Goal: Information Seeking & Learning: Learn about a topic

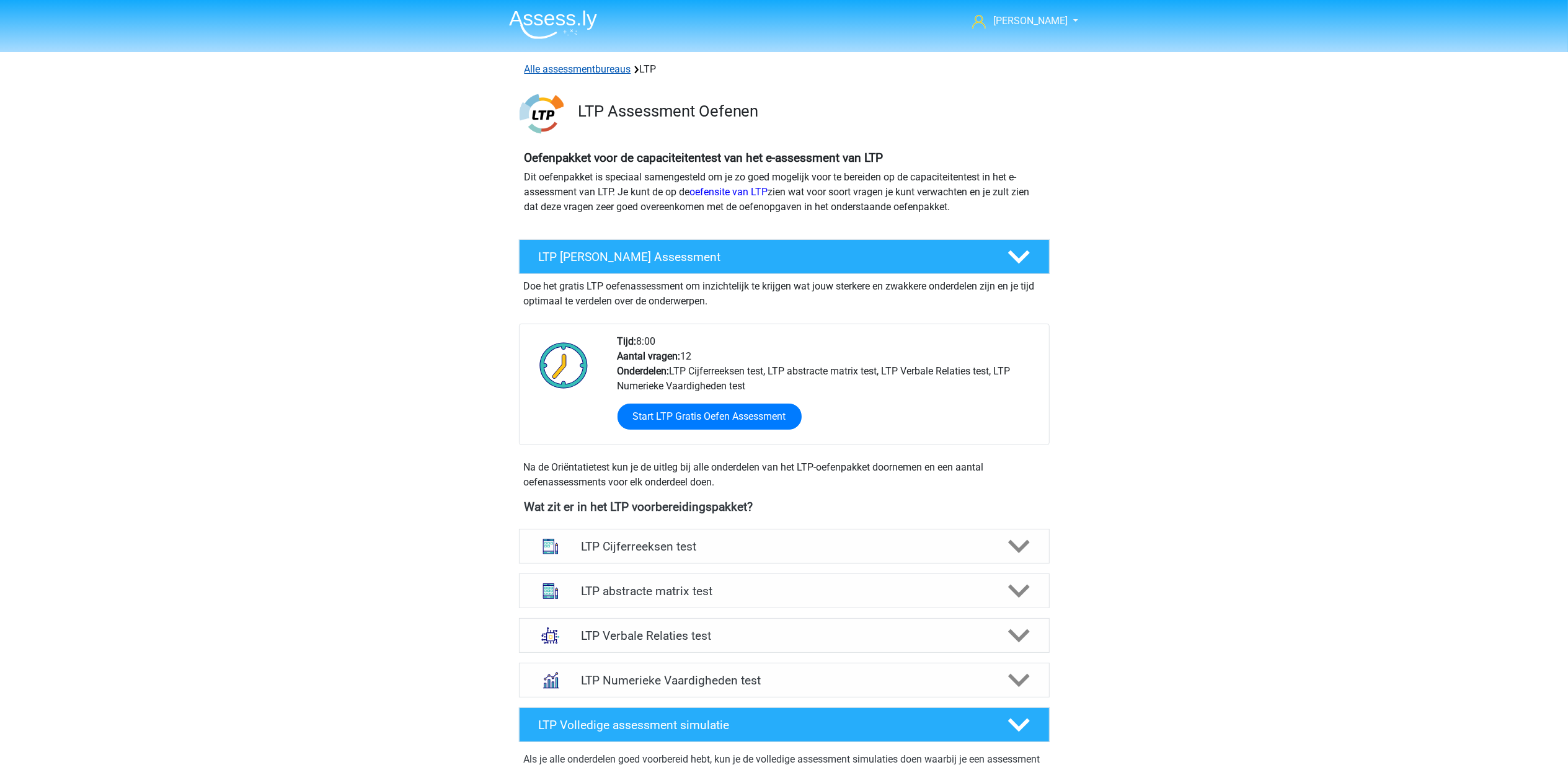
click at [608, 68] on link "Alle assessmentbureaus" at bounding box center [578, 69] width 107 height 12
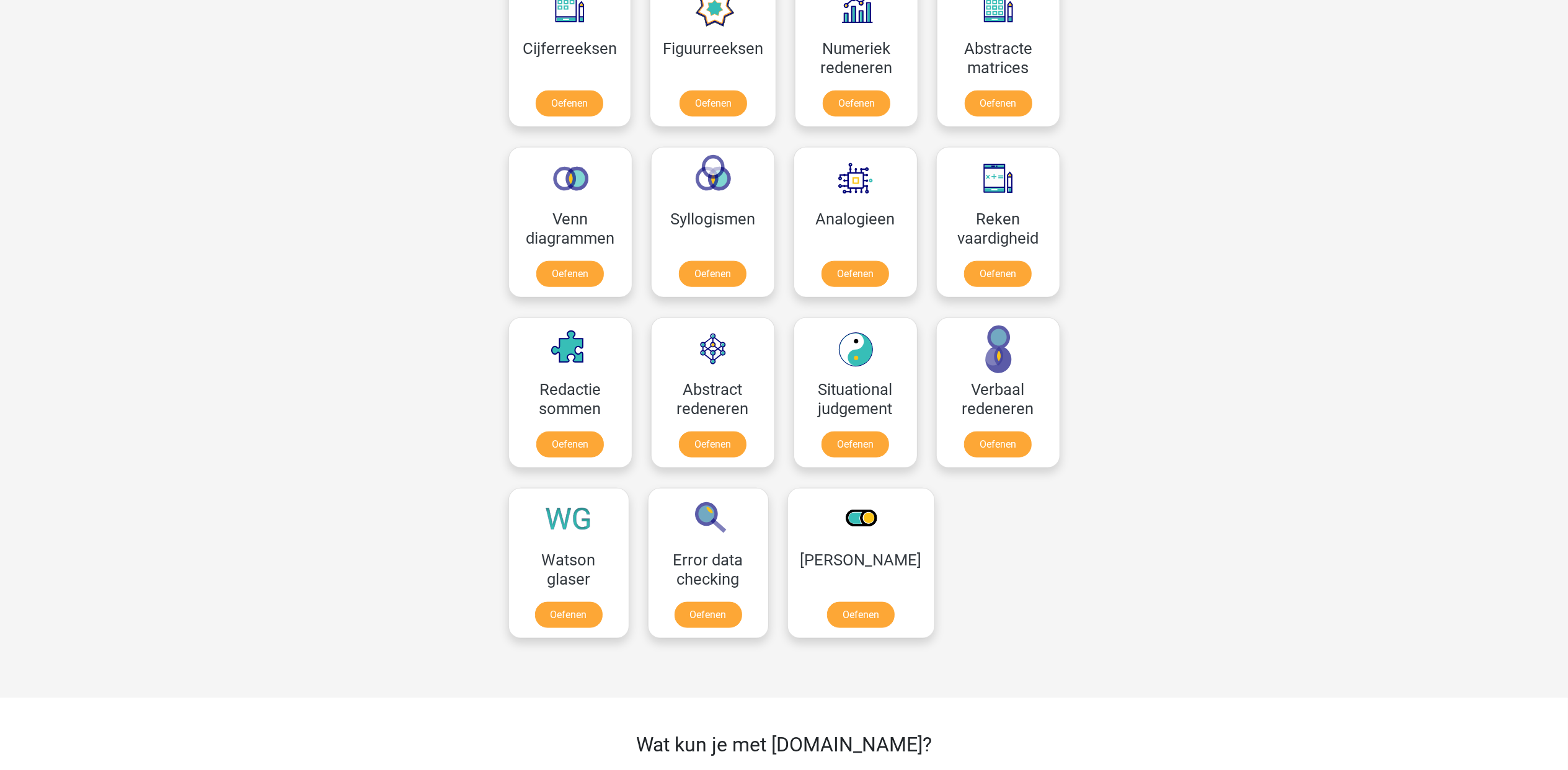
scroll to position [1240, 0]
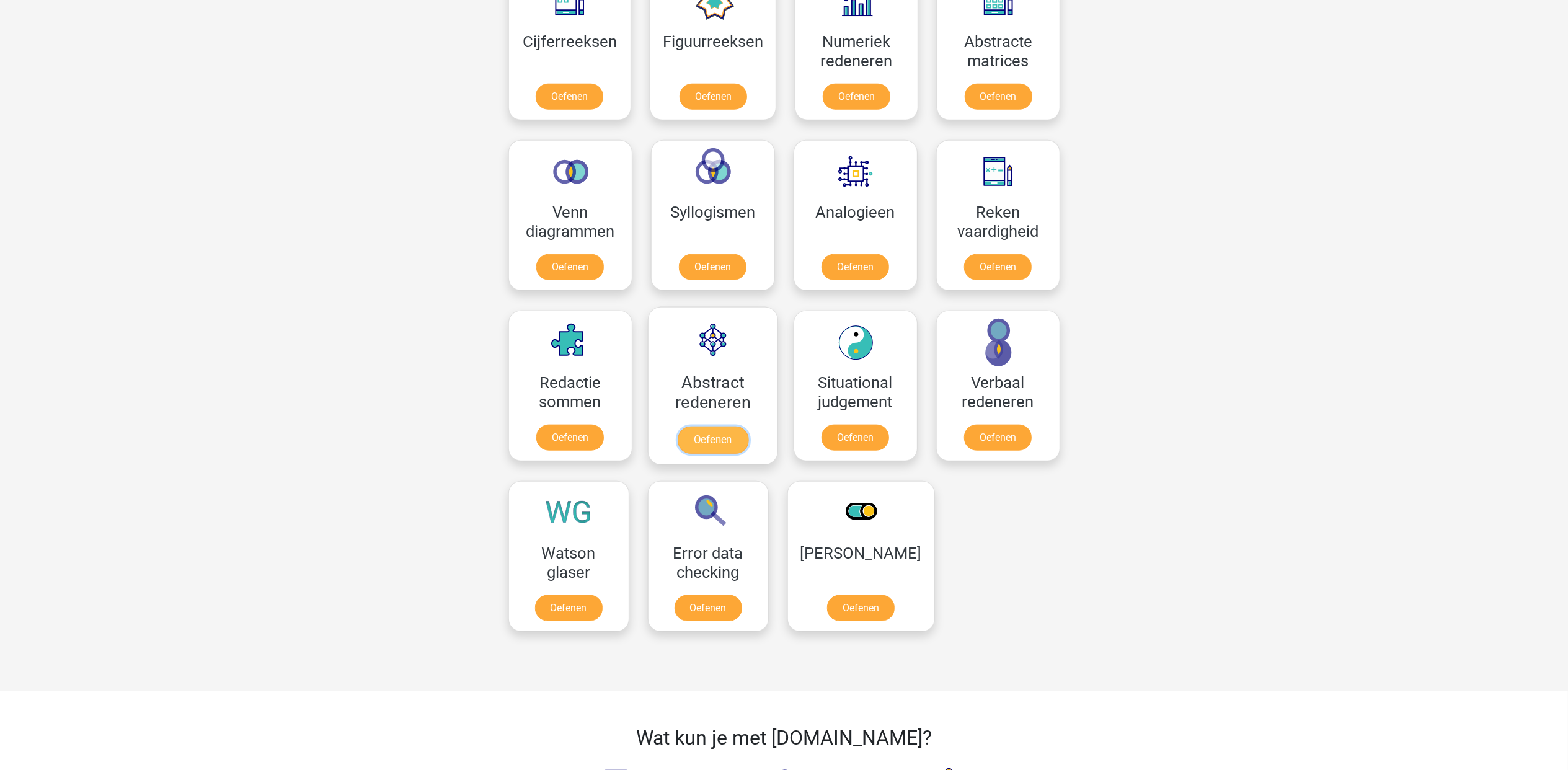
click at [723, 427] on link "Oefenen" at bounding box center [712, 440] width 70 height 27
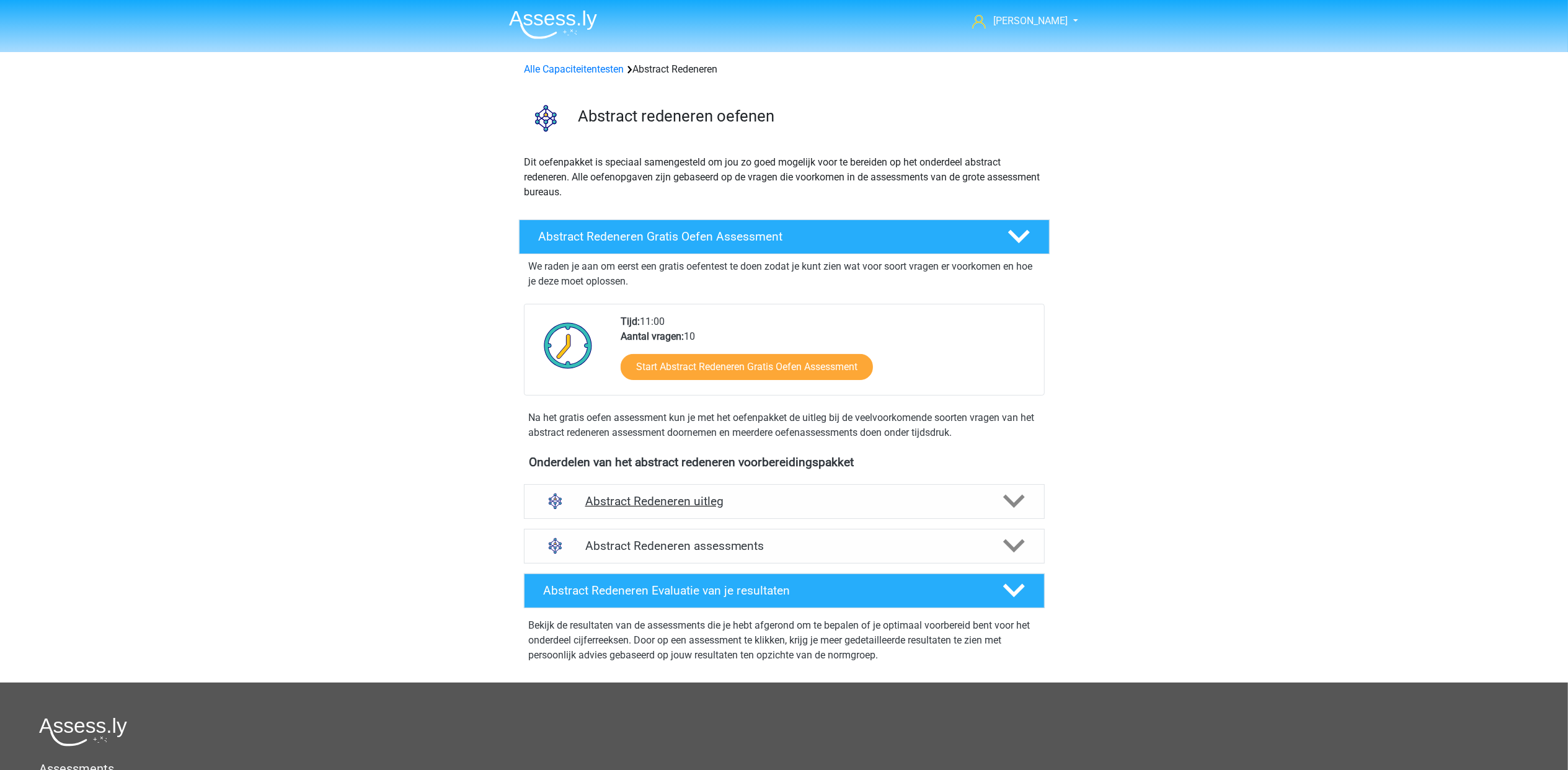
click at [737, 497] on h4 "Abstract Redeneren uitleg" at bounding box center [784, 501] width 398 height 14
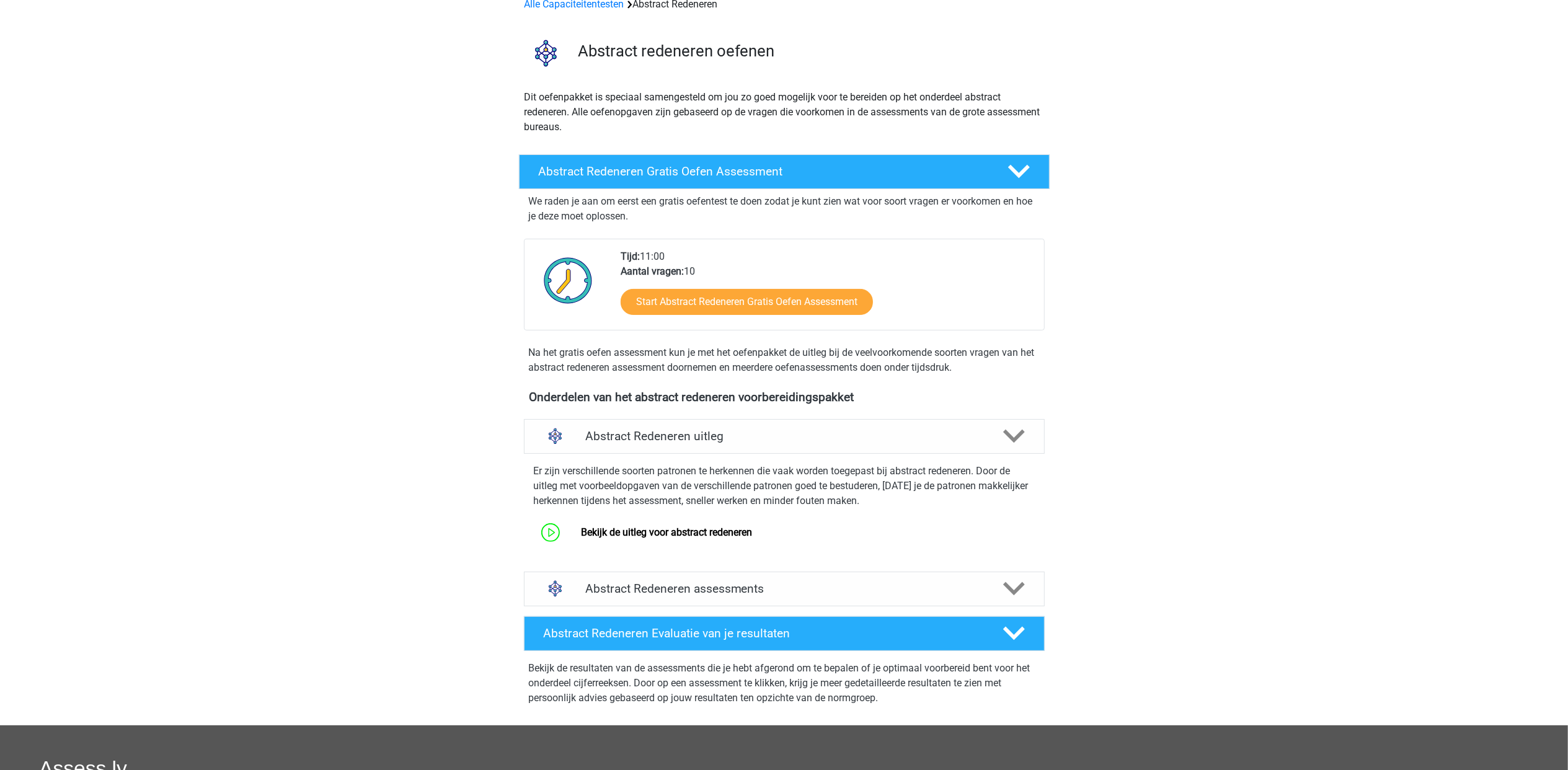
scroll to position [165, 0]
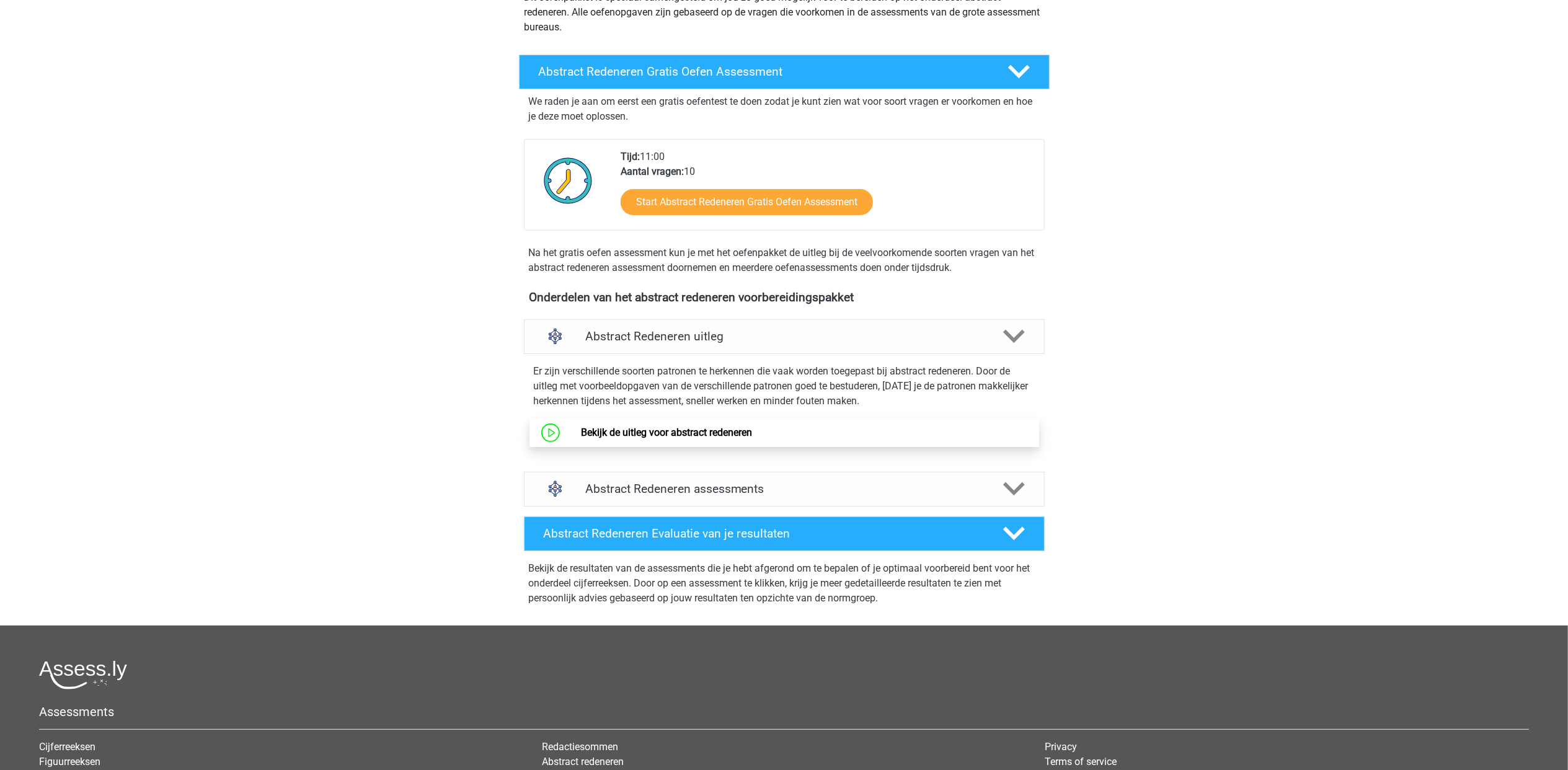
click at [718, 427] on link "Bekijk de uitleg voor abstract redeneren" at bounding box center [667, 433] width 171 height 12
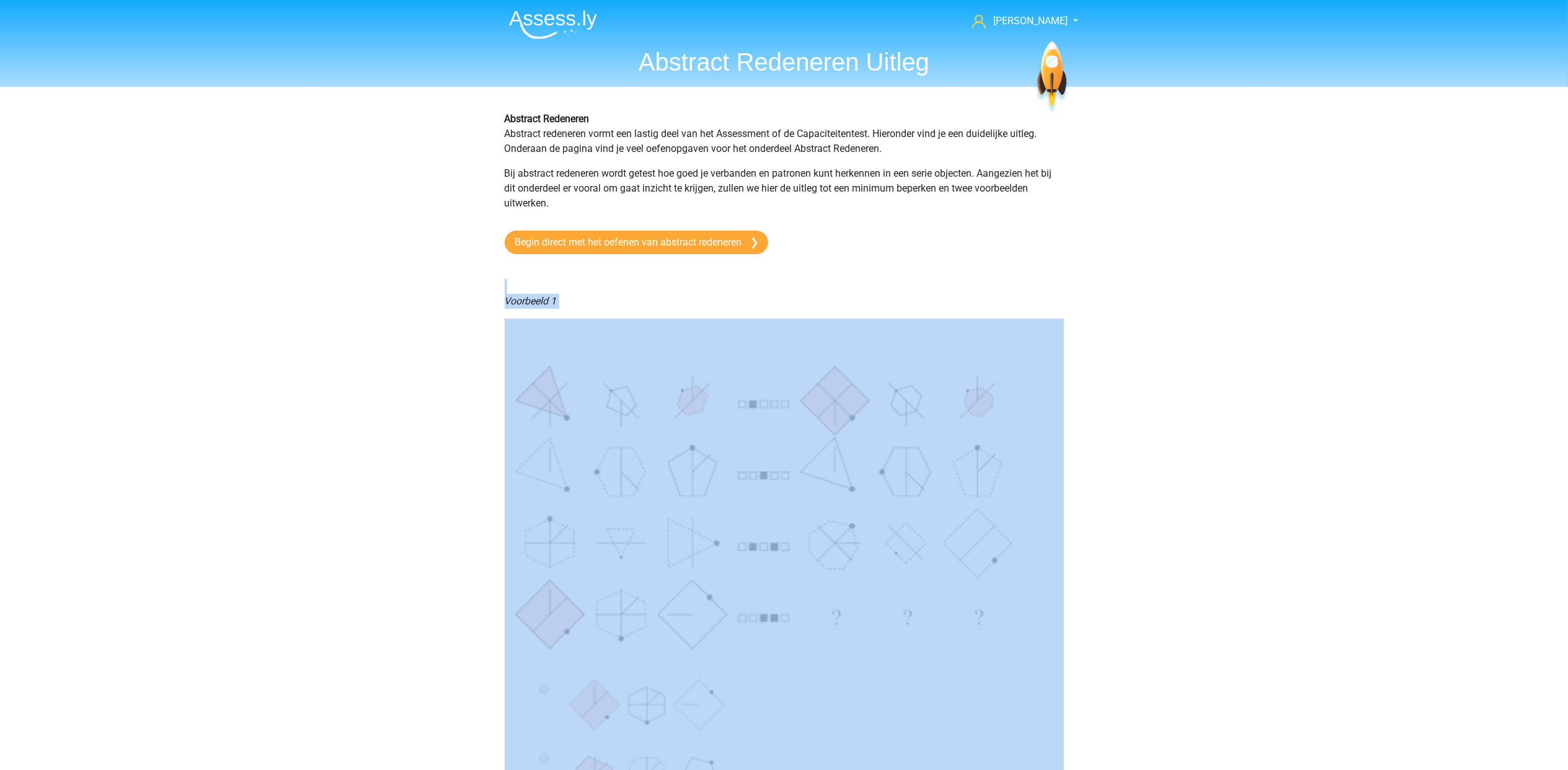
drag, startPoint x: 537, startPoint y: 288, endPoint x: 832, endPoint y: 535, distance: 384.8
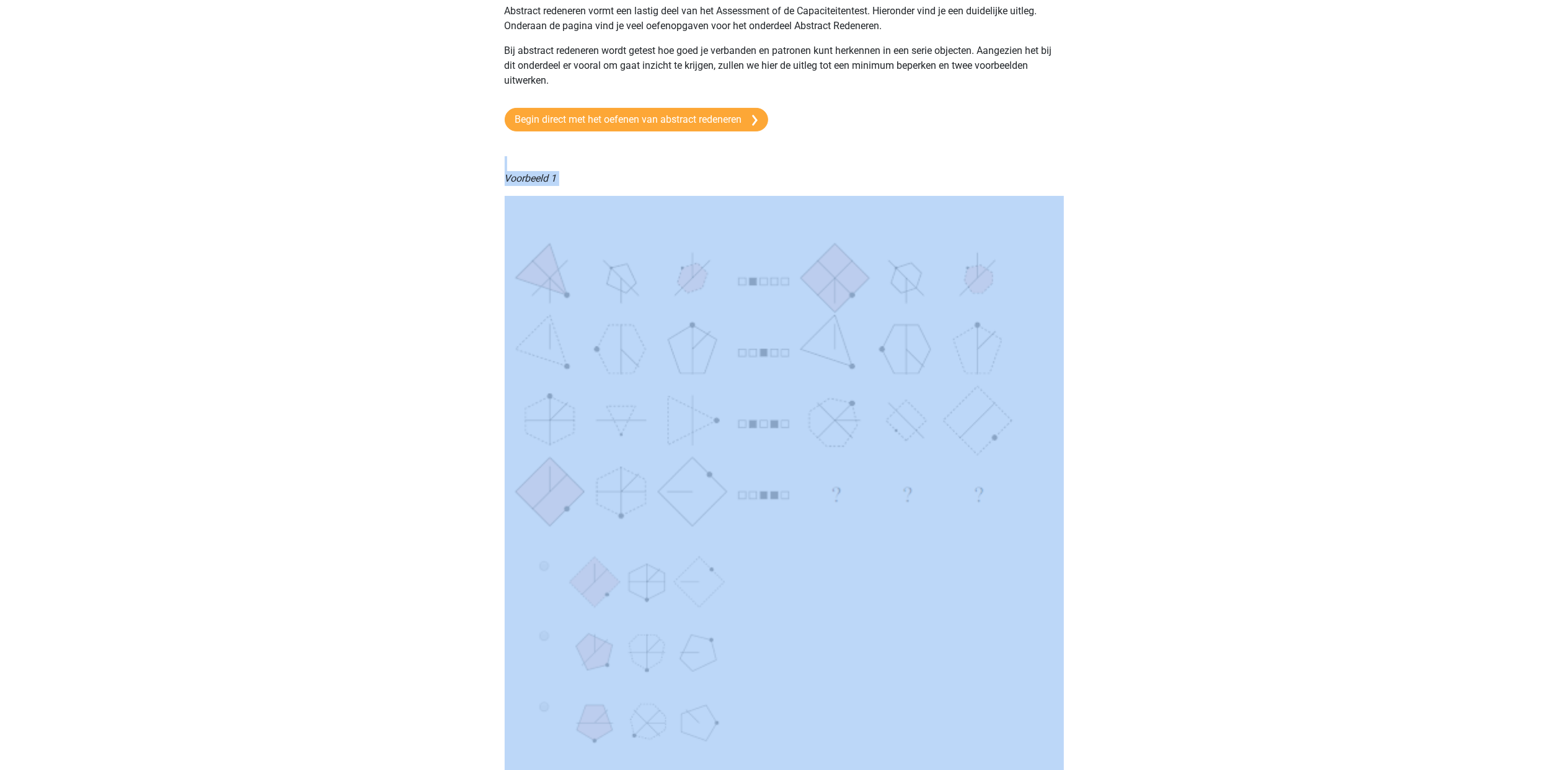
scroll to position [248, 0]
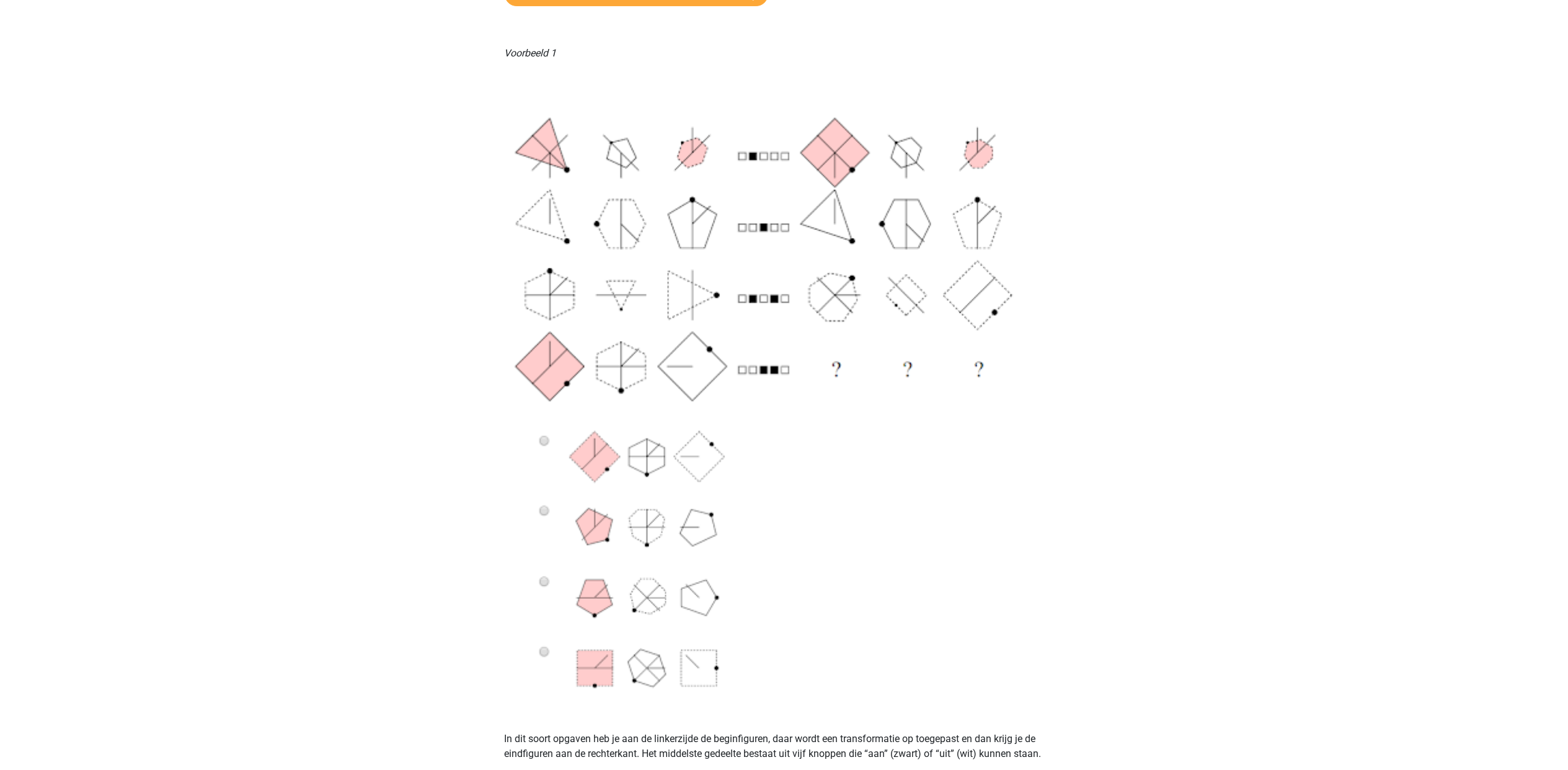
click at [799, 247] on img at bounding box center [784, 388] width 559 height 636
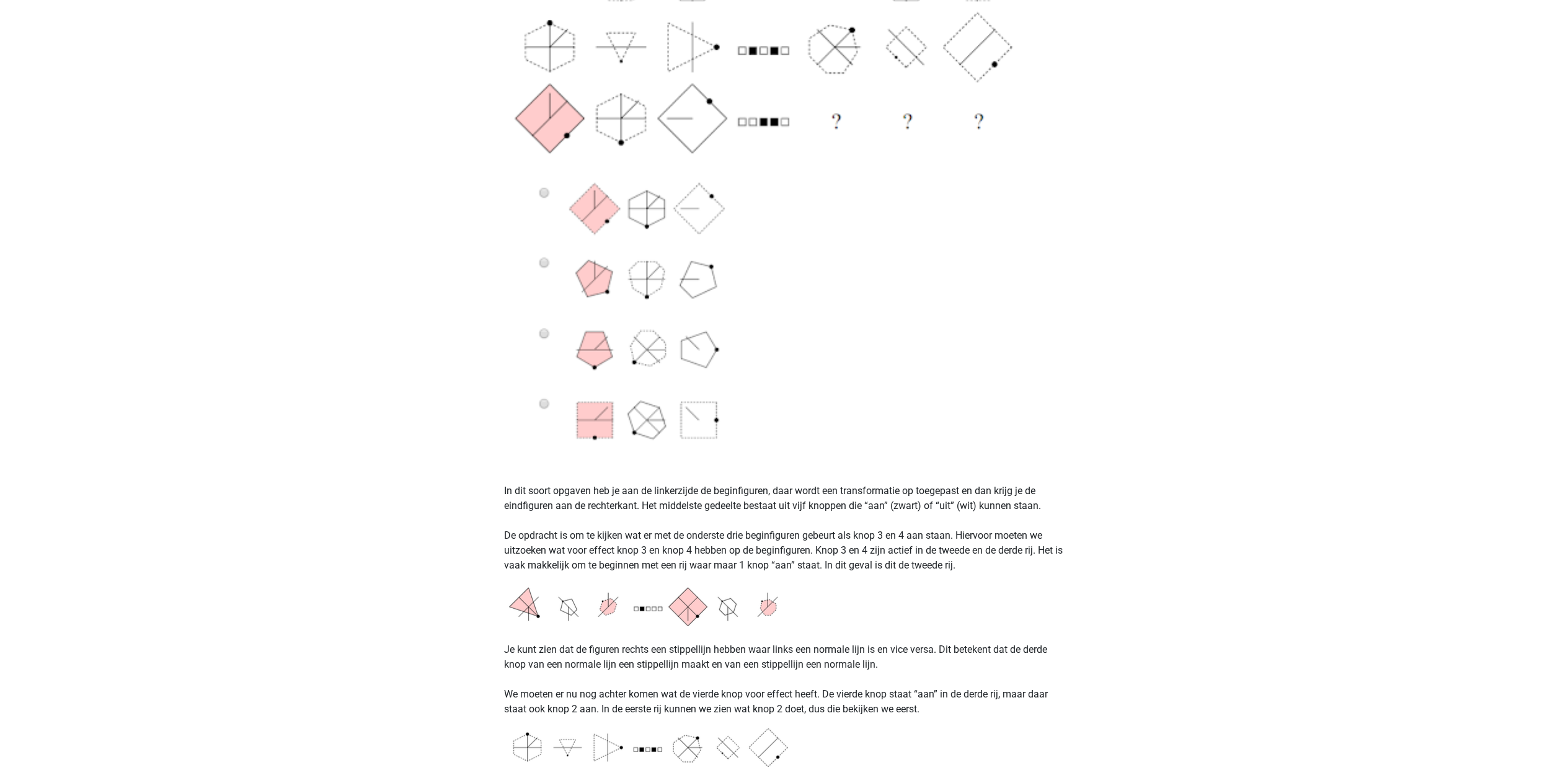
click at [1047, 229] on img at bounding box center [784, 141] width 559 height 636
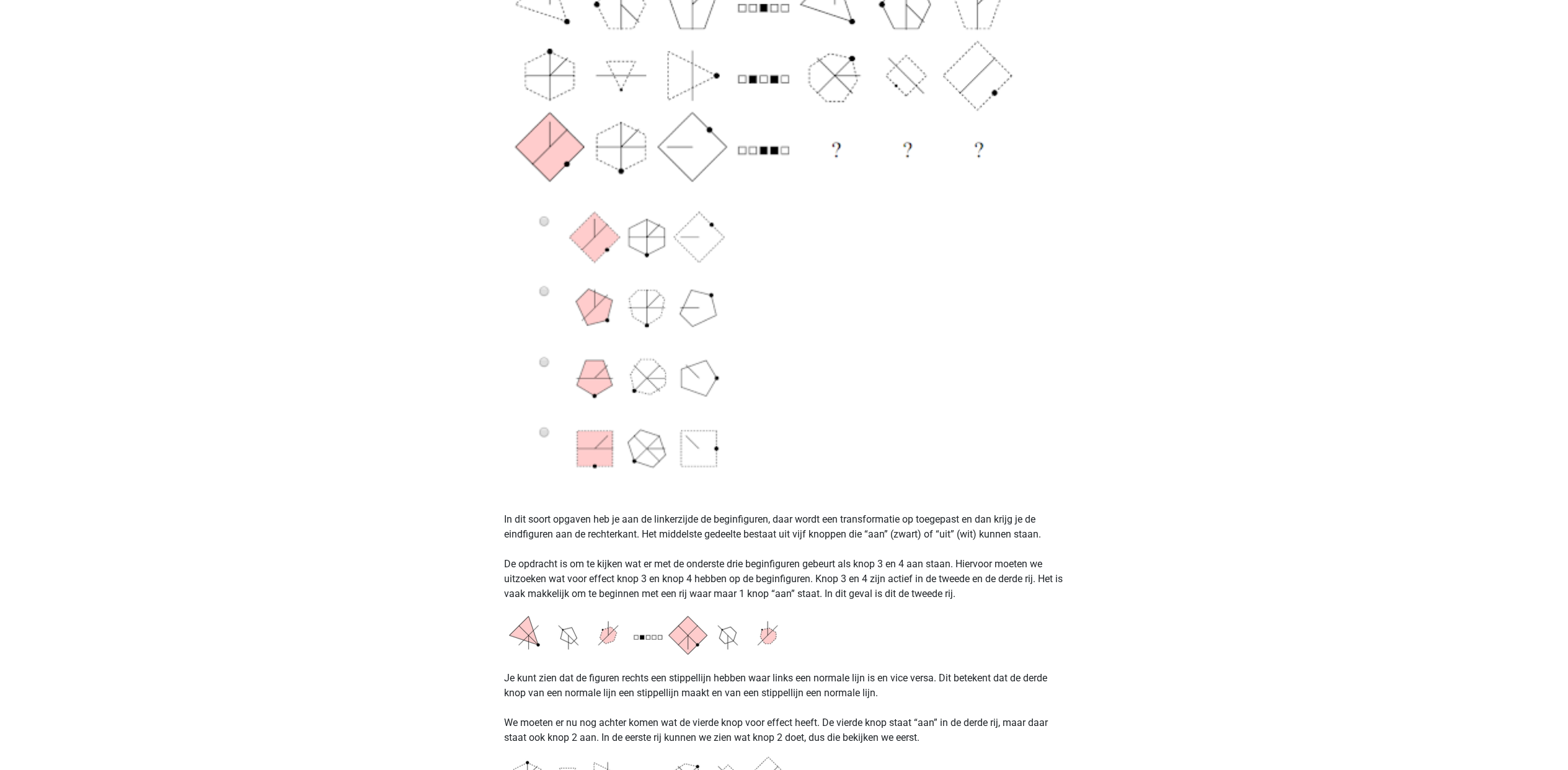
scroll to position [496, 0]
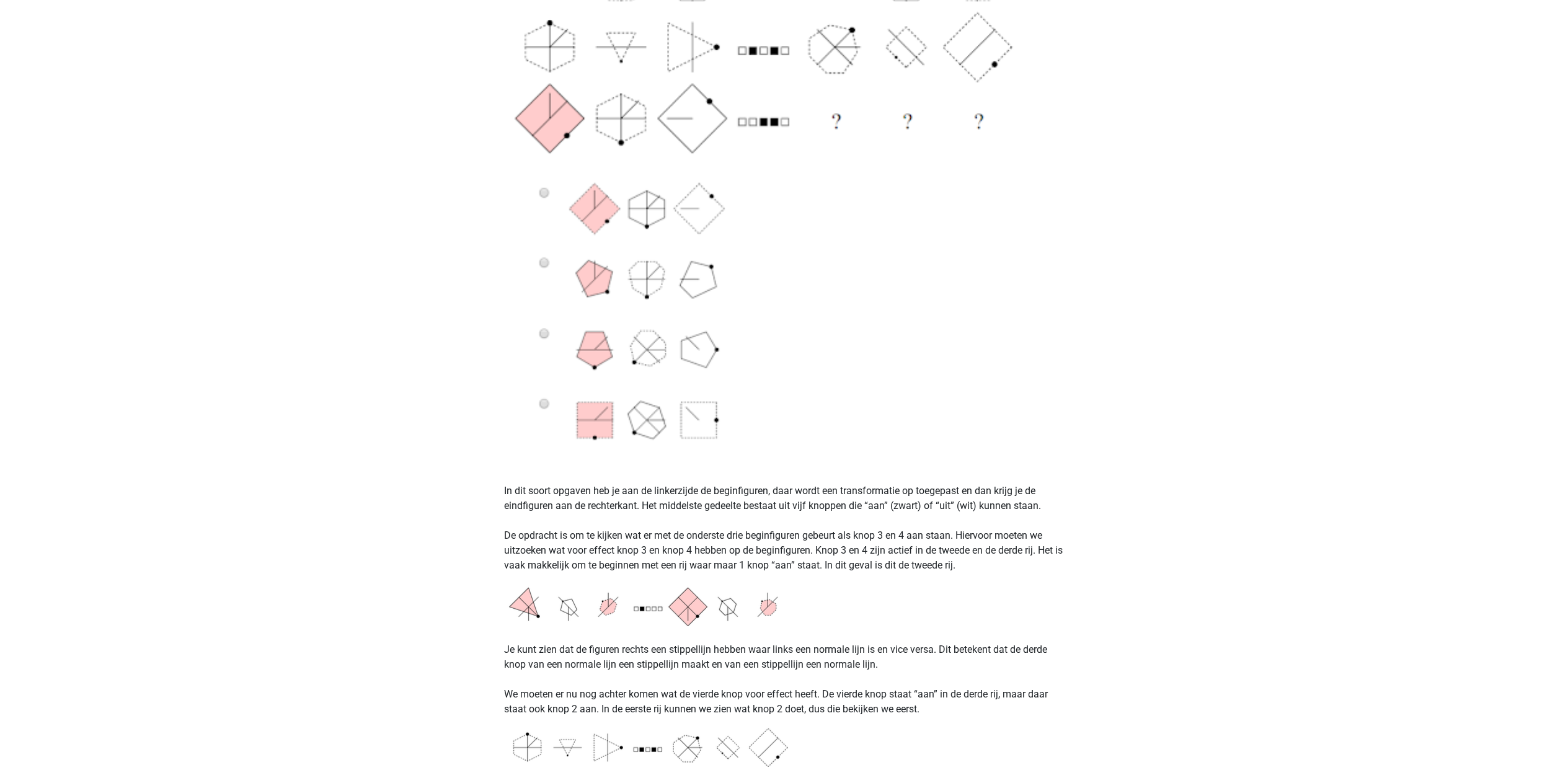
drag, startPoint x: 757, startPoint y: 487, endPoint x: 1269, endPoint y: 445, distance: 513.7
drag, startPoint x: 1255, startPoint y: 450, endPoint x: 1176, endPoint y: 325, distance: 147.9
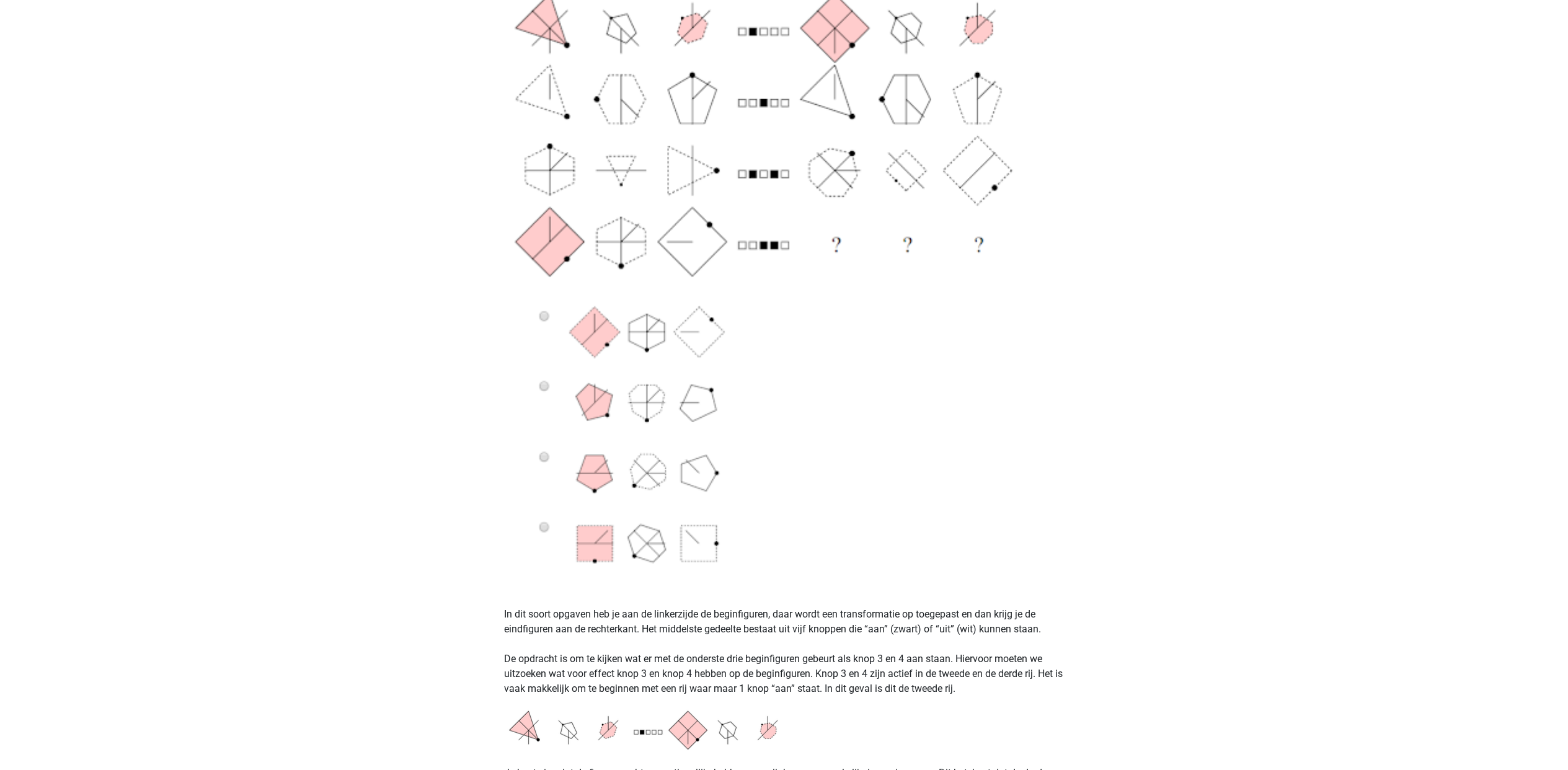
scroll to position [330, 0]
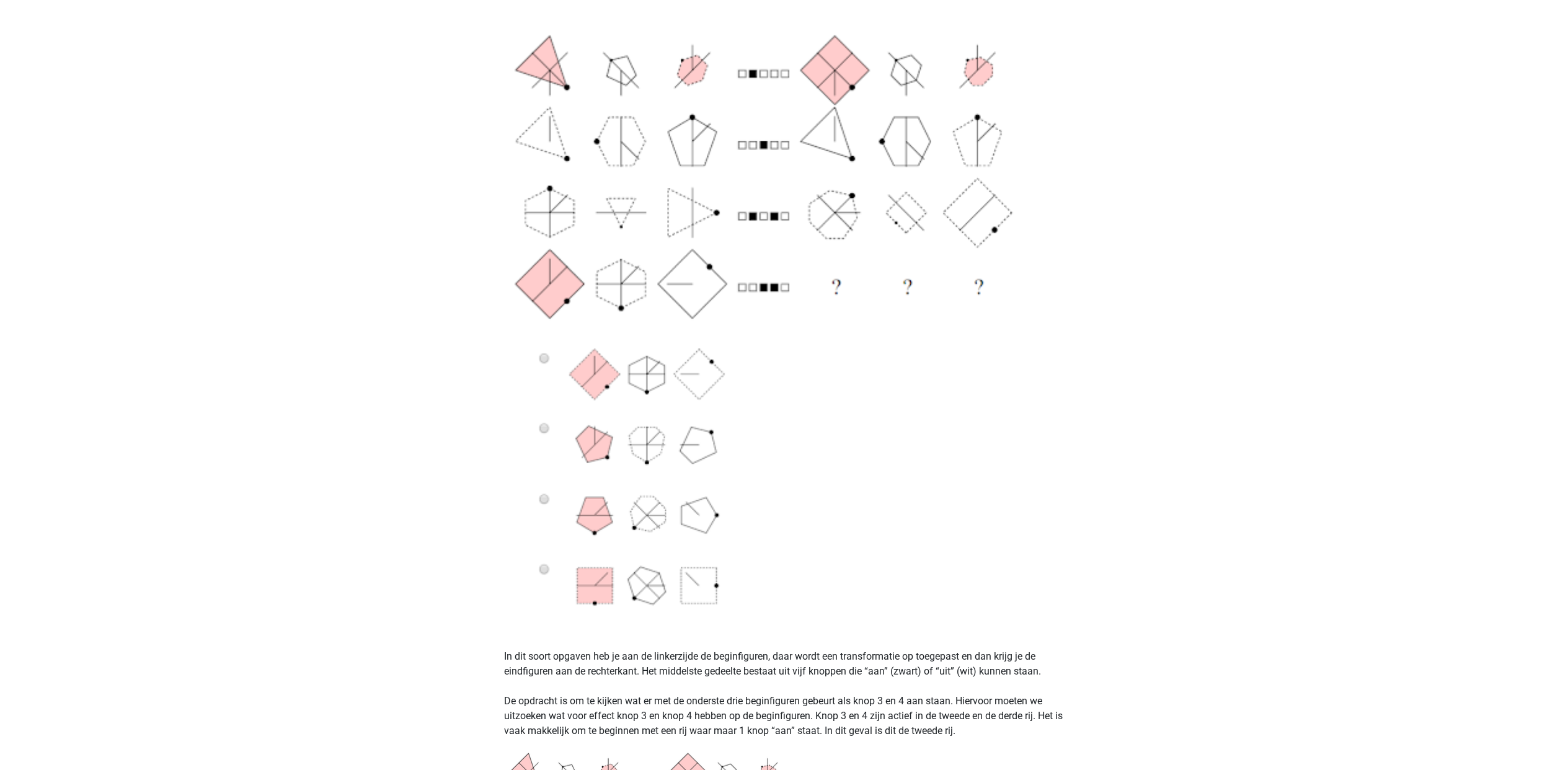
drag, startPoint x: 1321, startPoint y: 364, endPoint x: 1241, endPoint y: 414, distance: 94.3
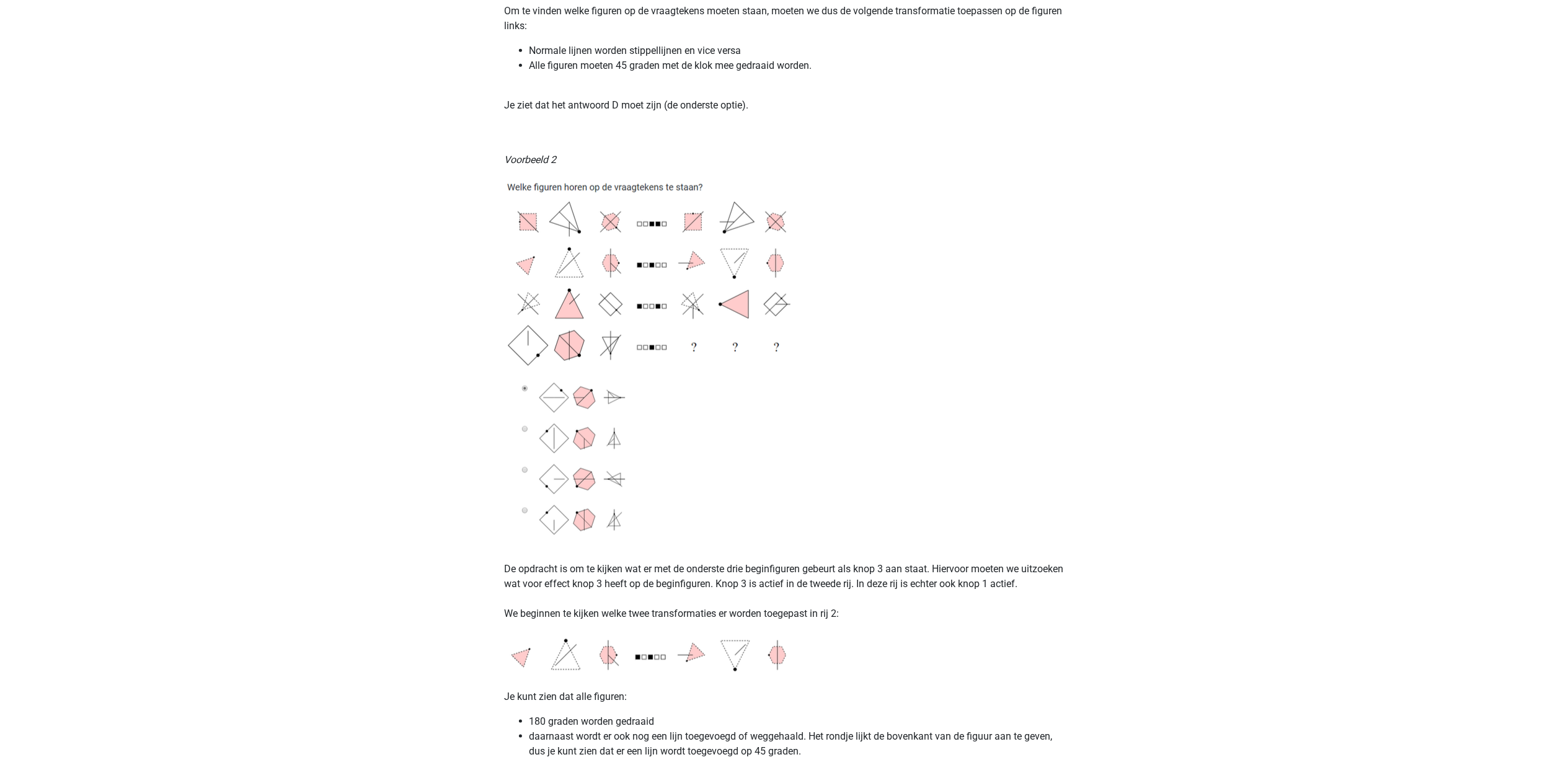
scroll to position [1488, 0]
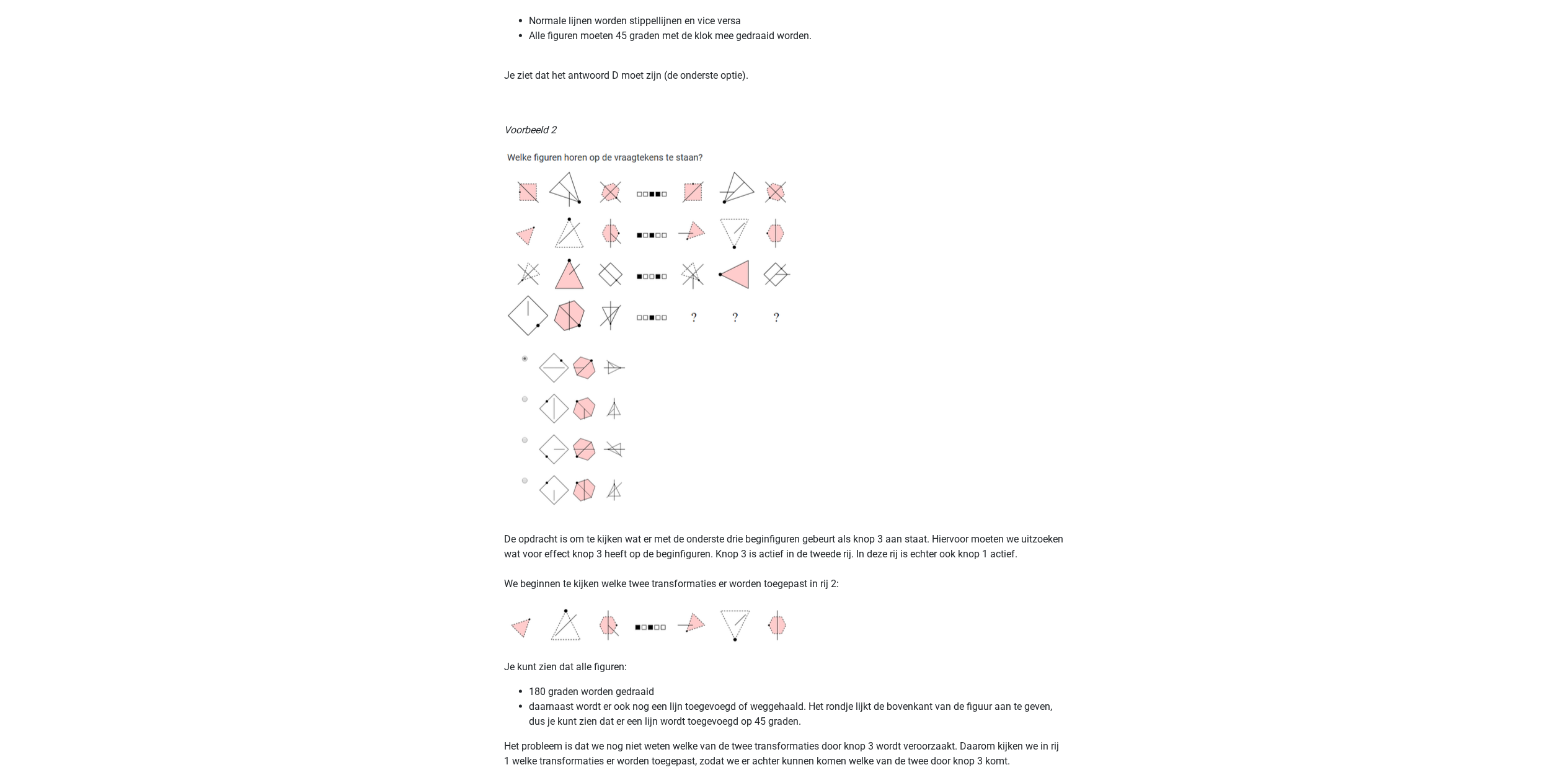
click at [646, 235] on img at bounding box center [660, 327] width 310 height 360
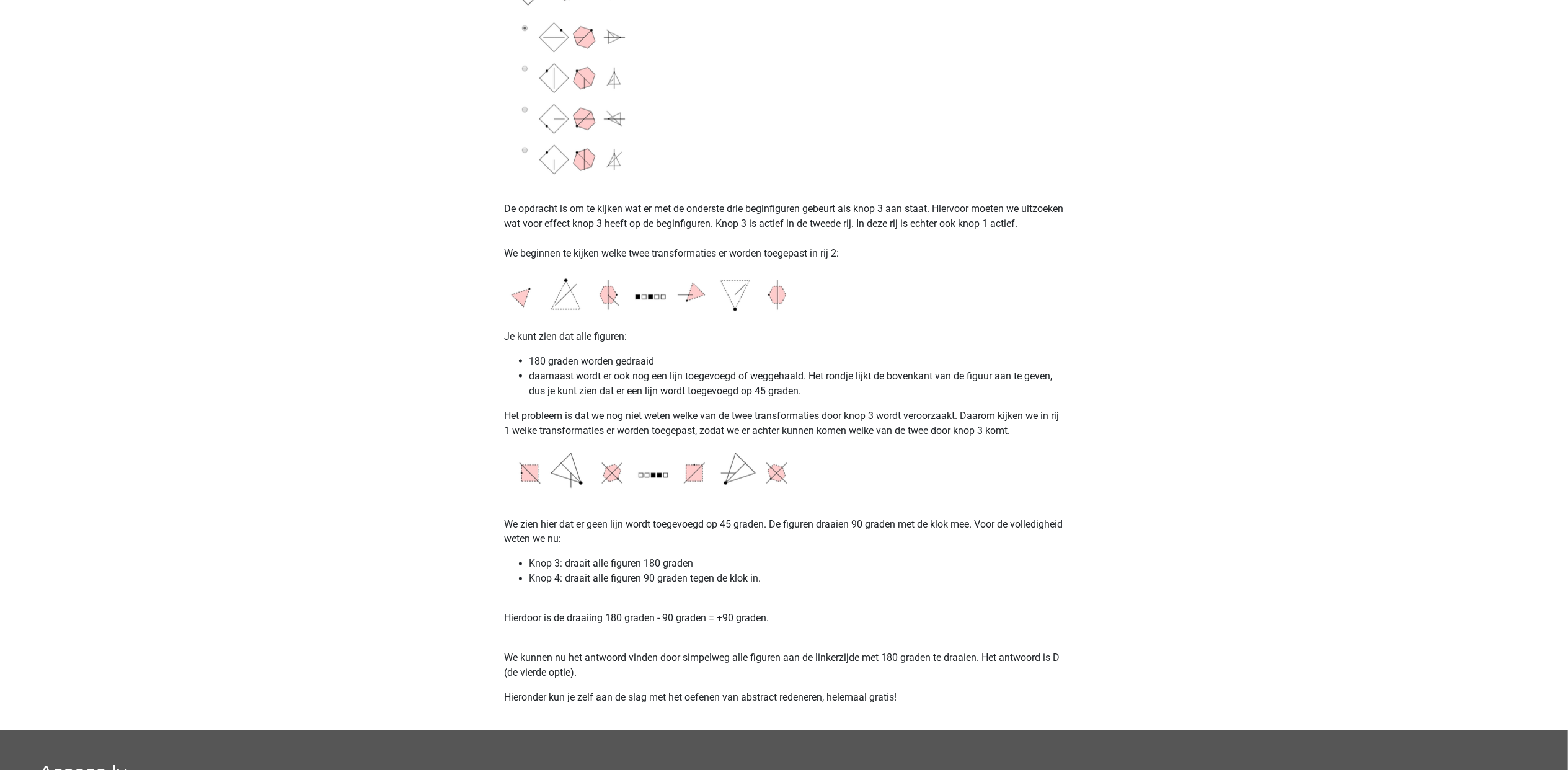
scroll to position [2067, 0]
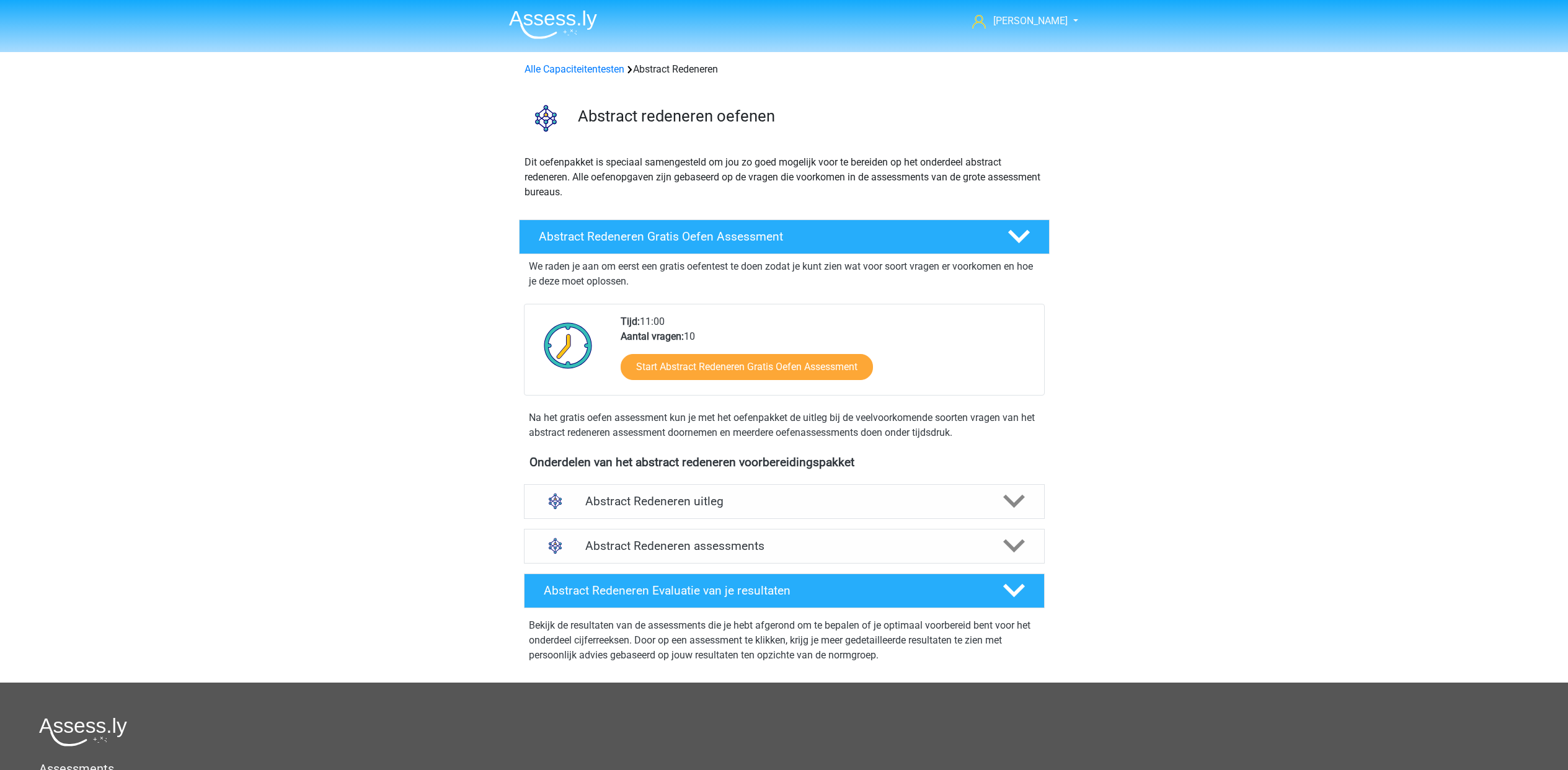
scroll to position [165, 0]
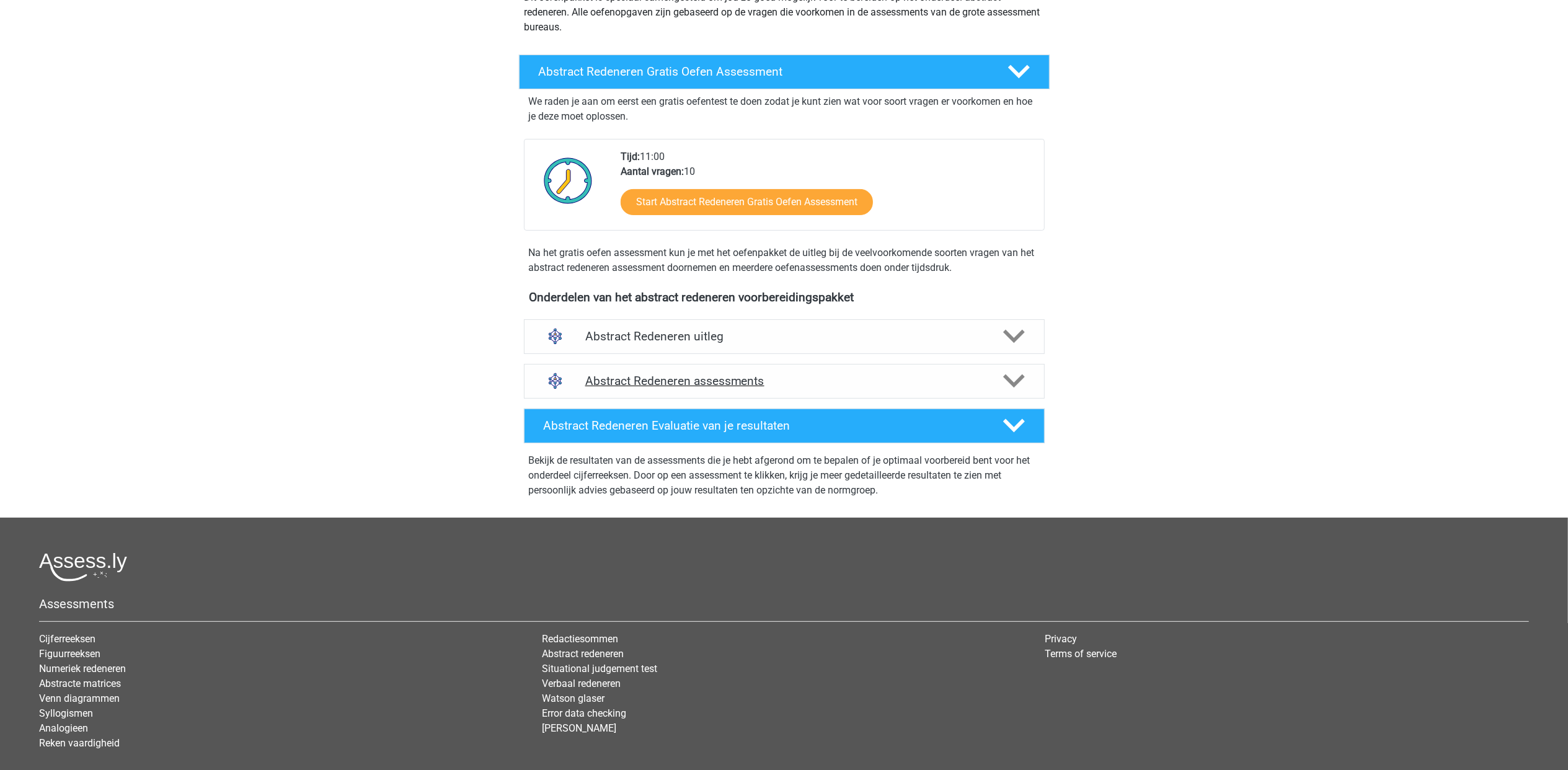
click at [789, 390] on div "Abstract Redeneren assessments" at bounding box center [784, 381] width 521 height 35
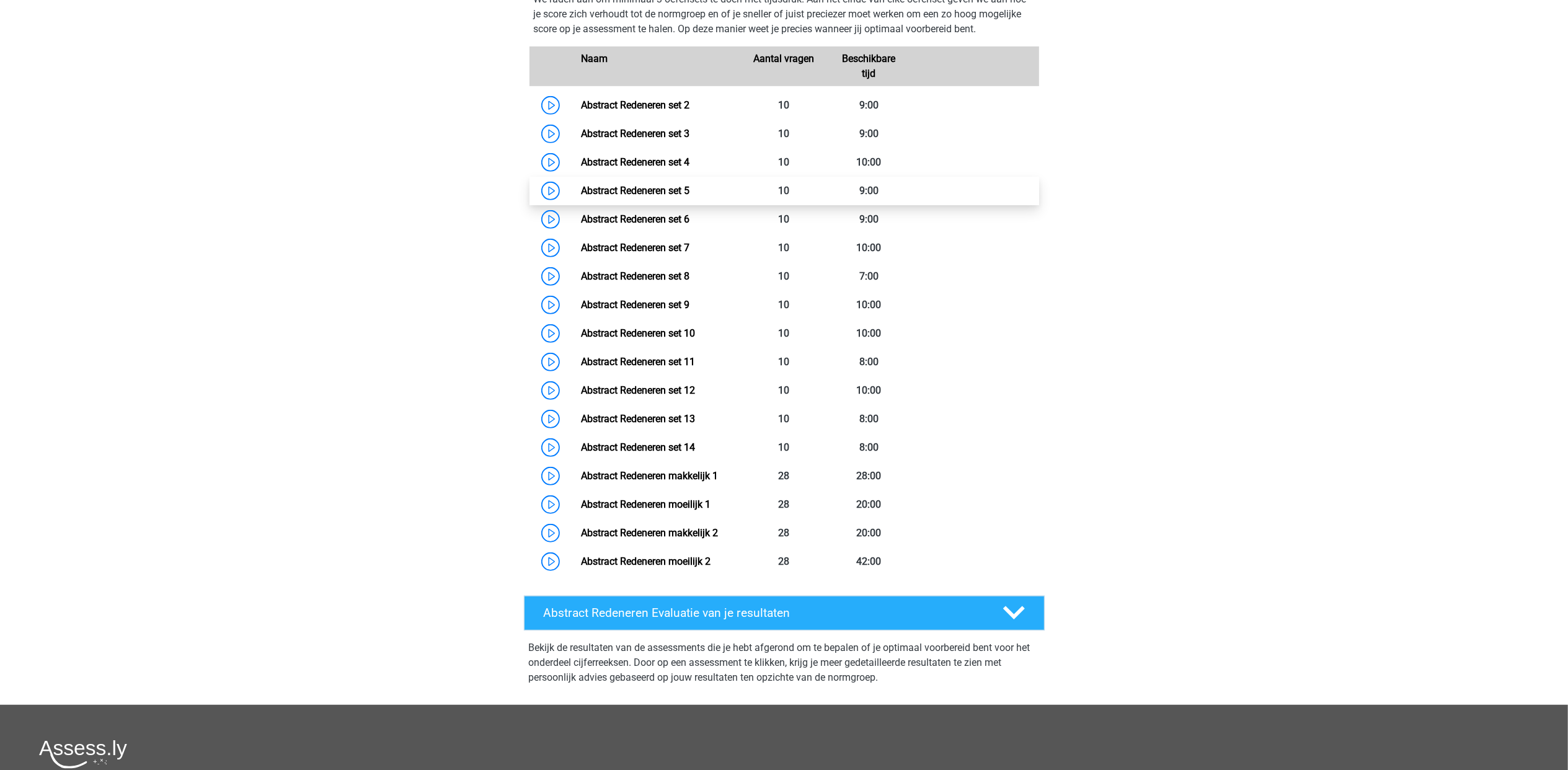
scroll to position [496, 0]
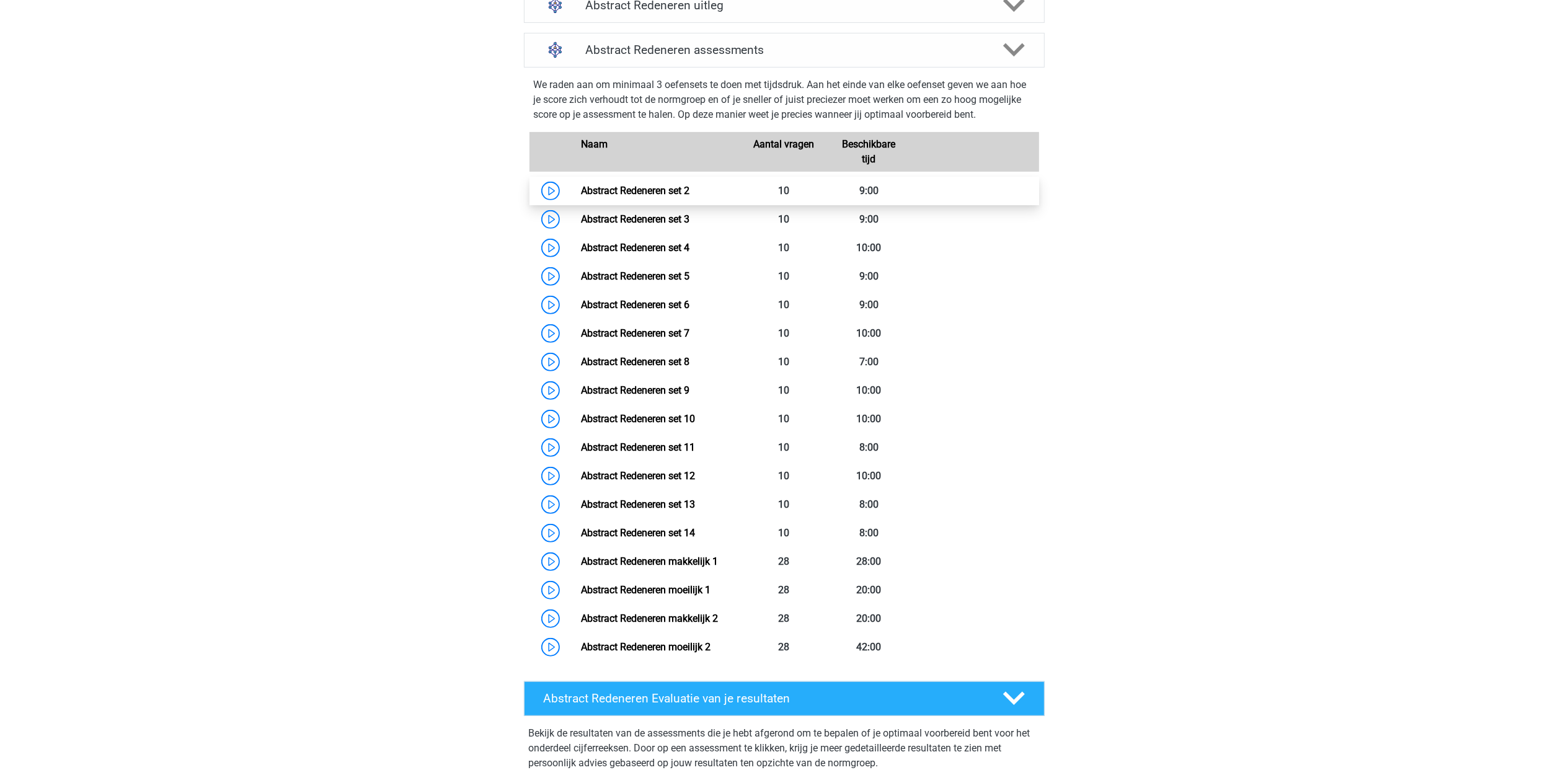
click at [653, 186] on link "Abstract Redeneren set 2" at bounding box center [635, 191] width 108 height 12
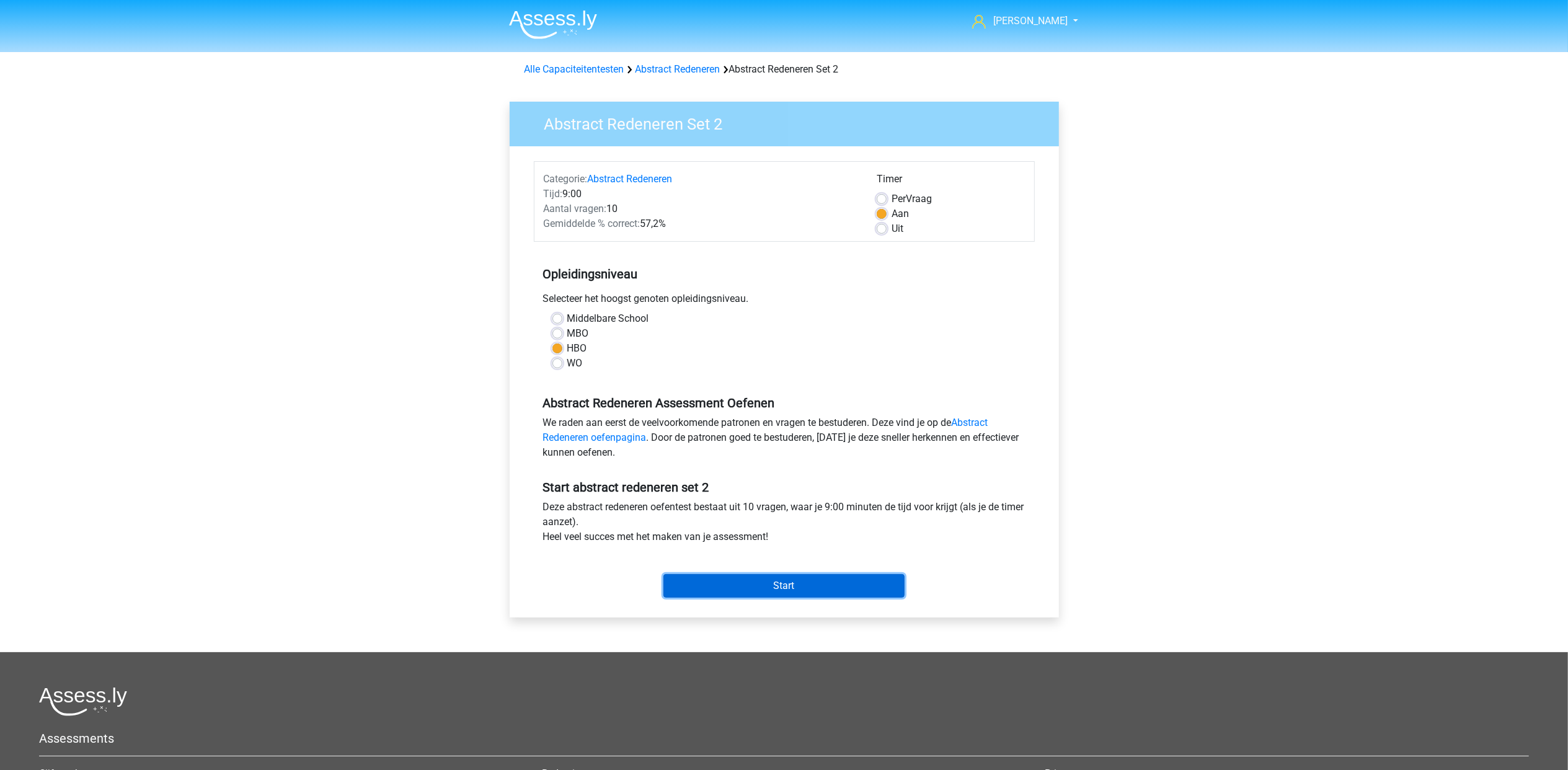
click at [772, 583] on input "Start" at bounding box center [784, 586] width 241 height 24
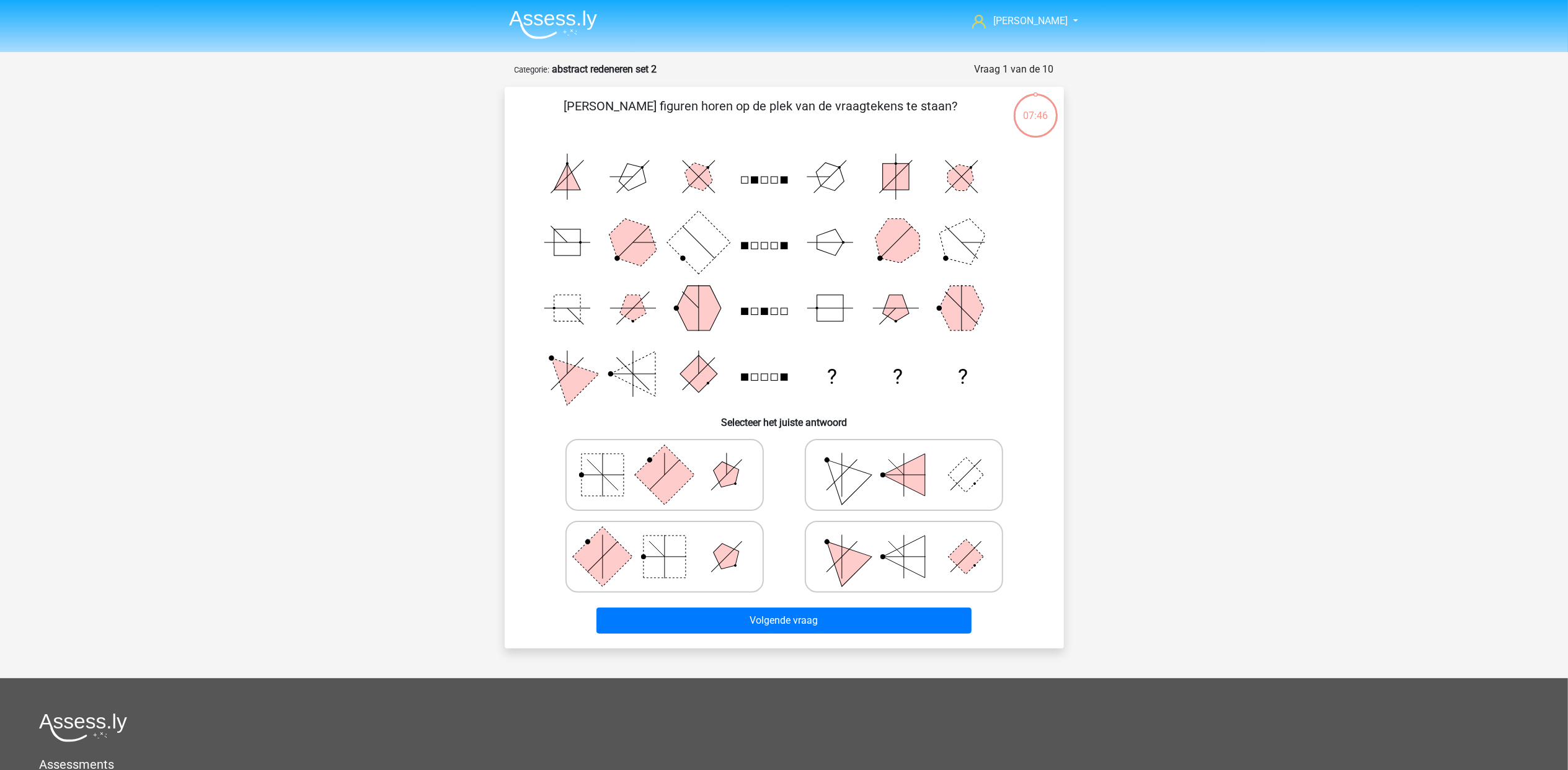
click at [719, 566] on icon at bounding box center [665, 557] width 186 height 62
click at [673, 541] on input "radio" at bounding box center [669, 537] width 8 height 8
radio input "true"
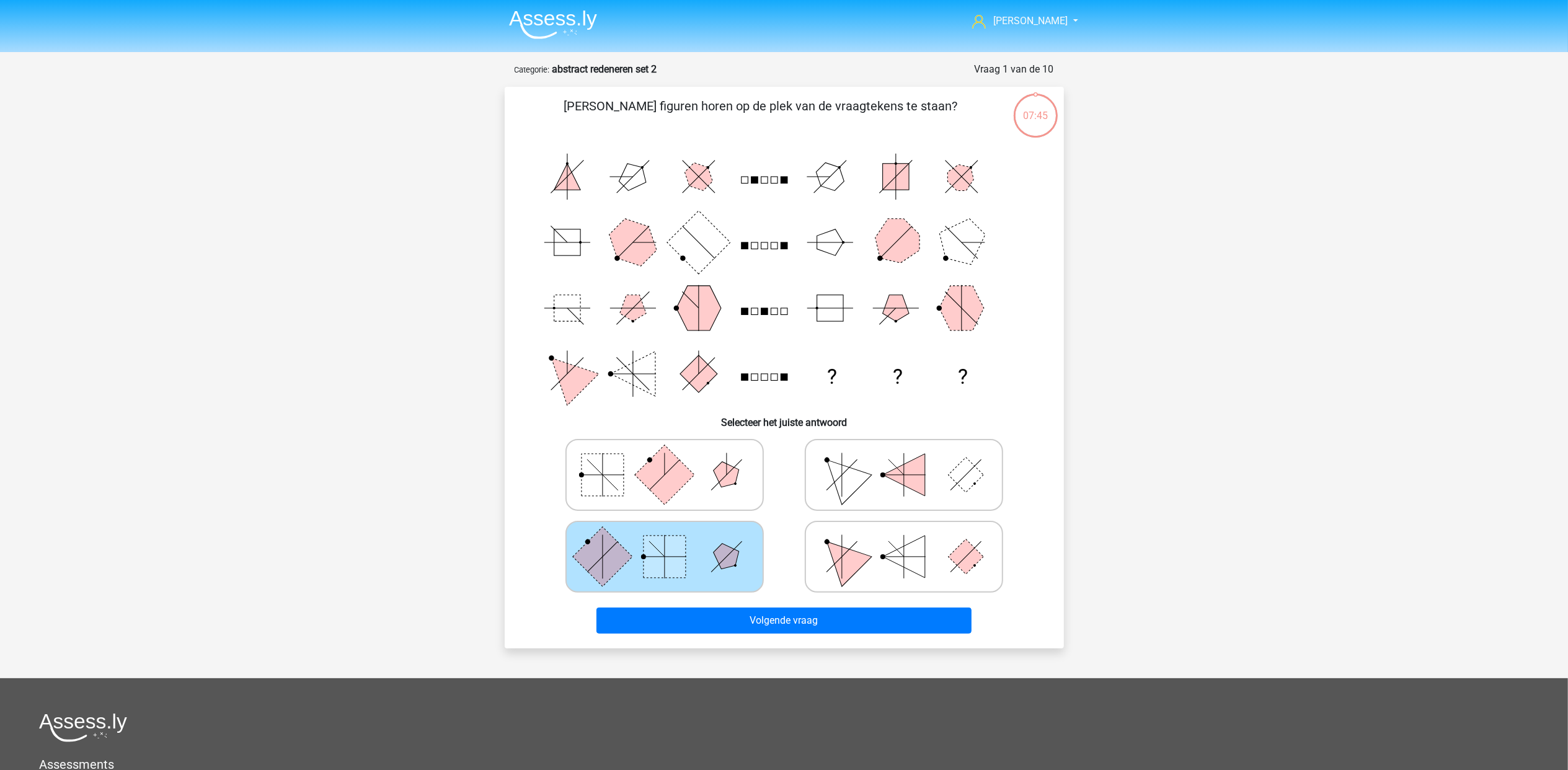
click at [752, 604] on div "Volgende vraag" at bounding box center [784, 618] width 519 height 41
click at [754, 615] on button "Volgende vraag" at bounding box center [784, 620] width 375 height 26
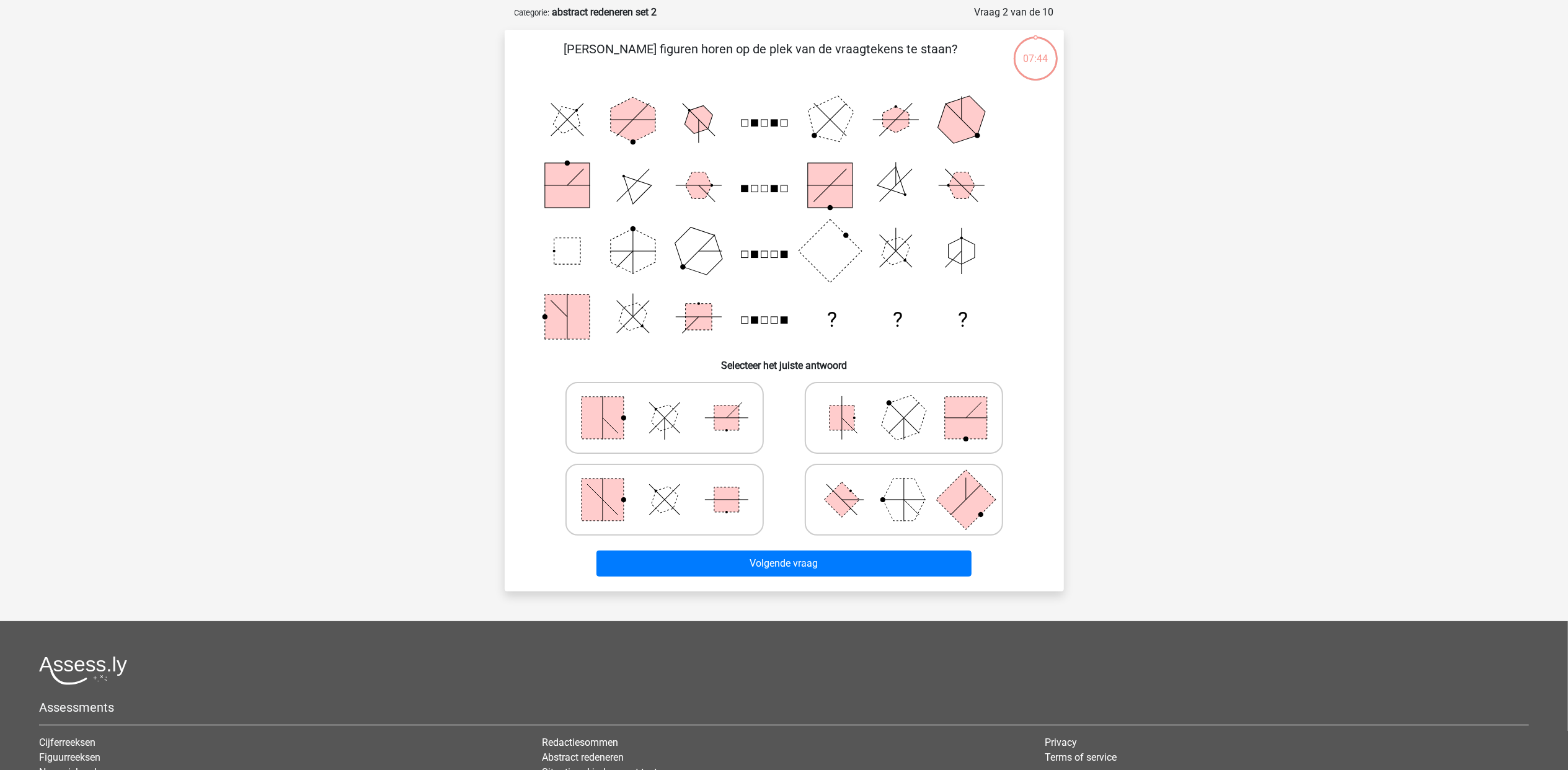
scroll to position [62, 0]
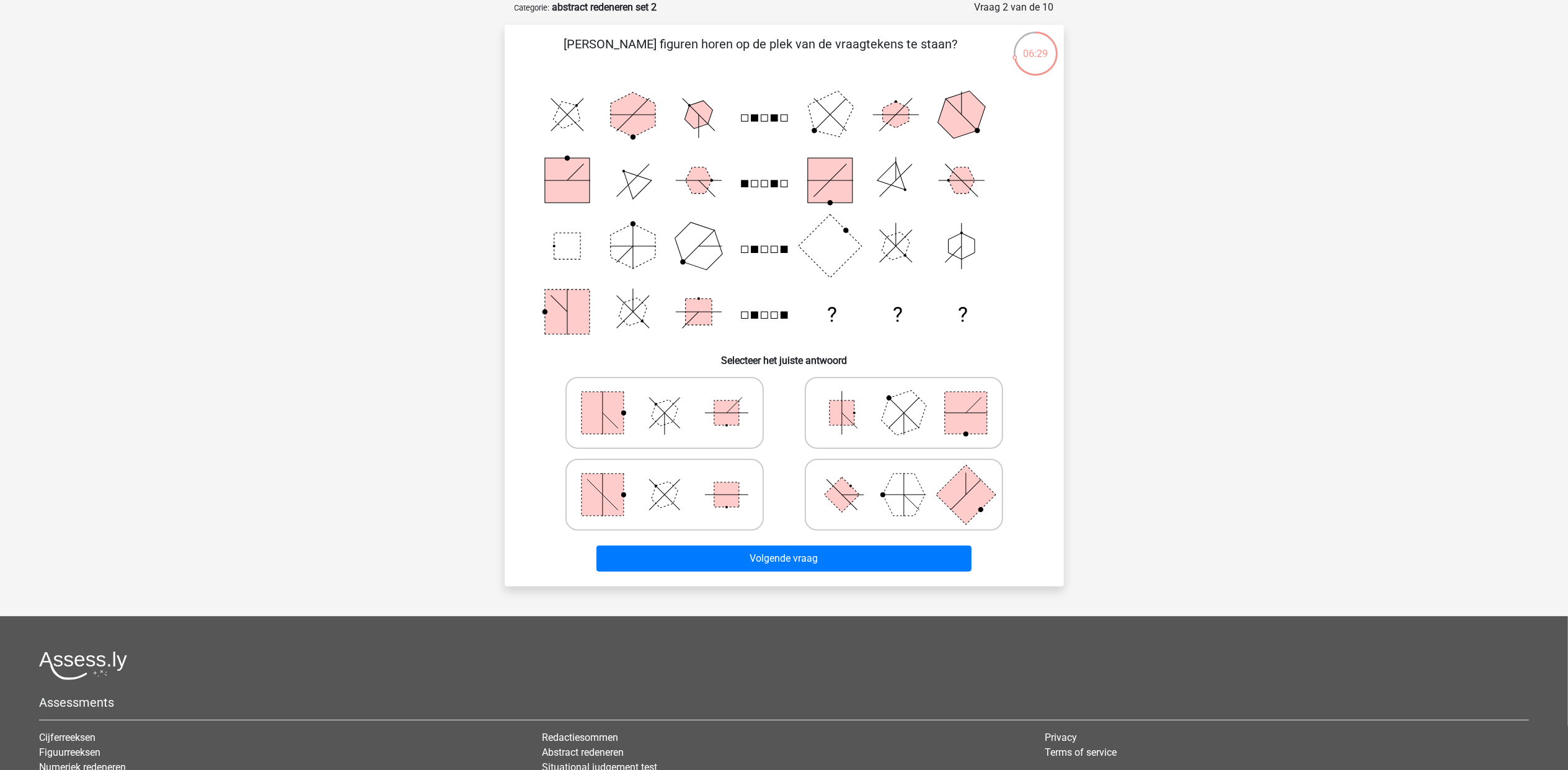
click at [906, 497] on polygon at bounding box center [904, 495] width 42 height 42
click at [906, 479] on input "radio" at bounding box center [908, 475] width 8 height 8
radio input "true"
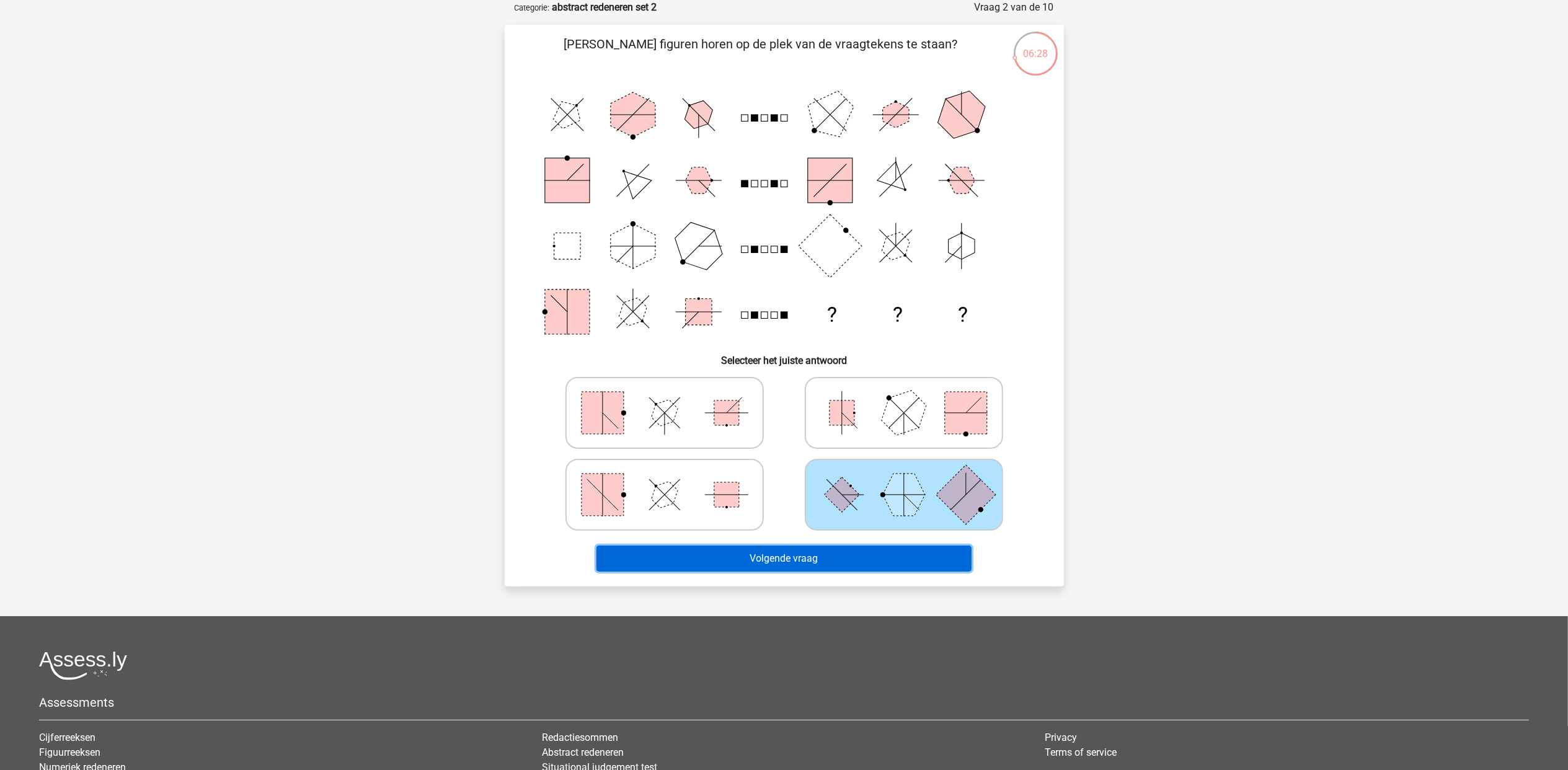
click at [878, 551] on button "Volgende vraag" at bounding box center [784, 558] width 375 height 26
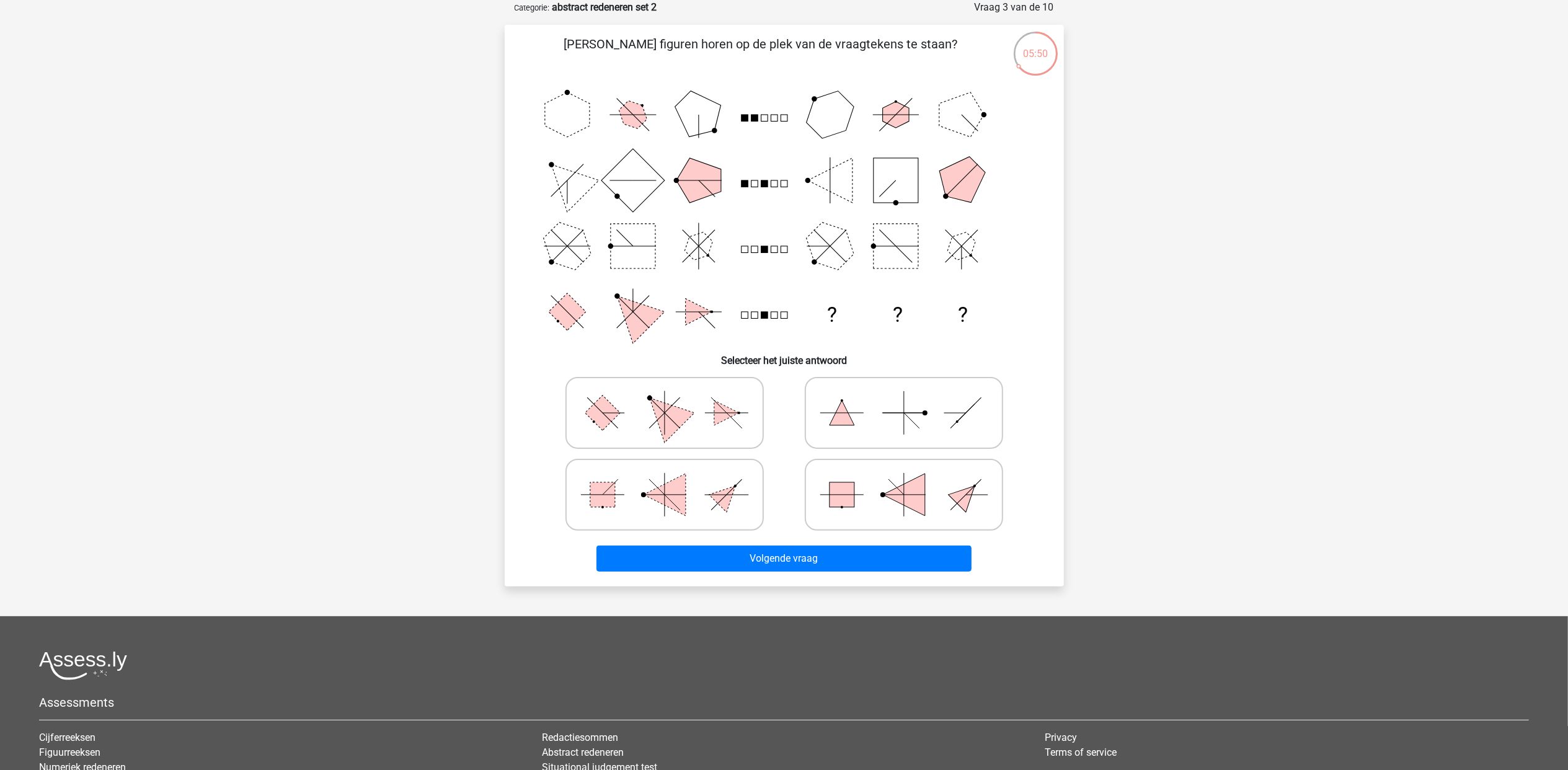
click at [705, 418] on icon at bounding box center [665, 413] width 186 height 62
click at [673, 397] on input "radio" at bounding box center [669, 394] width 8 height 8
radio input "true"
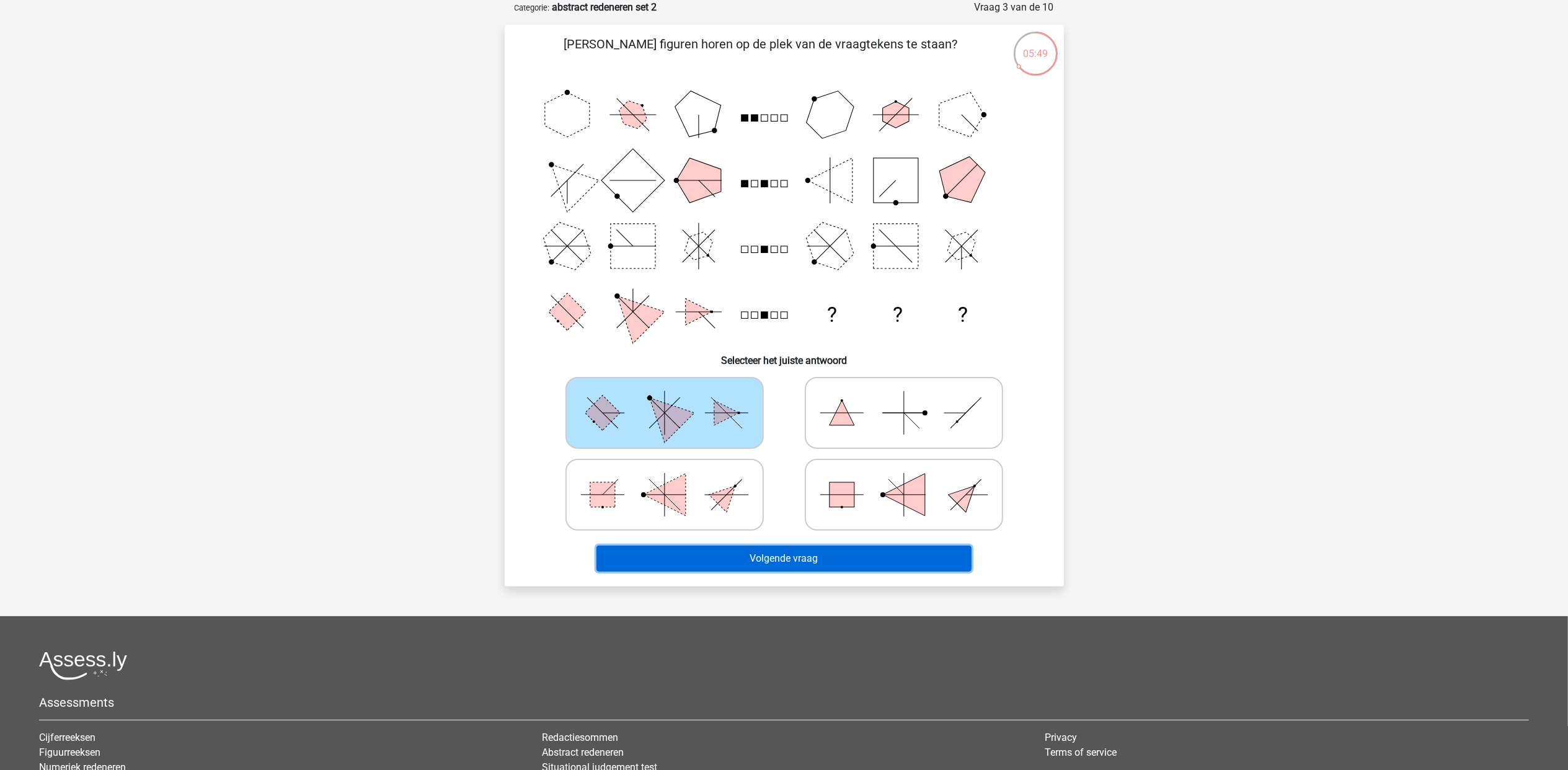
click at [774, 558] on button "Volgende vraag" at bounding box center [784, 558] width 375 height 26
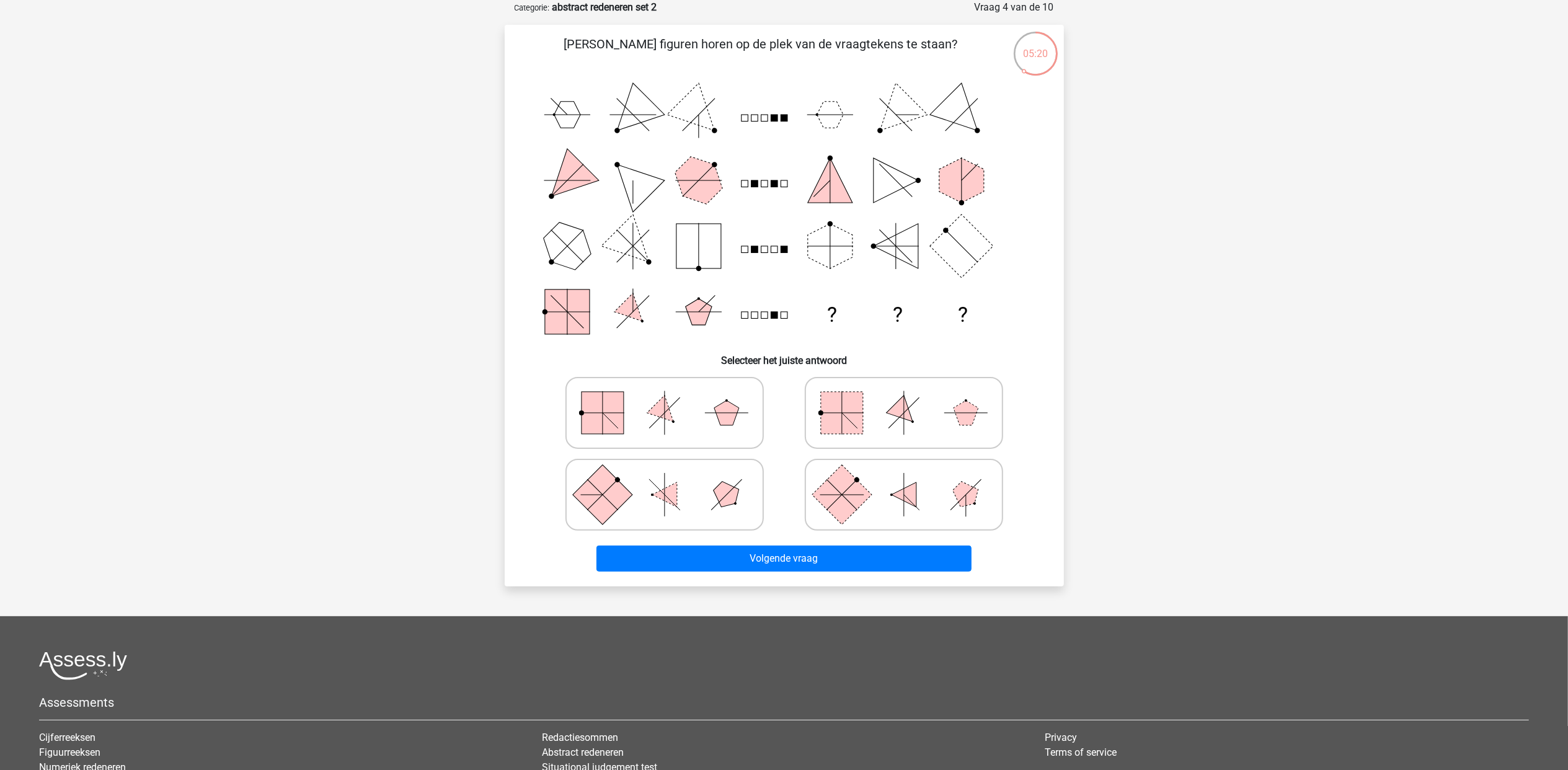
click at [925, 407] on icon at bounding box center [904, 413] width 186 height 62
click at [912, 397] on input "radio" at bounding box center [908, 394] width 8 height 8
radio input "true"
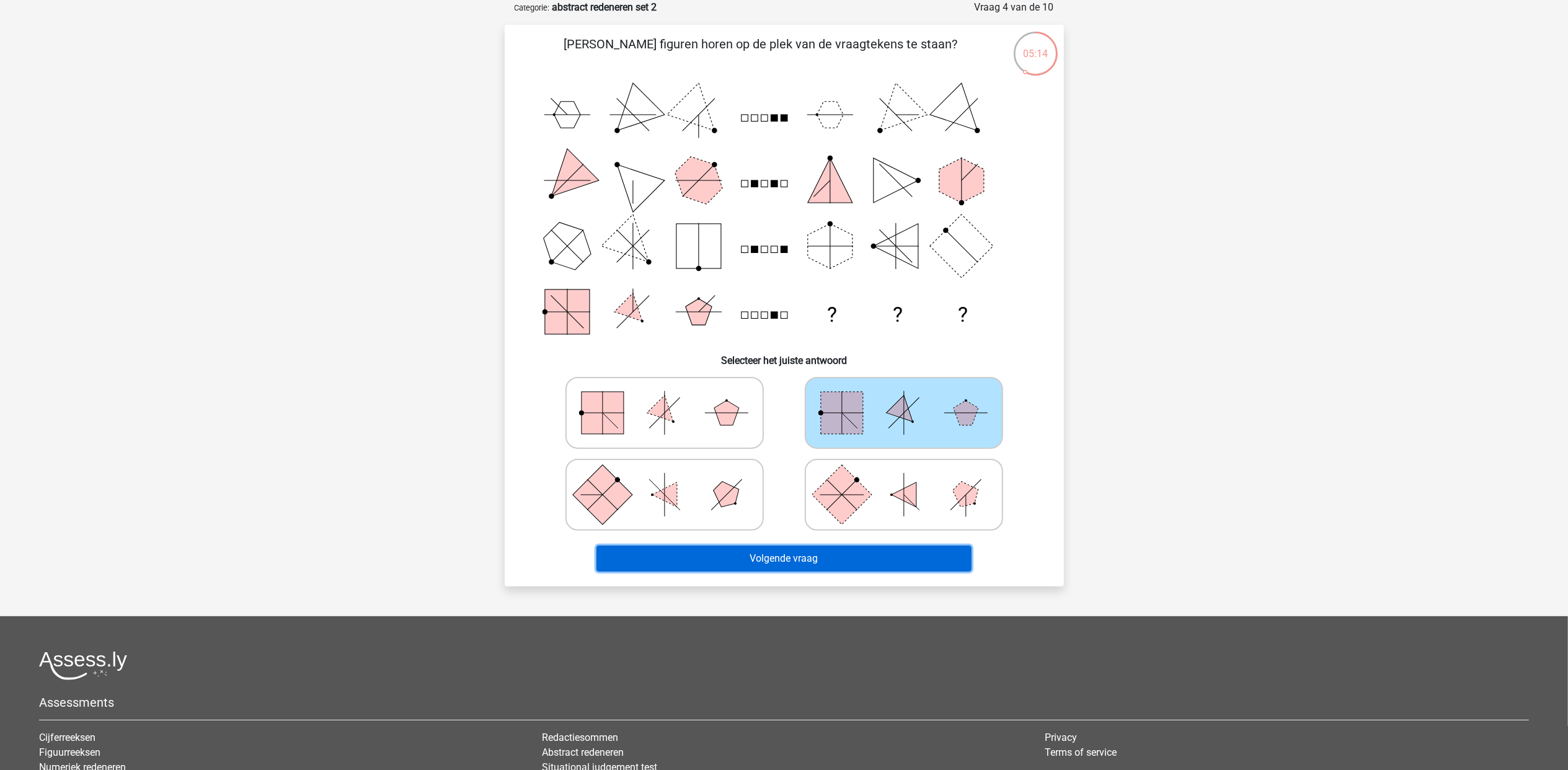
click at [923, 562] on button "Volgende vraag" at bounding box center [784, 558] width 375 height 26
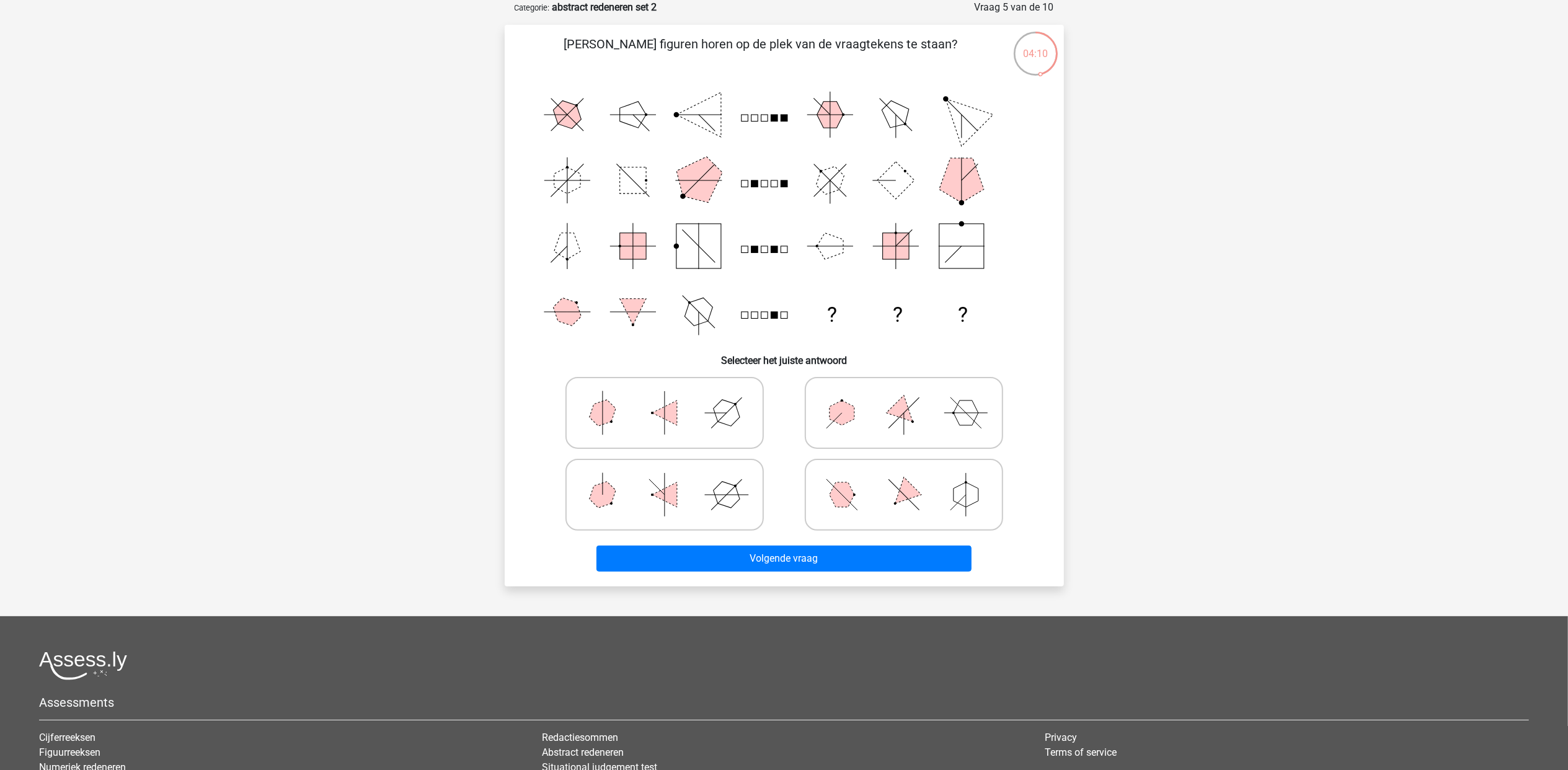
click at [666, 415] on polygon at bounding box center [664, 413] width 25 height 25
click at [666, 397] on input "radio" at bounding box center [669, 394] width 8 height 8
radio input "true"
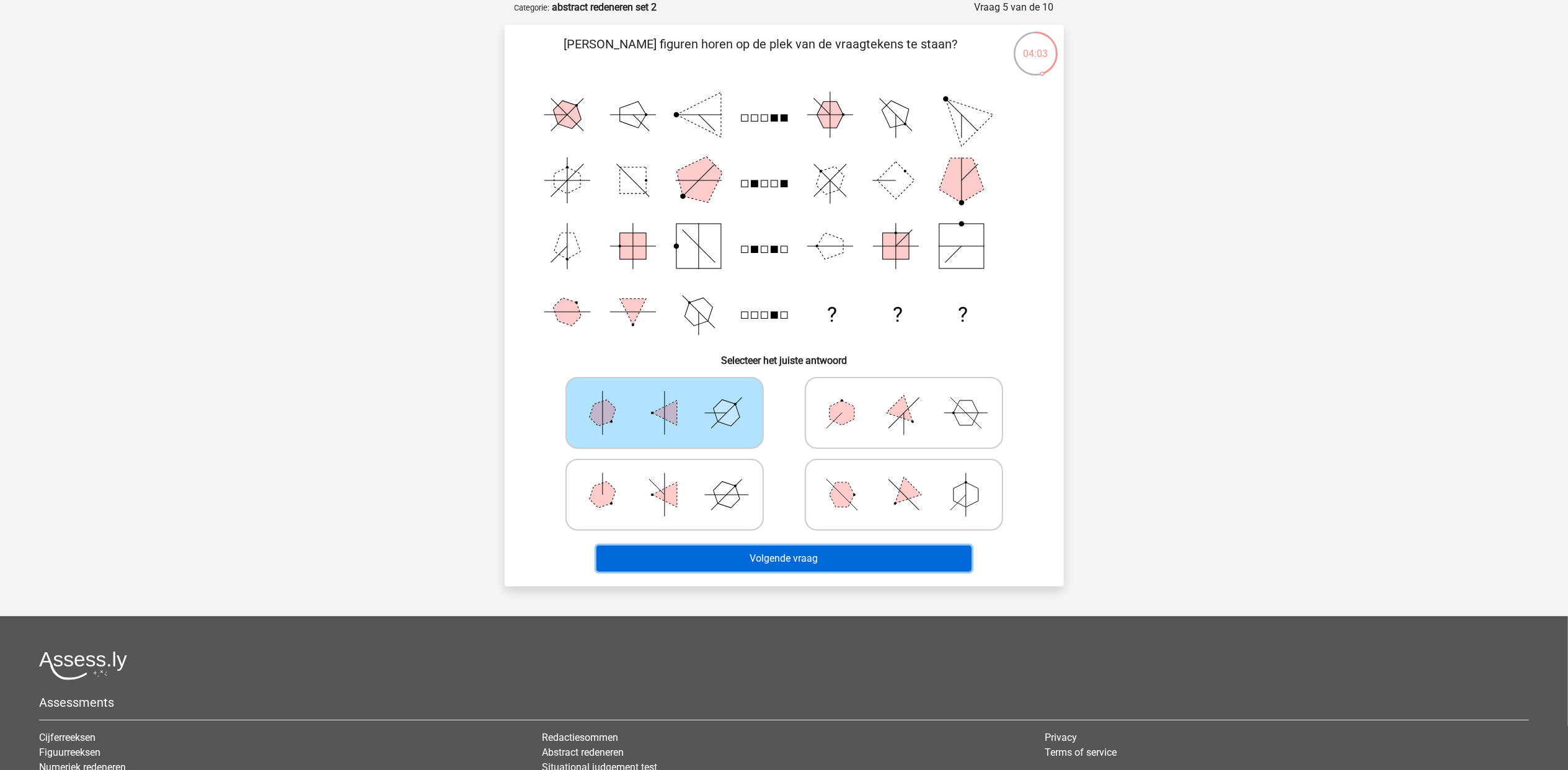
click at [795, 554] on button "Volgende vraag" at bounding box center [784, 558] width 375 height 26
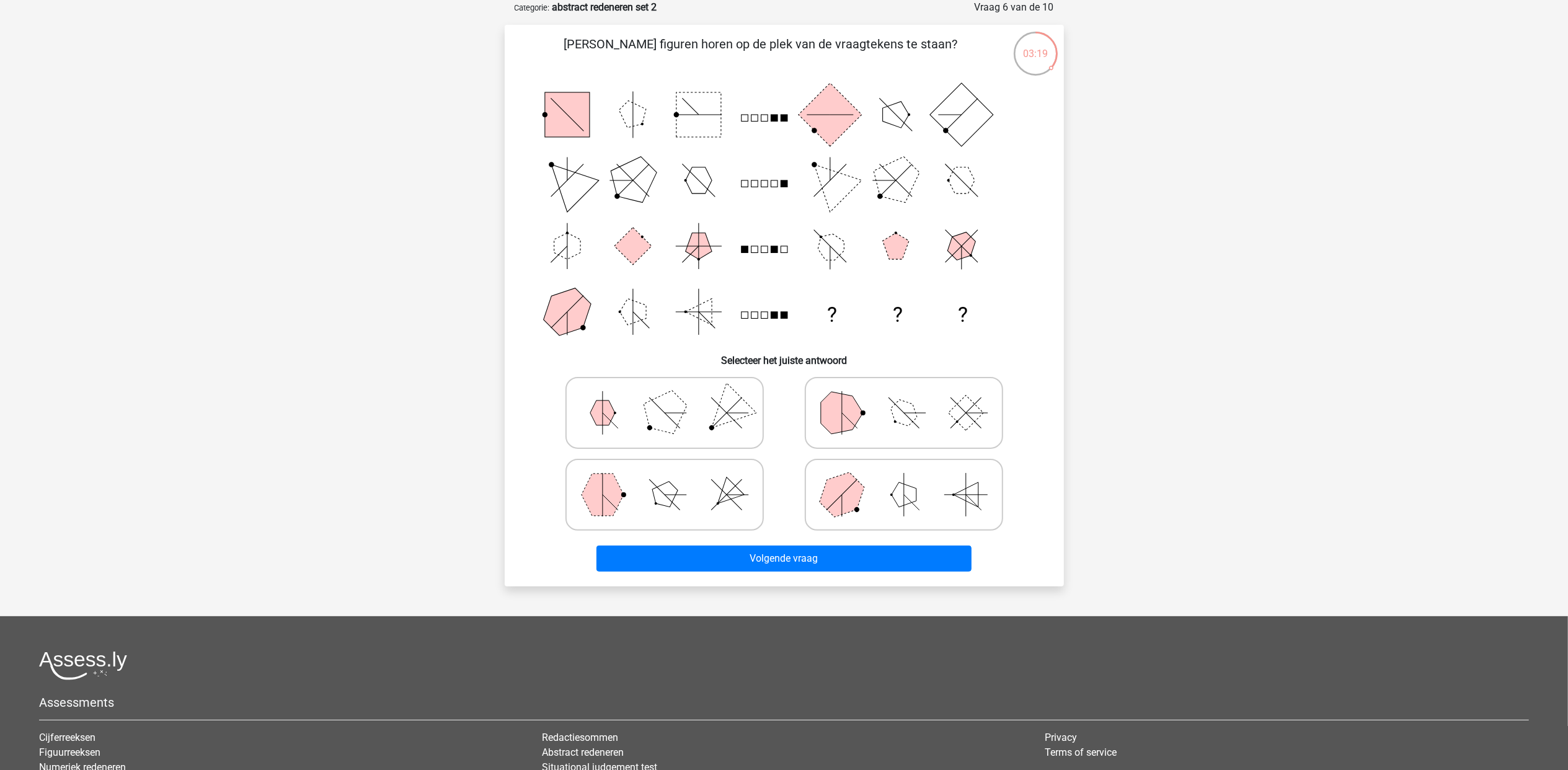
click at [690, 497] on icon at bounding box center [665, 494] width 186 height 62
click at [673, 479] on input "radio" at bounding box center [669, 475] width 8 height 8
radio input "true"
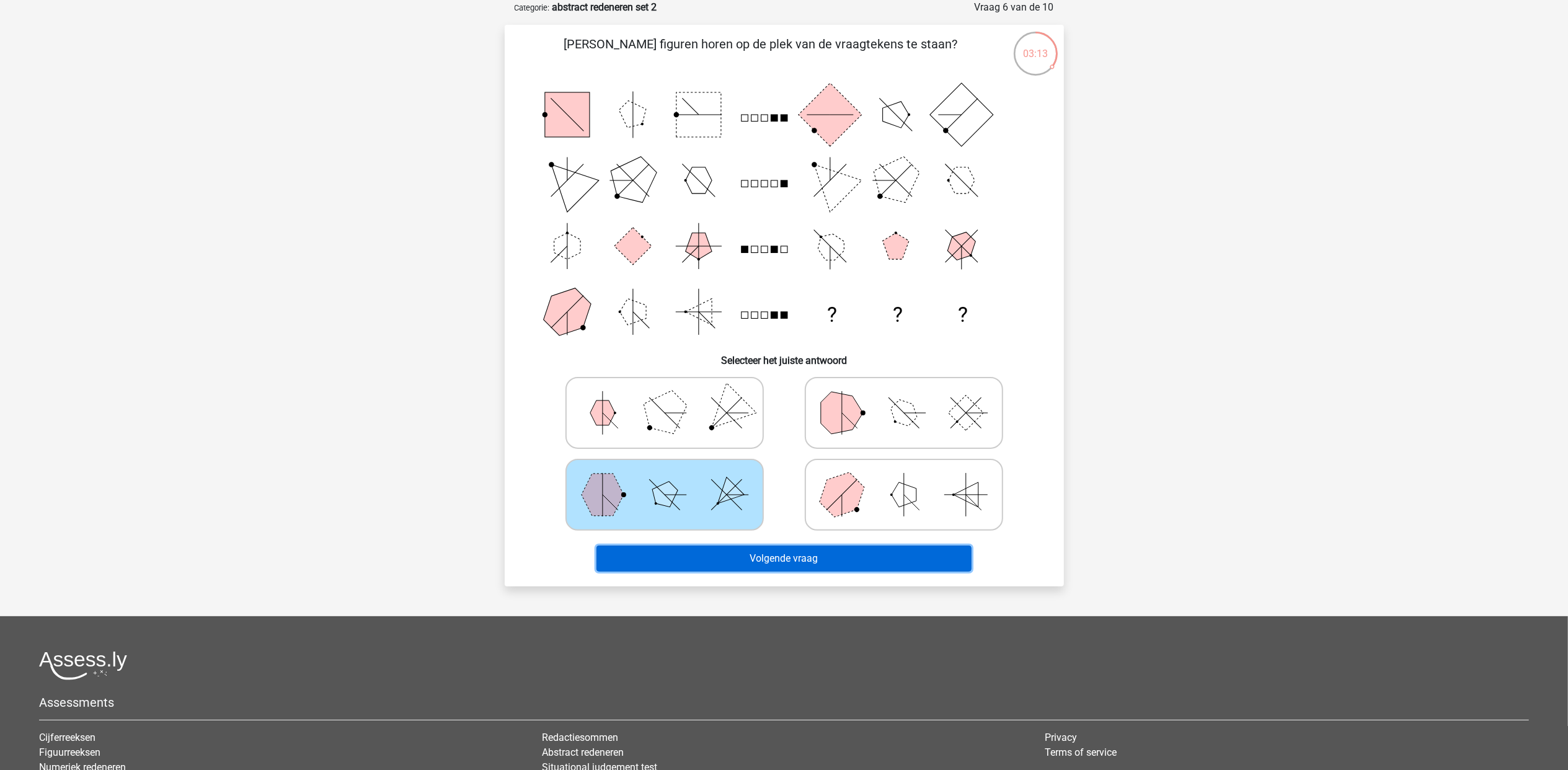
click at [790, 559] on button "Volgende vraag" at bounding box center [784, 558] width 375 height 26
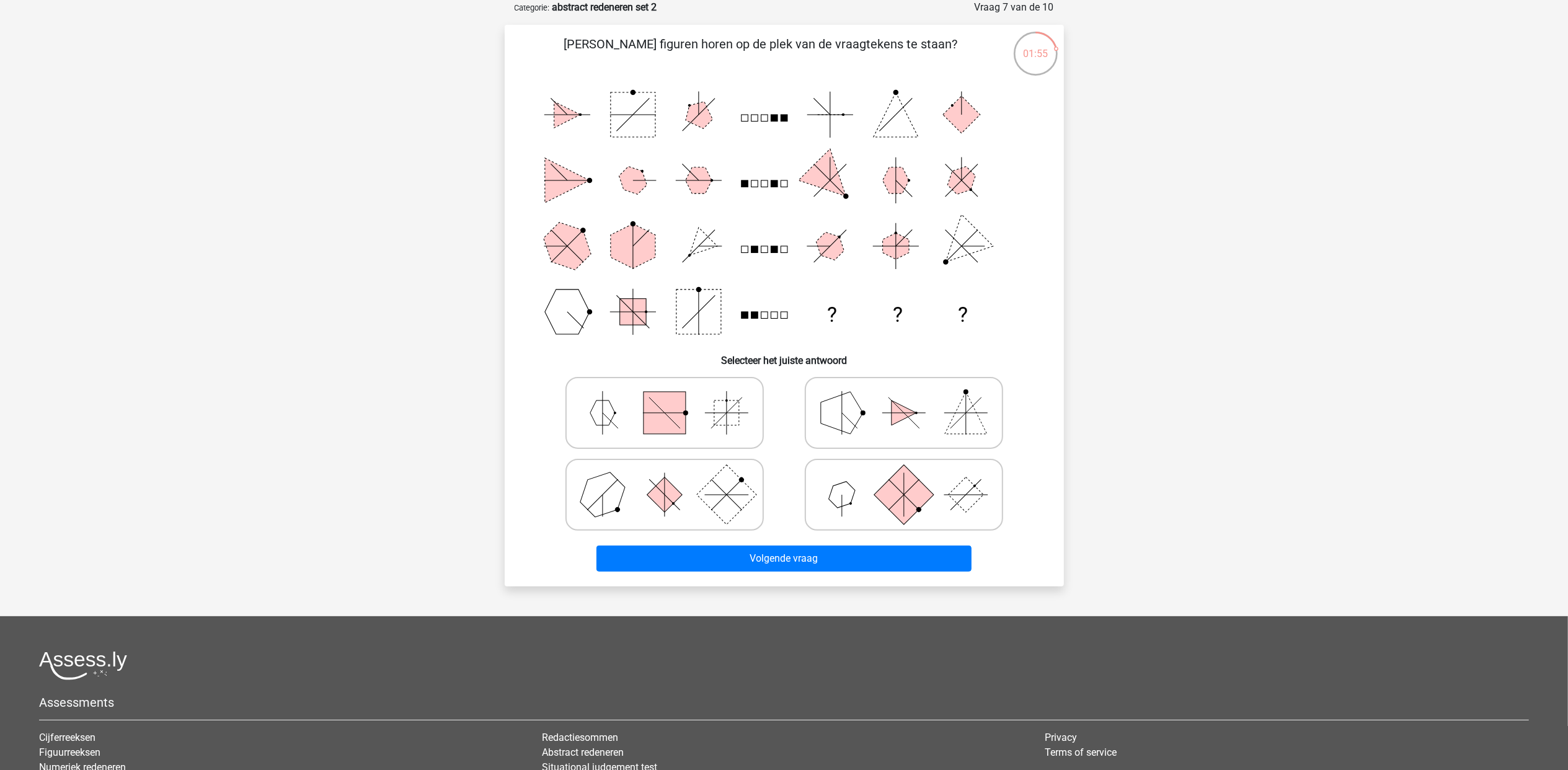
click at [695, 496] on icon at bounding box center [665, 494] width 186 height 62
click at [673, 479] on input "radio" at bounding box center [669, 475] width 8 height 8
radio input "true"
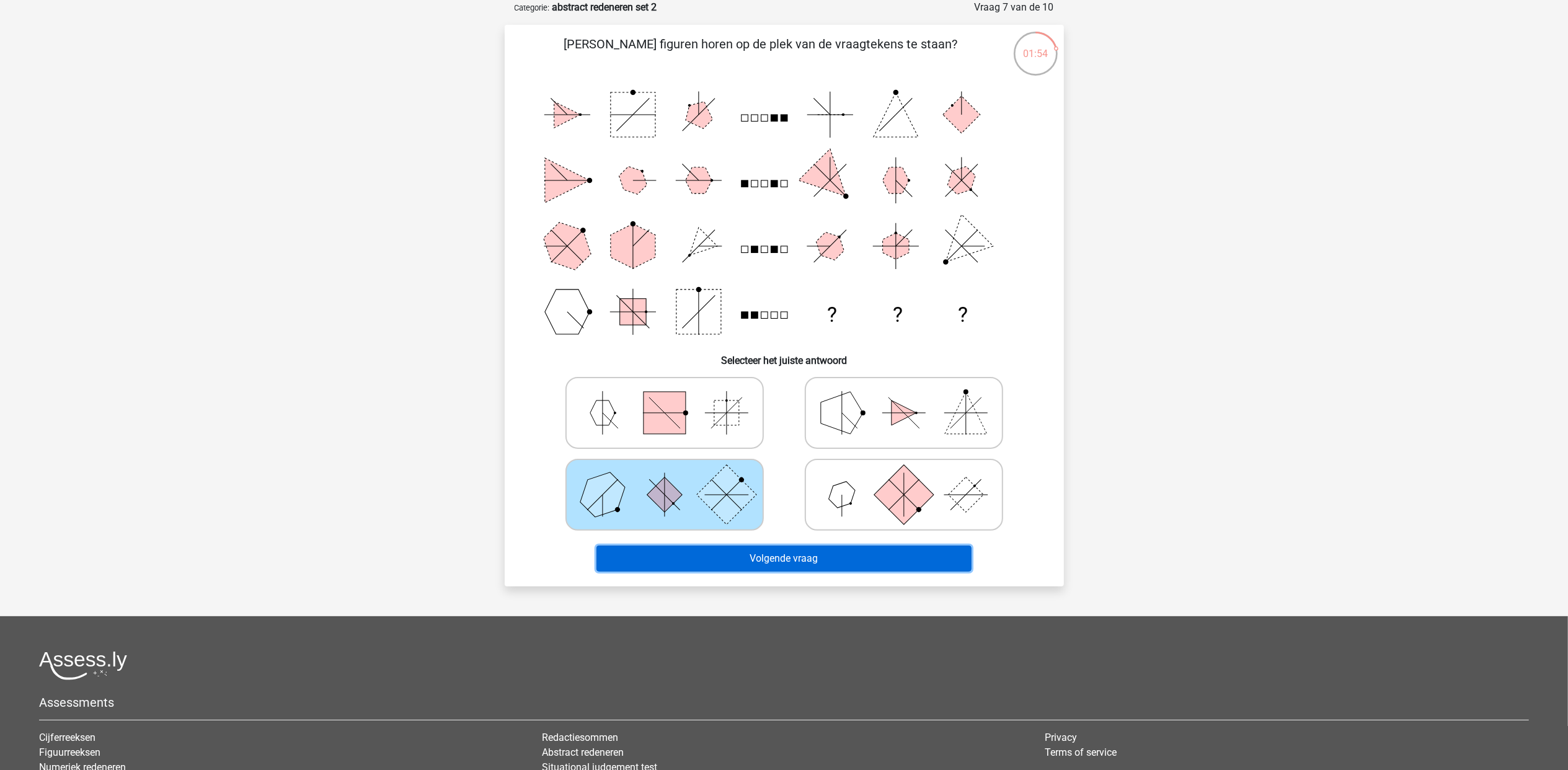
click at [783, 557] on button "Volgende vraag" at bounding box center [784, 558] width 375 height 26
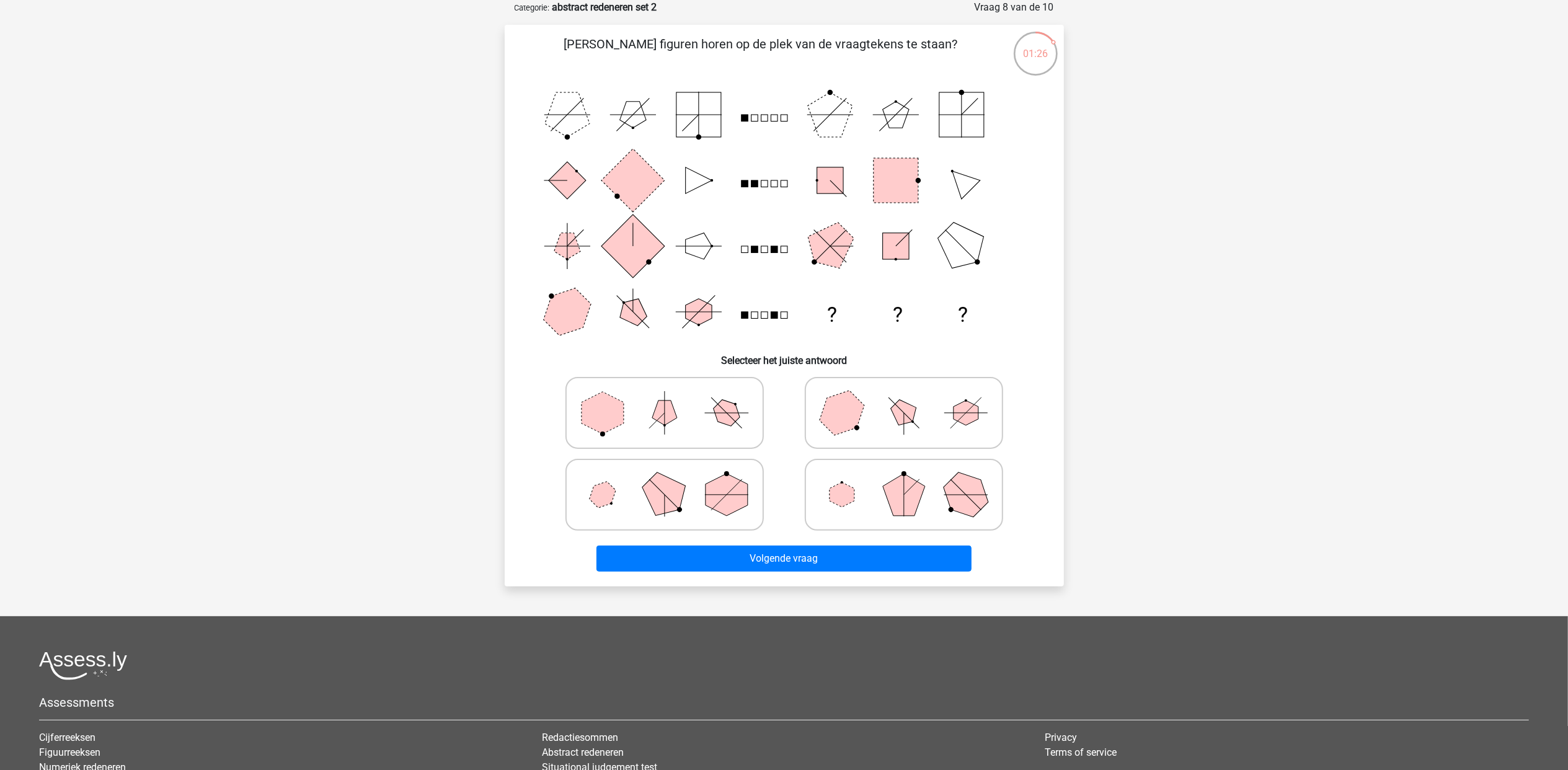
click at [628, 410] on icon at bounding box center [665, 413] width 186 height 62
click at [665, 397] on input "radio" at bounding box center [669, 394] width 8 height 8
radio input "true"
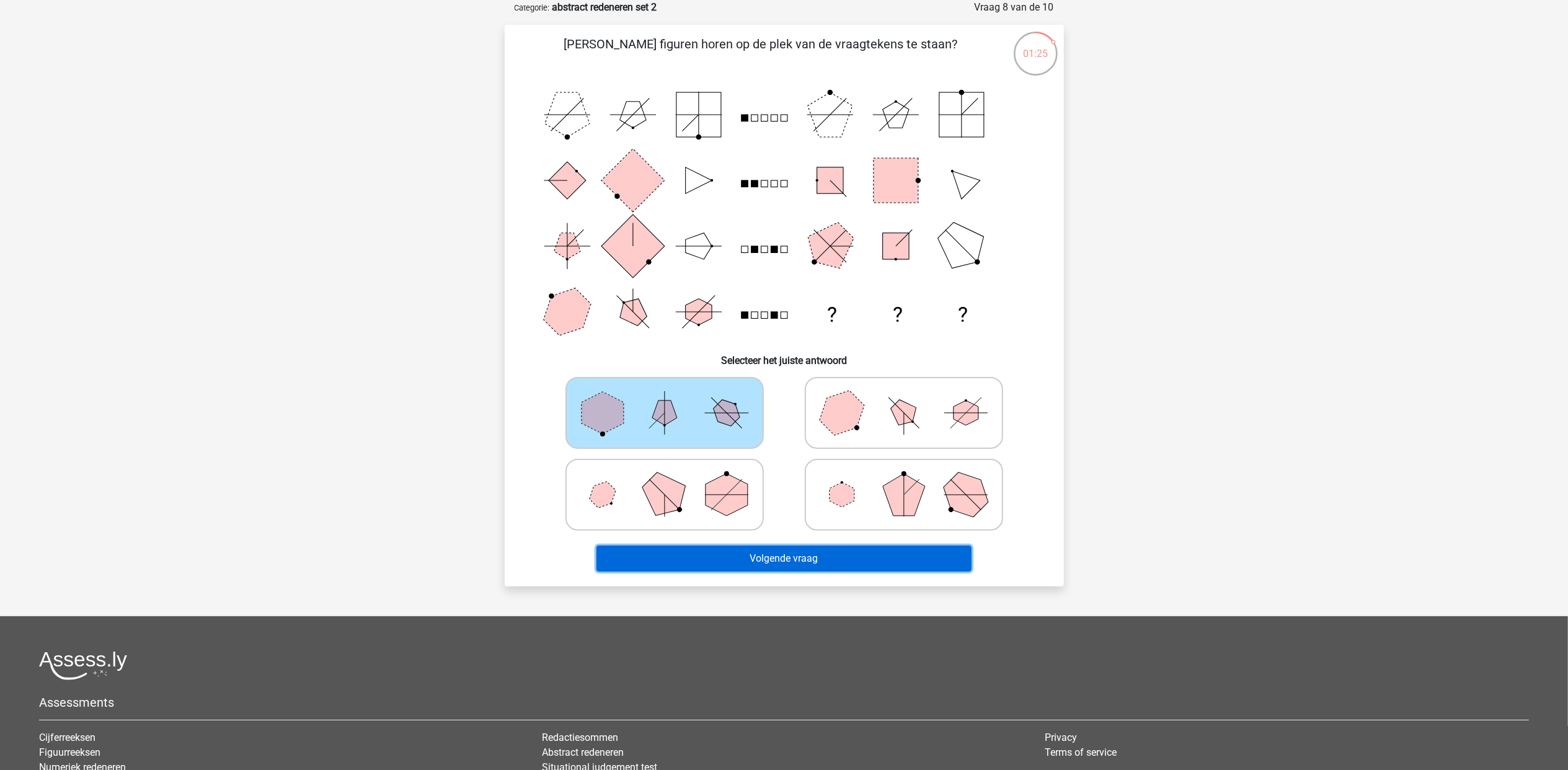
click at [847, 557] on button "Volgende vraag" at bounding box center [784, 558] width 375 height 26
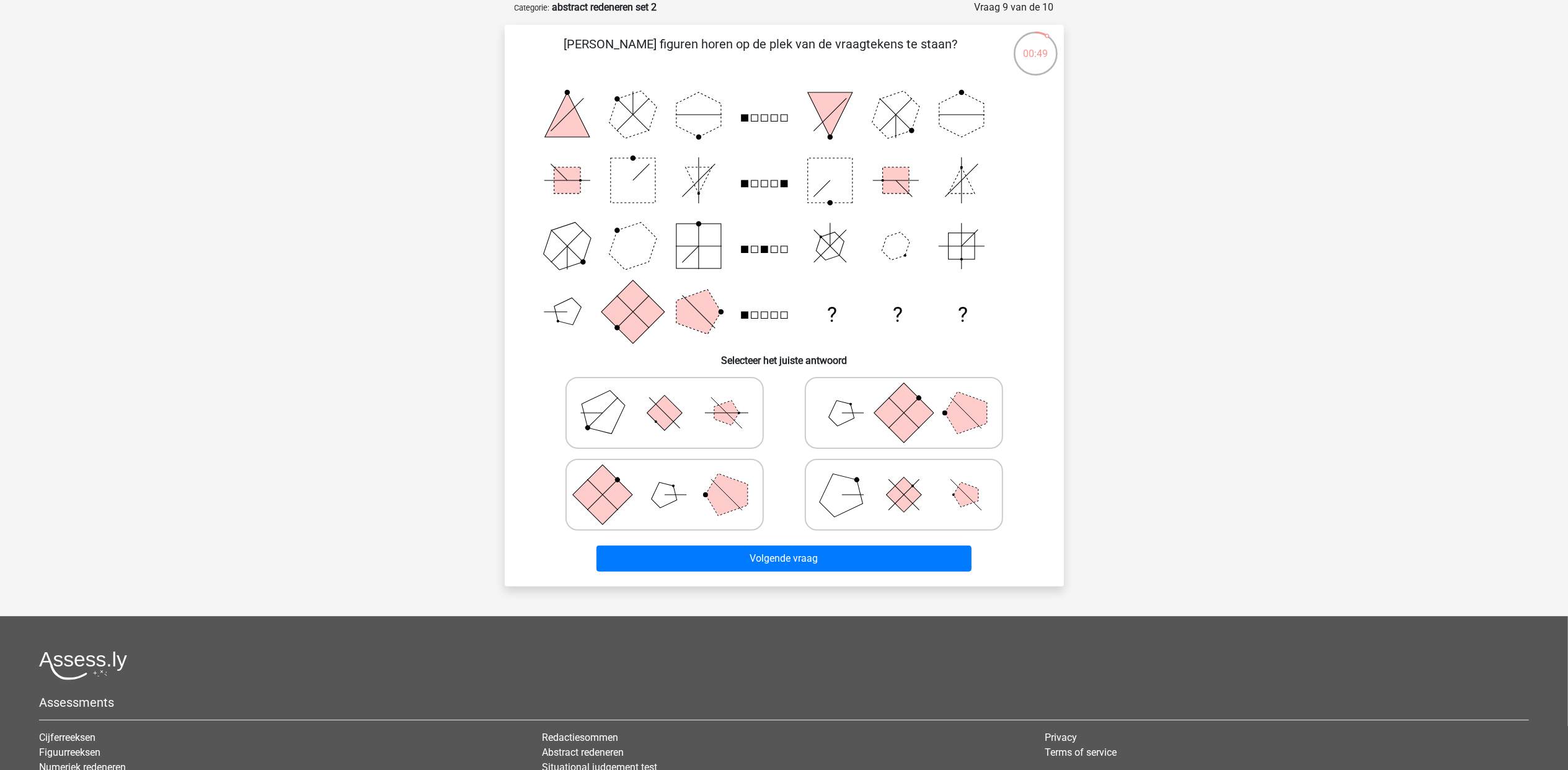
click at [949, 413] on polygon at bounding box center [966, 413] width 42 height 42
click at [912, 397] on input "radio" at bounding box center [908, 394] width 8 height 8
radio input "true"
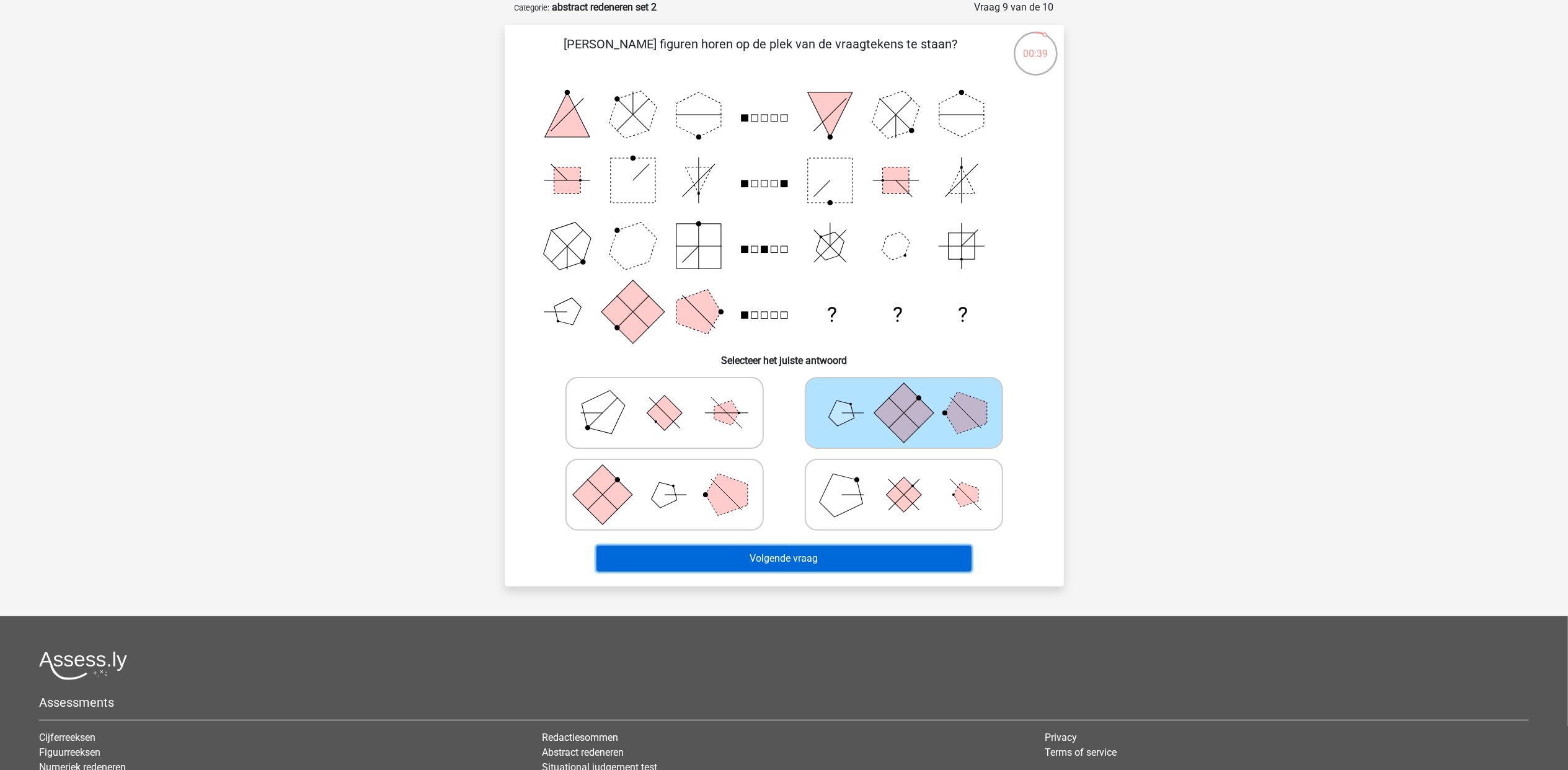
click at [855, 549] on button "Volgende vraag" at bounding box center [784, 558] width 375 height 26
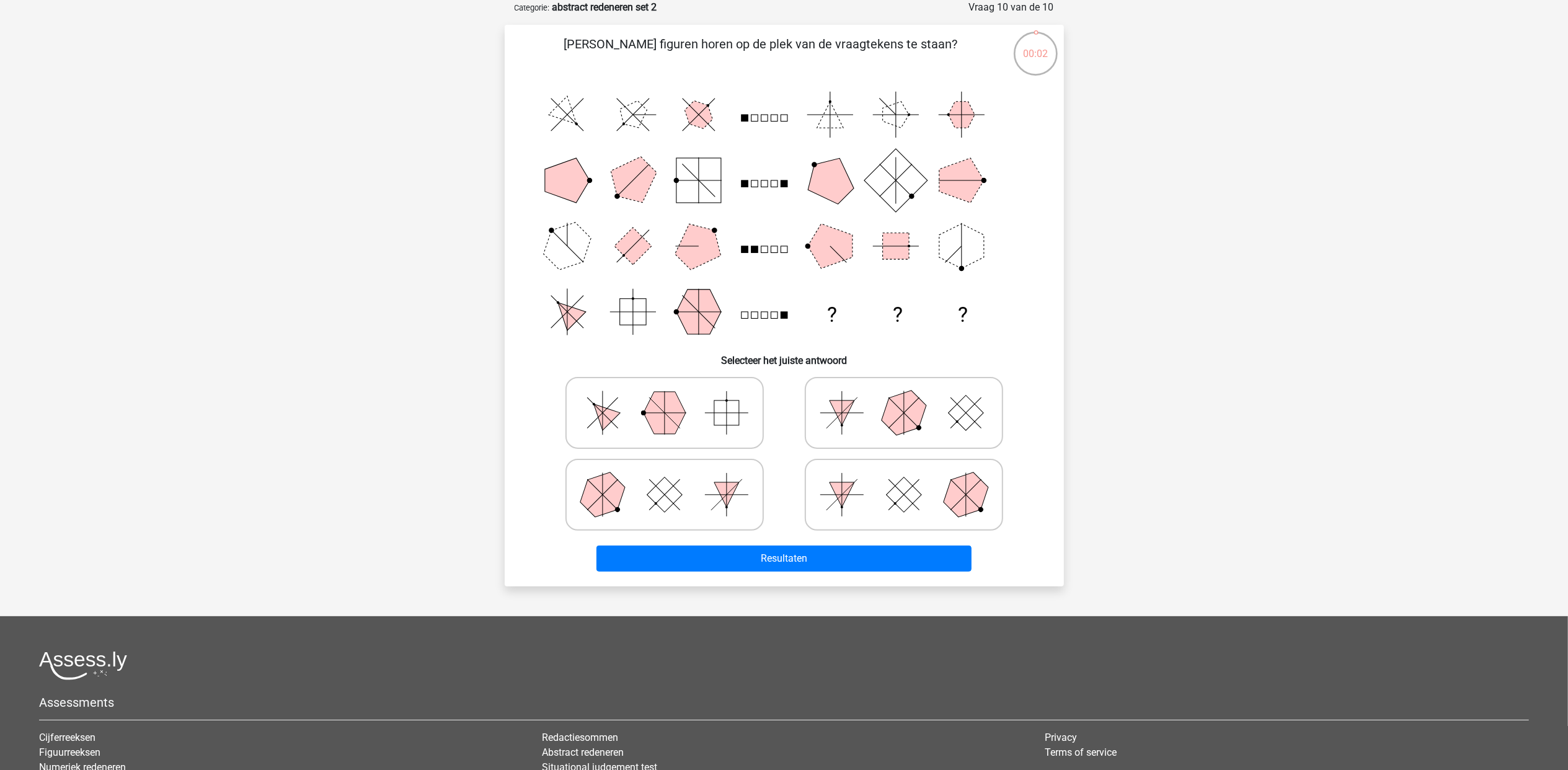
click at [715, 415] on rect at bounding box center [726, 413] width 25 height 25
click at [673, 397] on input "radio" at bounding box center [669, 394] width 8 height 8
radio input "true"
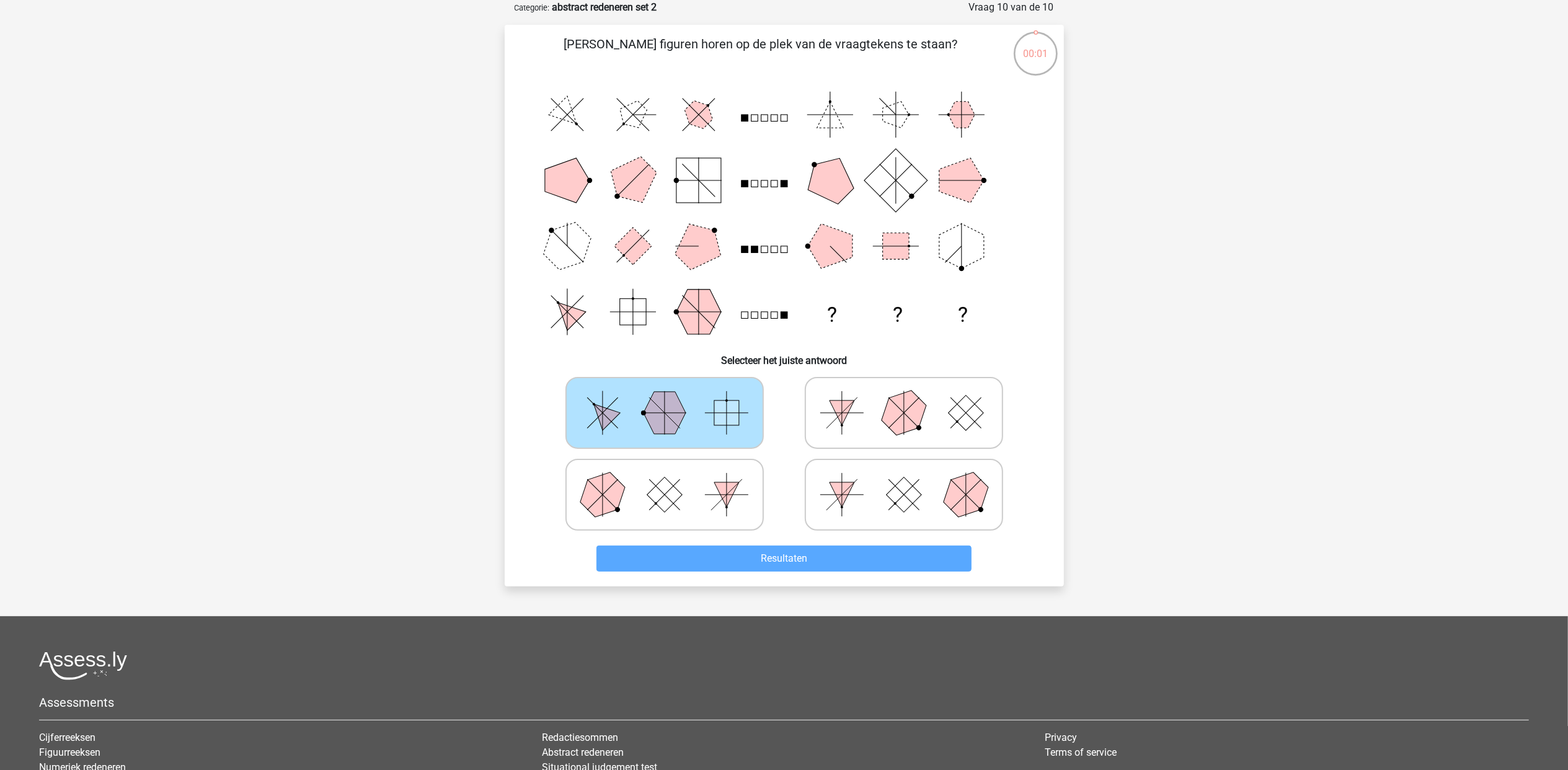
click at [945, 409] on icon at bounding box center [904, 413] width 186 height 62
click at [912, 397] on input "radio" at bounding box center [908, 394] width 8 height 8
radio input "true"
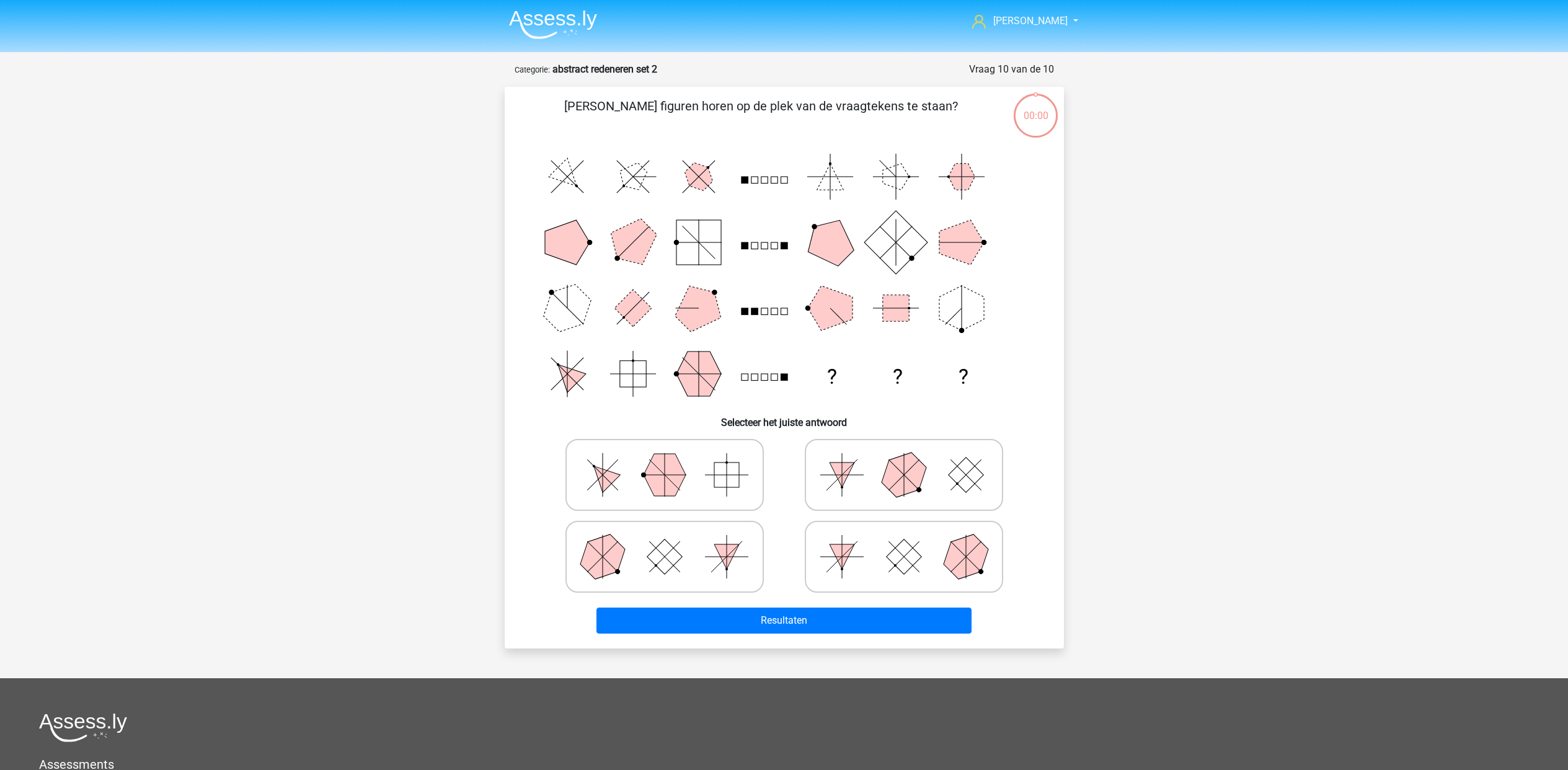
scroll to position [62, 0]
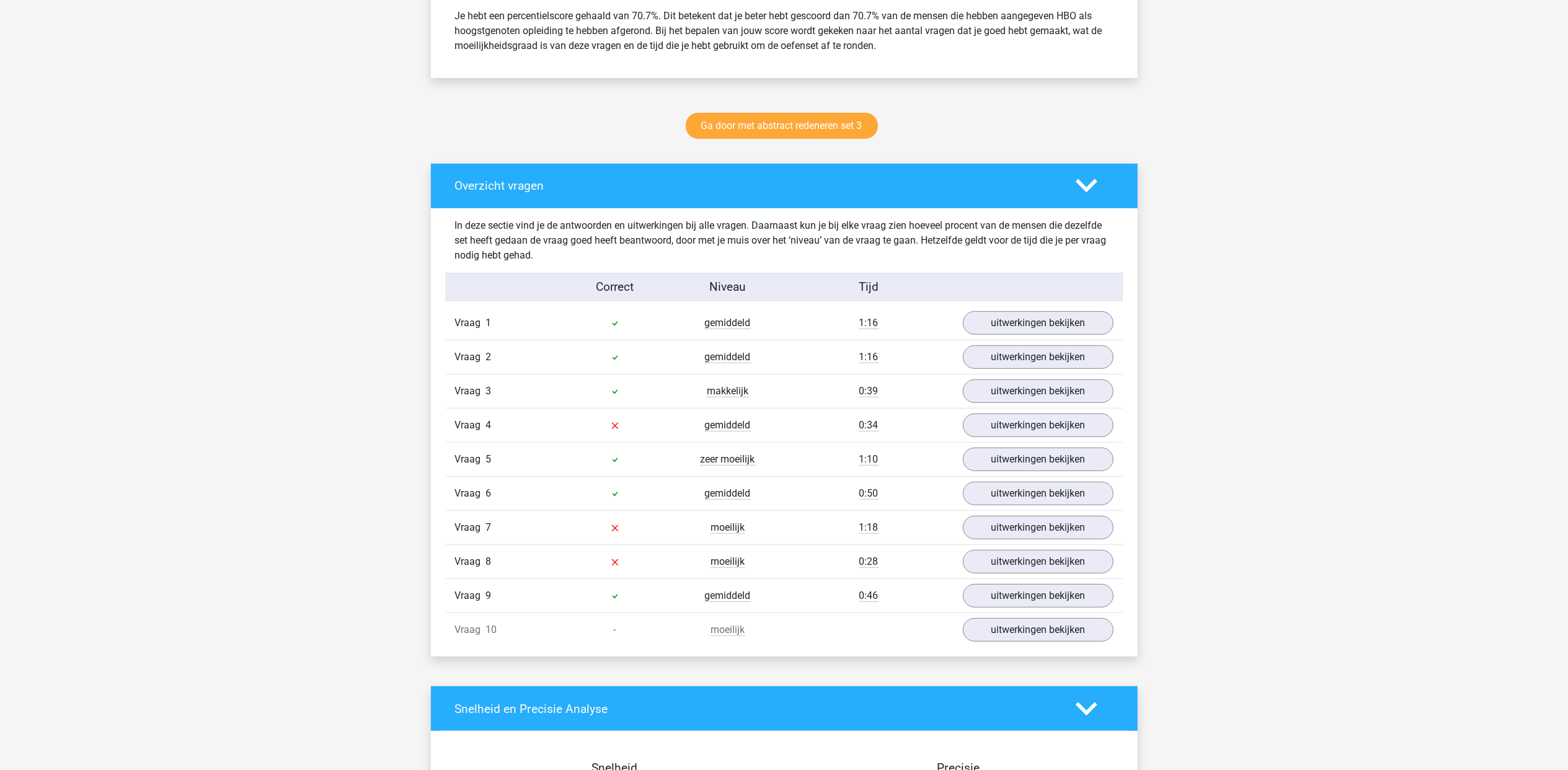
scroll to position [579, 0]
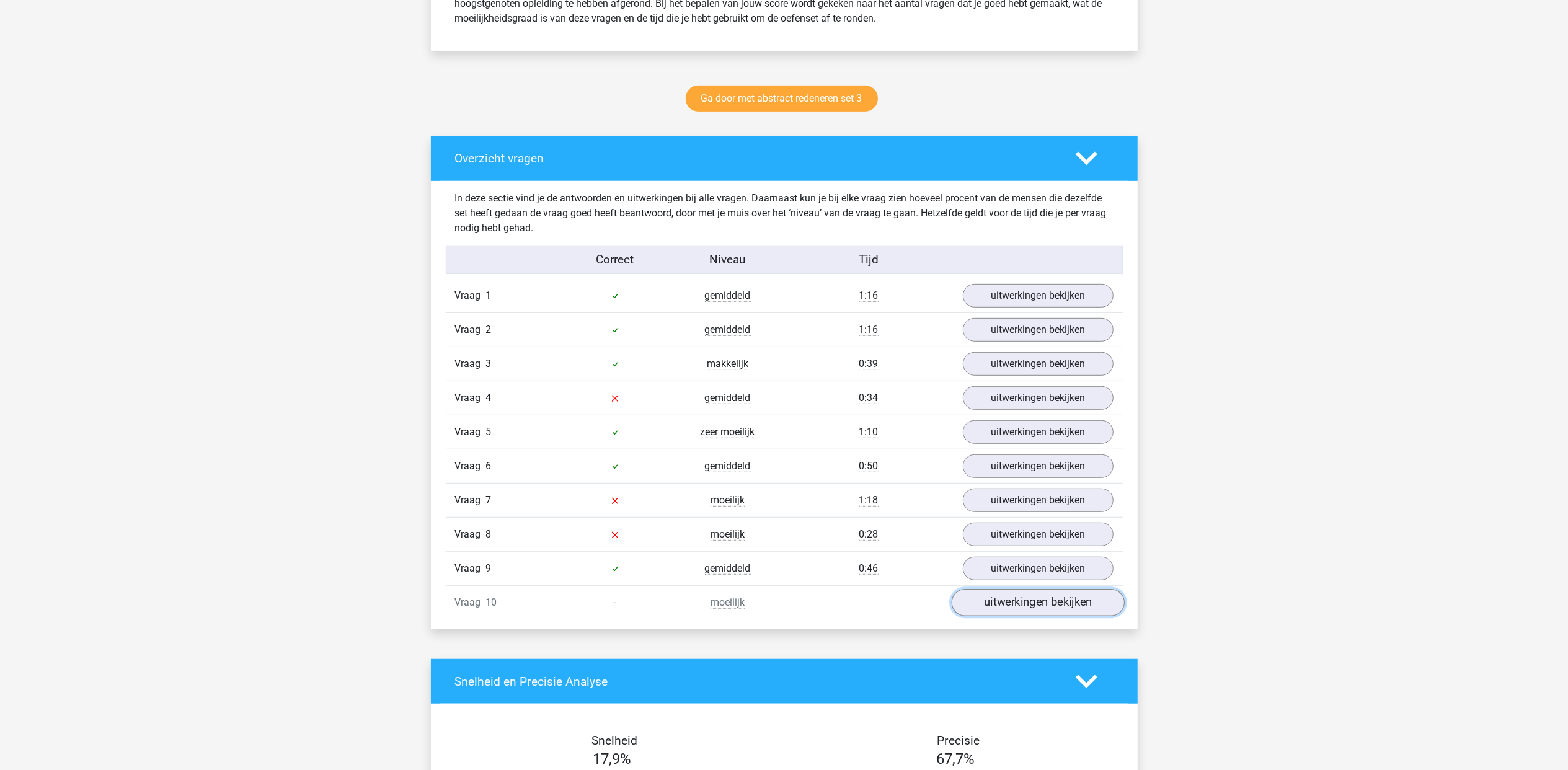
click at [975, 608] on link "uitwerkingen bekijken" at bounding box center [1038, 602] width 173 height 27
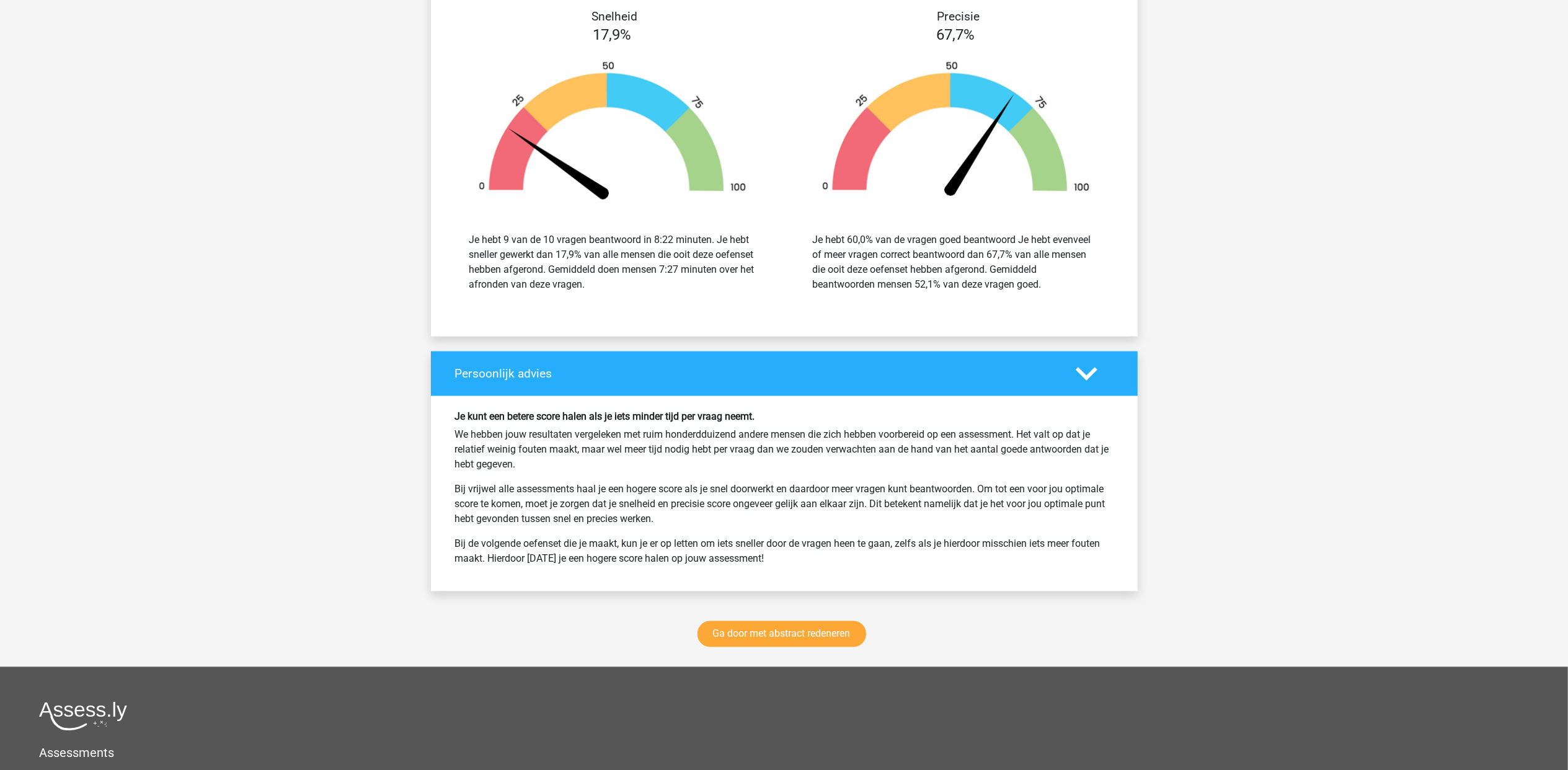
scroll to position [2067, 0]
click at [801, 635] on link "Ga door met abstract redeneren" at bounding box center [781, 634] width 169 height 26
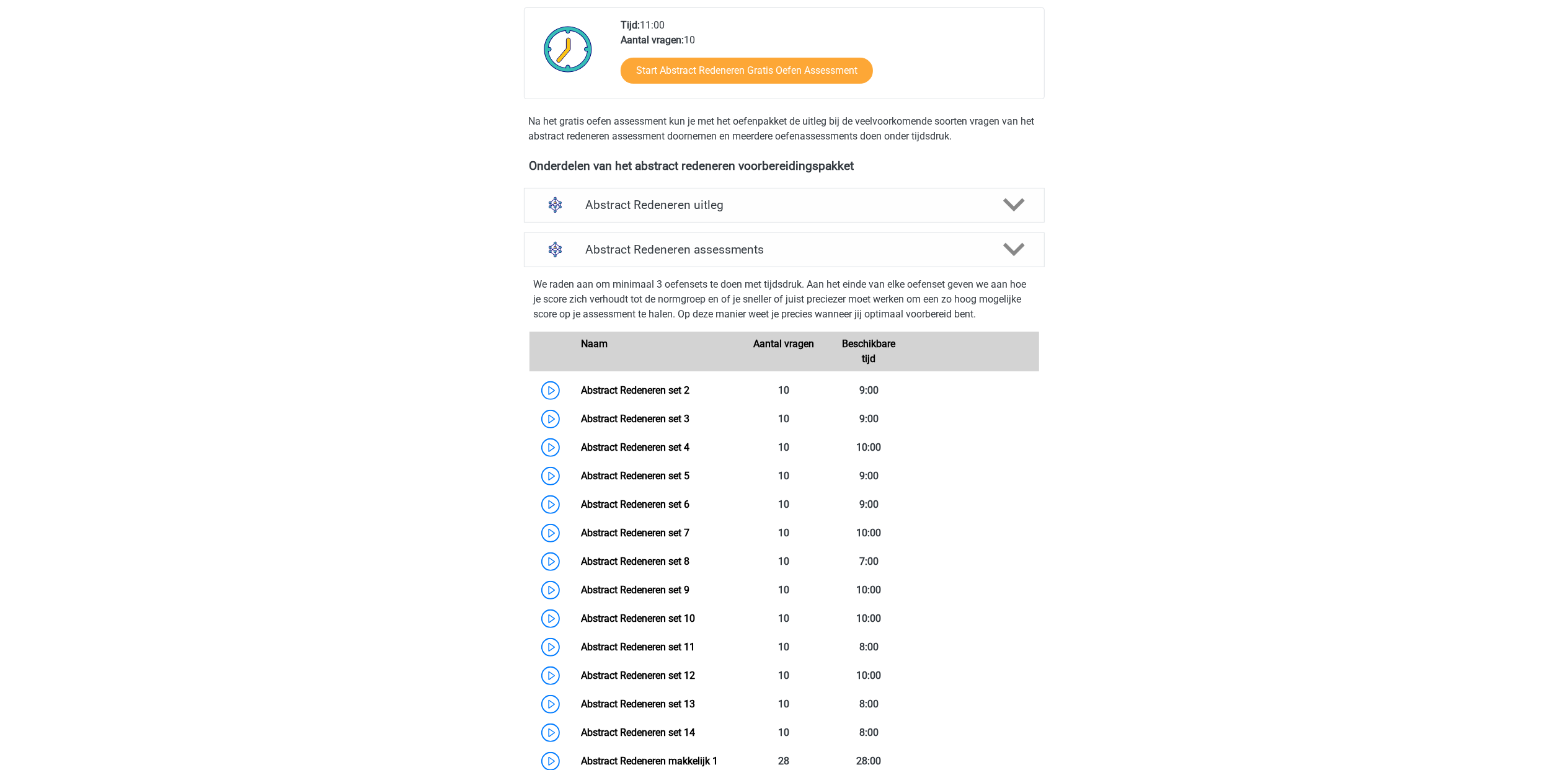
scroll to position [276, 0]
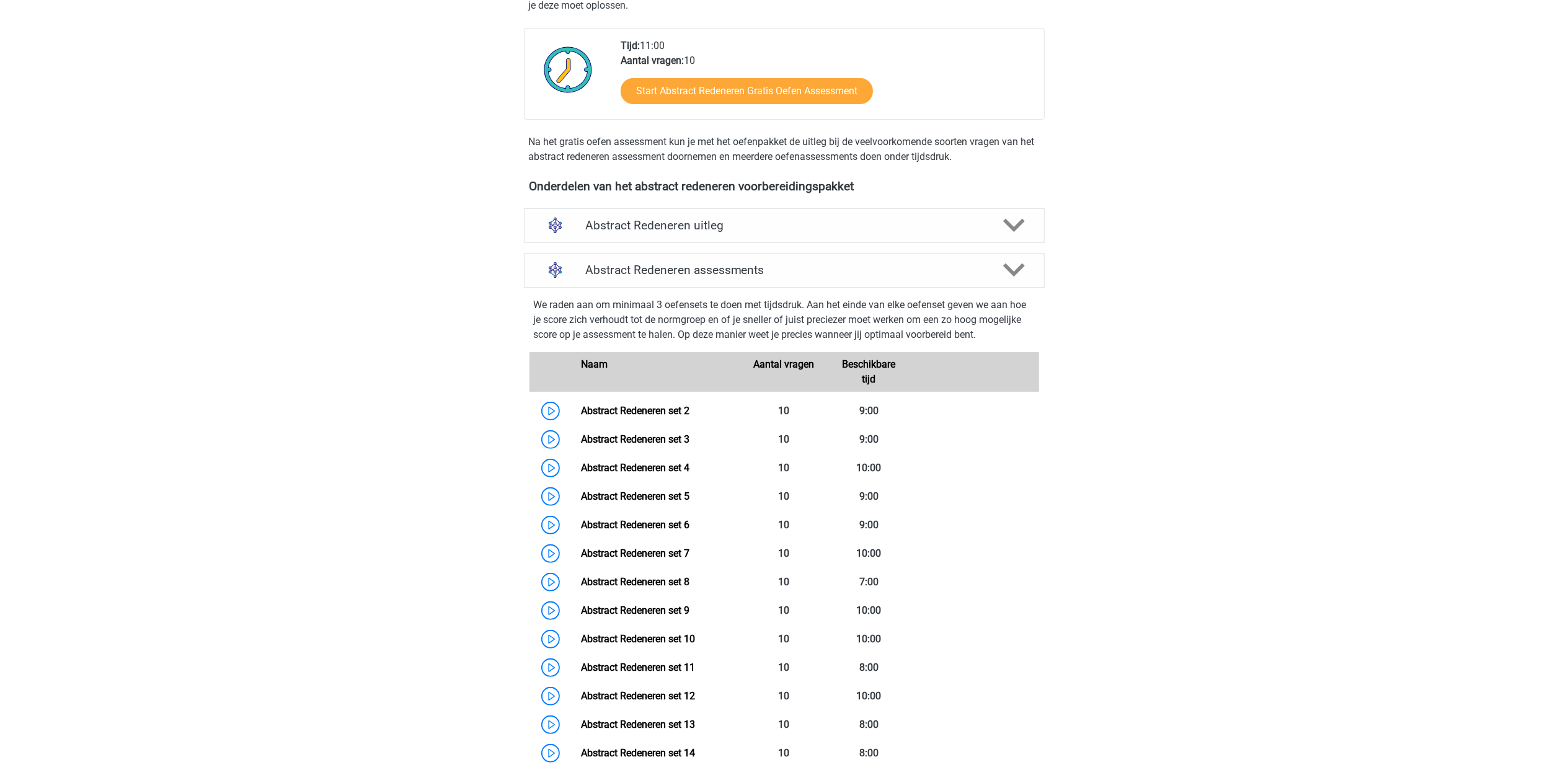
click at [1025, 248] on div "Abstract Redeneren assessments We raden aan om minimaal 3 oefensets te doen met…" at bounding box center [784, 573] width 569 height 649
click at [1019, 260] on icon at bounding box center [1014, 270] width 22 height 22
click at [1017, 224] on polygon at bounding box center [1014, 225] width 22 height 14
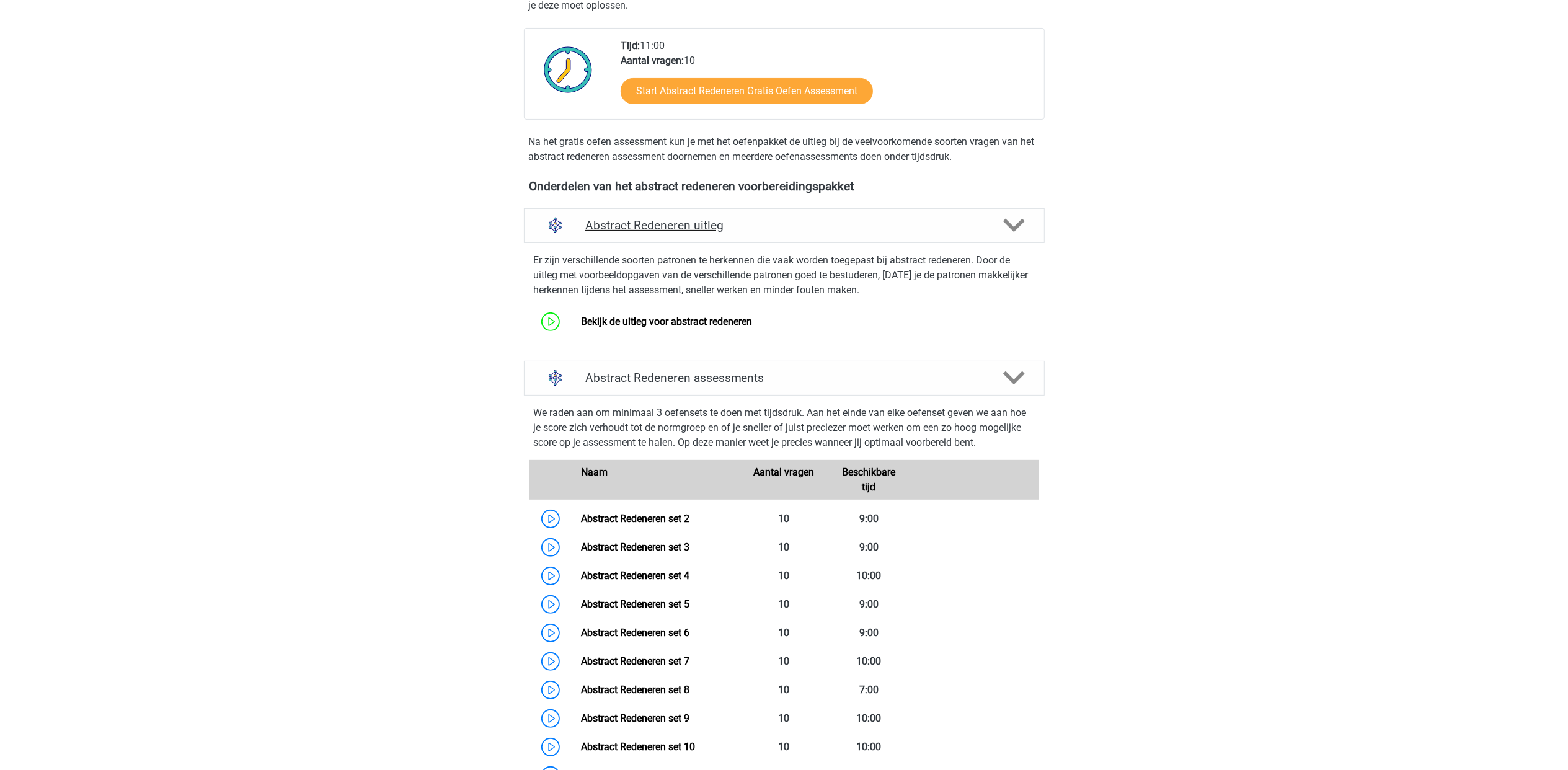
click at [1006, 230] on icon at bounding box center [1014, 225] width 22 height 22
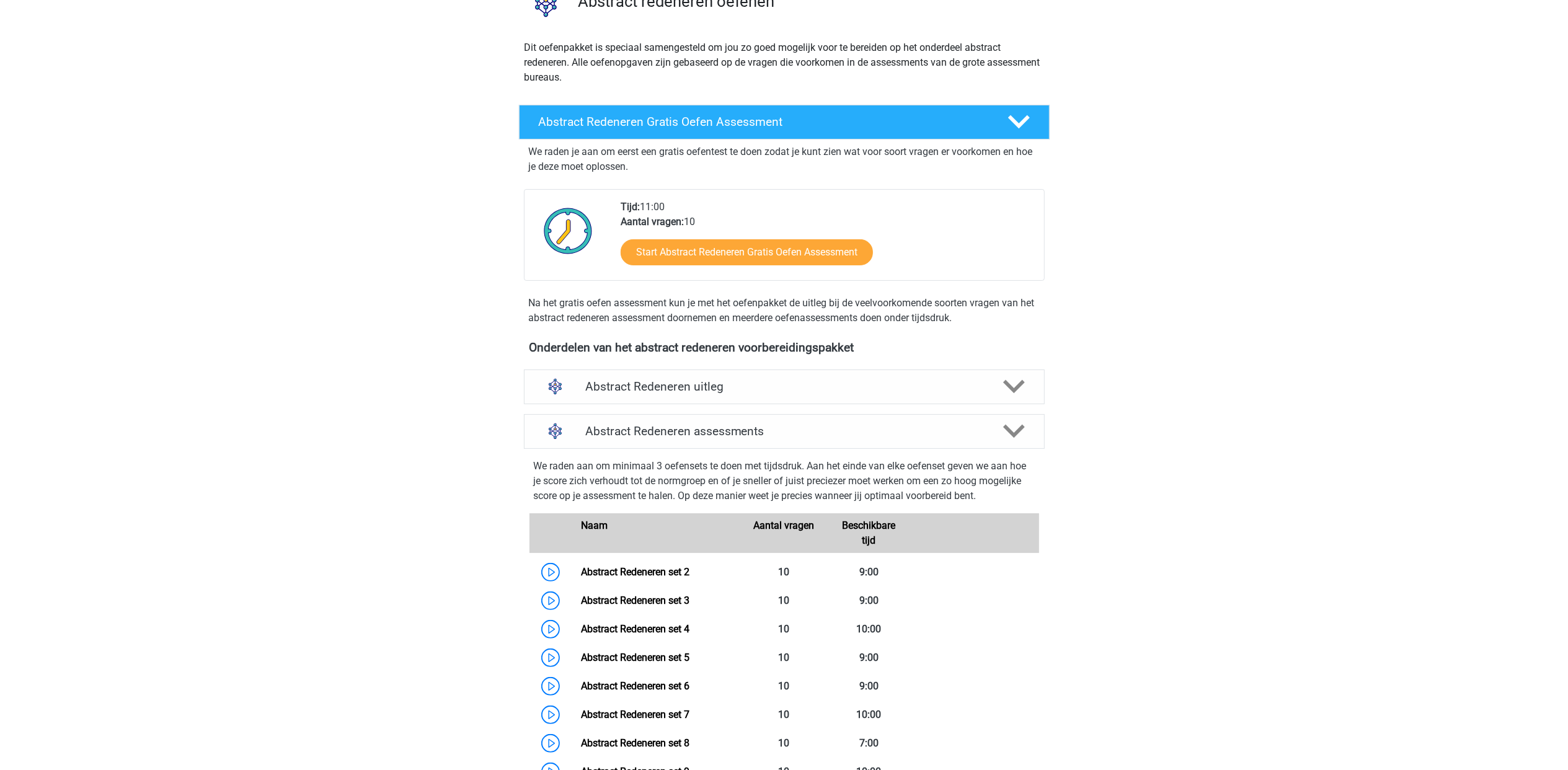
scroll to position [0, 0]
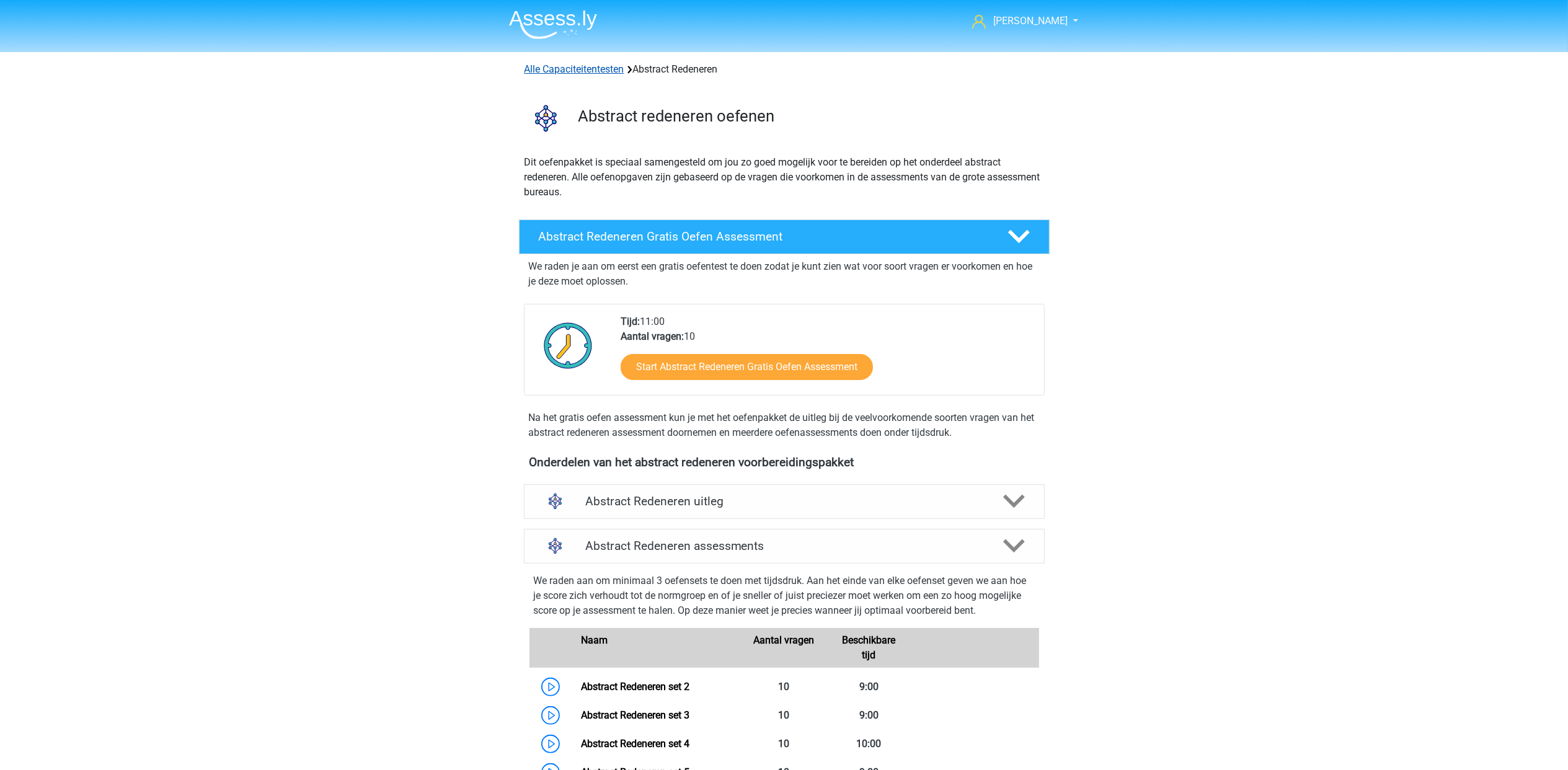
click at [605, 75] on link "Alle Capaciteitentesten" at bounding box center [574, 69] width 100 height 12
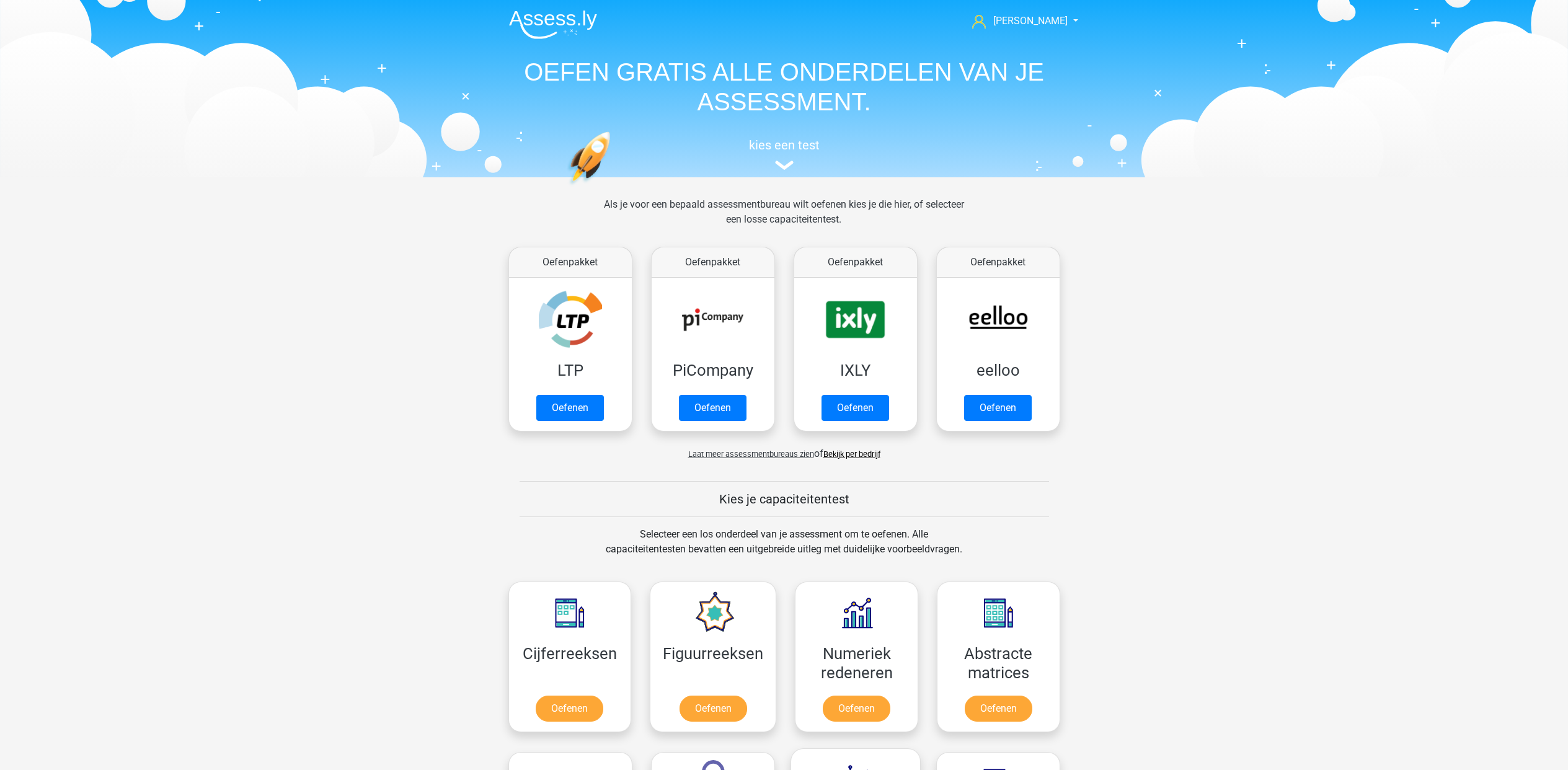
scroll to position [529, 0]
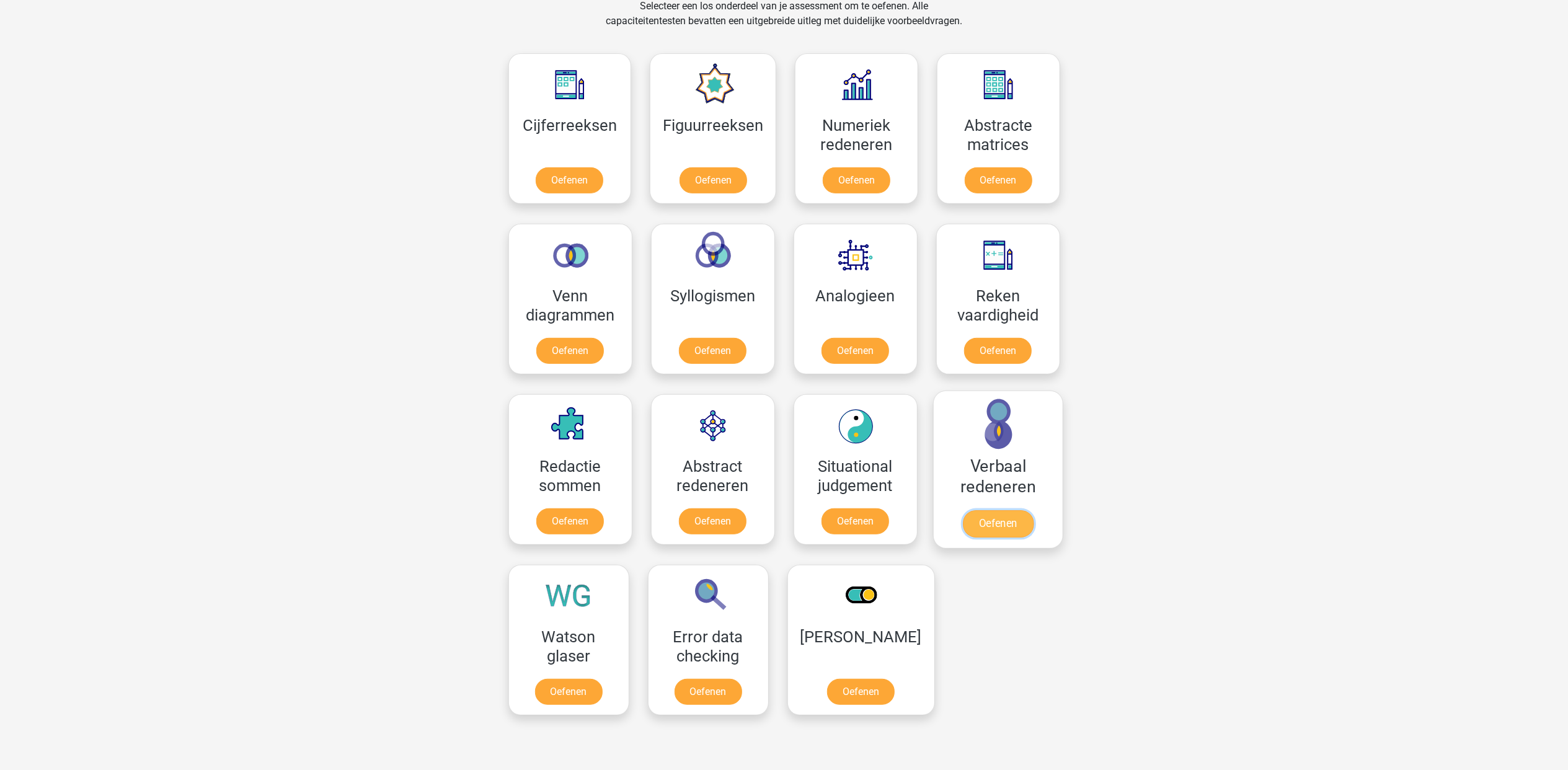
click at [985, 510] on link "Oefenen" at bounding box center [997, 523] width 70 height 27
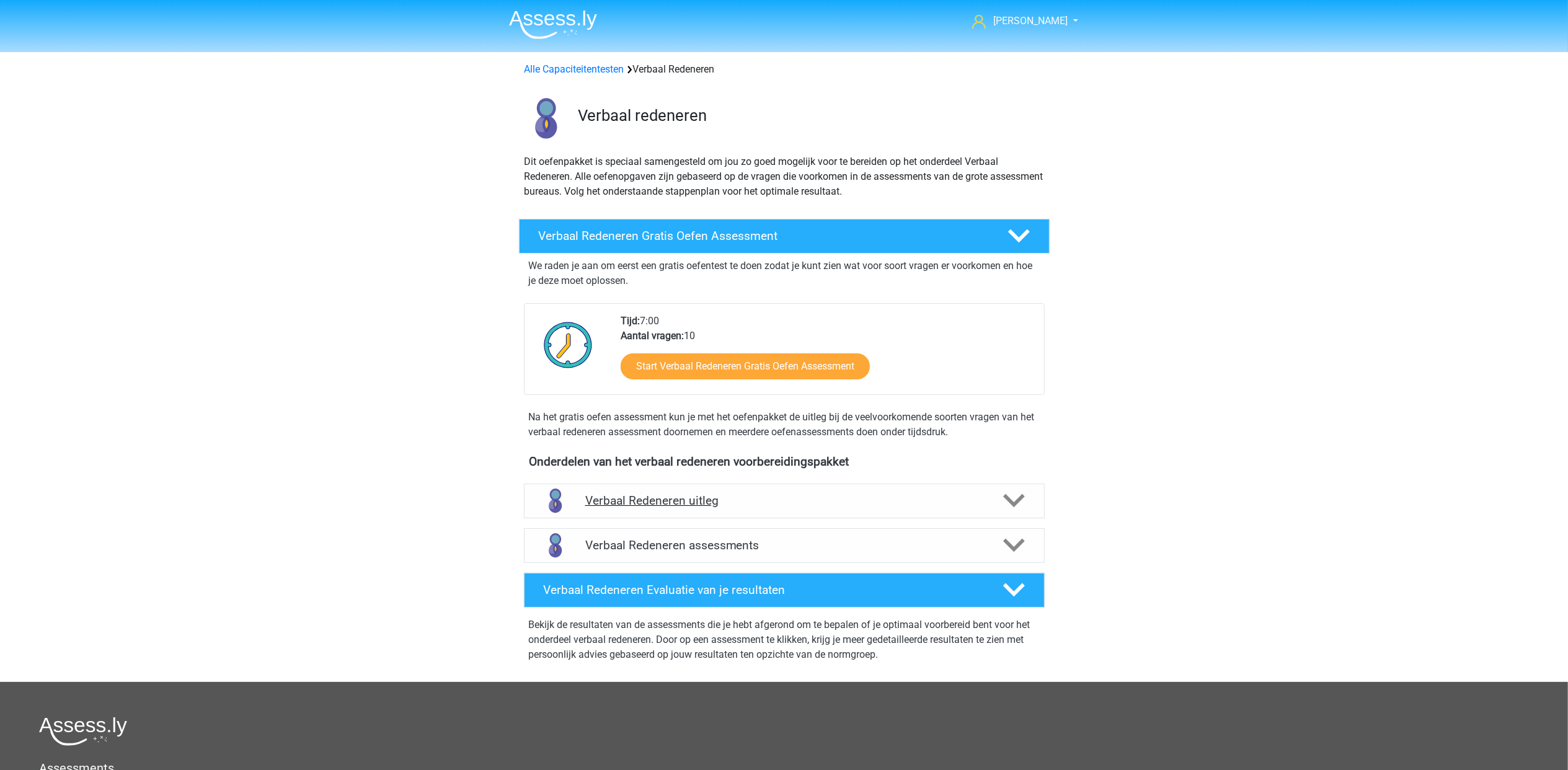
click at [967, 491] on div "Verbaal Redeneren uitleg" at bounding box center [784, 501] width 521 height 35
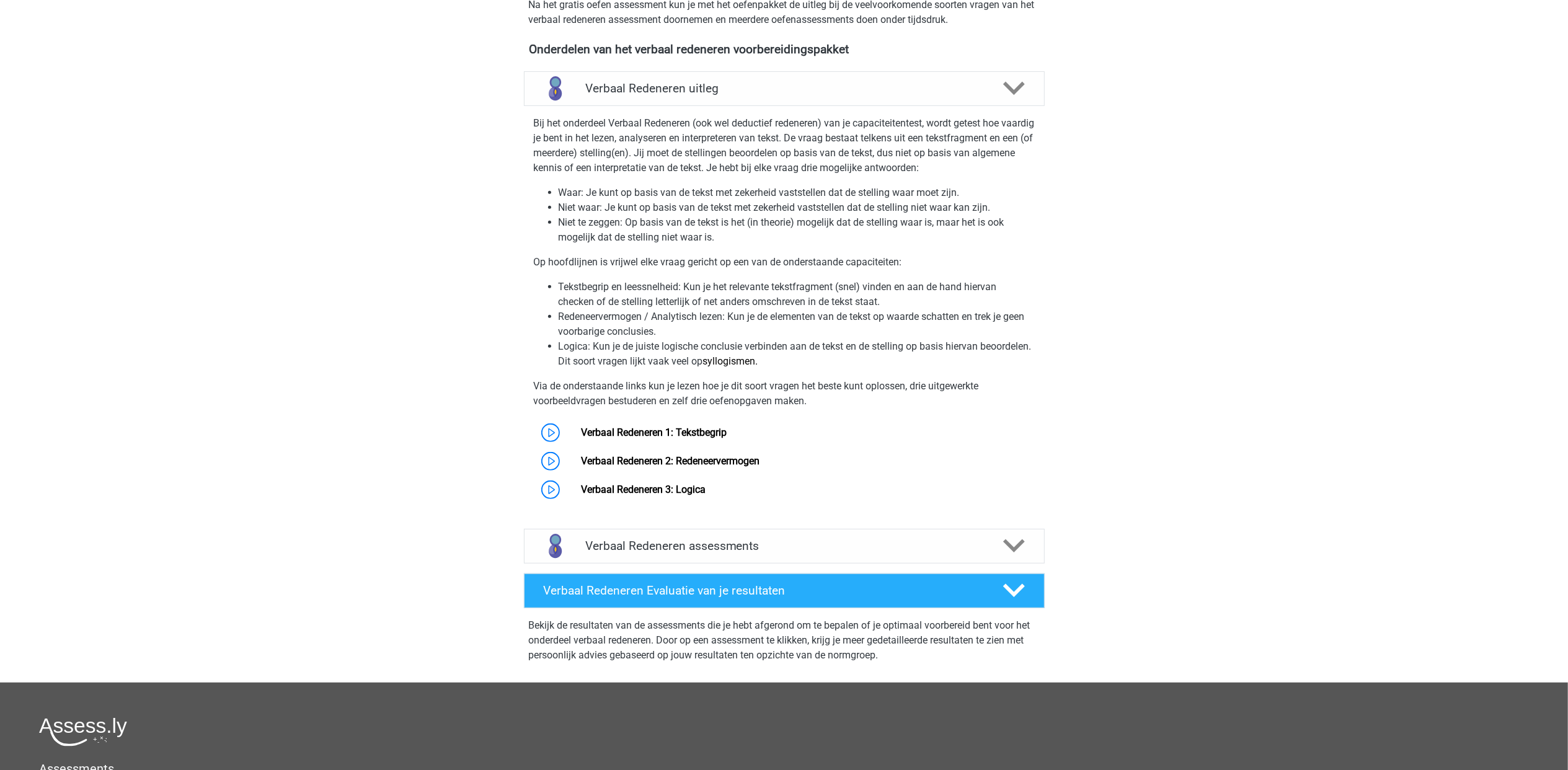
scroll to position [413, 0]
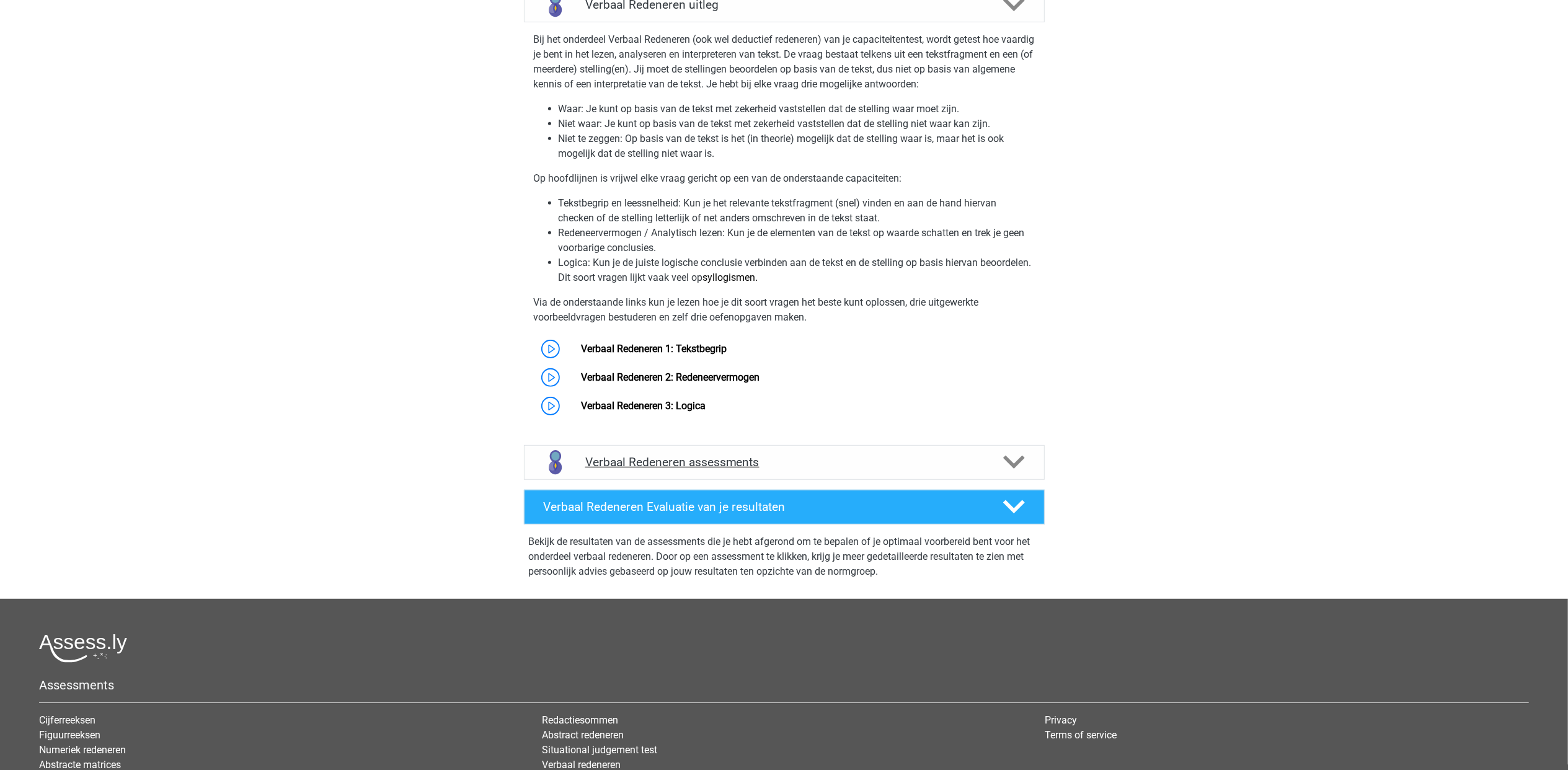
click at [997, 466] on div at bounding box center [1012, 463] width 42 height 22
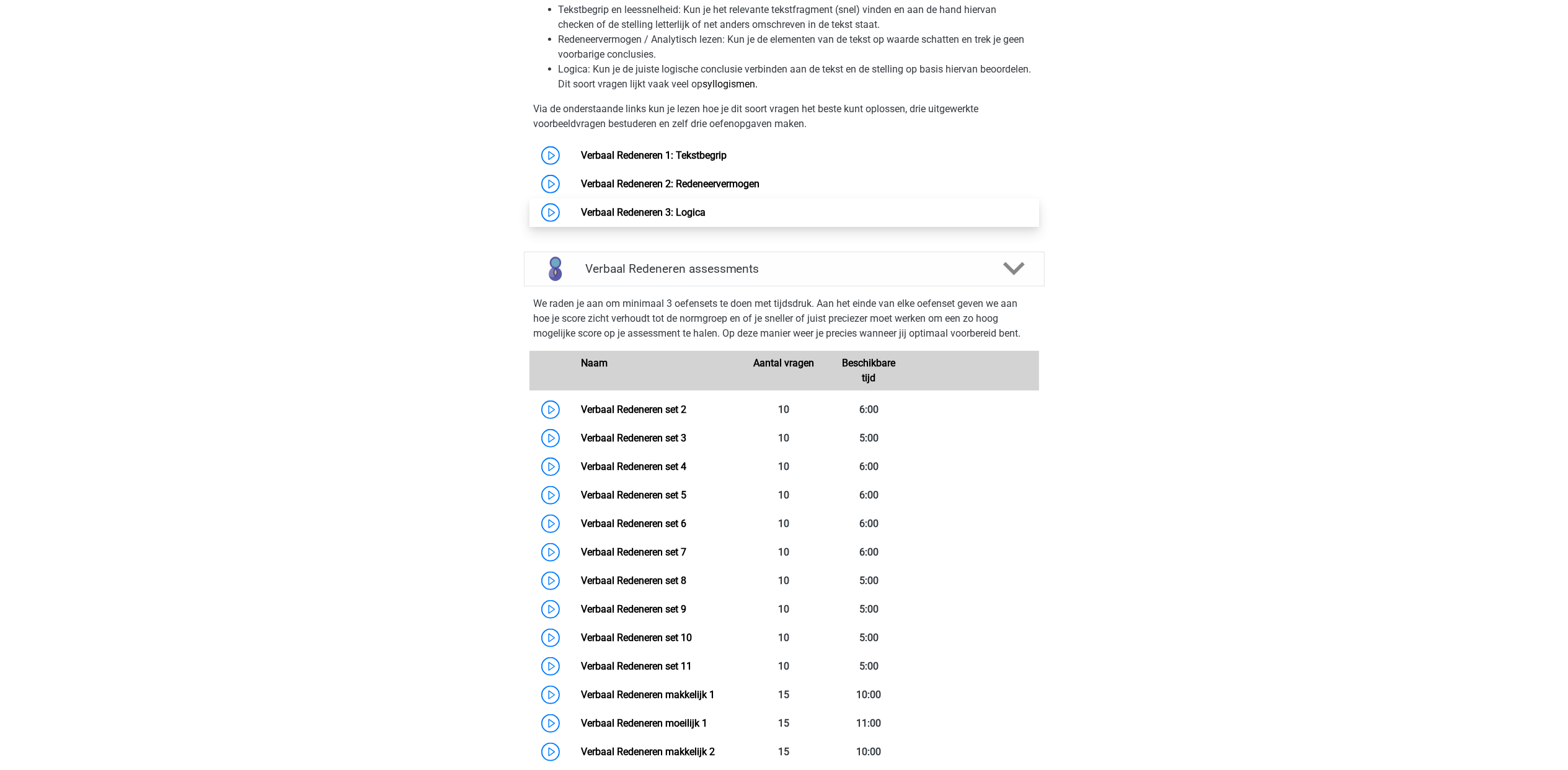
scroll to position [661, 0]
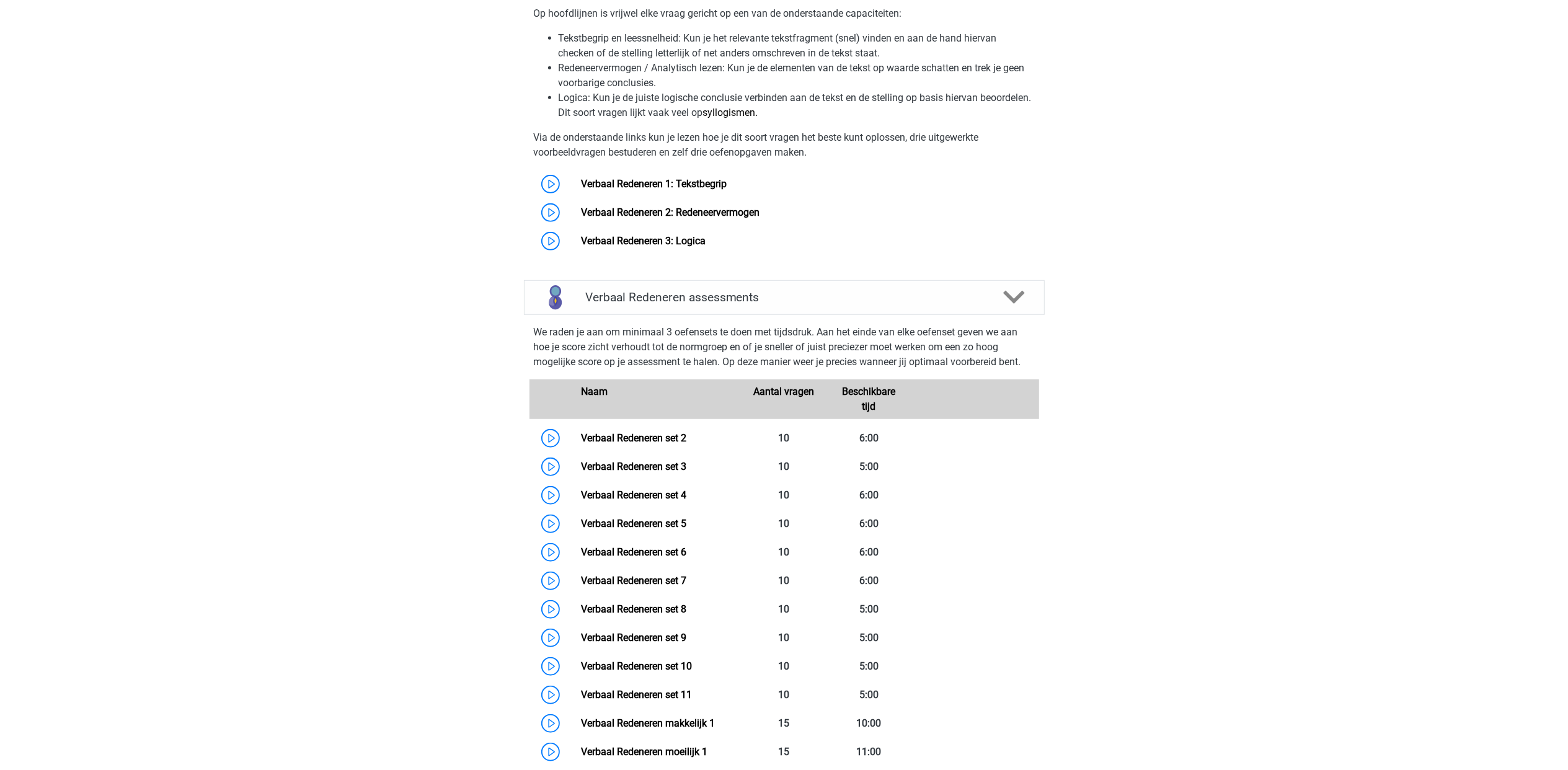
click at [678, 169] on div "Bij het onderdeel Verbaal Redeneren (ook wel deductief redeneren) van je capaci…" at bounding box center [784, 59] width 531 height 393
click at [674, 178] on link "Verbaal Redeneren 1: Tekstbegrip" at bounding box center [654, 184] width 146 height 12
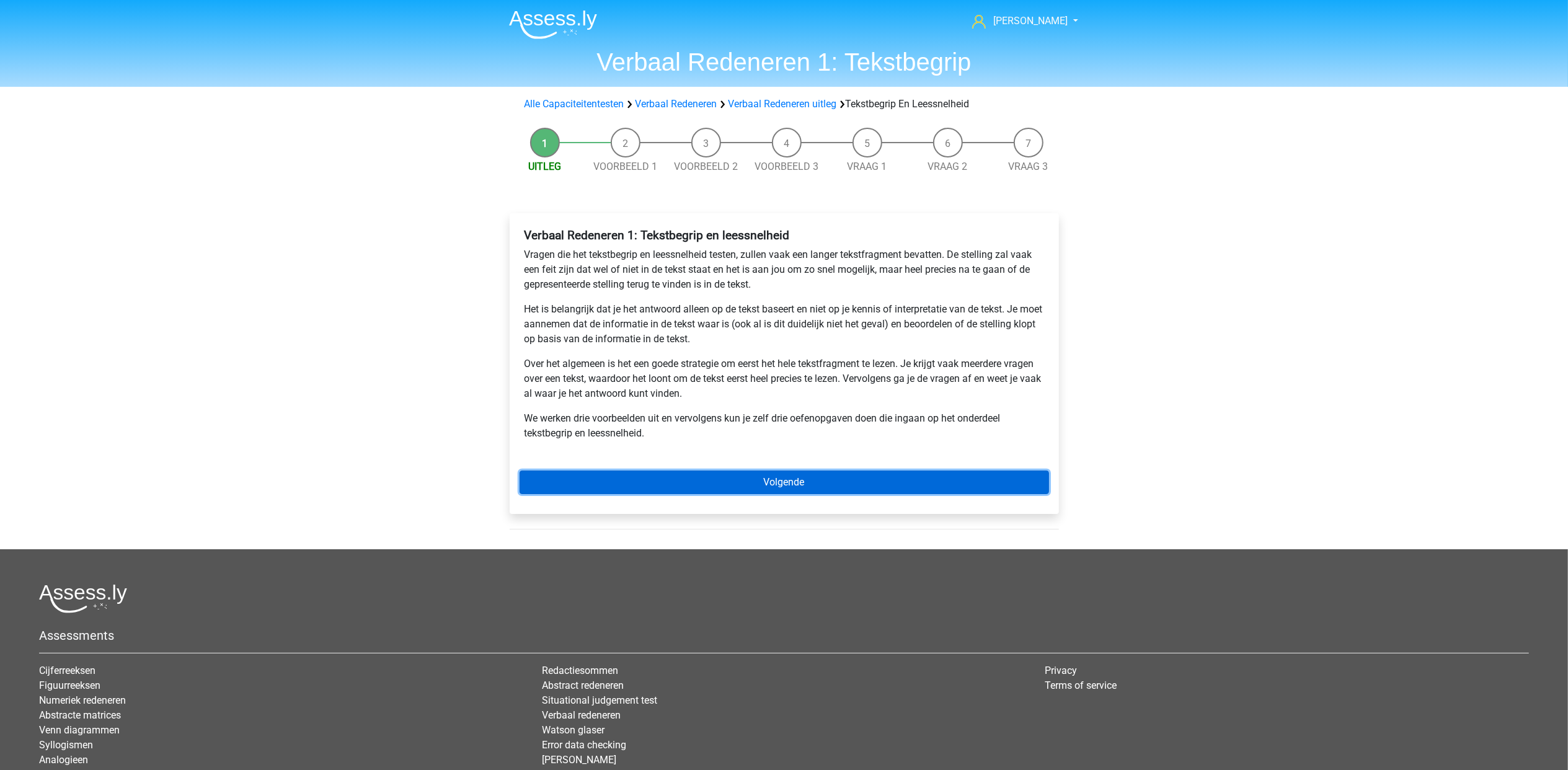
click at [873, 482] on link "Volgende" at bounding box center [784, 483] width 529 height 24
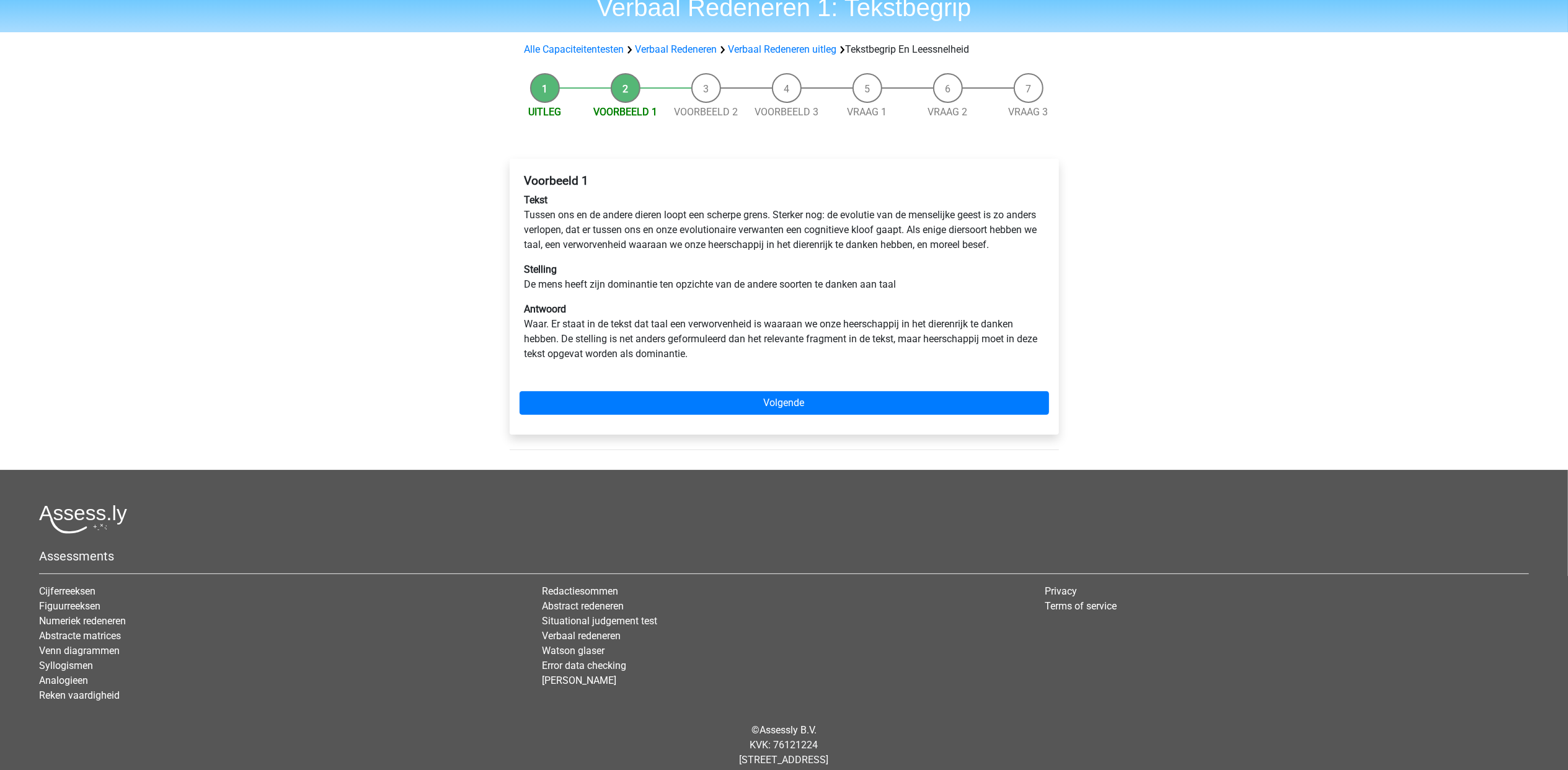
scroll to position [82, 0]
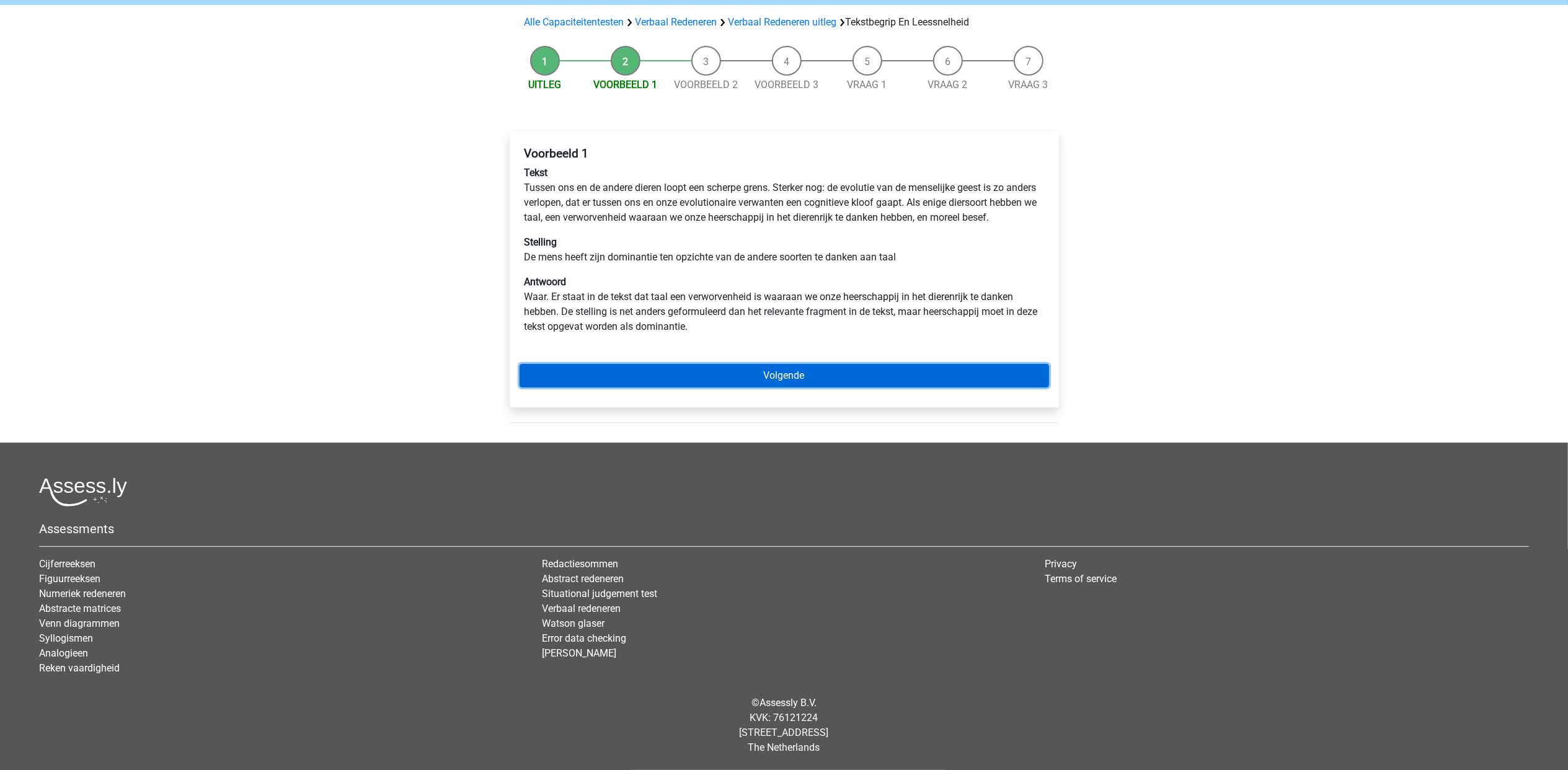
click at [904, 387] on link "Volgende" at bounding box center [784, 376] width 529 height 24
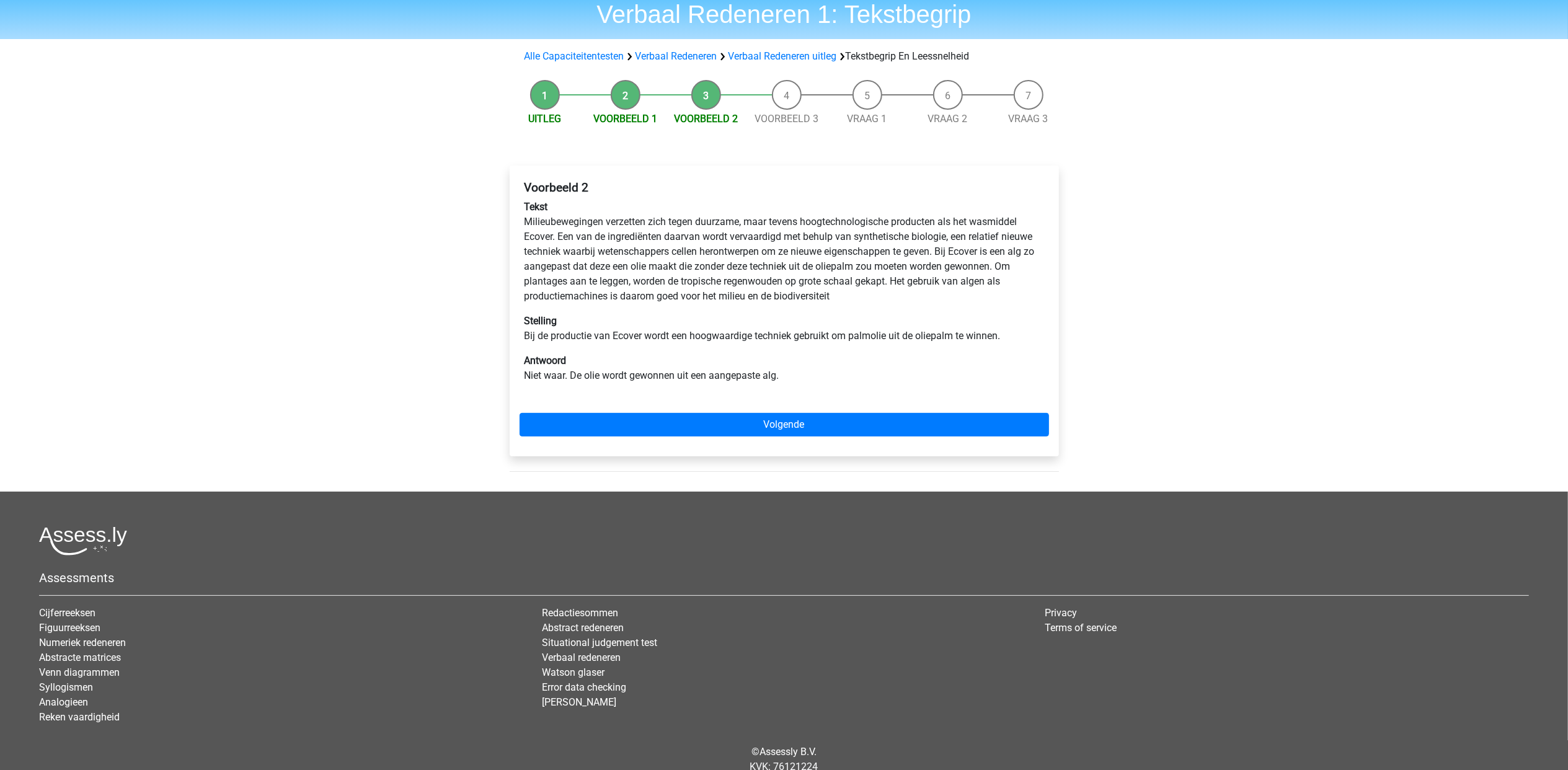
scroll to position [97, 0]
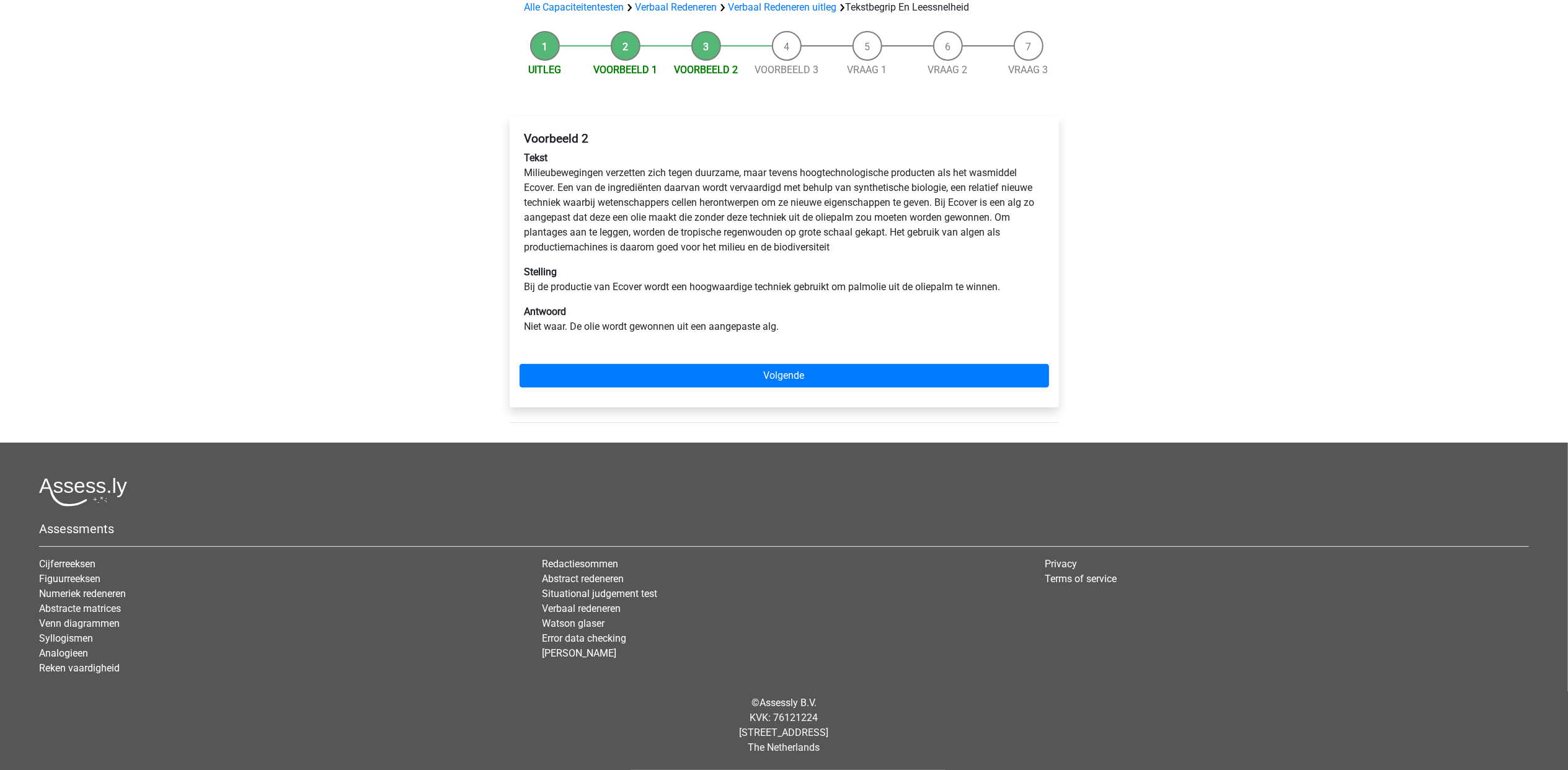
click at [850, 395] on div "Voorbeeld 2 Tekst Milieubewegingen verzetten zich tegen duurzame, maar tevens h…" at bounding box center [784, 262] width 549 height 291
click at [855, 379] on link "Volgende" at bounding box center [784, 376] width 529 height 24
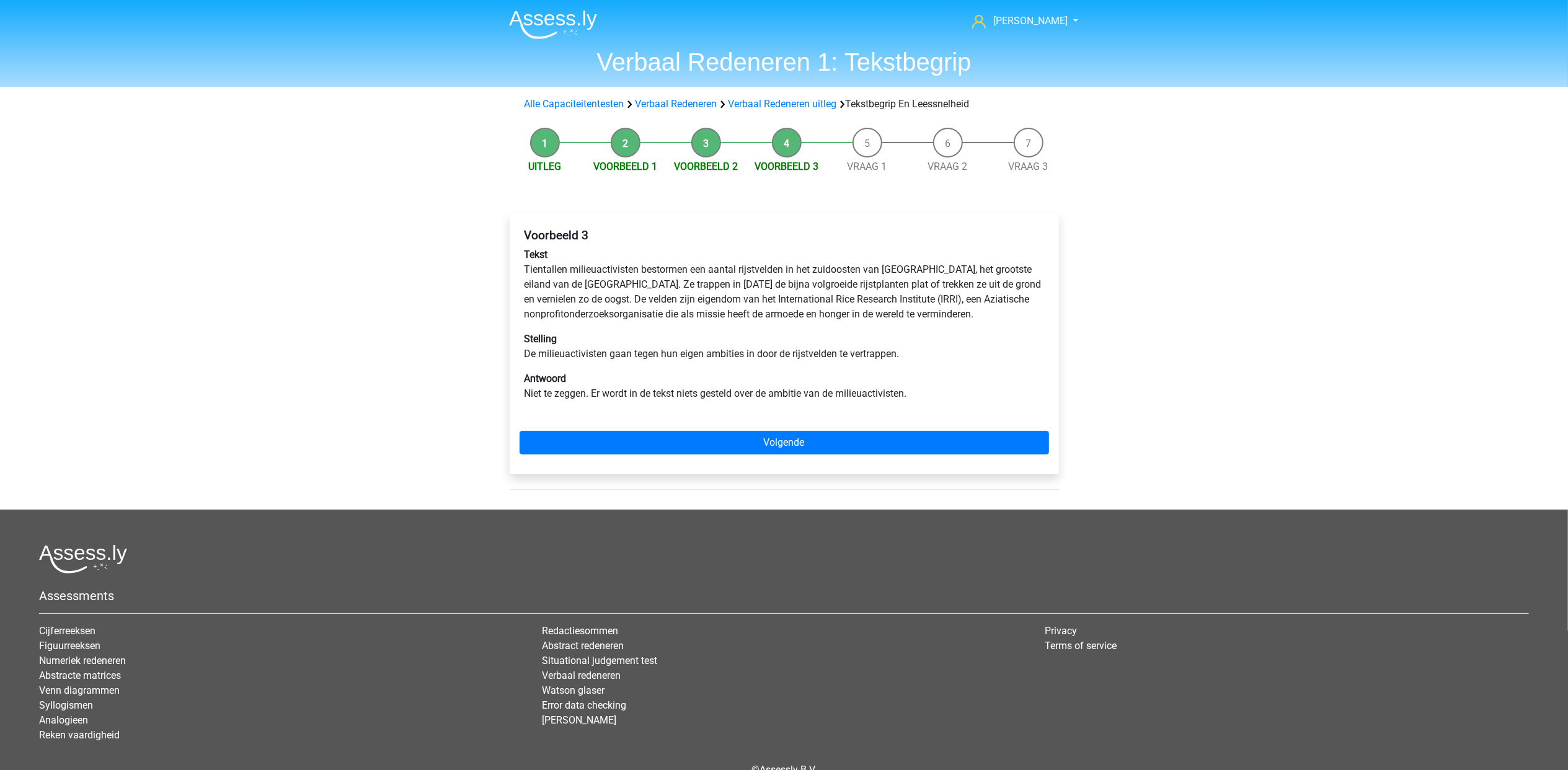
click at [858, 429] on div "Voorbeeld 3 Tekst Tientallen milieuactivisten bestormen een aantal rijstvelden …" at bounding box center [784, 344] width 549 height 261
click at [855, 433] on link "Volgende" at bounding box center [784, 443] width 529 height 24
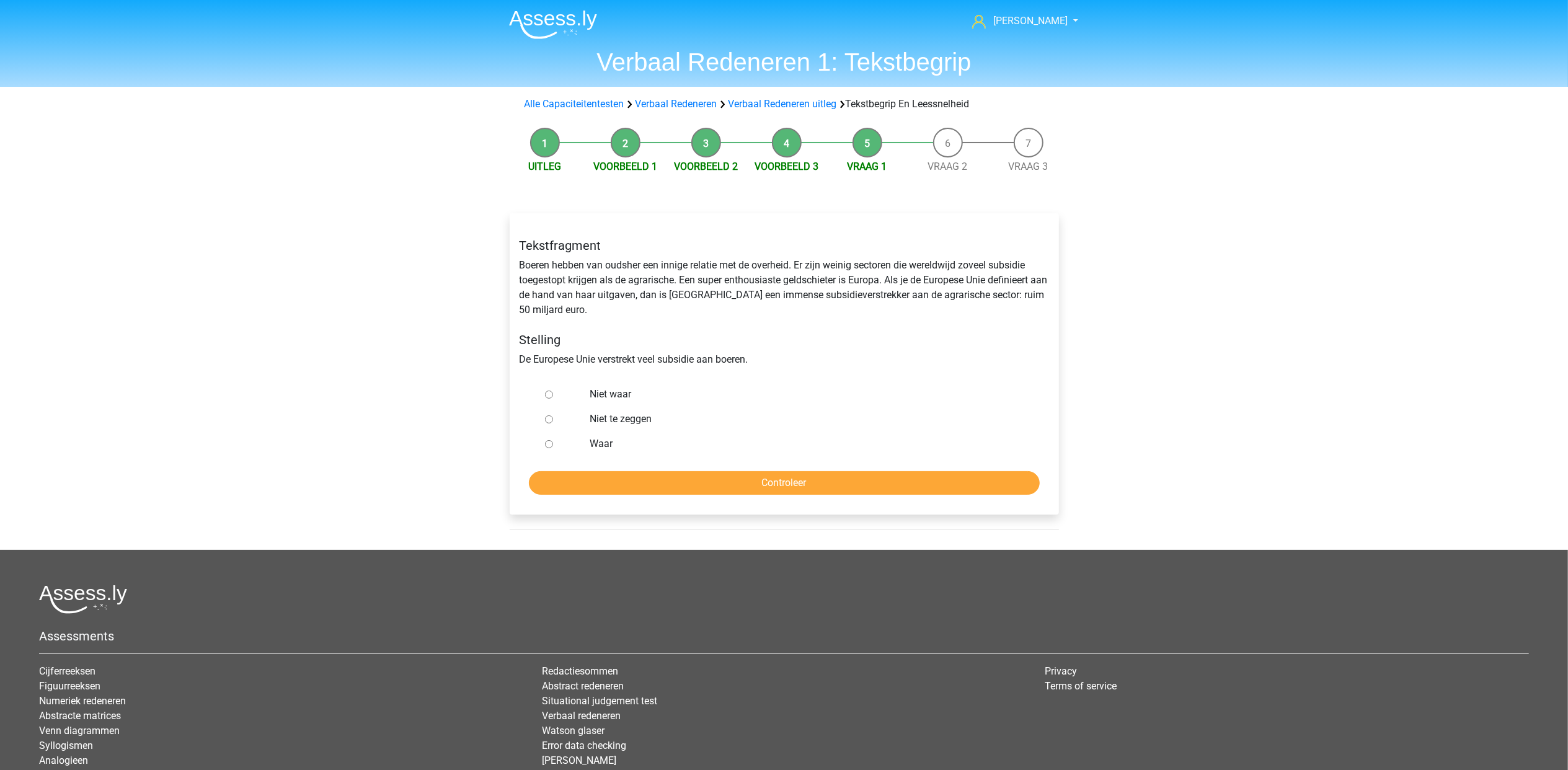
click at [618, 390] on label "Niet waar" at bounding box center [804, 395] width 429 height 15
click at [553, 391] on input "Niet waar" at bounding box center [549, 395] width 8 height 8
radio input "true"
click at [605, 446] on label "Waar" at bounding box center [804, 444] width 429 height 15
click at [553, 446] on input "Waar" at bounding box center [549, 445] width 8 height 8
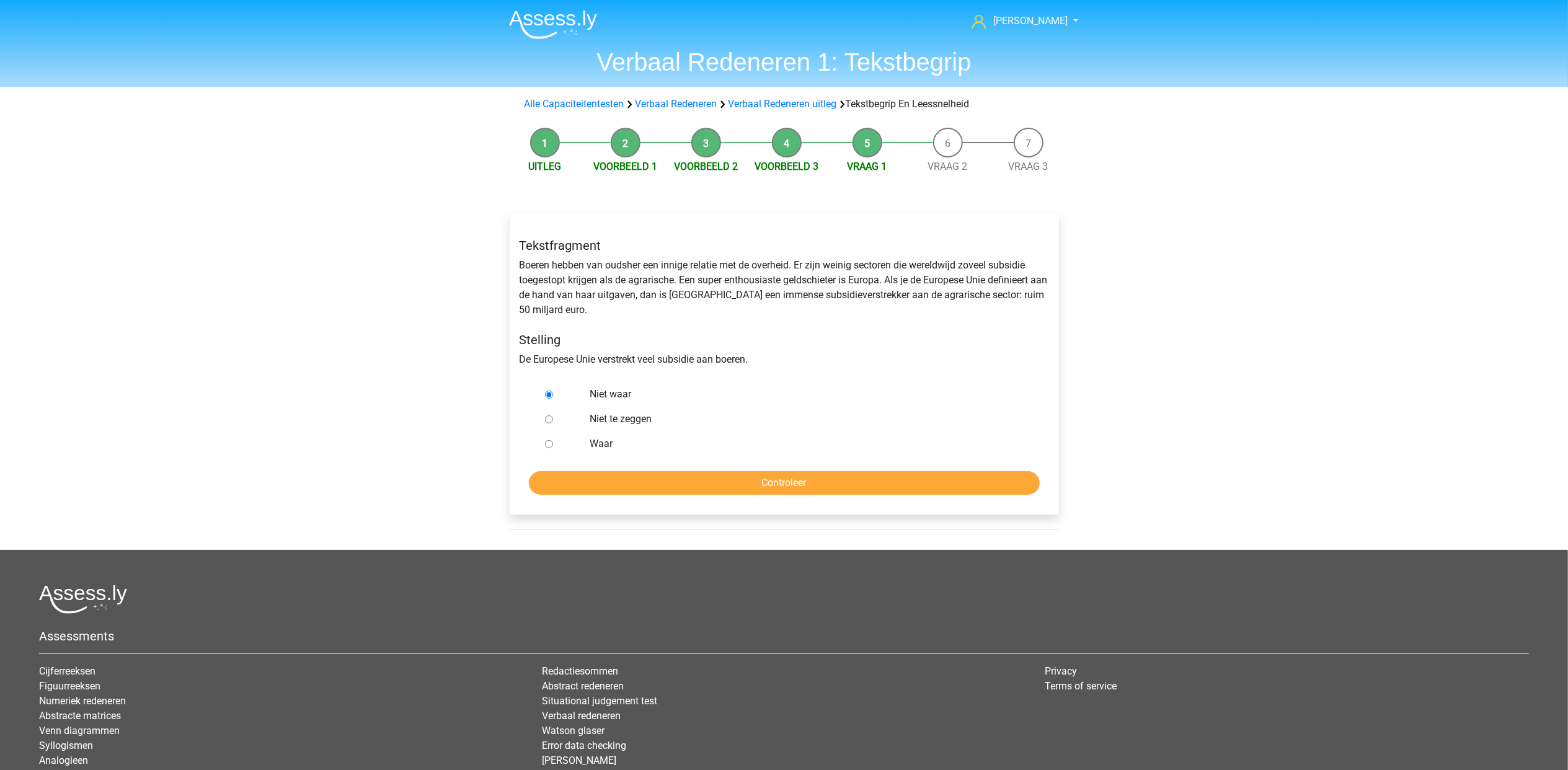
radio input "true"
click at [686, 484] on input "Controleer" at bounding box center [784, 483] width 511 height 24
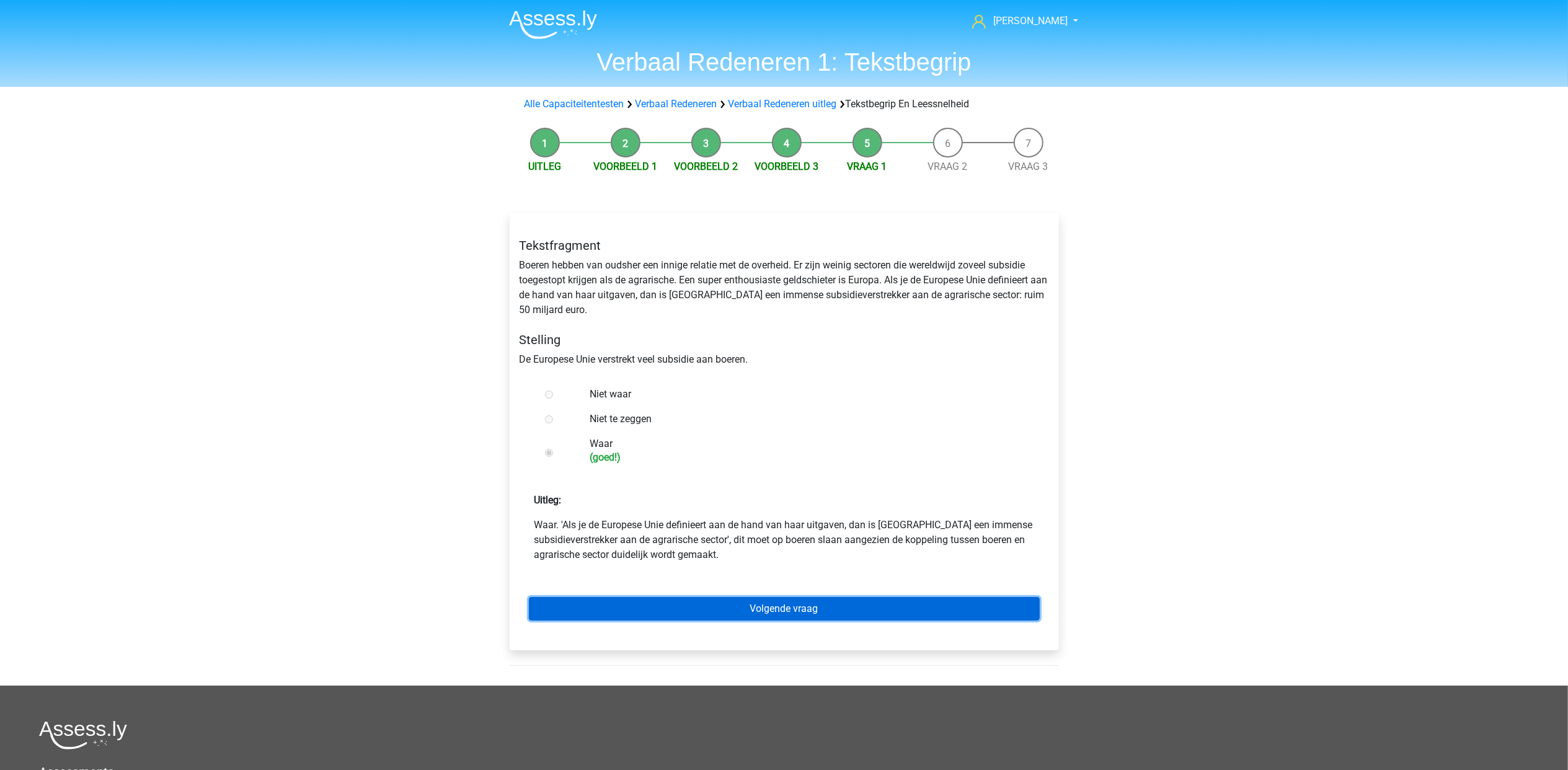
click at [817, 618] on link "Volgende vraag" at bounding box center [784, 609] width 511 height 24
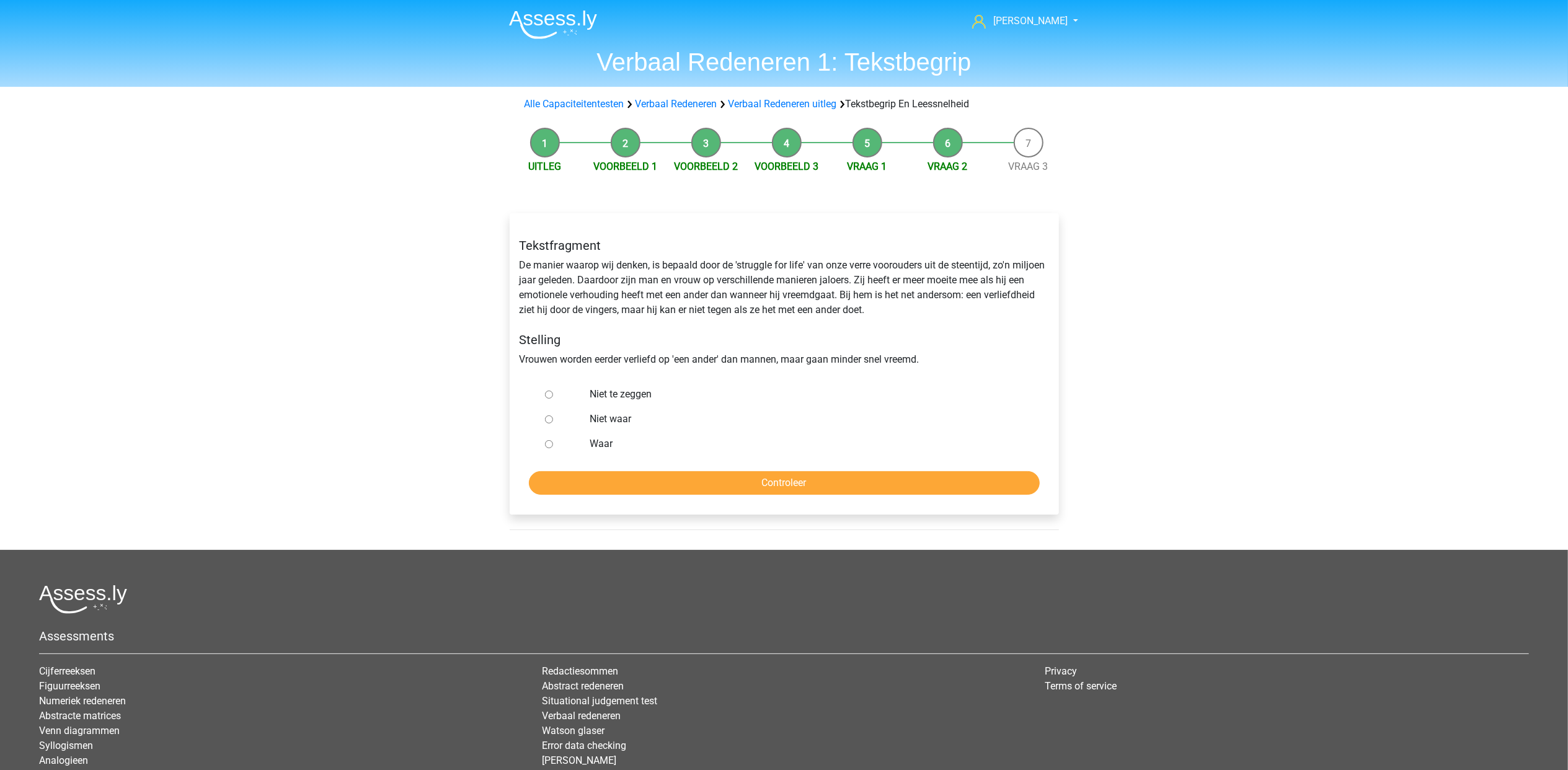
click at [606, 407] on div "Niet waar" at bounding box center [804, 418] width 447 height 25
click at [607, 400] on label "Niet te zeggen" at bounding box center [804, 395] width 429 height 15
click at [553, 399] on input "Niet te zeggen" at bounding box center [549, 395] width 8 height 8
radio input "true"
click at [690, 489] on input "Controleer" at bounding box center [784, 483] width 511 height 24
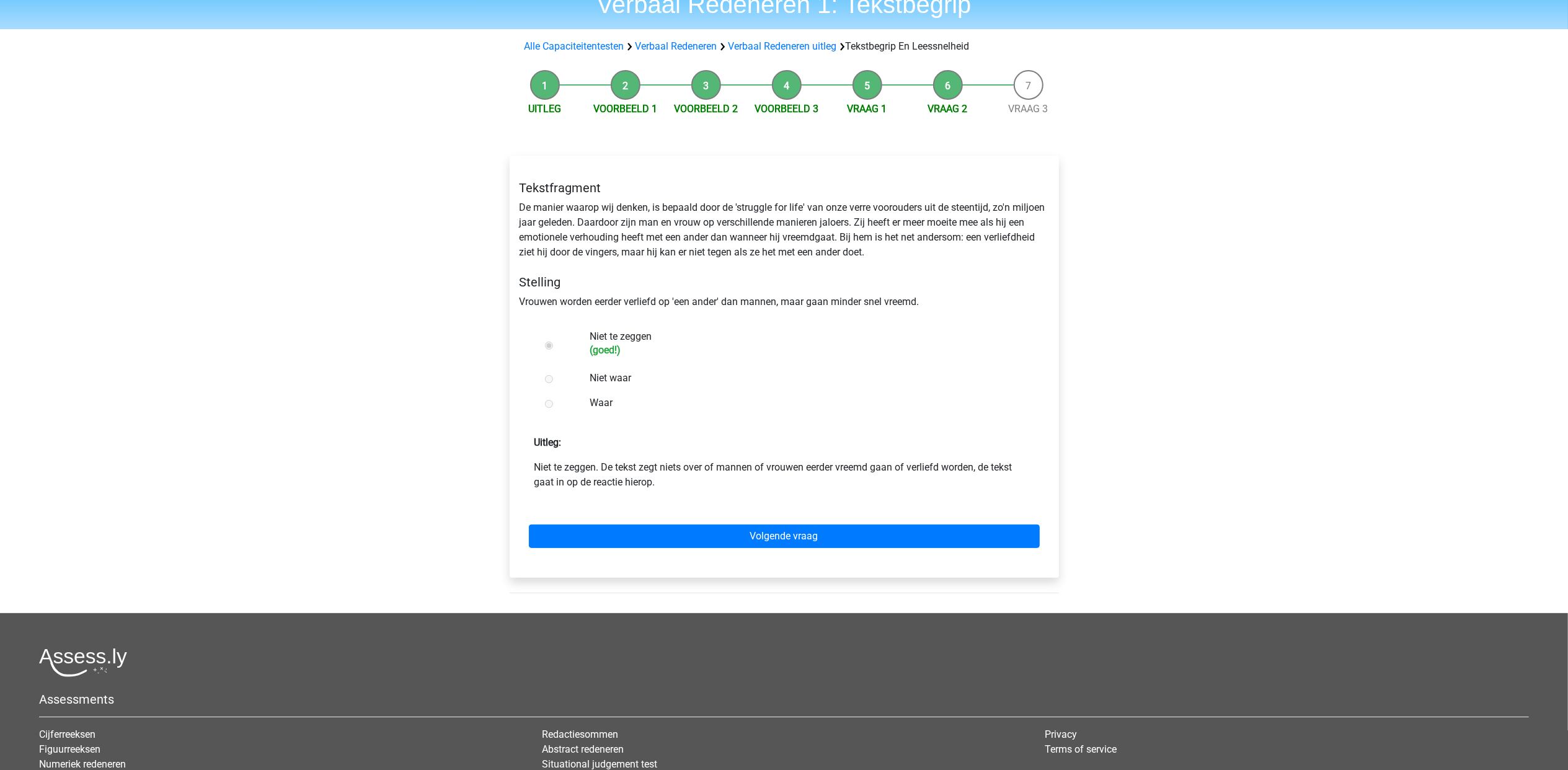
scroll to position [82, 0]
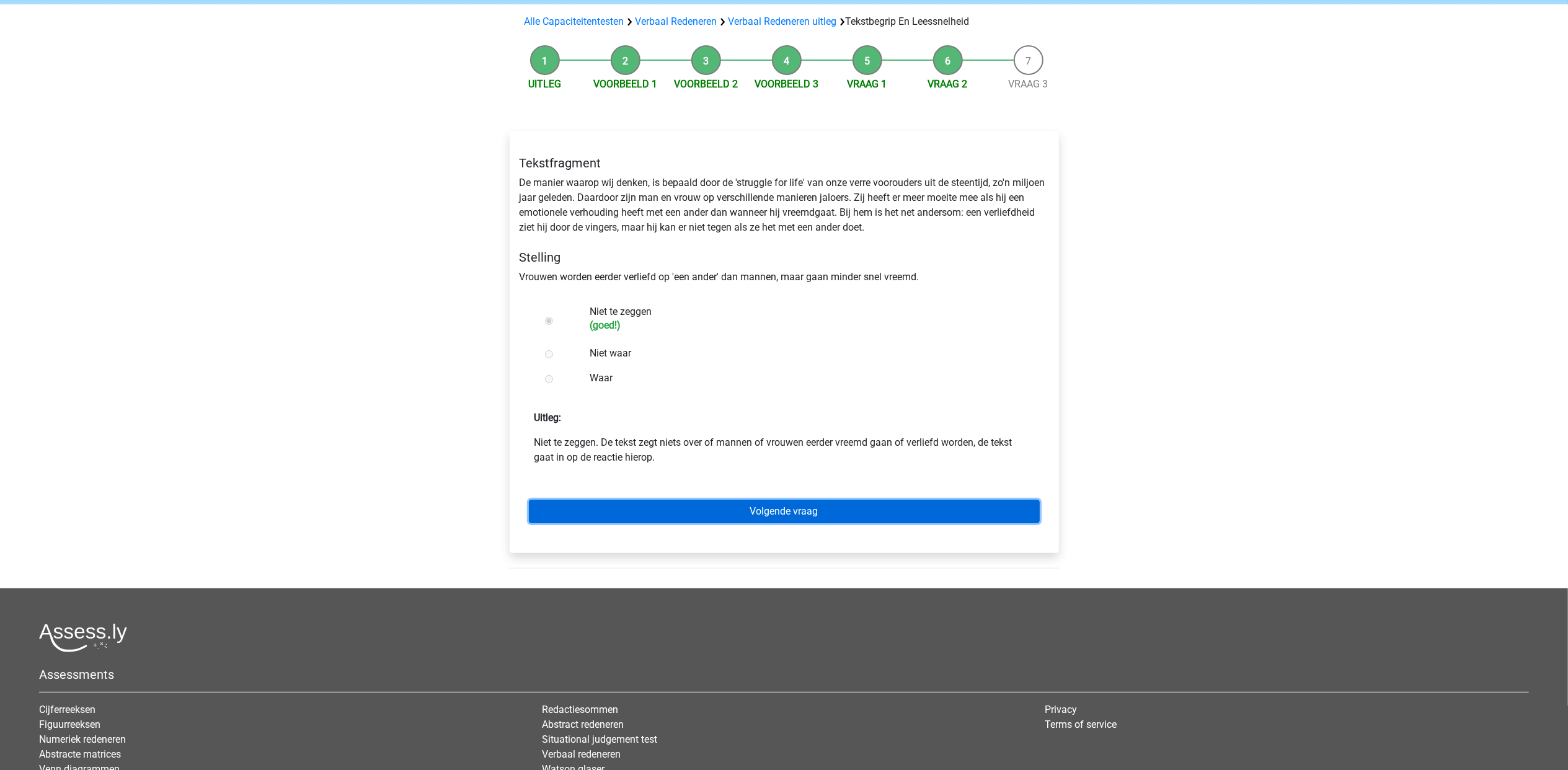
click at [935, 507] on link "Volgende vraag" at bounding box center [784, 512] width 511 height 24
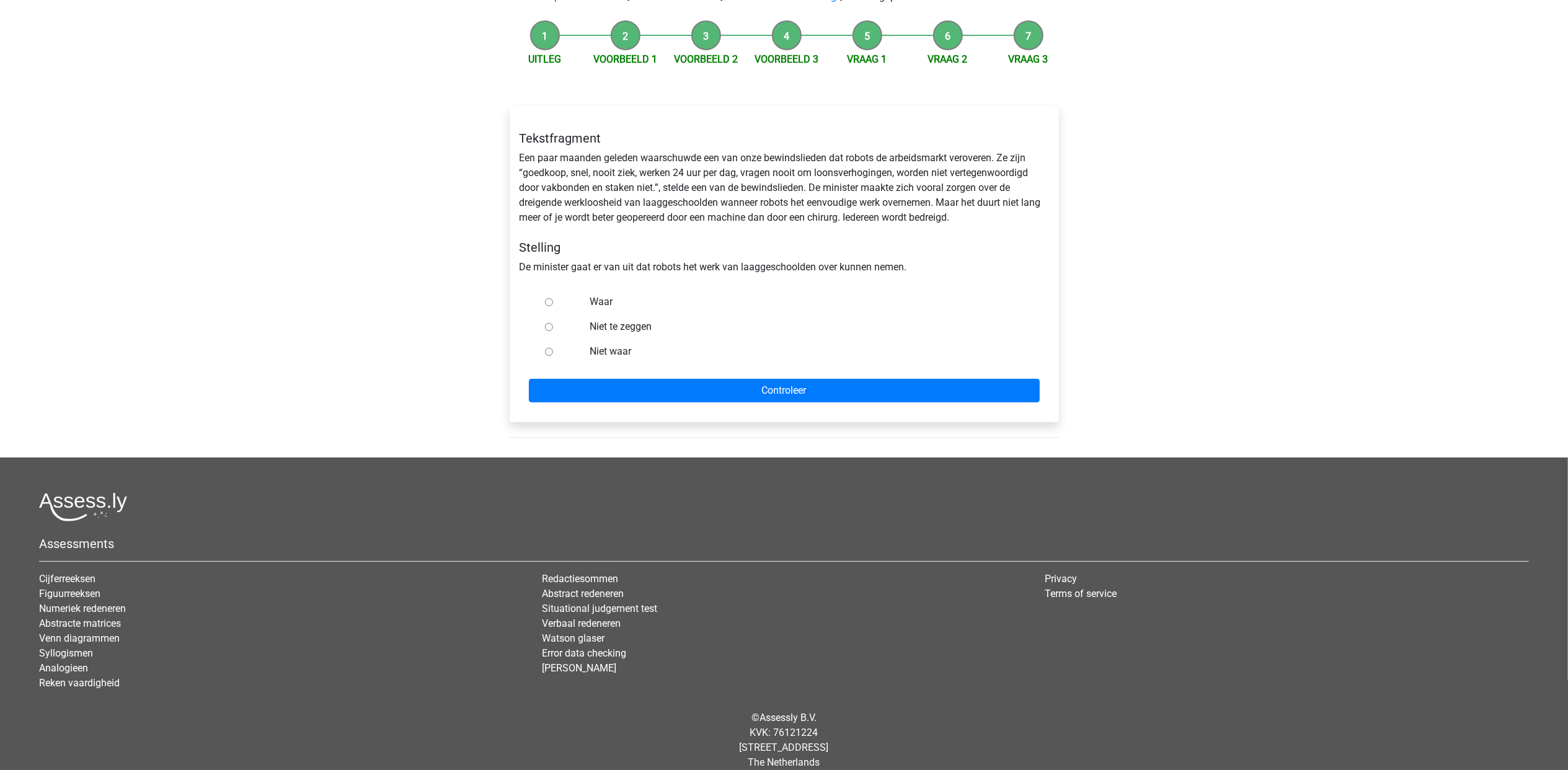
scroll to position [122, 0]
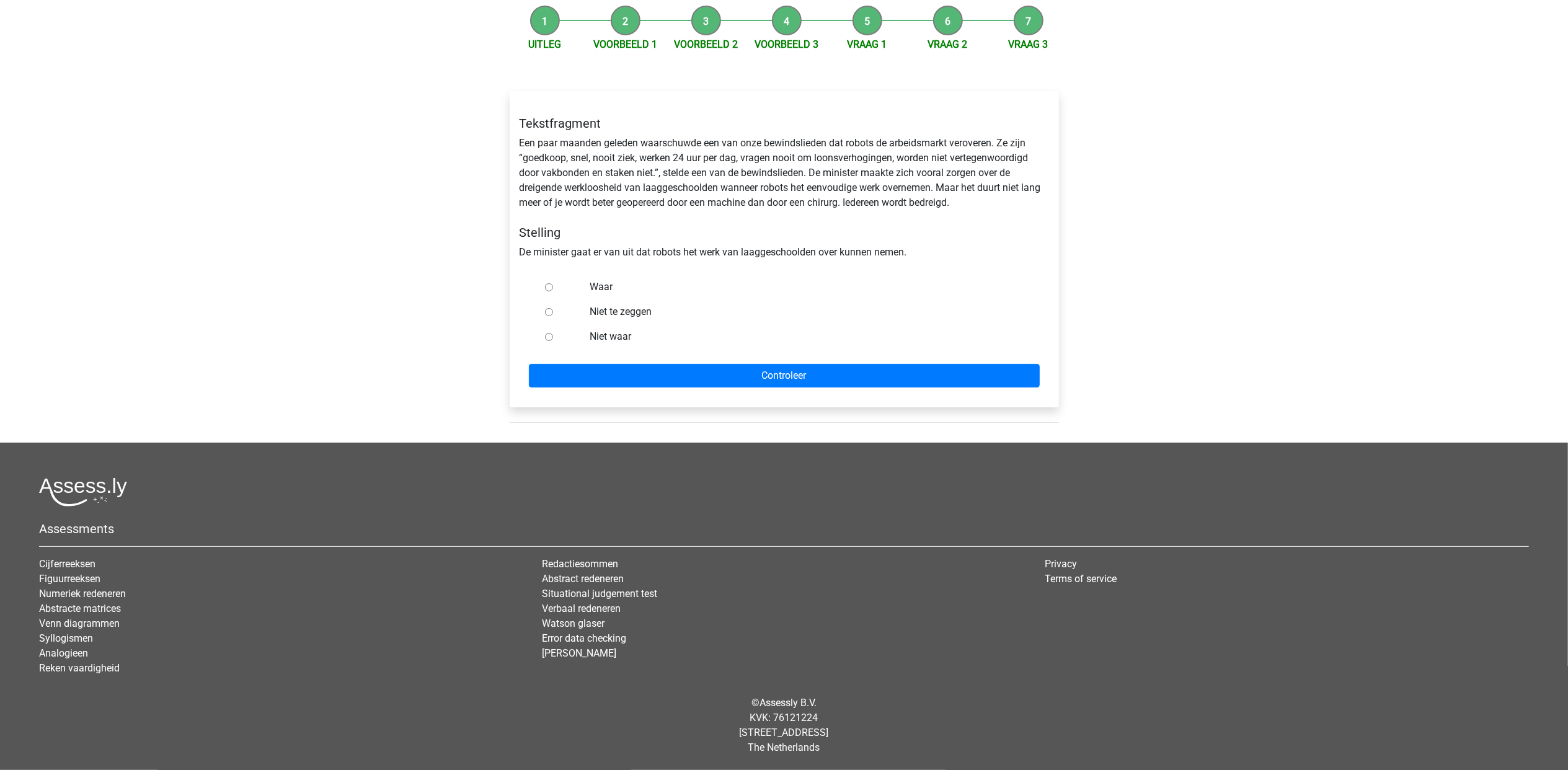
click at [608, 338] on label "Niet waar" at bounding box center [804, 337] width 429 height 15
click at [553, 338] on input "Niet waar" at bounding box center [549, 337] width 8 height 8
radio input "true"
click at [821, 379] on input "Controleer" at bounding box center [784, 376] width 511 height 24
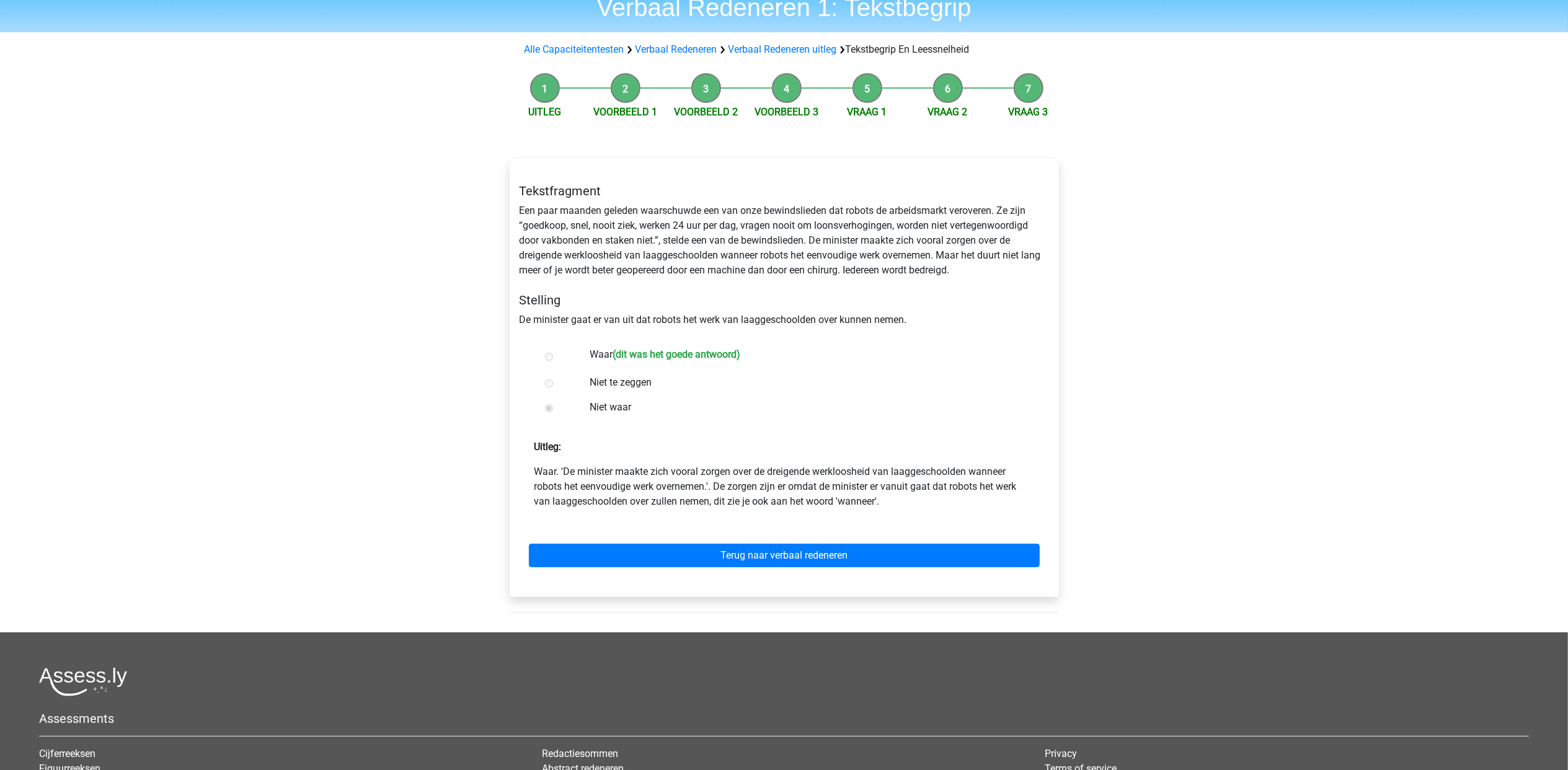
scroll to position [82, 0]
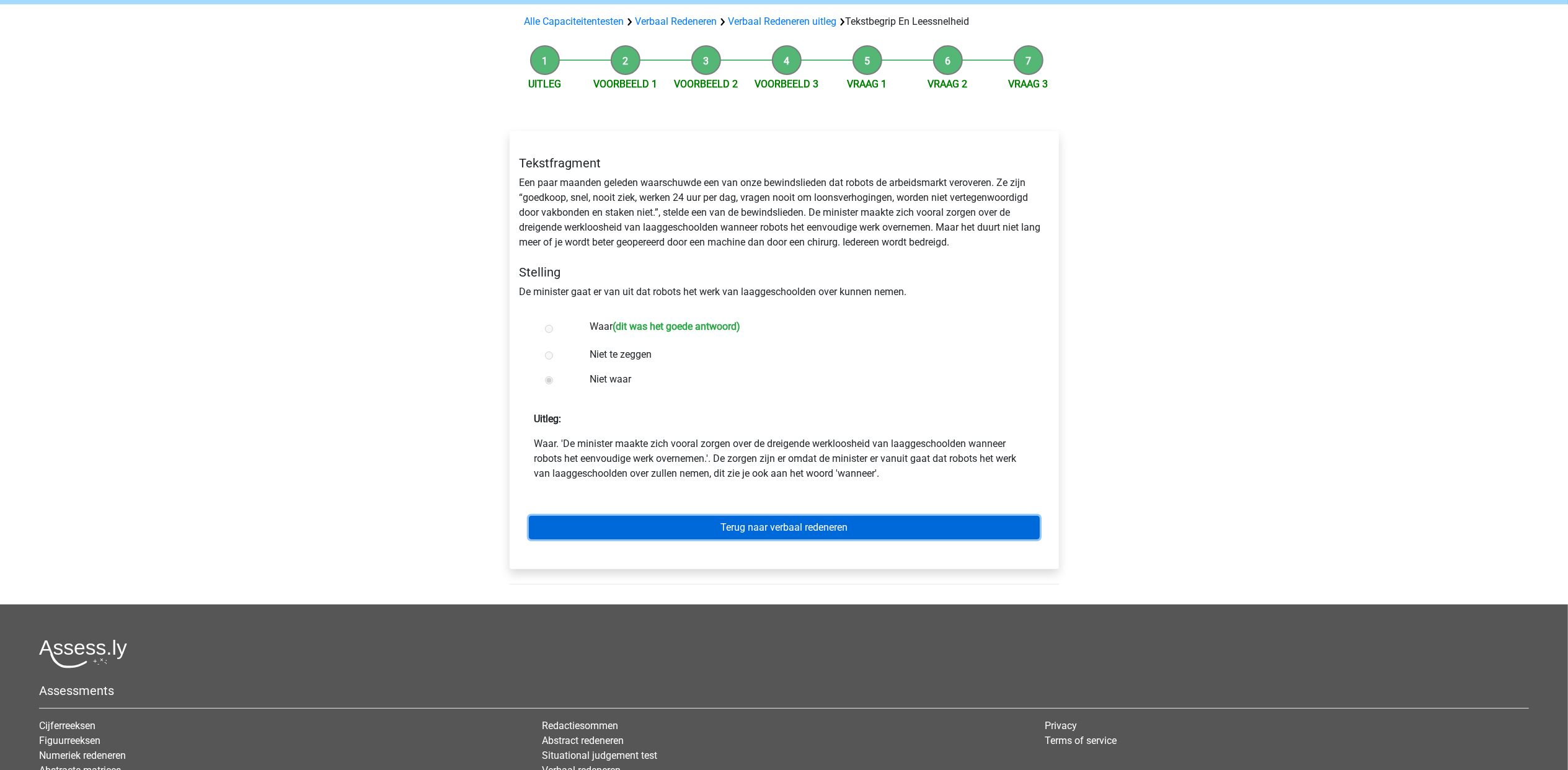
click at [881, 526] on link "Terug naar verbaal redeneren" at bounding box center [784, 528] width 511 height 24
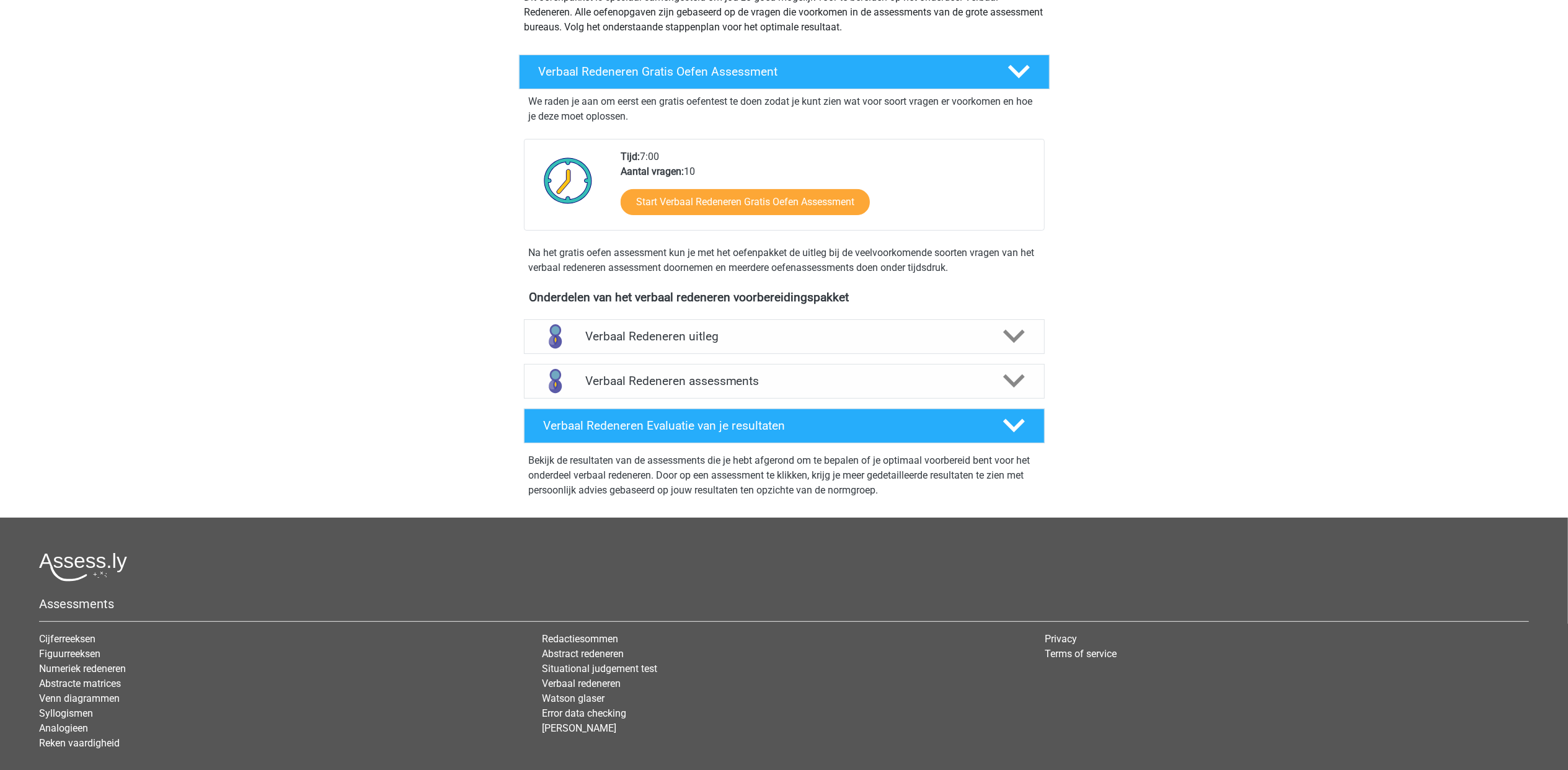
scroll to position [165, 0]
click at [873, 336] on h4 "Verbaal Redeneren uitleg" at bounding box center [784, 335] width 398 height 14
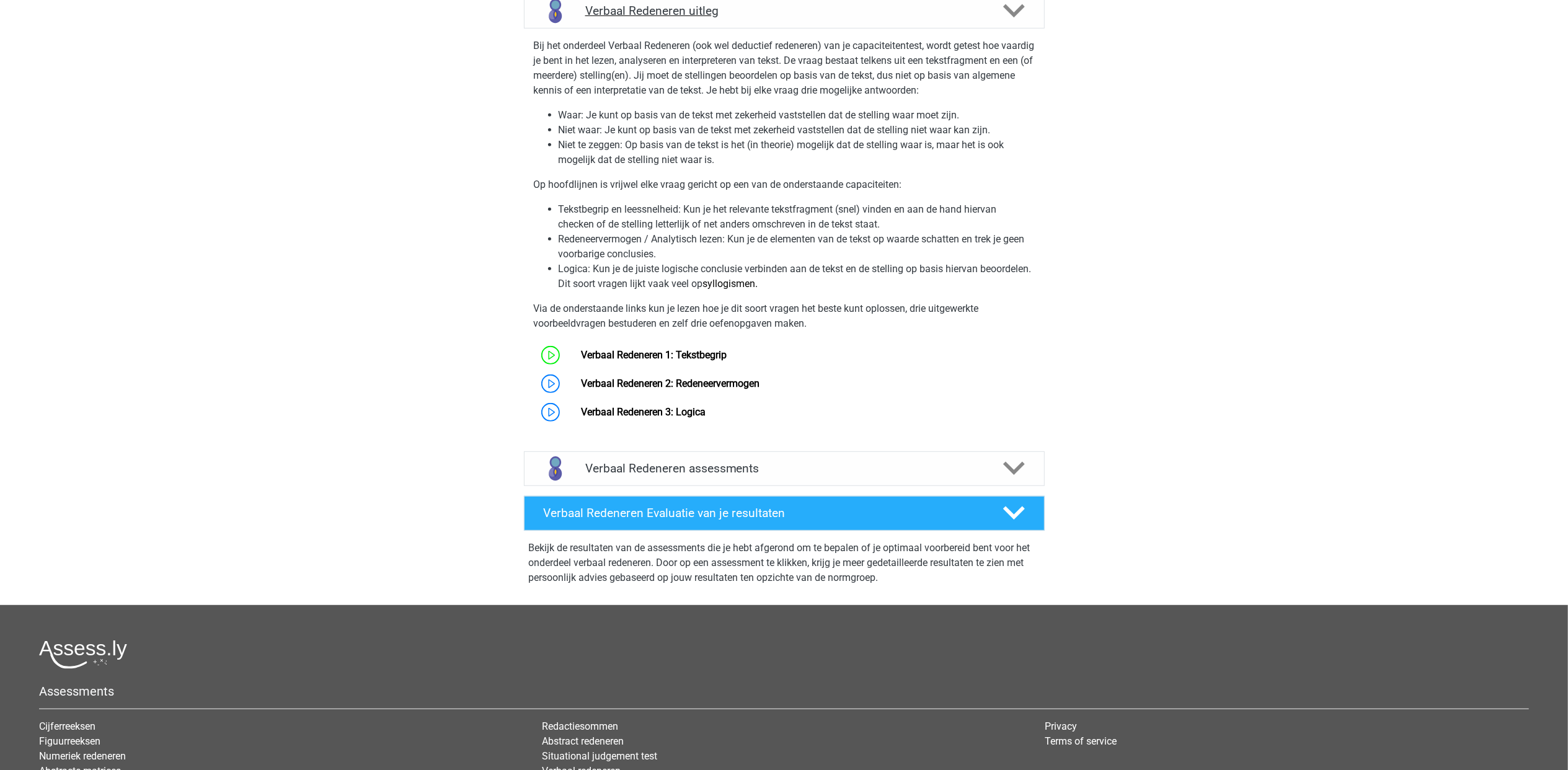
scroll to position [496, 0]
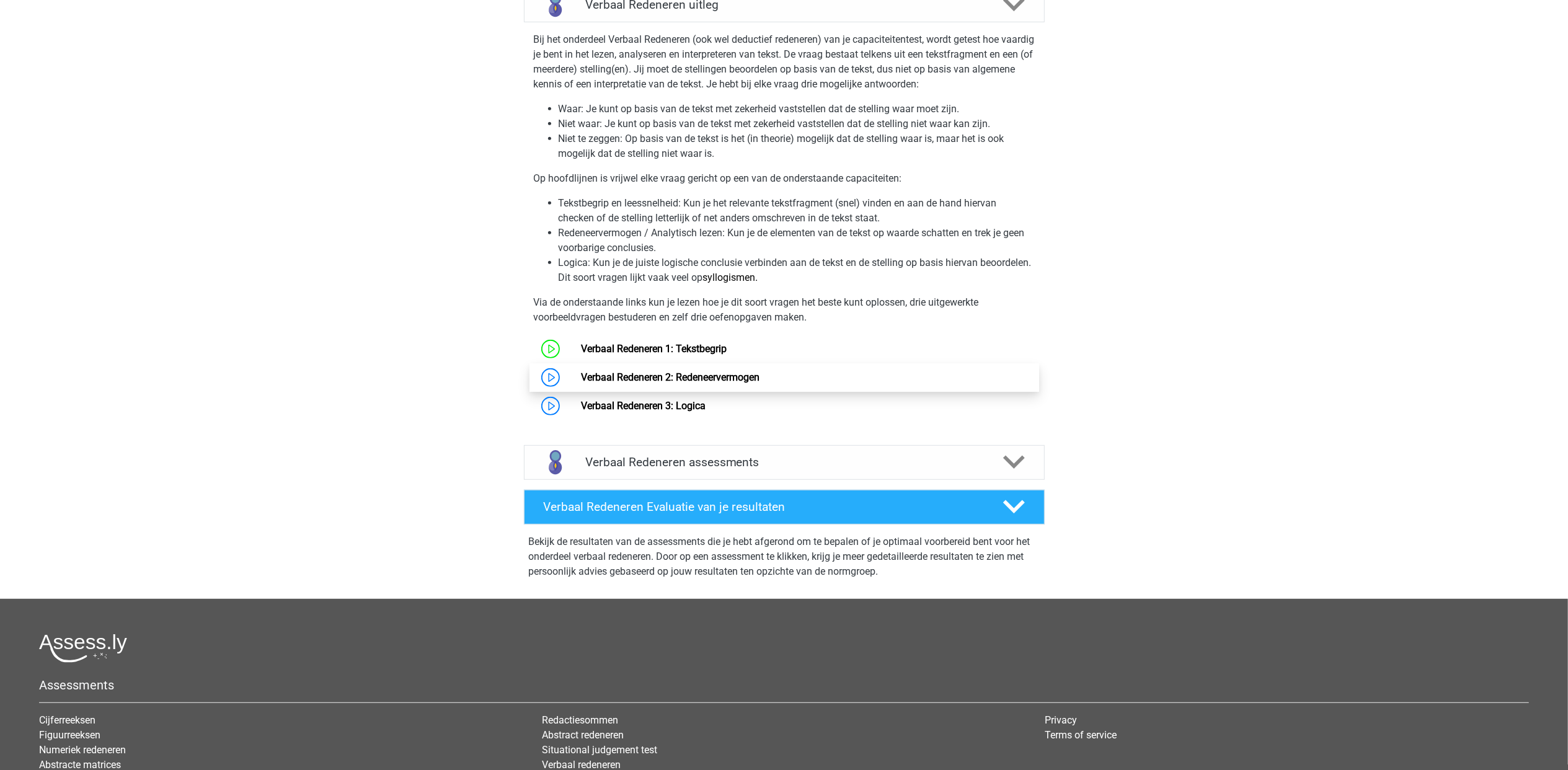
click at [722, 377] on link "Verbaal Redeneren 2: Redeneervermogen" at bounding box center [670, 377] width 179 height 12
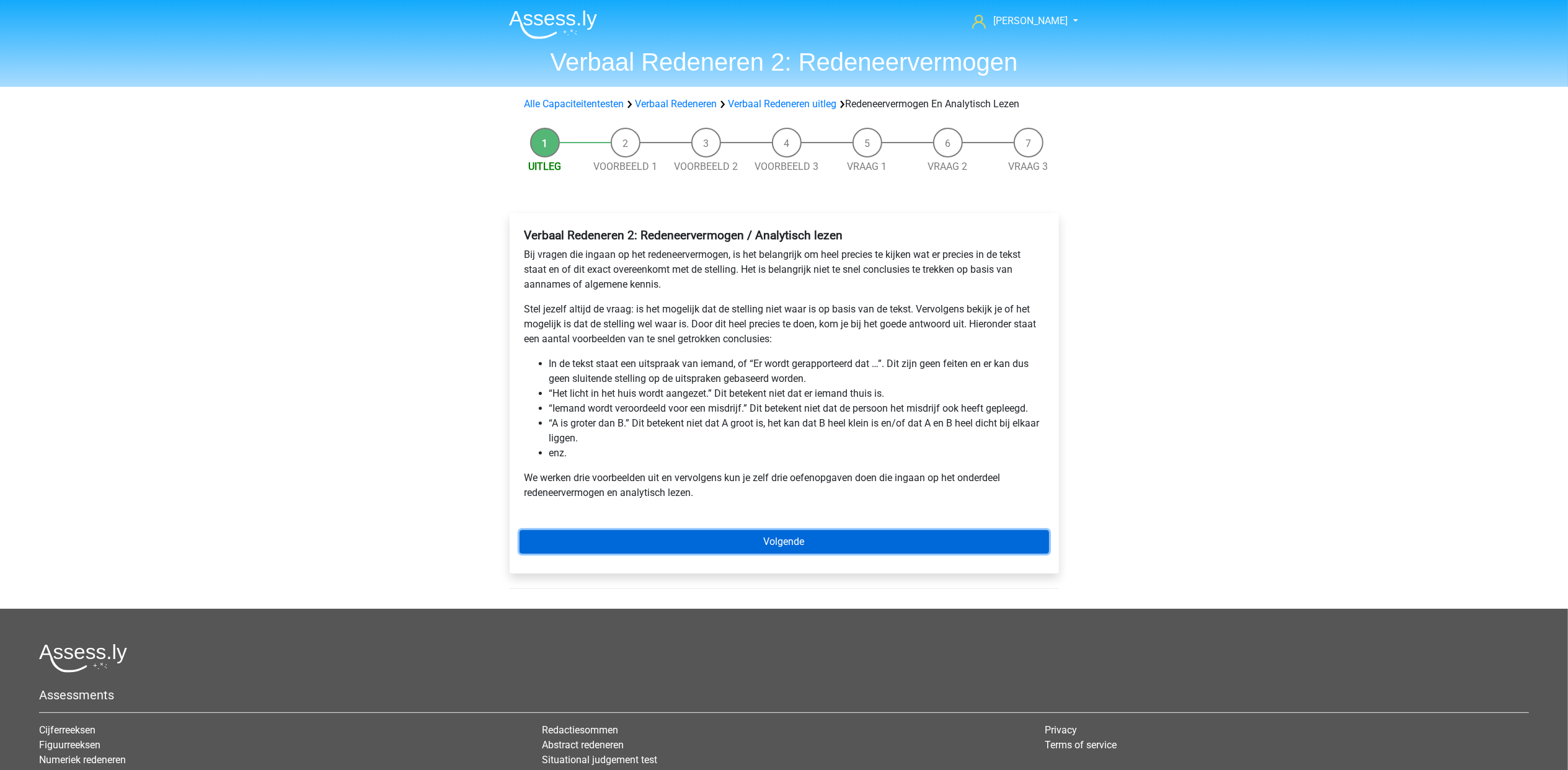
click at [841, 540] on link "Volgende" at bounding box center [784, 542] width 529 height 24
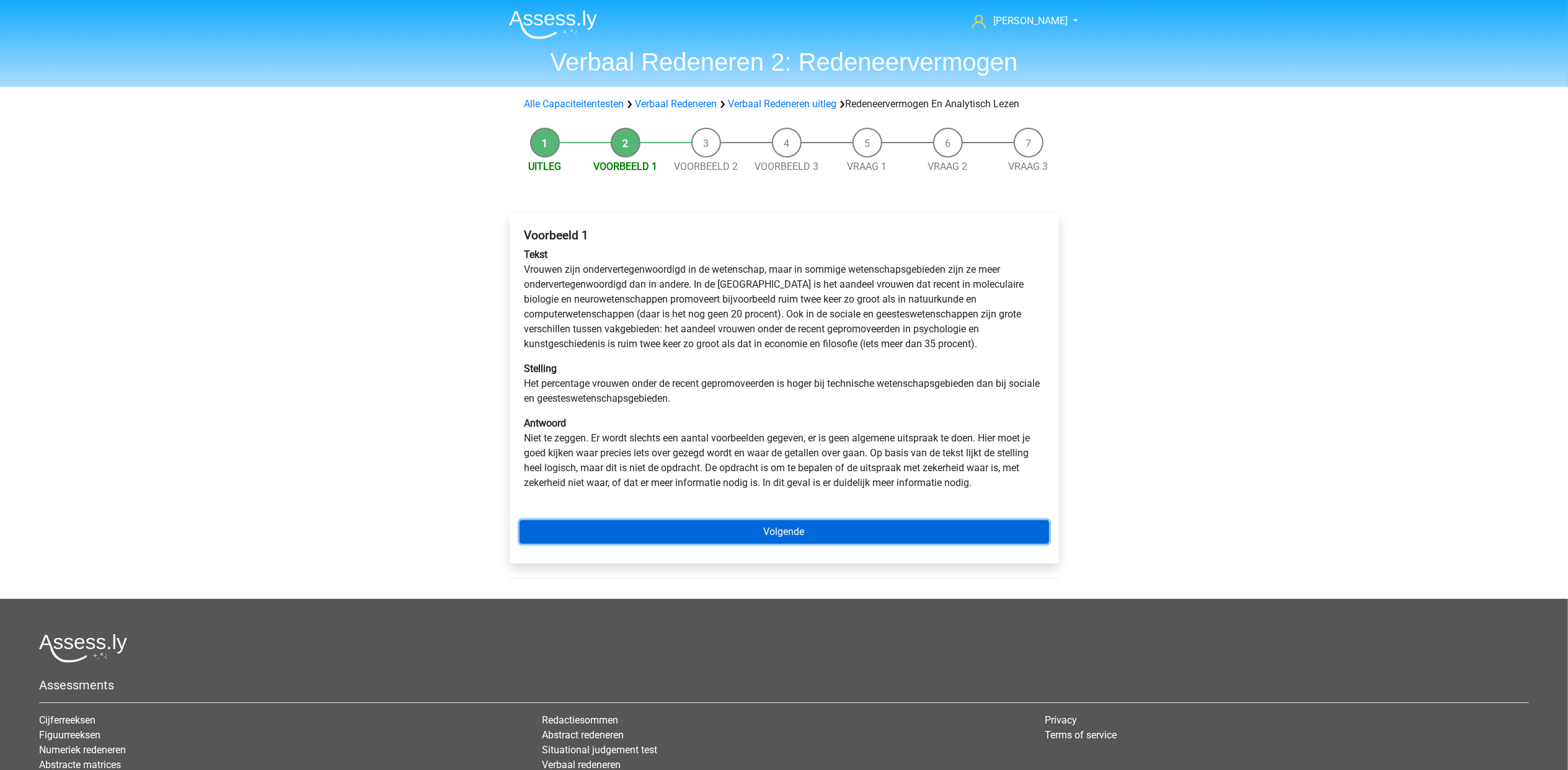
click at [829, 537] on link "Volgende" at bounding box center [784, 532] width 529 height 24
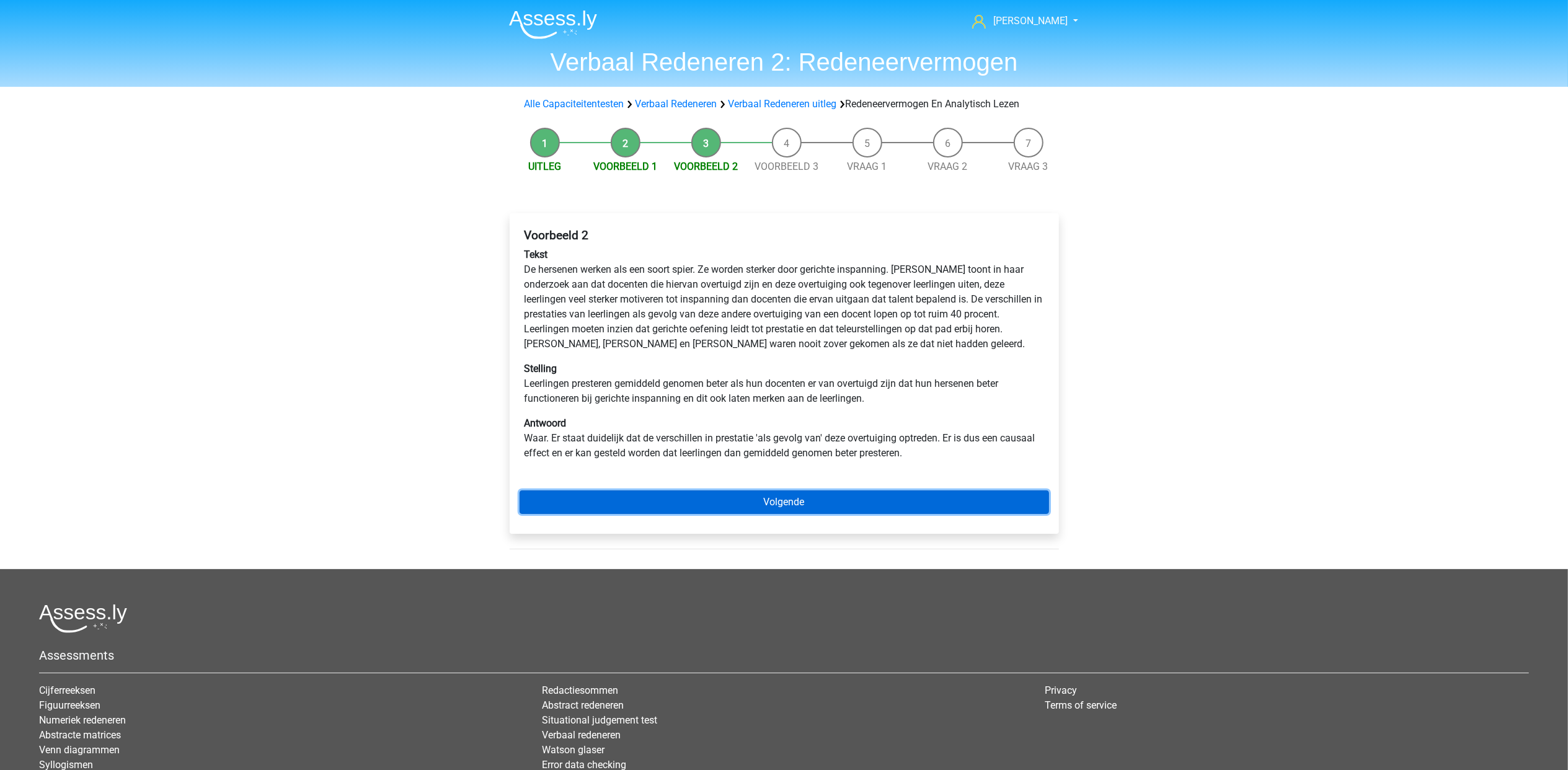
click at [935, 507] on link "Volgende" at bounding box center [784, 502] width 529 height 24
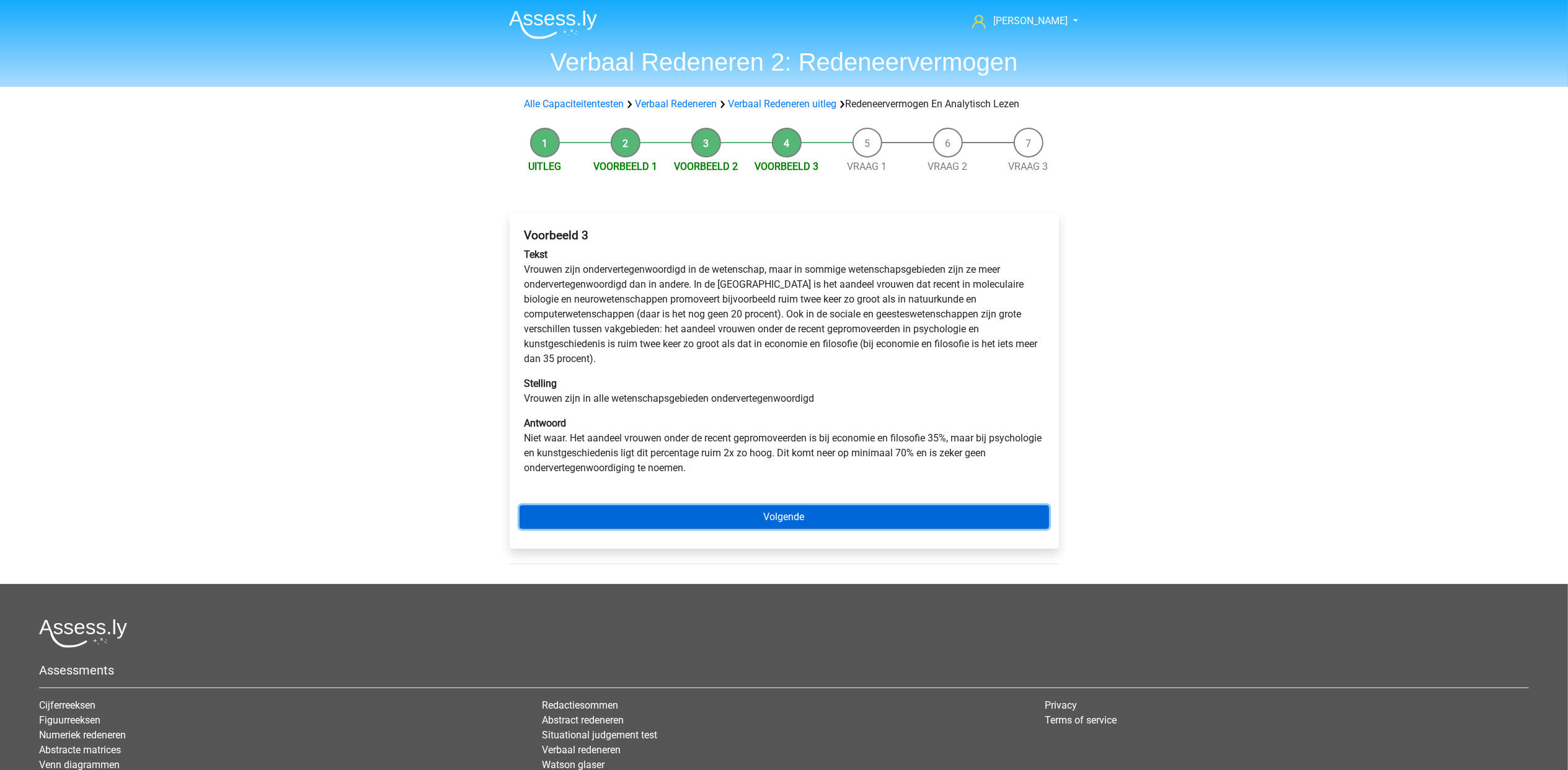
click at [935, 507] on link "Volgende" at bounding box center [784, 518] width 529 height 24
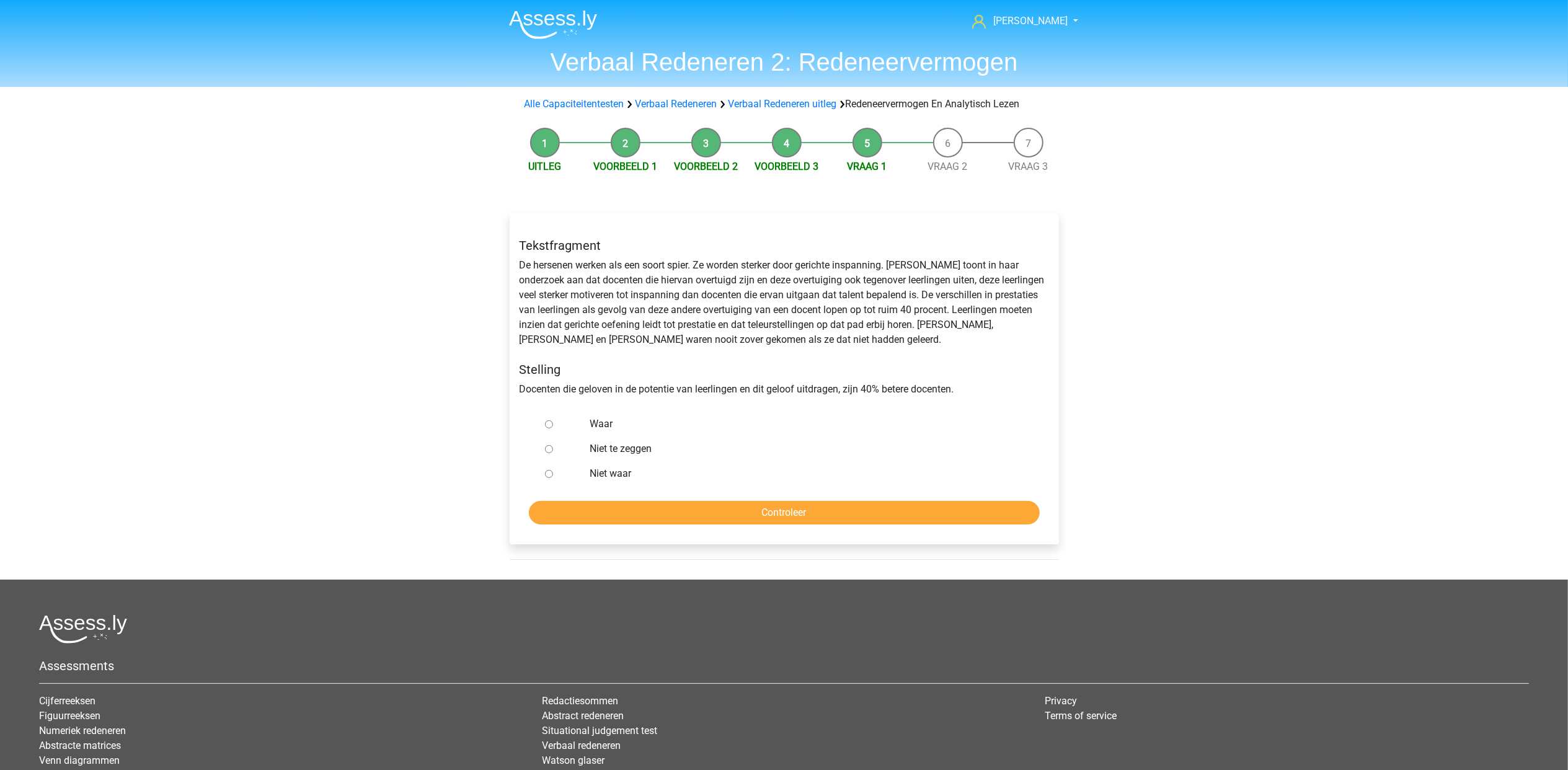
click at [626, 472] on label "Niet waar" at bounding box center [804, 474] width 429 height 15
click at [553, 472] on input "Niet waar" at bounding box center [549, 474] width 8 height 8
radio input "true"
click at [829, 514] on input "Controleer" at bounding box center [784, 512] width 511 height 24
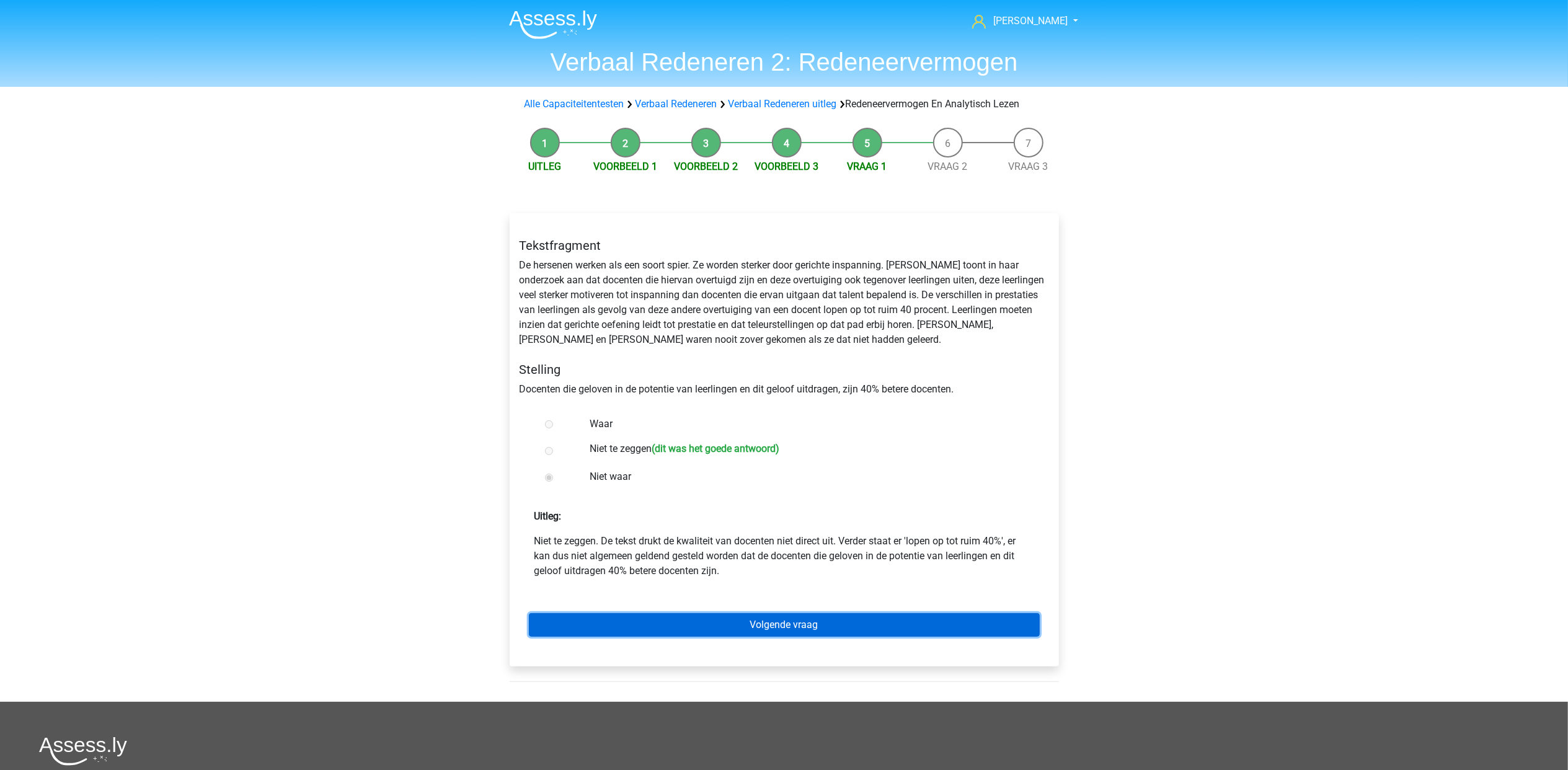
click at [917, 631] on link "Volgende vraag" at bounding box center [784, 625] width 511 height 24
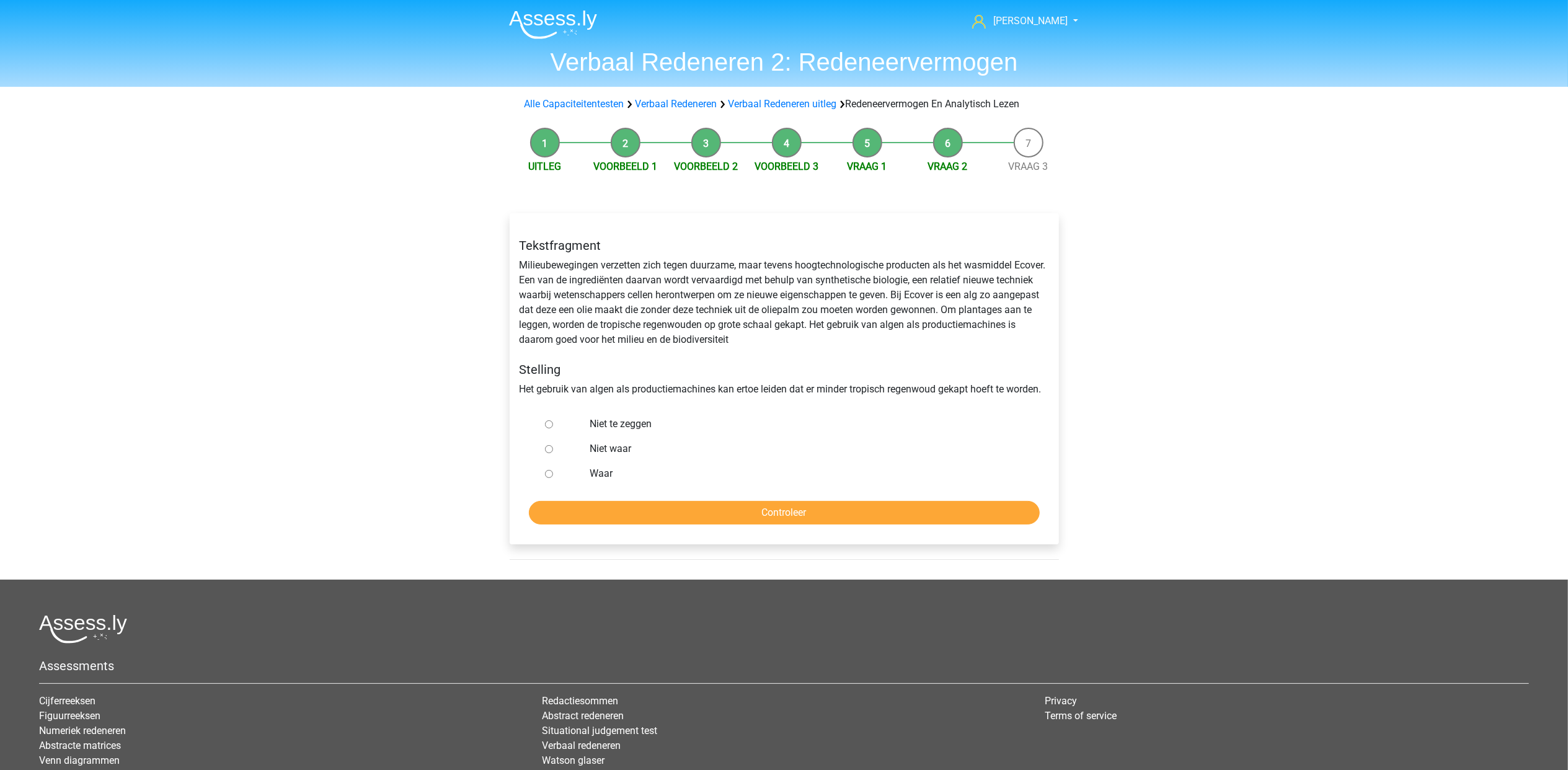
click at [596, 471] on label "Waar" at bounding box center [804, 474] width 429 height 15
click at [553, 471] on input "Waar" at bounding box center [549, 474] width 8 height 8
radio input "true"
click at [679, 522] on input "Controleer" at bounding box center [784, 512] width 511 height 24
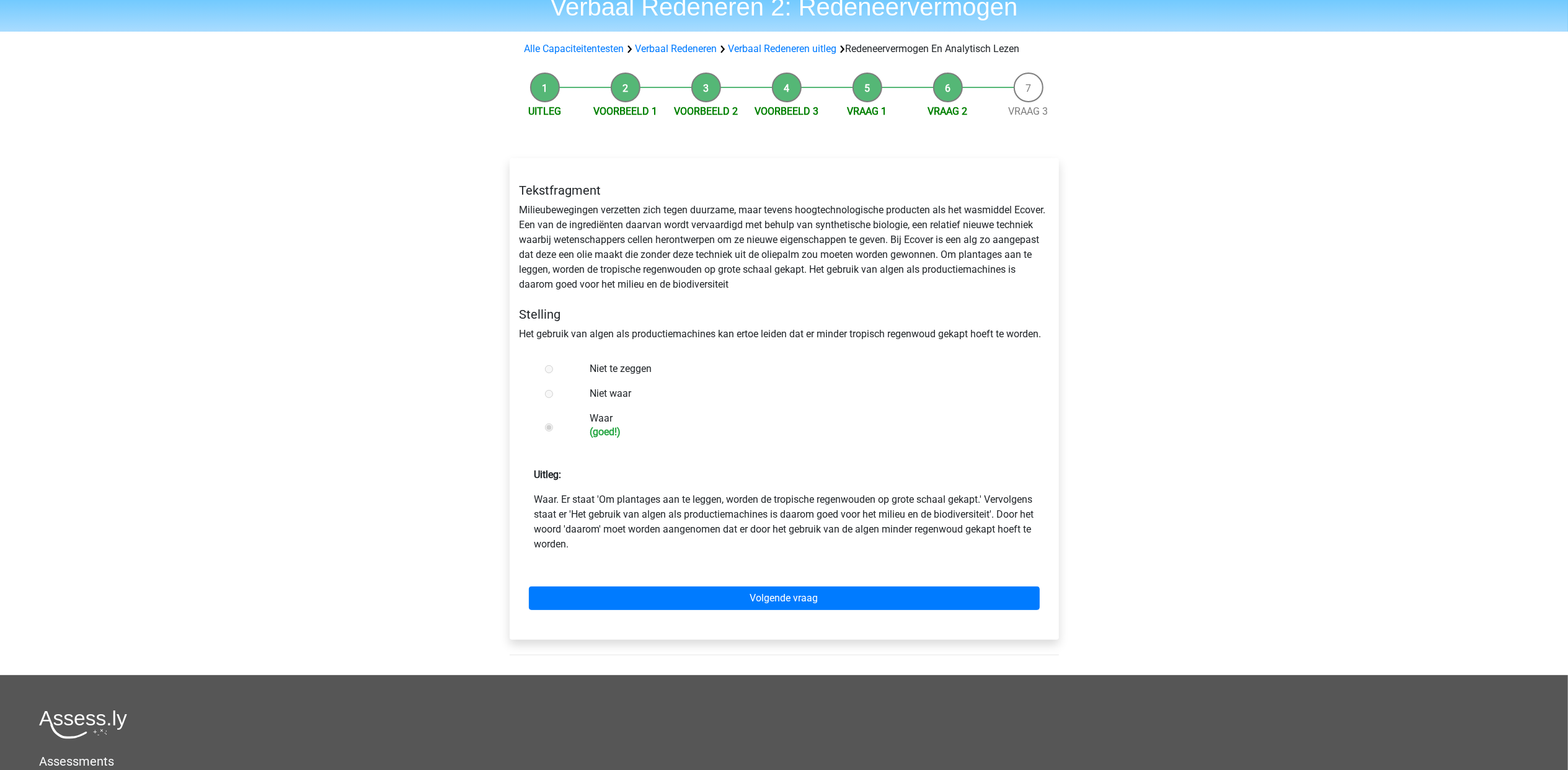
scroll to position [82, 0]
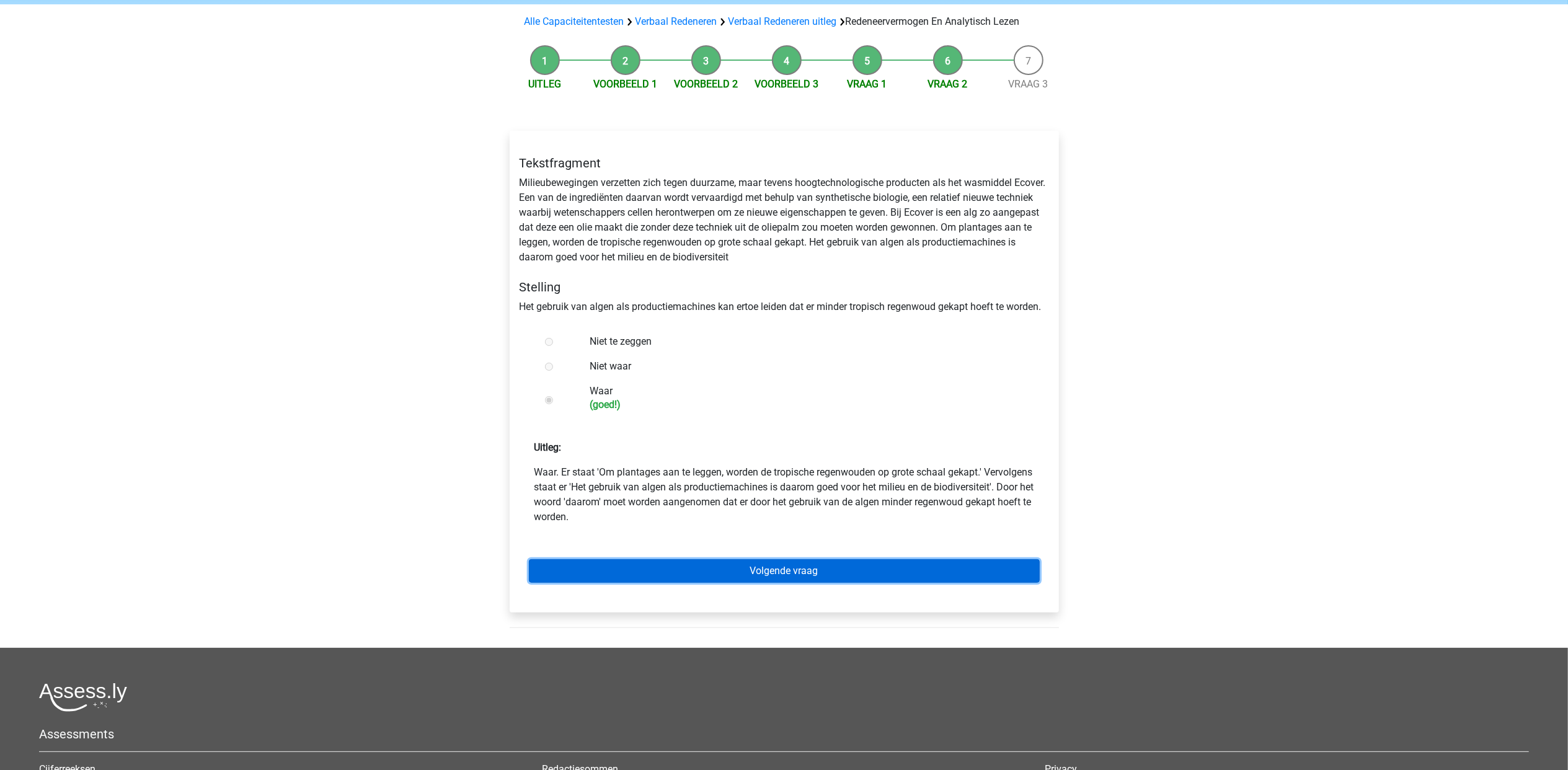
click at [889, 573] on link "Volgende vraag" at bounding box center [784, 571] width 511 height 24
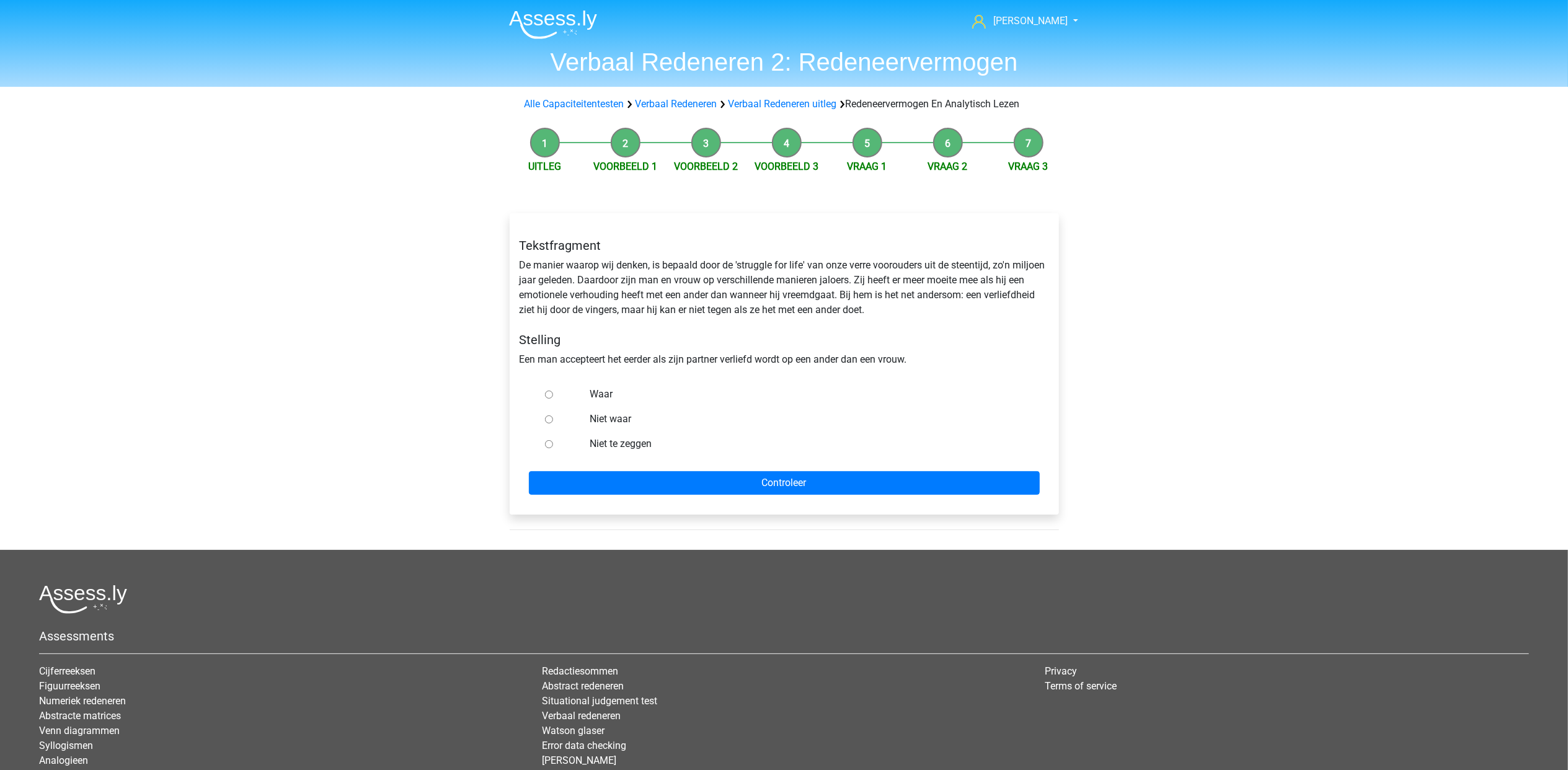
click at [618, 443] on label "Niet te zeggen" at bounding box center [804, 444] width 429 height 15
click at [553, 443] on input "Niet te zeggen" at bounding box center [549, 445] width 8 height 8
radio input "true"
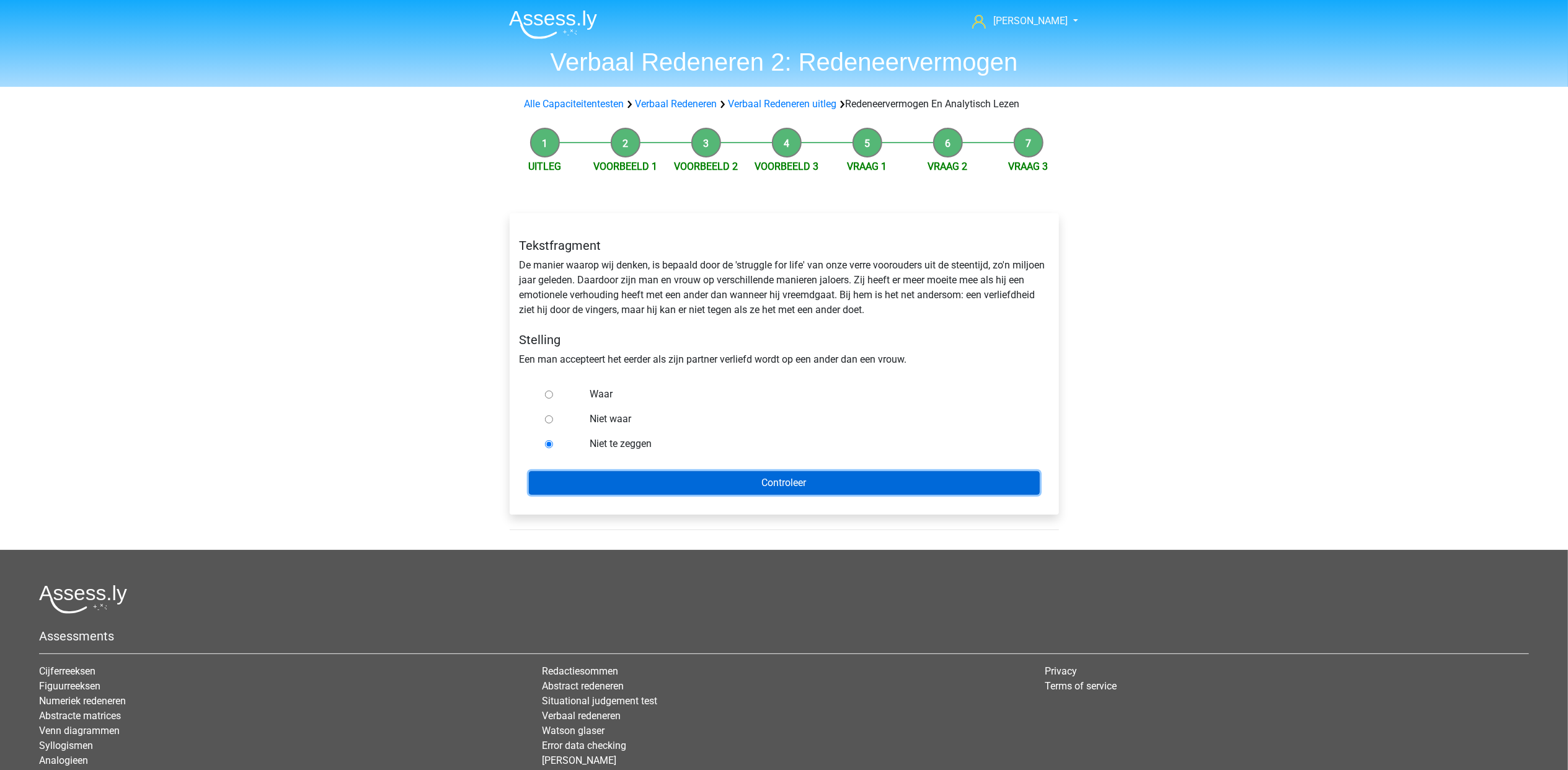
click at [821, 485] on input "Controleer" at bounding box center [784, 483] width 511 height 24
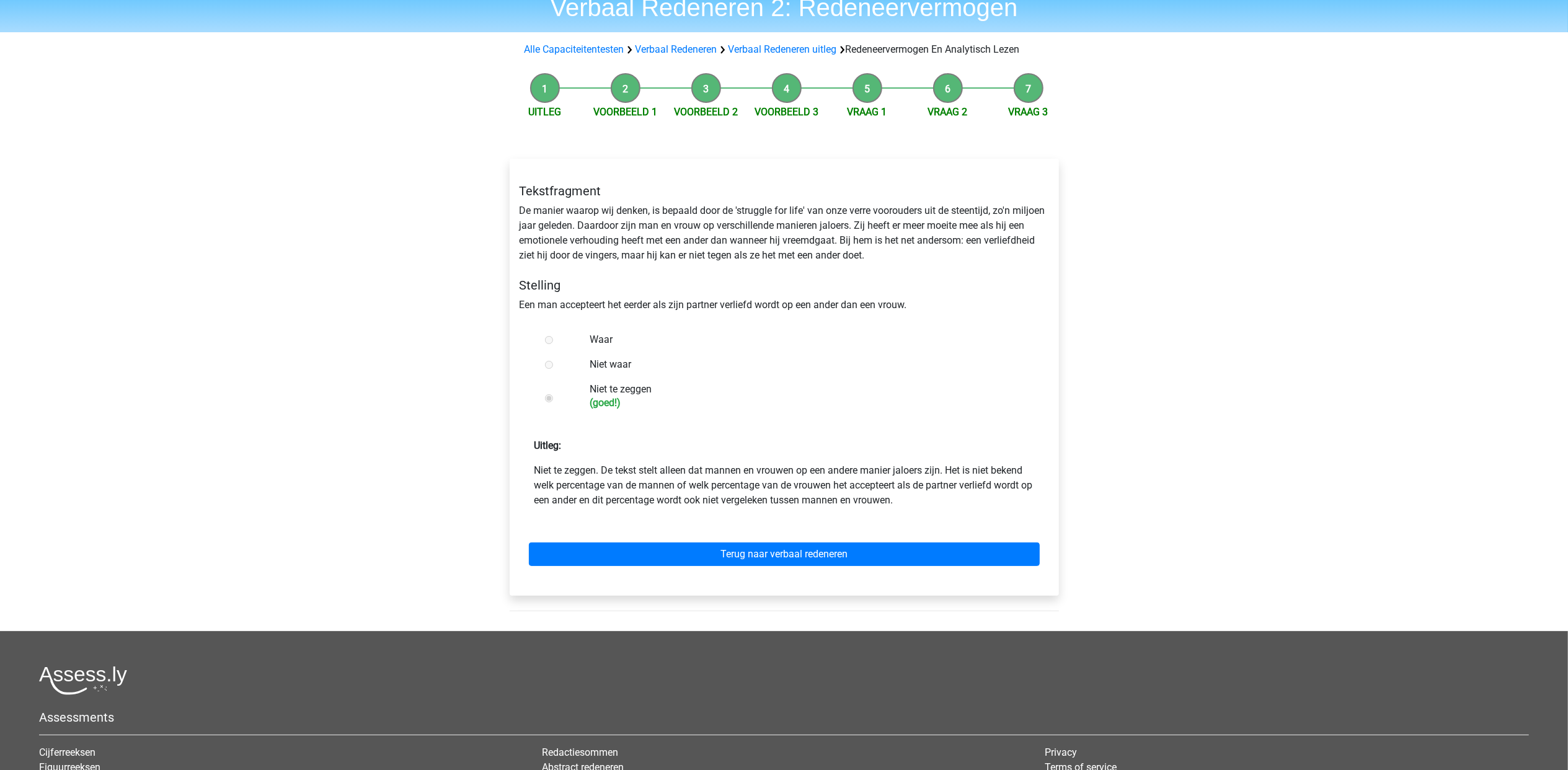
scroll to position [82, 0]
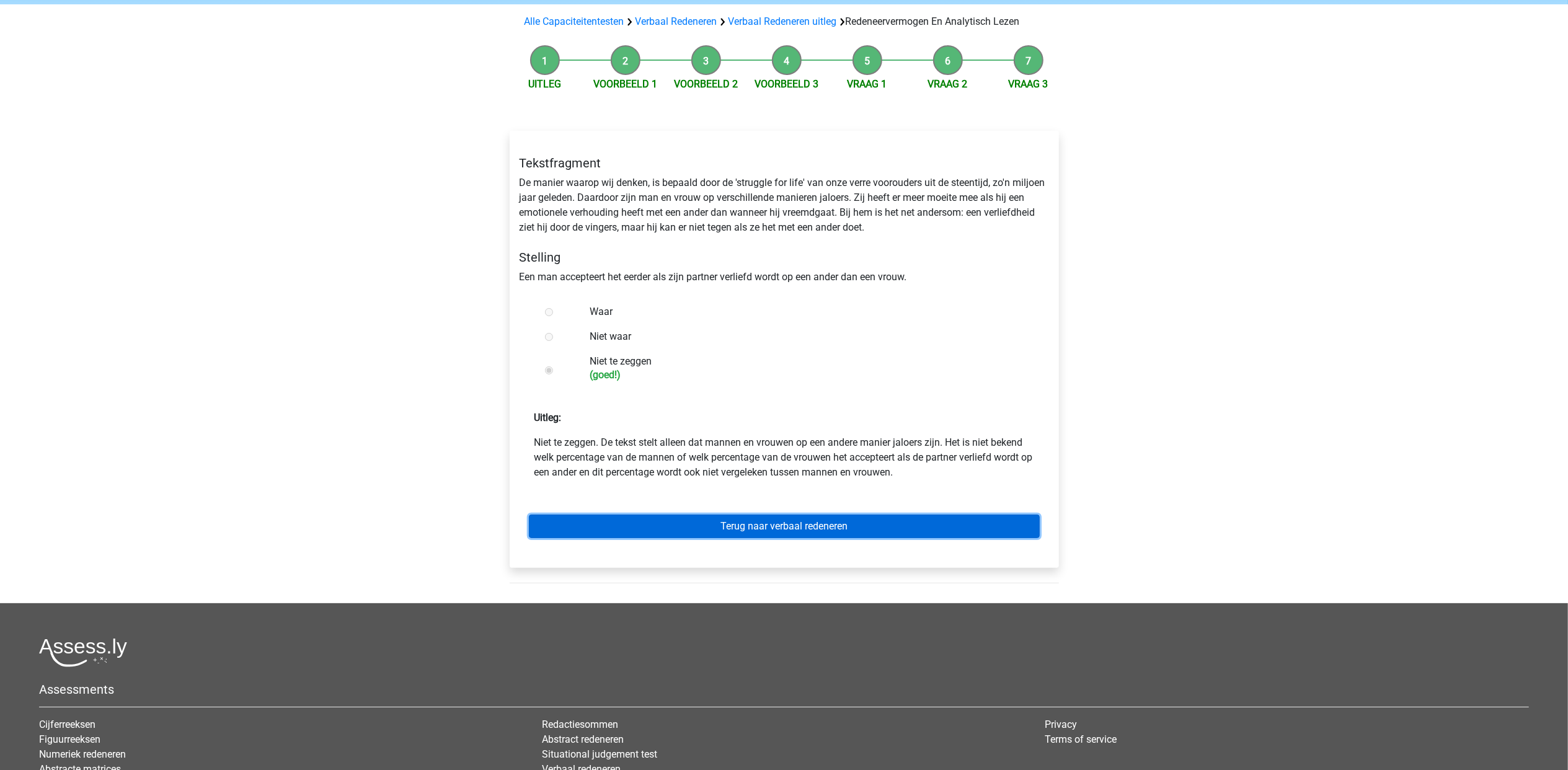
click at [832, 529] on link "Terug naar verbaal redeneren" at bounding box center [784, 527] width 511 height 24
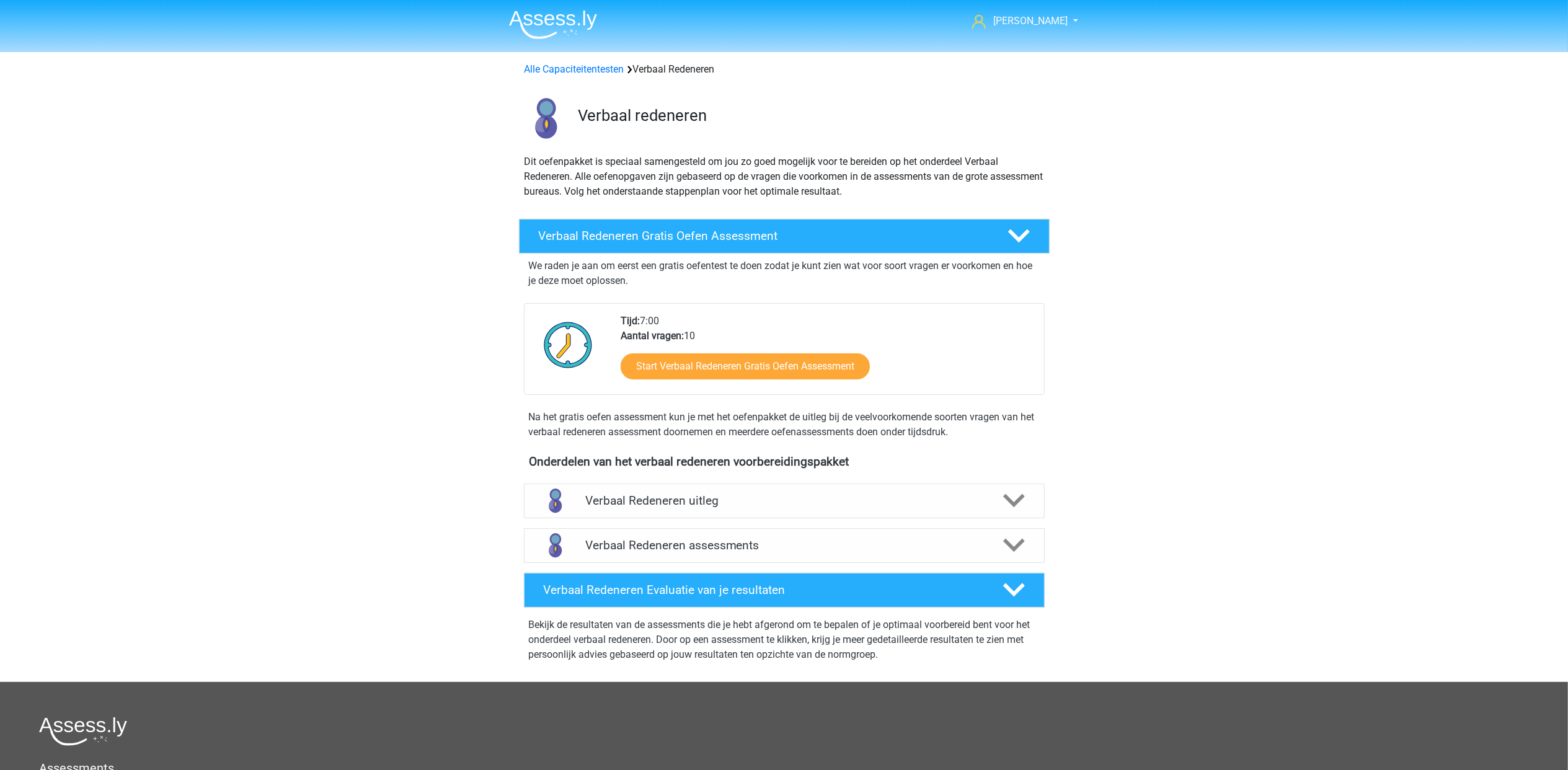
click at [832, 529] on div "Verbaal Redeneren assessments" at bounding box center [784, 546] width 521 height 35
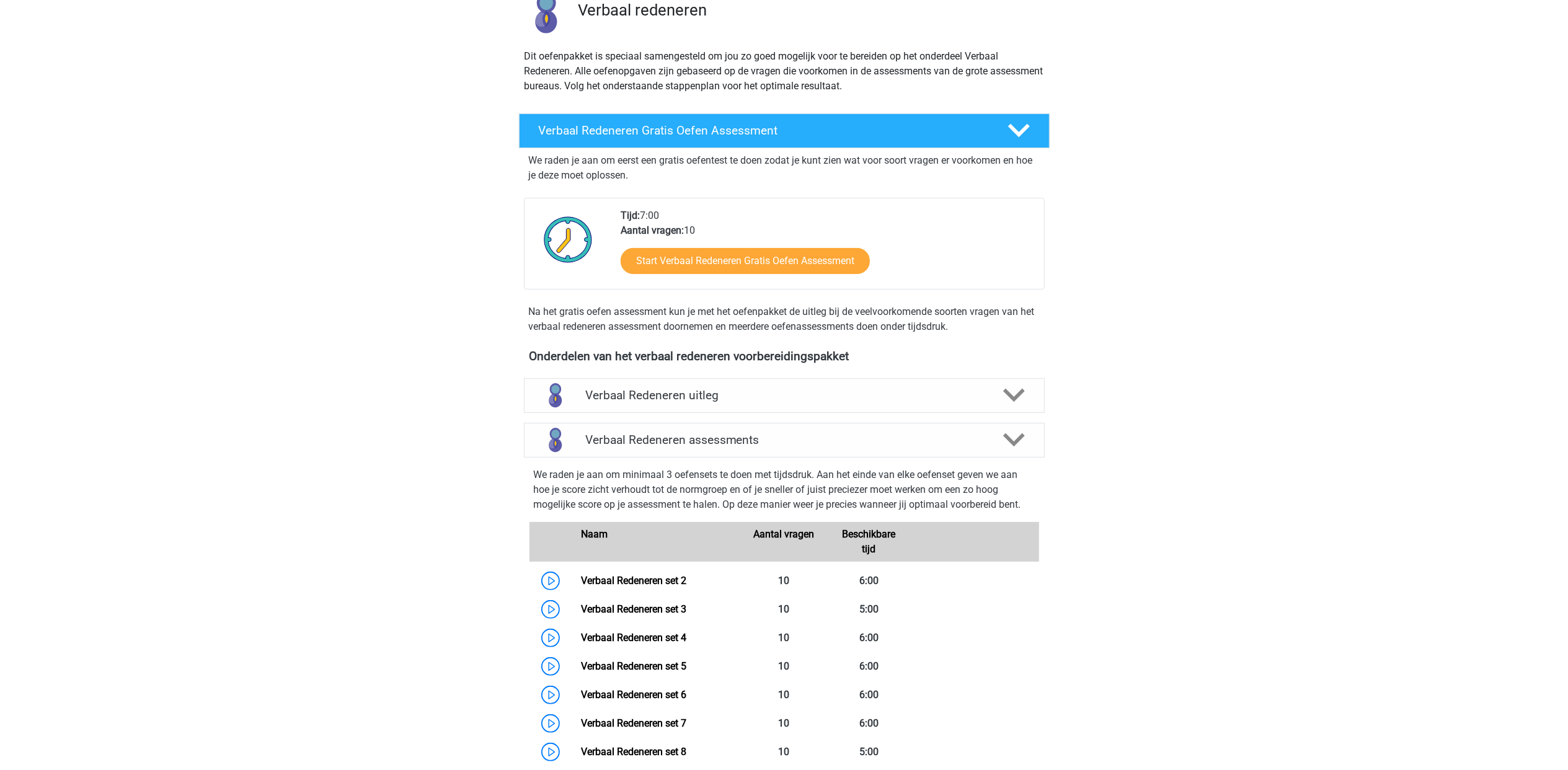
scroll to position [165, 0]
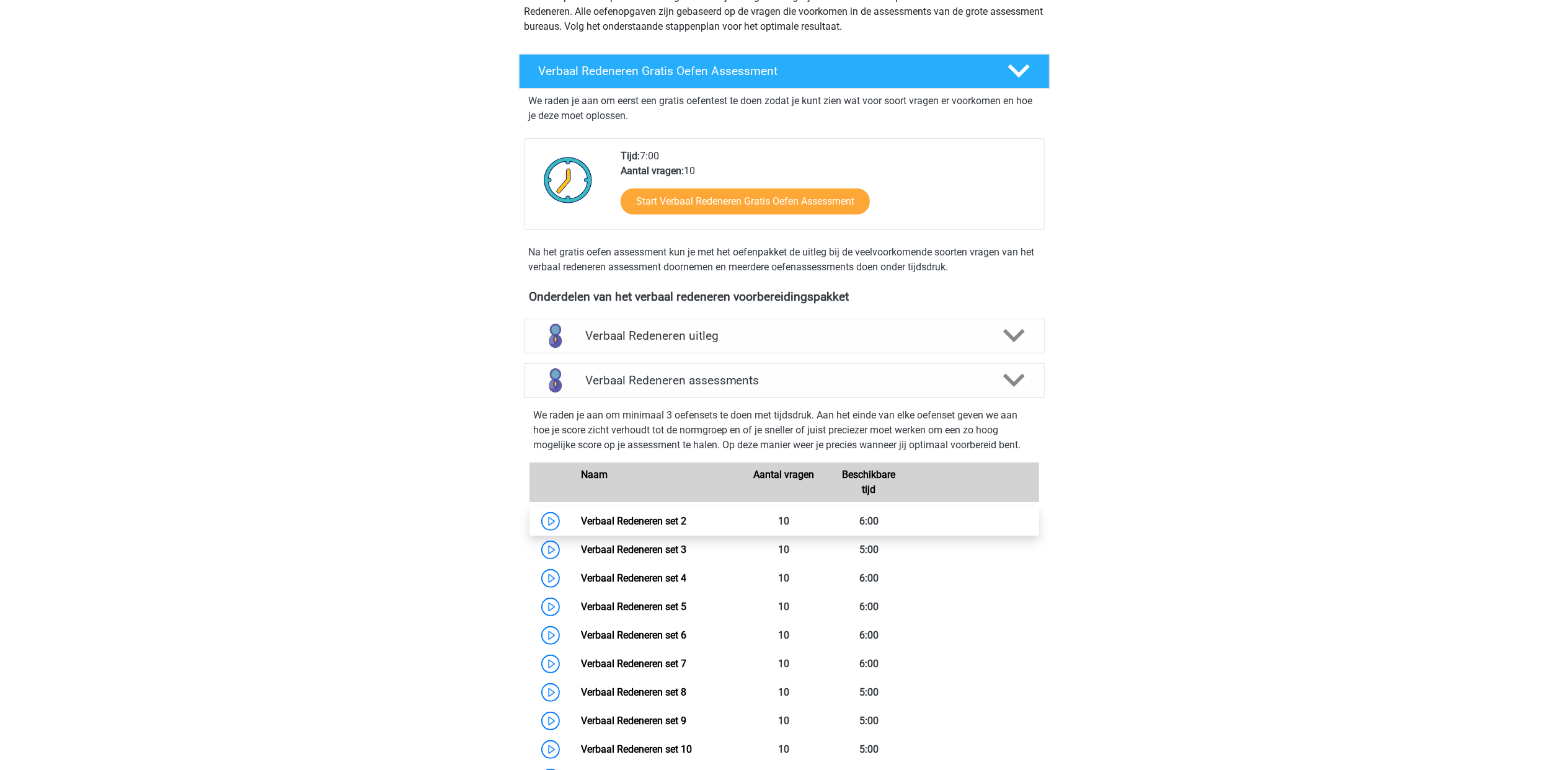
click at [686, 515] on link "Verbaal Redeneren set 2" at bounding box center [634, 521] width 105 height 12
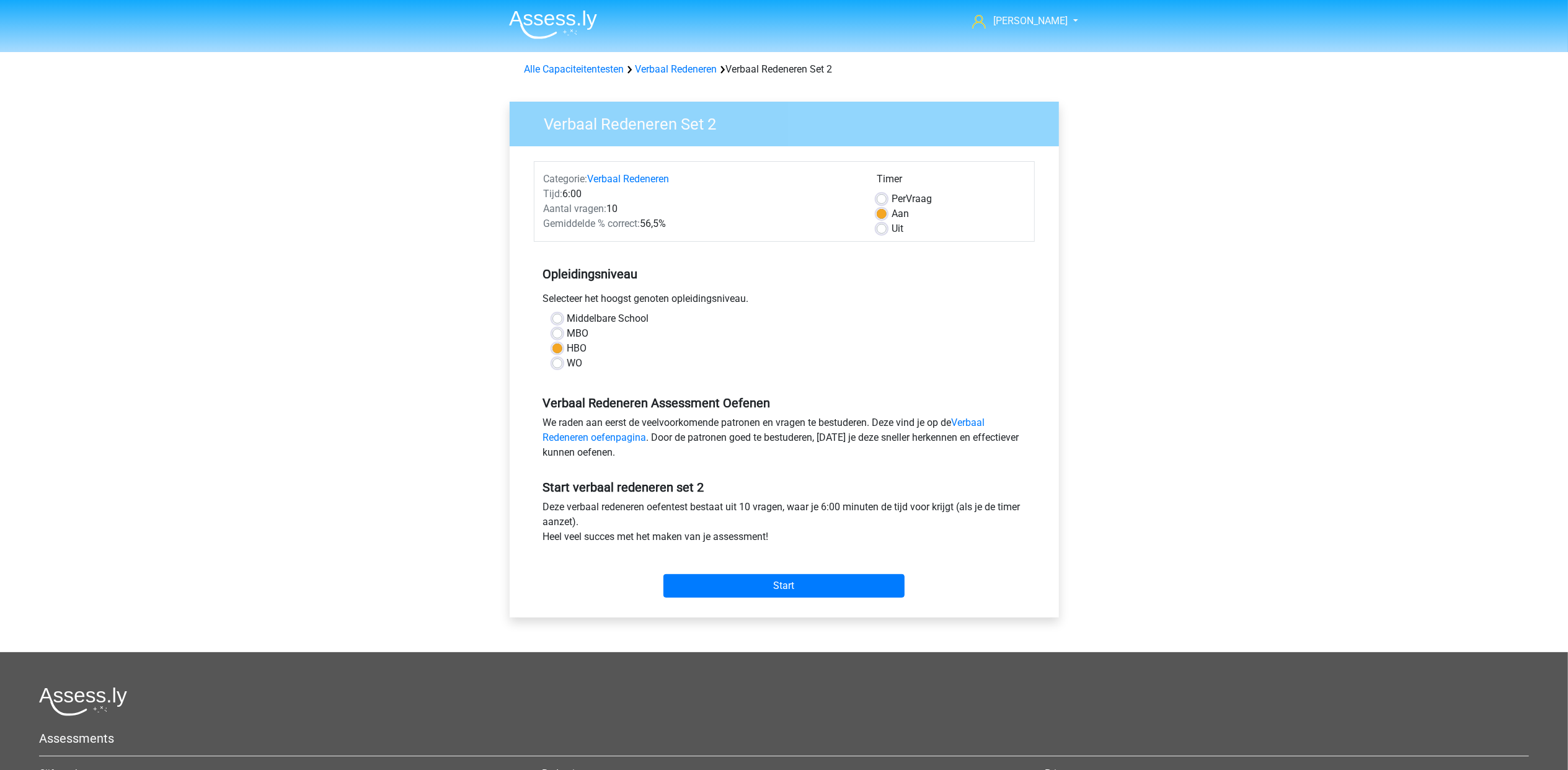
click at [861, 573] on div "Start" at bounding box center [784, 575] width 501 height 43
click at [862, 586] on input "Start" at bounding box center [784, 586] width 241 height 24
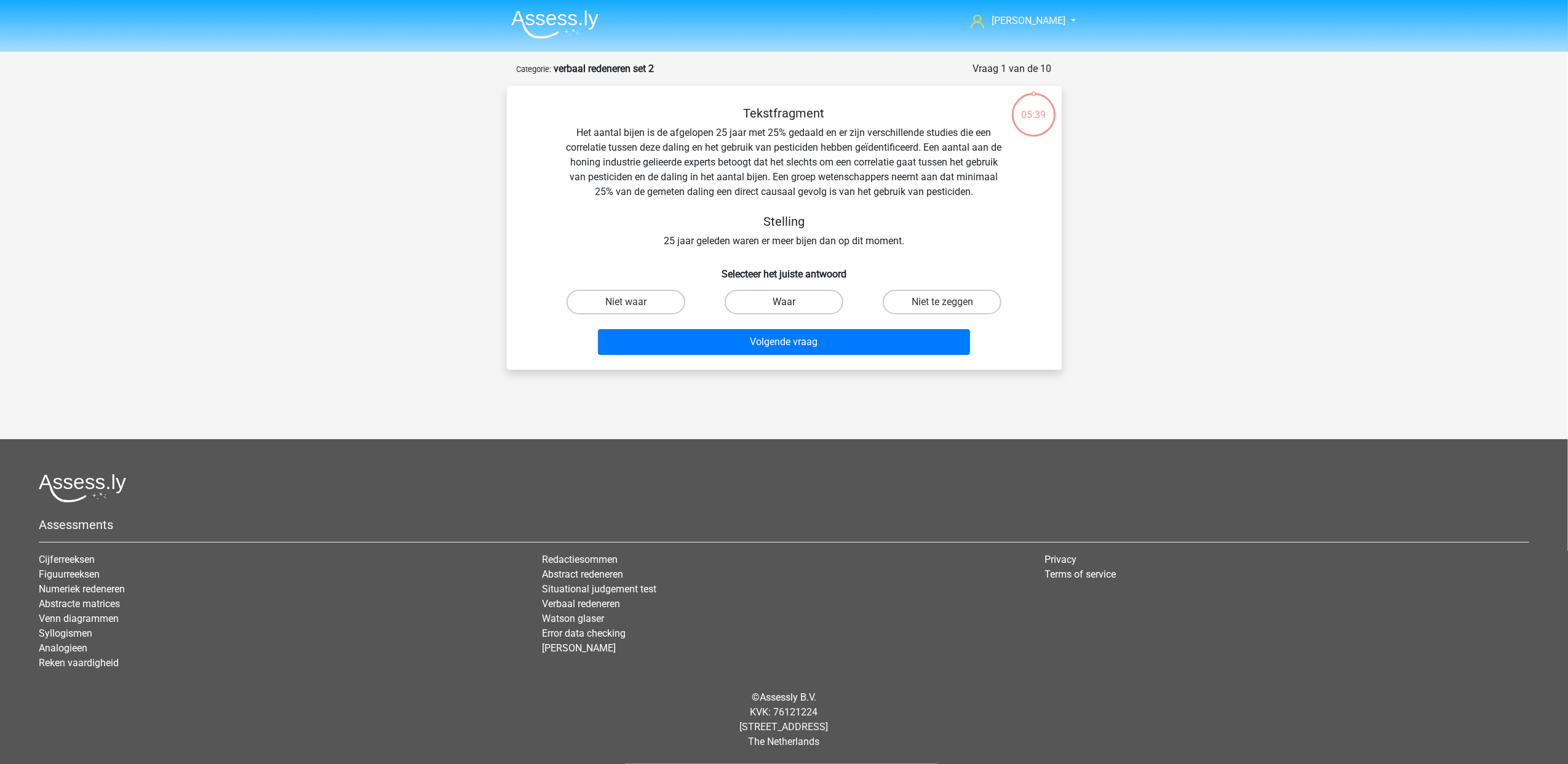
click at [758, 301] on label "Waar" at bounding box center [783, 302] width 118 height 24
click at [783, 302] on input "Waar" at bounding box center [787, 306] width 8 height 8
radio input "true"
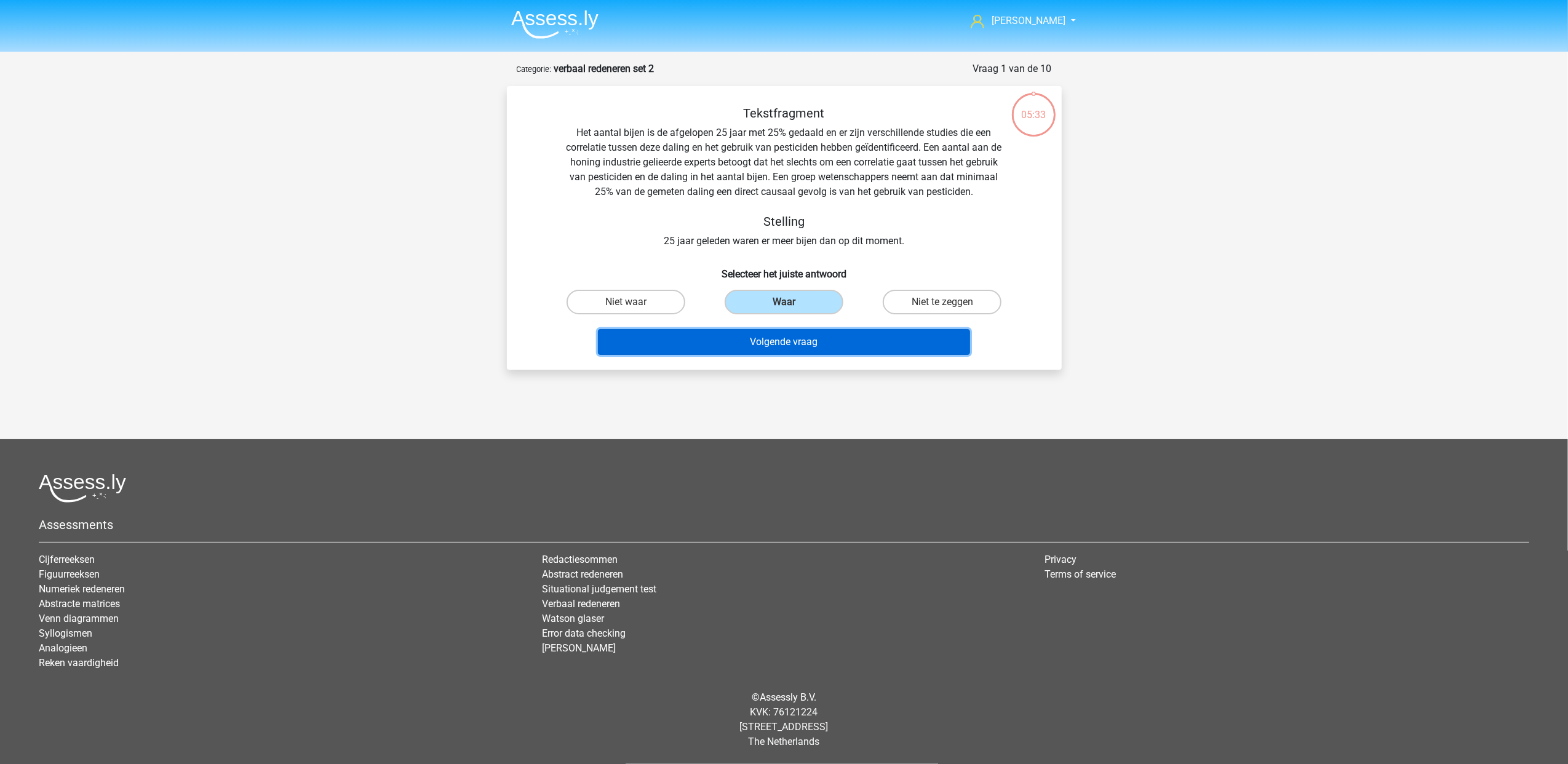
click at [788, 345] on button "Volgende vraag" at bounding box center [783, 342] width 372 height 26
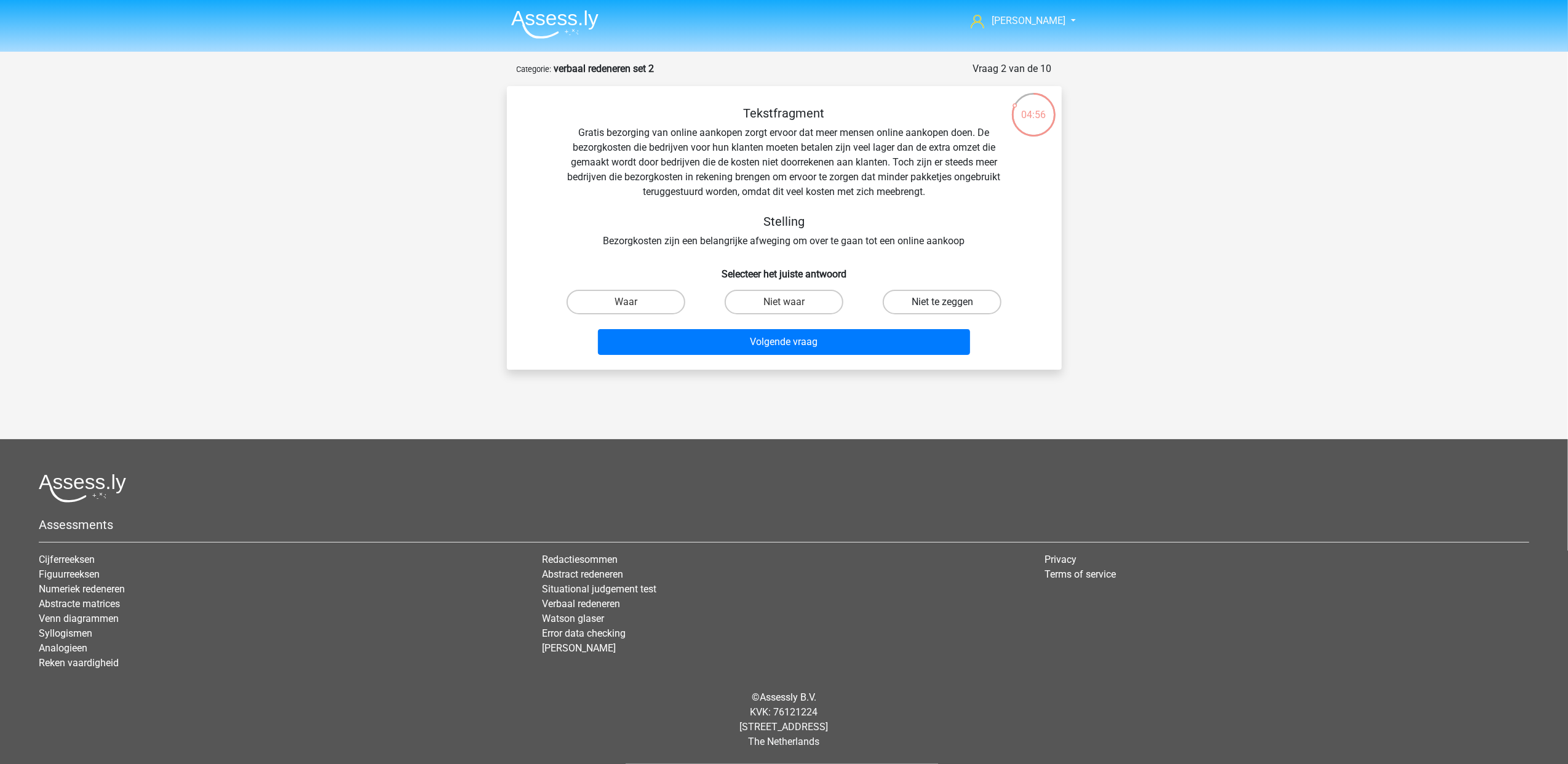
click at [903, 296] on label "Niet te zeggen" at bounding box center [941, 302] width 118 height 24
click at [942, 302] on input "Niet te zeggen" at bounding box center [946, 306] width 8 height 8
radio input "true"
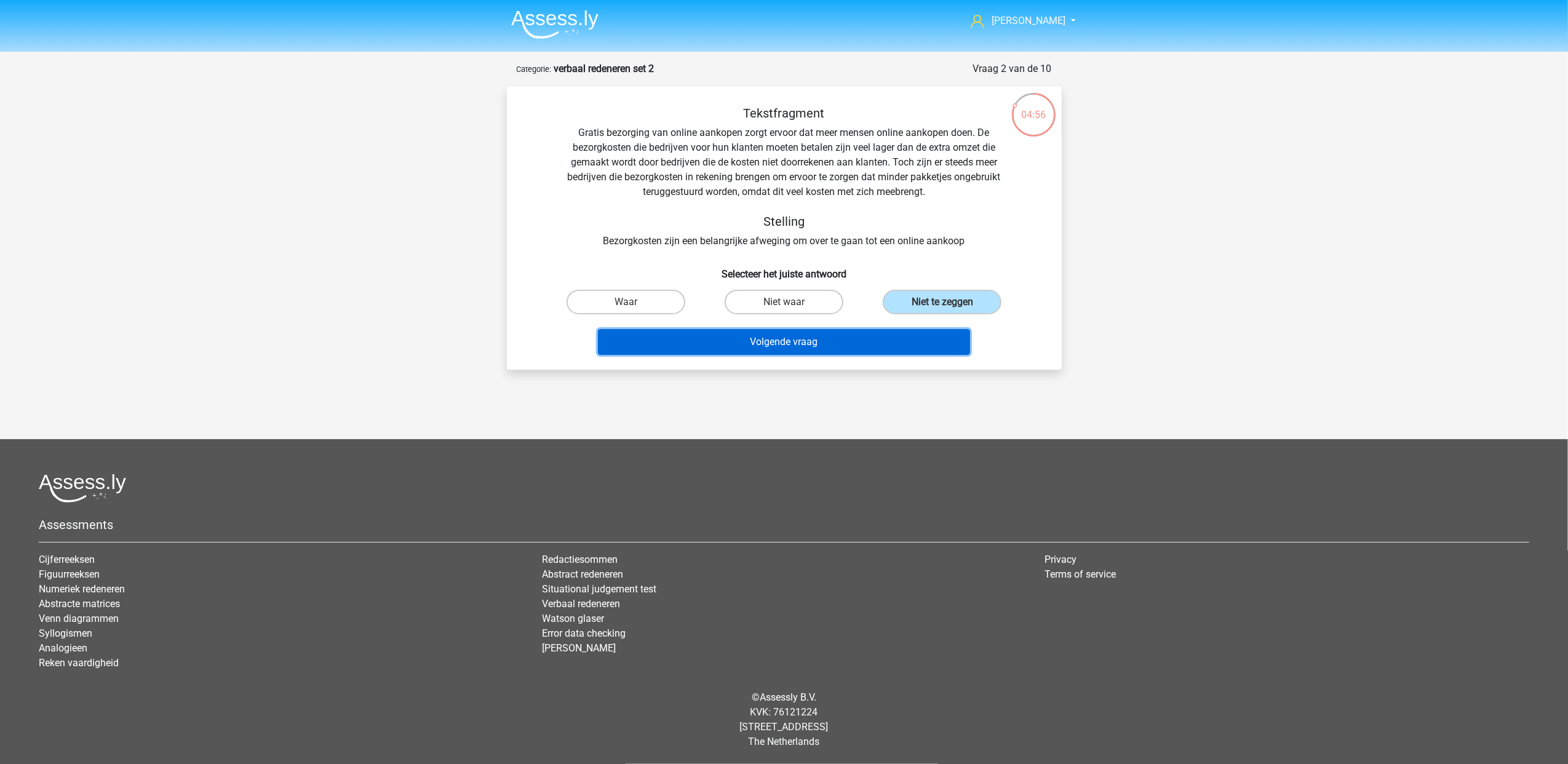
click at [802, 335] on button "Volgende vraag" at bounding box center [783, 342] width 372 height 26
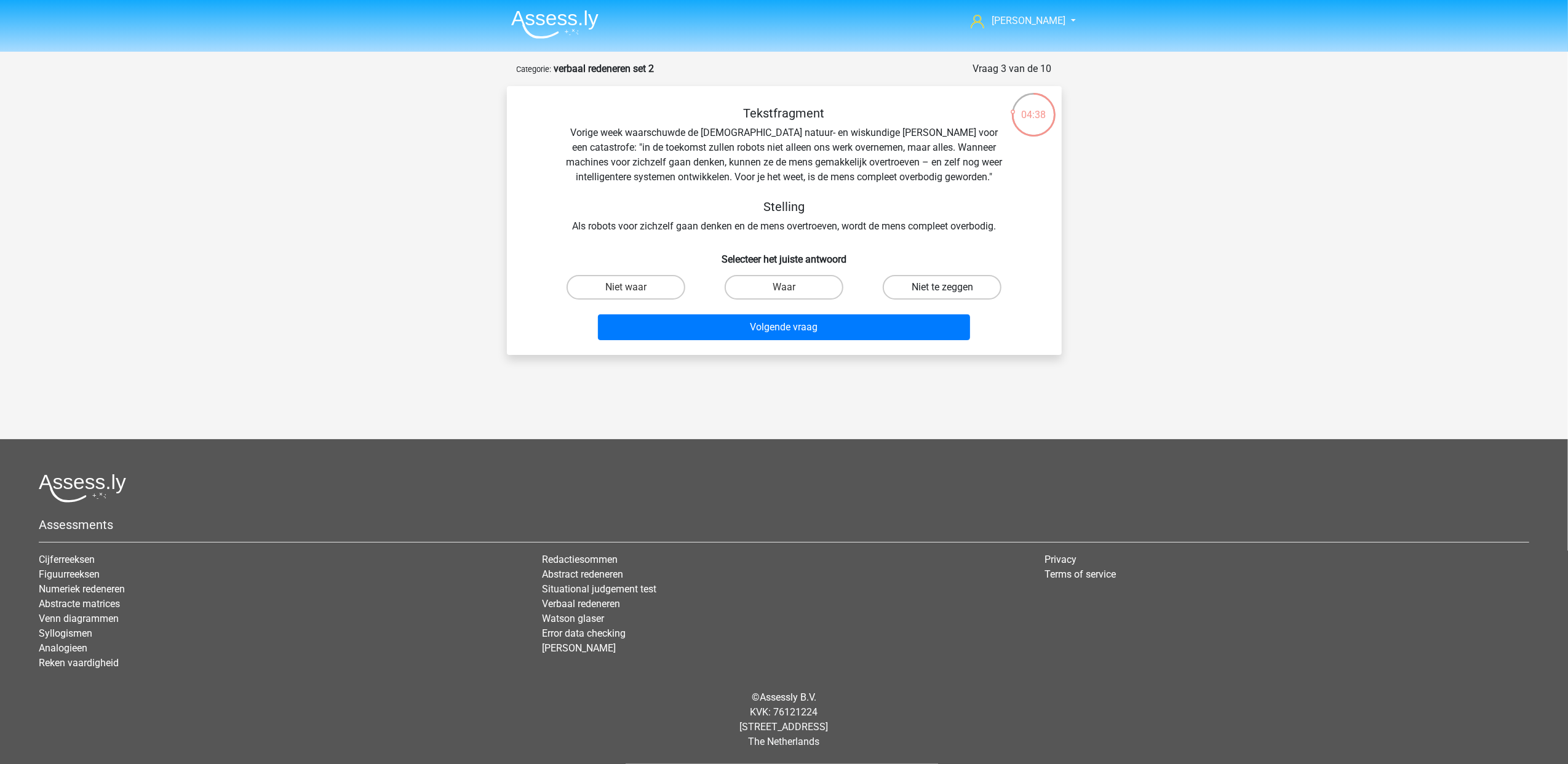
click at [941, 289] on label "Niet te zeggen" at bounding box center [941, 287] width 118 height 24
click at [942, 289] on input "Niet te zeggen" at bounding box center [946, 292] width 8 height 8
radio input "true"
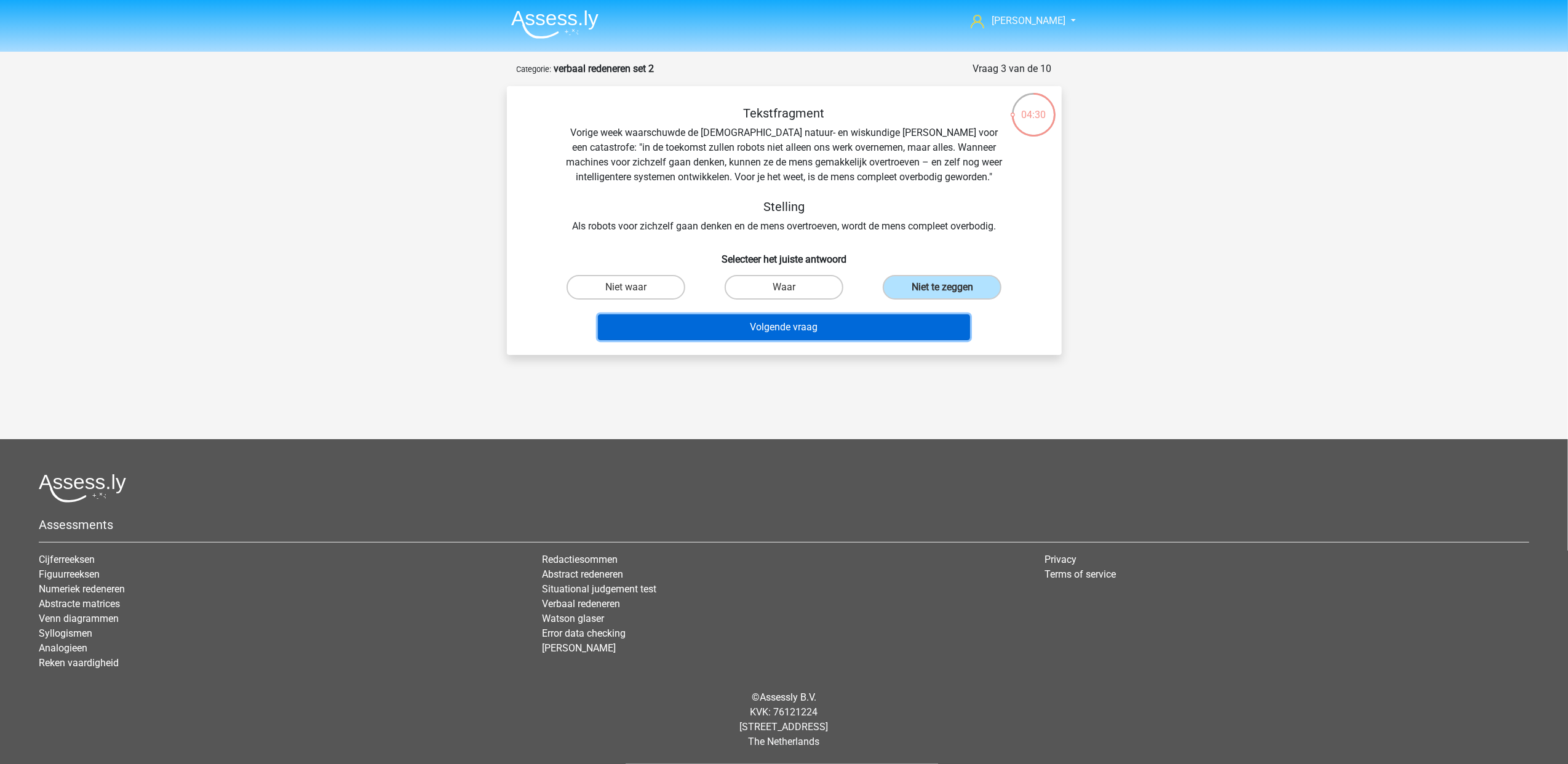
click at [857, 331] on button "Volgende vraag" at bounding box center [783, 327] width 372 height 26
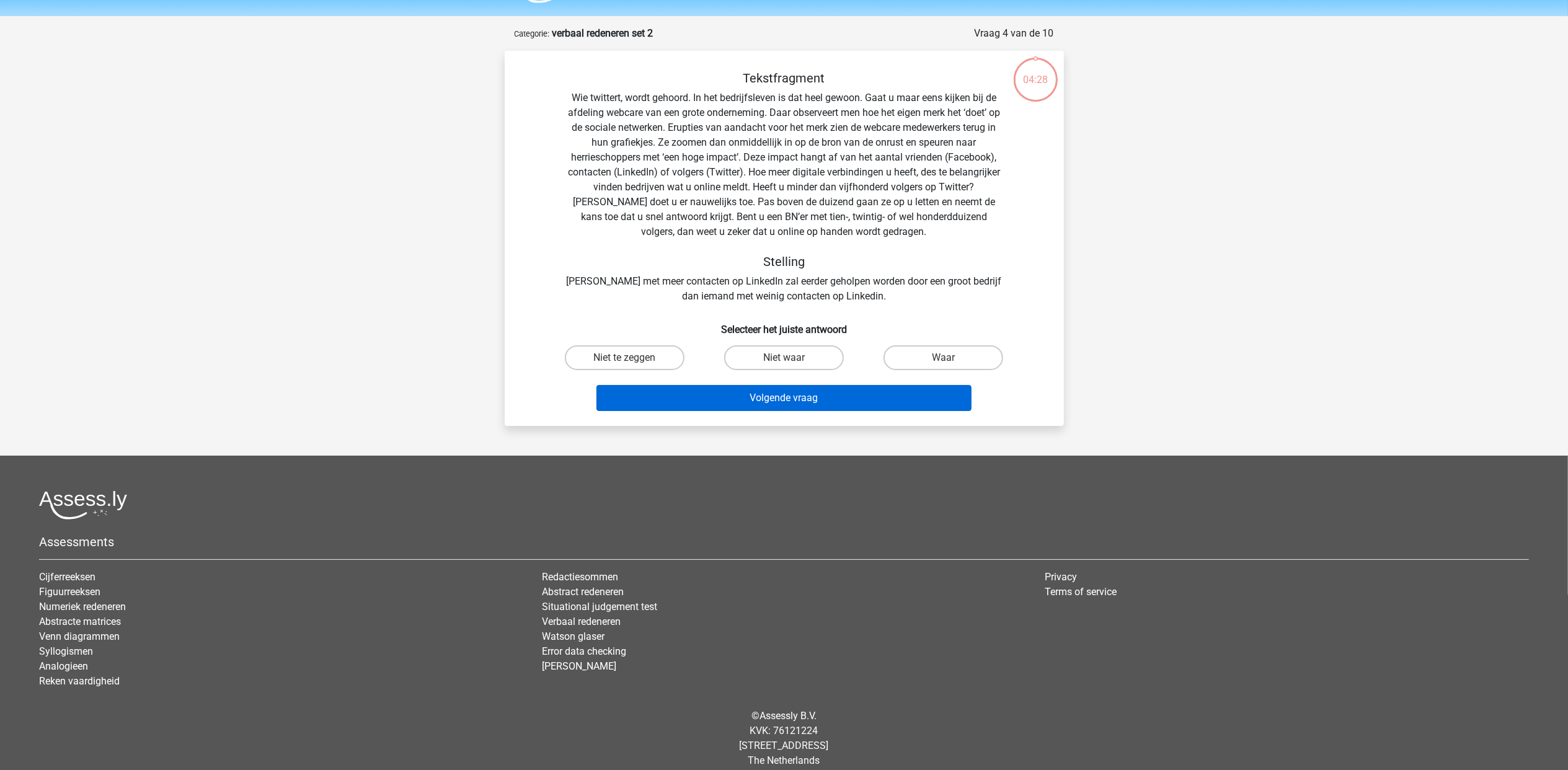
scroll to position [48, 0]
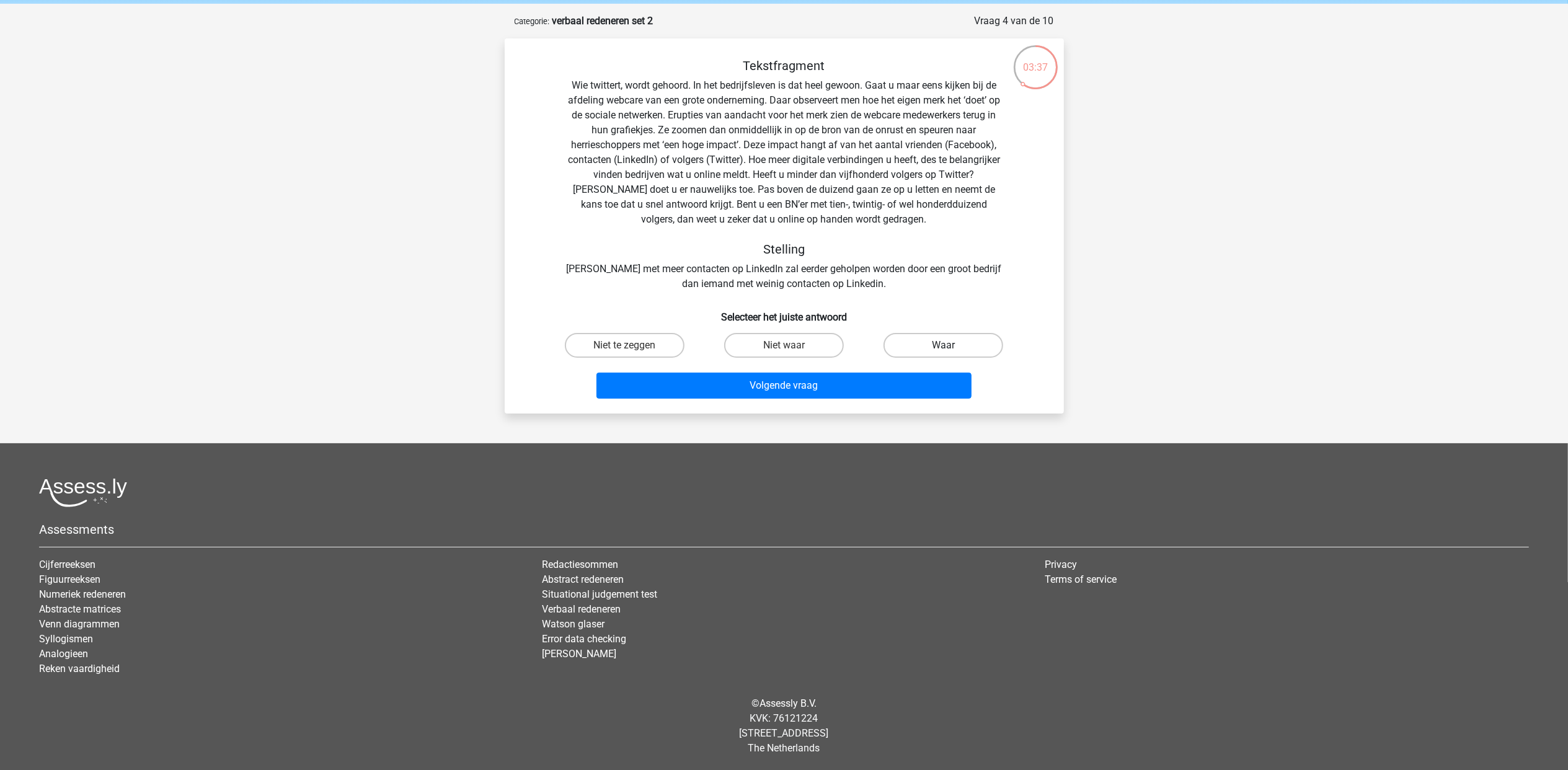
click at [950, 343] on label "Waar" at bounding box center [943, 345] width 119 height 25
click at [950, 346] on input "Waar" at bounding box center [948, 350] width 8 height 8
radio input "true"
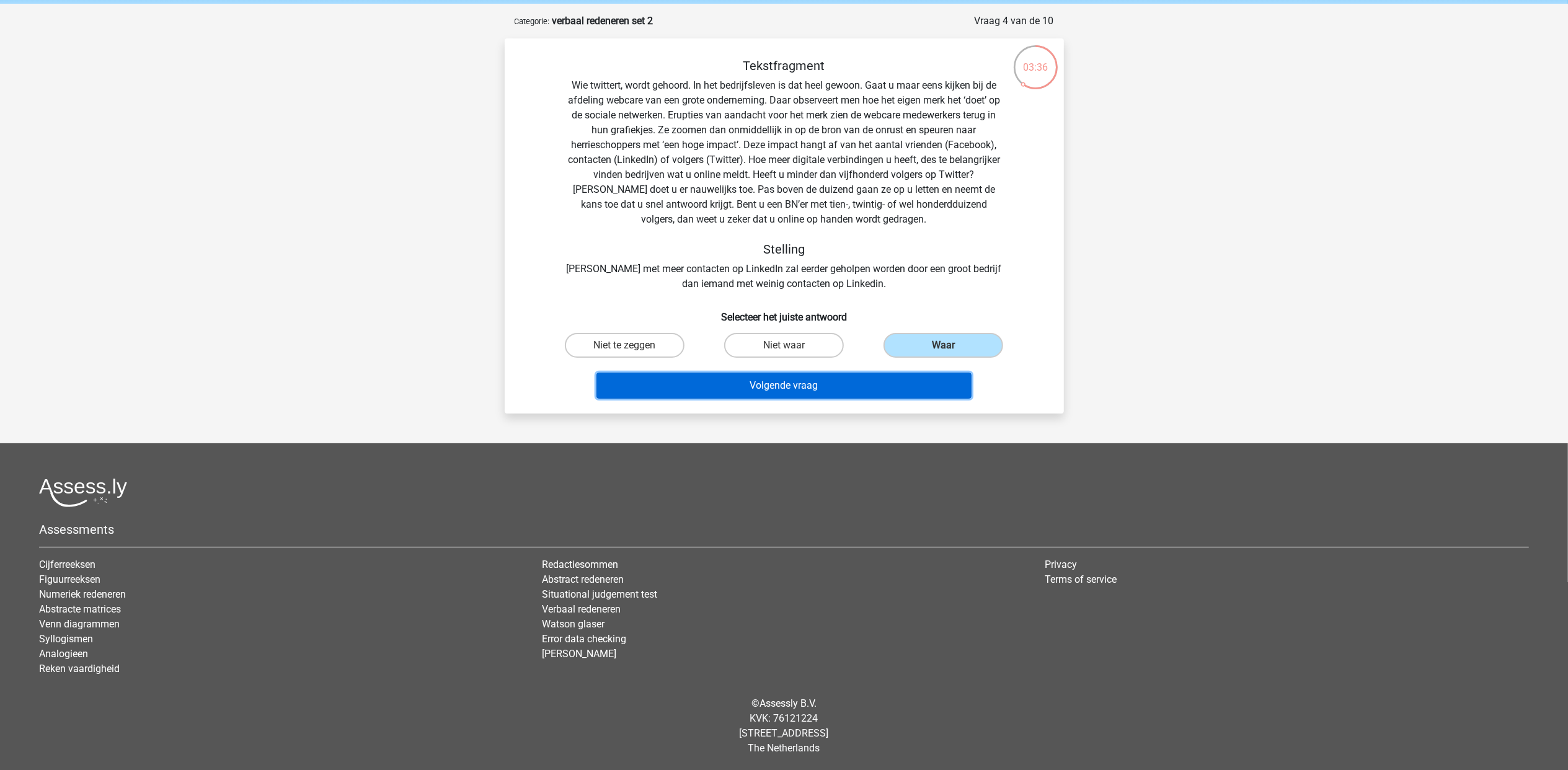
click at [908, 387] on button "Volgende vraag" at bounding box center [784, 385] width 375 height 26
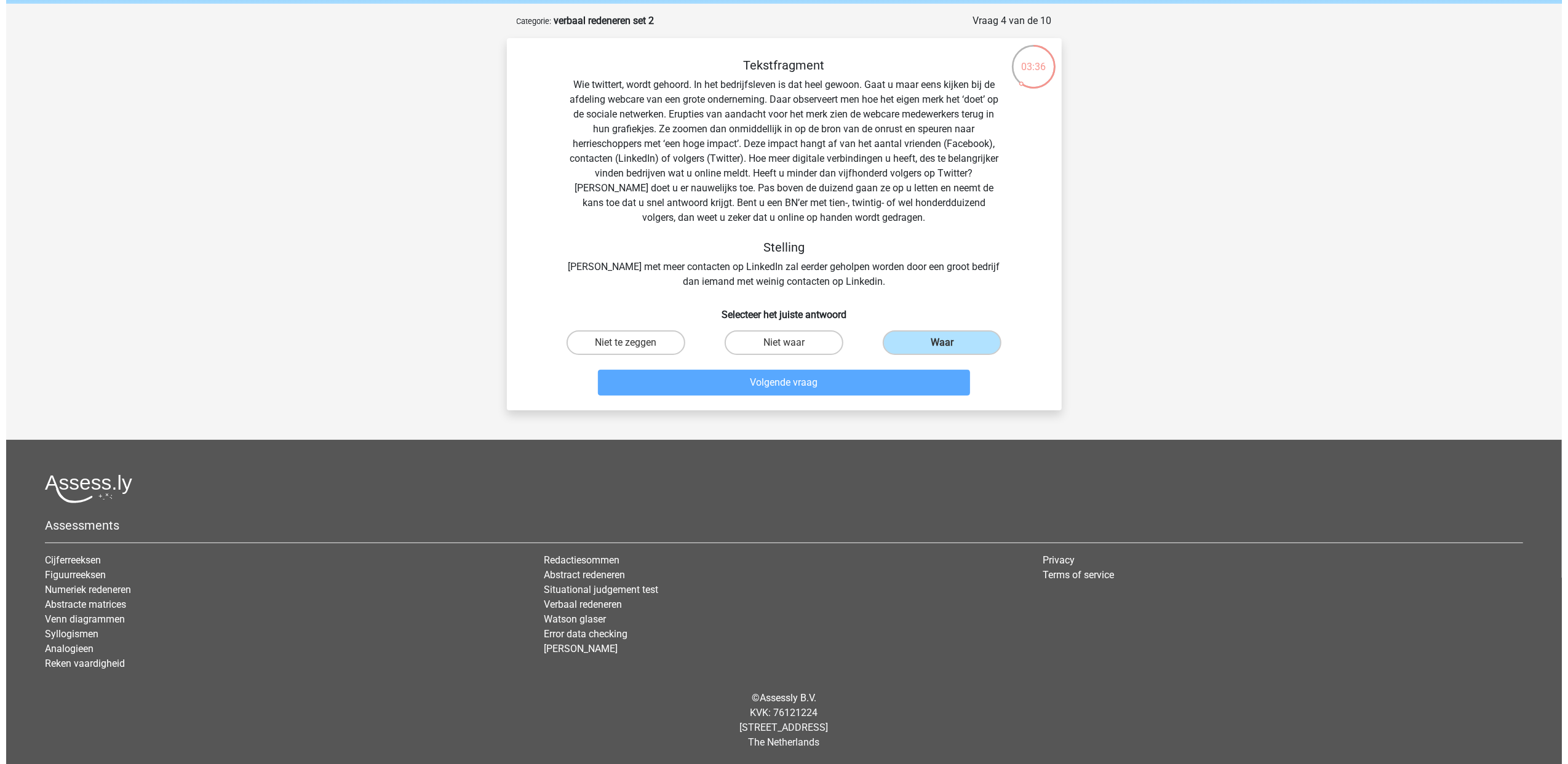
scroll to position [0, 0]
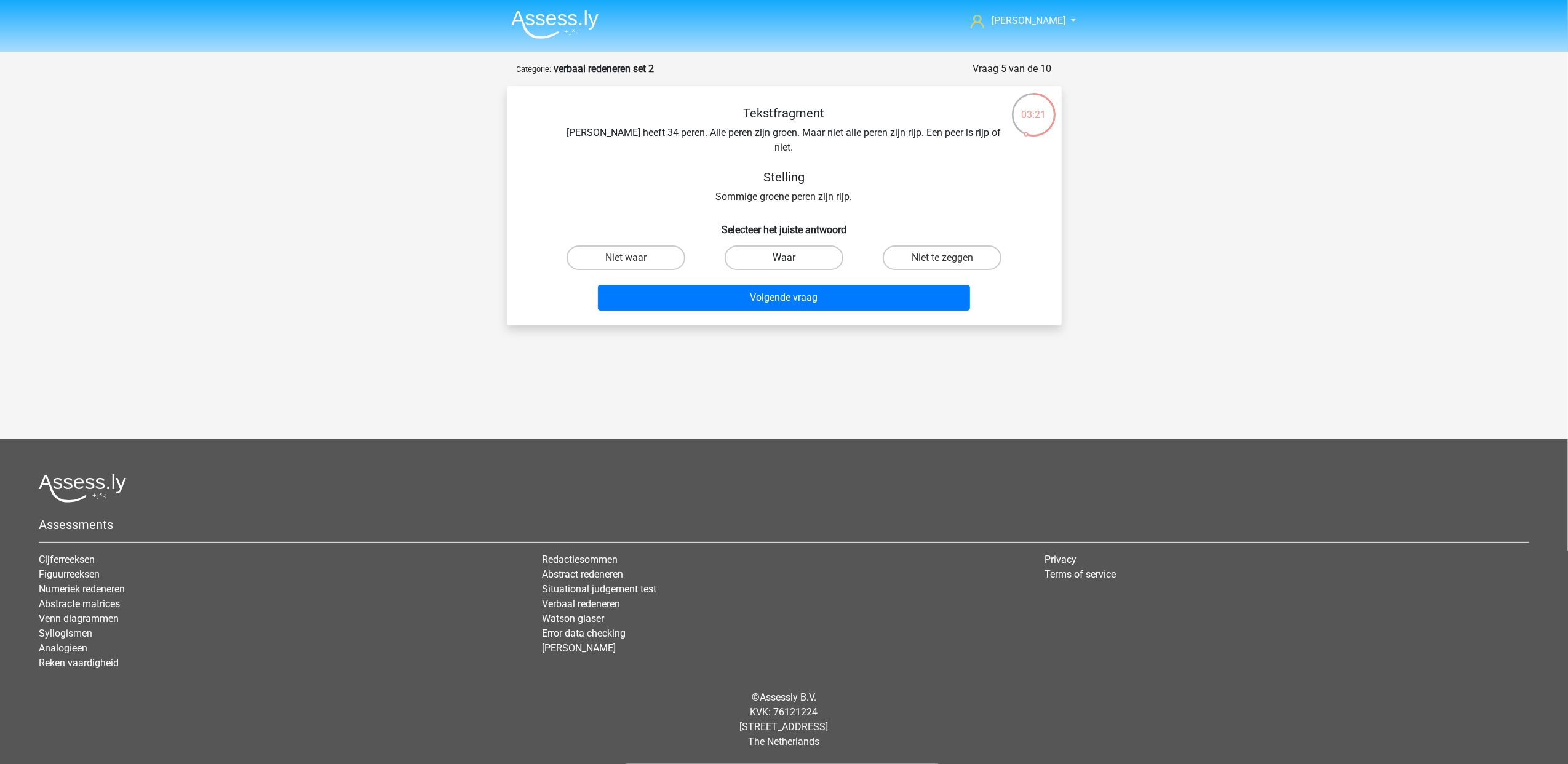
click at [758, 246] on label "Waar" at bounding box center [783, 257] width 118 height 24
click at [783, 258] on input "Waar" at bounding box center [787, 262] width 8 height 8
radio input "true"
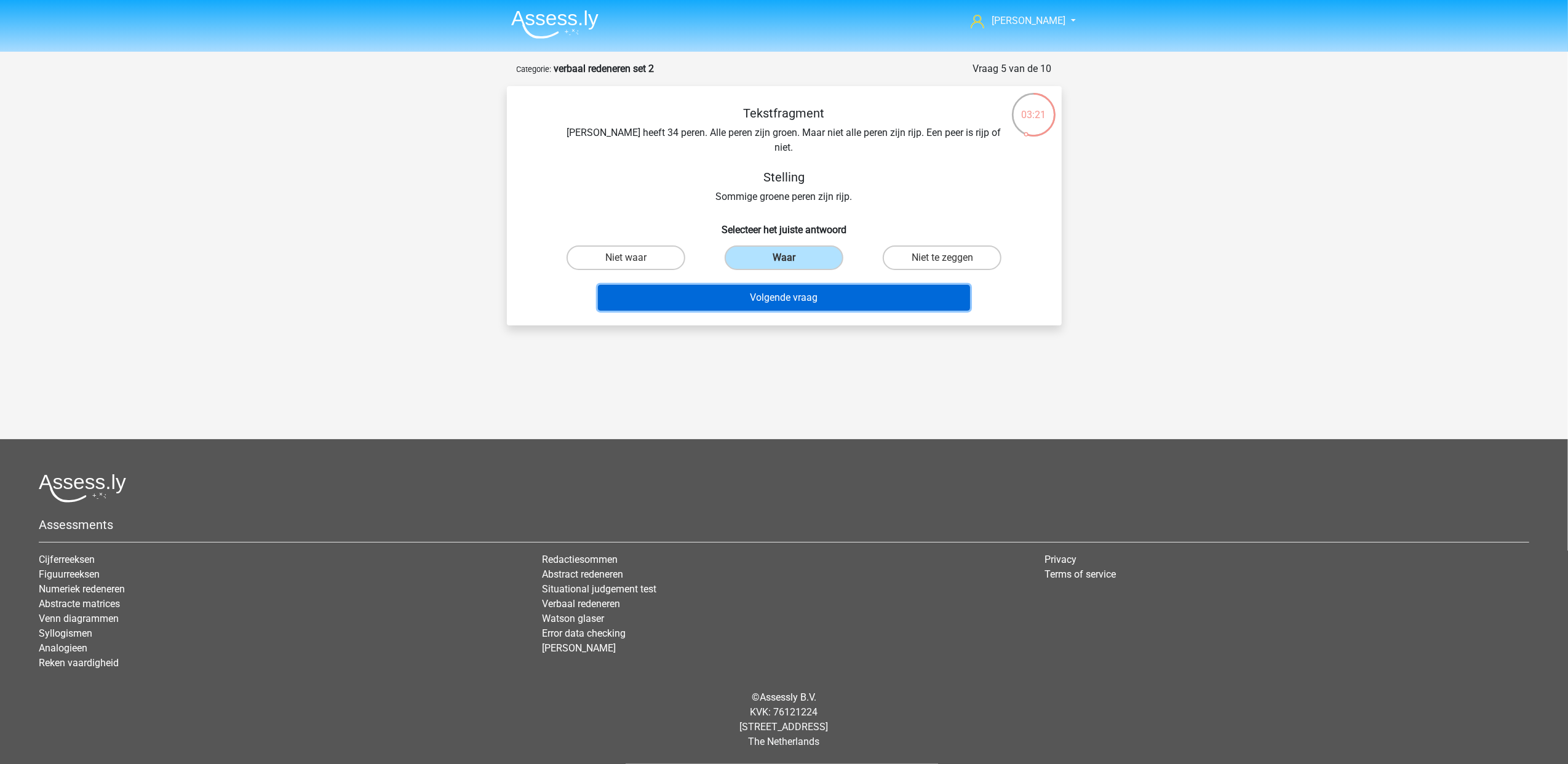
click at [773, 288] on button "Volgende vraag" at bounding box center [783, 298] width 372 height 26
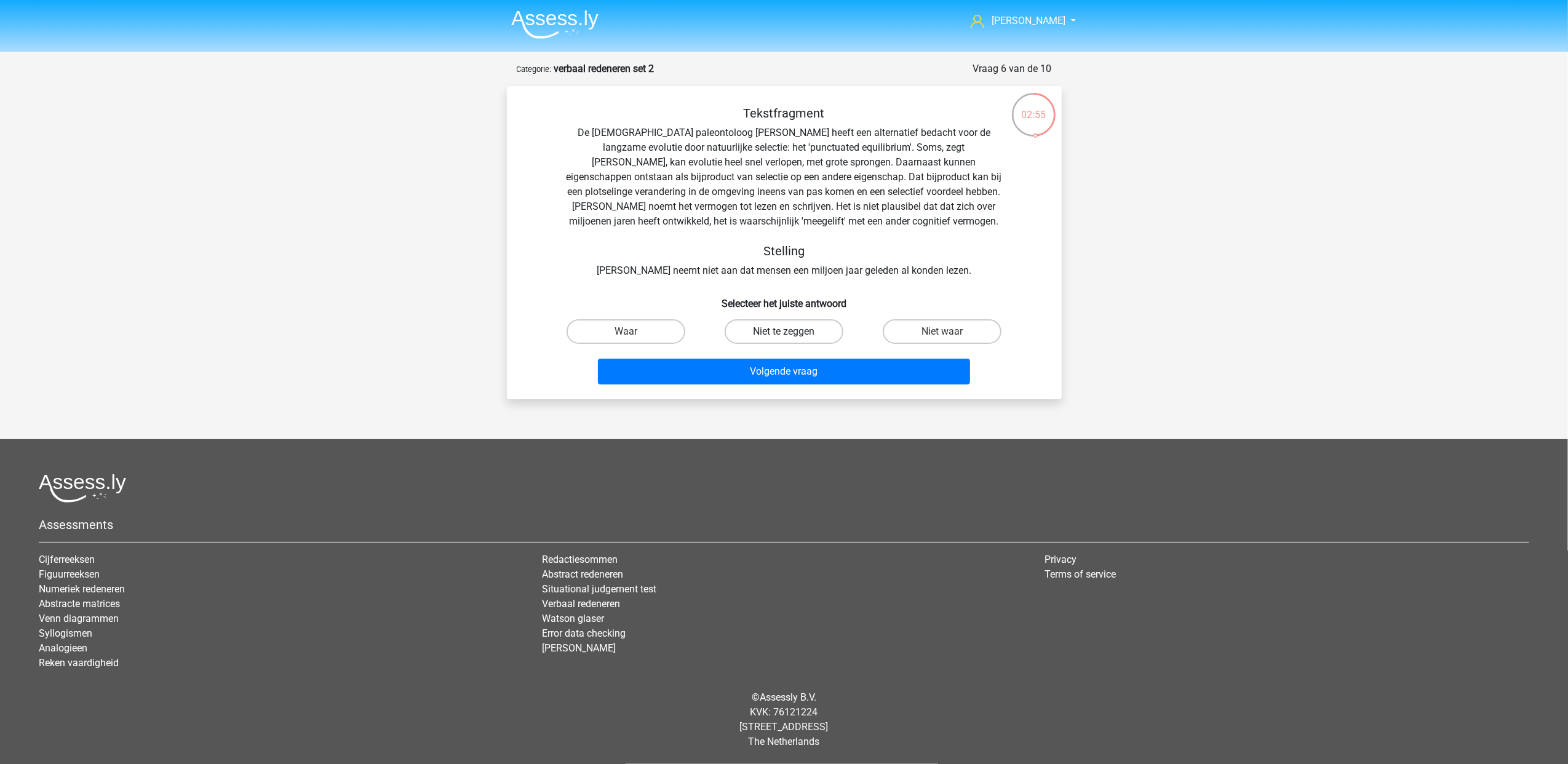
click at [820, 335] on label "Niet te zeggen" at bounding box center [783, 331] width 118 height 24
click at [792, 335] on input "Niet te zeggen" at bounding box center [787, 336] width 8 height 8
radio input "true"
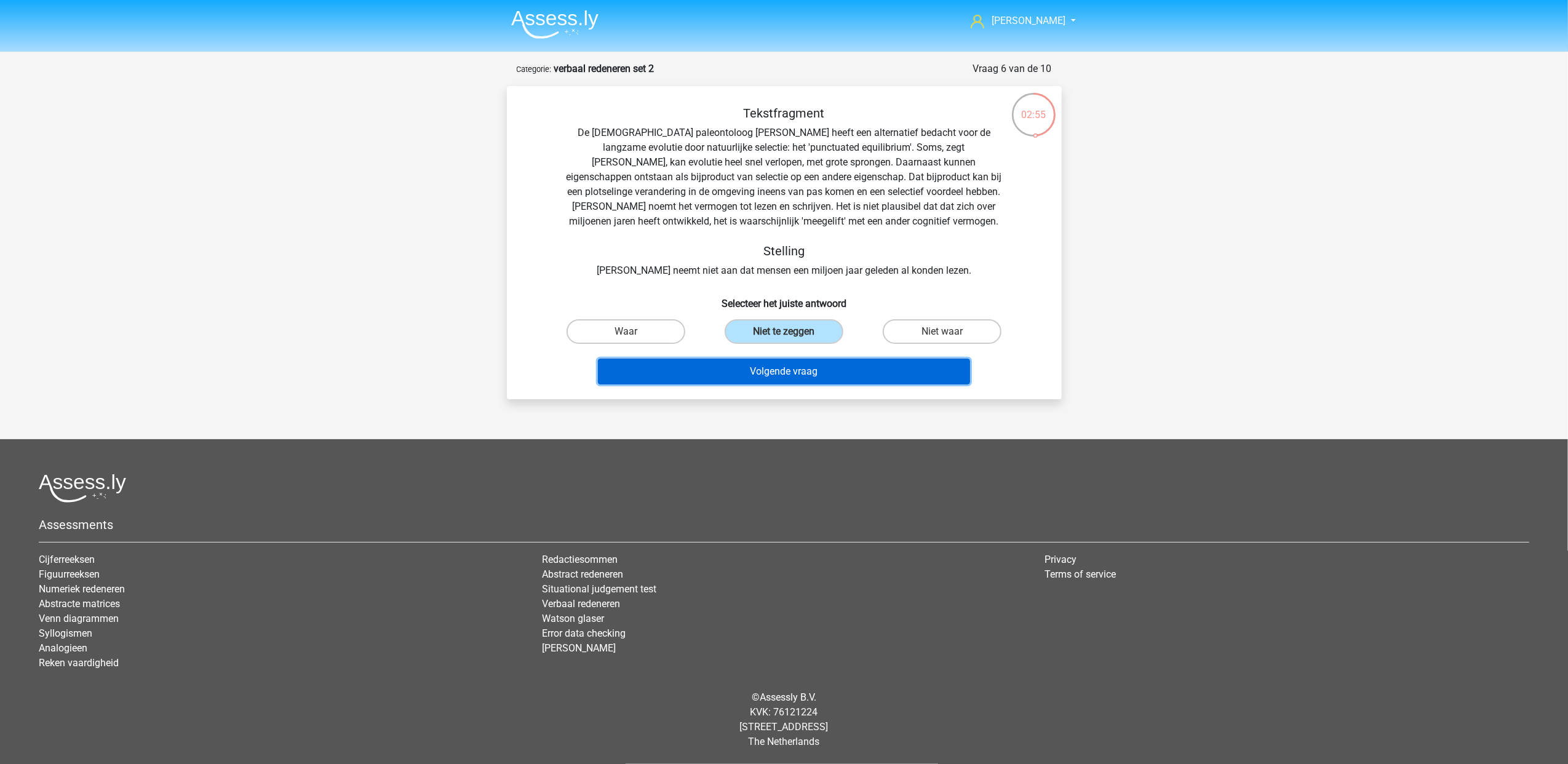
click at [817, 375] on button "Volgende vraag" at bounding box center [783, 371] width 372 height 26
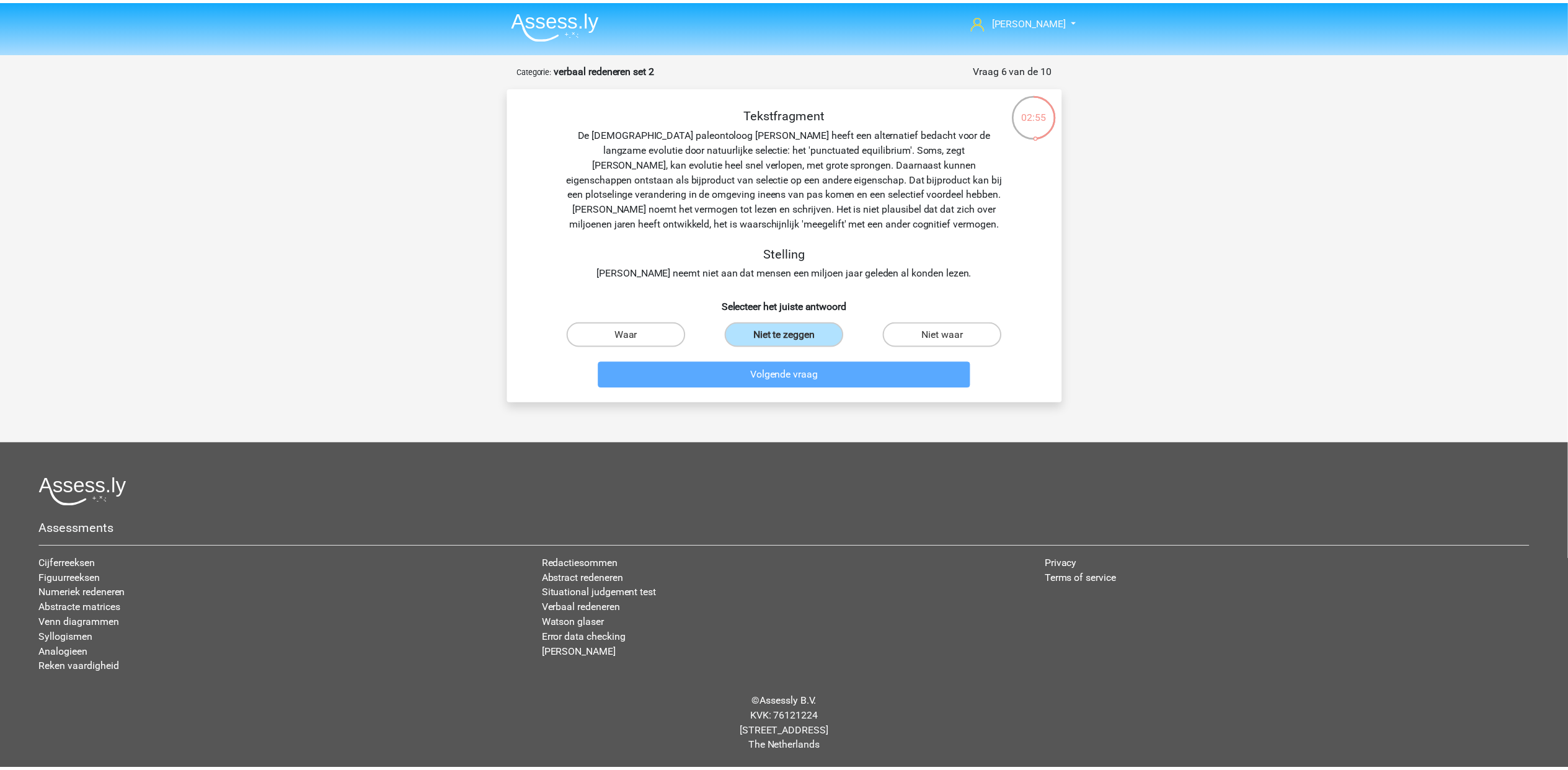
scroll to position [34, 0]
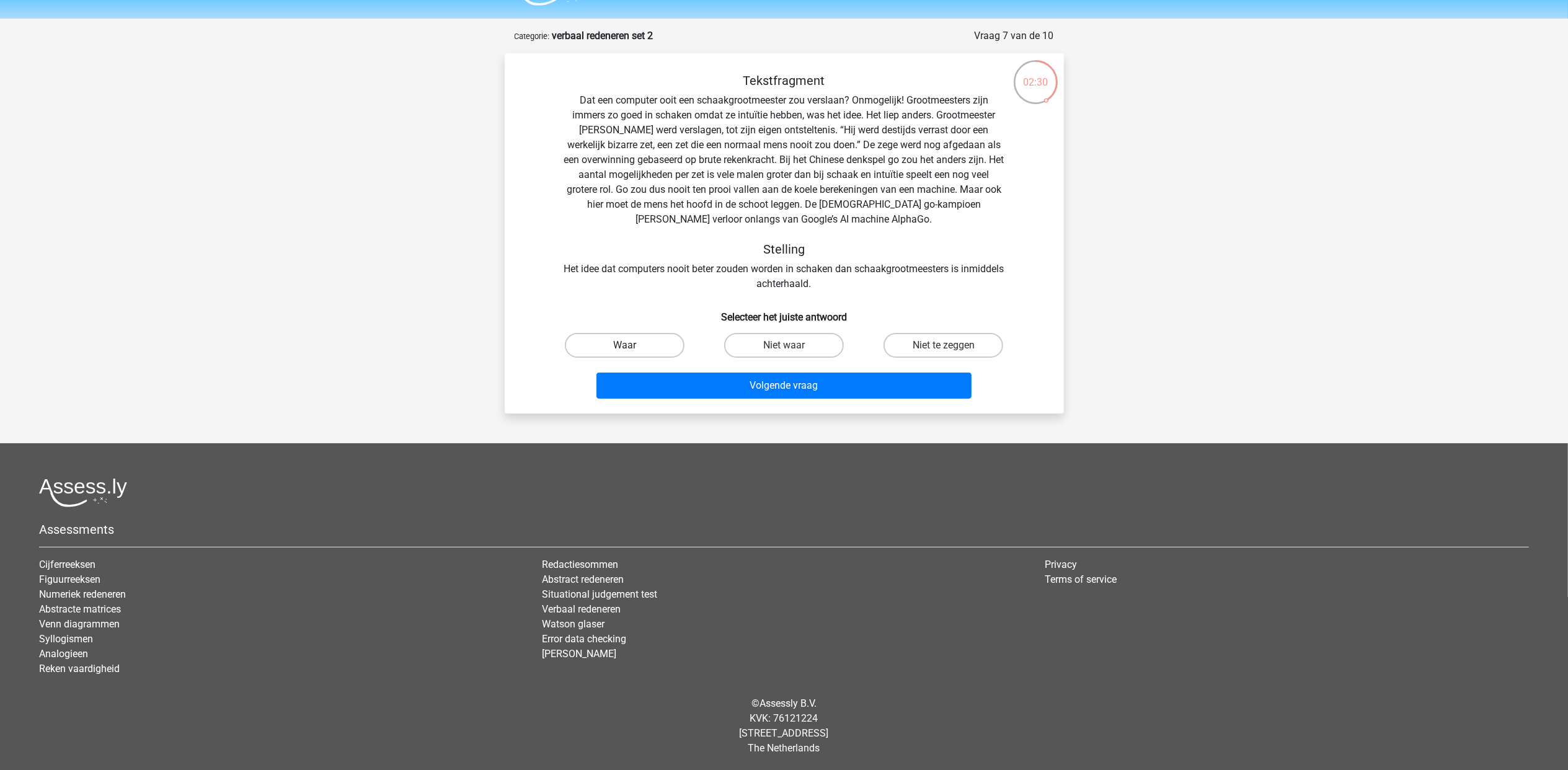
click at [640, 351] on label "Waar" at bounding box center [624, 345] width 119 height 25
click at [633, 351] on input "Waar" at bounding box center [629, 350] width 8 height 8
radio input "true"
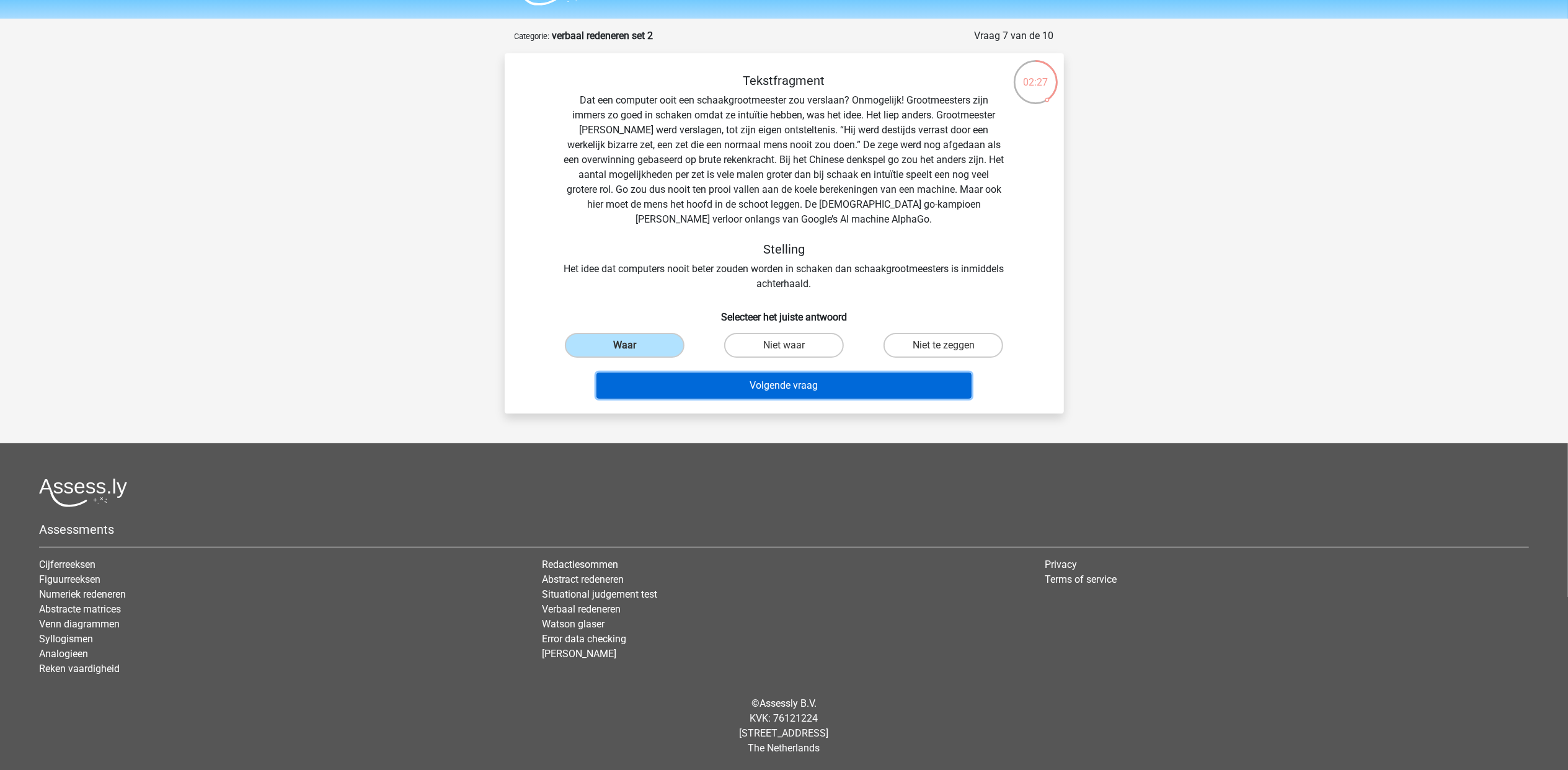
click at [855, 387] on button "Volgende vraag" at bounding box center [784, 385] width 375 height 26
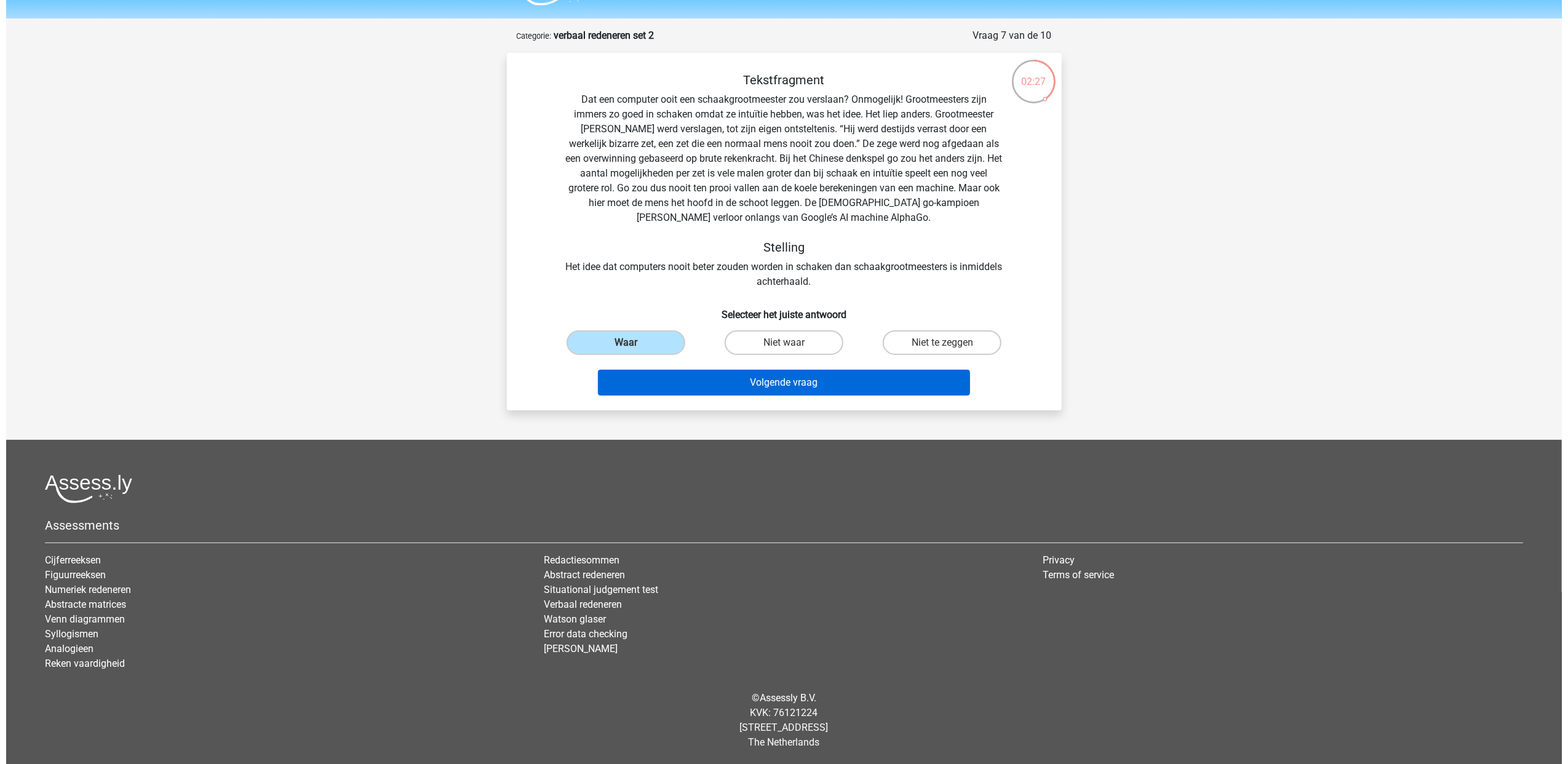
scroll to position [0, 0]
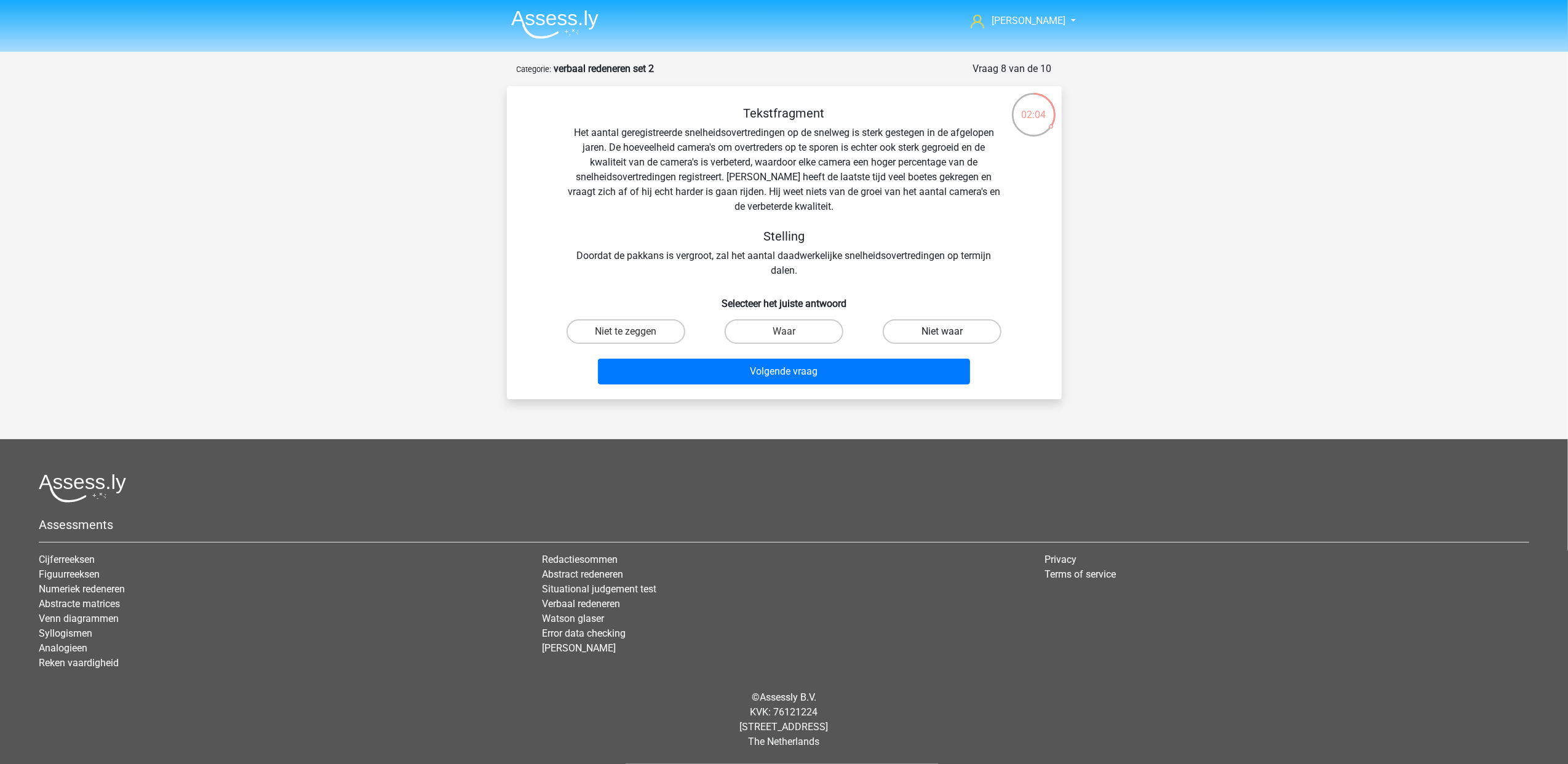
click at [965, 336] on label "Niet waar" at bounding box center [941, 331] width 118 height 24
click at [950, 336] on input "Niet waar" at bounding box center [946, 336] width 8 height 8
radio input "true"
click at [630, 339] on input "Niet te zeggen" at bounding box center [629, 336] width 8 height 8
radio input "true"
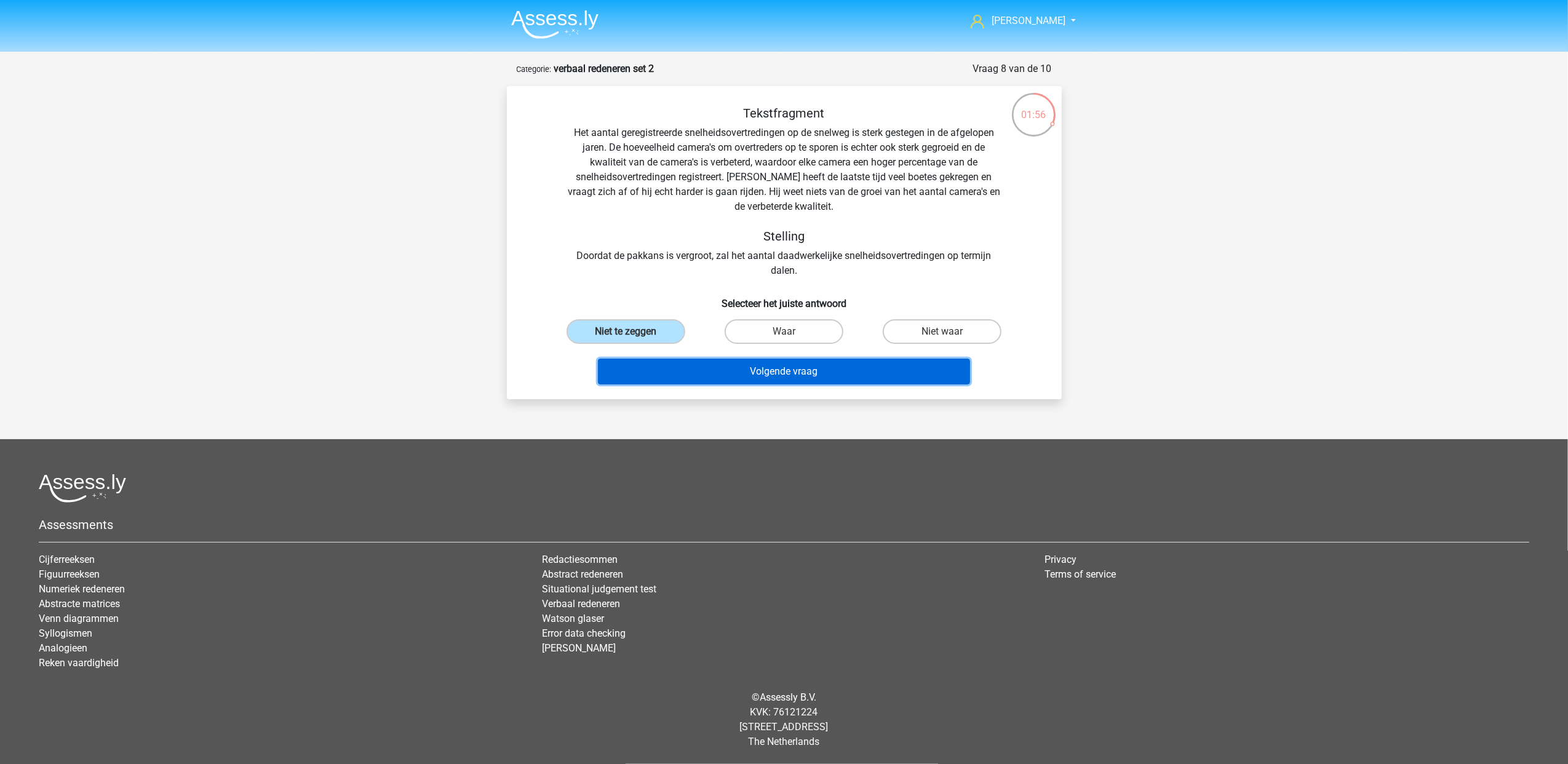
click at [775, 363] on button "Volgende vraag" at bounding box center [783, 371] width 372 height 26
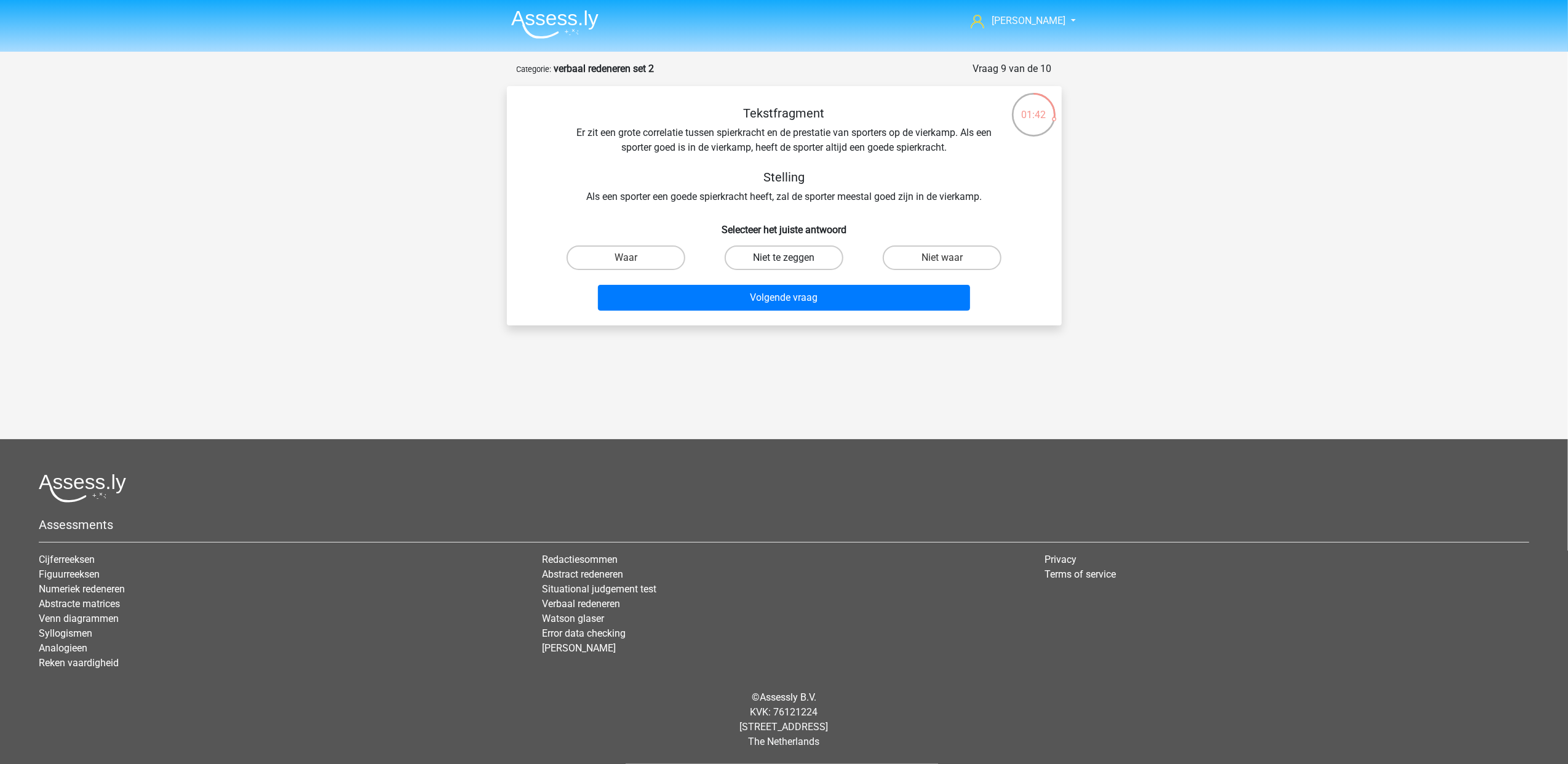
click at [823, 255] on label "Niet te zeggen" at bounding box center [783, 257] width 118 height 24
click at [792, 258] on input "Niet te zeggen" at bounding box center [787, 262] width 8 height 8
radio input "true"
click at [650, 259] on label "Waar" at bounding box center [625, 257] width 118 height 24
click at [634, 259] on input "Waar" at bounding box center [629, 262] width 8 height 8
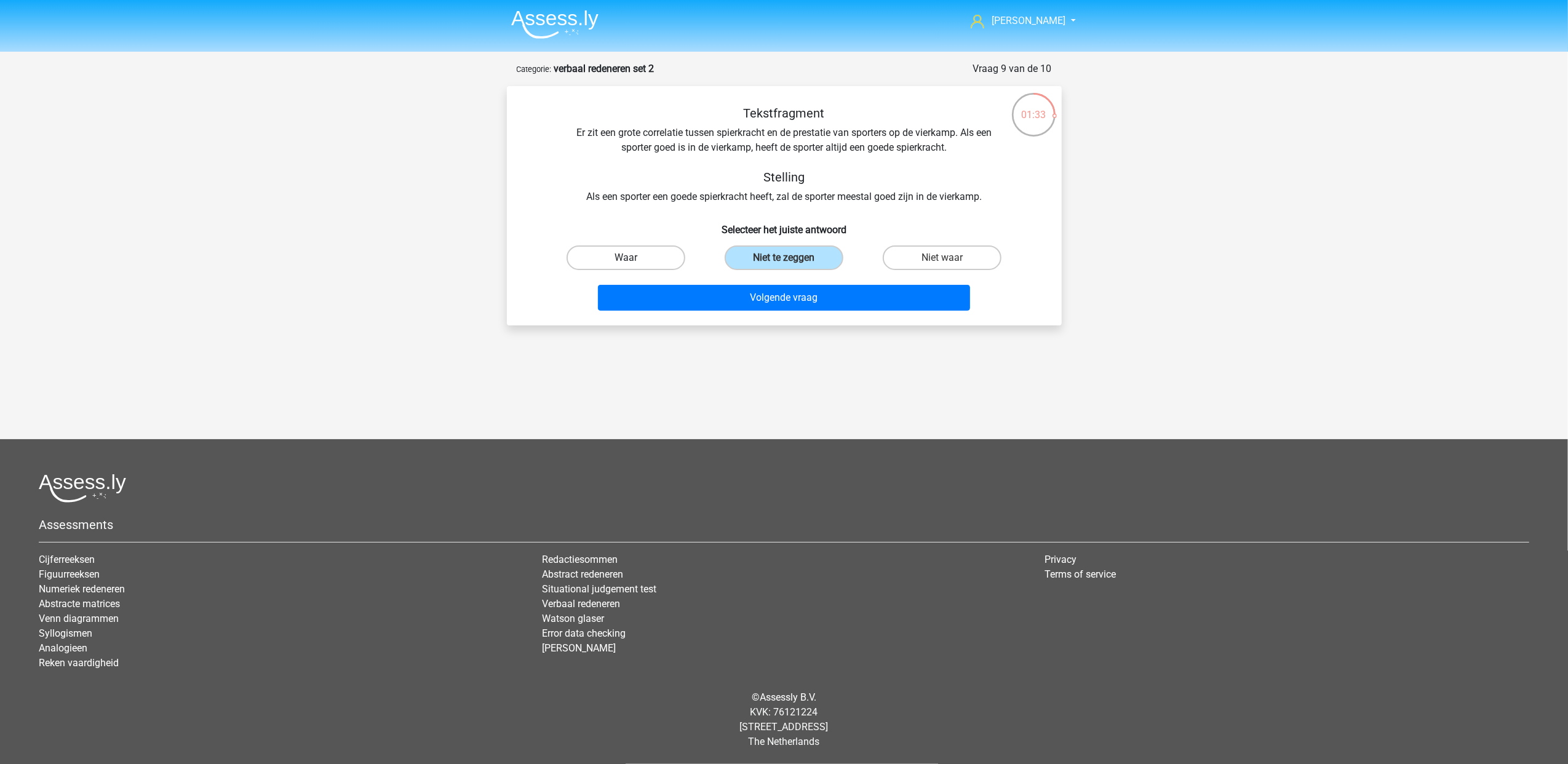
radio input "true"
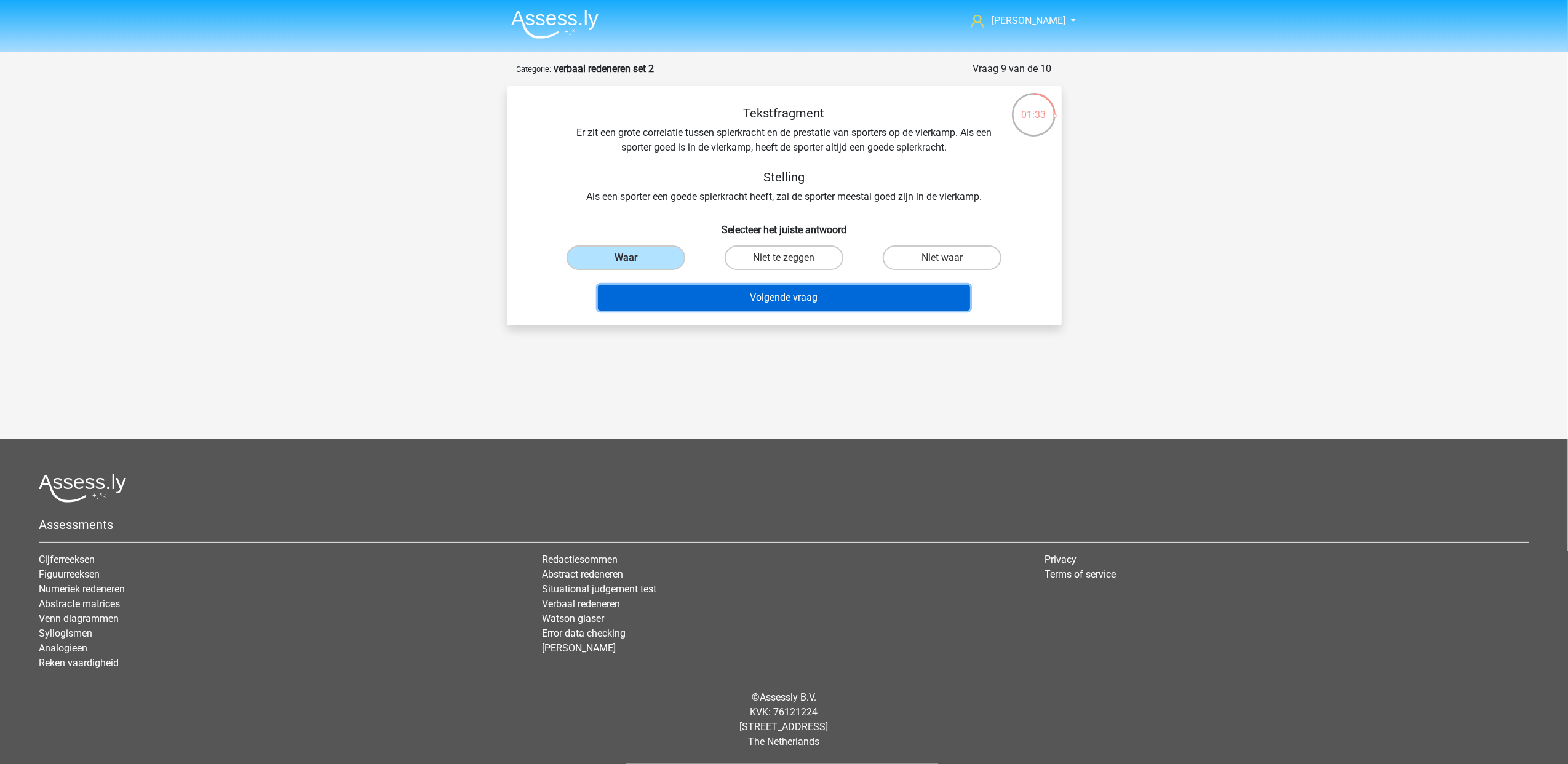
click at [767, 303] on button "Volgende vraag" at bounding box center [783, 298] width 372 height 26
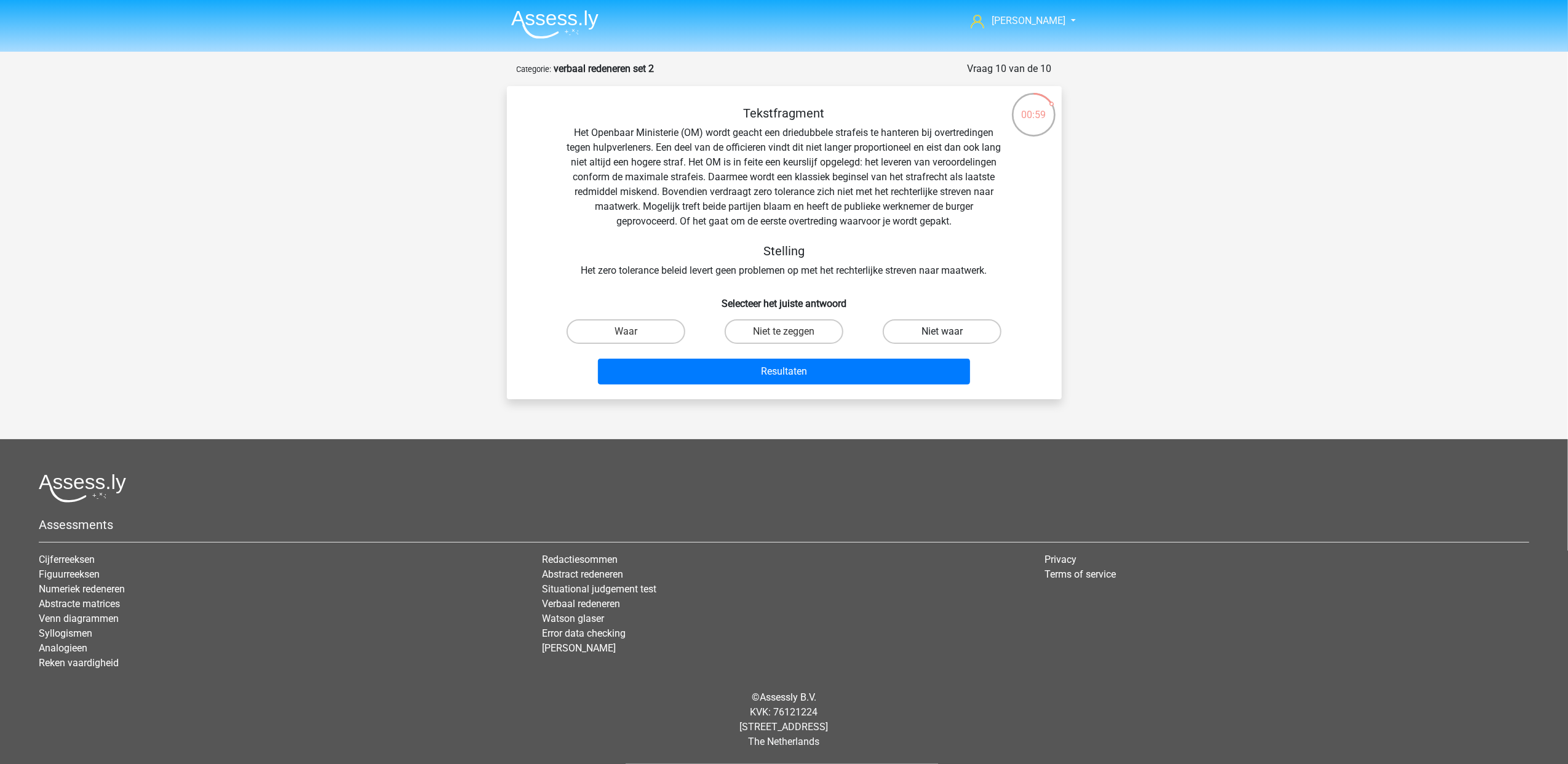
click at [903, 332] on label "Niet waar" at bounding box center [941, 331] width 118 height 24
click at [942, 332] on input "Niet waar" at bounding box center [946, 336] width 8 height 8
radio input "true"
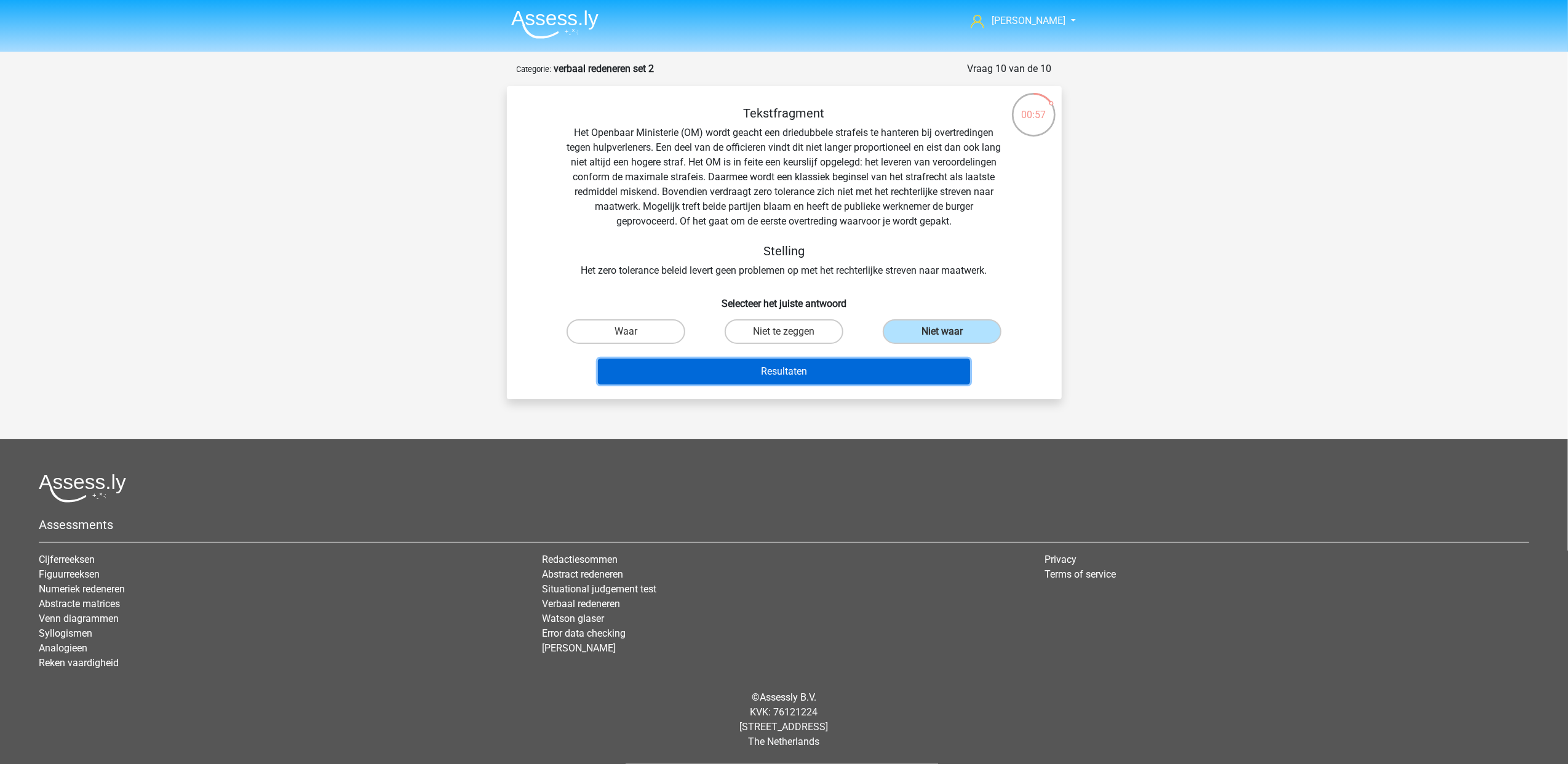
click at [839, 373] on button "Resultaten" at bounding box center [783, 371] width 372 height 26
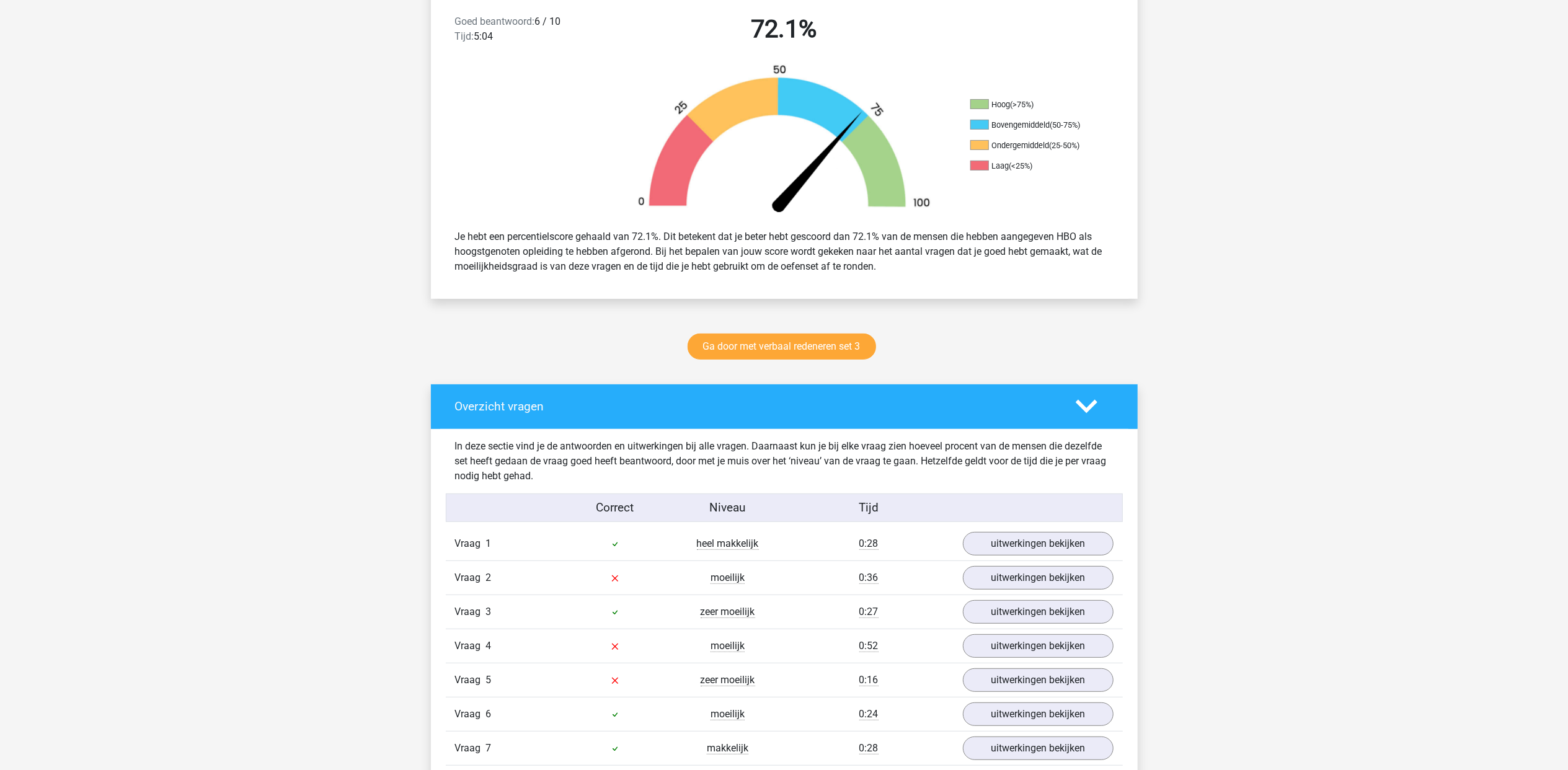
scroll to position [579, 0]
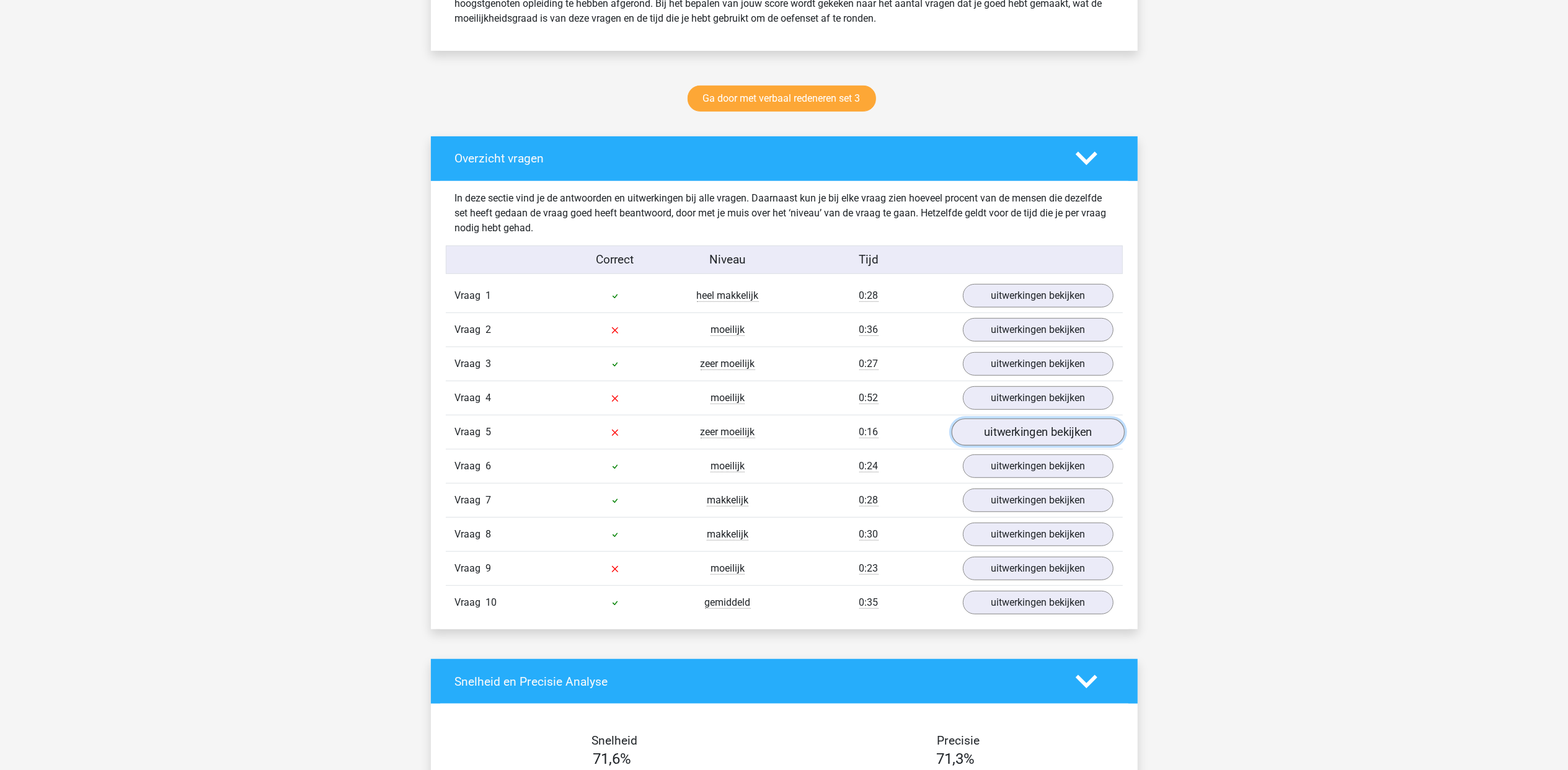
click at [989, 429] on link "uitwerkingen bekijken" at bounding box center [1038, 432] width 173 height 27
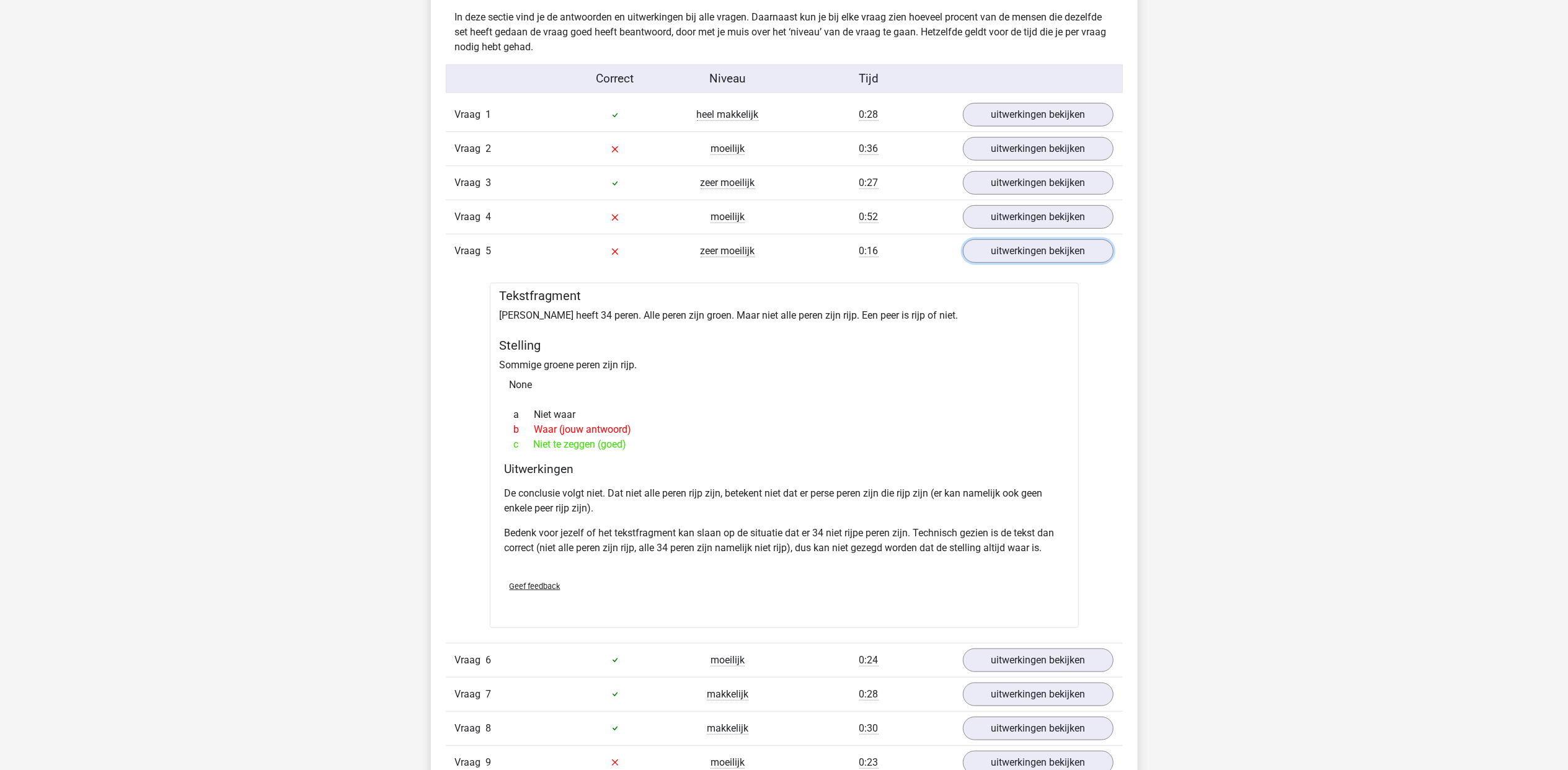
scroll to position [744, 0]
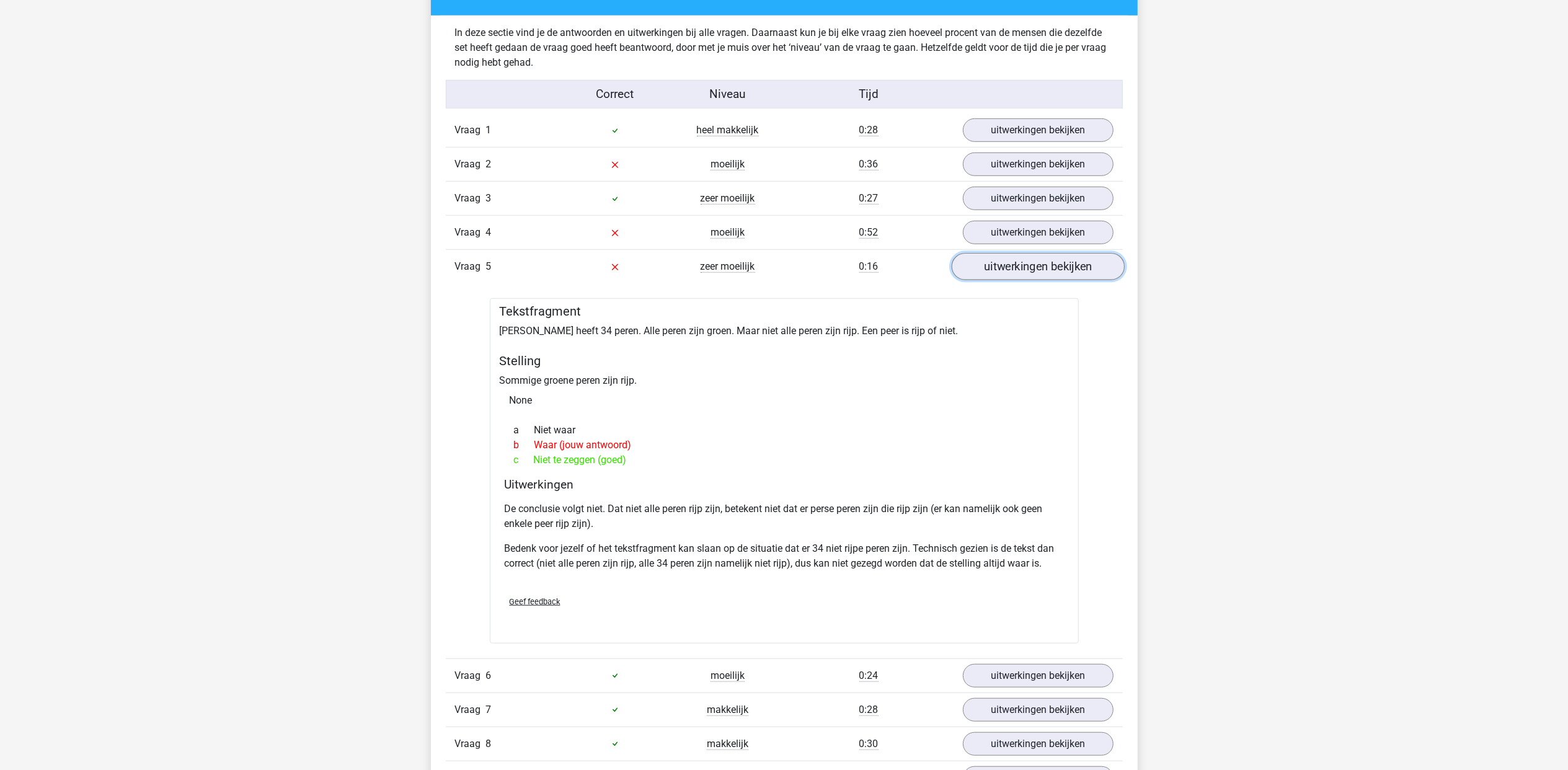
click at [1003, 278] on link "uitwerkingen bekijken" at bounding box center [1038, 267] width 173 height 27
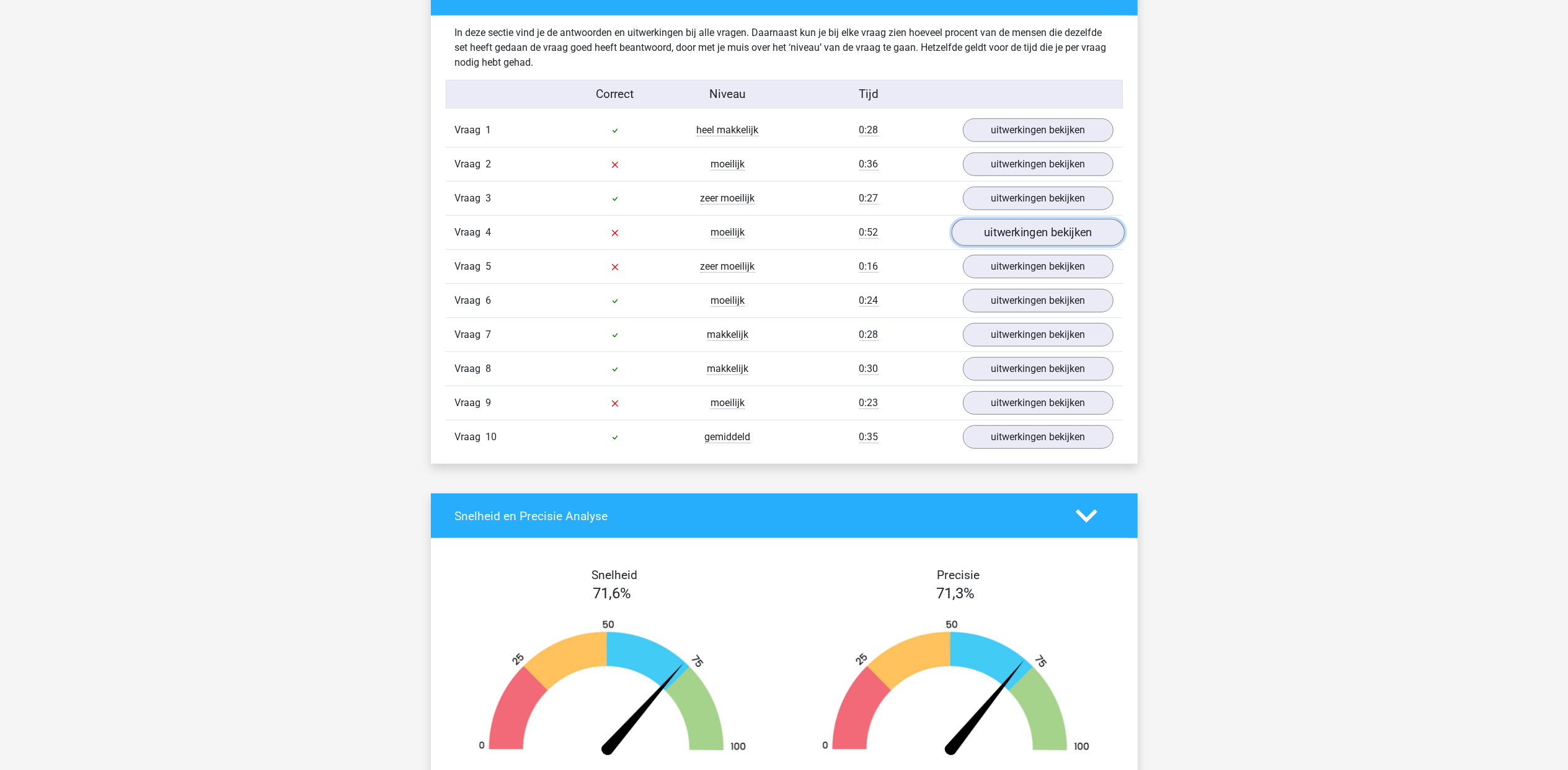
click at [1008, 247] on link "uitwerkingen bekijken" at bounding box center [1038, 232] width 173 height 27
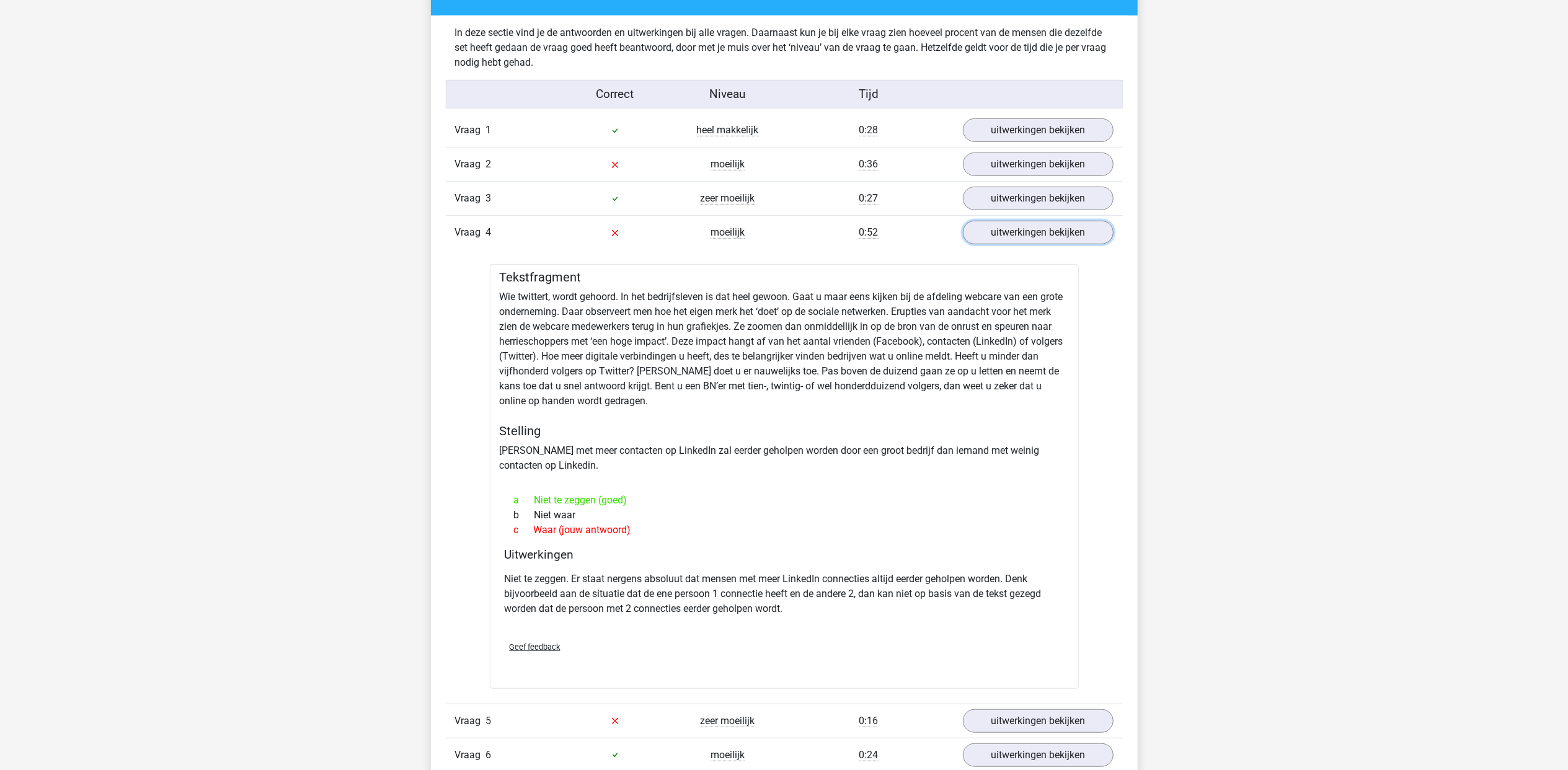
scroll to position [827, 0]
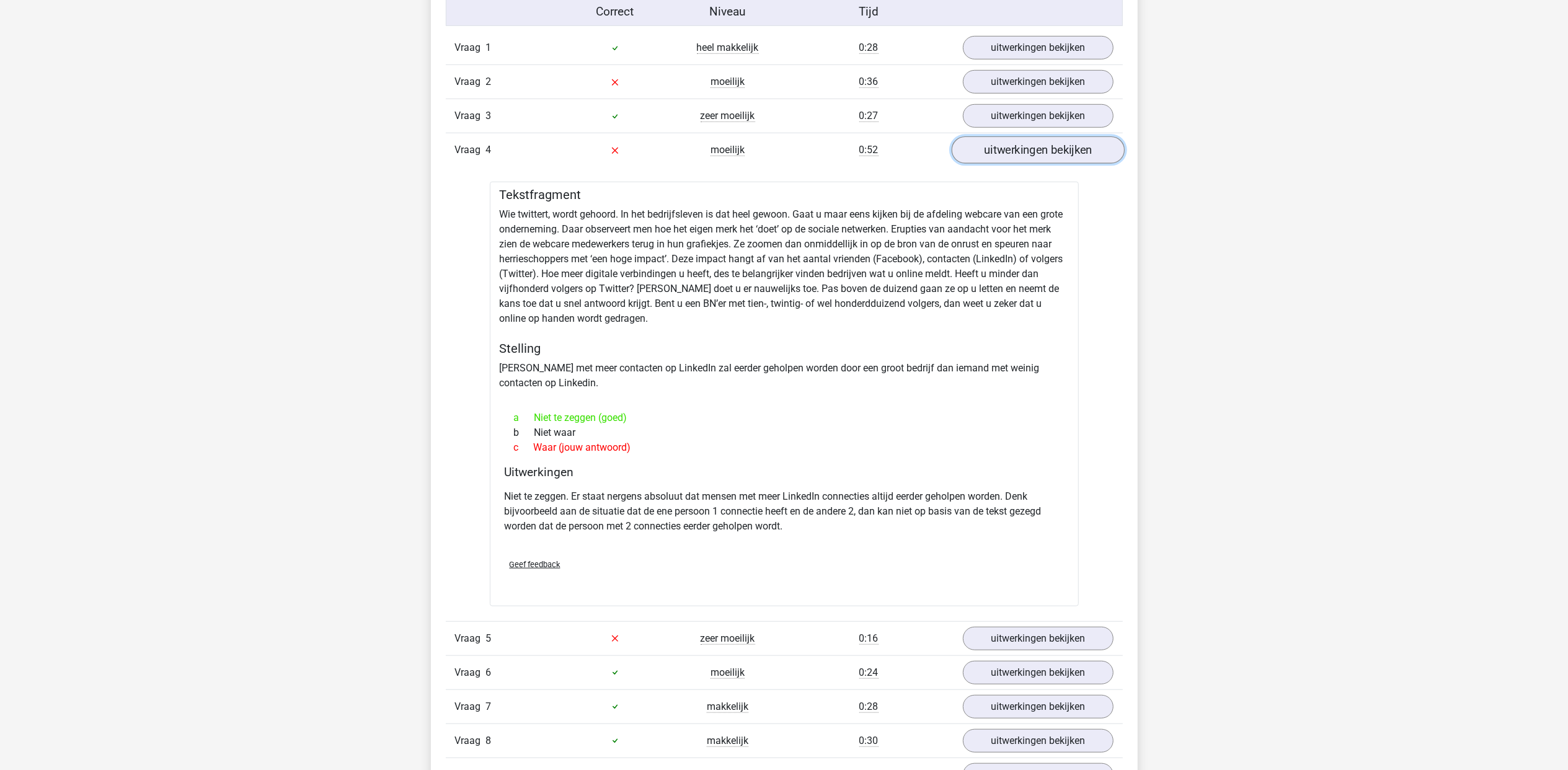
click at [985, 152] on link "uitwerkingen bekijken" at bounding box center [1038, 150] width 173 height 27
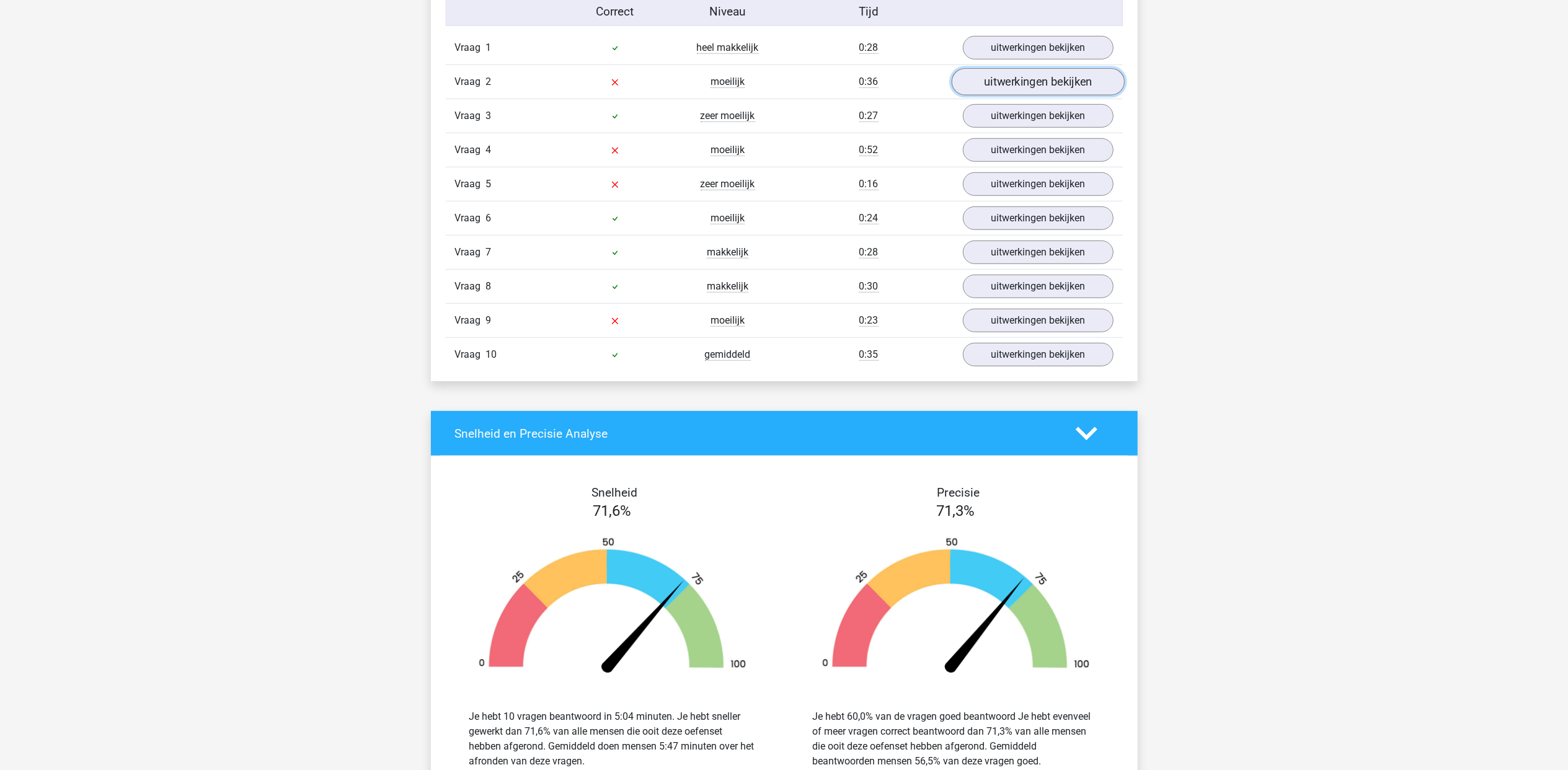
click at [1002, 85] on link "uitwerkingen bekijken" at bounding box center [1038, 82] width 173 height 27
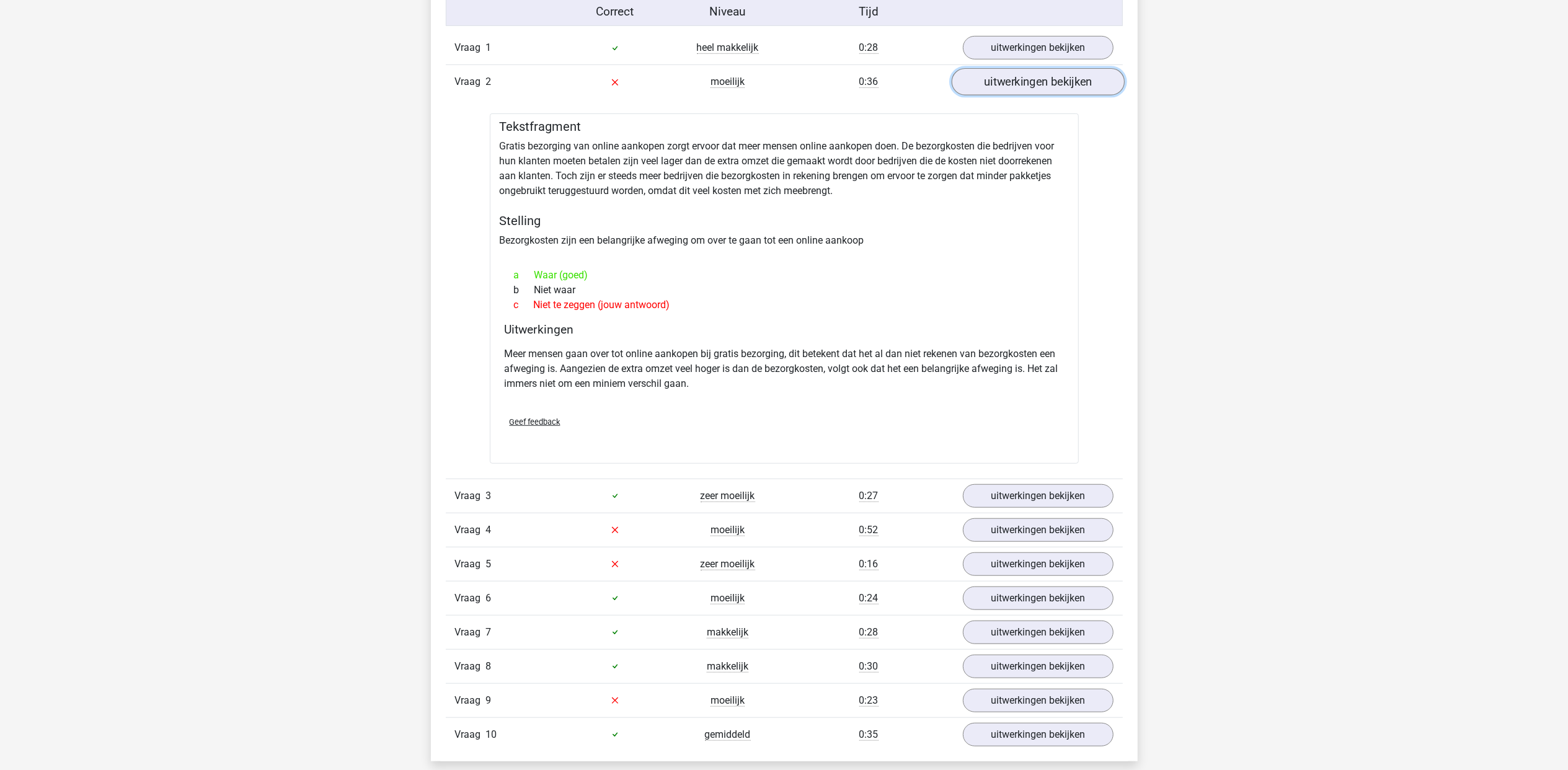
click at [1002, 85] on link "uitwerkingen bekijken" at bounding box center [1038, 82] width 173 height 27
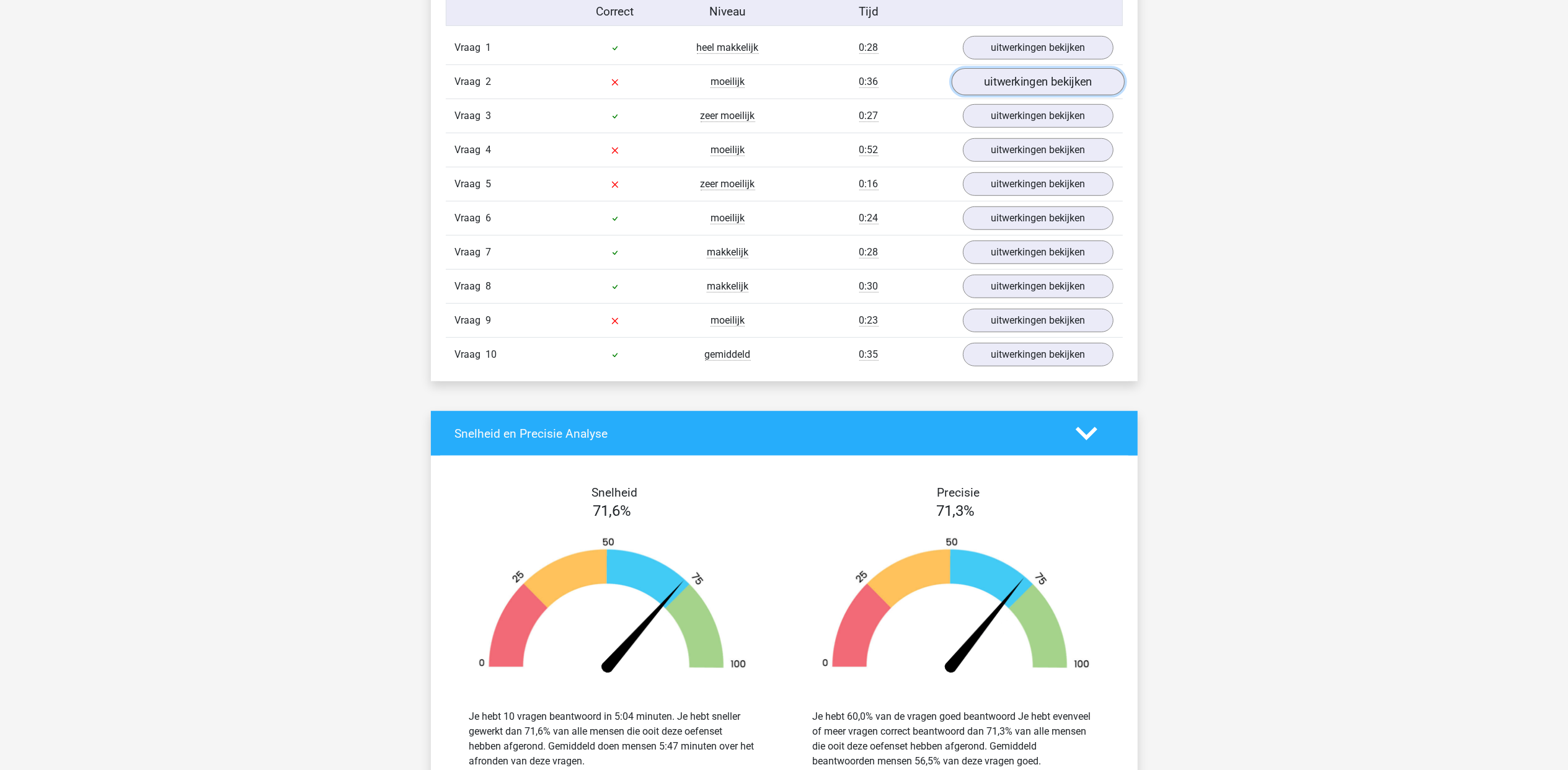
click at [1002, 85] on link "uitwerkingen bekijken" at bounding box center [1038, 82] width 173 height 27
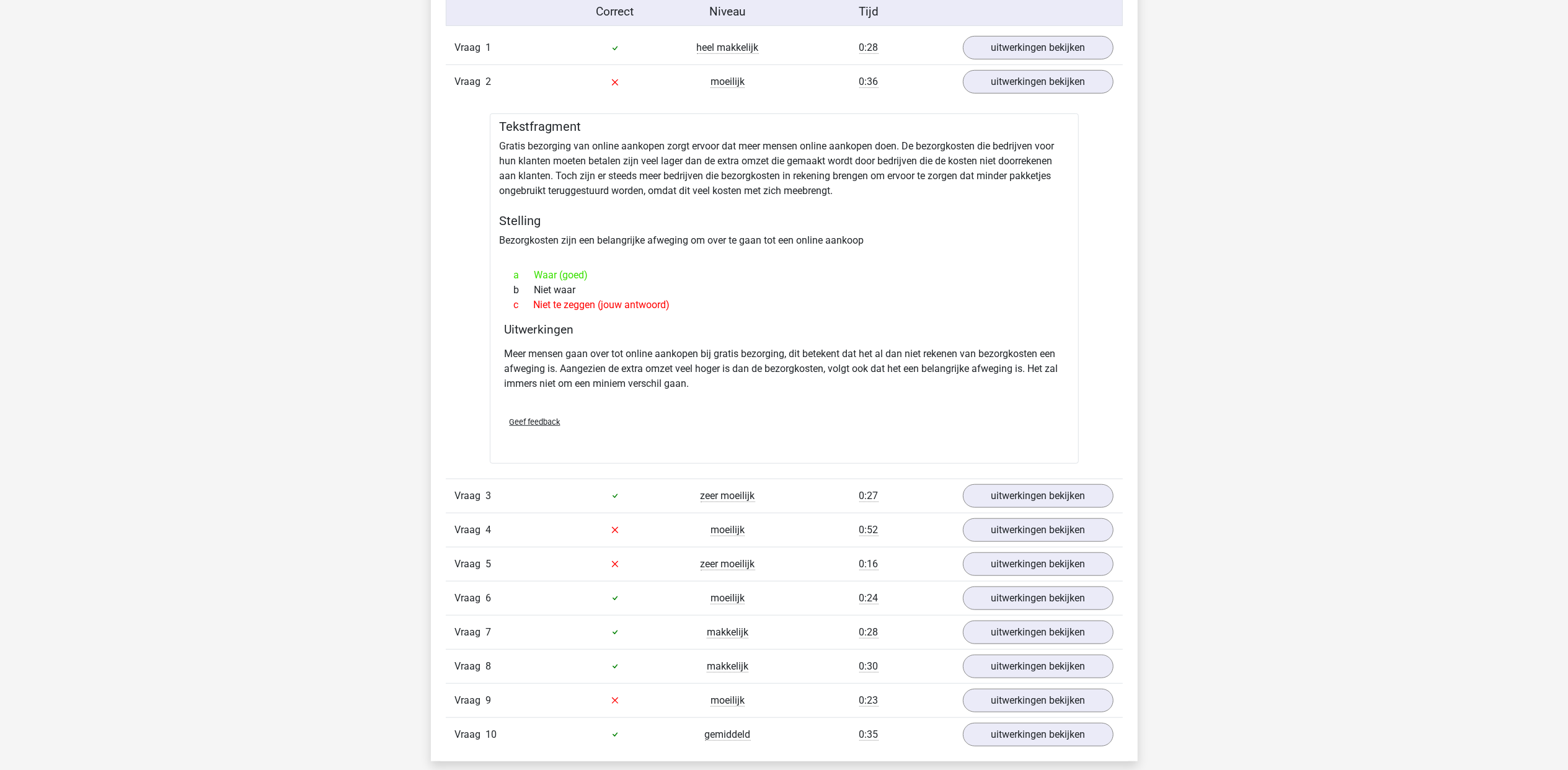
click at [1042, 70] on div "Vraag 2 moeilijk 0:36 uitwerkingen bekijken" at bounding box center [784, 81] width 677 height 34
drag, startPoint x: 1042, startPoint y: 70, endPoint x: 1030, endPoint y: 88, distance: 21.6
click at [1030, 88] on link "uitwerkingen bekijken" at bounding box center [1038, 82] width 173 height 27
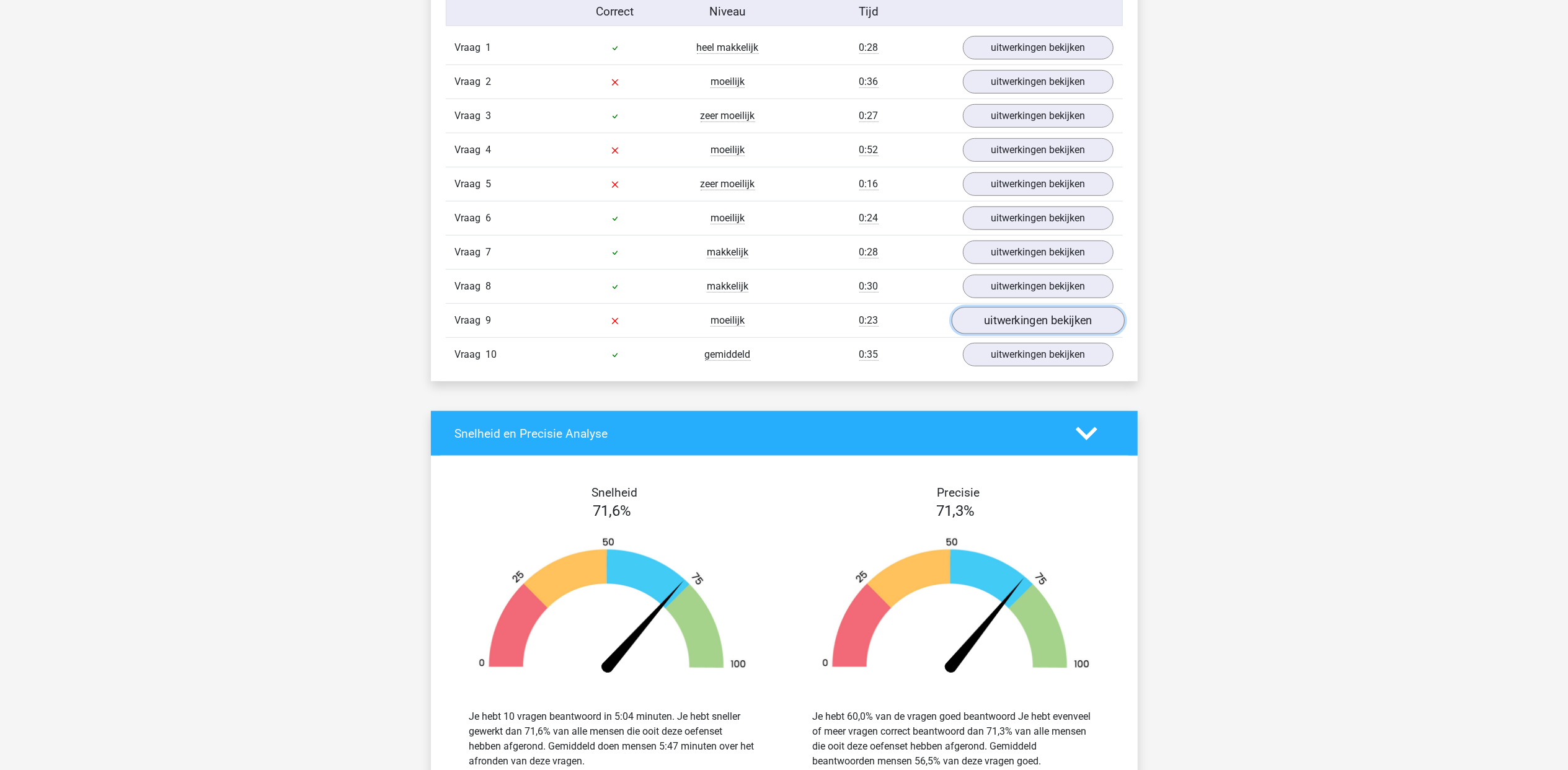
click at [1010, 319] on link "uitwerkingen bekijken" at bounding box center [1038, 320] width 173 height 27
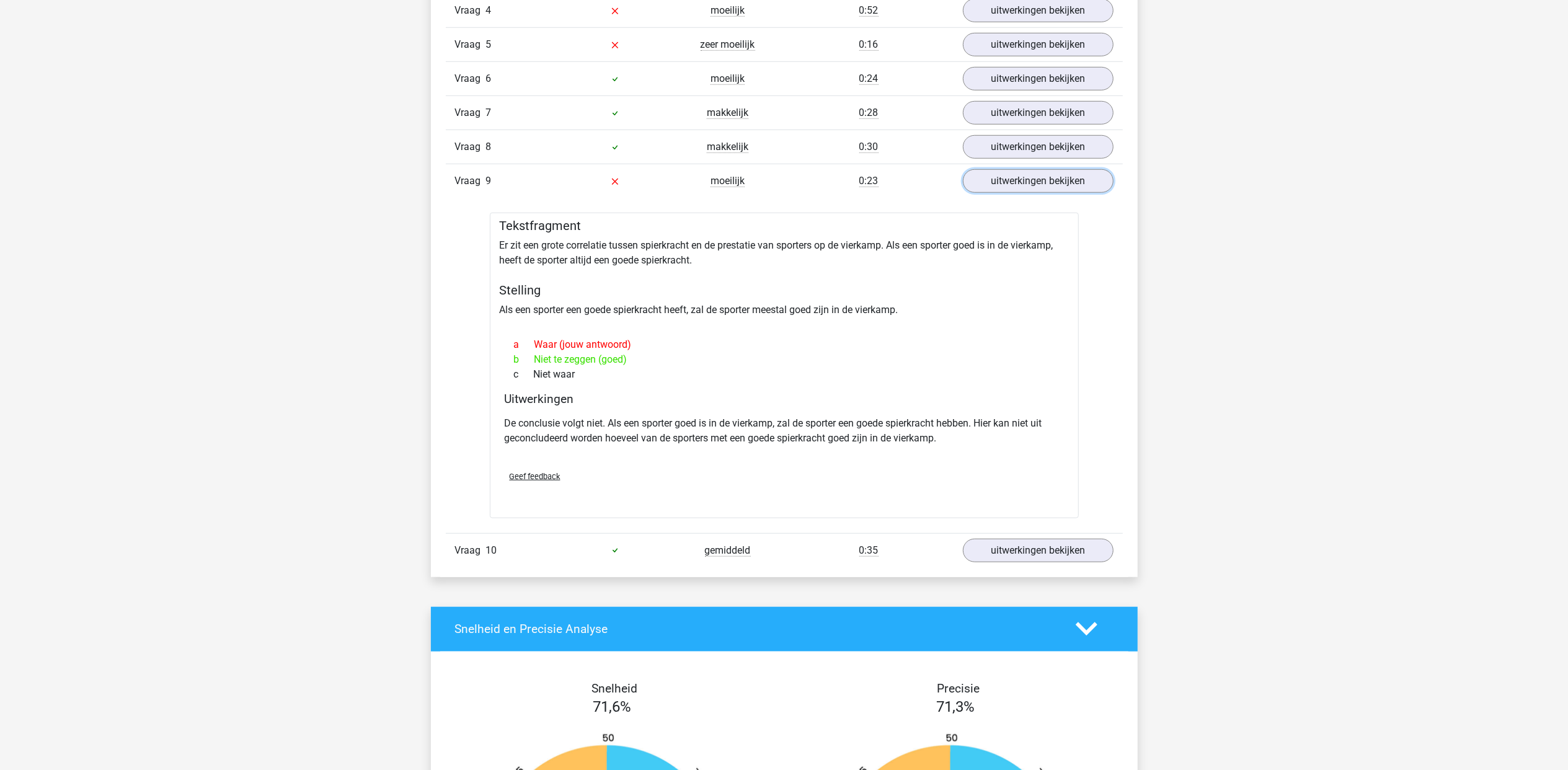
scroll to position [992, 0]
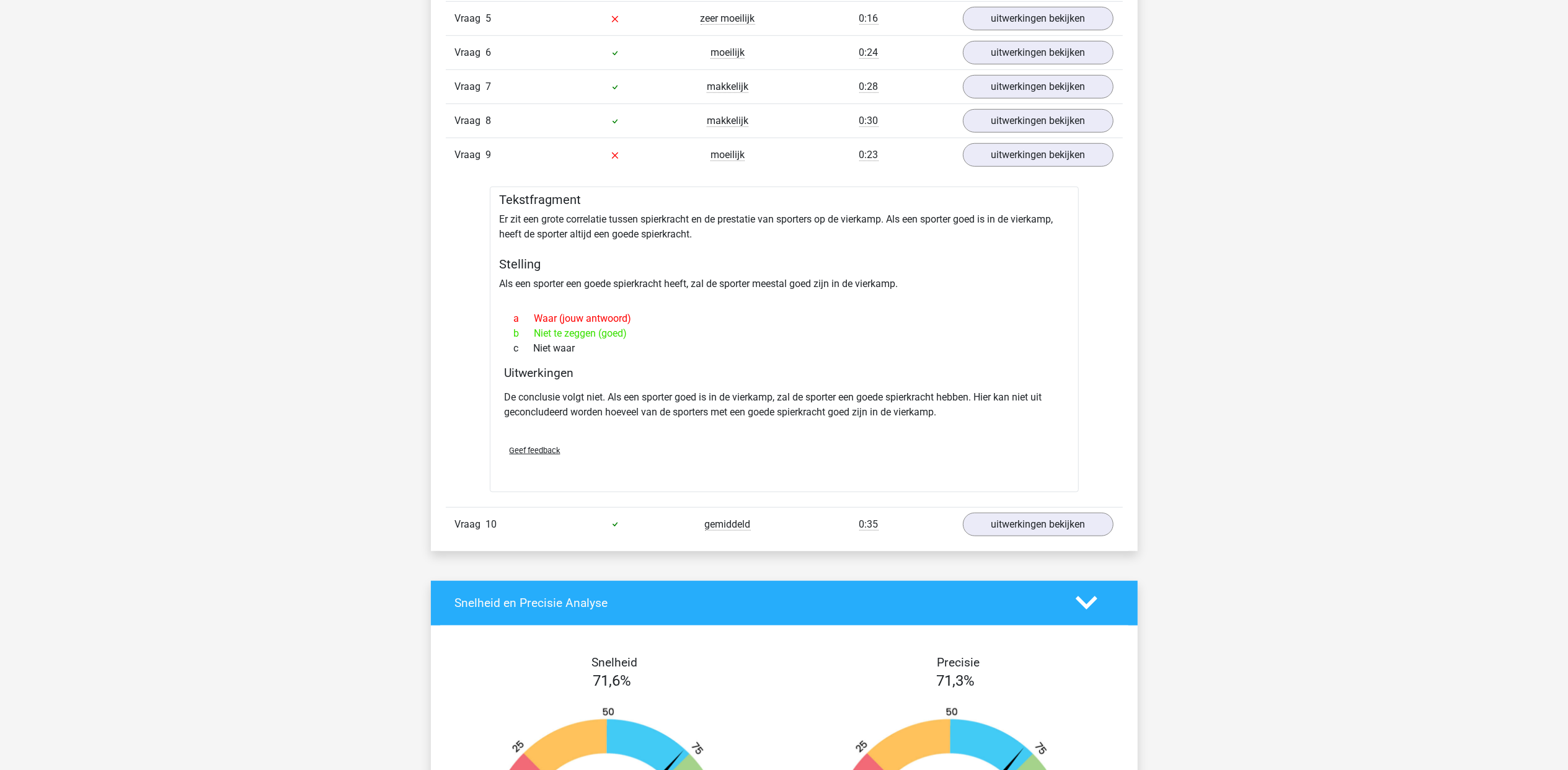
click at [522, 455] on span "Geef feedback" at bounding box center [535, 450] width 51 height 9
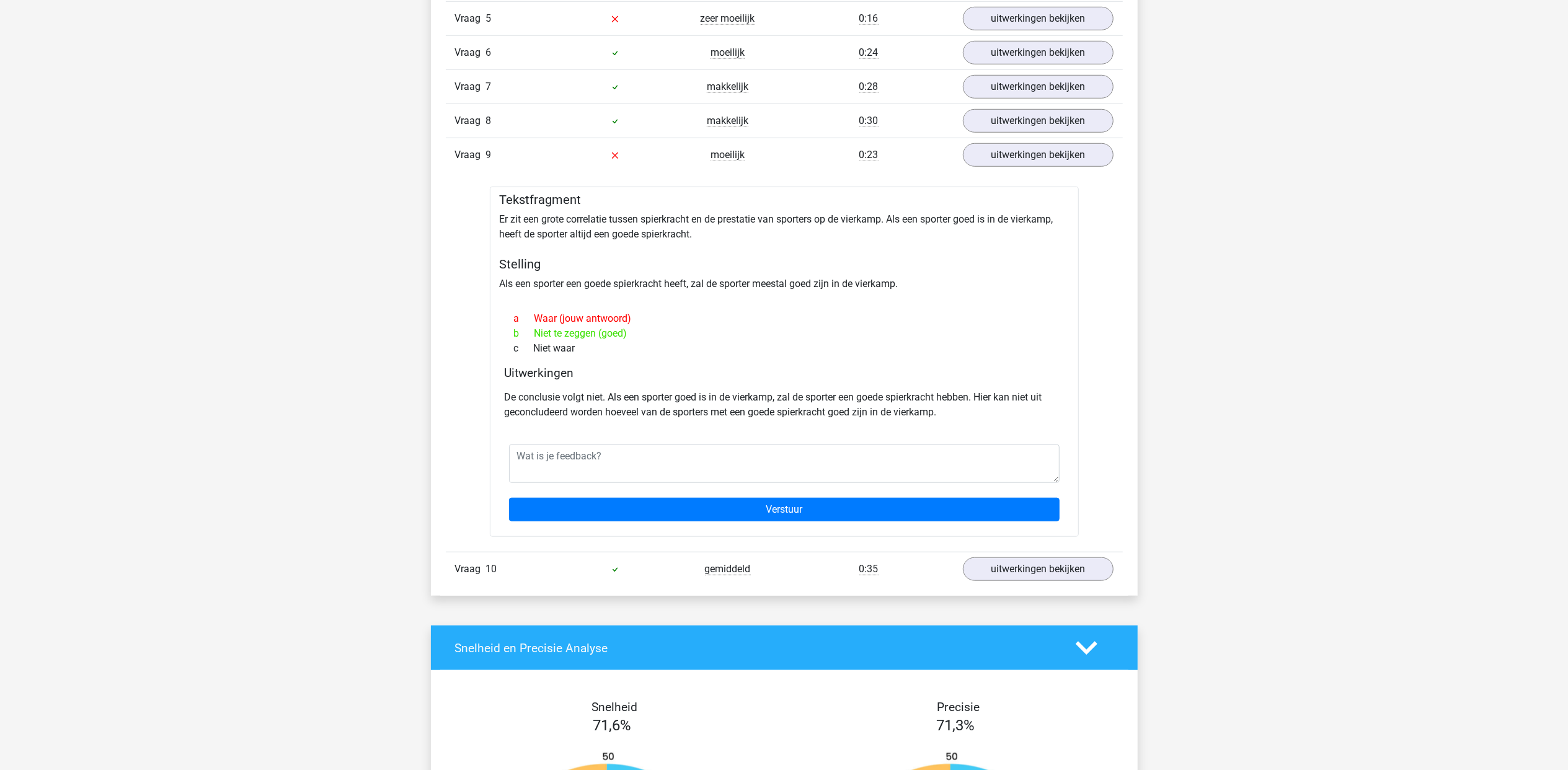
click at [1003, 388] on div "Uitwerkingen De conclusie volgt niet. Als een sporter goed is in de vierkamp, z…" at bounding box center [784, 400] width 569 height 69
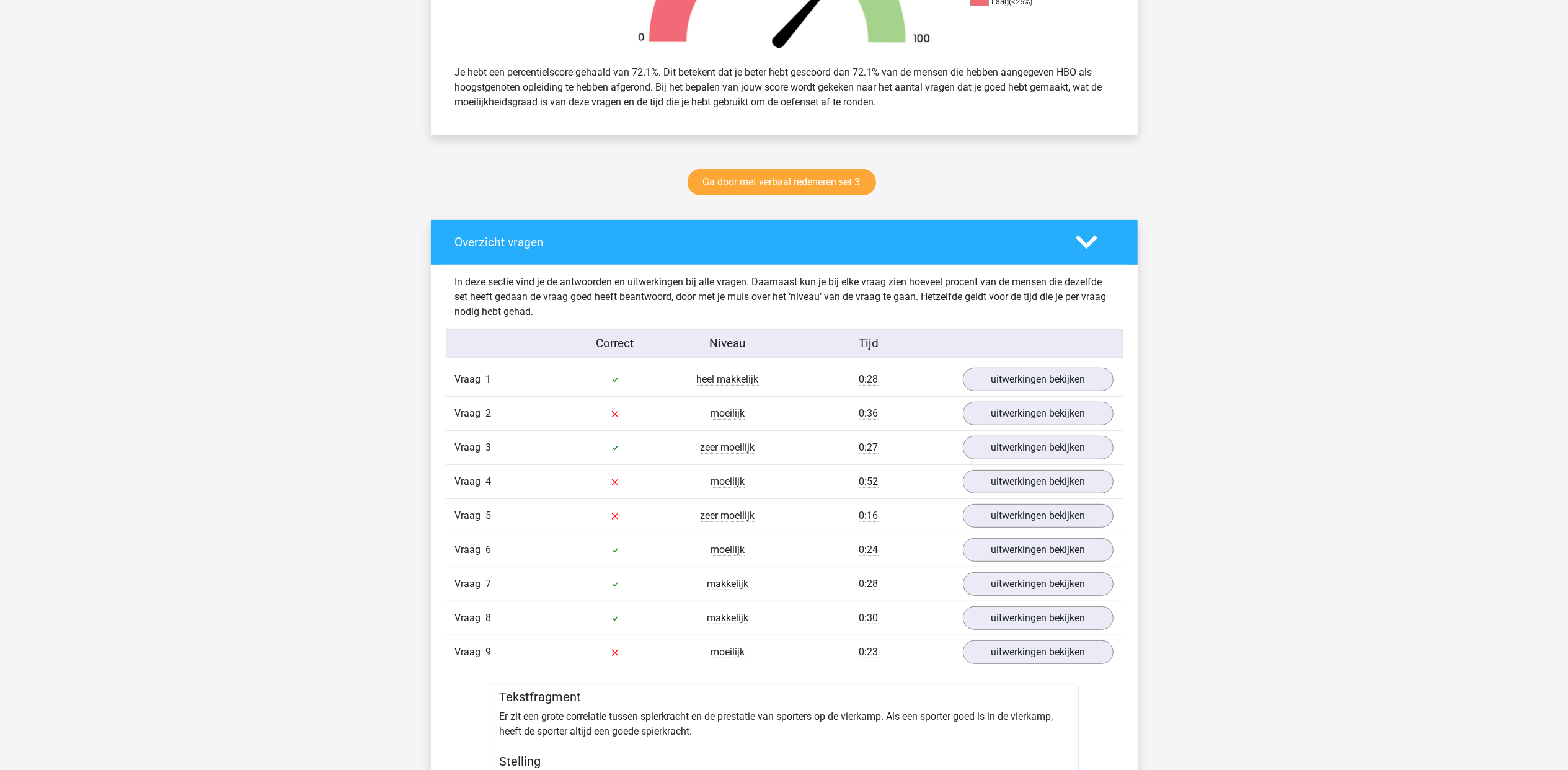
scroll to position [0, 0]
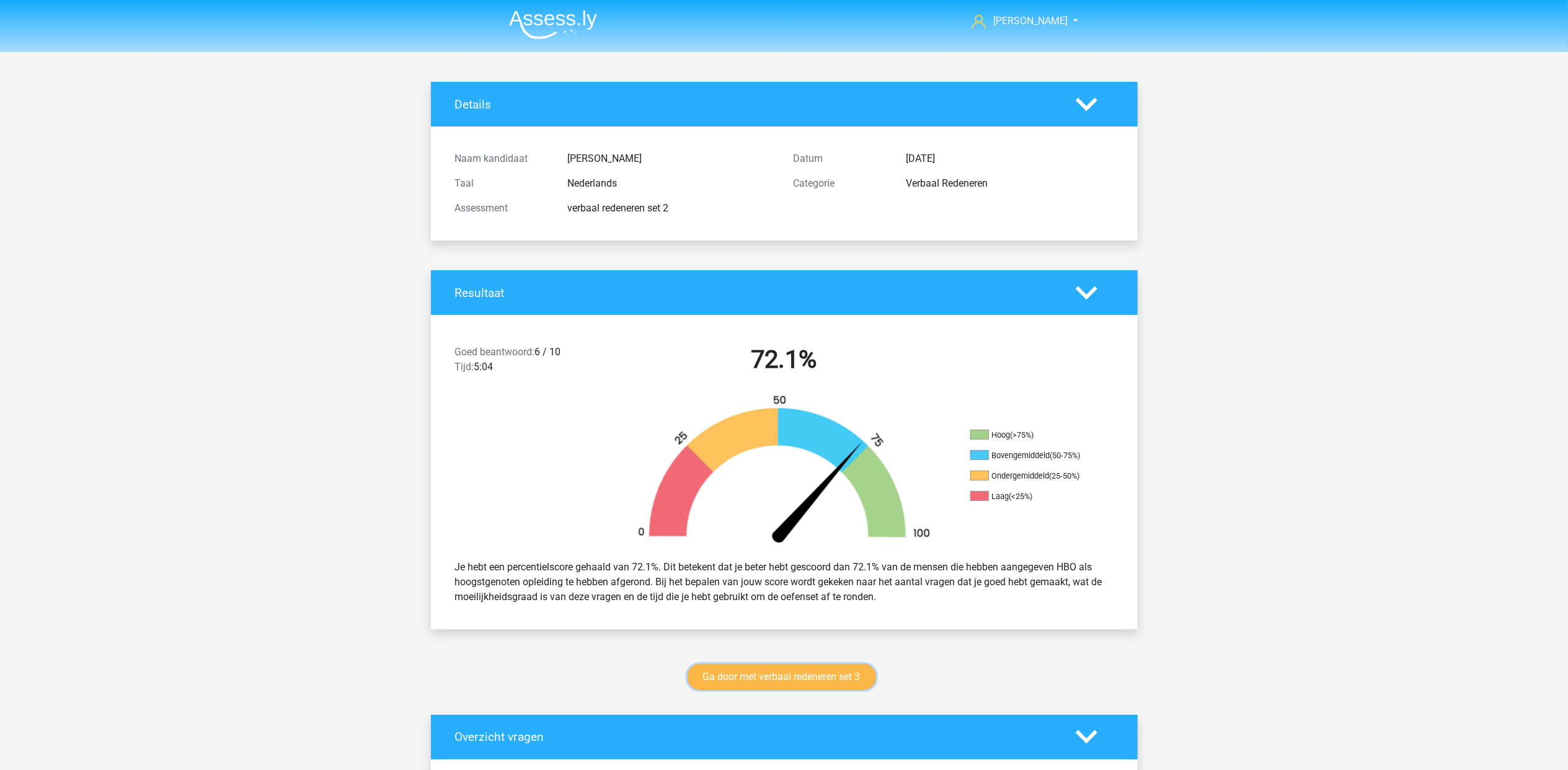
click at [747, 670] on link "Ga door met verbaal redeneren set 3" at bounding box center [782, 677] width 189 height 26
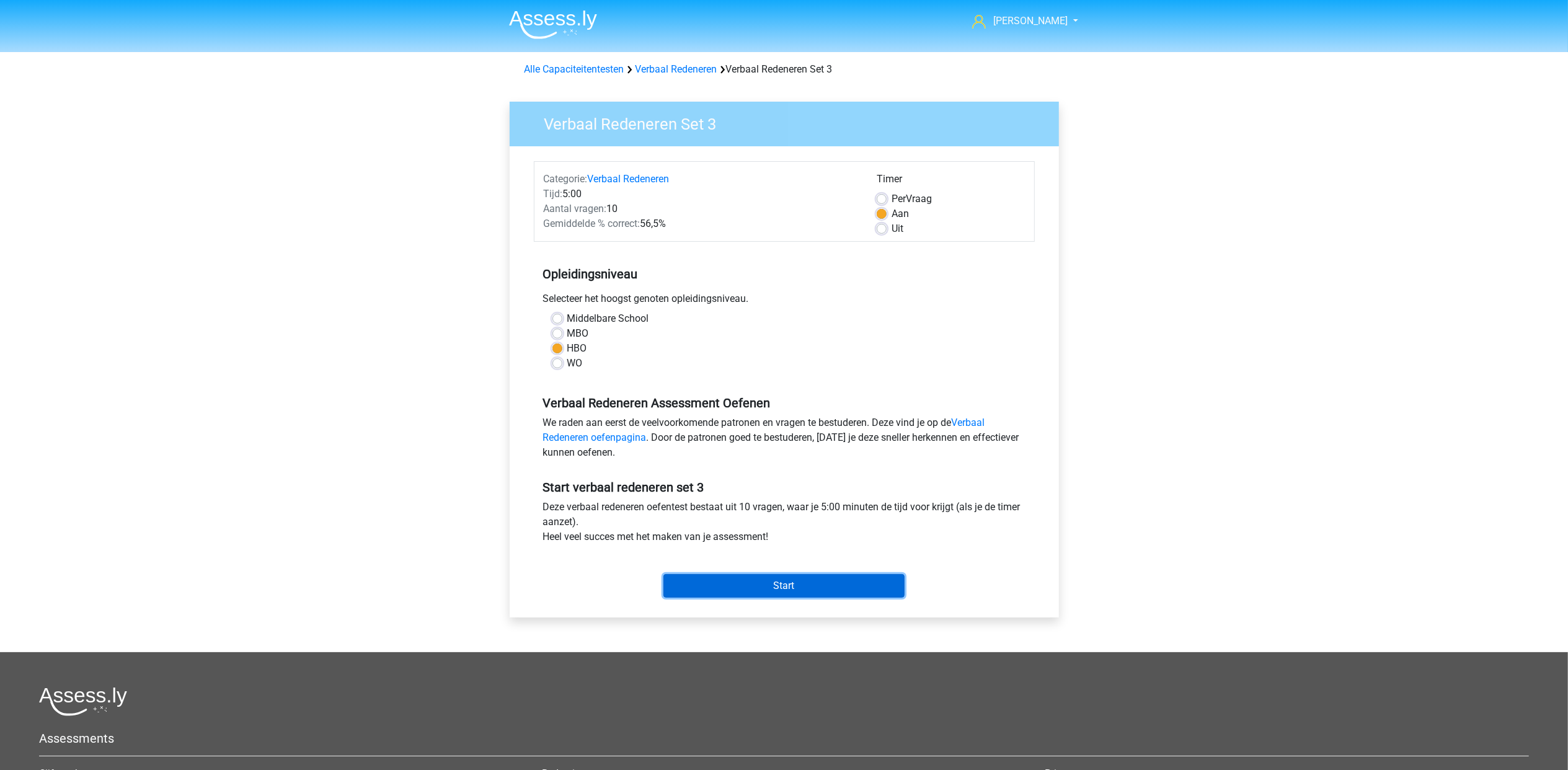
click at [785, 588] on input "Start" at bounding box center [784, 586] width 241 height 24
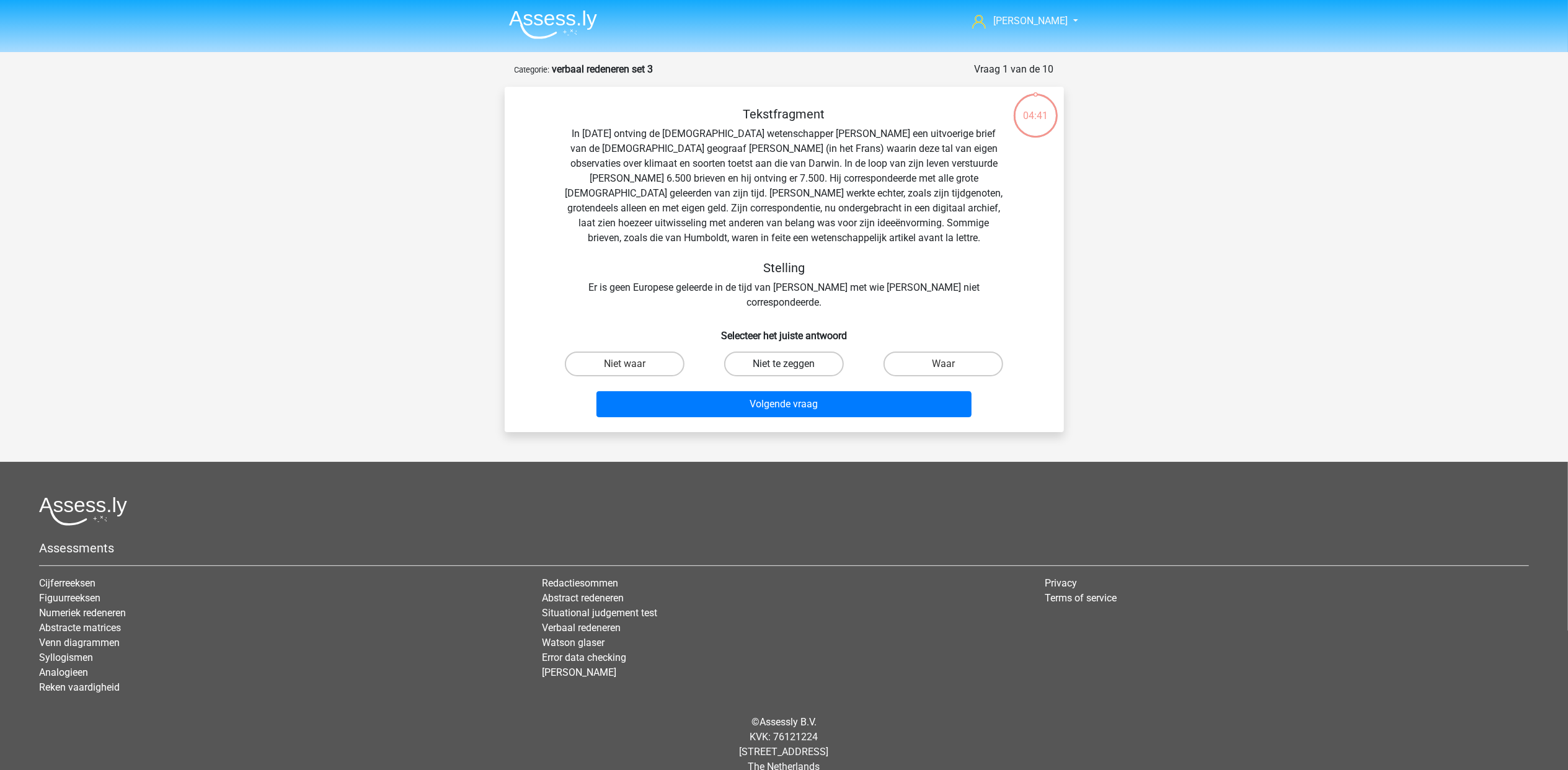
click at [813, 352] on label "Niet te zeggen" at bounding box center [784, 363] width 119 height 25
click at [792, 364] on input "Niet te zeggen" at bounding box center [788, 368] width 8 height 8
radio input "true"
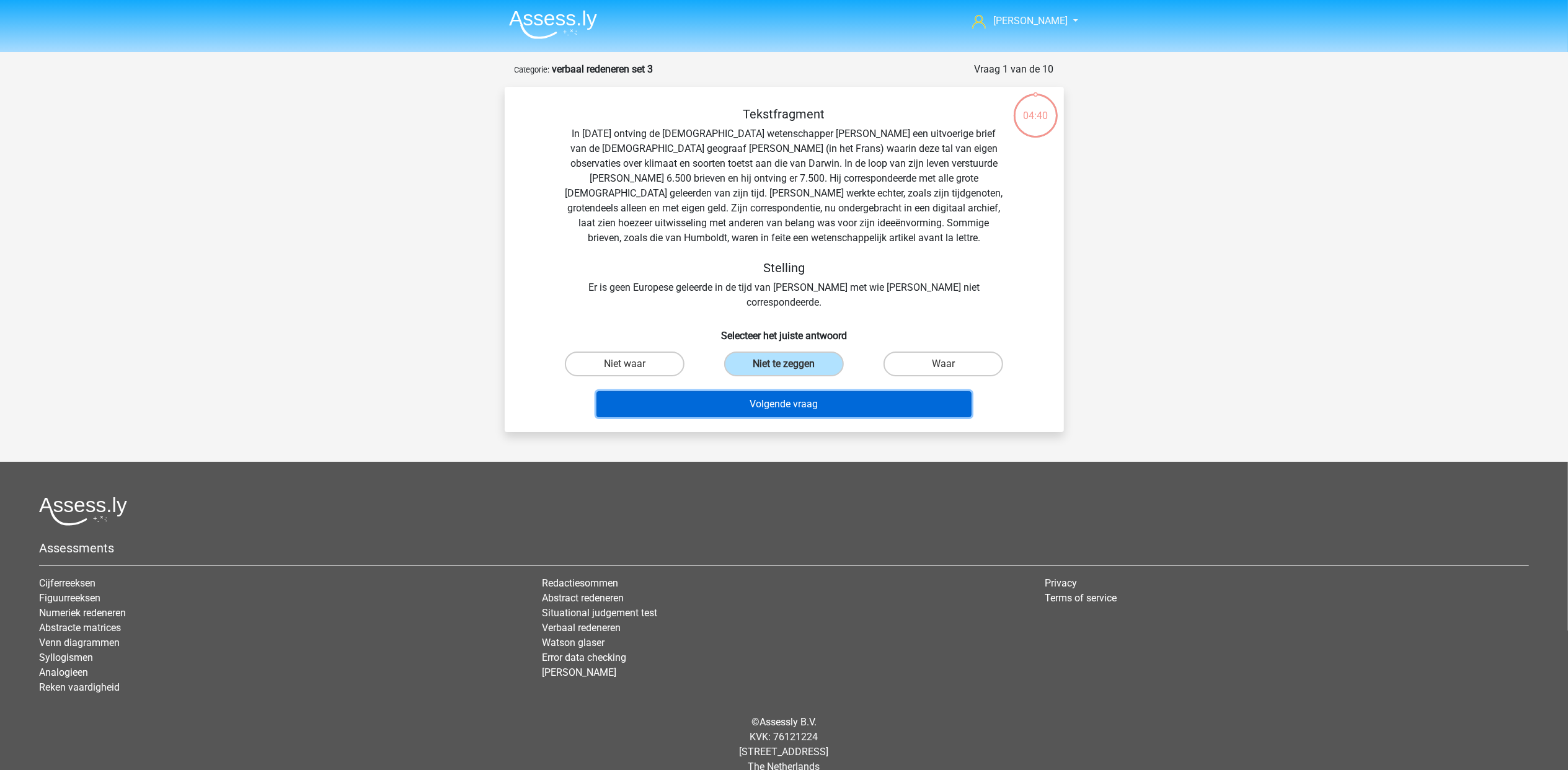
click at [812, 391] on button "Volgende vraag" at bounding box center [784, 404] width 375 height 26
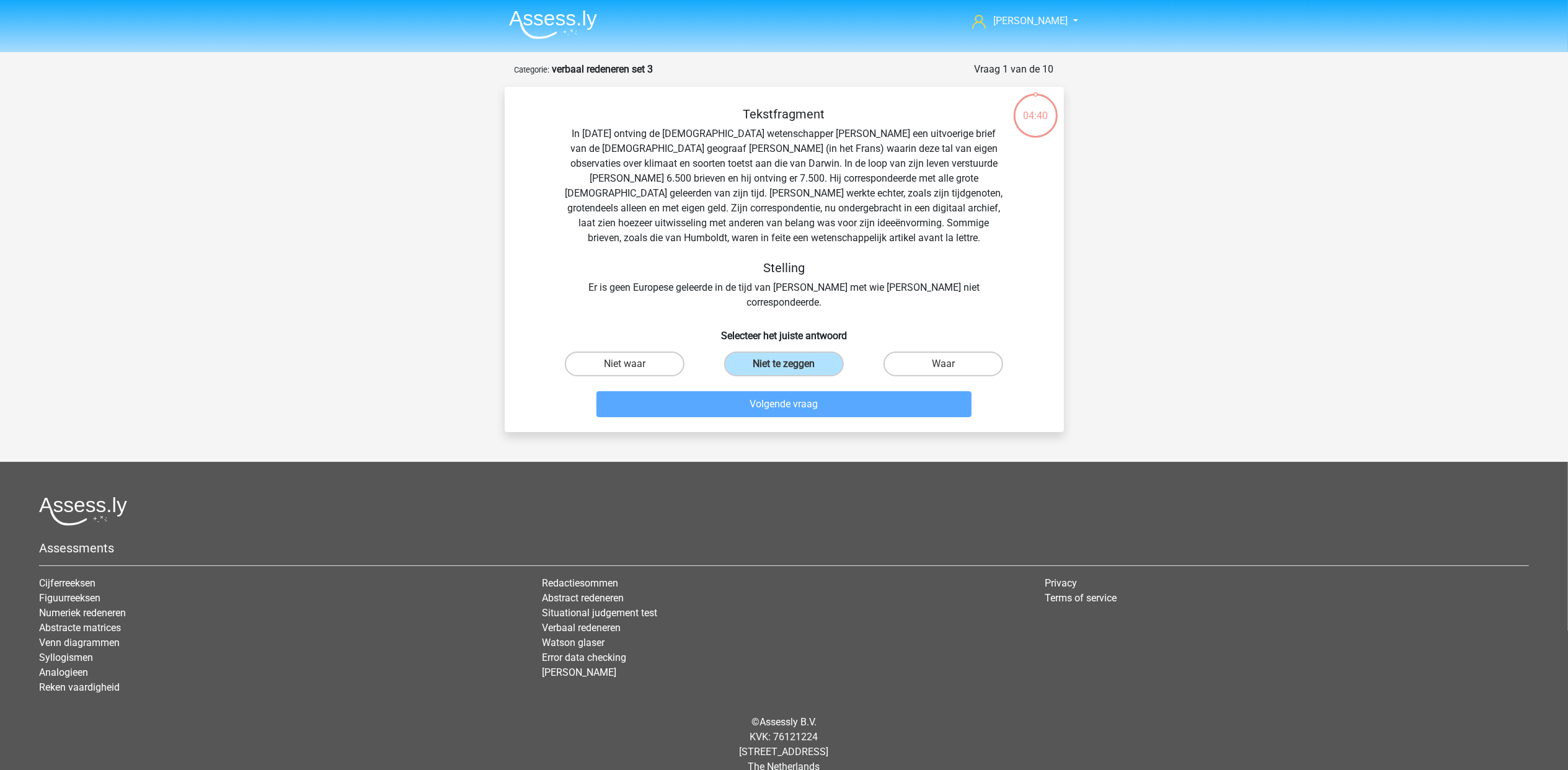
scroll to position [3, 0]
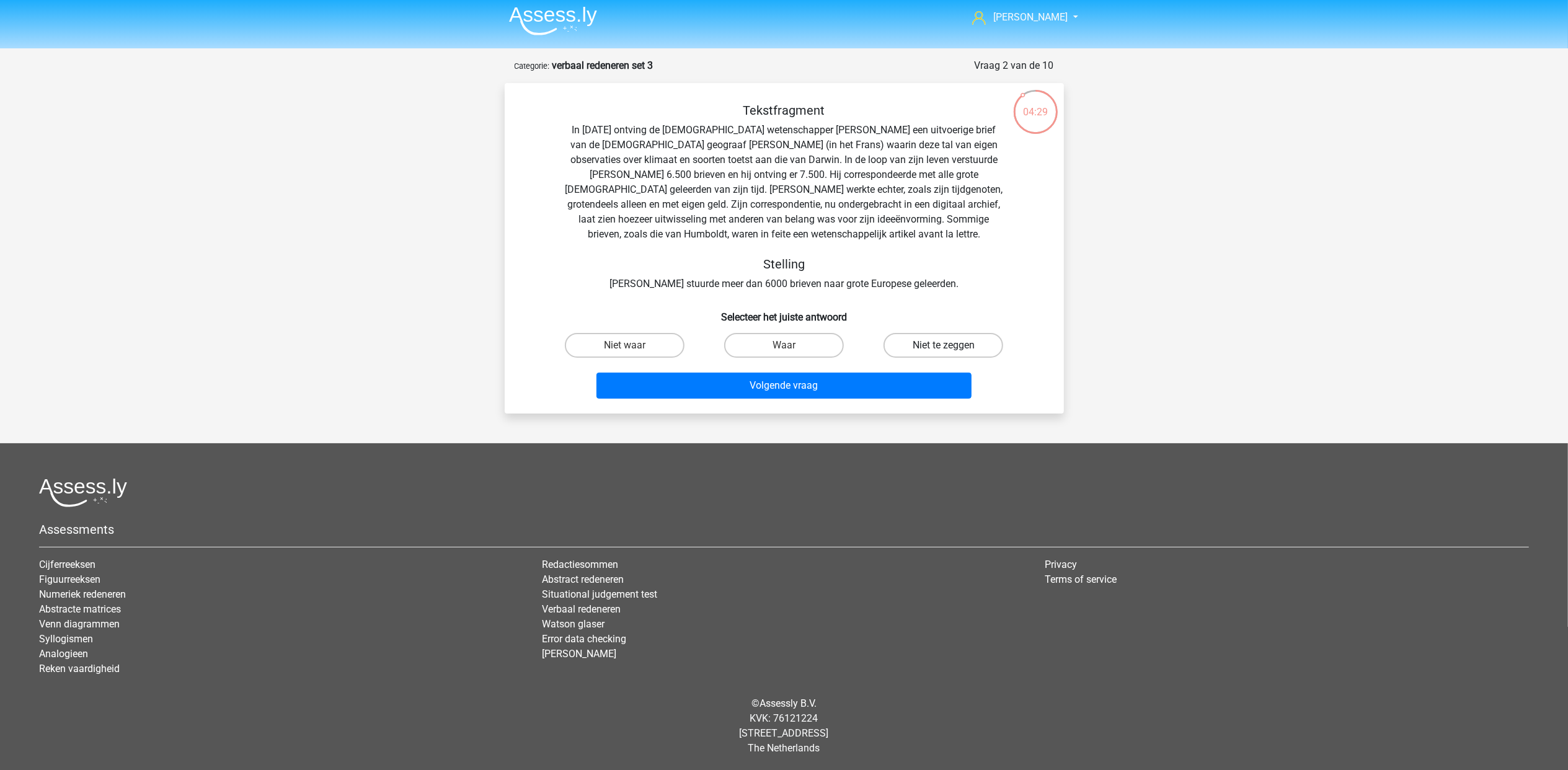
click at [918, 348] on label "Niet te zeggen" at bounding box center [943, 345] width 119 height 25
click at [944, 348] on input "Niet te zeggen" at bounding box center [948, 350] width 8 height 8
radio input "true"
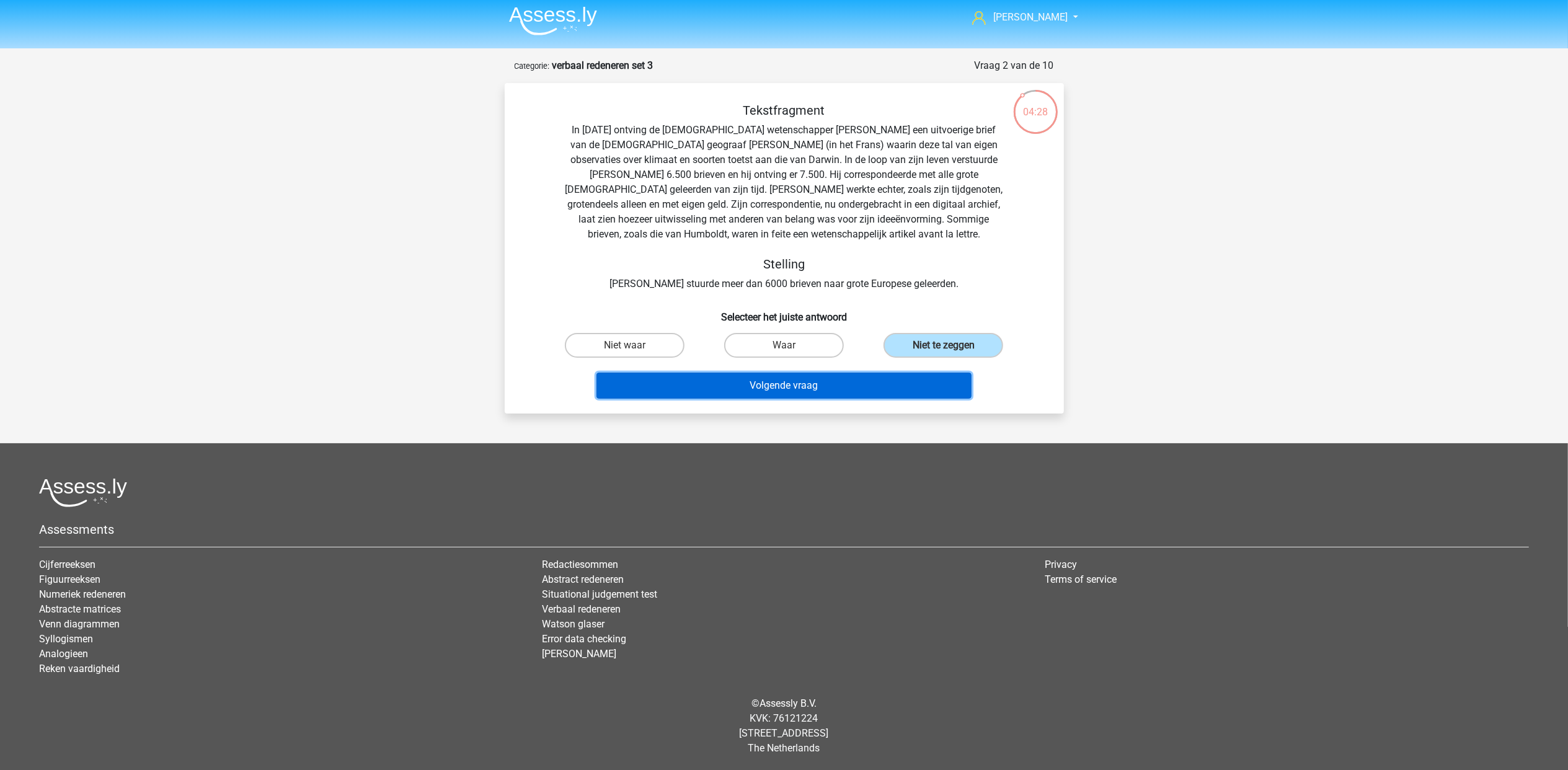
click at [889, 396] on button "Volgende vraag" at bounding box center [784, 385] width 375 height 26
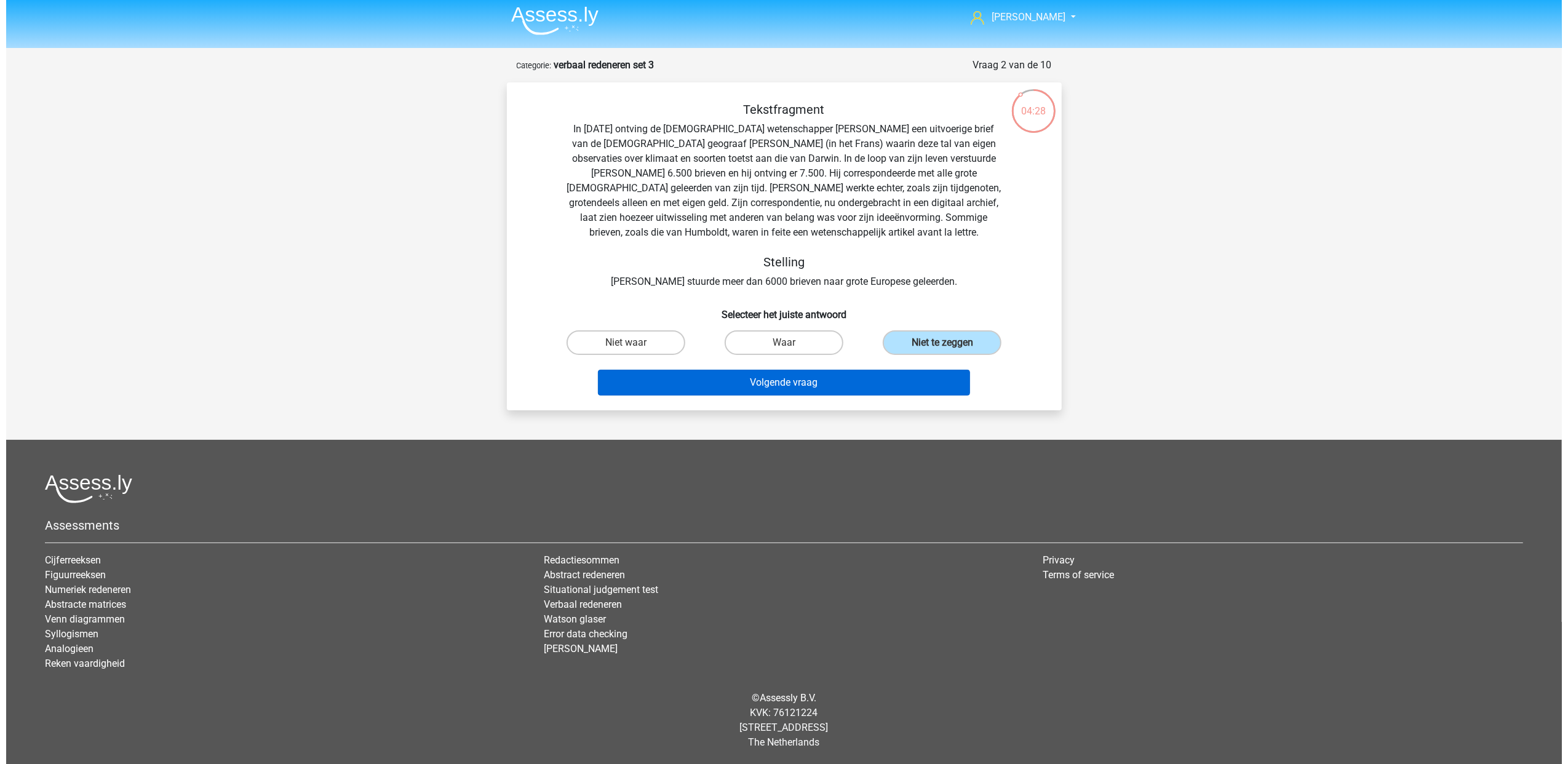
scroll to position [0, 0]
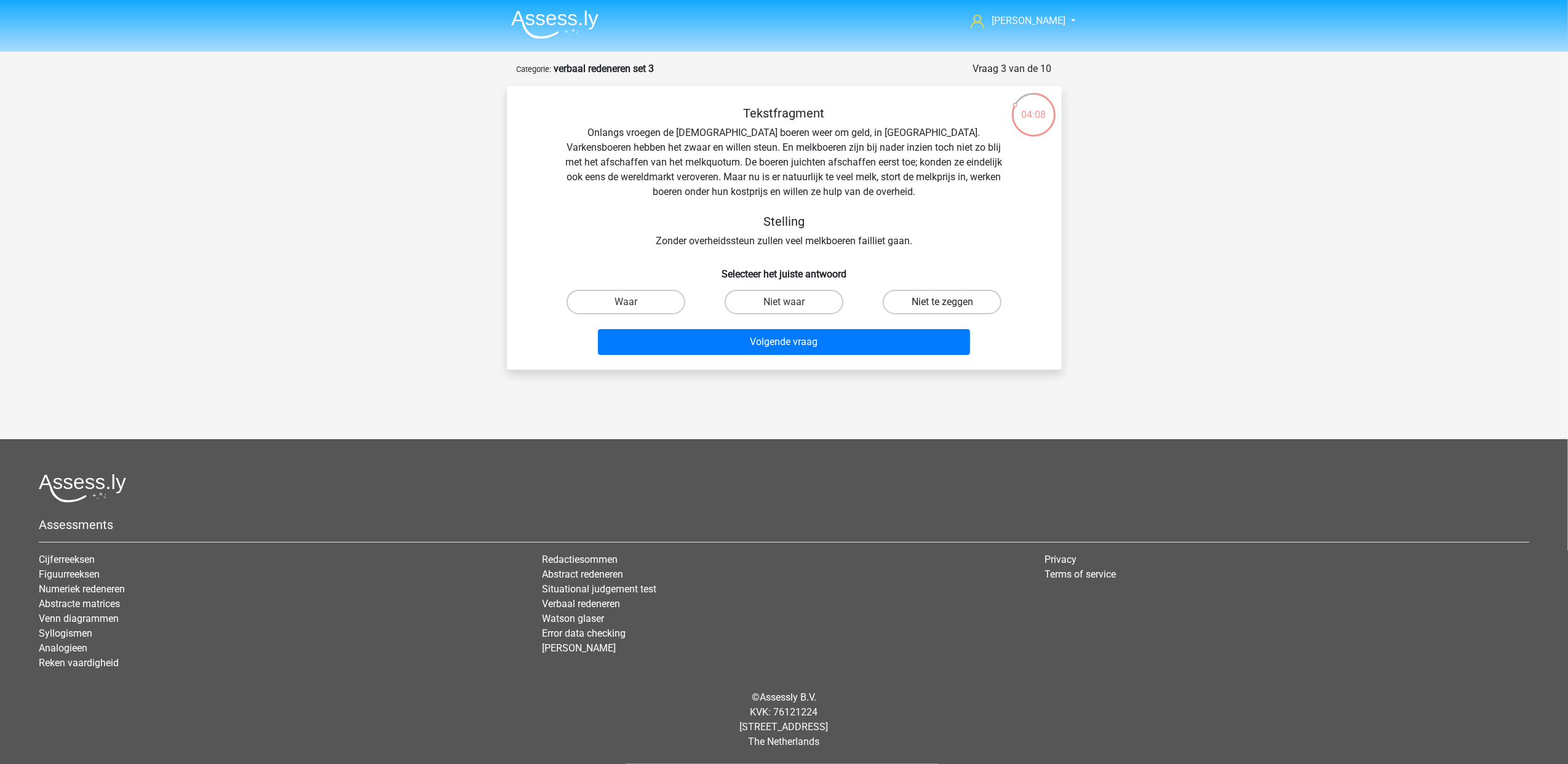
click at [962, 298] on label "Niet te zeggen" at bounding box center [941, 302] width 118 height 24
click at [950, 302] on input "Niet te zeggen" at bounding box center [946, 306] width 8 height 8
radio input "true"
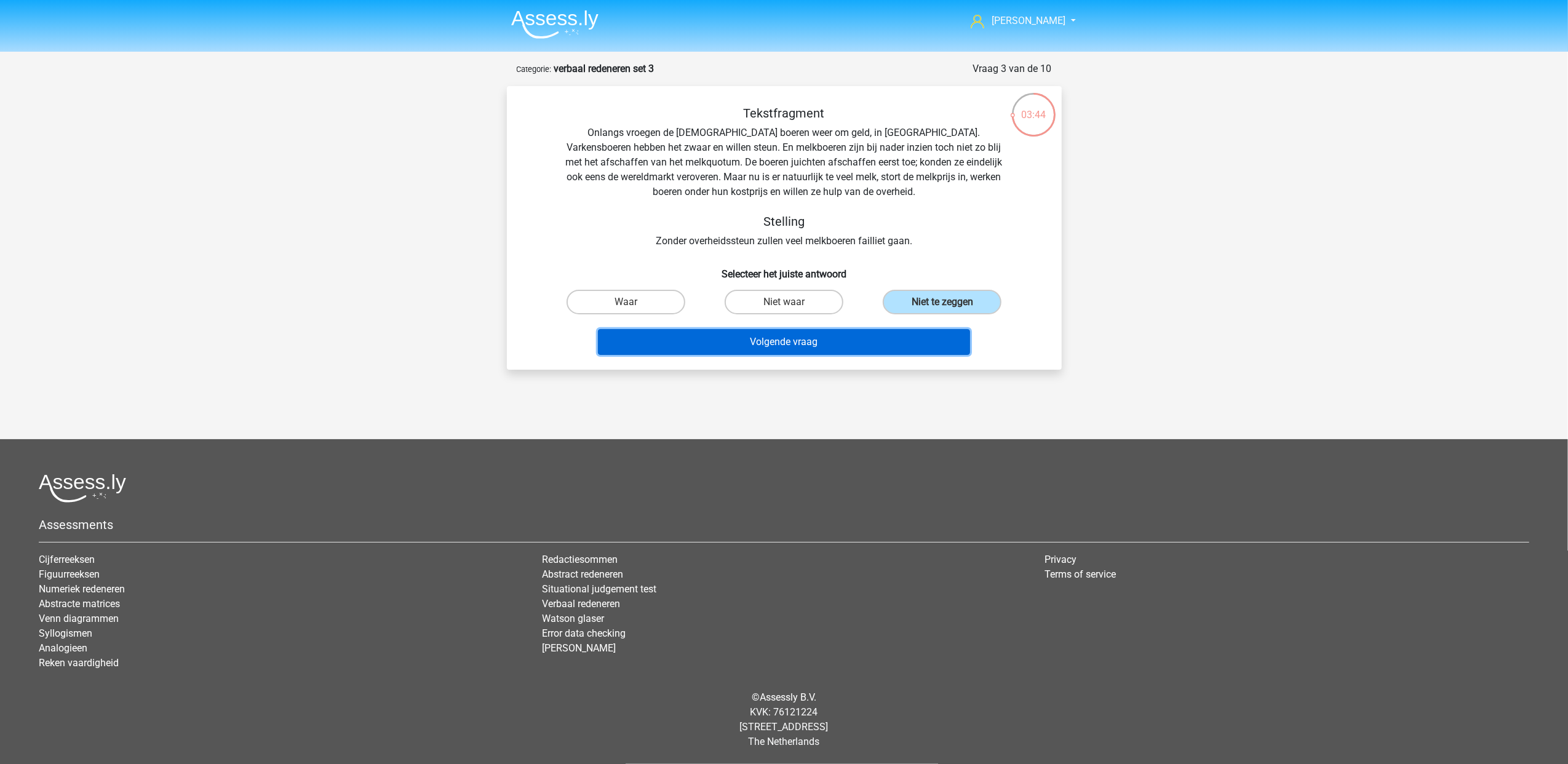
click at [869, 343] on button "Volgende vraag" at bounding box center [783, 342] width 372 height 26
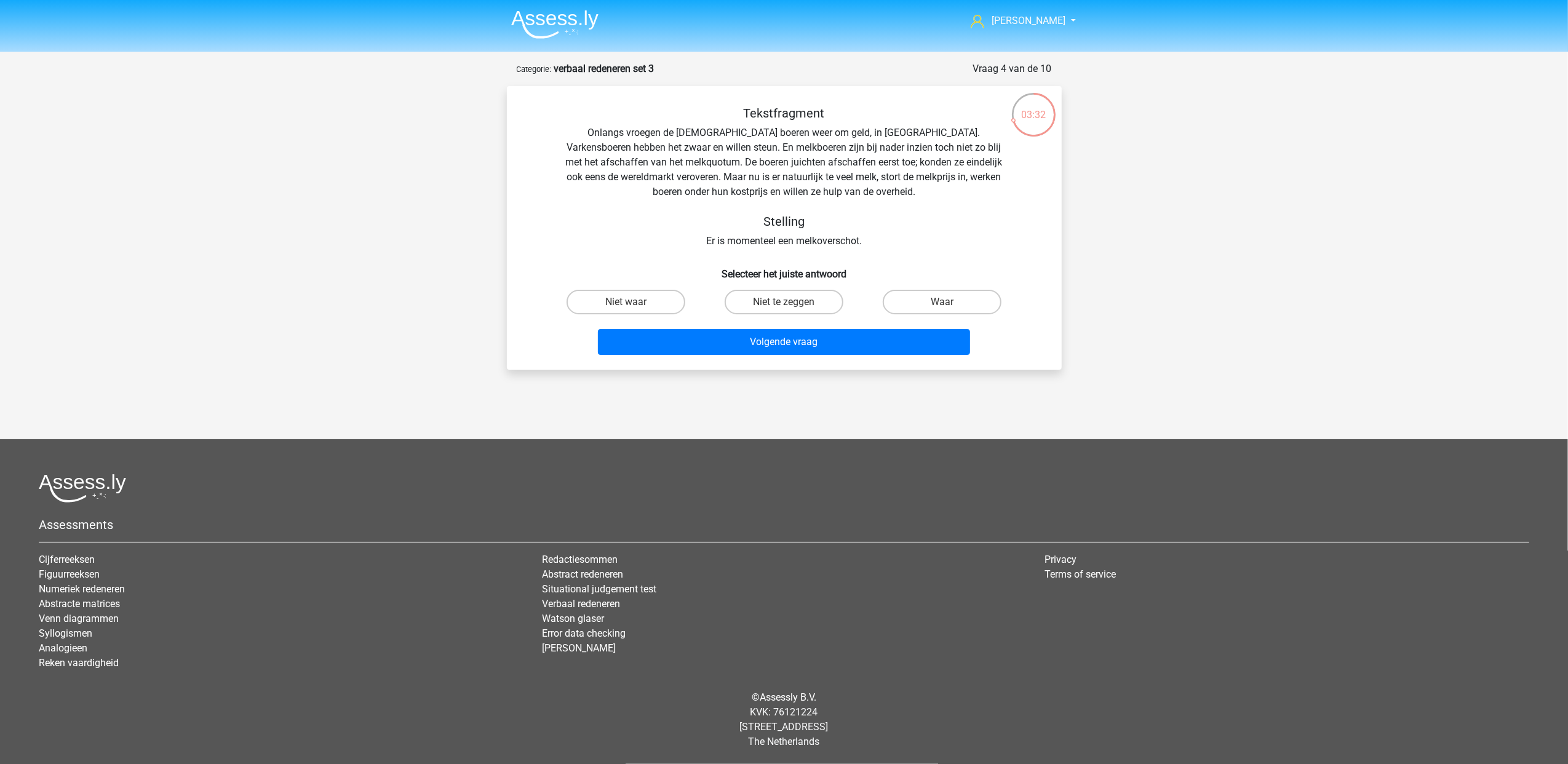
click at [948, 304] on input "Waar" at bounding box center [946, 306] width 8 height 8
radio input "true"
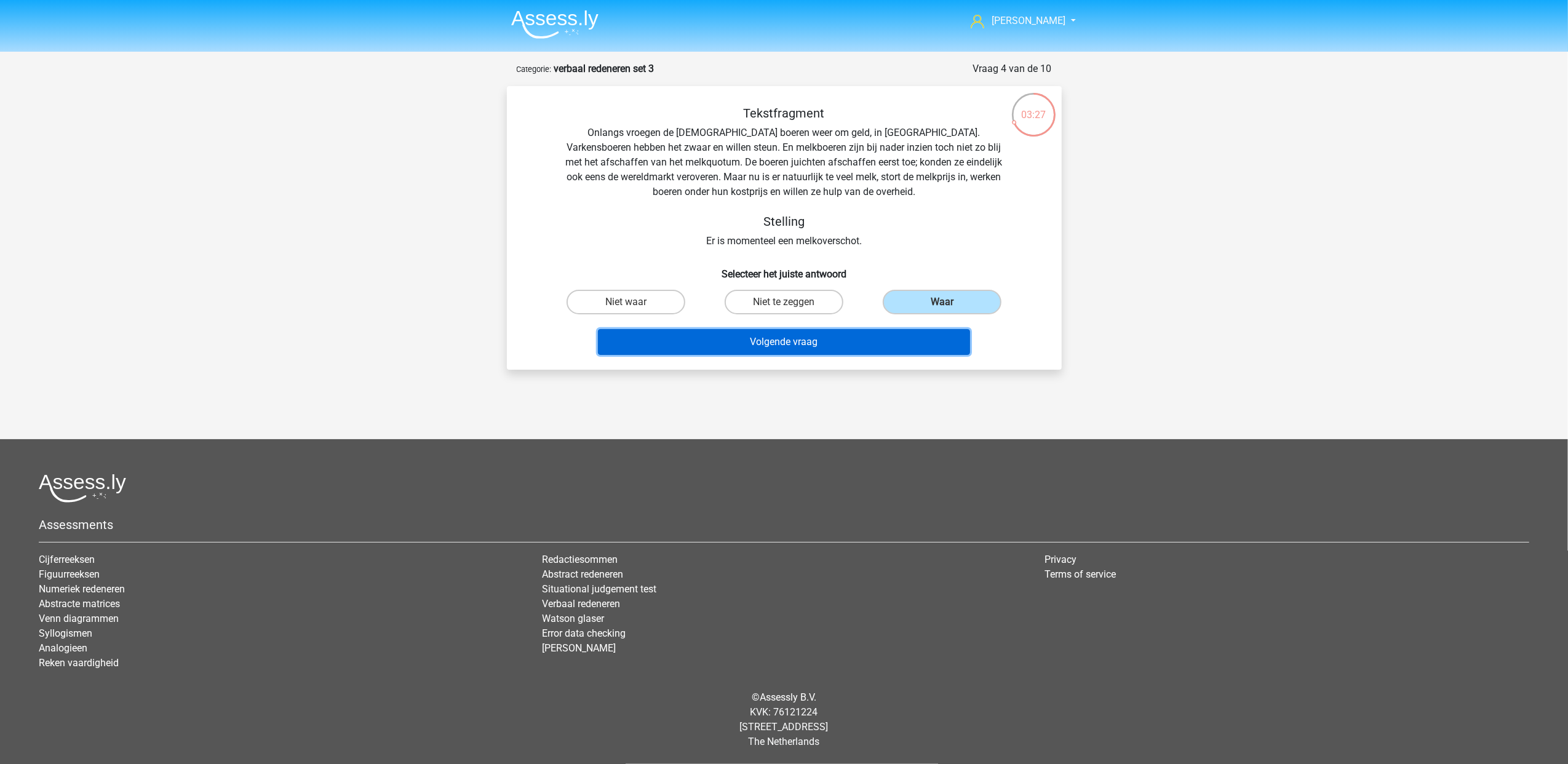
click at [887, 335] on button "Volgende vraag" at bounding box center [783, 342] width 372 height 26
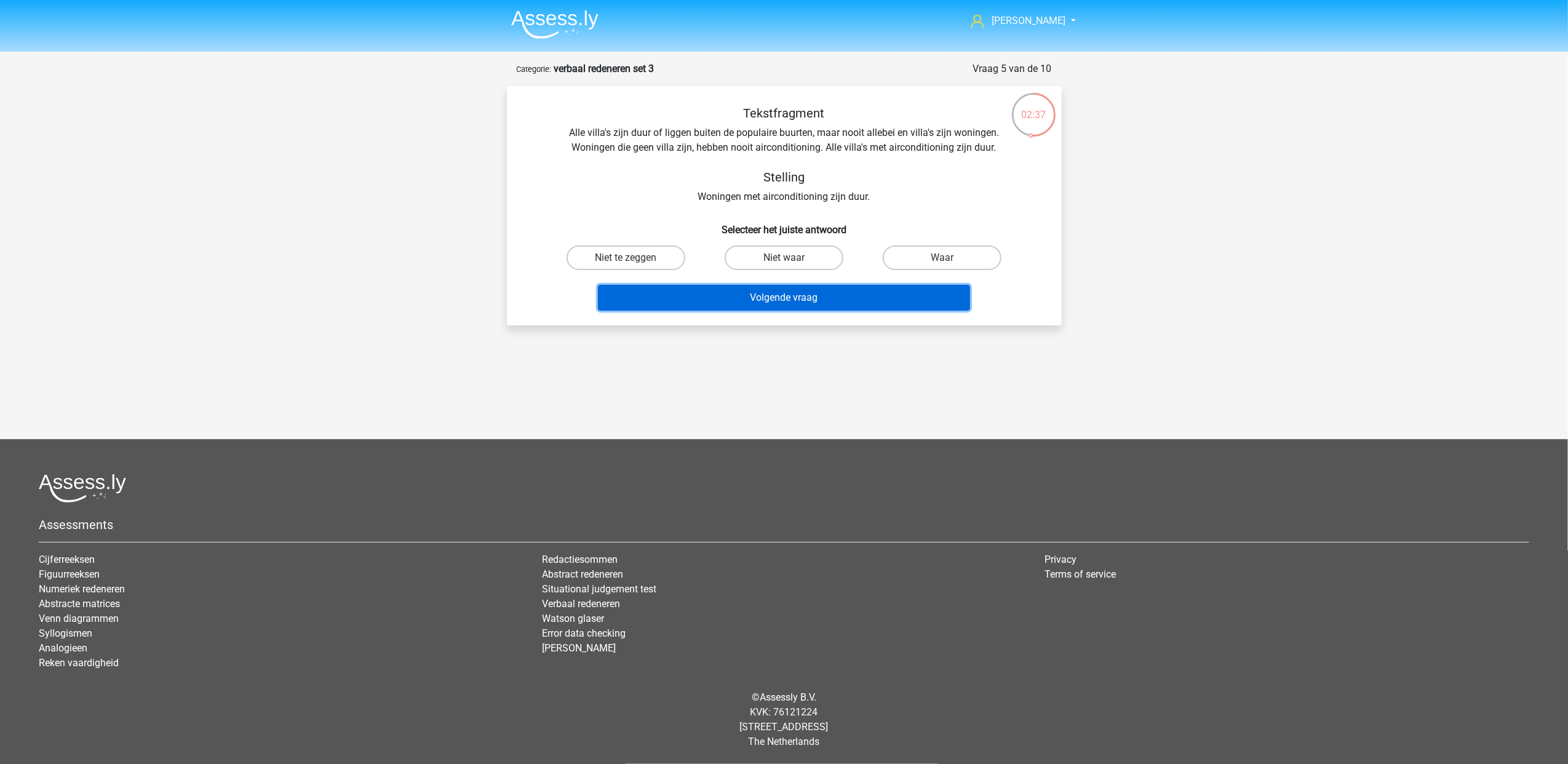
click at [887, 308] on button "Volgende vraag" at bounding box center [783, 298] width 372 height 26
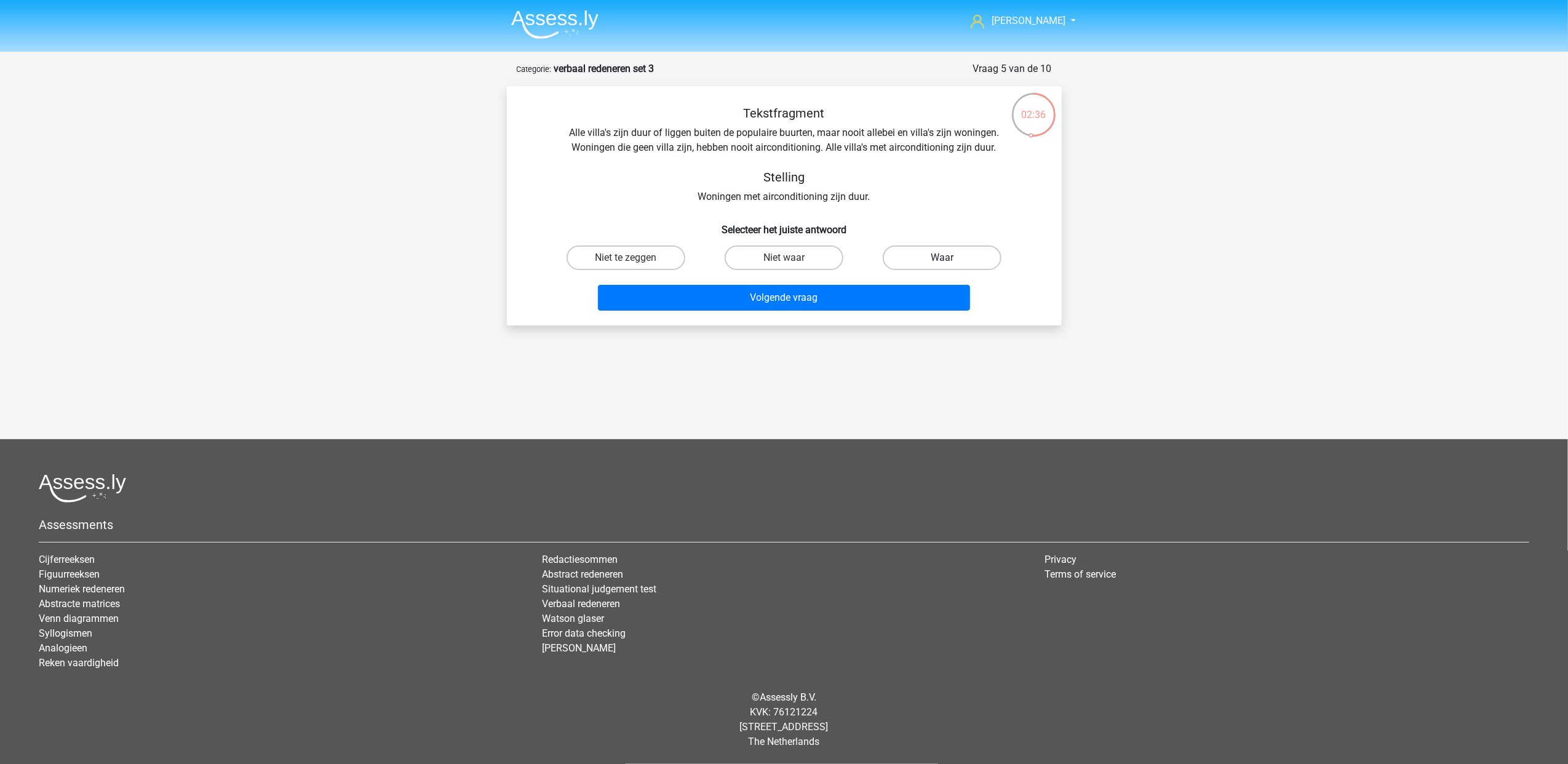
click at [933, 254] on label "Waar" at bounding box center [941, 257] width 118 height 24
click at [942, 258] on input "Waar" at bounding box center [946, 262] width 8 height 8
radio input "true"
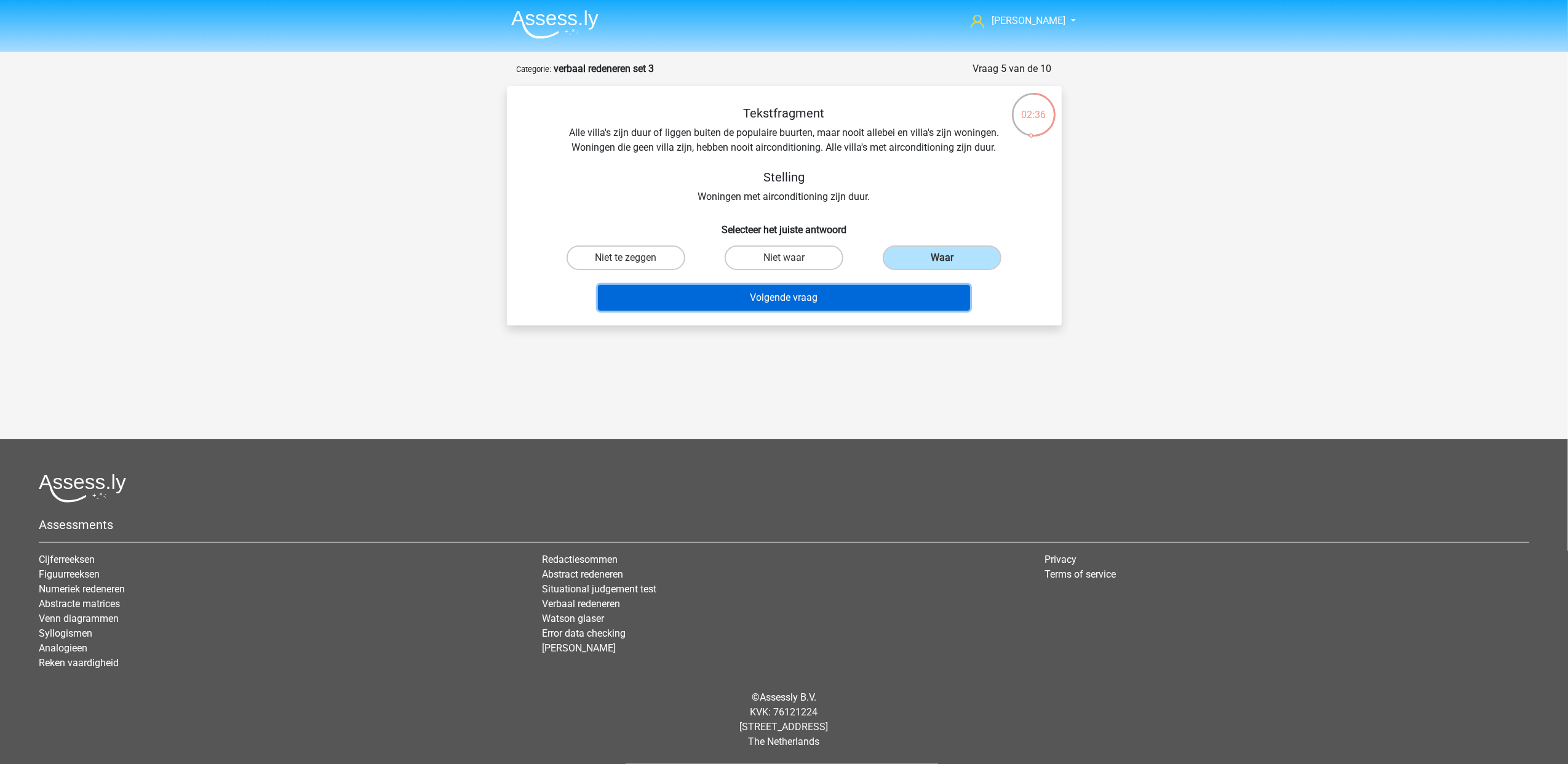
click at [918, 291] on button "Volgende vraag" at bounding box center [783, 298] width 372 height 26
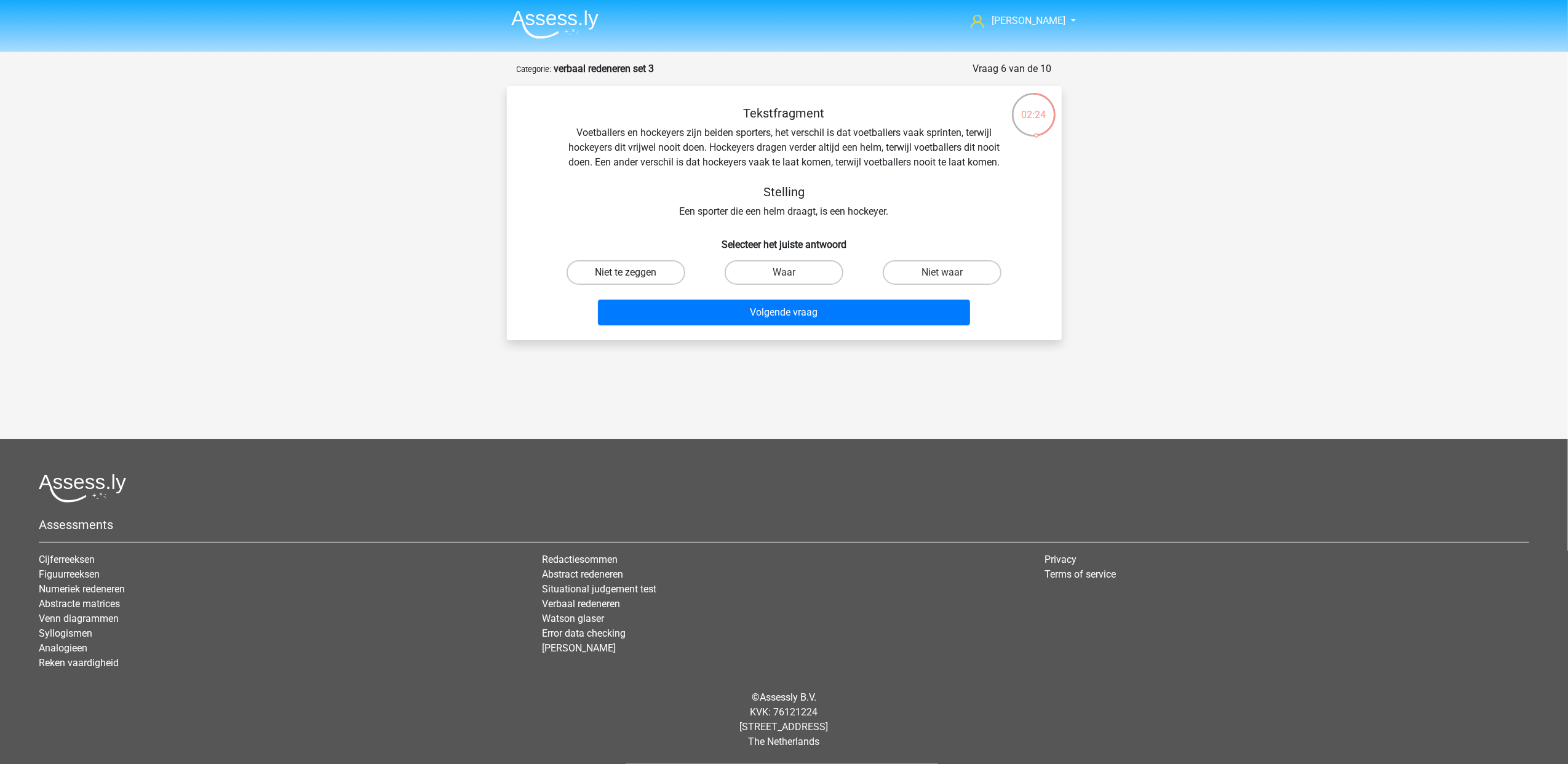
click at [643, 265] on label "Niet te zeggen" at bounding box center [625, 272] width 118 height 24
click at [634, 272] on input "Niet te zeggen" at bounding box center [629, 277] width 8 height 8
radio input "true"
click at [825, 311] on button "Volgende vraag" at bounding box center [783, 312] width 372 height 26
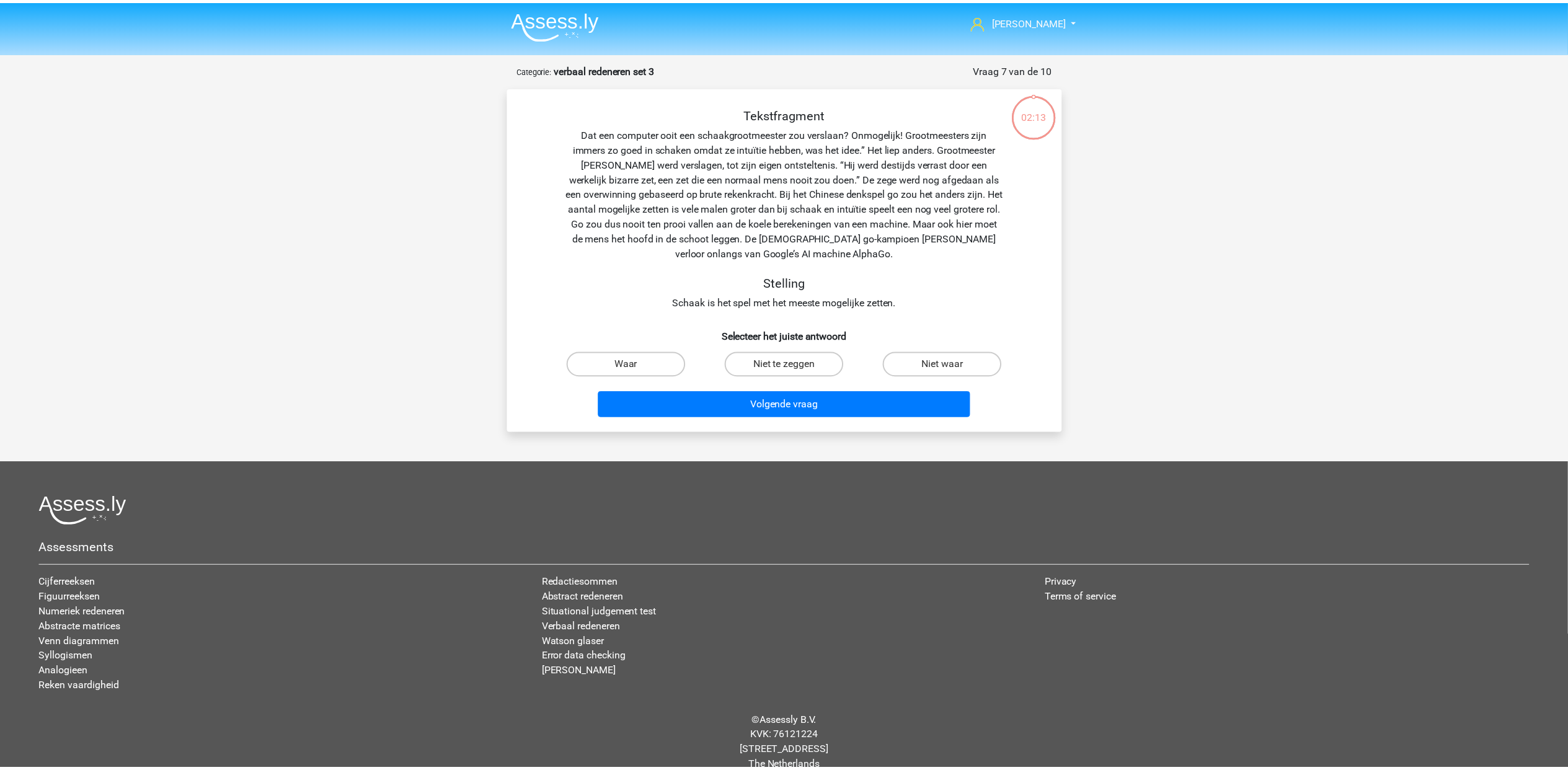
scroll to position [19, 0]
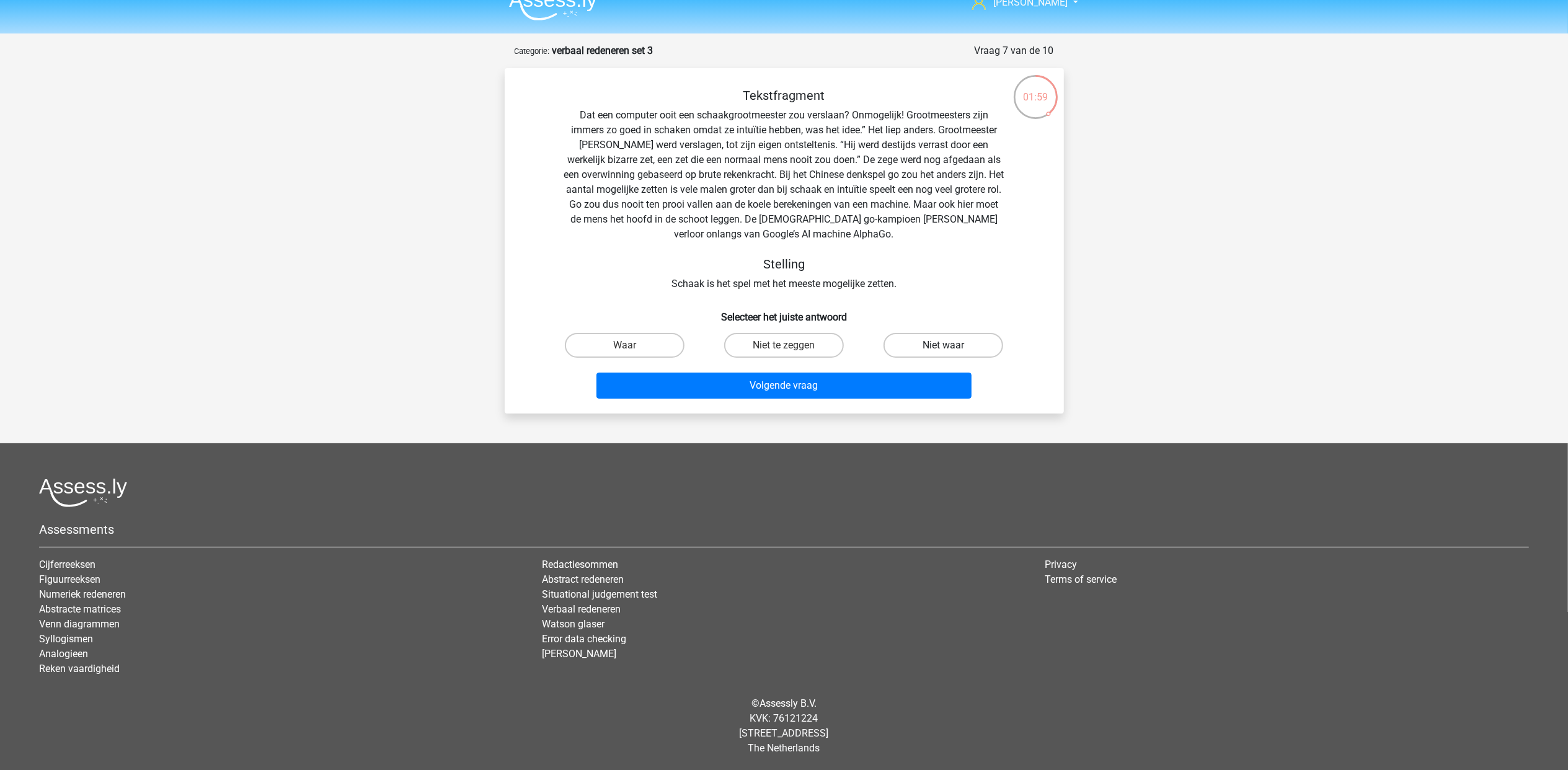
drag, startPoint x: 896, startPoint y: 335, endPoint x: 895, endPoint y: 360, distance: 25.0
click at [896, 335] on label "Niet waar" at bounding box center [943, 345] width 119 height 25
click at [944, 346] on input "Niet waar" at bounding box center [948, 350] width 8 height 8
radio input "true"
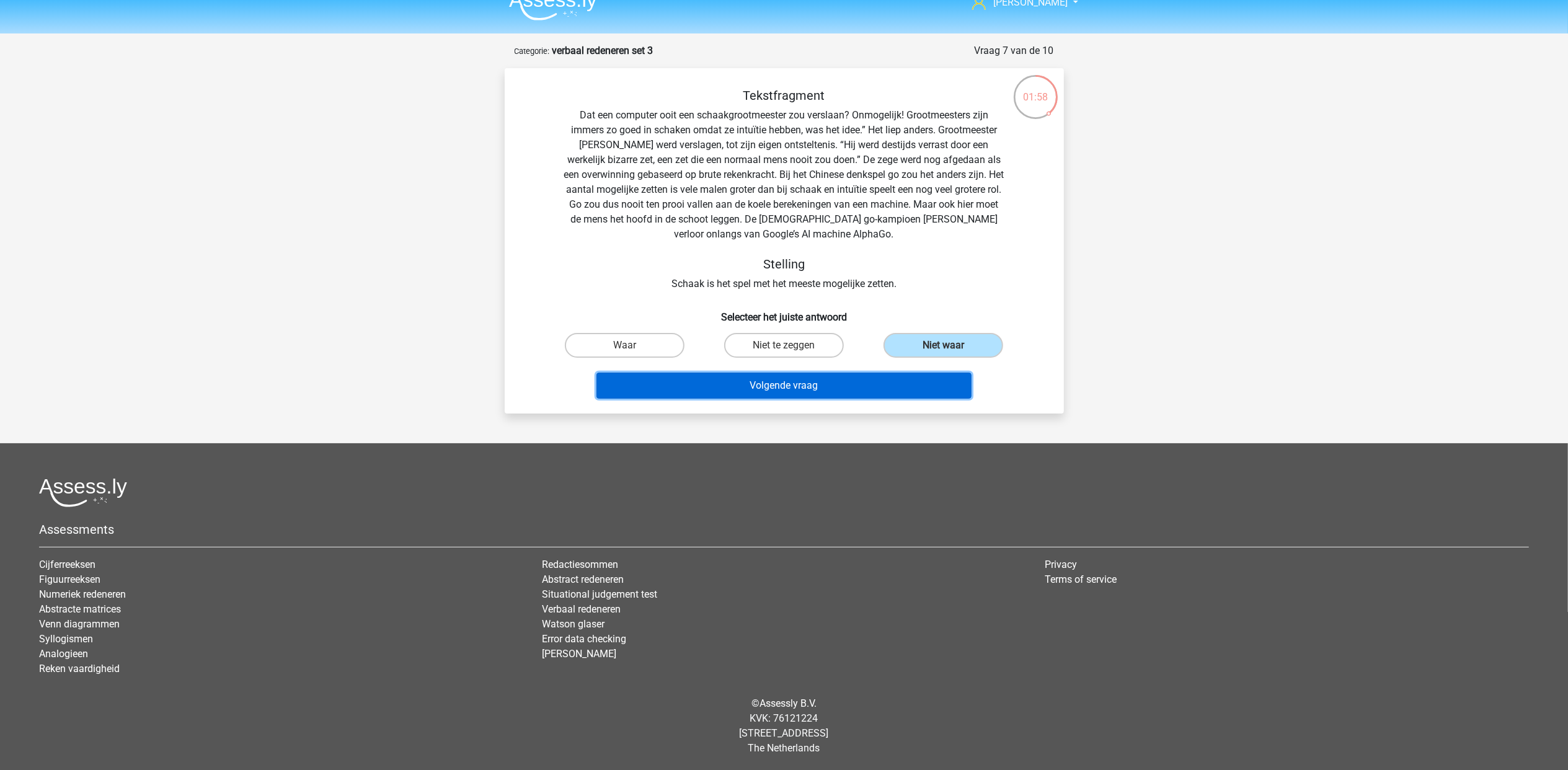
click at [839, 383] on button "Volgende vraag" at bounding box center [784, 385] width 375 height 26
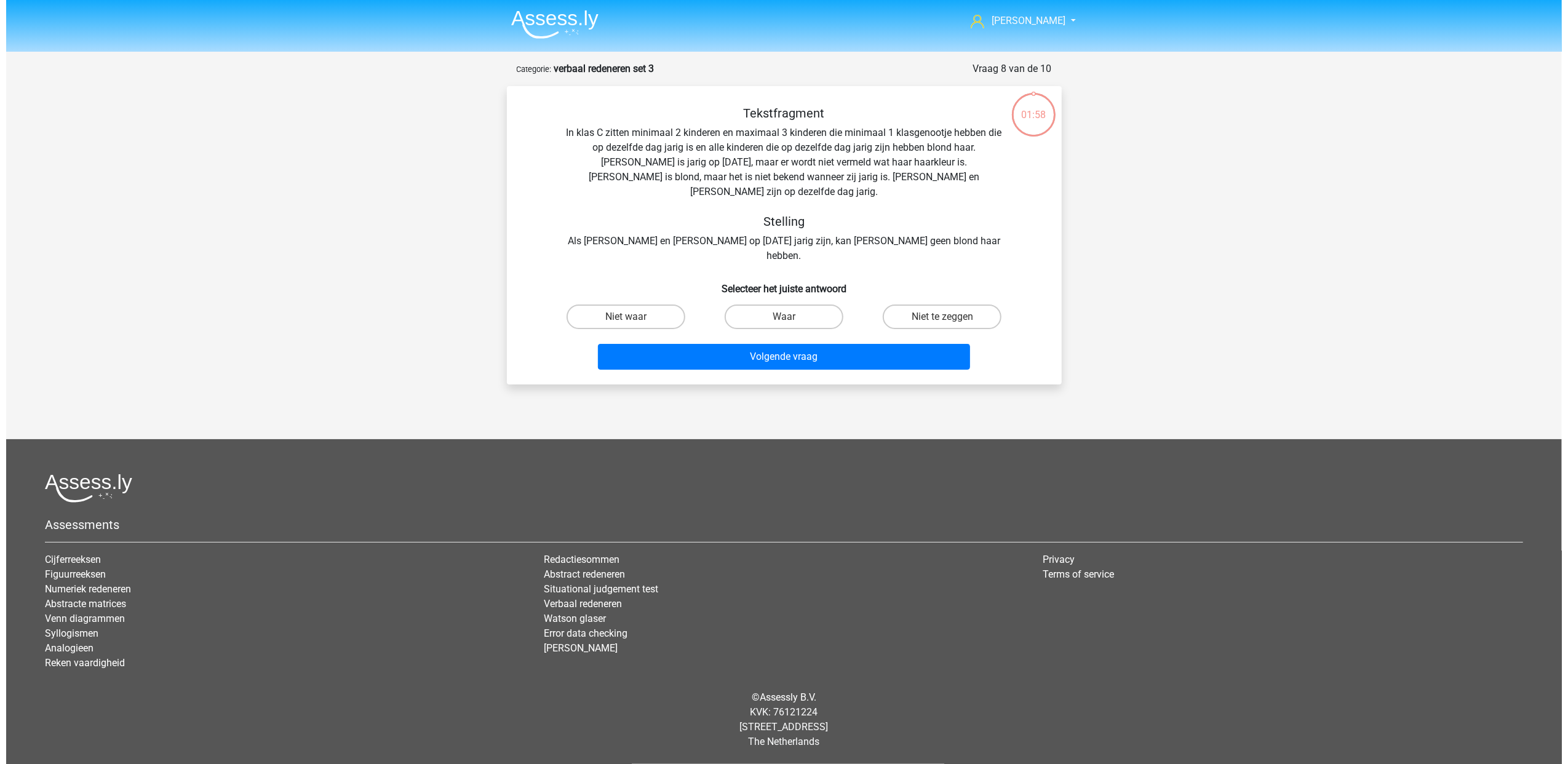
scroll to position [0, 0]
click at [950, 304] on label "Niet te zeggen" at bounding box center [941, 316] width 118 height 24
click at [950, 317] on input "Niet te zeggen" at bounding box center [946, 321] width 8 height 8
radio input "true"
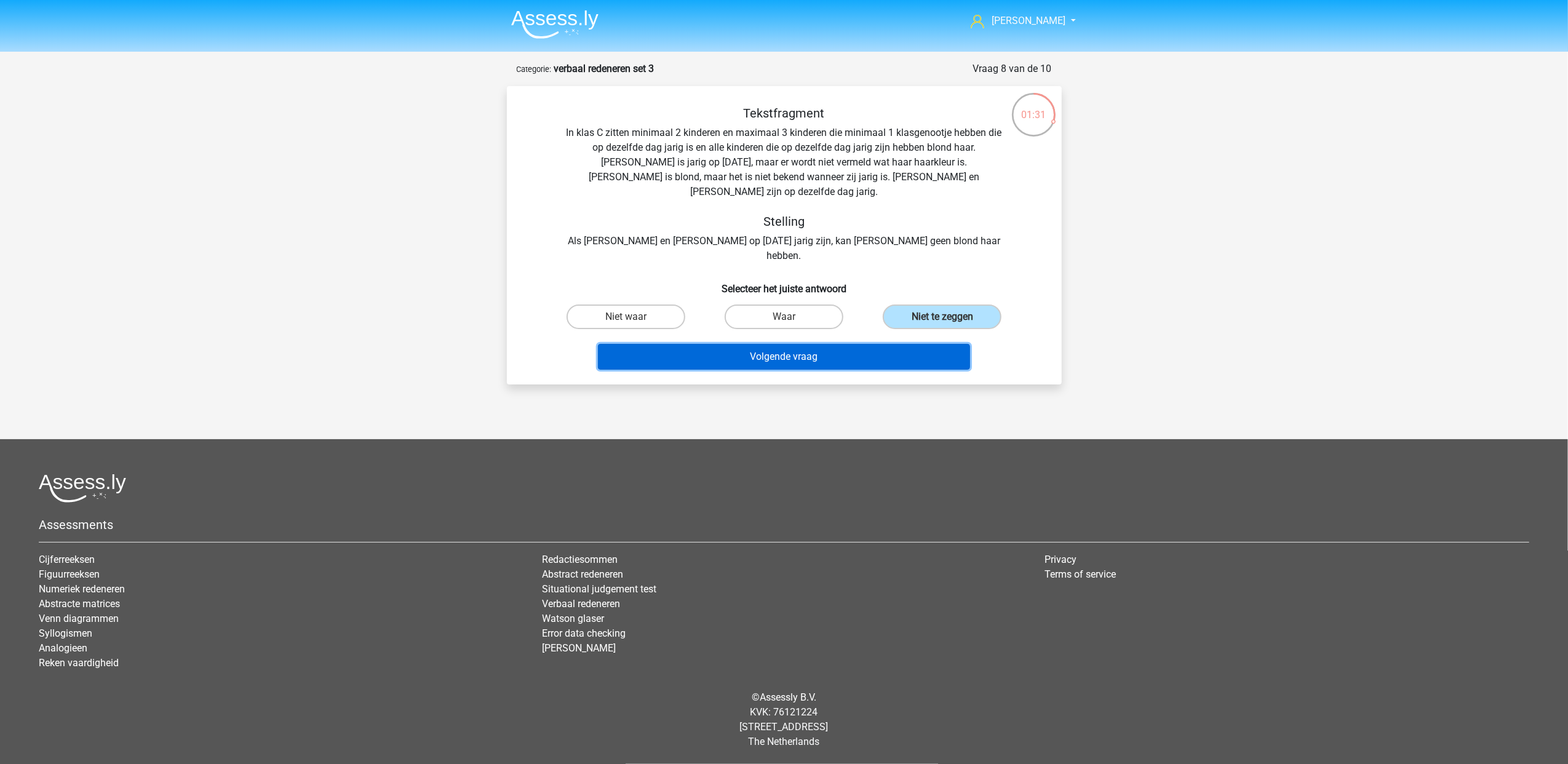
click at [882, 344] on button "Volgende vraag" at bounding box center [783, 356] width 372 height 26
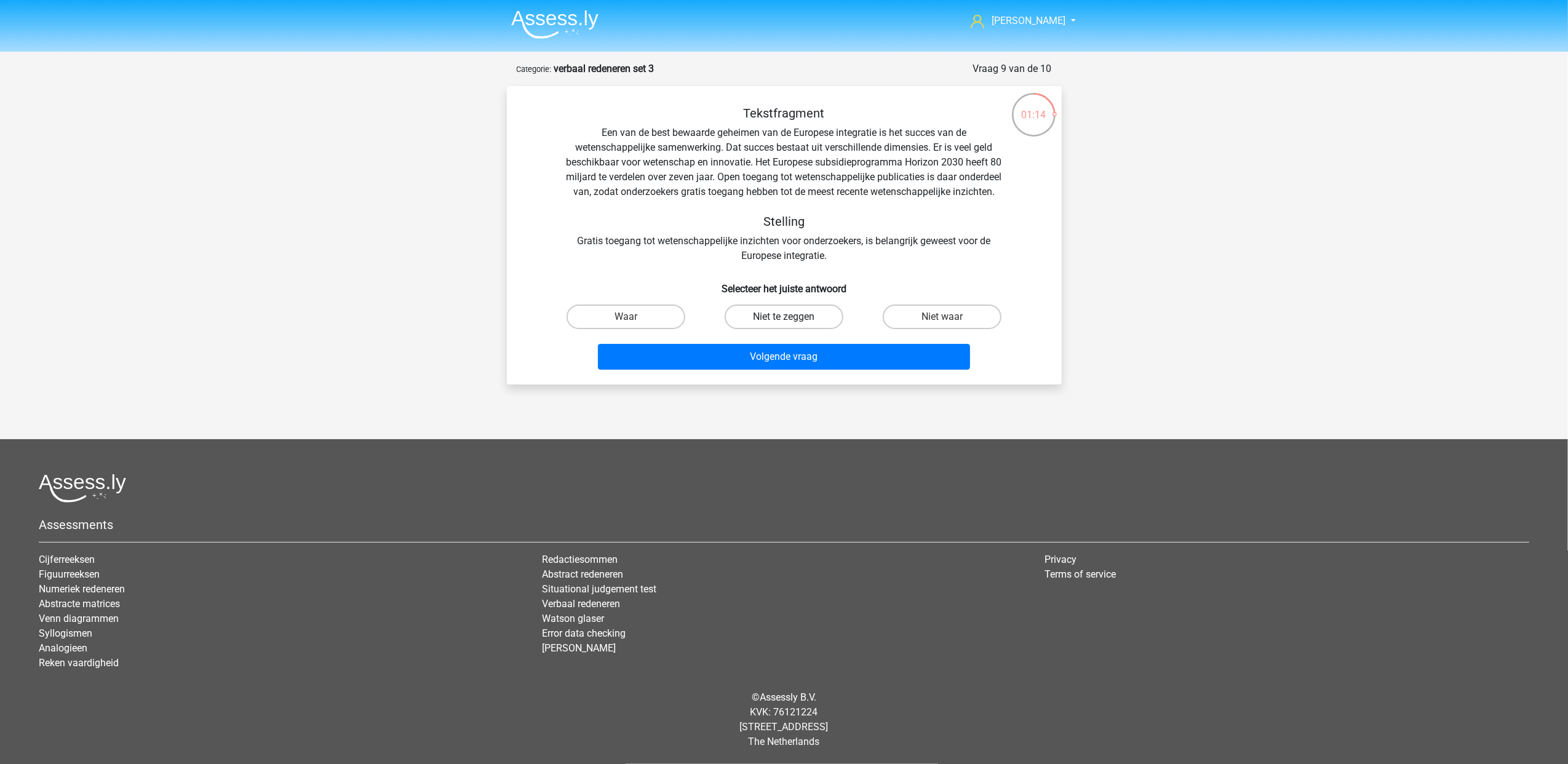
click at [813, 329] on label "Niet te zeggen" at bounding box center [783, 316] width 118 height 24
click at [792, 324] on input "Niet te zeggen" at bounding box center [787, 321] width 8 height 8
radio input "true"
click at [829, 355] on div "Volgende vraag" at bounding box center [784, 354] width 515 height 40
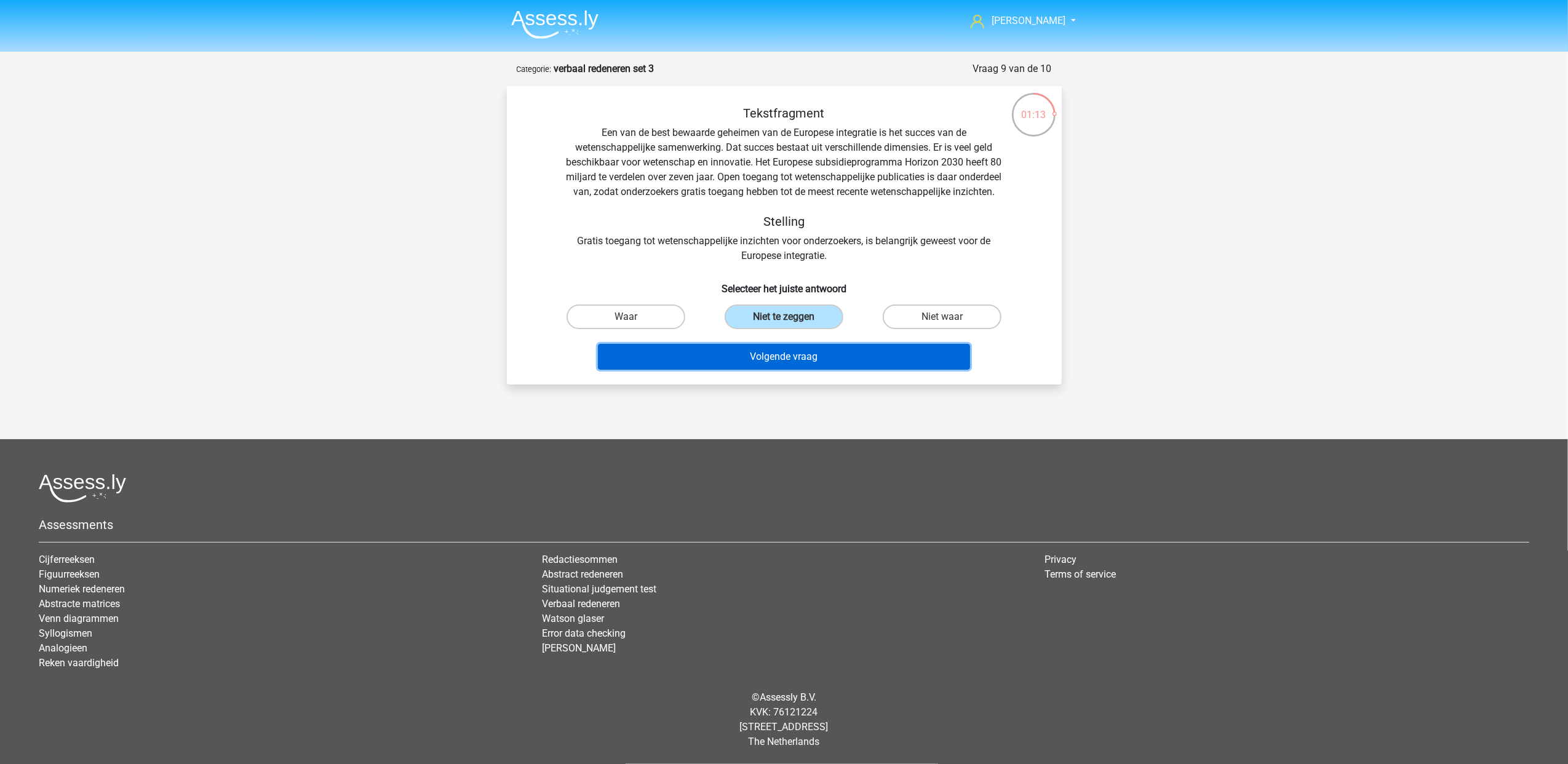
click at [835, 366] on button "Volgende vraag" at bounding box center [783, 356] width 372 height 26
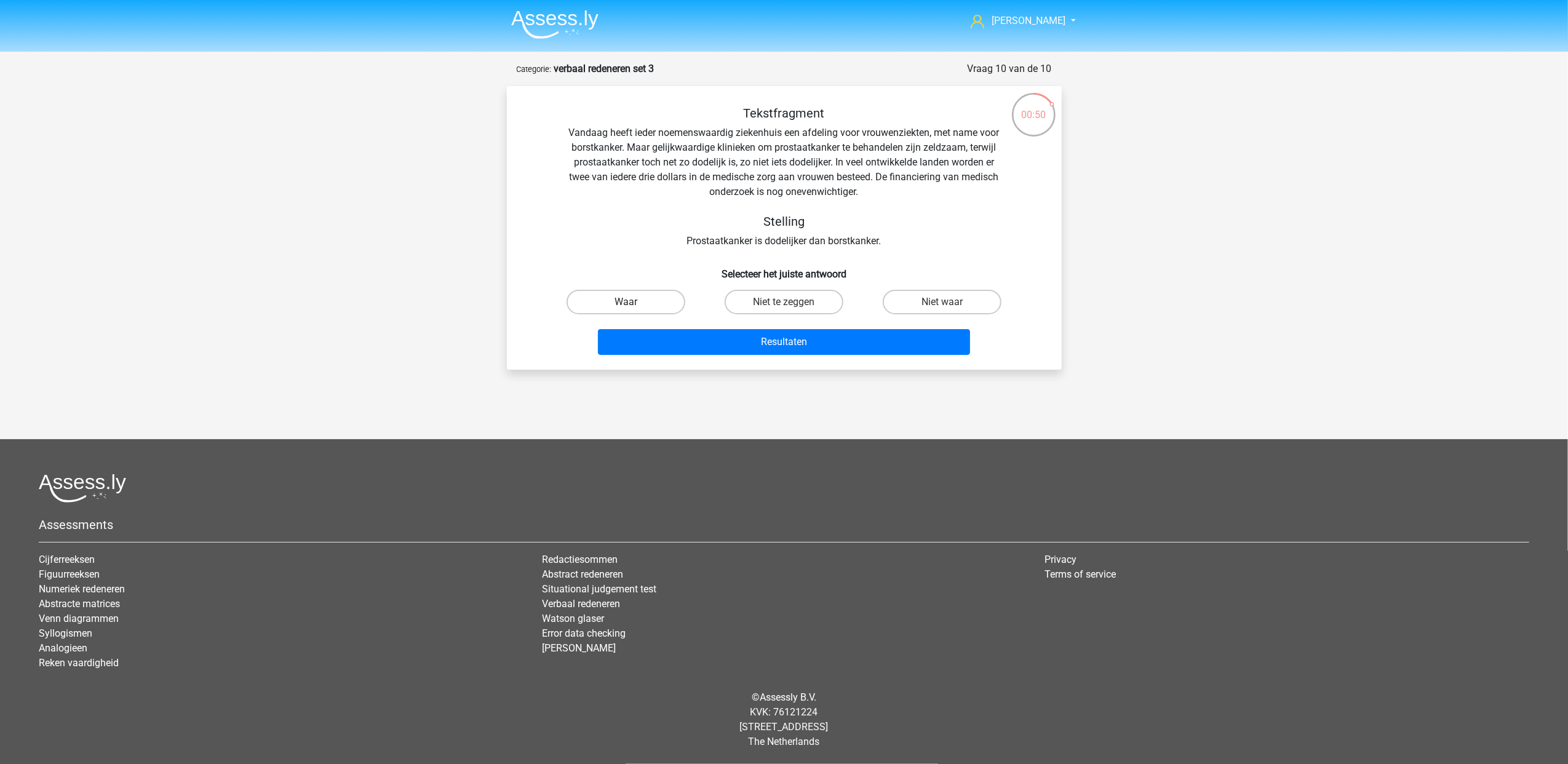
click at [668, 303] on label "Waar" at bounding box center [625, 302] width 118 height 24
click at [634, 303] on input "Waar" at bounding box center [629, 306] width 8 height 8
radio input "true"
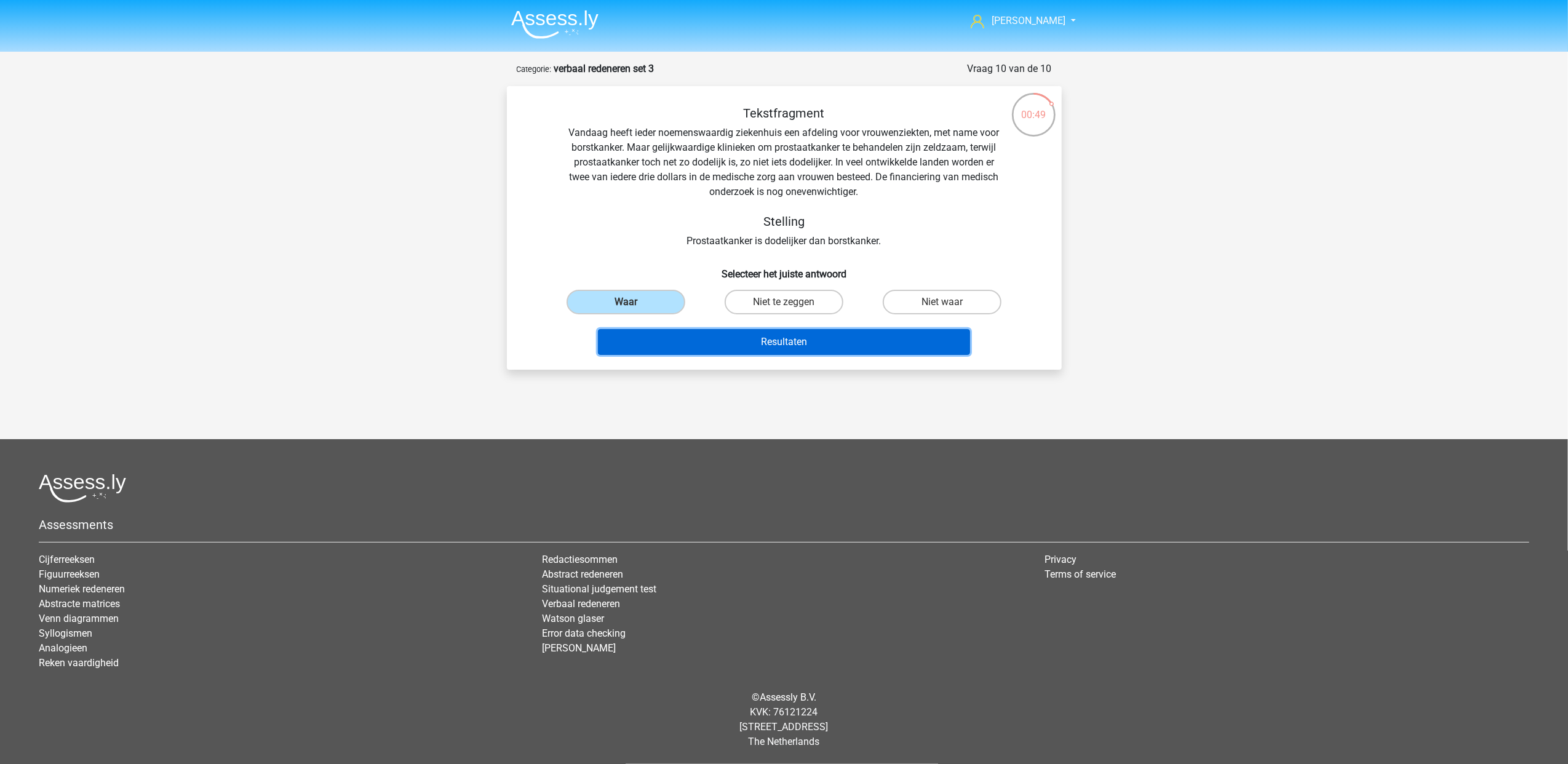
click at [734, 333] on button "Resultaten" at bounding box center [783, 342] width 372 height 26
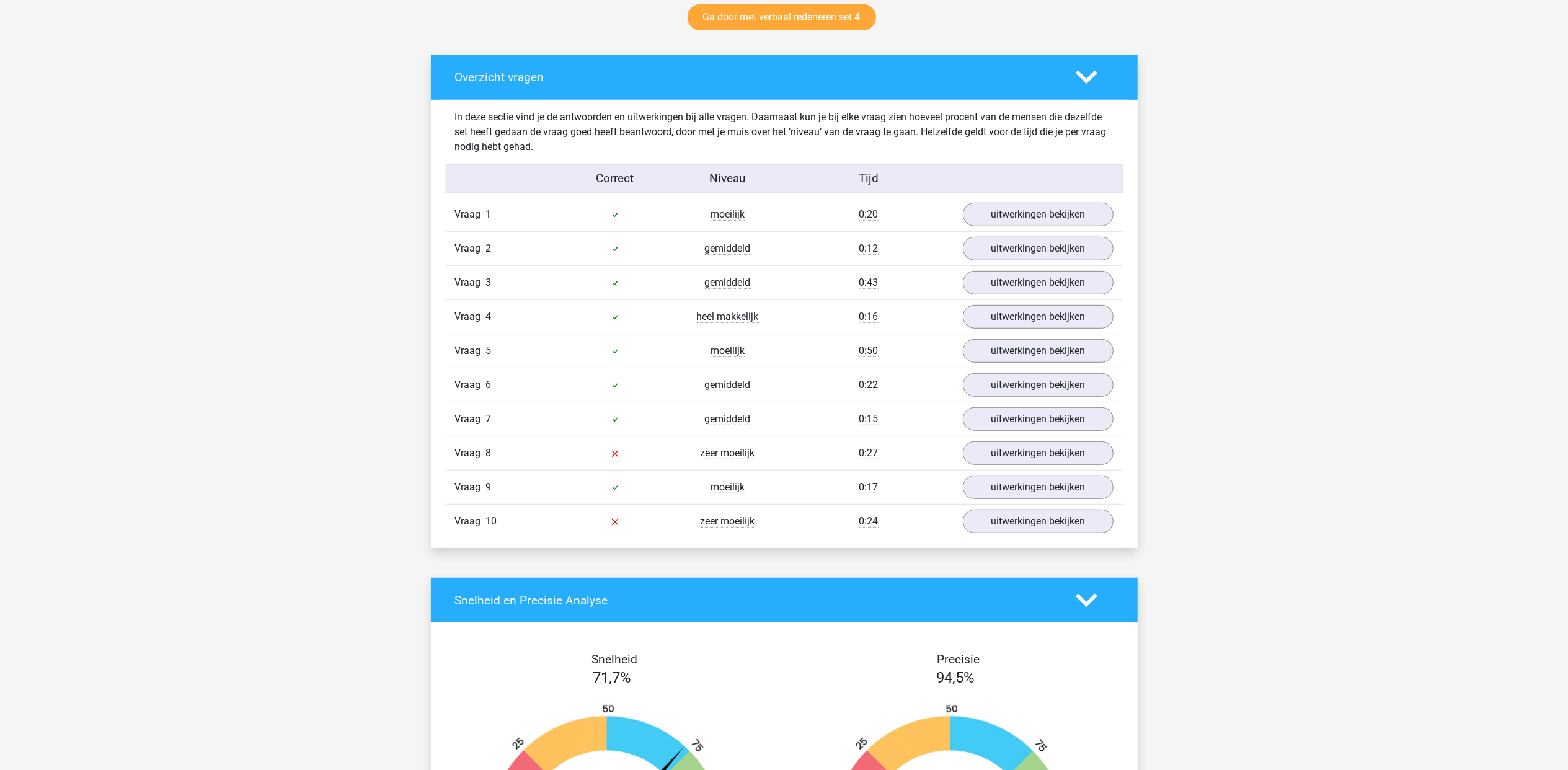
scroll to position [661, 0]
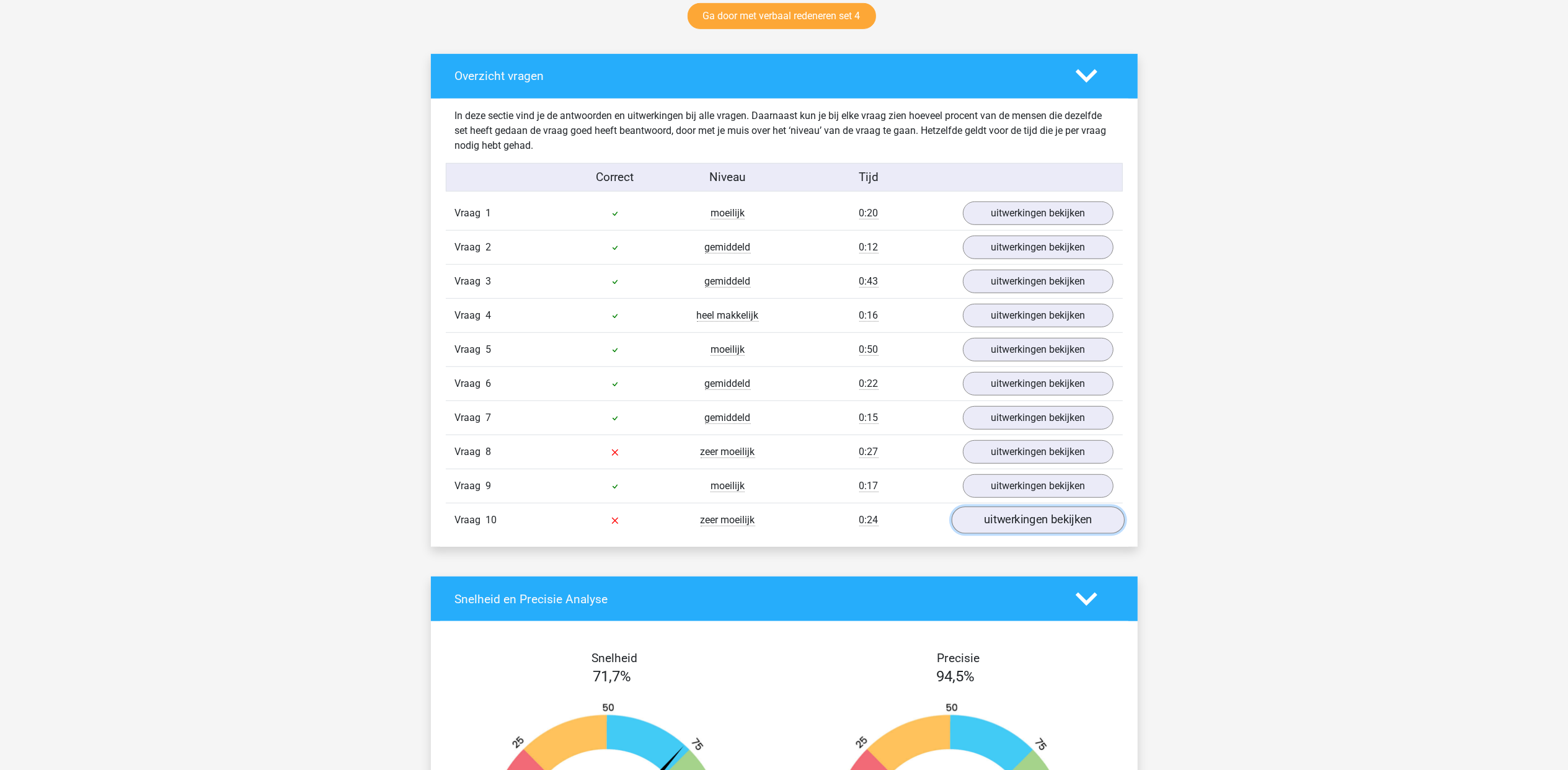
click at [1018, 527] on link "uitwerkingen bekijken" at bounding box center [1038, 520] width 173 height 27
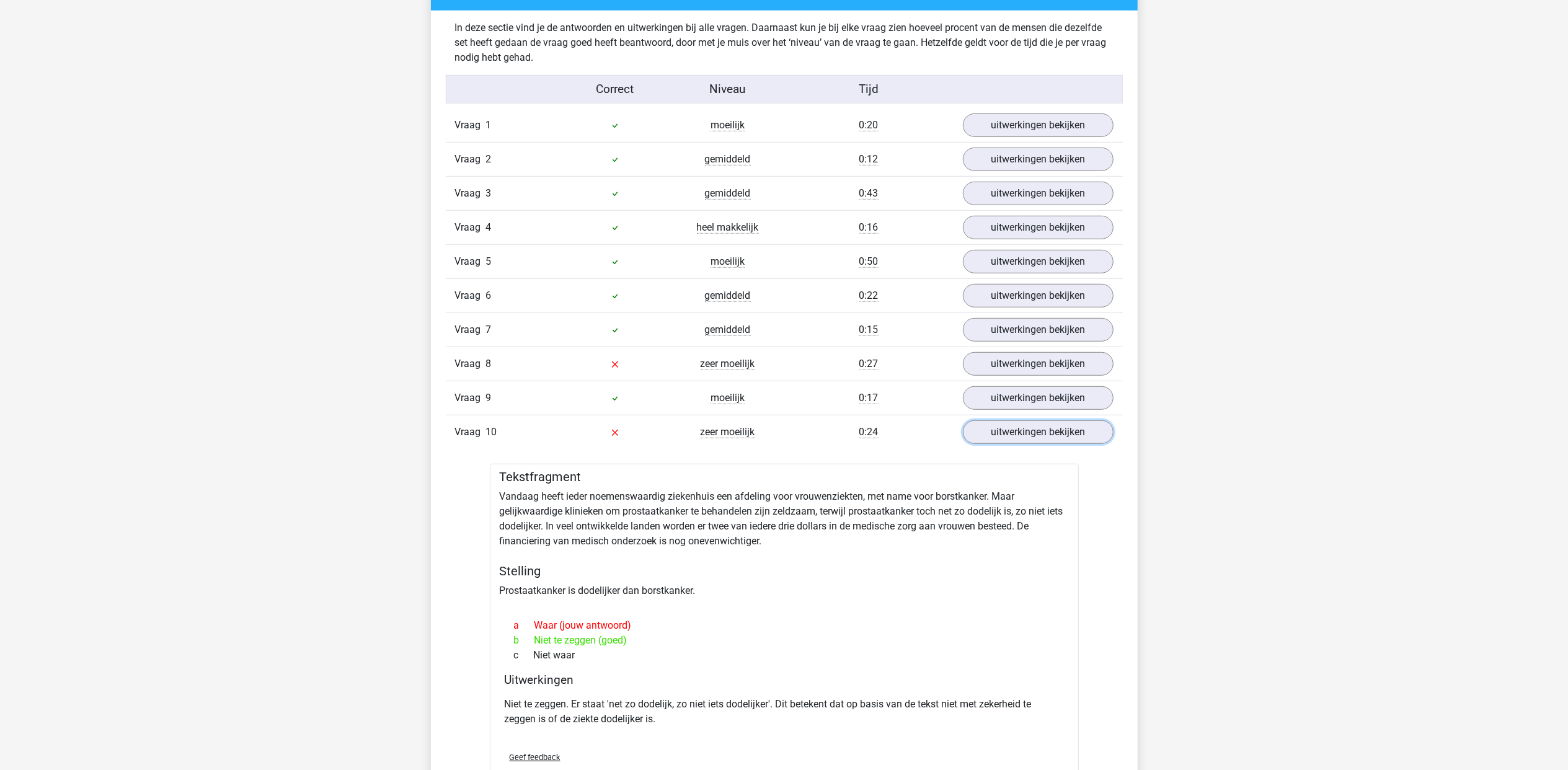
scroll to position [744, 0]
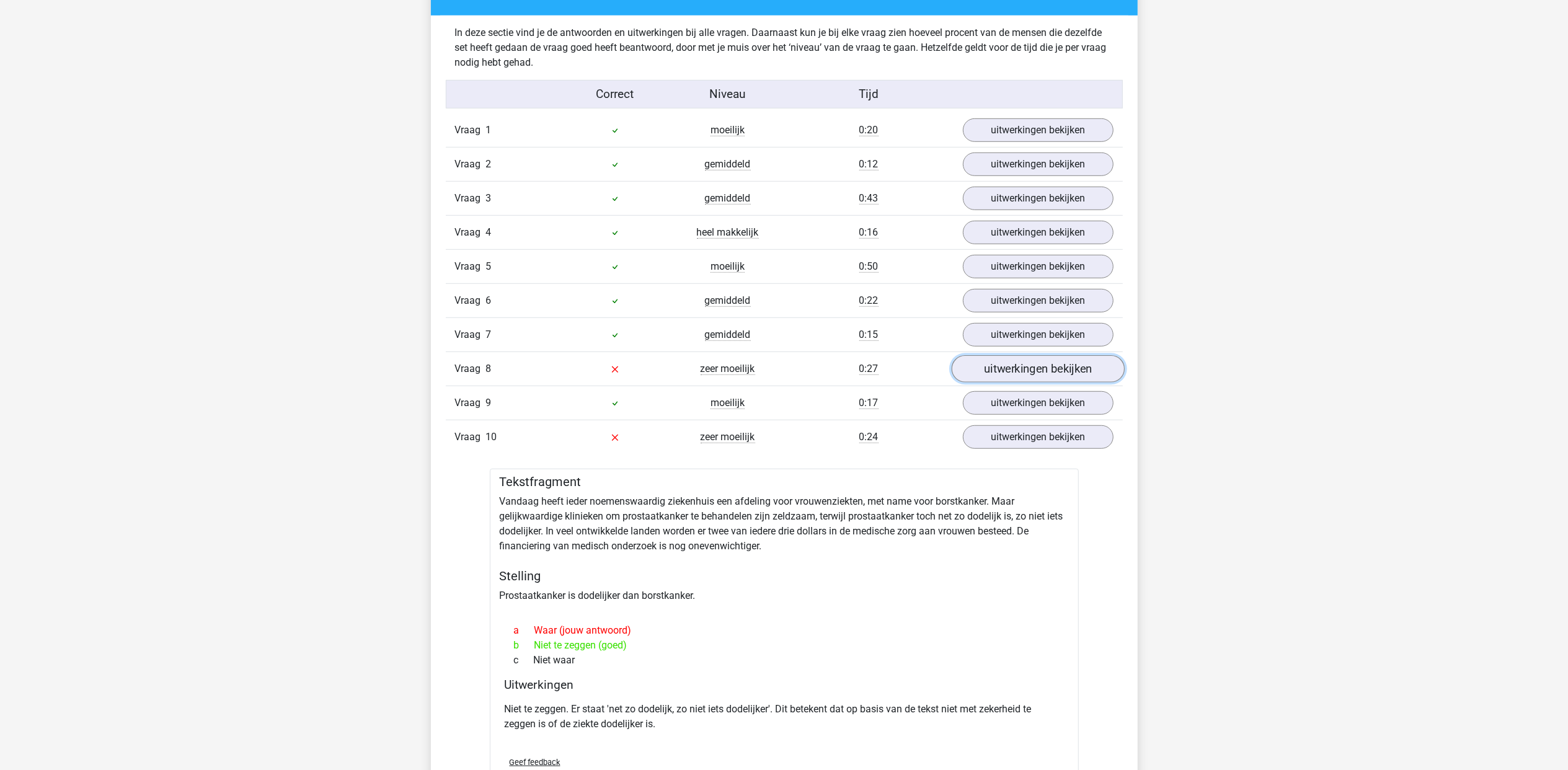
click at [1005, 362] on link "uitwerkingen bekijken" at bounding box center [1038, 368] width 173 height 27
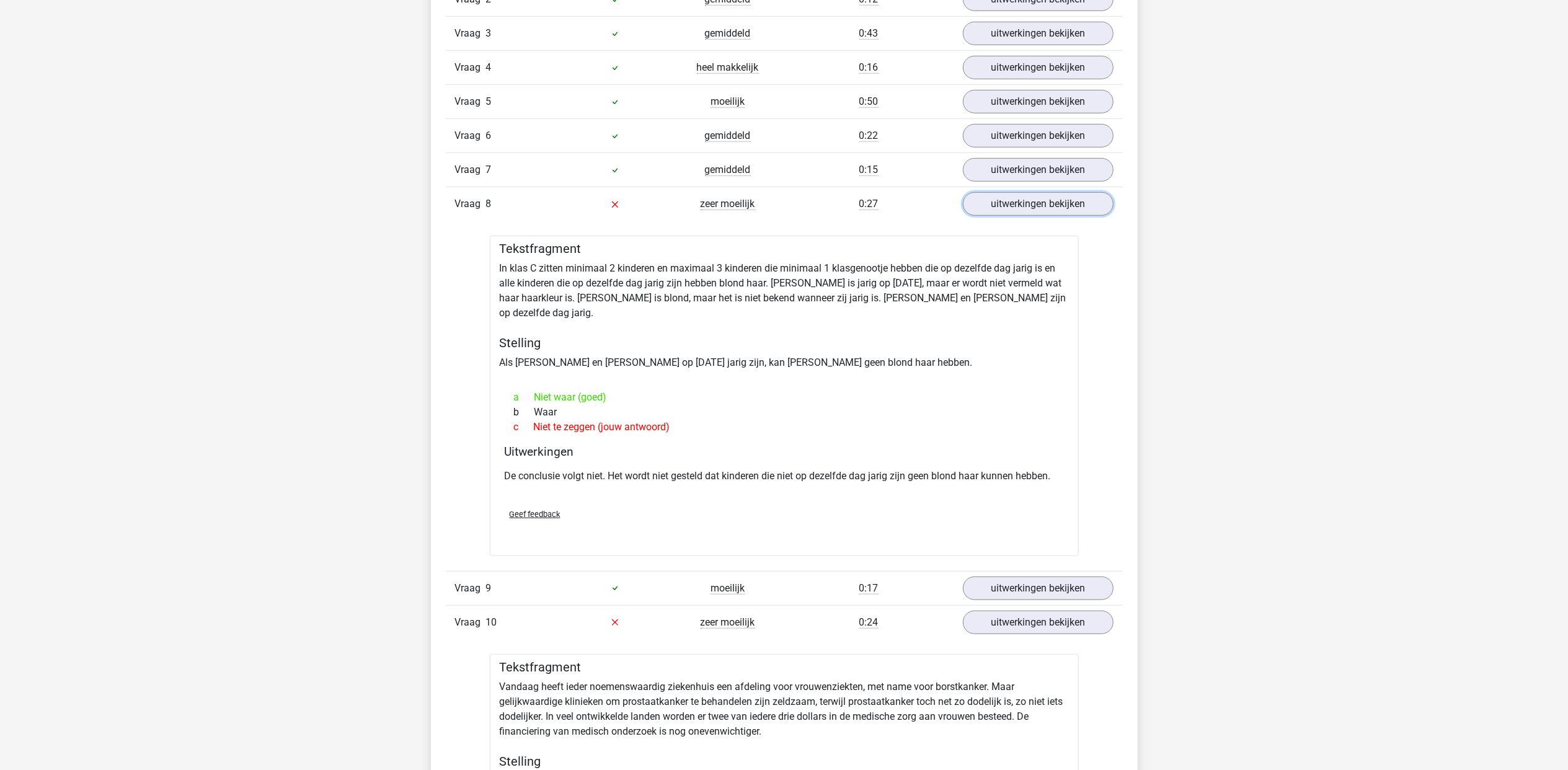
scroll to position [827, 0]
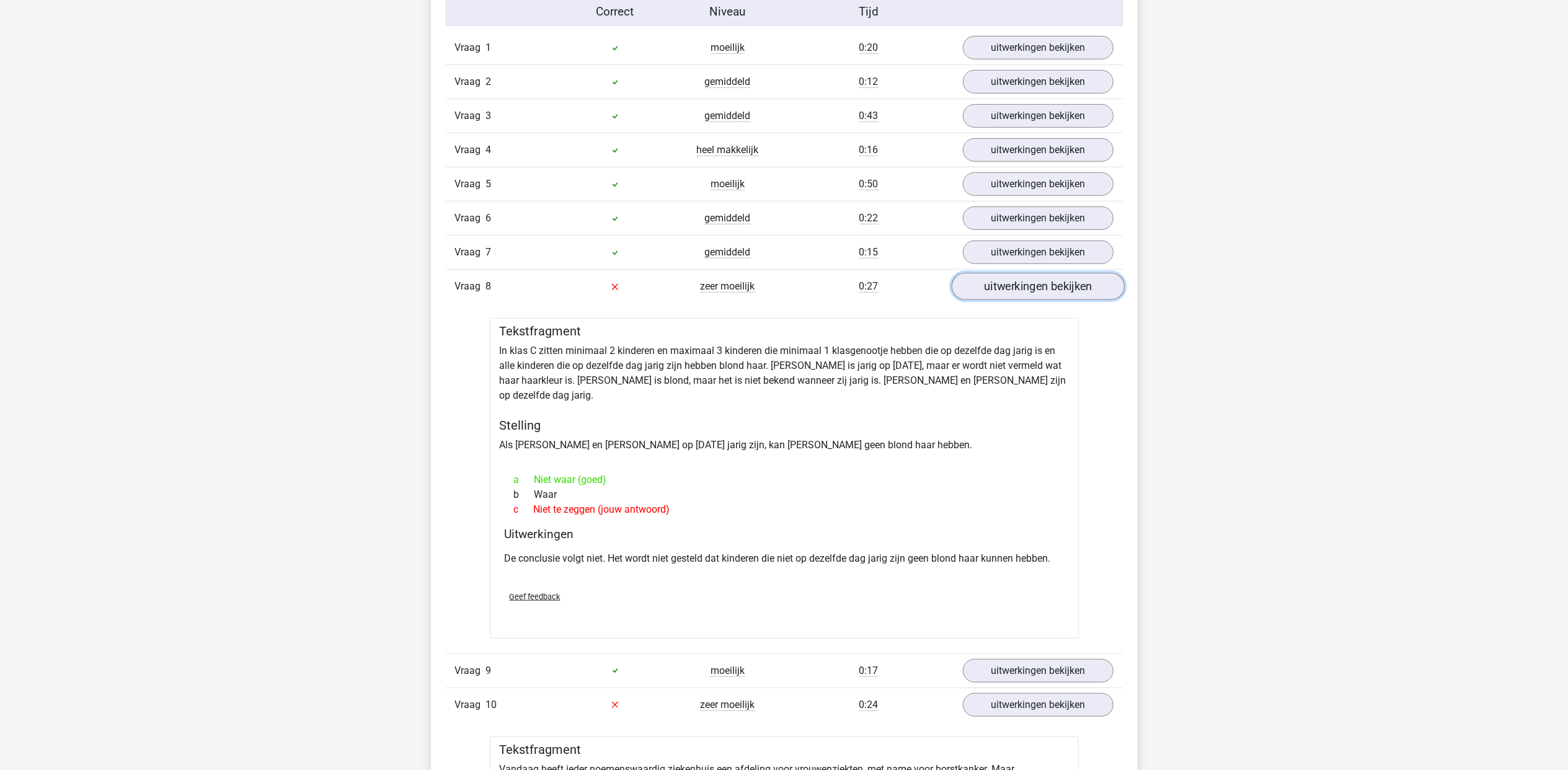
click at [1000, 291] on link "uitwerkingen bekijken" at bounding box center [1038, 286] width 173 height 27
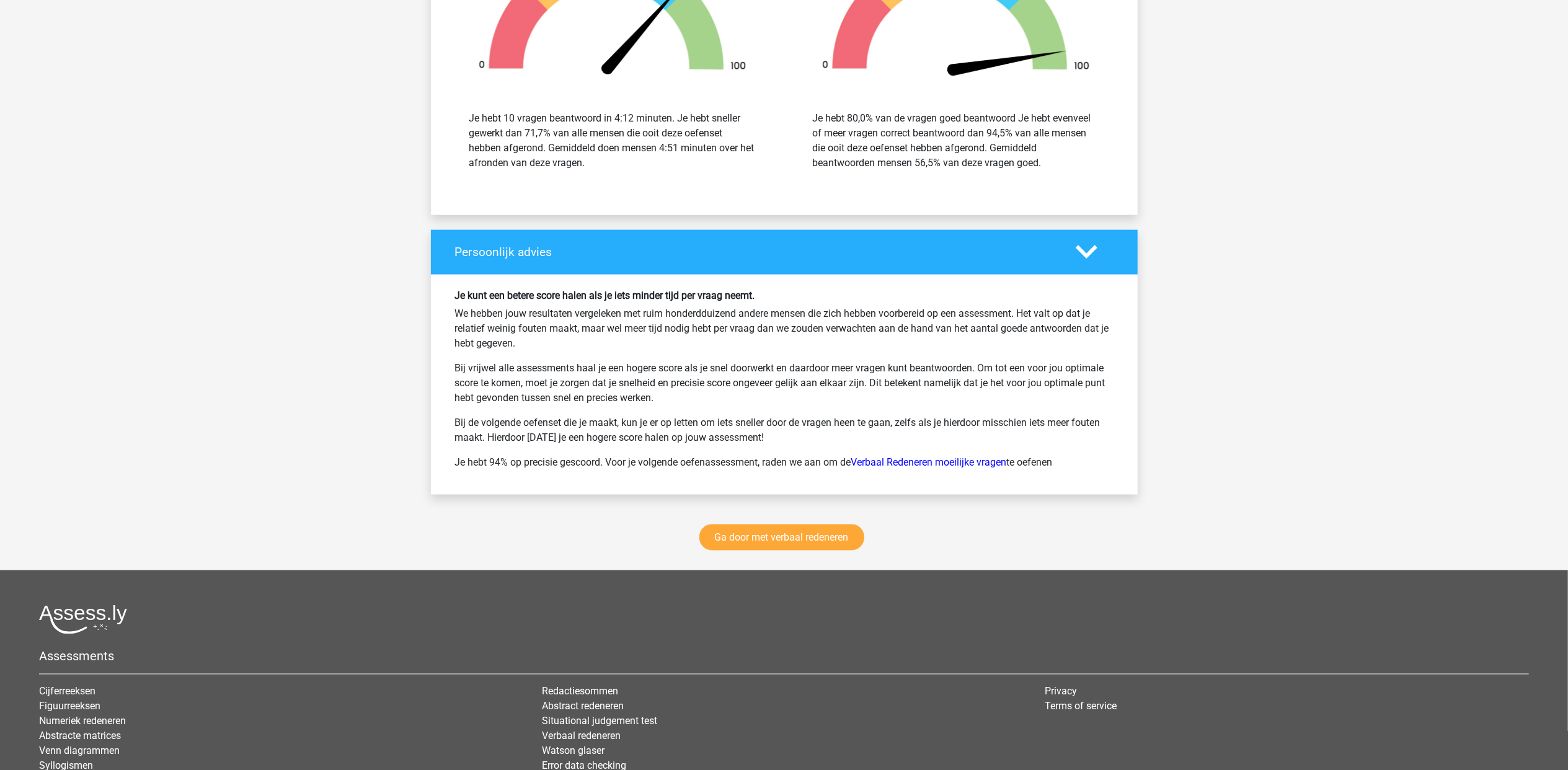
scroll to position [1819, 0]
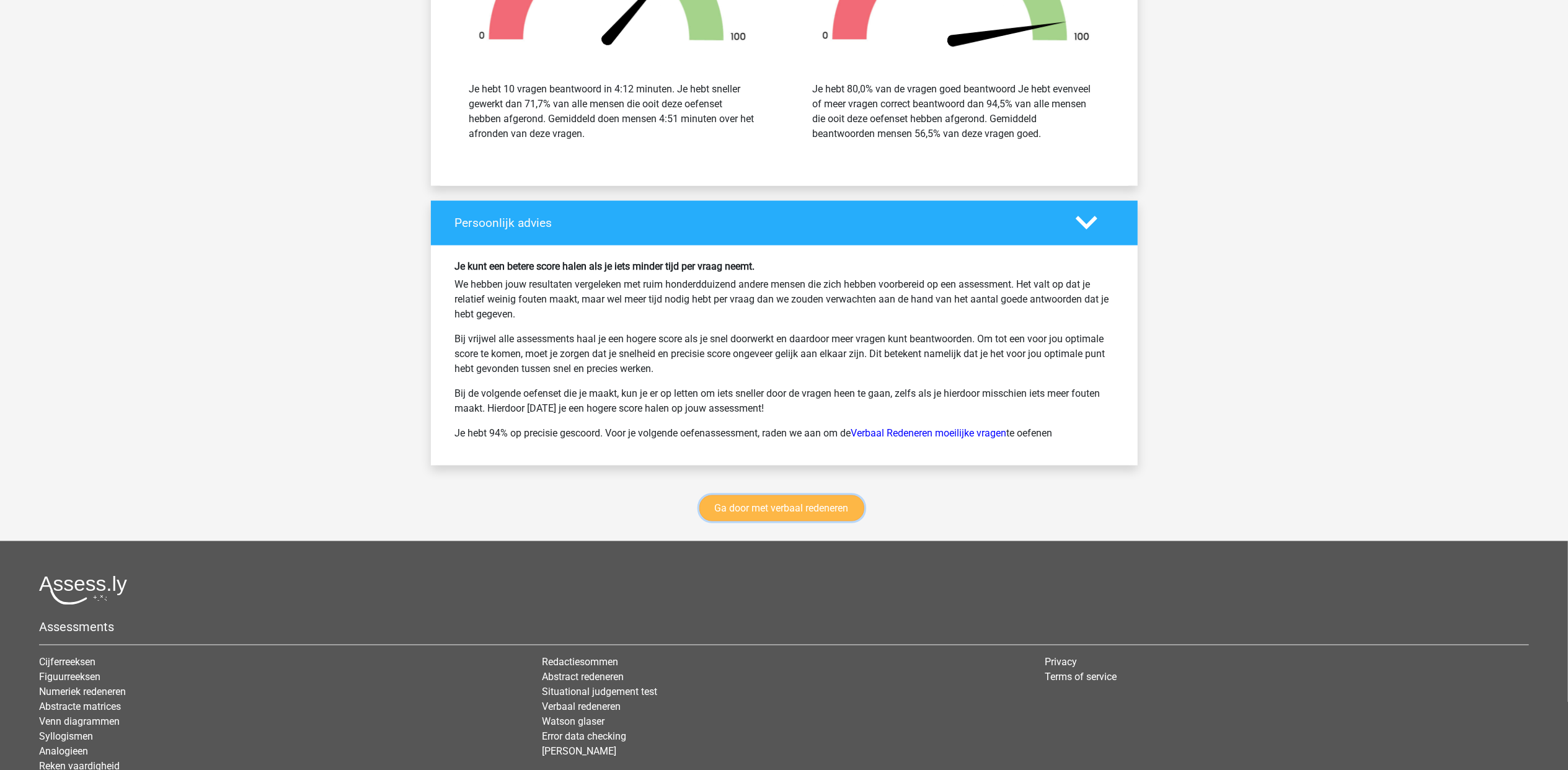
click at [773, 517] on link "Ga door met verbaal redeneren" at bounding box center [782, 508] width 165 height 26
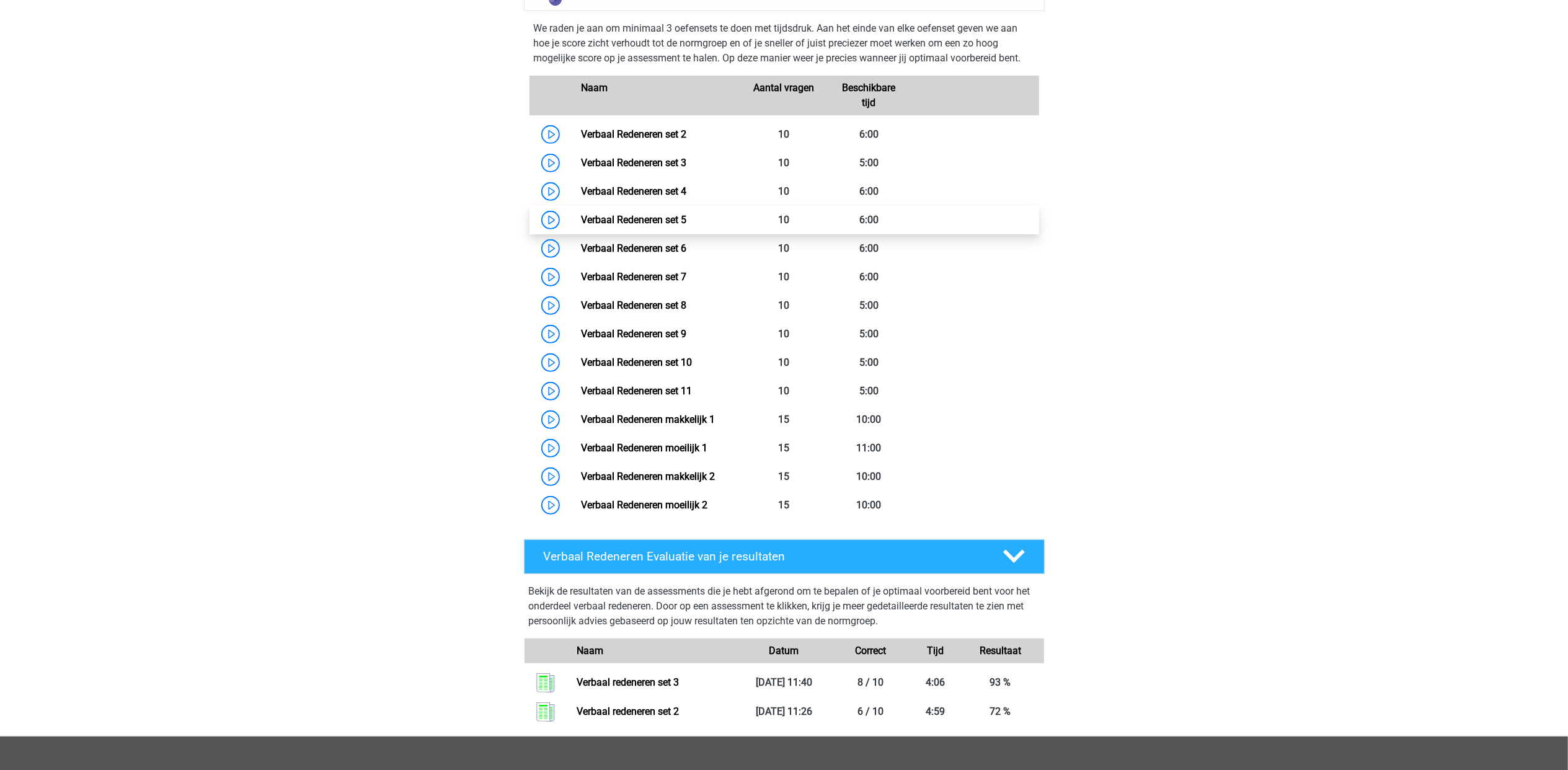
scroll to position [523, 0]
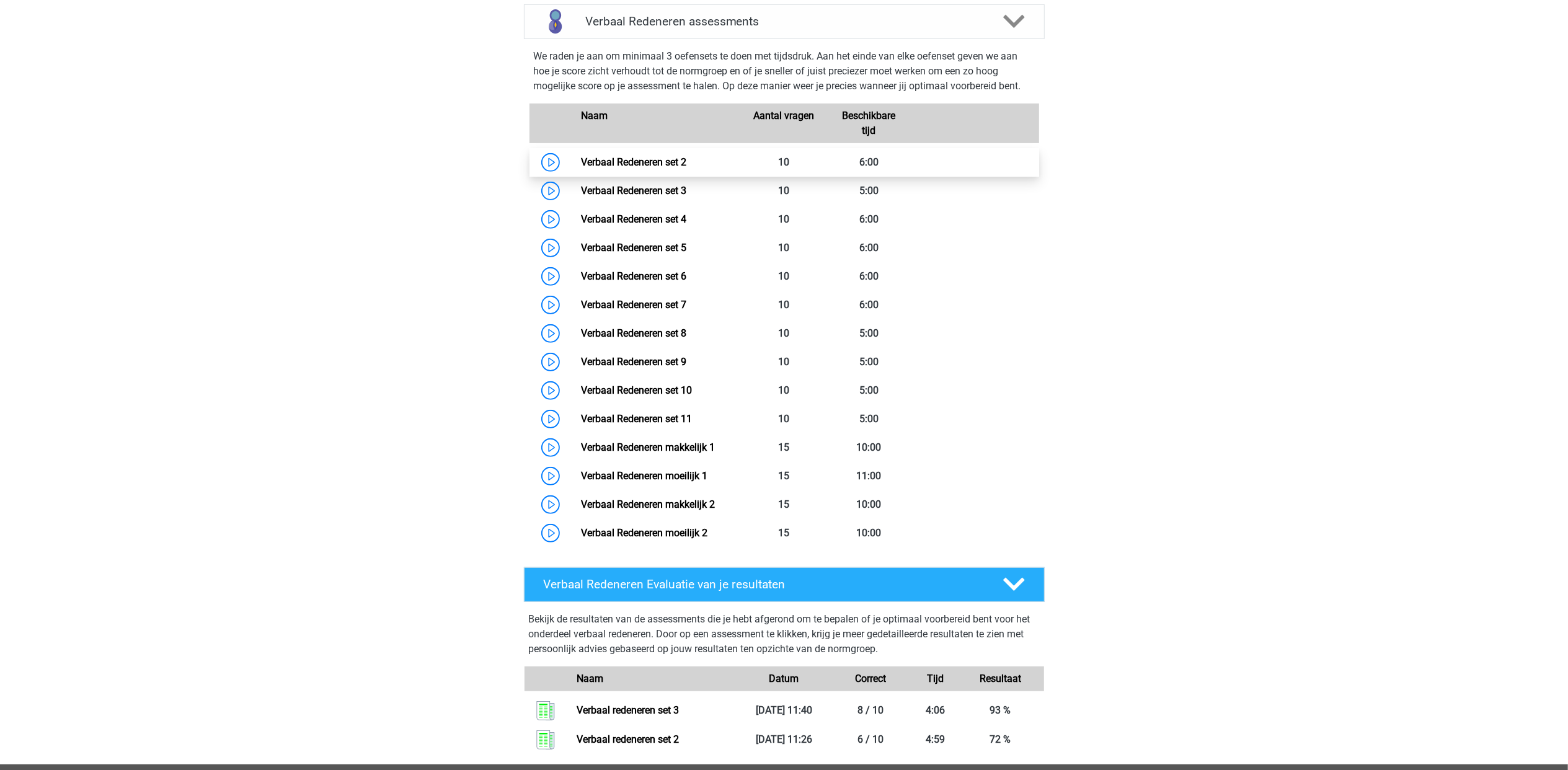
click at [672, 168] on link "Verbaal Redeneren set 2" at bounding box center [634, 162] width 105 height 12
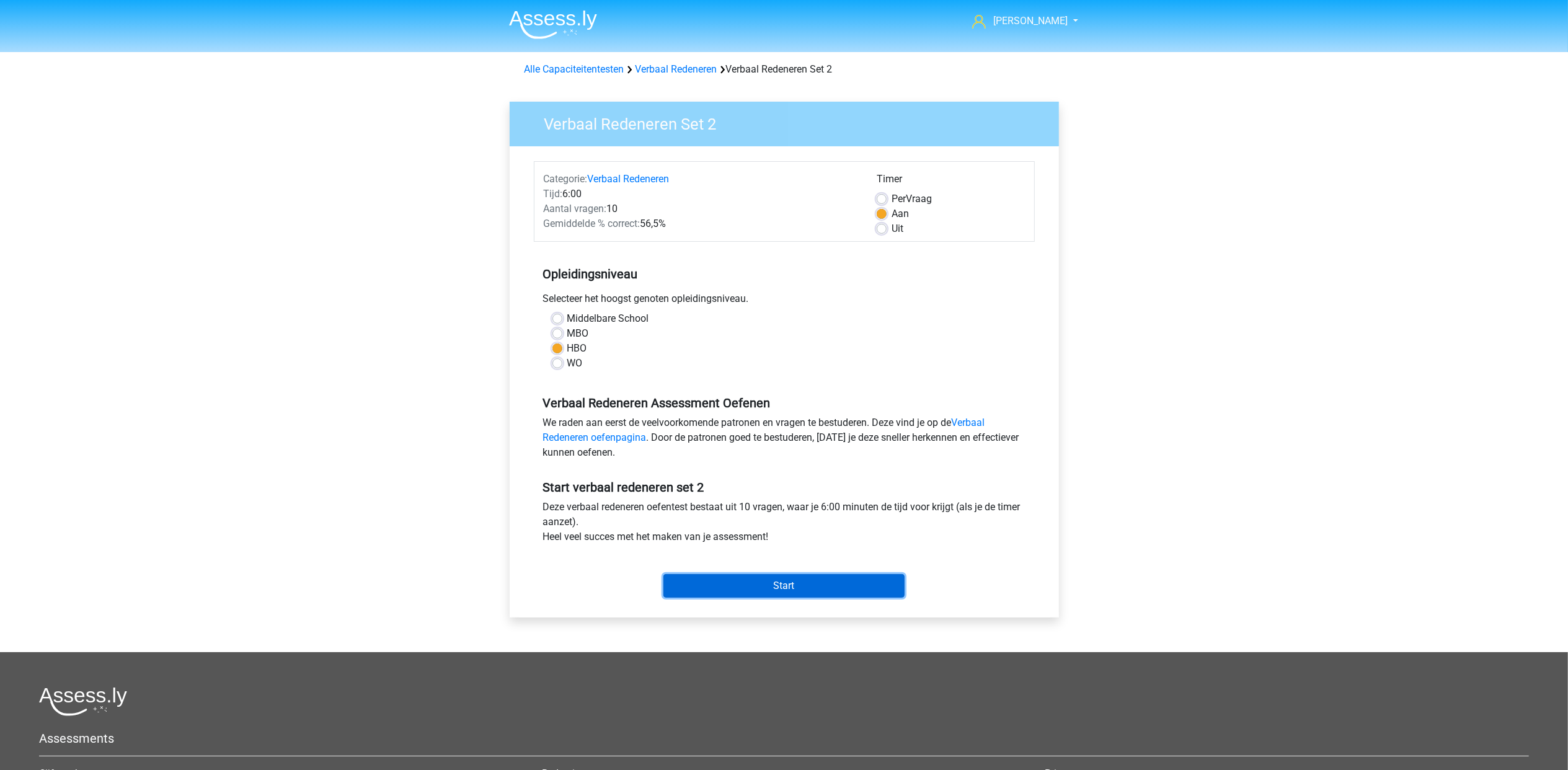
click at [796, 585] on input "Start" at bounding box center [784, 586] width 241 height 24
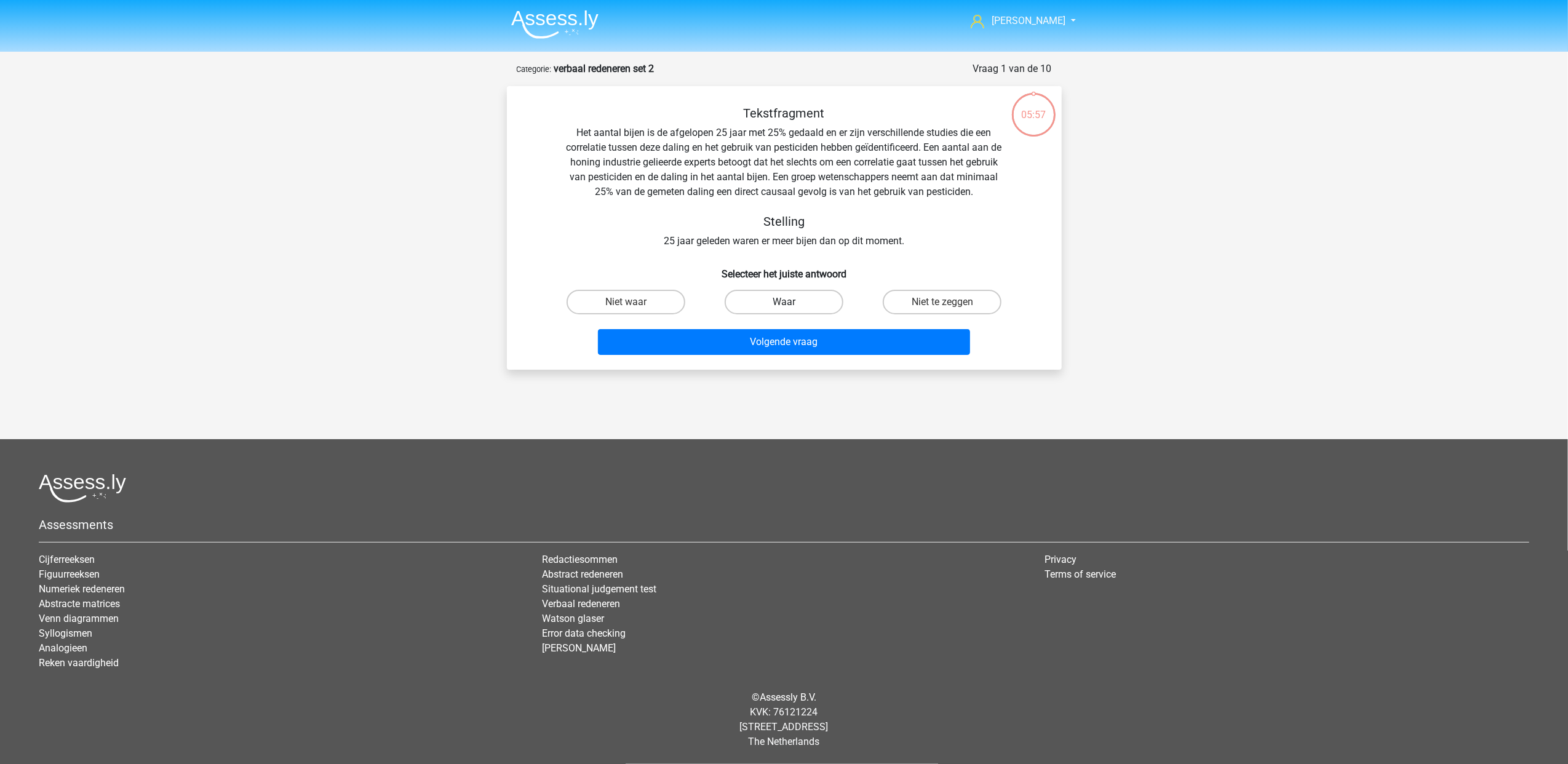
click at [778, 306] on label "Waar" at bounding box center [783, 302] width 118 height 24
click at [783, 306] on input "Waar" at bounding box center [787, 306] width 8 height 8
radio input "true"
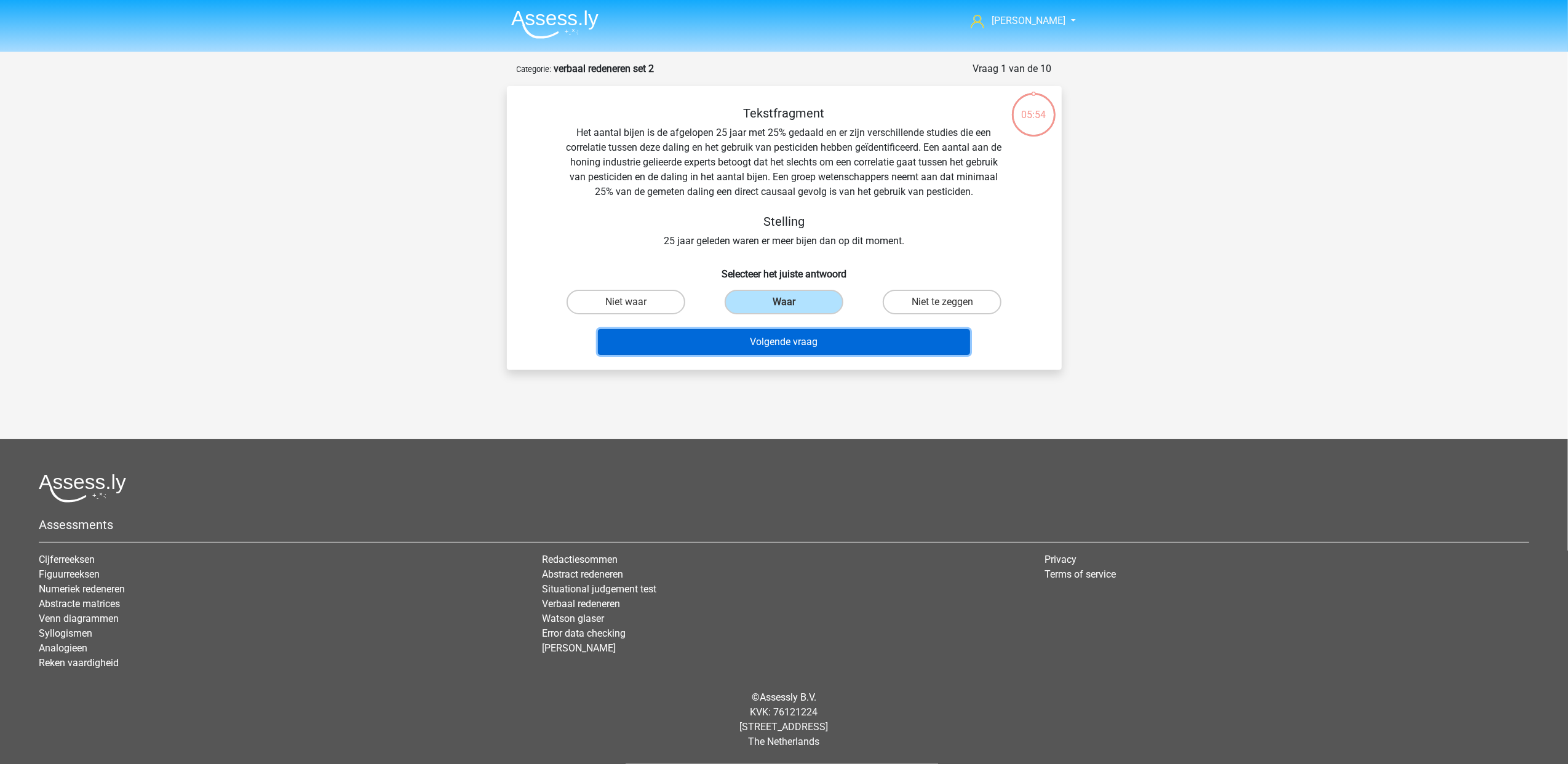
click at [802, 345] on button "Volgende vraag" at bounding box center [783, 342] width 372 height 26
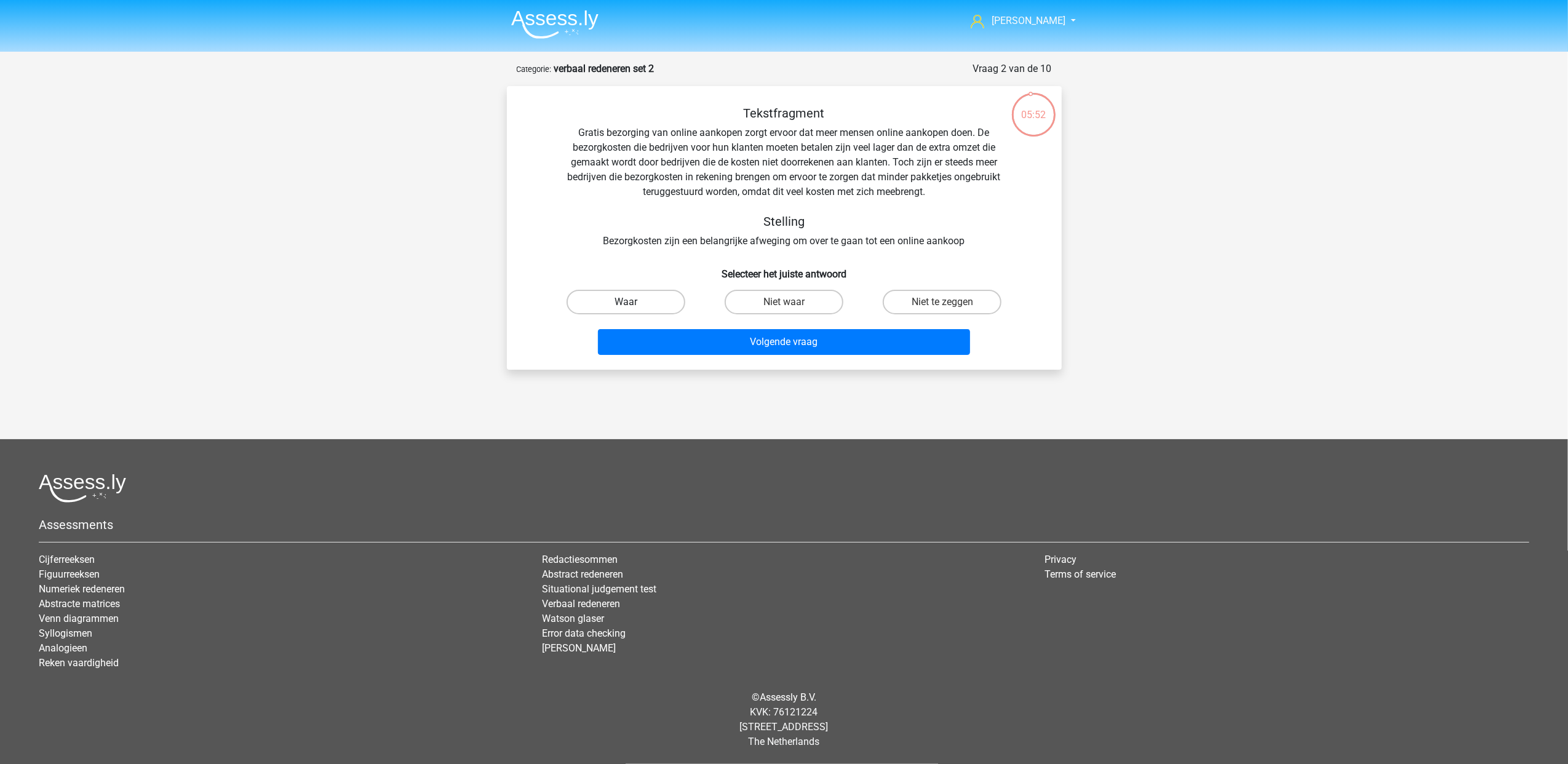
click at [634, 297] on label "Waar" at bounding box center [625, 302] width 118 height 24
click at [634, 302] on input "Waar" at bounding box center [629, 306] width 8 height 8
radio input "true"
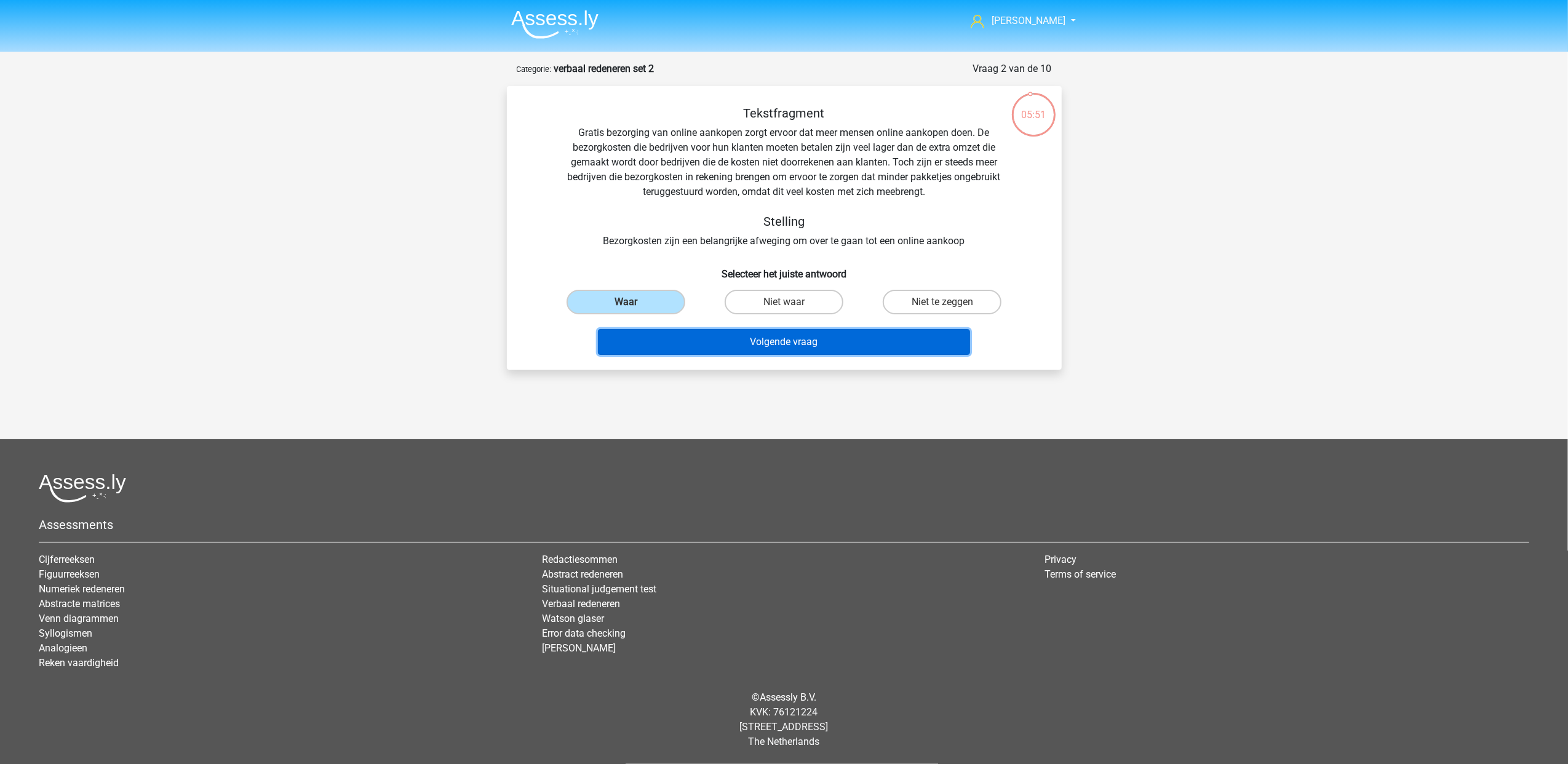
click at [783, 340] on button "Volgende vraag" at bounding box center [783, 342] width 372 height 26
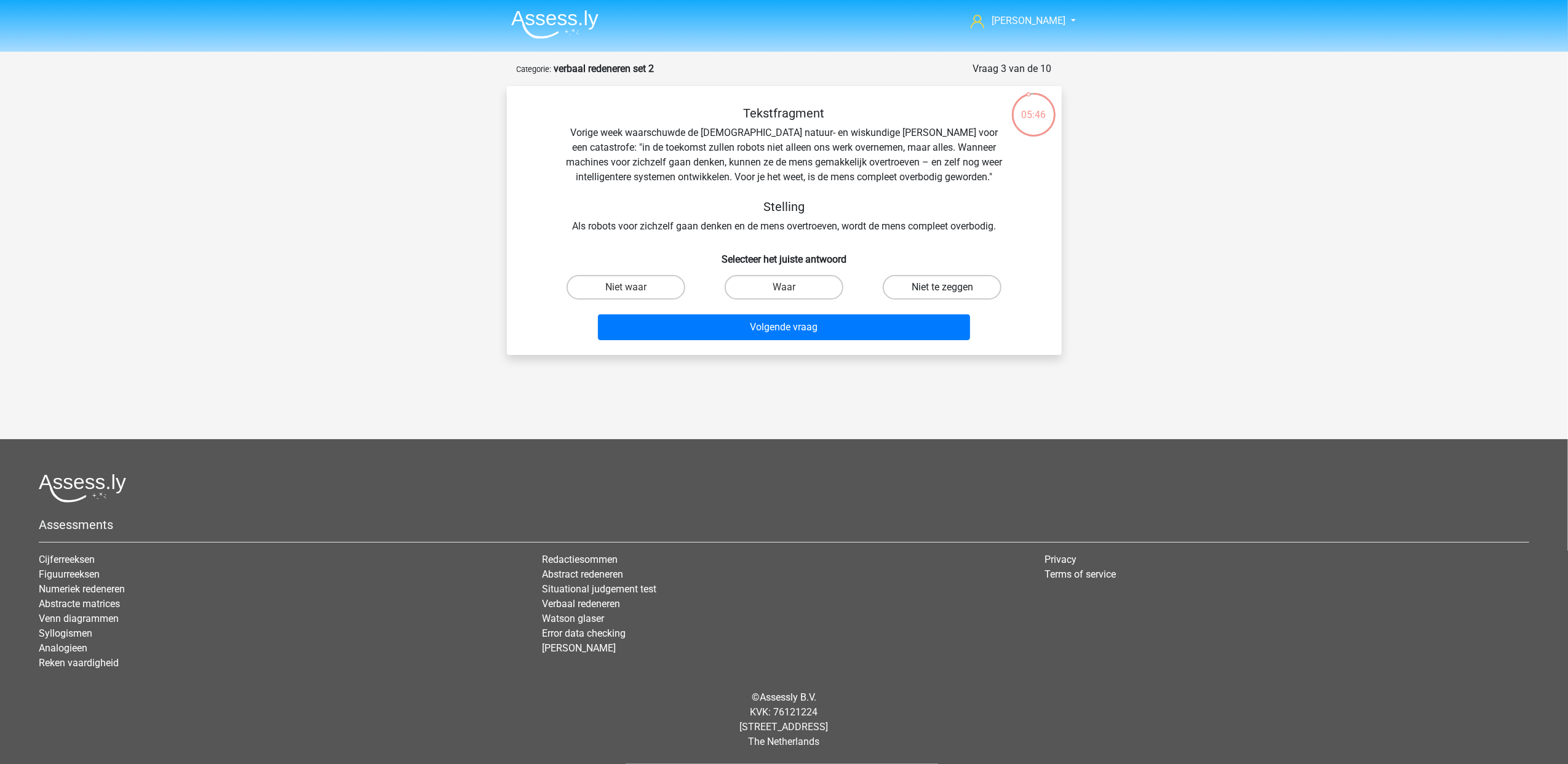
click at [955, 291] on label "Niet te zeggen" at bounding box center [941, 287] width 118 height 24
click at [950, 291] on input "Niet te zeggen" at bounding box center [946, 292] width 8 height 8
radio input "true"
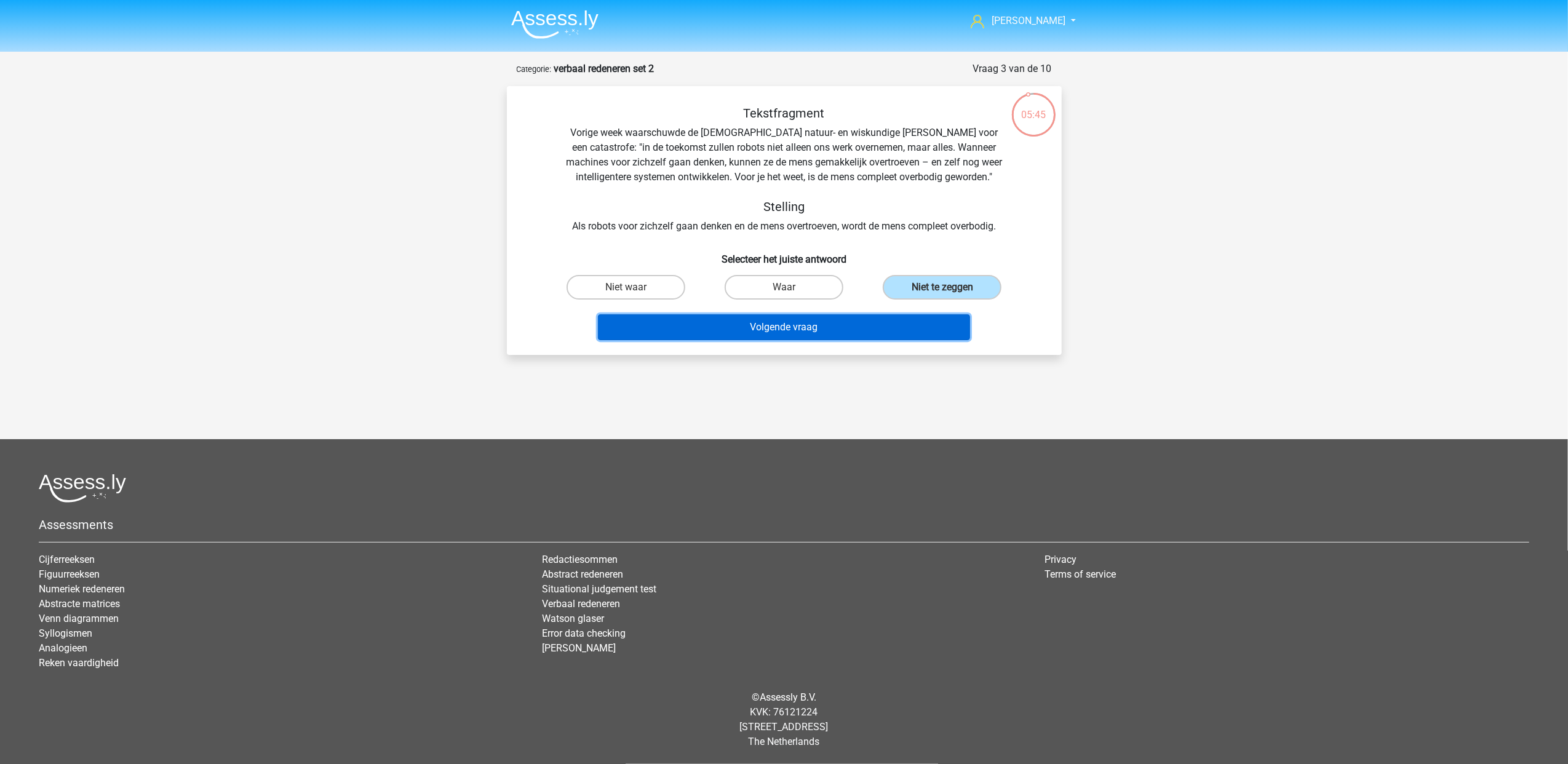
click at [811, 327] on button "Volgende vraag" at bounding box center [783, 327] width 372 height 26
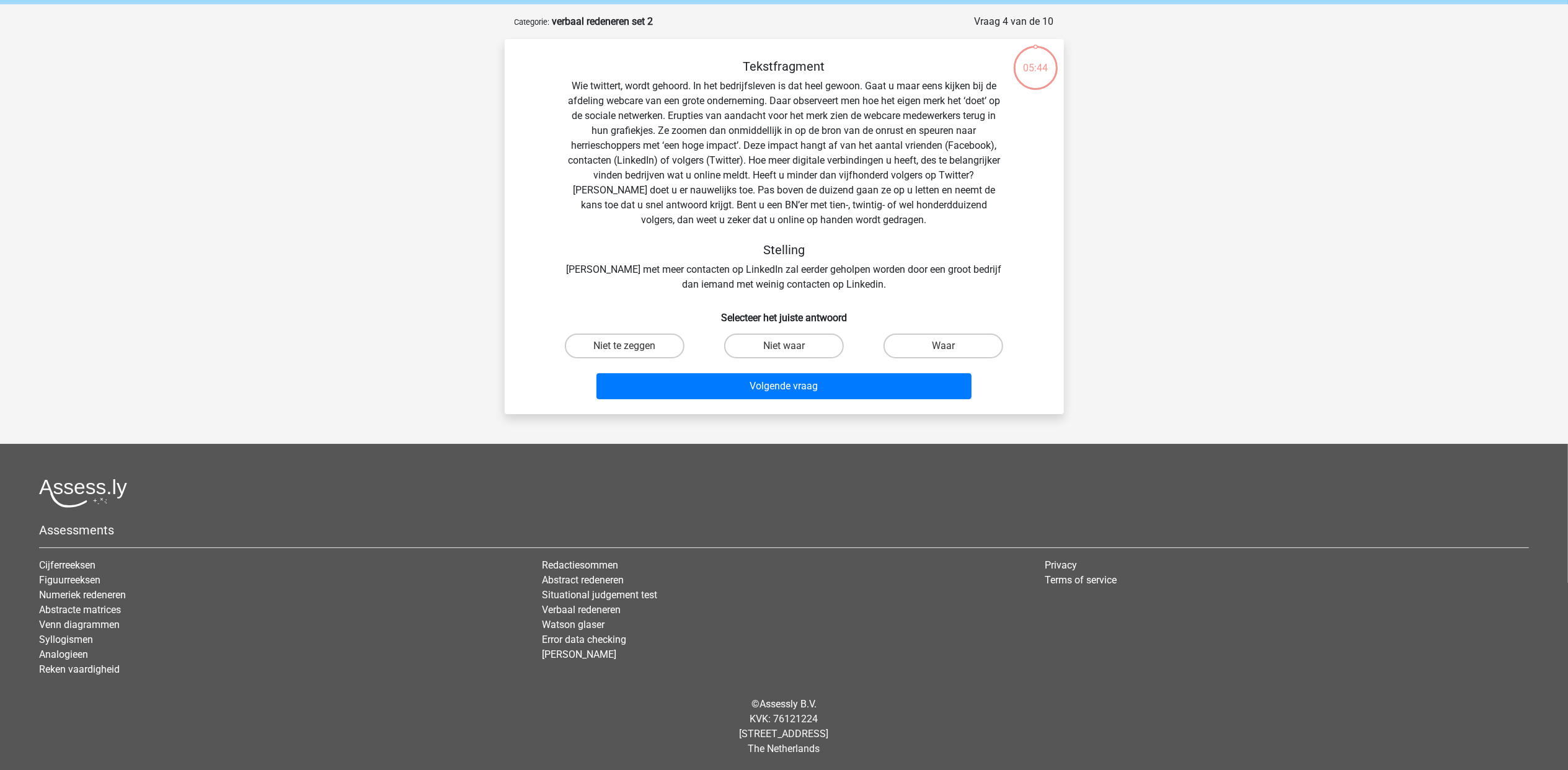
scroll to position [48, 0]
click at [633, 346] on input "Niet te zeggen" at bounding box center [629, 350] width 8 height 8
radio input "true"
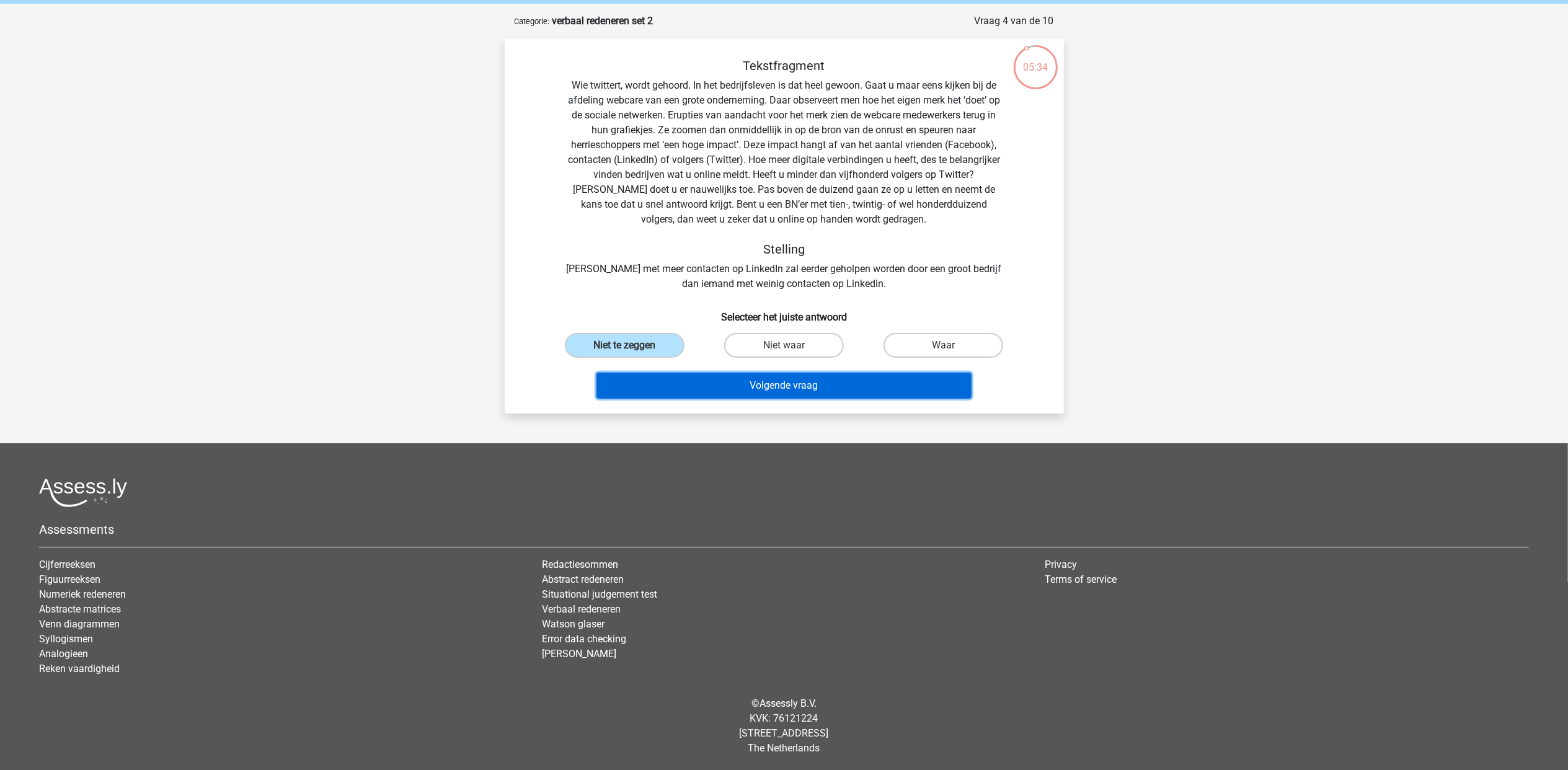
click at [802, 387] on button "Volgende vraag" at bounding box center [784, 385] width 375 height 26
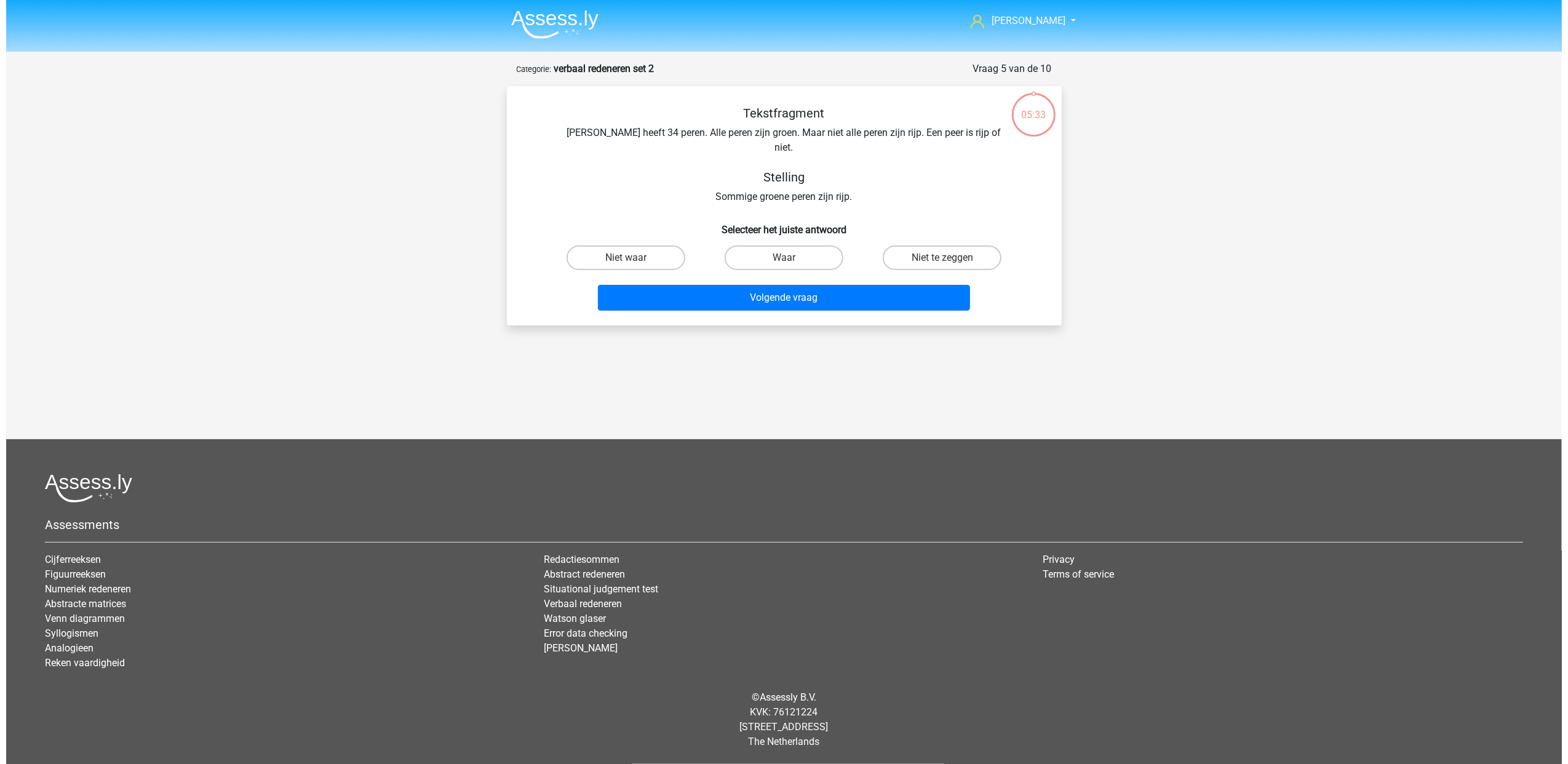
scroll to position [0, 0]
click at [908, 247] on label "Niet te zeggen" at bounding box center [941, 257] width 118 height 24
click at [942, 258] on input "Niet te zeggen" at bounding box center [946, 262] width 8 height 8
radio input "true"
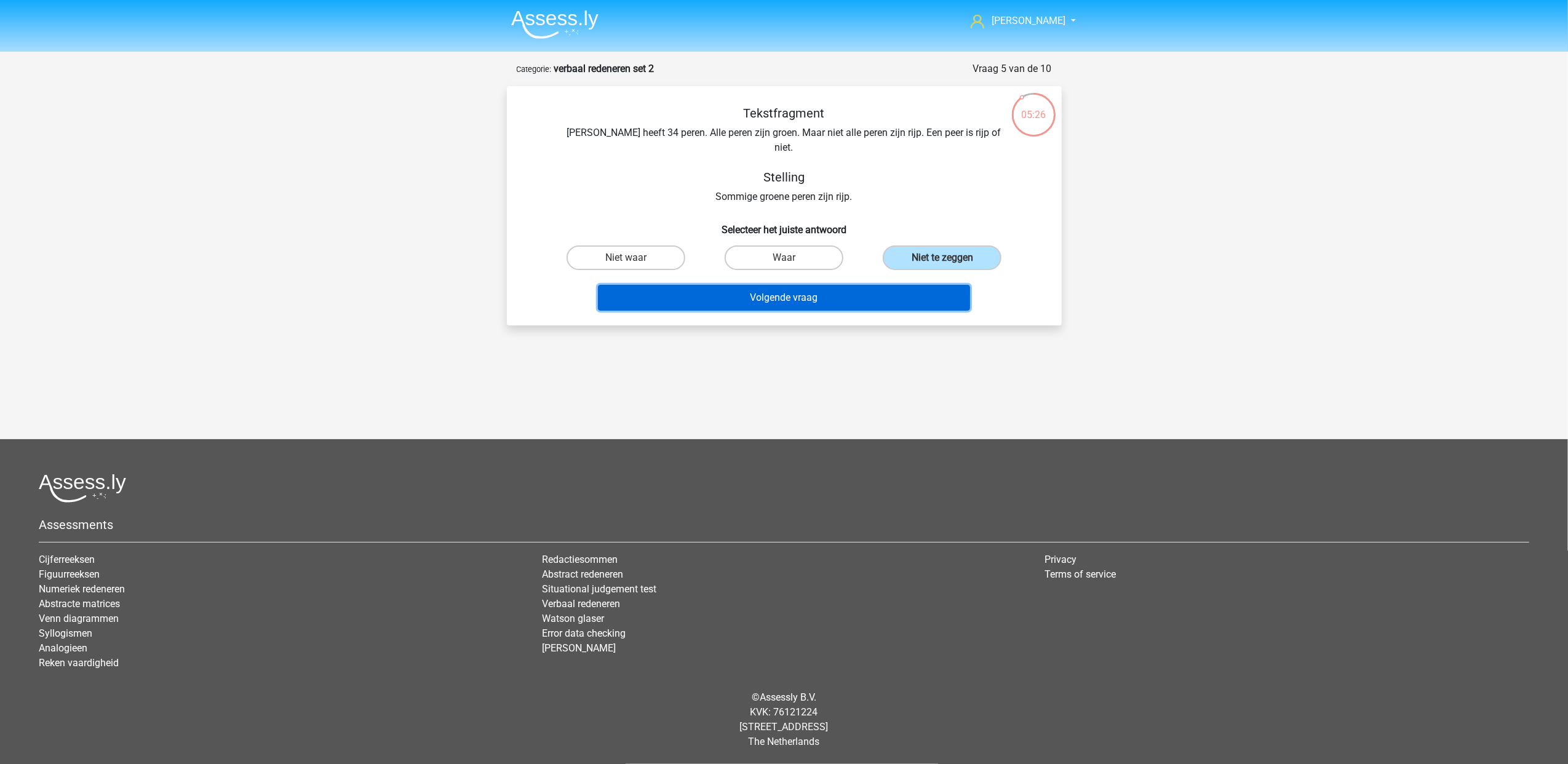
click at [827, 285] on button "Volgende vraag" at bounding box center [783, 298] width 372 height 26
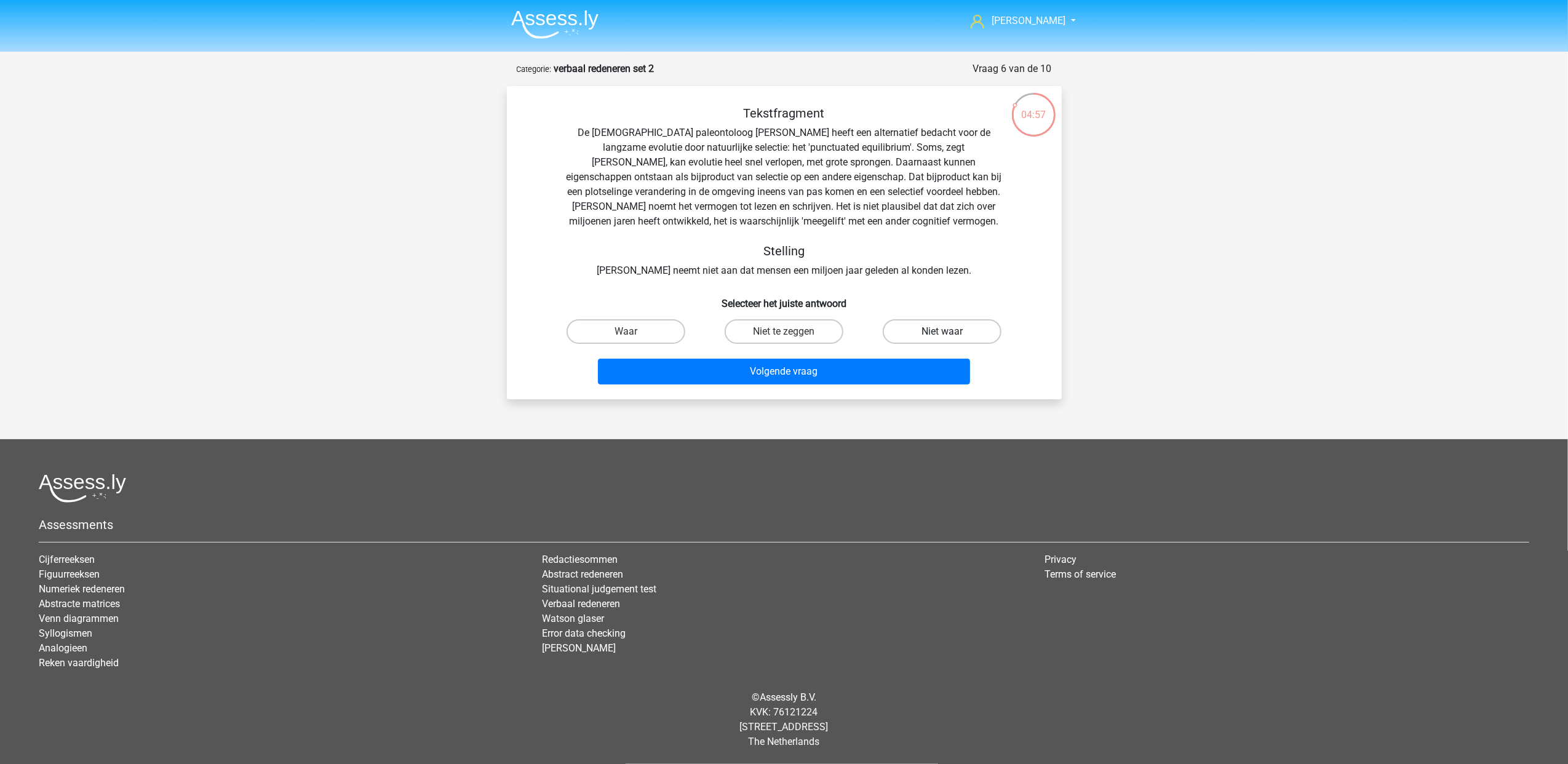
click at [923, 336] on label "Niet waar" at bounding box center [941, 331] width 118 height 24
click at [942, 336] on input "Niet waar" at bounding box center [946, 336] width 8 height 8
radio input "true"
click at [804, 335] on label "Niet te zeggen" at bounding box center [783, 331] width 118 height 24
click at [792, 335] on input "Niet te zeggen" at bounding box center [787, 336] width 8 height 8
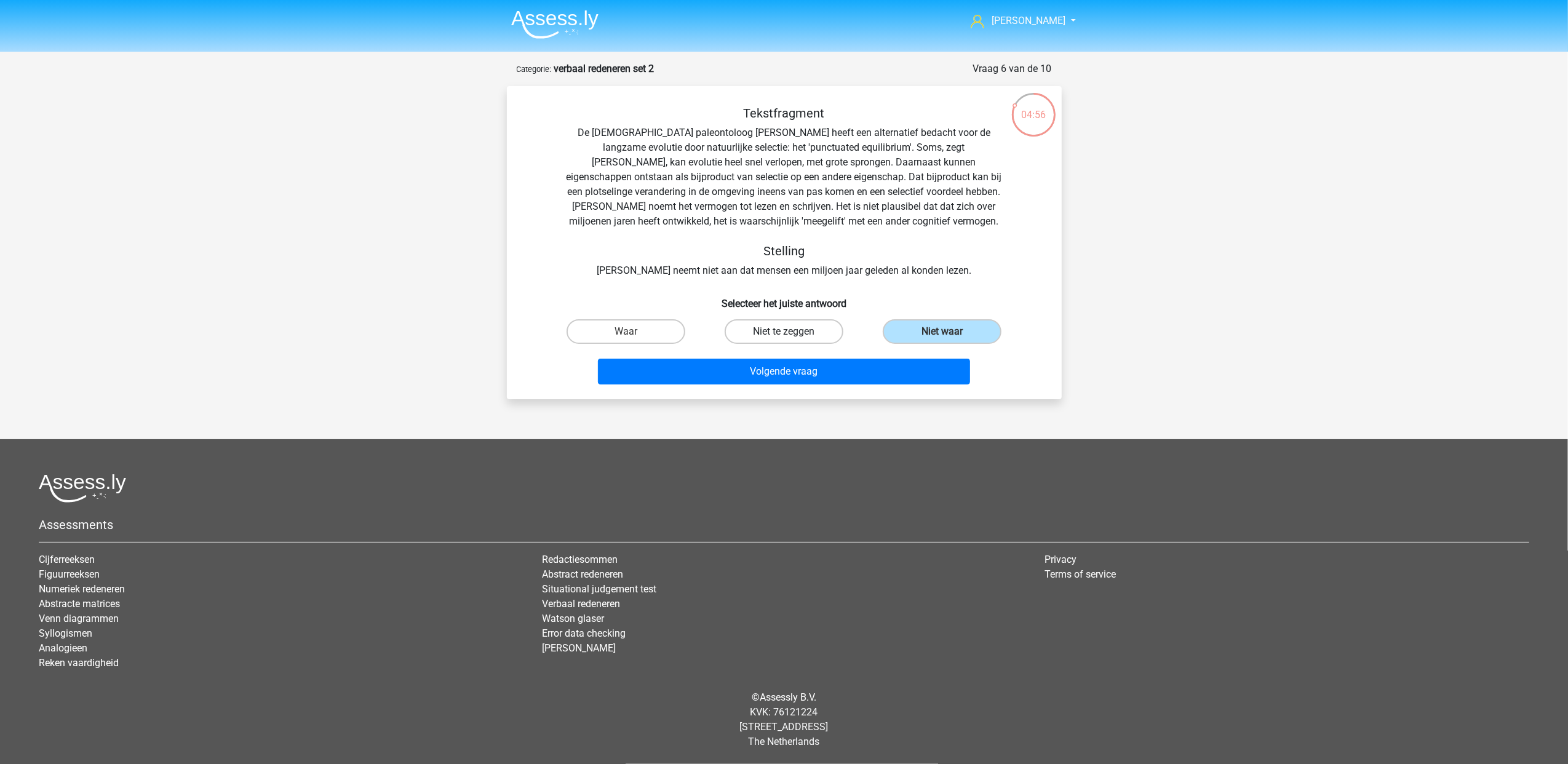
radio input "true"
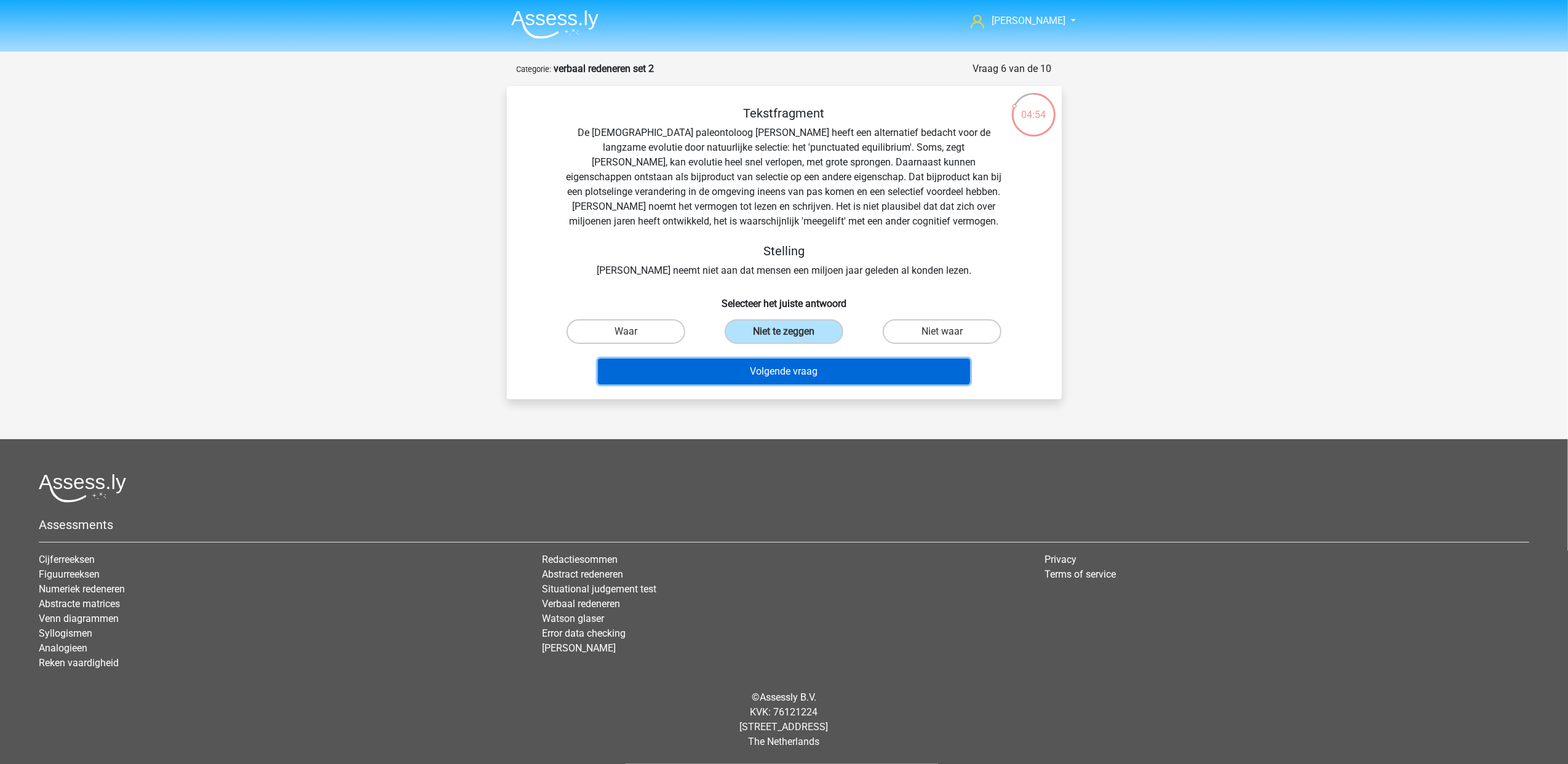
click at [801, 377] on button "Volgende vraag" at bounding box center [783, 371] width 372 height 26
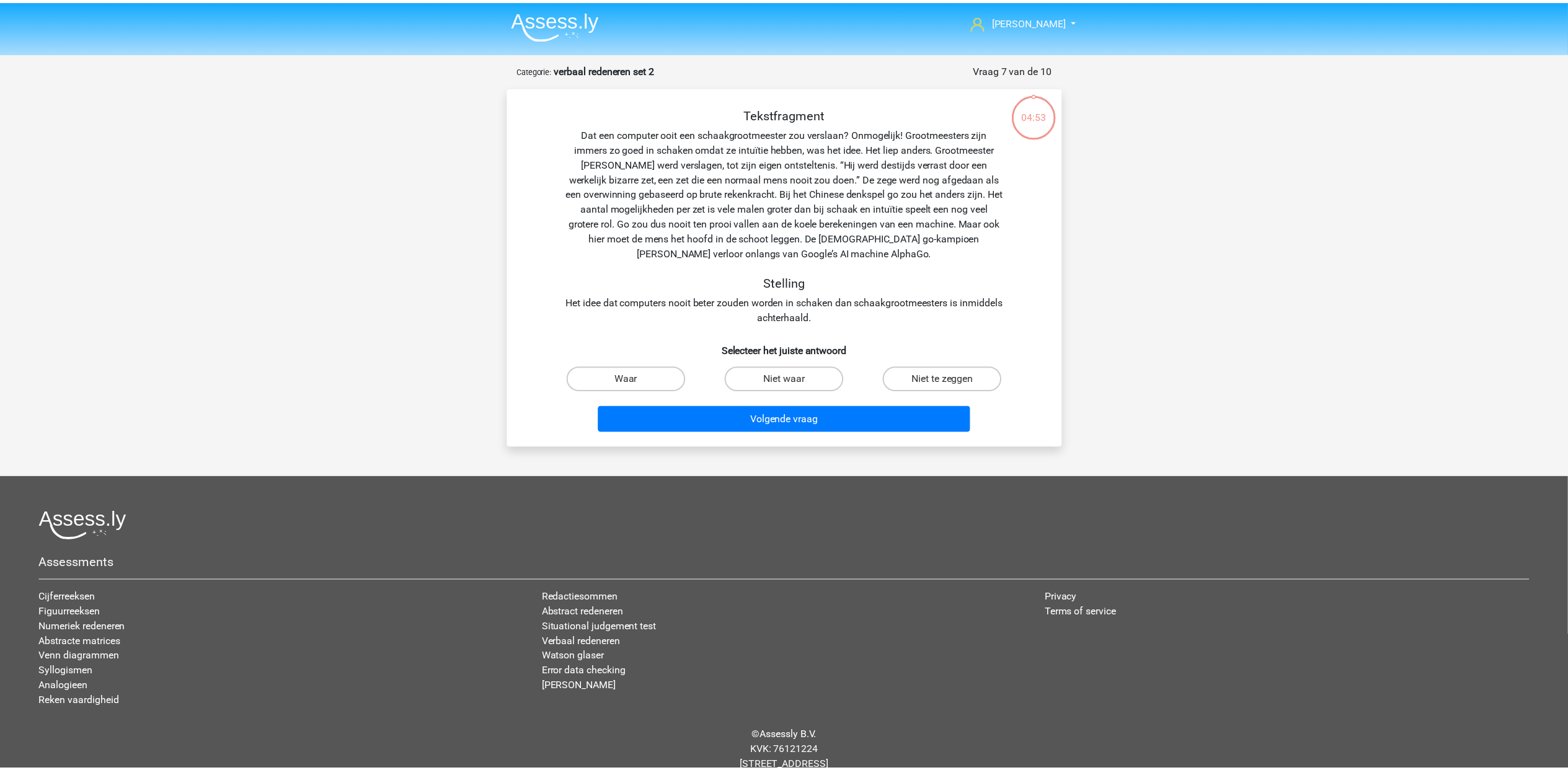
scroll to position [34, 0]
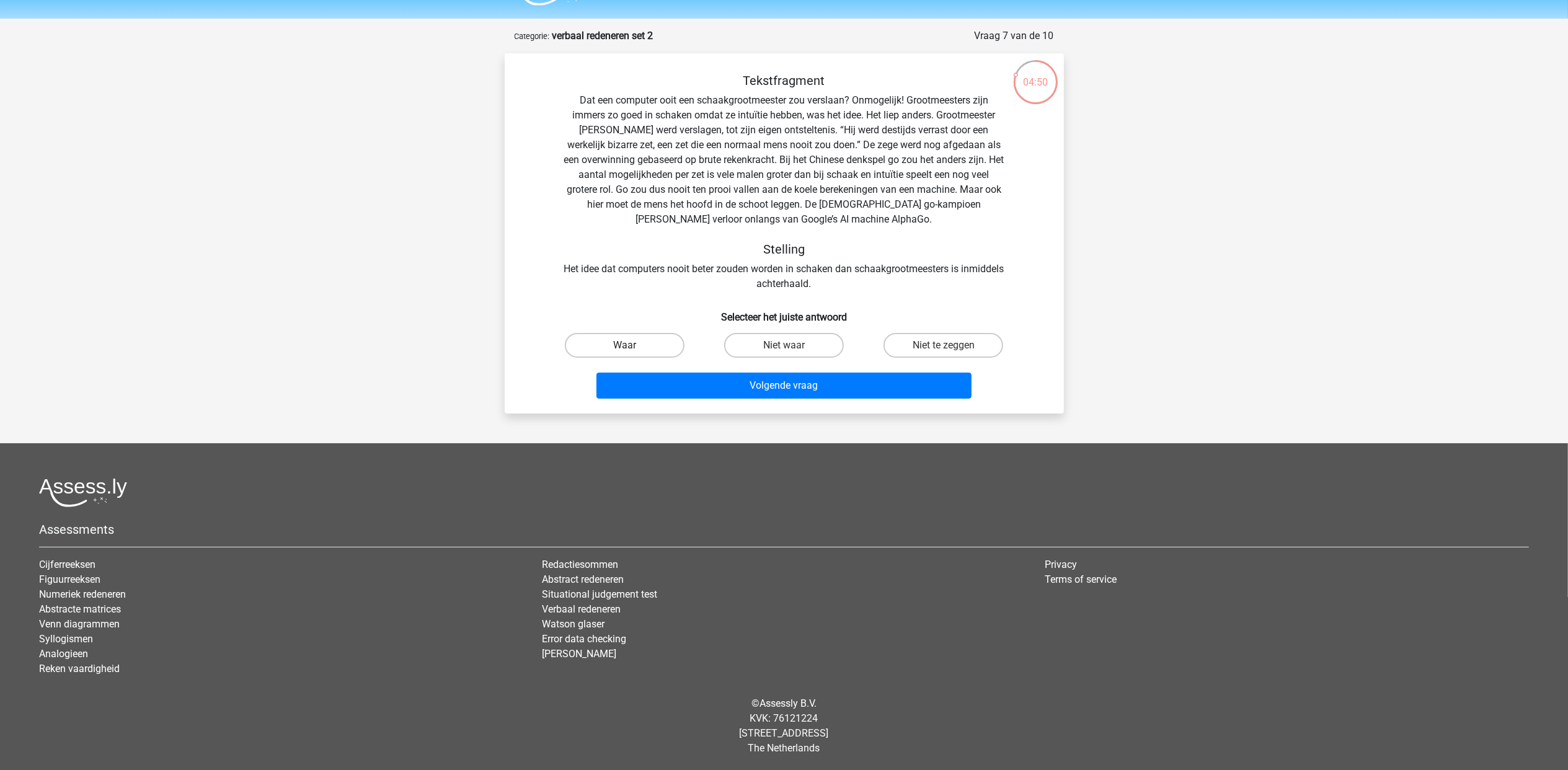
click at [649, 338] on label "Waar" at bounding box center [624, 345] width 119 height 25
click at [633, 346] on input "Waar" at bounding box center [629, 350] width 8 height 8
radio input "true"
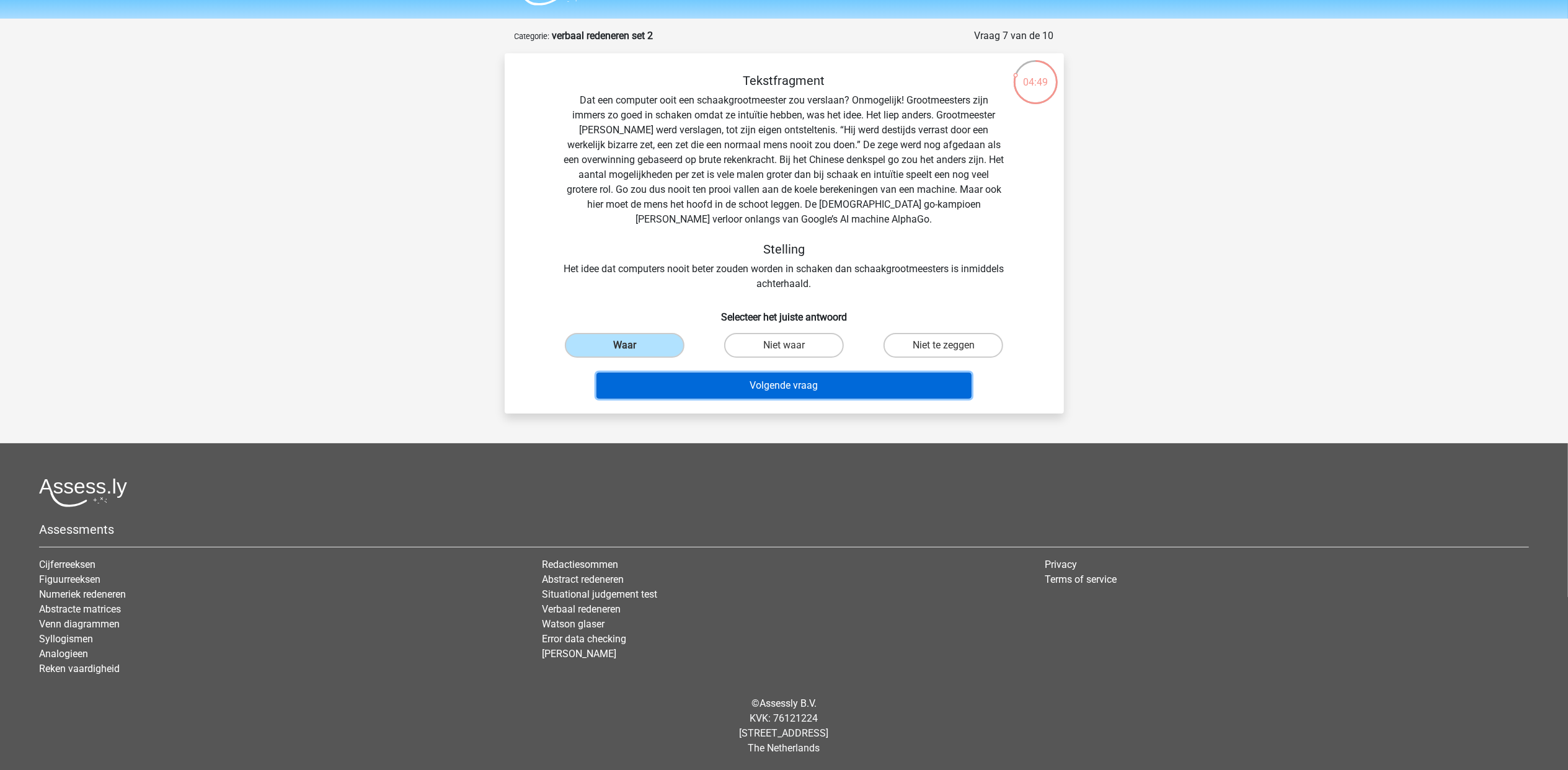
click at [797, 388] on button "Volgende vraag" at bounding box center [784, 385] width 375 height 26
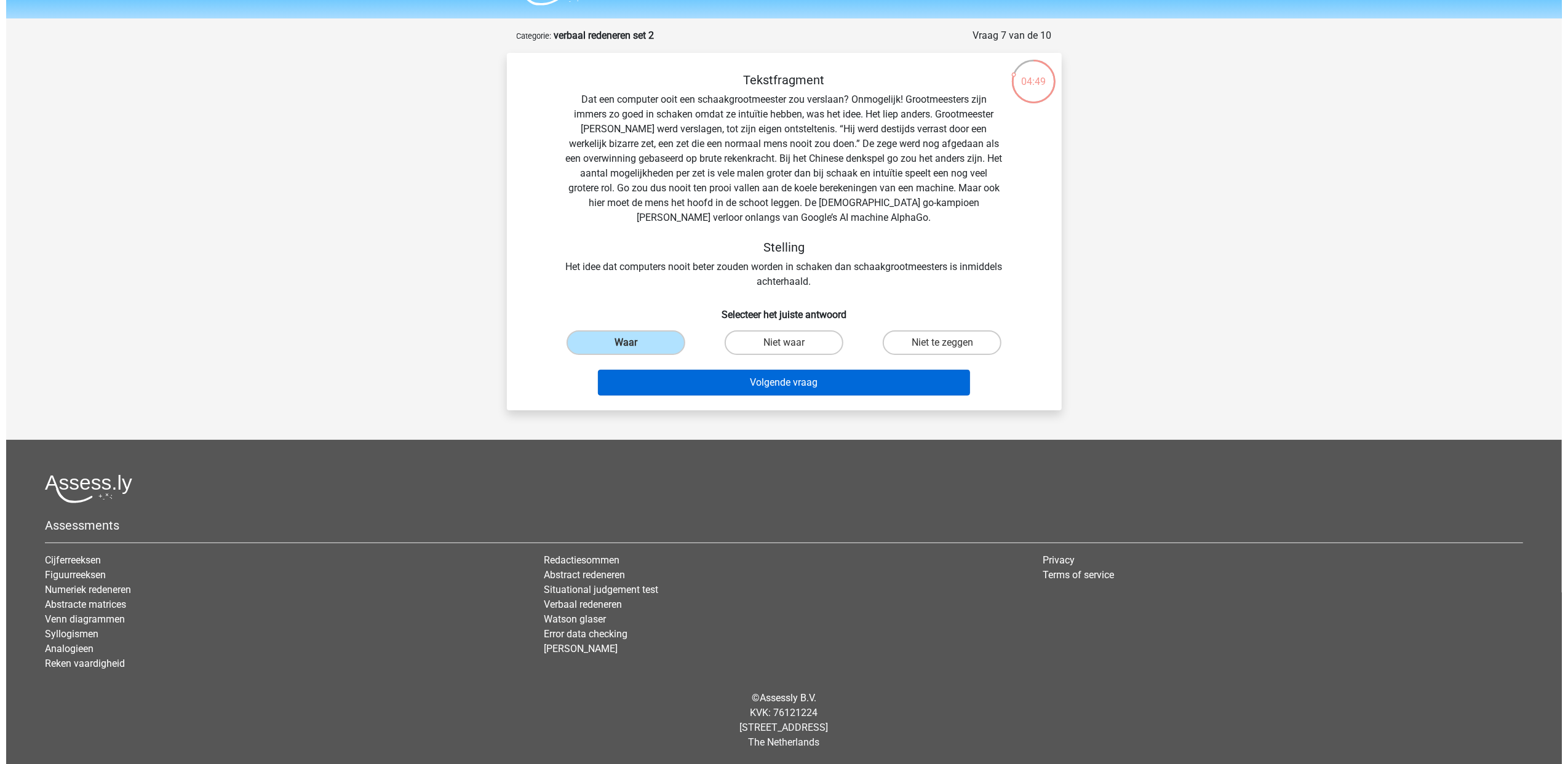
scroll to position [0, 0]
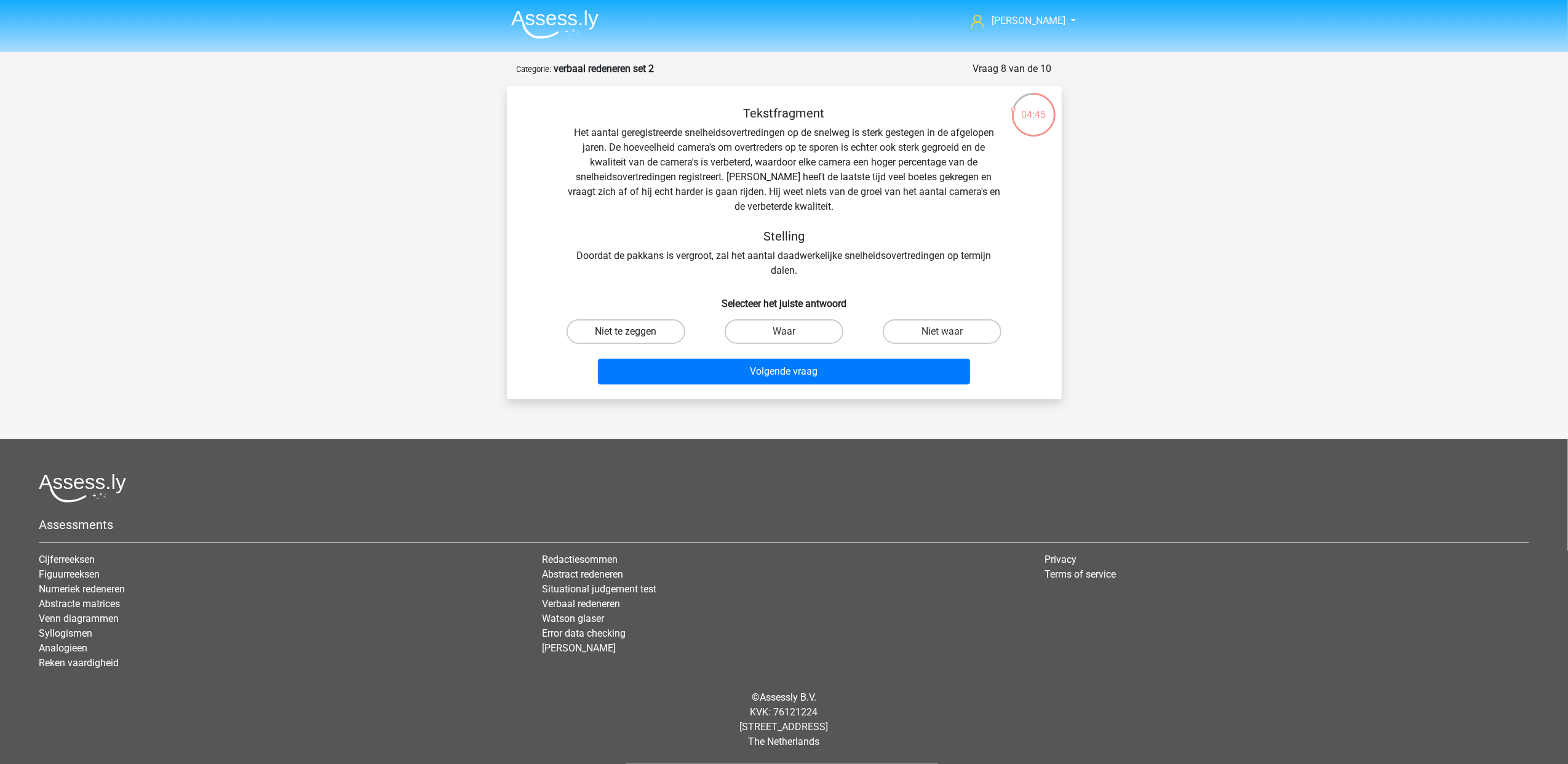
click at [648, 333] on label "Niet te zeggen" at bounding box center [625, 331] width 118 height 24
click at [634, 333] on input "Niet te zeggen" at bounding box center [629, 336] width 8 height 8
radio input "true"
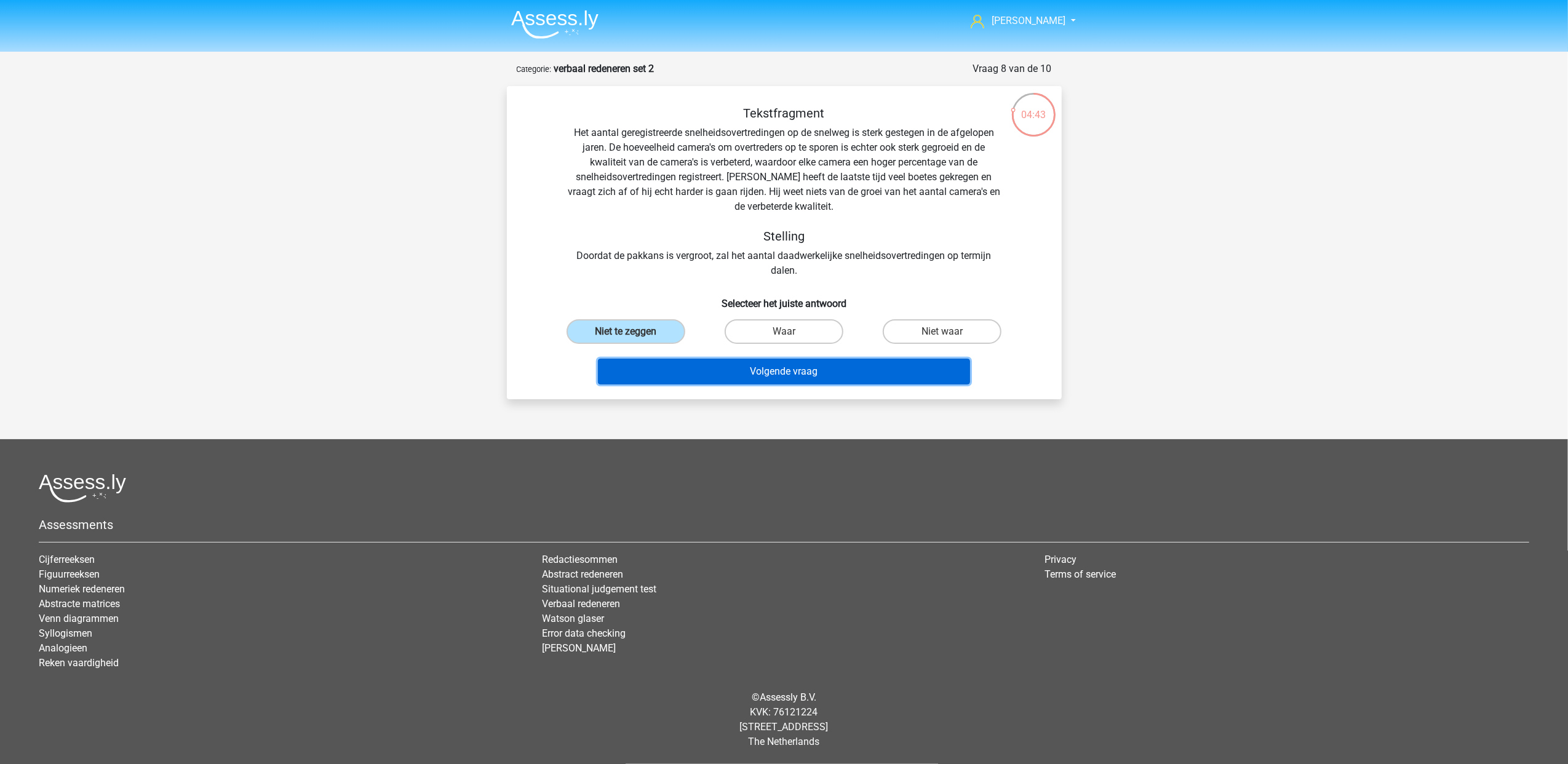
click at [774, 368] on button "Volgende vraag" at bounding box center [783, 371] width 372 height 26
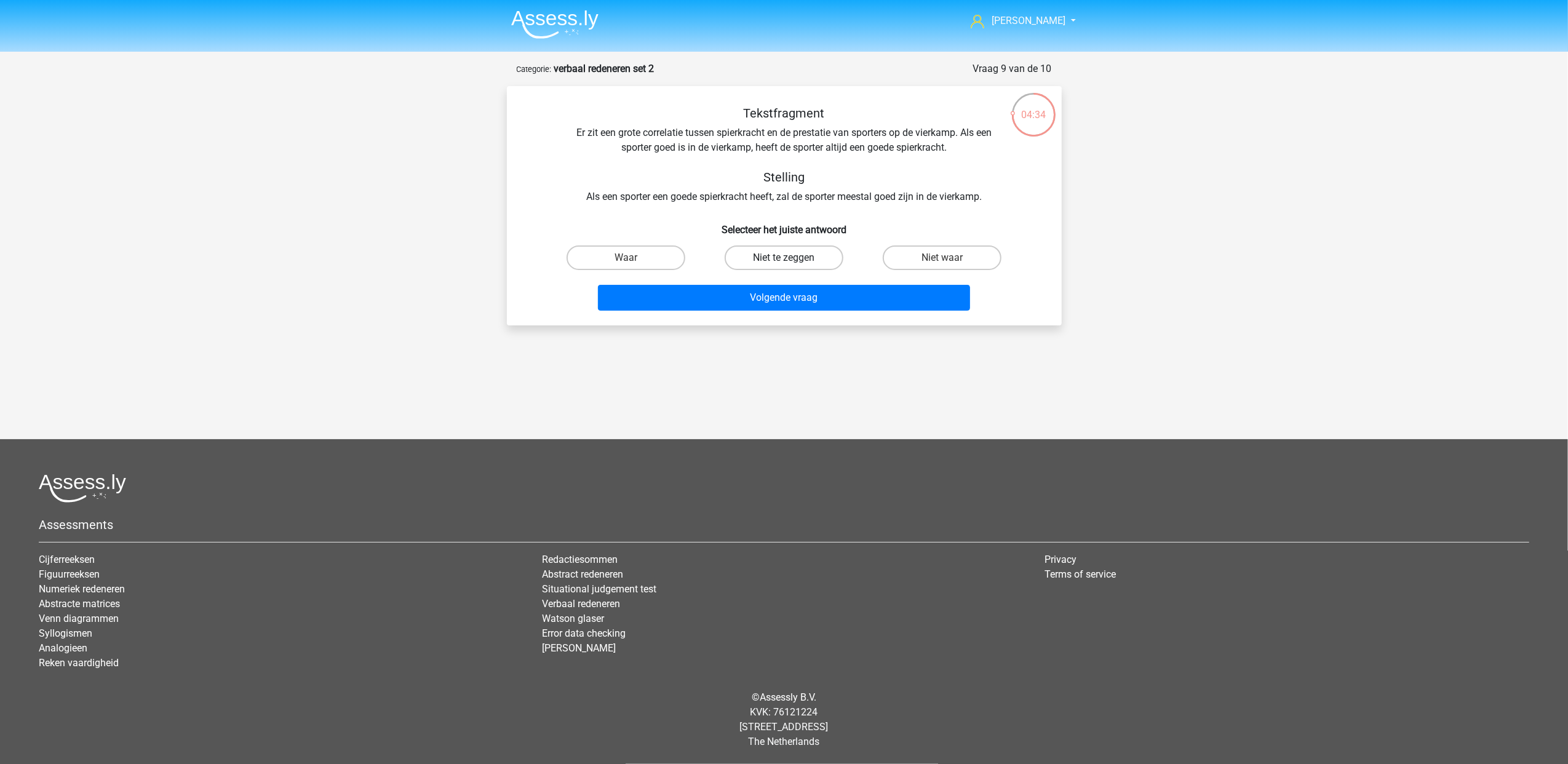
click at [802, 259] on label "Niet te zeggen" at bounding box center [783, 257] width 118 height 24
click at [792, 259] on input "Niet te zeggen" at bounding box center [787, 262] width 8 height 8
radio input "true"
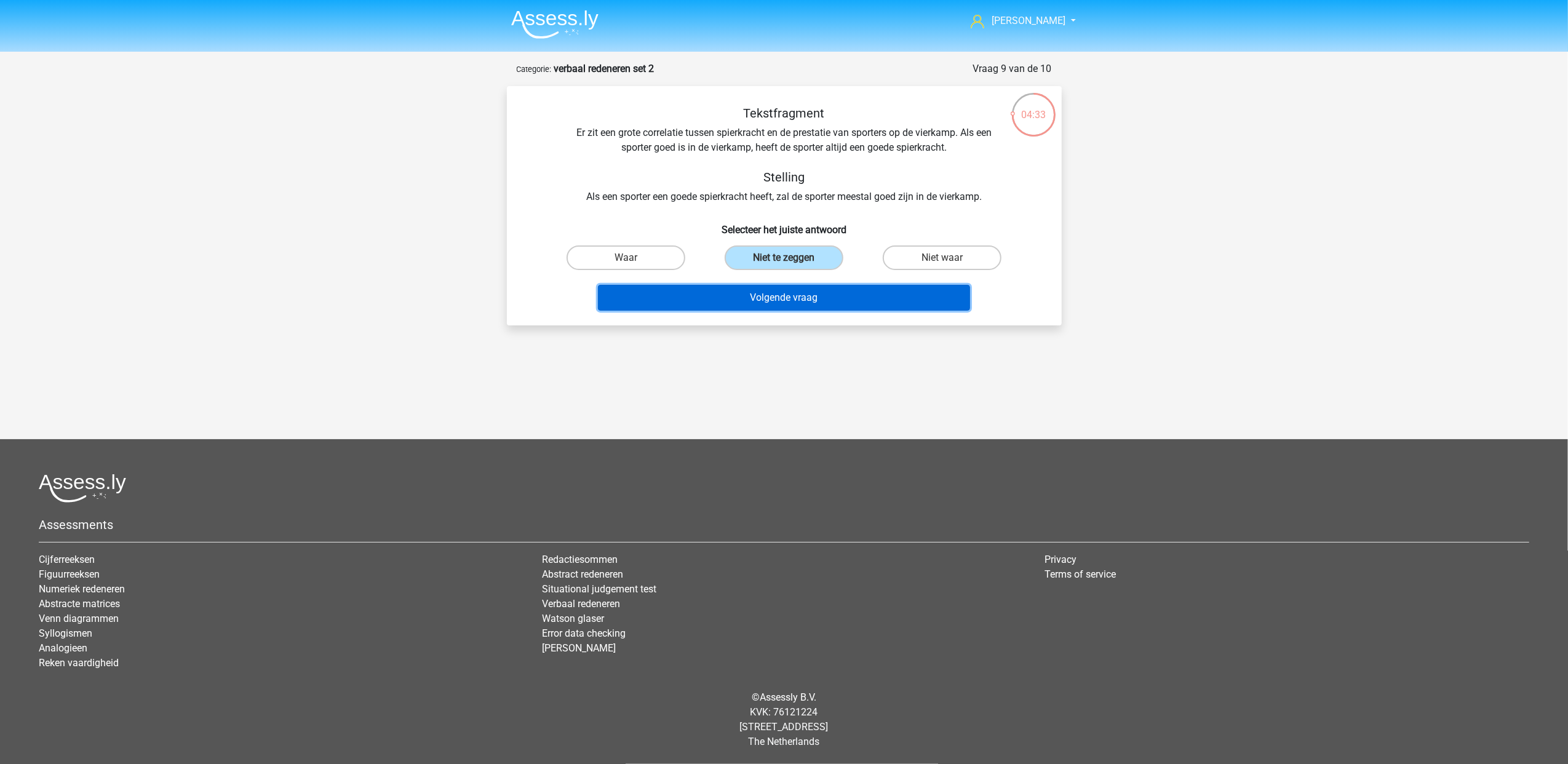
click at [797, 303] on button "Volgende vraag" at bounding box center [783, 298] width 372 height 26
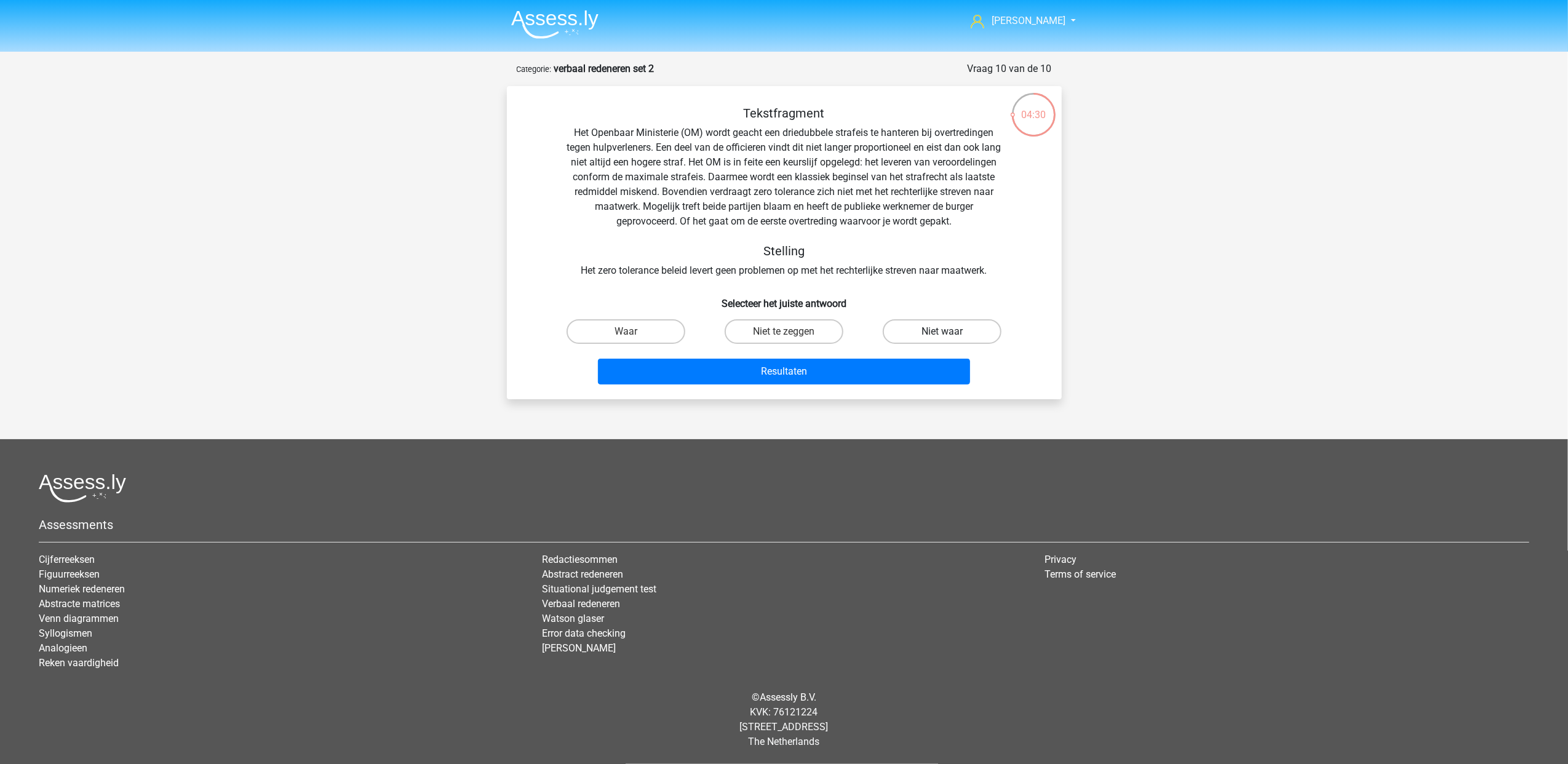
click at [955, 340] on label "Niet waar" at bounding box center [941, 331] width 118 height 24
click at [950, 340] on input "Niet waar" at bounding box center [946, 336] width 8 height 8
radio input "true"
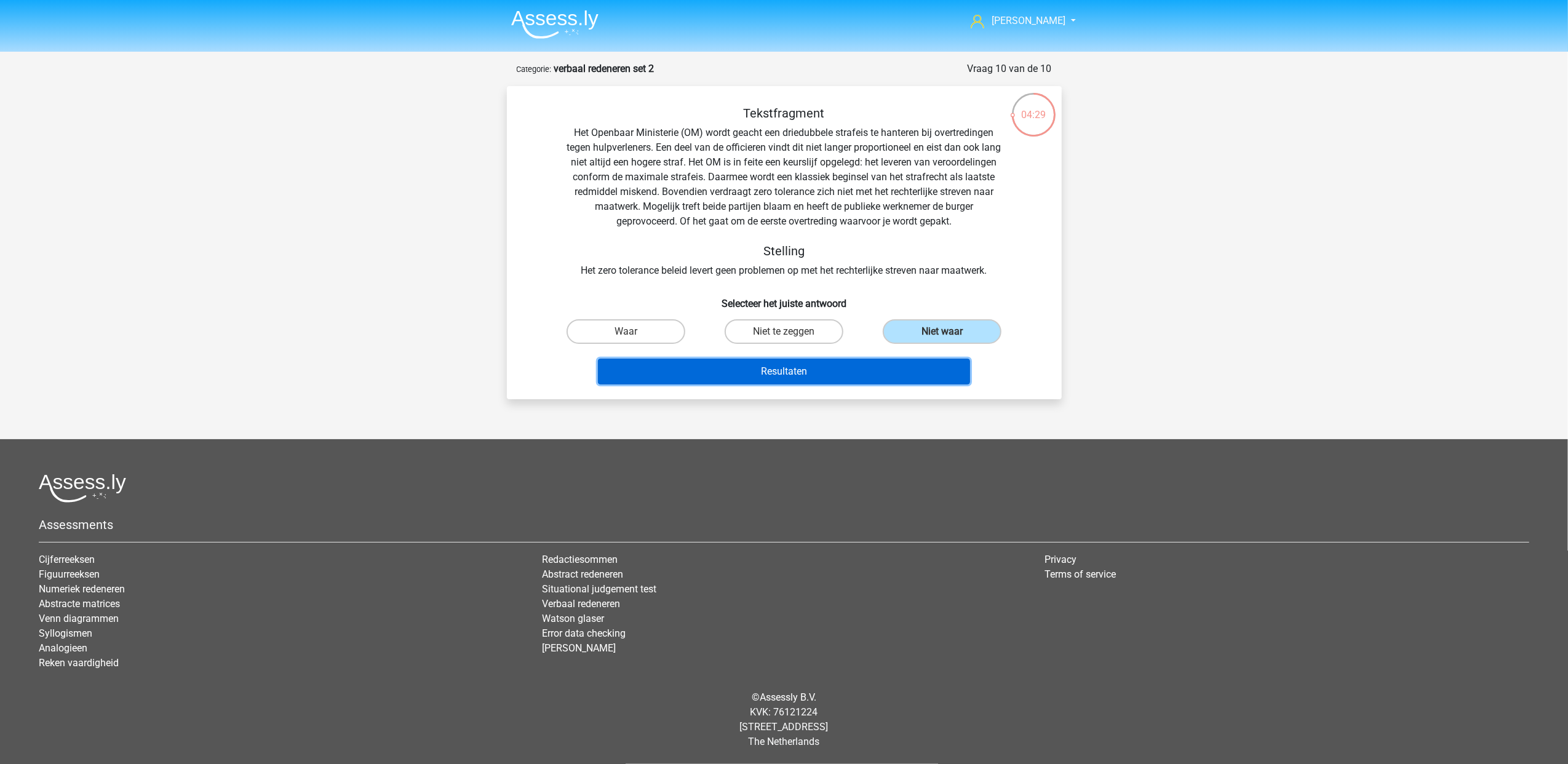
click at [815, 362] on button "Resultaten" at bounding box center [783, 371] width 372 height 26
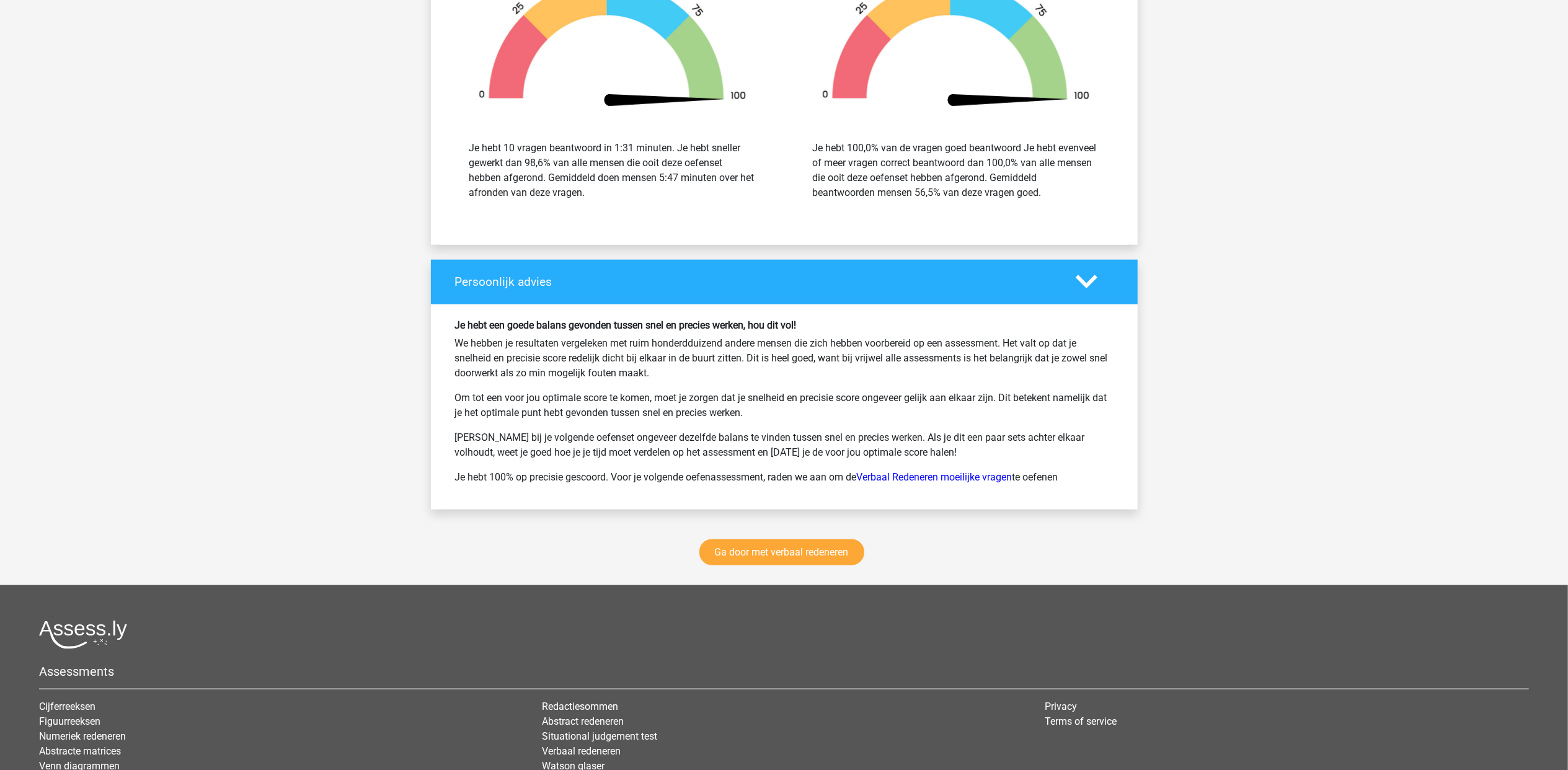
scroll to position [1544, 0]
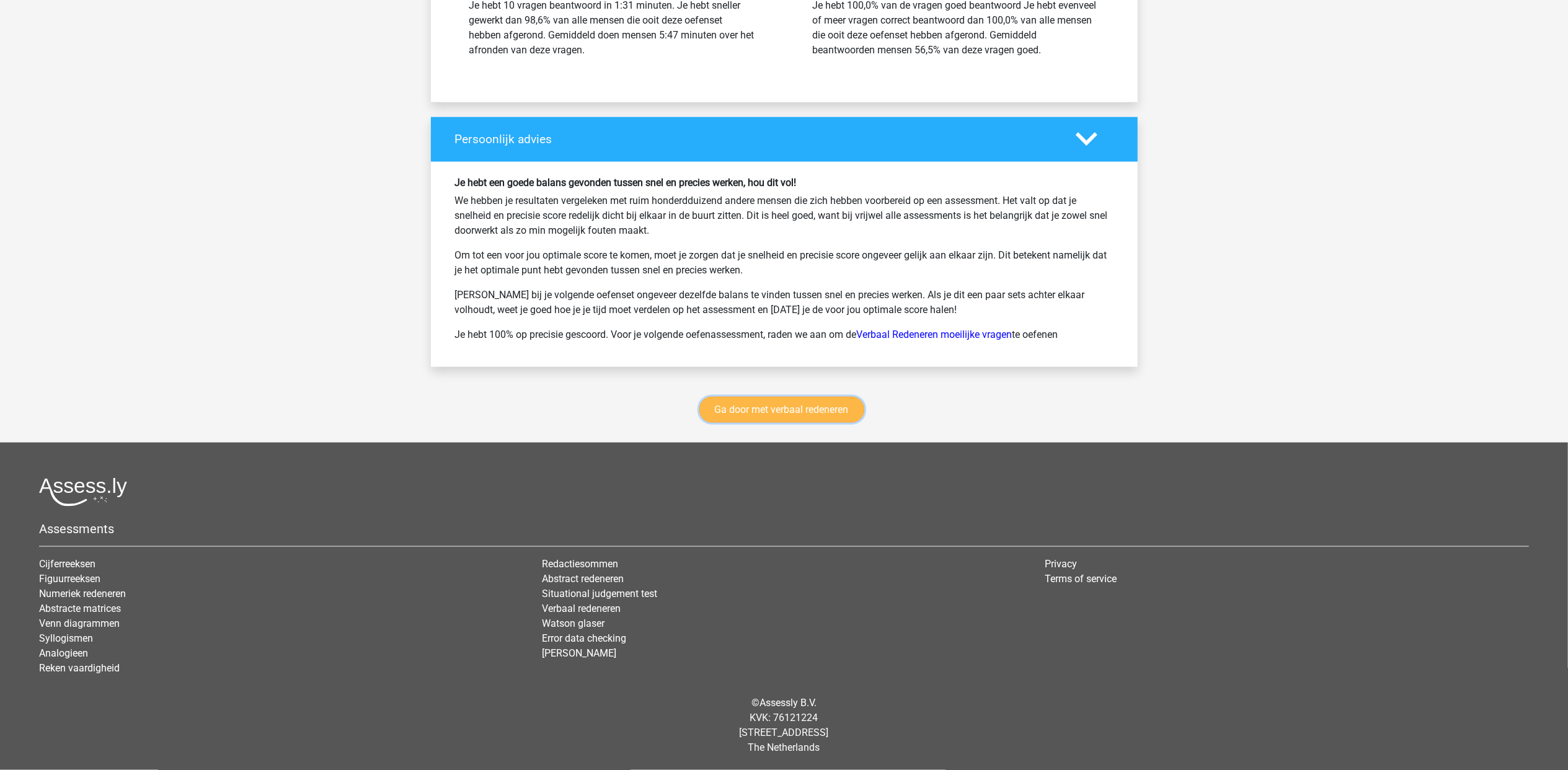
click at [827, 398] on link "Ga door met verbaal redeneren" at bounding box center [782, 409] width 165 height 26
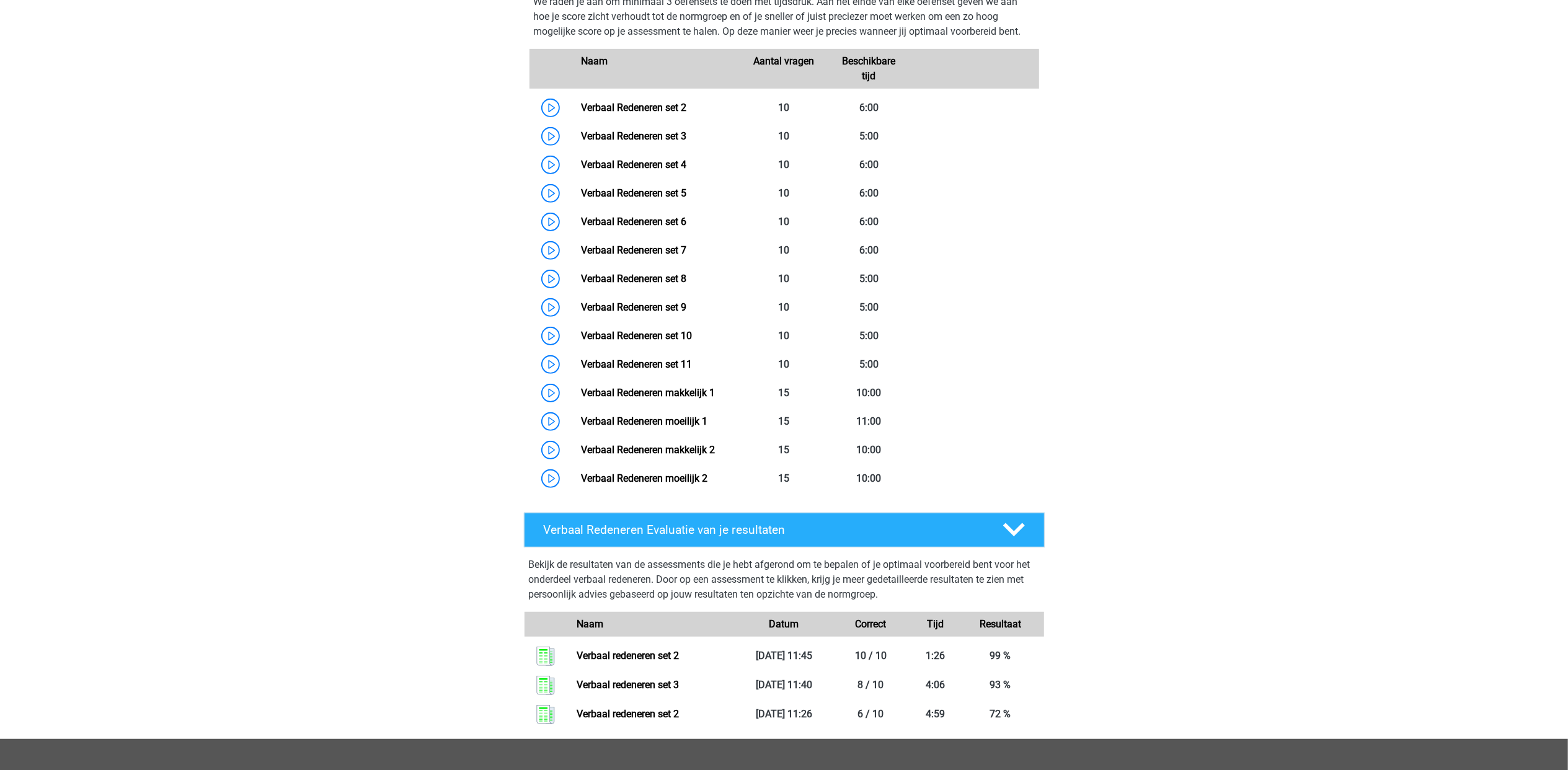
scroll to position [607, 0]
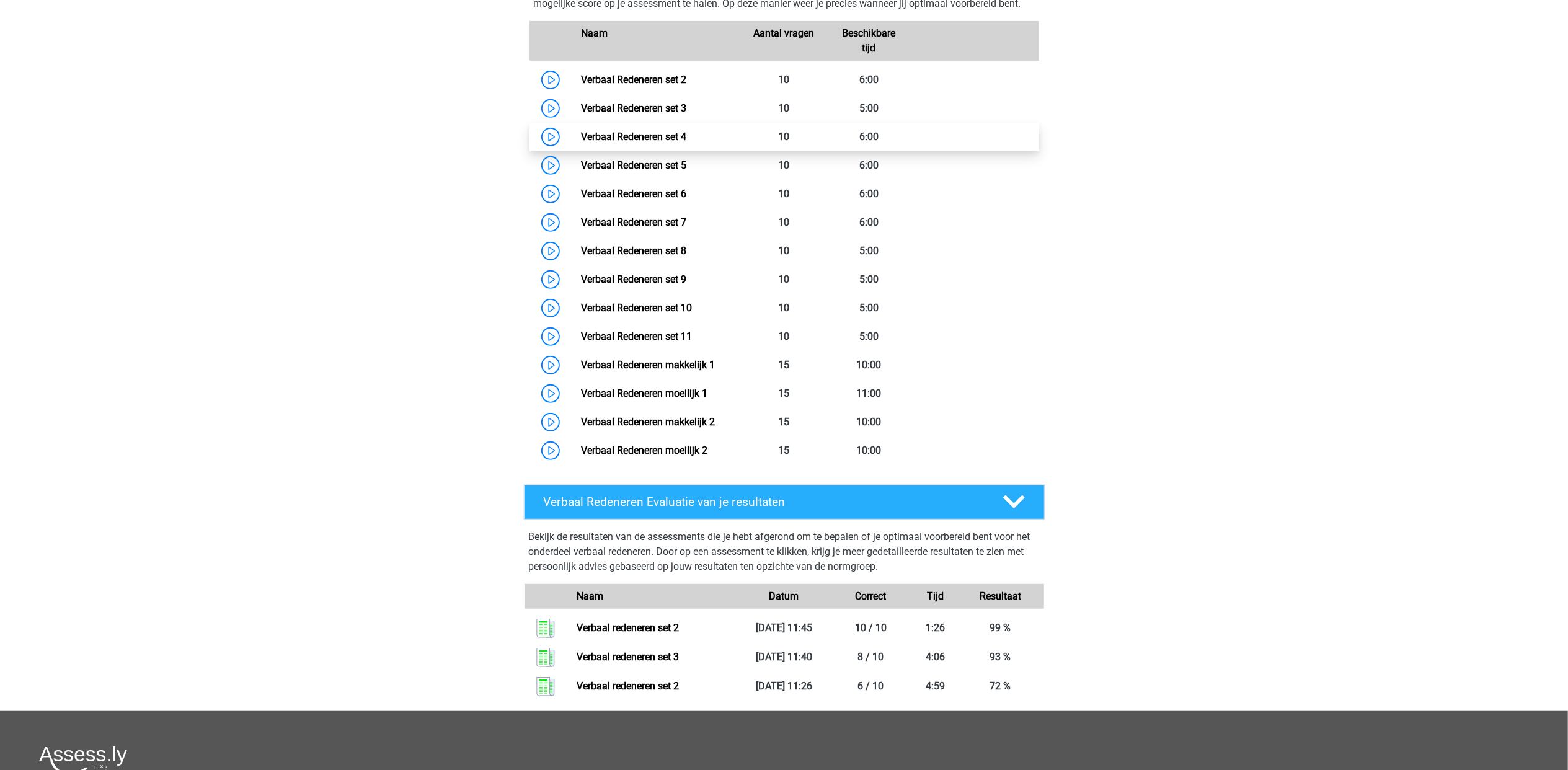
click at [681, 130] on link "Verbaal Redeneren set 4" at bounding box center [634, 136] width 105 height 12
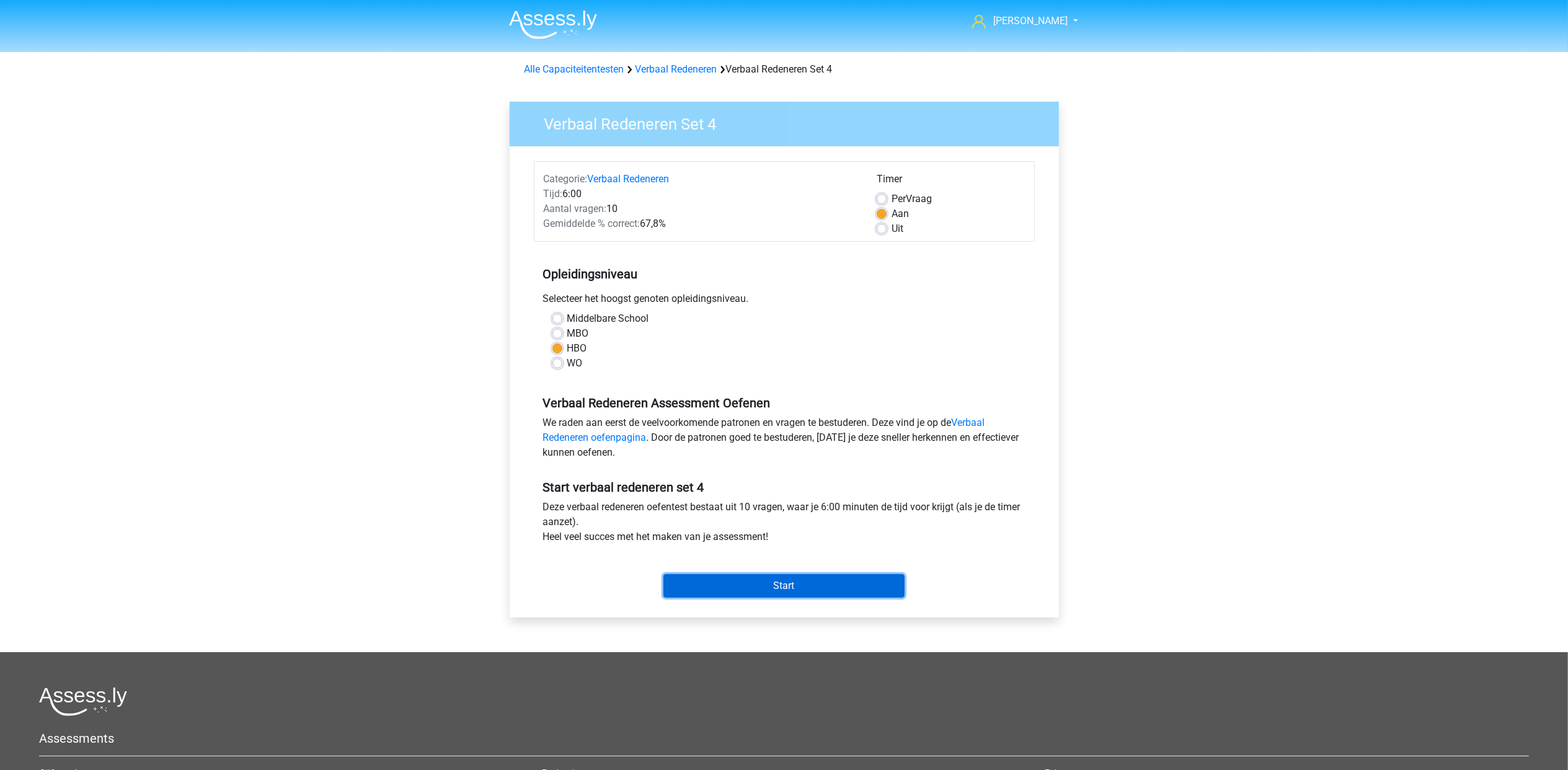
click at [767, 586] on input "Start" at bounding box center [784, 586] width 241 height 24
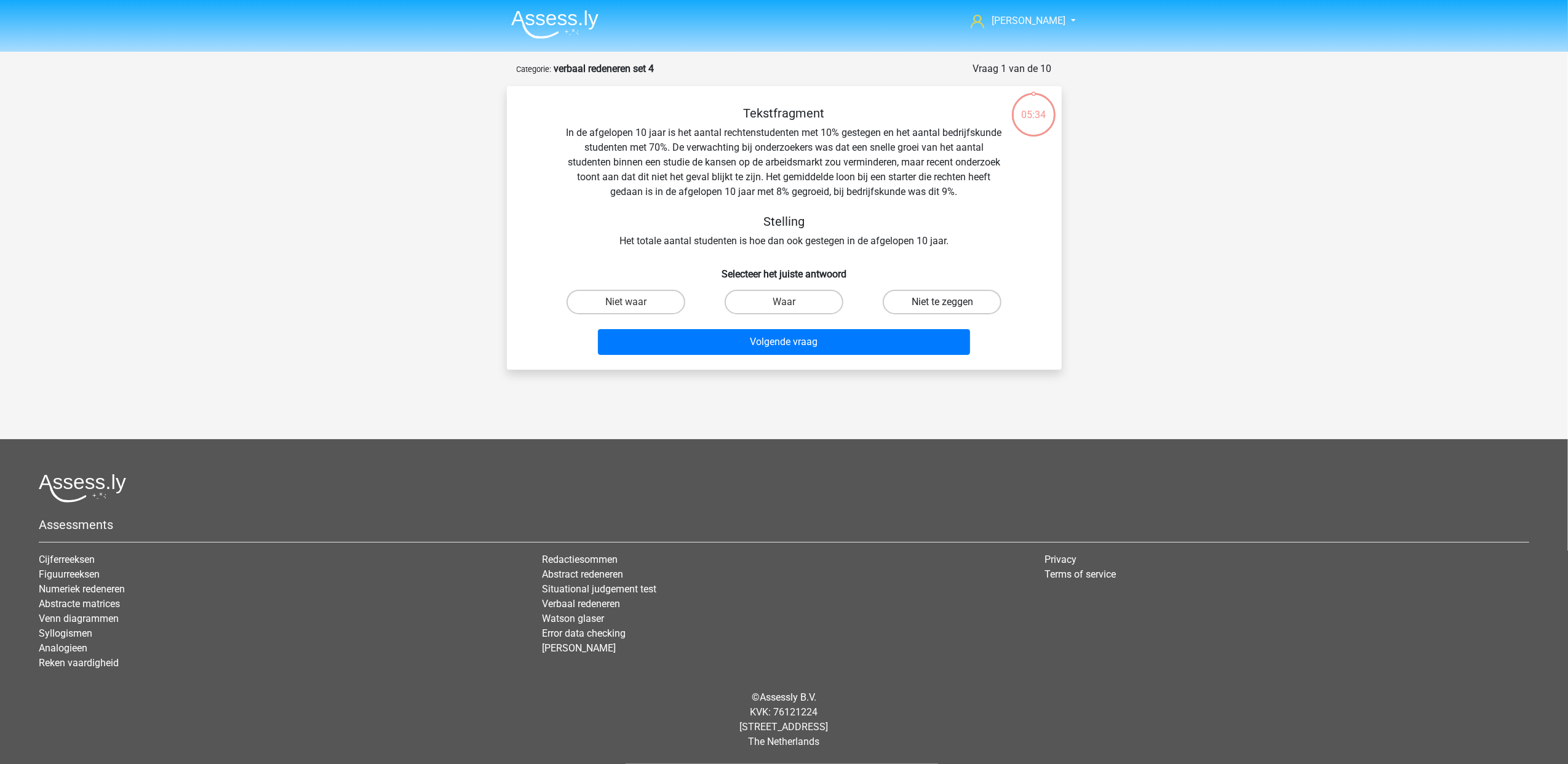
drag, startPoint x: 976, startPoint y: 294, endPoint x: 913, endPoint y: 298, distance: 63.1
click at [976, 294] on label "Niet te zeggen" at bounding box center [941, 302] width 118 height 24
click at [950, 302] on input "Niet te zeggen" at bounding box center [946, 306] width 8 height 8
radio input "true"
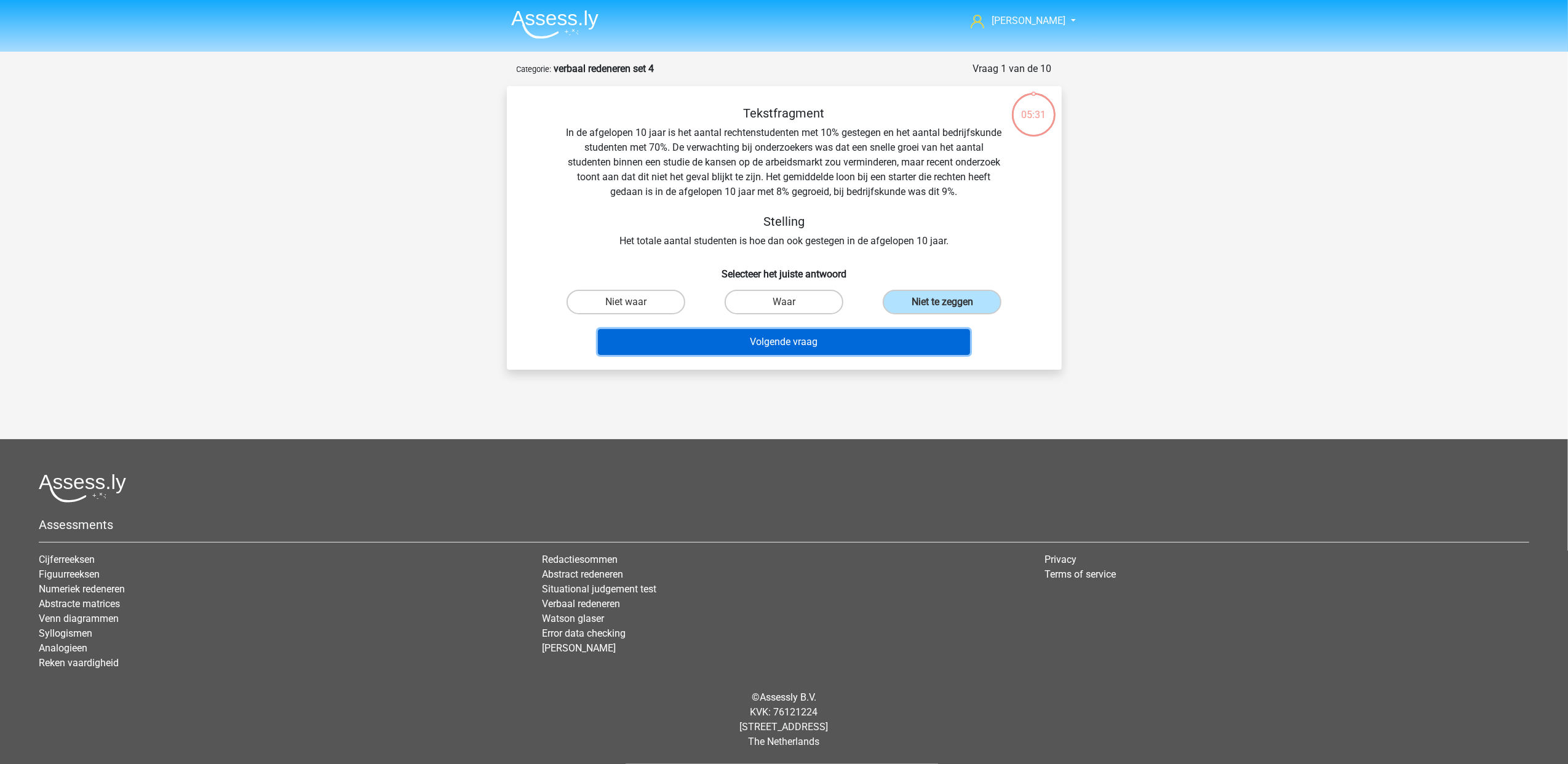
click at [823, 345] on button "Volgende vraag" at bounding box center [783, 342] width 372 height 26
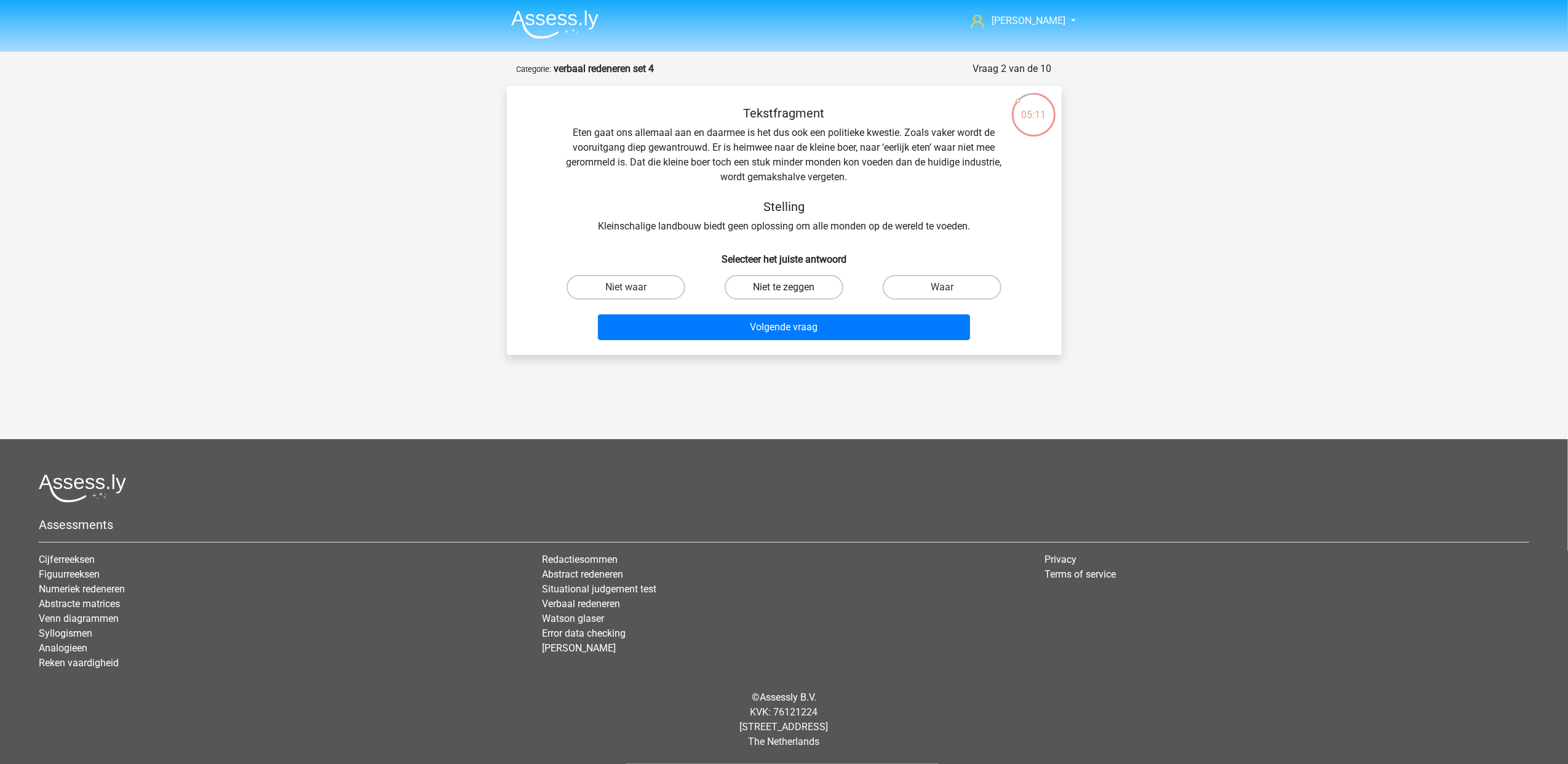
click at [810, 291] on label "Niet te zeggen" at bounding box center [783, 287] width 118 height 24
click at [792, 291] on input "Niet te zeggen" at bounding box center [787, 292] width 8 height 8
radio input "true"
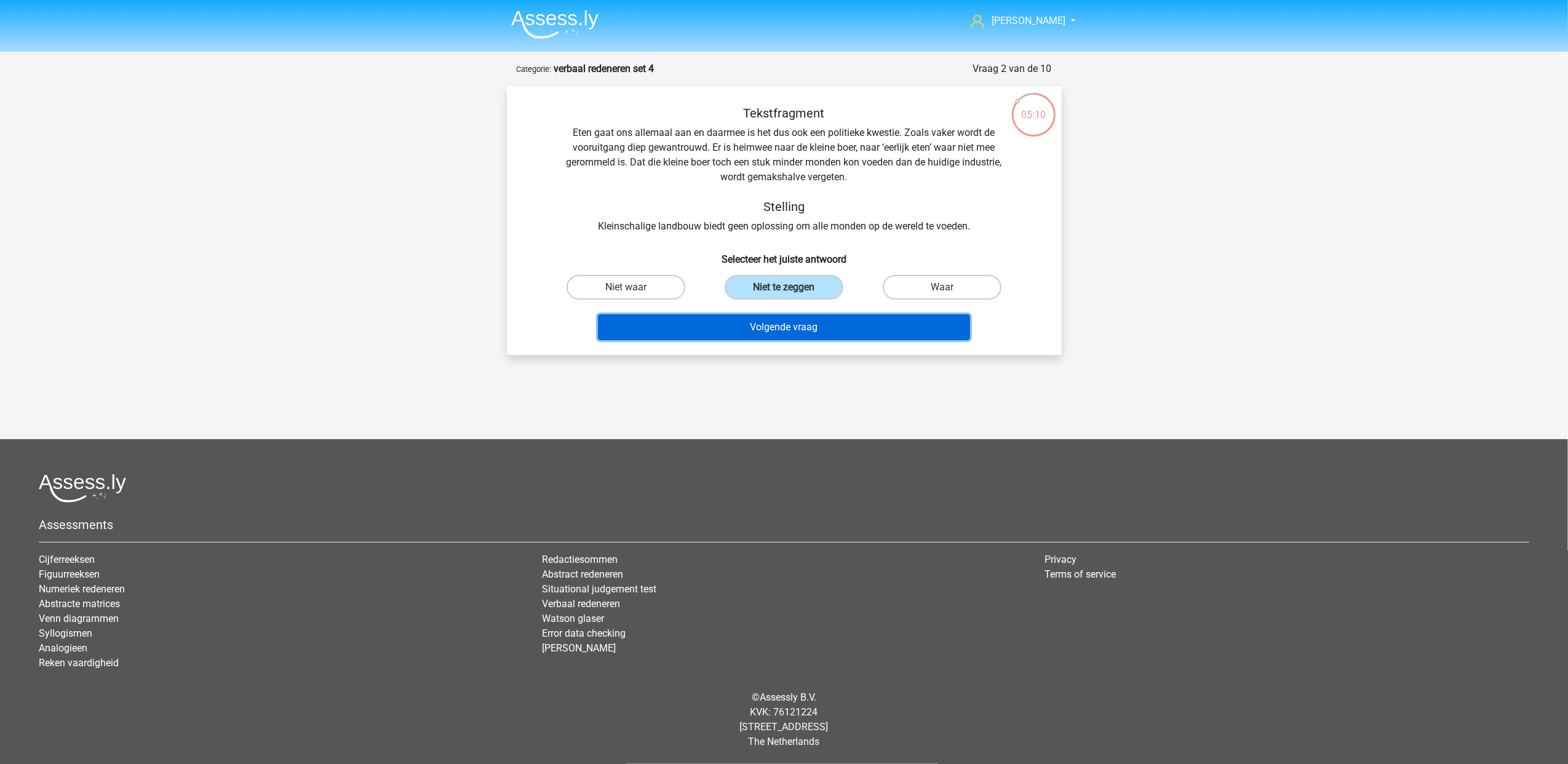
click at [810, 326] on button "Volgende vraag" at bounding box center [783, 327] width 372 height 26
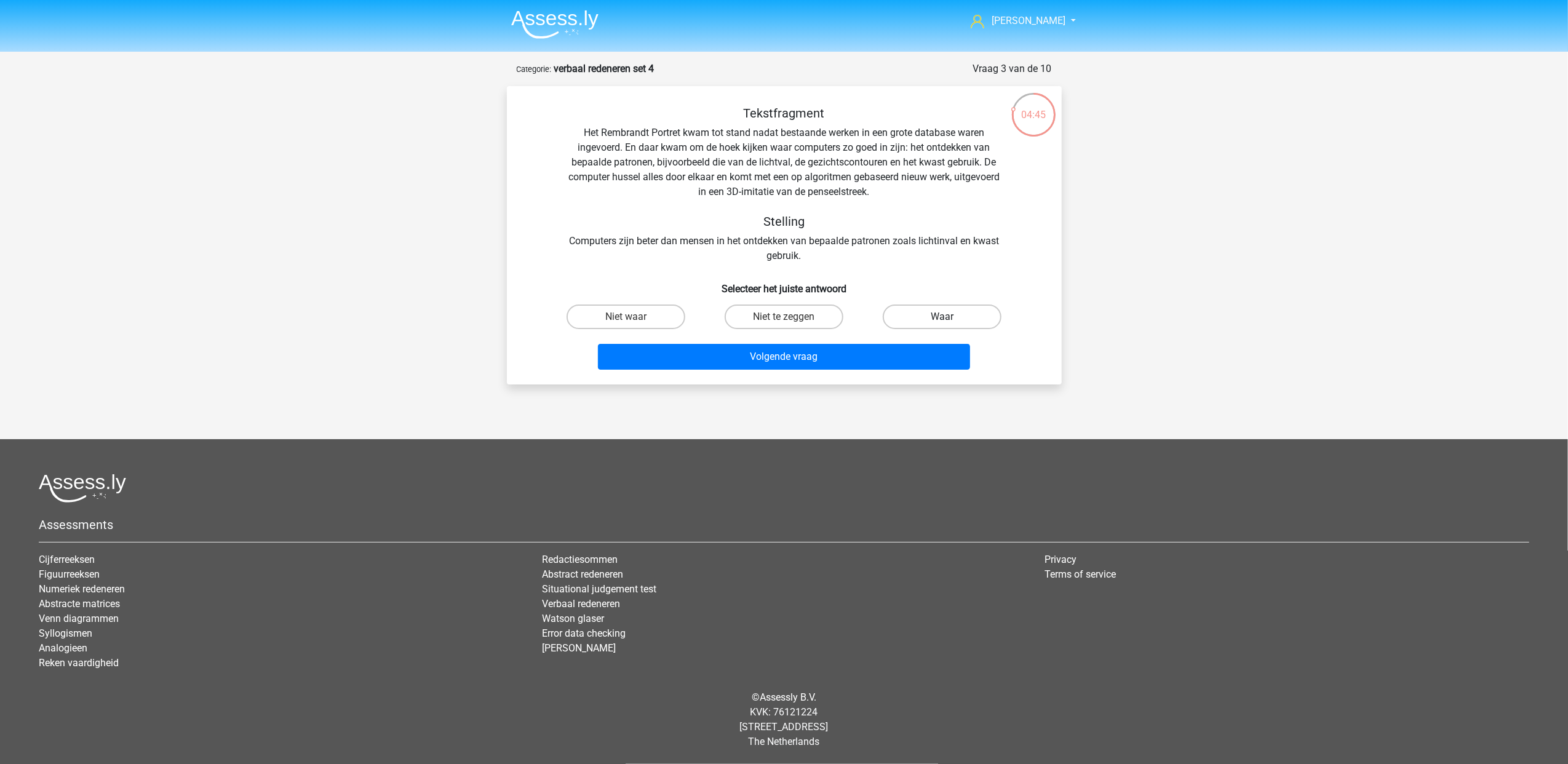
click at [951, 315] on label "Waar" at bounding box center [941, 316] width 118 height 24
click at [950, 317] on input "Waar" at bounding box center [946, 321] width 8 height 8
radio input "true"
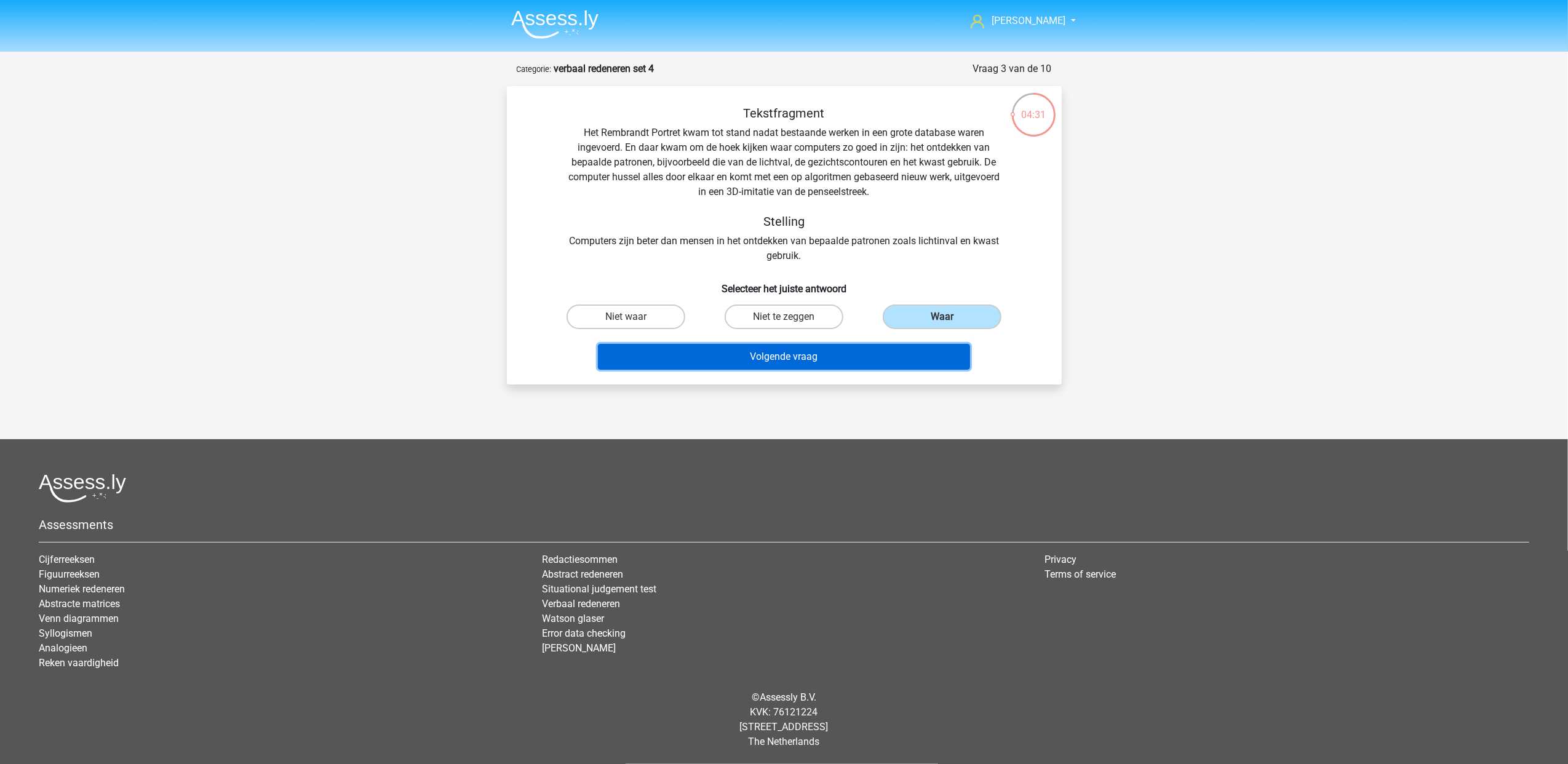
click at [887, 367] on button "Volgende vraag" at bounding box center [783, 356] width 372 height 26
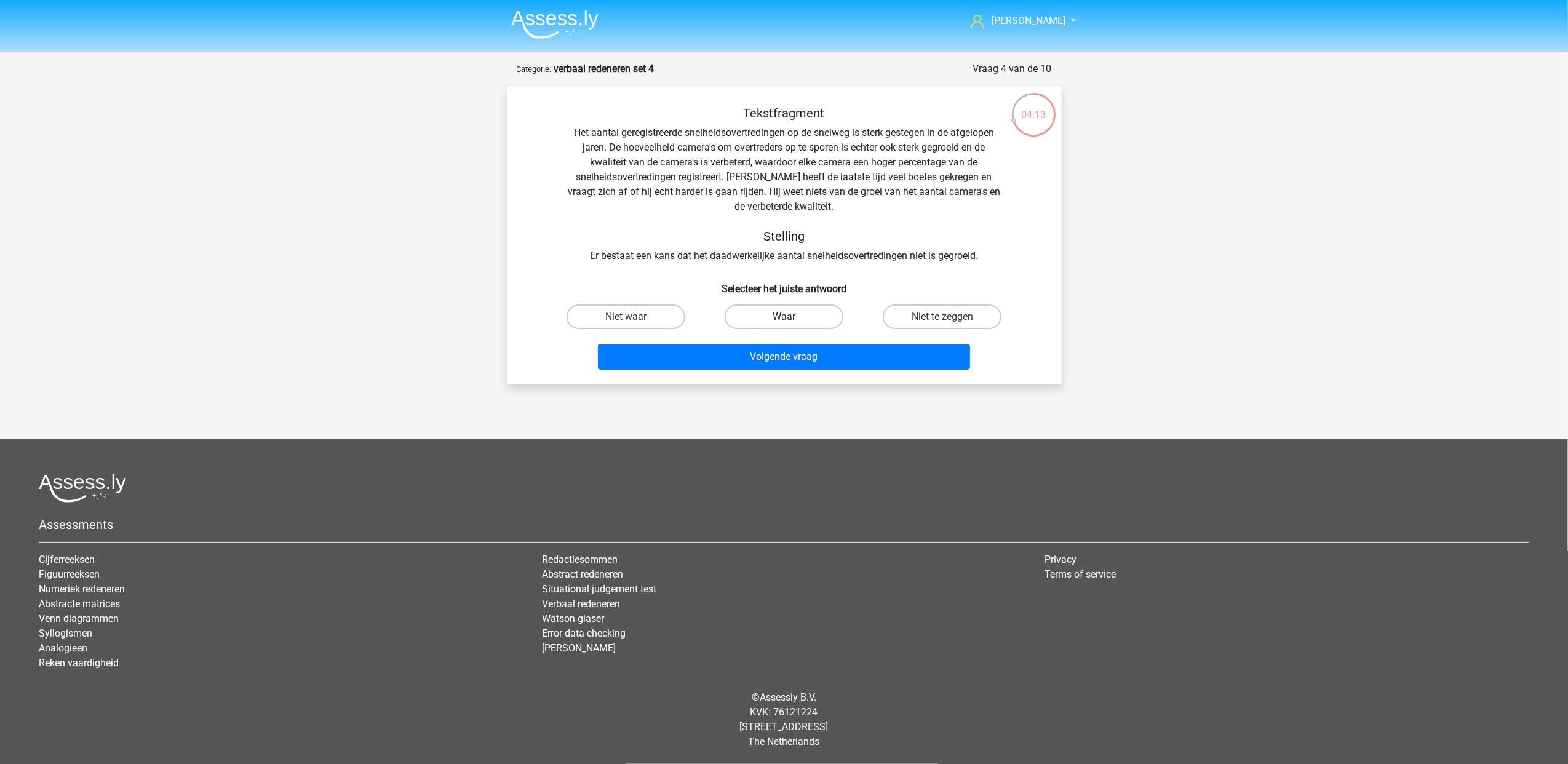
click at [766, 320] on label "Waar" at bounding box center [783, 316] width 118 height 24
click at [783, 320] on input "Waar" at bounding box center [787, 321] width 8 height 8
radio input "true"
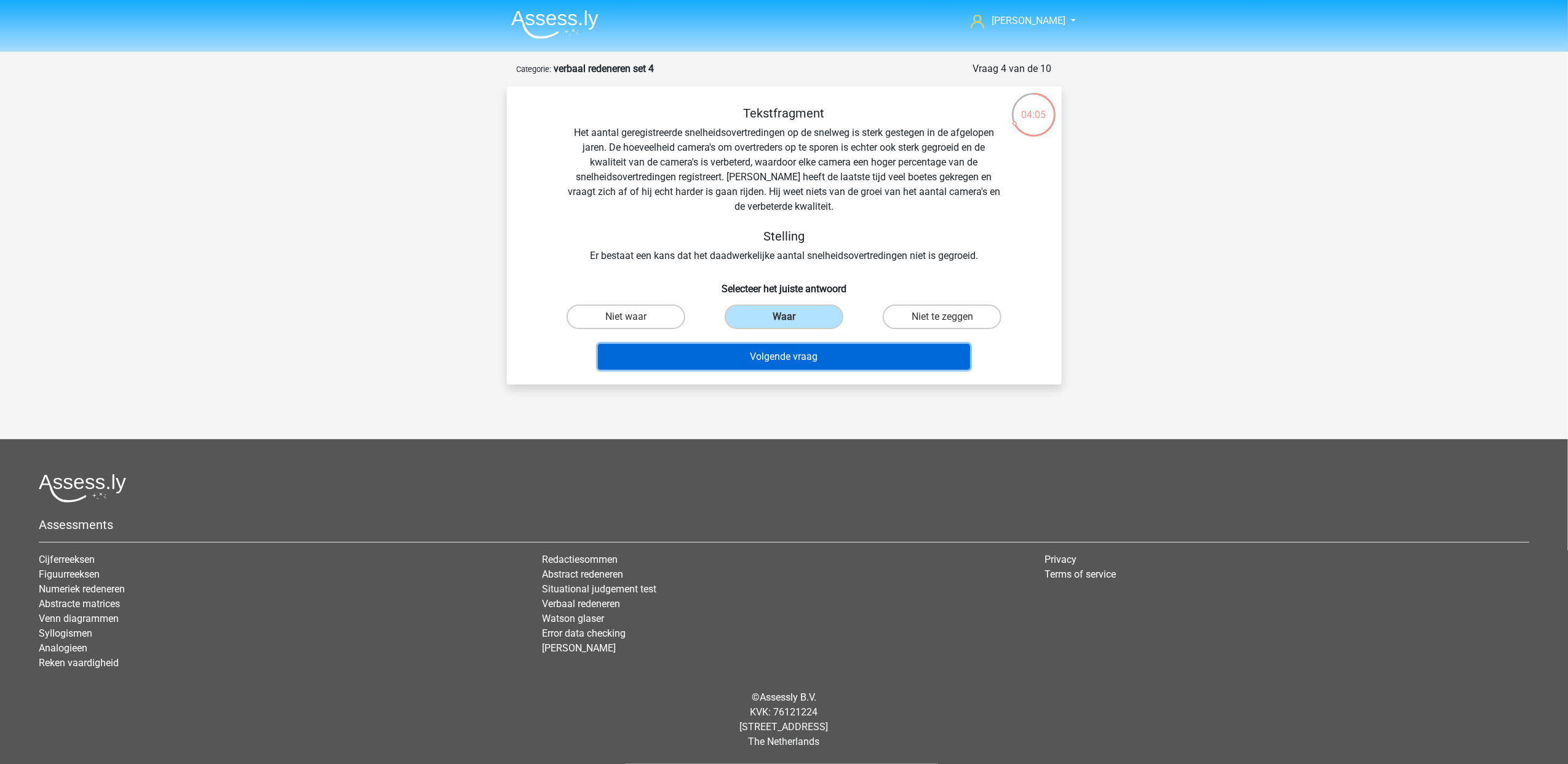
click at [850, 358] on button "Volgende vraag" at bounding box center [783, 356] width 372 height 26
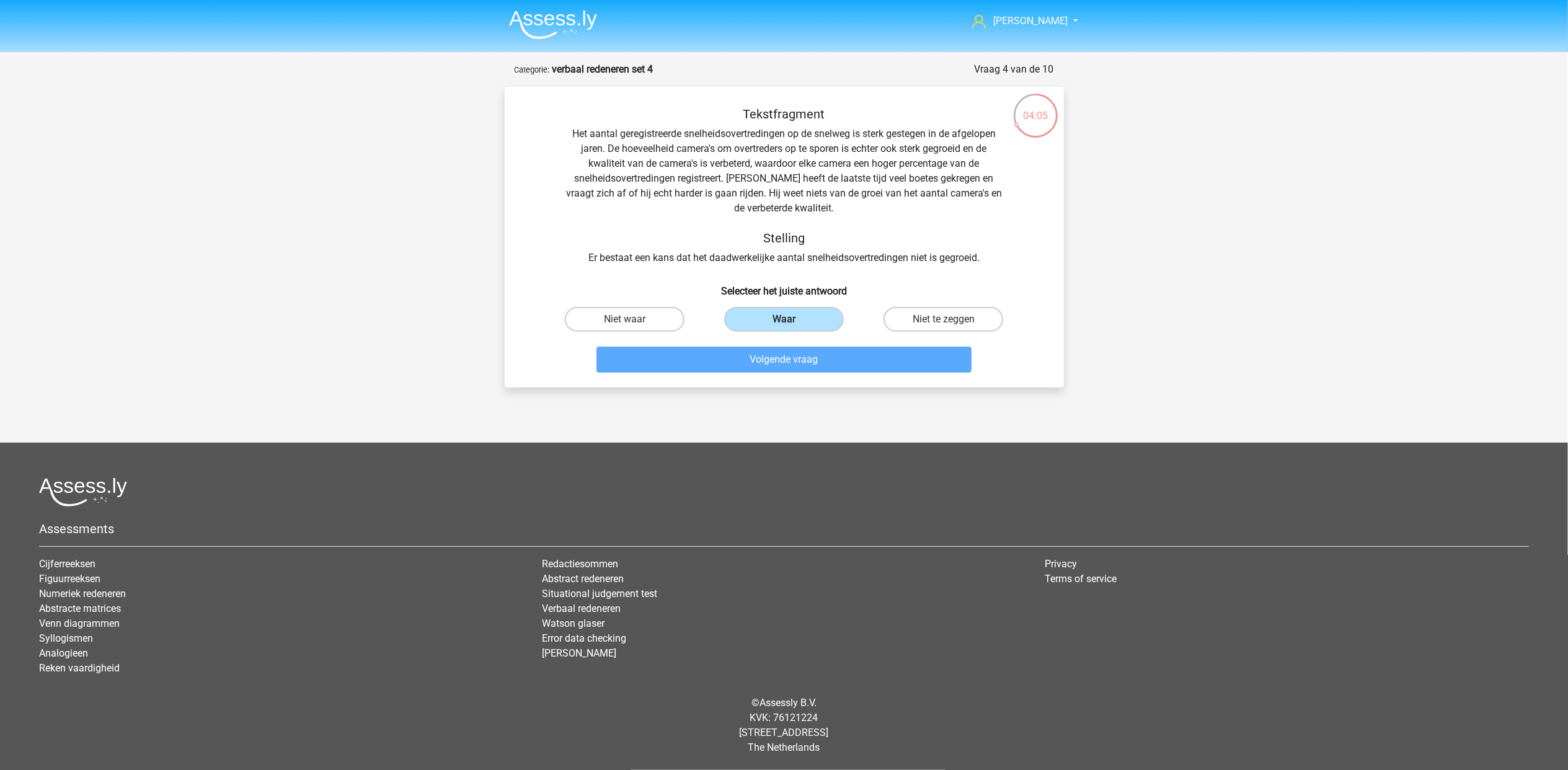
scroll to position [19, 0]
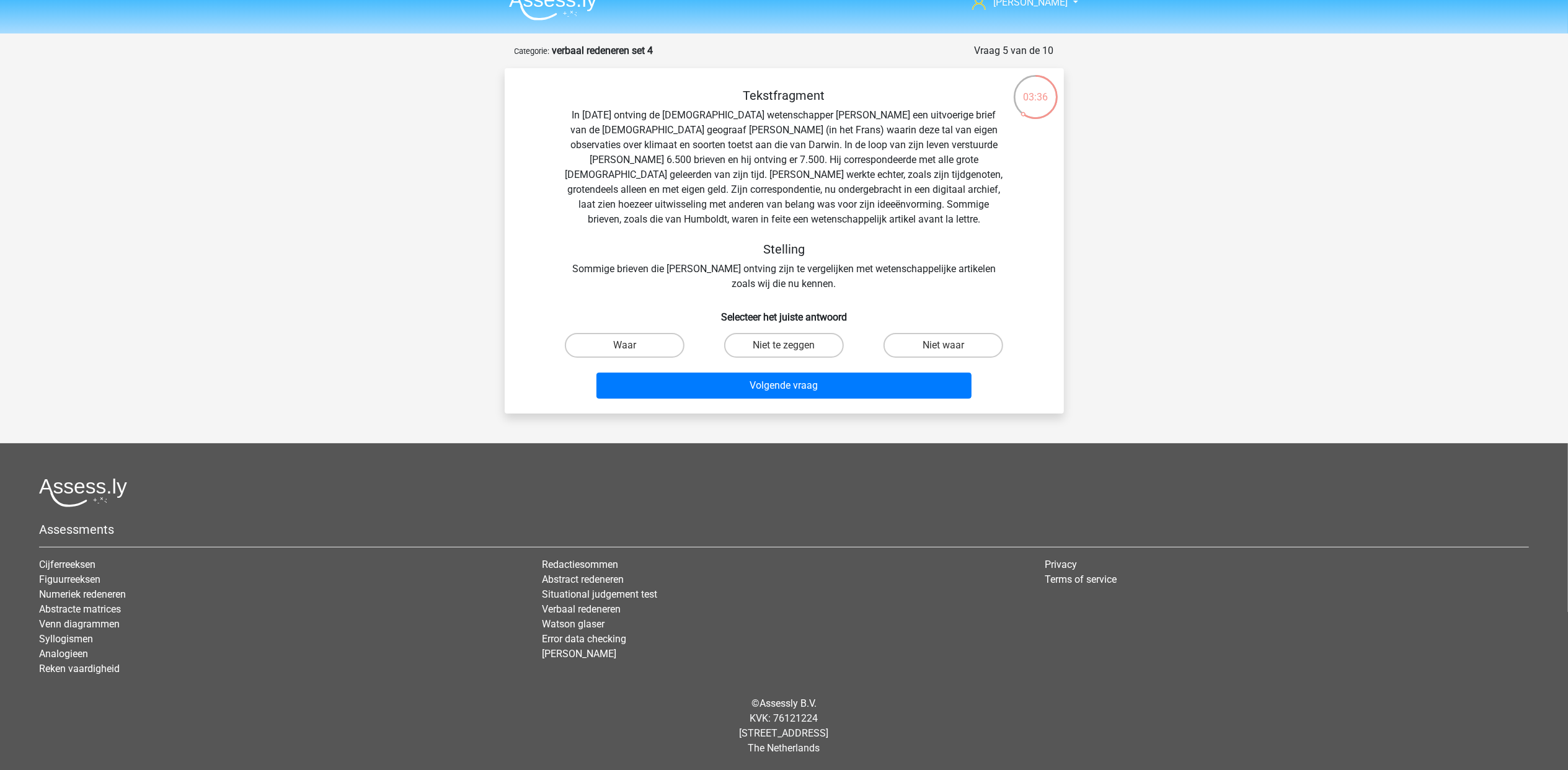
drag, startPoint x: 850, startPoint y: 367, endPoint x: 879, endPoint y: 316, distance: 58.7
click at [879, 316] on h6 "Selecteer het juiste antwoord" at bounding box center [784, 313] width 519 height 22
click at [618, 337] on label "Waar" at bounding box center [624, 345] width 119 height 25
click at [624, 346] on input "Waar" at bounding box center [629, 350] width 8 height 8
radio input "true"
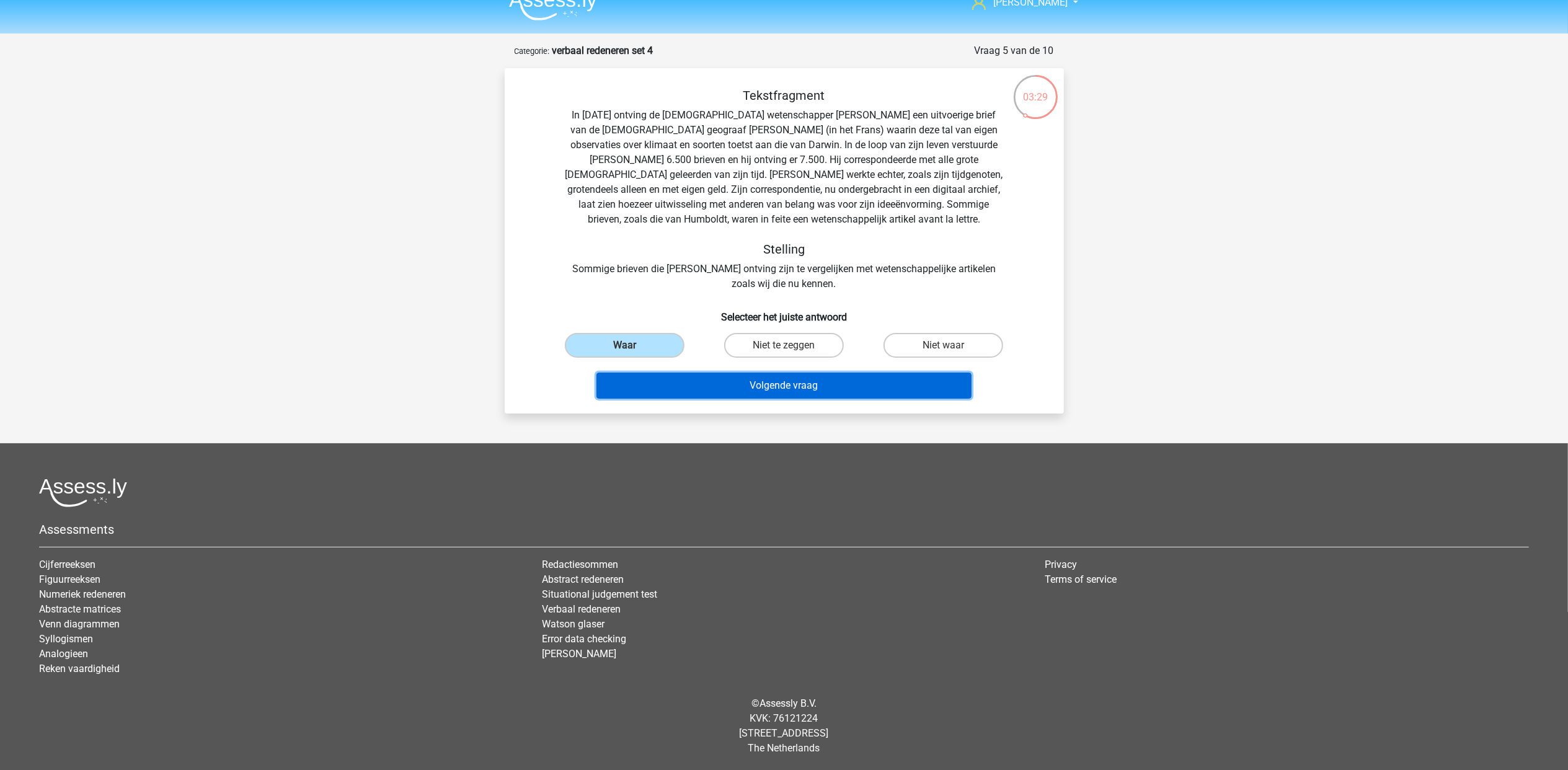
click at [784, 388] on button "Volgende vraag" at bounding box center [784, 385] width 375 height 26
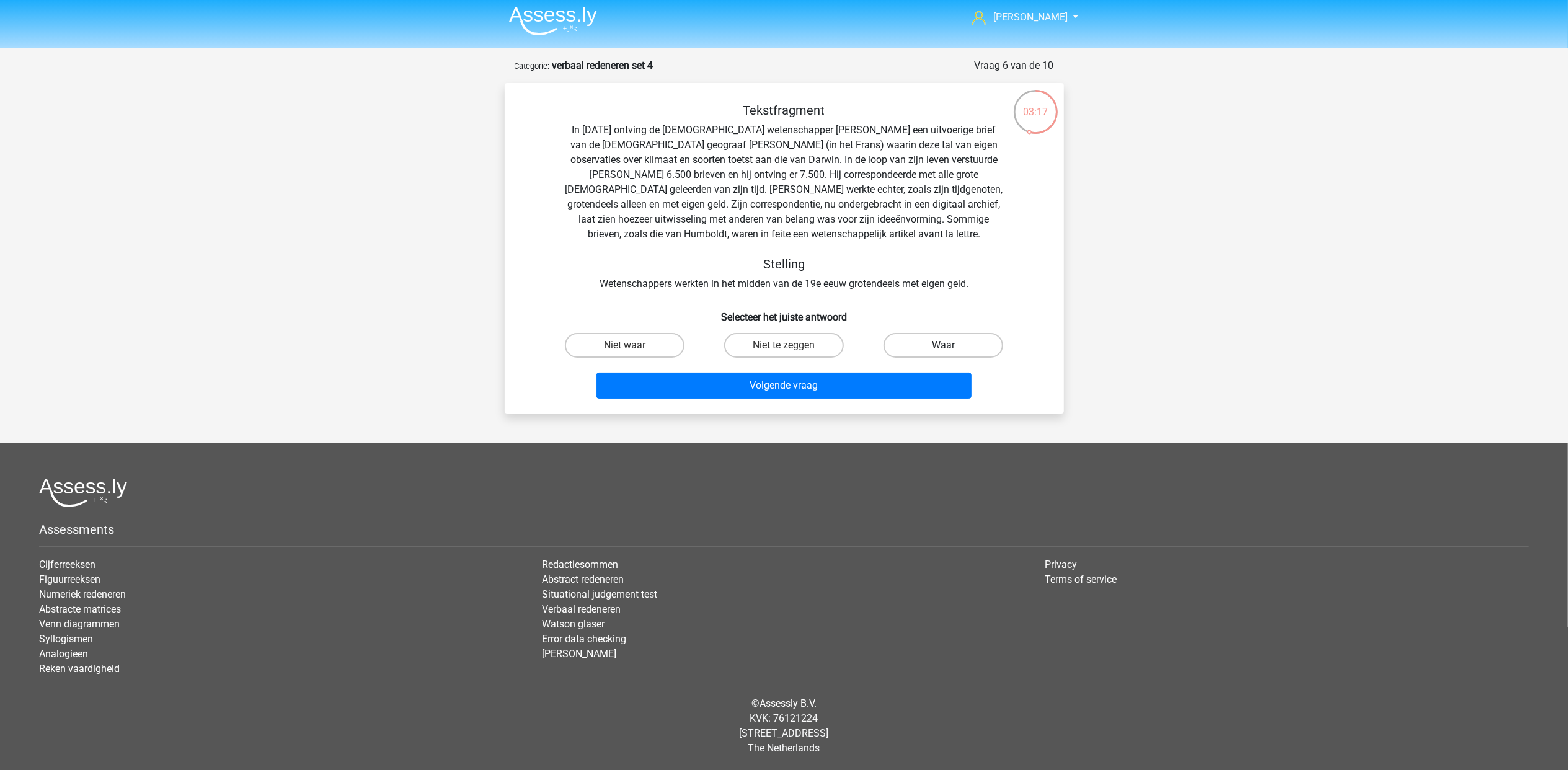
click at [955, 341] on label "Waar" at bounding box center [943, 345] width 119 height 25
click at [952, 346] on input "Waar" at bounding box center [948, 350] width 8 height 8
radio input "true"
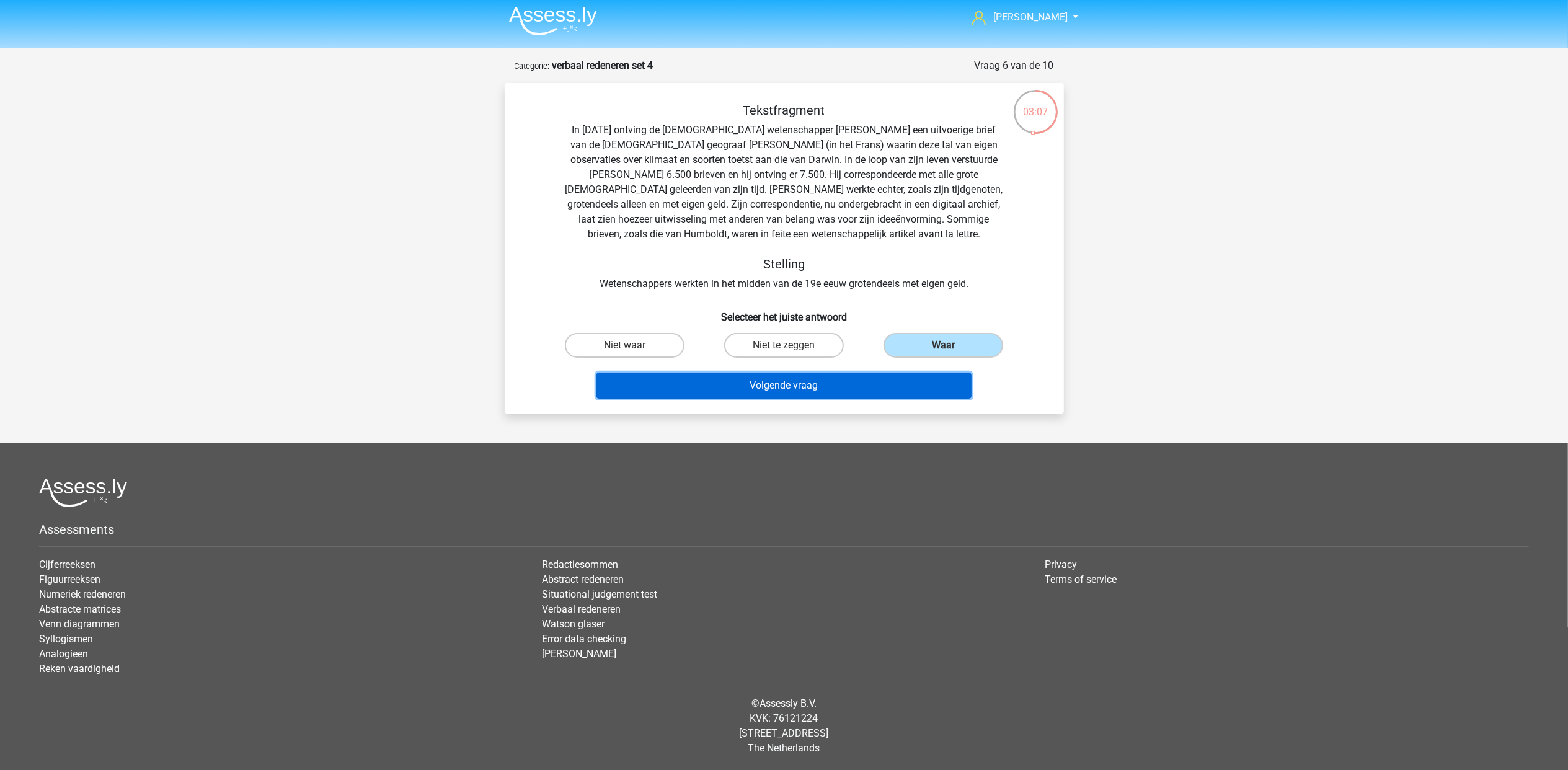
click at [836, 390] on button "Volgende vraag" at bounding box center [784, 385] width 375 height 26
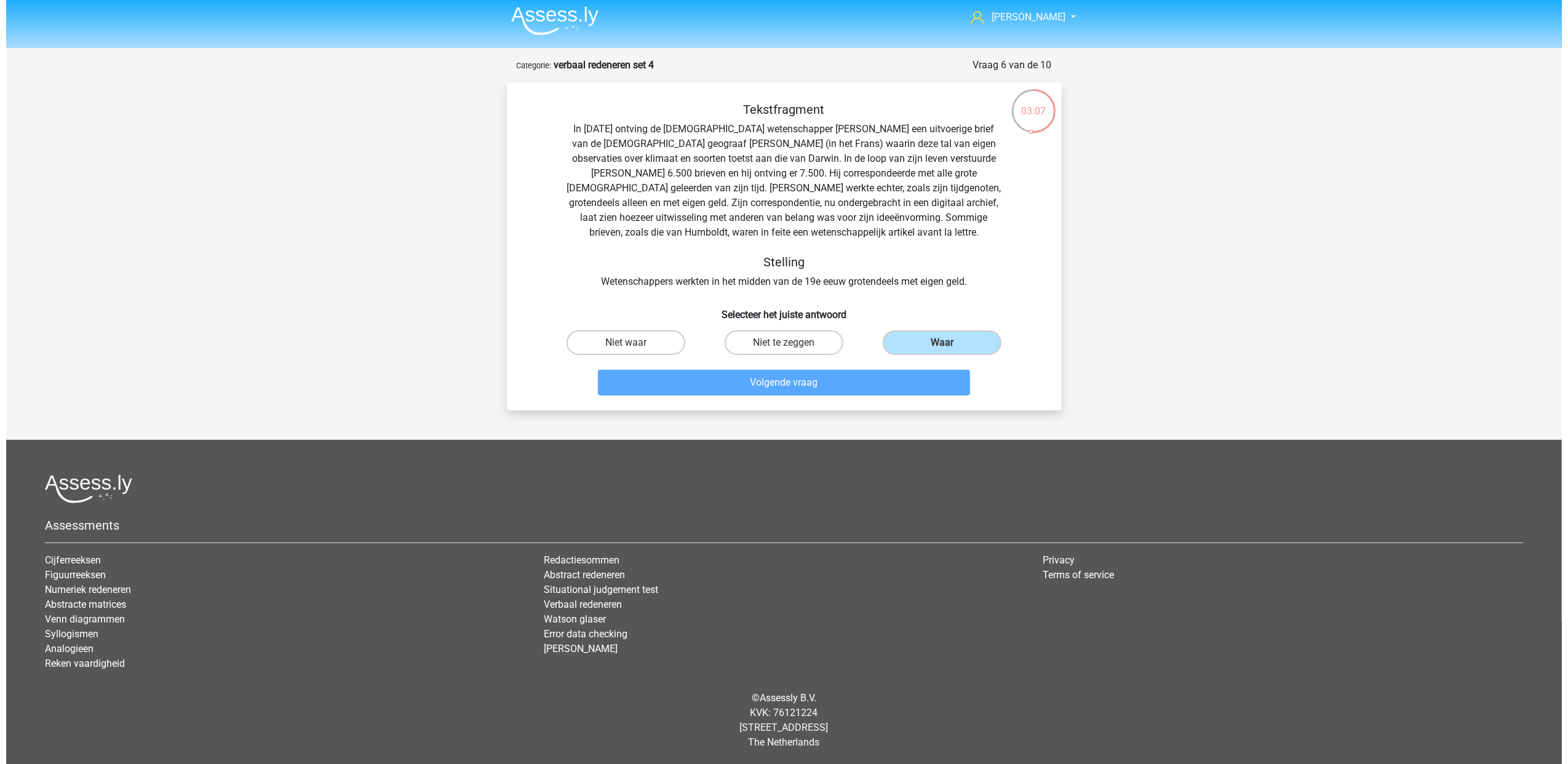
scroll to position [0, 0]
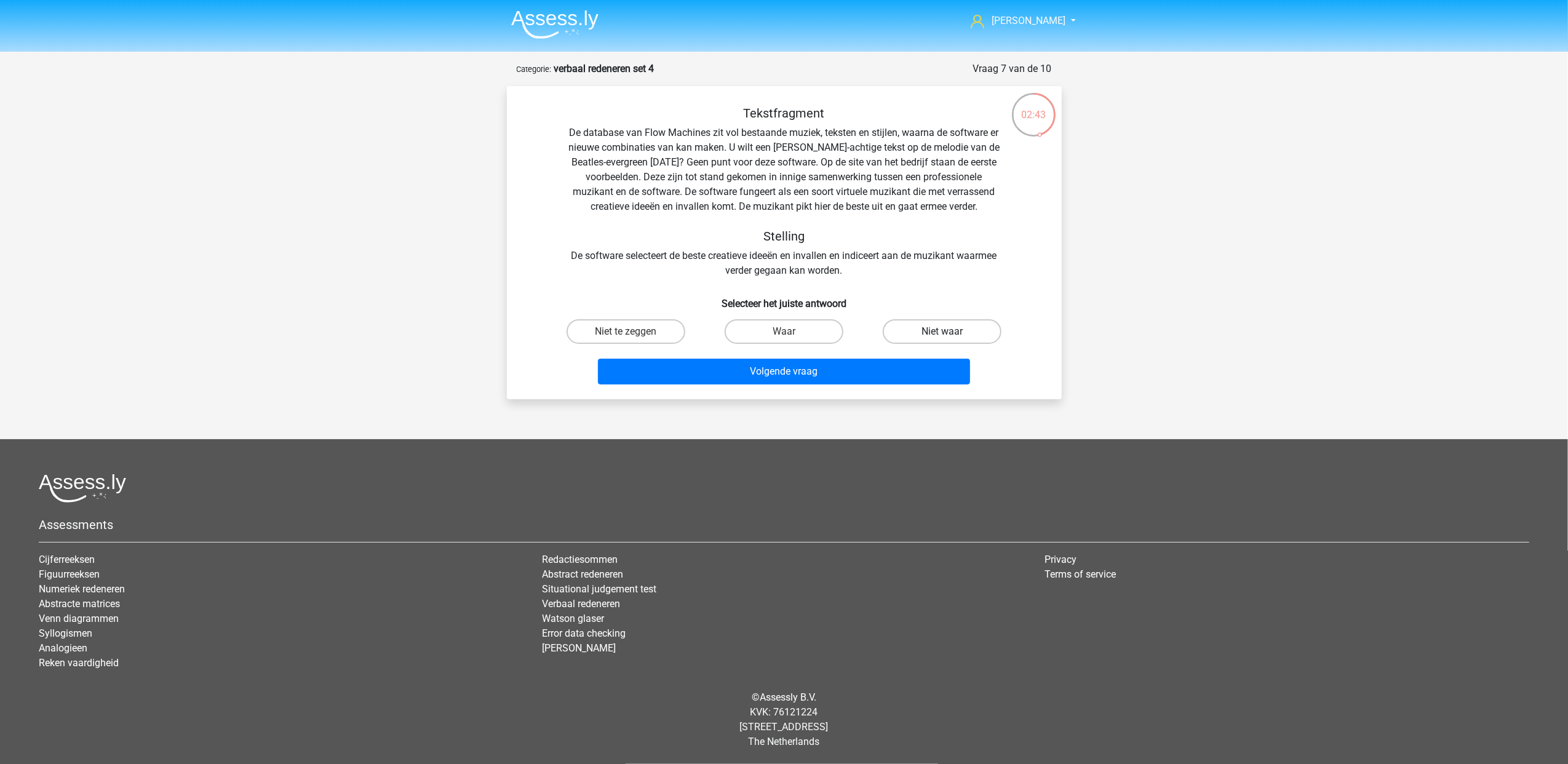
click at [914, 335] on label "Niet waar" at bounding box center [941, 331] width 118 height 24
click at [942, 335] on input "Niet waar" at bounding box center [946, 336] width 8 height 8
radio input "true"
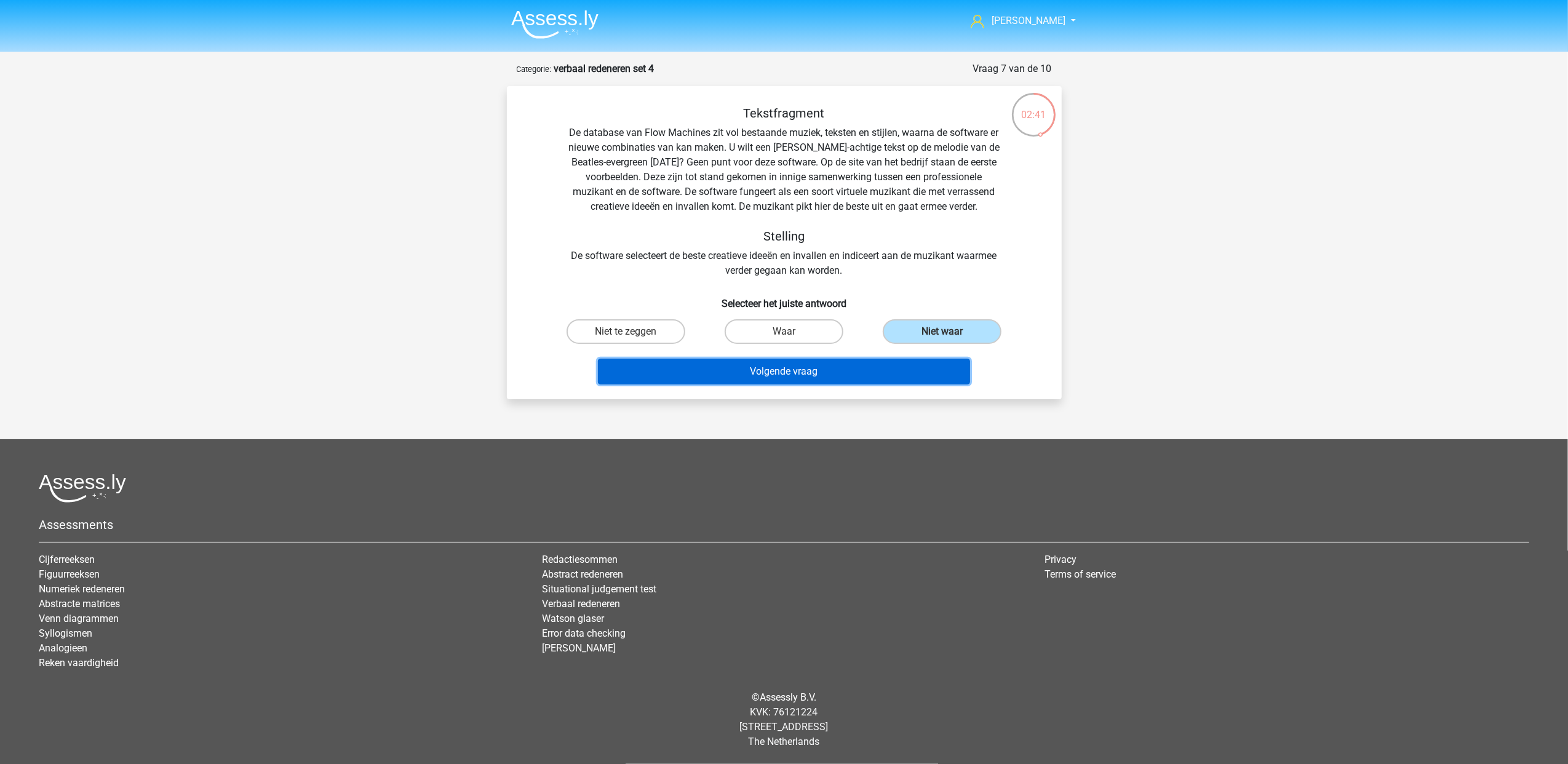
click at [882, 382] on button "Volgende vraag" at bounding box center [783, 371] width 372 height 26
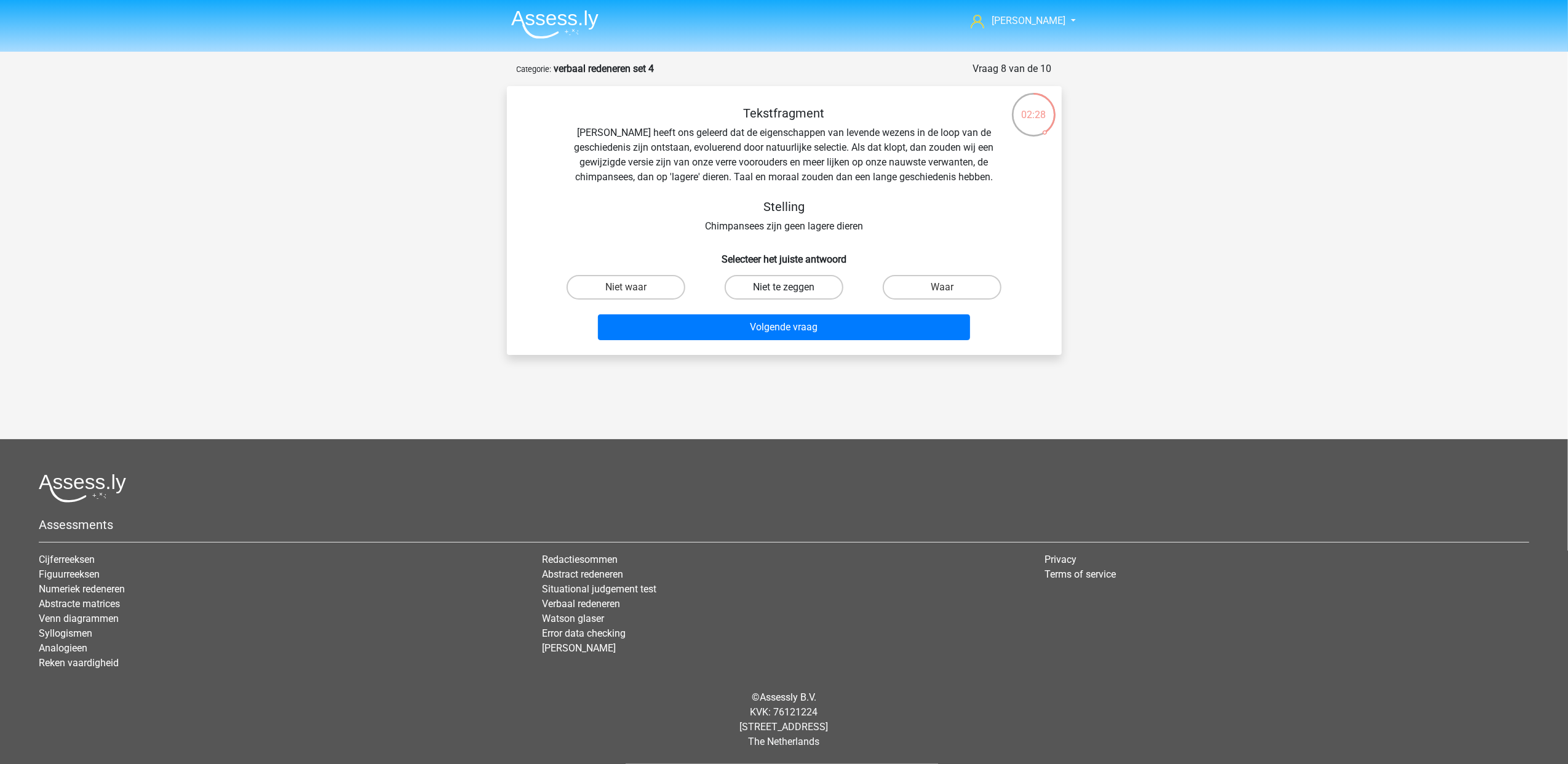
click at [823, 294] on label "Niet te zeggen" at bounding box center [783, 287] width 118 height 24
click at [792, 294] on input "Niet te zeggen" at bounding box center [787, 292] width 8 height 8
radio input "true"
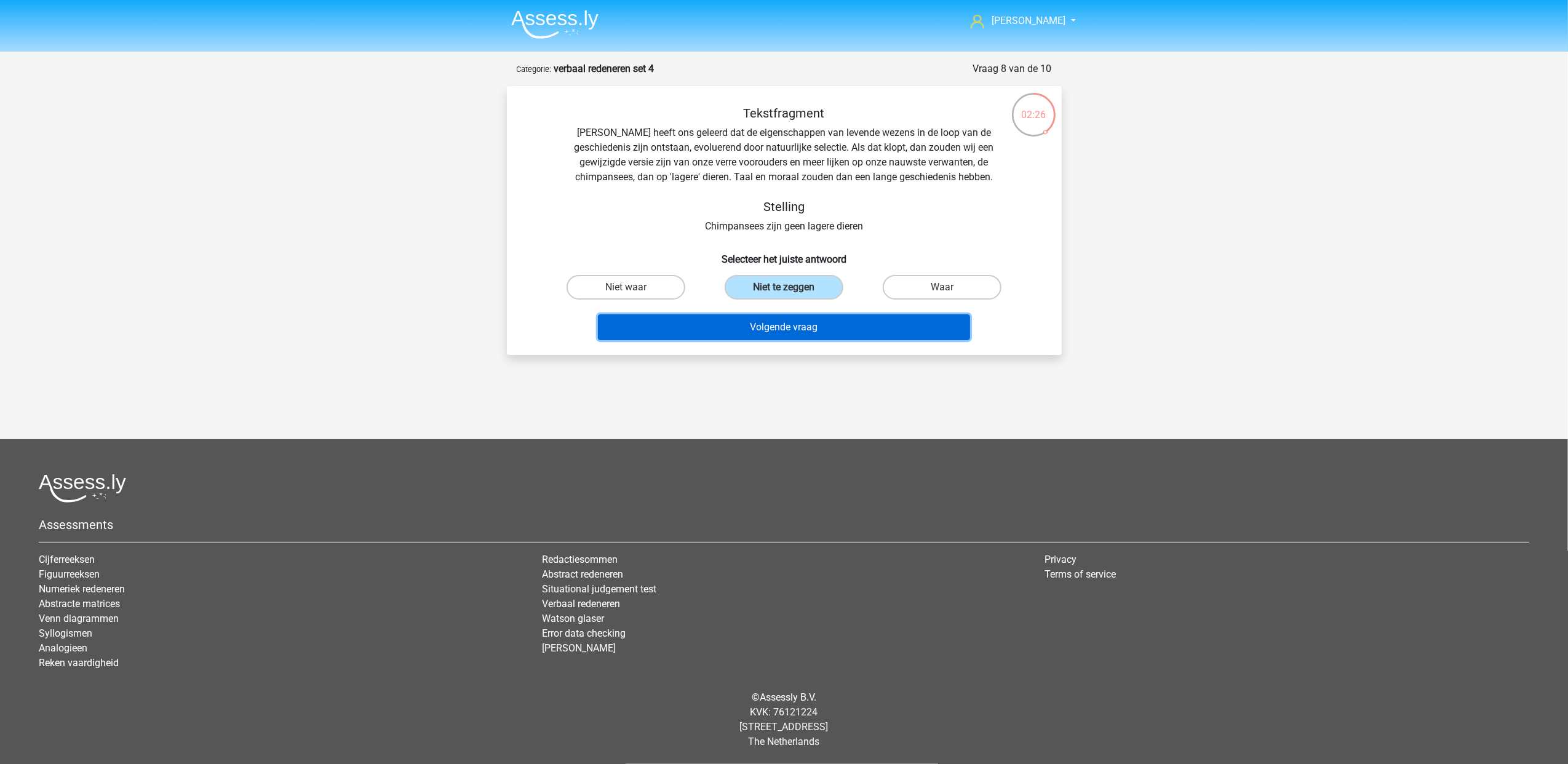
click at [825, 325] on button "Volgende vraag" at bounding box center [783, 327] width 372 height 26
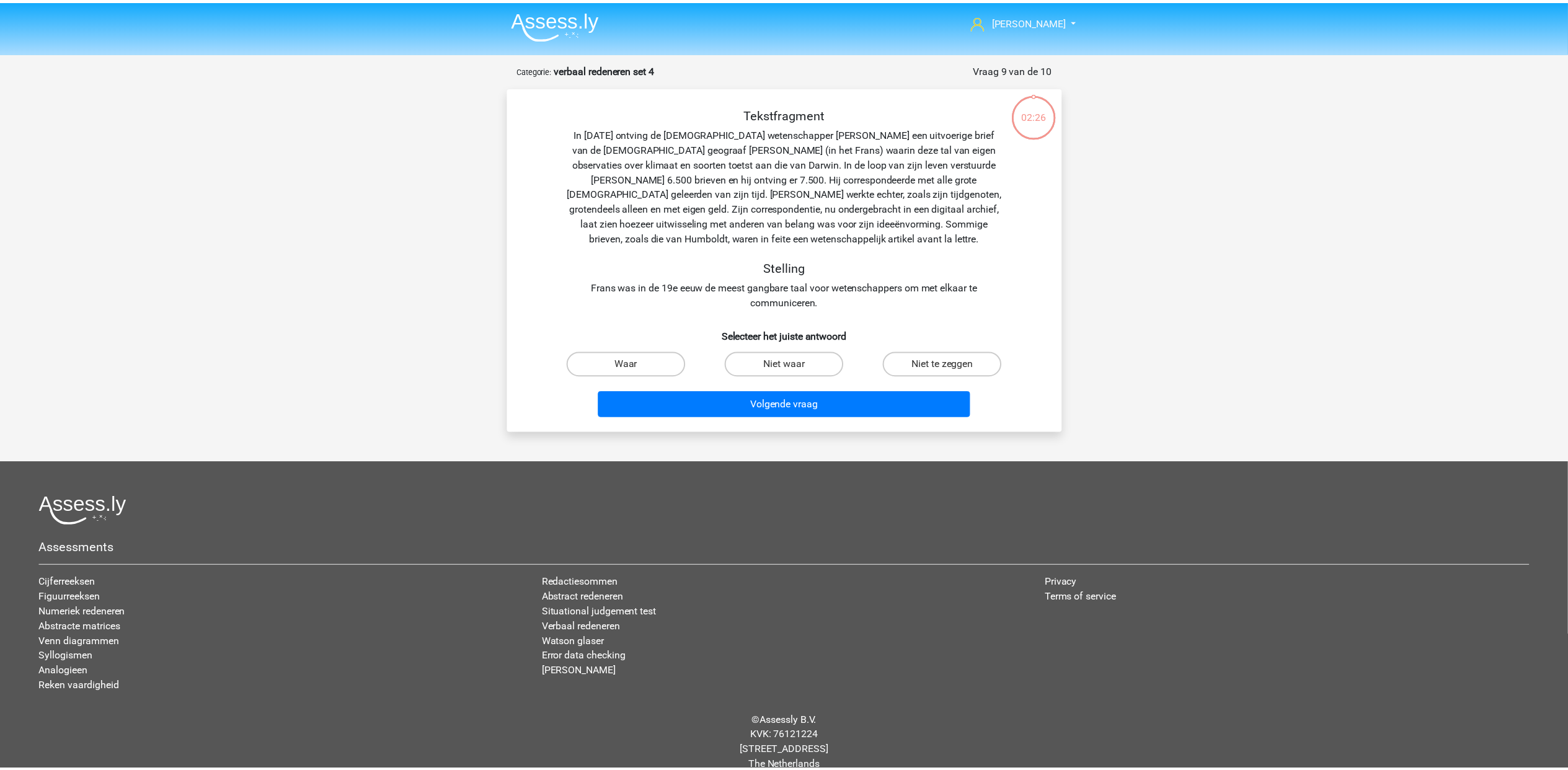
scroll to position [19, 0]
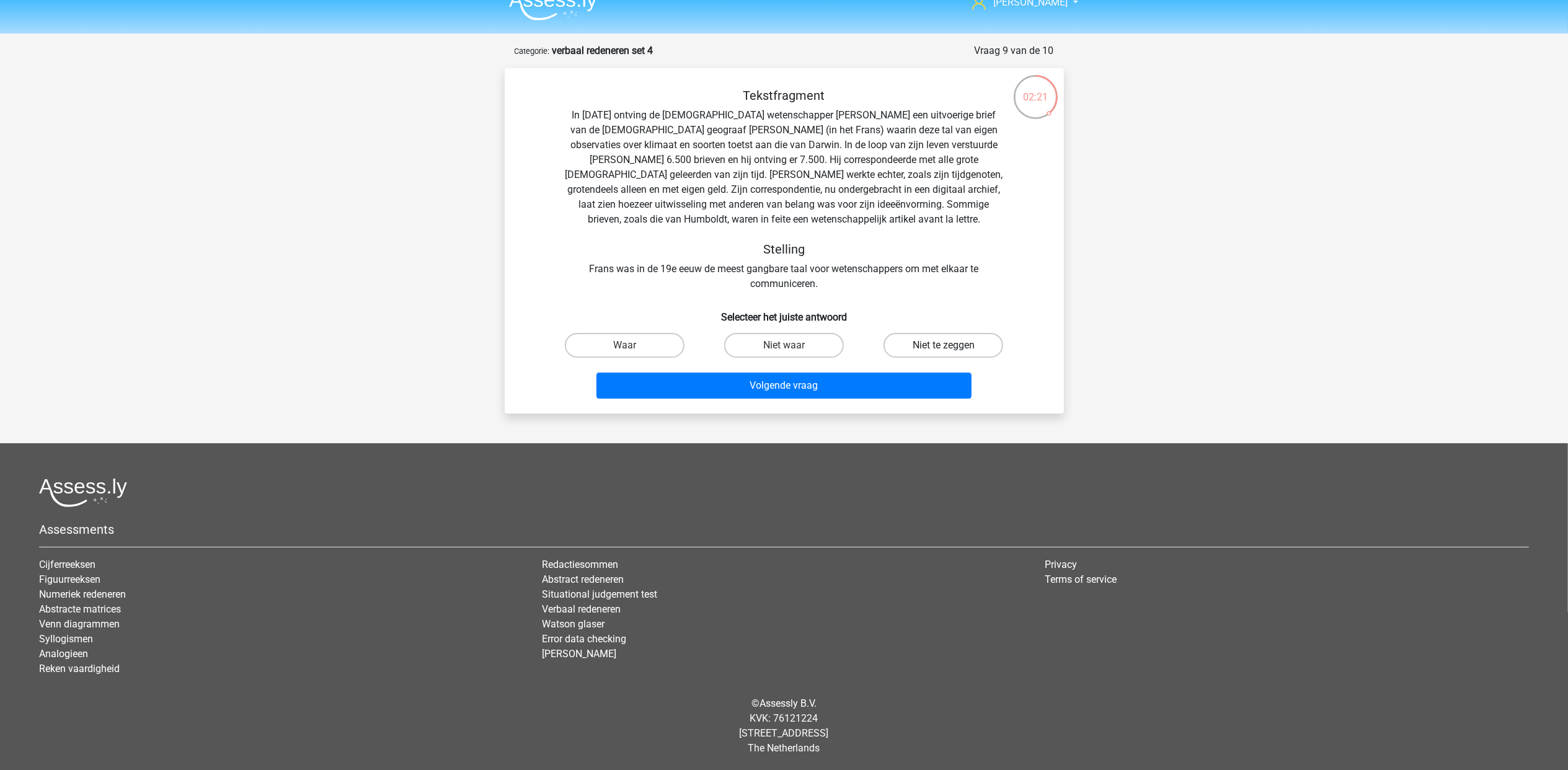
click at [899, 337] on label "Niet te zeggen" at bounding box center [943, 345] width 119 height 25
click at [944, 346] on input "Niet te zeggen" at bounding box center [948, 350] width 8 height 8
radio input "true"
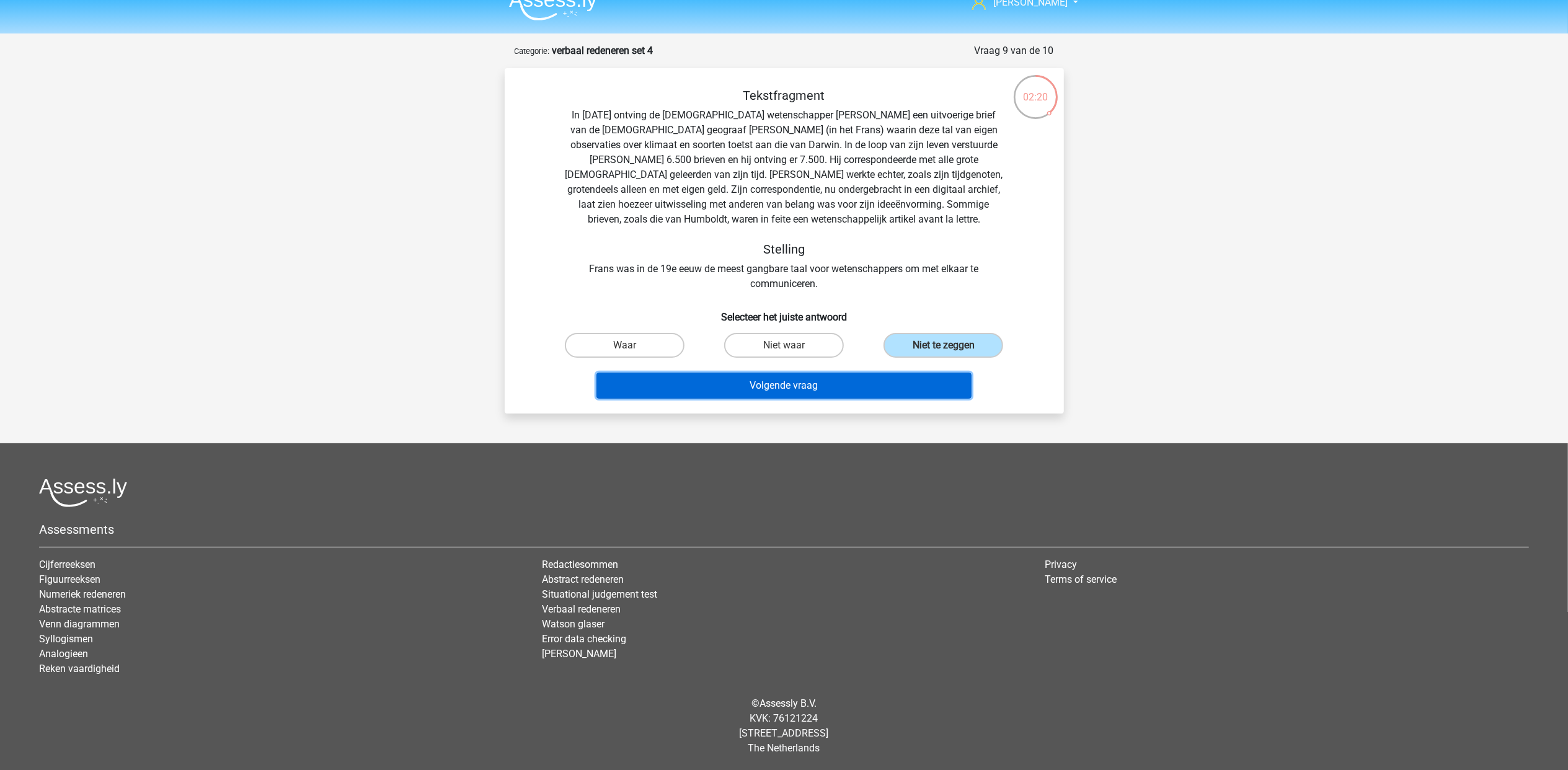
click at [839, 387] on button "Volgende vraag" at bounding box center [784, 385] width 375 height 26
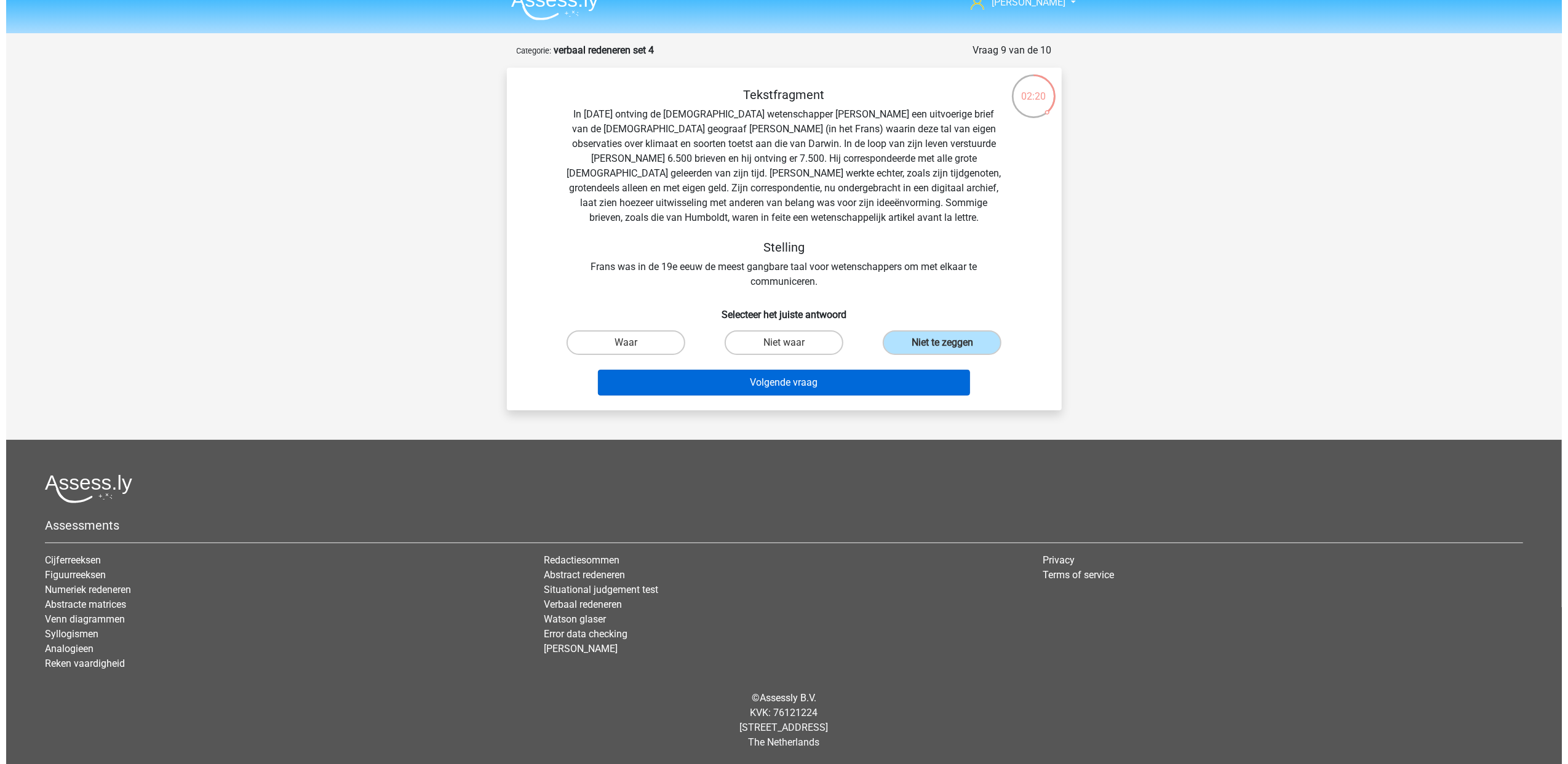
scroll to position [0, 0]
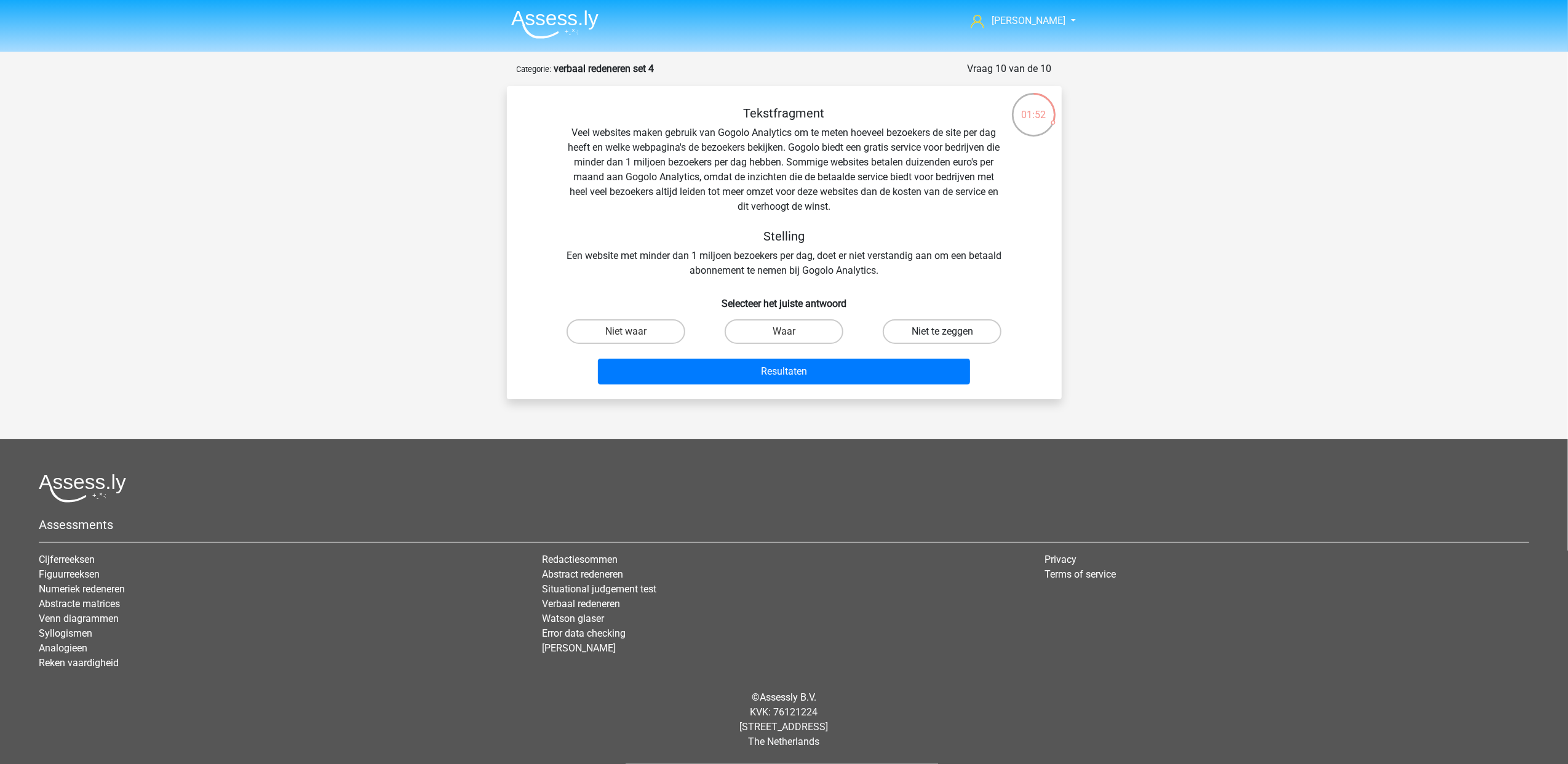
click at [930, 321] on label "Niet te zeggen" at bounding box center [941, 331] width 118 height 24
click at [942, 332] on input "Niet te zeggen" at bounding box center [946, 336] width 8 height 8
radio input "true"
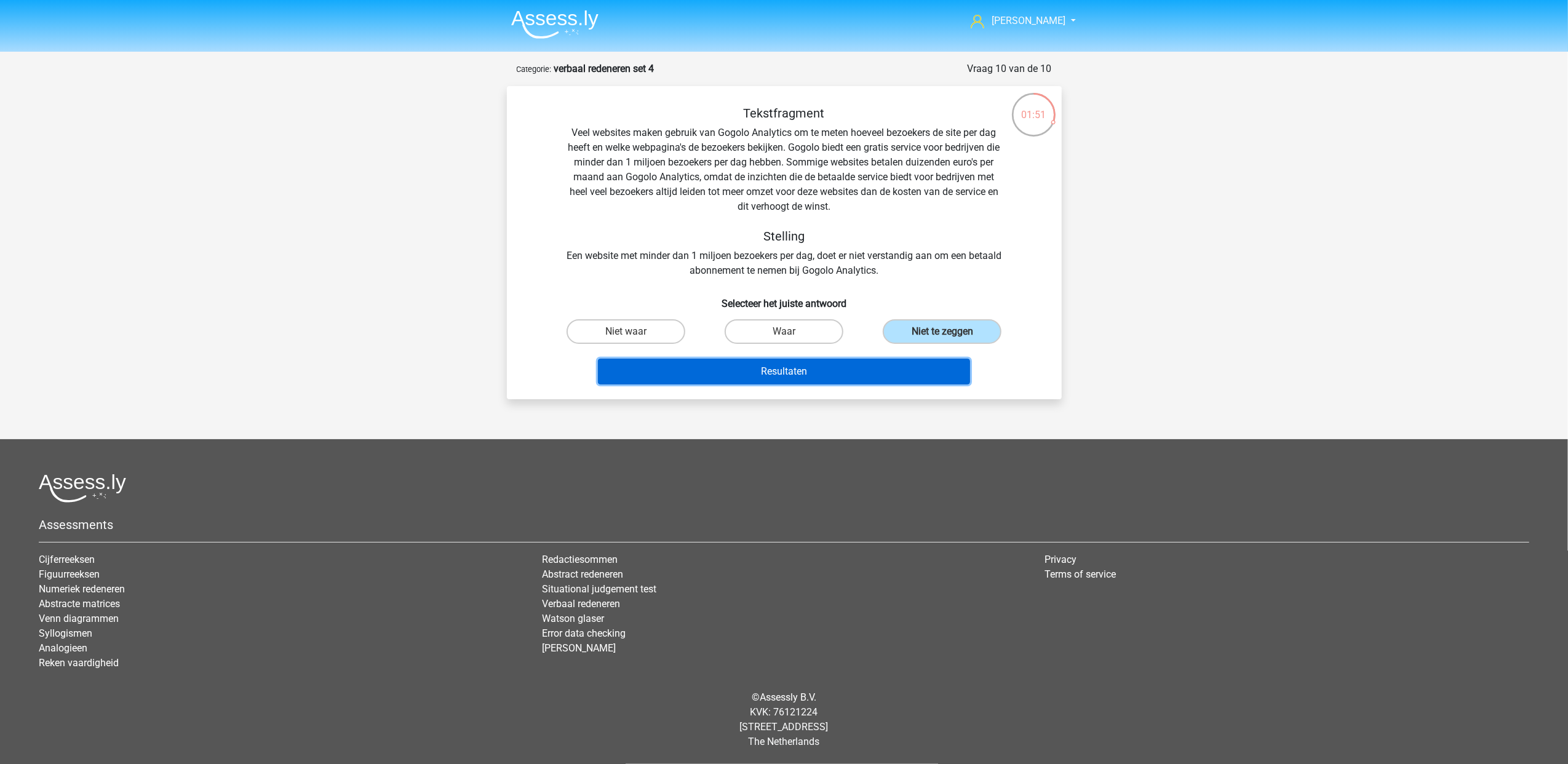
click at [877, 382] on button "Resultaten" at bounding box center [783, 371] width 372 height 26
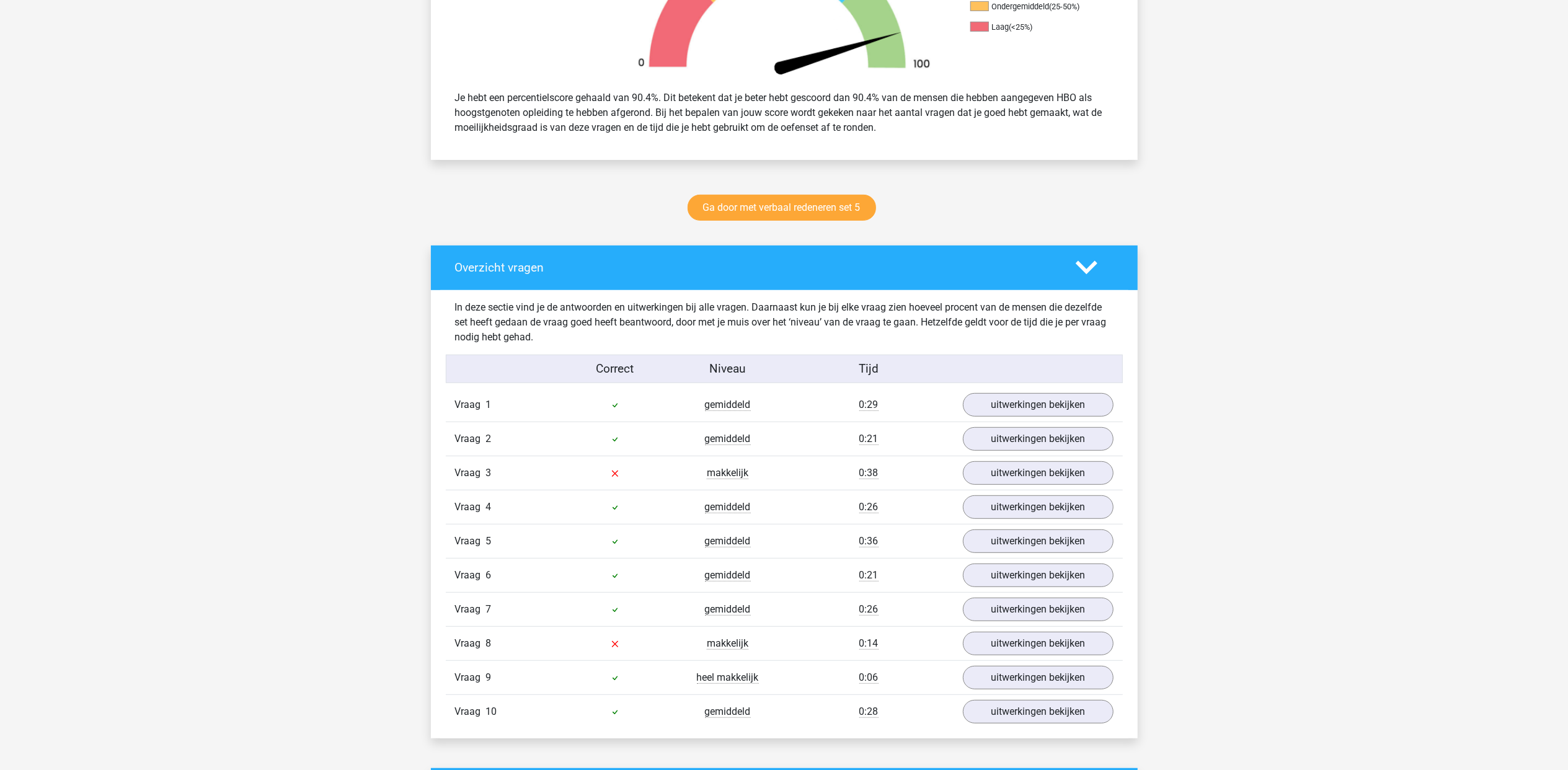
scroll to position [496, 0]
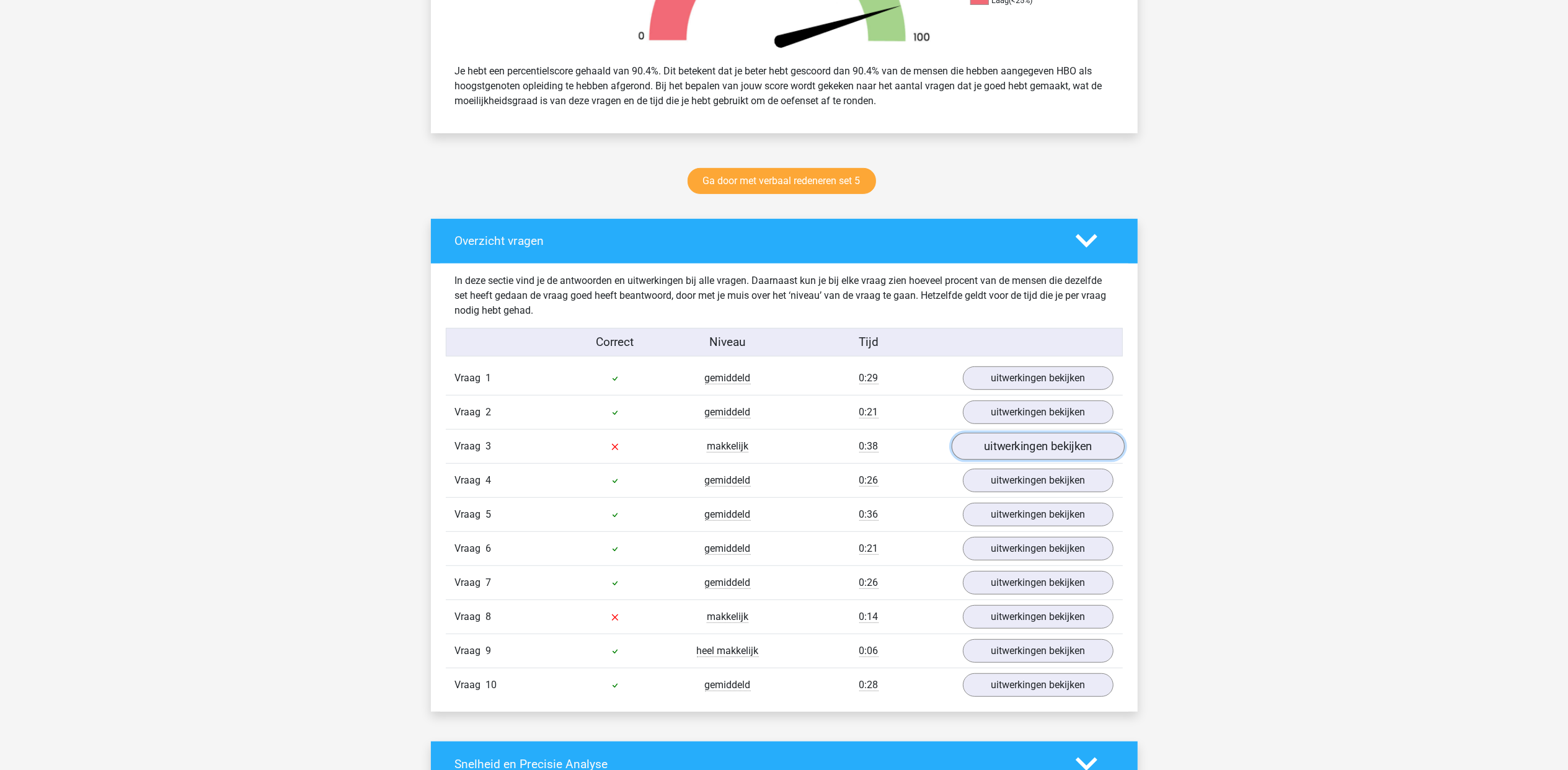
click at [1030, 447] on link "uitwerkingen bekijken" at bounding box center [1038, 446] width 173 height 27
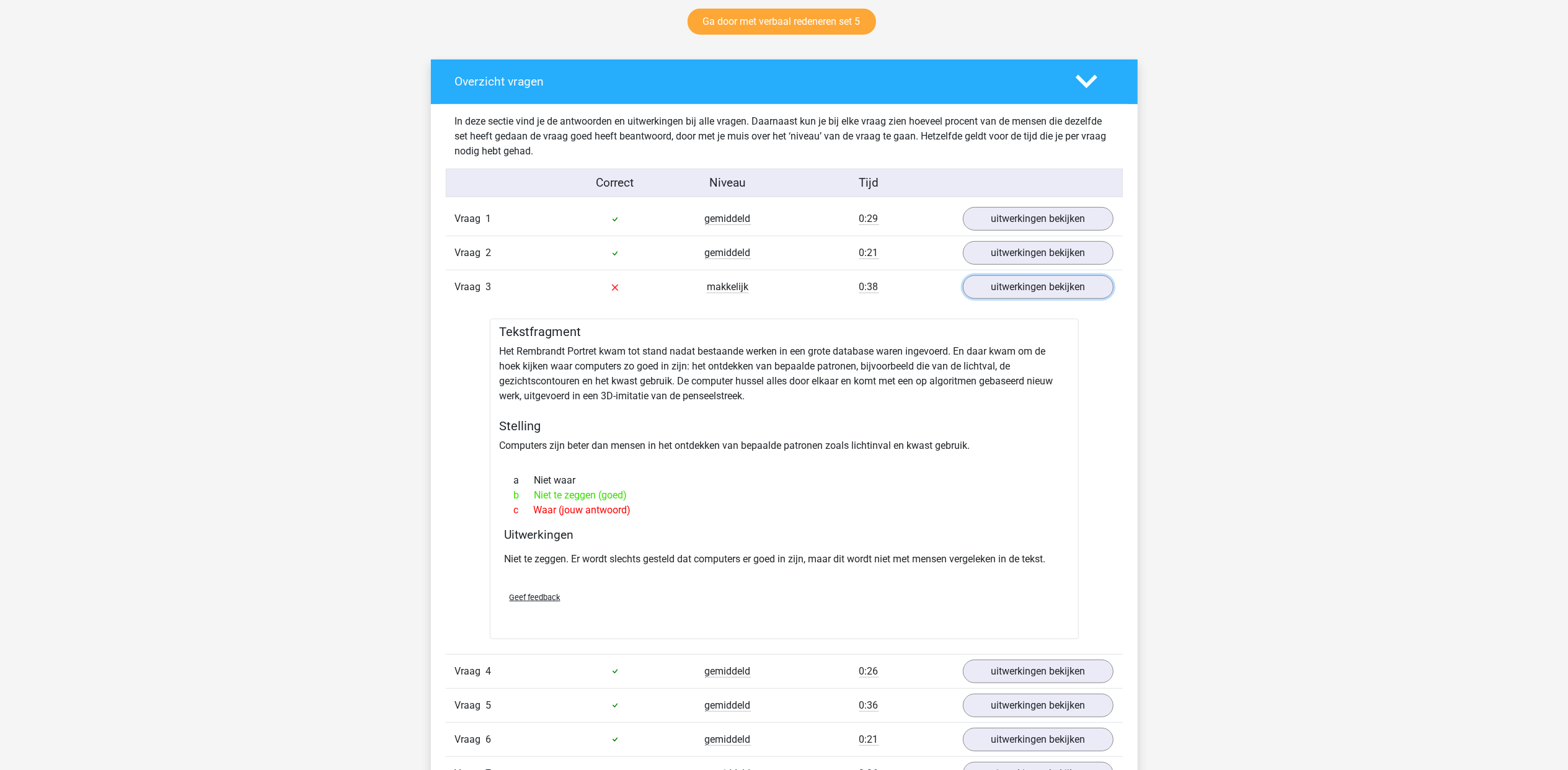
scroll to position [661, 0]
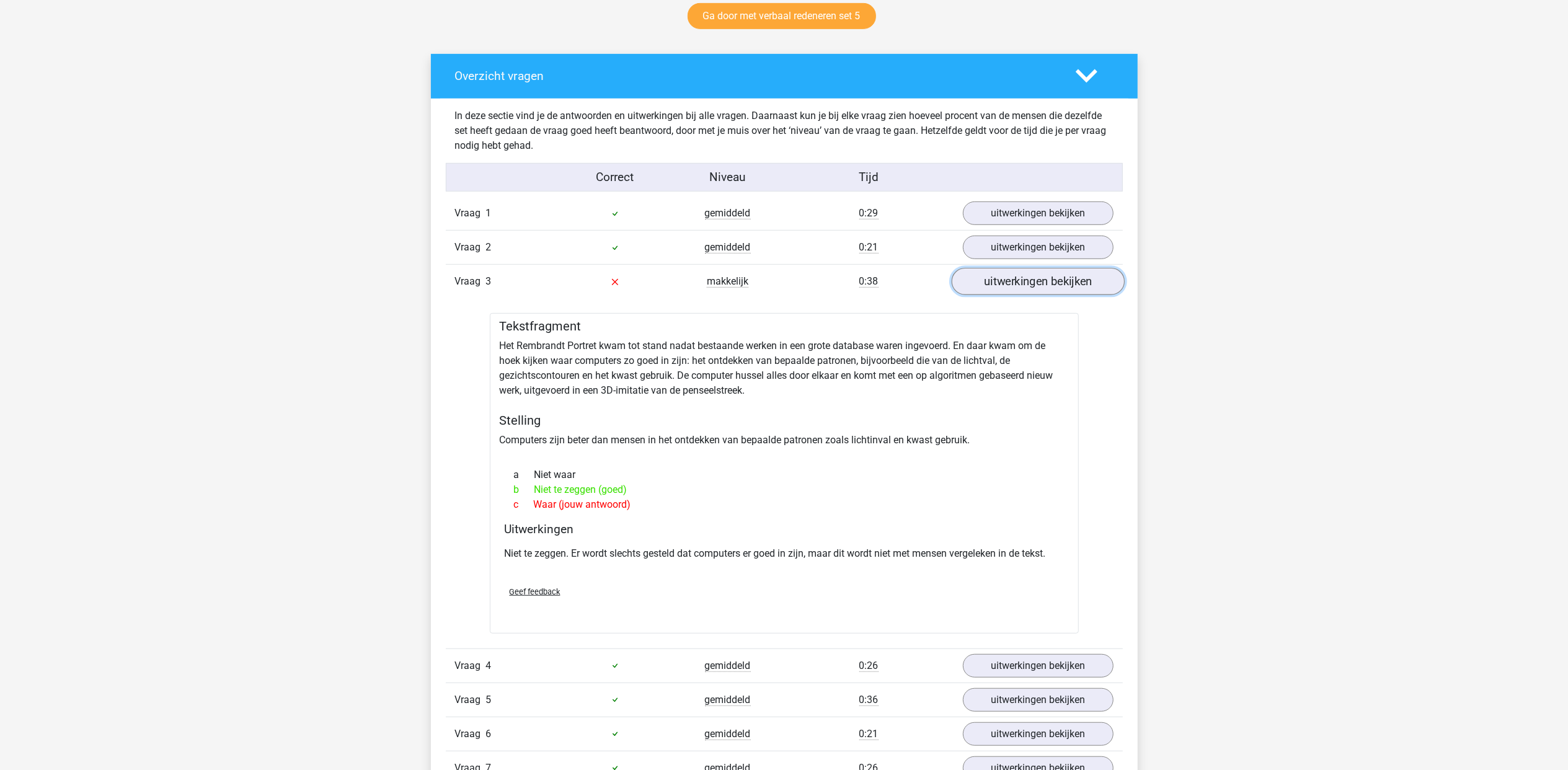
click at [978, 279] on link "uitwerkingen bekijken" at bounding box center [1038, 281] width 173 height 27
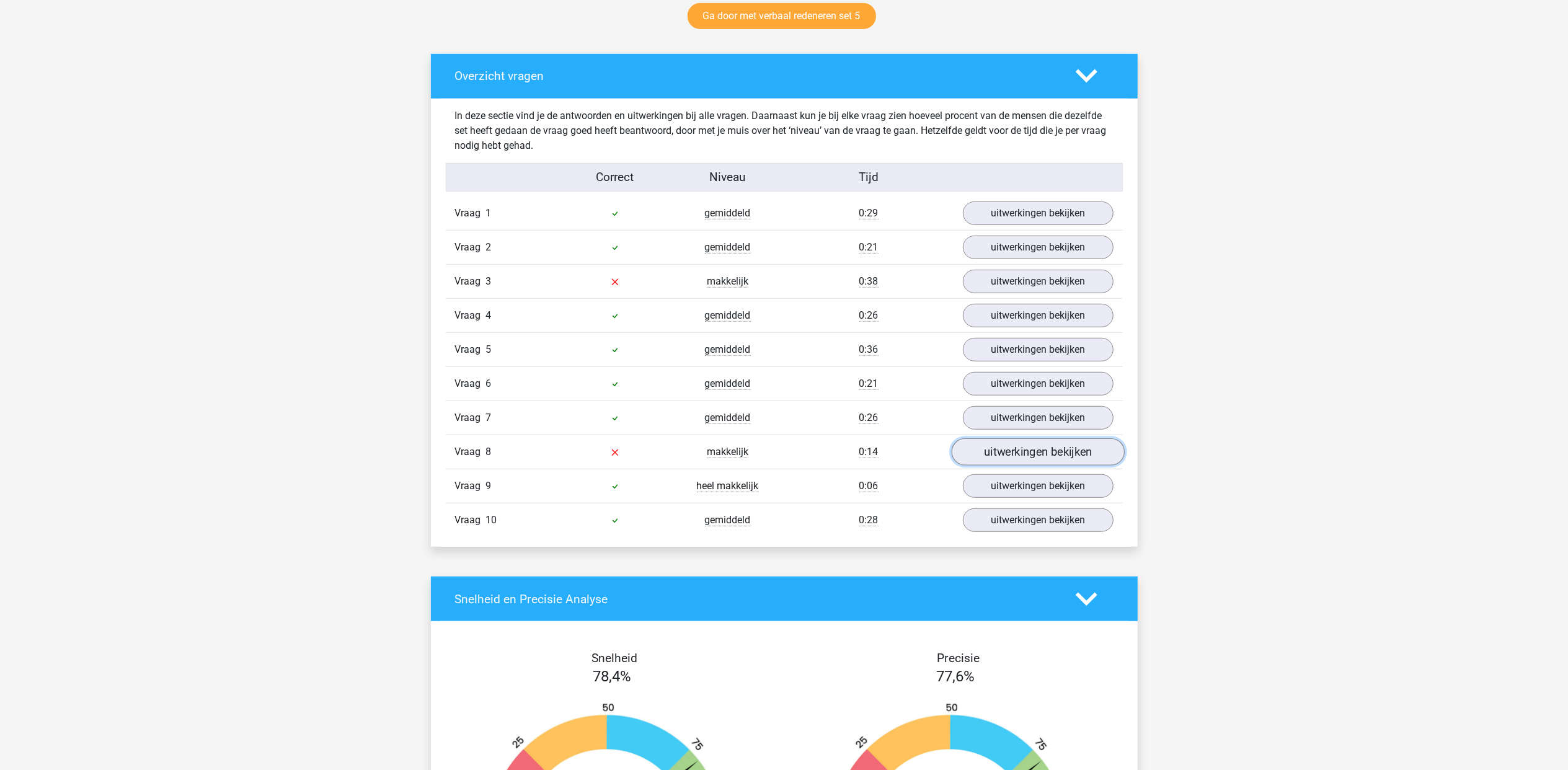
click at [997, 452] on link "uitwerkingen bekijken" at bounding box center [1038, 451] width 173 height 27
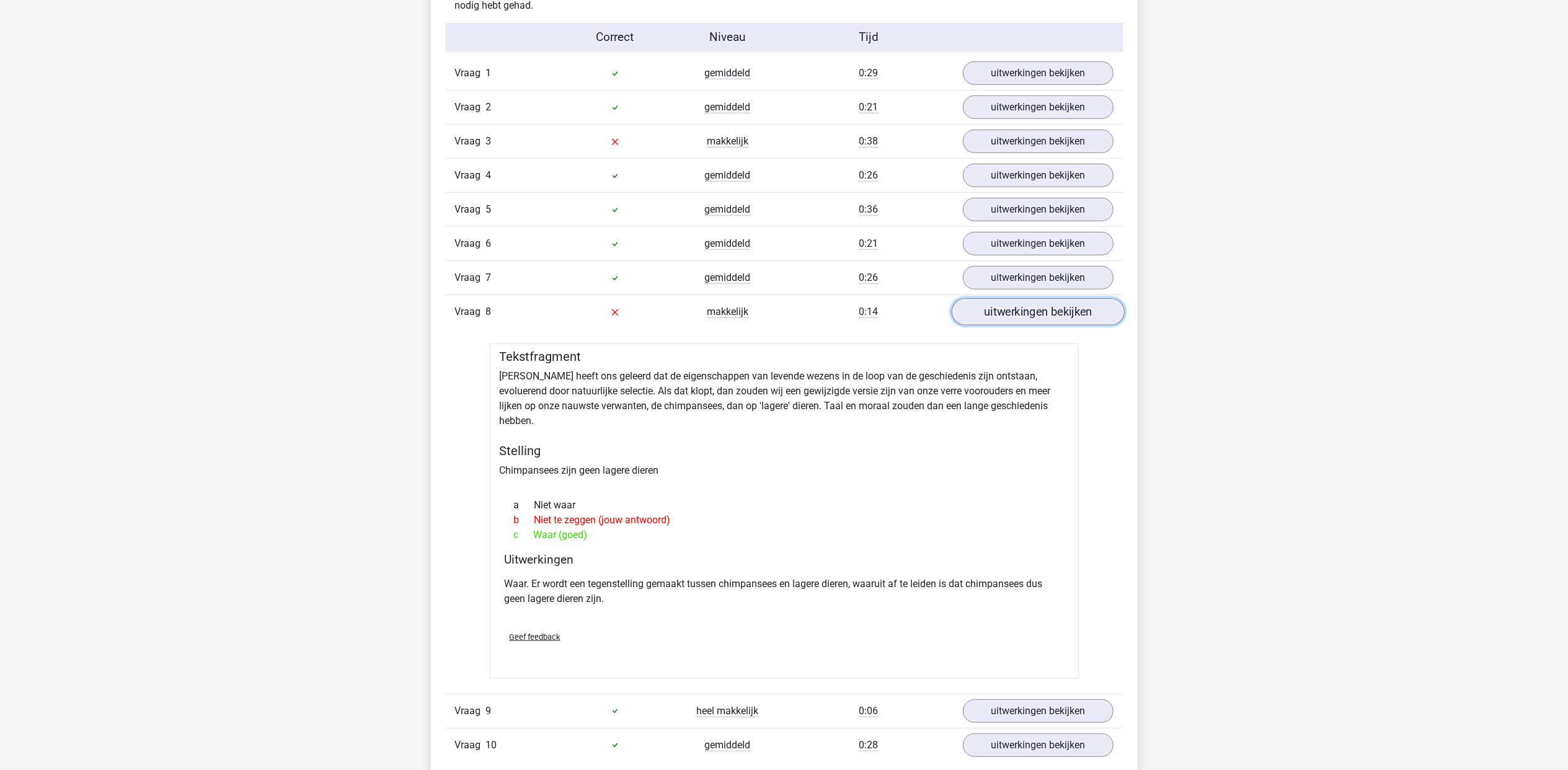
scroll to position [827, 0]
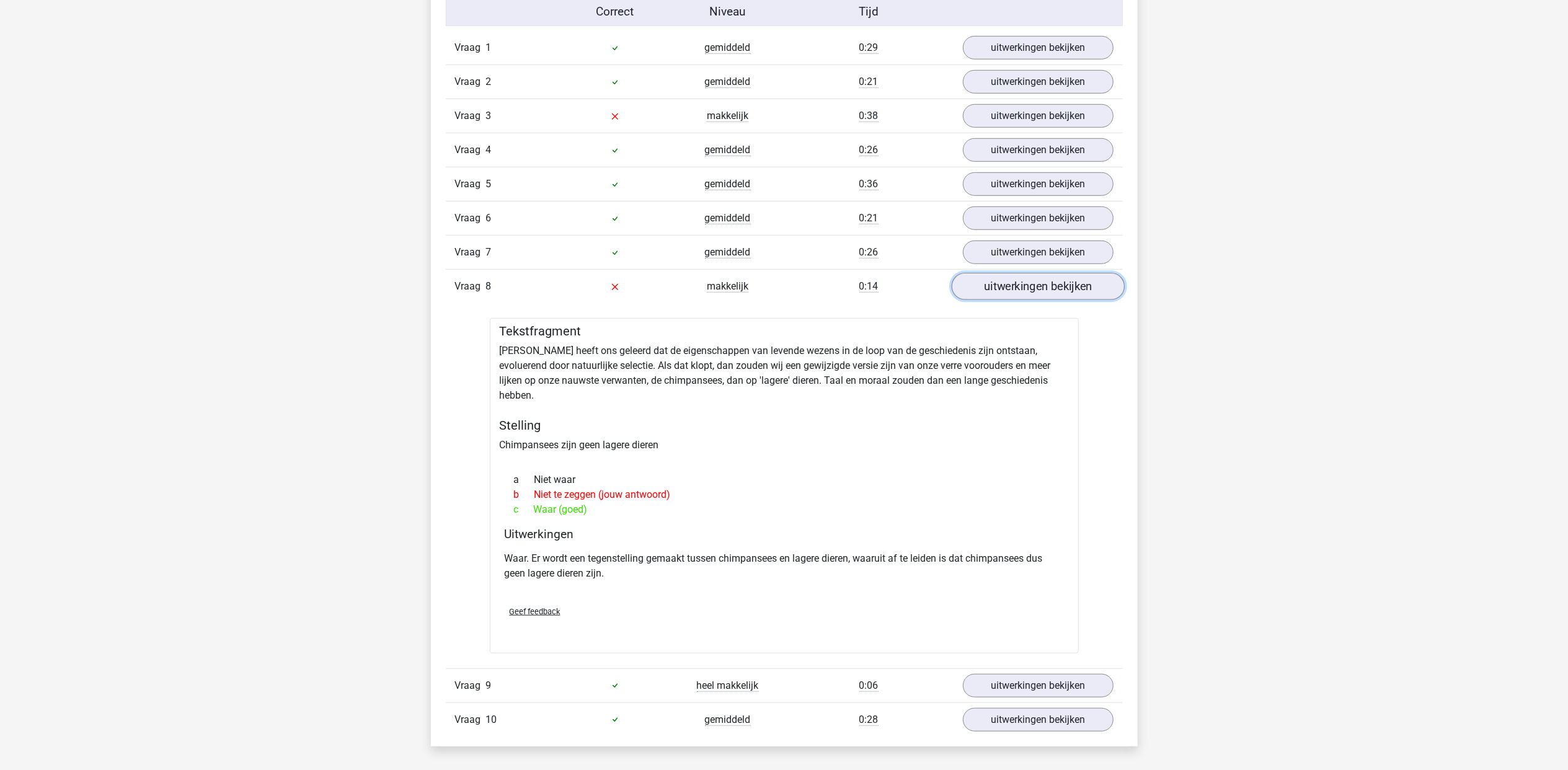
click at [994, 291] on link "uitwerkingen bekijken" at bounding box center [1038, 286] width 173 height 27
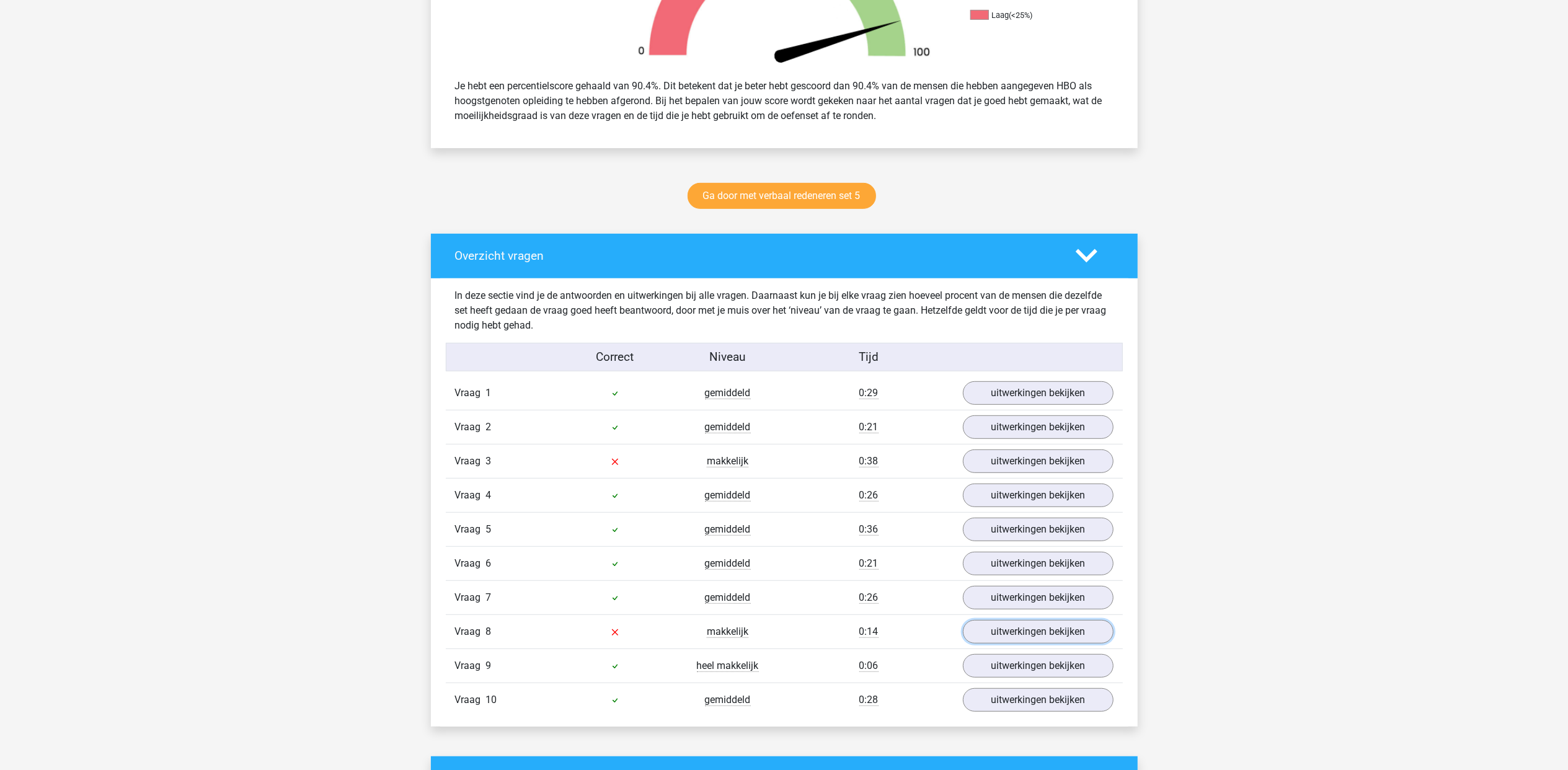
scroll to position [413, 0]
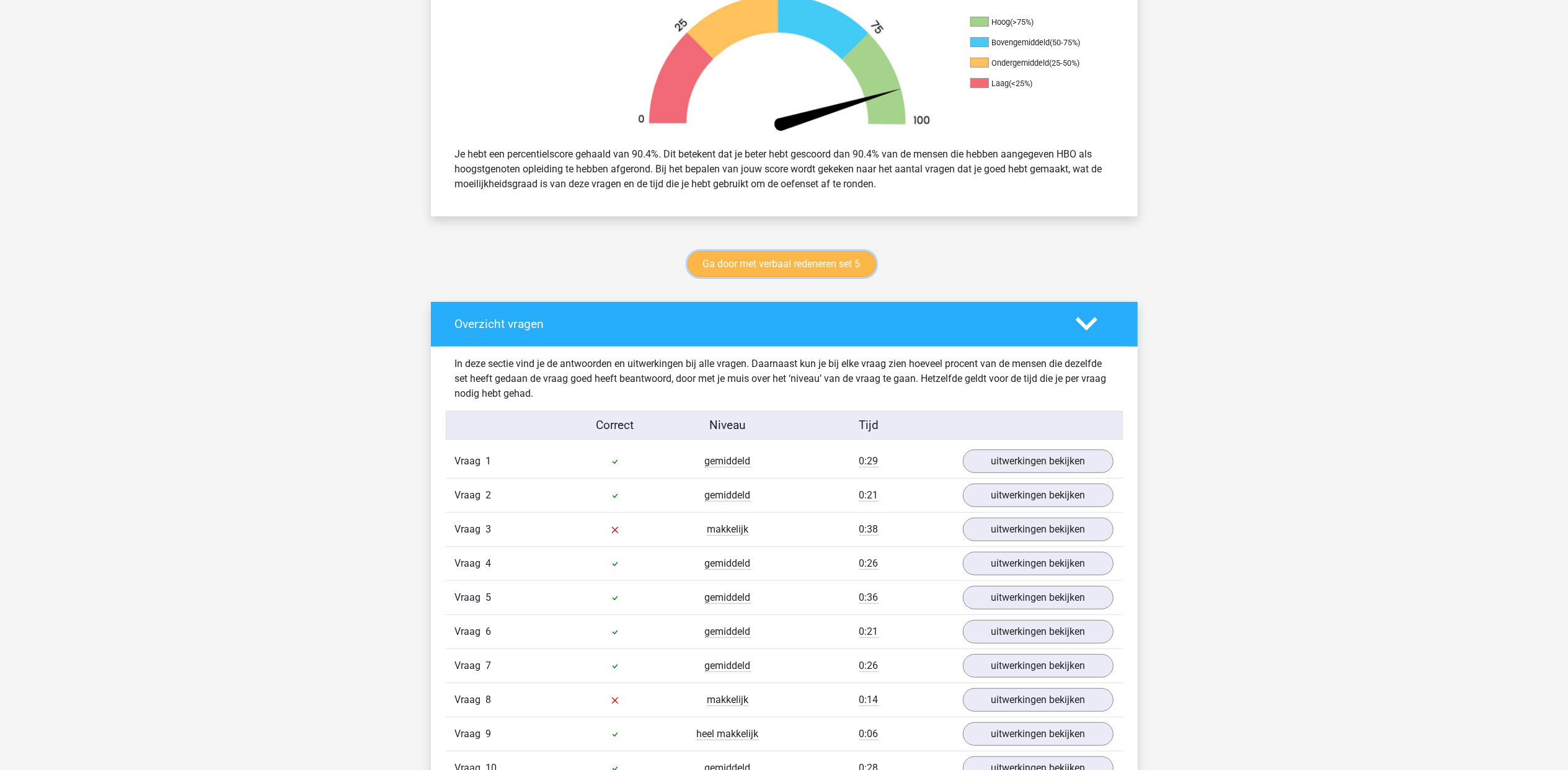
click at [831, 263] on link "Ga door met verbaal redeneren set 5" at bounding box center [782, 263] width 189 height 26
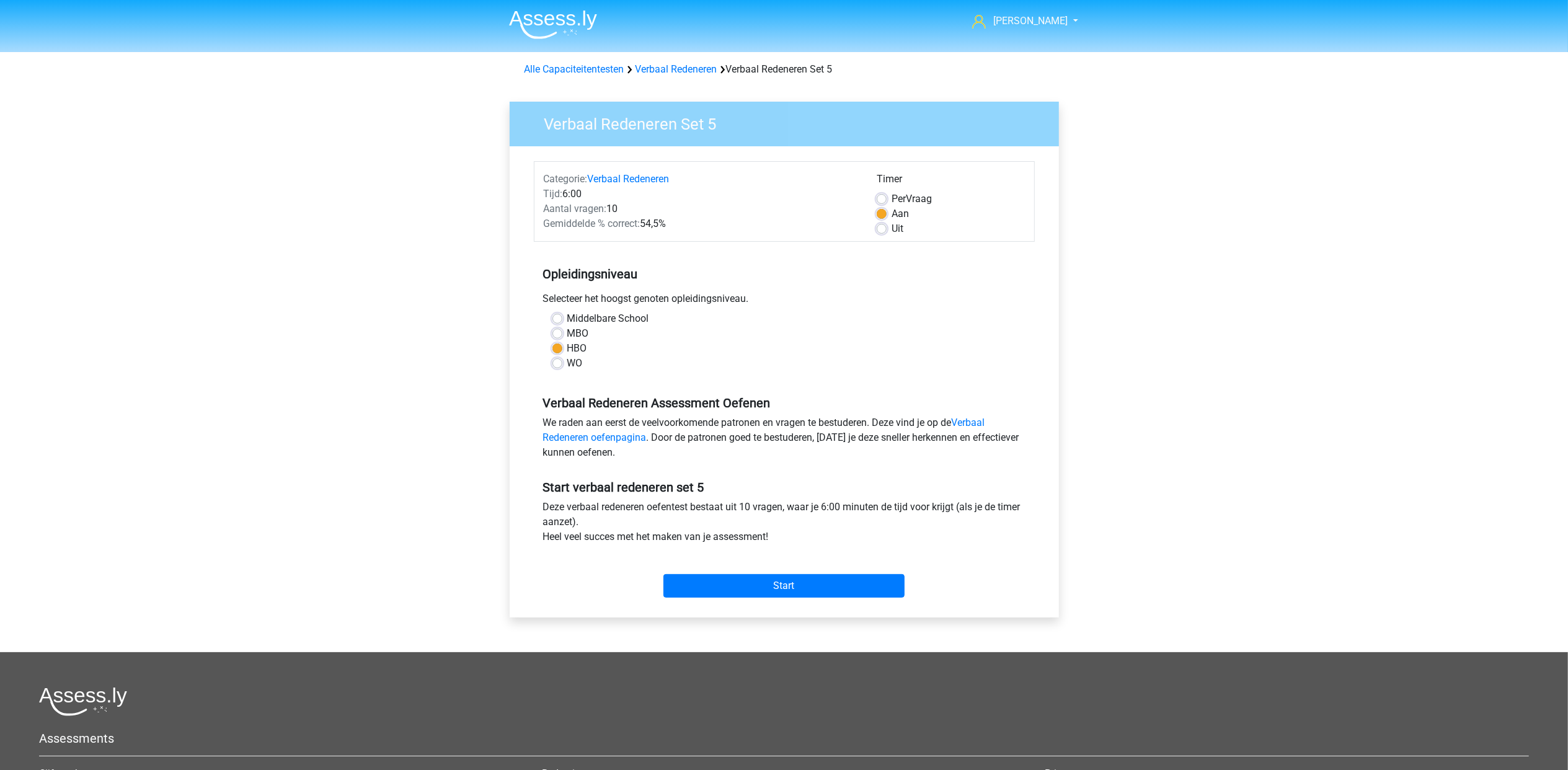
click at [519, 233] on div "Categorie: Verbaal Redeneren Tijd: 6:00 Aantal vragen: 10 Gemiddelde % correct:…" at bounding box center [784, 382] width 531 height 471
drag, startPoint x: 584, startPoint y: 70, endPoint x: 601, endPoint y: 98, distance: 32.8
click at [584, 70] on link "Alle Capaciteitentesten" at bounding box center [574, 69] width 100 height 12
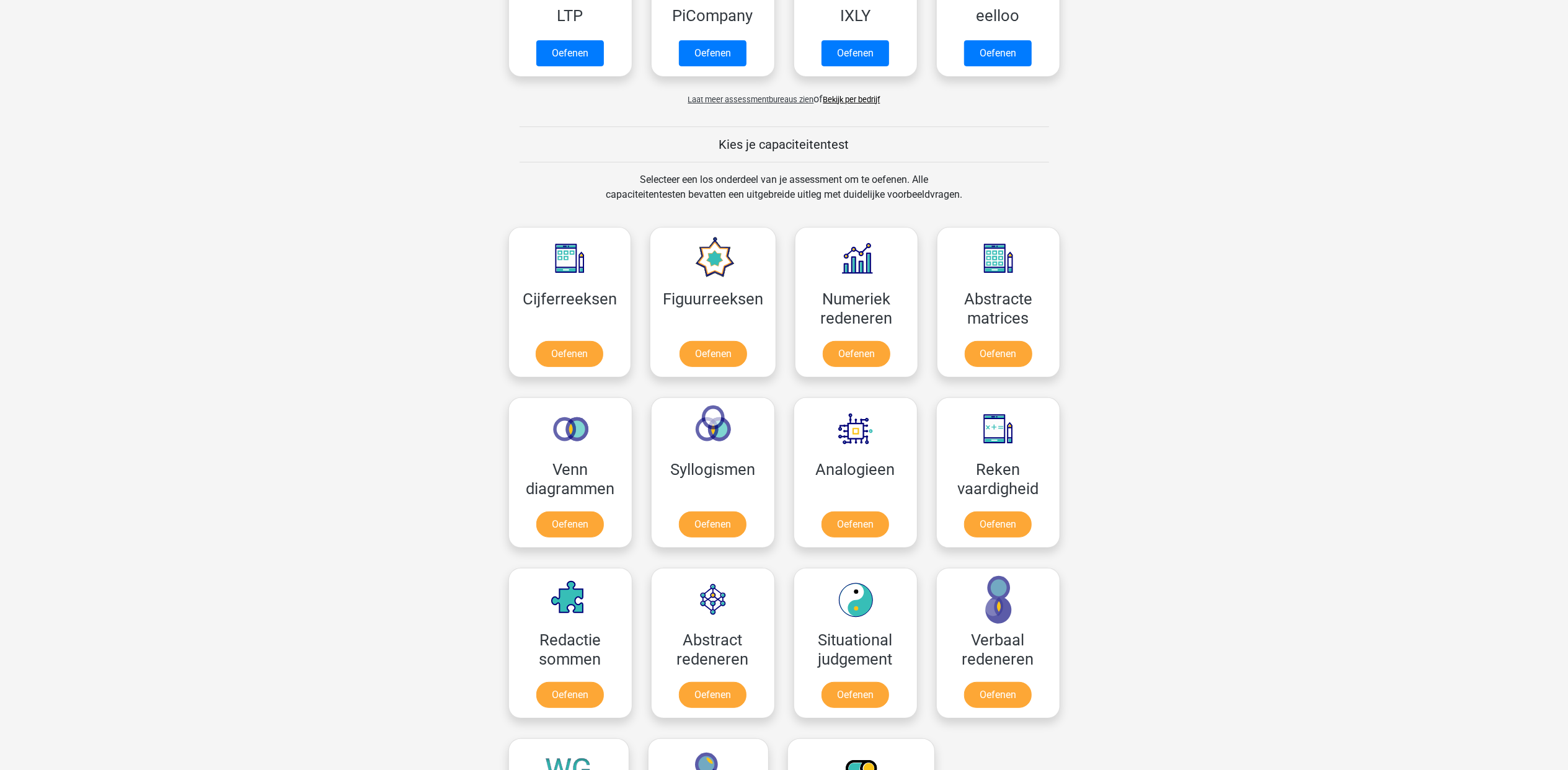
scroll to position [114, 0]
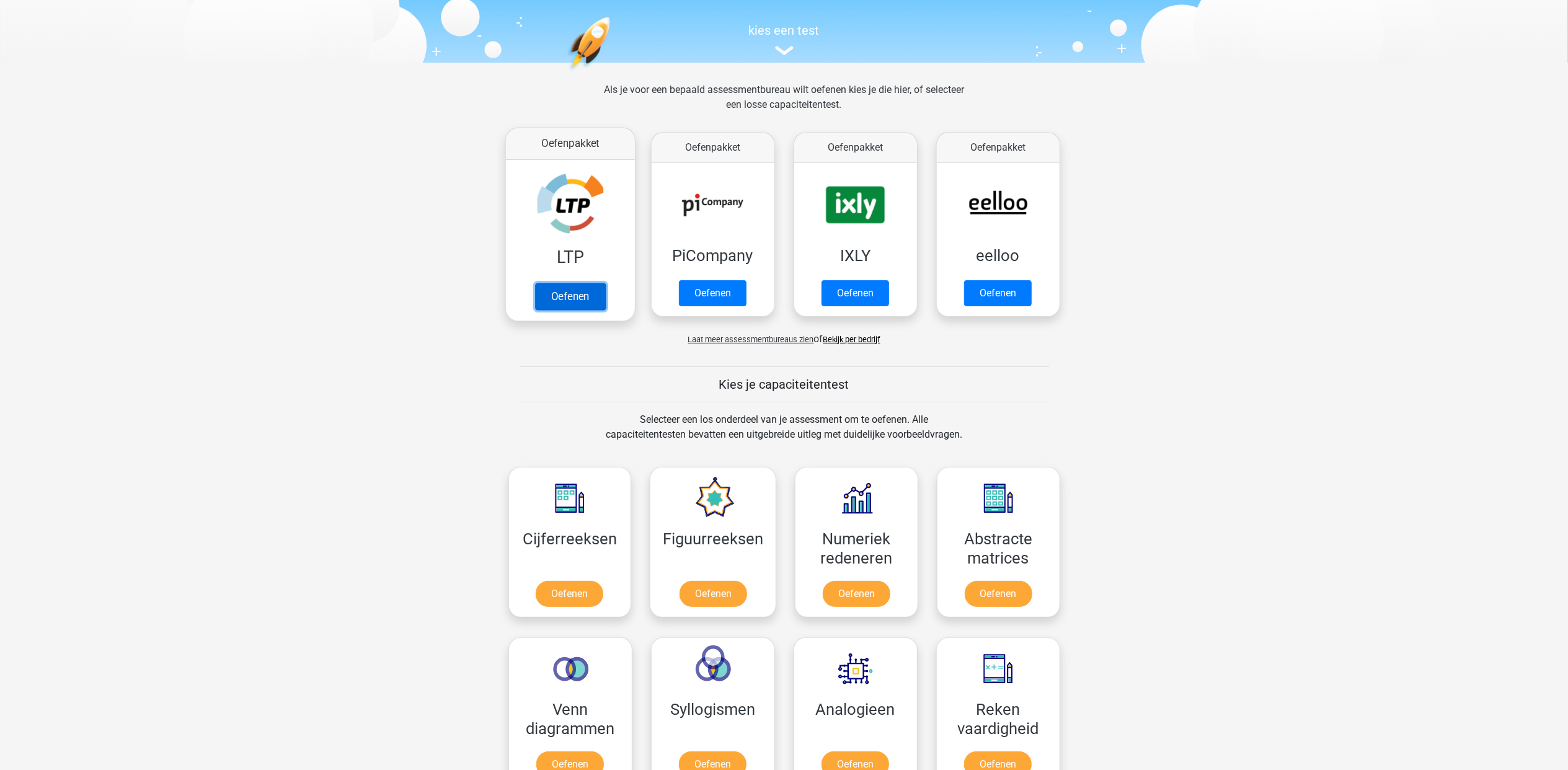
click at [542, 283] on link "Oefenen" at bounding box center [569, 296] width 70 height 27
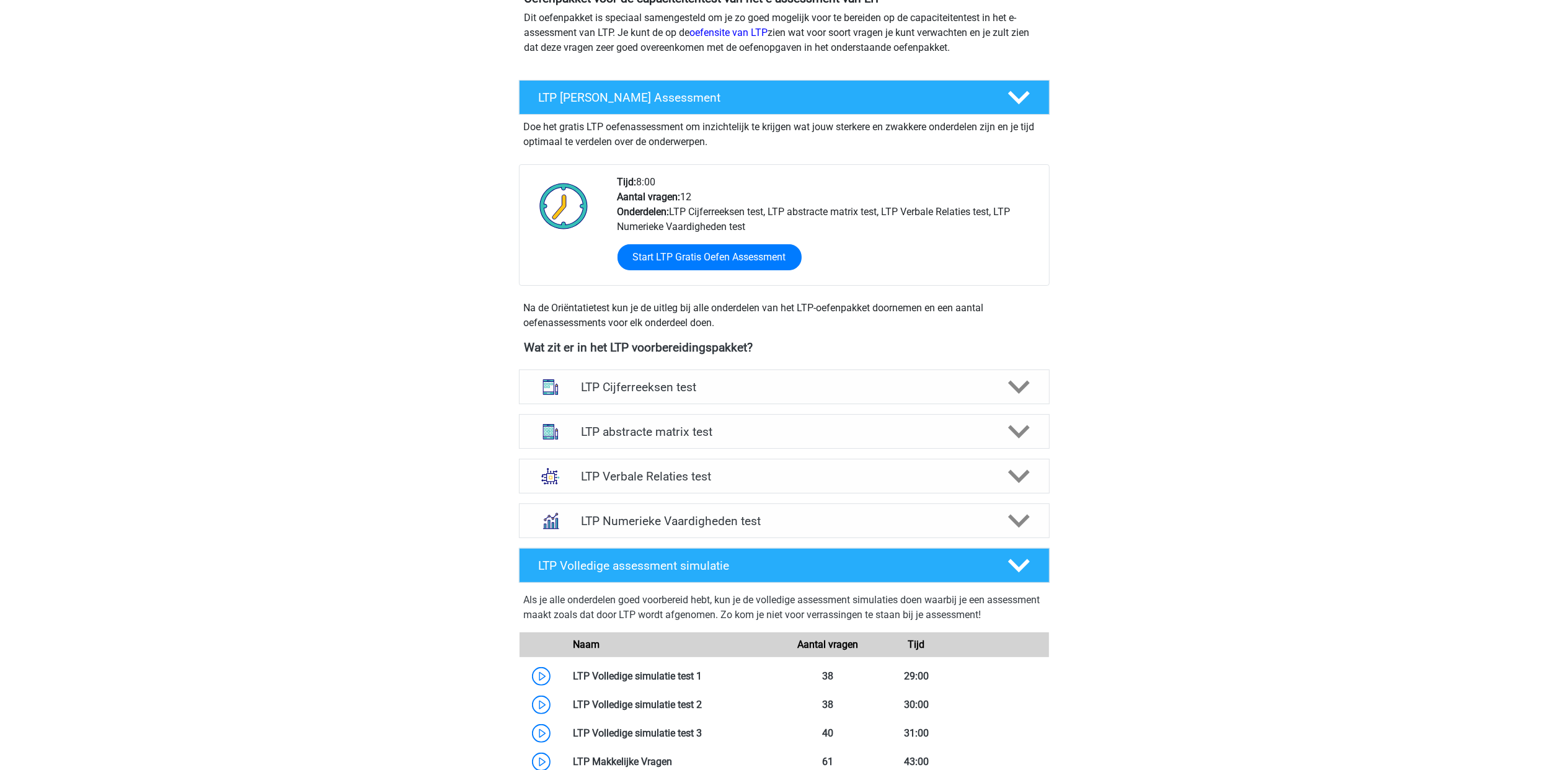
scroll to position [165, 0]
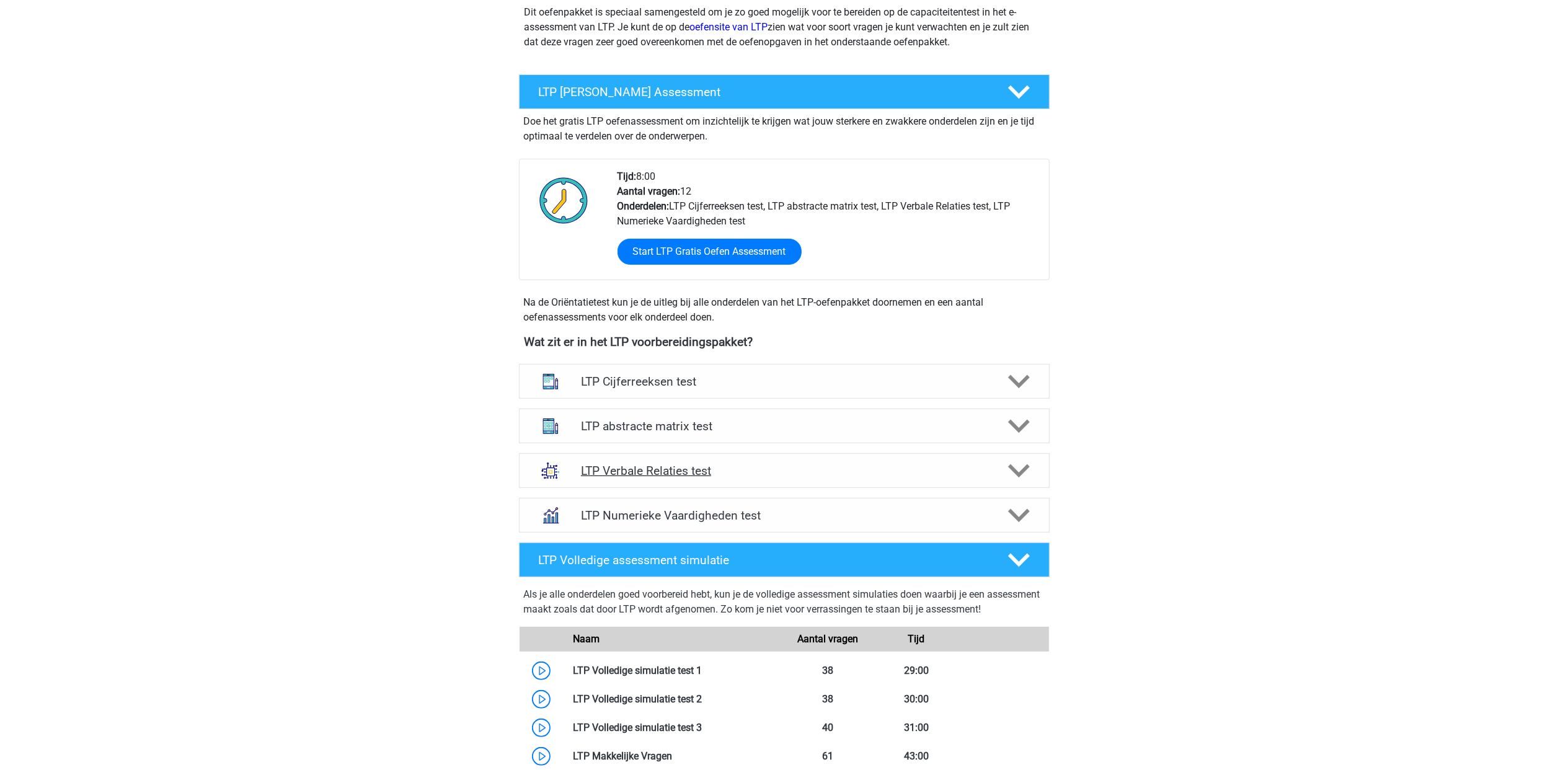
click at [745, 474] on h4 "LTP Verbale Relaties test" at bounding box center [784, 470] width 406 height 14
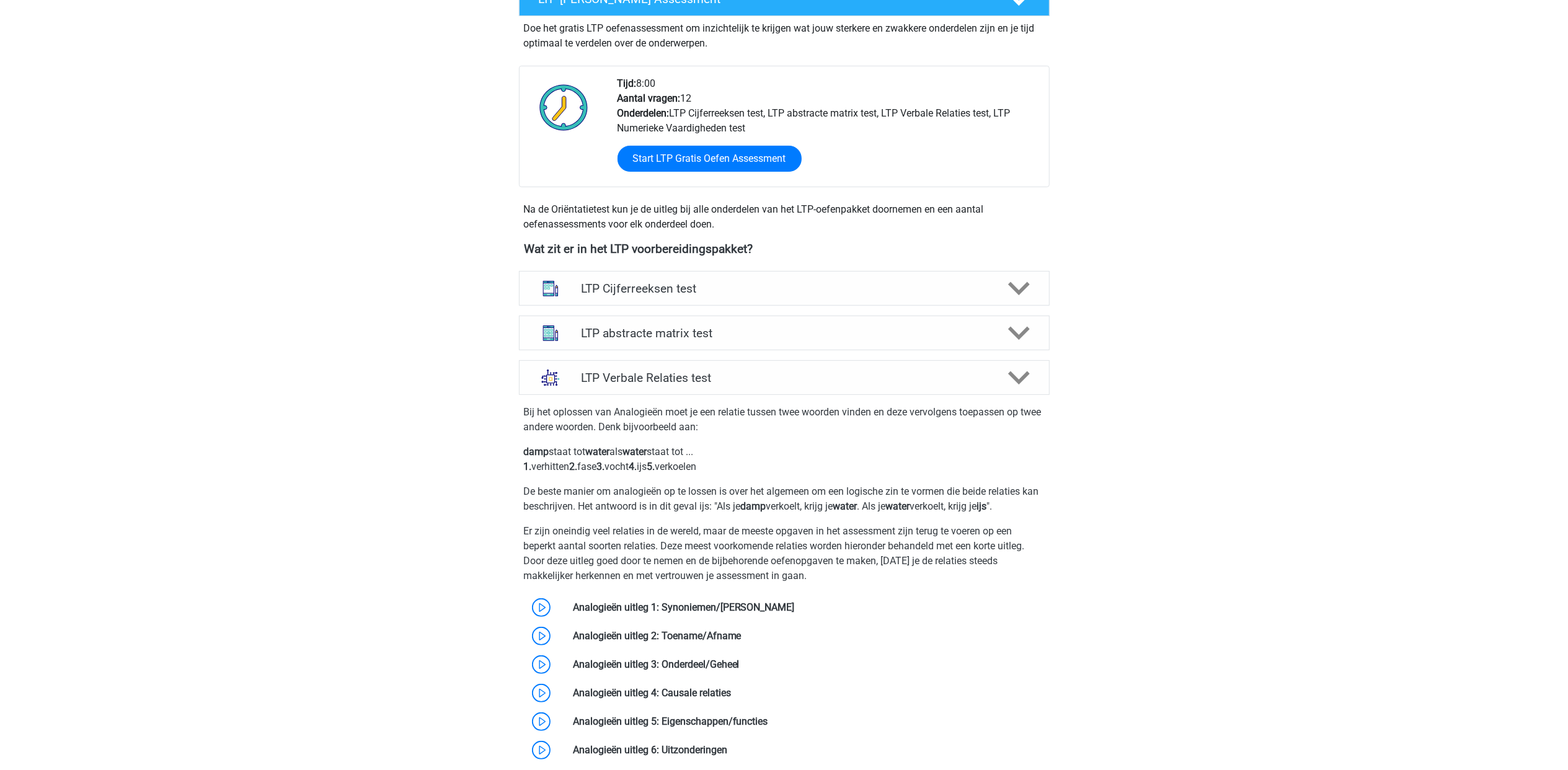
scroll to position [413, 0]
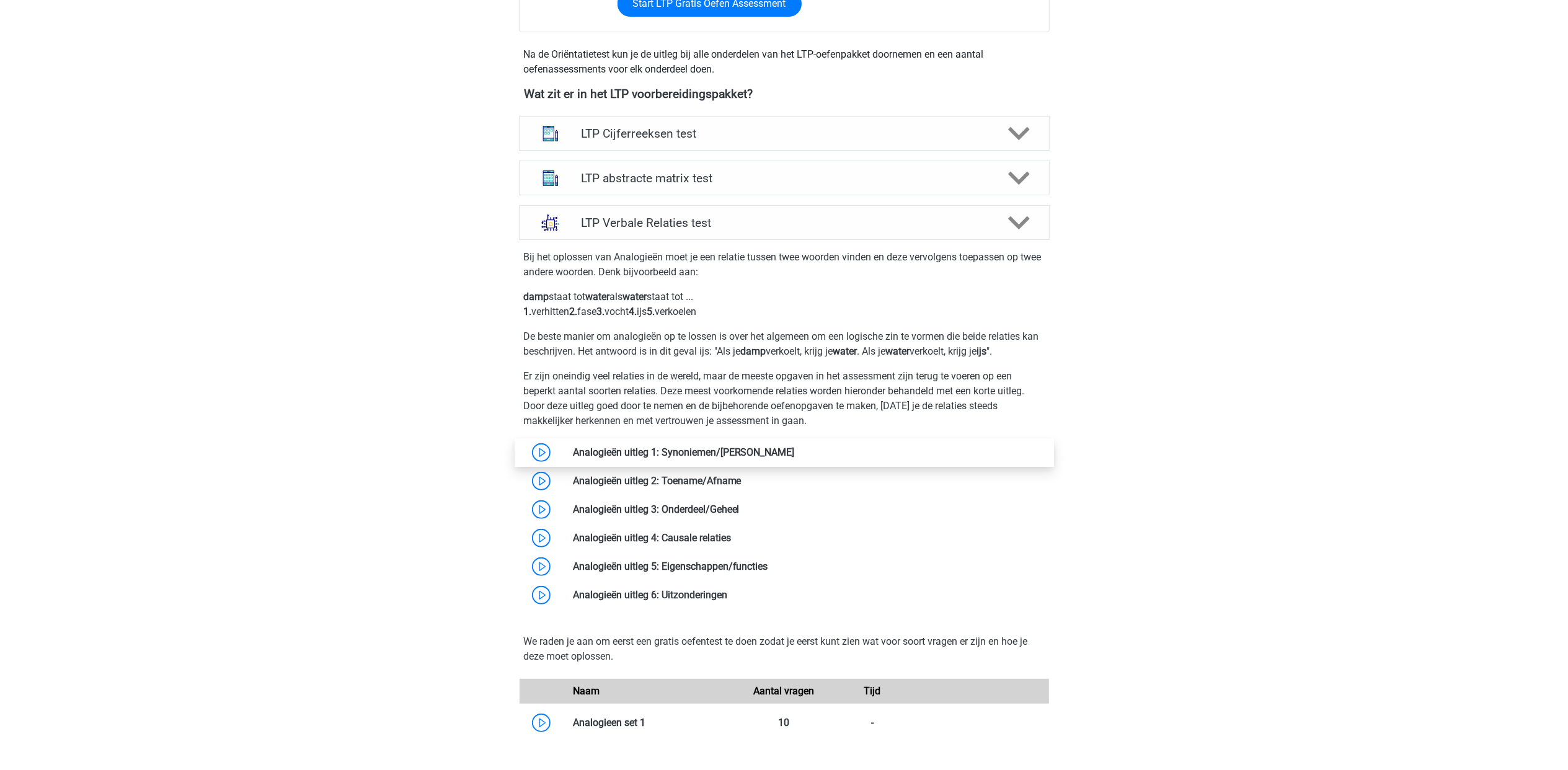
click at [795, 452] on link at bounding box center [795, 452] width 0 height 12
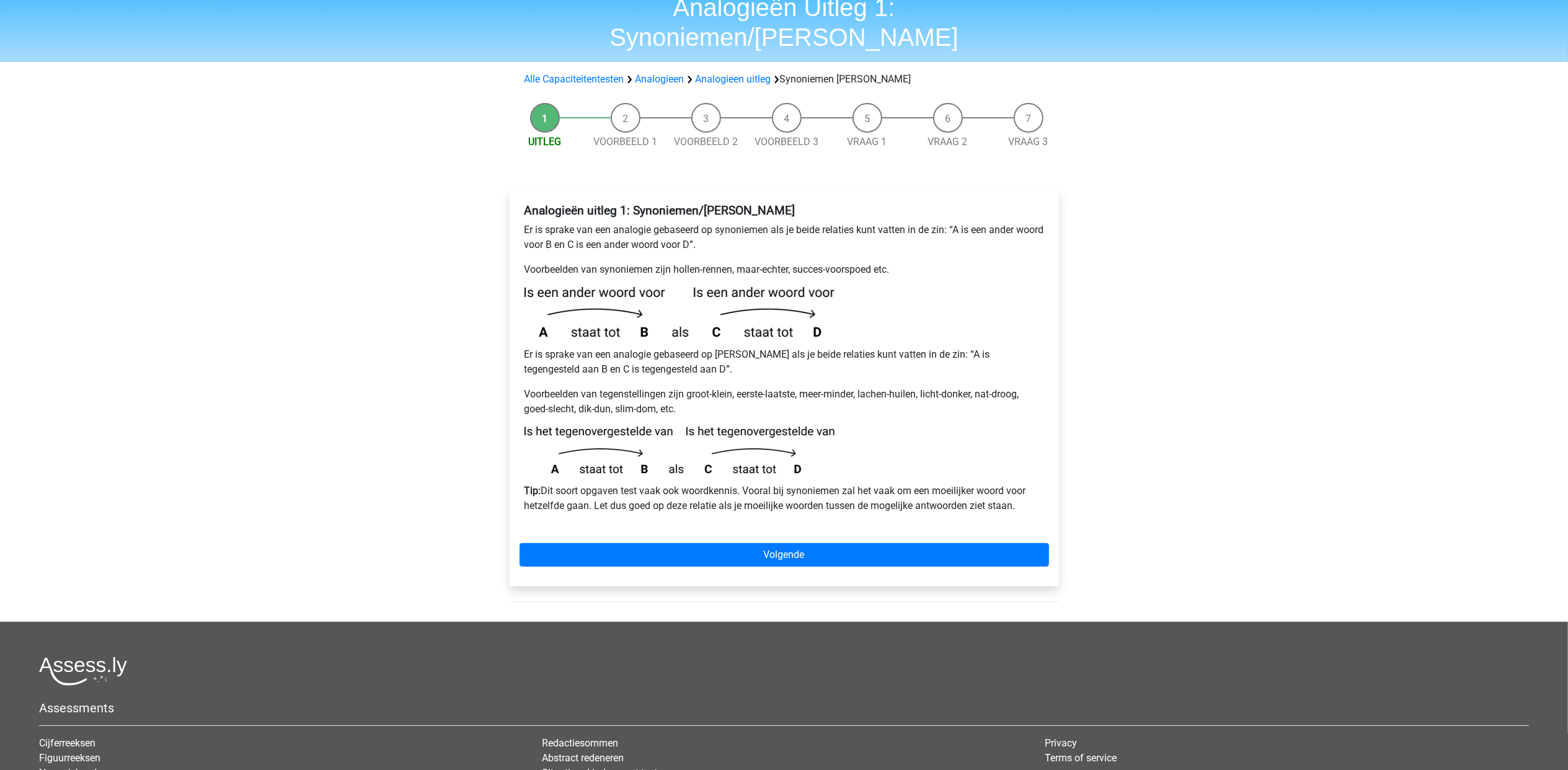
scroll to position [82, 0]
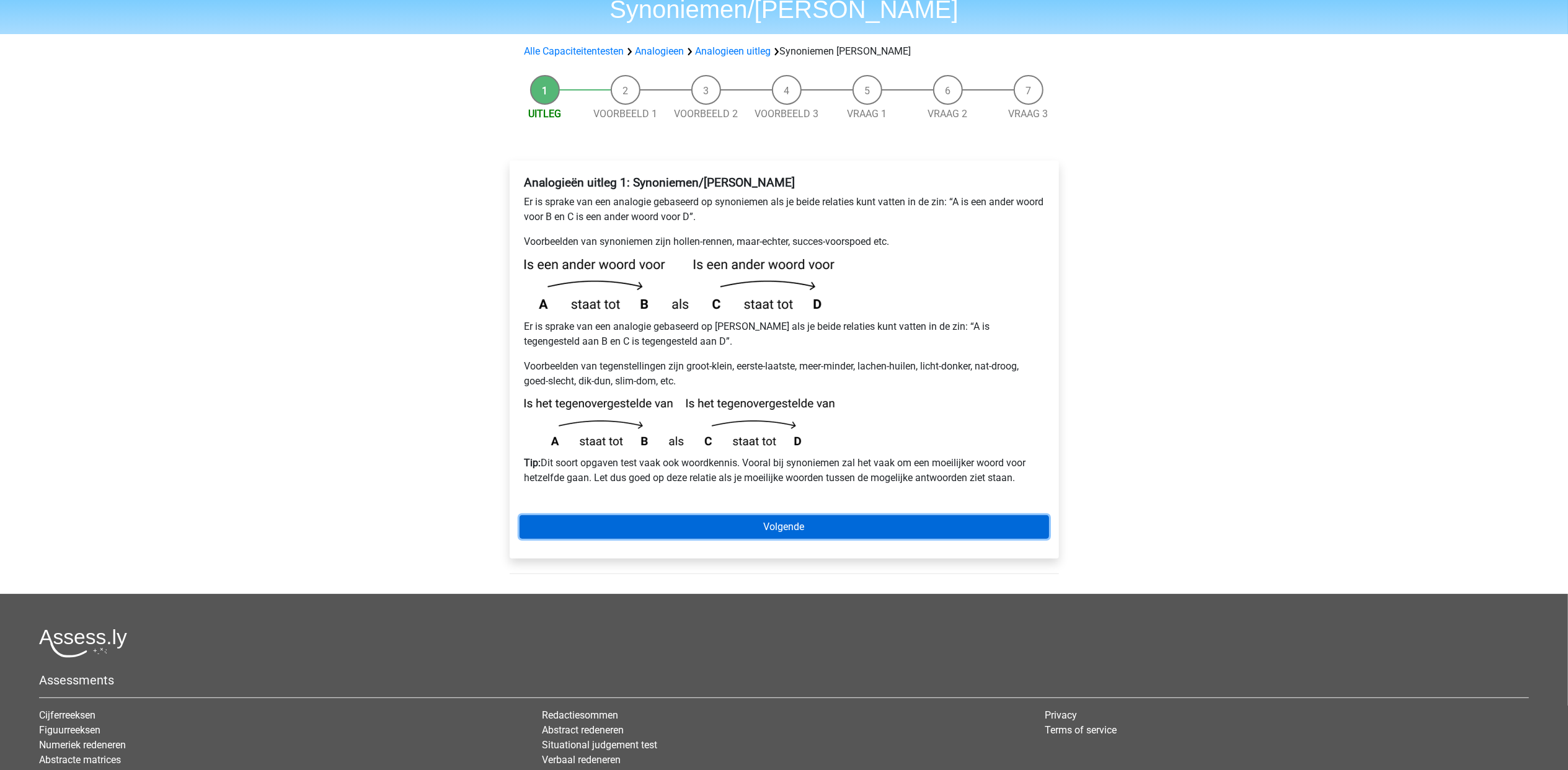
click at [844, 515] on link "Volgende" at bounding box center [784, 527] width 529 height 24
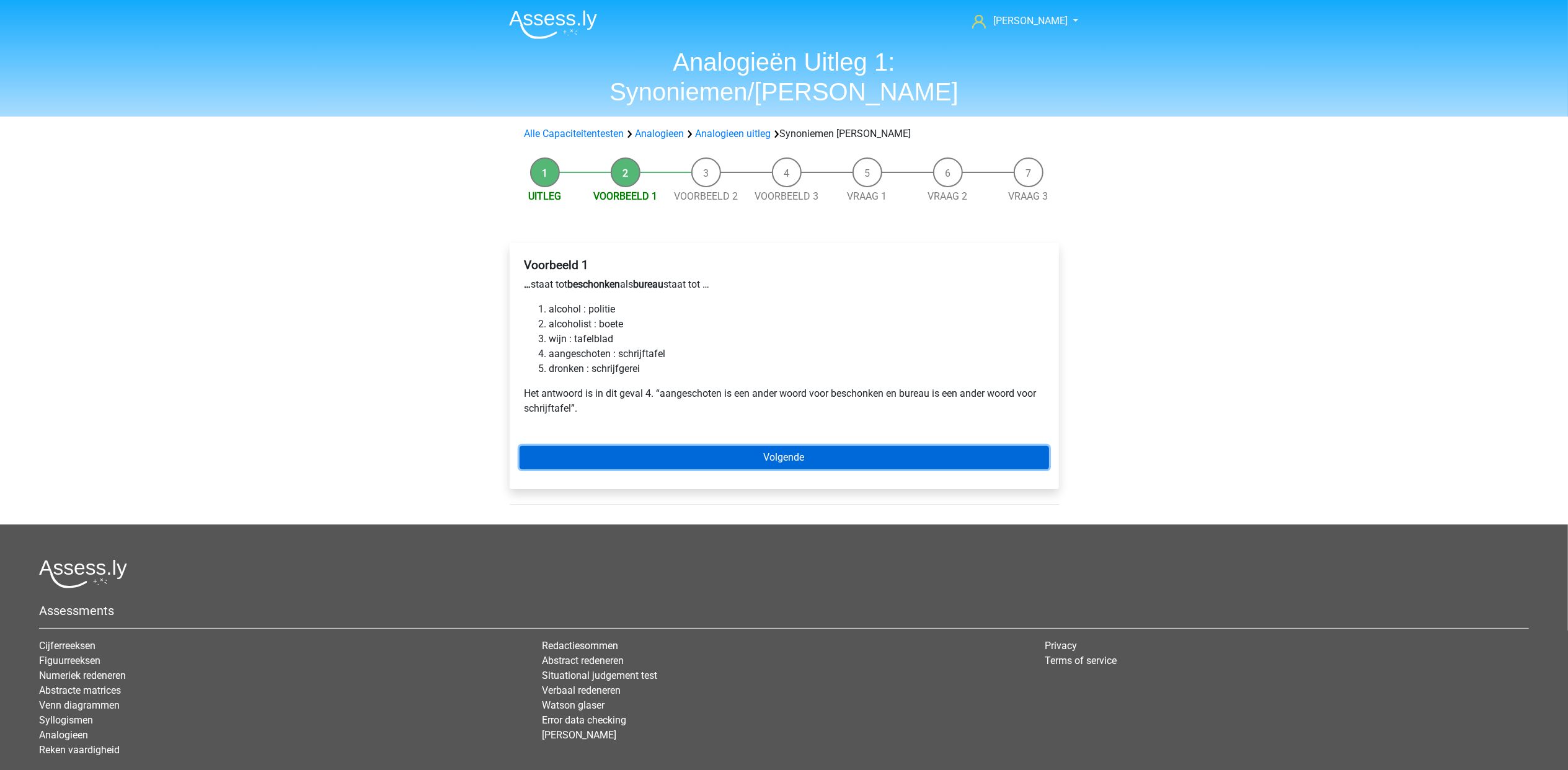
click at [714, 446] on link "Volgende" at bounding box center [784, 457] width 529 height 24
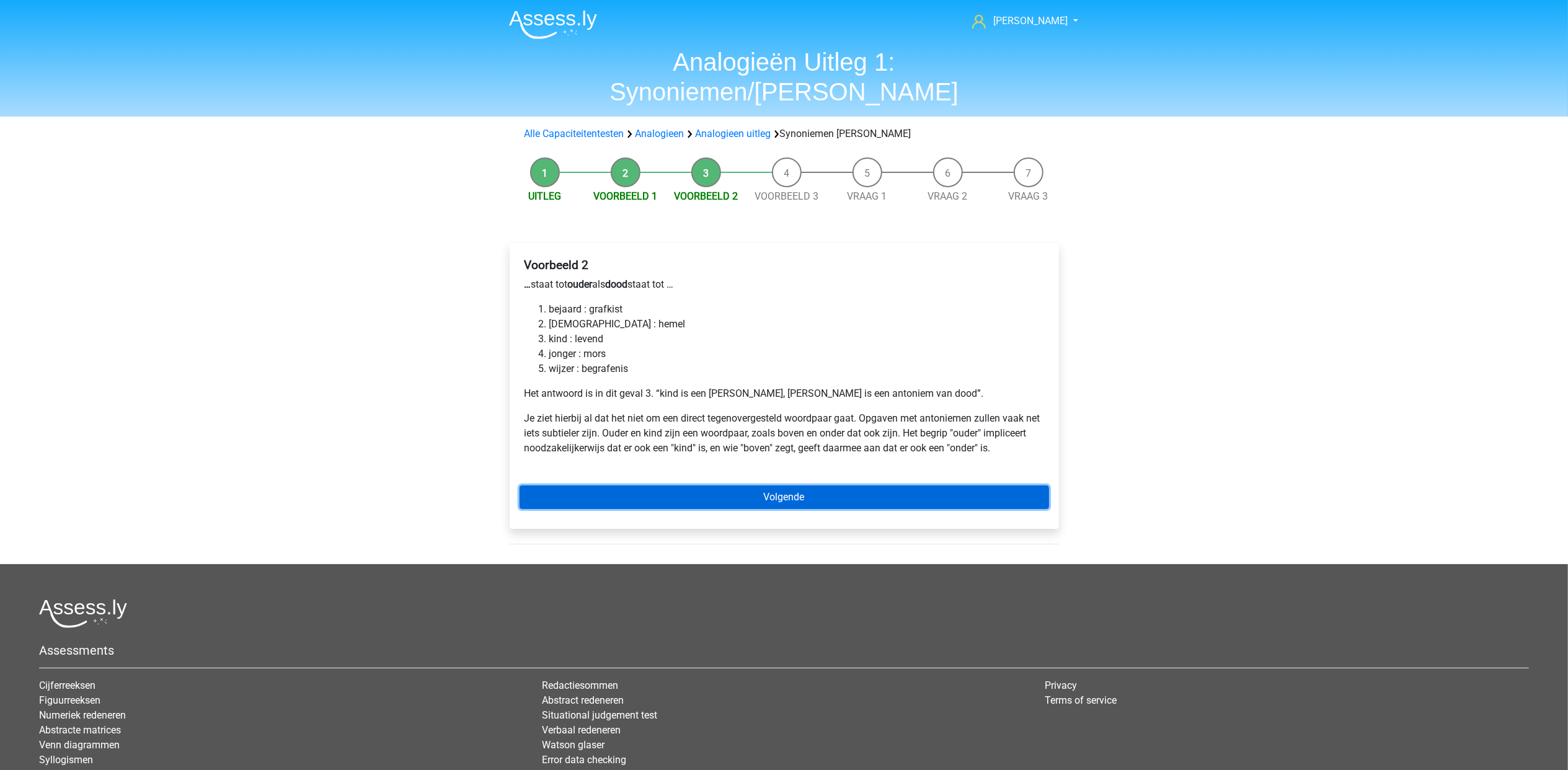
click at [751, 485] on link "Volgende" at bounding box center [784, 497] width 529 height 24
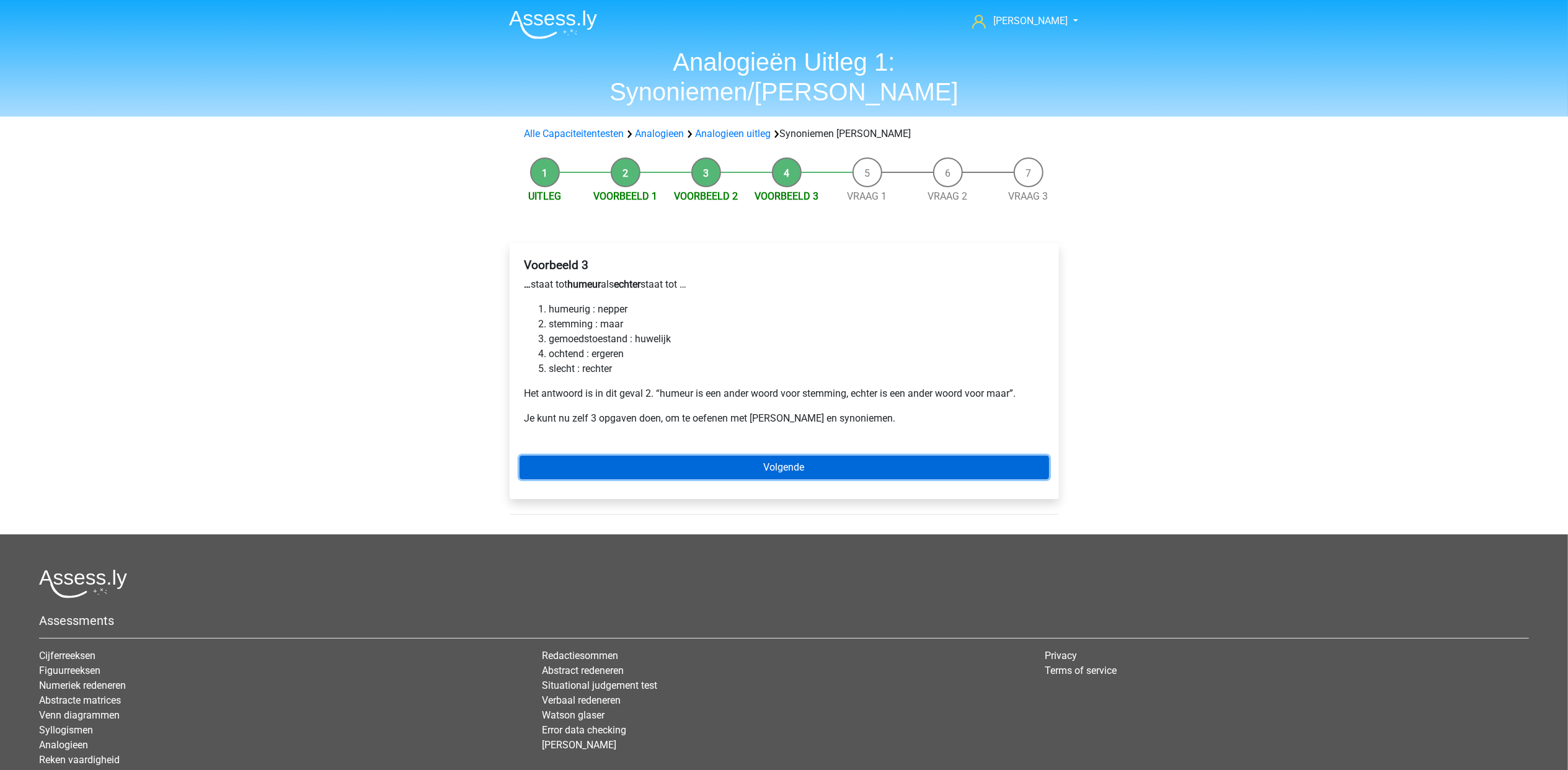
click at [834, 456] on link "Volgende" at bounding box center [784, 468] width 529 height 24
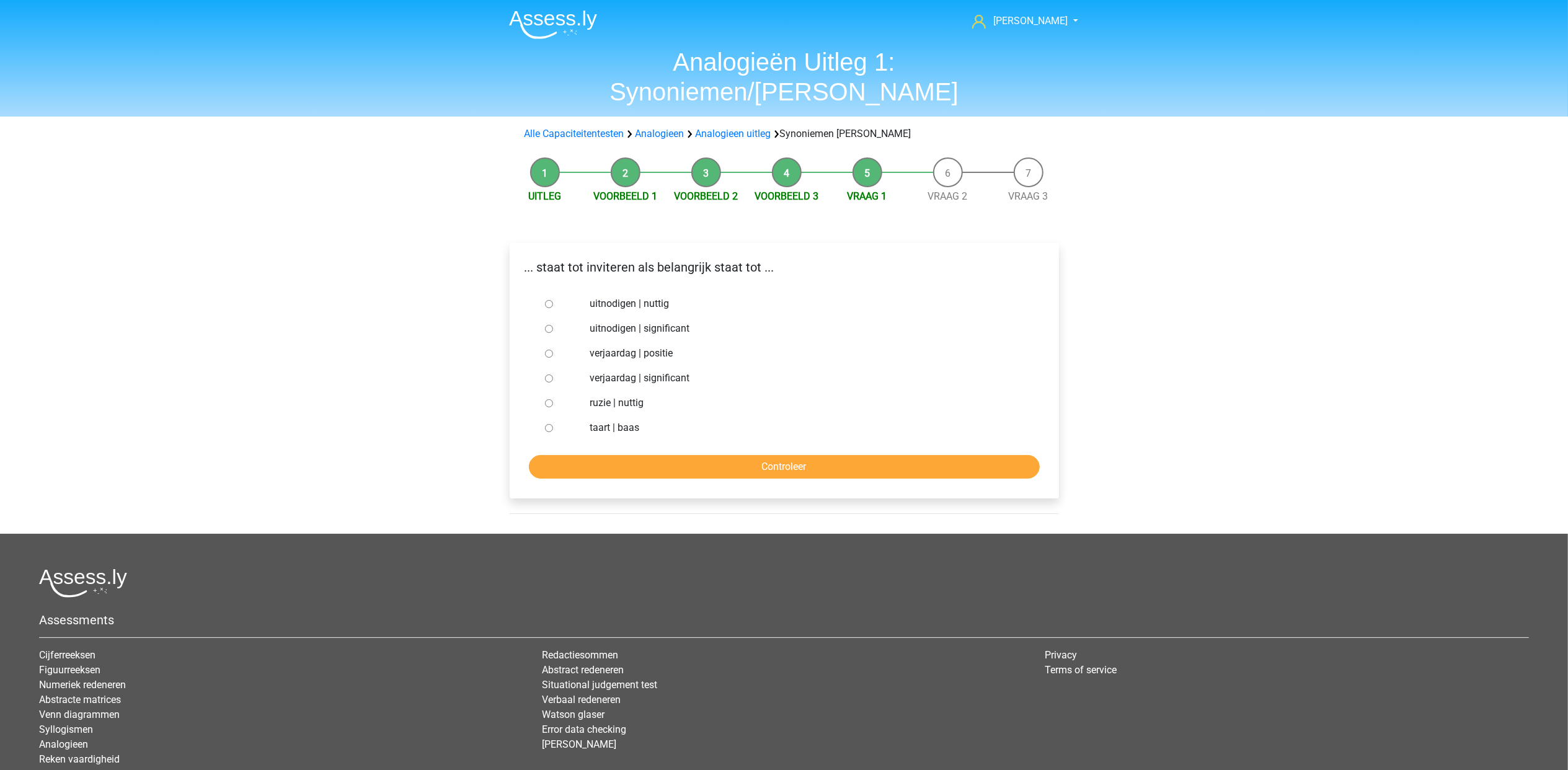
click at [663, 321] on label "uitnodigen | significant" at bounding box center [804, 329] width 429 height 15
click at [553, 325] on input "uitnodigen | significant" at bounding box center [549, 330] width 8 height 8
radio input "true"
click at [818, 455] on input "Controleer" at bounding box center [784, 467] width 511 height 24
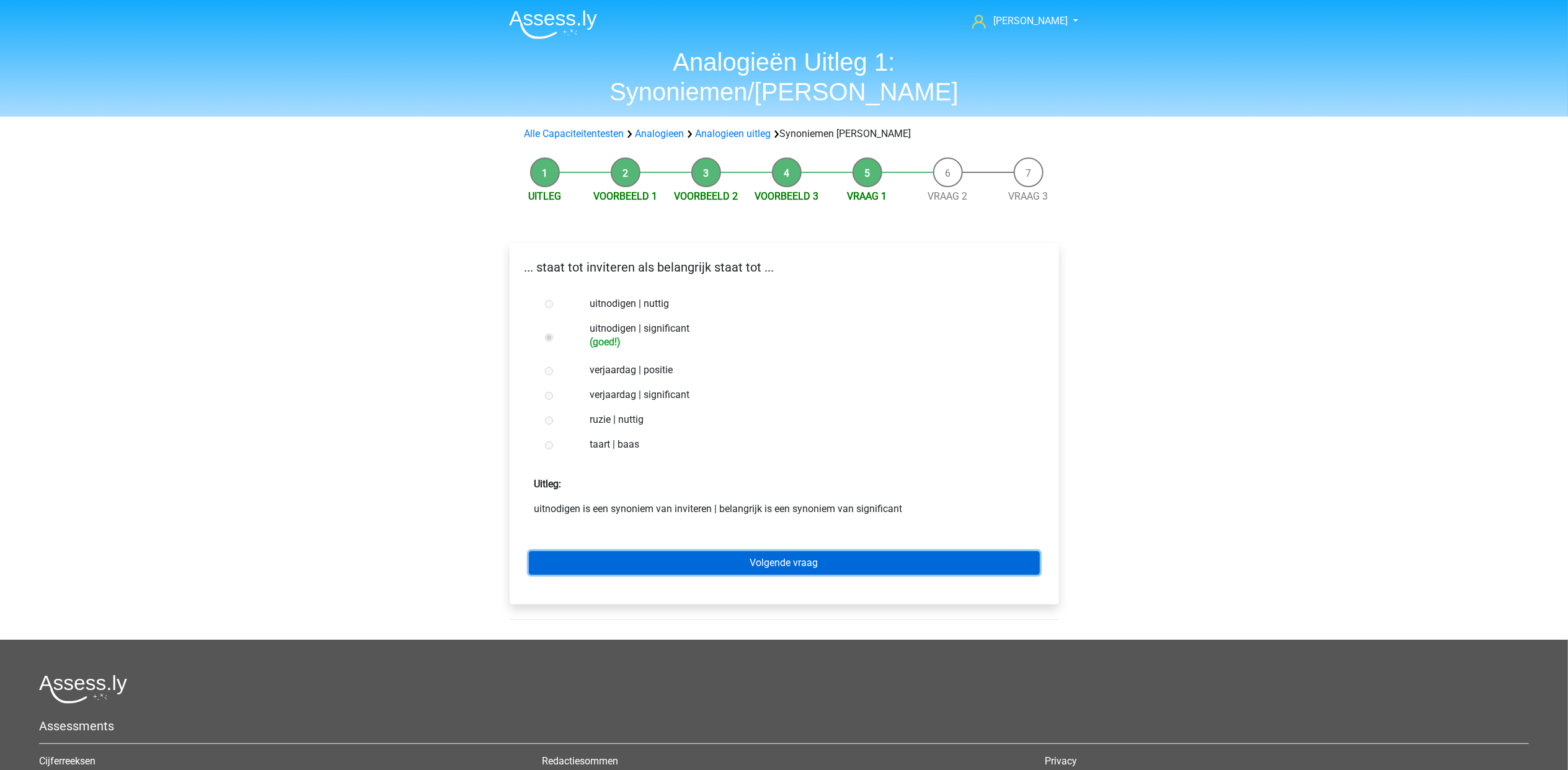
click at [816, 551] on link "Volgende vraag" at bounding box center [784, 563] width 511 height 24
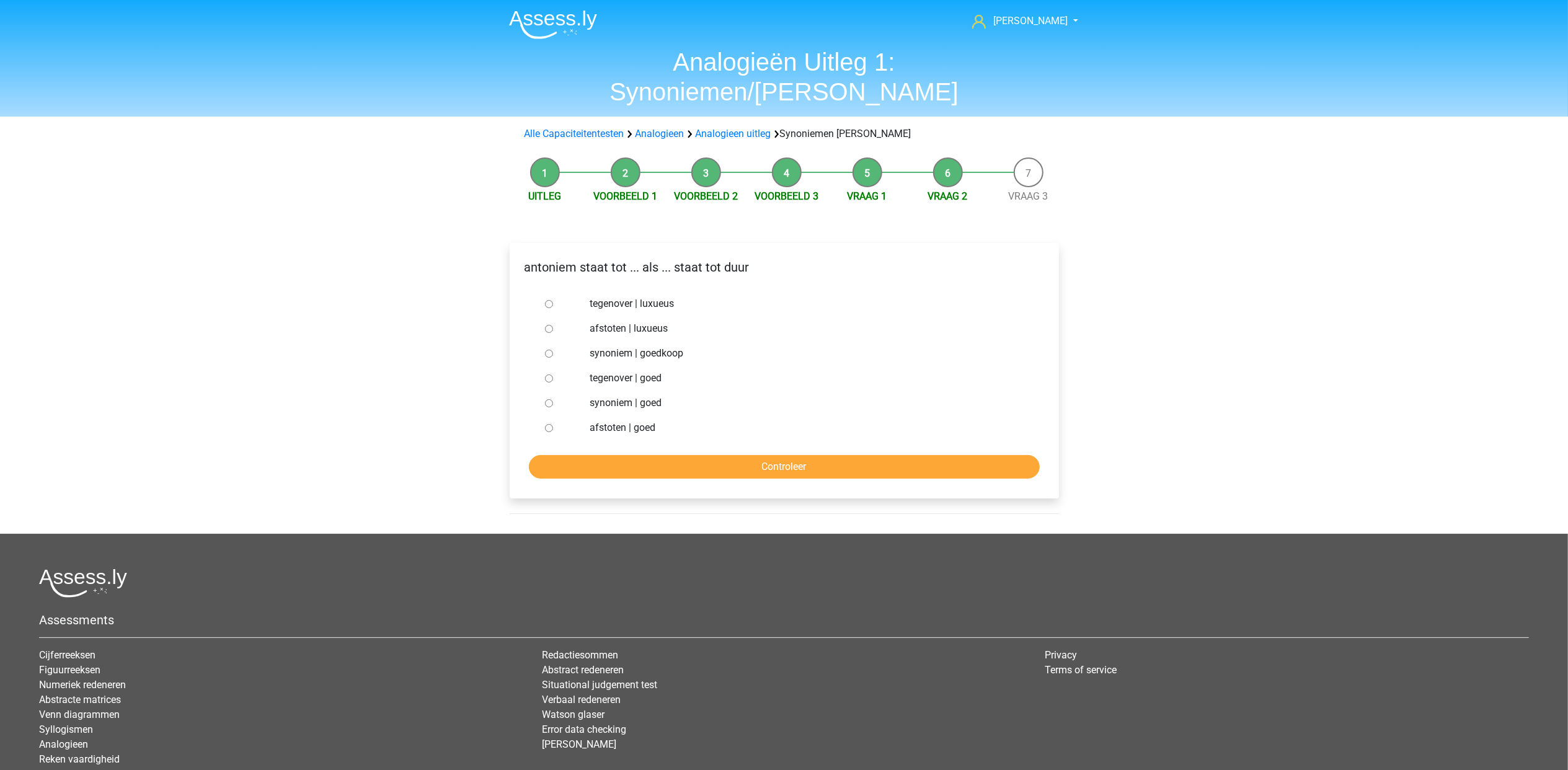
click at [658, 296] on label "tegenover | luxueus" at bounding box center [804, 304] width 429 height 15
click at [553, 300] on input "tegenover | luxueus" at bounding box center [549, 304] width 8 height 8
radio input "true"
click at [737, 455] on input "Controleer" at bounding box center [784, 467] width 511 height 24
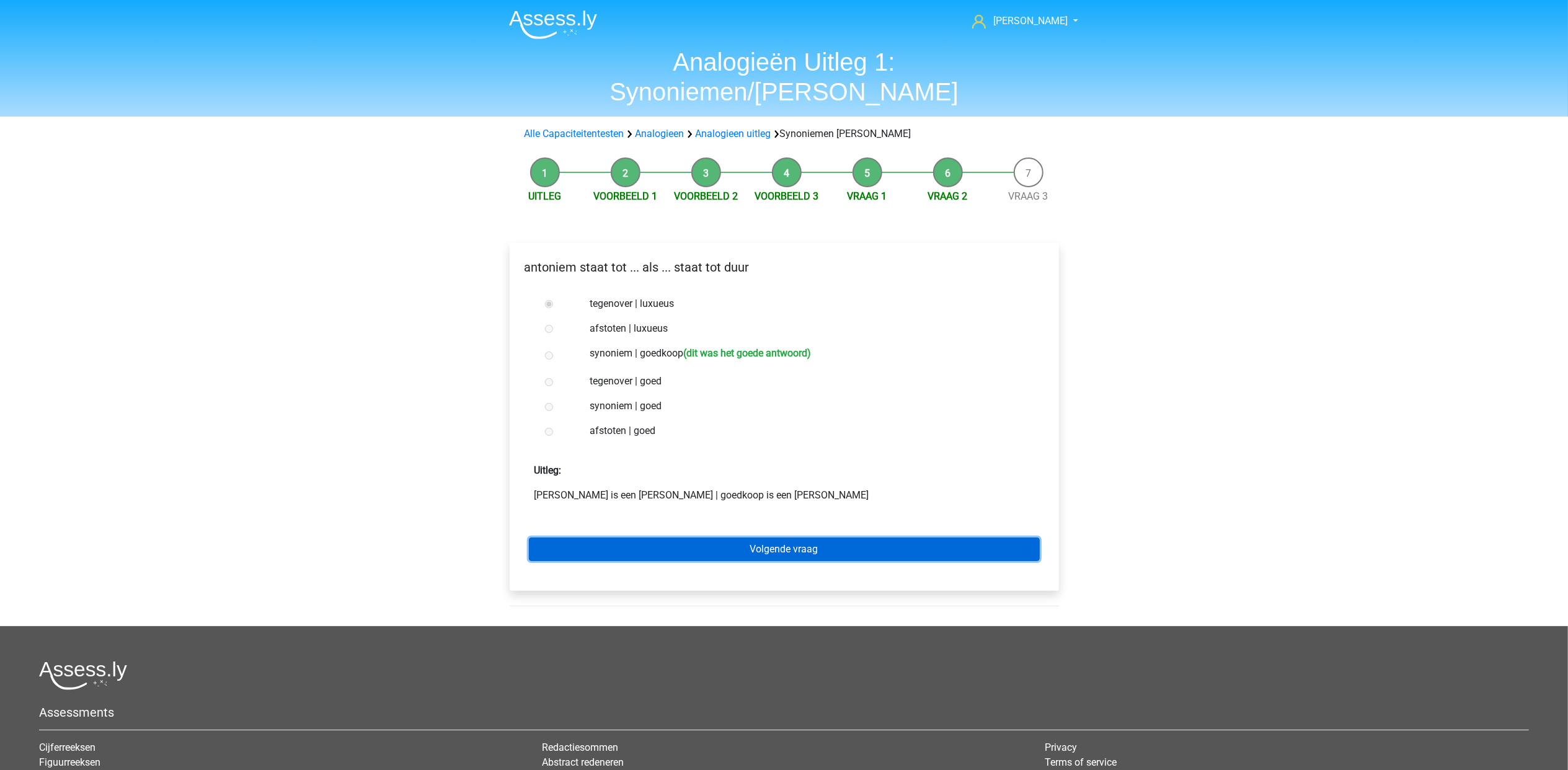
click at [750, 538] on link "Volgende vraag" at bounding box center [784, 550] width 511 height 24
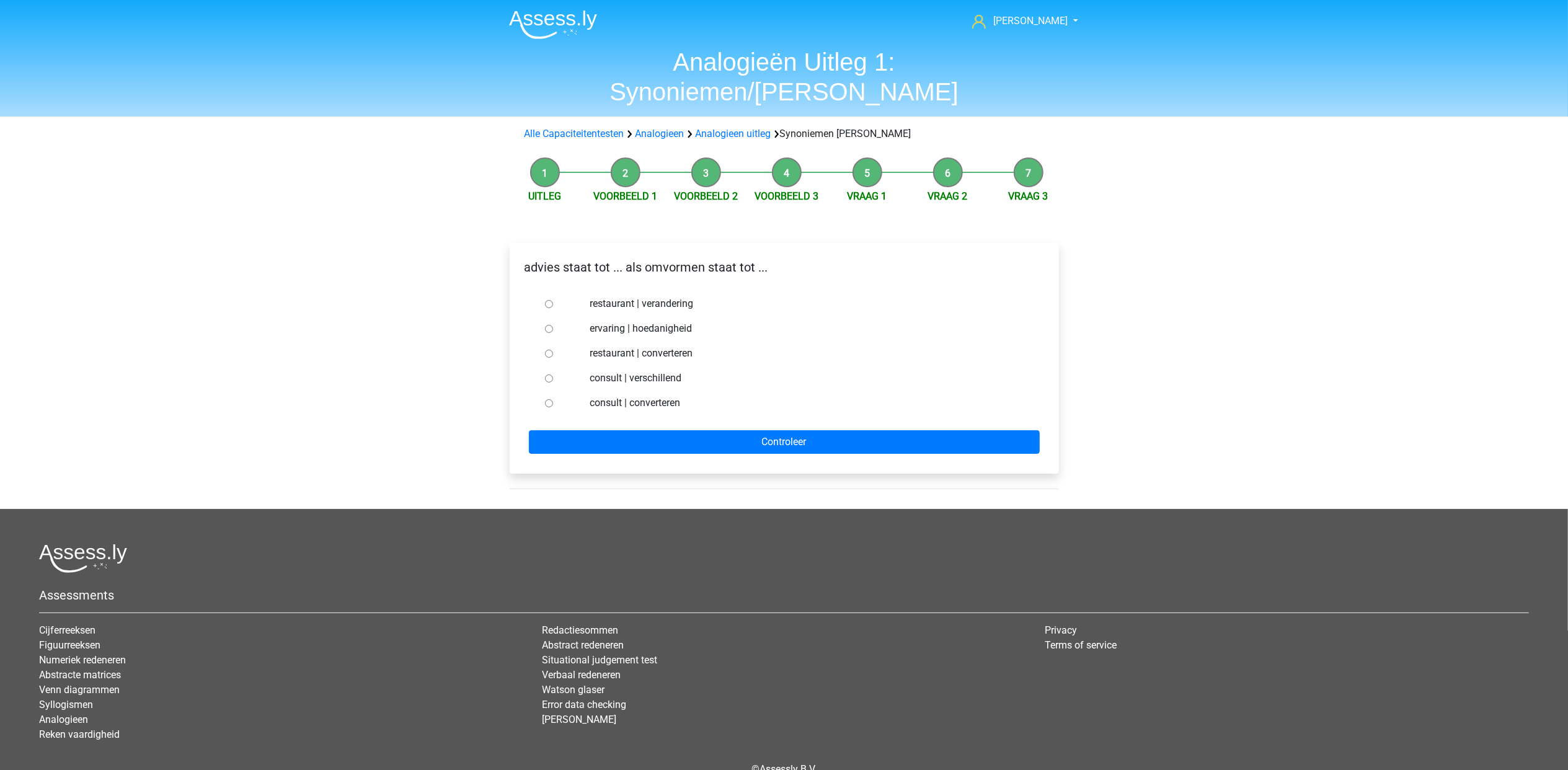
click at [668, 391] on div "consult | converteren" at bounding box center [804, 402] width 447 height 25
click at [668, 396] on label "consult | converteren" at bounding box center [804, 403] width 429 height 15
click at [553, 399] on input "consult | converteren" at bounding box center [549, 403] width 8 height 8
radio input "true"
click at [685, 430] on input "Controleer" at bounding box center [784, 442] width 511 height 24
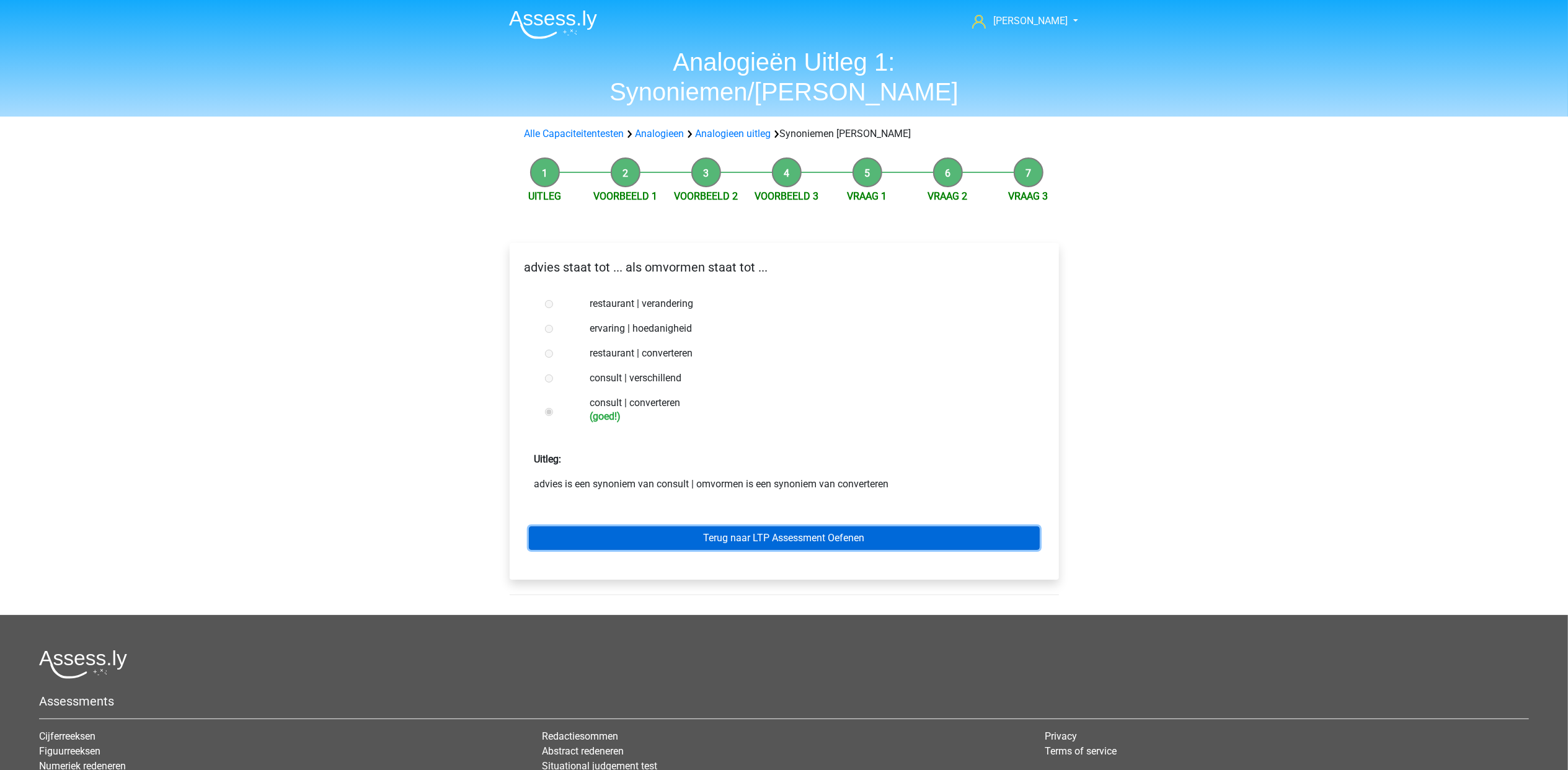
click at [867, 526] on link "Terug naar LTP Assessment Oefenen" at bounding box center [784, 538] width 511 height 24
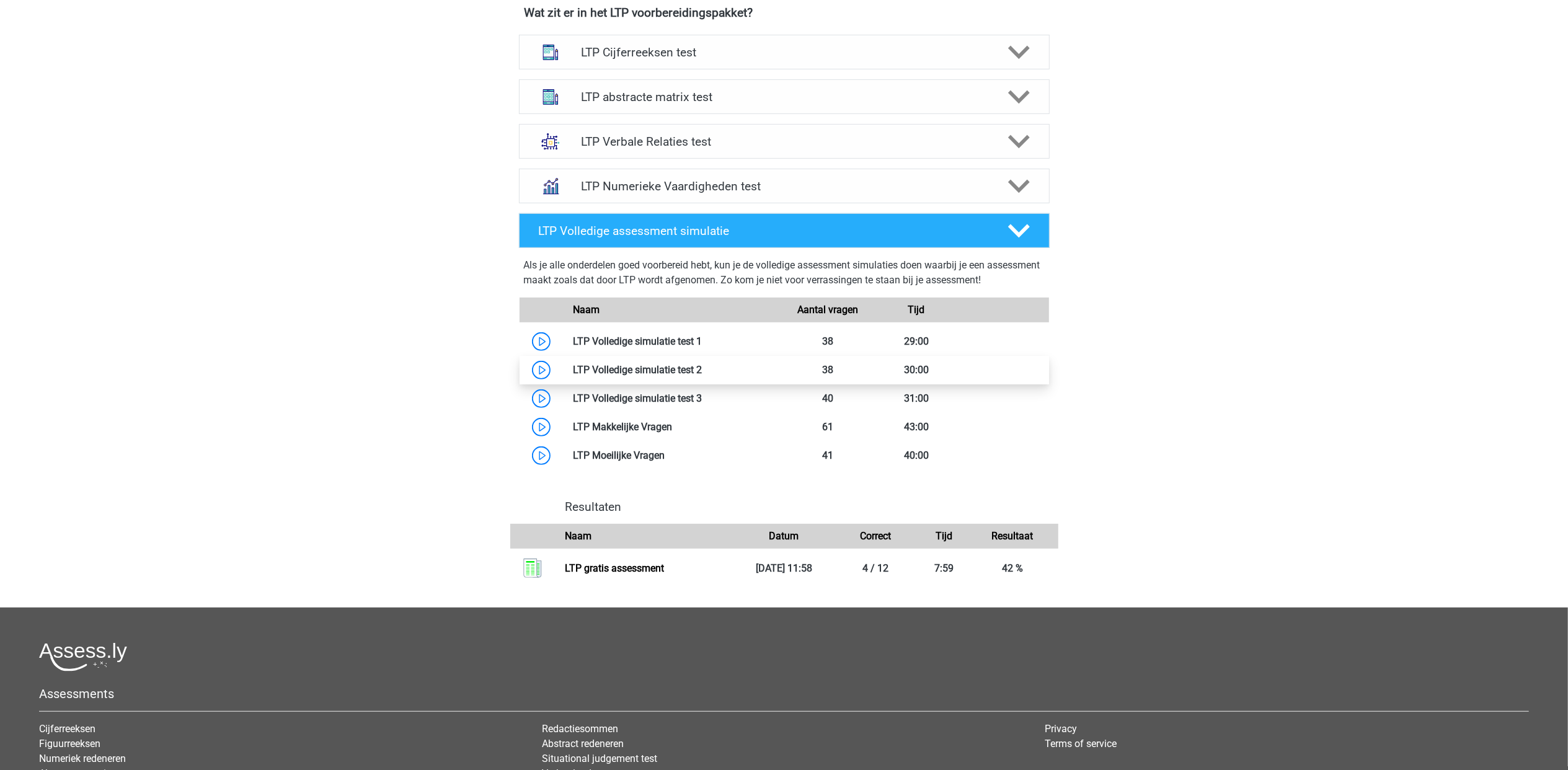
scroll to position [496, 0]
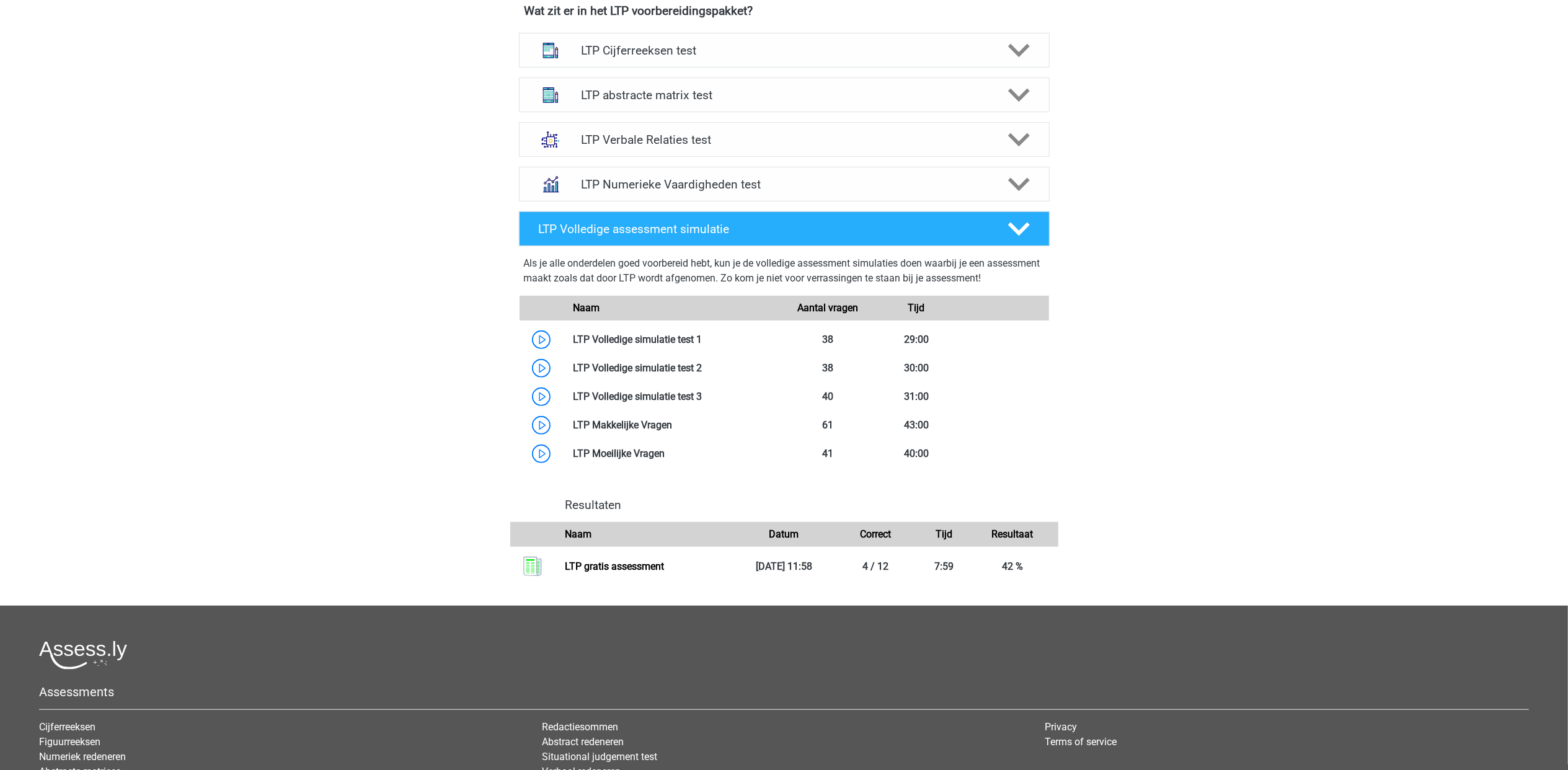
click at [1035, 120] on div "LTP Verbale Relaties test Bij het oplossen van Analogieën moet je een relatie t…" at bounding box center [784, 139] width 579 height 45
click at [1025, 141] on icon at bounding box center [1019, 140] width 22 height 22
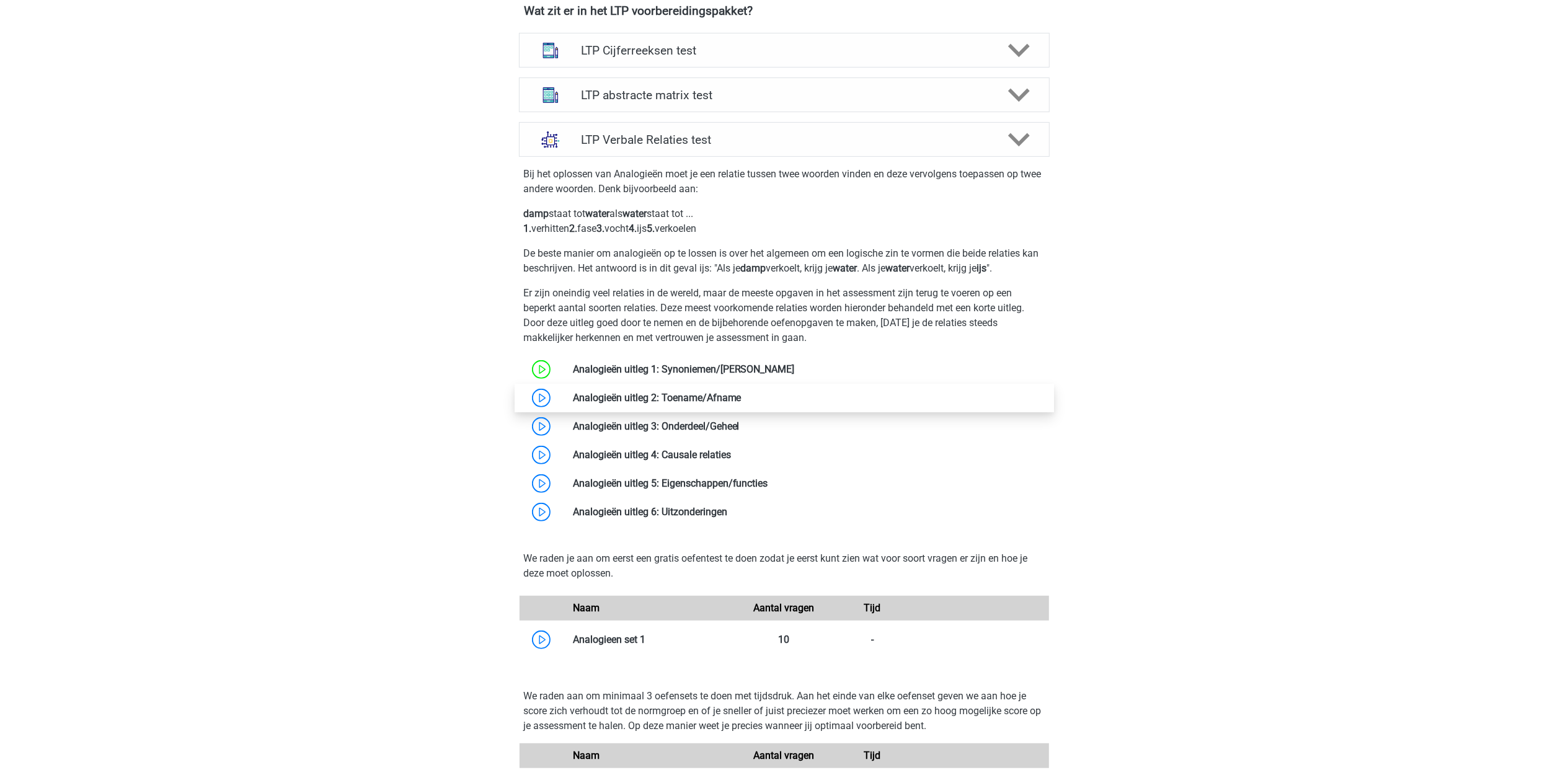
click at [741, 396] on link at bounding box center [741, 398] width 0 height 12
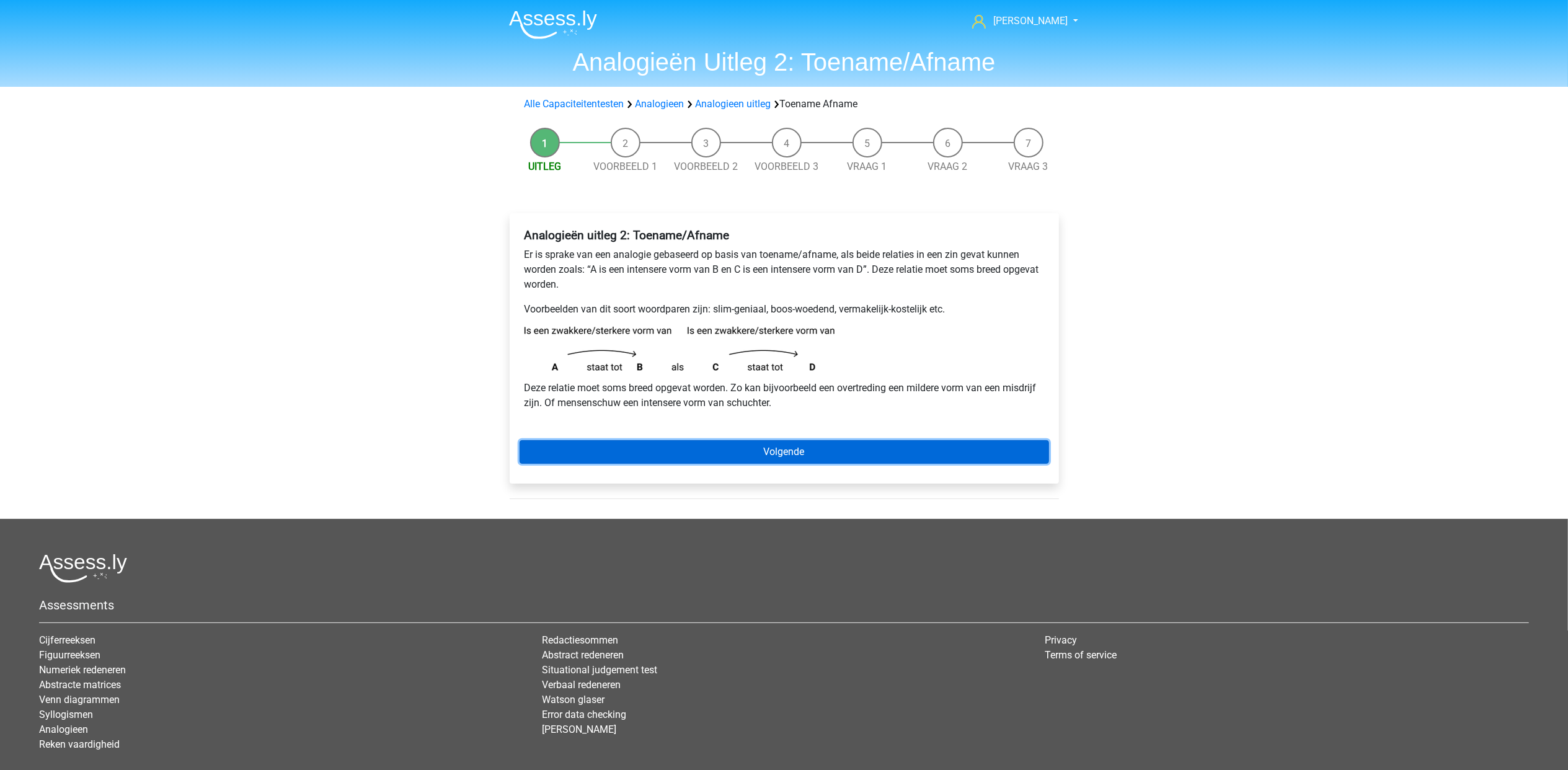
click at [856, 446] on link "Volgende" at bounding box center [784, 452] width 529 height 24
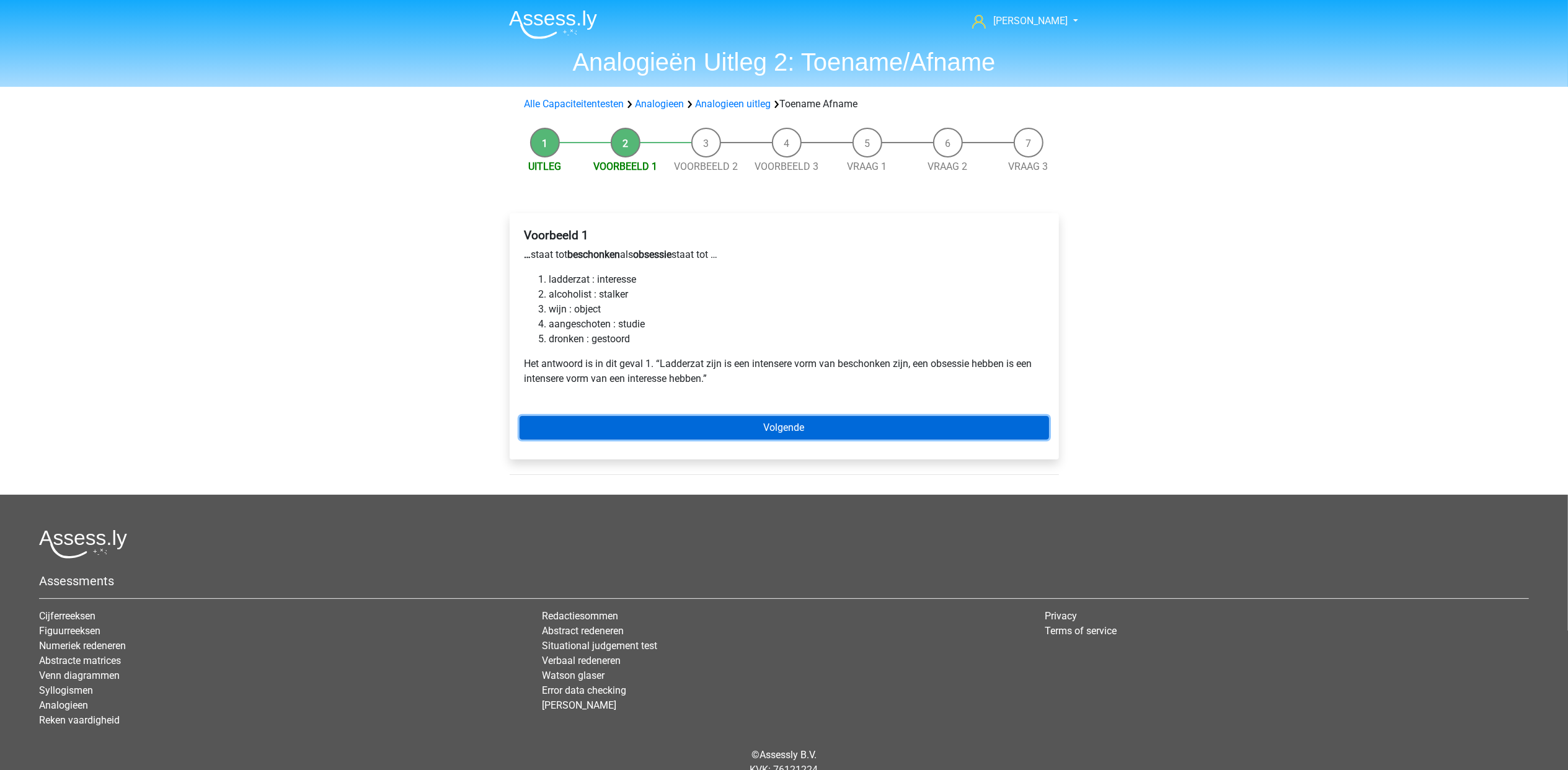
click at [815, 429] on link "Volgende" at bounding box center [784, 428] width 529 height 24
click at [804, 432] on link "Volgende" at bounding box center [784, 428] width 529 height 24
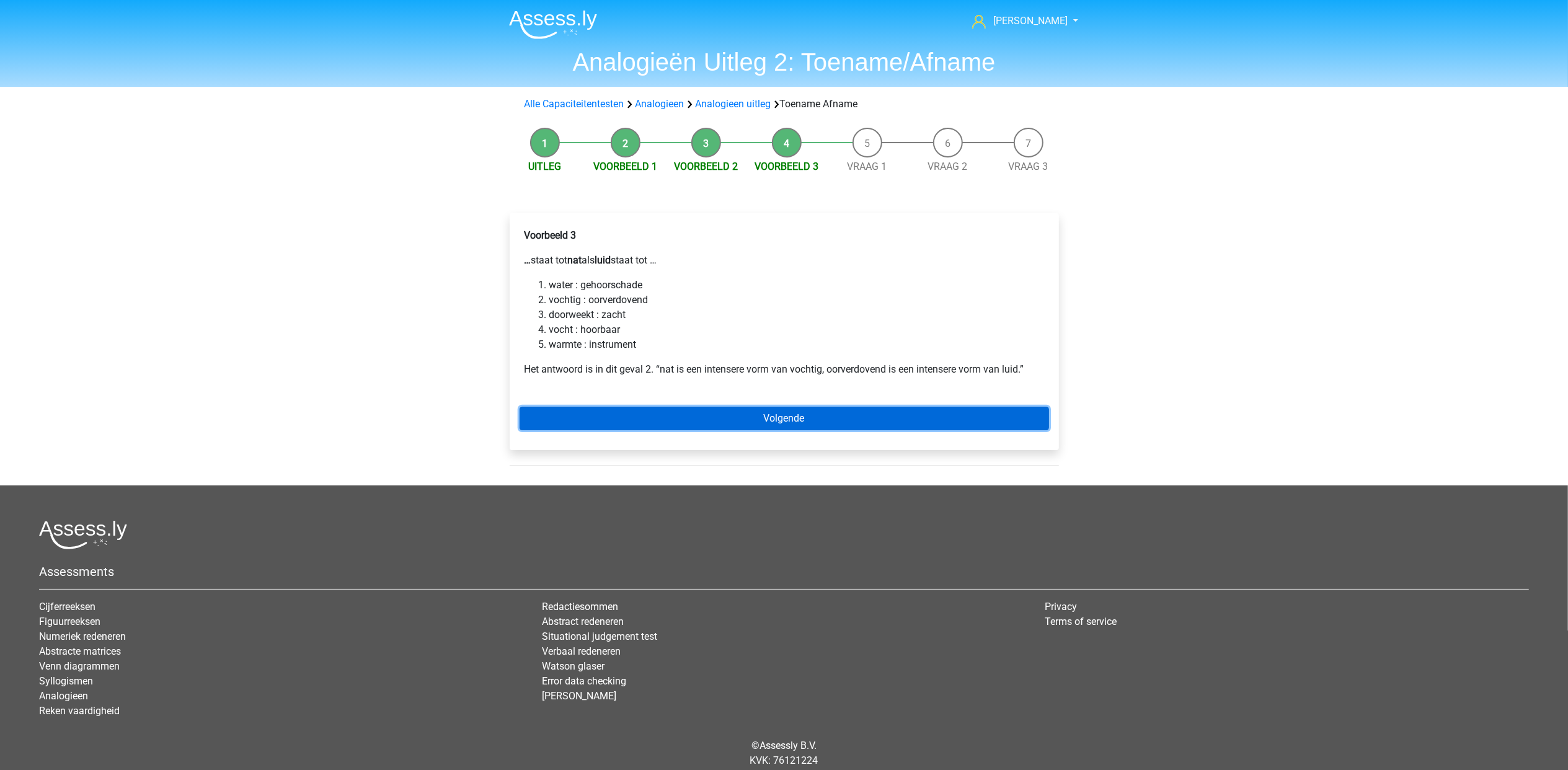
click at [720, 413] on link "Volgende" at bounding box center [784, 418] width 529 height 24
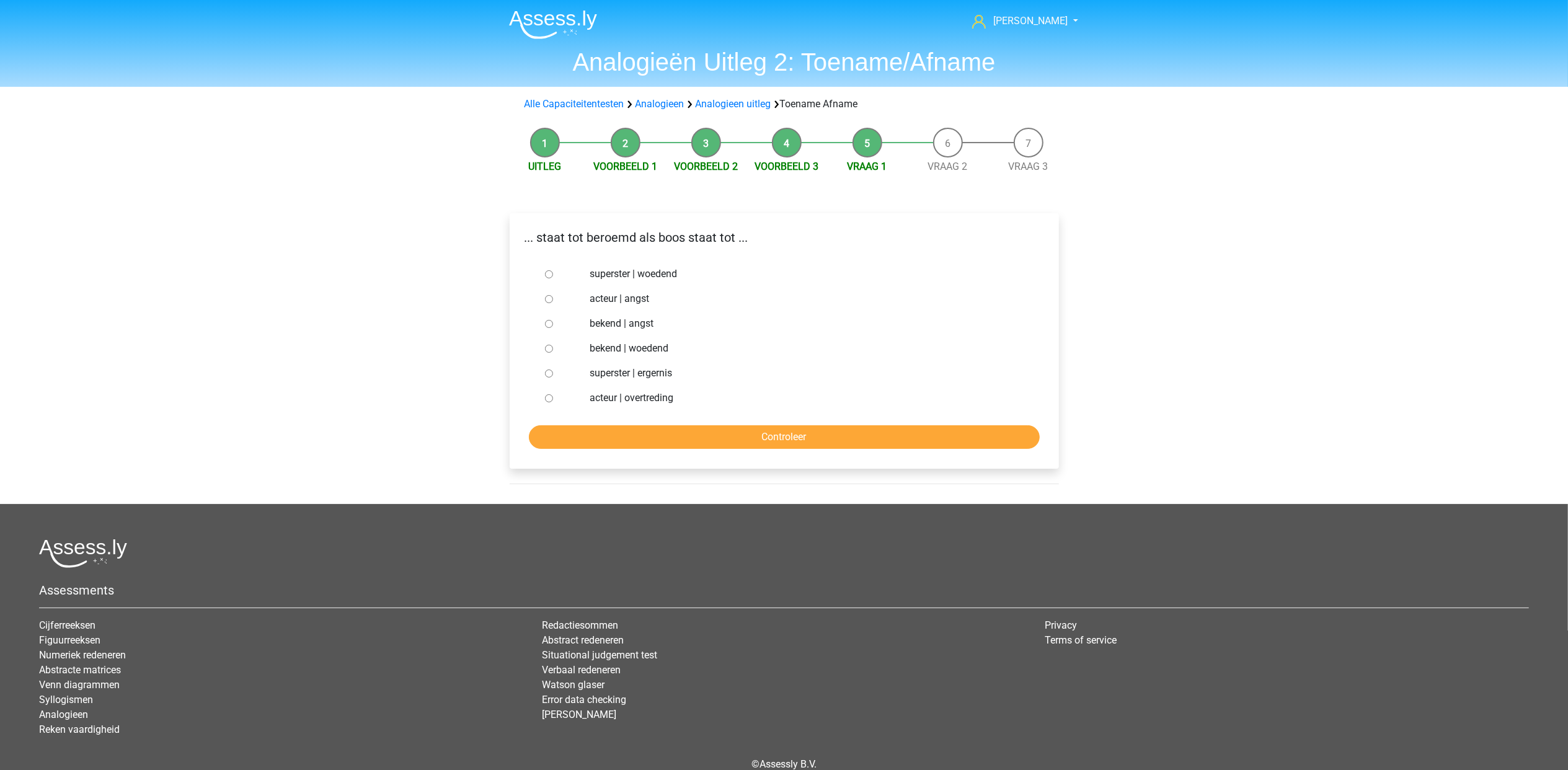
click at [642, 350] on label "bekend | woedend" at bounding box center [804, 349] width 429 height 15
click at [553, 350] on input "bekend | woedend" at bounding box center [549, 349] width 8 height 8
radio input "true"
click at [698, 436] on input "Controleer" at bounding box center [784, 437] width 511 height 24
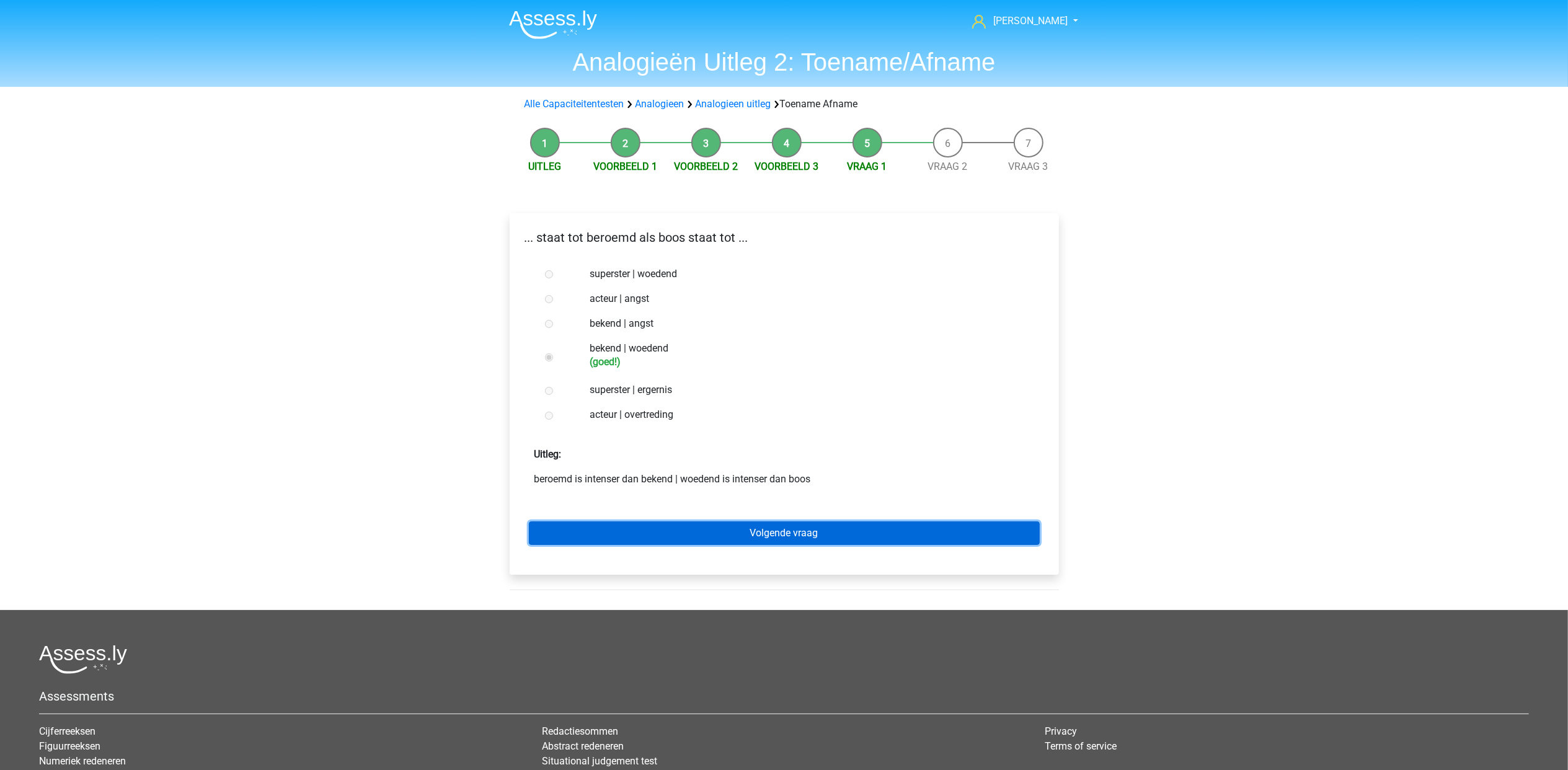
click at [701, 529] on link "Volgende vraag" at bounding box center [784, 534] width 511 height 24
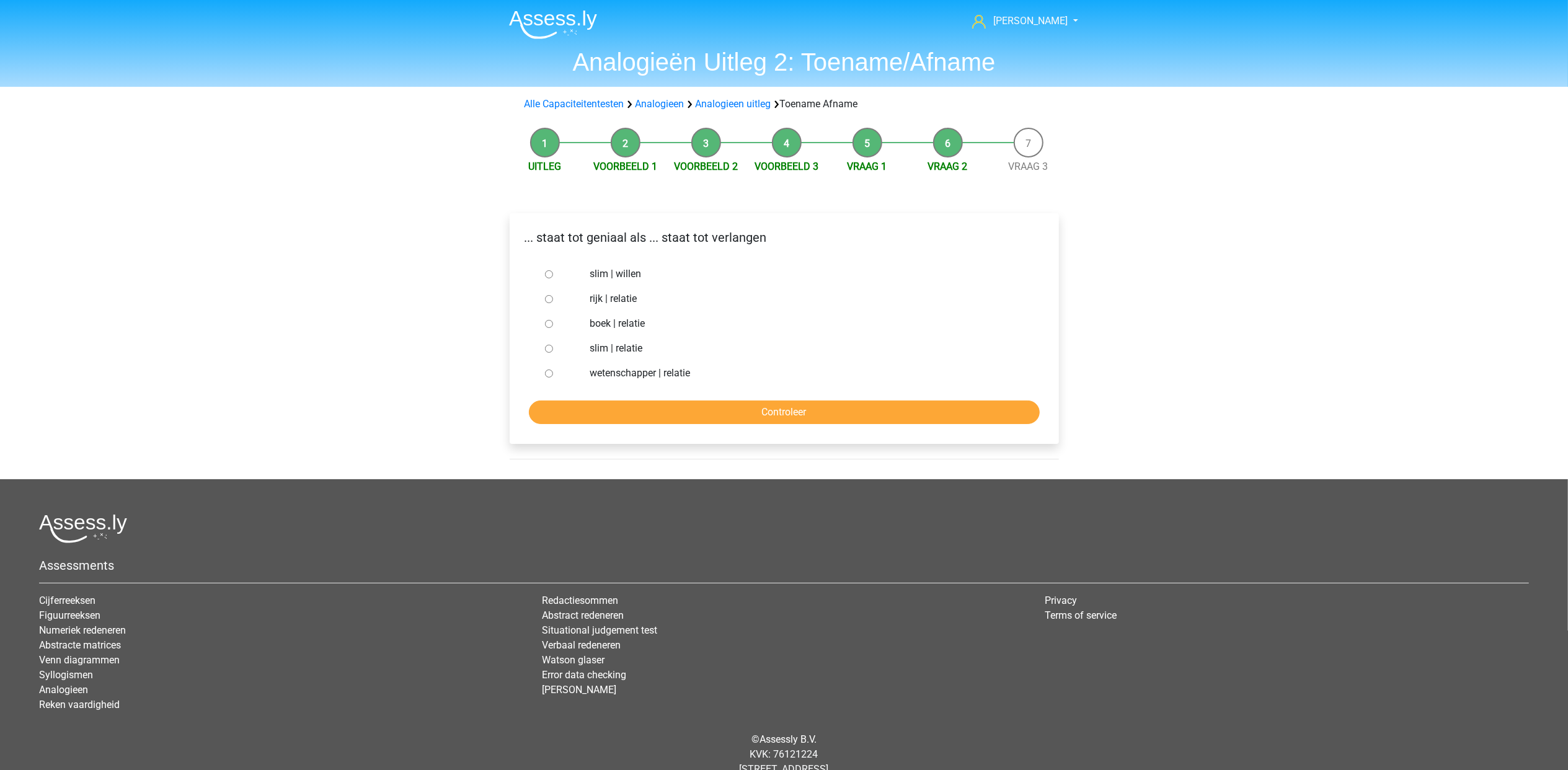
click at [634, 276] on label "slim | willen" at bounding box center [804, 274] width 429 height 15
click at [553, 276] on input "slim | willen" at bounding box center [549, 274] width 8 height 8
radio input "true"
click at [688, 407] on input "Controleer" at bounding box center [784, 413] width 511 height 24
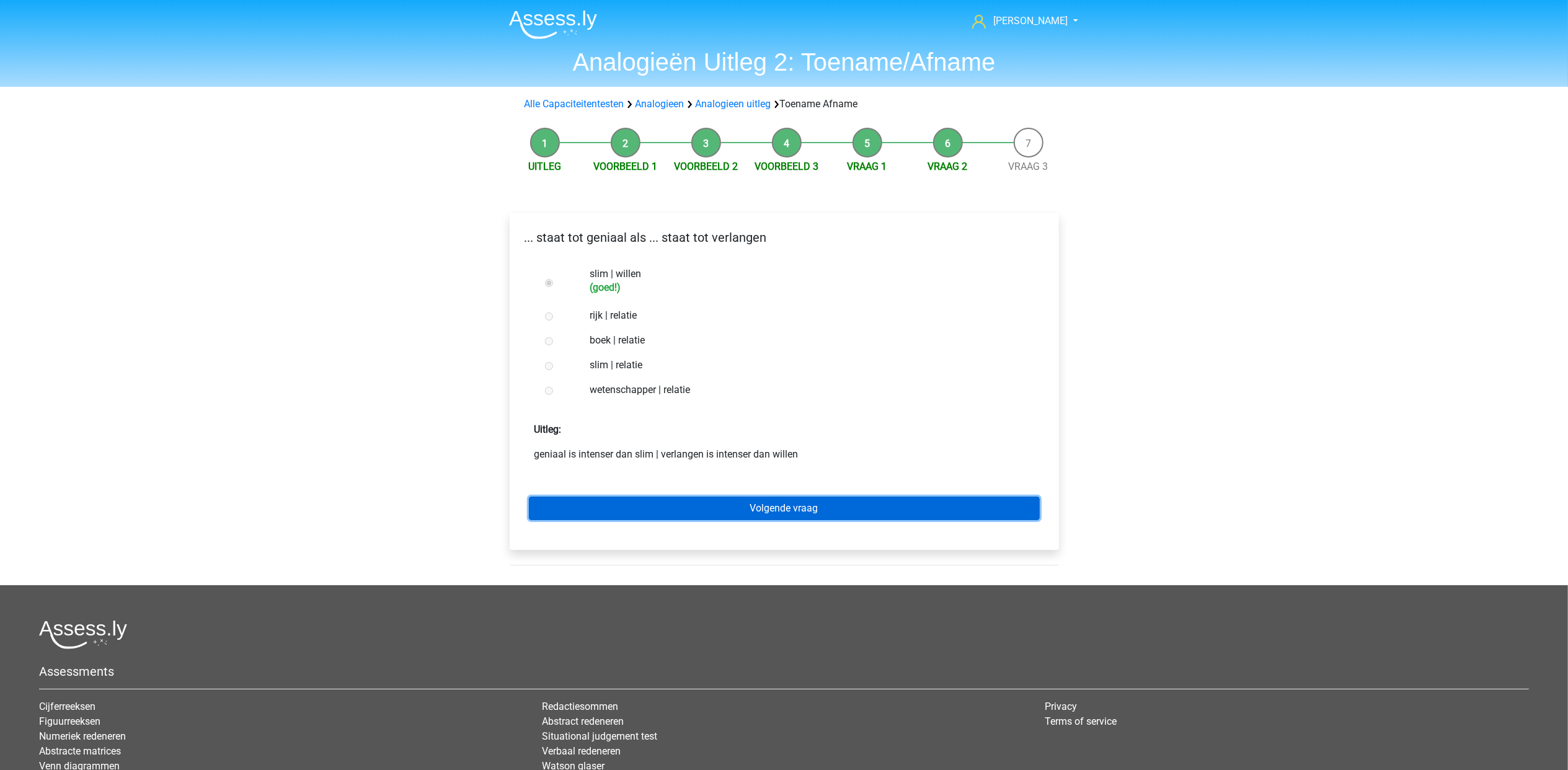
click at [697, 507] on link "Volgende vraag" at bounding box center [784, 508] width 511 height 24
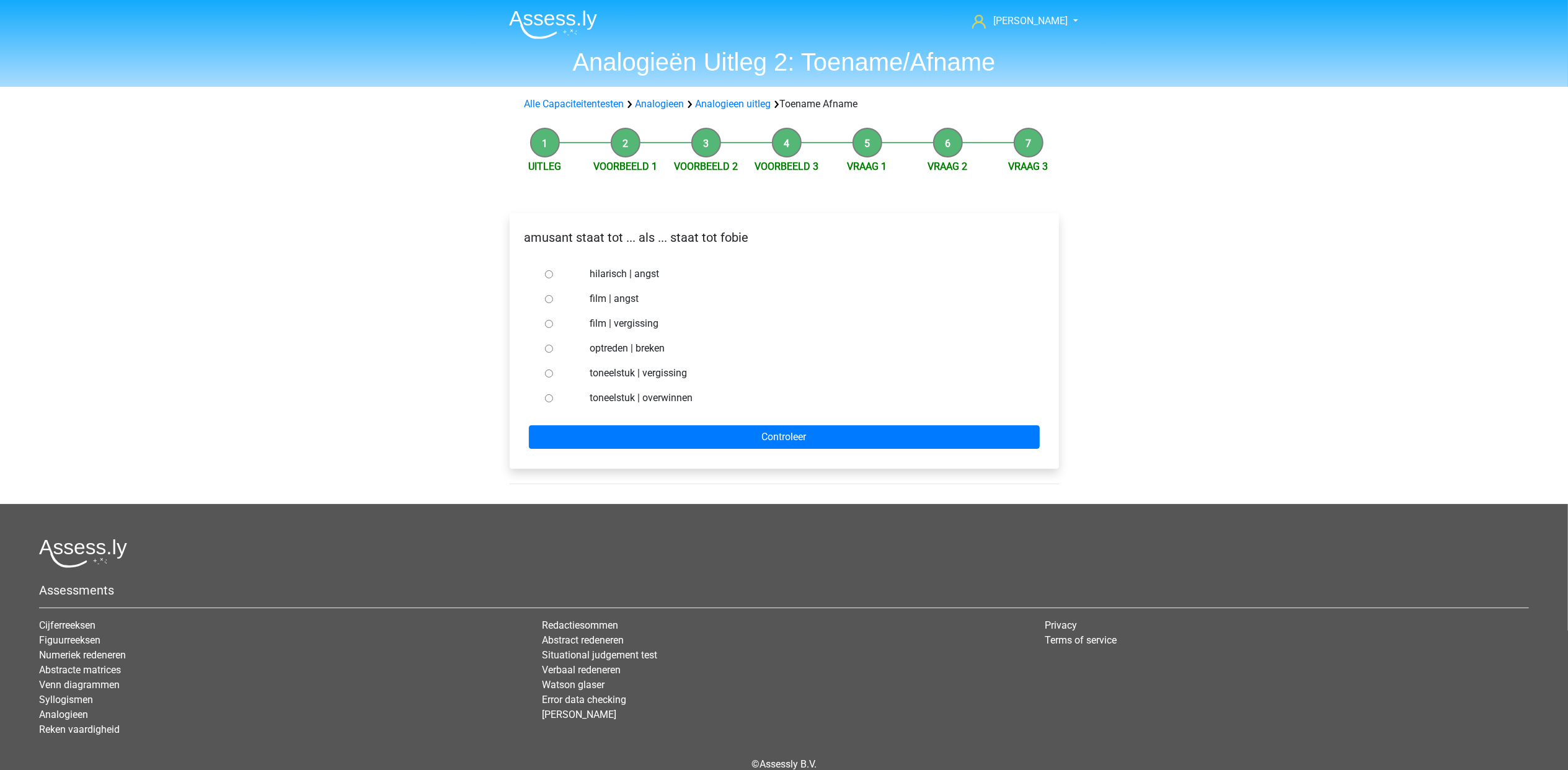
click at [643, 276] on label "hilarisch | angst" at bounding box center [804, 274] width 429 height 15
click at [553, 276] on input "hilarisch | angst" at bounding box center [549, 274] width 8 height 8
radio input "true"
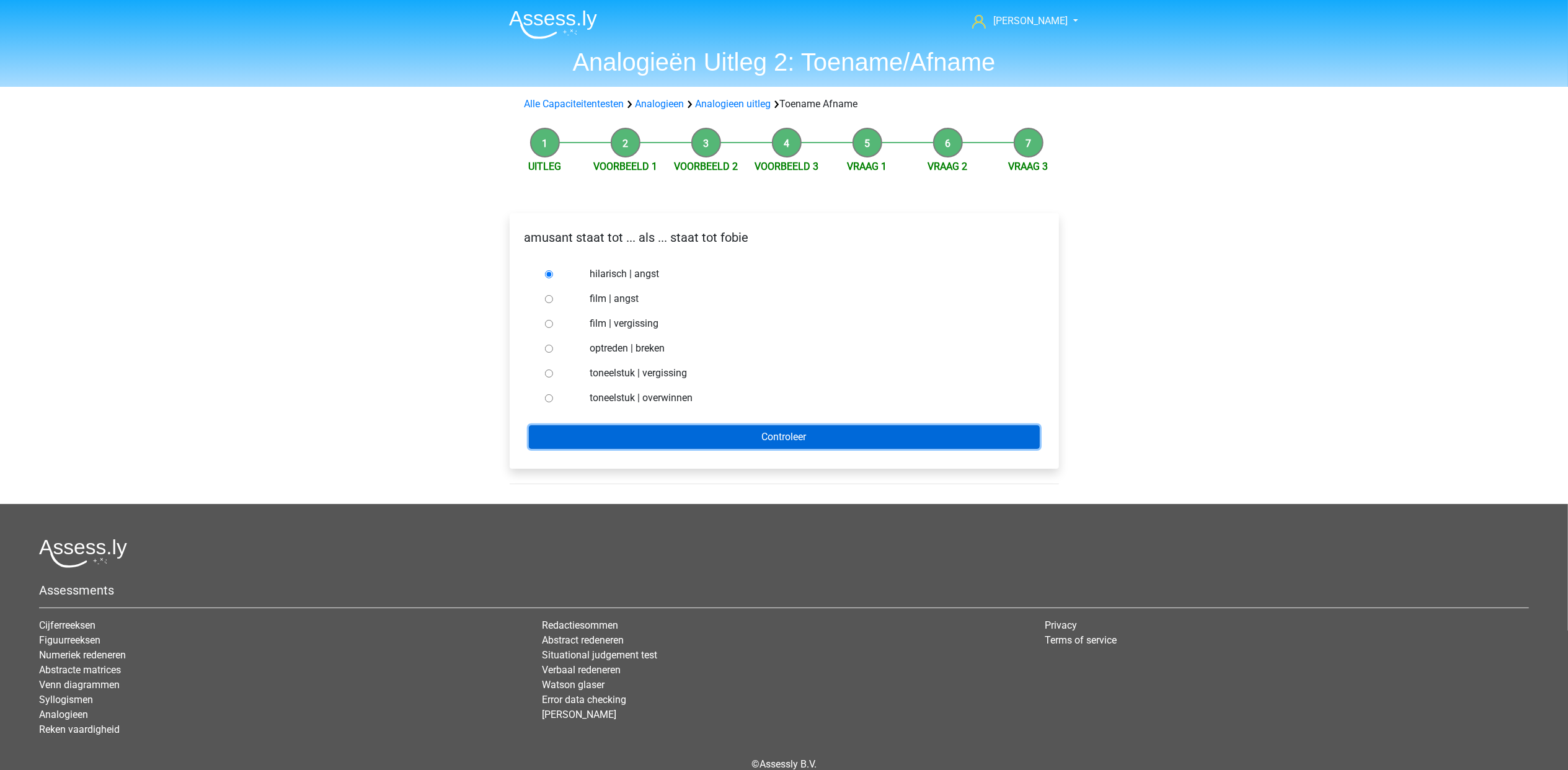
click at [746, 435] on input "Controleer" at bounding box center [784, 437] width 511 height 24
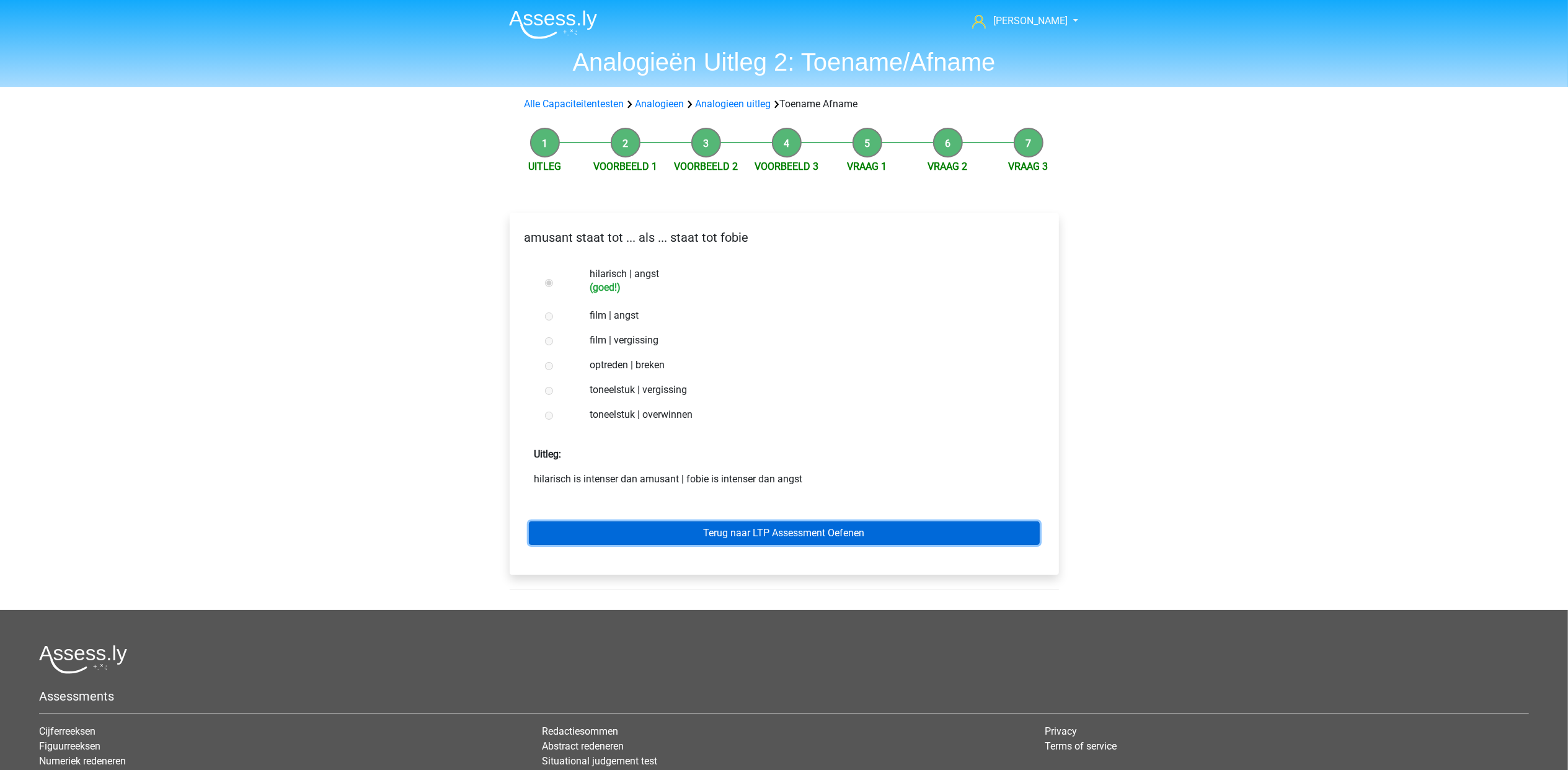
click at [745, 535] on link "Terug naar LTP Assessment Oefenen" at bounding box center [784, 534] width 511 height 24
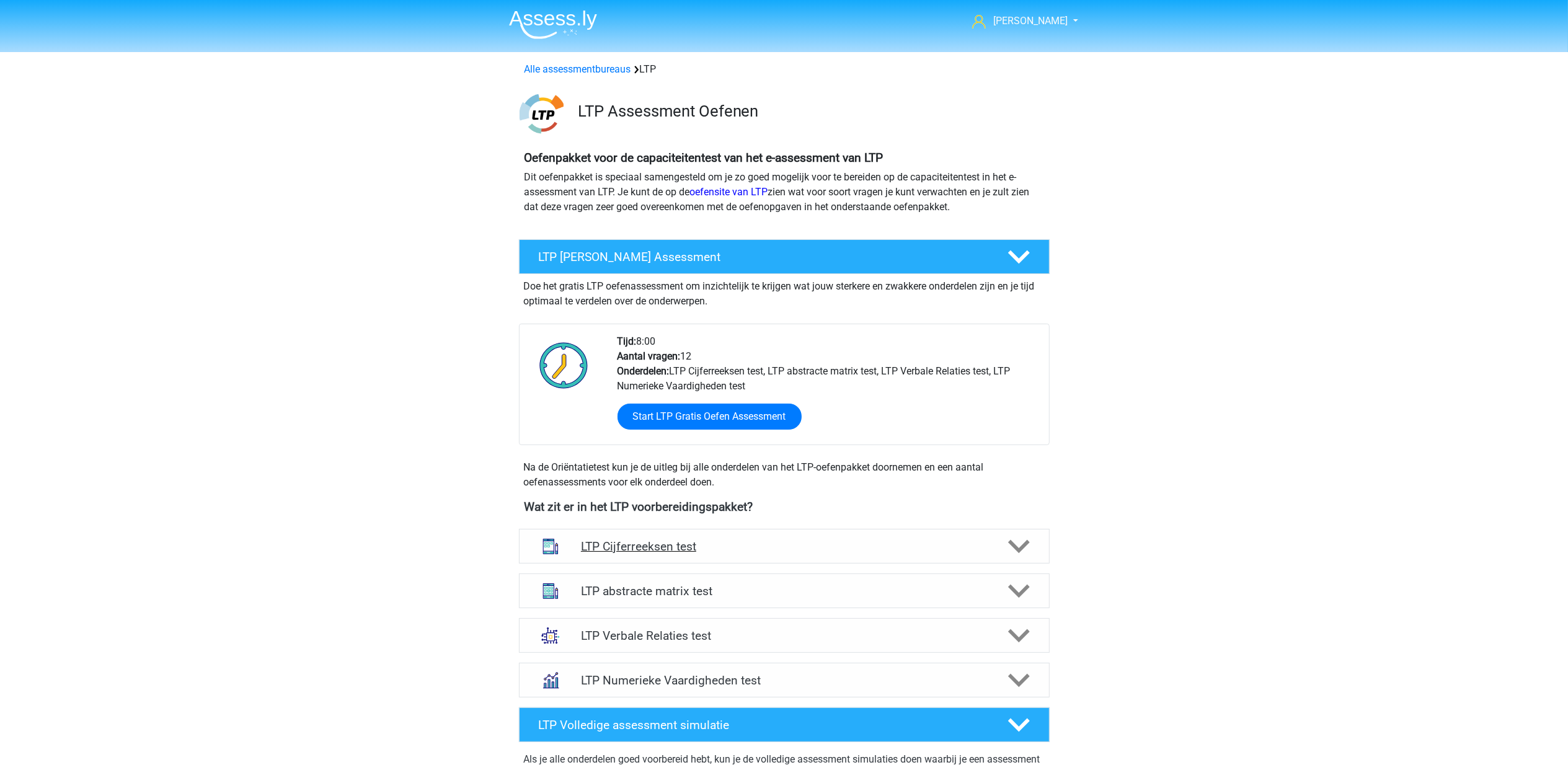
drag, startPoint x: 0, startPoint y: 0, endPoint x: 710, endPoint y: 545, distance: 895.1
click at [710, 545] on h4 "LTP Cijferreeksen test" at bounding box center [784, 546] width 406 height 14
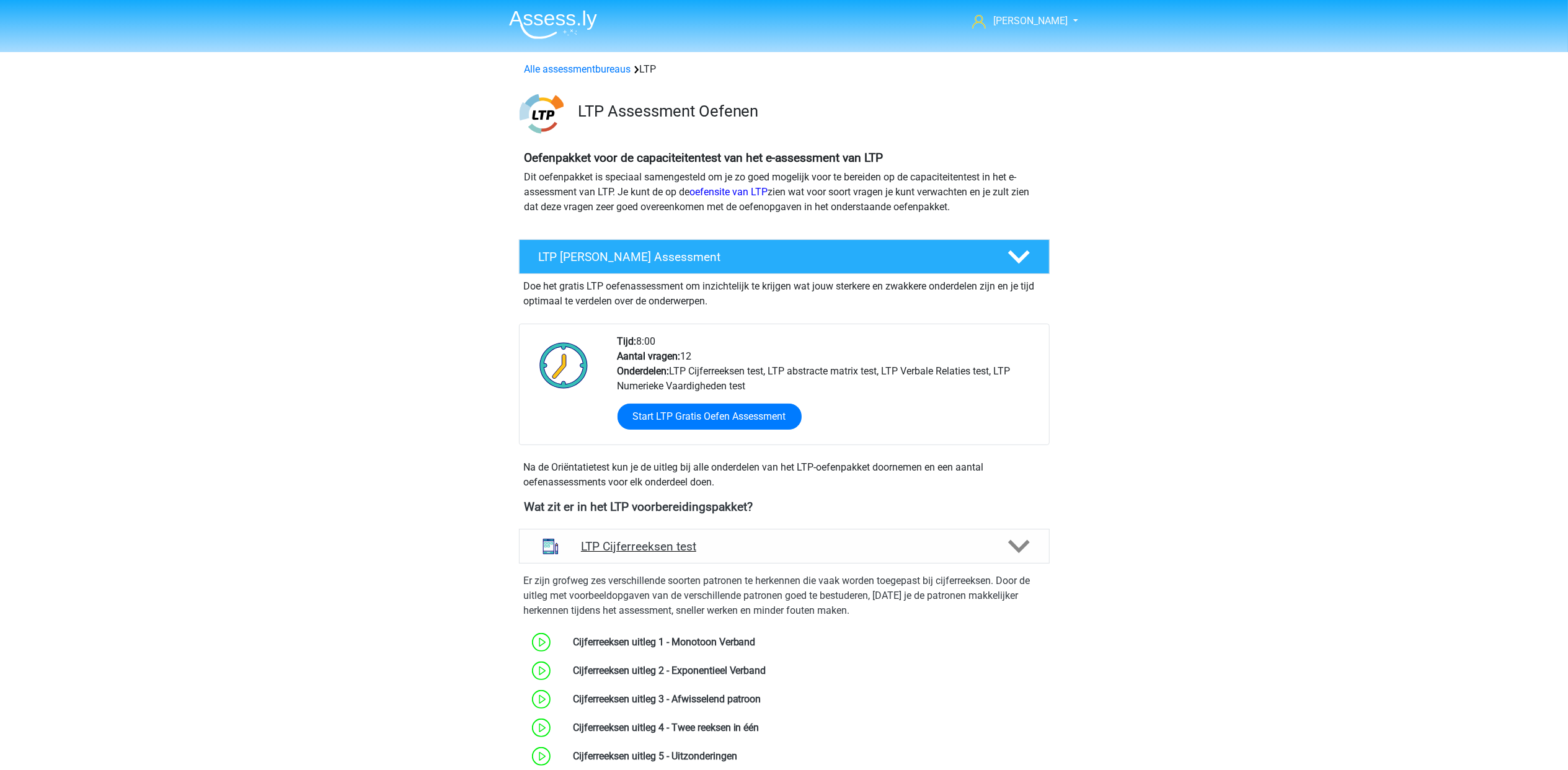
click at [710, 545] on h4 "LTP Cijferreeksen test" at bounding box center [784, 546] width 406 height 14
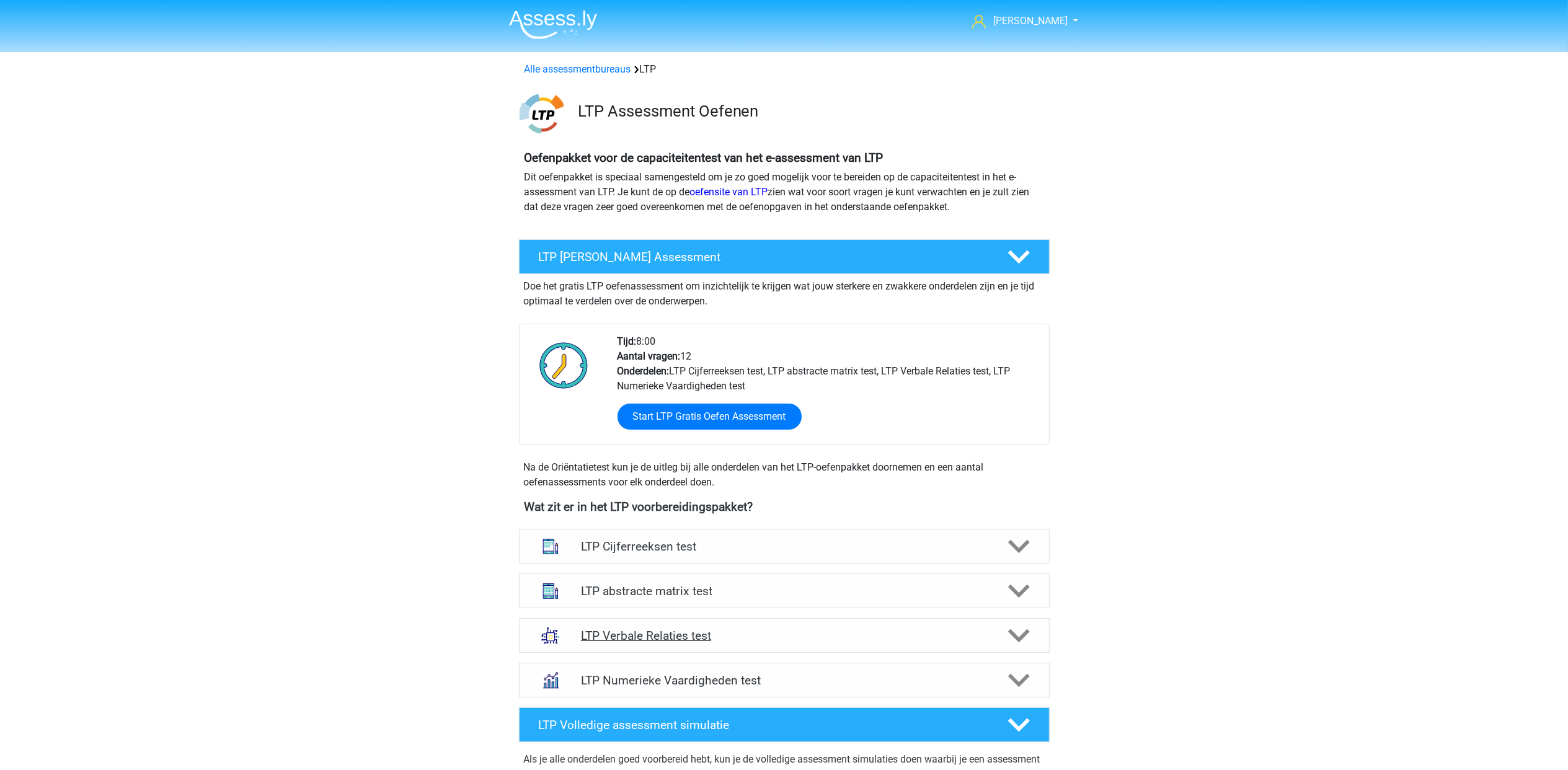
click at [859, 625] on div "LTP Verbale Relaties test" at bounding box center [784, 635] width 531 height 35
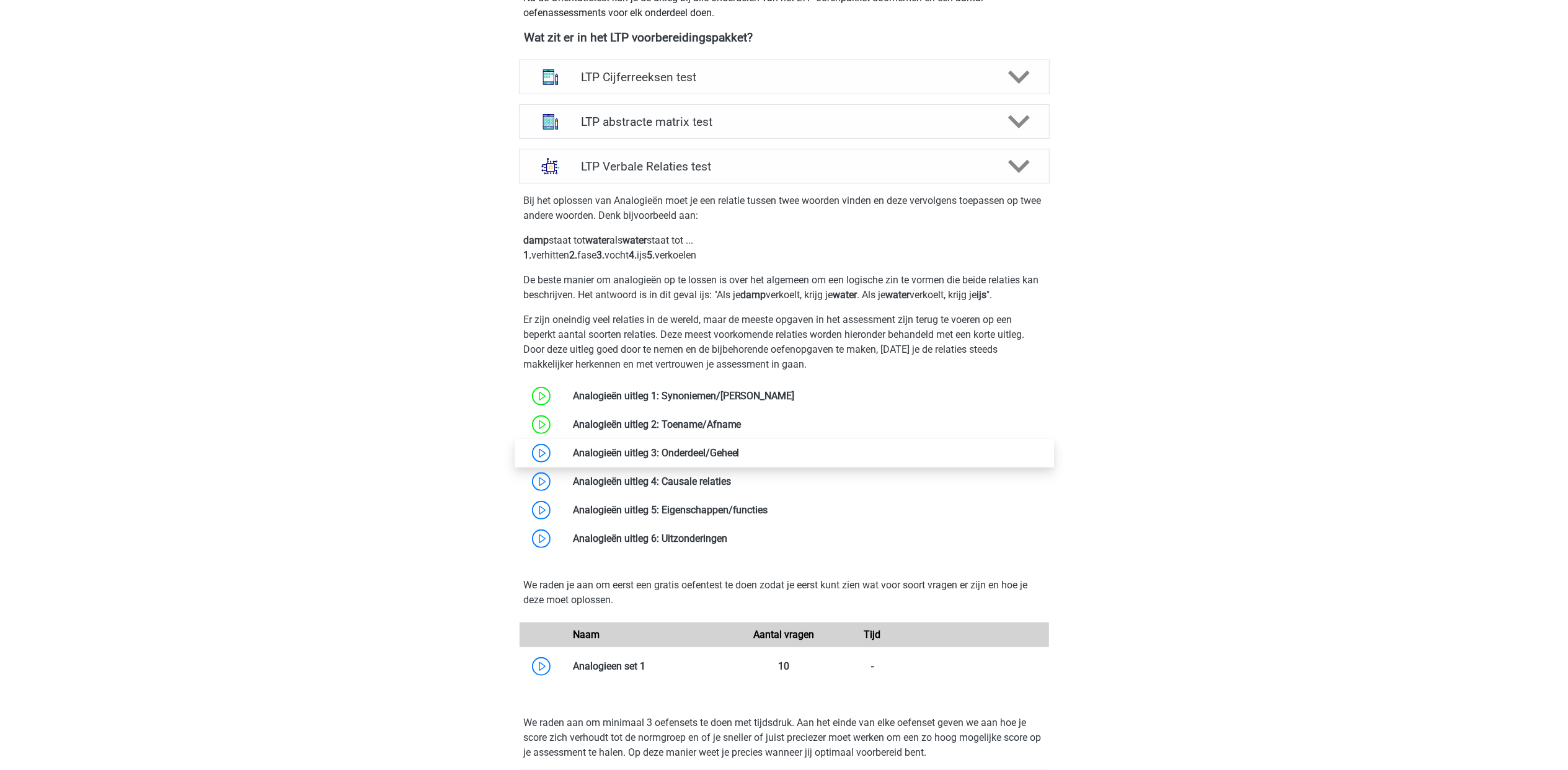
scroll to position [496, 0]
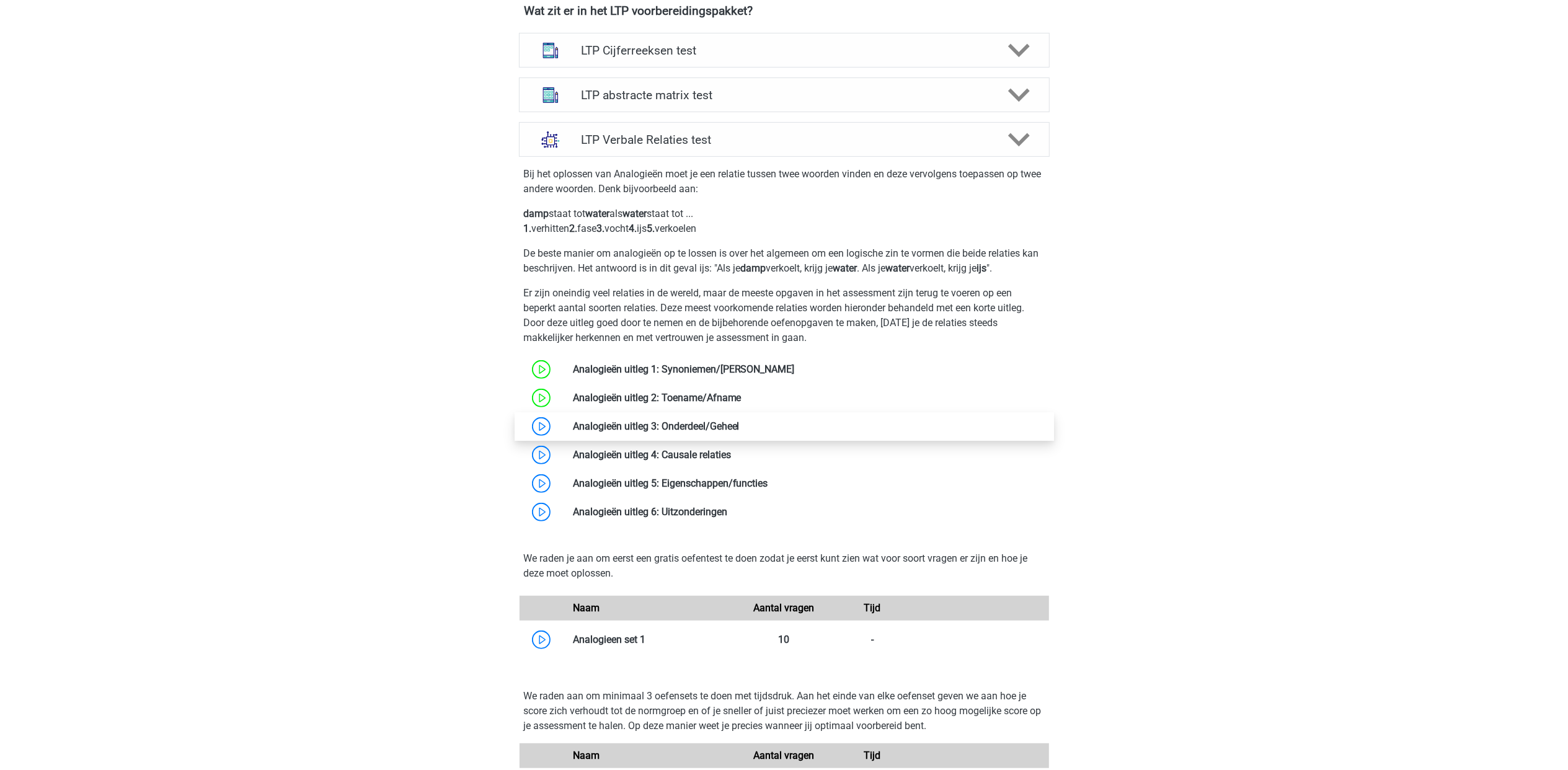
click at [740, 427] on link at bounding box center [740, 426] width 0 height 12
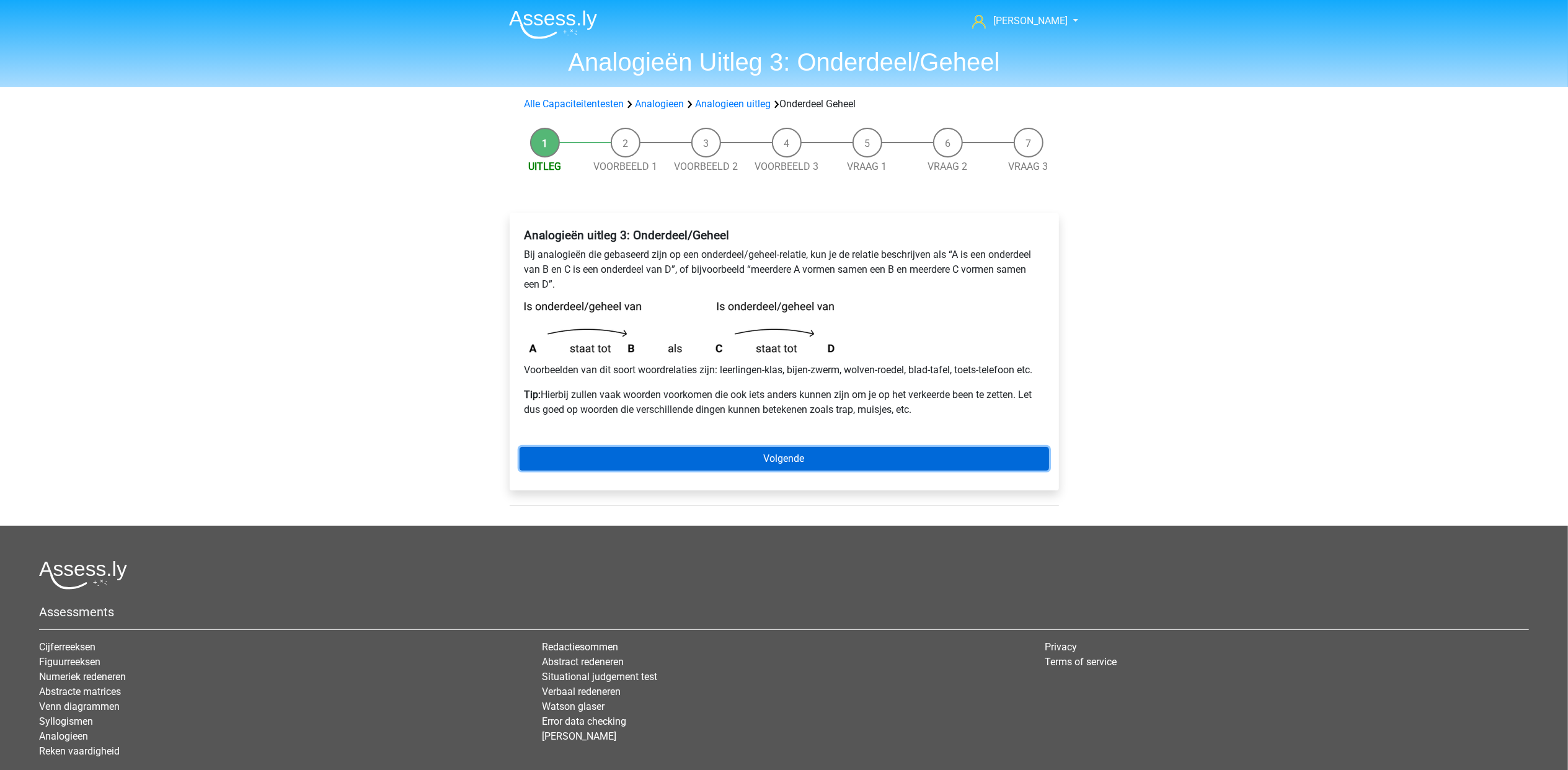
click at [871, 455] on link "Volgende" at bounding box center [784, 459] width 529 height 24
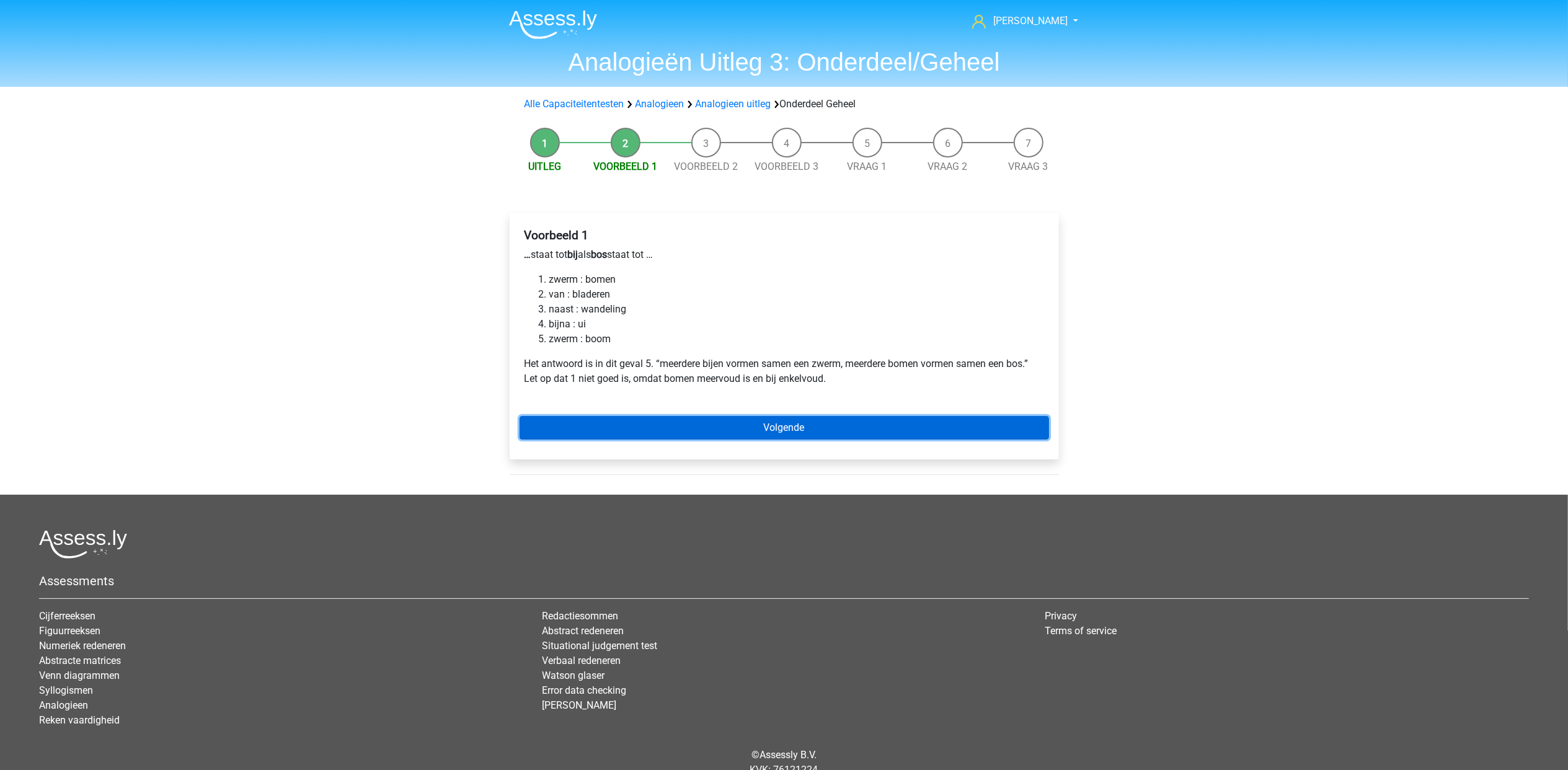
click at [888, 428] on link "Volgende" at bounding box center [784, 428] width 529 height 24
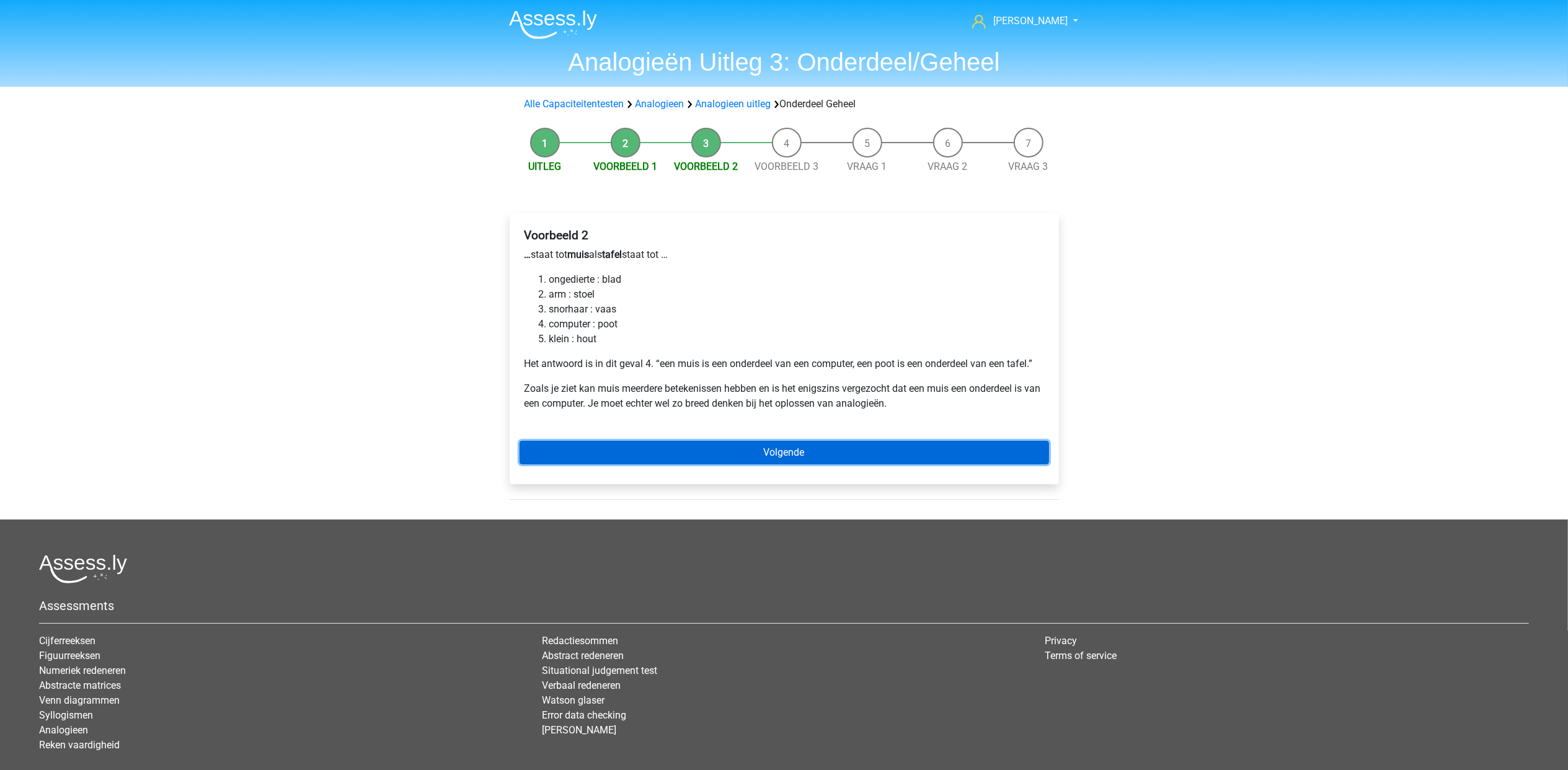
click at [808, 462] on link "Volgende" at bounding box center [784, 452] width 529 height 24
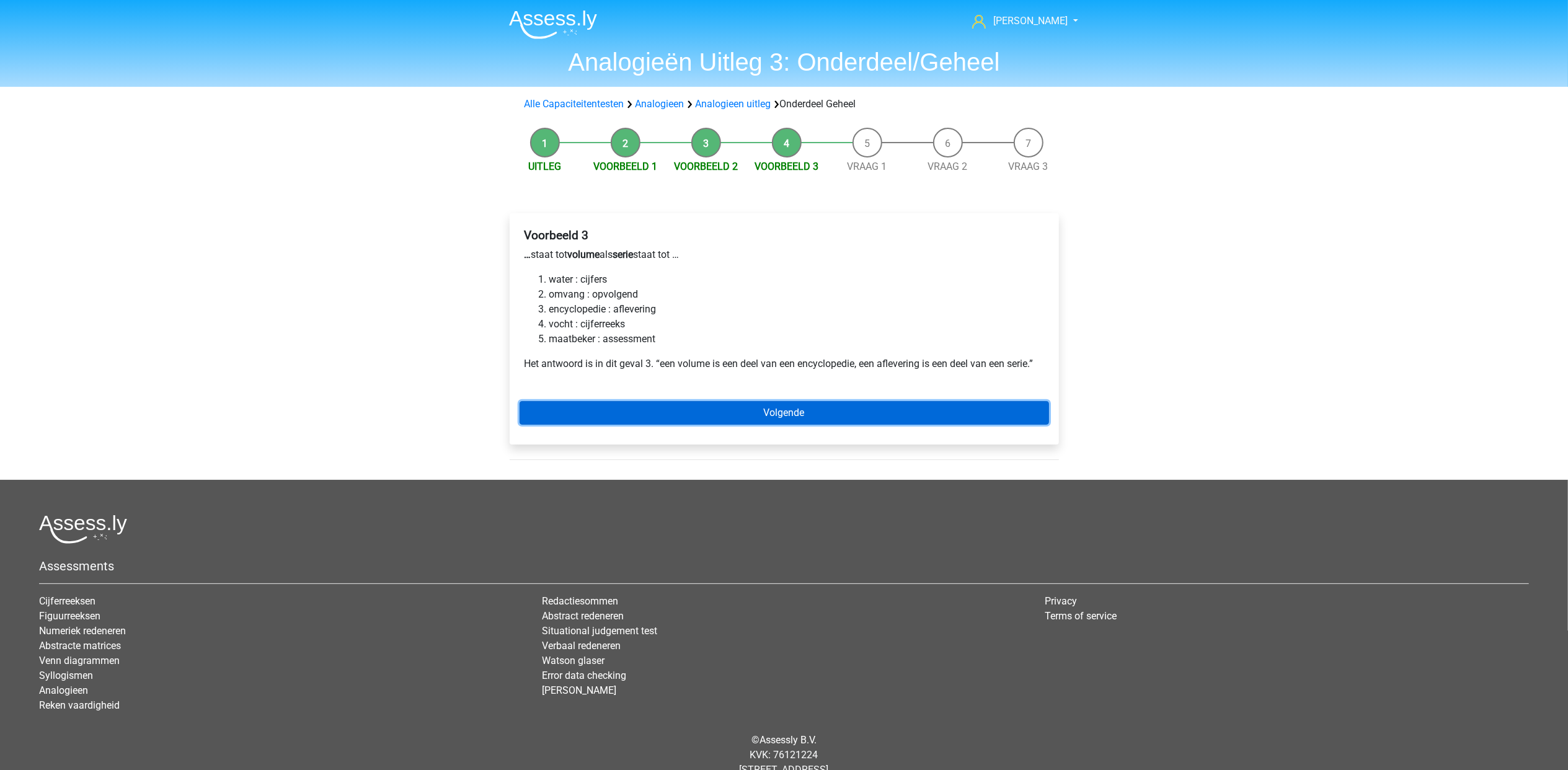
click at [802, 422] on link "Volgende" at bounding box center [784, 413] width 529 height 24
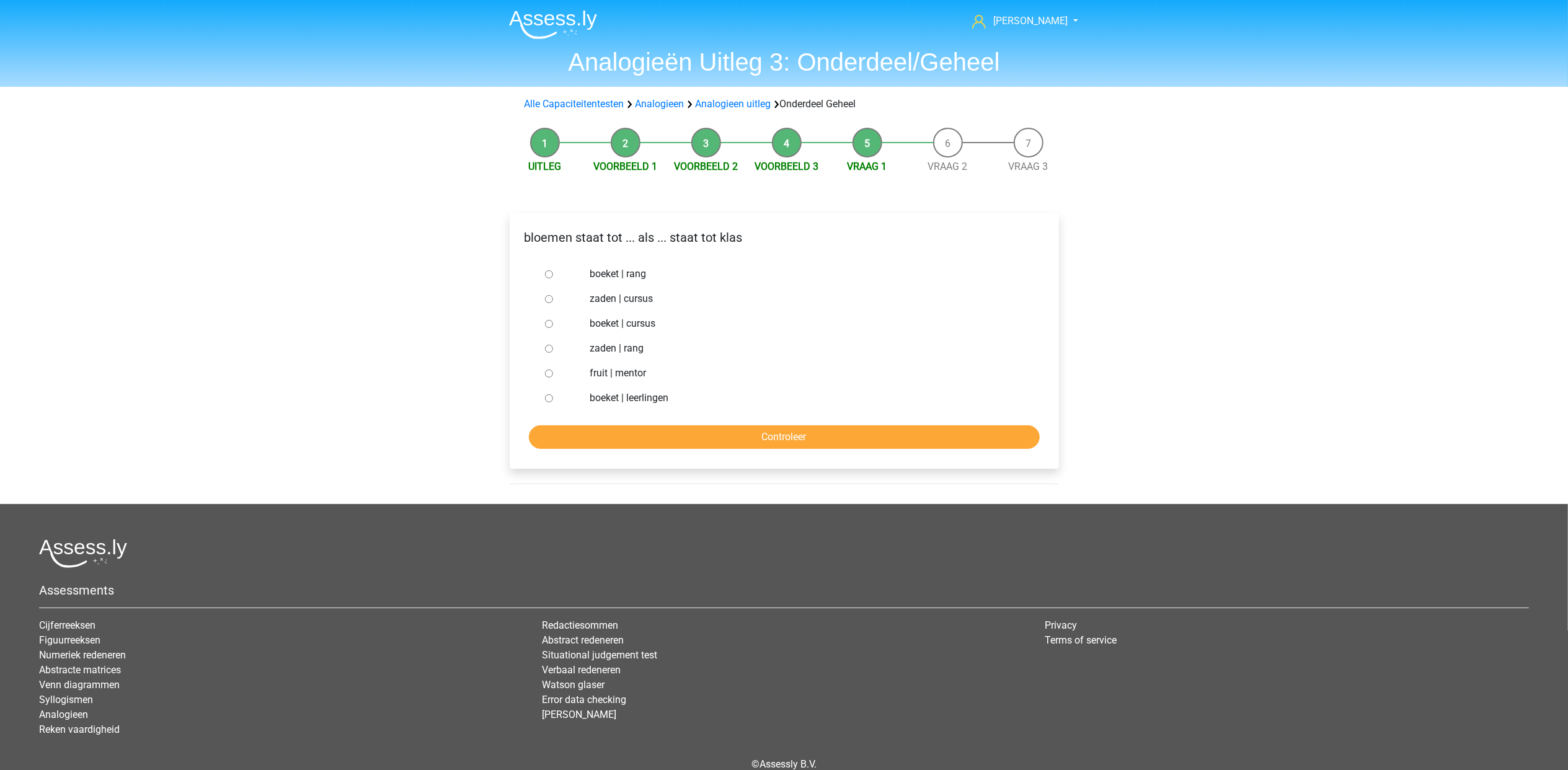
click at [645, 396] on label "boeket | leerlingen" at bounding box center [804, 398] width 429 height 15
click at [553, 396] on input "boeket | leerlingen" at bounding box center [549, 399] width 8 height 8
radio input "true"
click at [682, 437] on input "Controleer" at bounding box center [784, 437] width 511 height 24
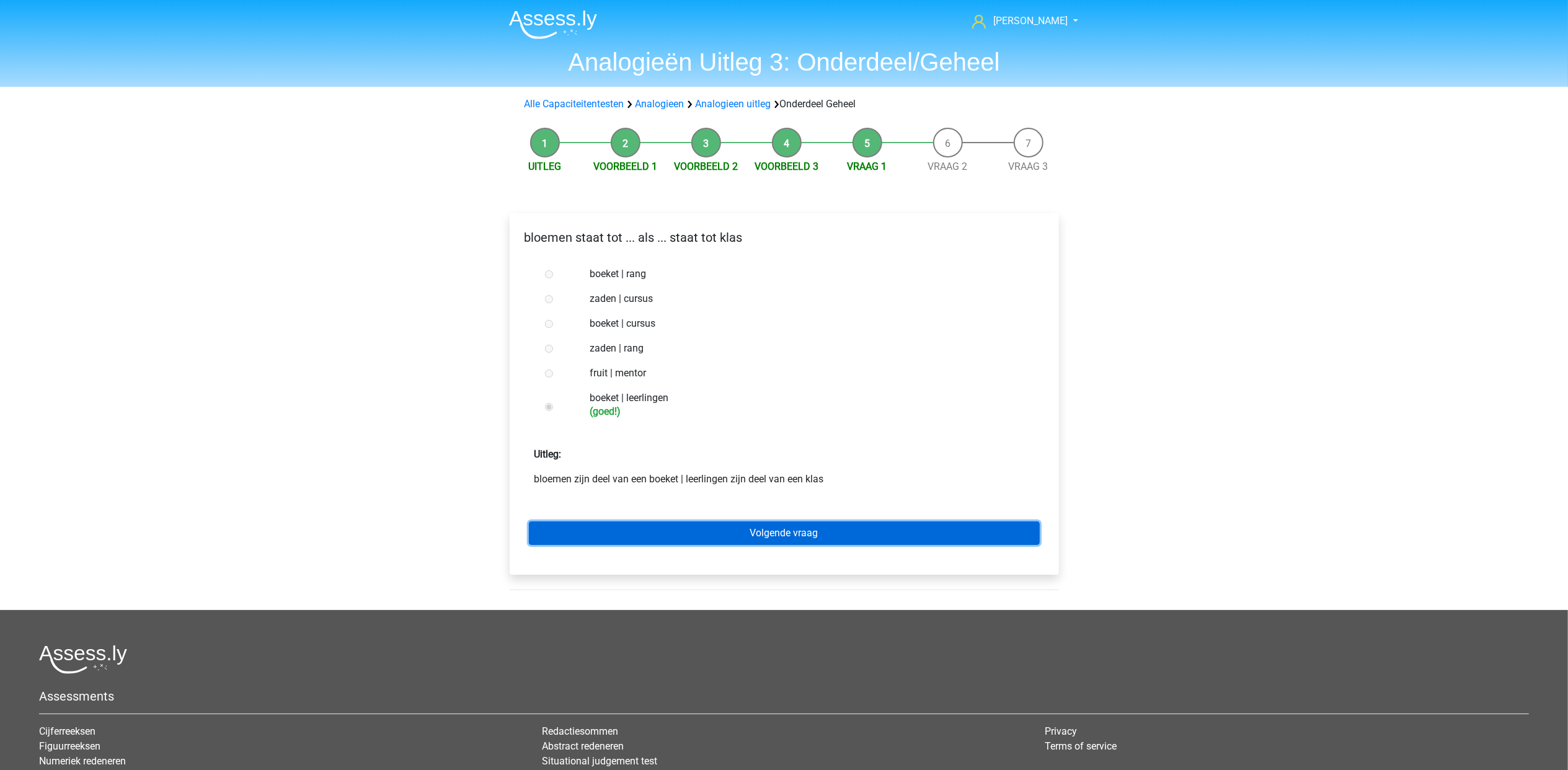
click at [903, 534] on link "Volgende vraag" at bounding box center [784, 534] width 511 height 24
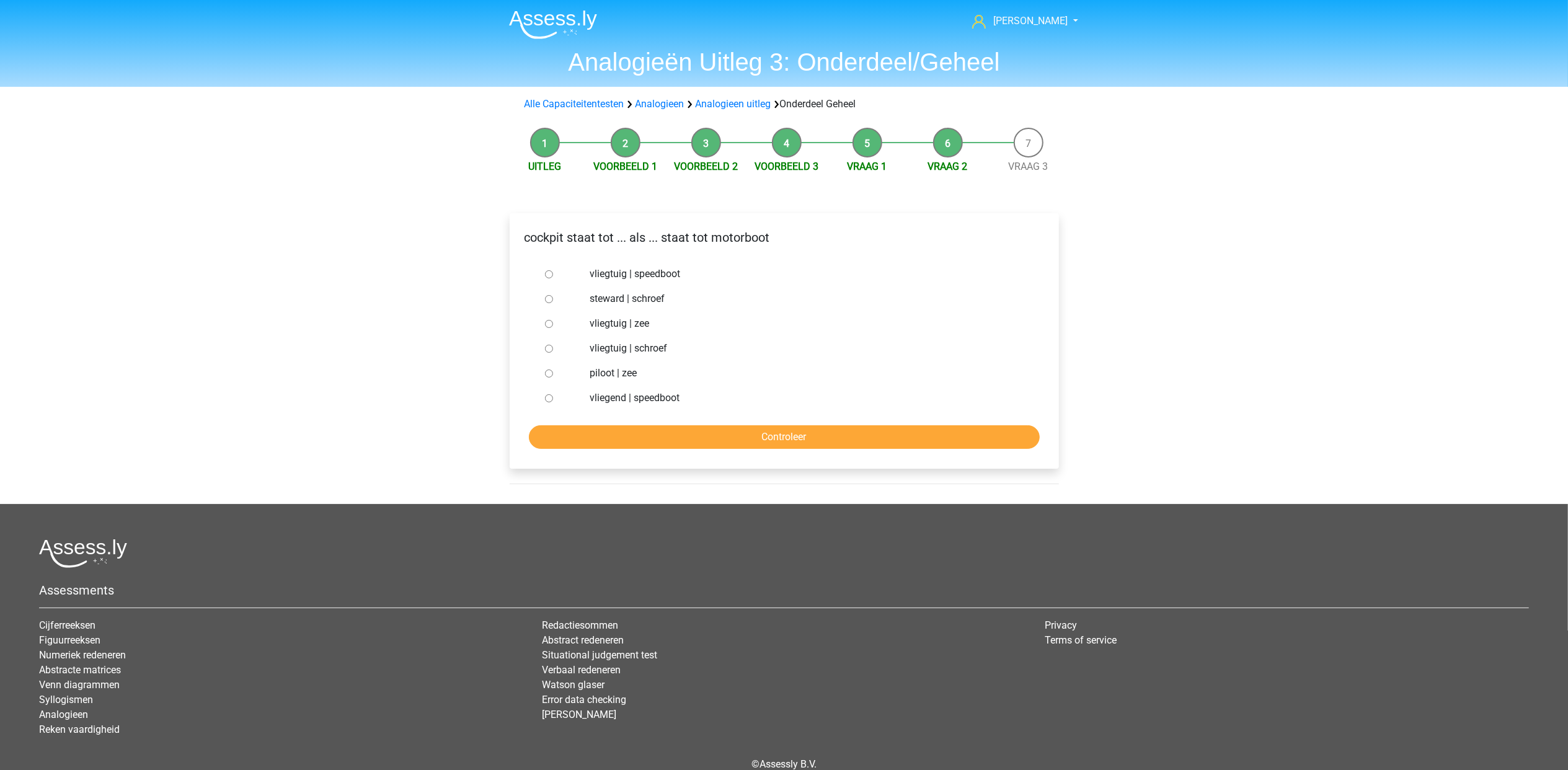
click at [626, 345] on label "vliegtuig | schroef" at bounding box center [804, 349] width 429 height 15
click at [553, 345] on input "vliegtuig | schroef" at bounding box center [549, 349] width 8 height 8
radio input "true"
click at [764, 433] on input "Controleer" at bounding box center [784, 437] width 511 height 24
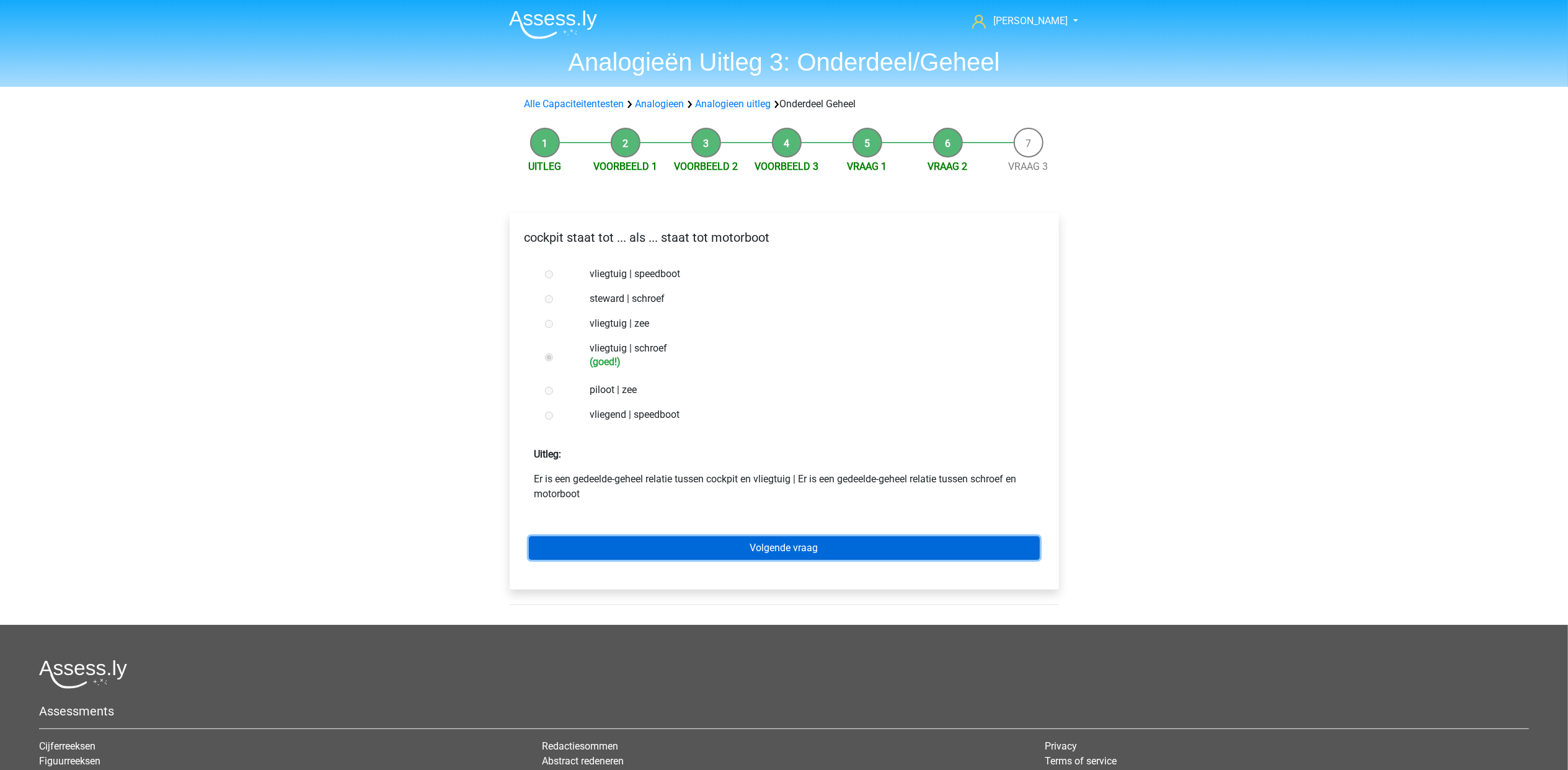
click at [867, 547] on link "Volgende vraag" at bounding box center [784, 548] width 511 height 24
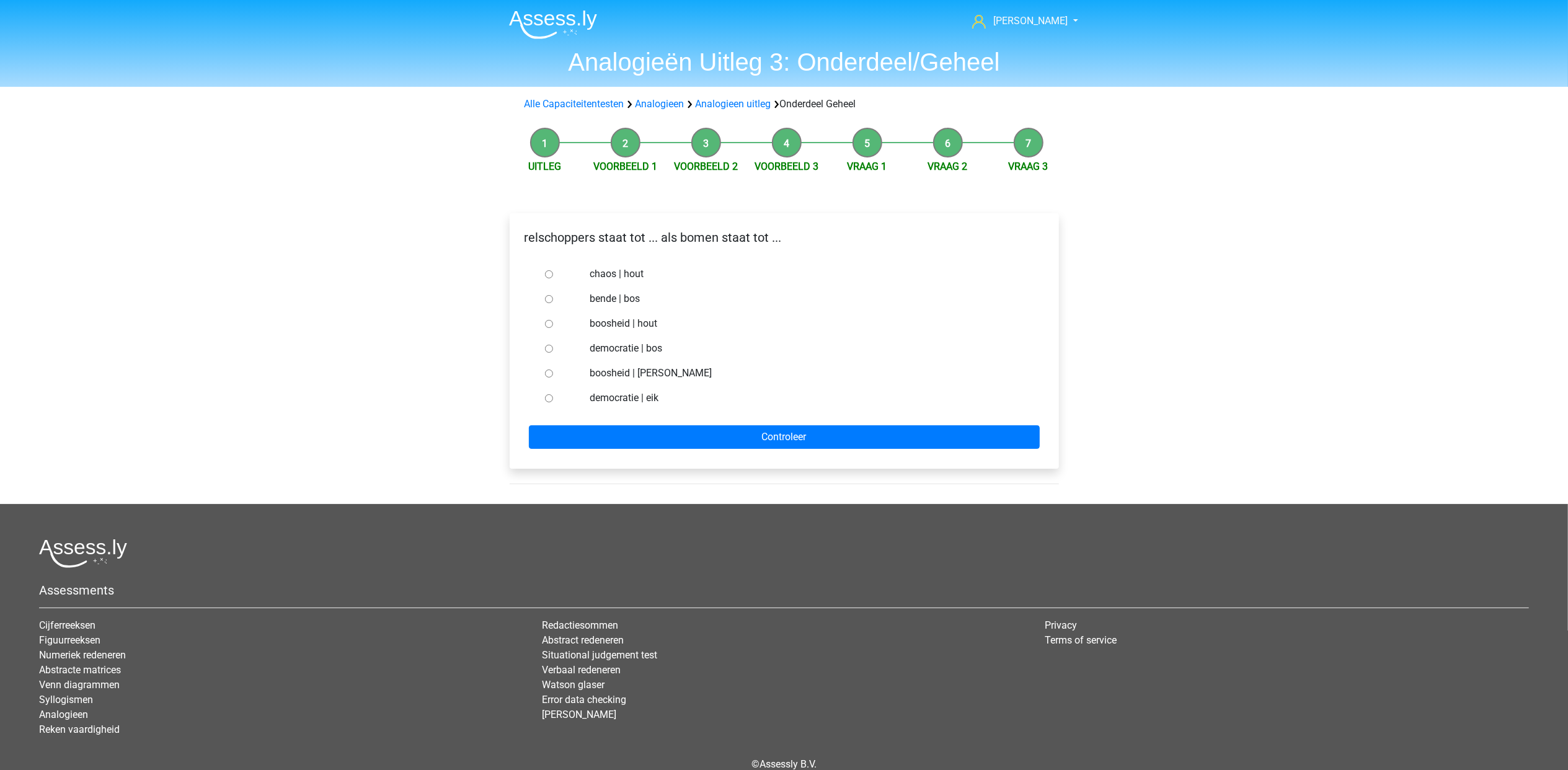
click at [612, 298] on label "bende | bos" at bounding box center [804, 299] width 429 height 15
click at [553, 298] on input "bende | bos" at bounding box center [549, 299] width 8 height 8
radio input "true"
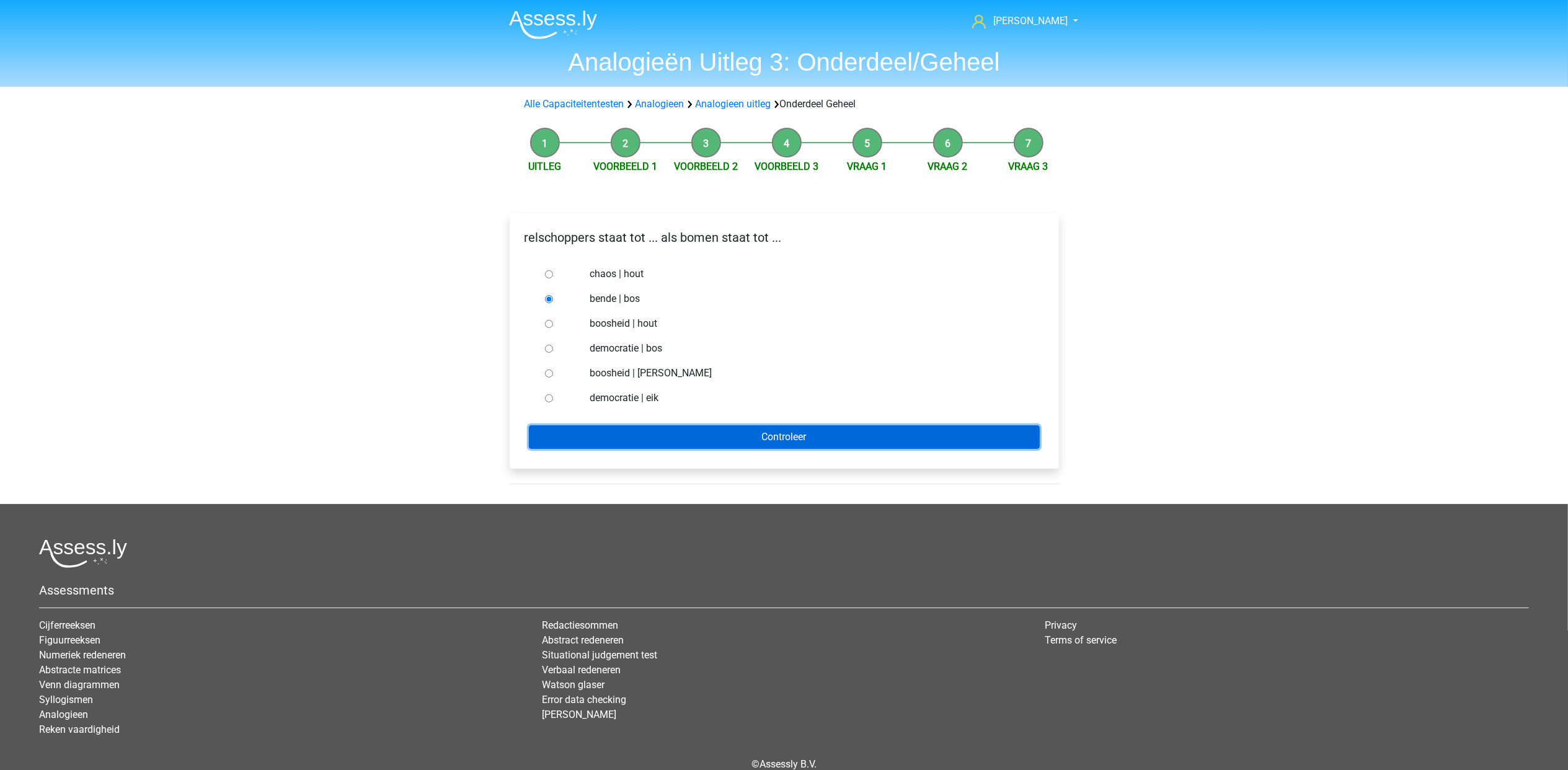
click at [723, 433] on input "Controleer" at bounding box center [784, 437] width 511 height 24
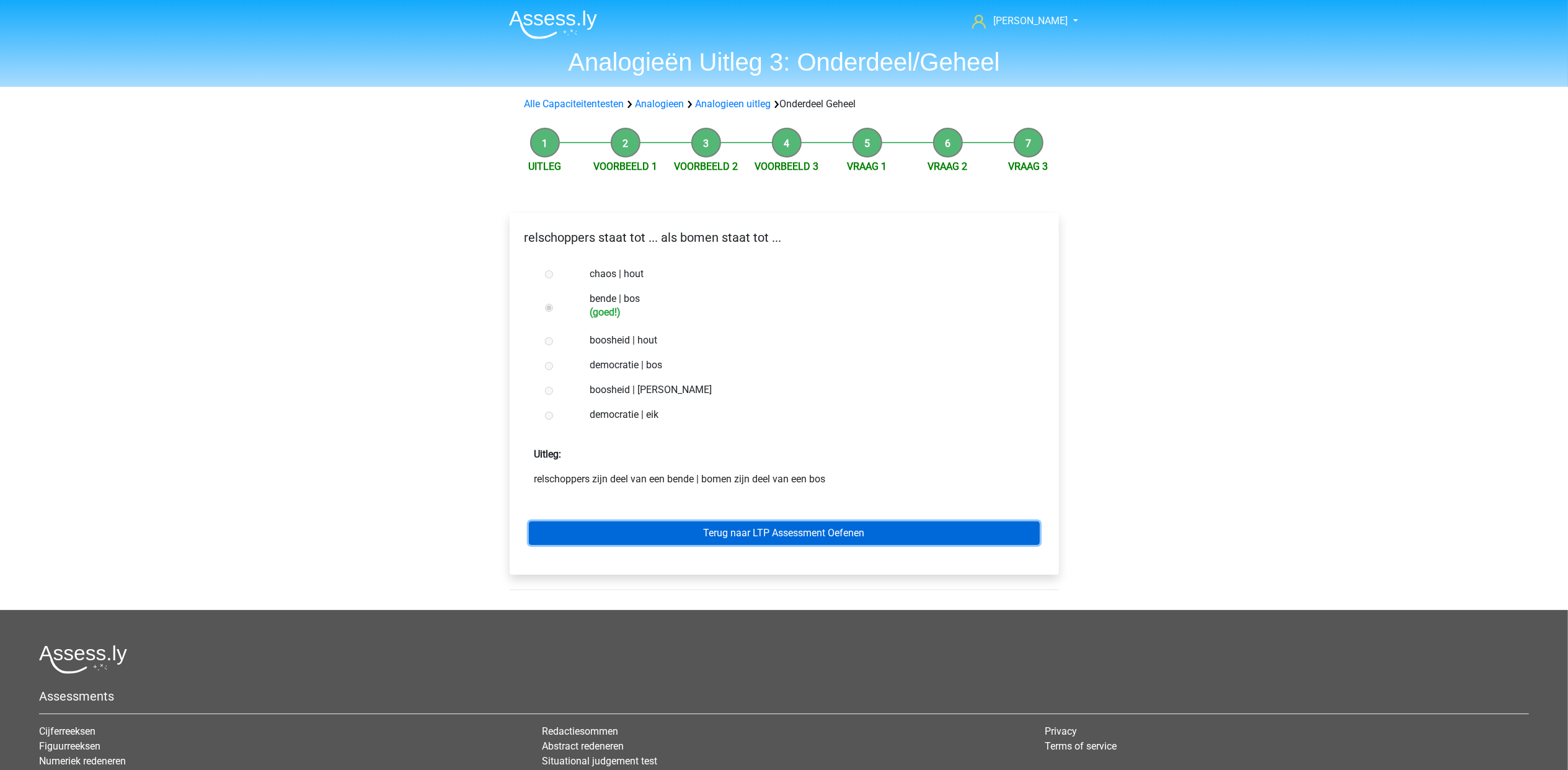
click at [753, 532] on link "Terug naar LTP Assessment Oefenen" at bounding box center [784, 534] width 511 height 24
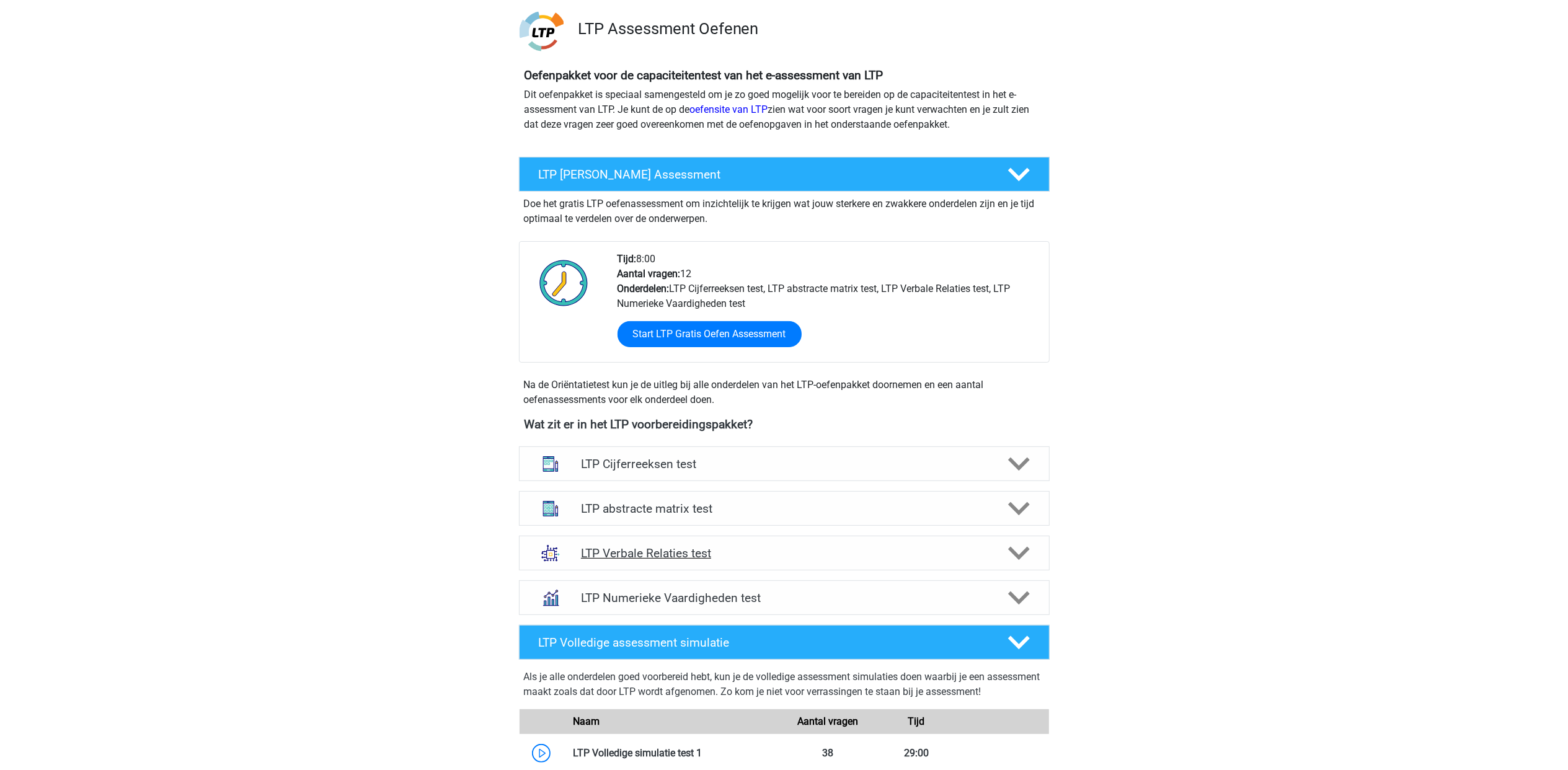
click at [762, 538] on div "LTP Verbale Relaties test" at bounding box center [784, 552] width 531 height 35
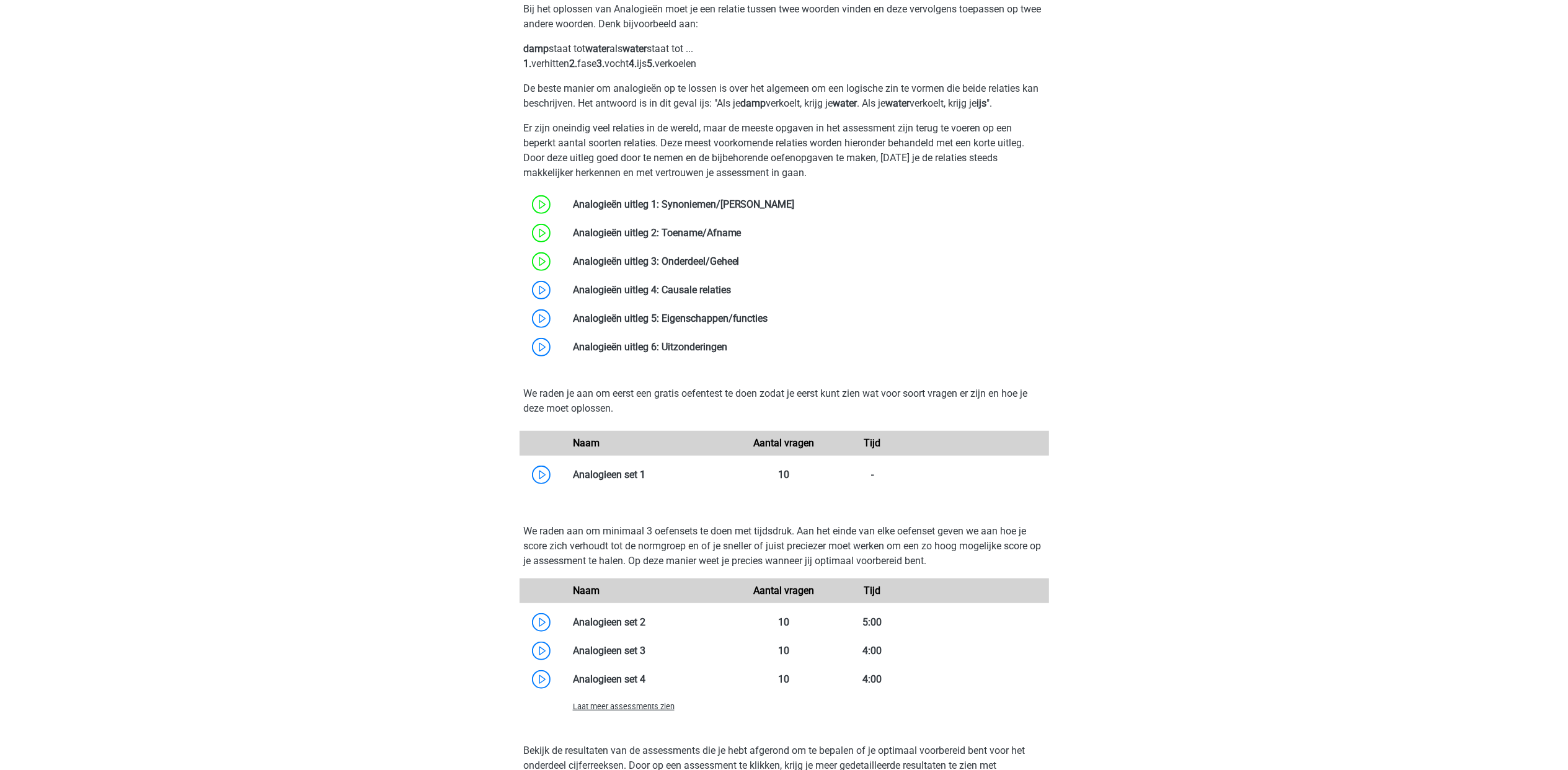
scroll to position [744, 0]
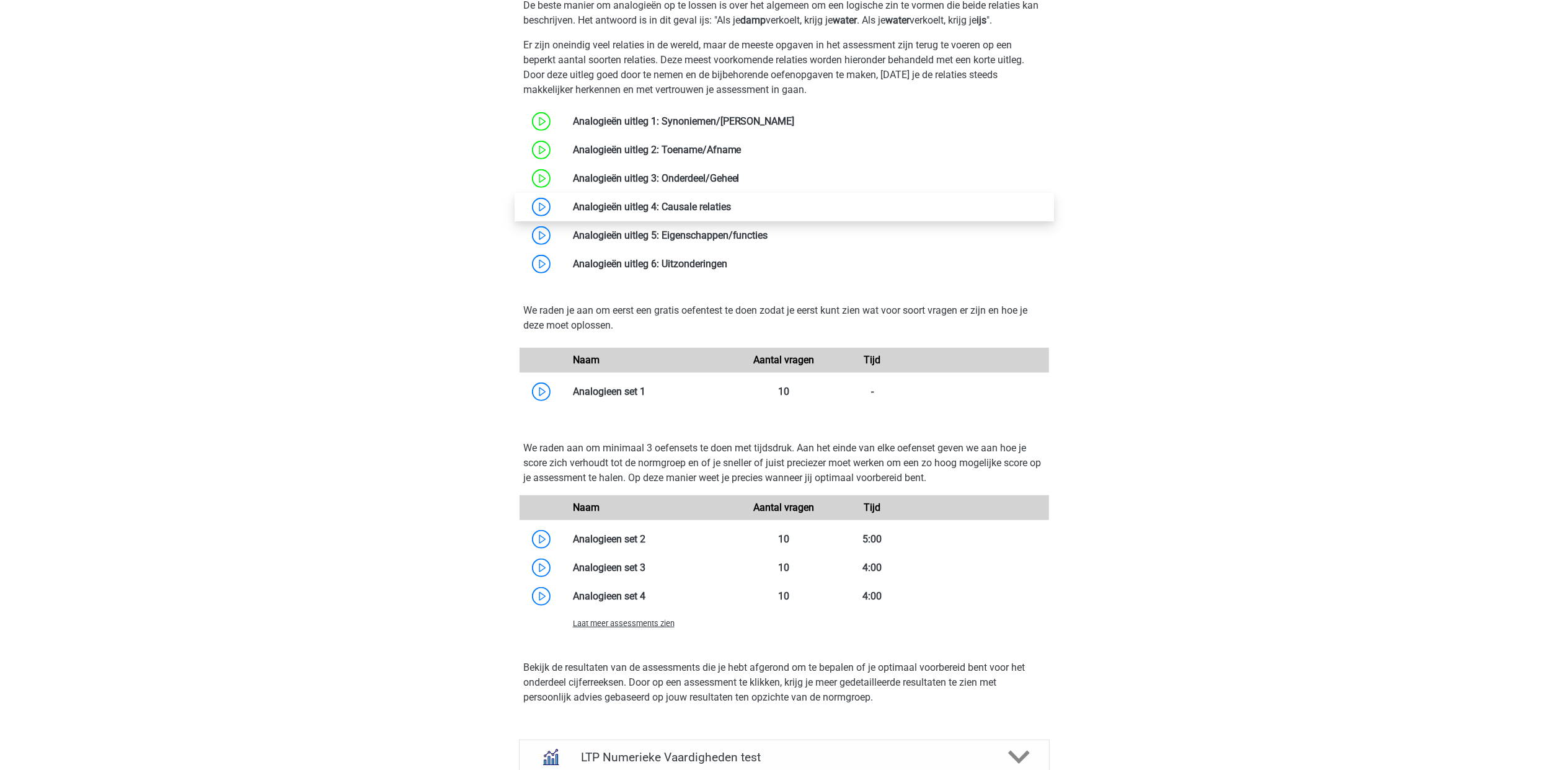
click at [731, 202] on link at bounding box center [731, 207] width 0 height 12
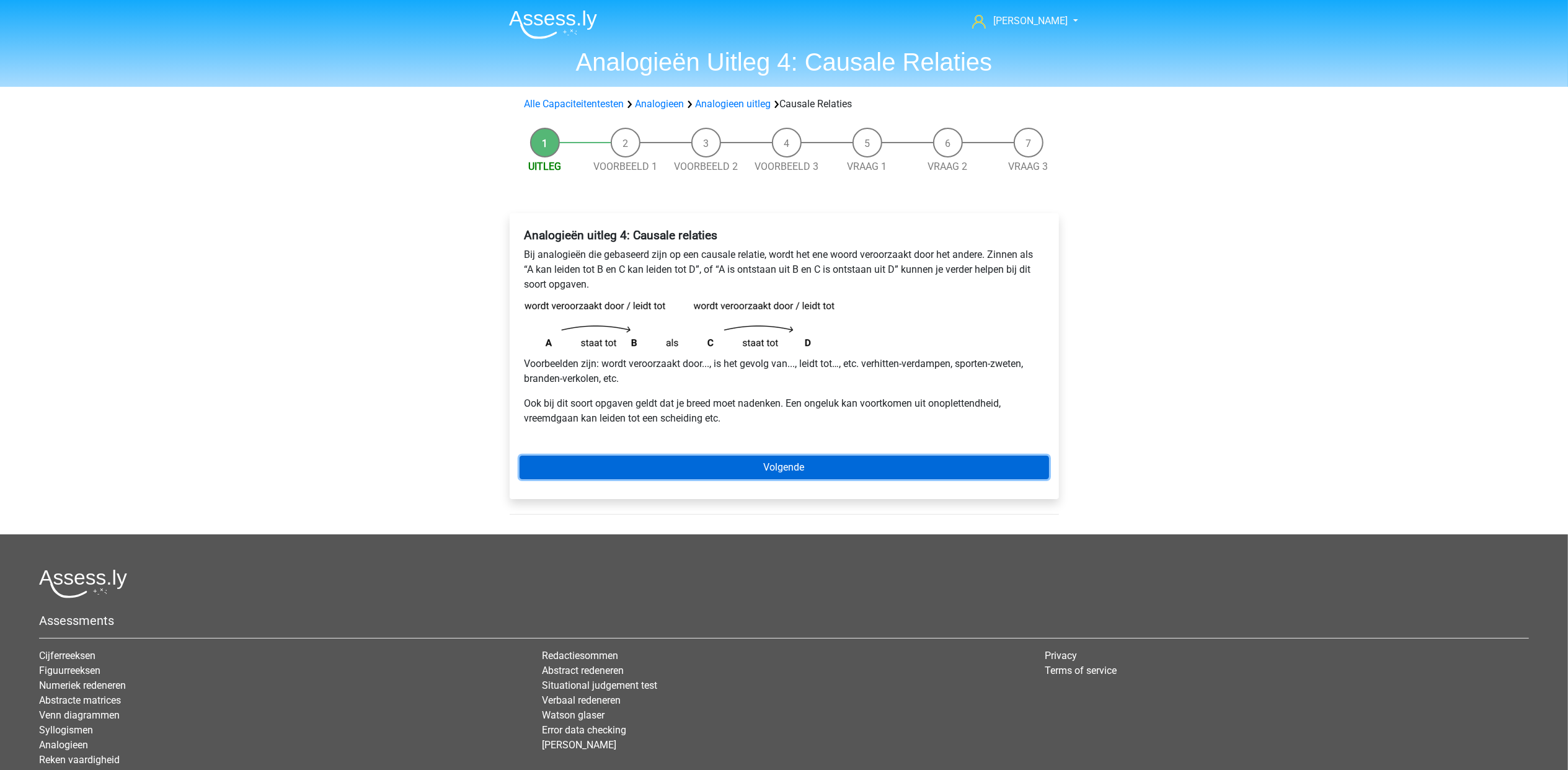
click at [799, 474] on link "Volgende" at bounding box center [784, 468] width 529 height 24
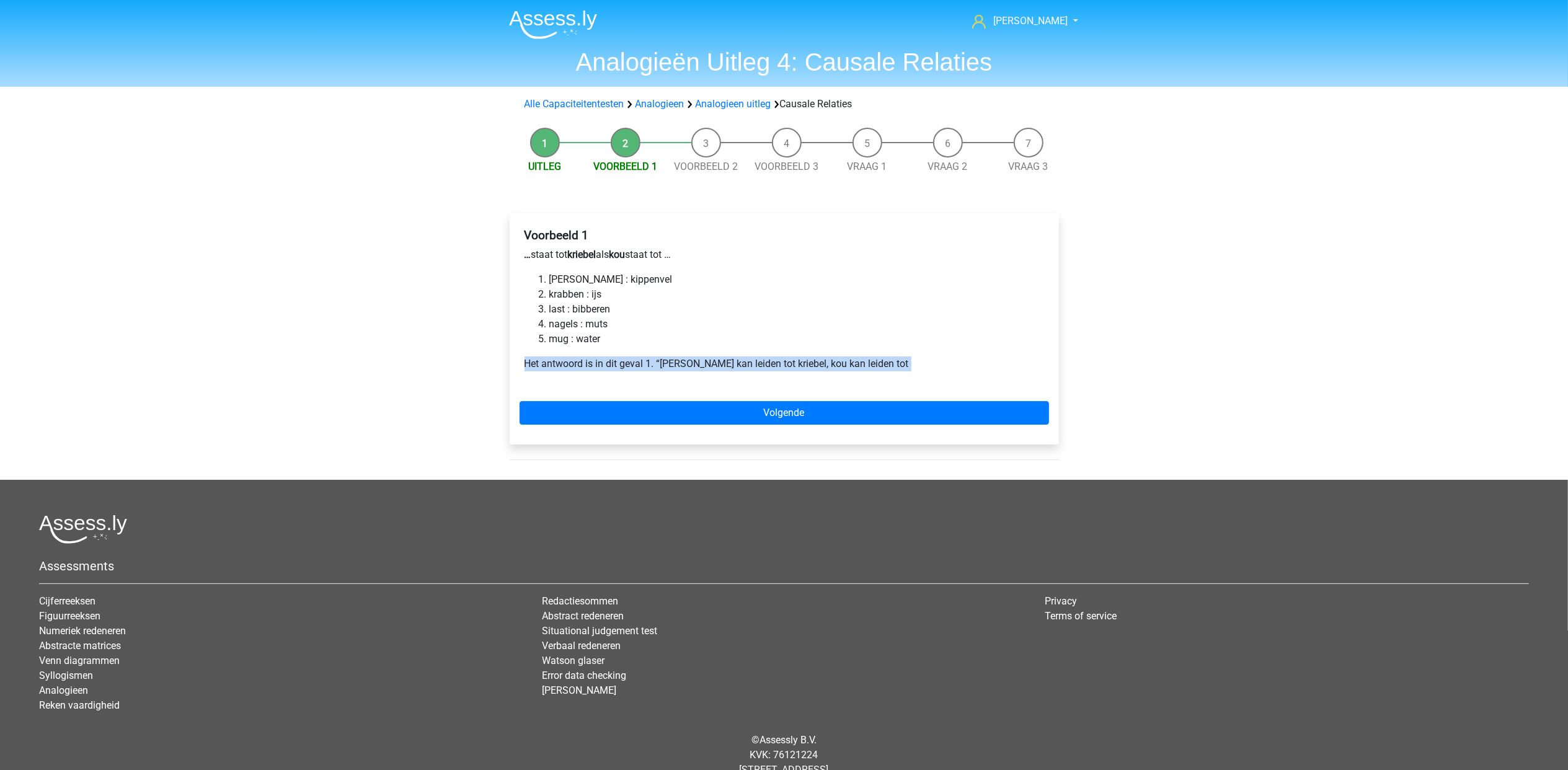
drag, startPoint x: 752, startPoint y: 345, endPoint x: 962, endPoint y: 391, distance: 215.0
click at [962, 391] on div "Voorbeeld 1 … staat tot kriebel als kou staat tot … luis : kippenvel krabben : …" at bounding box center [784, 329] width 549 height 231
drag, startPoint x: 962, startPoint y: 391, endPoint x: 829, endPoint y: 327, distance: 147.6
click at [829, 330] on li "nagels : muts" at bounding box center [796, 324] width 495 height 15
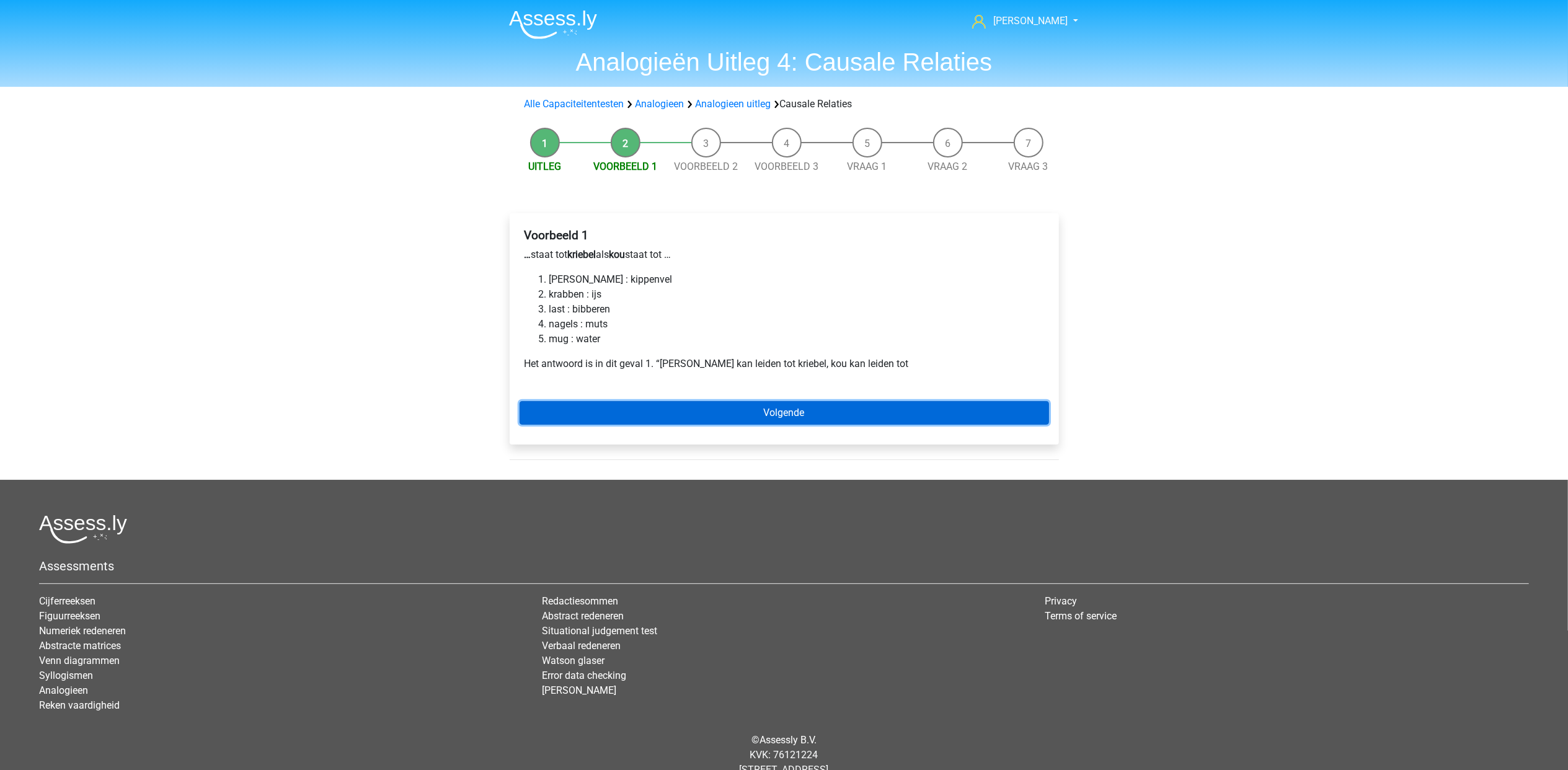
click at [817, 412] on link "Volgende" at bounding box center [784, 413] width 529 height 24
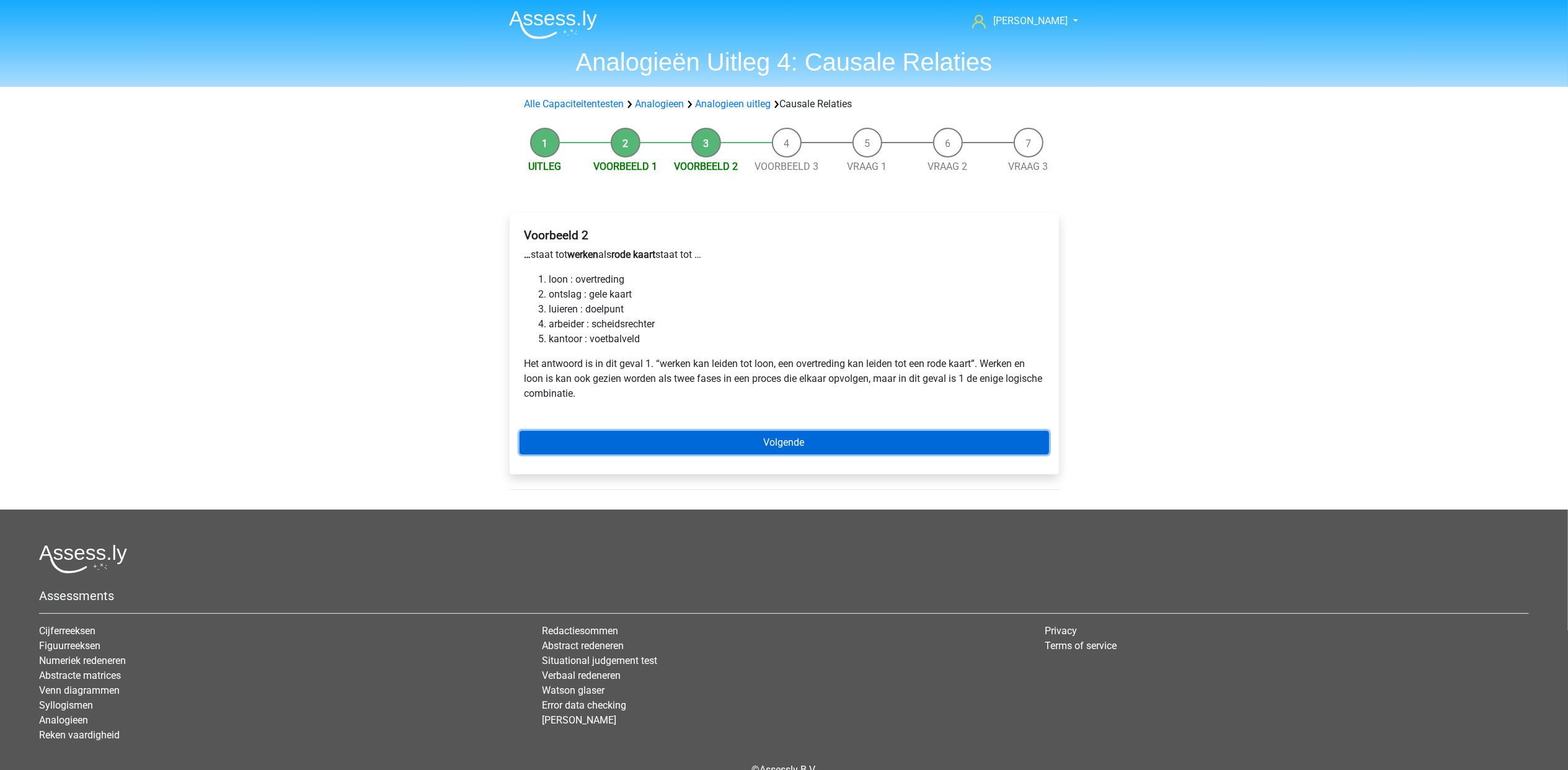
click at [794, 442] on link "Volgende" at bounding box center [784, 443] width 529 height 24
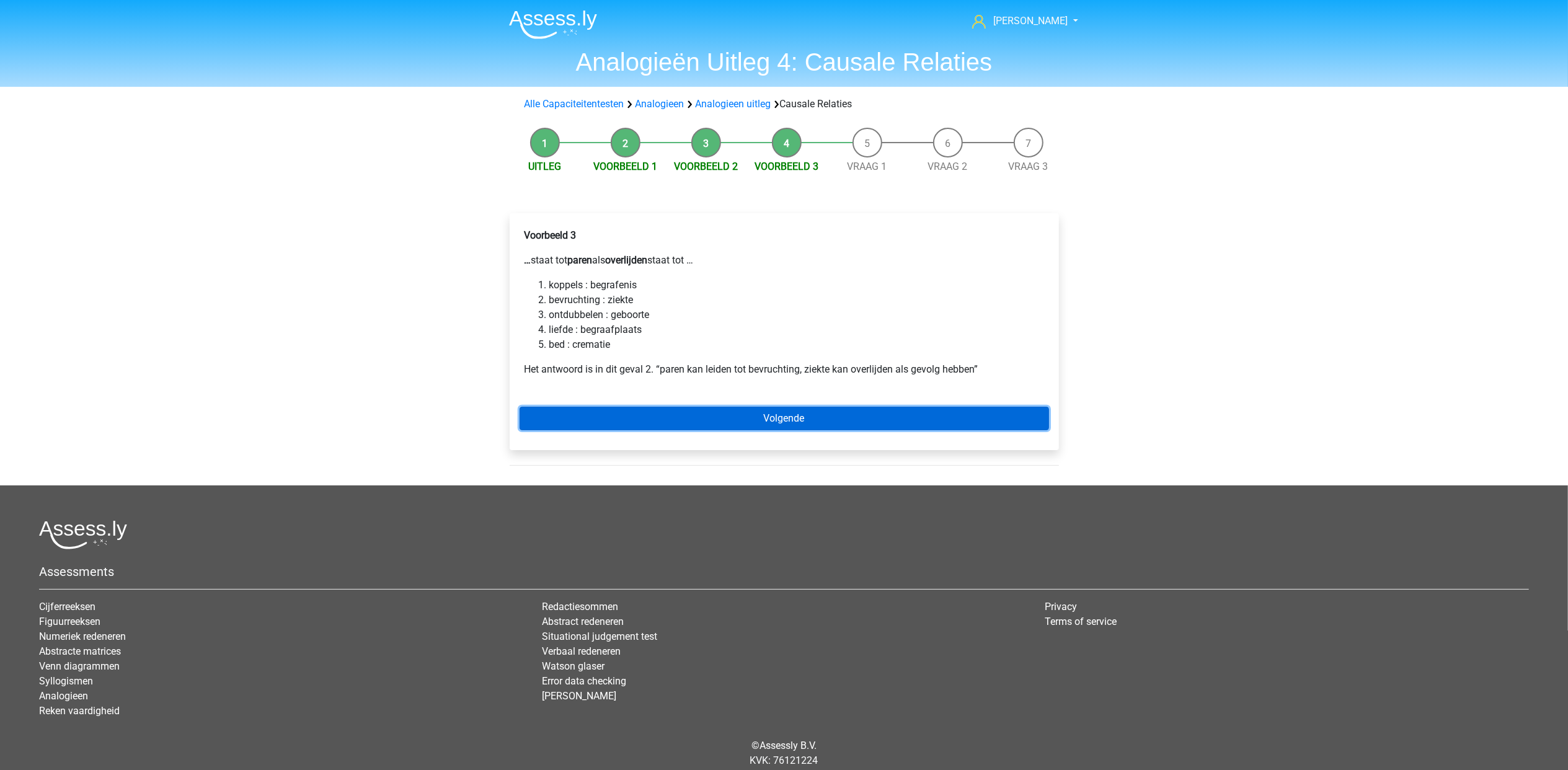
click at [806, 420] on link "Volgende" at bounding box center [784, 418] width 529 height 24
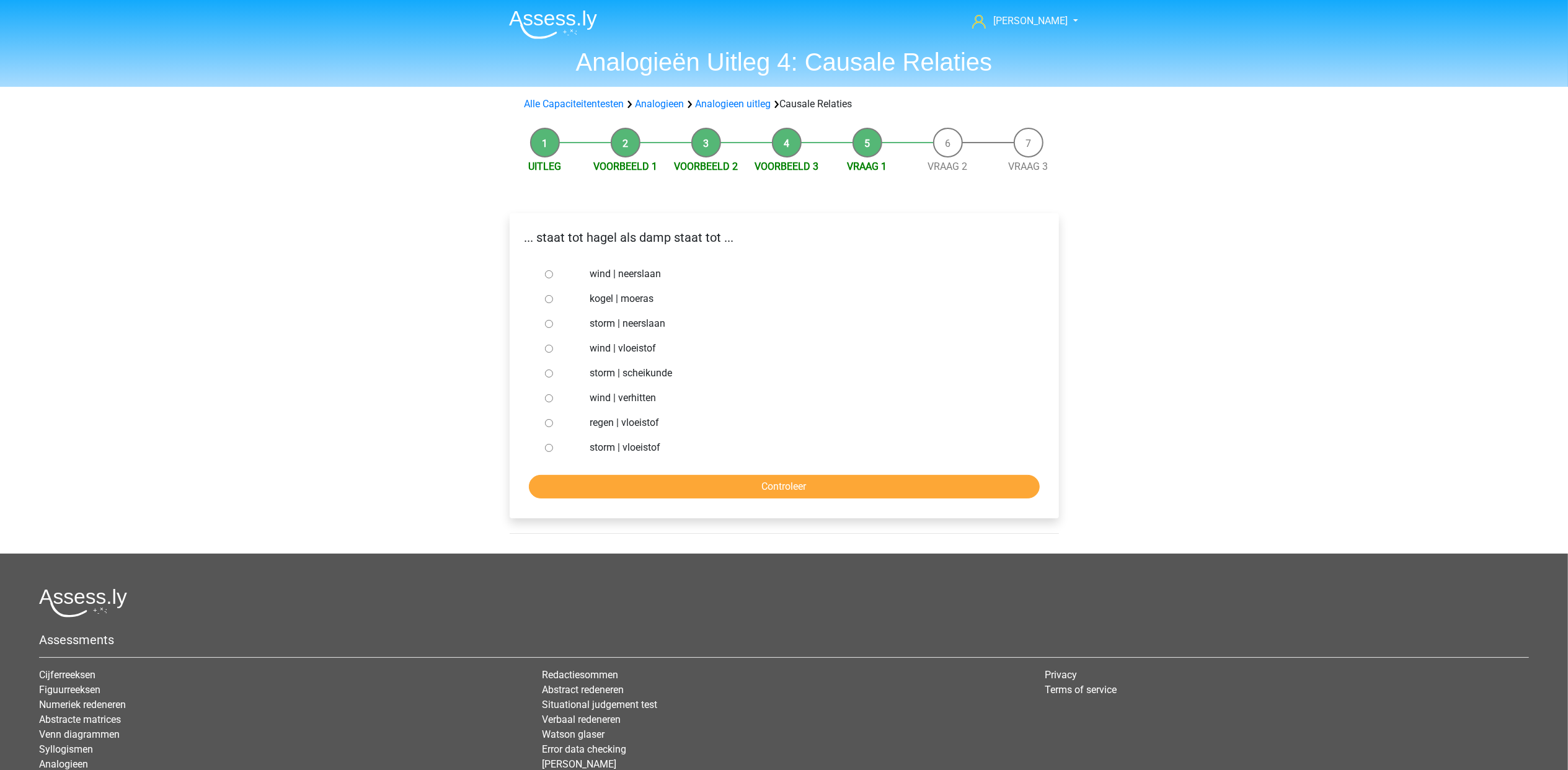
click at [546, 328] on input "storm | neerslaan" at bounding box center [549, 324] width 8 height 8
radio input "true"
click at [551, 447] on input "storm | vloeistof" at bounding box center [549, 448] width 8 height 8
radio input "true"
click at [827, 484] on input "Controleer" at bounding box center [784, 487] width 511 height 24
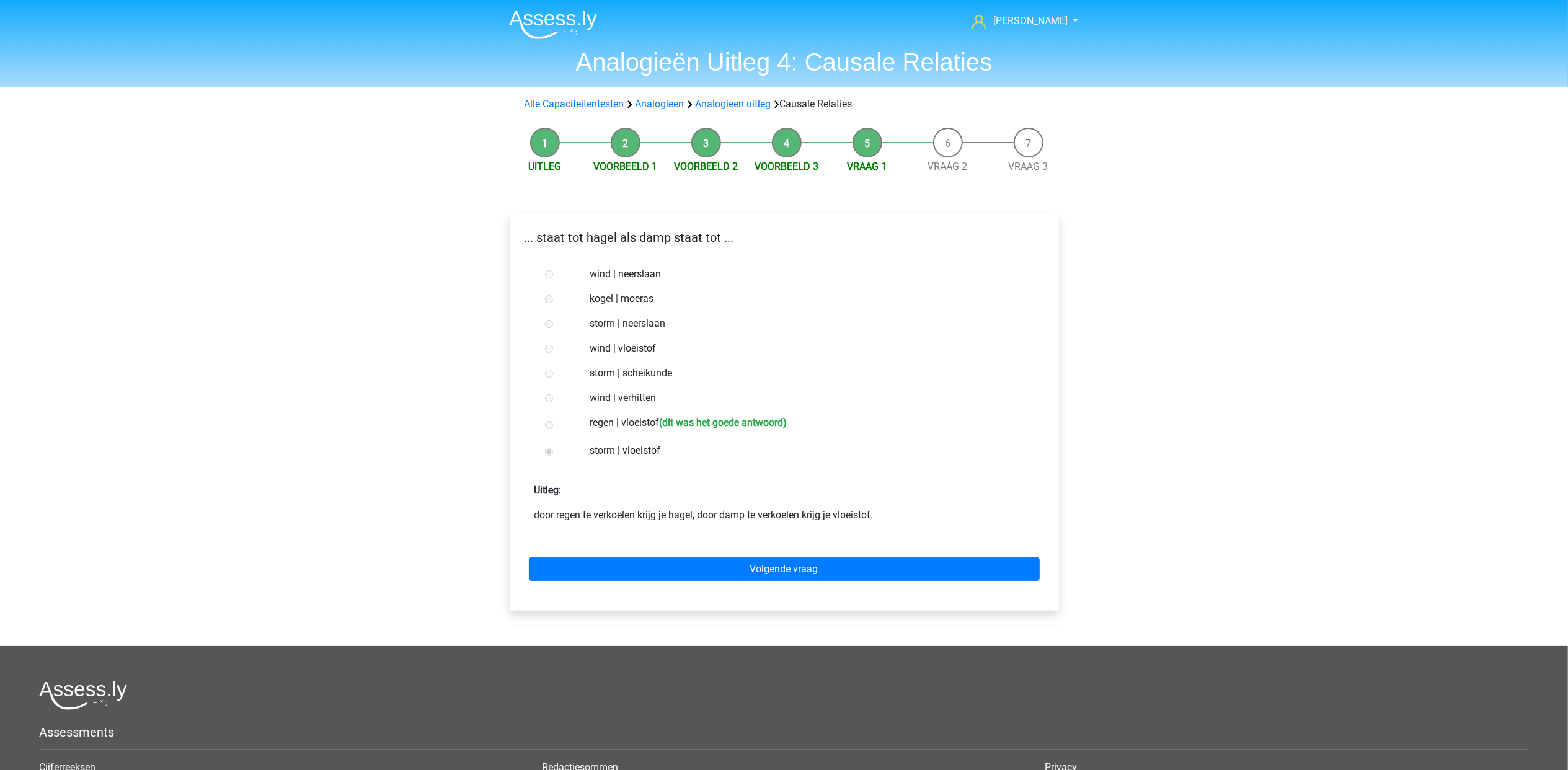
click at [850, 554] on div "Volgende vraag" at bounding box center [784, 567] width 529 height 69
click at [853, 563] on link "Volgende vraag" at bounding box center [784, 569] width 511 height 24
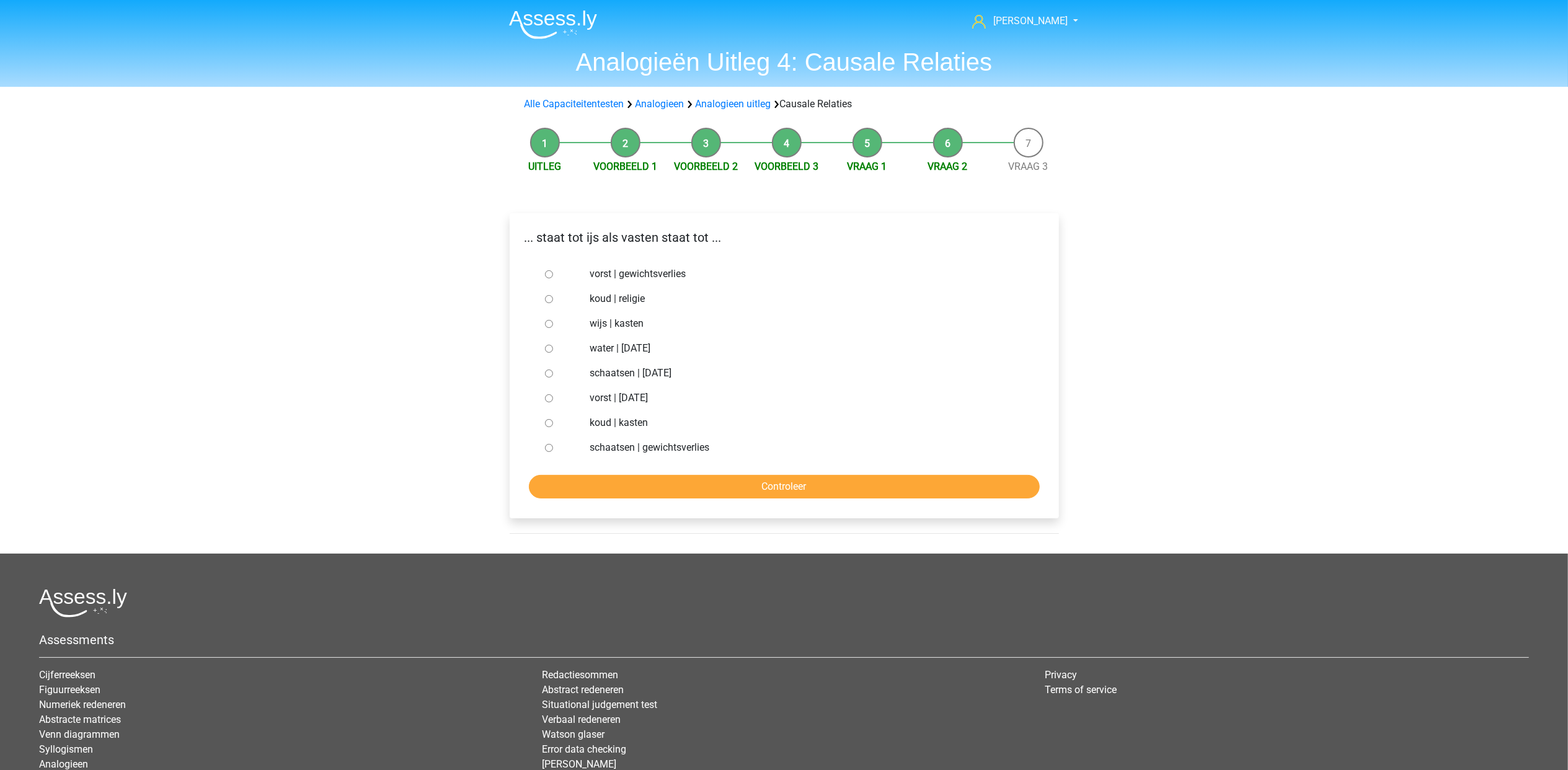
click at [548, 271] on input "vorst | gewichtsverlies" at bounding box center [549, 274] width 8 height 8
radio input "true"
click at [747, 485] on input "Controleer" at bounding box center [784, 487] width 511 height 24
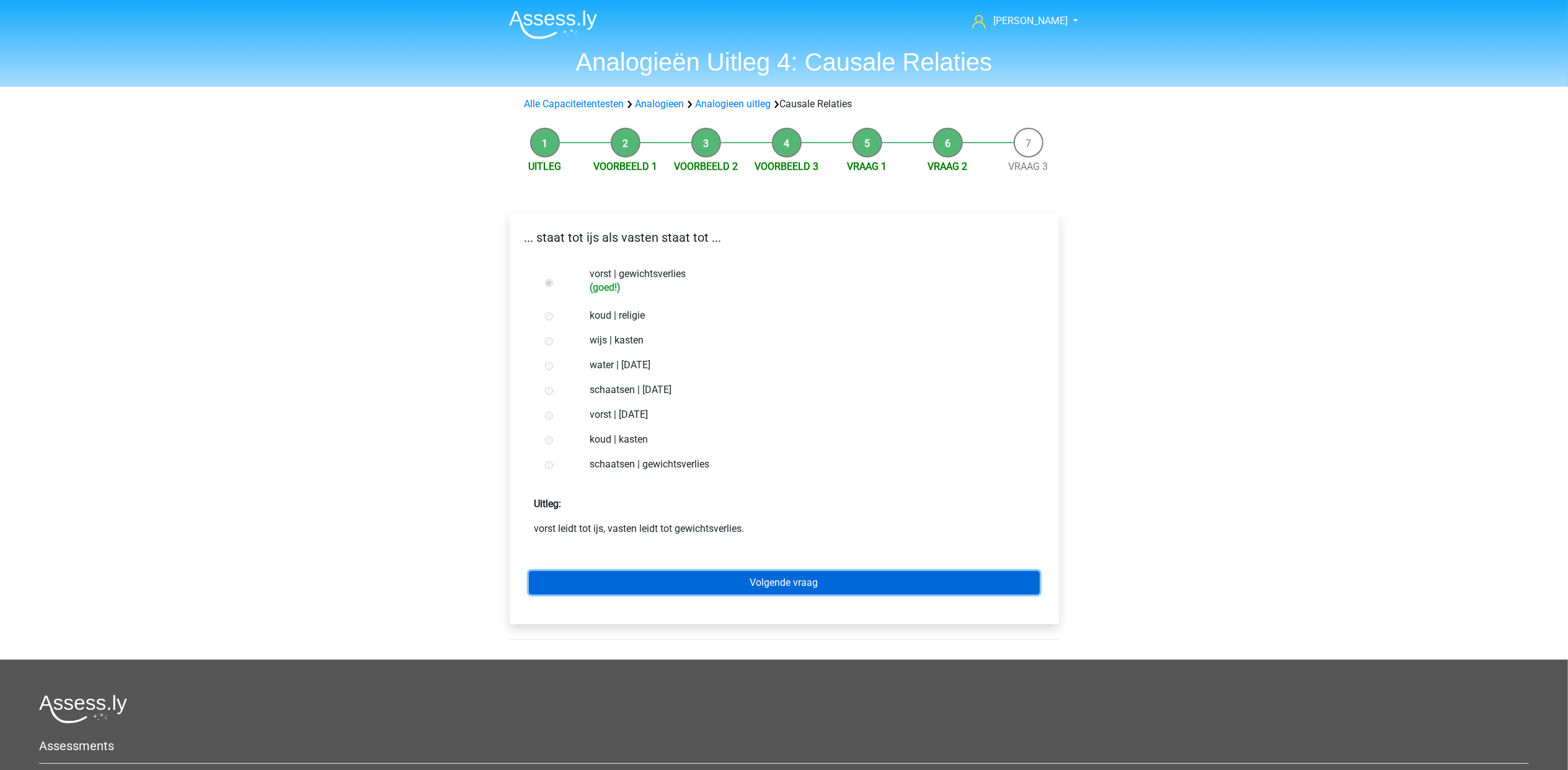
click at [762, 576] on link "Volgende vraag" at bounding box center [784, 583] width 511 height 24
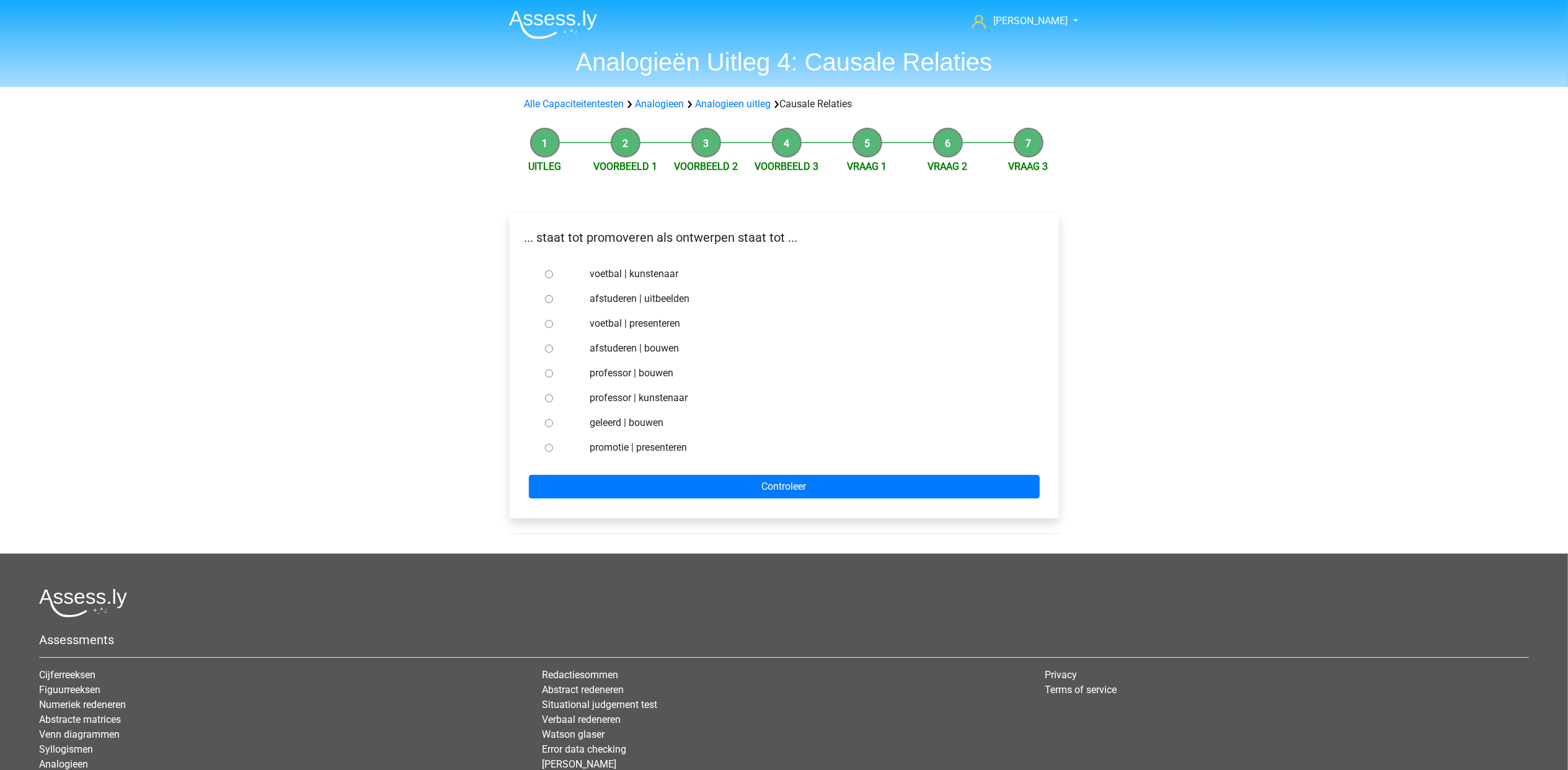
click at [546, 347] on input "afstuderen | bouwen" at bounding box center [549, 349] width 8 height 8
radio input "true"
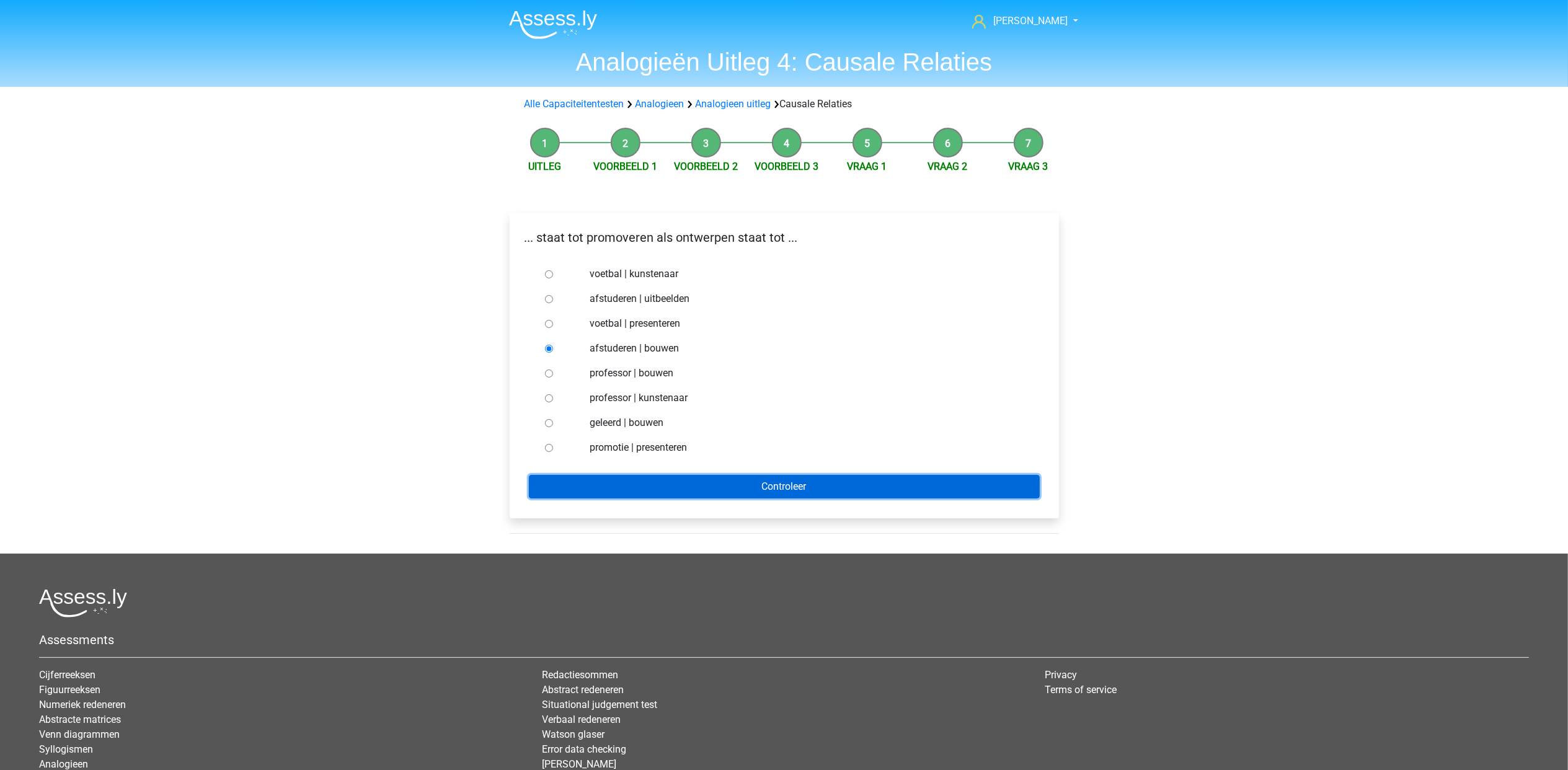
click at [755, 489] on input "Controleer" at bounding box center [784, 487] width 511 height 24
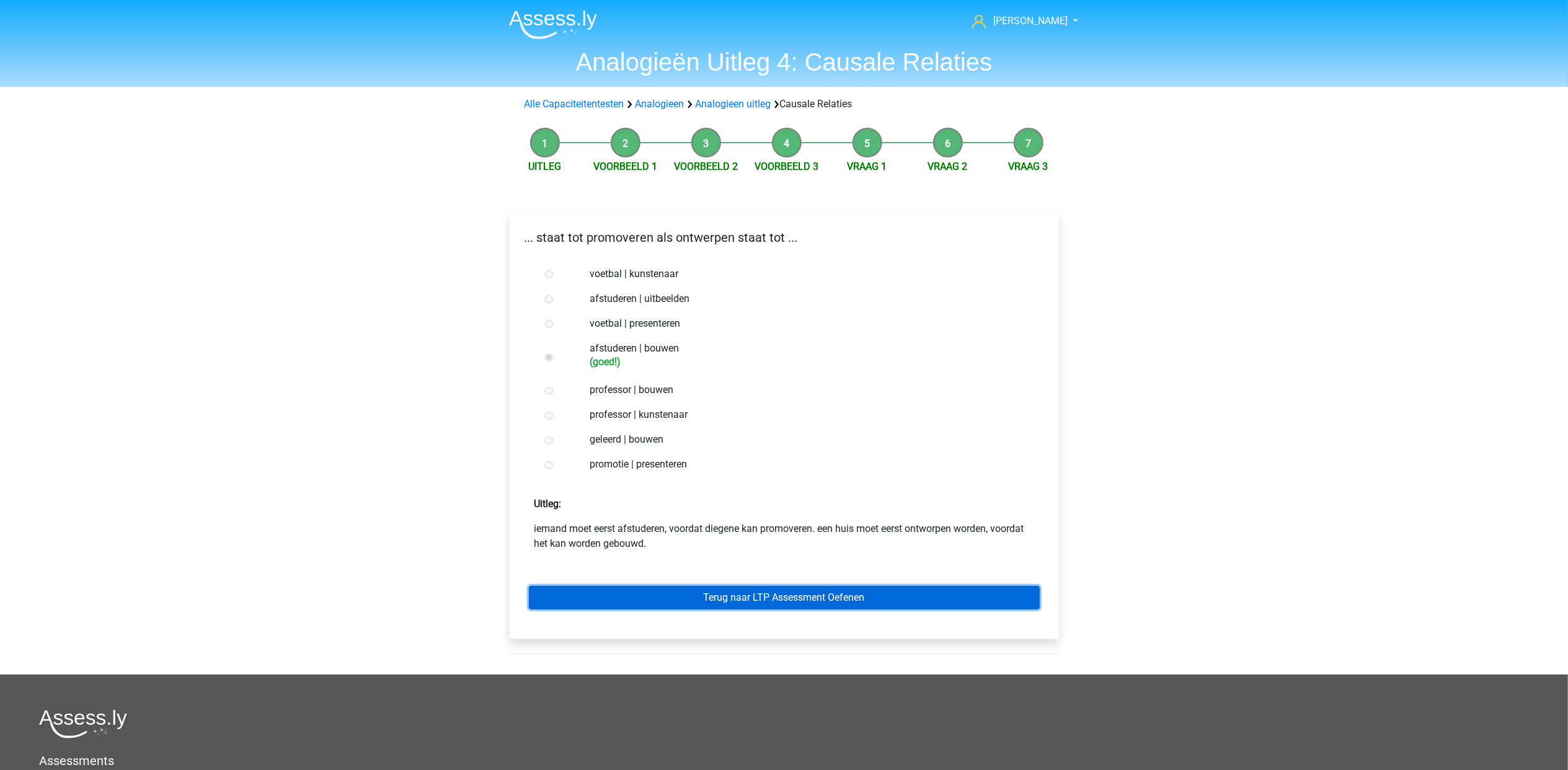
click at [802, 602] on link "Terug naar LTP Assessment Oefenen" at bounding box center [784, 598] width 511 height 24
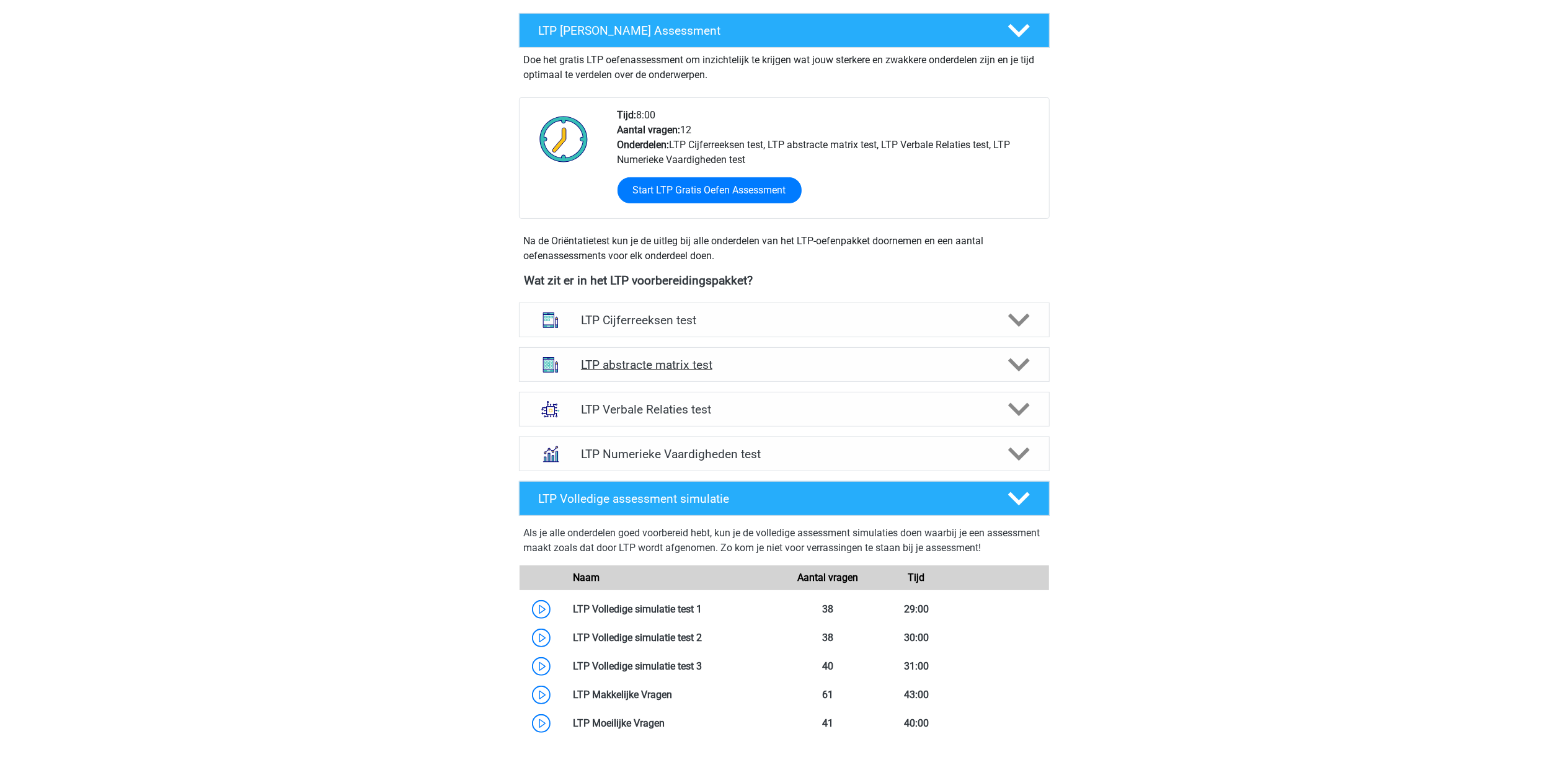
scroll to position [248, 0]
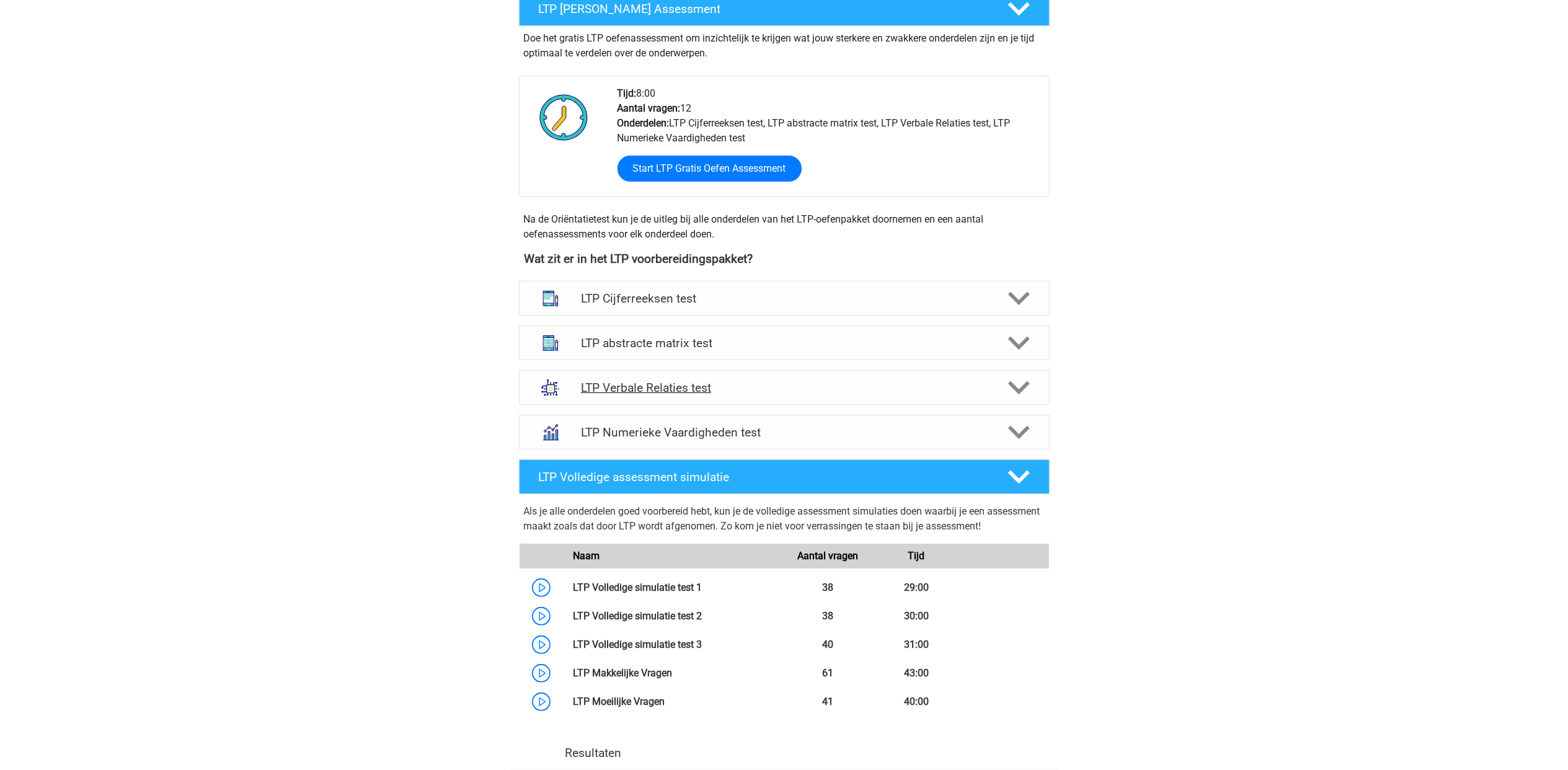
click at [799, 388] on h4 "LTP Verbale Relaties test" at bounding box center [784, 387] width 406 height 14
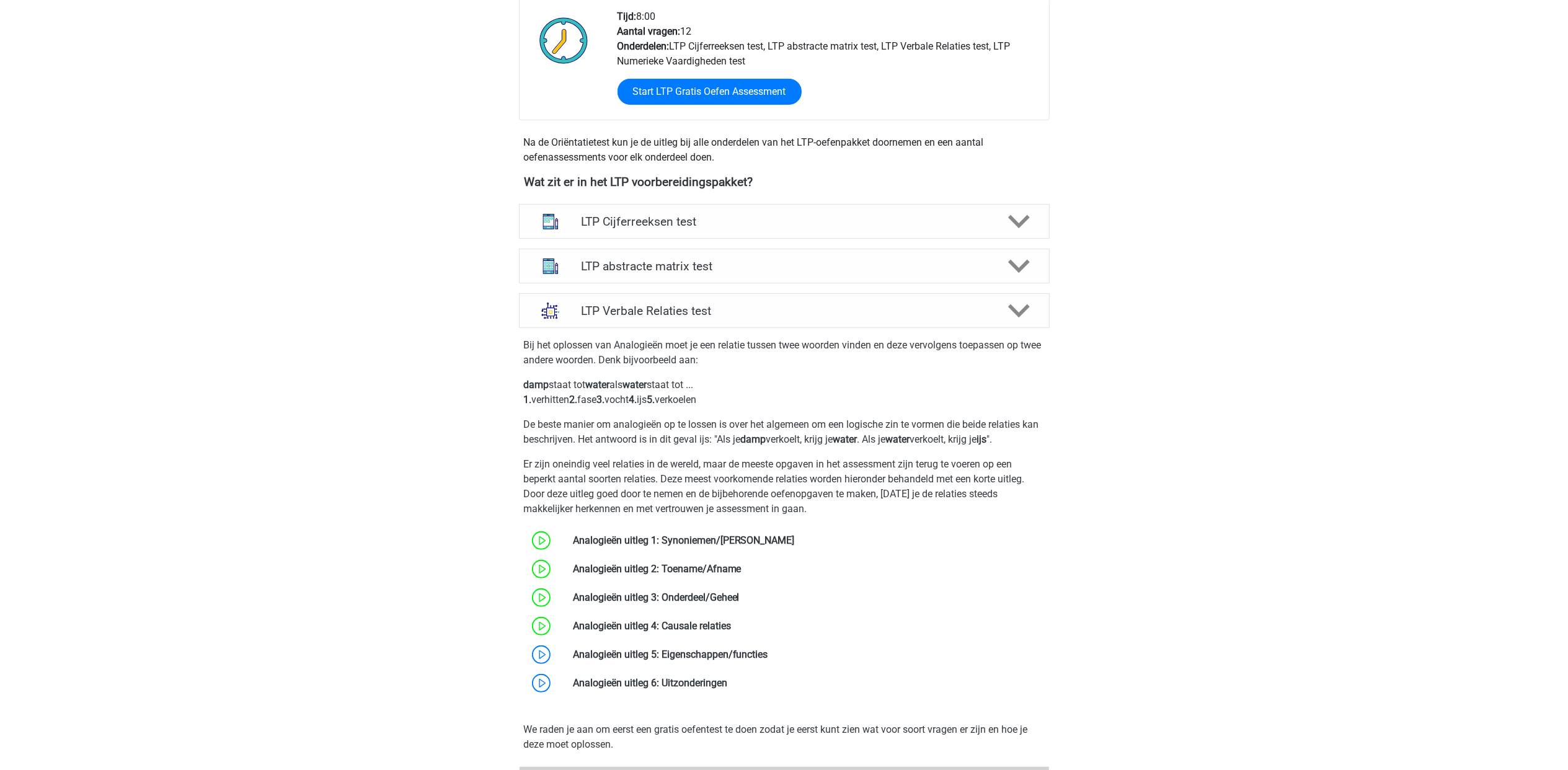
scroll to position [413, 0]
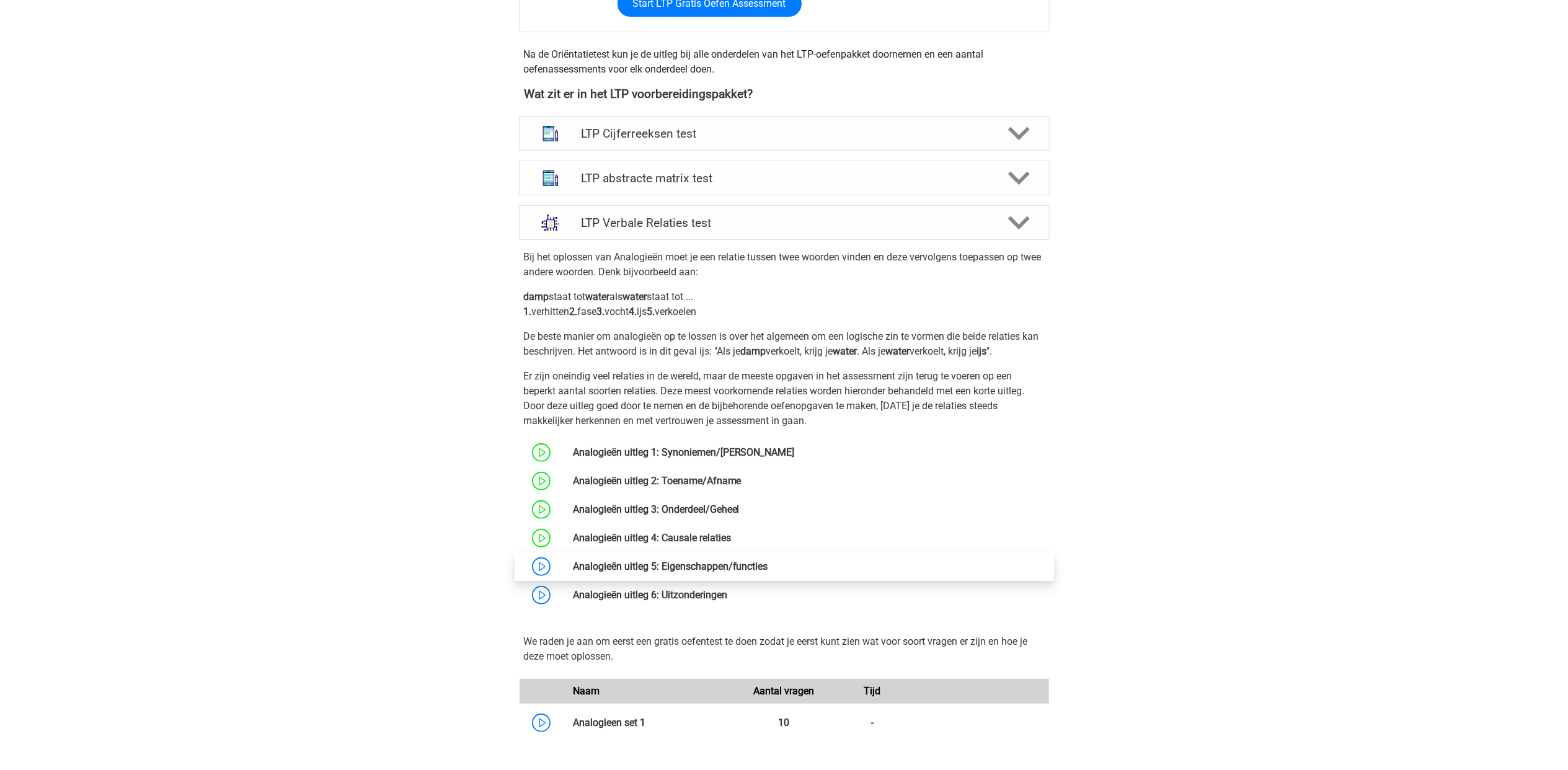
click at [768, 561] on link at bounding box center [768, 567] width 0 height 12
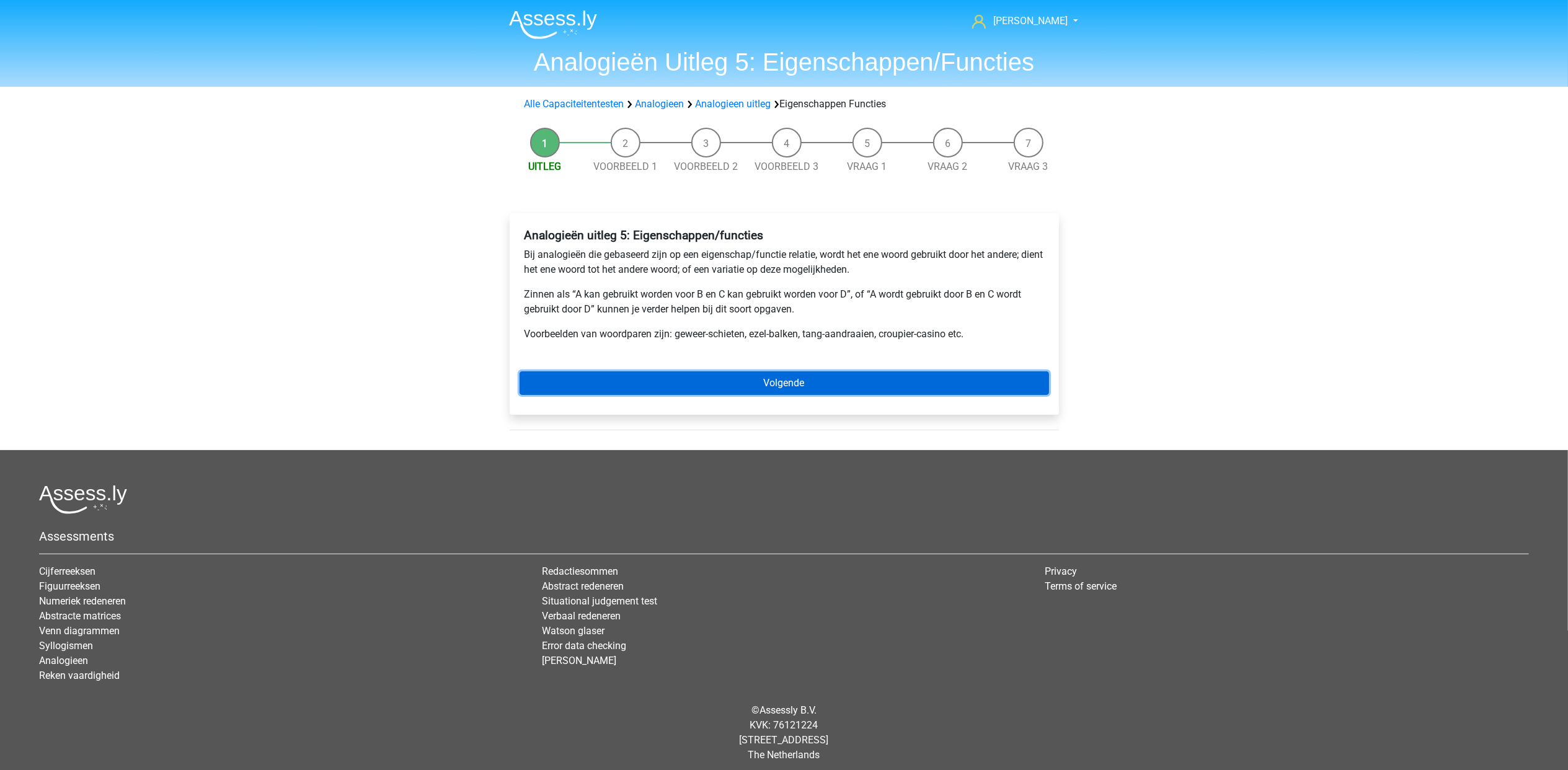
click at [834, 388] on link "Volgende" at bounding box center [784, 383] width 529 height 24
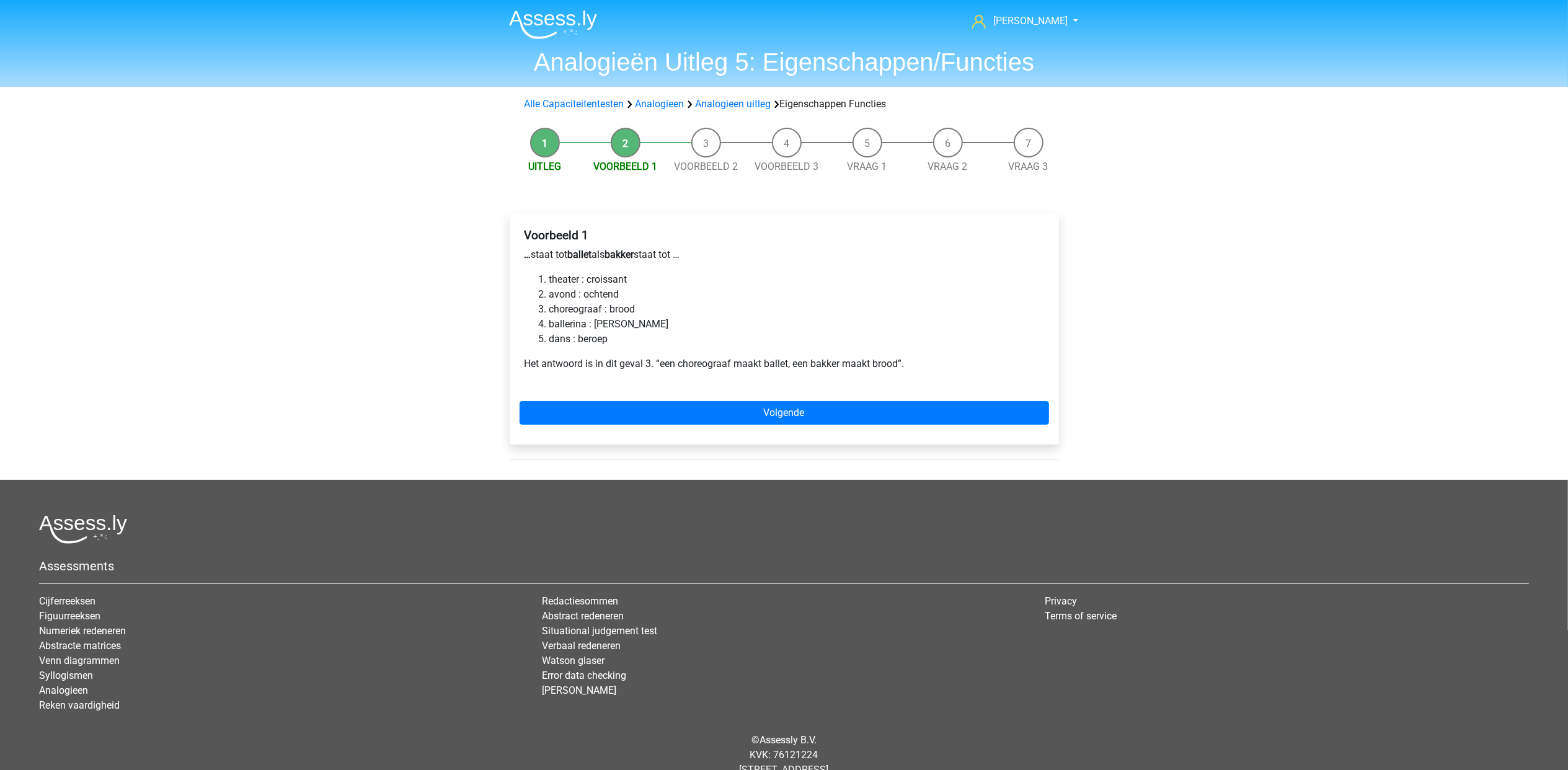
drag, startPoint x: 0, startPoint y: 0, endPoint x: 1220, endPoint y: 261, distance: 1247.6
click at [1220, 261] on div "Arthur arthurmackloet@hotmail.com Nederlands English" at bounding box center [784, 403] width 1568 height 807
click at [854, 409] on link "Volgende" at bounding box center [784, 413] width 529 height 24
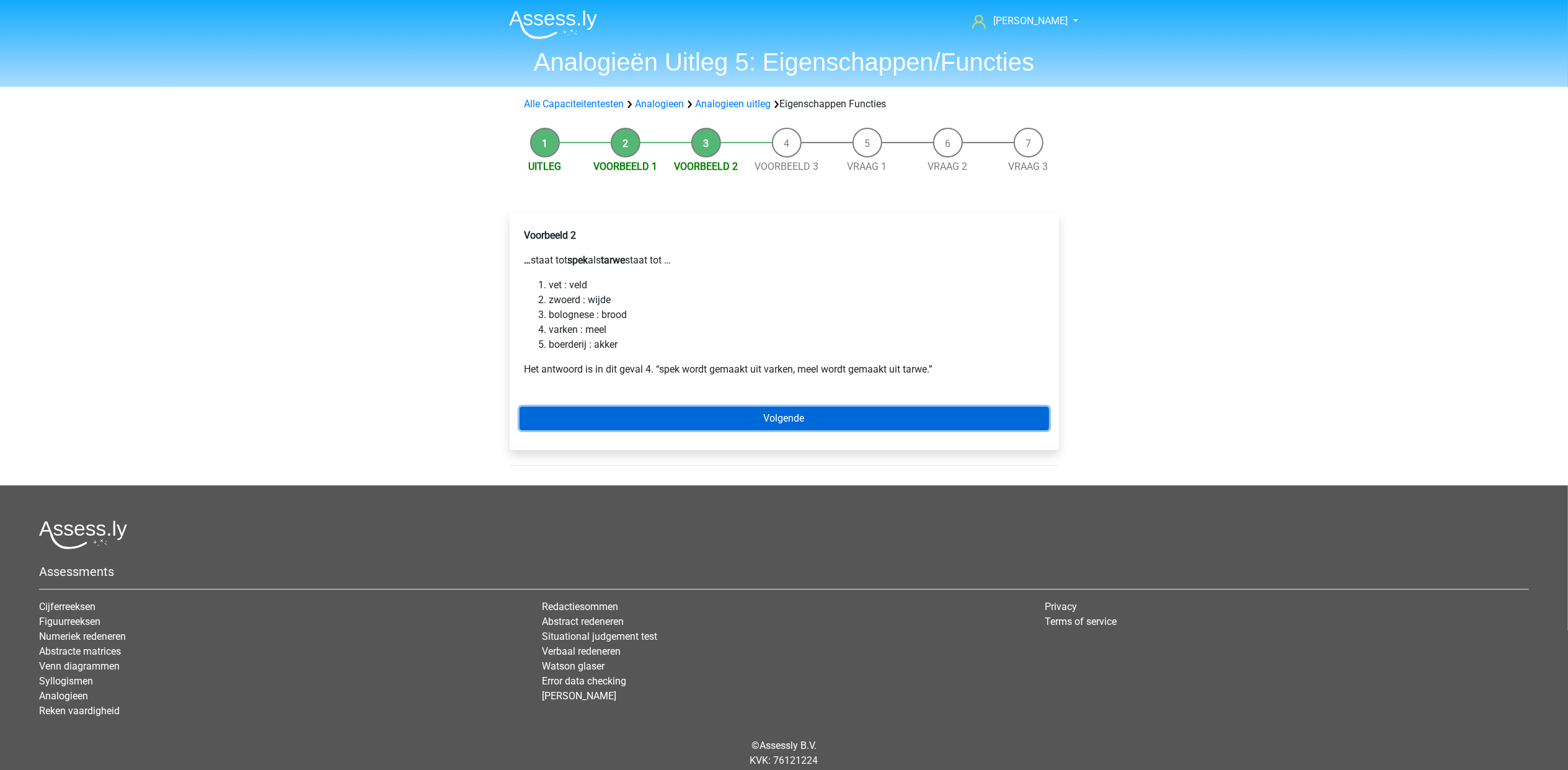
click at [854, 409] on link "Volgende" at bounding box center [784, 418] width 529 height 24
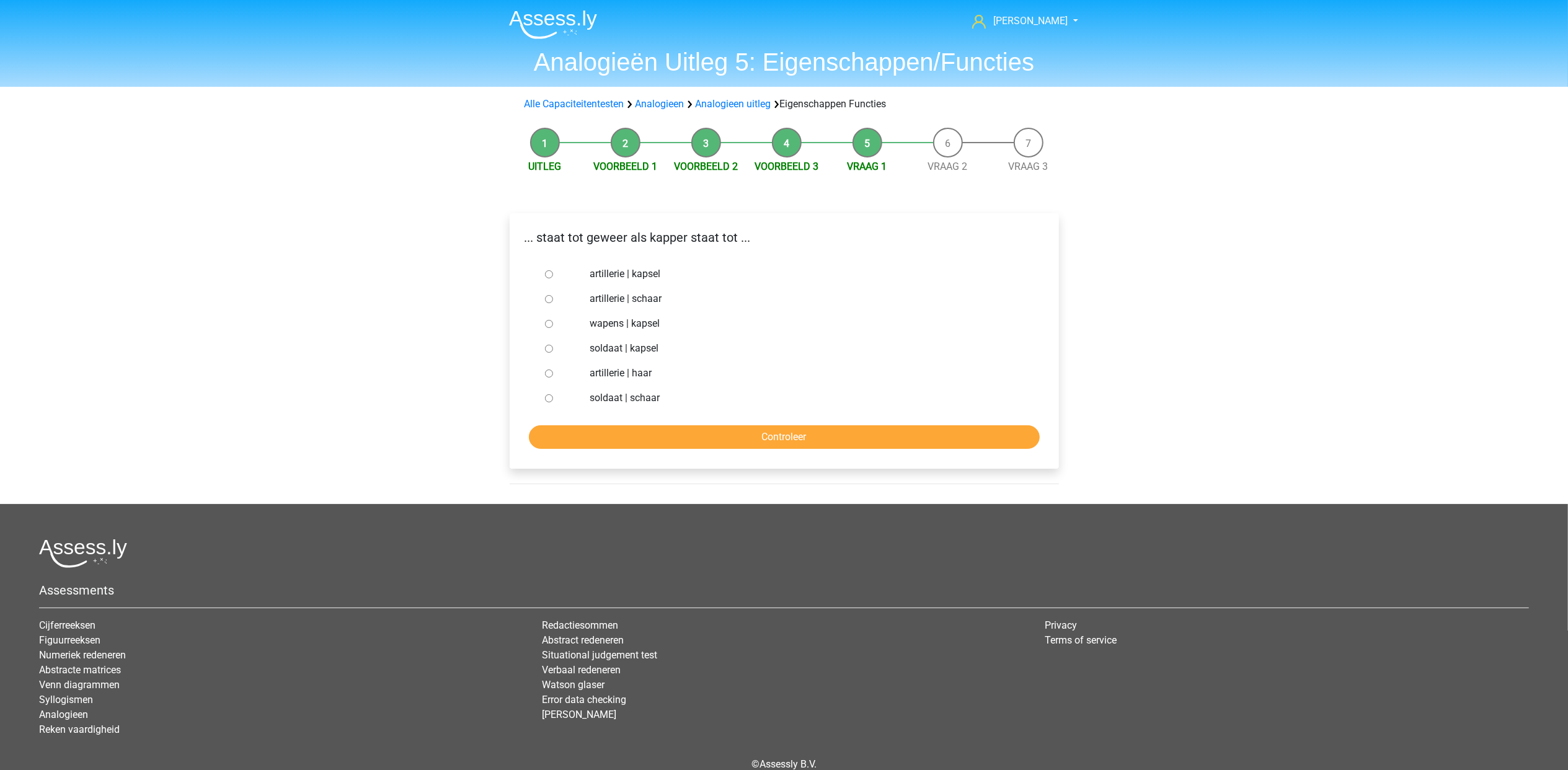
click at [649, 404] on label "soldaat | schaar" at bounding box center [804, 398] width 429 height 15
click at [553, 402] on input "soldaat | schaar" at bounding box center [549, 399] width 8 height 8
radio input "true"
click at [682, 433] on input "Controleer" at bounding box center [784, 437] width 511 height 24
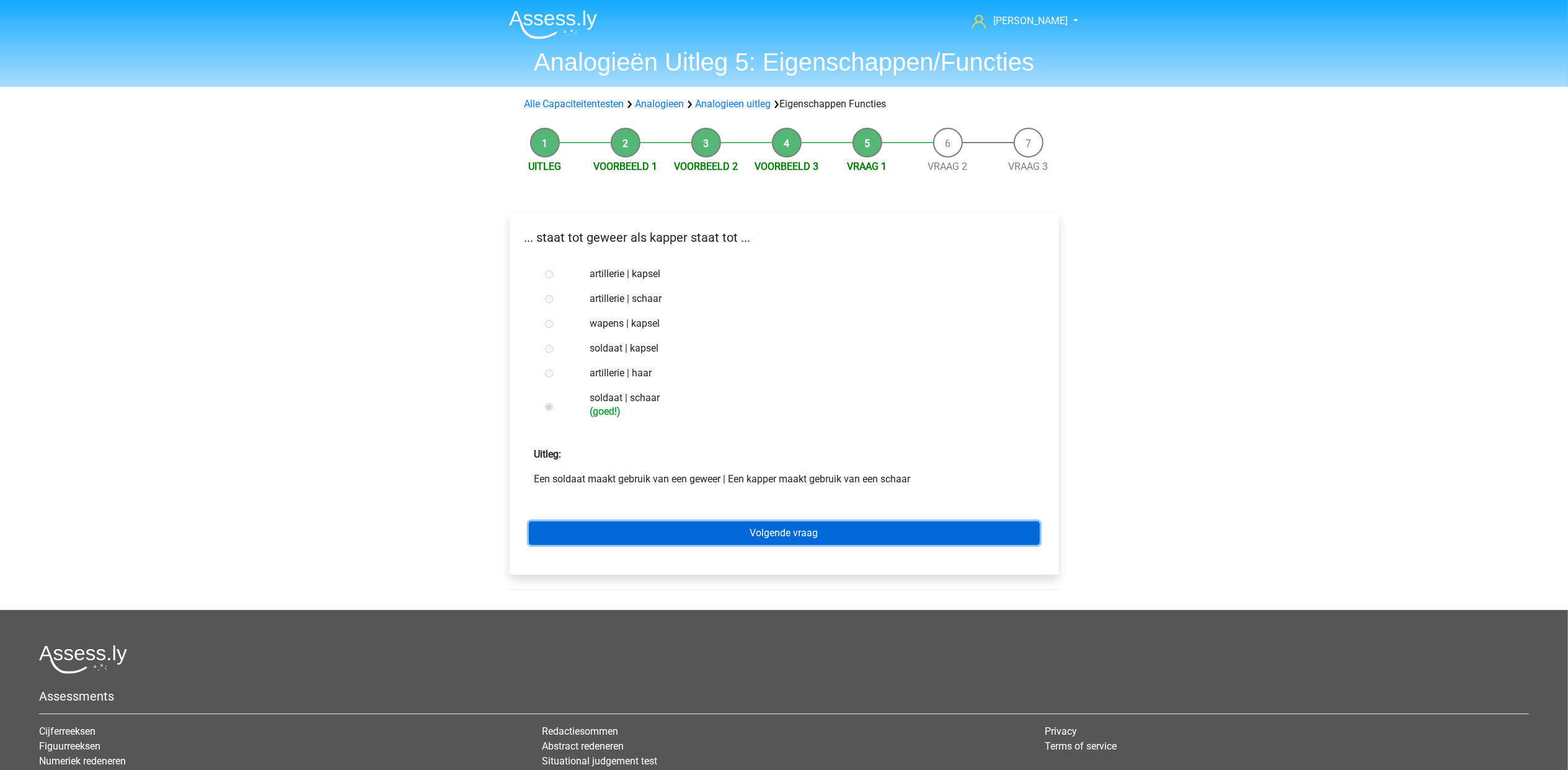
click at [794, 537] on link "Volgende vraag" at bounding box center [784, 534] width 511 height 24
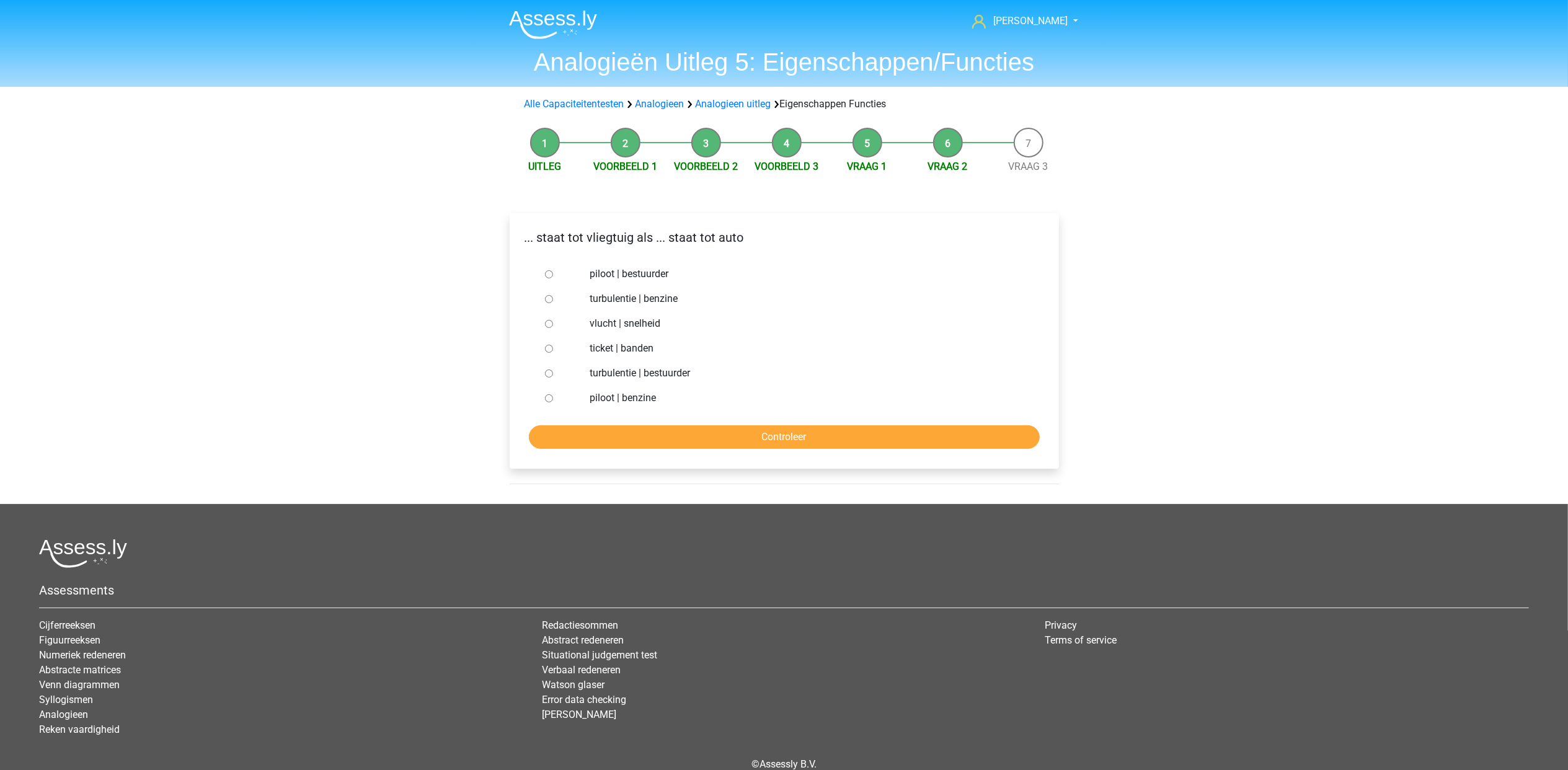
click at [646, 274] on label "piloot | bestuurder" at bounding box center [804, 274] width 429 height 15
click at [553, 274] on input "piloot | bestuurder" at bounding box center [549, 274] width 8 height 8
radio input "true"
click at [795, 430] on input "Controleer" at bounding box center [784, 437] width 511 height 24
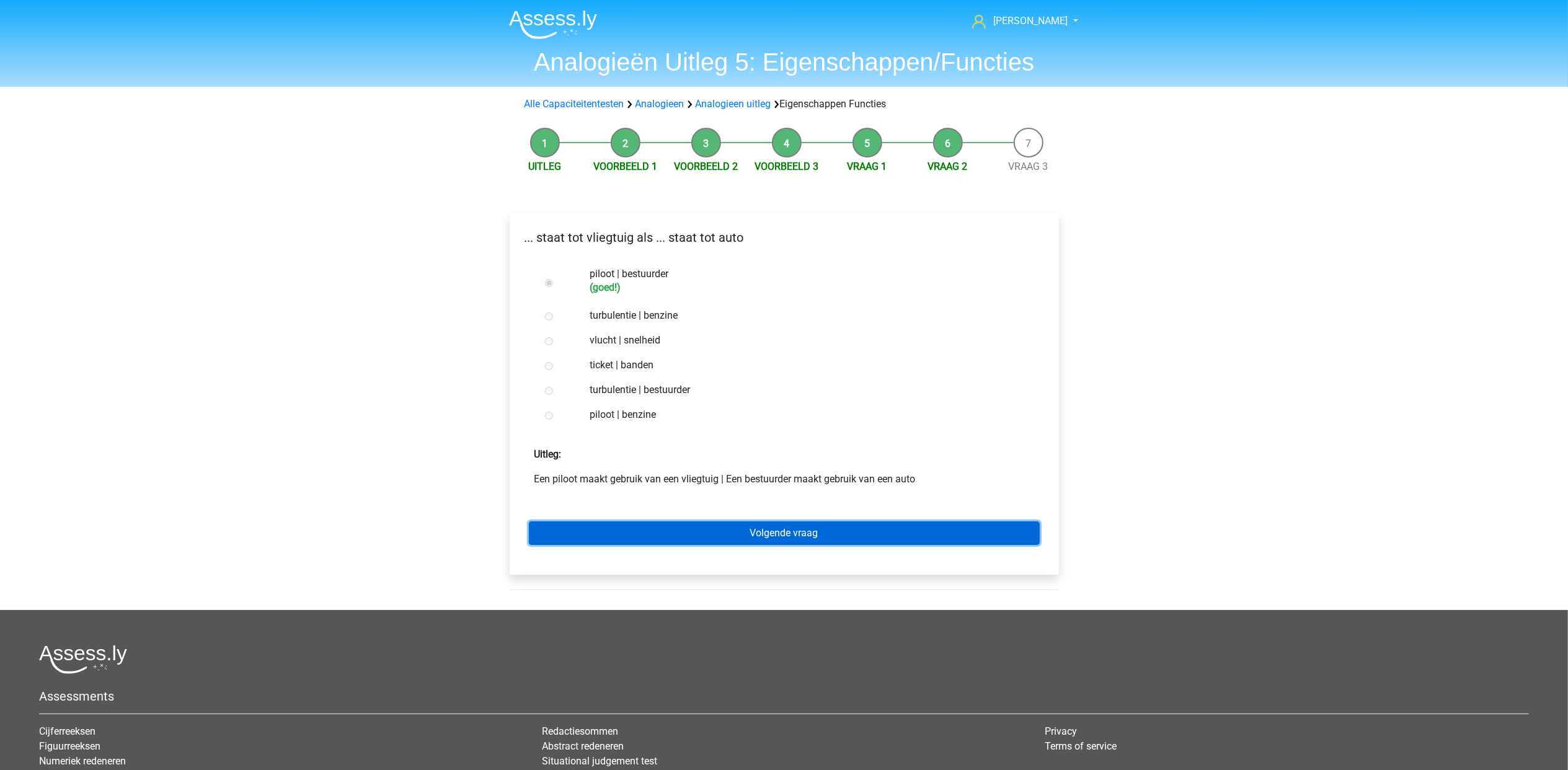
click at [807, 534] on link "Volgende vraag" at bounding box center [784, 534] width 511 height 24
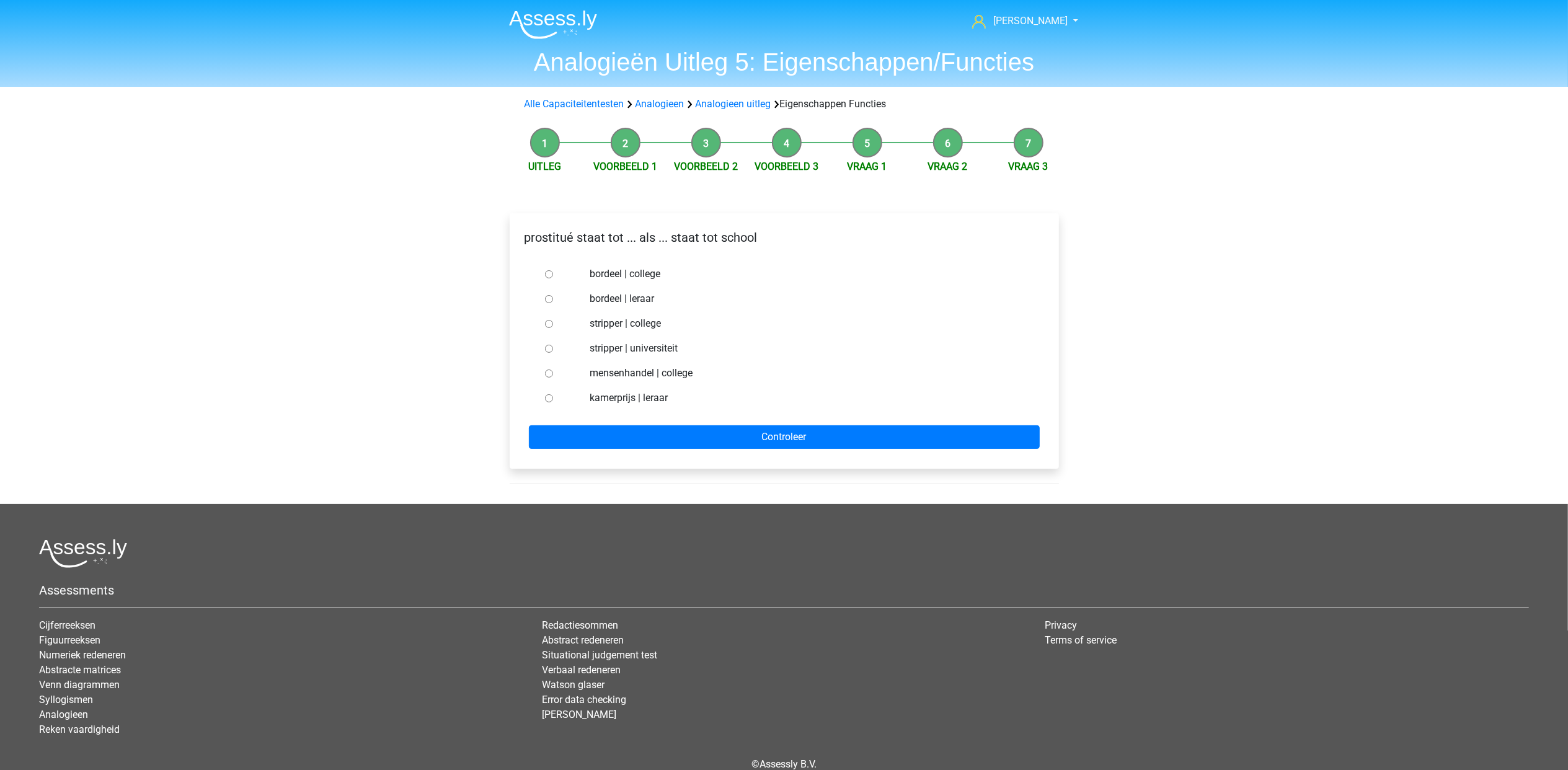
click at [645, 301] on label "bordeel | leraar" at bounding box center [804, 299] width 429 height 15
click at [553, 301] on input "bordeel | leraar" at bounding box center [549, 299] width 8 height 8
radio input "true"
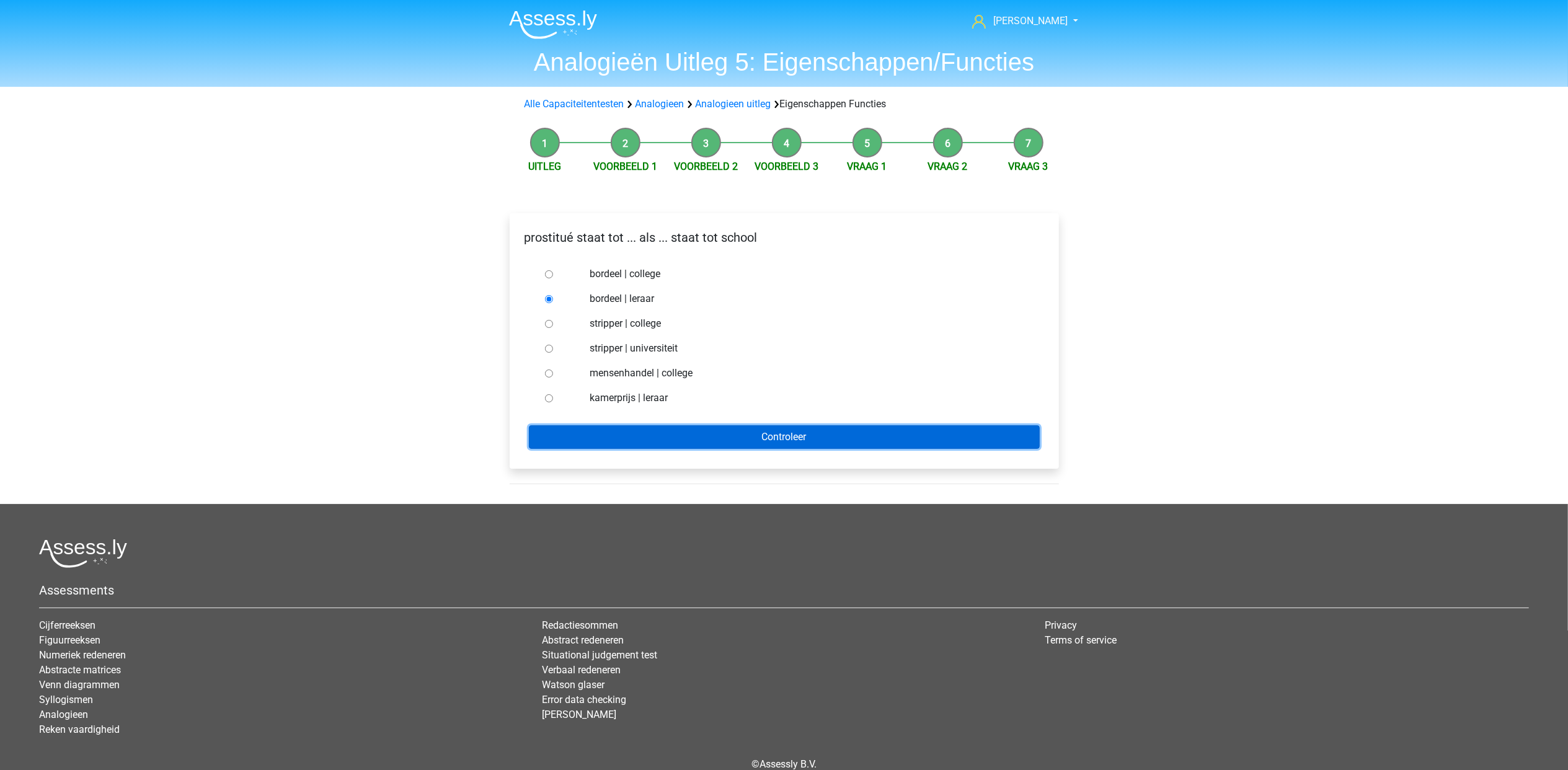
click at [745, 440] on input "Controleer" at bounding box center [784, 437] width 511 height 24
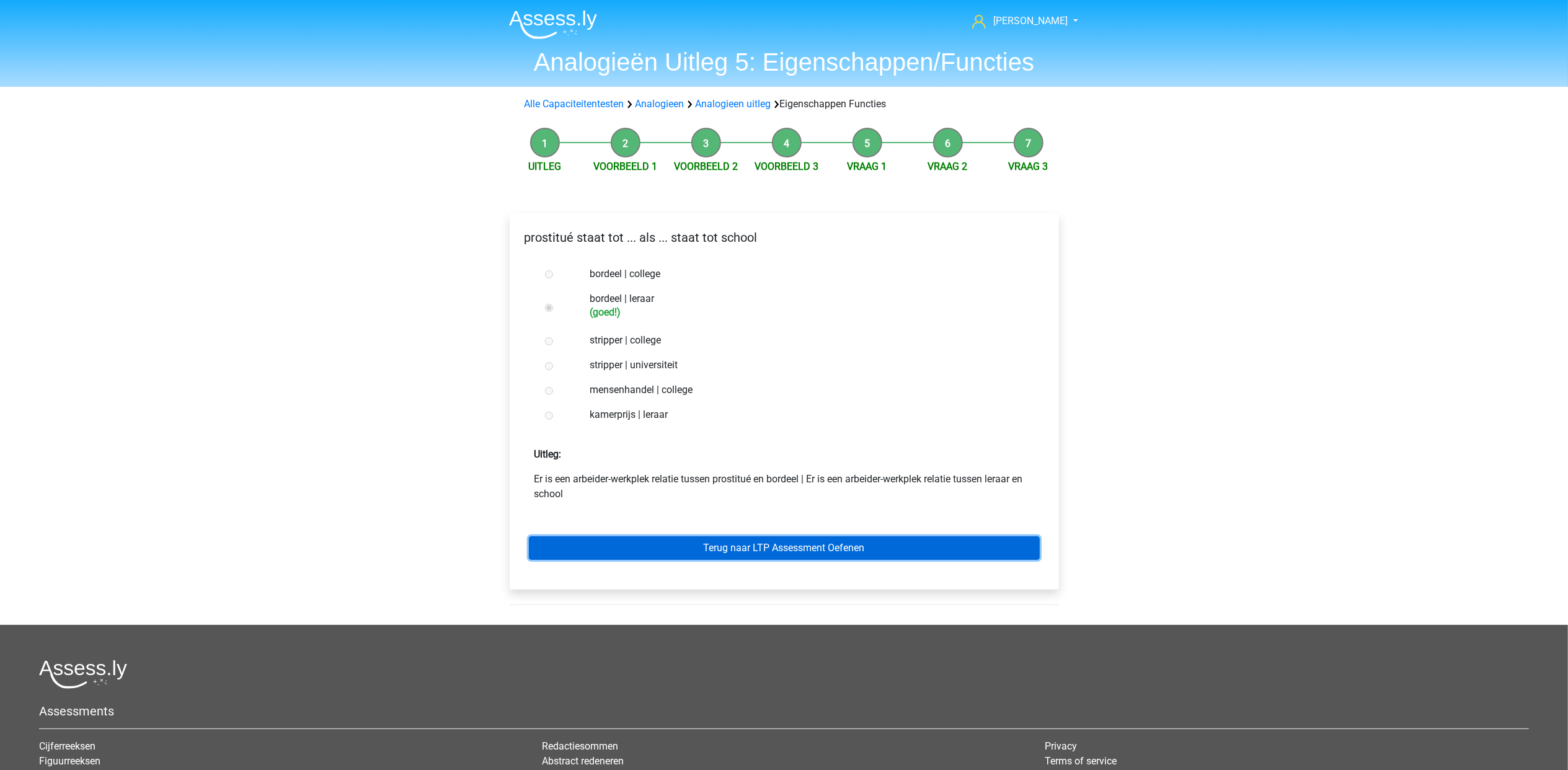
click at [772, 548] on link "Terug naar LTP Assessment Oefenen" at bounding box center [784, 548] width 511 height 24
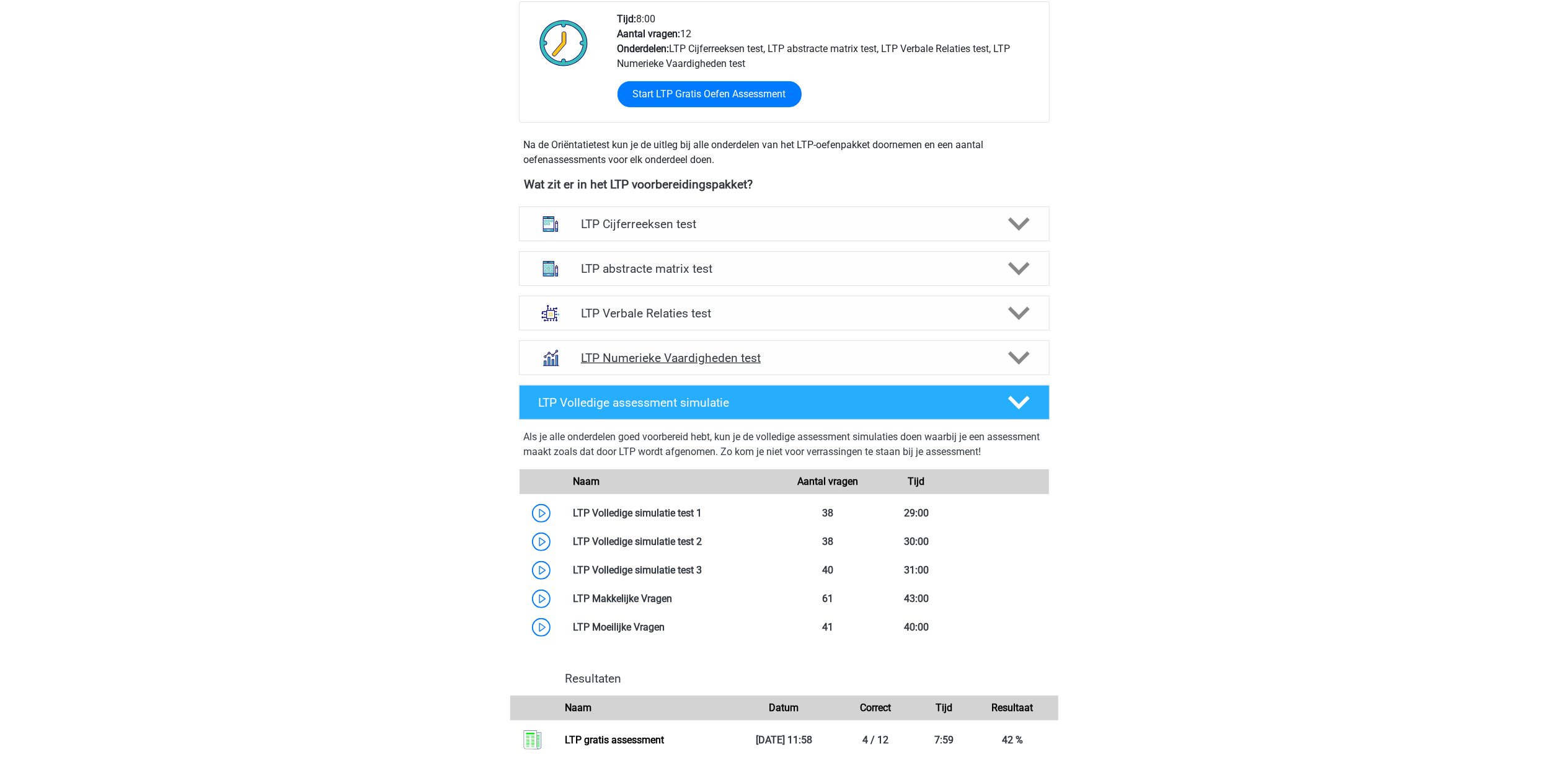
scroll to position [330, 0]
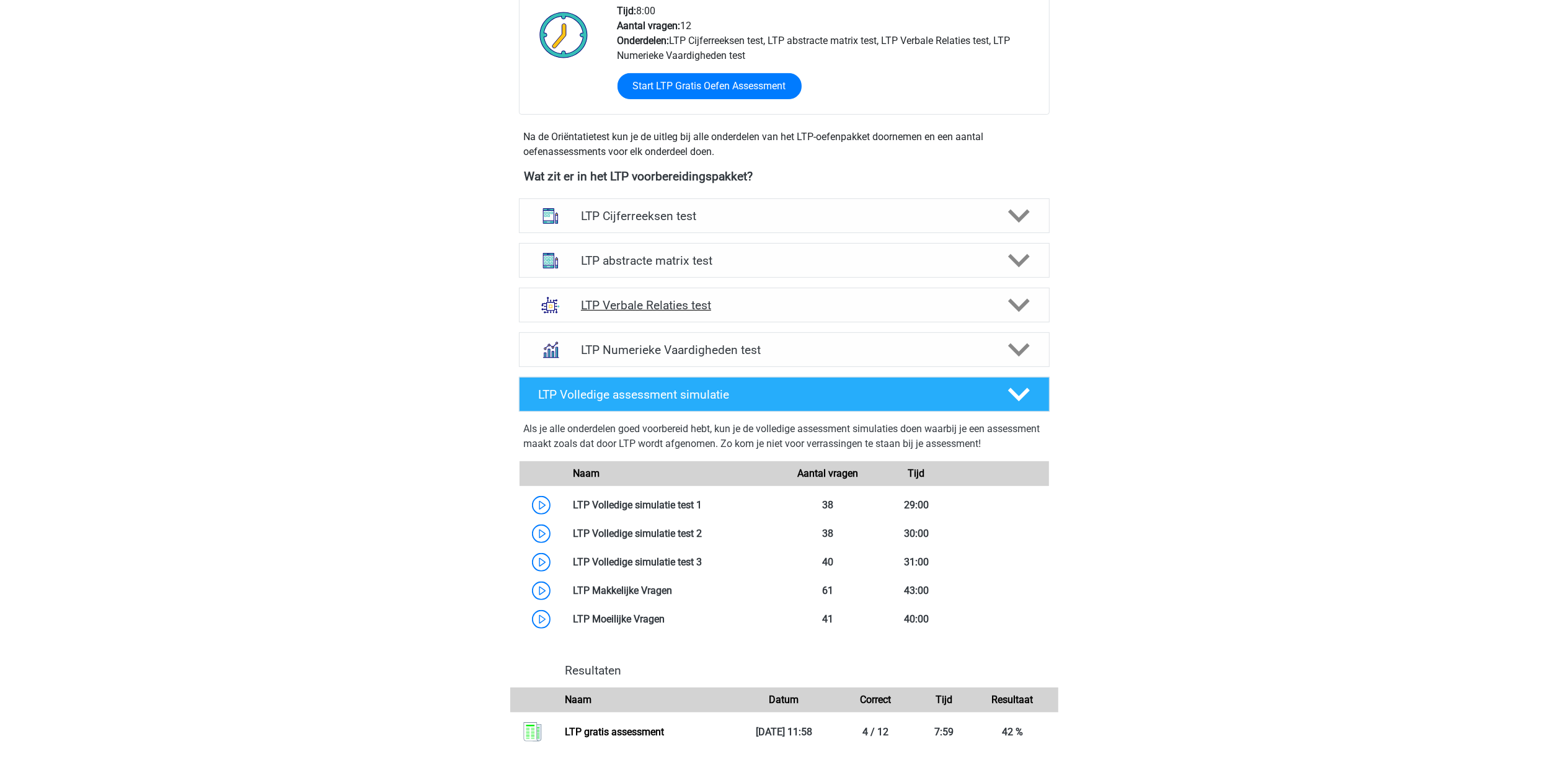
click at [751, 307] on h4 "LTP Verbale Relaties test" at bounding box center [784, 305] width 406 height 14
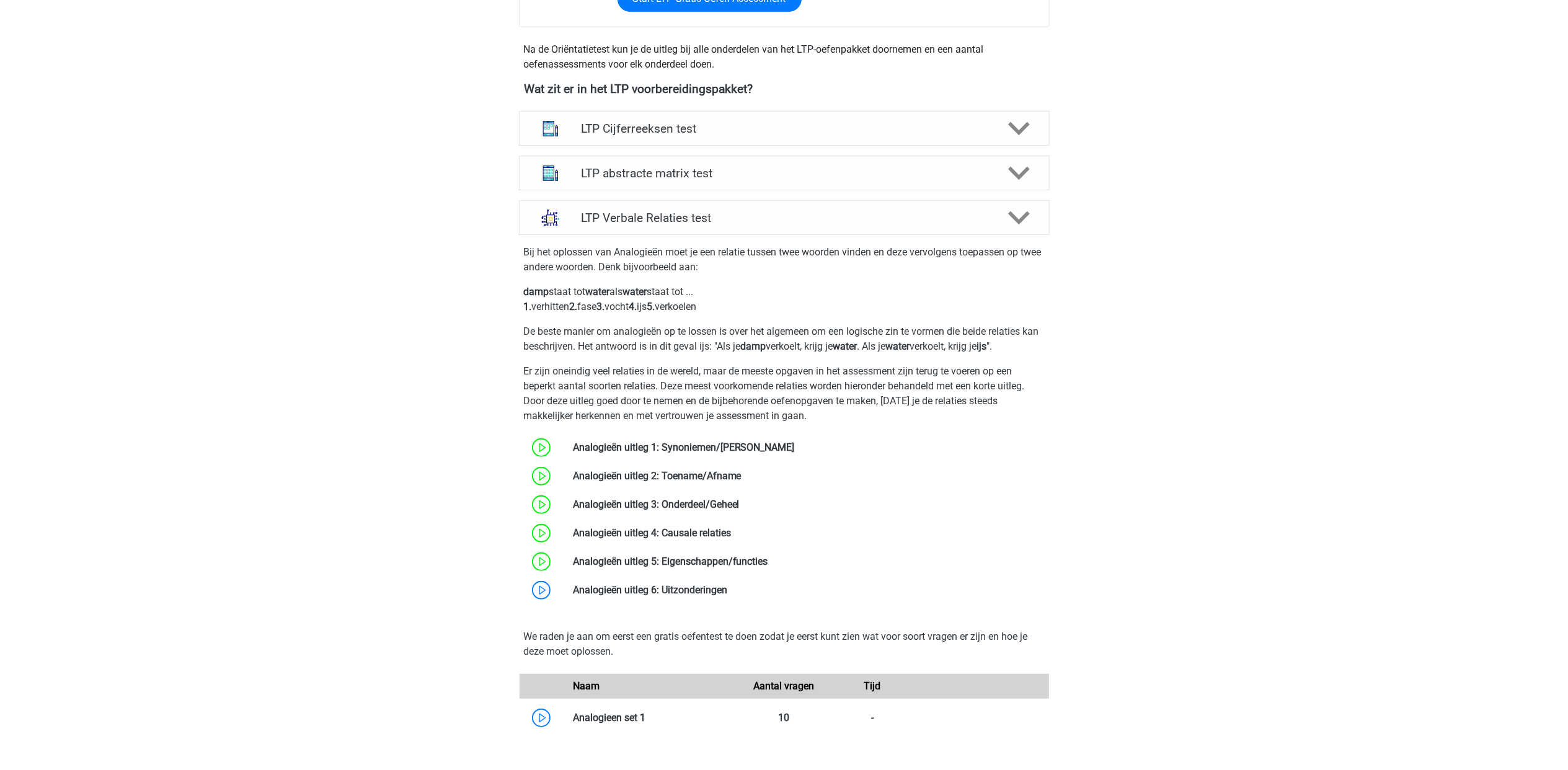
scroll to position [496, 0]
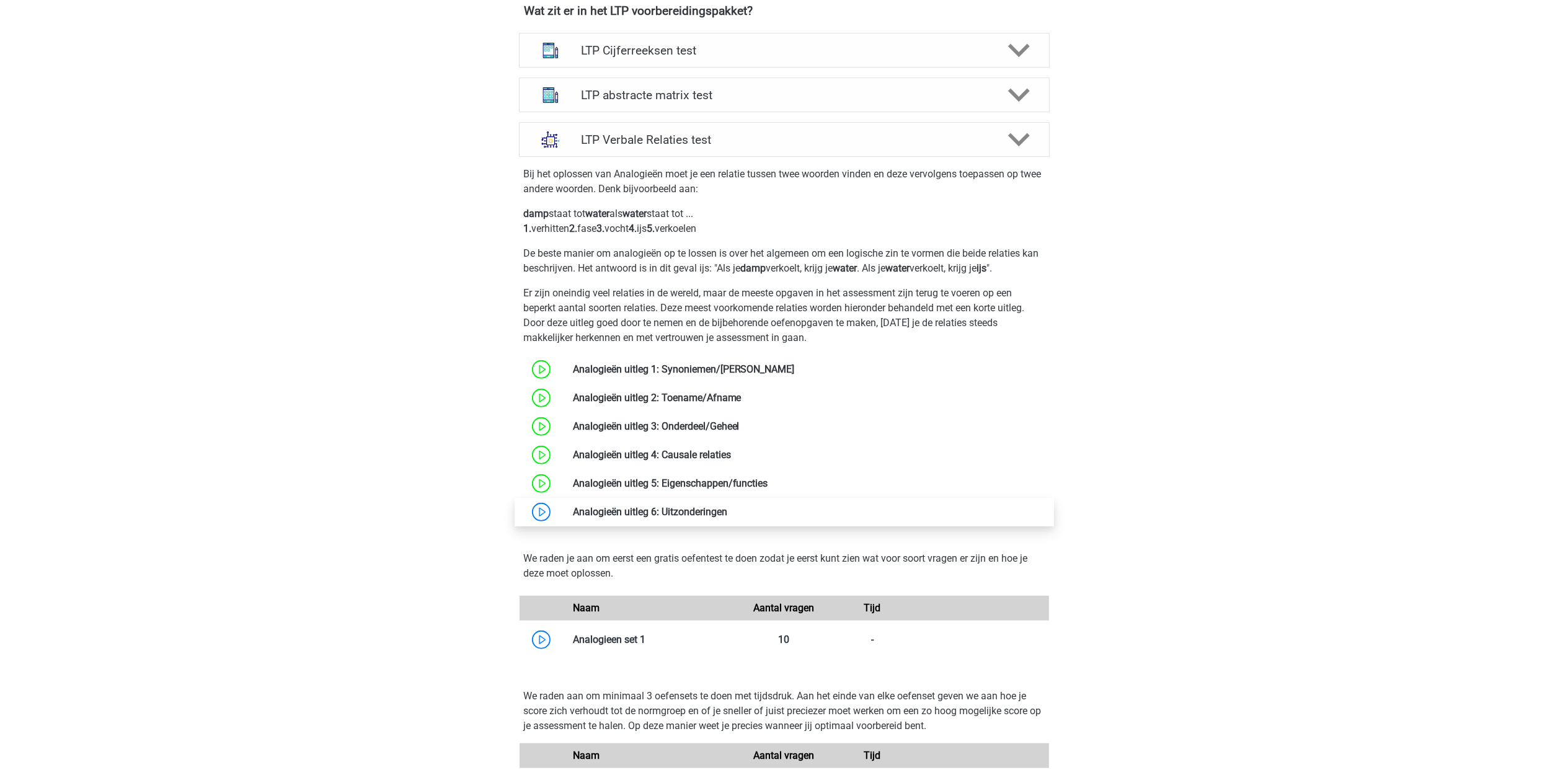
click at [728, 512] on link at bounding box center [728, 512] width 0 height 12
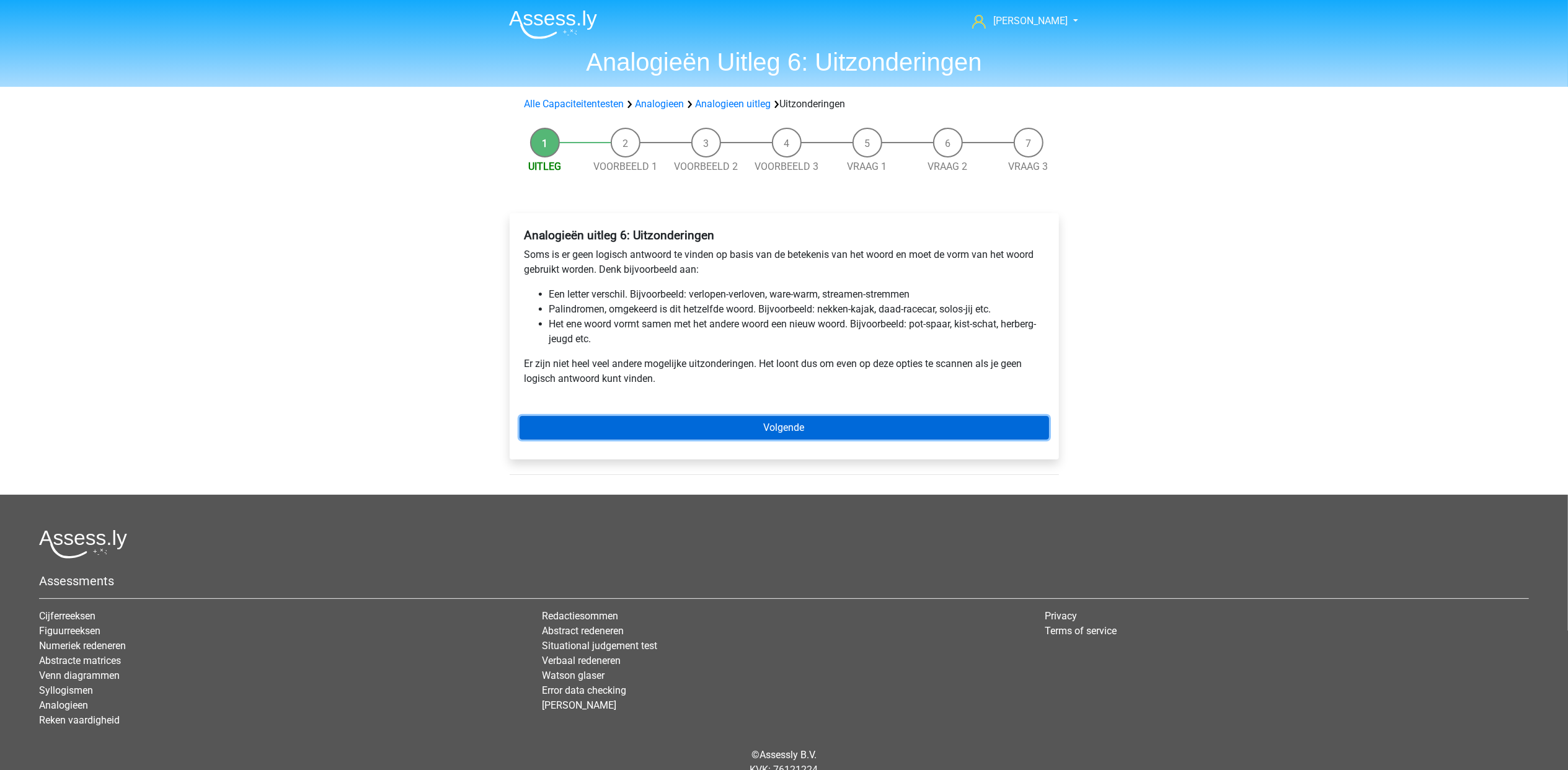
click at [745, 422] on link "Volgende" at bounding box center [784, 428] width 529 height 24
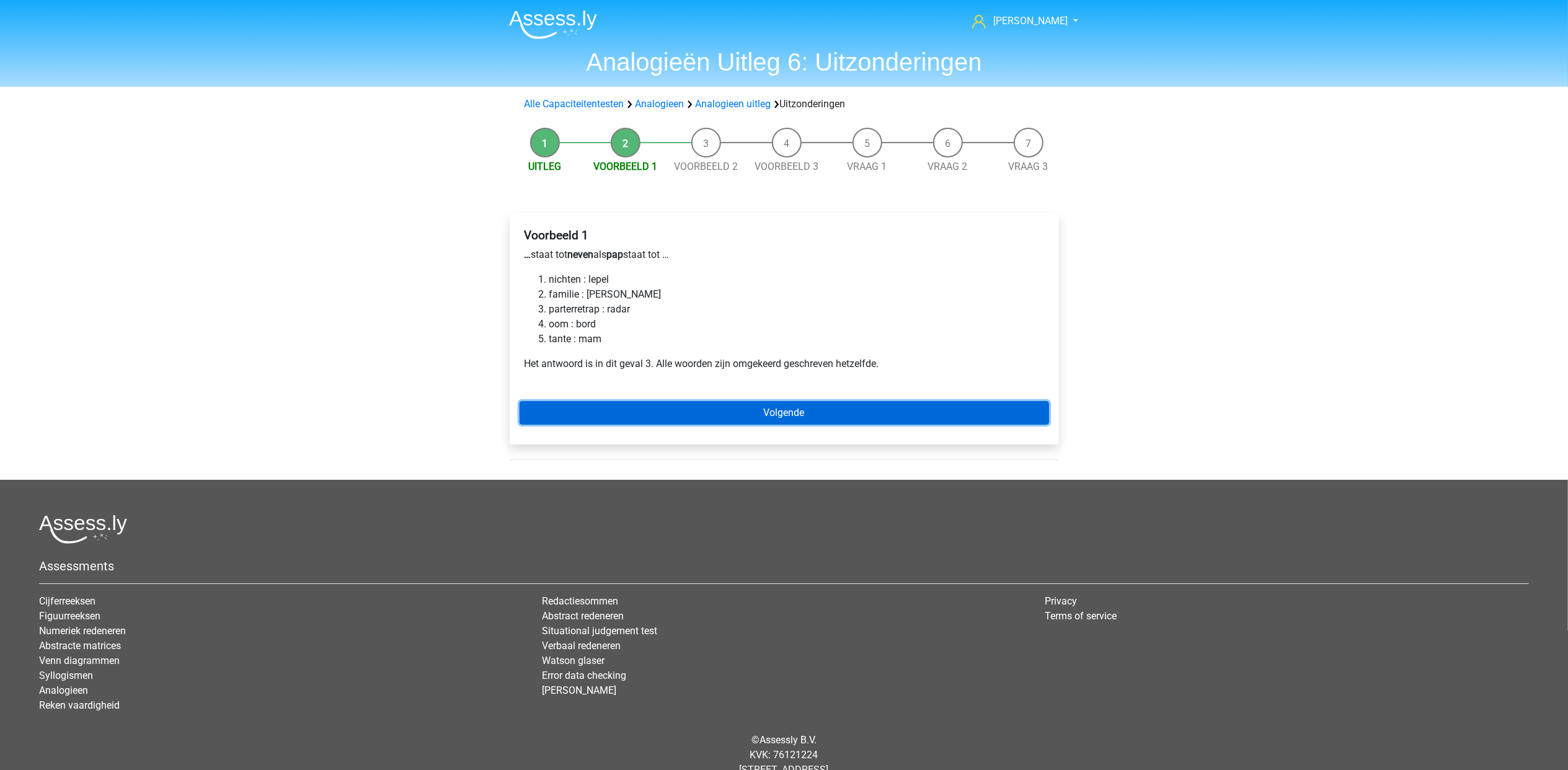
click at [745, 420] on link "Volgende" at bounding box center [784, 413] width 529 height 24
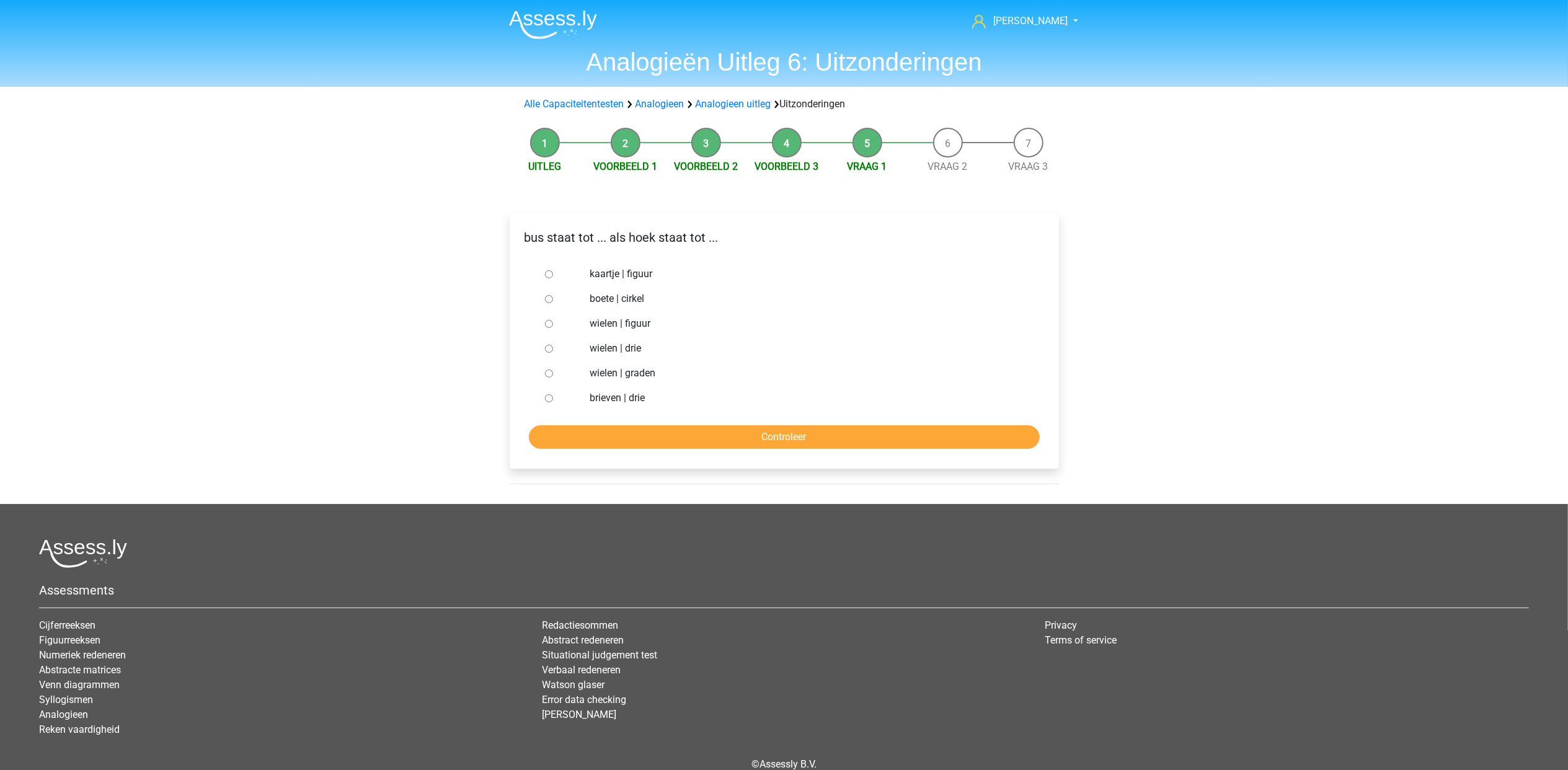
click at [633, 274] on label "kaartje | figuur" at bounding box center [804, 274] width 429 height 15
click at [553, 274] on input "kaartje | figuur" at bounding box center [549, 274] width 8 height 8
radio input "true"
click at [641, 397] on label "brieven | drie" at bounding box center [804, 398] width 429 height 15
click at [553, 397] on input "brieven | drie" at bounding box center [549, 399] width 8 height 8
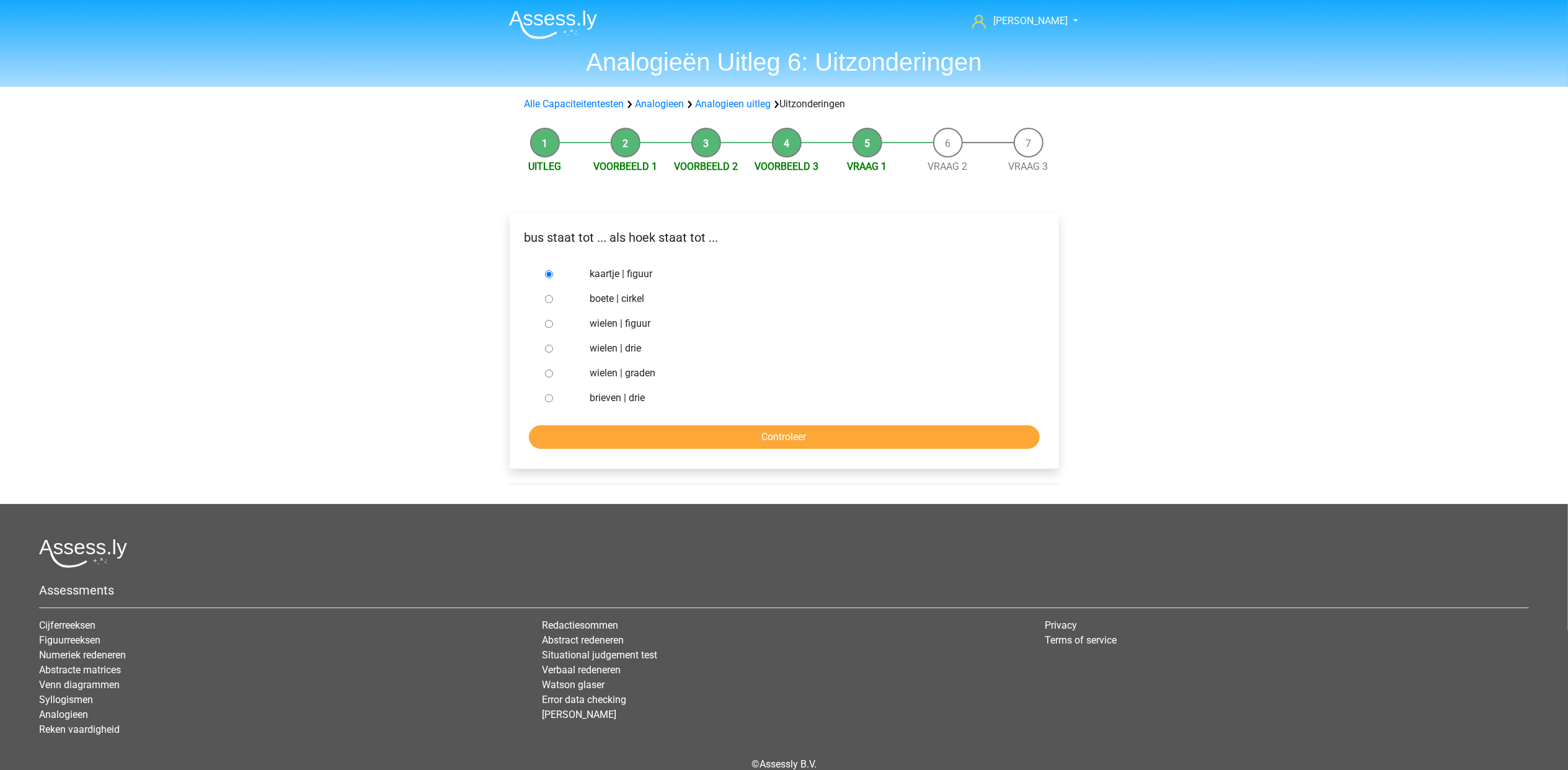
radio input "true"
click at [668, 451] on div "bus staat tot ... als hoek staat tot ... kaartje | figuur boete | cirkel wielen…" at bounding box center [784, 341] width 549 height 256
click at [662, 433] on input "Controleer" at bounding box center [784, 437] width 511 height 24
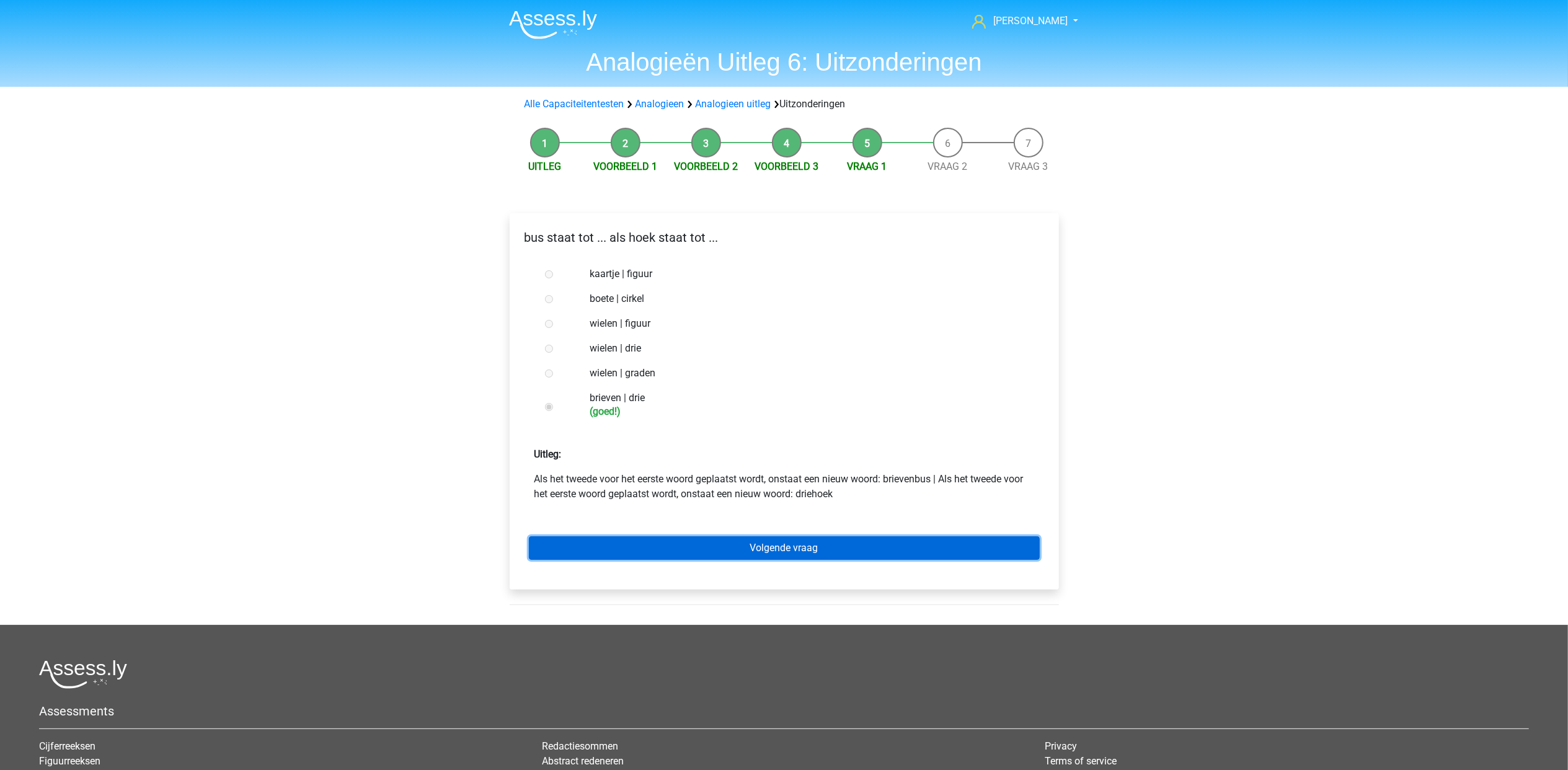
click at [772, 547] on link "Volgende vraag" at bounding box center [784, 548] width 511 height 24
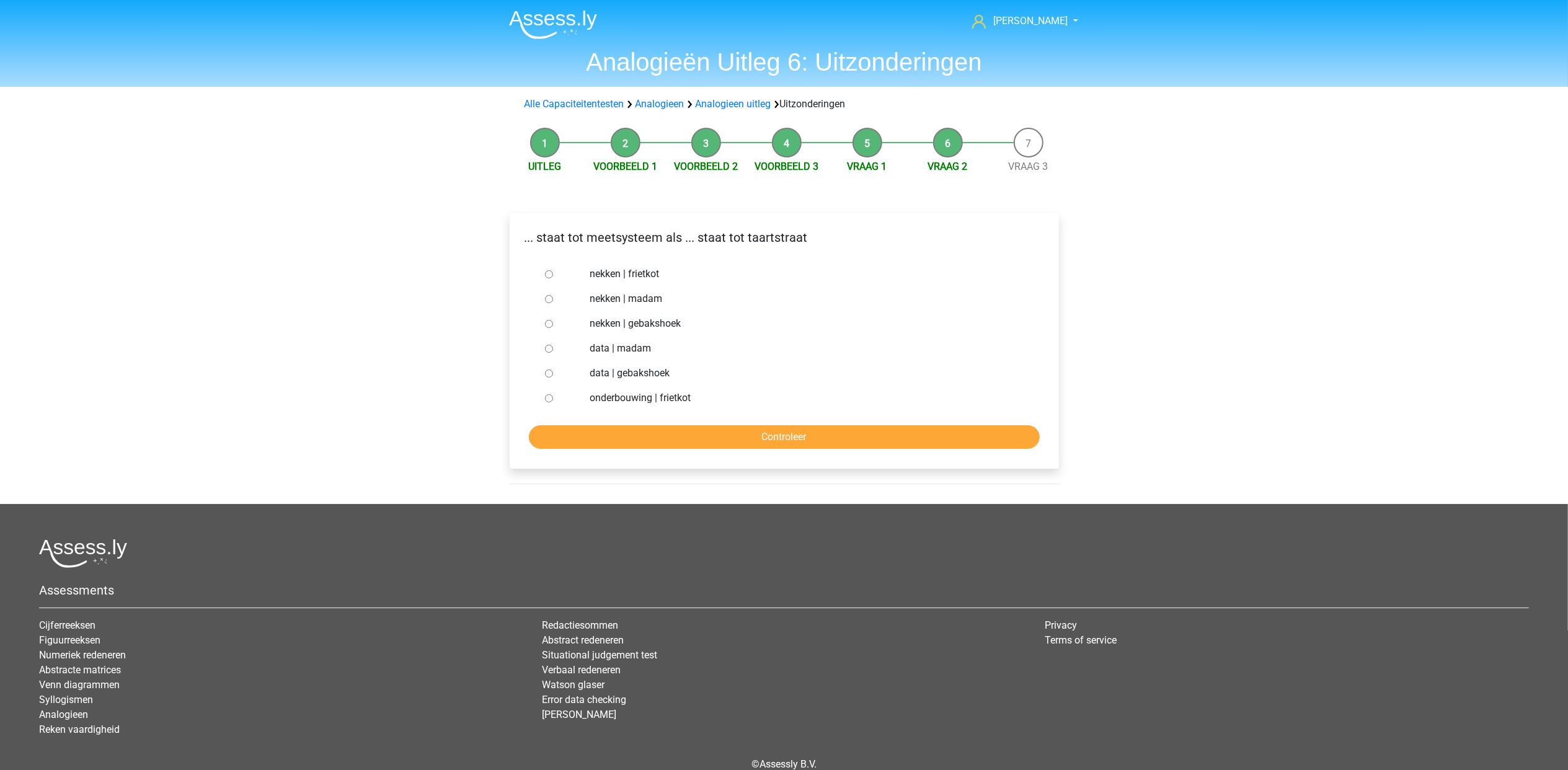
click at [652, 297] on label "nekken | madam" at bounding box center [804, 299] width 429 height 15
click at [553, 297] on input "nekken | madam" at bounding box center [549, 299] width 8 height 8
radio input "true"
click at [723, 428] on input "Controleer" at bounding box center [784, 437] width 511 height 24
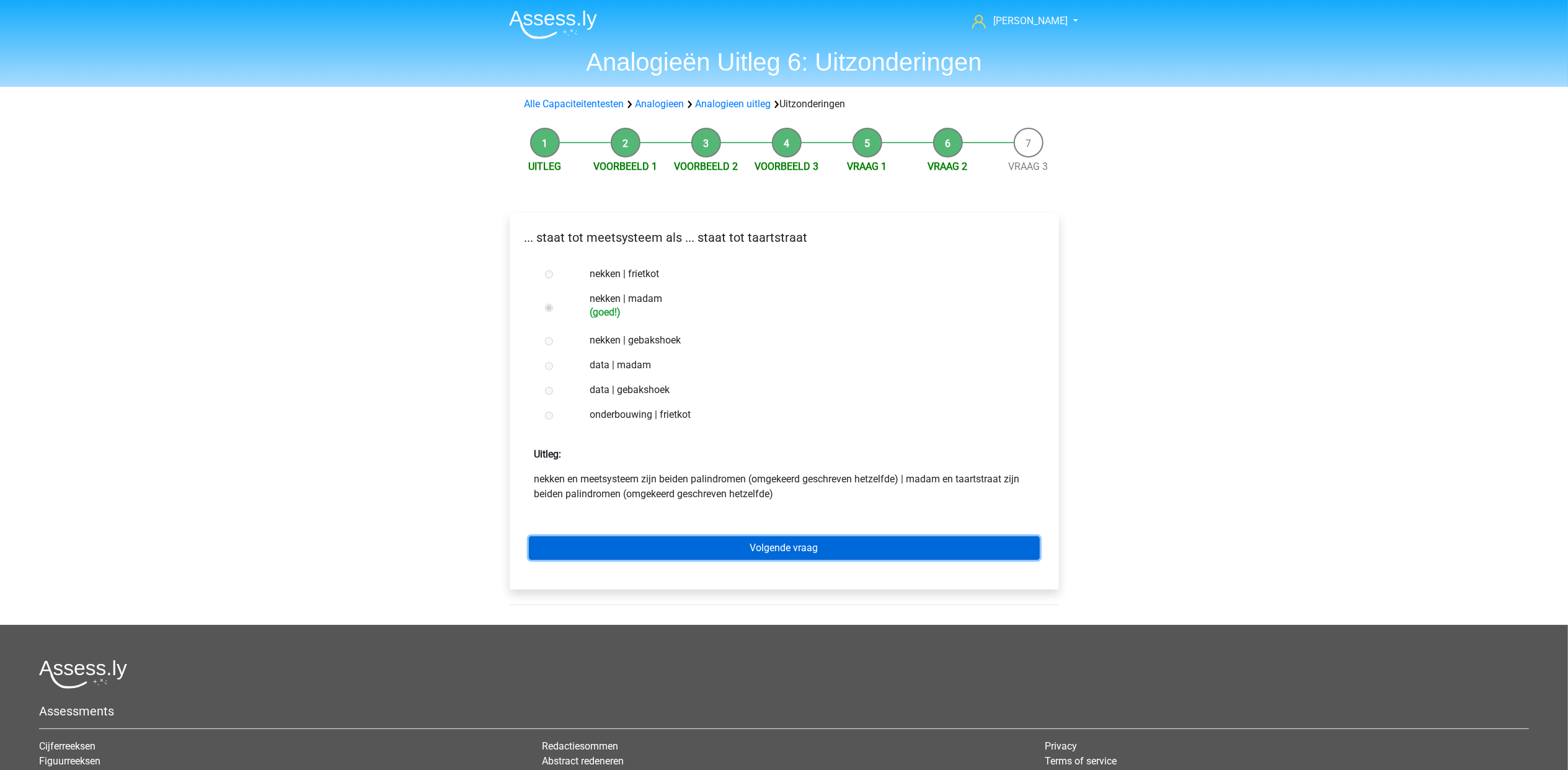
click at [772, 549] on link "Volgende vraag" at bounding box center [784, 548] width 511 height 24
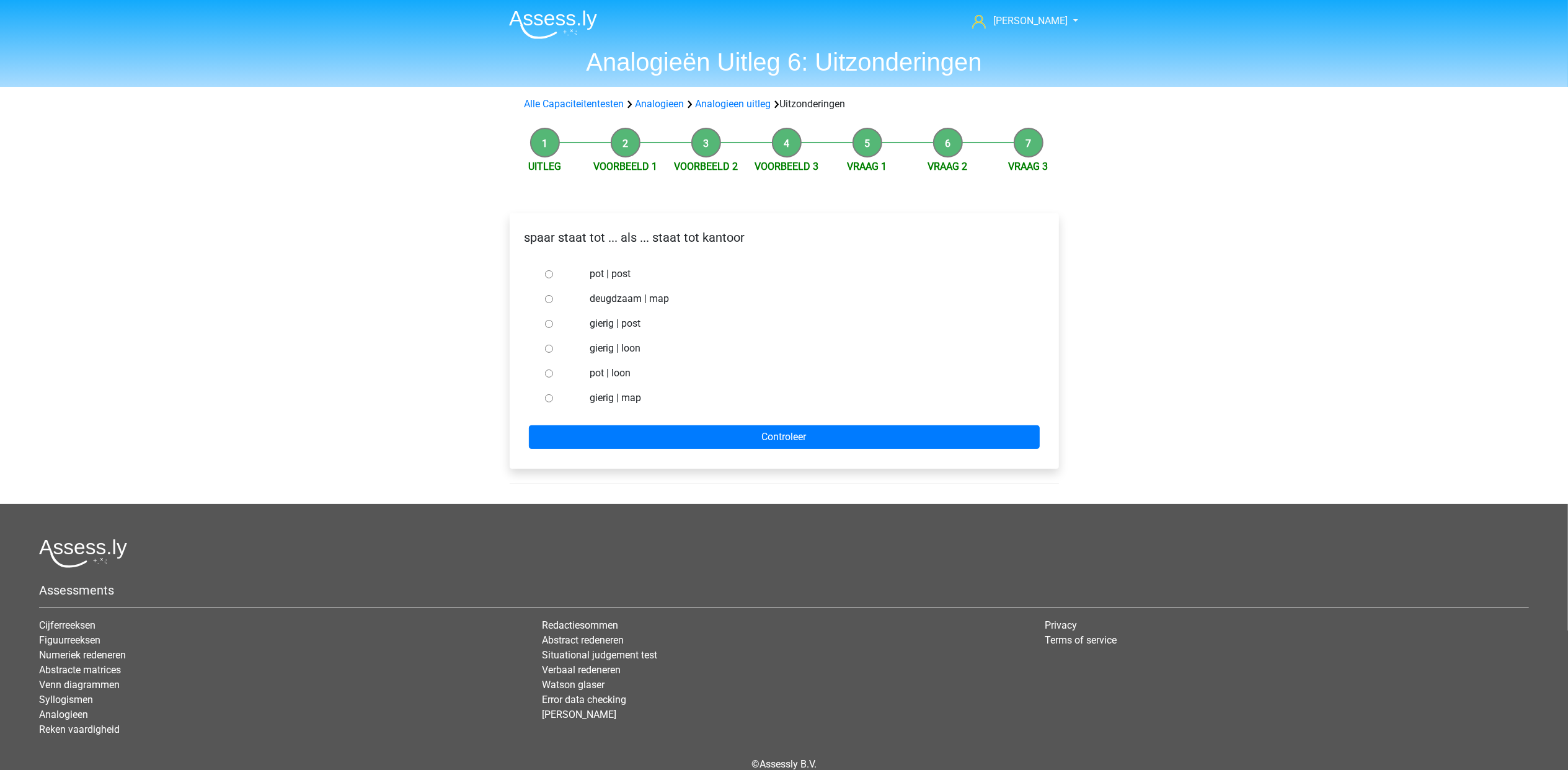
click at [612, 273] on label "pot | post" at bounding box center [804, 274] width 429 height 15
click at [553, 273] on input "pot | post" at bounding box center [549, 274] width 8 height 8
radio input "true"
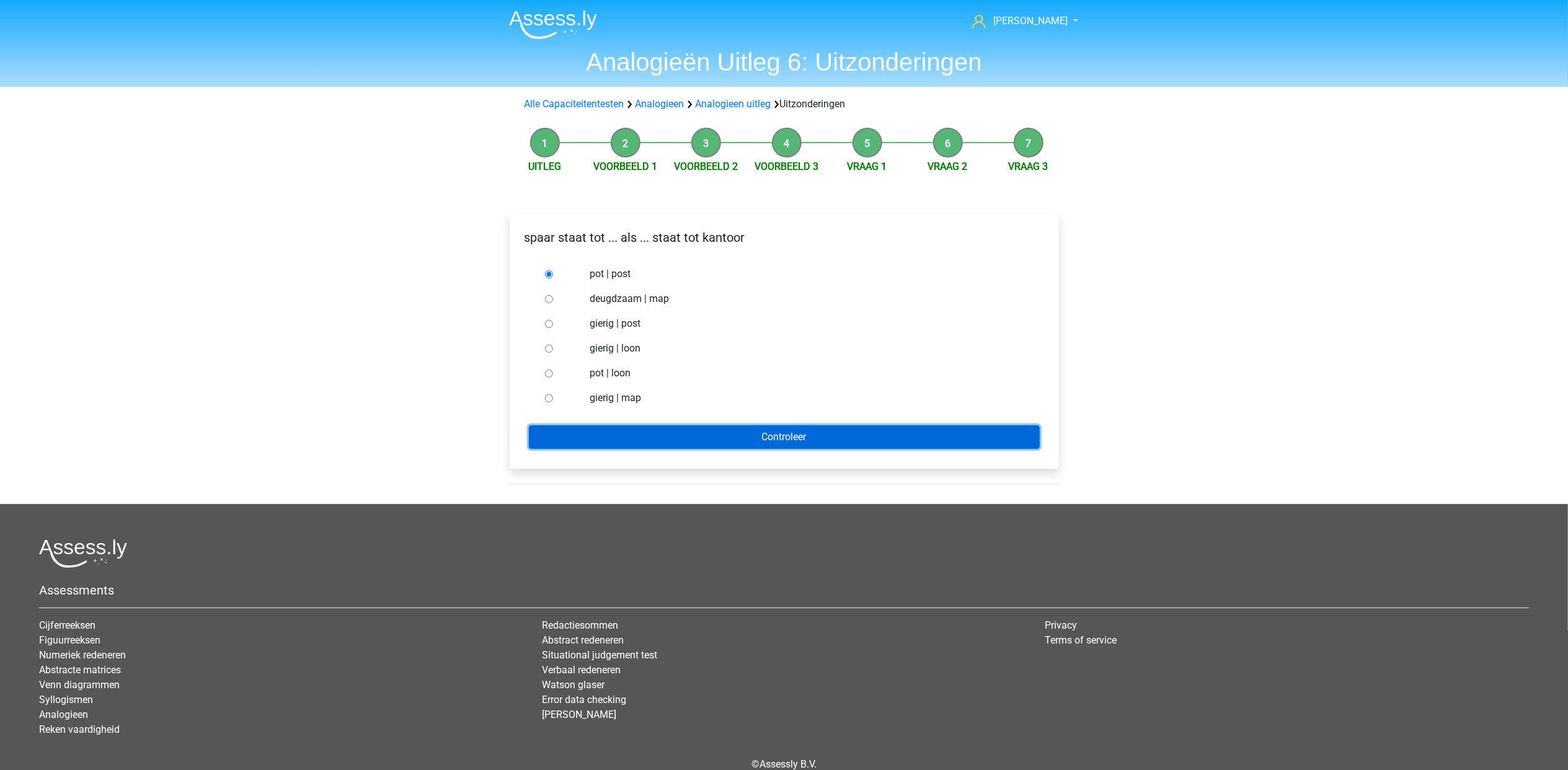
click at [772, 432] on input "Controleer" at bounding box center [784, 437] width 511 height 24
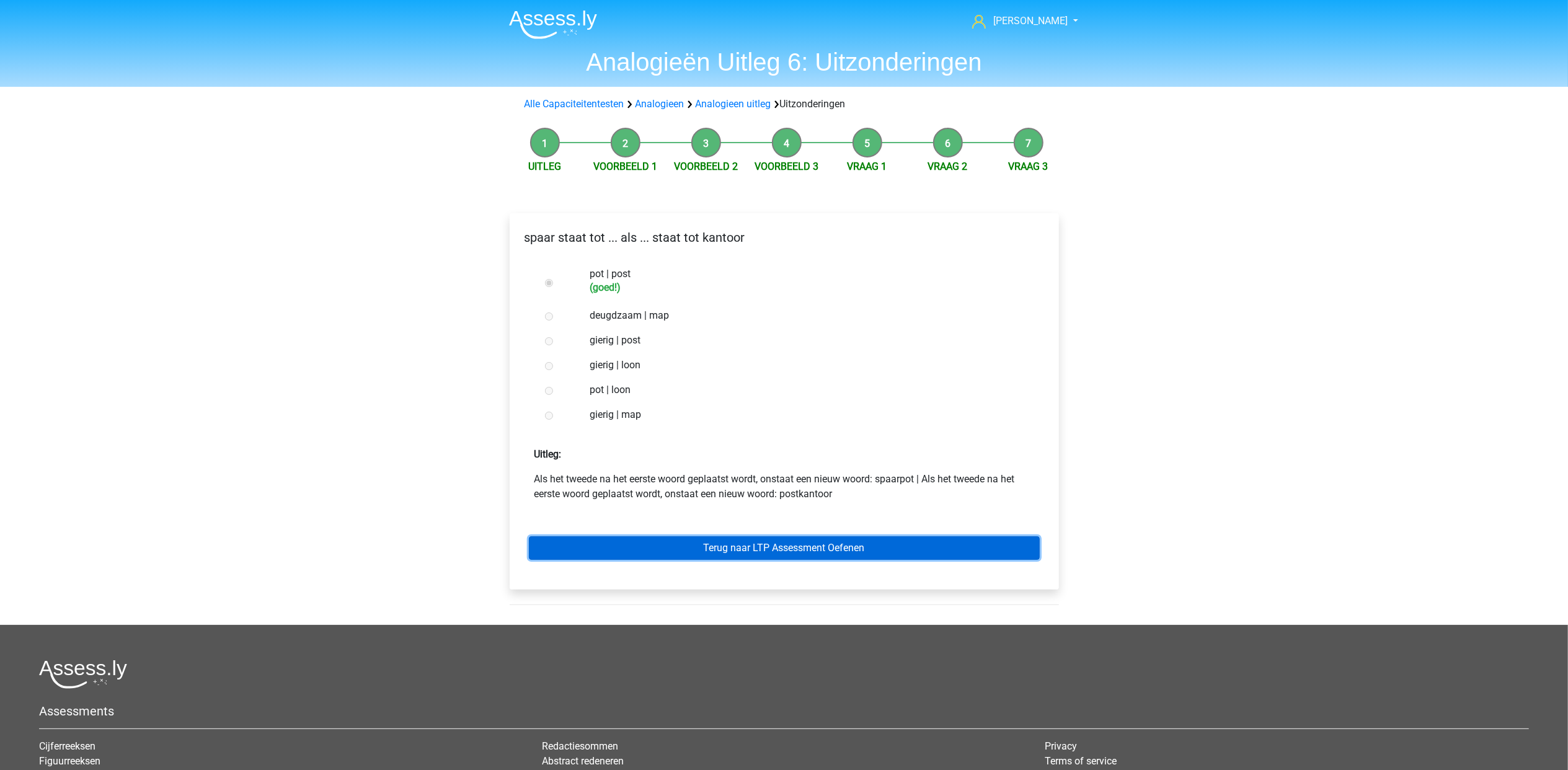
click at [879, 546] on link "Terug naar LTP Assessment Oefenen" at bounding box center [784, 548] width 511 height 24
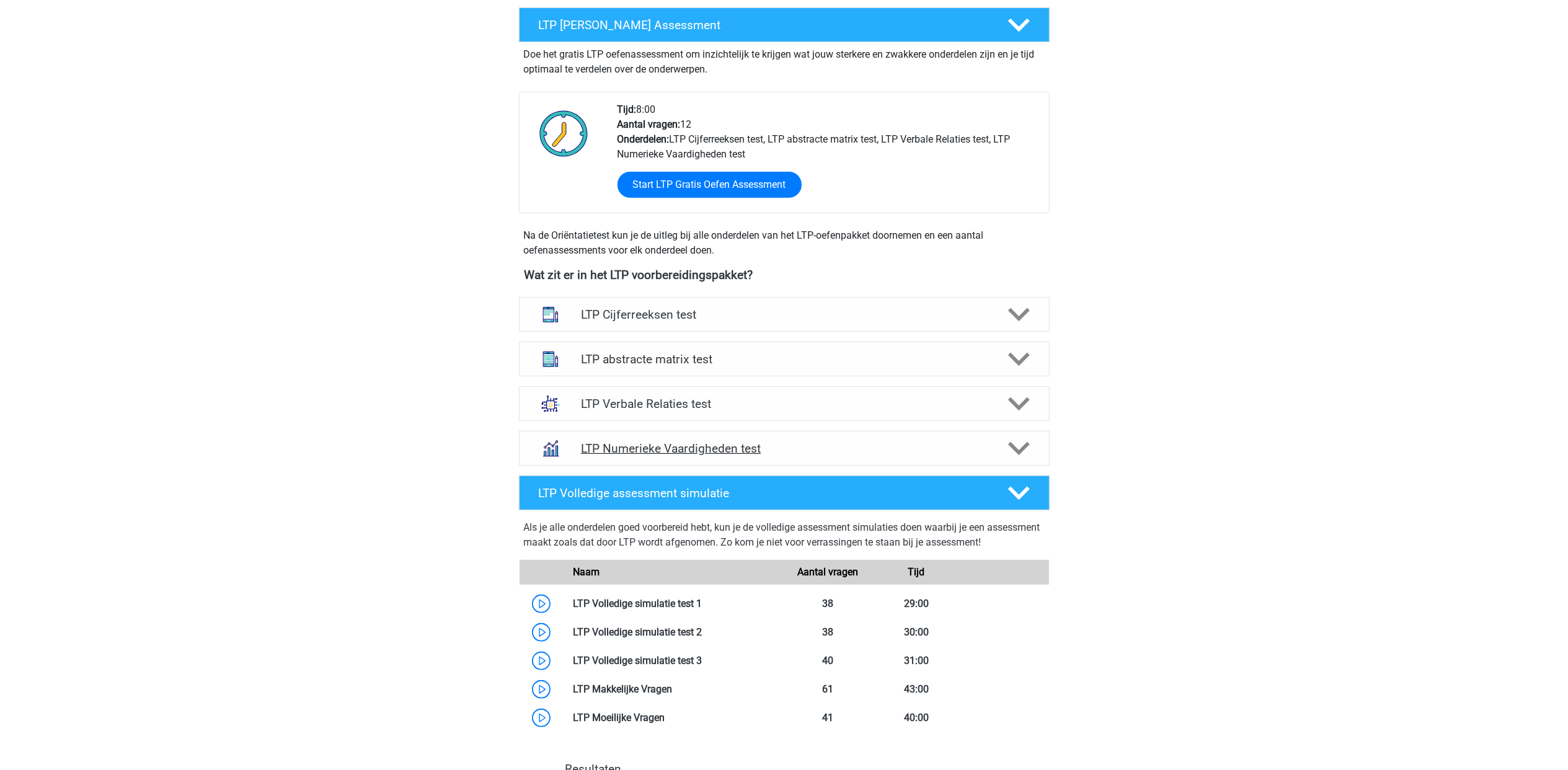
scroll to position [330, 0]
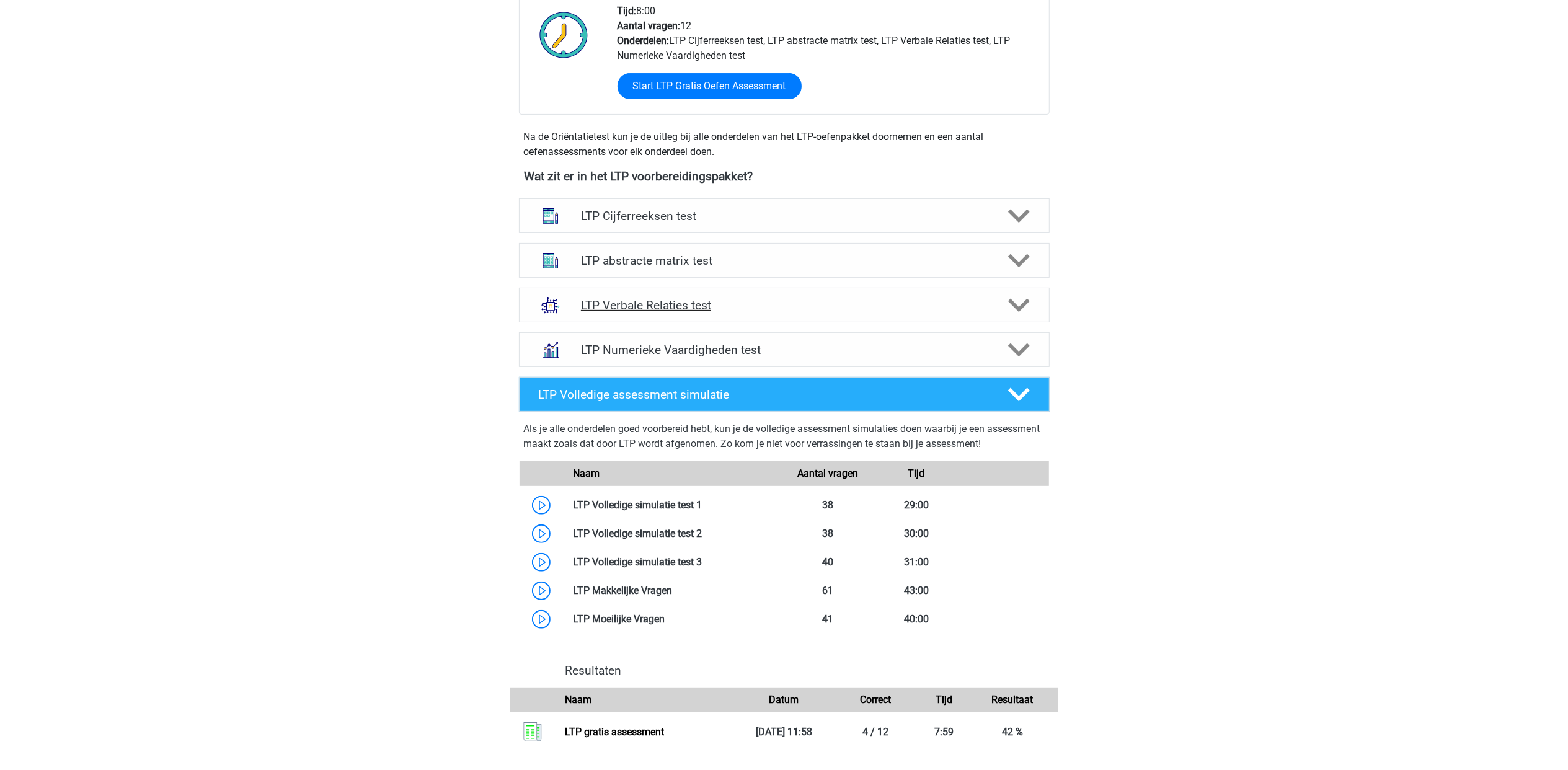
click at [832, 301] on h4 "LTP Verbale Relaties test" at bounding box center [784, 305] width 406 height 14
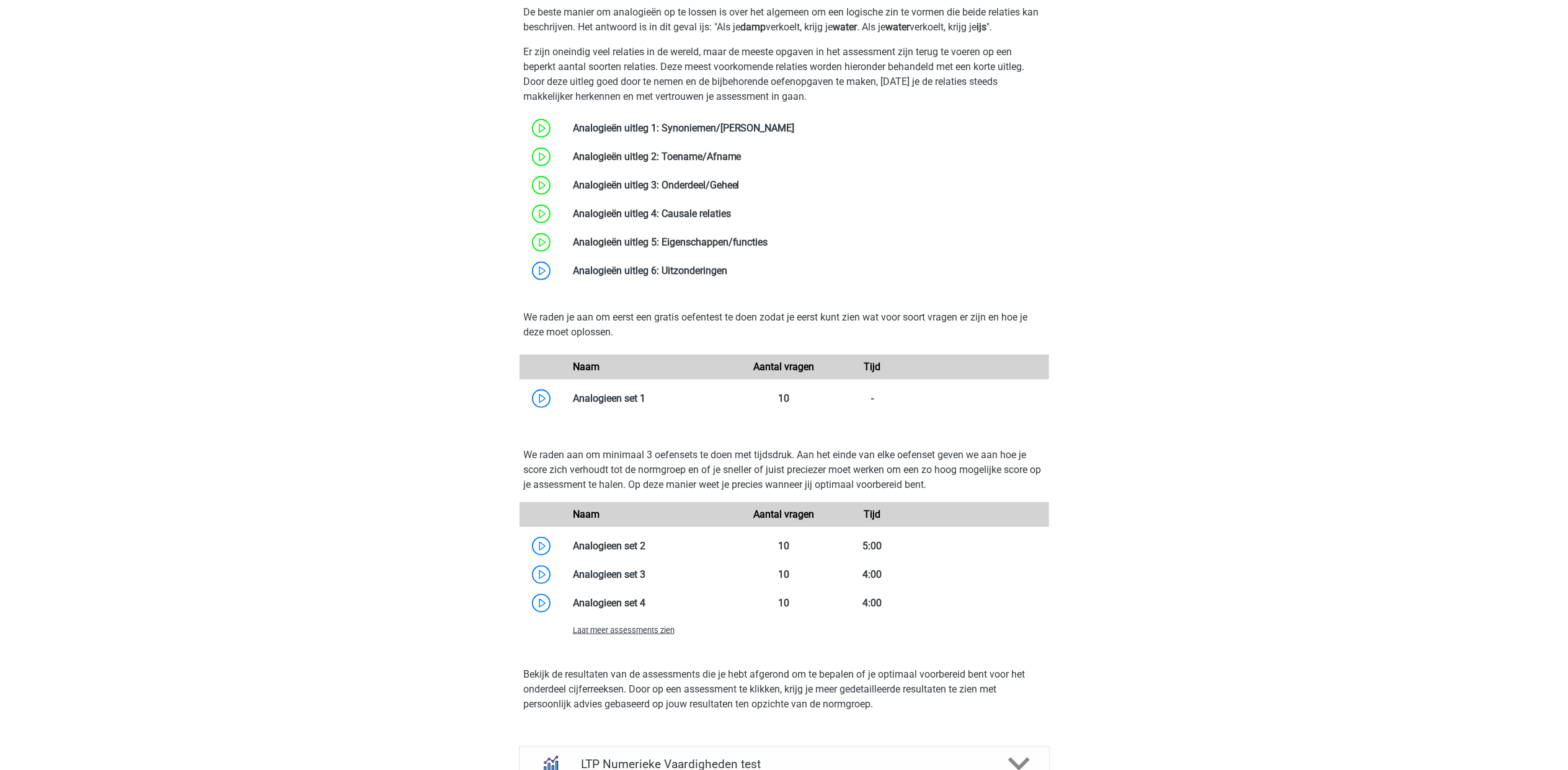
scroll to position [744, 0]
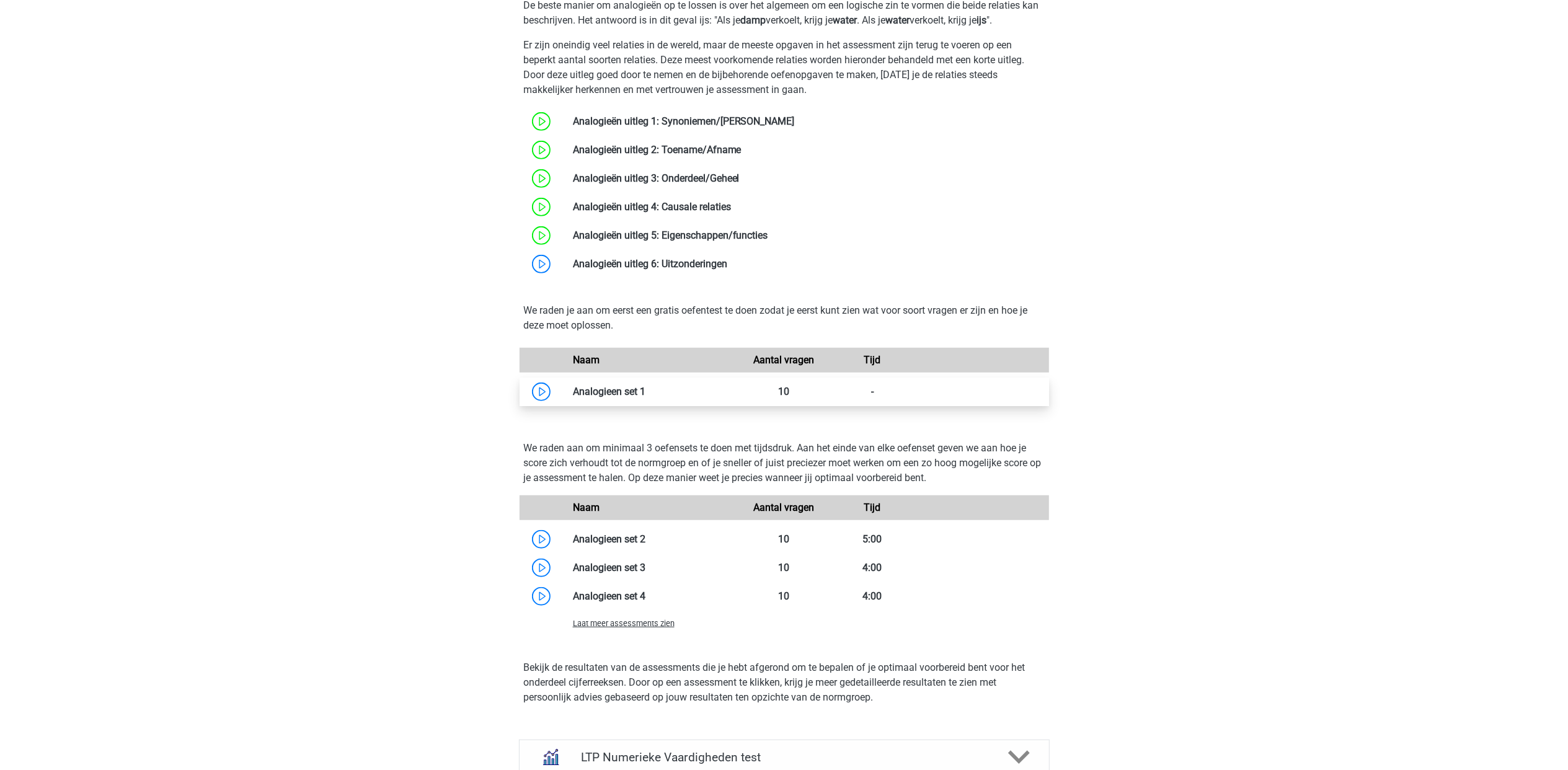
click at [645, 395] on link at bounding box center [645, 391] width 0 height 12
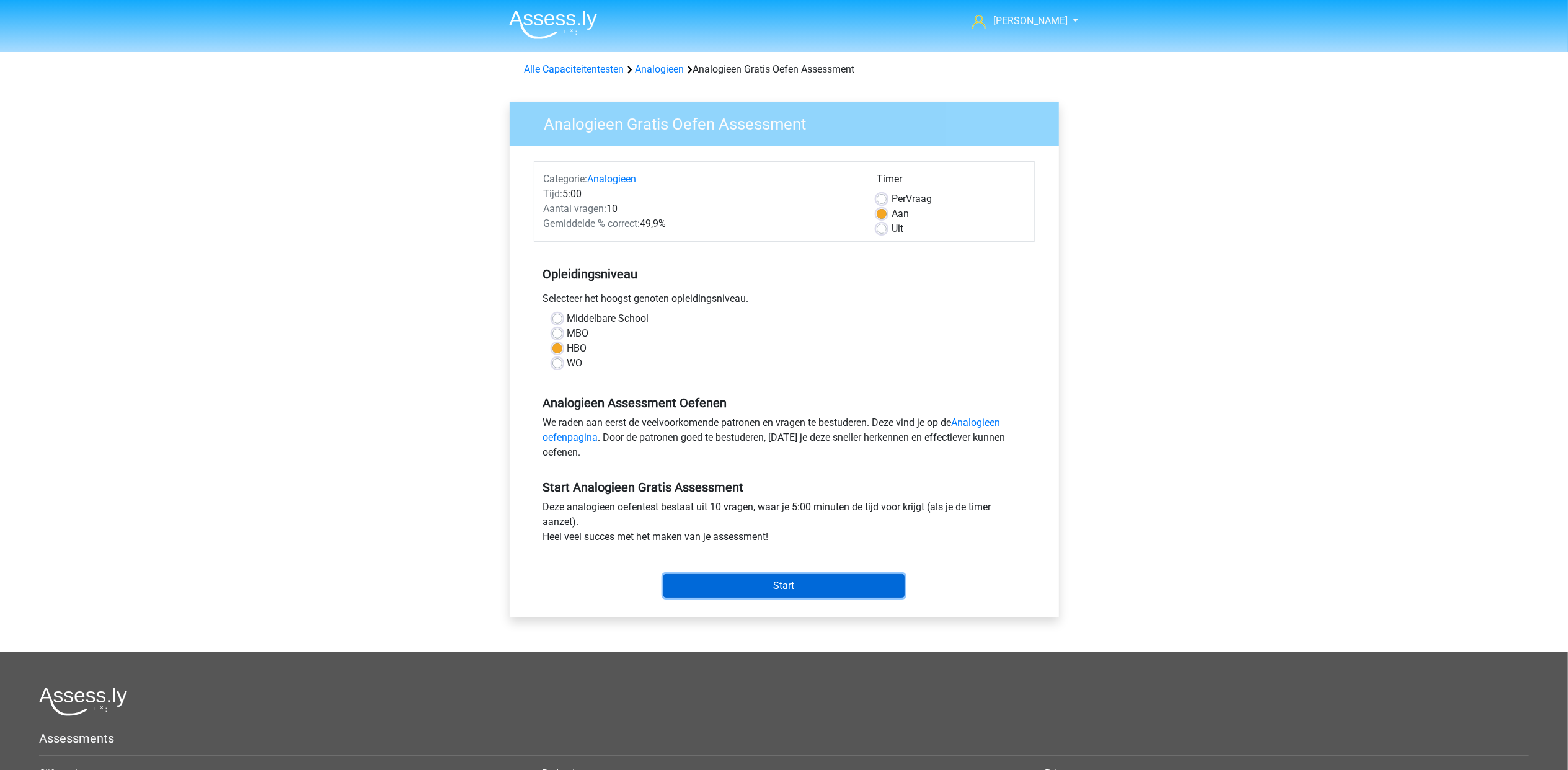
click at [819, 580] on input "Start" at bounding box center [784, 586] width 241 height 24
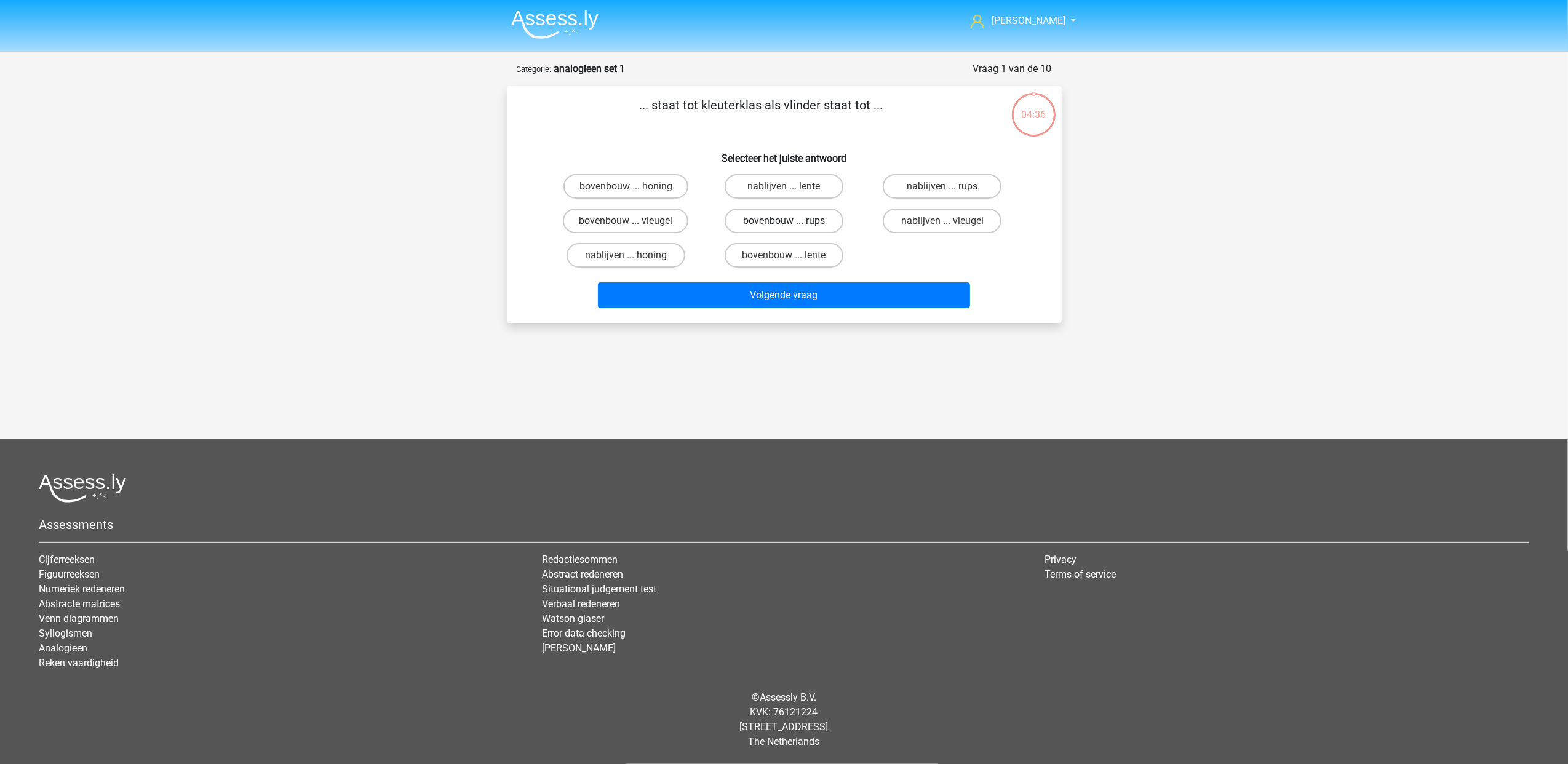
click at [755, 223] on label "bovenbouw ... rups" at bounding box center [783, 220] width 118 height 24
click at [783, 223] on input "bovenbouw ... rups" at bounding box center [787, 225] width 8 height 8
radio input "true"
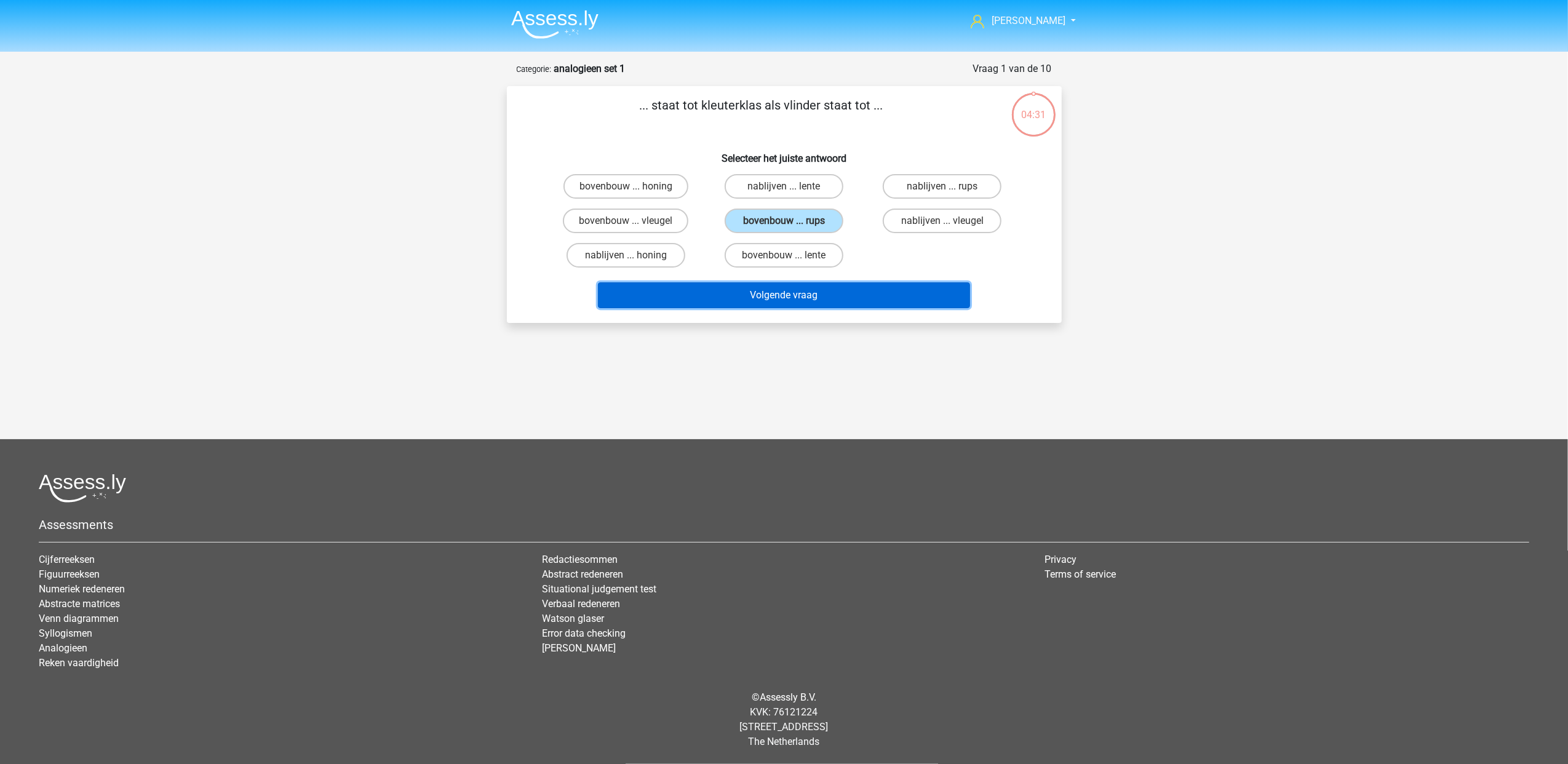
click at [828, 294] on button "Volgende vraag" at bounding box center [783, 295] width 372 height 26
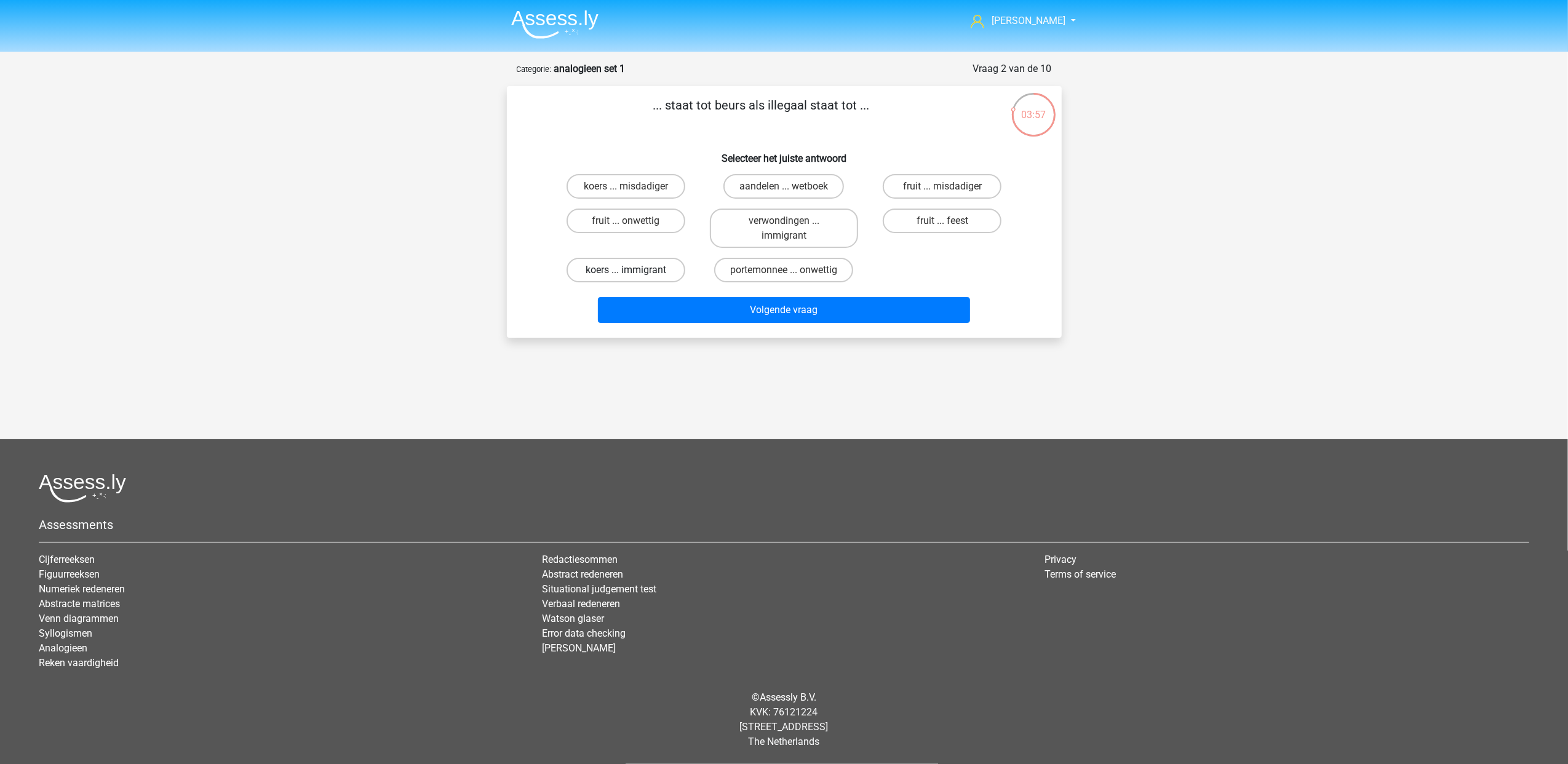
click at [671, 268] on label "koers ... immigrant" at bounding box center [625, 270] width 118 height 24
click at [634, 270] on input "koers ... immigrant" at bounding box center [629, 274] width 8 height 8
radio input "true"
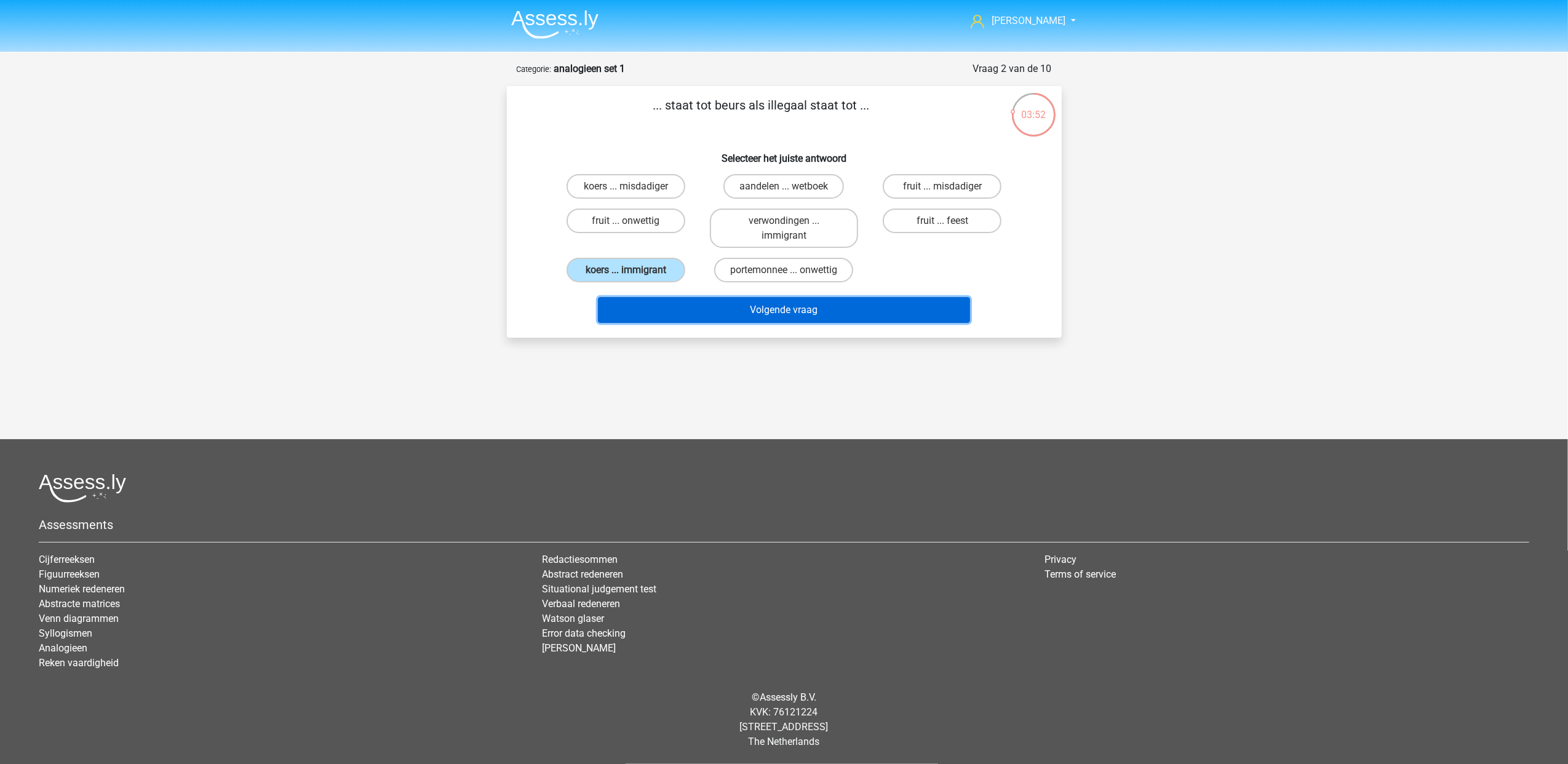
click at [703, 301] on button "Volgende vraag" at bounding box center [783, 310] width 372 height 26
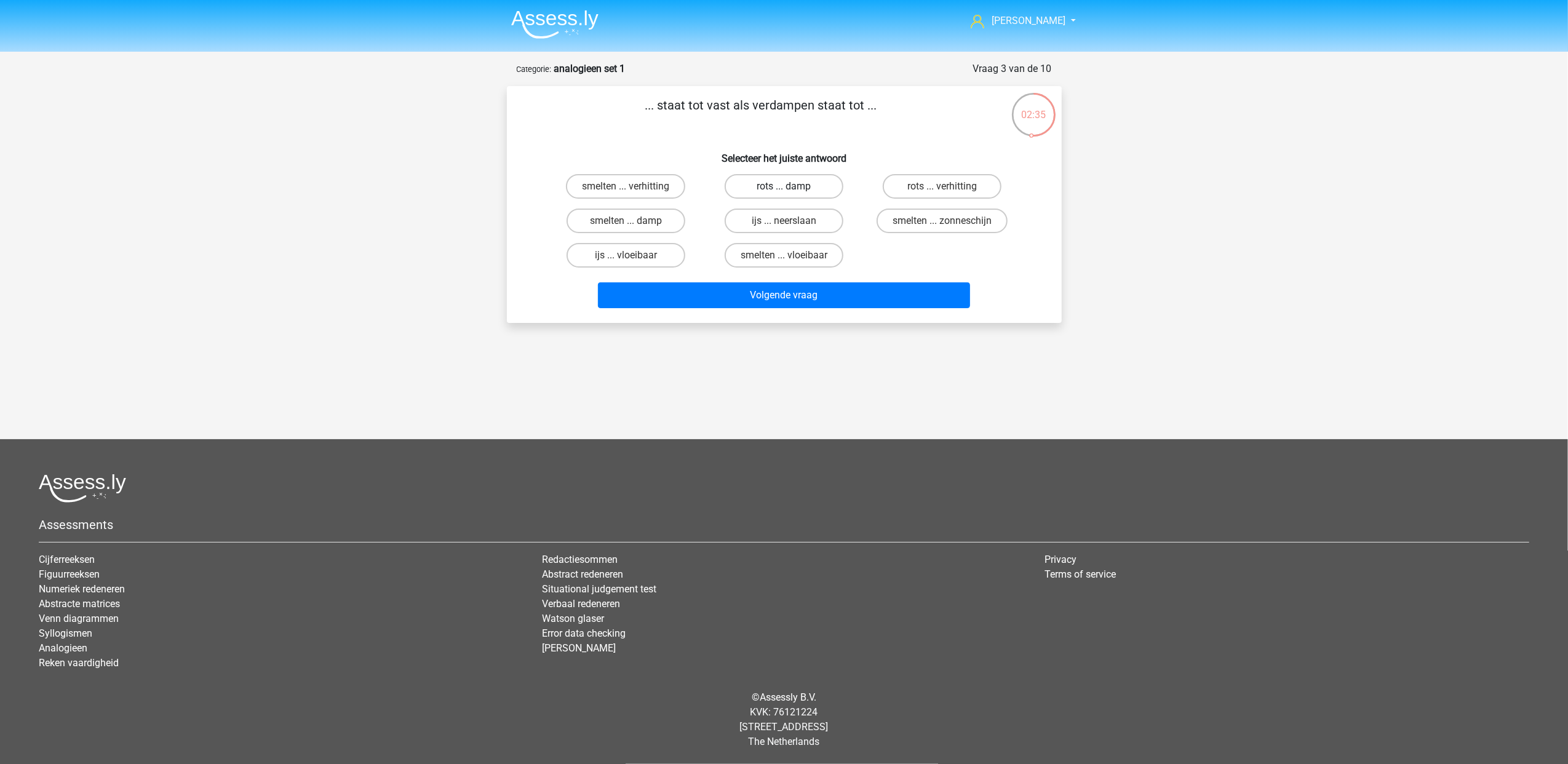
click at [764, 190] on label "rots ... damp" at bounding box center [783, 186] width 118 height 24
click at [783, 190] on input "rots ... damp" at bounding box center [787, 191] width 8 height 8
radio input "true"
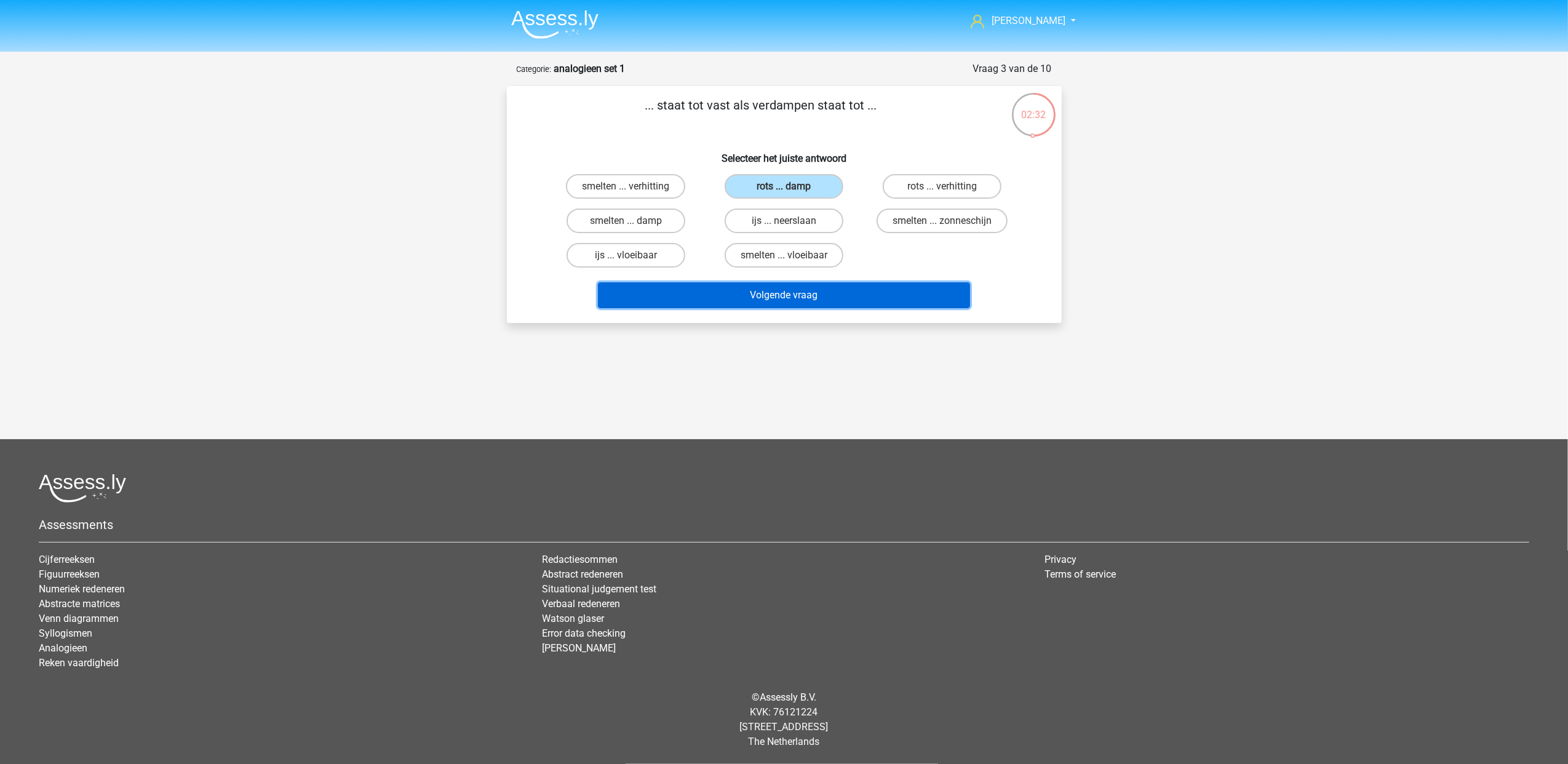
click at [782, 284] on button "Volgende vraag" at bounding box center [783, 295] width 372 height 26
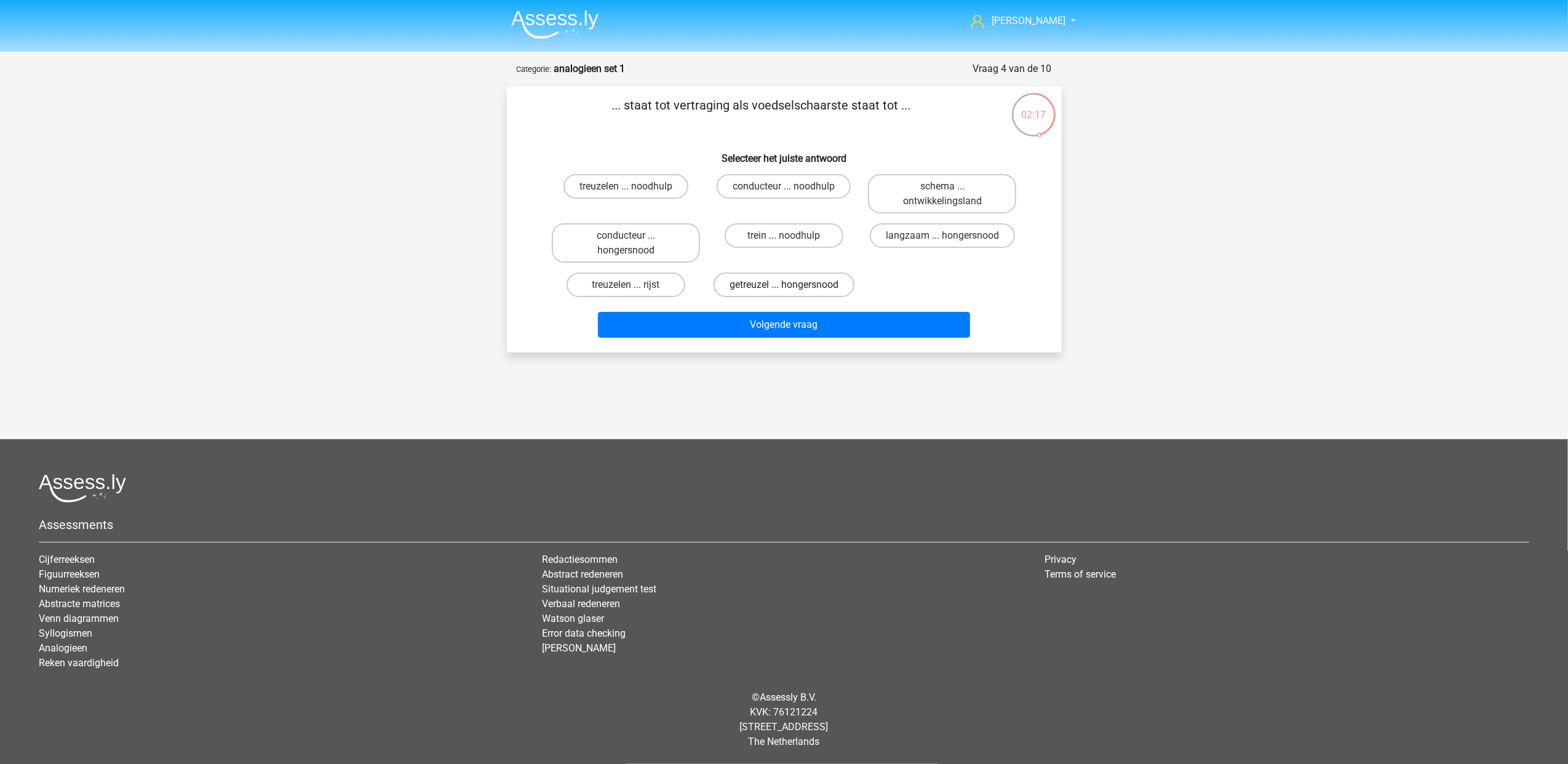
click at [808, 273] on label "getreuzel ... hongersnood" at bounding box center [784, 284] width 141 height 24
click at [792, 285] on input "getreuzel ... hongersnood" at bounding box center [787, 289] width 8 height 8
radio input "true"
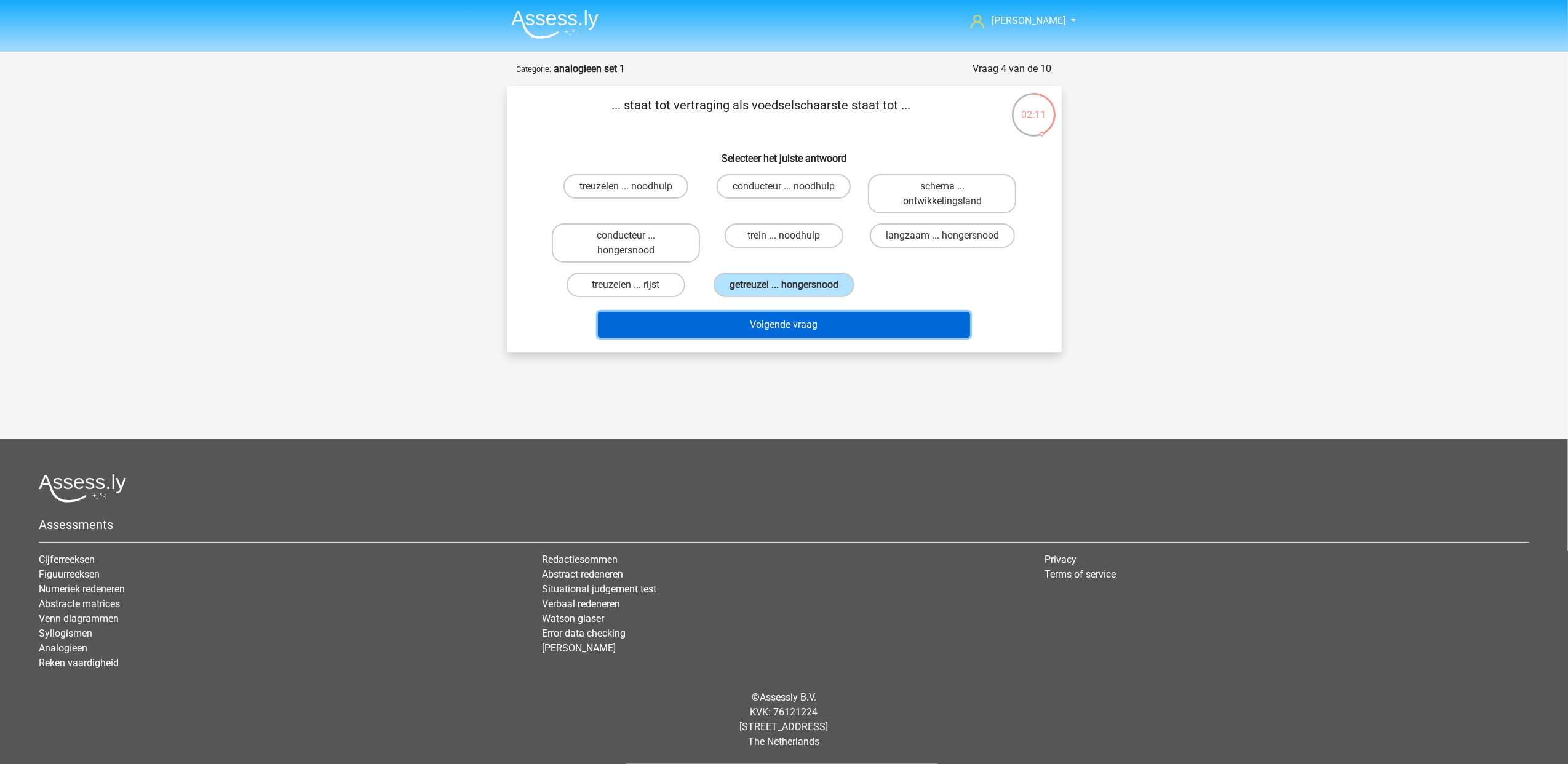
click at [841, 320] on button "Volgende vraag" at bounding box center [783, 324] width 372 height 26
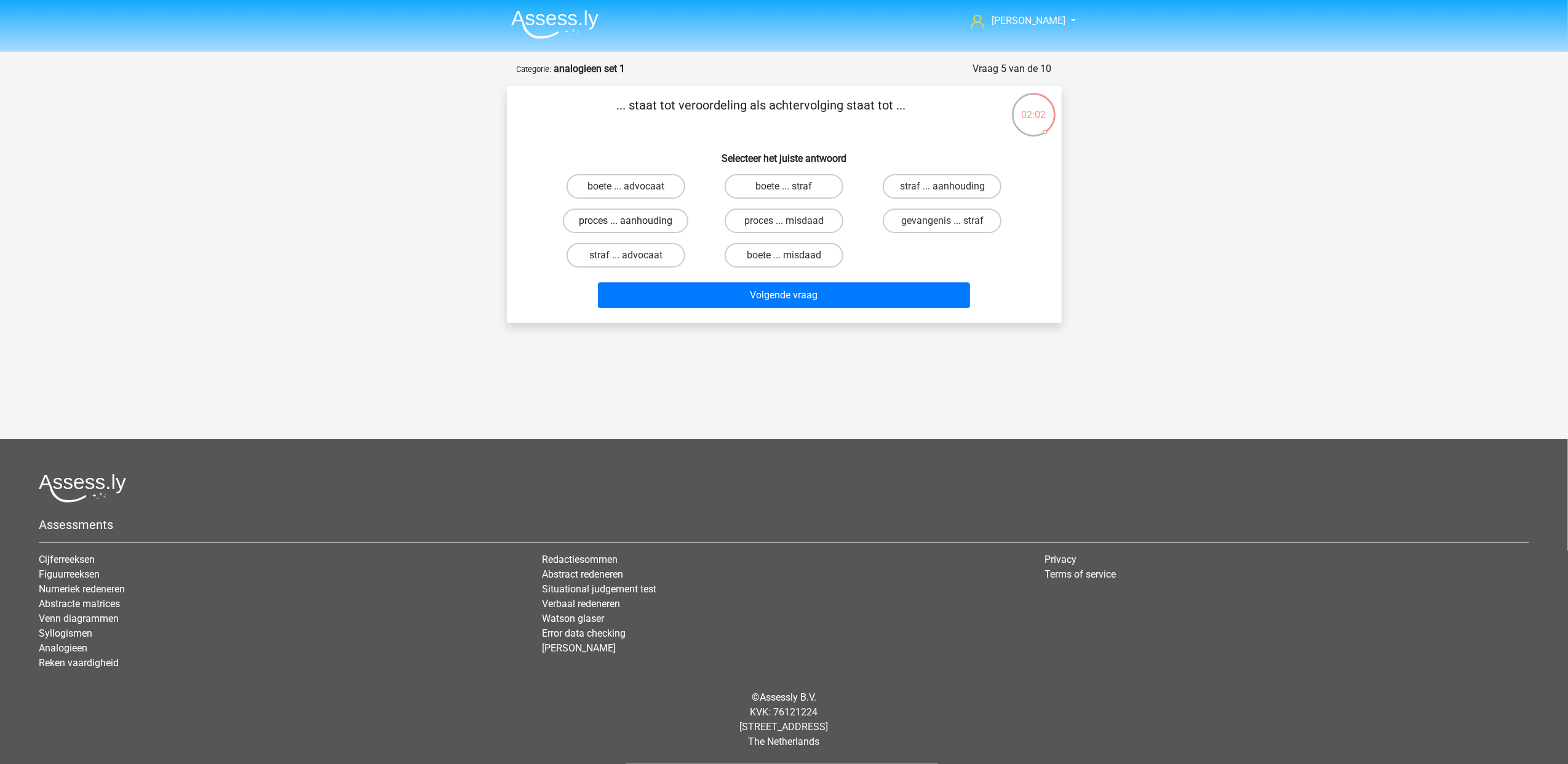
click at [635, 214] on label "proces ... aanhouding" at bounding box center [625, 220] width 125 height 24
click at [634, 221] on input "proces ... aanhouding" at bounding box center [629, 225] width 8 height 8
radio input "true"
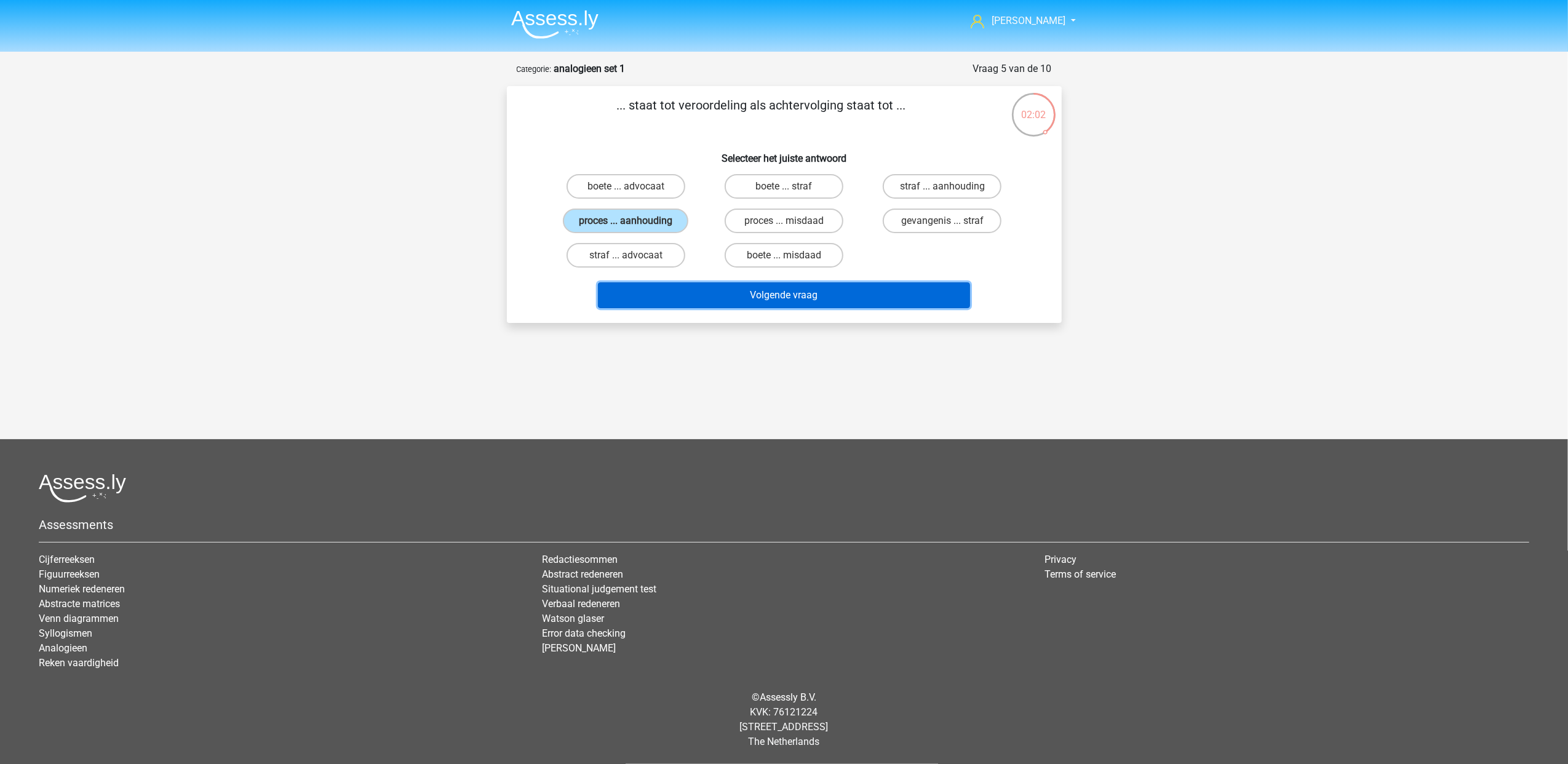
click at [788, 294] on button "Volgende vraag" at bounding box center [783, 295] width 372 height 26
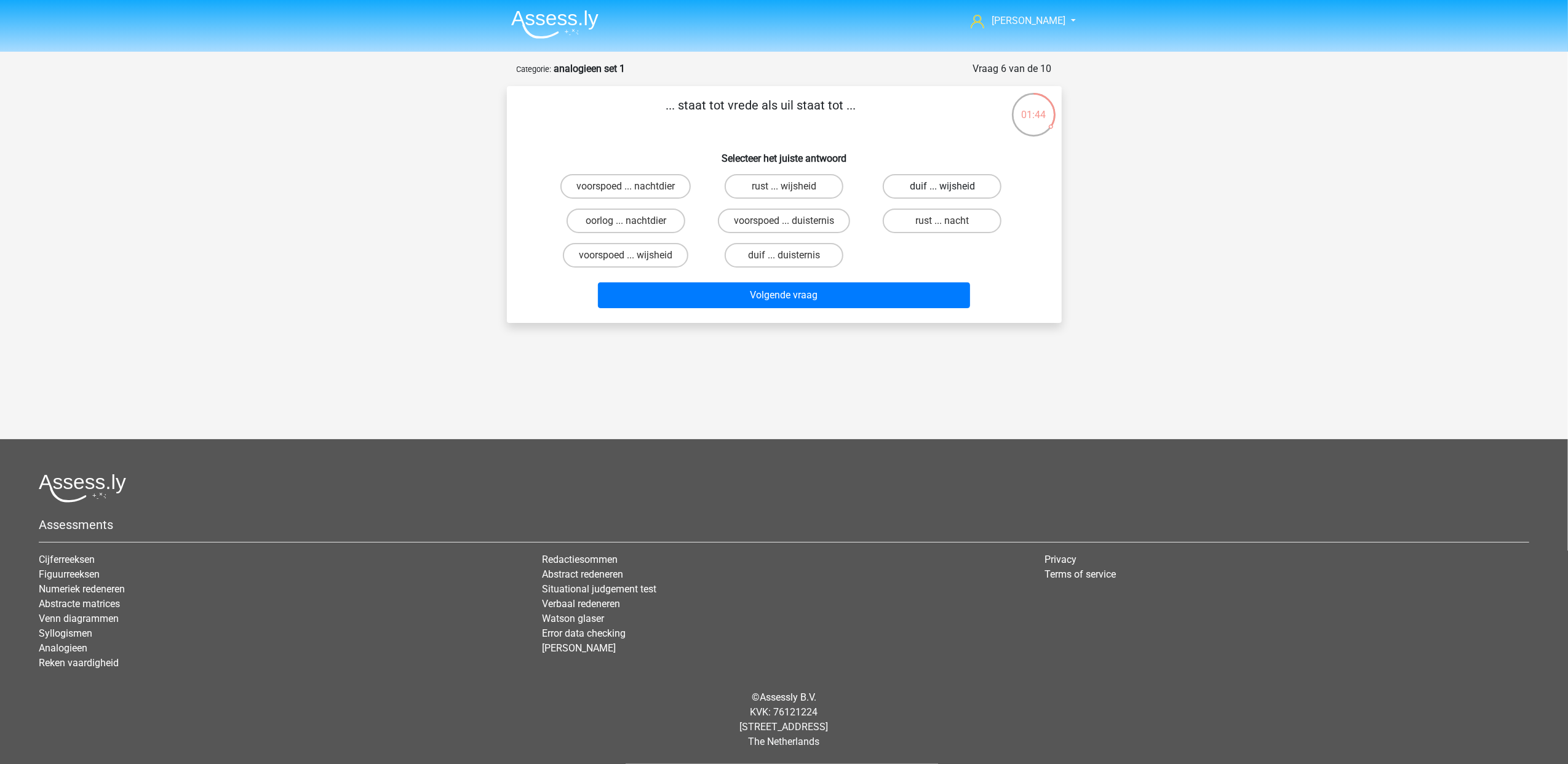
click at [953, 180] on label "duif ... wijsheid" at bounding box center [941, 186] width 118 height 24
click at [950, 187] on input "duif ... wijsheid" at bounding box center [946, 191] width 8 height 8
radio input "true"
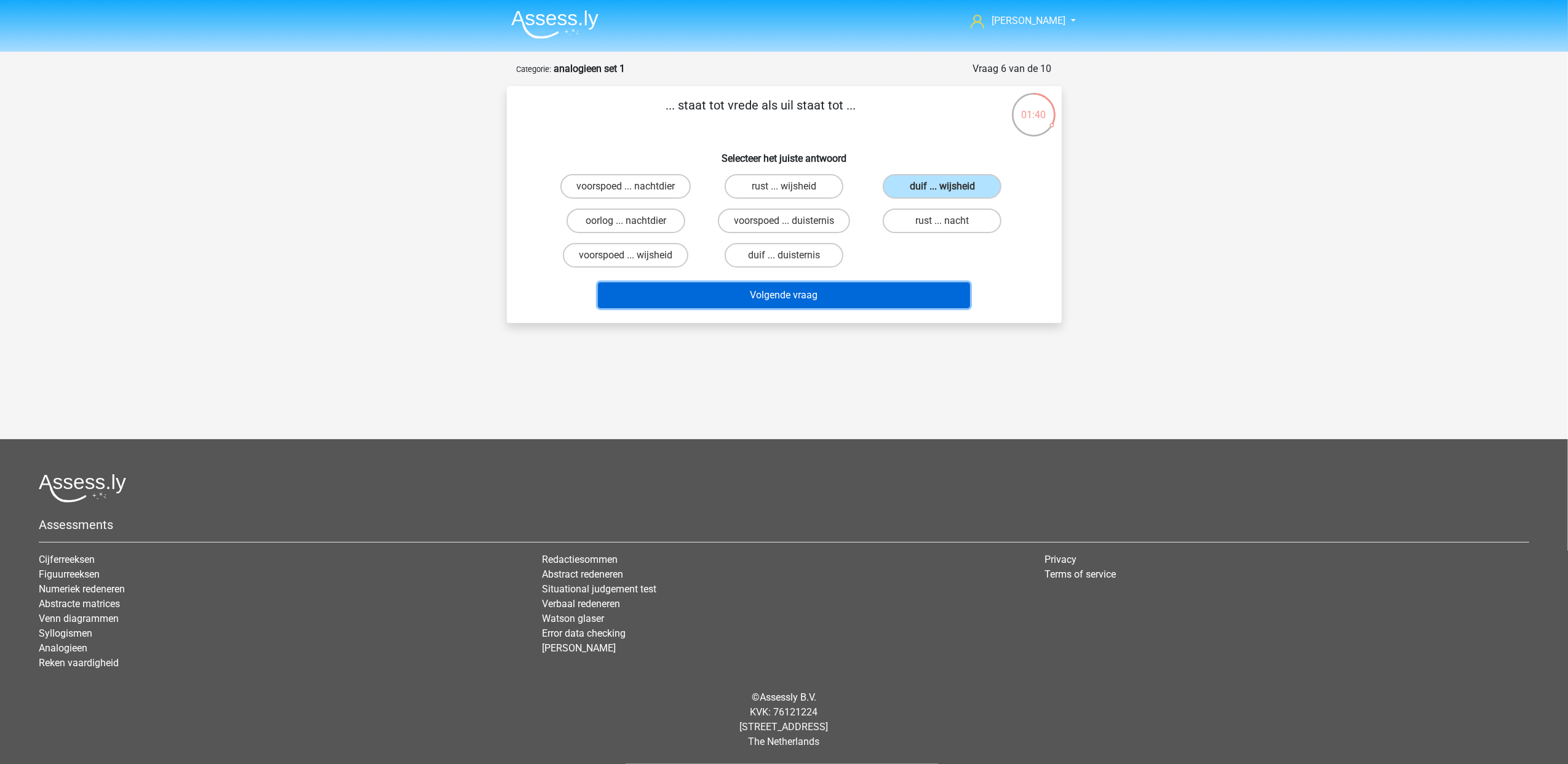
click at [881, 291] on button "Volgende vraag" at bounding box center [783, 295] width 372 height 26
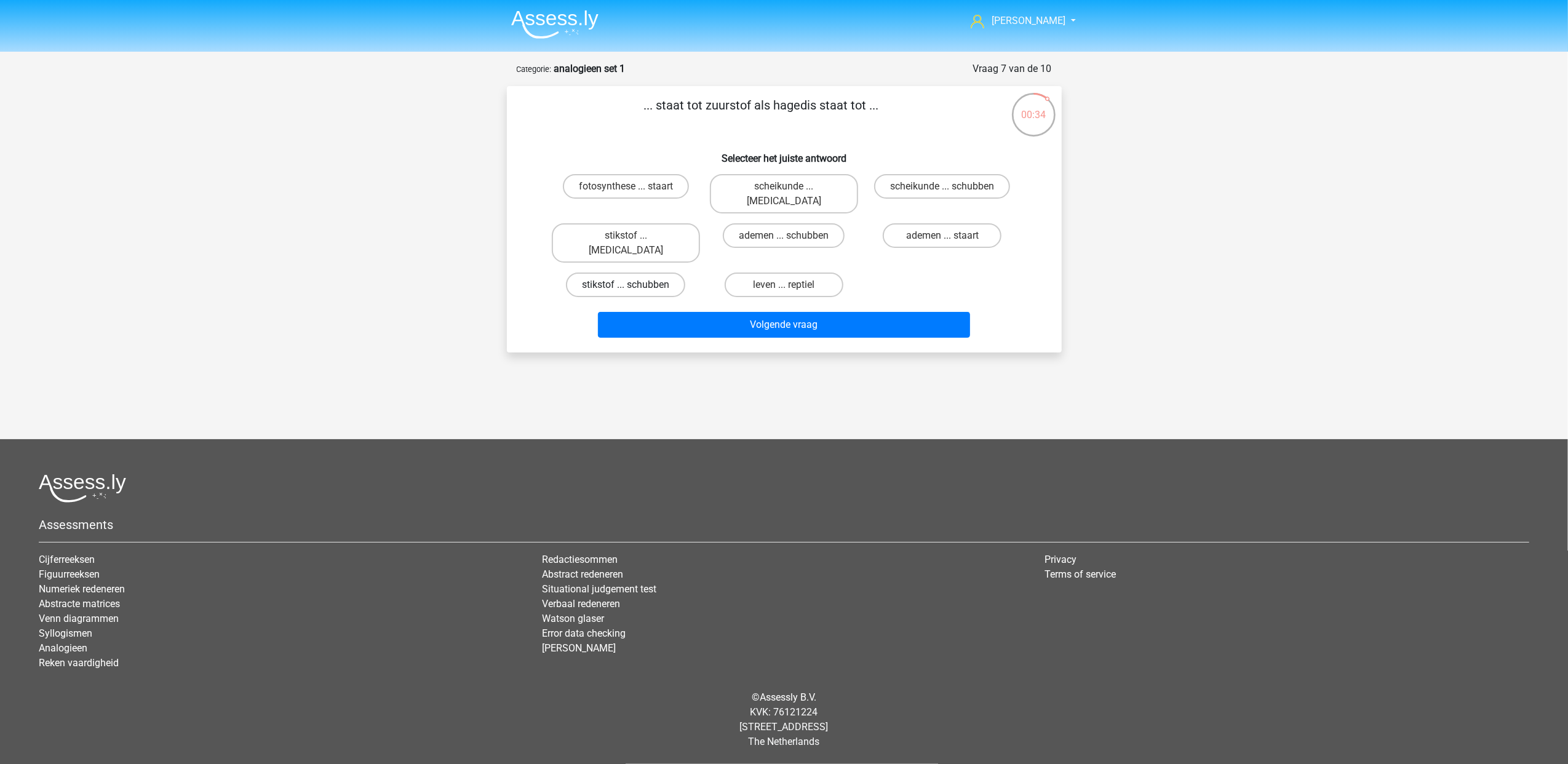
click at [662, 272] on label "stikstof ... schubben" at bounding box center [625, 284] width 119 height 24
click at [634, 285] on input "stikstof ... schubben" at bounding box center [629, 289] width 8 height 8
radio input "true"
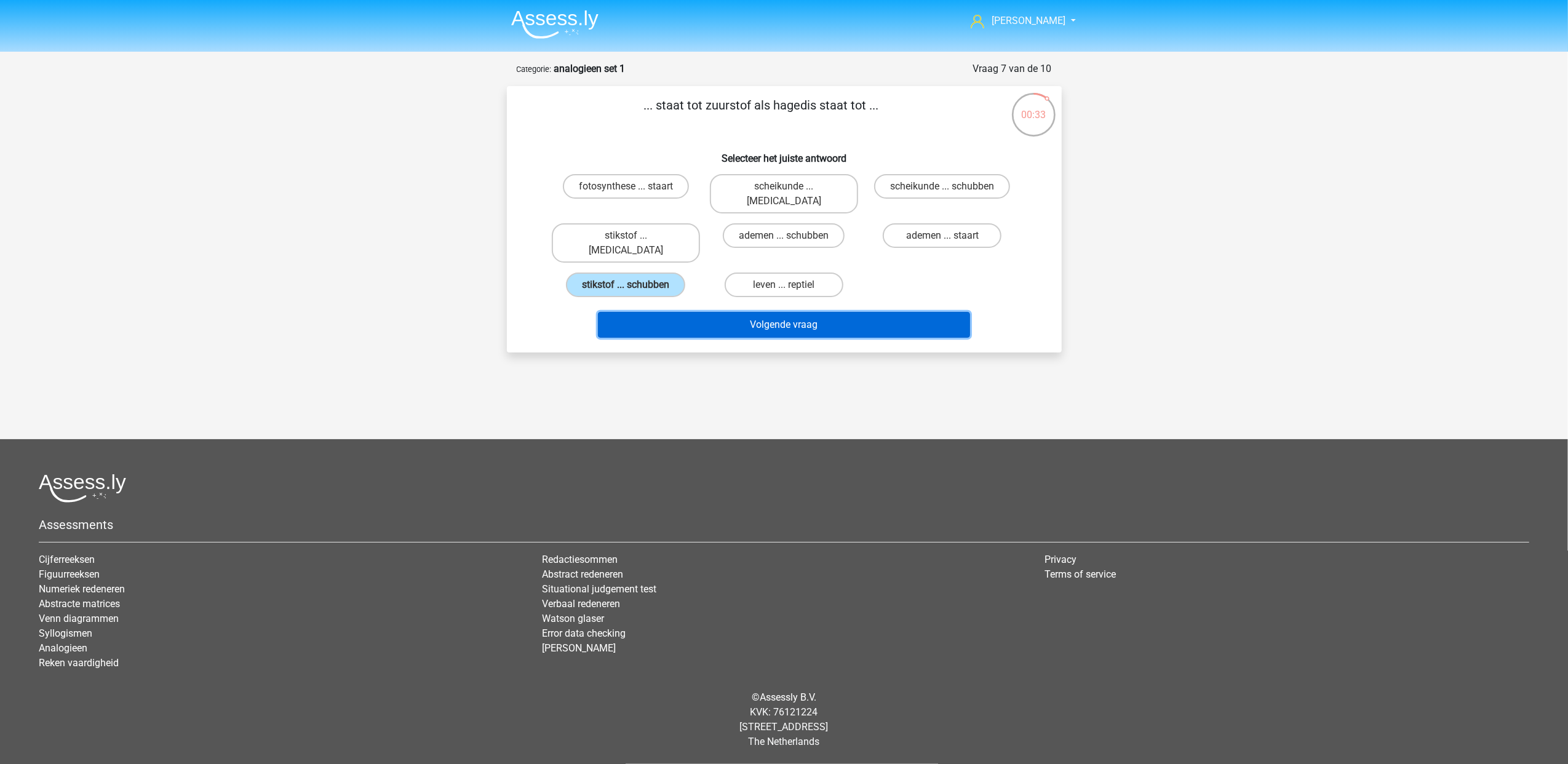
click at [715, 312] on button "Volgende vraag" at bounding box center [783, 324] width 372 height 26
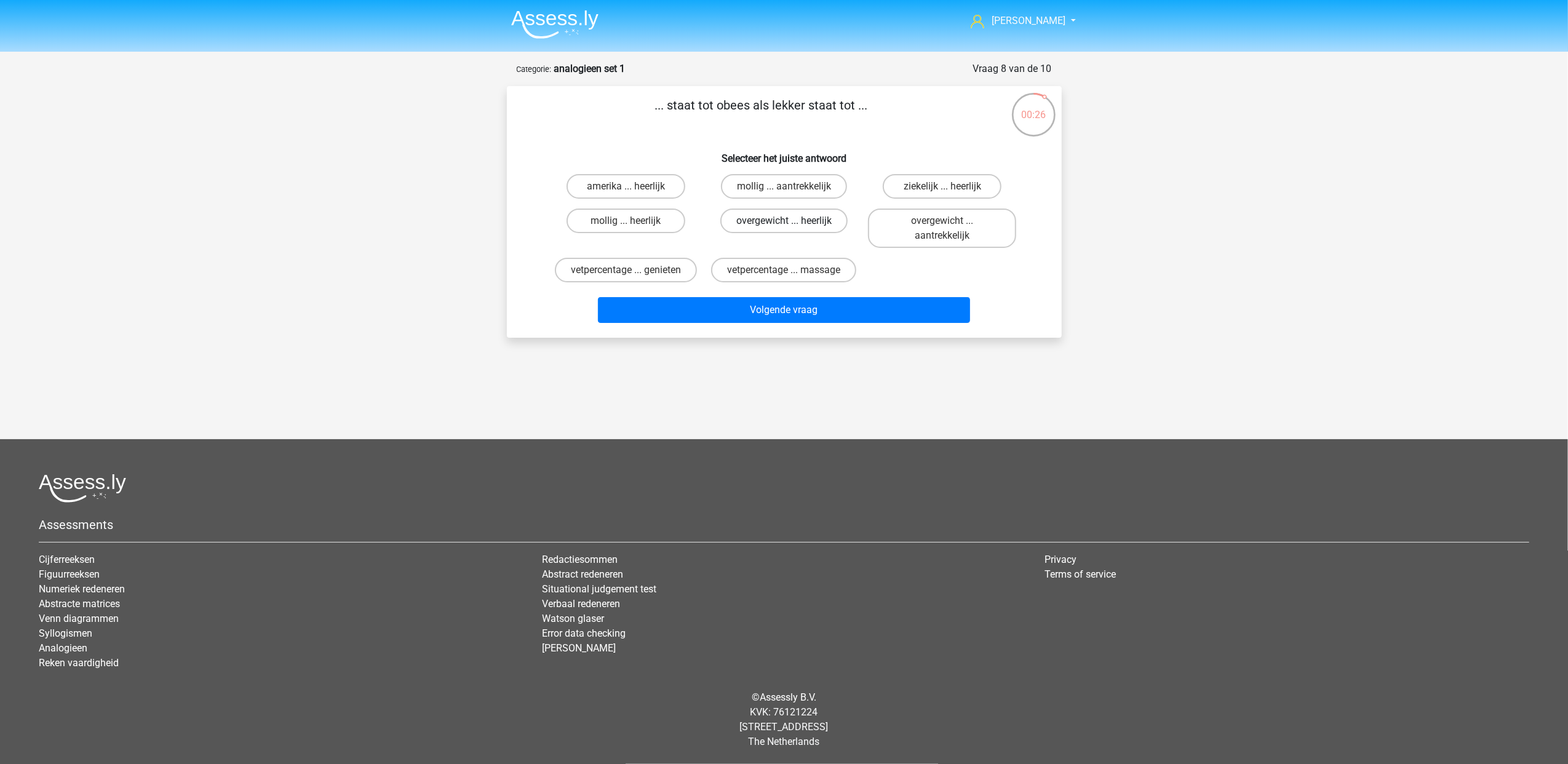
click at [823, 226] on label "overgewicht ... heerlijk" at bounding box center [784, 220] width 128 height 24
click at [792, 226] on input "overgewicht ... heerlijk" at bounding box center [787, 225] width 8 height 8
radio input "true"
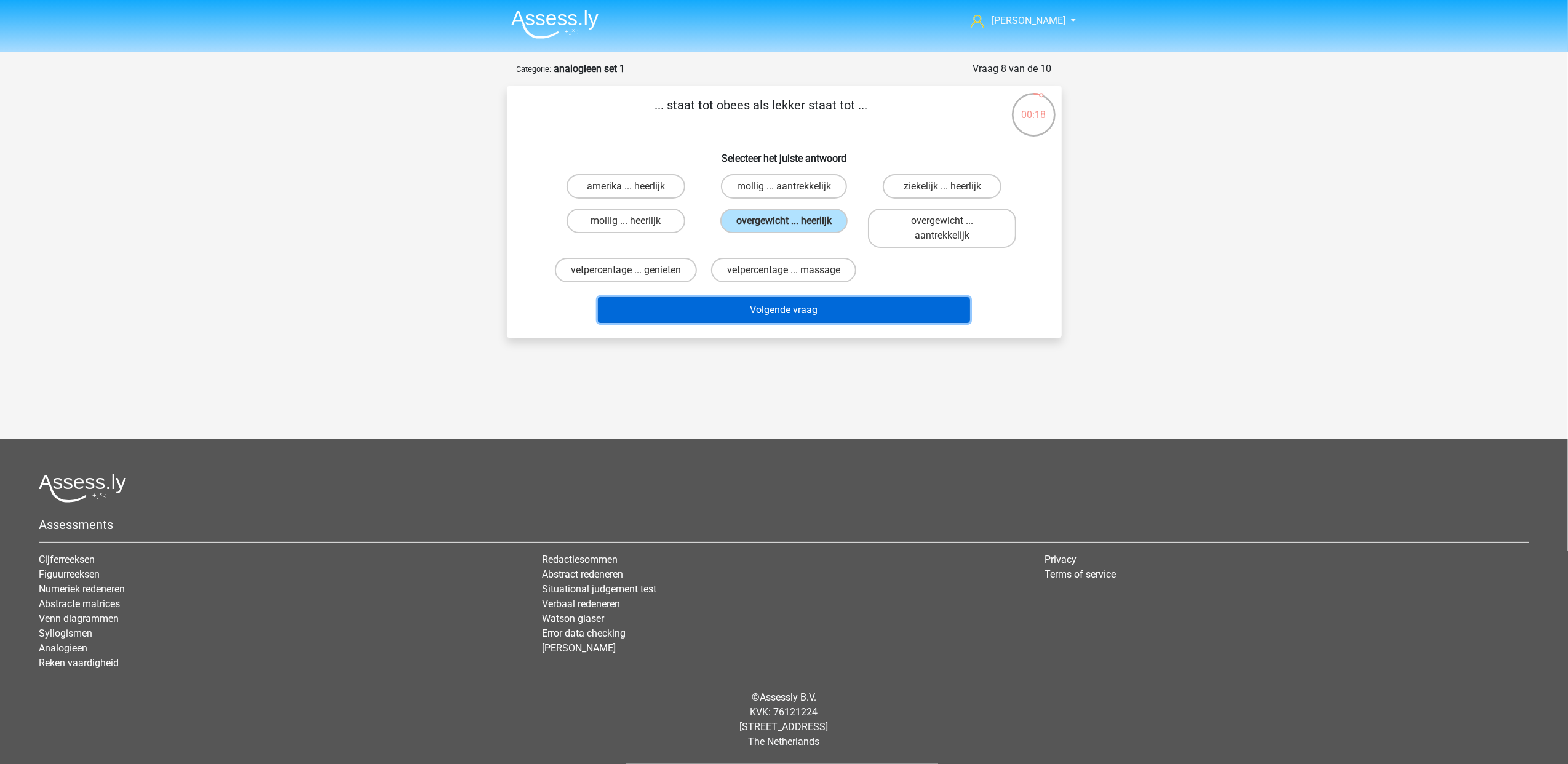
click at [824, 300] on button "Volgende vraag" at bounding box center [783, 310] width 372 height 26
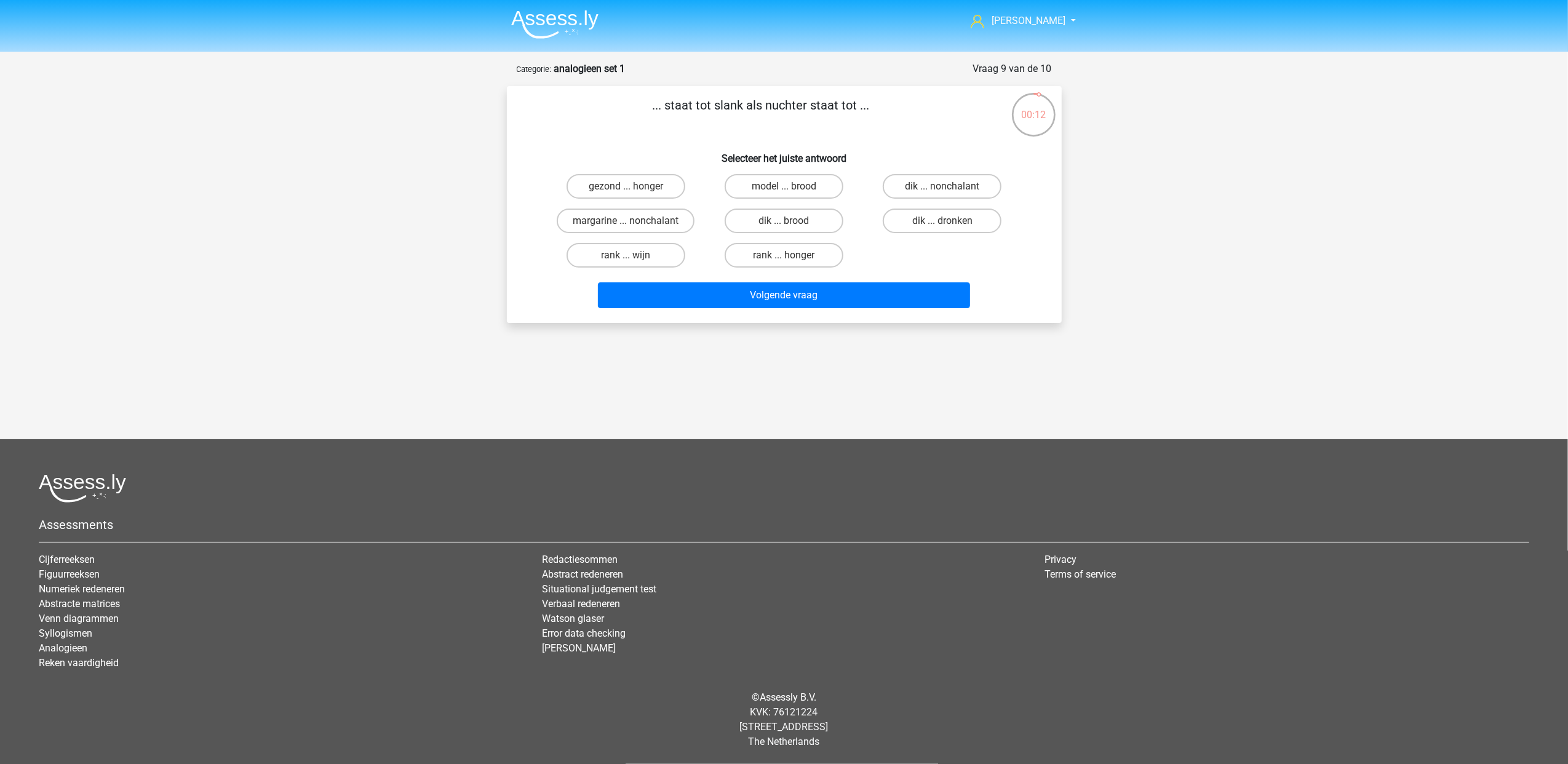
drag, startPoint x: 650, startPoint y: 182, endPoint x: 723, endPoint y: 261, distance: 107.6
click at [650, 182] on label "gezond ... honger" at bounding box center [625, 186] width 118 height 24
click at [634, 187] on input "gezond ... honger" at bounding box center [629, 191] width 8 height 8
radio input "true"
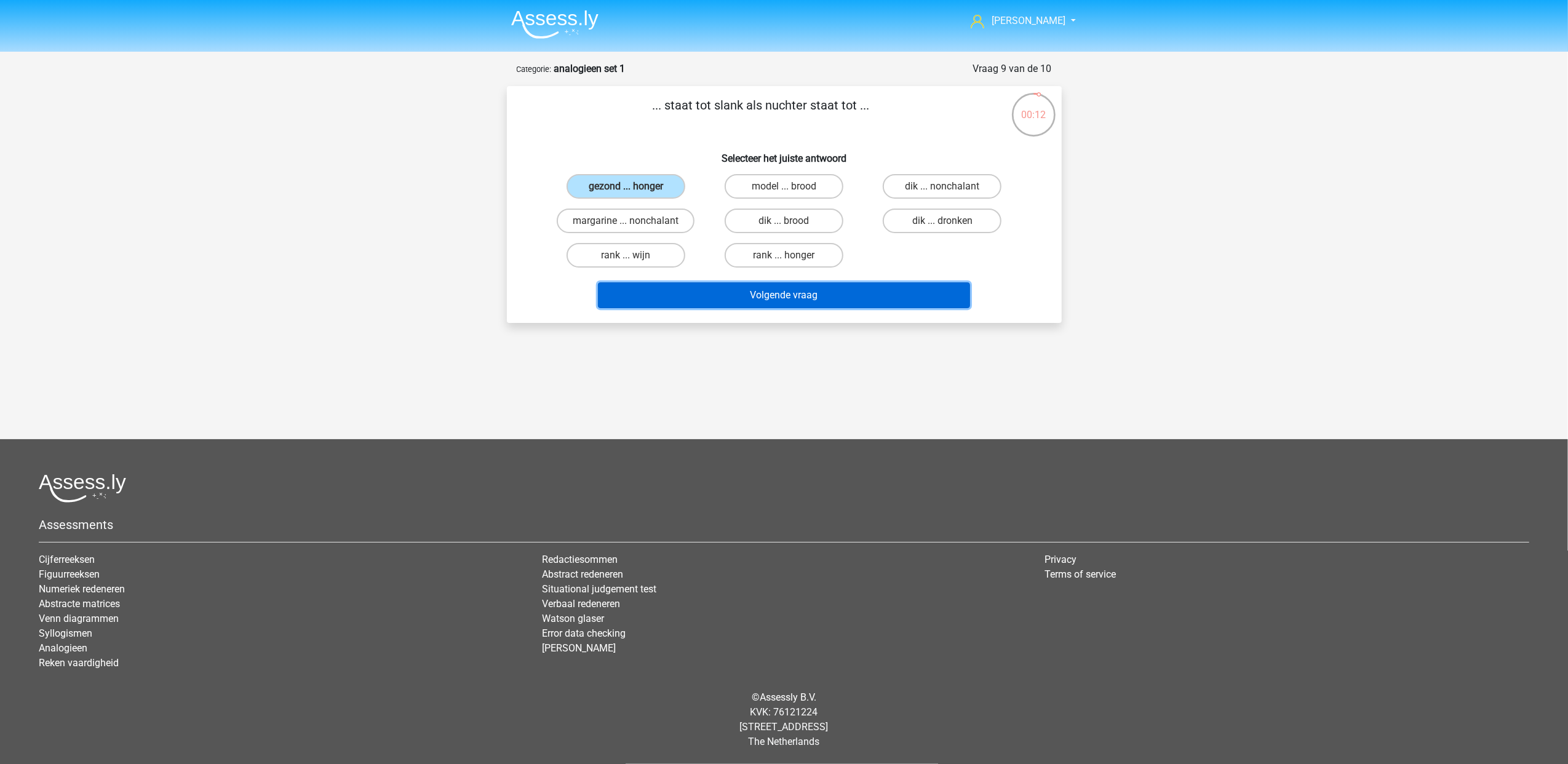
click at [760, 299] on button "Volgende vraag" at bounding box center [783, 295] width 372 height 26
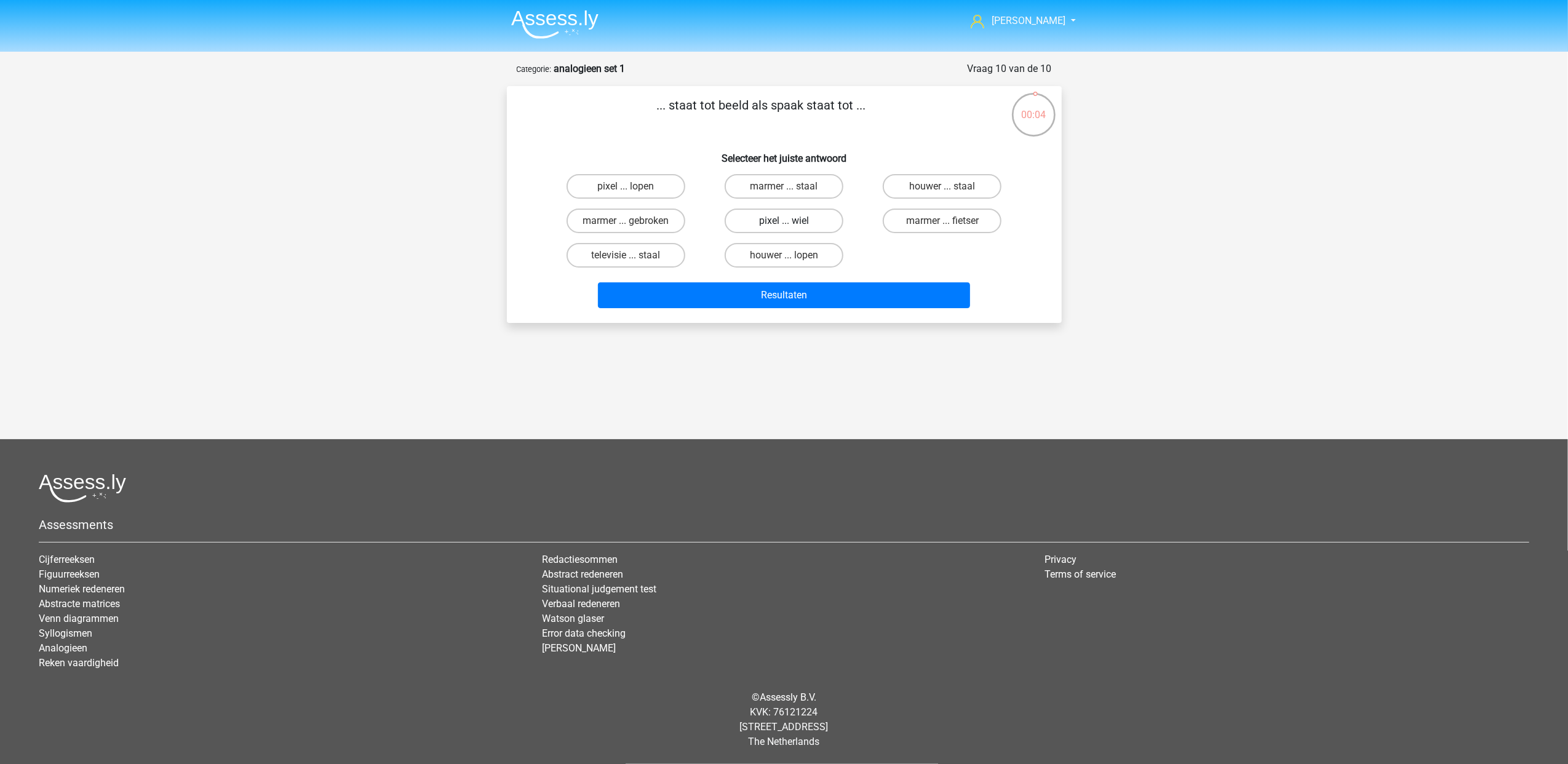
click at [754, 219] on label "pixel ... wiel" at bounding box center [783, 220] width 118 height 24
click at [783, 221] on input "pixel ... wiel" at bounding box center [787, 225] width 8 height 8
radio input "true"
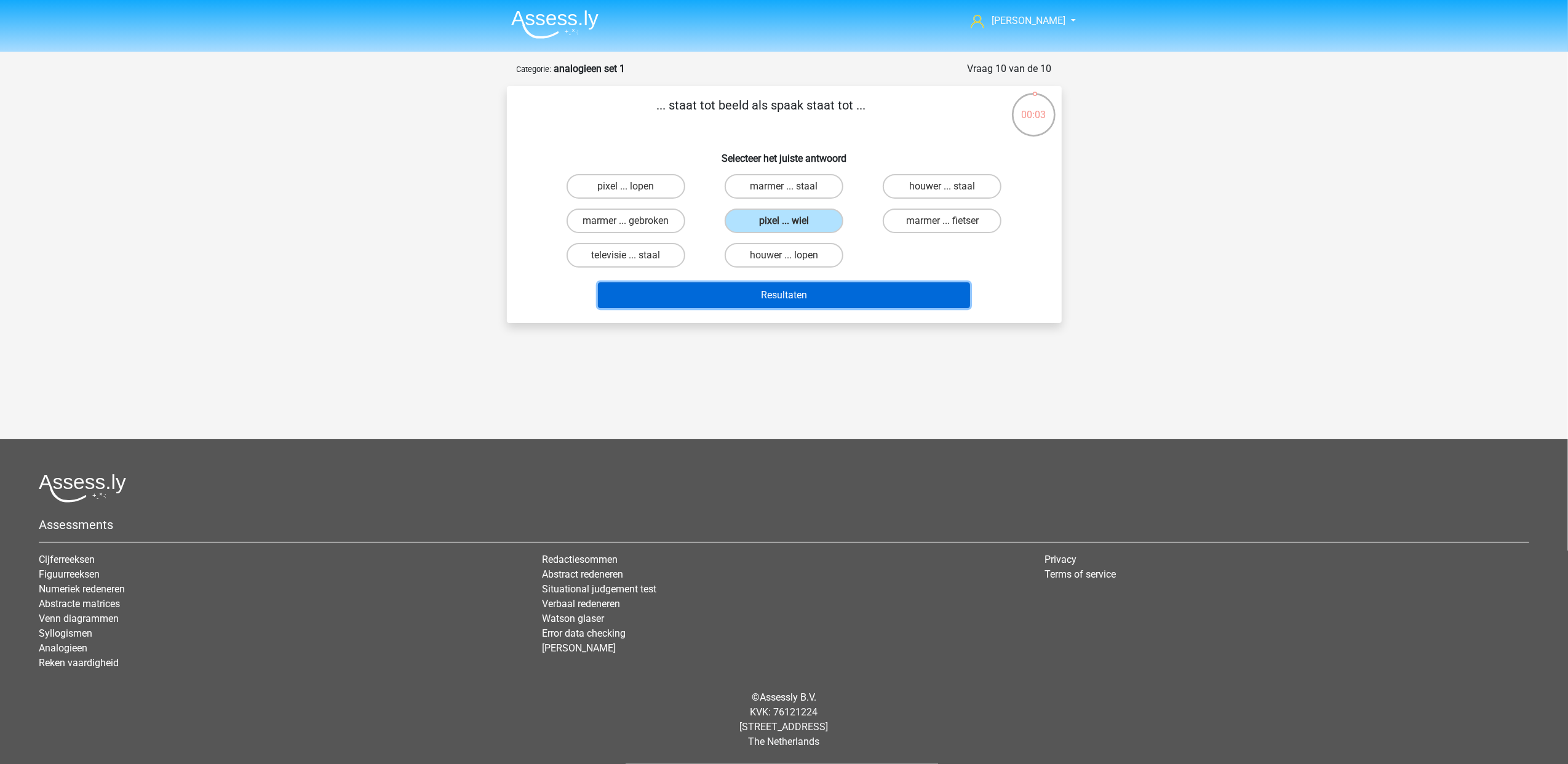
click at [777, 284] on button "Resultaten" at bounding box center [783, 295] width 372 height 26
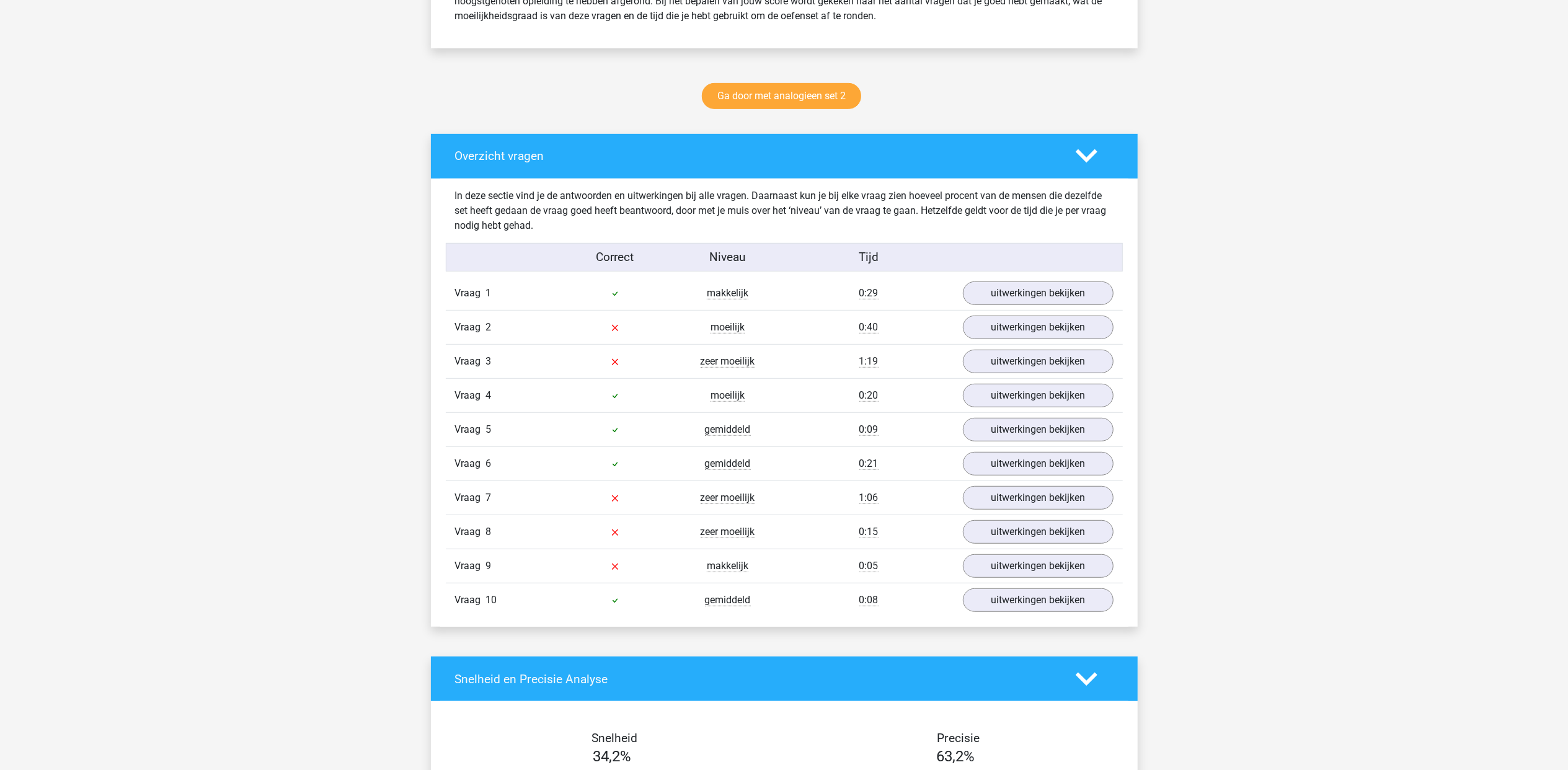
scroll to position [579, 0]
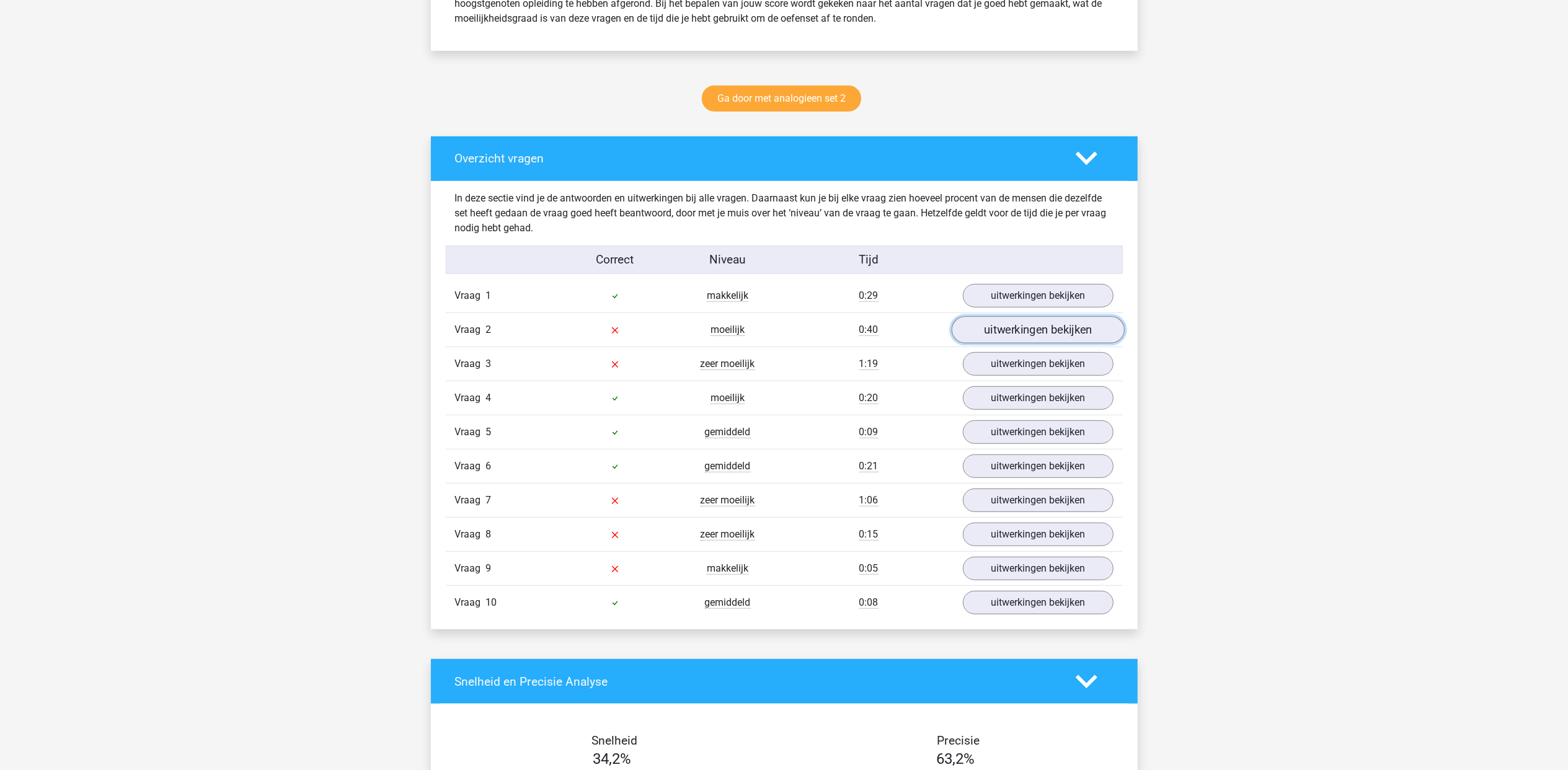
click at [982, 341] on link "uitwerkingen bekijken" at bounding box center [1038, 330] width 173 height 27
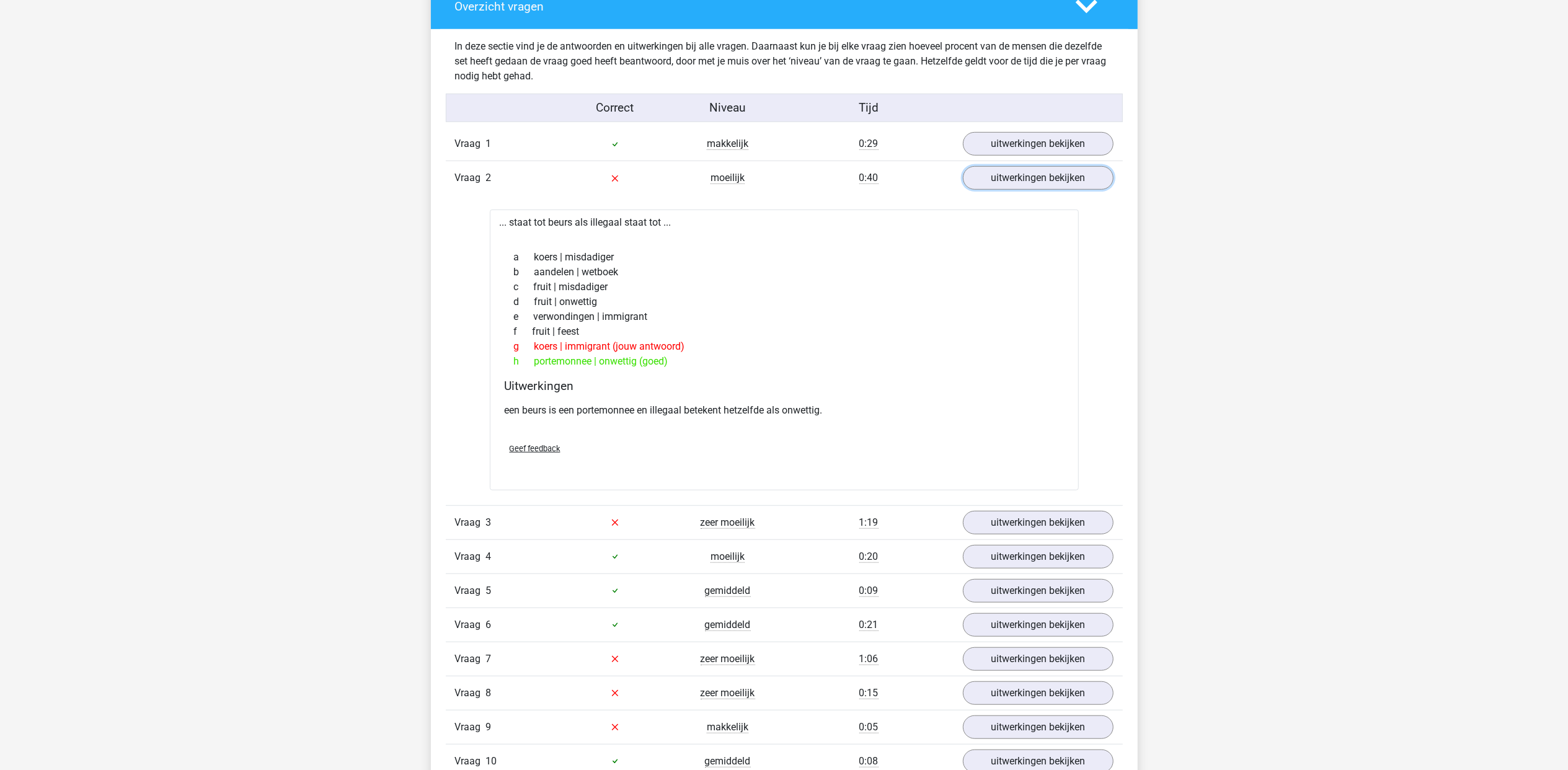
scroll to position [744, 0]
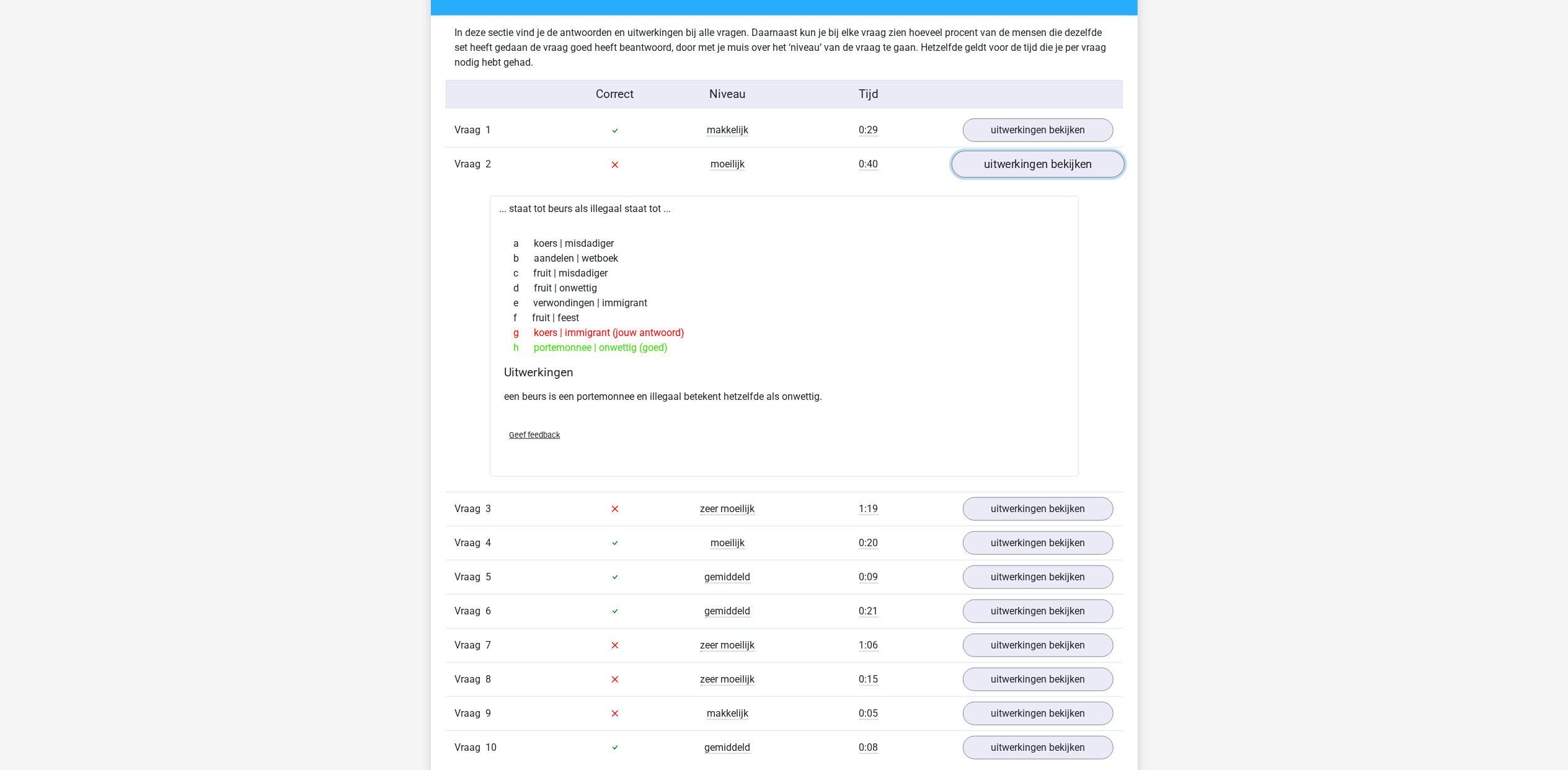
click at [1002, 160] on link "uitwerkingen bekijken" at bounding box center [1038, 164] width 173 height 27
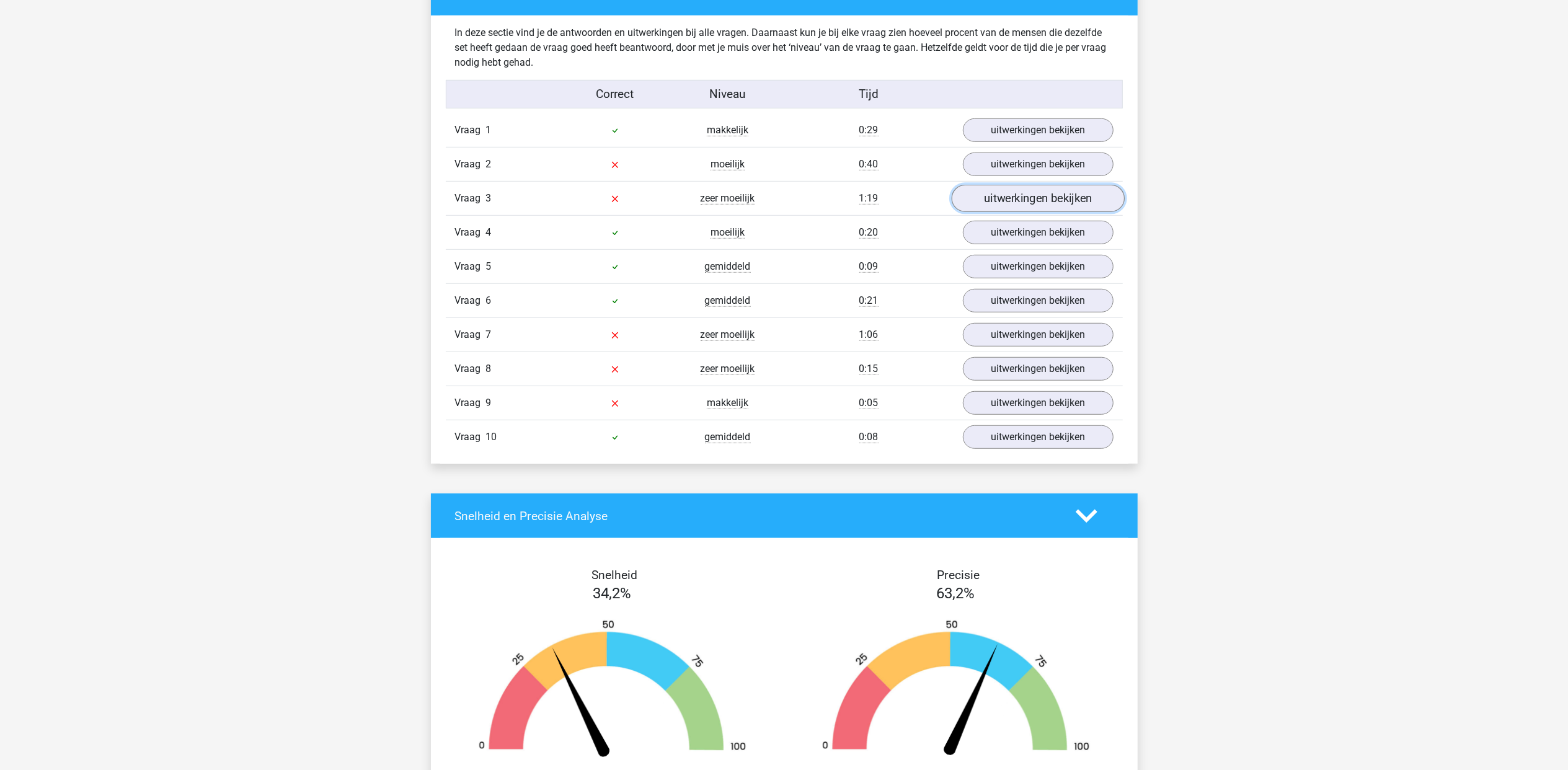
click at [1005, 199] on link "uitwerkingen bekijken" at bounding box center [1038, 198] width 173 height 27
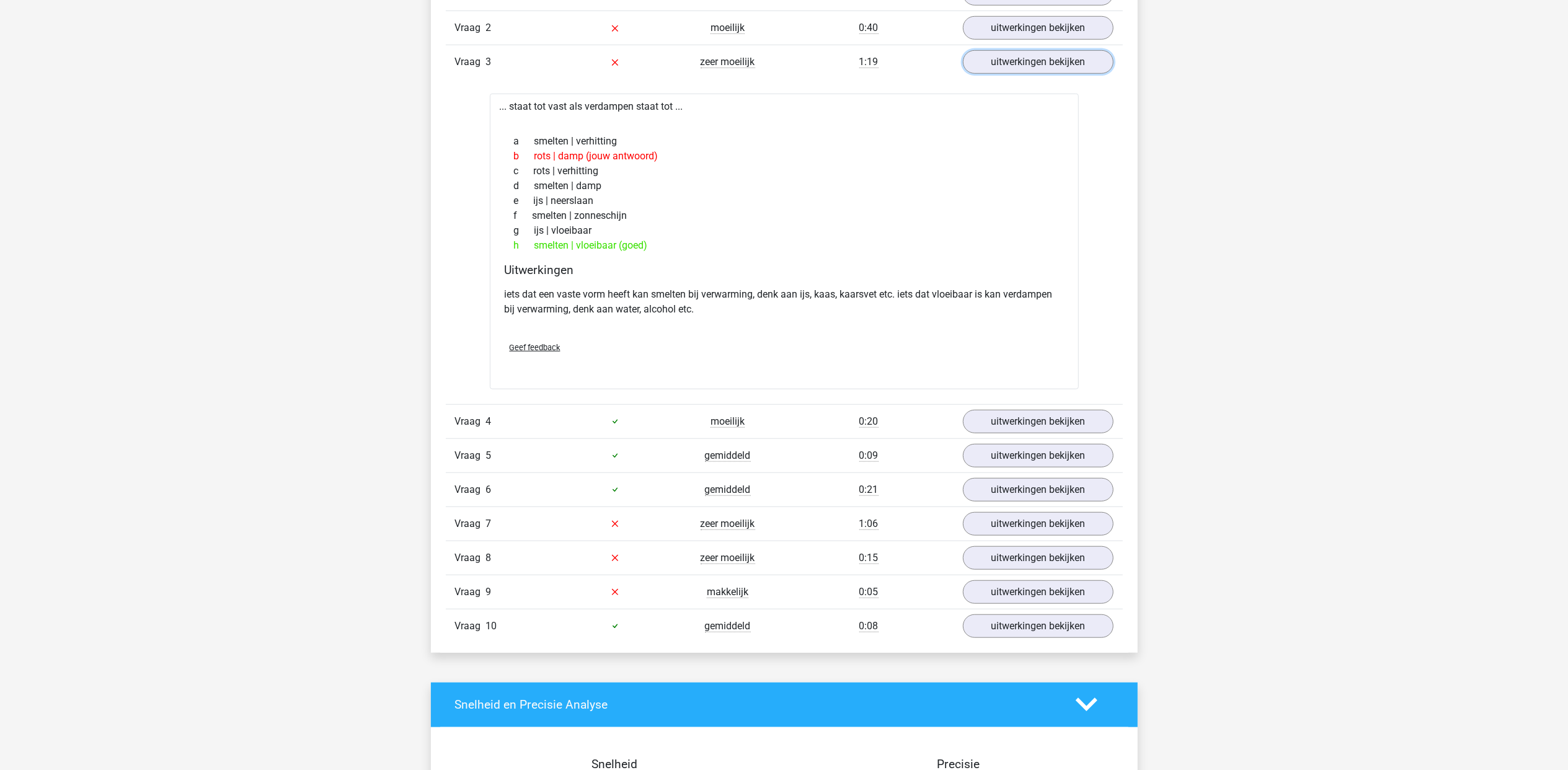
scroll to position [909, 0]
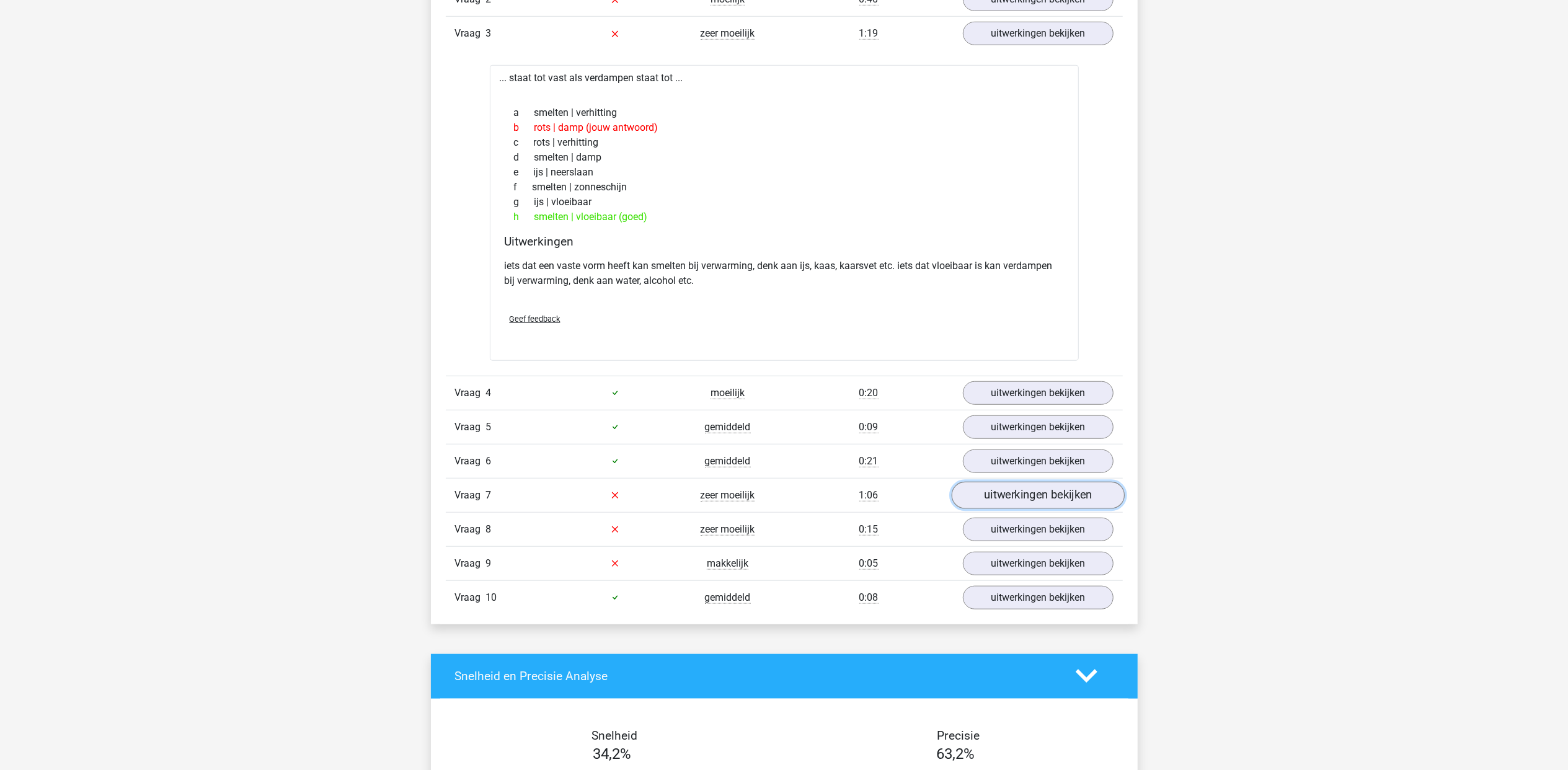
click at [1005, 497] on link "uitwerkingen bekijken" at bounding box center [1038, 496] width 173 height 27
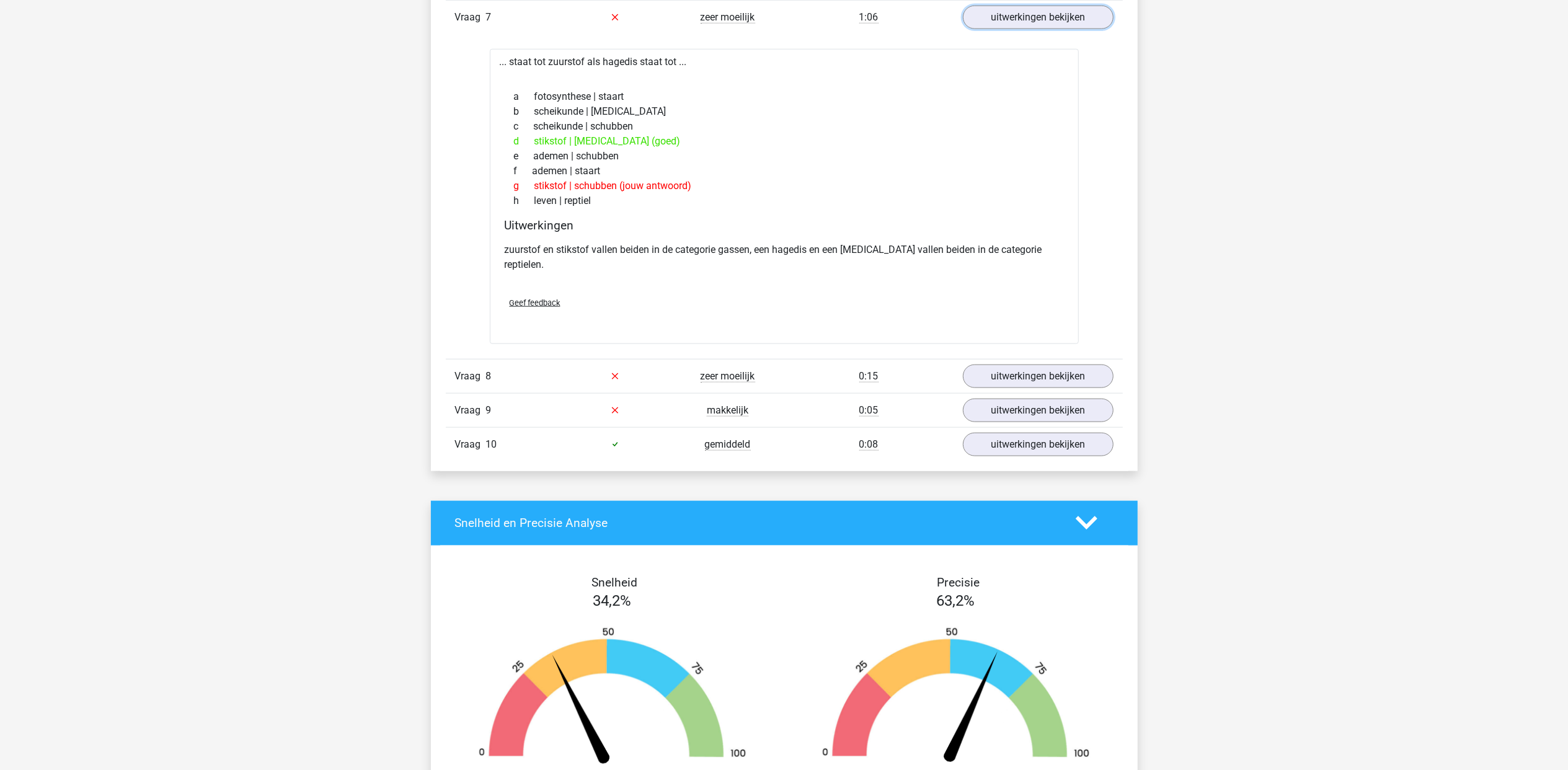
scroll to position [1405, 0]
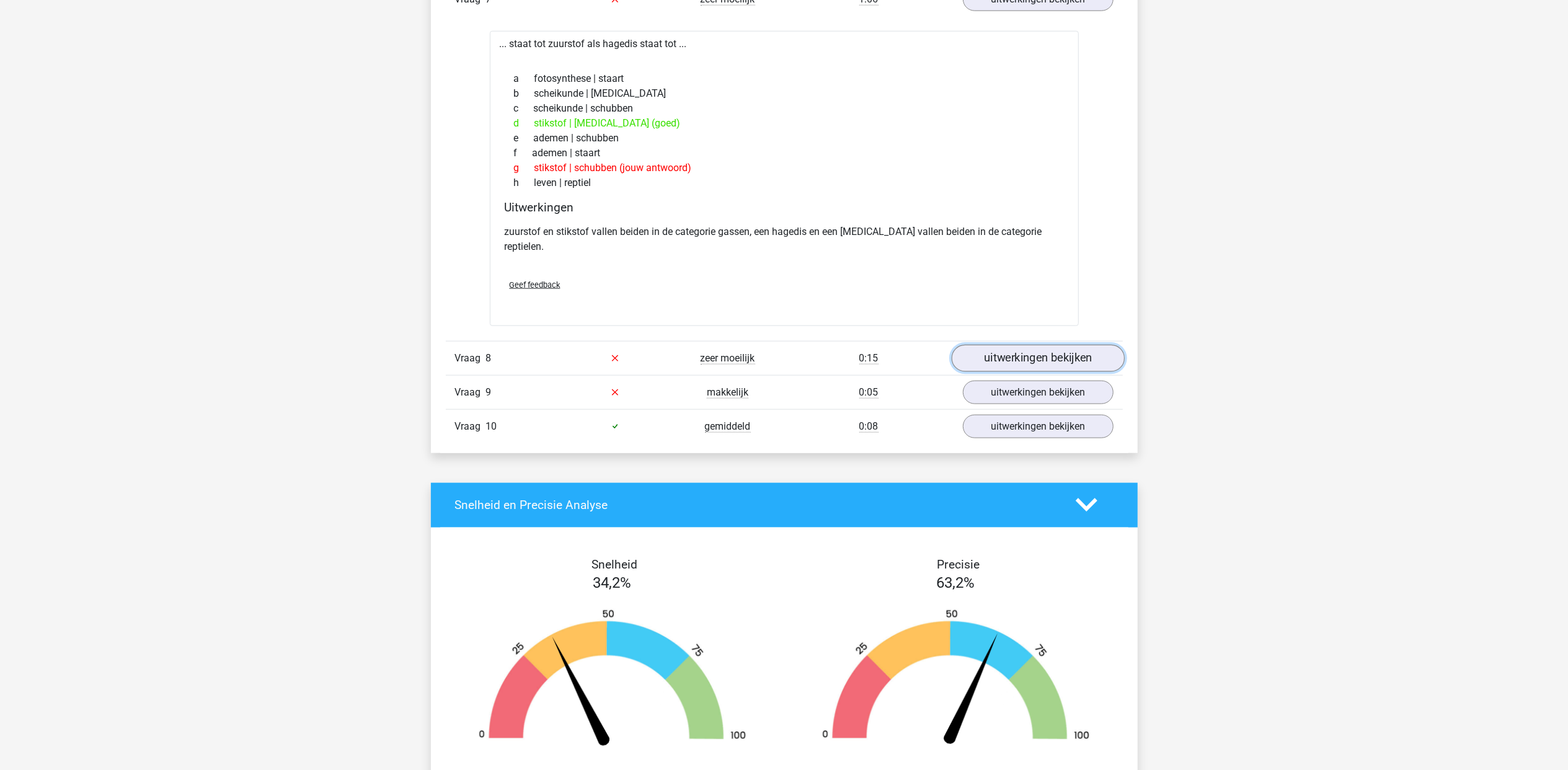
click at [1013, 348] on link "uitwerkingen bekijken" at bounding box center [1038, 358] width 173 height 27
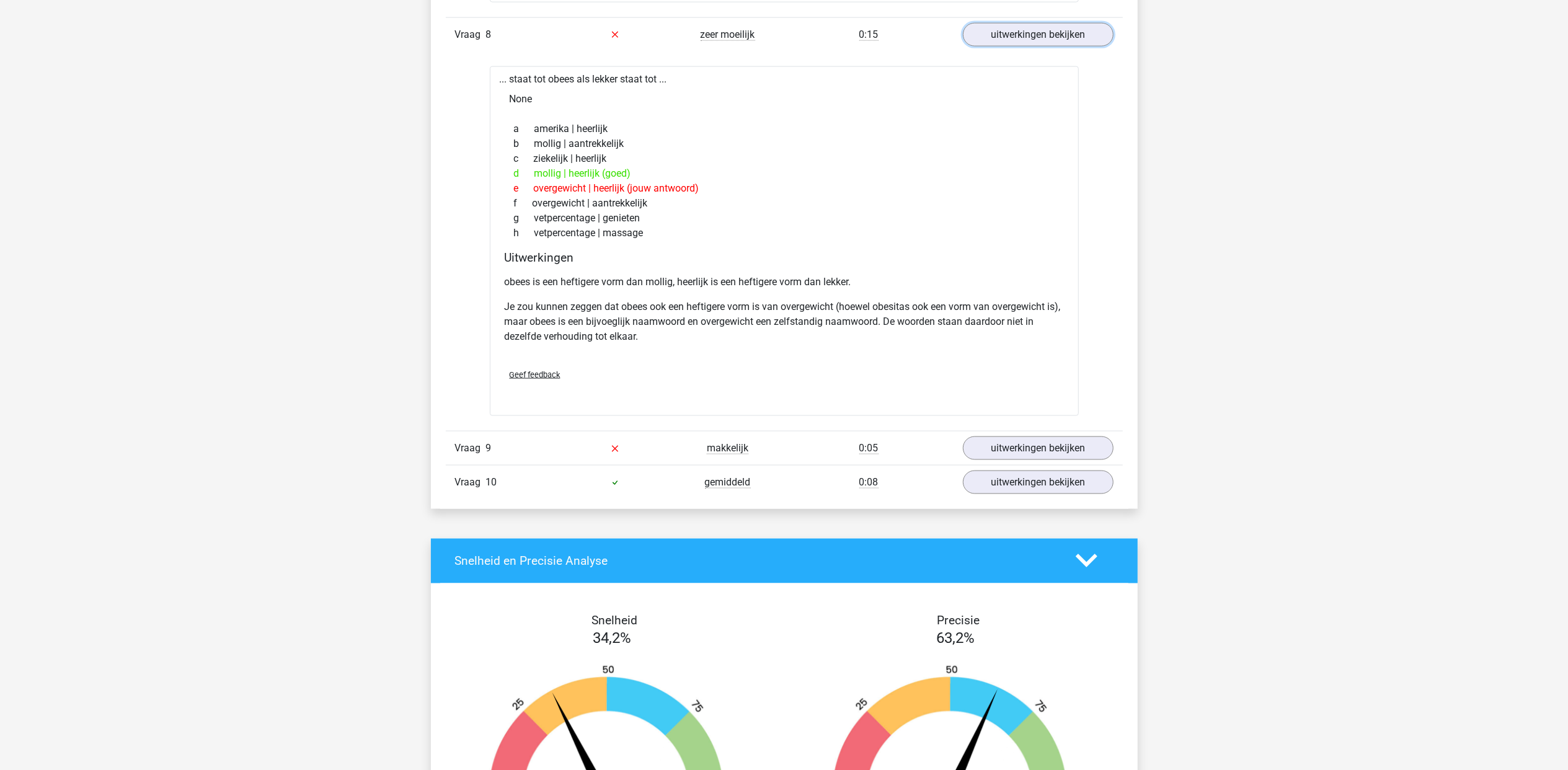
scroll to position [1736, 0]
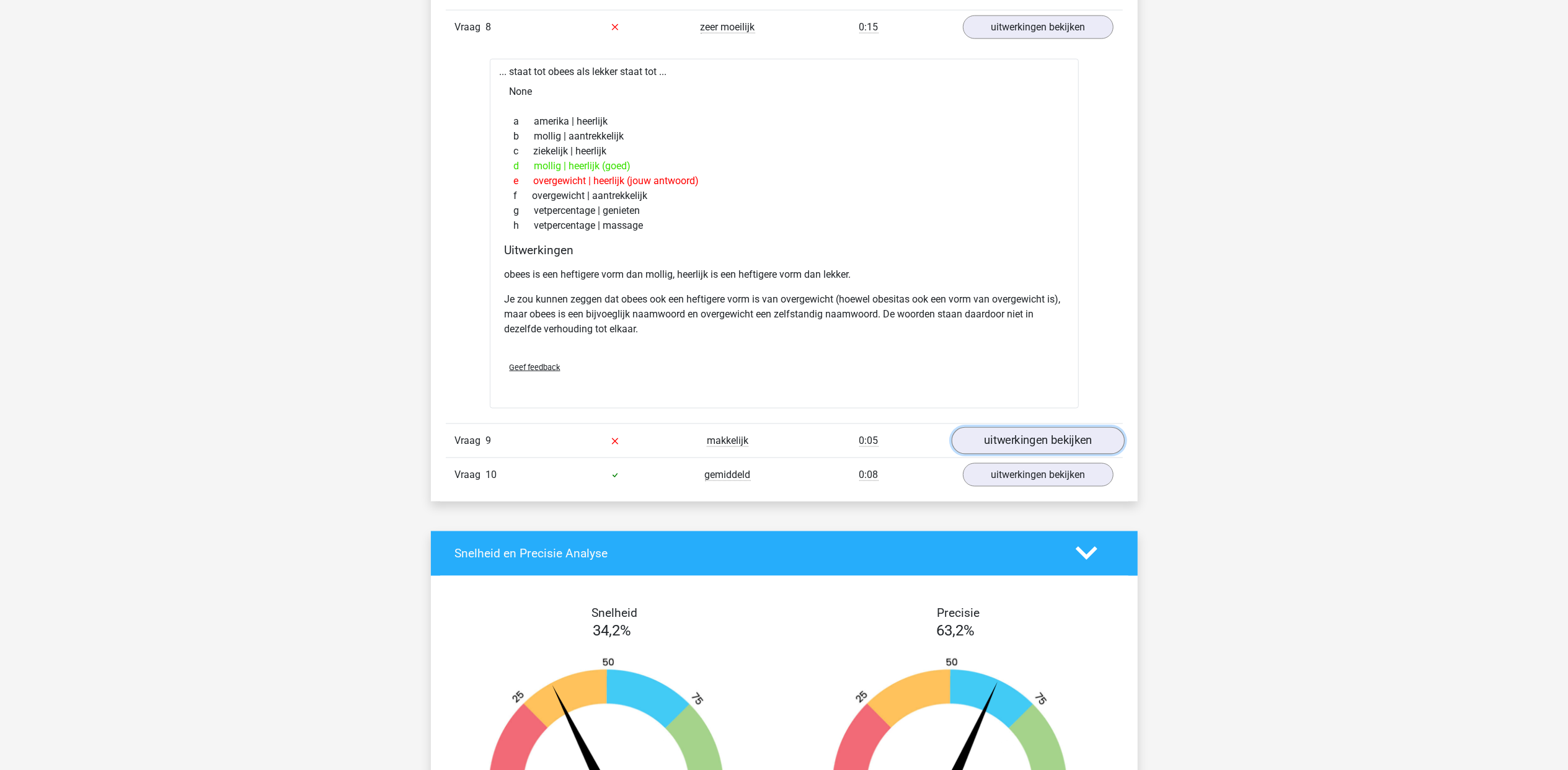
click at [1030, 428] on link "uitwerkingen bekijken" at bounding box center [1038, 440] width 173 height 27
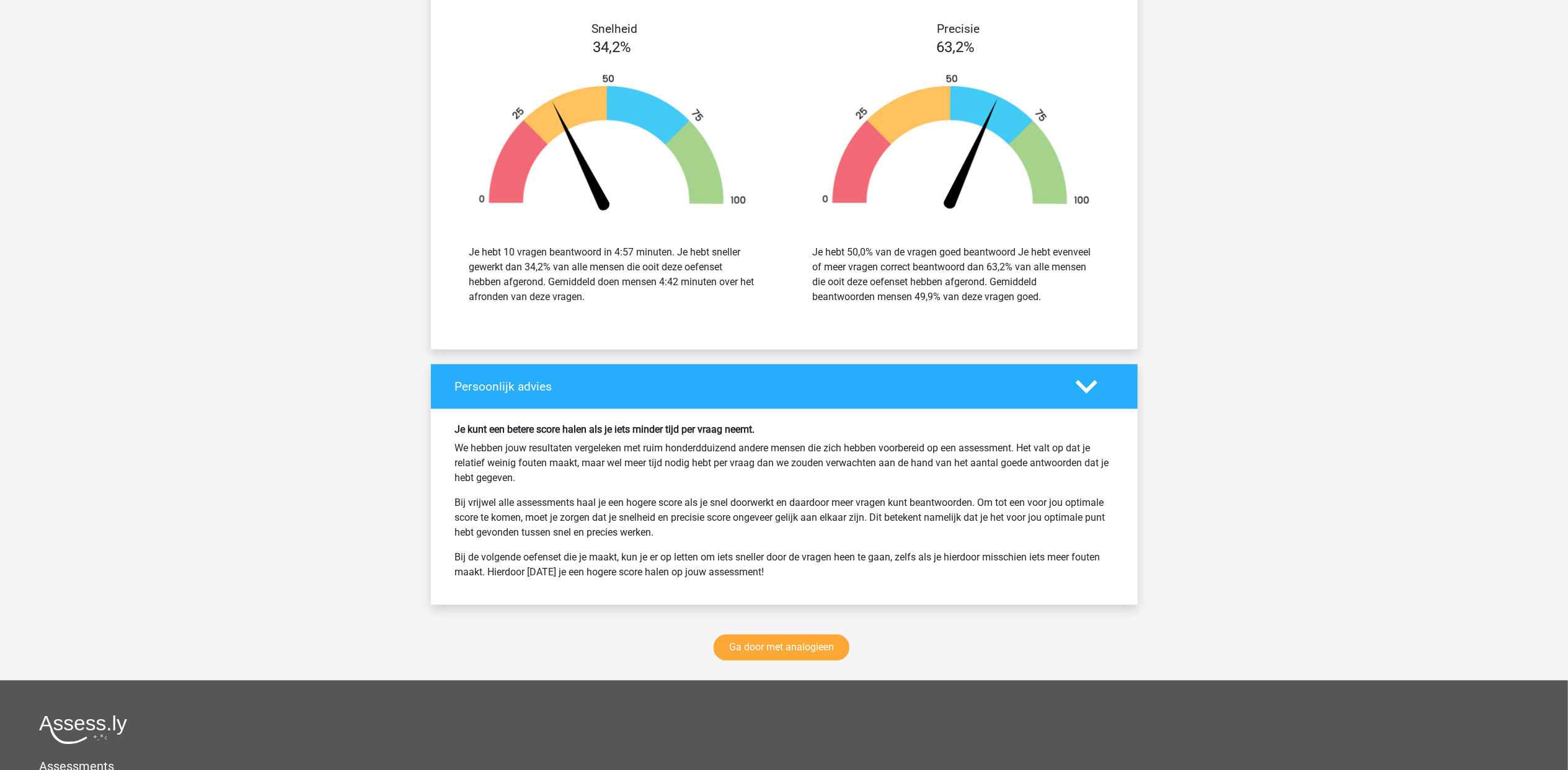
scroll to position [2645, 0]
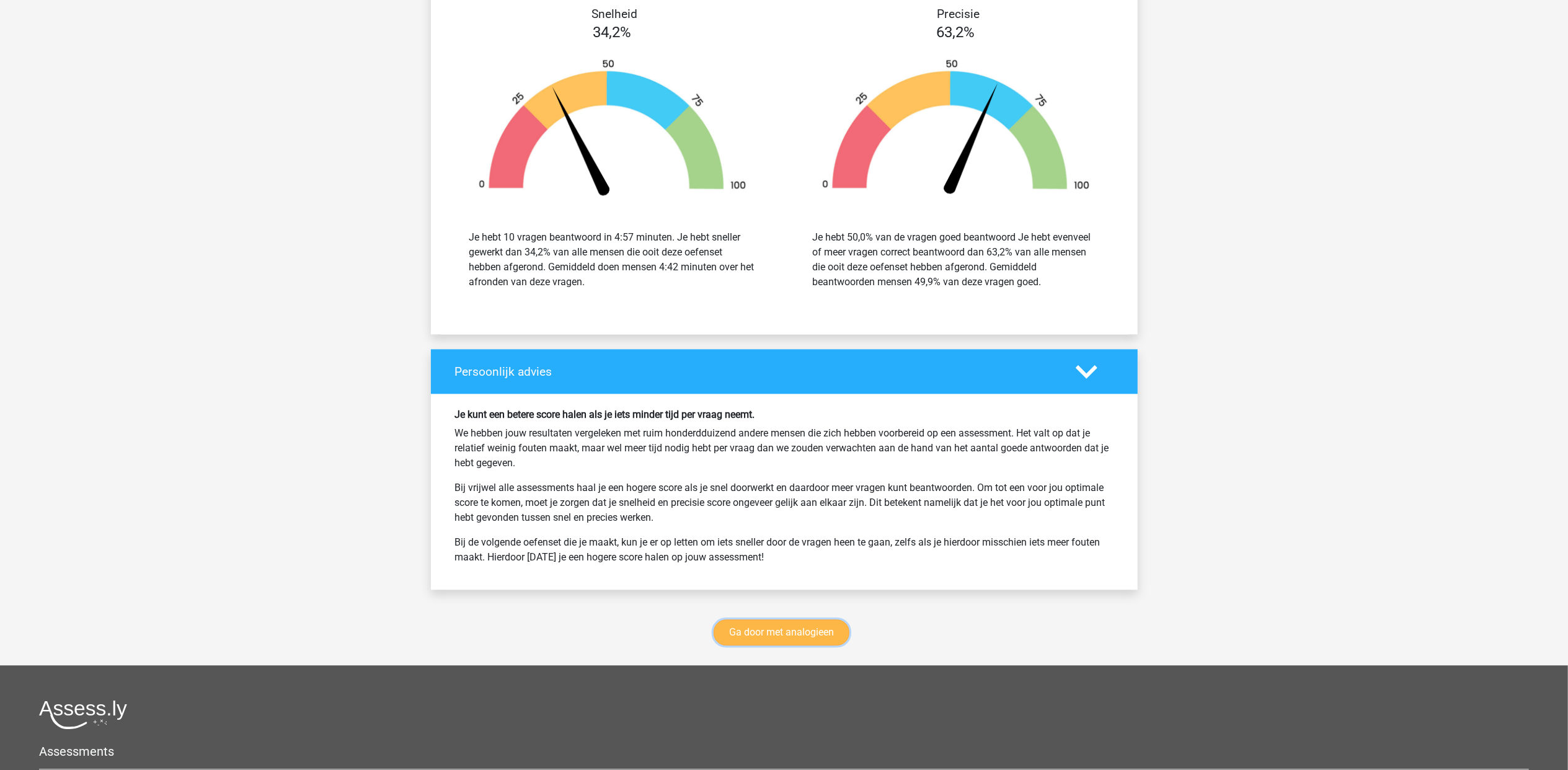
click at [796, 619] on link "Ga door met analogieen" at bounding box center [781, 632] width 136 height 26
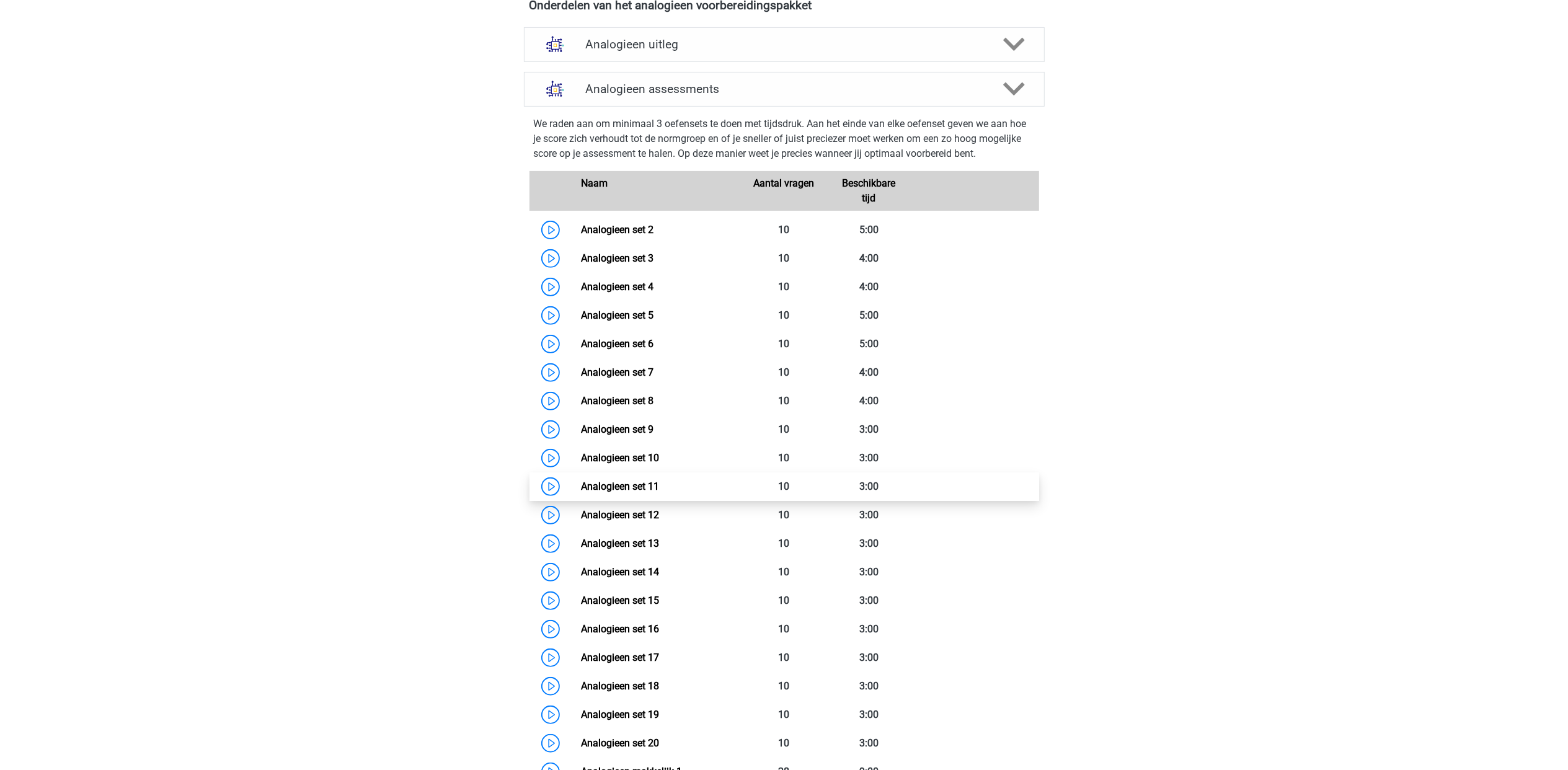
scroll to position [343, 0]
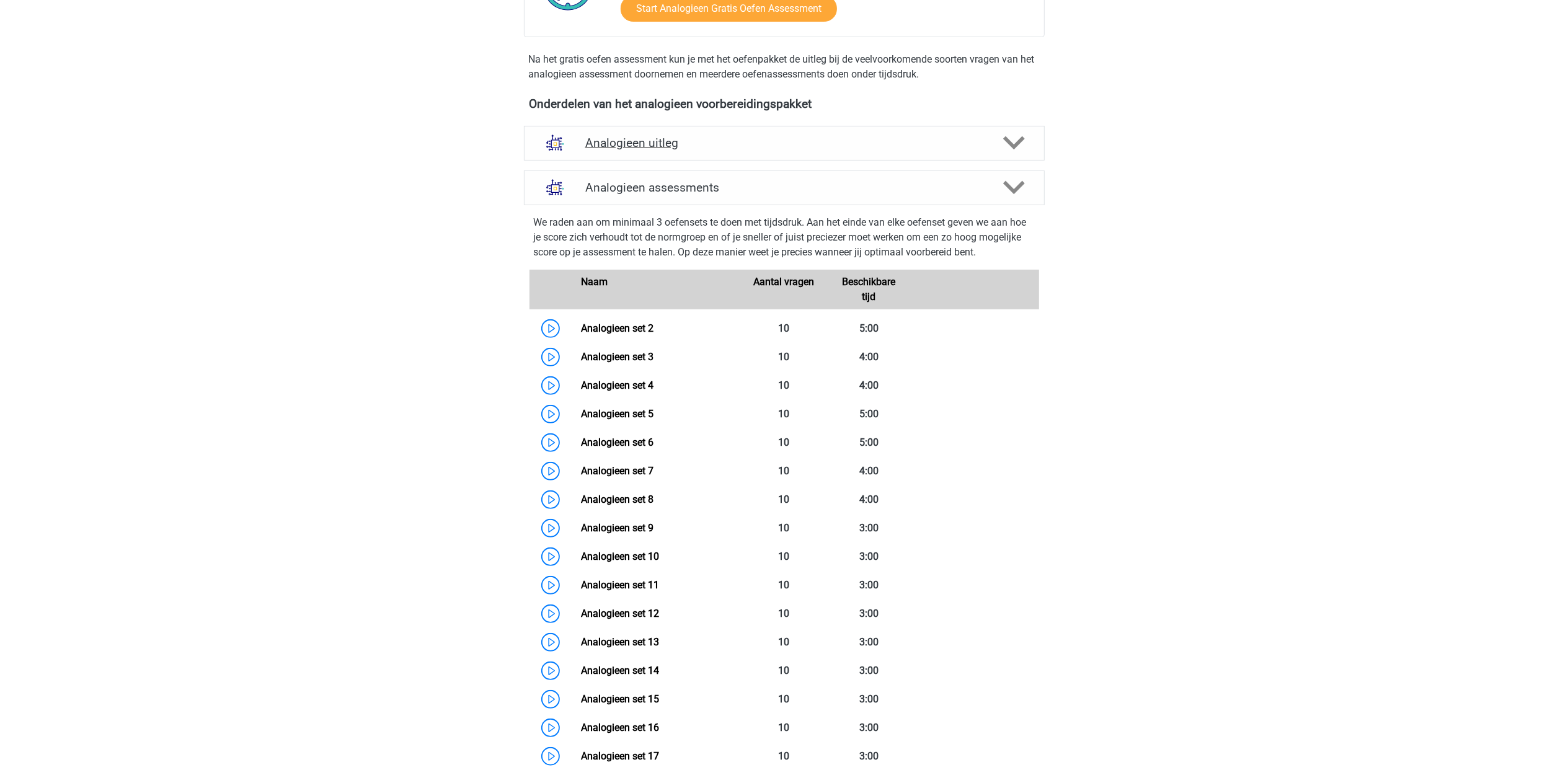
click at [927, 129] on div "Analogieen uitleg" at bounding box center [784, 143] width 521 height 35
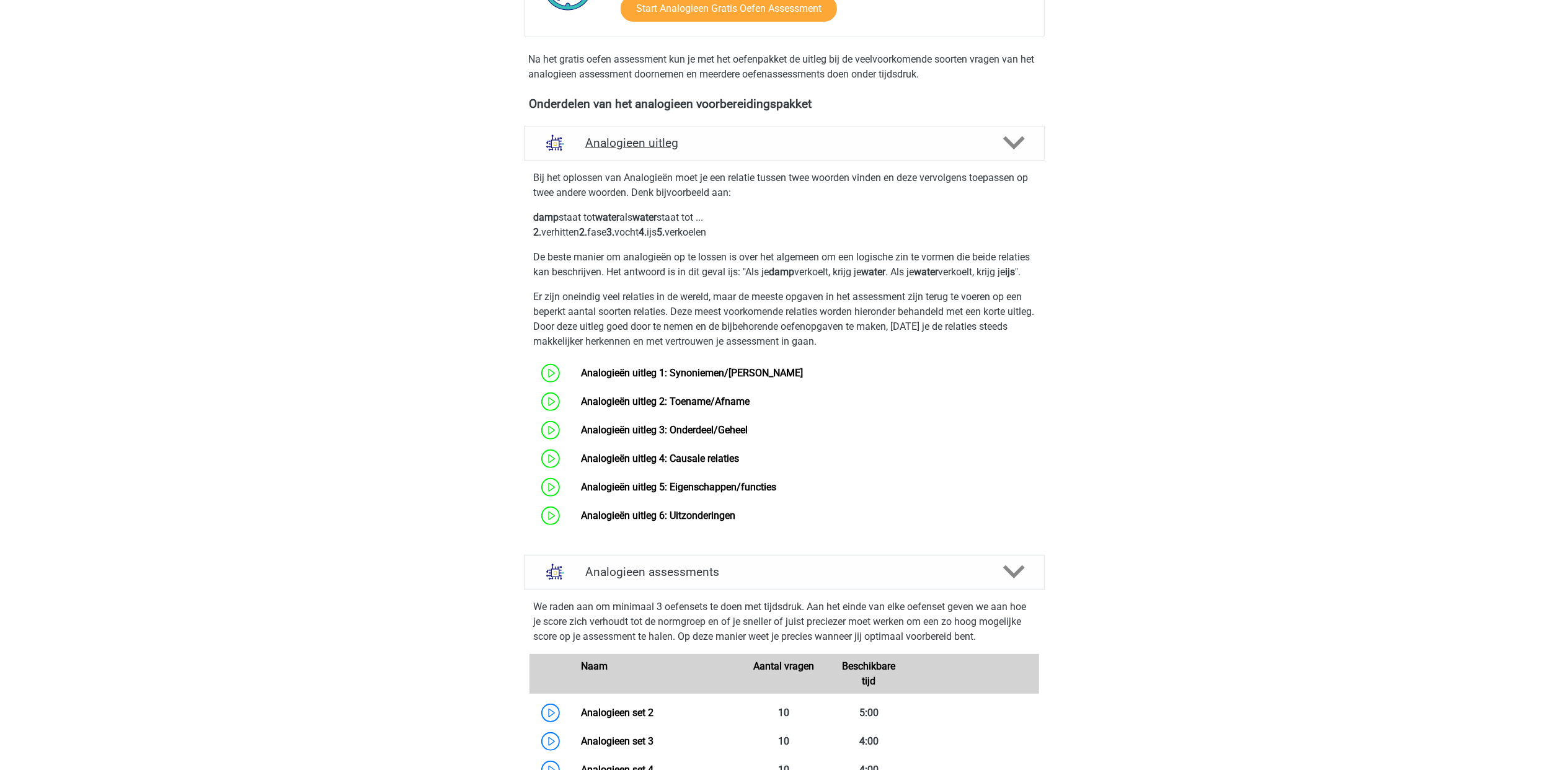
click at [928, 130] on div "Analogieen uitleg" at bounding box center [784, 143] width 521 height 35
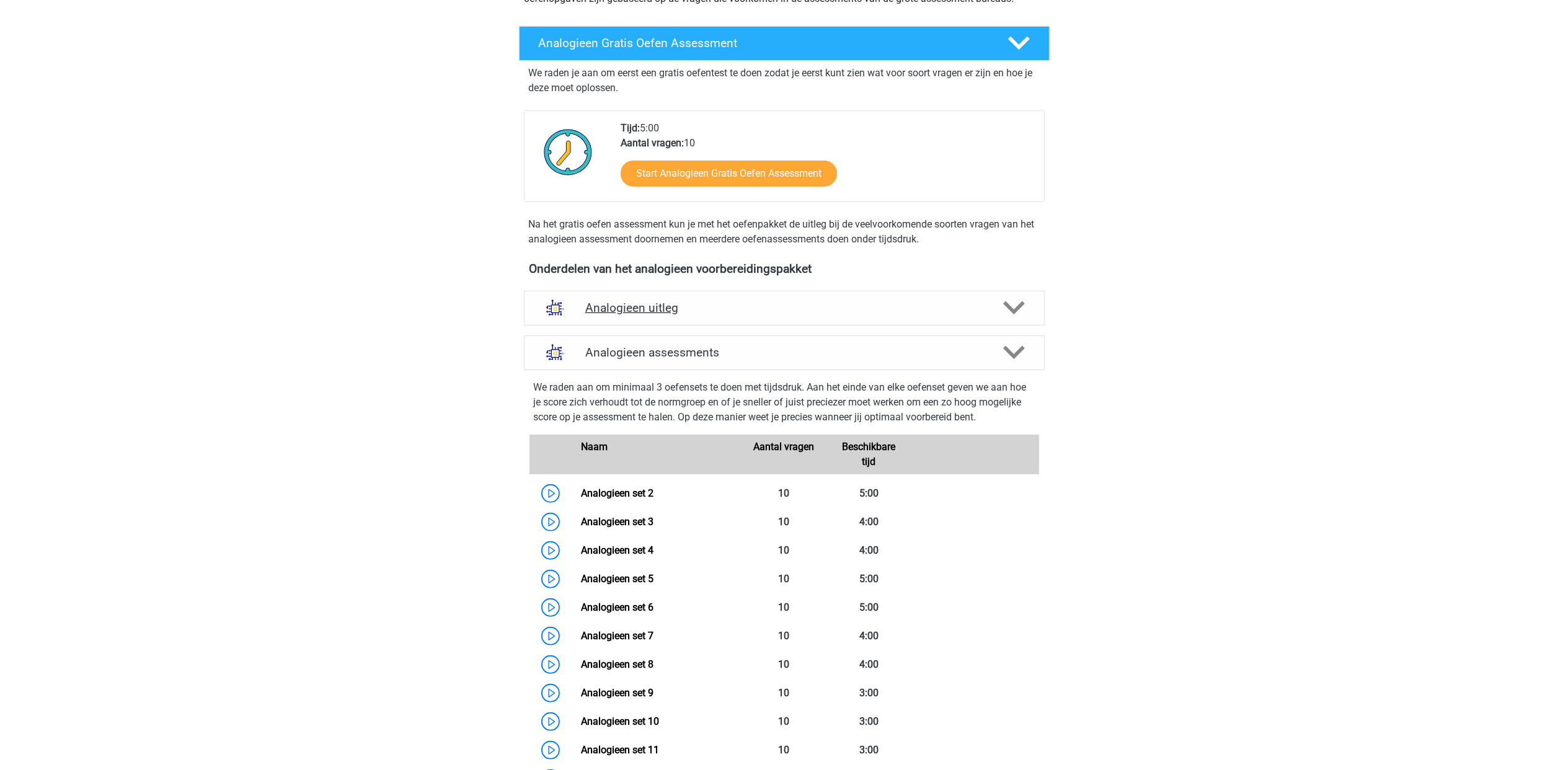
scroll to position [96, 0]
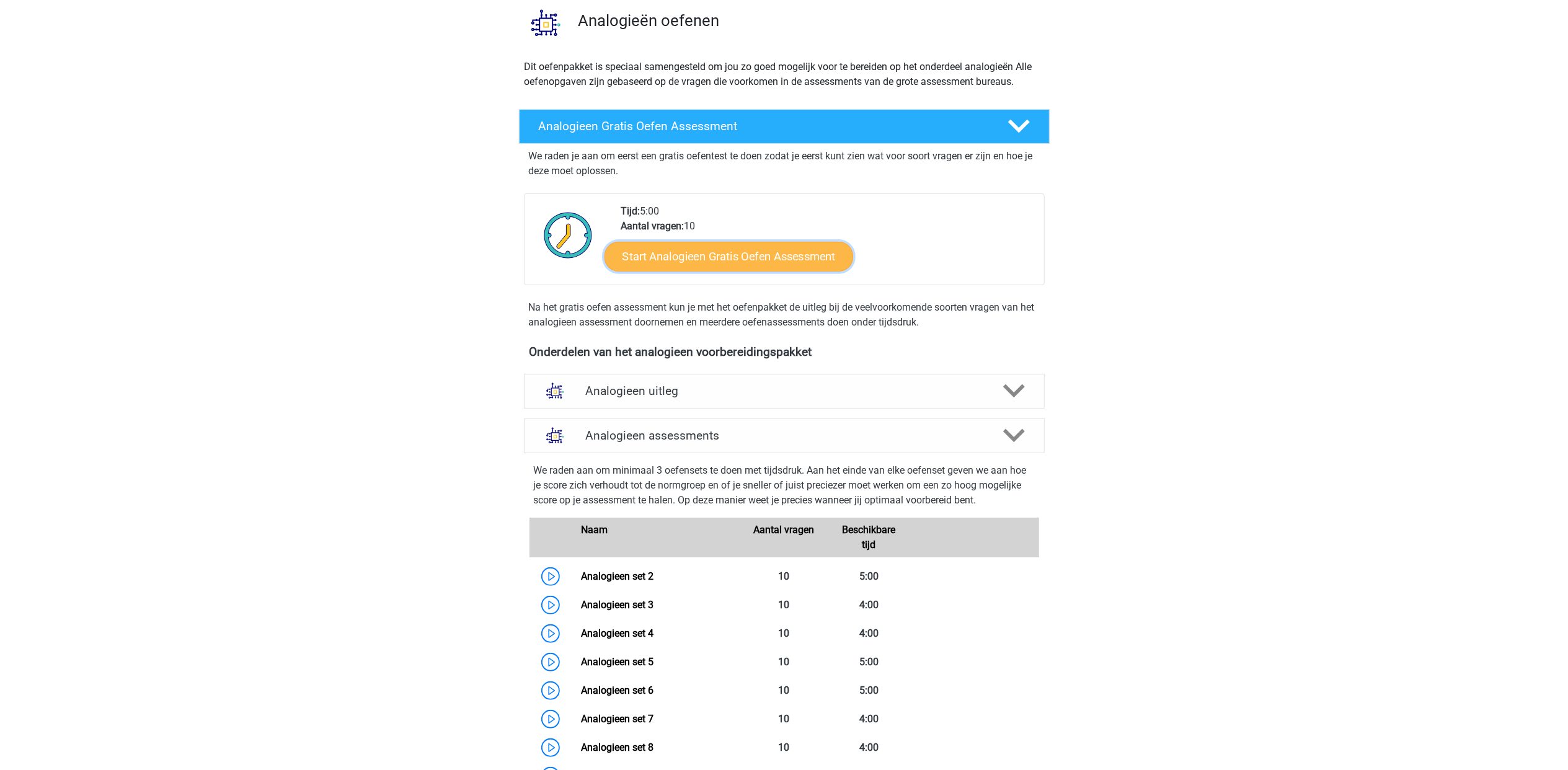
click at [755, 251] on link "Start Analogieen Gratis Oefen Assessment" at bounding box center [729, 256] width 249 height 30
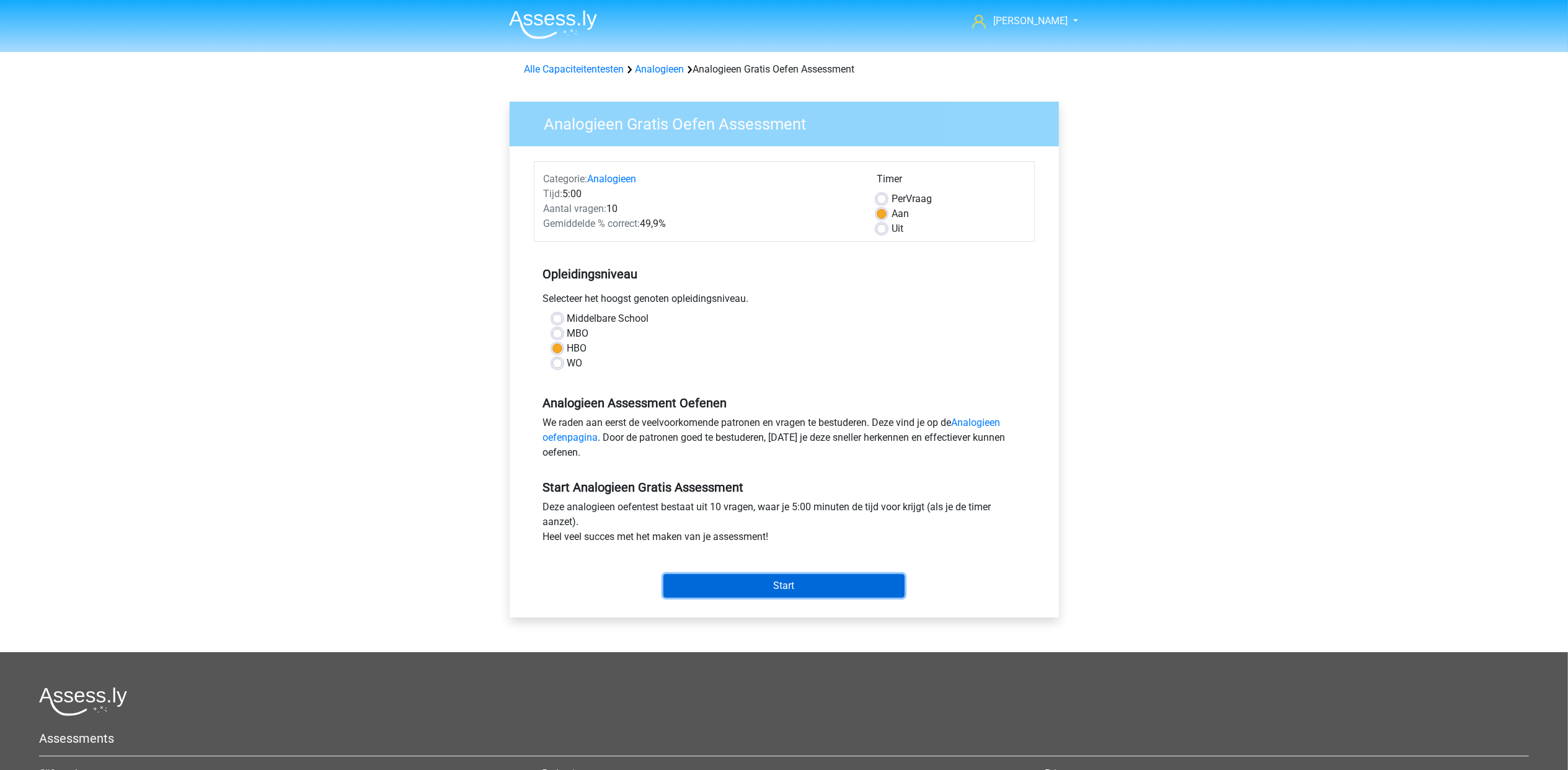
click at [839, 579] on input "Start" at bounding box center [784, 586] width 241 height 24
click at [692, 70] on icon at bounding box center [690, 70] width 6 height 8
click at [674, 70] on link "Analogieen" at bounding box center [660, 69] width 49 height 12
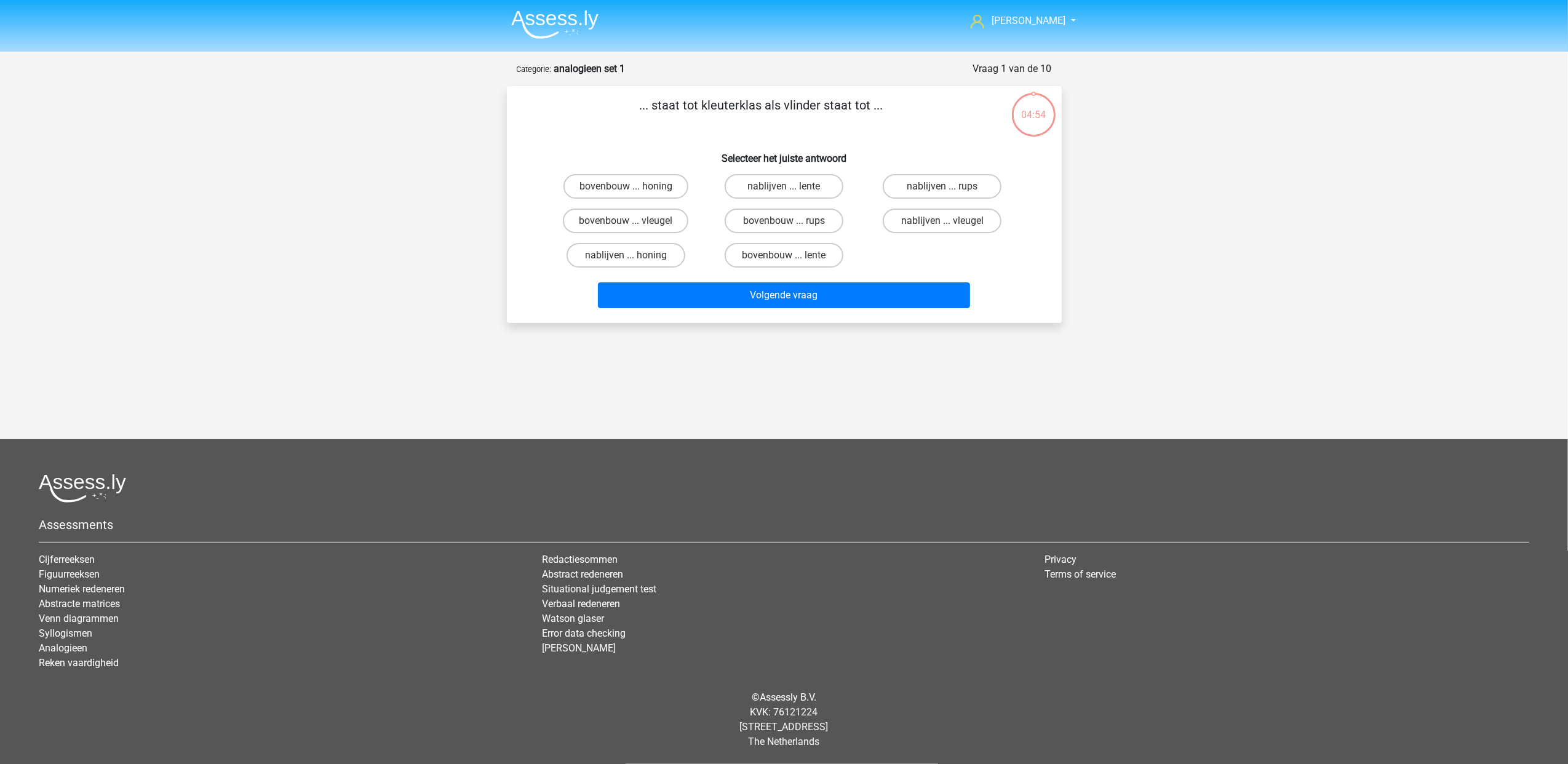
drag, startPoint x: 729, startPoint y: 214, endPoint x: 722, endPoint y: 215, distance: 7.1
click at [729, 215] on label "bovenbouw ... rups" at bounding box center [783, 220] width 118 height 24
click at [783, 221] on input "bovenbouw ... rups" at bounding box center [787, 225] width 8 height 8
radio input "true"
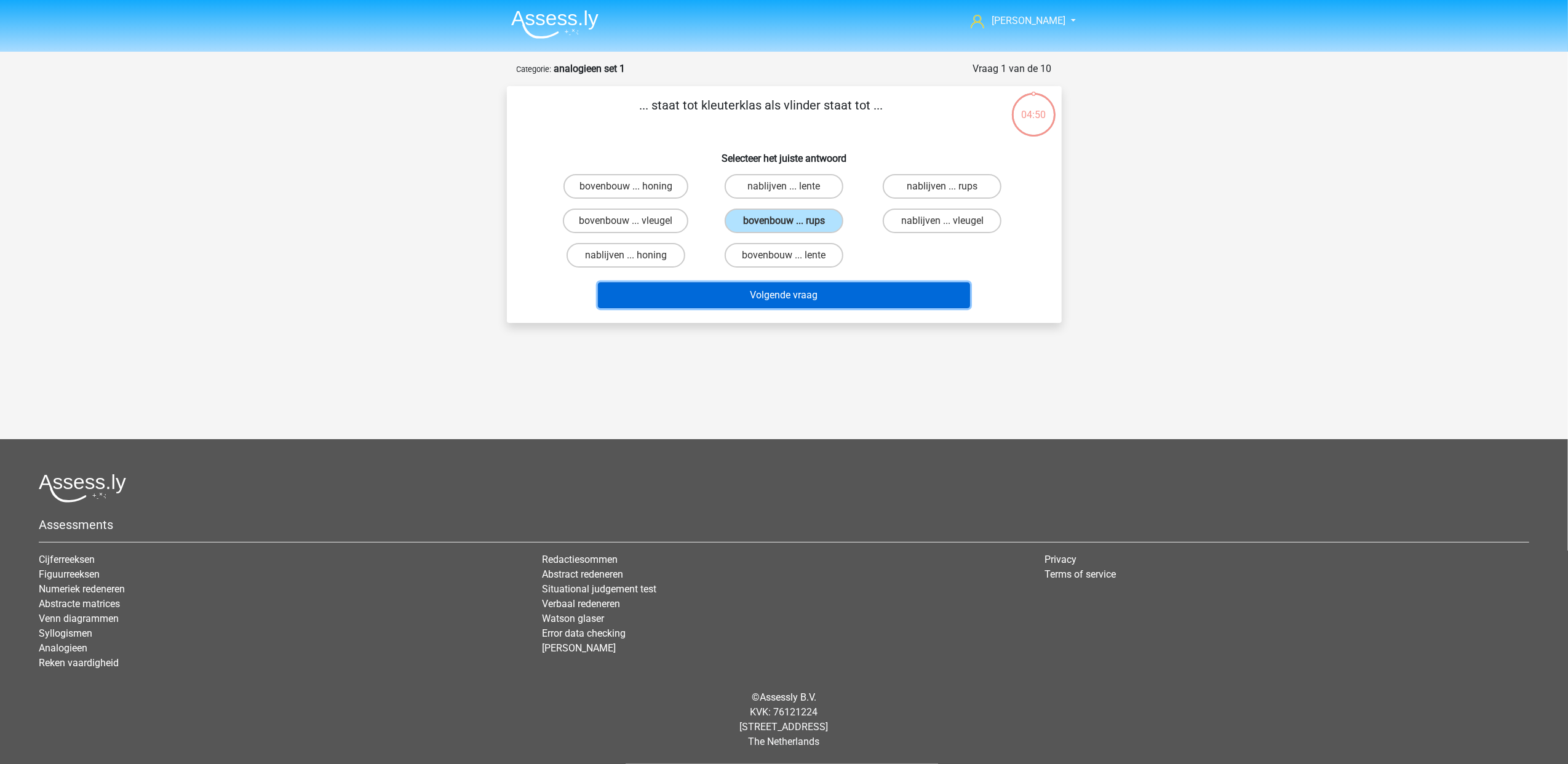
click at [814, 295] on button "Volgende vraag" at bounding box center [783, 295] width 372 height 26
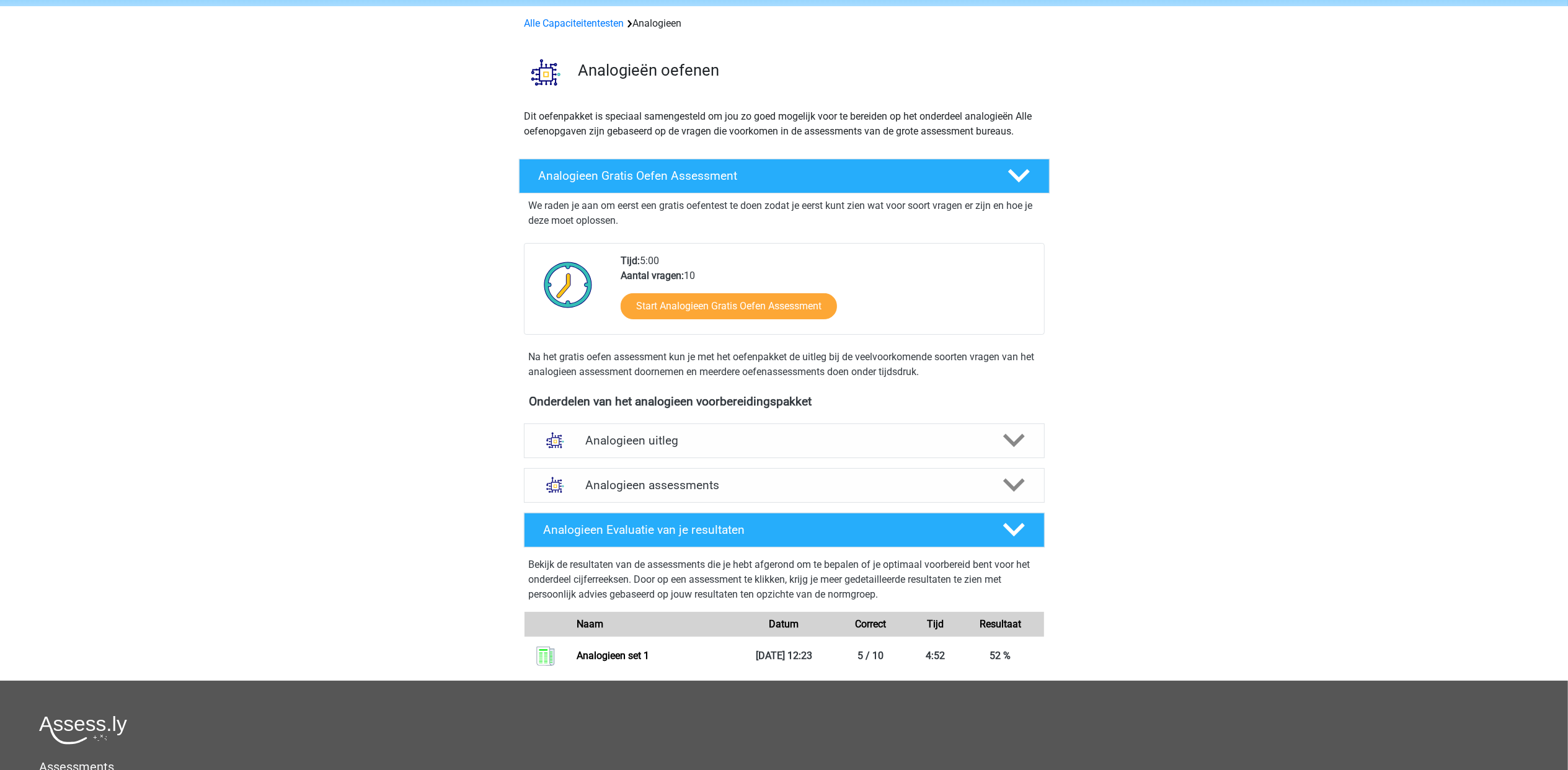
scroll to position [82, 0]
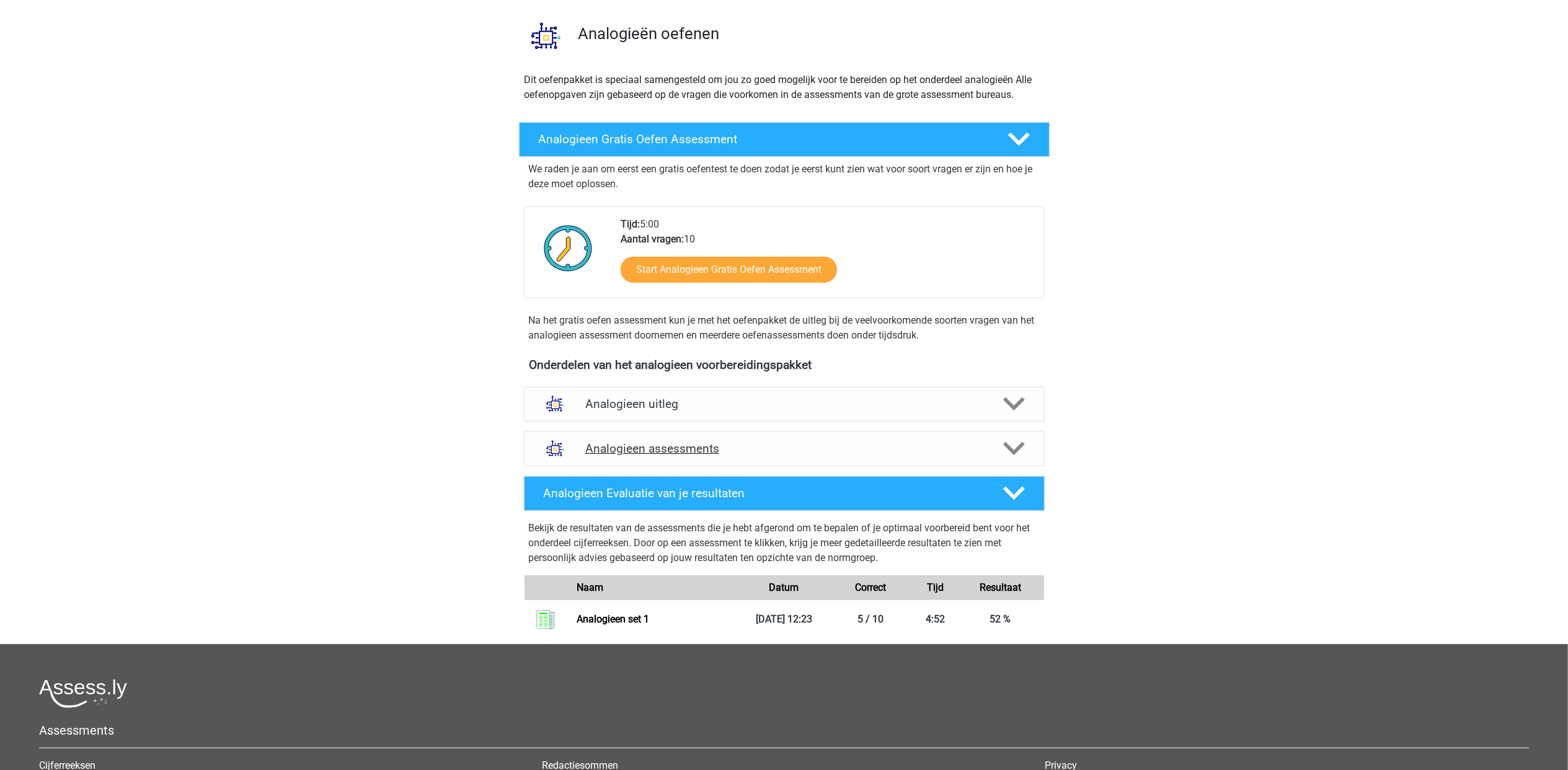
click at [858, 457] on div "Analogieen assessments" at bounding box center [784, 448] width 521 height 35
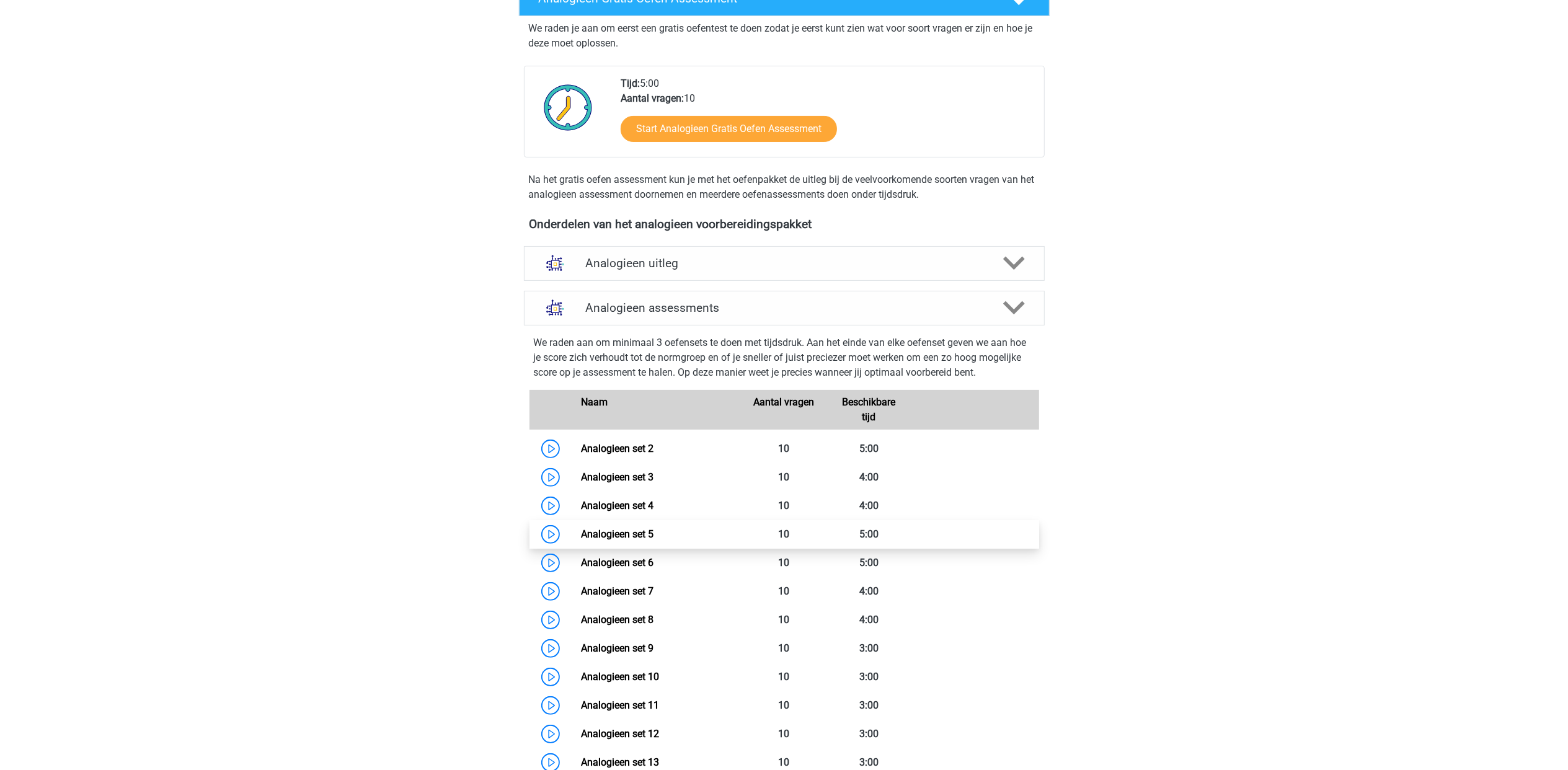
scroll to position [330, 0]
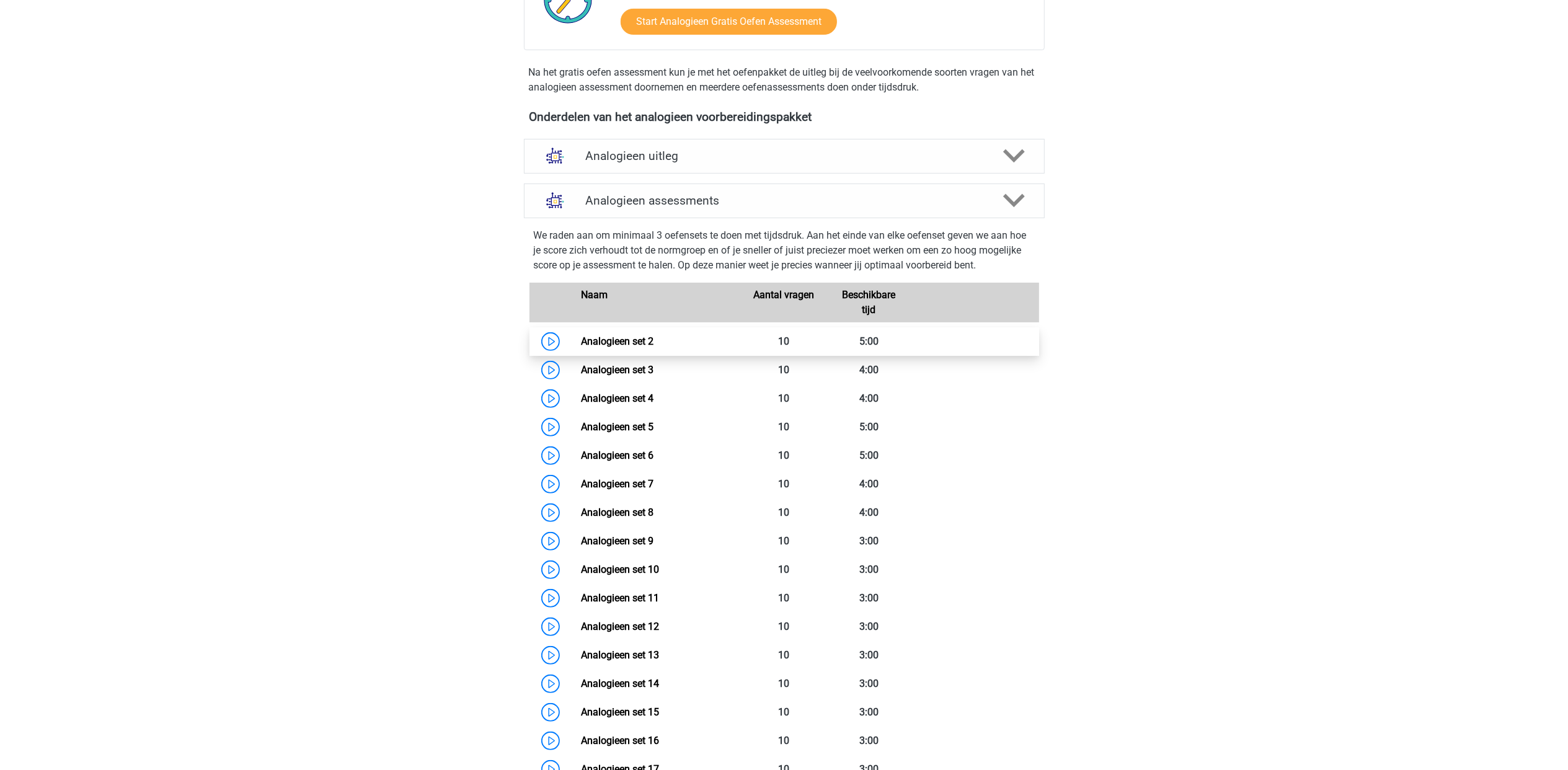
click at [591, 335] on link "Analogieen set 2" at bounding box center [618, 341] width 73 height 12
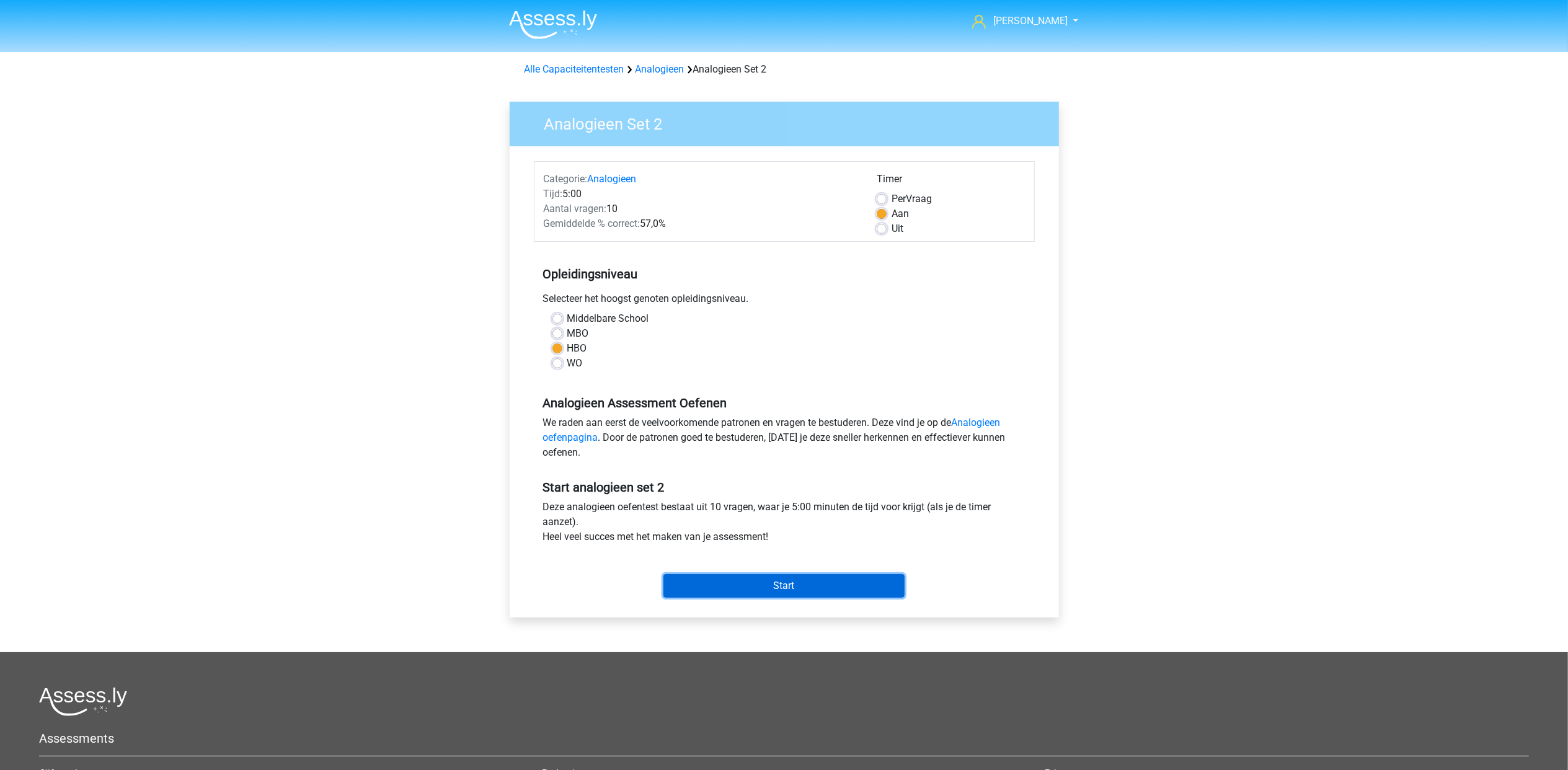
click at [850, 588] on input "Start" at bounding box center [784, 586] width 241 height 24
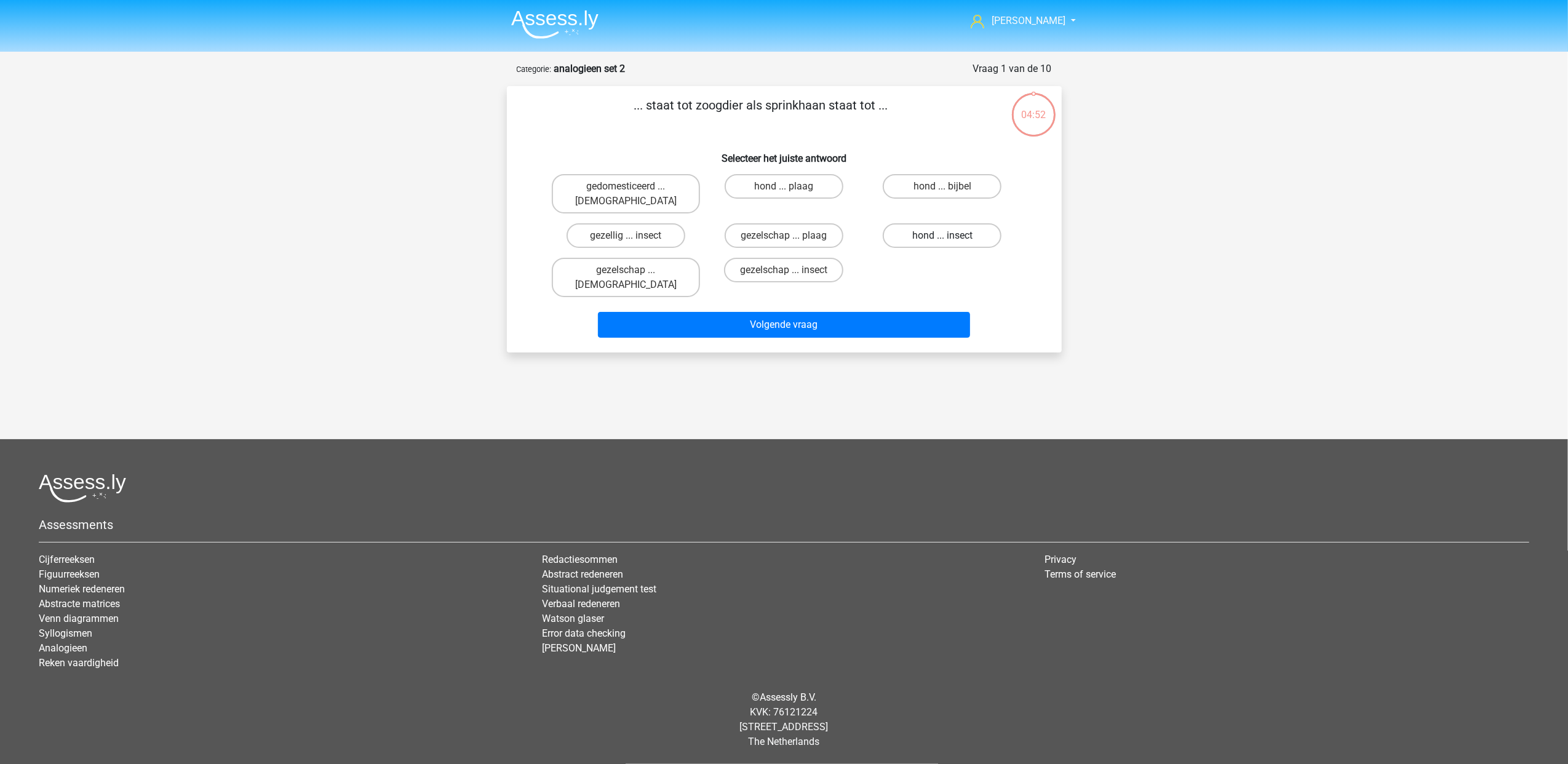
click at [960, 224] on label "hond ... insect" at bounding box center [941, 235] width 118 height 24
click at [950, 235] on input "hond ... insect" at bounding box center [946, 240] width 8 height 8
radio input "true"
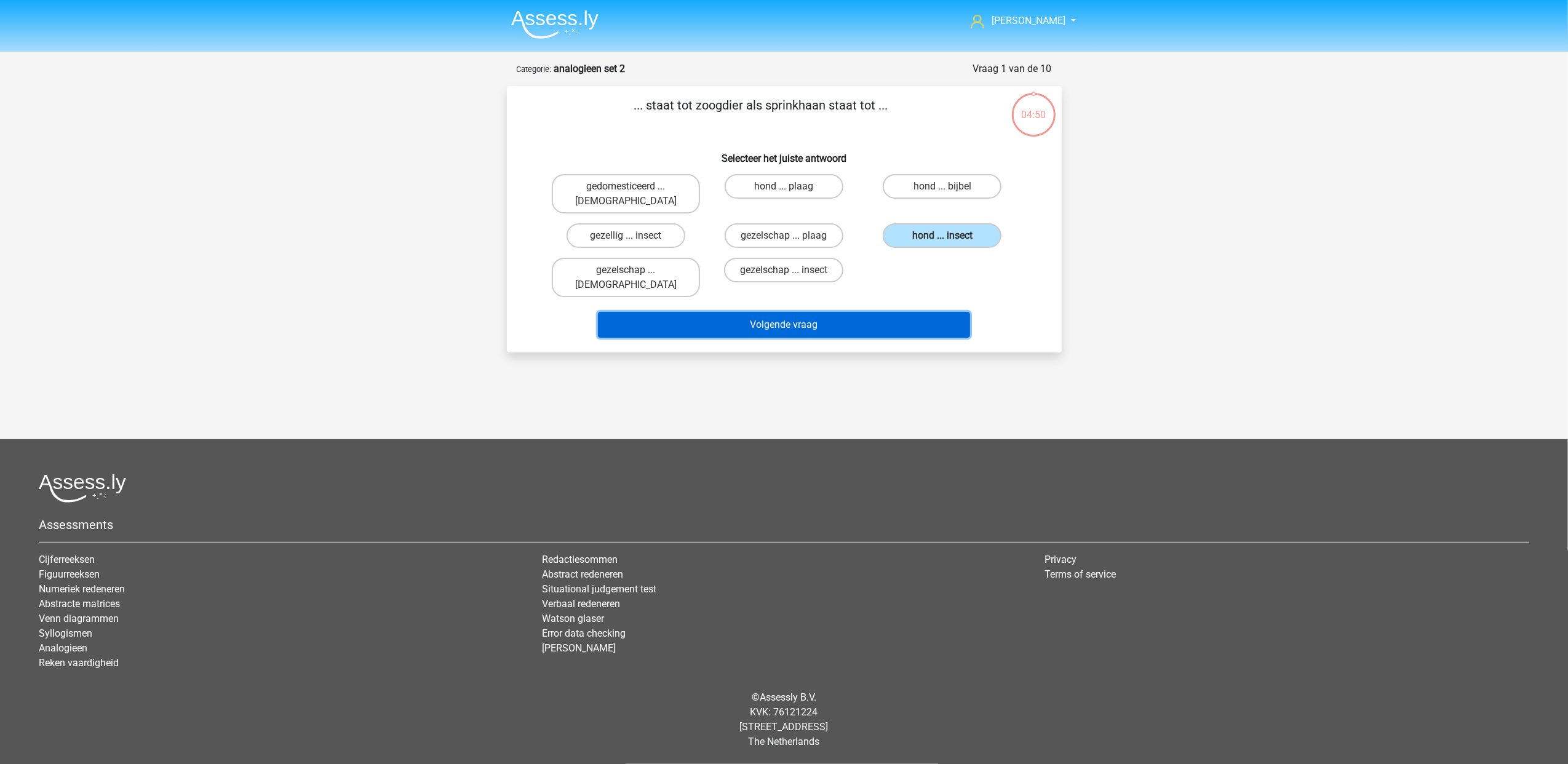
click at [827, 312] on button "Volgende vraag" at bounding box center [783, 324] width 372 height 26
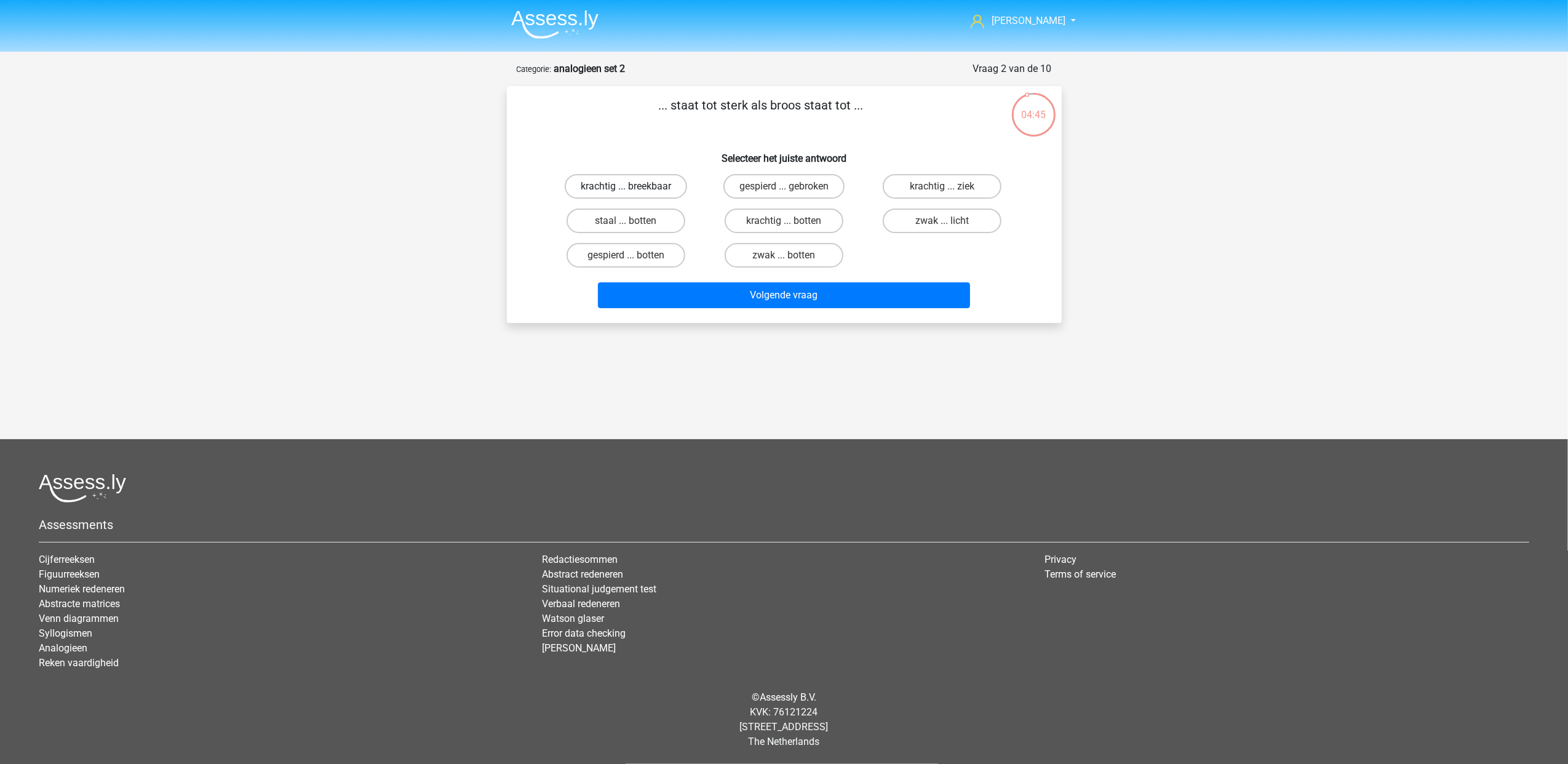
click at [655, 185] on label "krachtig ... breekbaar" at bounding box center [626, 186] width 123 height 24
click at [634, 187] on input "krachtig ... breekbaar" at bounding box center [629, 191] width 8 height 8
radio input "true"
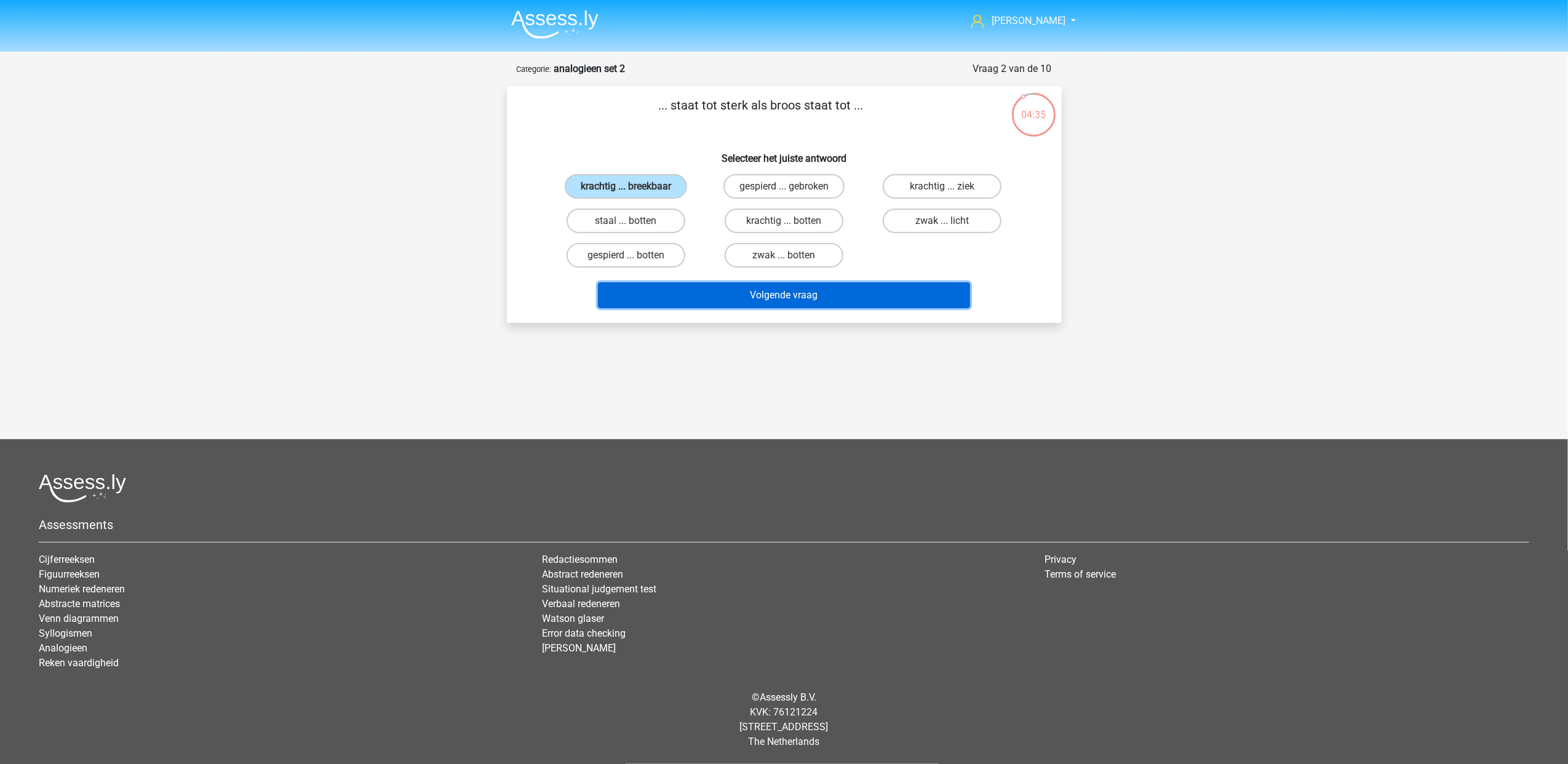
click at [770, 292] on button "Volgende vraag" at bounding box center [783, 295] width 372 height 26
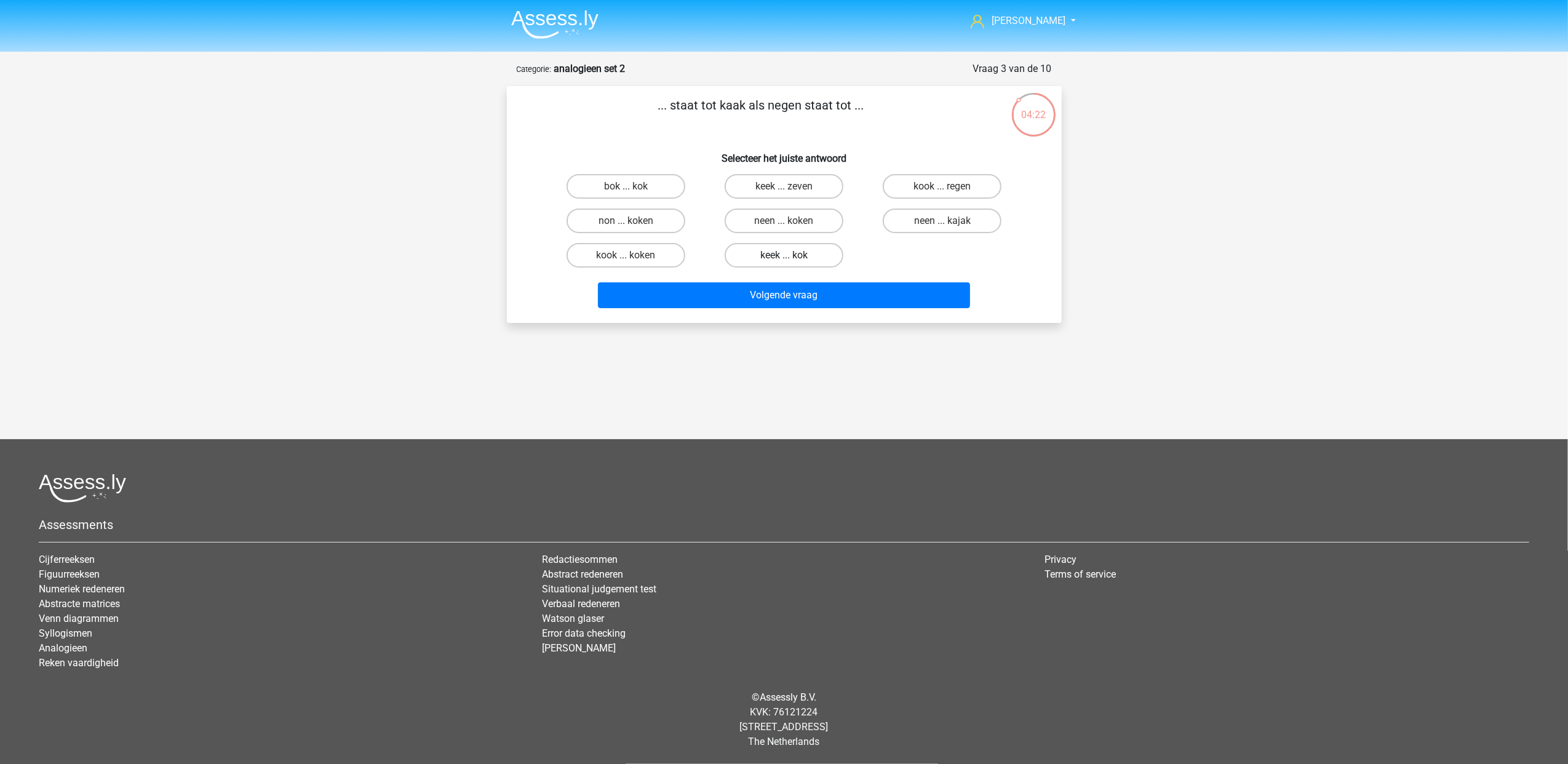
click at [813, 254] on label "keek ... kok" at bounding box center [783, 255] width 118 height 24
click at [792, 256] on input "keek ... kok" at bounding box center [787, 260] width 8 height 8
radio input "true"
click at [970, 189] on label "kook ... regen" at bounding box center [941, 186] width 118 height 24
click at [950, 189] on input "kook ... regen" at bounding box center [946, 191] width 8 height 8
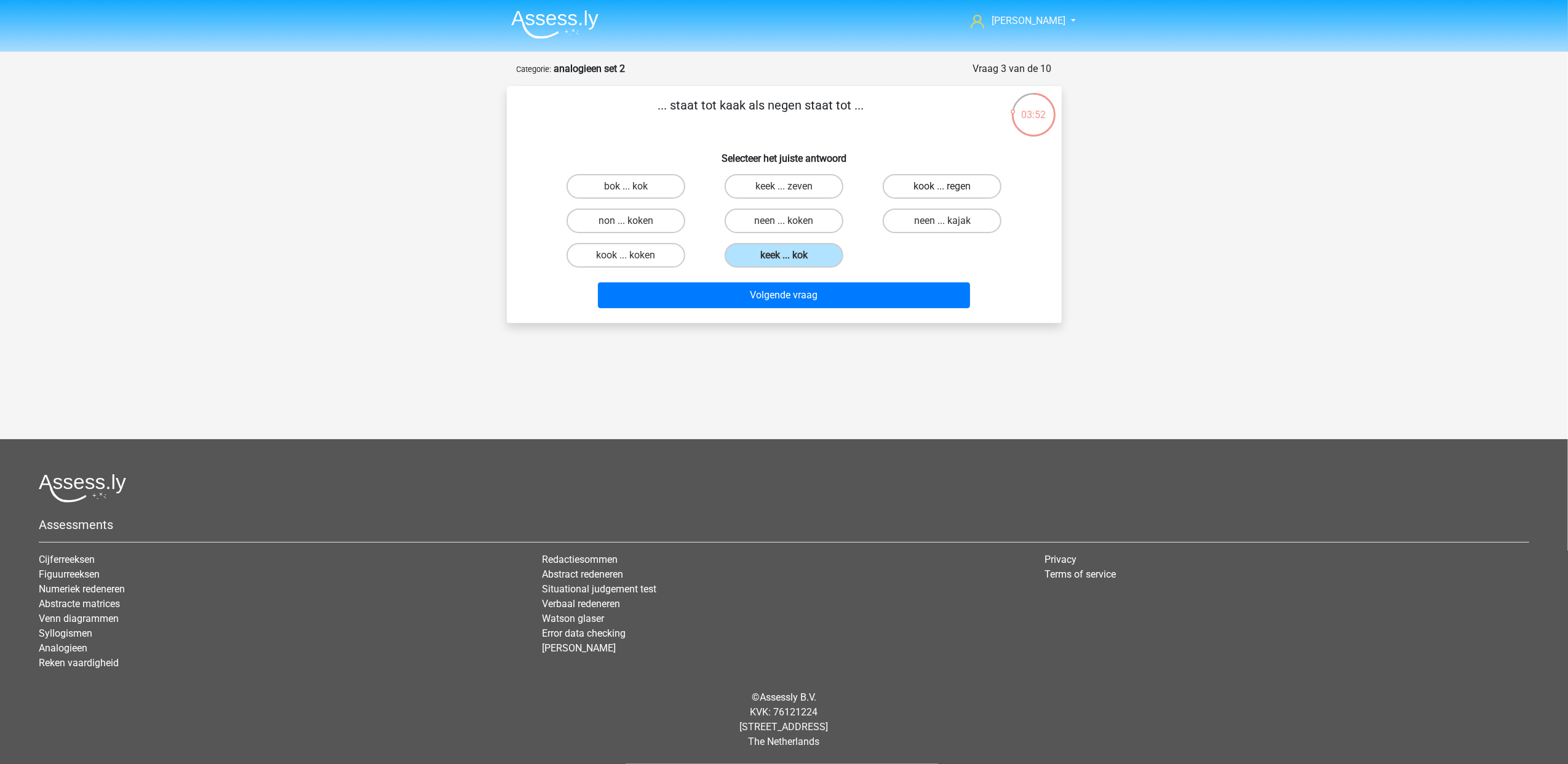
radio input "true"
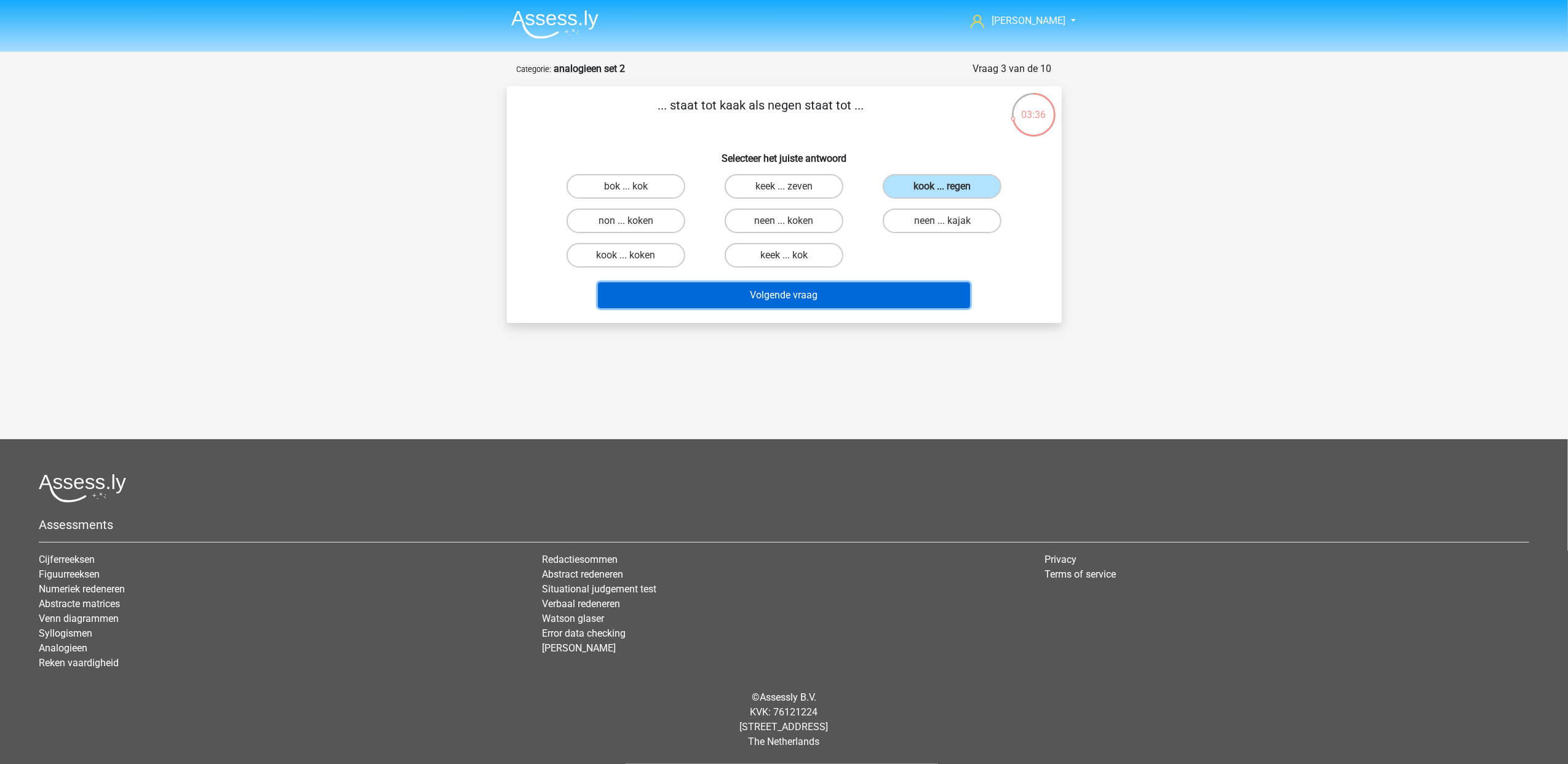
click at [910, 290] on button "Volgende vraag" at bounding box center [783, 295] width 372 height 26
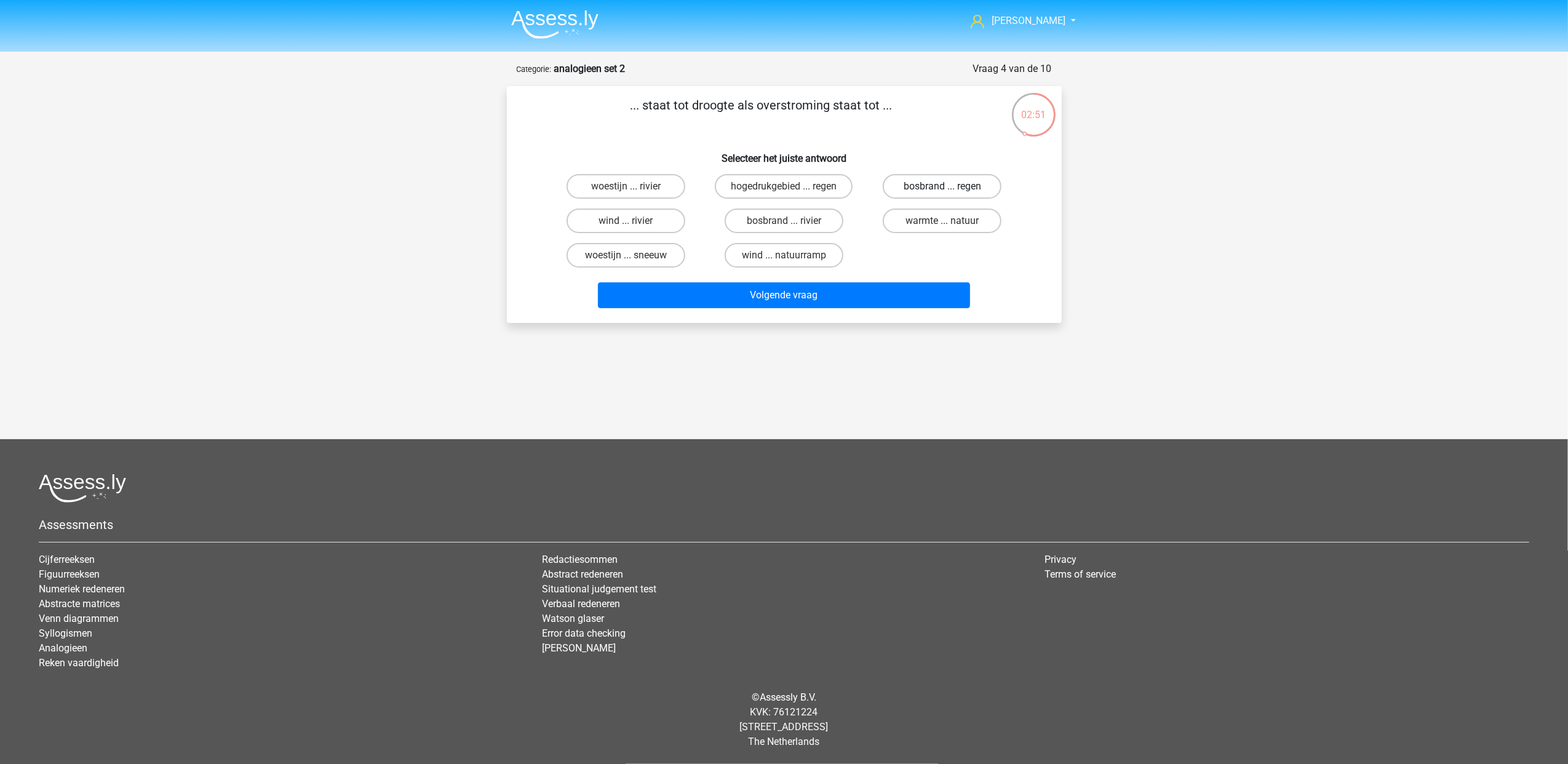
click at [955, 185] on label "bosbrand ... regen" at bounding box center [941, 186] width 118 height 24
click at [950, 187] on input "bosbrand ... regen" at bounding box center [946, 191] width 8 height 8
radio input "true"
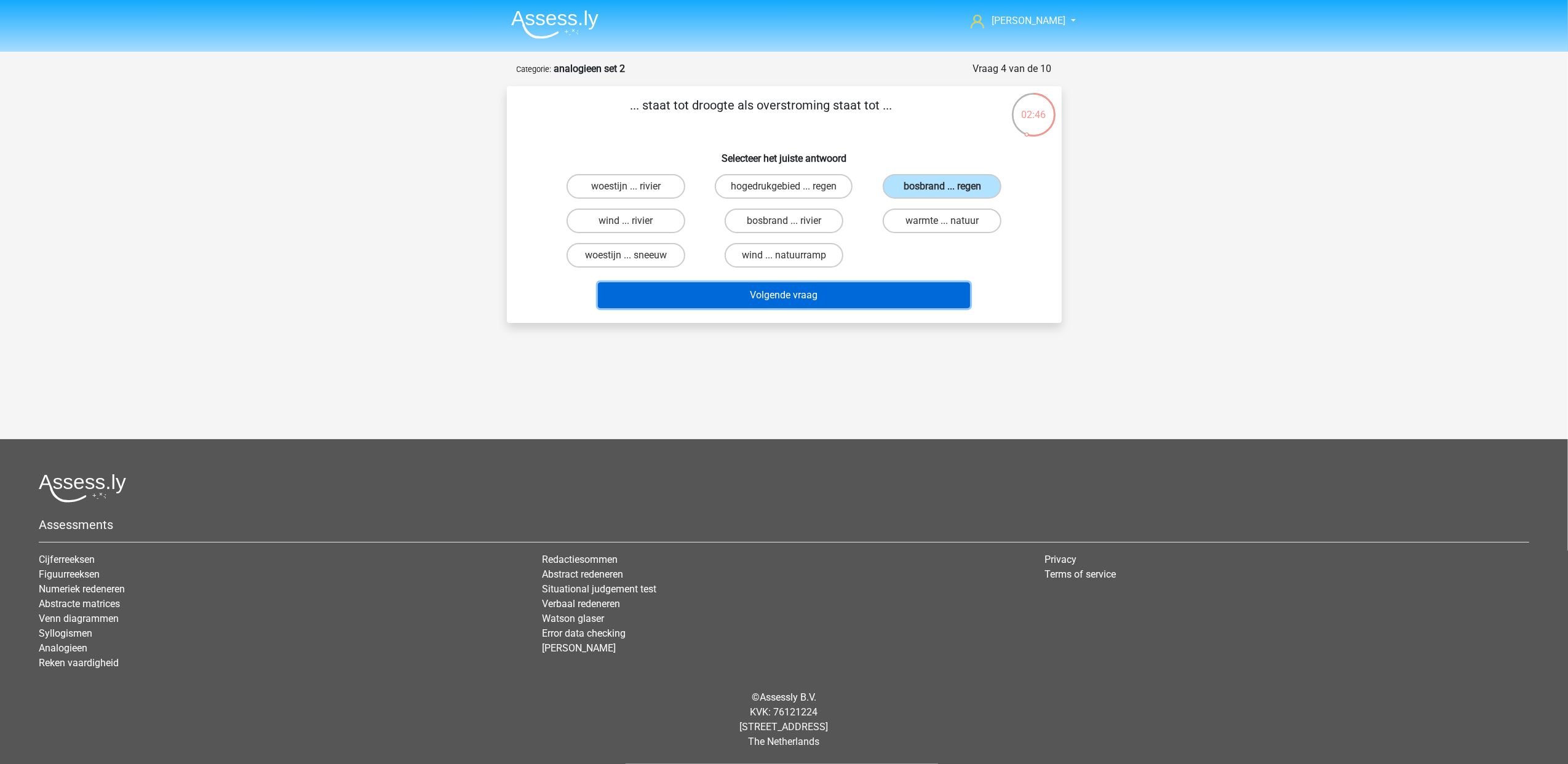
click at [862, 292] on button "Volgende vraag" at bounding box center [783, 295] width 372 height 26
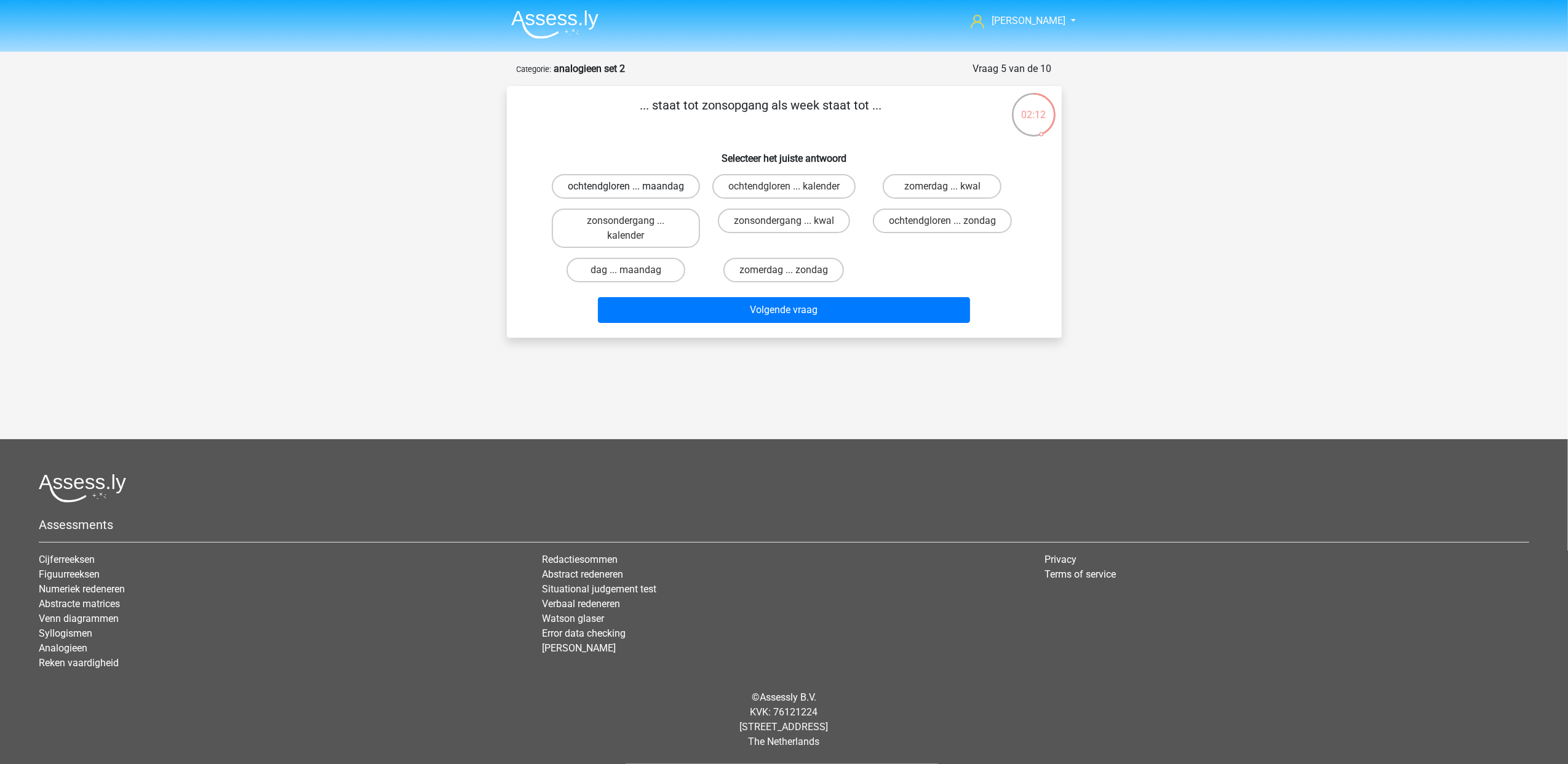
click at [664, 185] on label "ochtendgloren ... maandag" at bounding box center [626, 186] width 148 height 24
click at [634, 187] on input "ochtendgloren ... maandag" at bounding box center [629, 191] width 8 height 8
radio input "true"
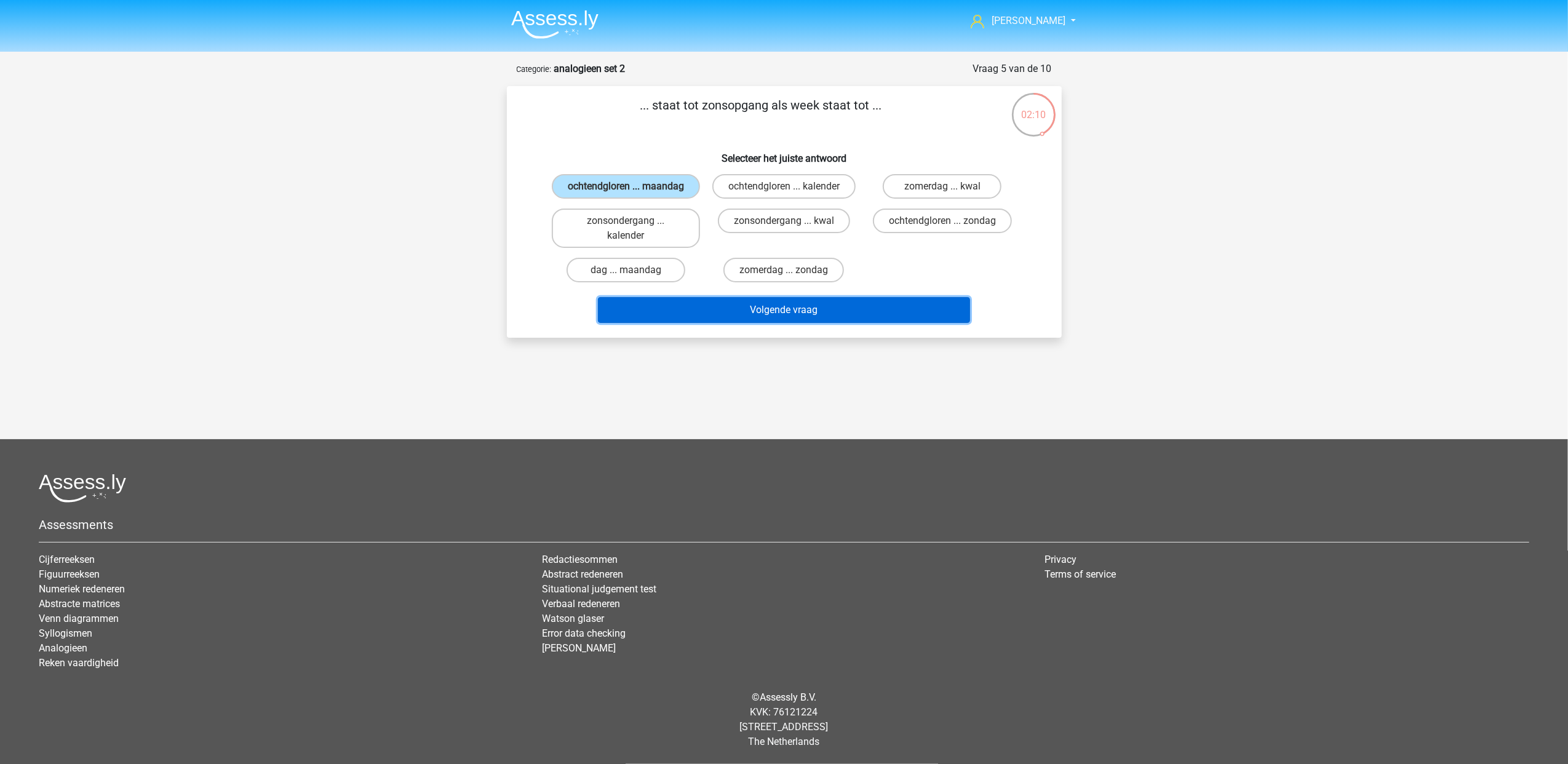
click at [717, 303] on button "Volgende vraag" at bounding box center [783, 310] width 372 height 26
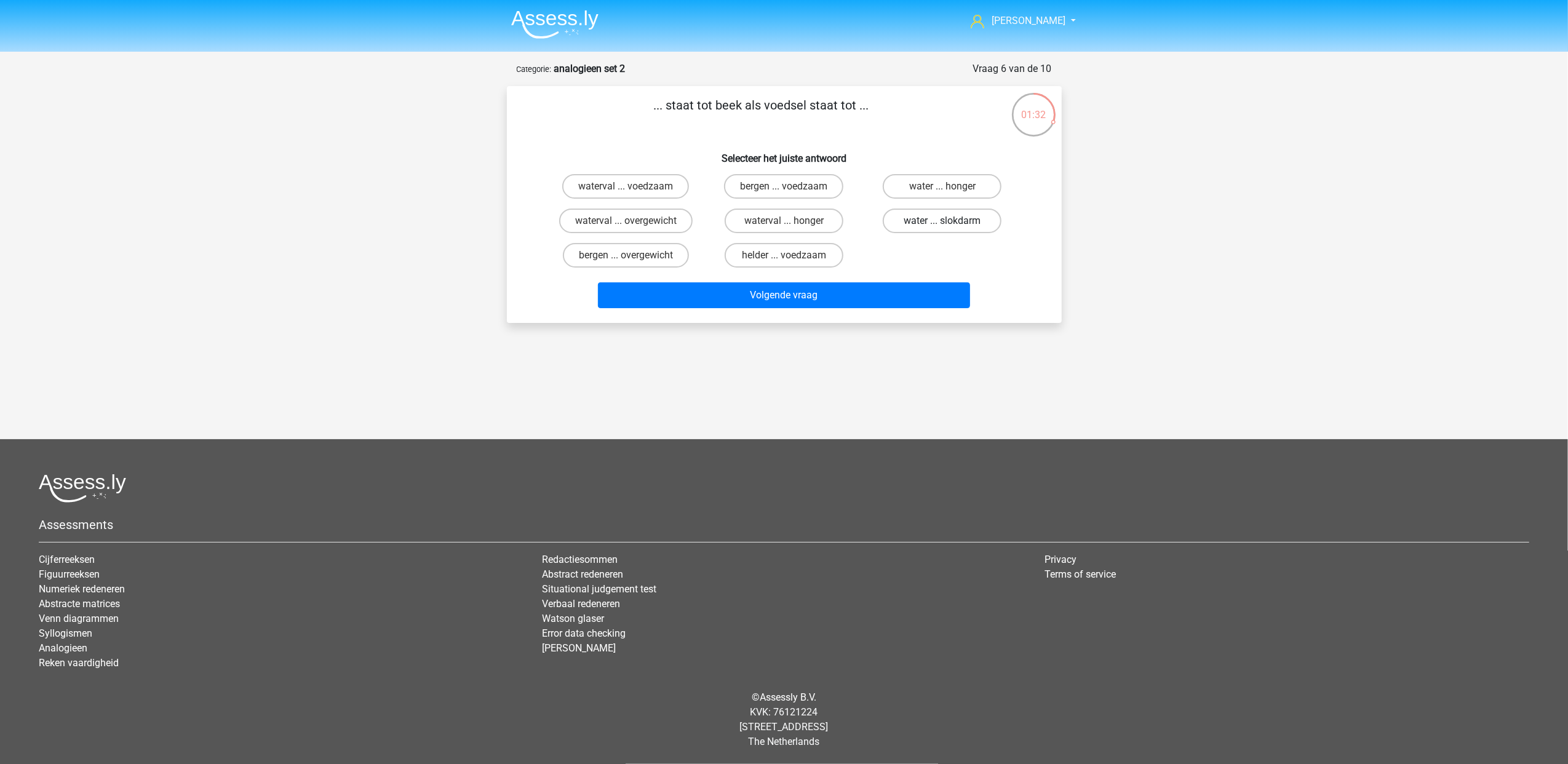
click at [933, 221] on label "water ... slokdarm" at bounding box center [941, 220] width 118 height 24
click at [942, 221] on input "water ... slokdarm" at bounding box center [946, 225] width 8 height 8
radio input "true"
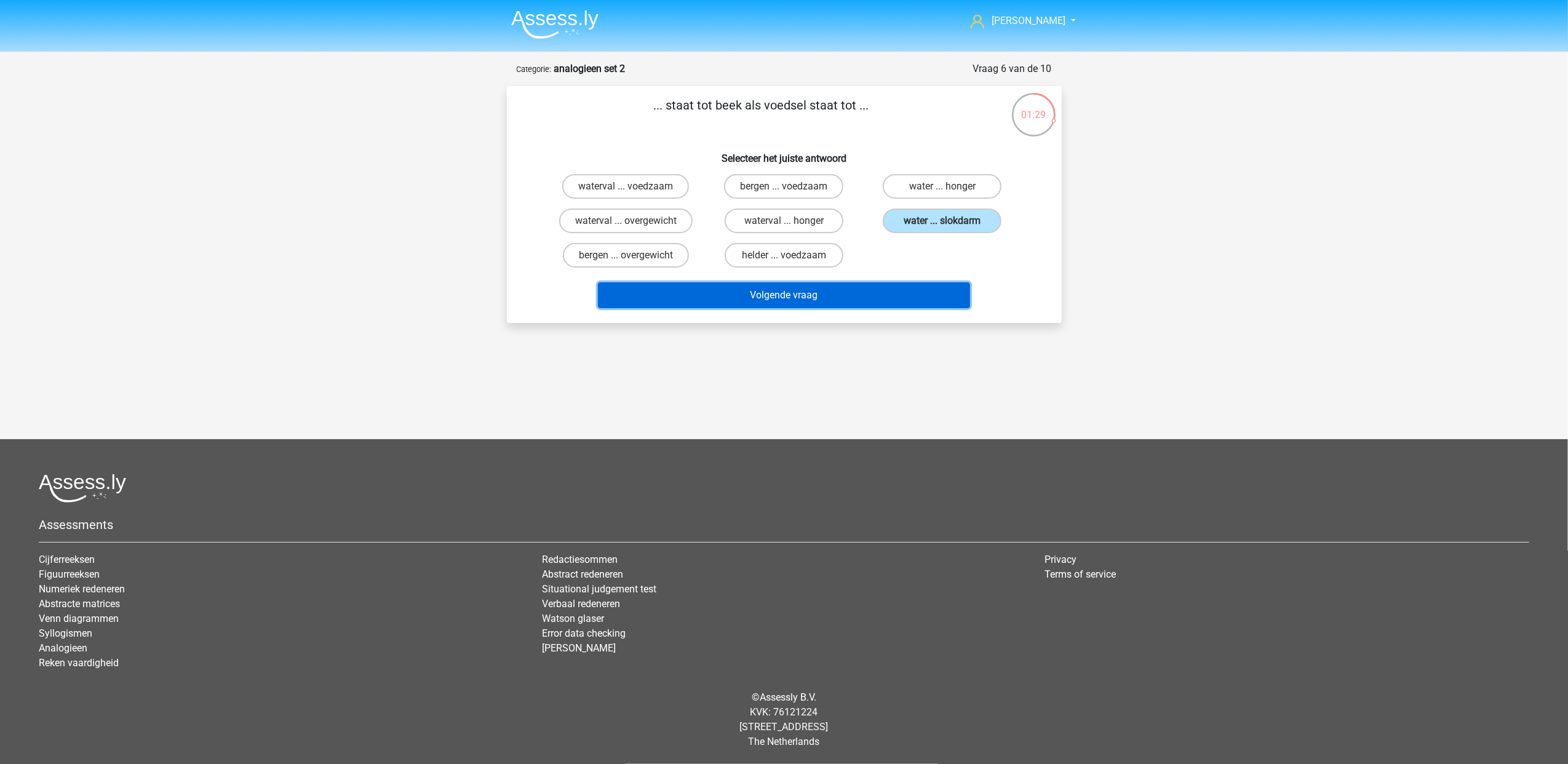
click at [827, 295] on button "Volgende vraag" at bounding box center [783, 295] width 372 height 26
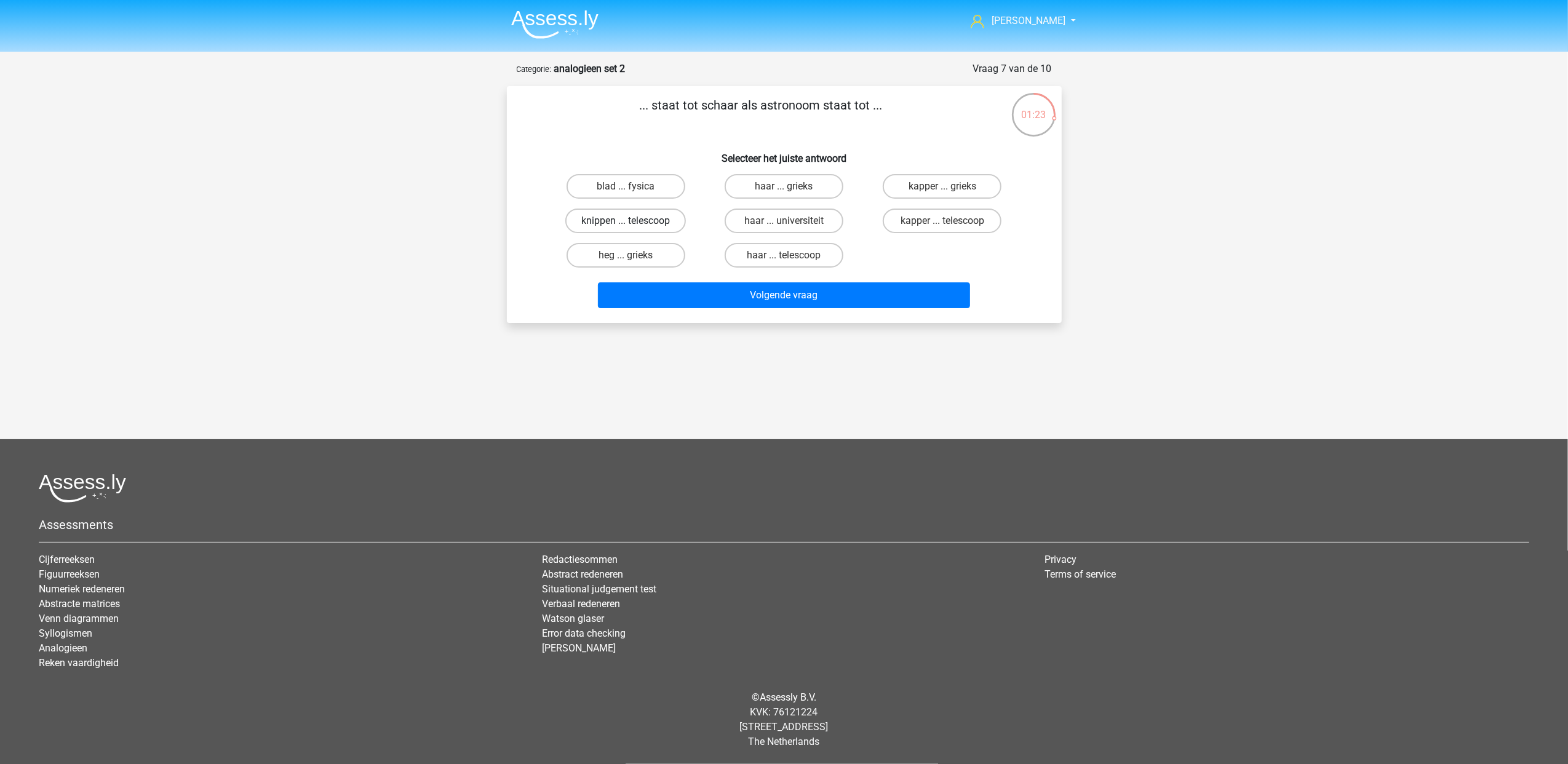
click at [623, 215] on label "knippen ... telescoop" at bounding box center [625, 220] width 120 height 24
click at [625, 221] on input "knippen ... telescoop" at bounding box center [629, 225] width 8 height 8
radio input "true"
click at [951, 212] on label "kapper ... telescoop" at bounding box center [941, 220] width 118 height 24
click at [950, 221] on input "kapper ... telescoop" at bounding box center [946, 225] width 8 height 8
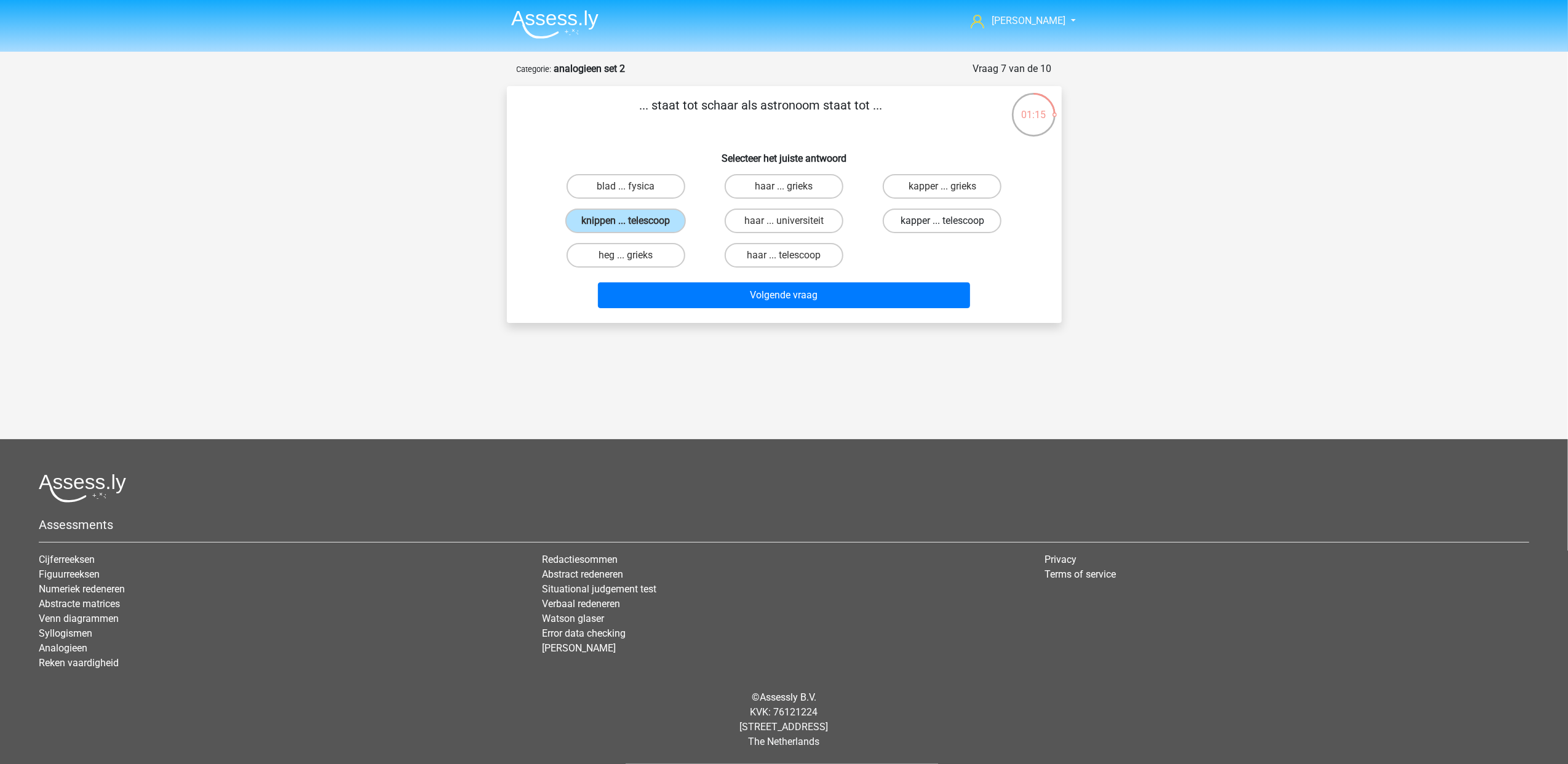
radio input "true"
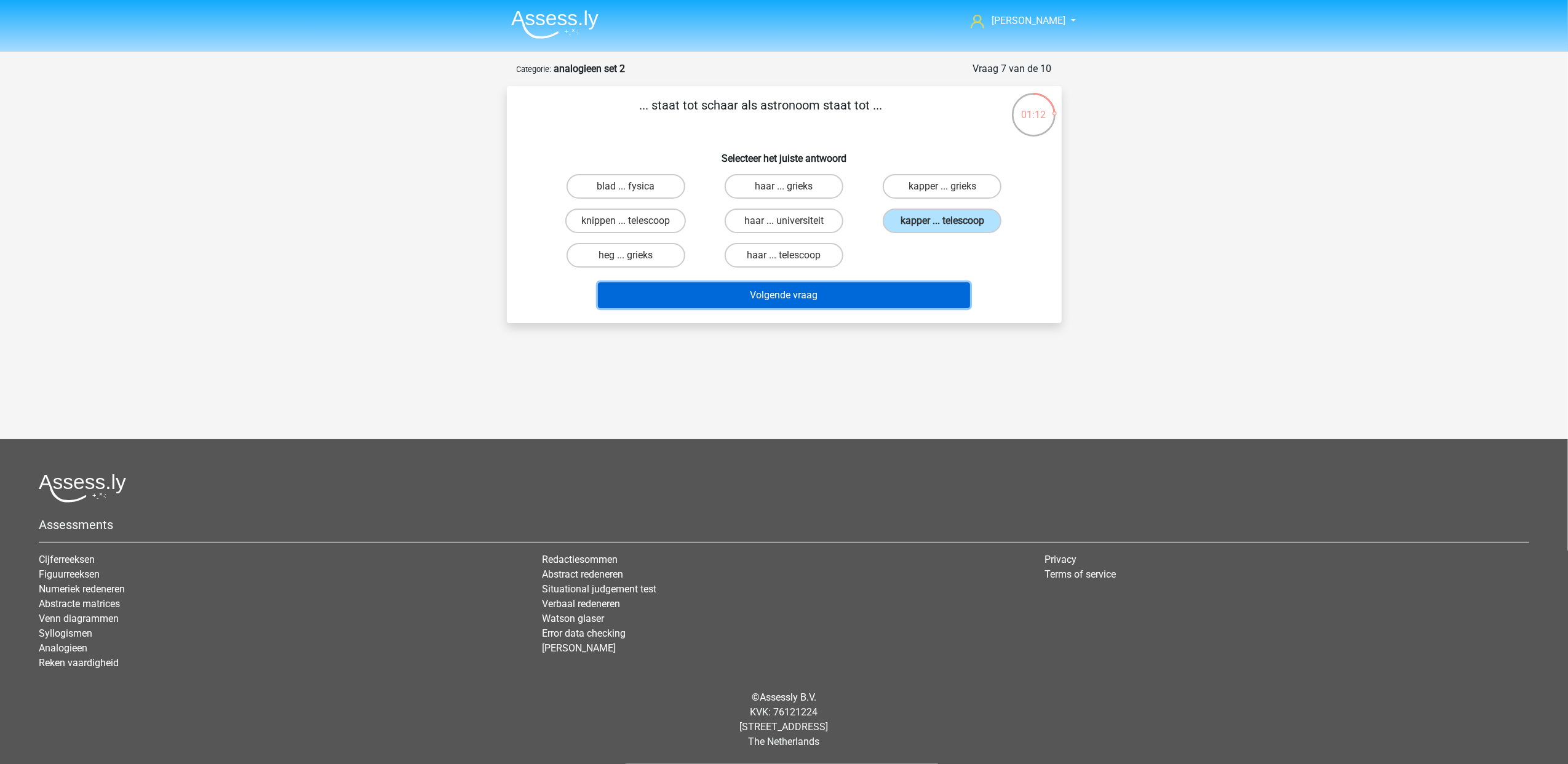
click at [820, 302] on button "Volgende vraag" at bounding box center [783, 295] width 372 height 26
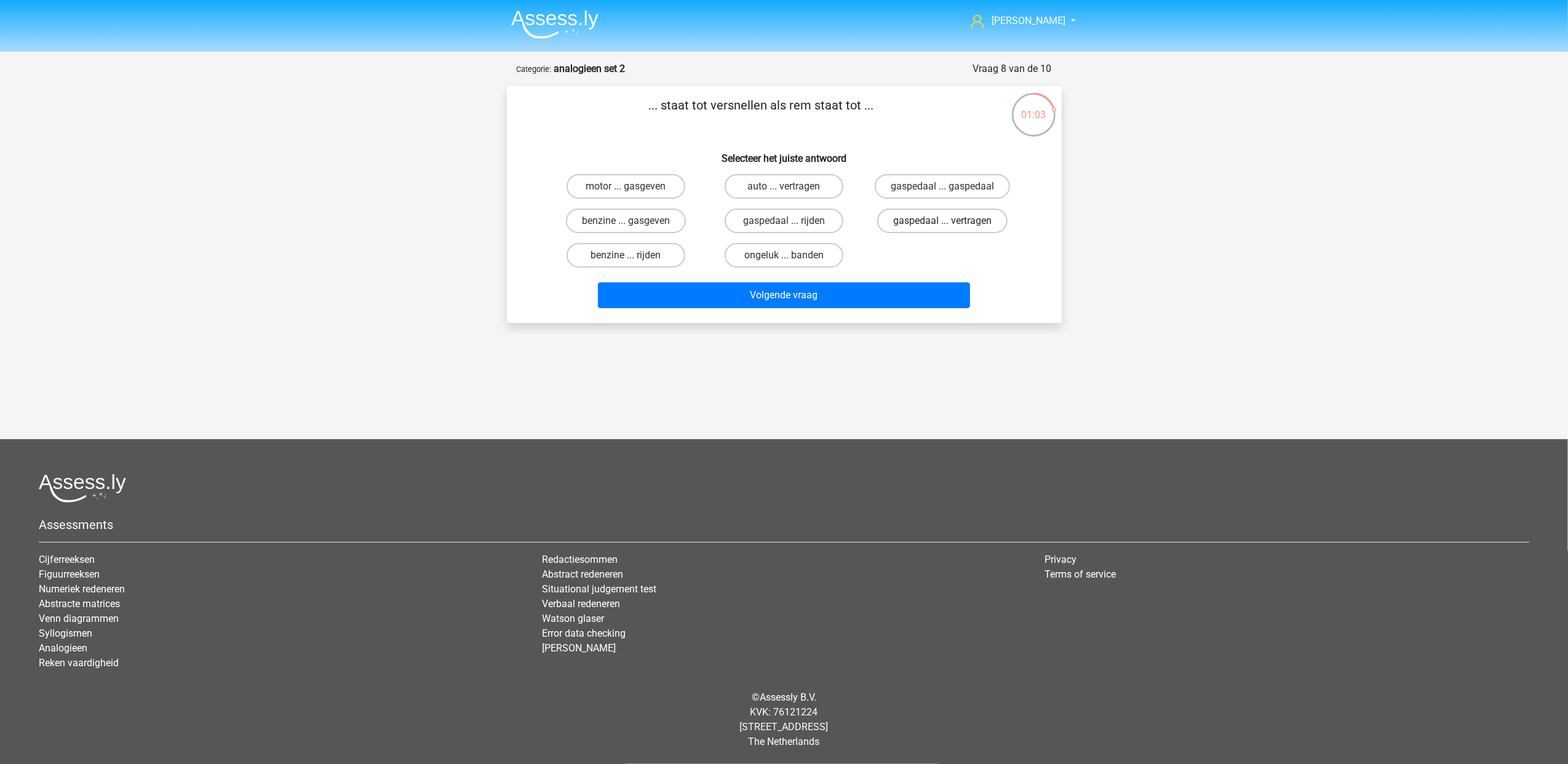
click at [921, 219] on label "gaspedaal ... vertragen" at bounding box center [942, 220] width 130 height 24
click at [942, 221] on input "gaspedaal ... vertragen" at bounding box center [946, 225] width 8 height 8
radio input "true"
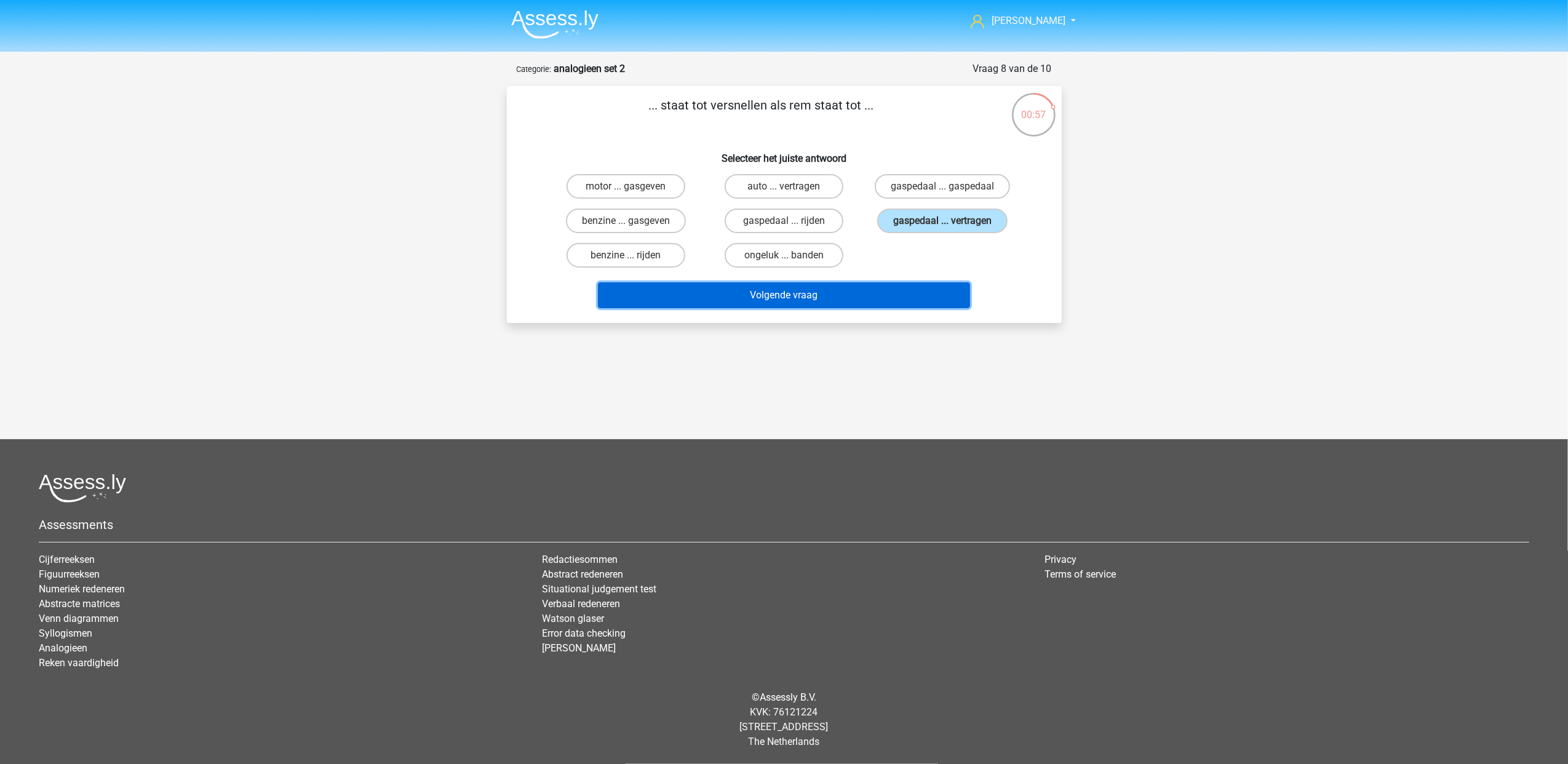
click at [763, 293] on button "Volgende vraag" at bounding box center [783, 295] width 372 height 26
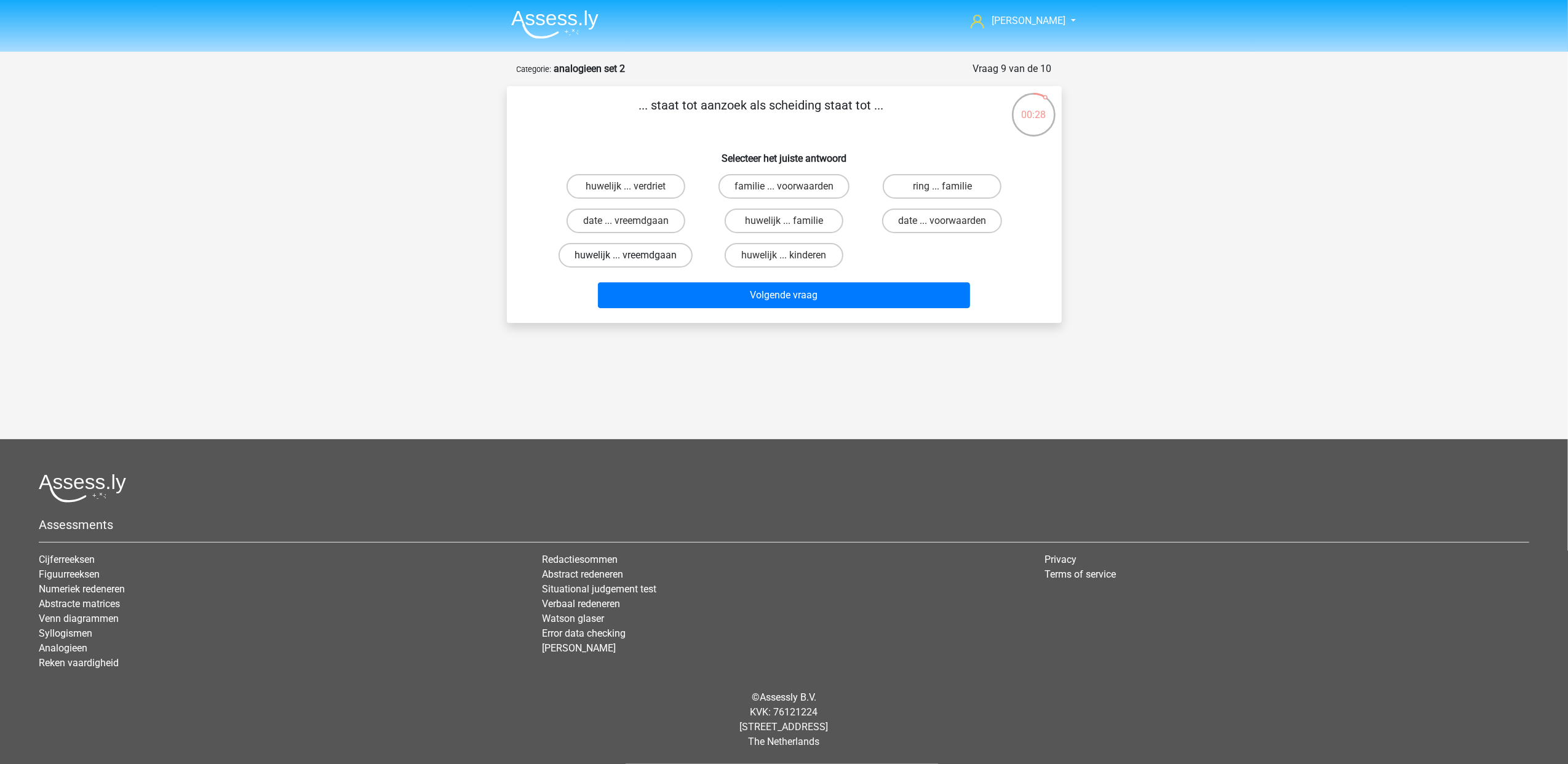
click at [660, 250] on label "huwelijk ... vreemdgaan" at bounding box center [626, 255] width 134 height 24
click at [634, 256] on input "huwelijk ... vreemdgaan" at bounding box center [629, 260] width 8 height 8
radio input "true"
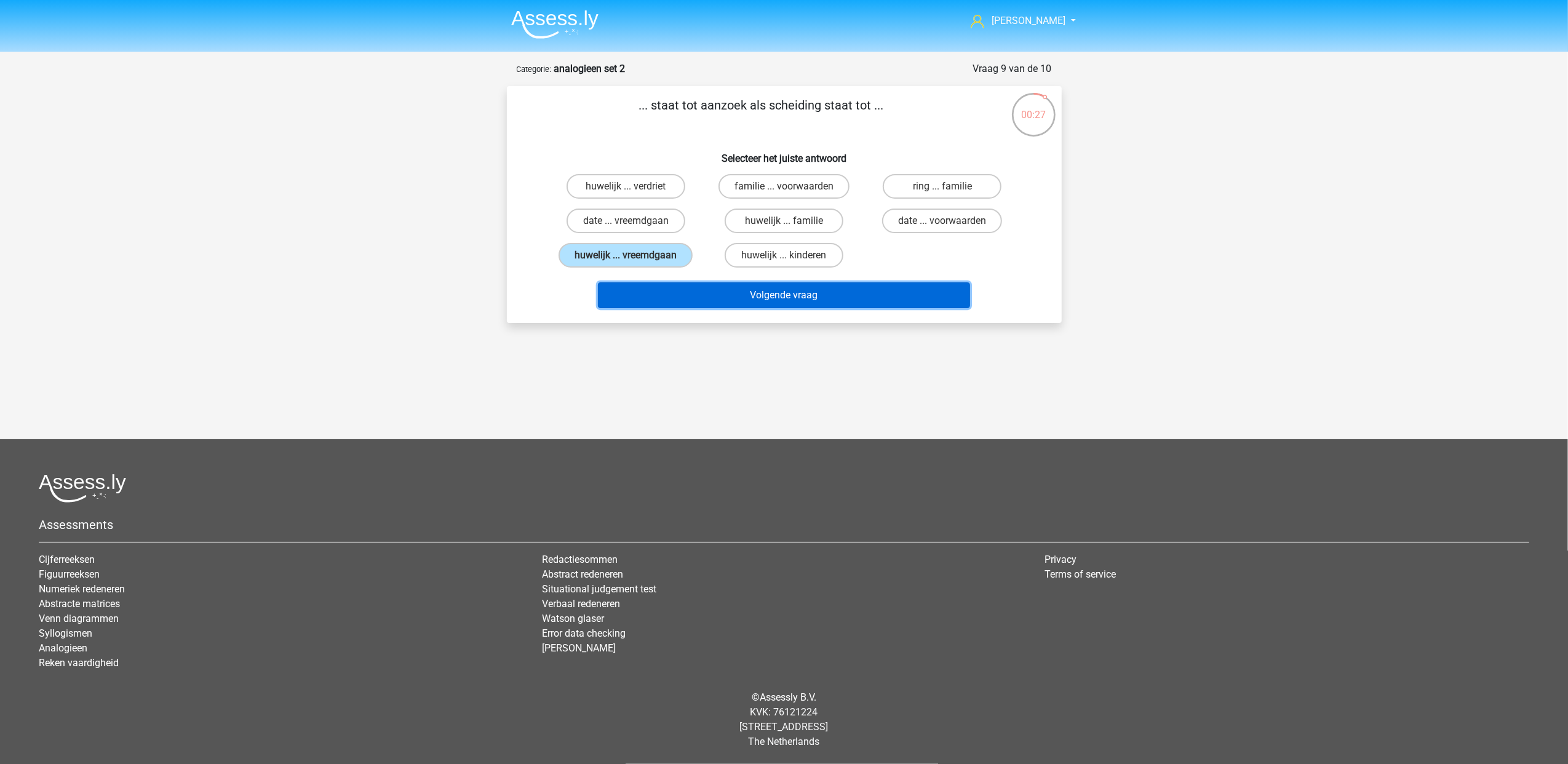
click at [699, 294] on button "Volgende vraag" at bounding box center [783, 295] width 372 height 26
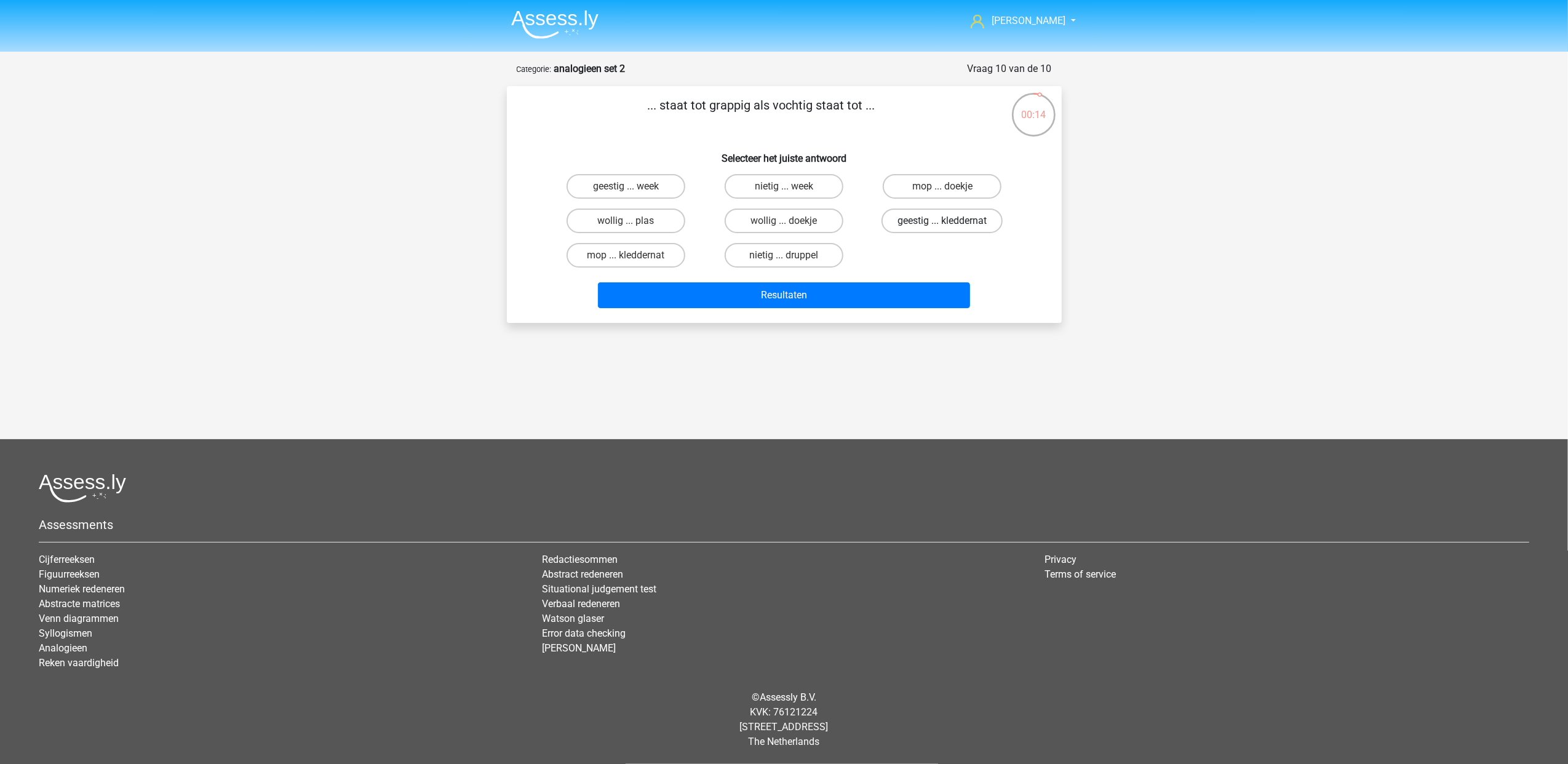
click at [962, 222] on label "geestig ... kleddernat" at bounding box center [942, 220] width 121 height 24
click at [950, 222] on input "geestig ... kleddernat" at bounding box center [946, 225] width 8 height 8
radio input "true"
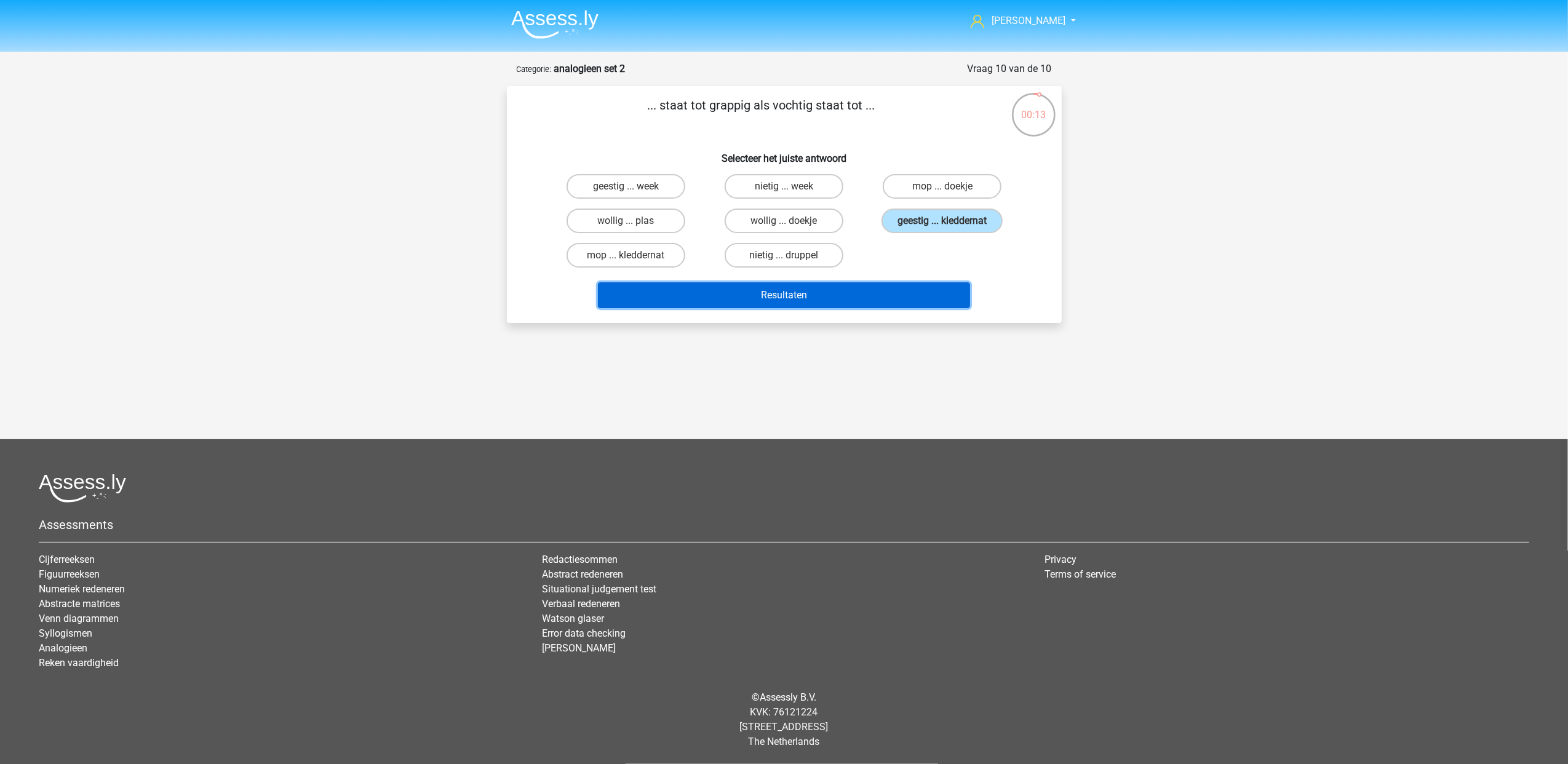
click at [871, 298] on button "Resultaten" at bounding box center [783, 295] width 372 height 26
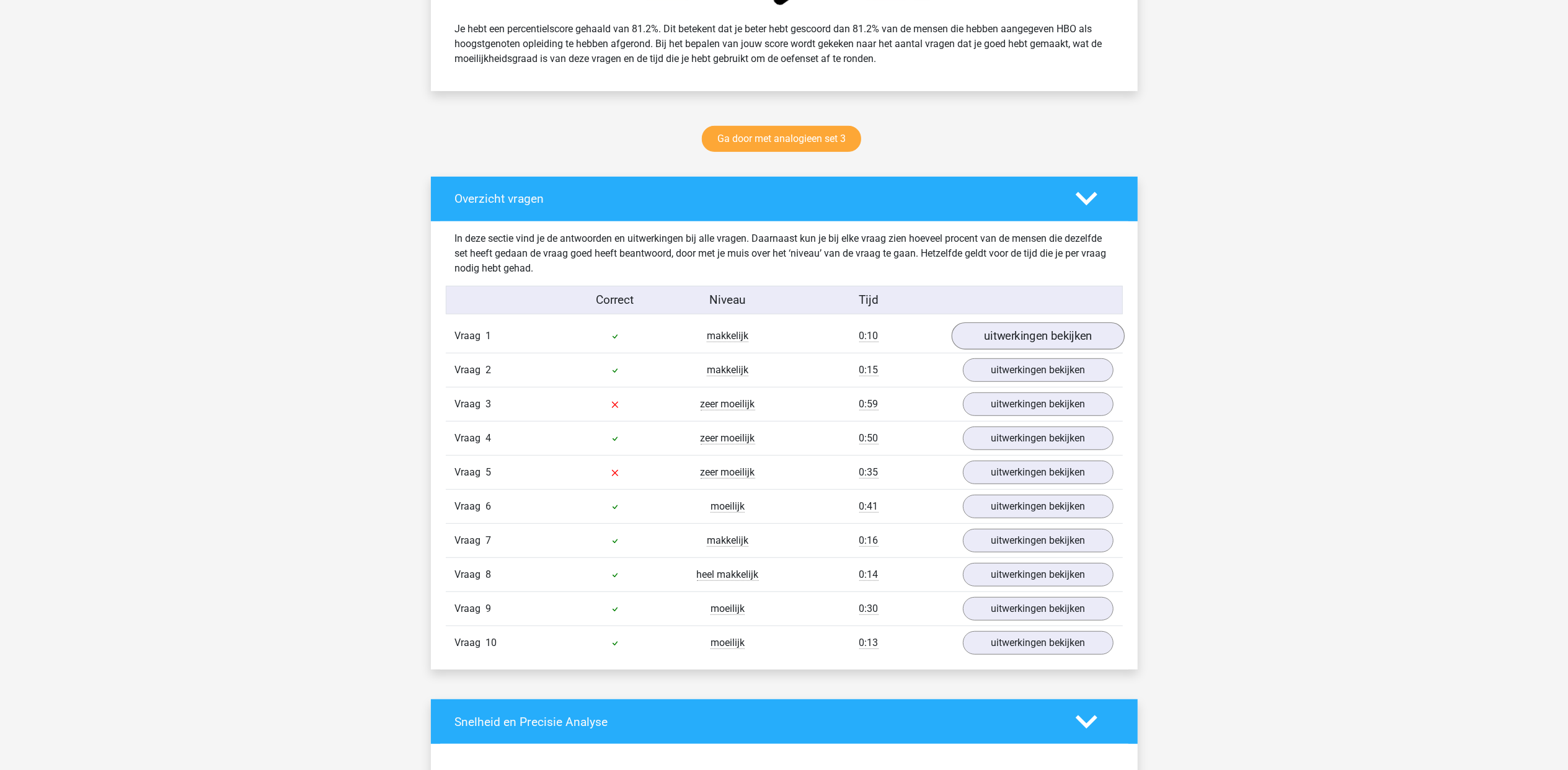
scroll to position [579, 0]
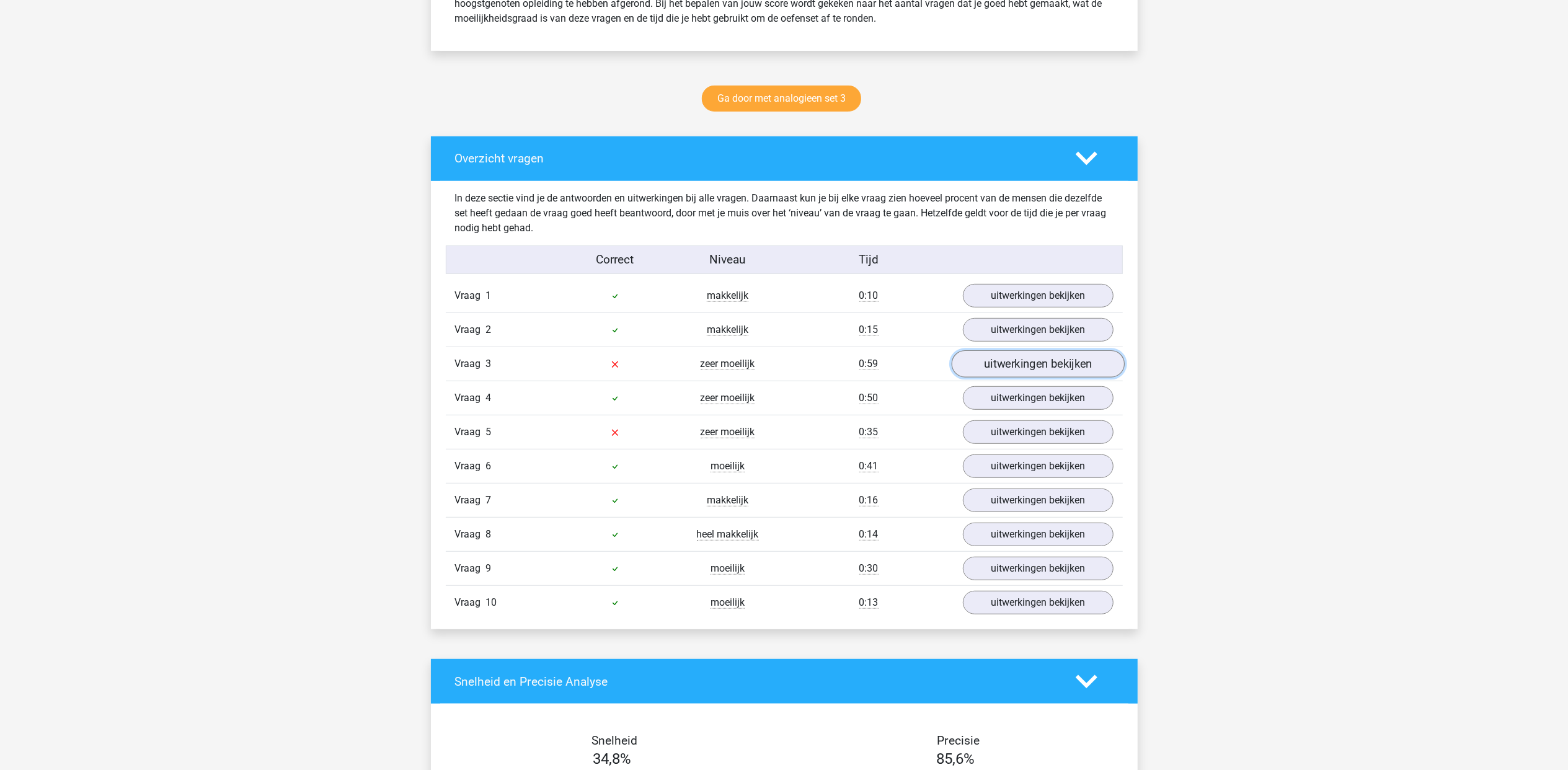
click at [1007, 371] on link "uitwerkingen bekijken" at bounding box center [1038, 364] width 173 height 27
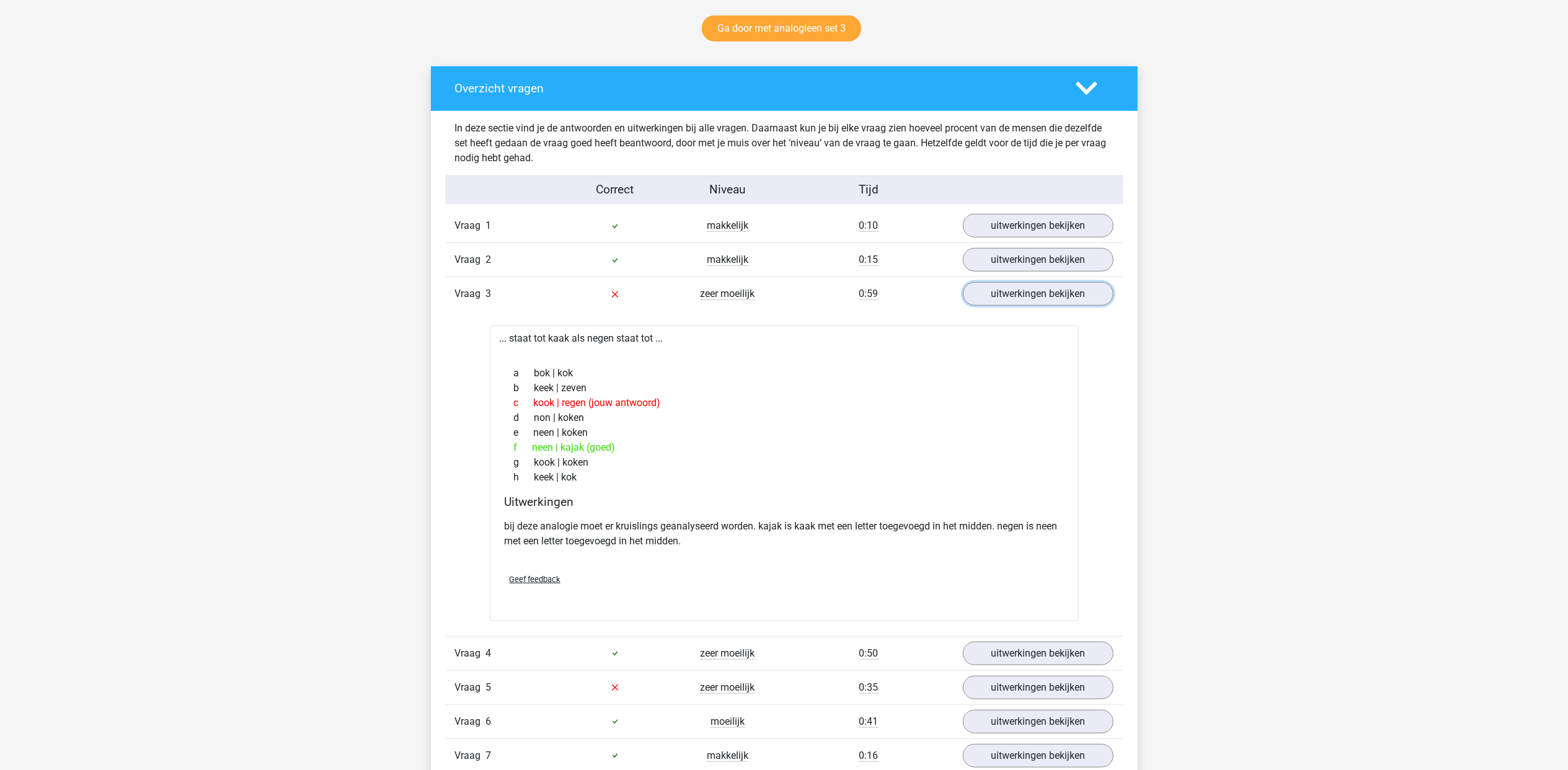
scroll to position [744, 0]
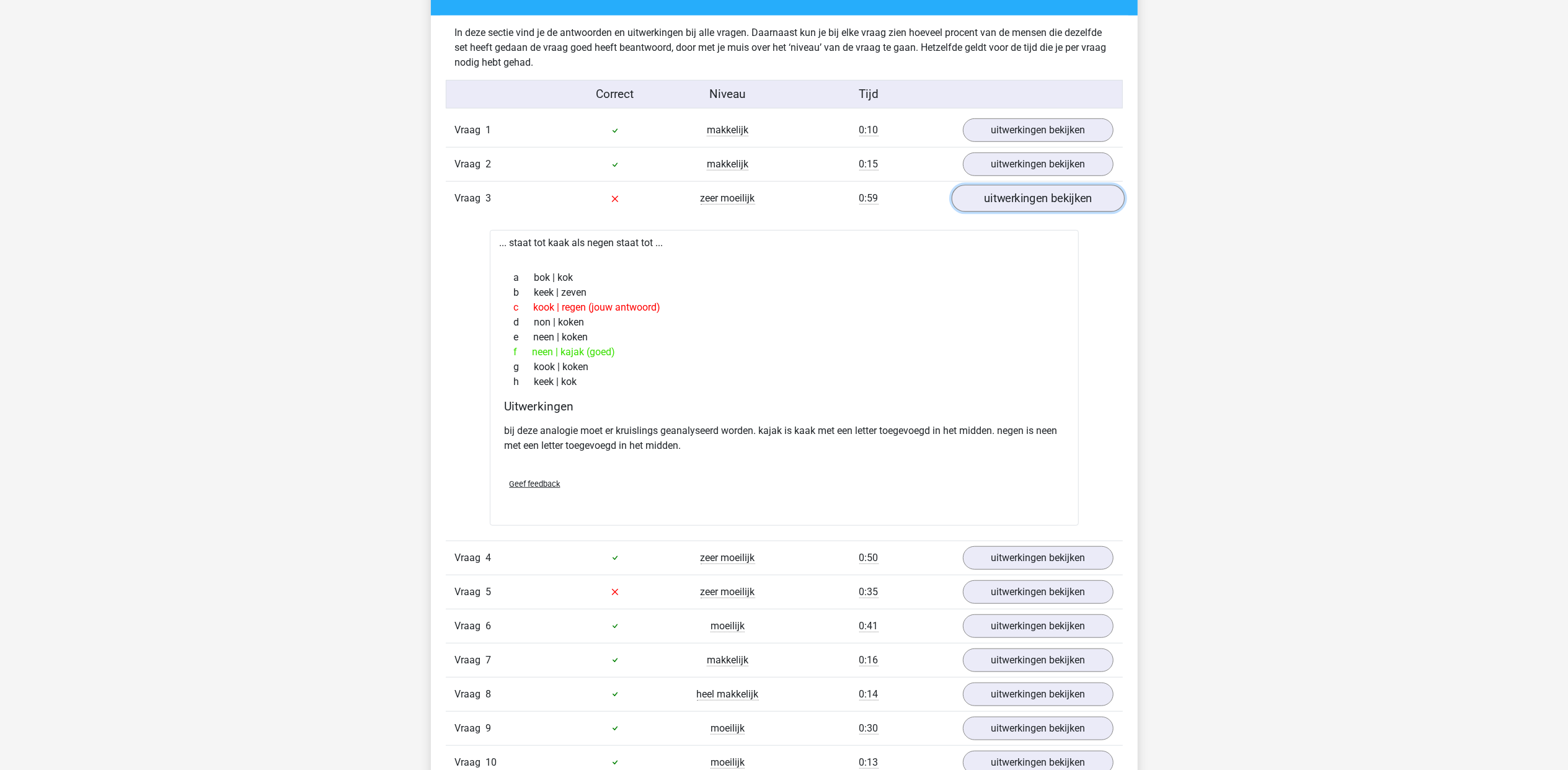
click at [1038, 187] on link "uitwerkingen bekijken" at bounding box center [1038, 198] width 173 height 27
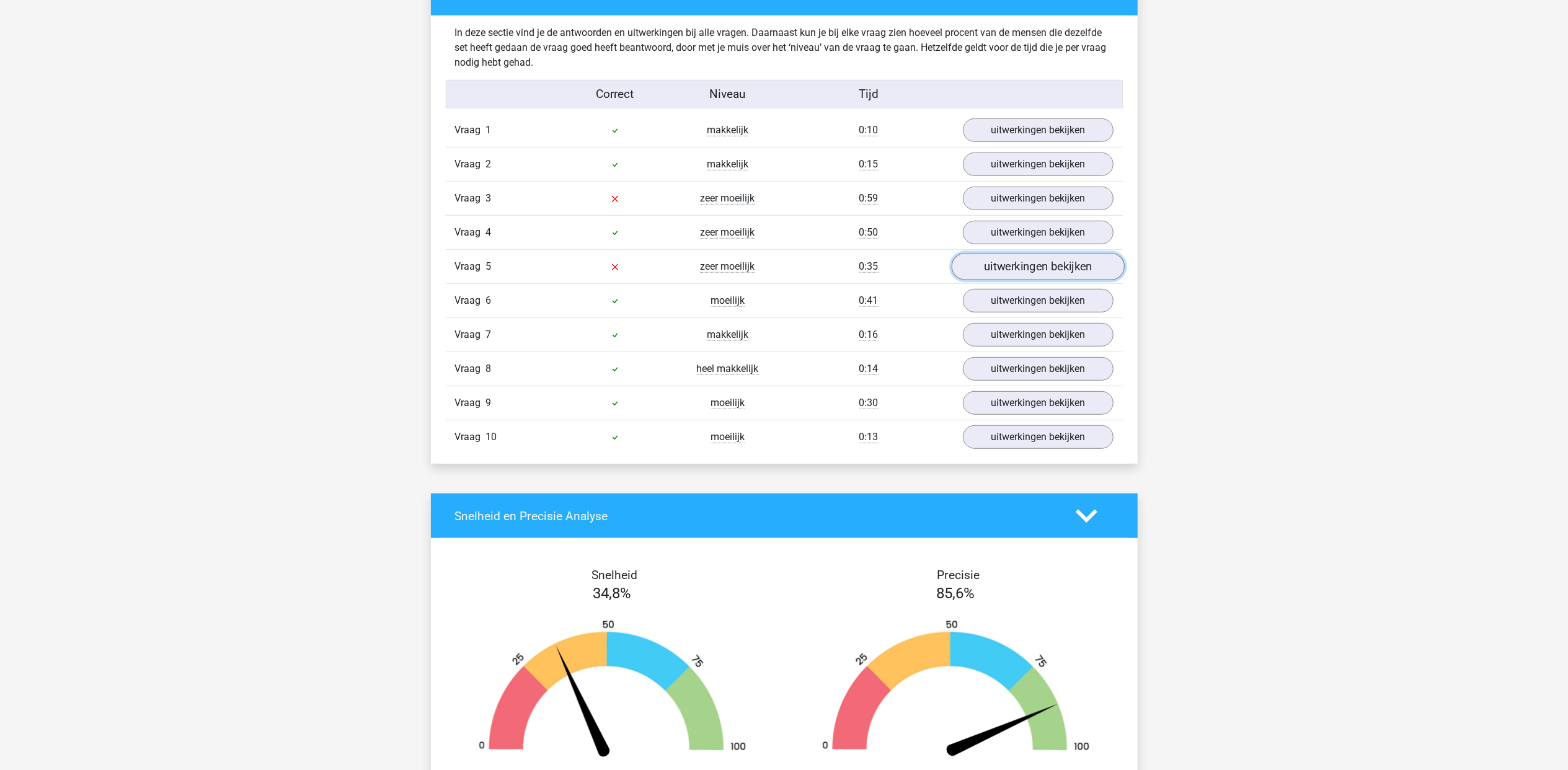
click at [1023, 266] on link "uitwerkingen bekijken" at bounding box center [1038, 267] width 173 height 27
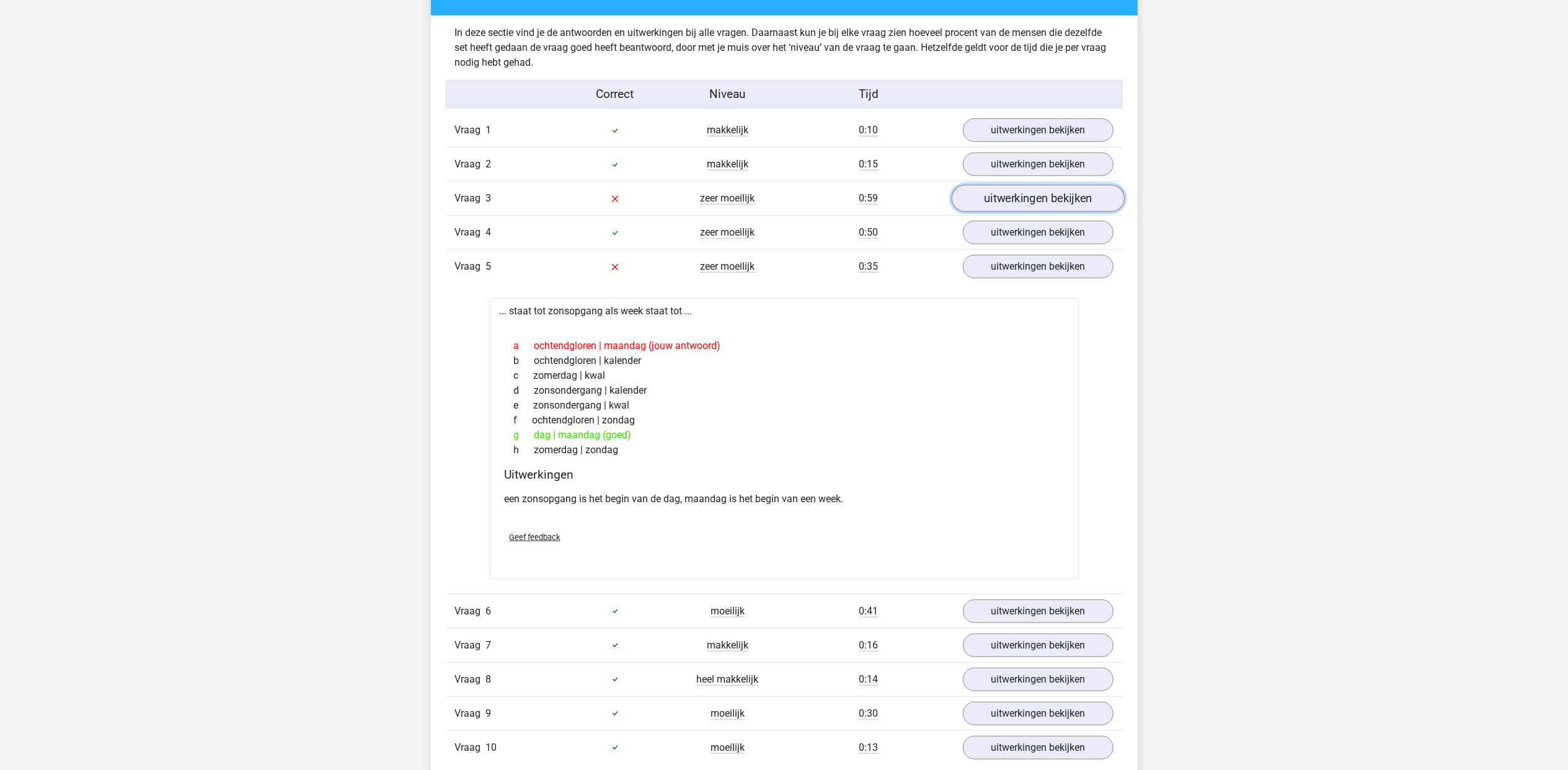
click at [989, 201] on link "uitwerkingen bekijken" at bounding box center [1038, 198] width 173 height 27
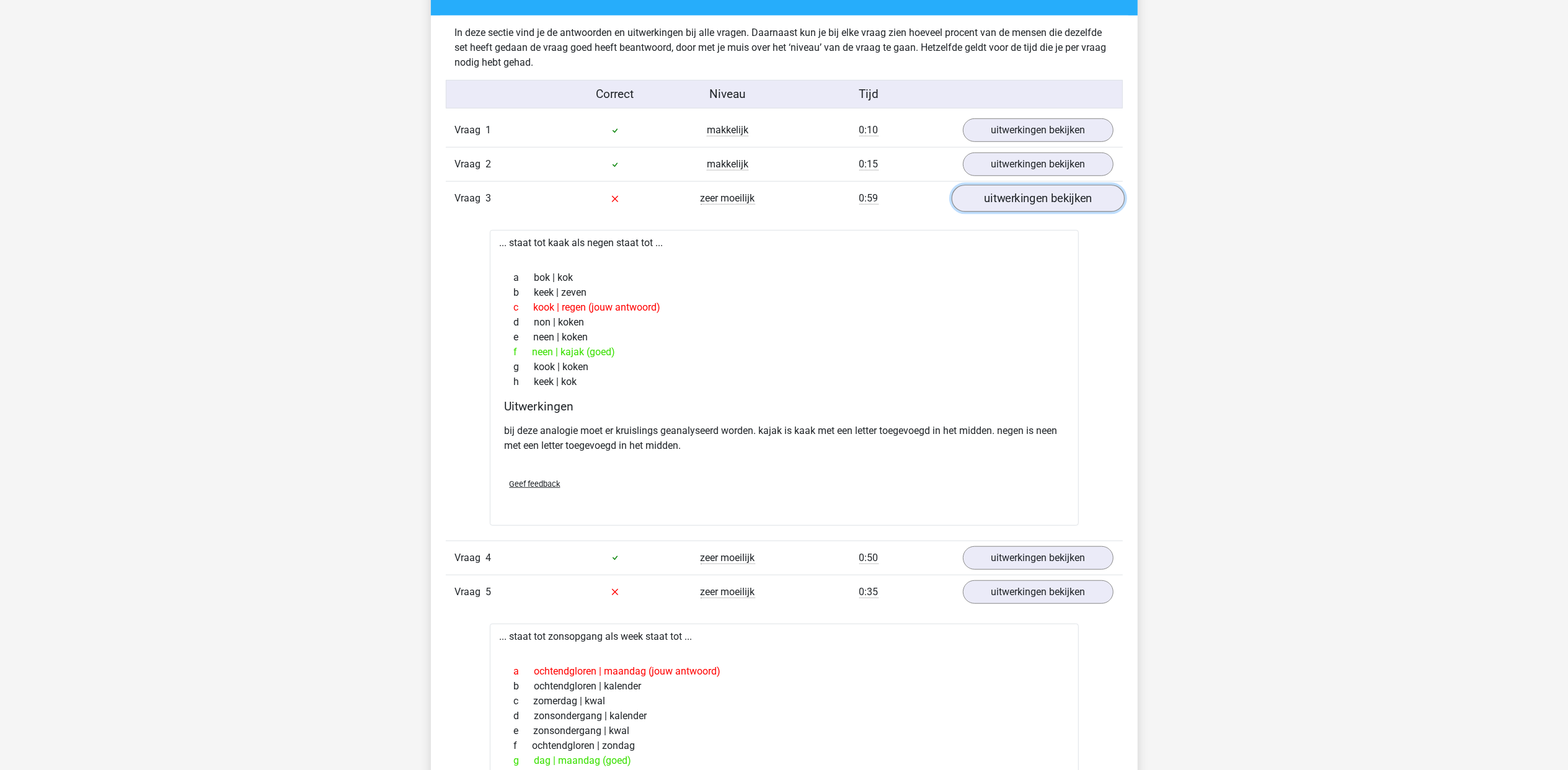
click at [989, 201] on link "uitwerkingen bekijken" at bounding box center [1038, 198] width 173 height 27
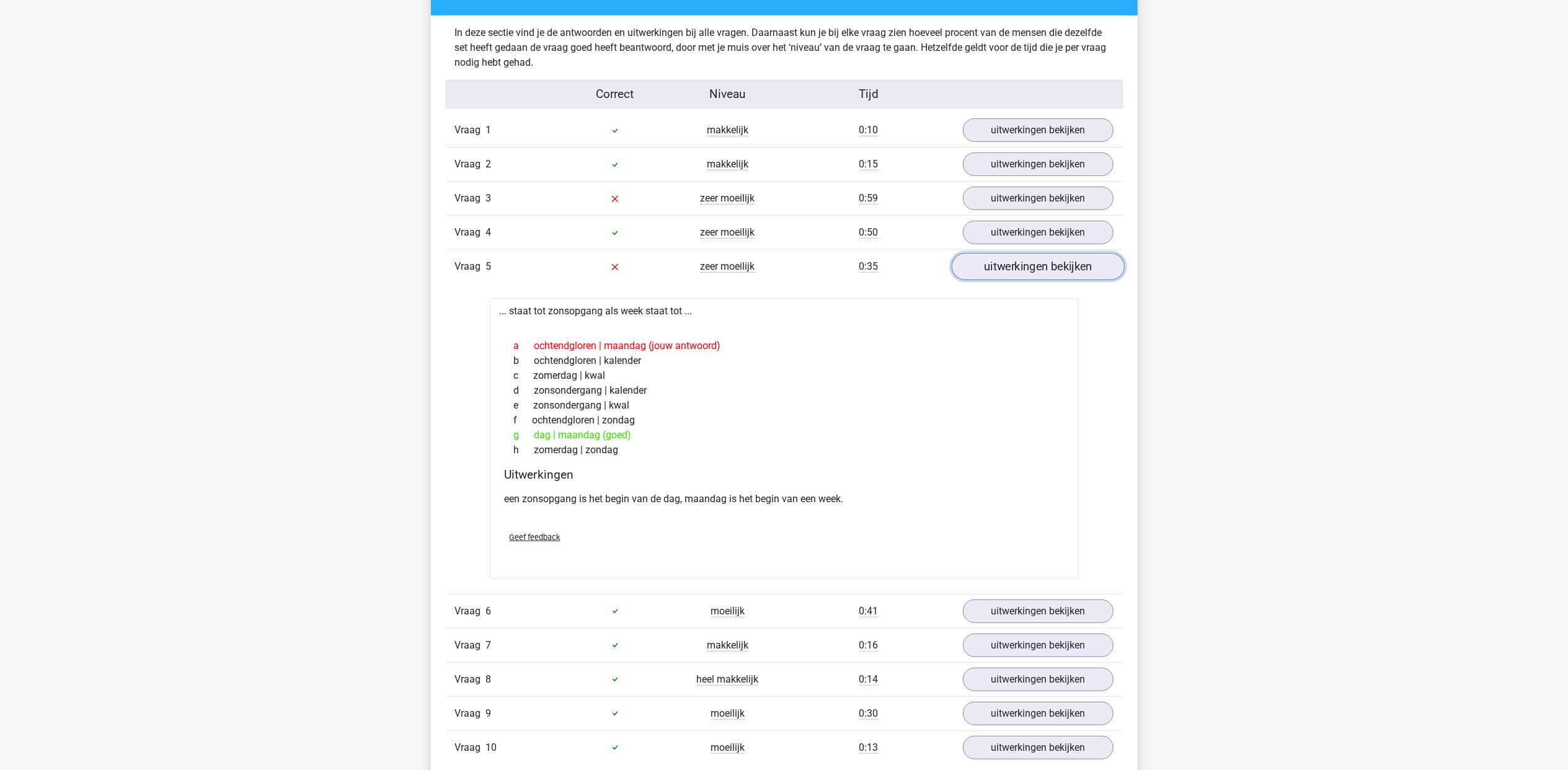
click at [1033, 266] on link "uitwerkingen bekijken" at bounding box center [1038, 267] width 173 height 27
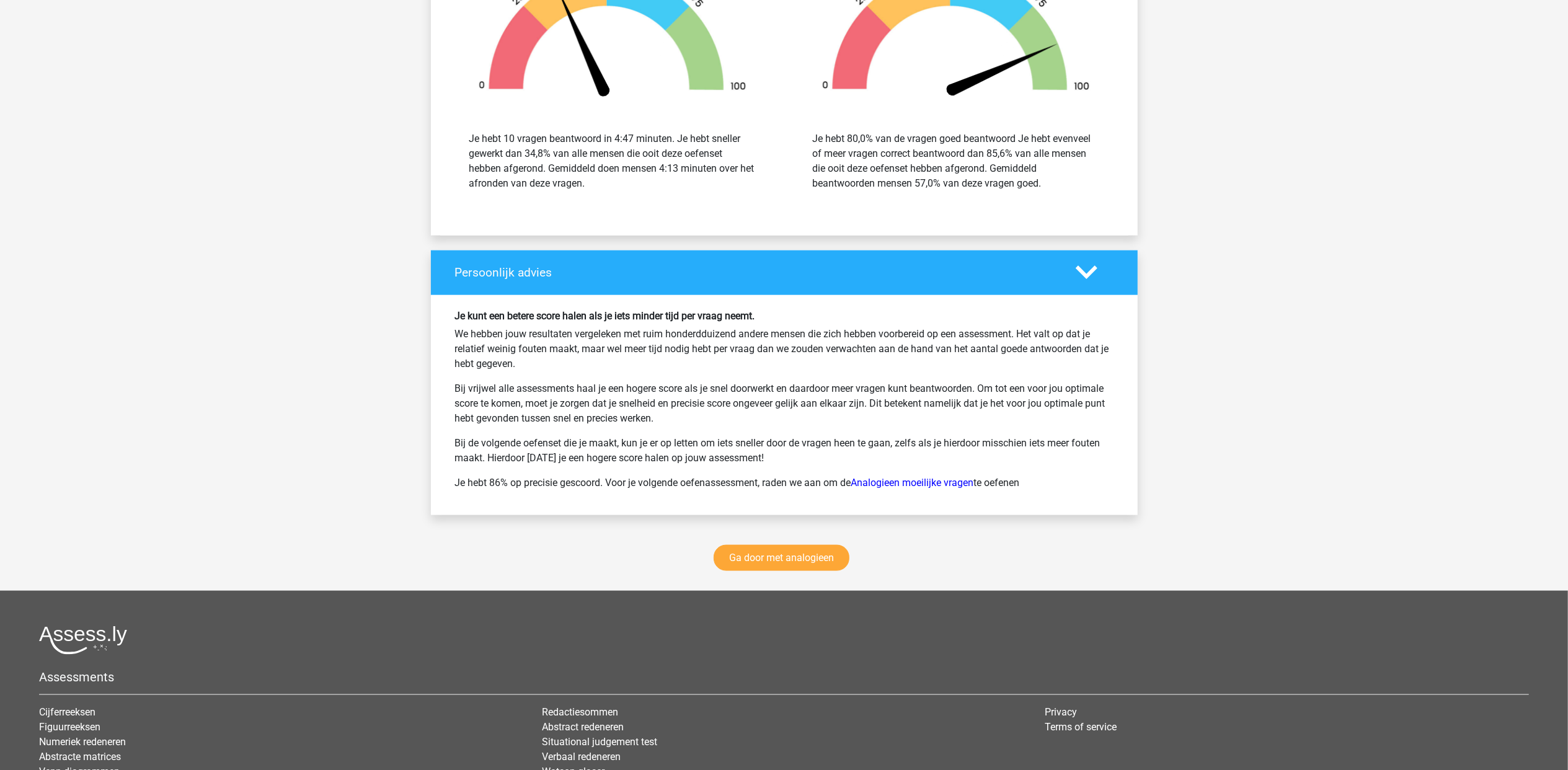
scroll to position [1405, 0]
click at [791, 569] on link "Ga door met analogieen" at bounding box center [781, 557] width 136 height 26
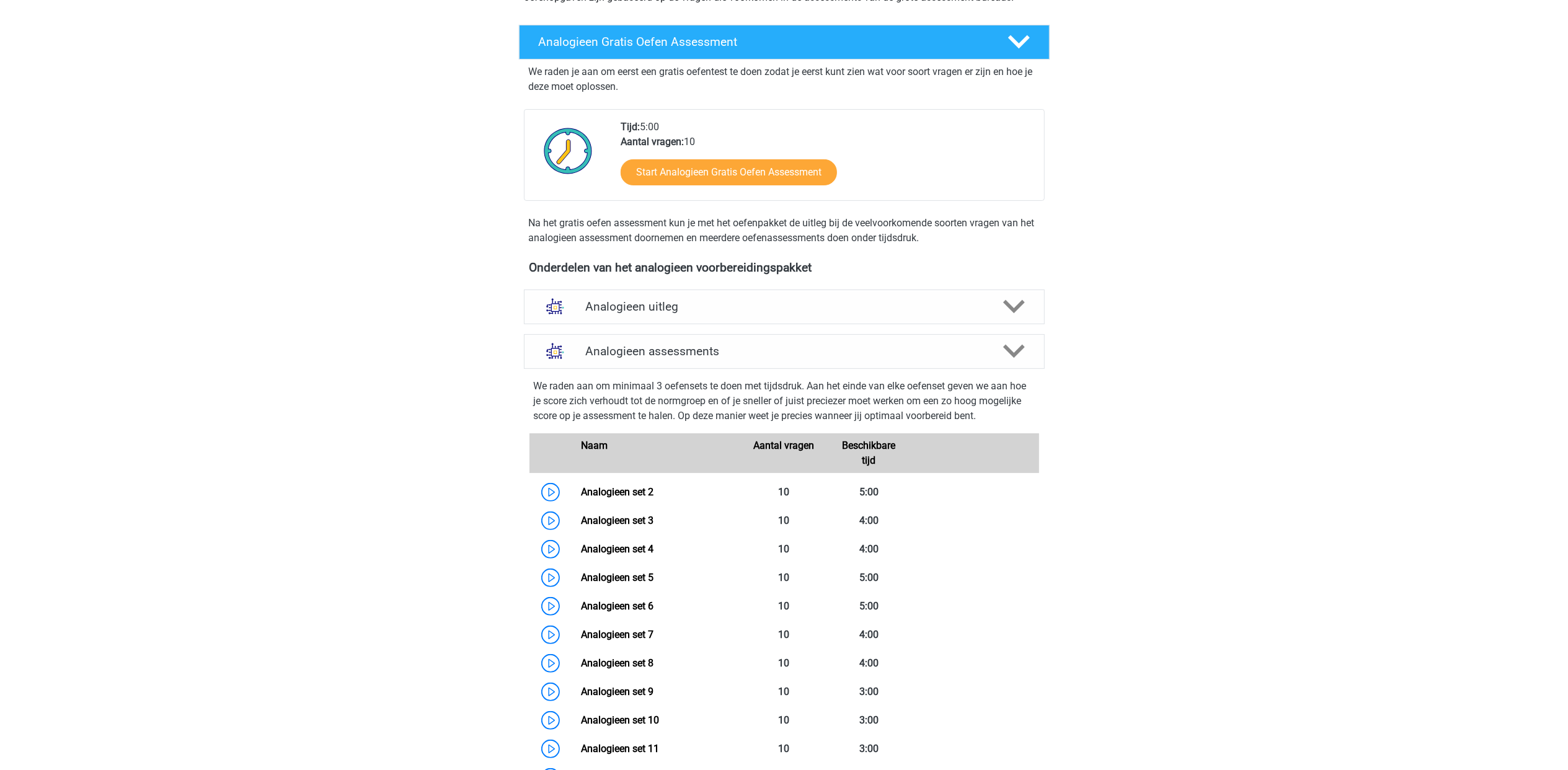
scroll to position [179, 0]
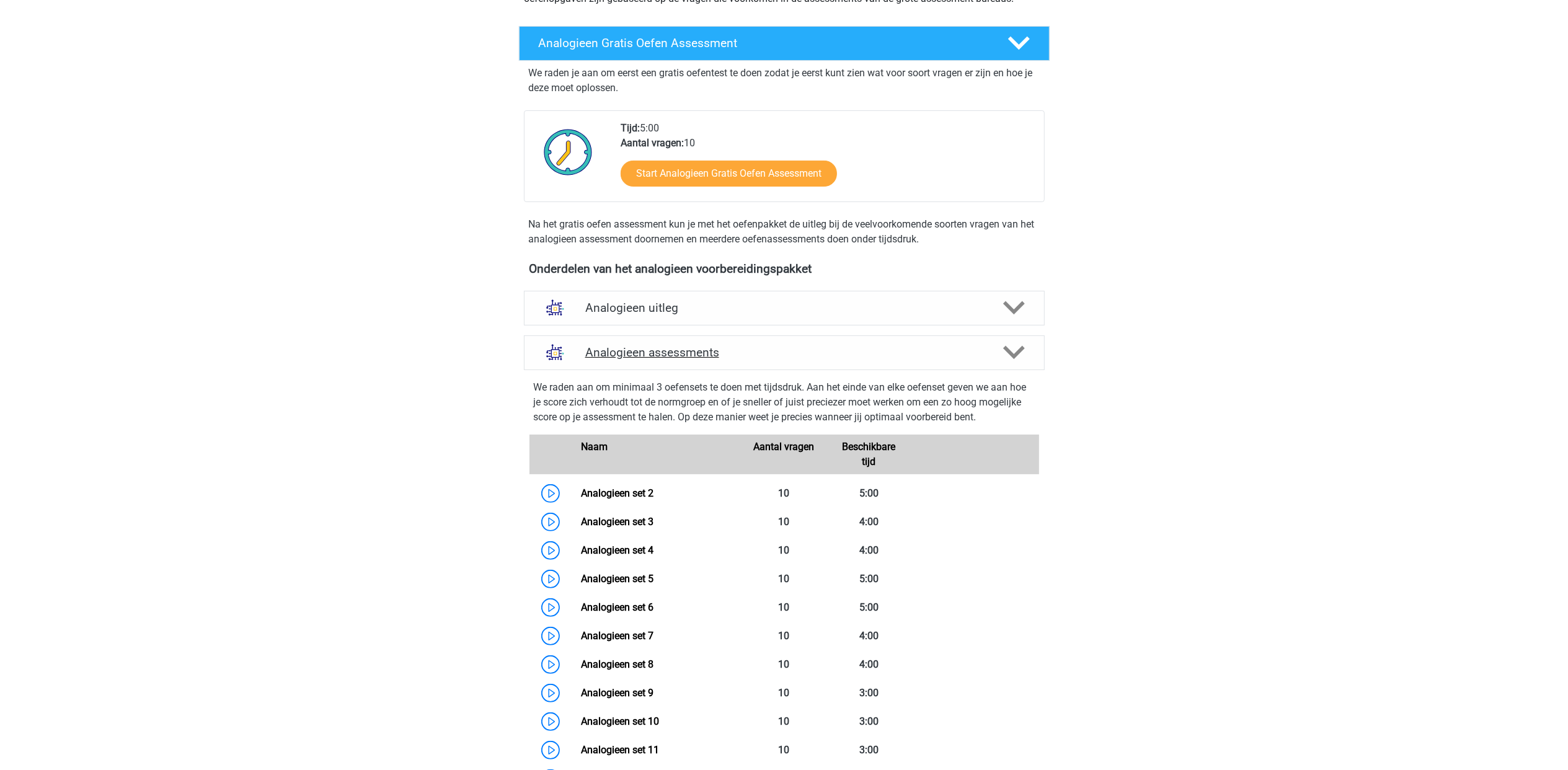
click at [899, 335] on div "Analogieen assessments" at bounding box center [784, 352] width 521 height 35
click at [1008, 313] on icon at bounding box center [1014, 308] width 22 height 22
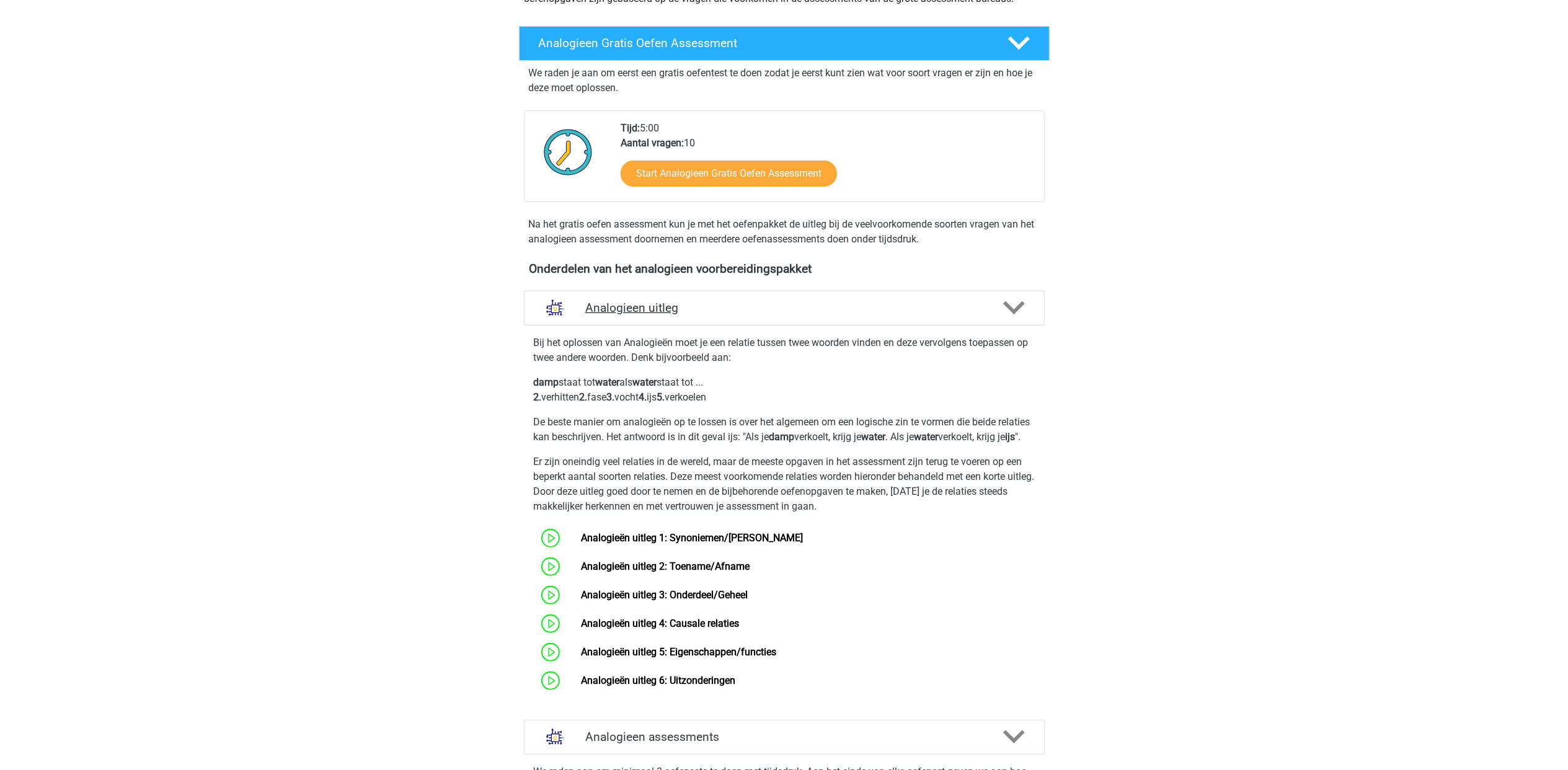
click at [1011, 307] on icon at bounding box center [1014, 308] width 22 height 22
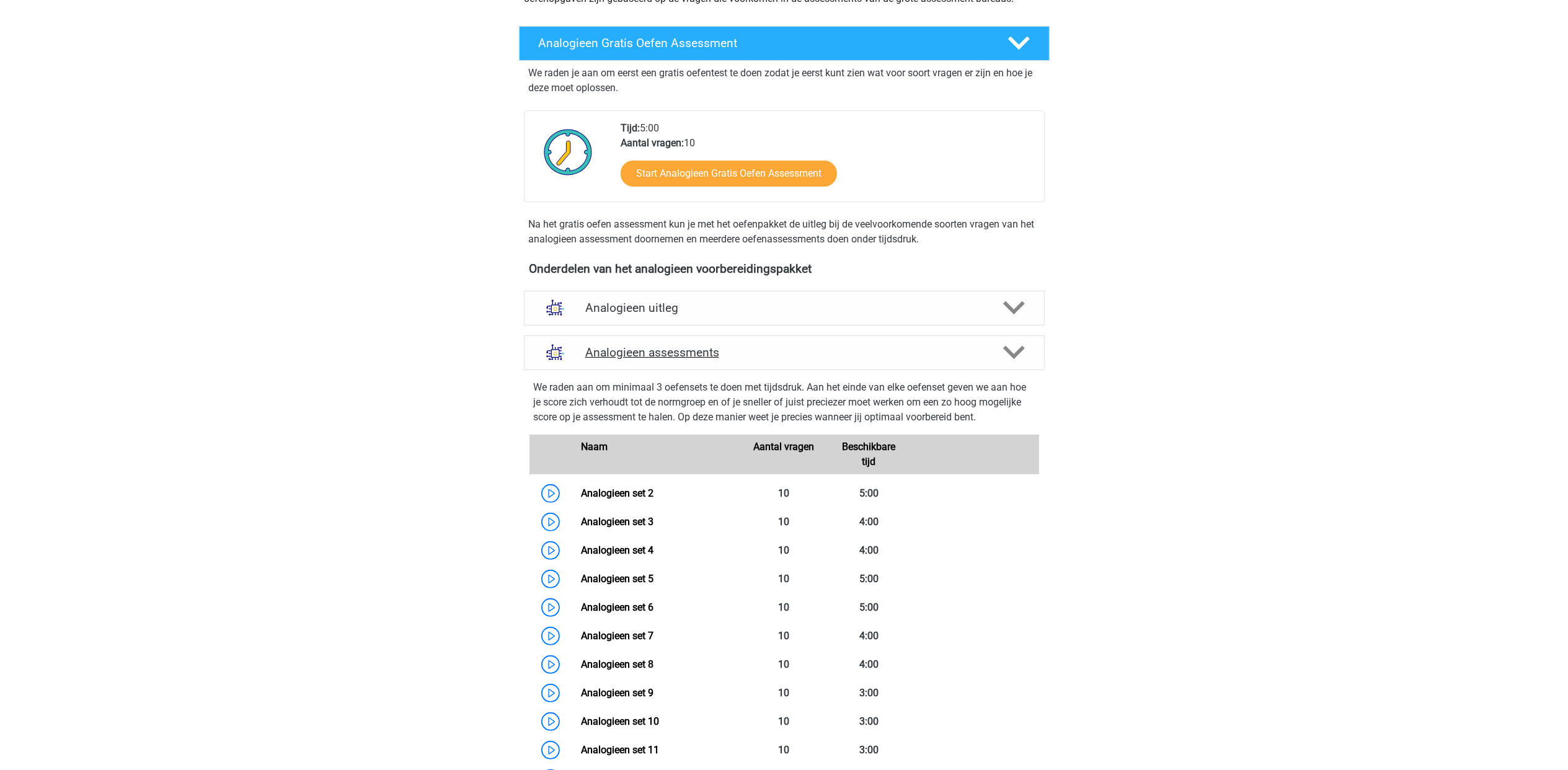
click at [1005, 348] on polygon at bounding box center [1014, 352] width 22 height 14
click at [1010, 351] on icon at bounding box center [1014, 352] width 22 height 22
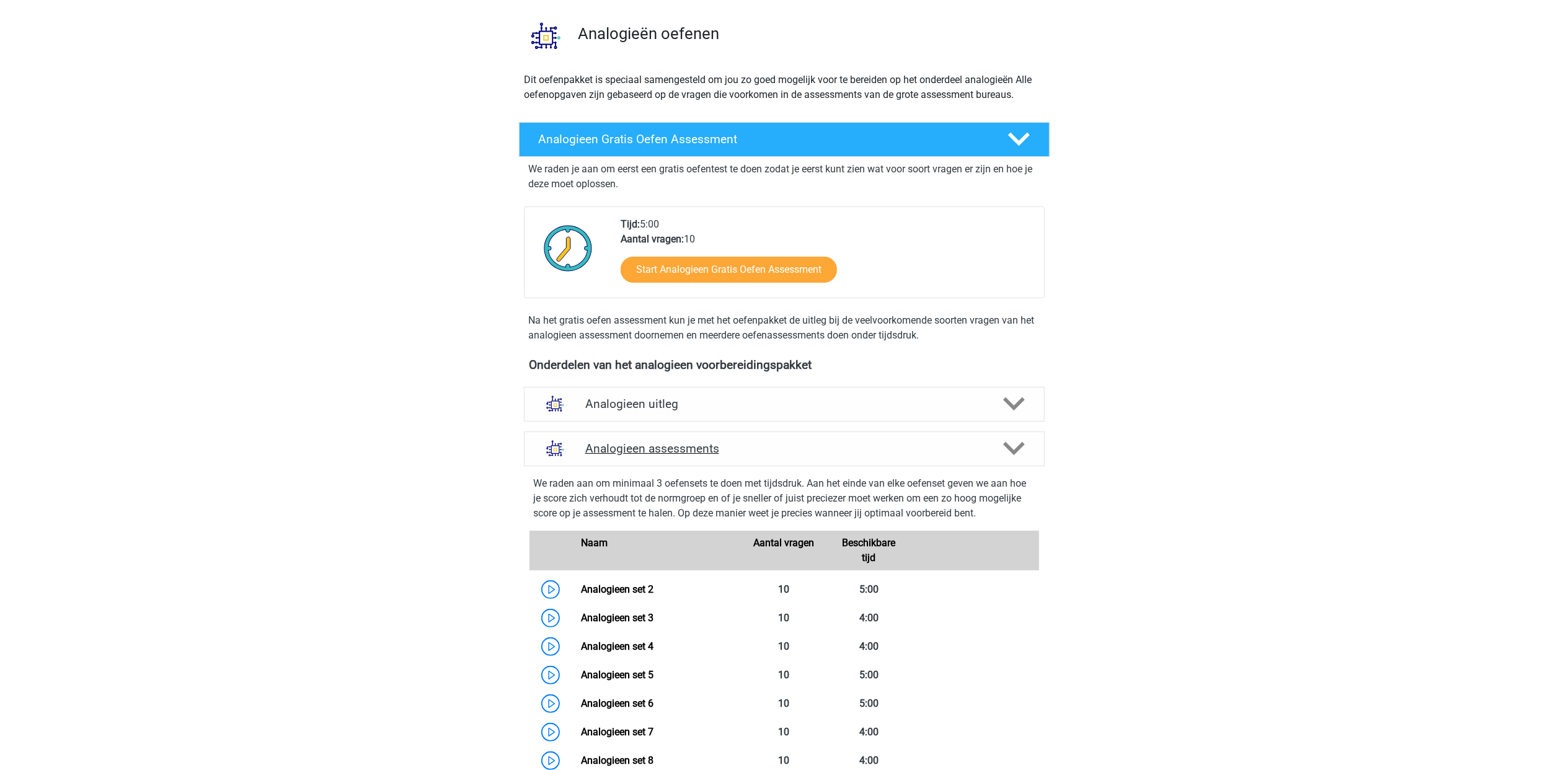
scroll to position [13, 0]
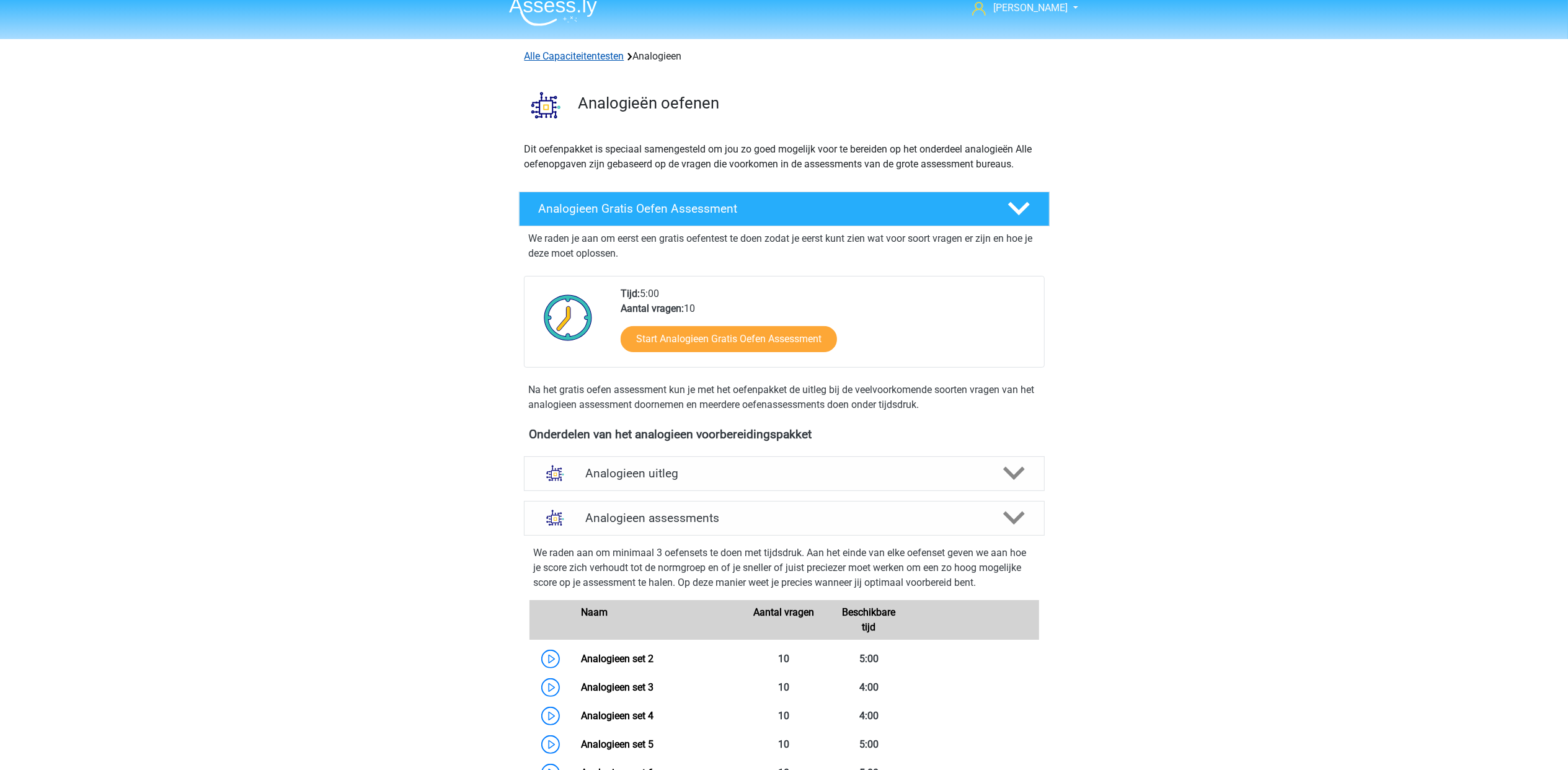
click at [604, 59] on link "Alle Capaciteitentesten" at bounding box center [574, 56] width 100 height 12
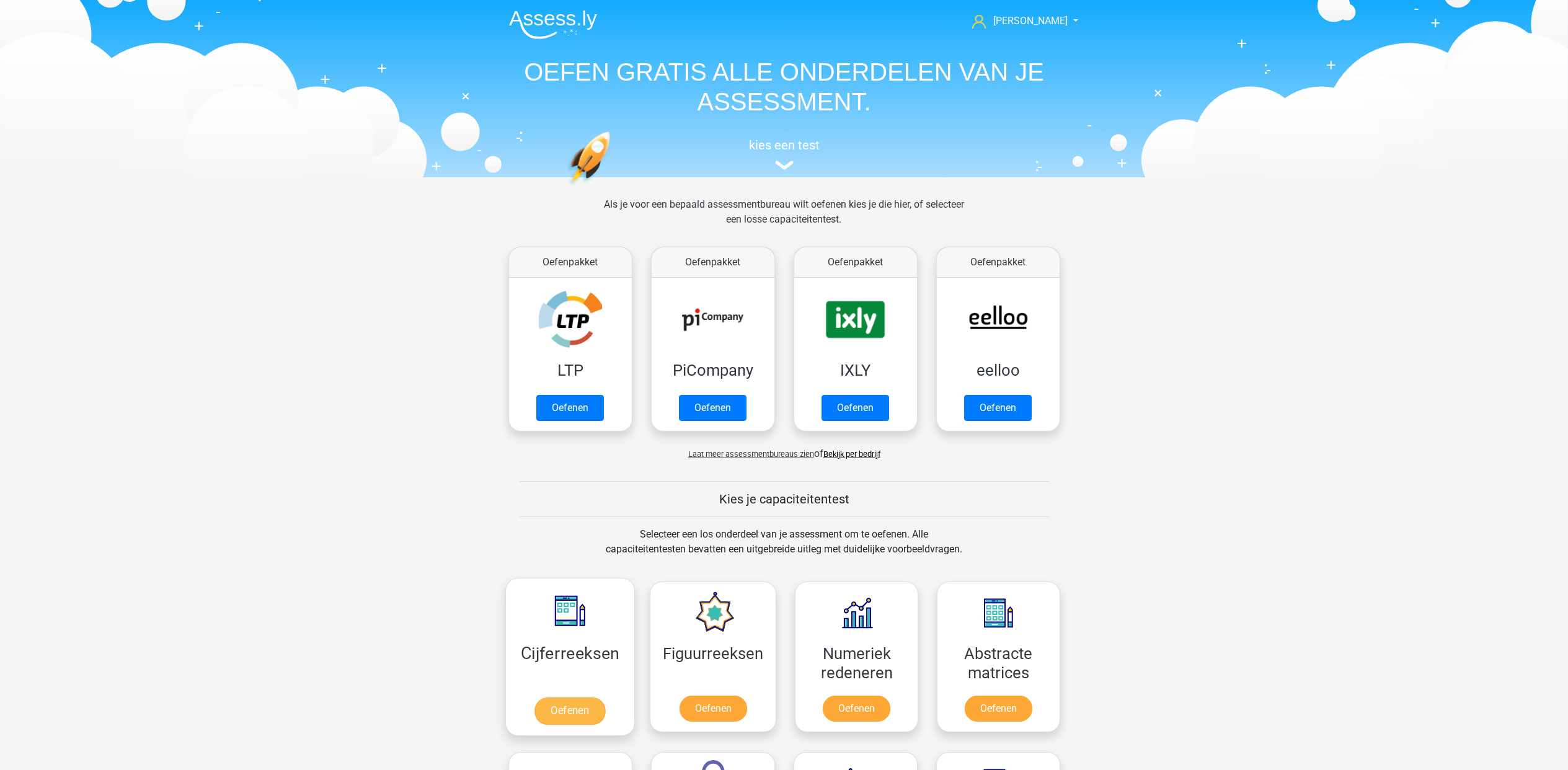
scroll to position [529, 0]
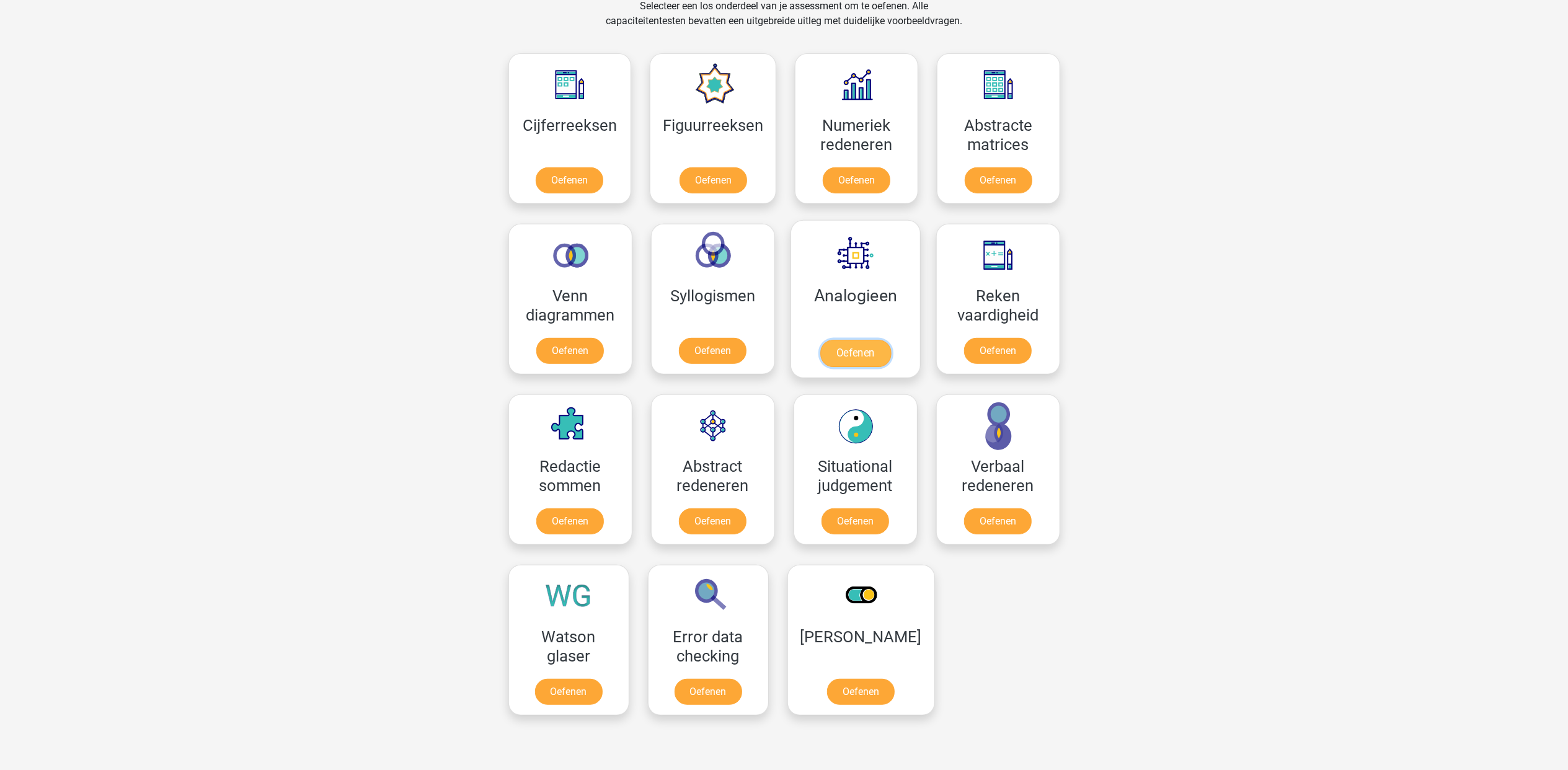
click at [890, 340] on link "Oefenen" at bounding box center [855, 353] width 70 height 27
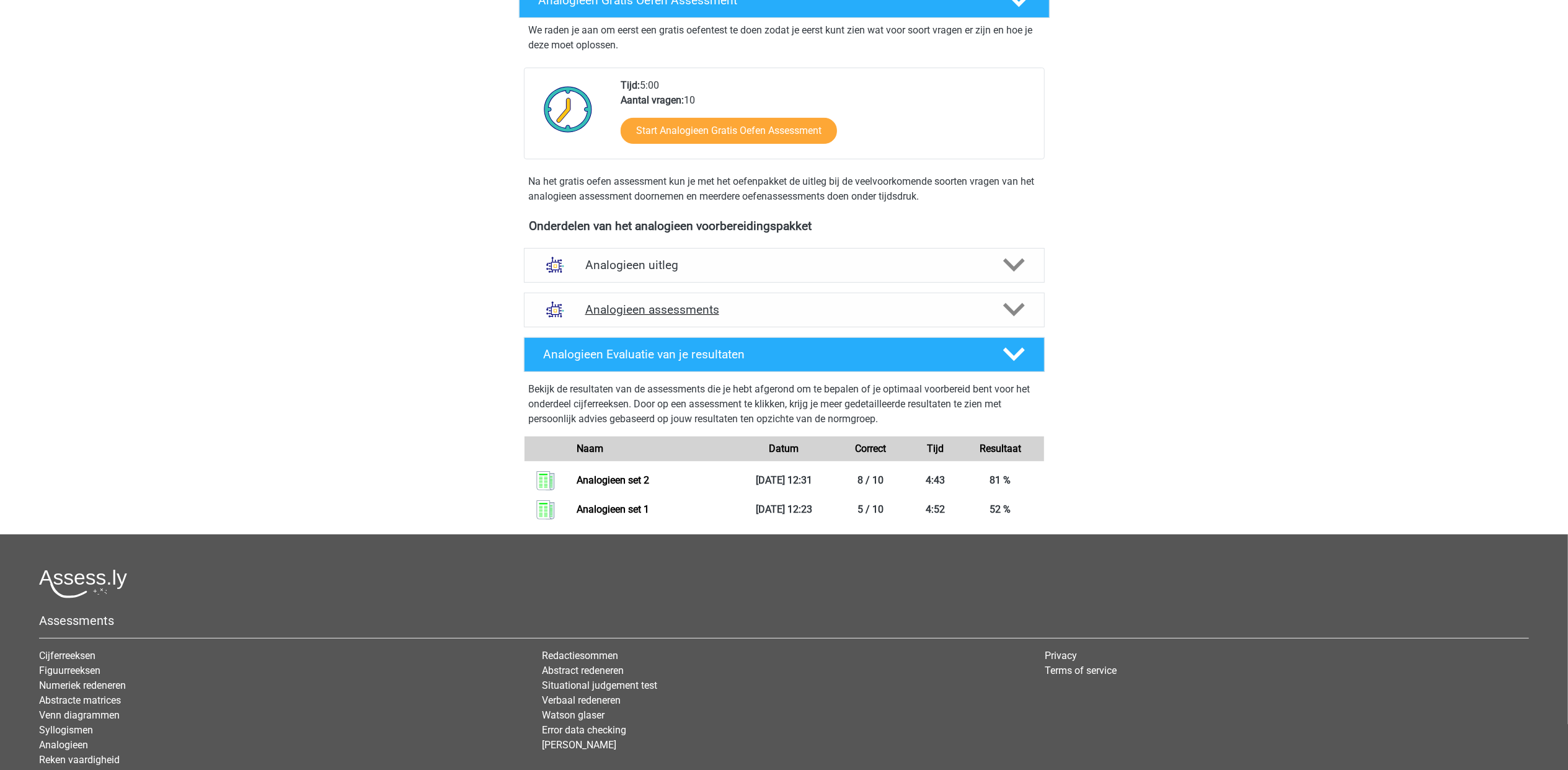
scroll to position [248, 0]
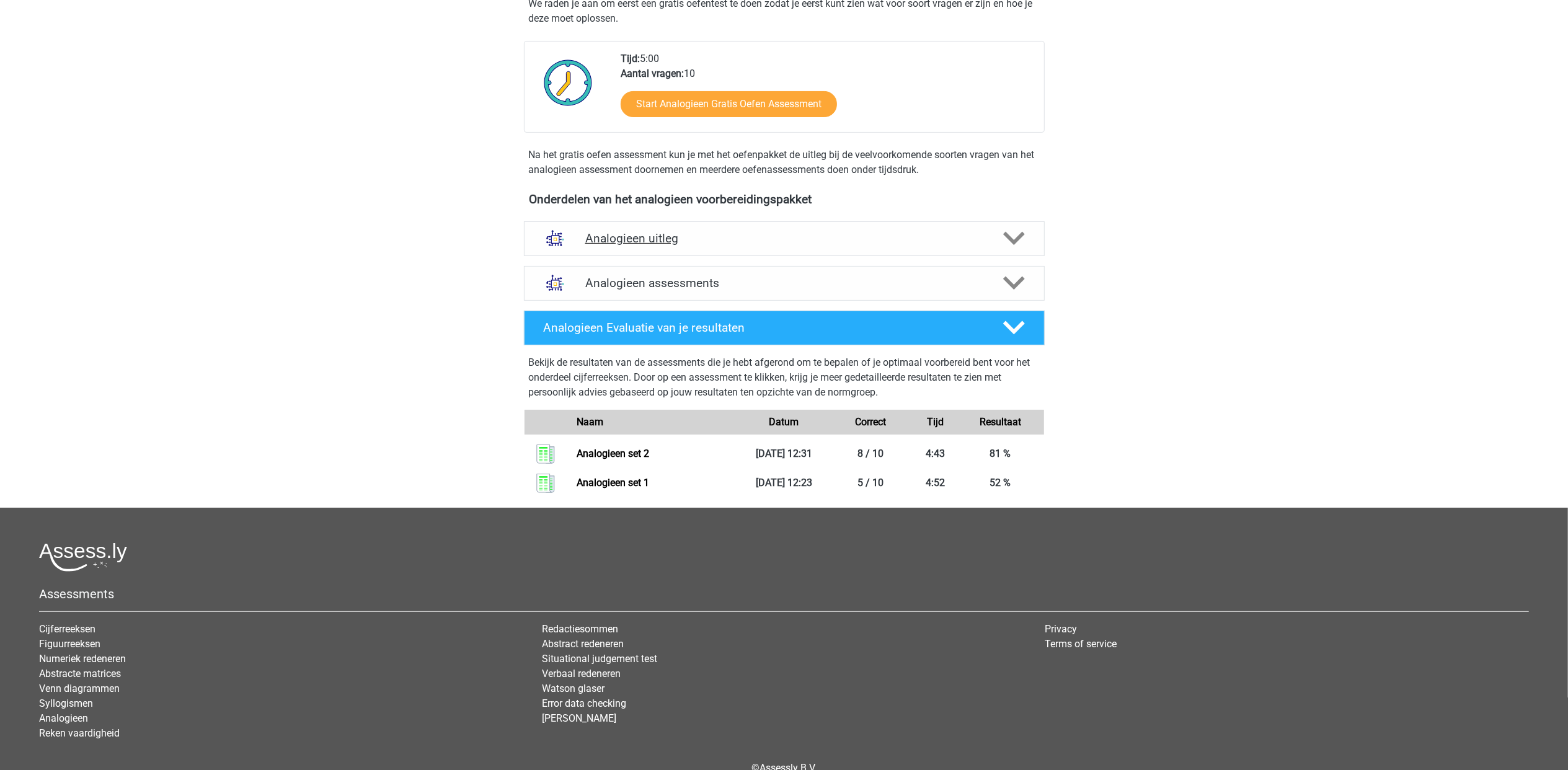
click at [1012, 240] on icon at bounding box center [1014, 239] width 22 height 22
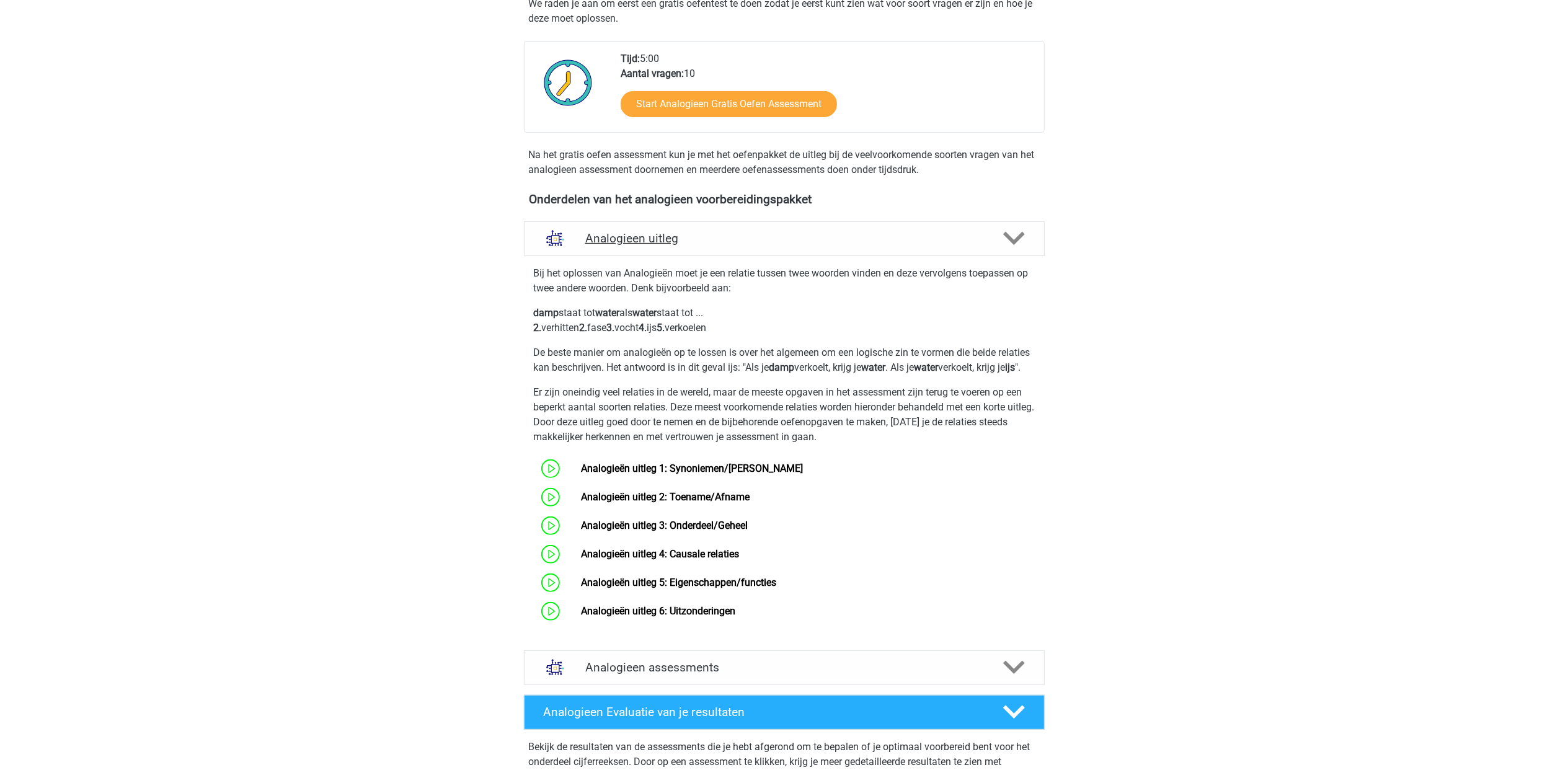
click at [1013, 240] on icon at bounding box center [1014, 239] width 22 height 22
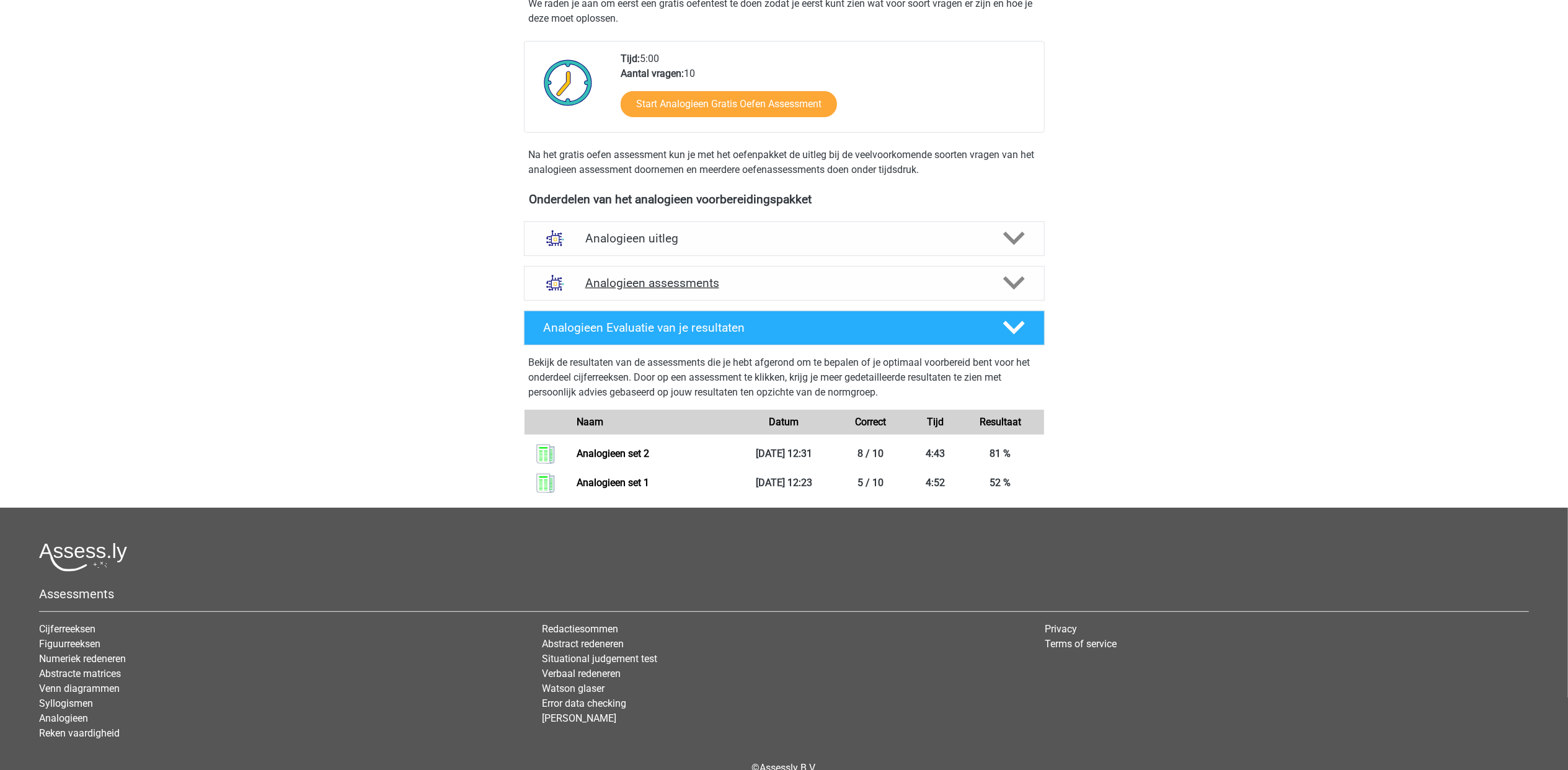
click at [1017, 276] on icon at bounding box center [1014, 283] width 22 height 22
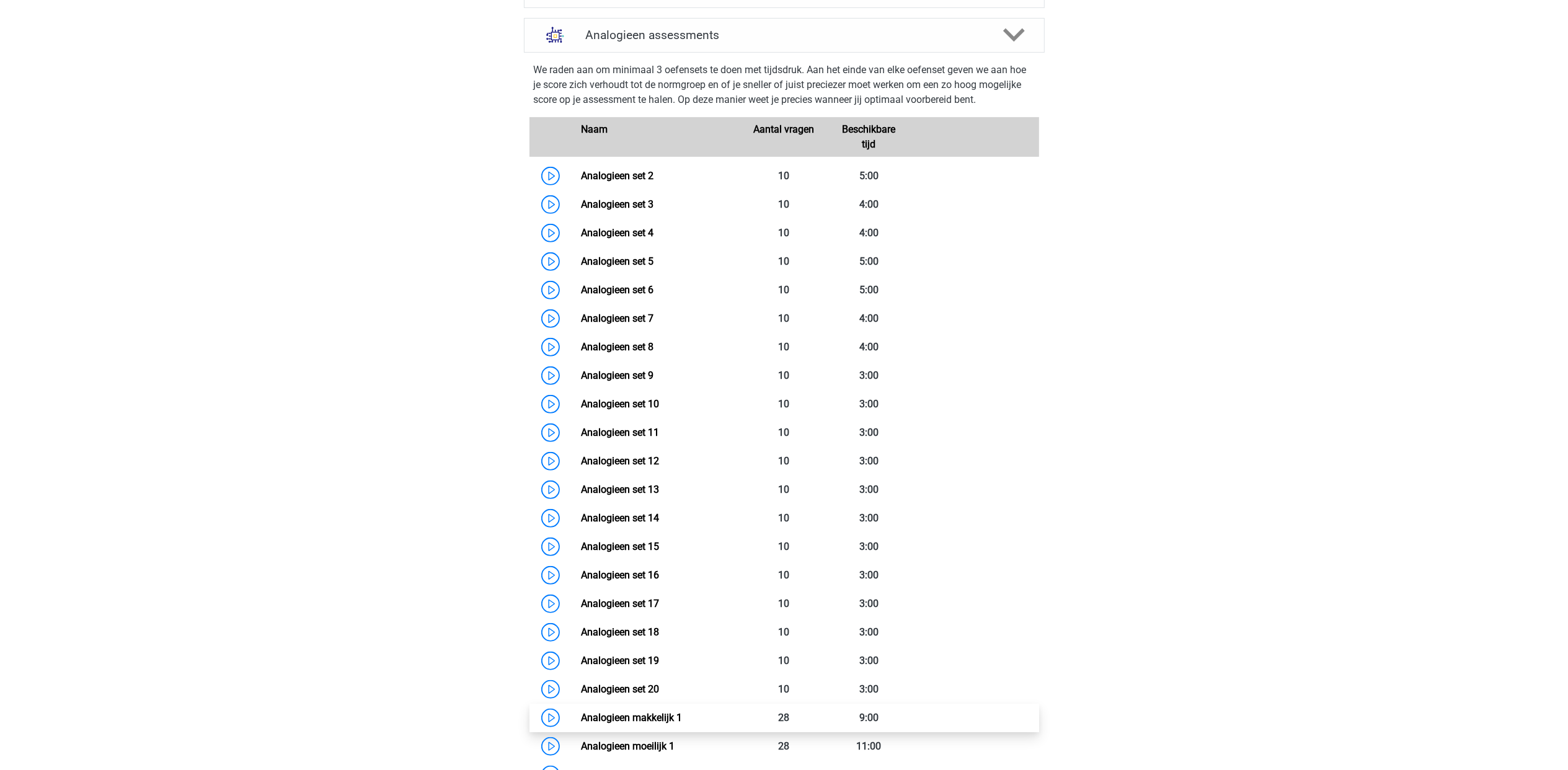
scroll to position [827, 0]
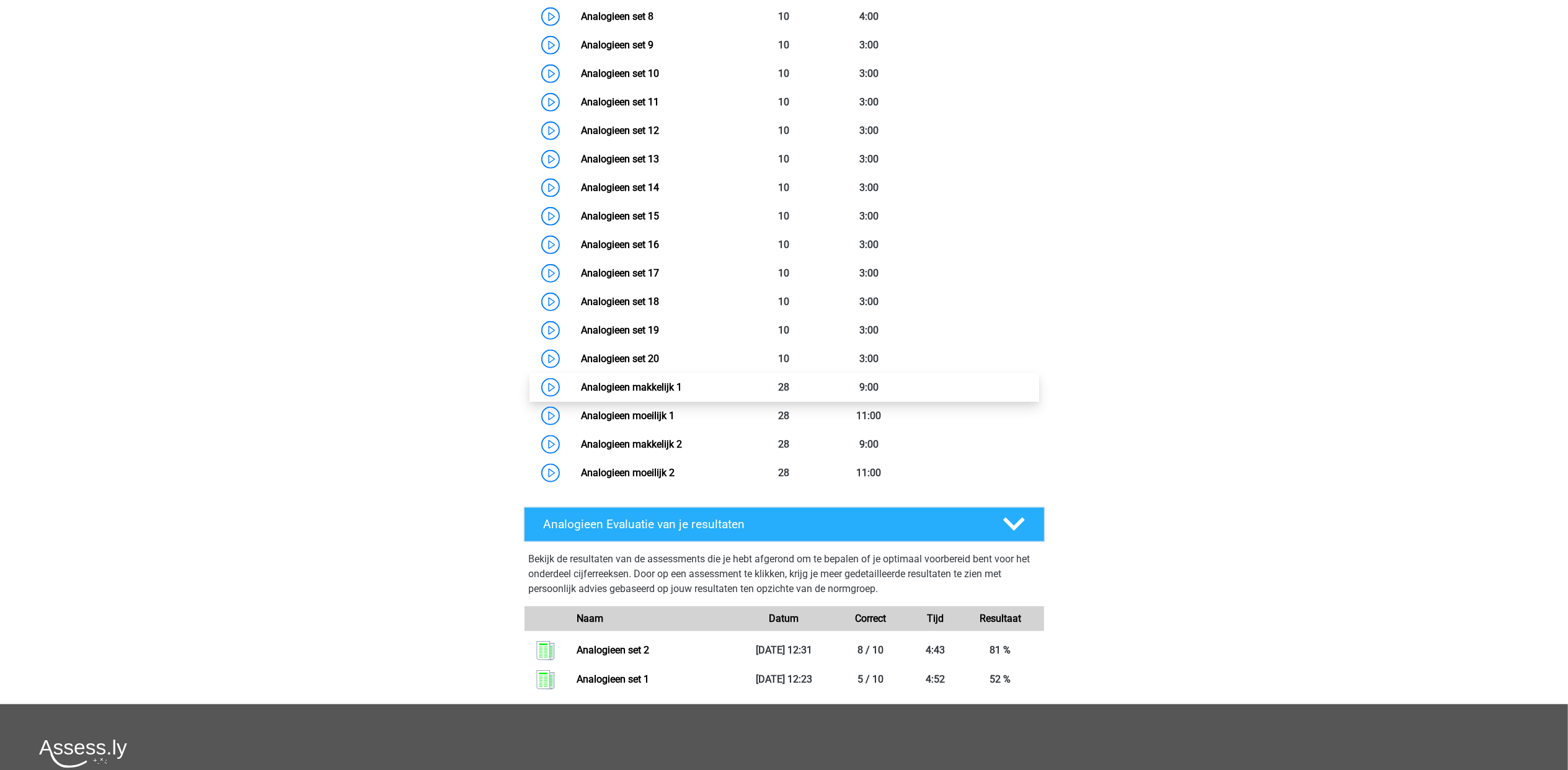
click at [643, 387] on link "Analogieen makkelijk 1" at bounding box center [631, 387] width 101 height 12
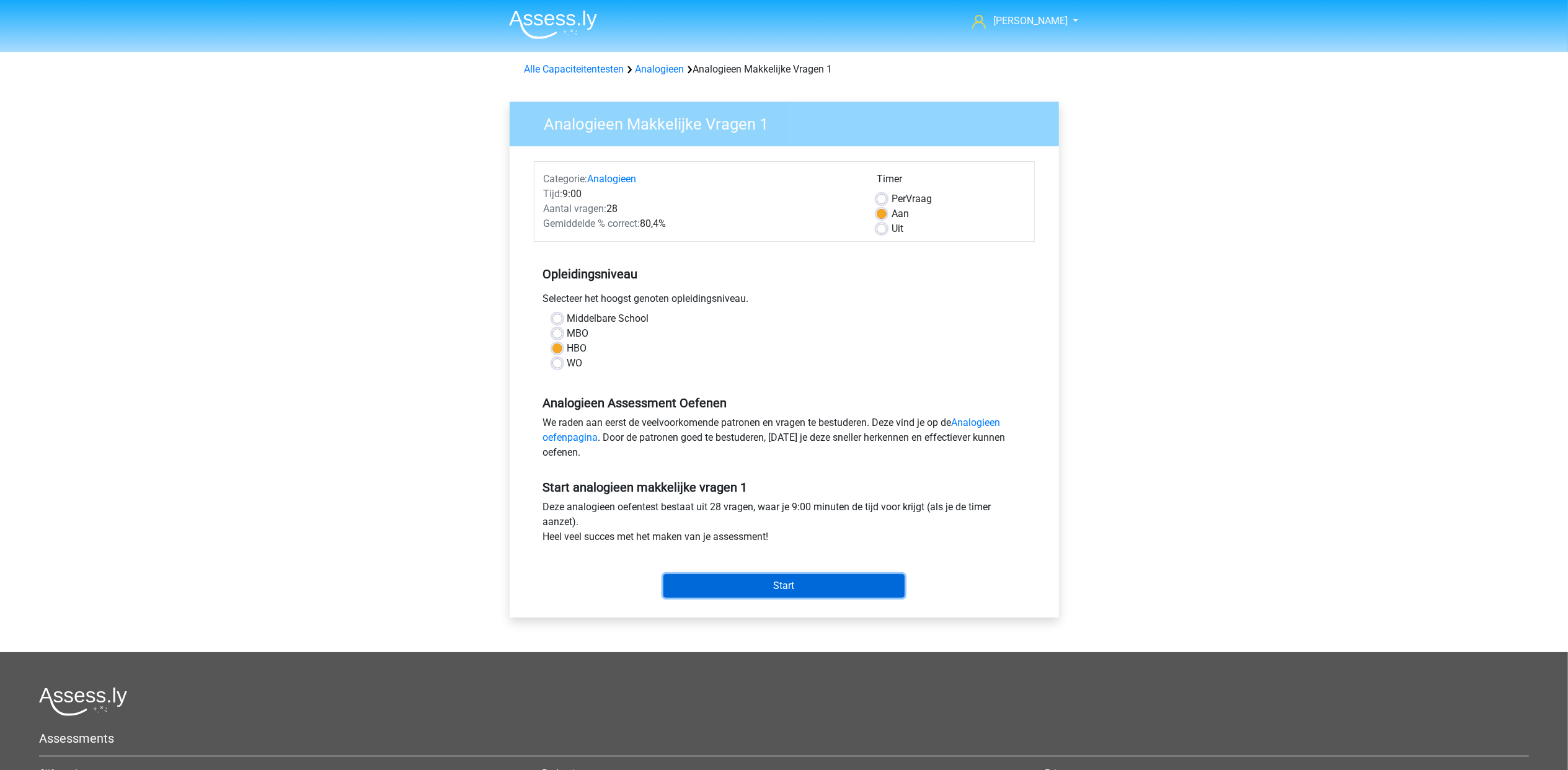
click at [828, 575] on input "Start" at bounding box center [784, 586] width 241 height 24
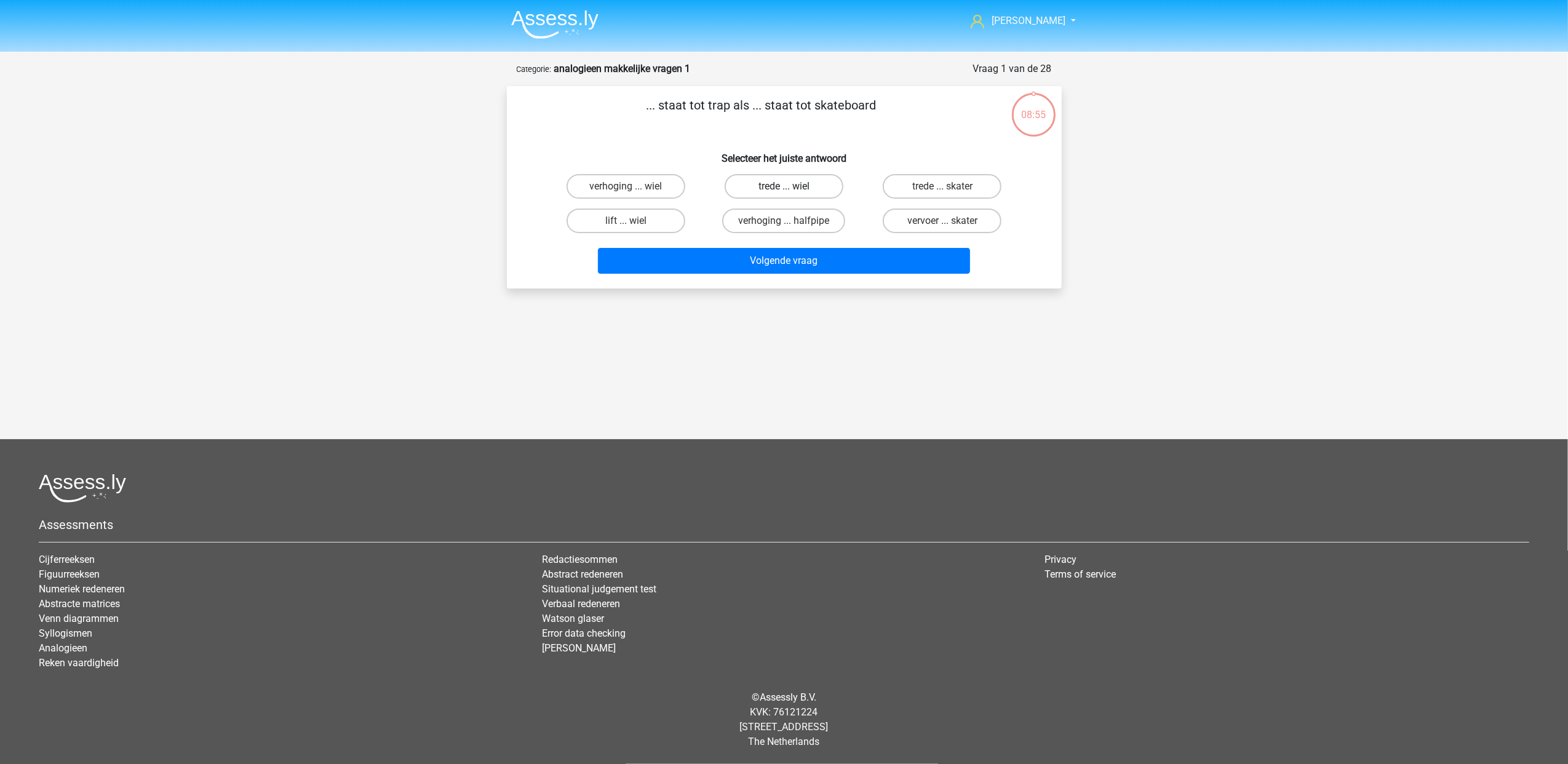
click at [814, 187] on label "trede ... wiel" at bounding box center [783, 186] width 118 height 24
click at [792, 187] on input "trede ... wiel" at bounding box center [787, 191] width 8 height 8
radio input "true"
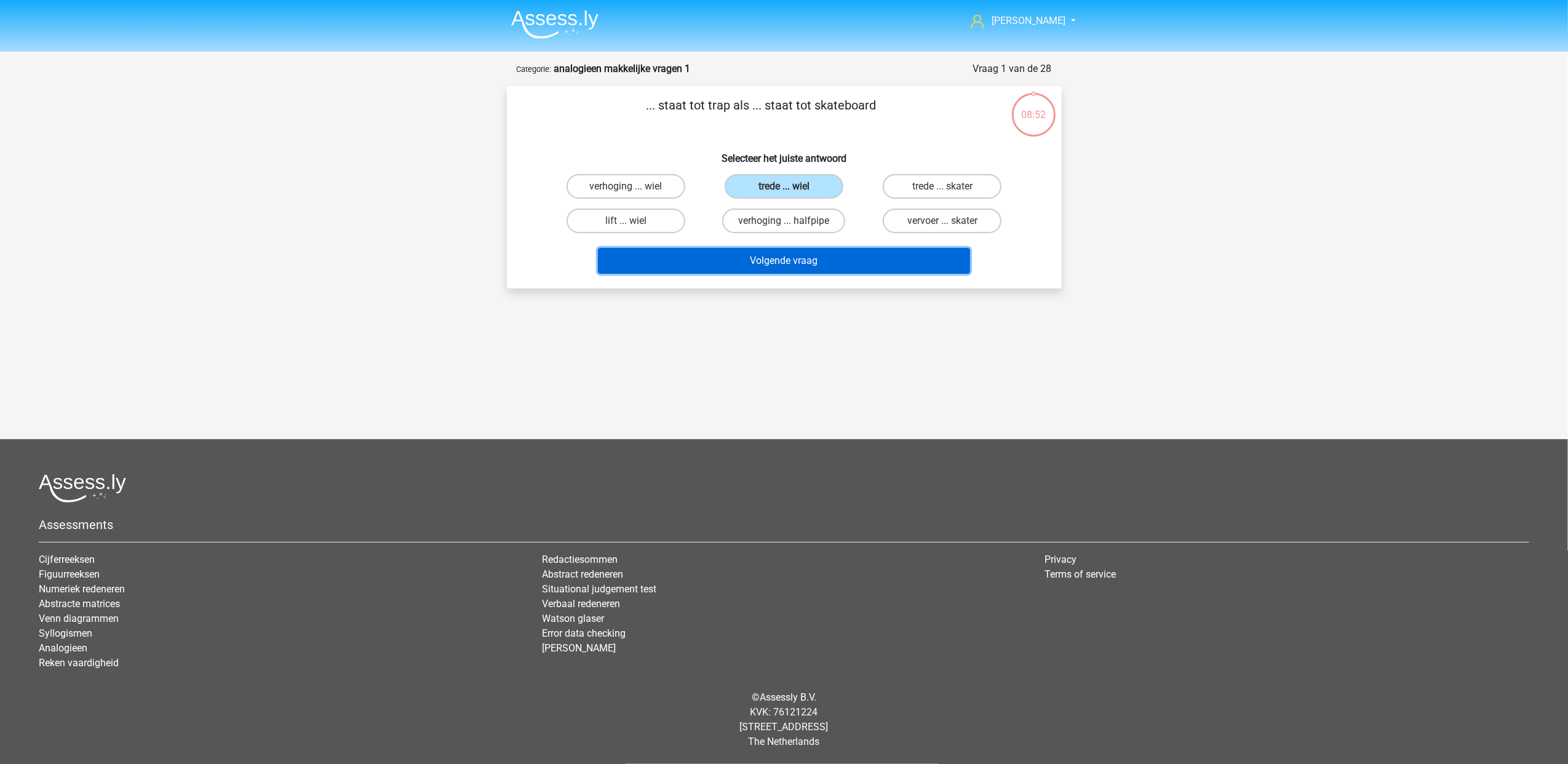
click at [827, 262] on button "Volgende vraag" at bounding box center [783, 261] width 372 height 26
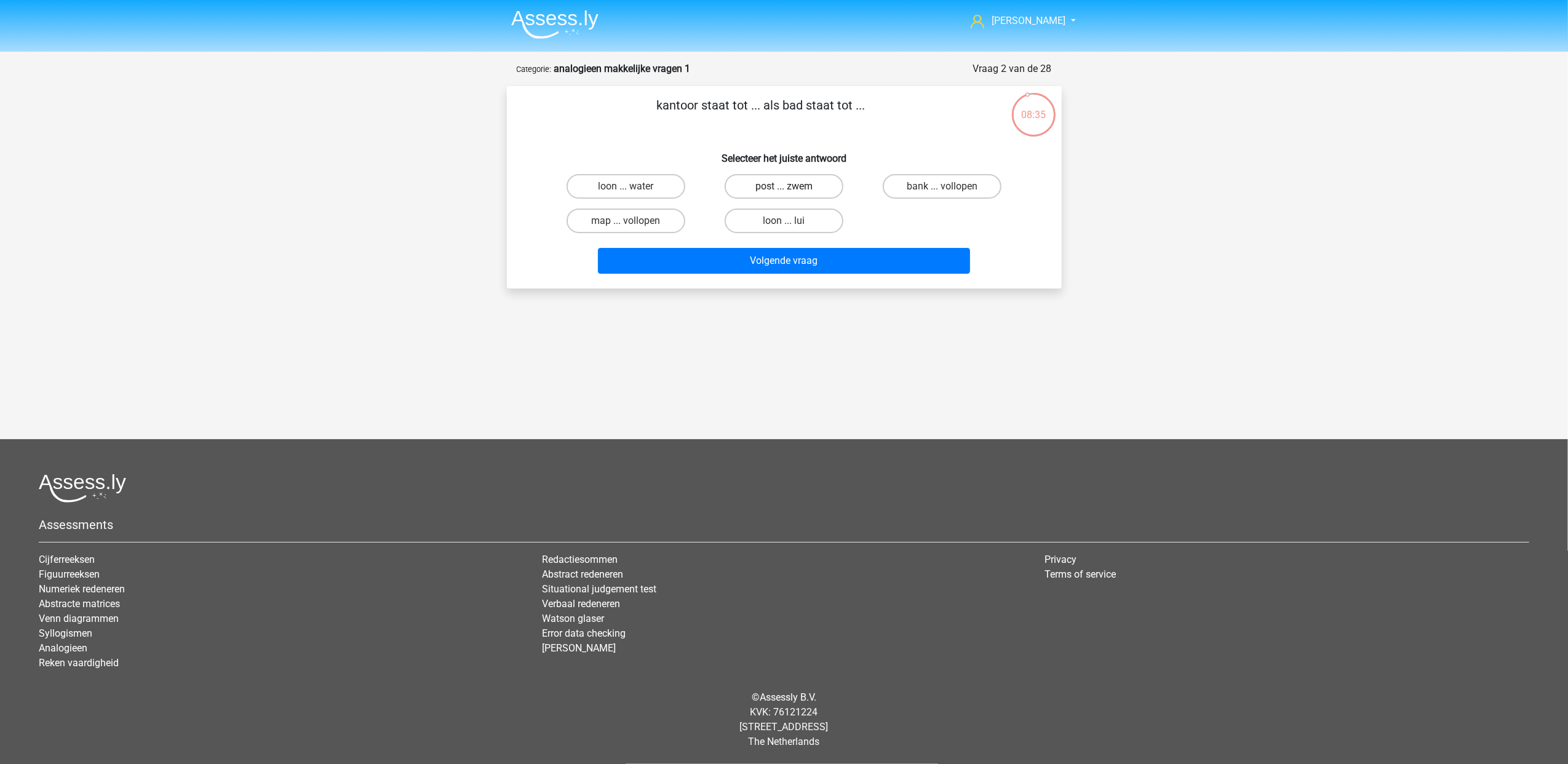
click at [758, 188] on label "post ... zwem" at bounding box center [783, 186] width 118 height 24
click at [783, 188] on input "post ... zwem" at bounding box center [787, 191] width 8 height 8
radio input "true"
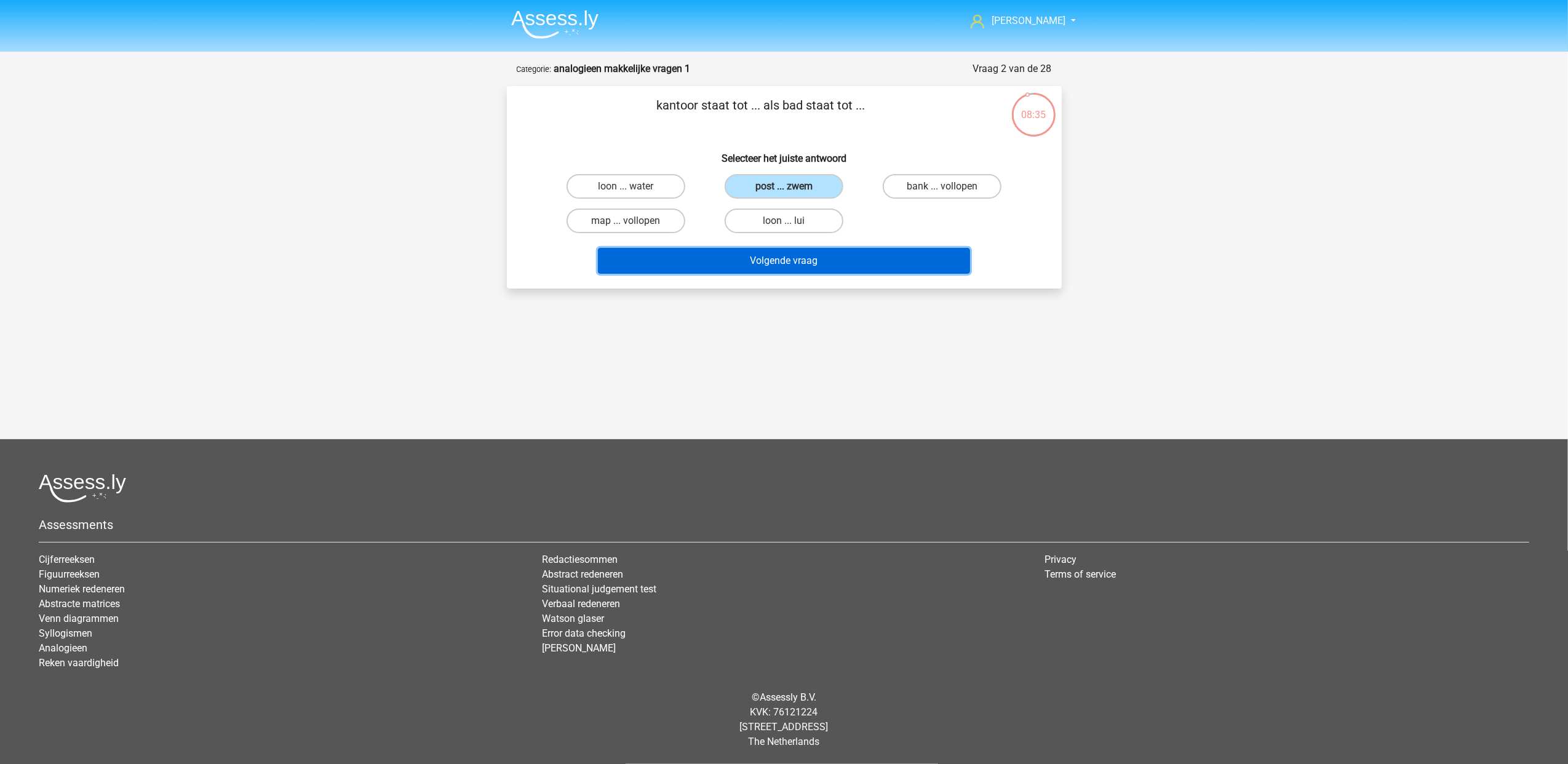
click at [766, 248] on button "Volgende vraag" at bounding box center [783, 261] width 372 height 26
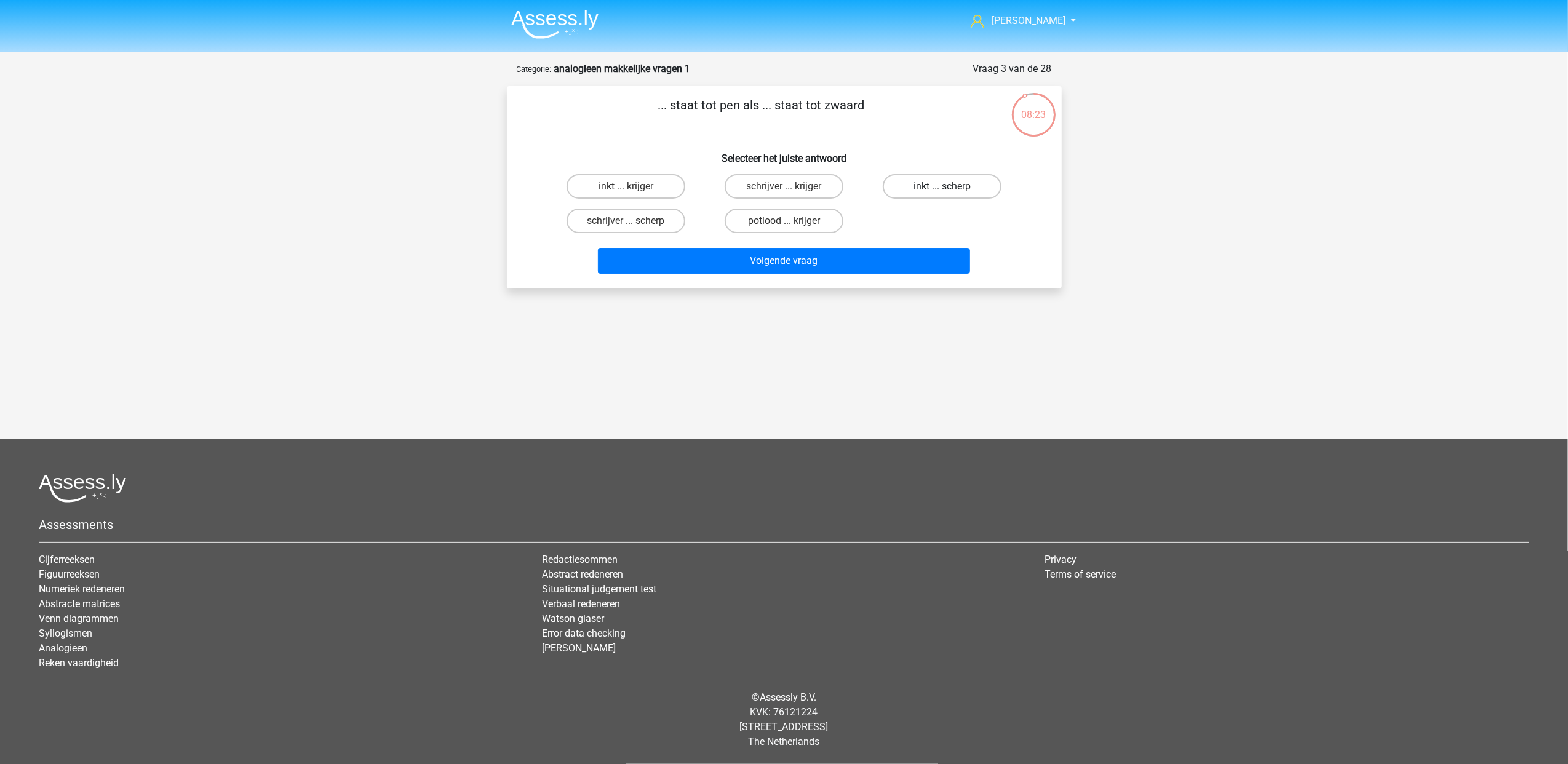
click at [952, 191] on label "inkt ... scherp" at bounding box center [941, 186] width 118 height 24
click at [950, 191] on input "inkt ... scherp" at bounding box center [946, 191] width 8 height 8
radio input "true"
click at [804, 185] on label "schrijver ... krijger" at bounding box center [783, 186] width 118 height 24
click at [792, 187] on input "schrijver ... krijger" at bounding box center [787, 191] width 8 height 8
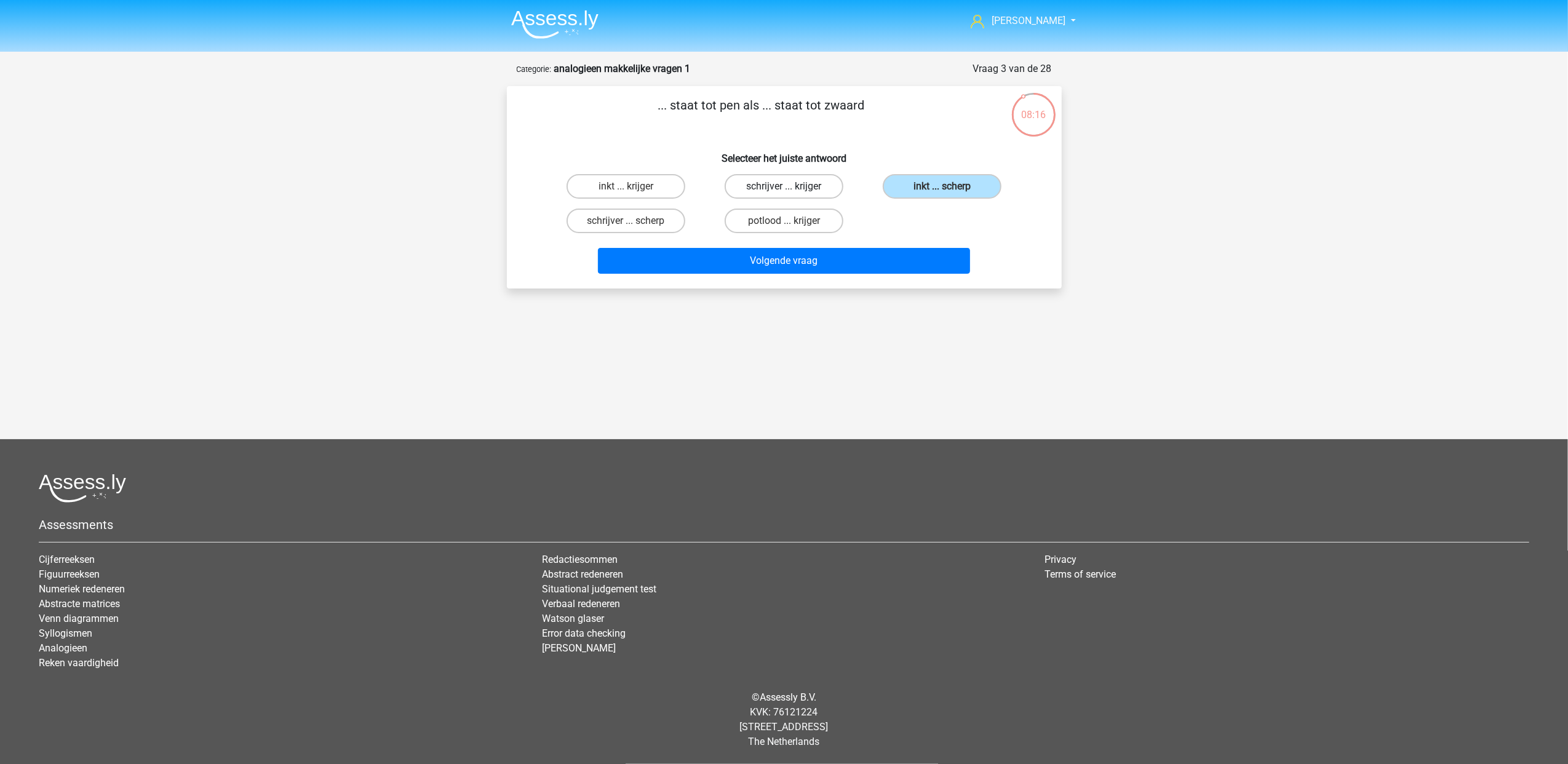
radio input "true"
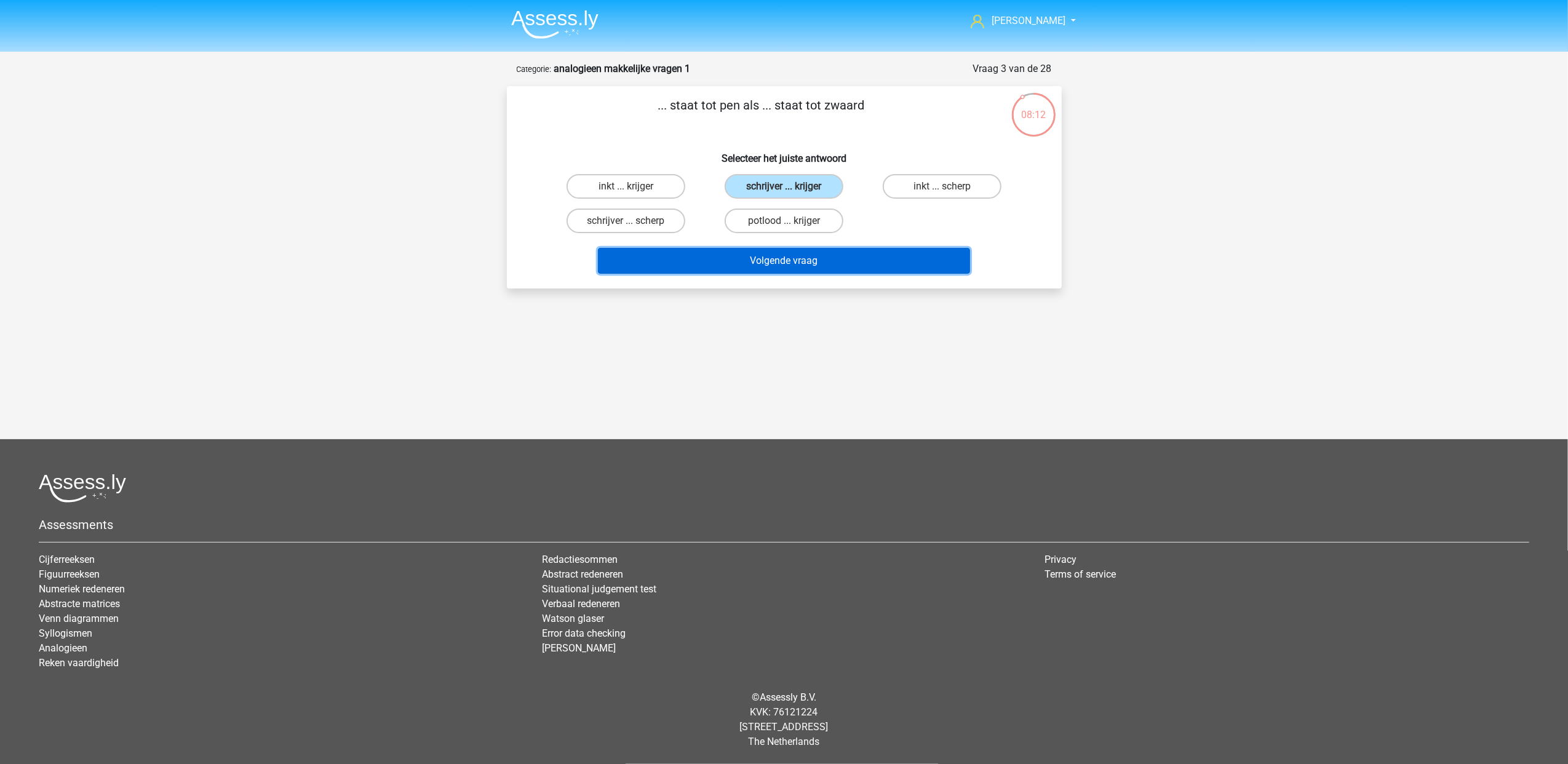
click at [808, 254] on button "Volgende vraag" at bounding box center [783, 261] width 372 height 26
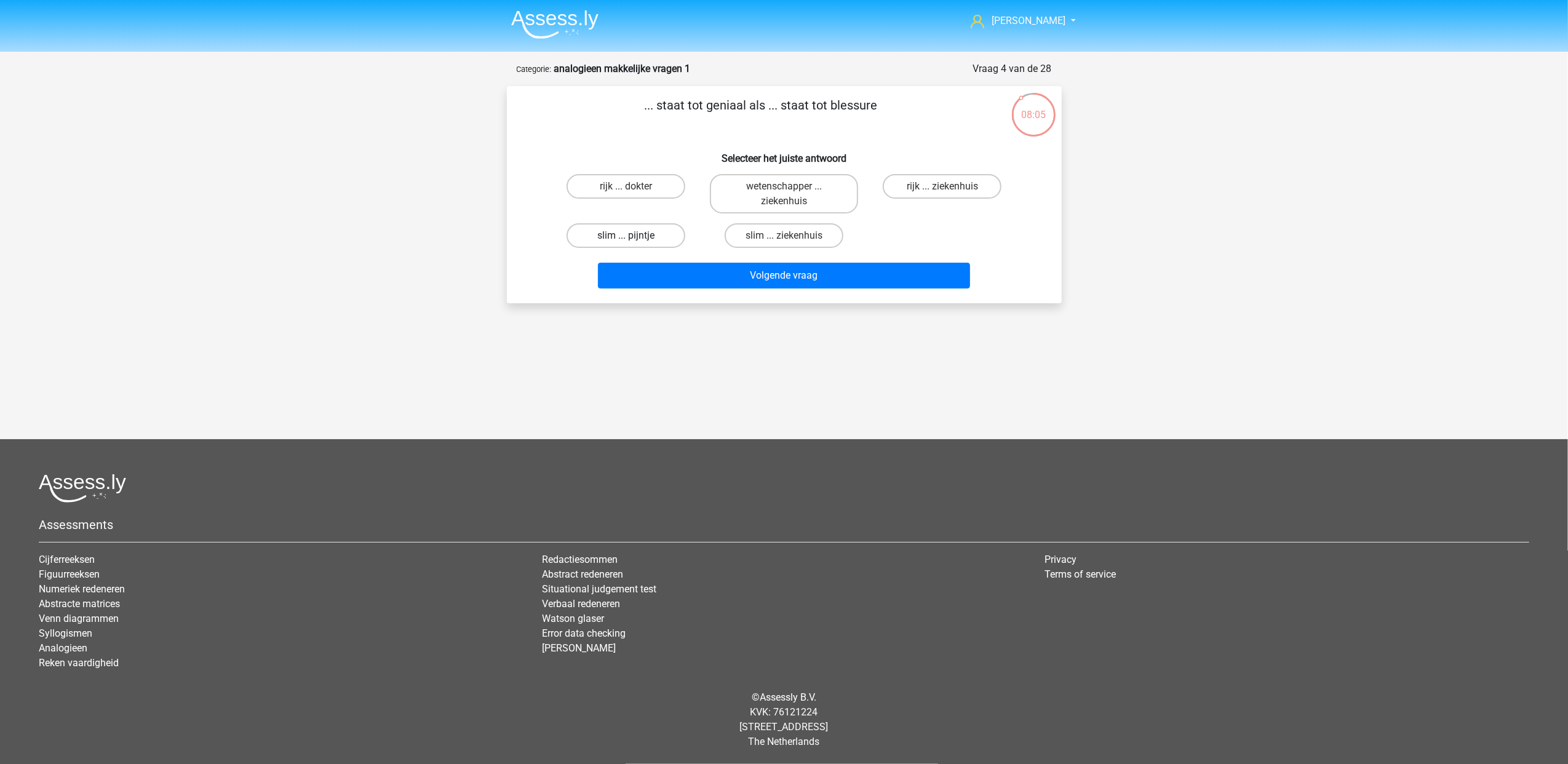
click at [655, 234] on label "slim ... pijntje" at bounding box center [625, 235] width 118 height 24
click at [634, 235] on input "slim ... pijntje" at bounding box center [629, 240] width 8 height 8
radio input "true"
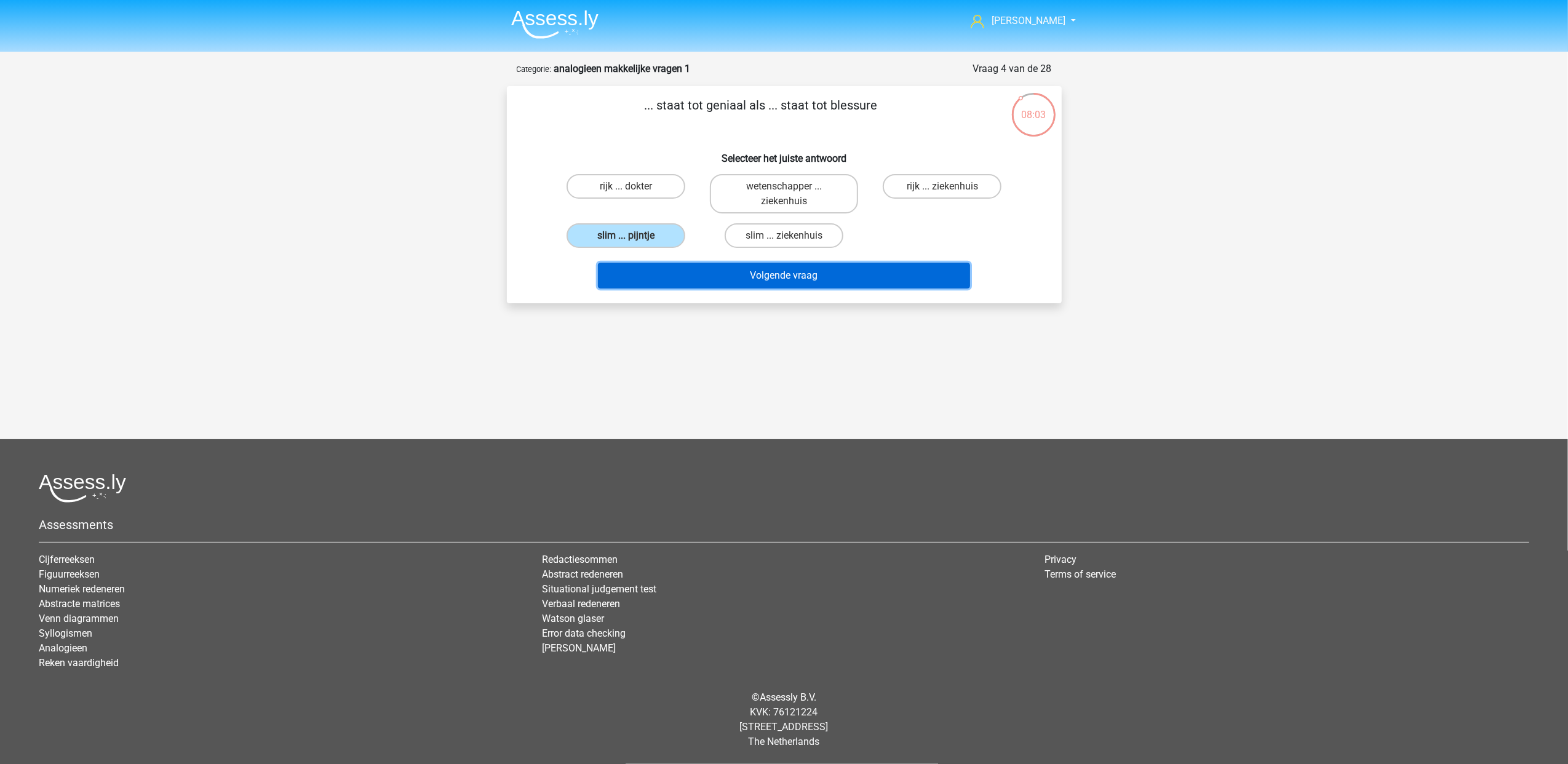
click at [713, 271] on button "Volgende vraag" at bounding box center [783, 276] width 372 height 26
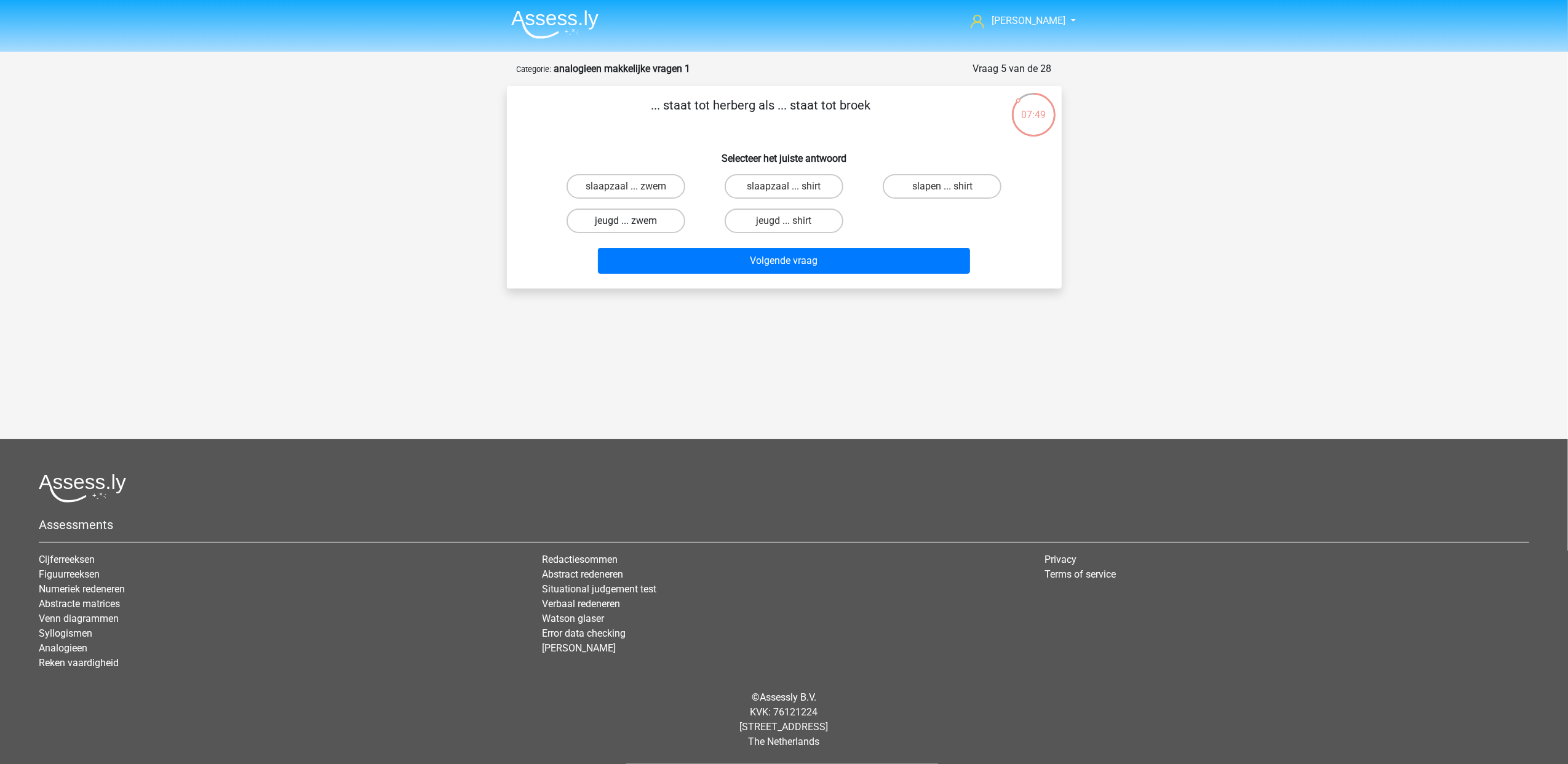
click at [666, 219] on label "jeugd ... zwem" at bounding box center [625, 220] width 118 height 24
click at [634, 221] on input "jeugd ... zwem" at bounding box center [629, 225] width 8 height 8
radio input "true"
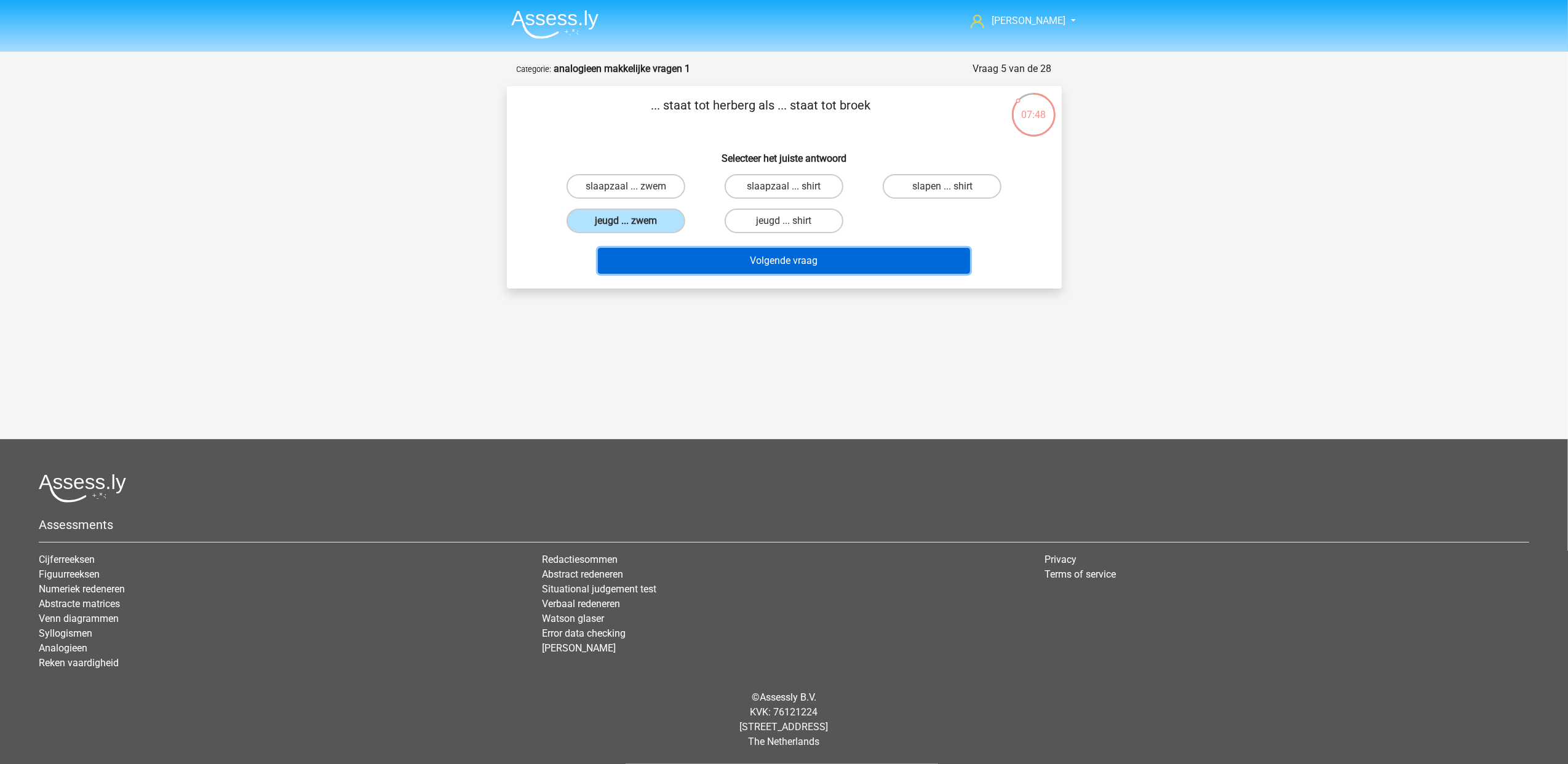
click at [739, 268] on button "Volgende vraag" at bounding box center [783, 261] width 372 height 26
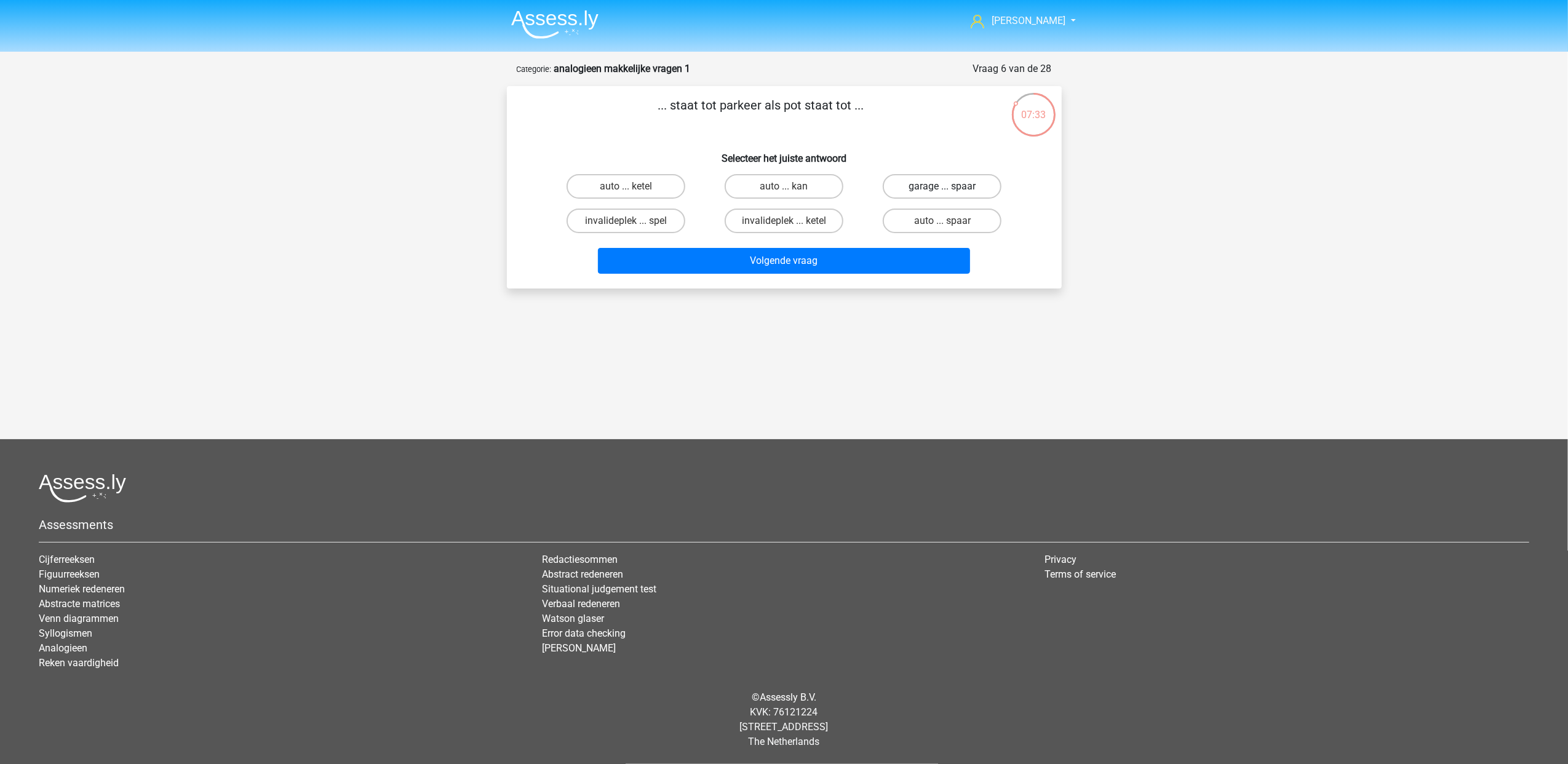
click at [970, 188] on label "garage ... spaar" at bounding box center [941, 186] width 118 height 24
click at [950, 188] on input "garage ... spaar" at bounding box center [946, 191] width 8 height 8
radio input "true"
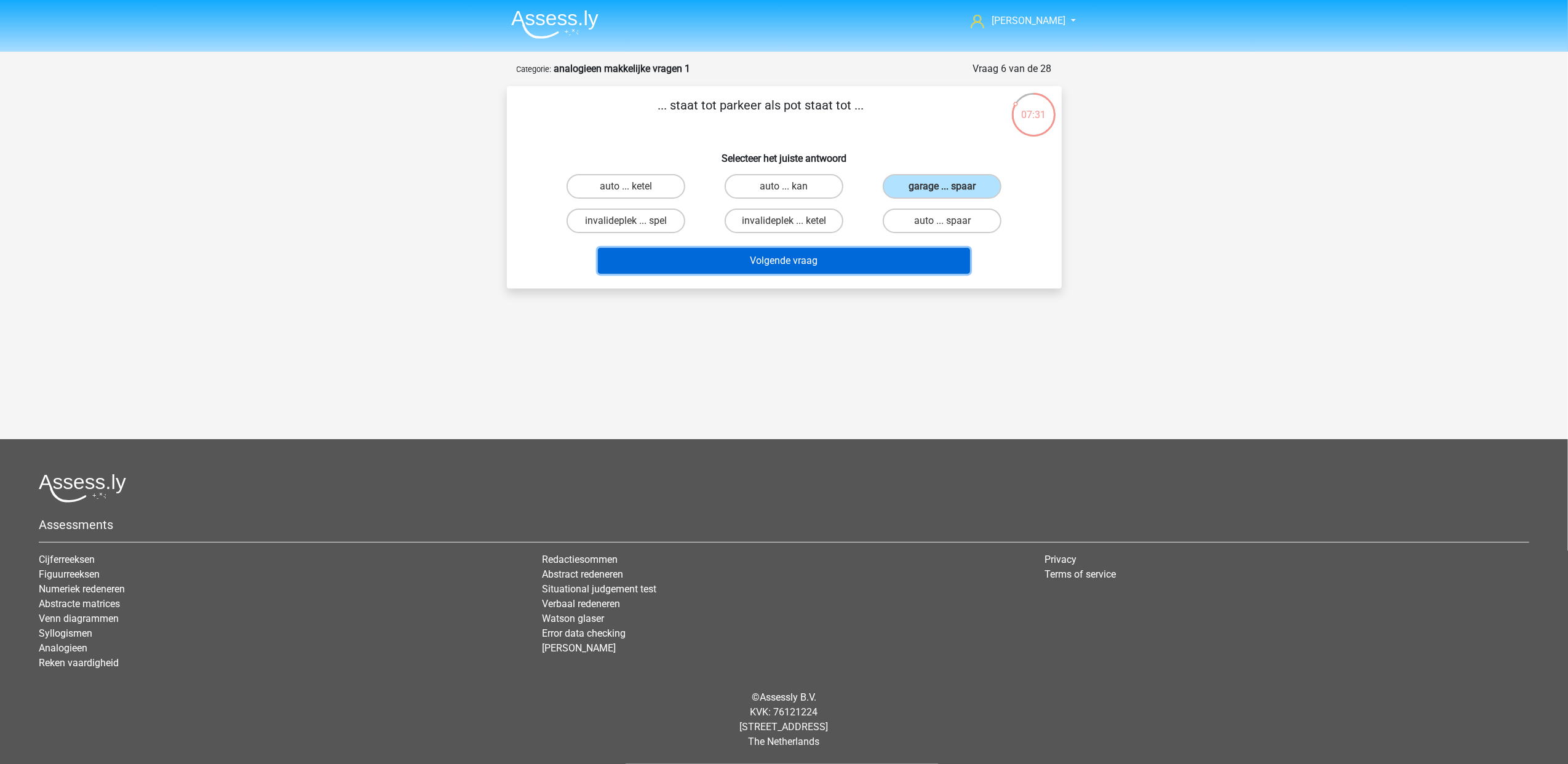
click at [898, 252] on button "Volgende vraag" at bounding box center [783, 261] width 372 height 26
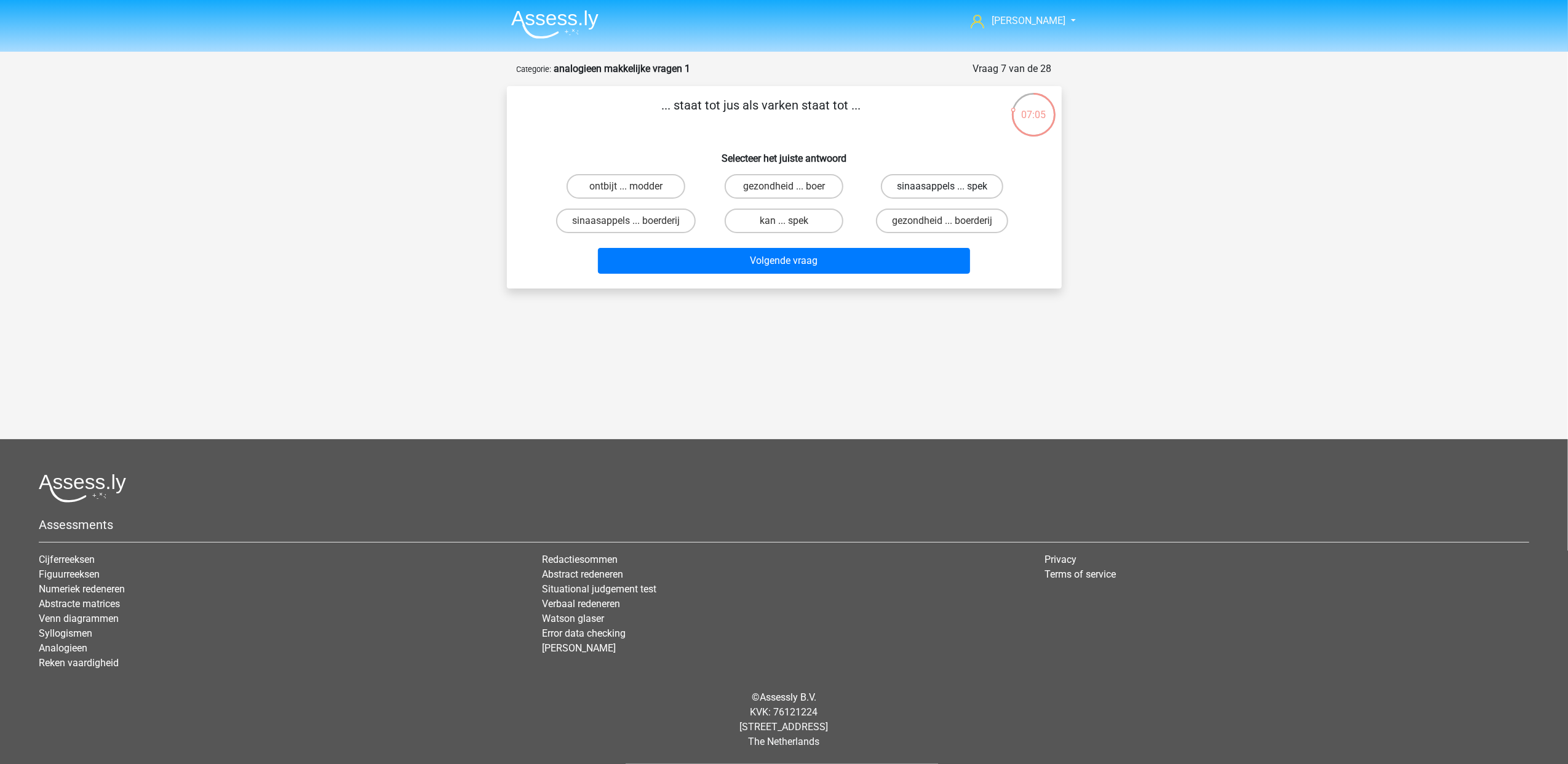
click at [986, 189] on label "sinaasappels ... spek" at bounding box center [942, 186] width 123 height 24
click at [950, 189] on input "sinaasappels ... spek" at bounding box center [946, 191] width 8 height 8
radio input "true"
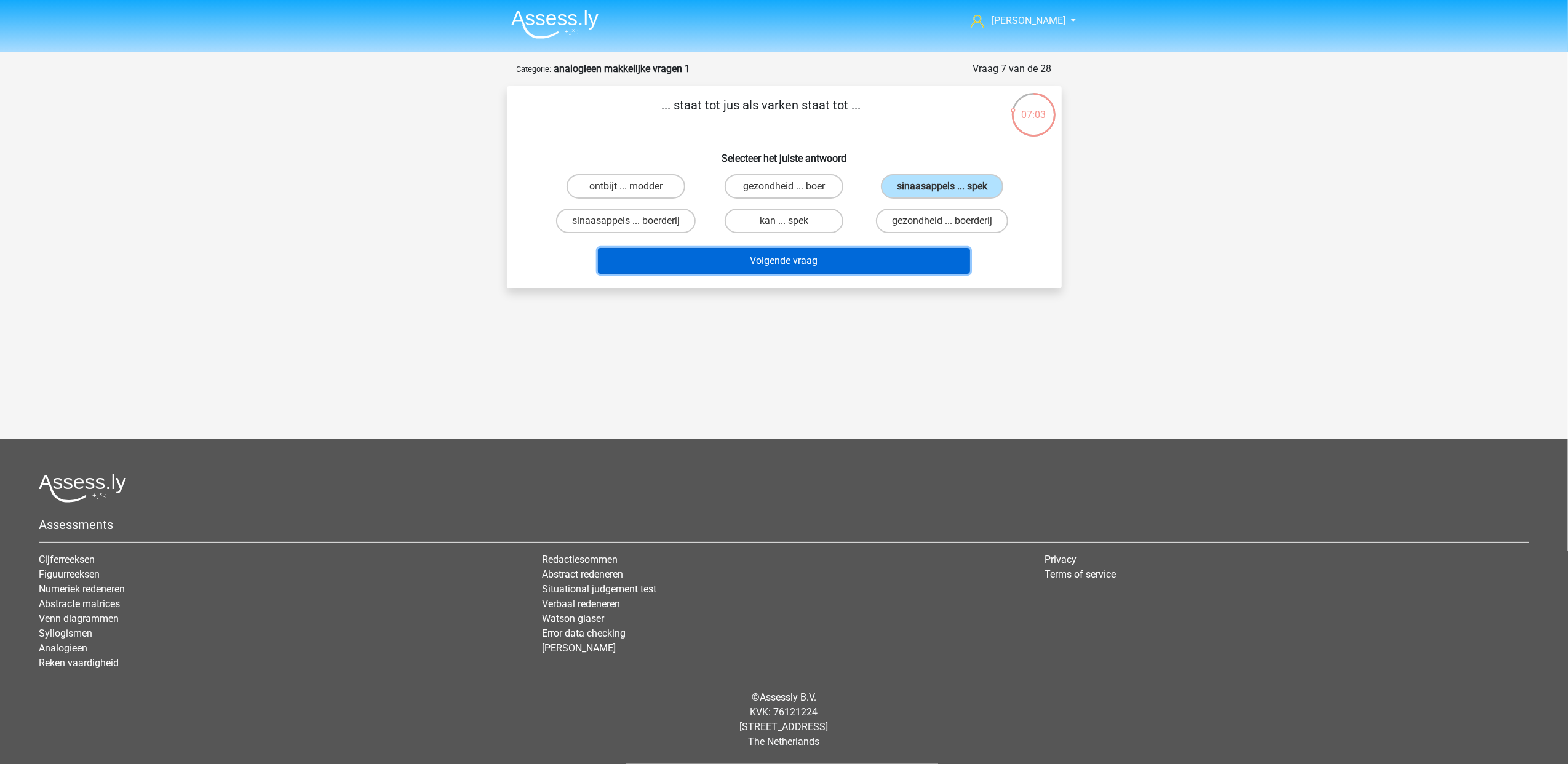
click at [852, 254] on button "Volgende vraag" at bounding box center [783, 261] width 372 height 26
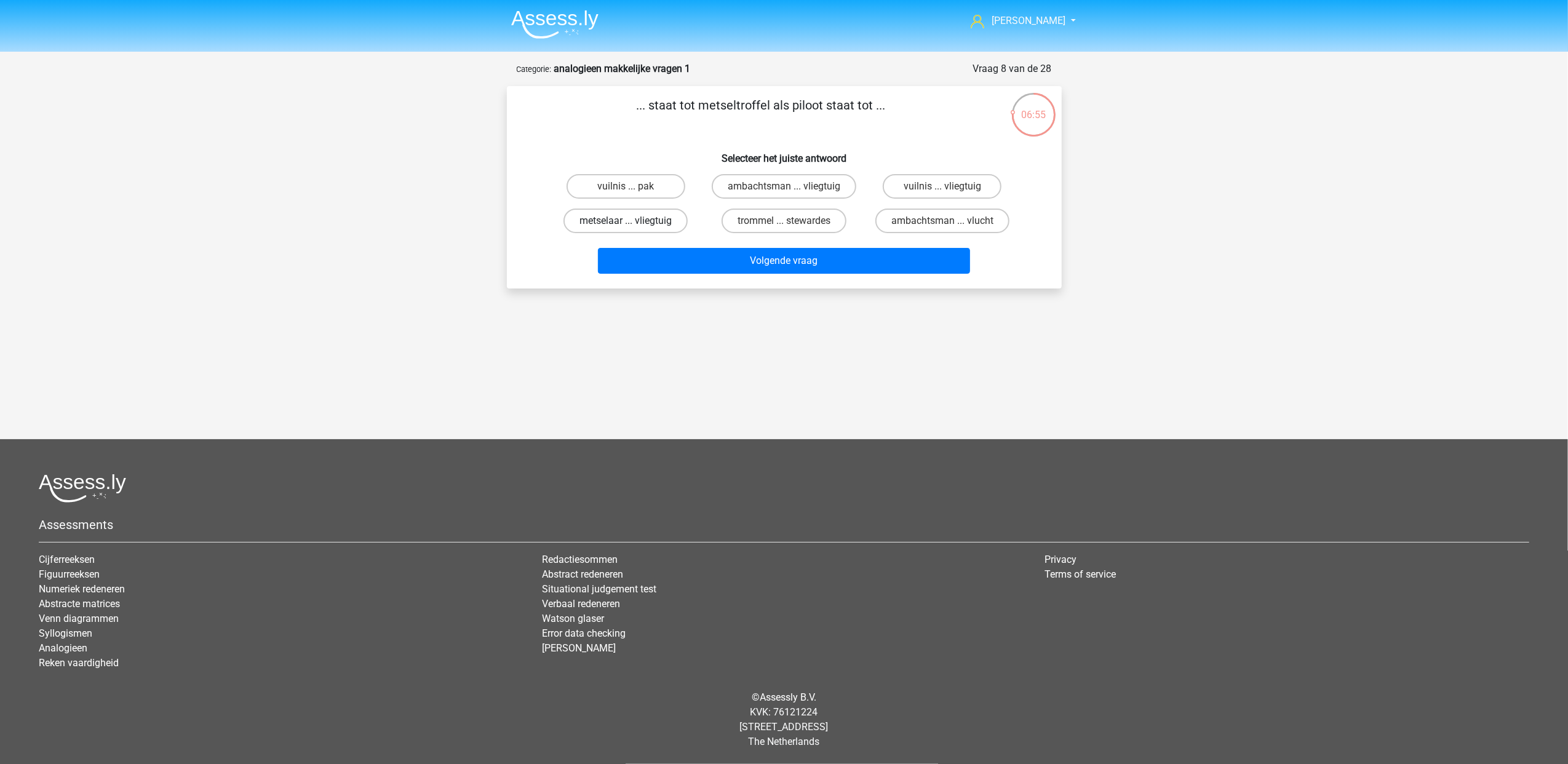
click at [663, 220] on label "metselaar ... vliegtuig" at bounding box center [625, 220] width 124 height 24
click at [634, 221] on input "metselaar ... vliegtuig" at bounding box center [629, 225] width 8 height 8
radio input "true"
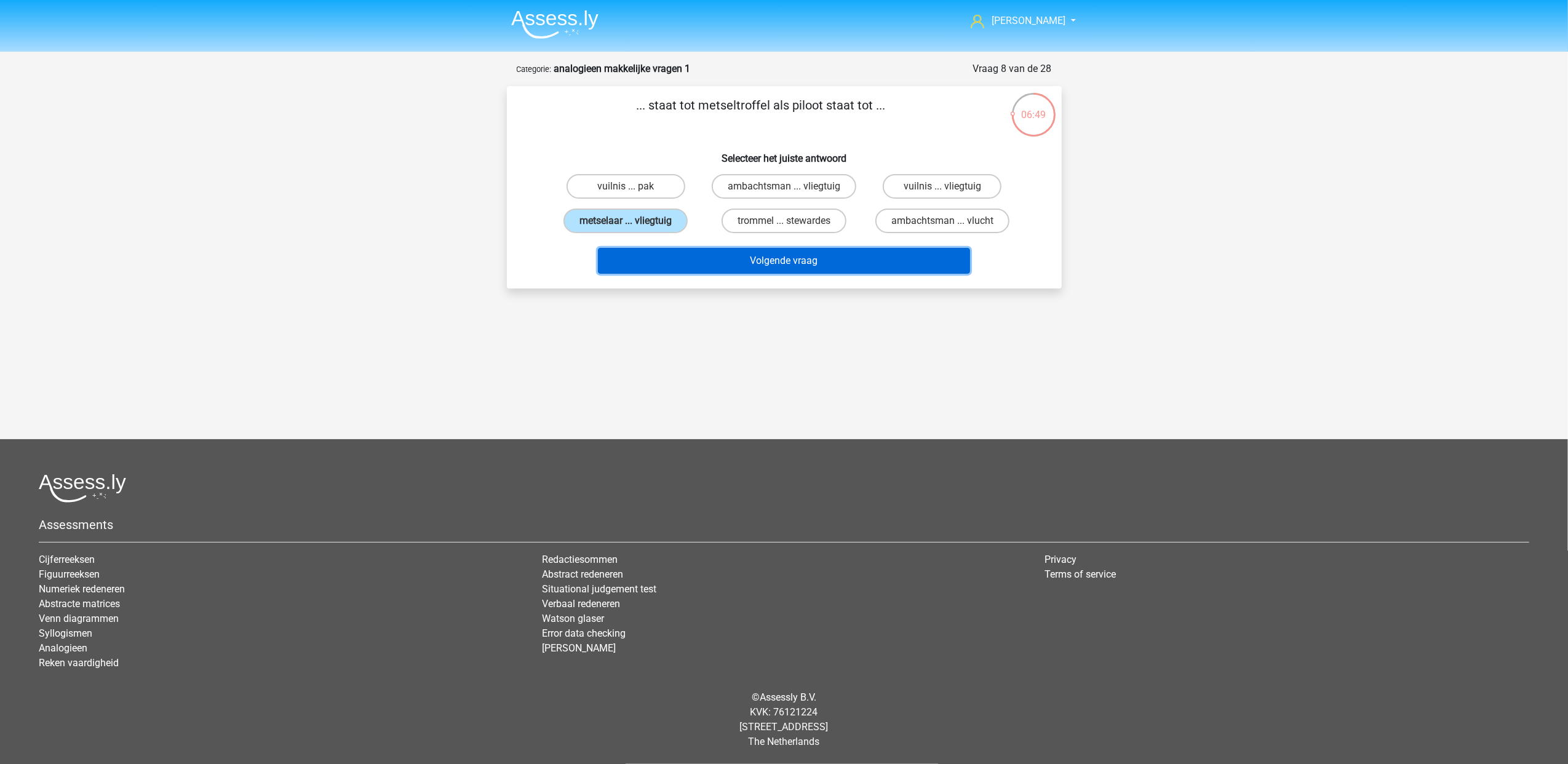
click at [824, 262] on button "Volgende vraag" at bounding box center [783, 261] width 372 height 26
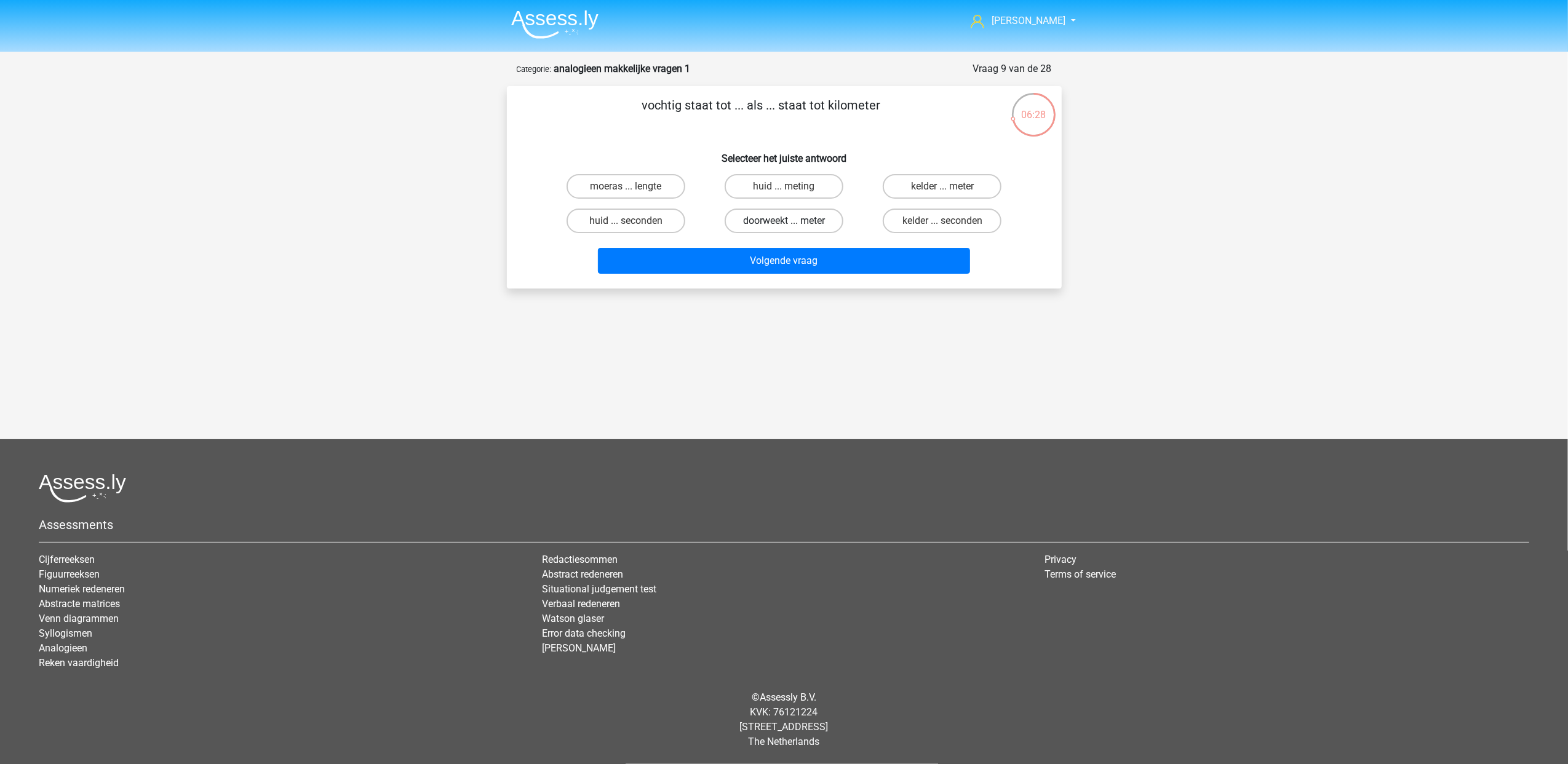
click at [825, 219] on label "doorweekt ... meter" at bounding box center [783, 220] width 118 height 24
click at [792, 221] on input "doorweekt ... meter" at bounding box center [787, 225] width 8 height 8
radio input "true"
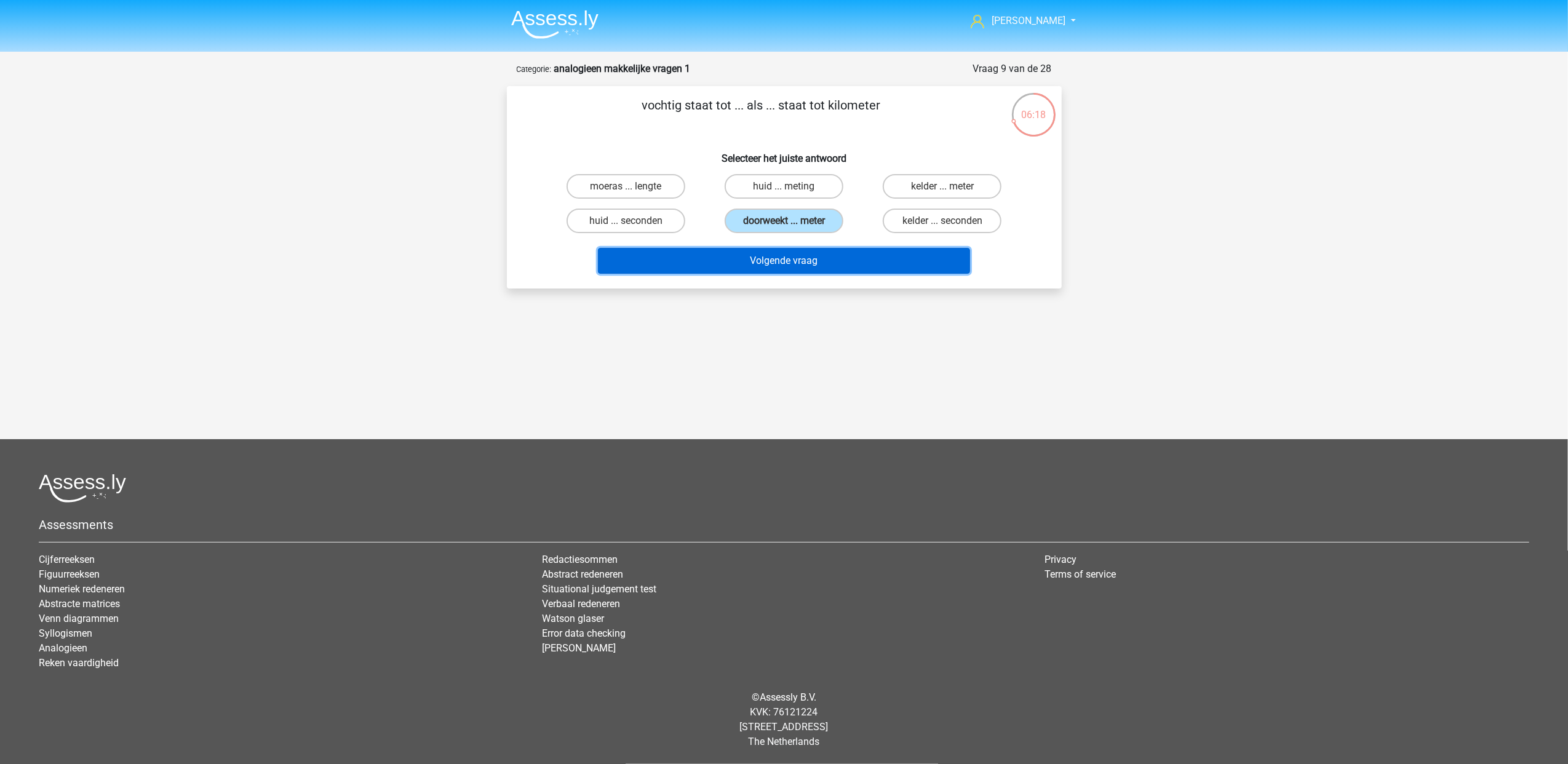
click at [820, 248] on button "Volgende vraag" at bounding box center [783, 261] width 372 height 26
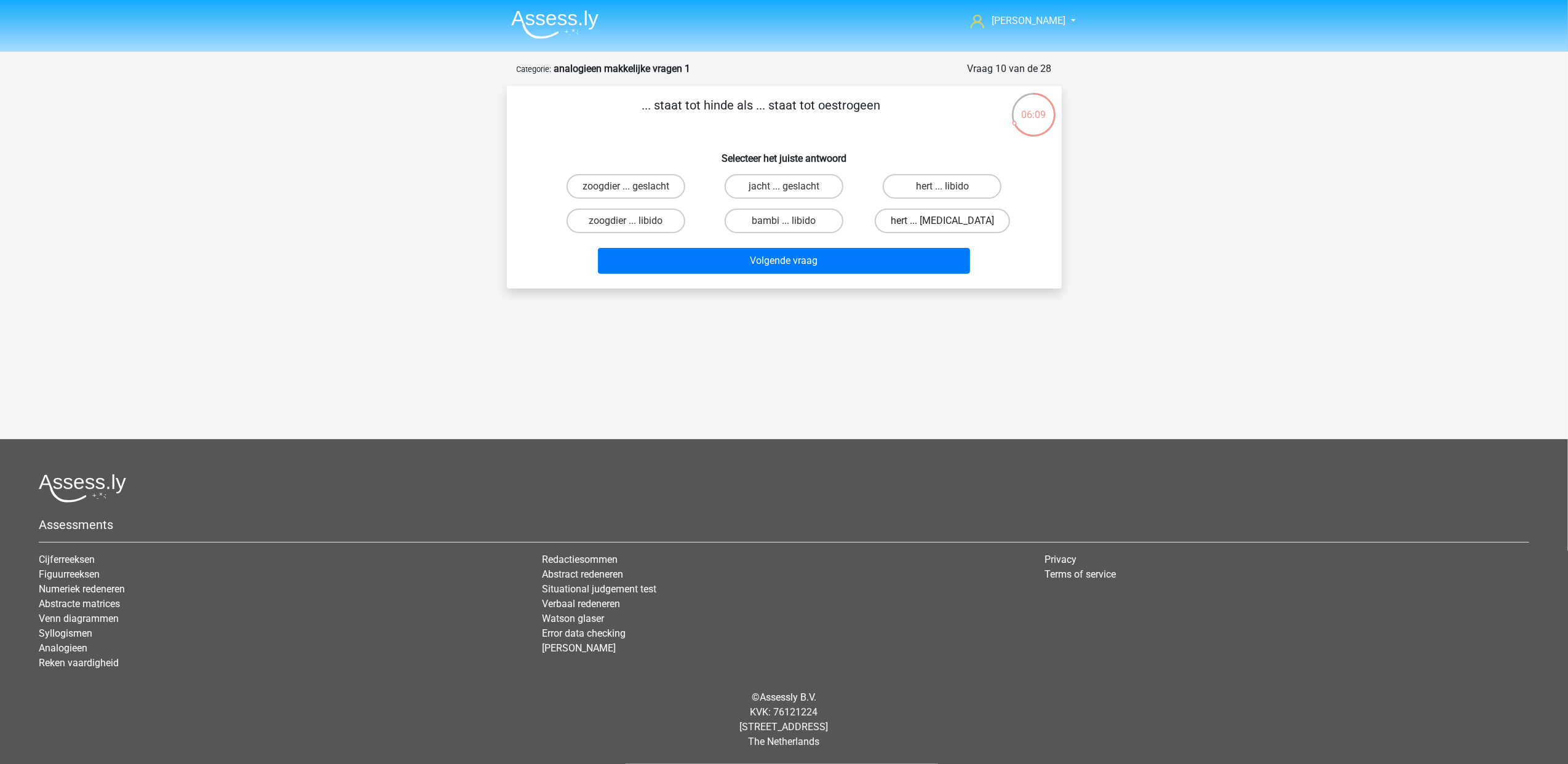
click at [971, 220] on label "hert ... testosteron" at bounding box center [942, 220] width 135 height 24
click at [950, 221] on input "hert ... testosteron" at bounding box center [946, 225] width 8 height 8
radio input "true"
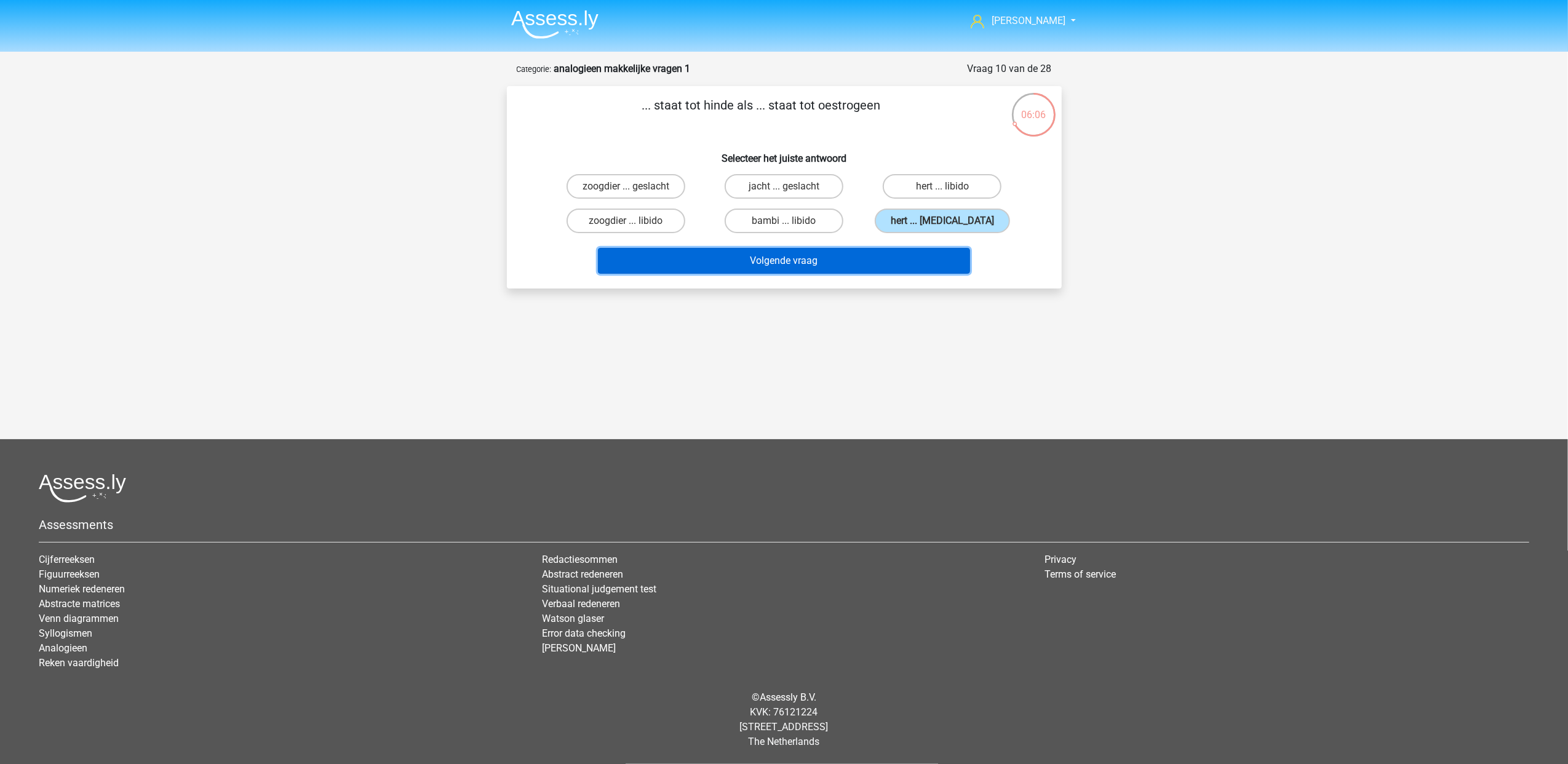
click at [883, 268] on button "Volgende vraag" at bounding box center [783, 261] width 372 height 26
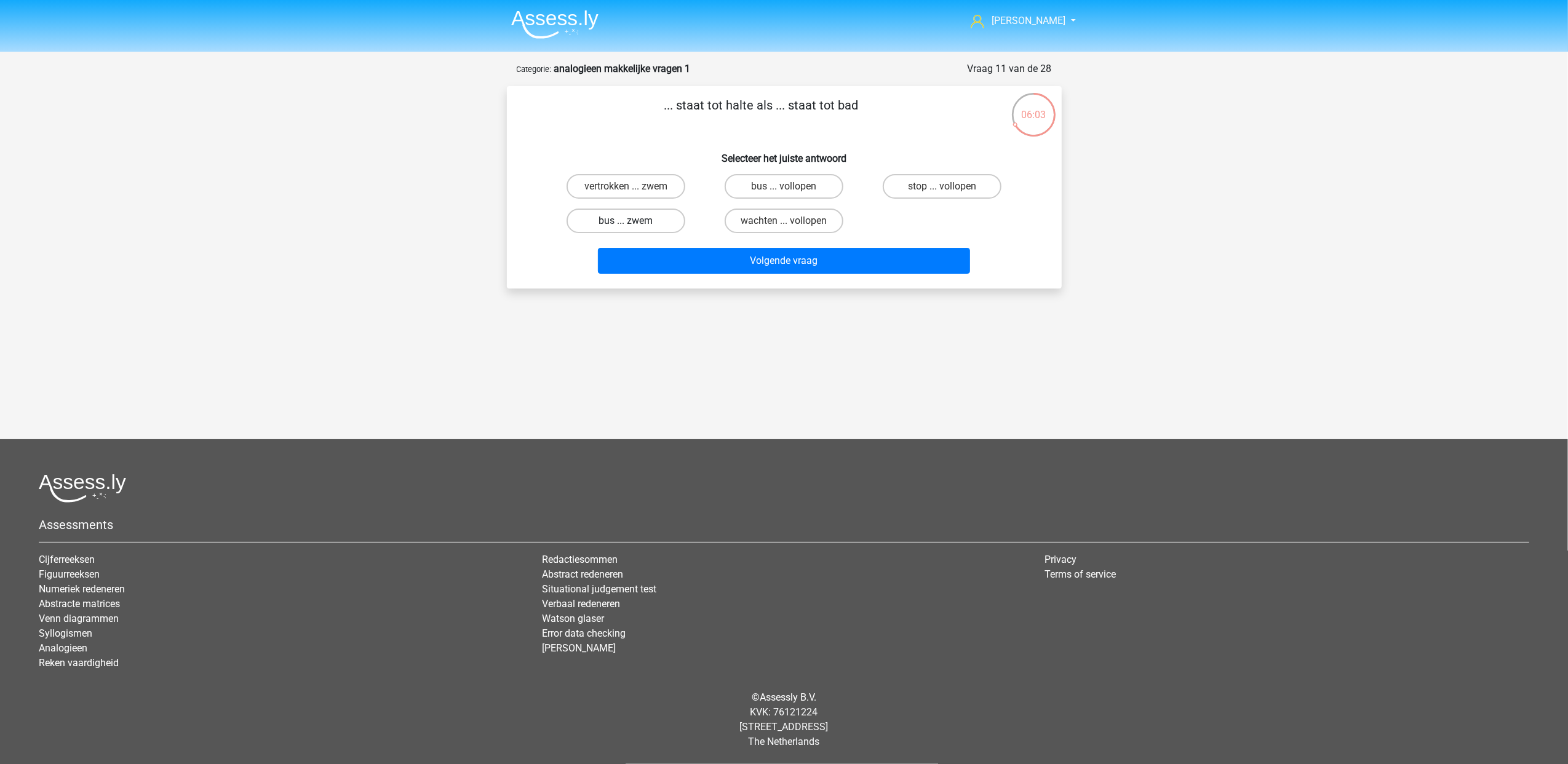
click at [667, 224] on label "bus ... zwem" at bounding box center [625, 220] width 118 height 24
click at [634, 224] on input "bus ... zwem" at bounding box center [629, 225] width 8 height 8
radio input "true"
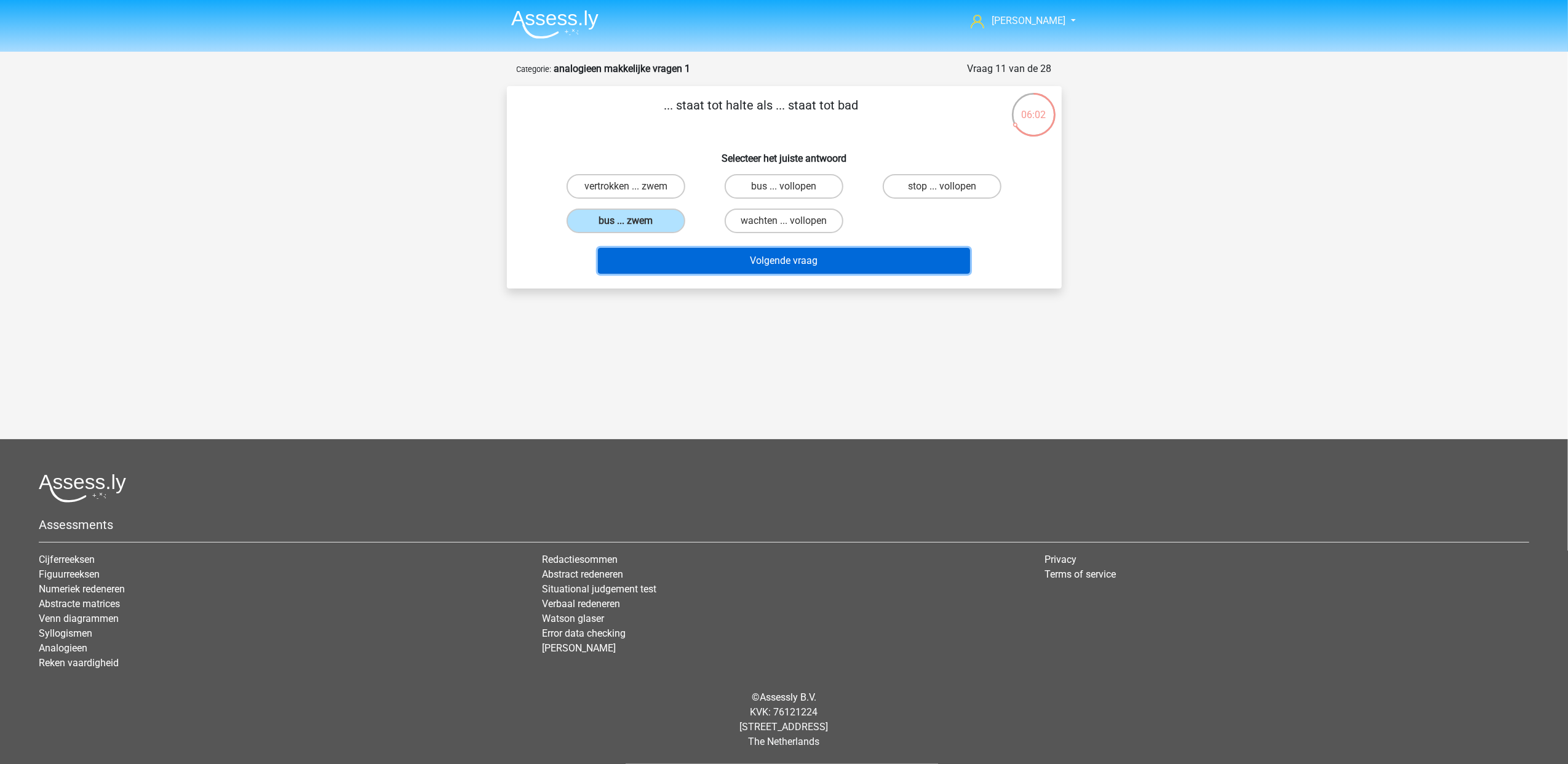
click at [739, 260] on button "Volgende vraag" at bounding box center [783, 261] width 372 height 26
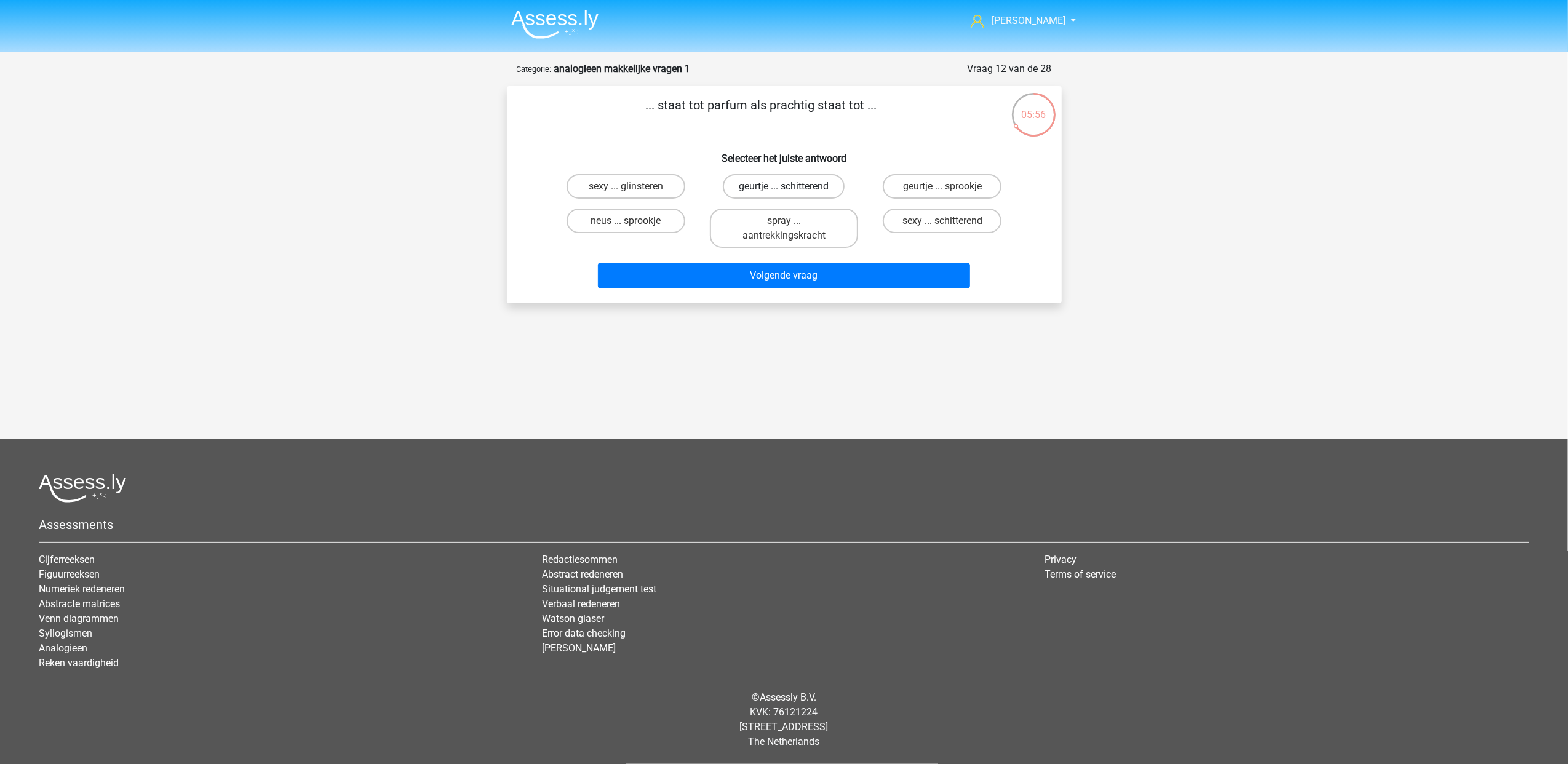
click at [763, 186] on label "geurtje ... schitterend" at bounding box center [783, 186] width 122 height 24
click at [783, 187] on input "geurtje ... schitterend" at bounding box center [787, 191] width 8 height 8
radio input "true"
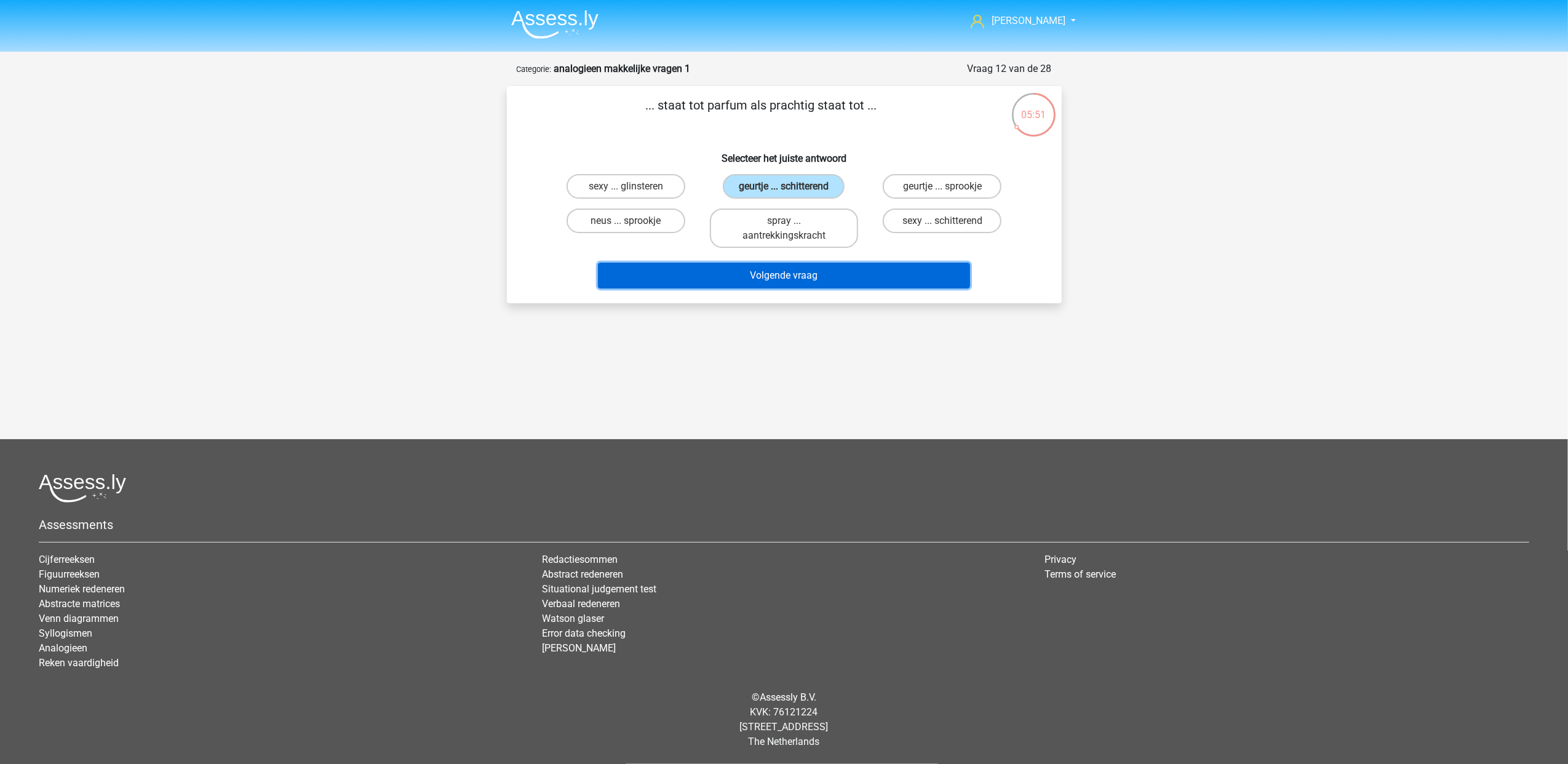
click at [834, 276] on button "Volgende vraag" at bounding box center [783, 276] width 372 height 26
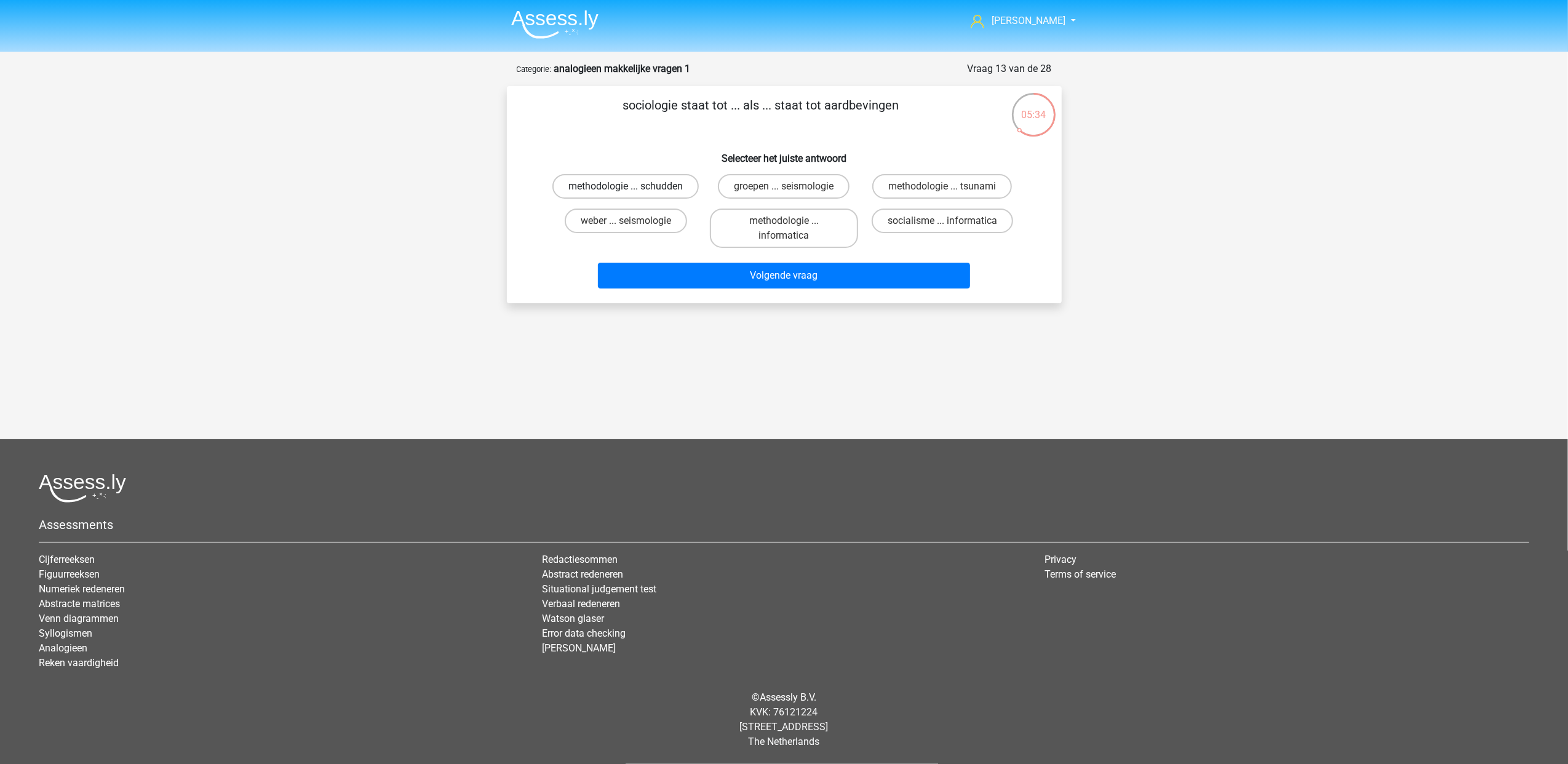
click at [678, 182] on label "methodologie ... schudden" at bounding box center [625, 186] width 146 height 24
click at [634, 187] on input "methodologie ... schudden" at bounding box center [629, 191] width 8 height 8
radio input "true"
click at [677, 187] on label "methodologie ... schudden" at bounding box center [625, 186] width 146 height 24
click at [634, 187] on input "methodologie ... schudden" at bounding box center [629, 191] width 8 height 8
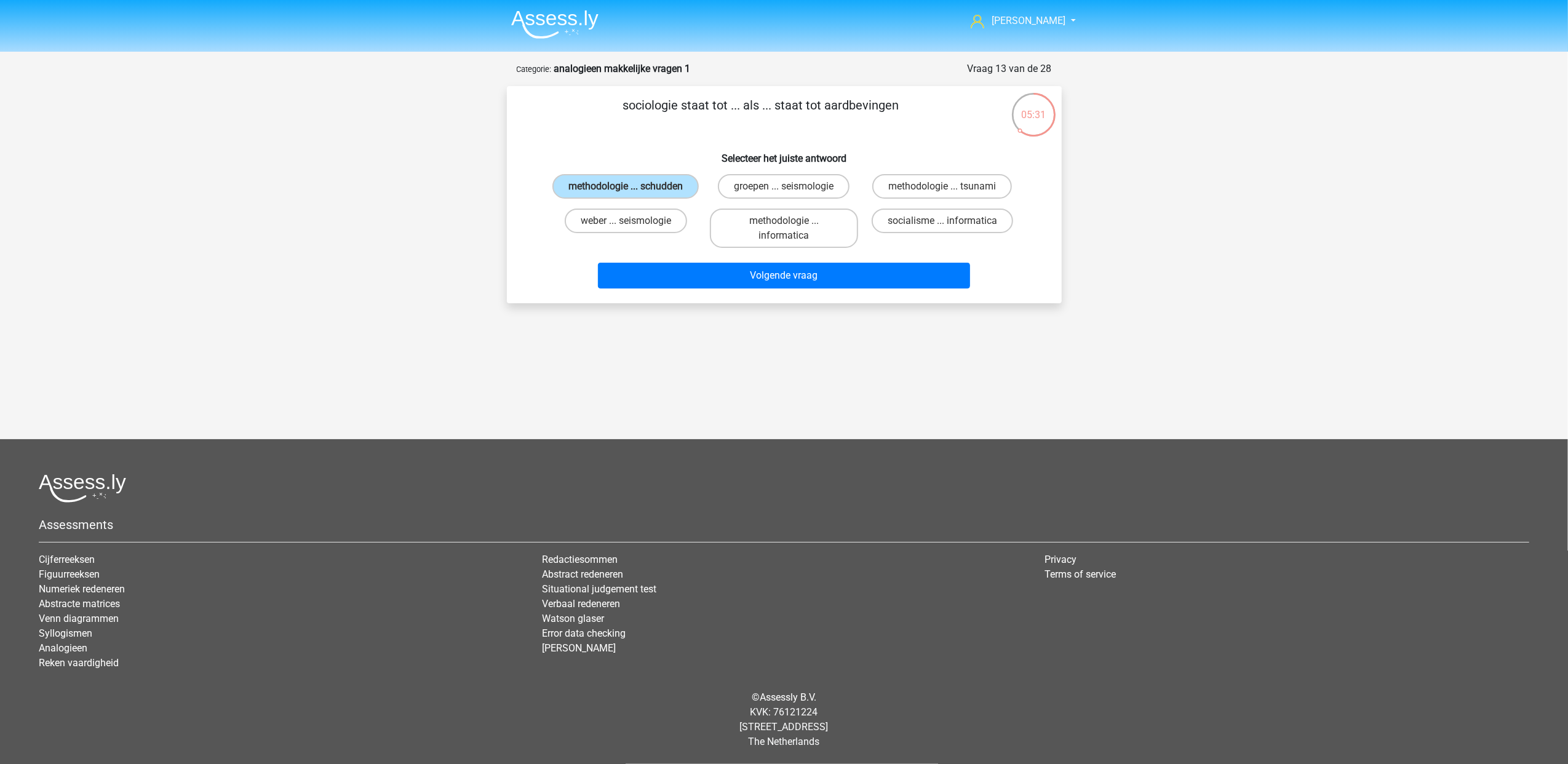
click at [685, 234] on div "weber ... seismologie" at bounding box center [626, 228] width 148 height 40
click at [823, 189] on label "groepen ... seismologie" at bounding box center [783, 186] width 132 height 24
click at [792, 189] on input "groepen ... seismologie" at bounding box center [787, 191] width 8 height 8
radio input "true"
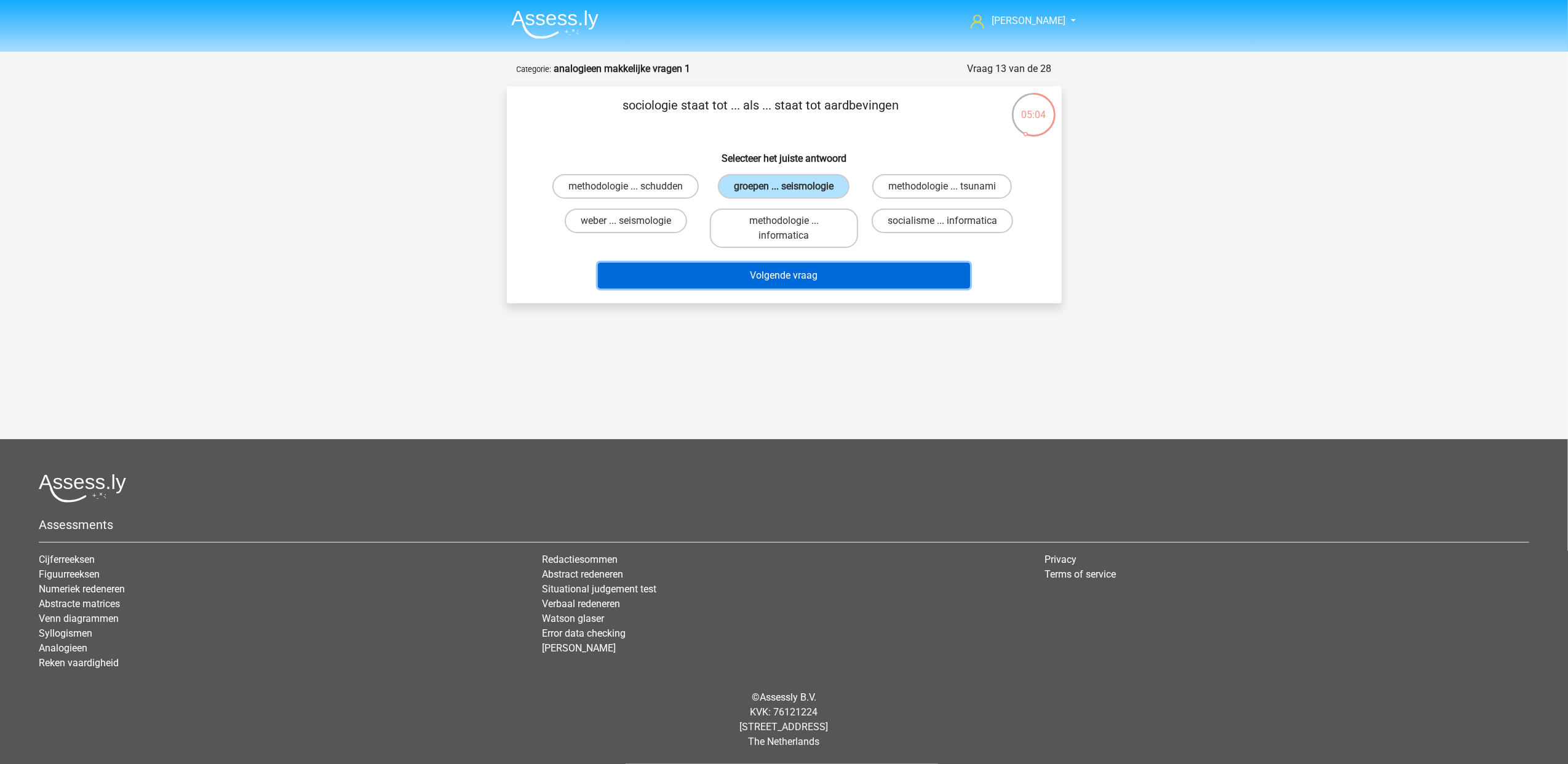
click at [791, 271] on button "Volgende vraag" at bounding box center [783, 276] width 372 height 26
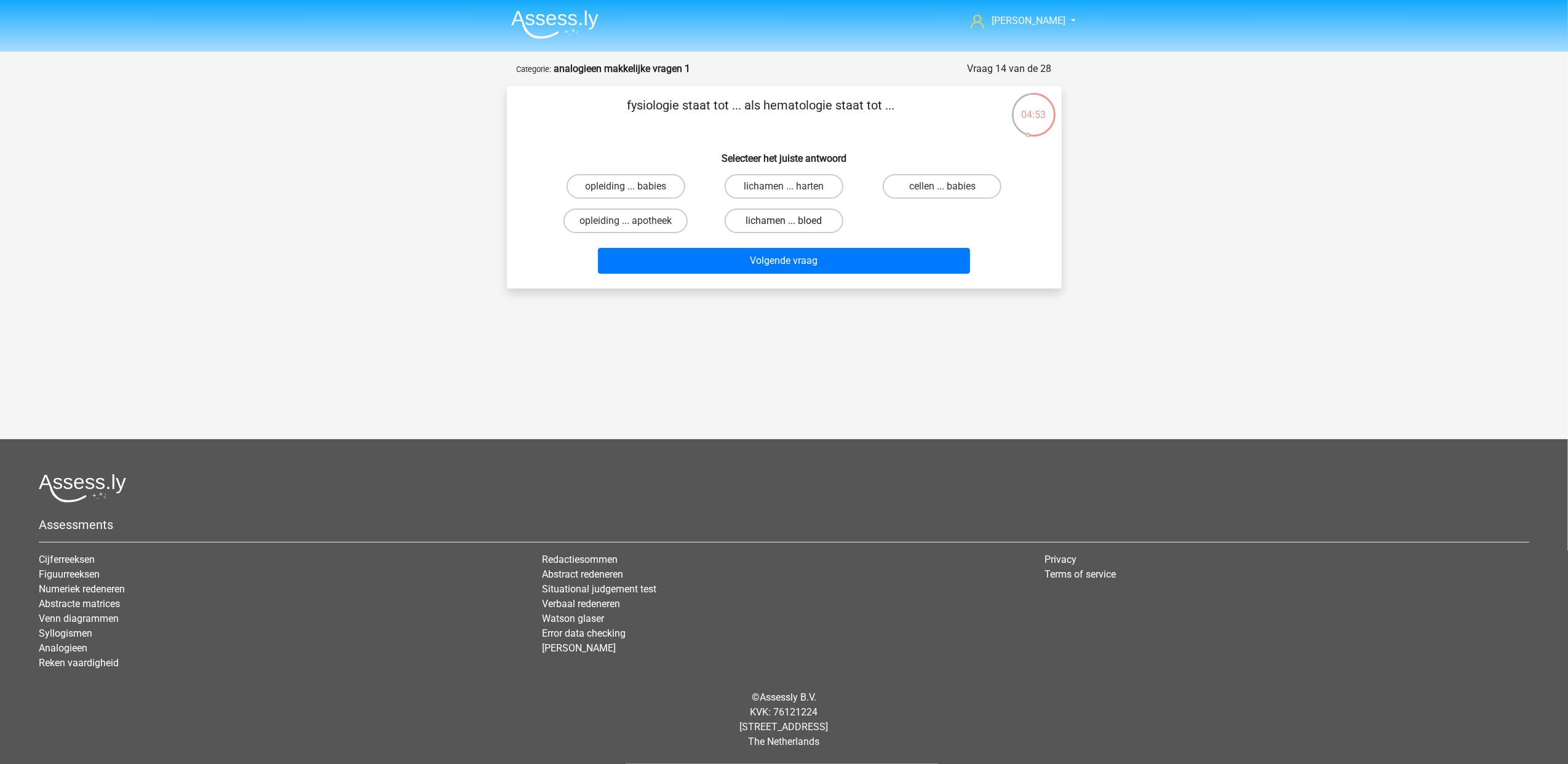
click at [785, 213] on label "lichamen ... bloed" at bounding box center [783, 220] width 118 height 24
click at [785, 221] on input "lichamen ... bloed" at bounding box center [787, 225] width 8 height 8
radio input "true"
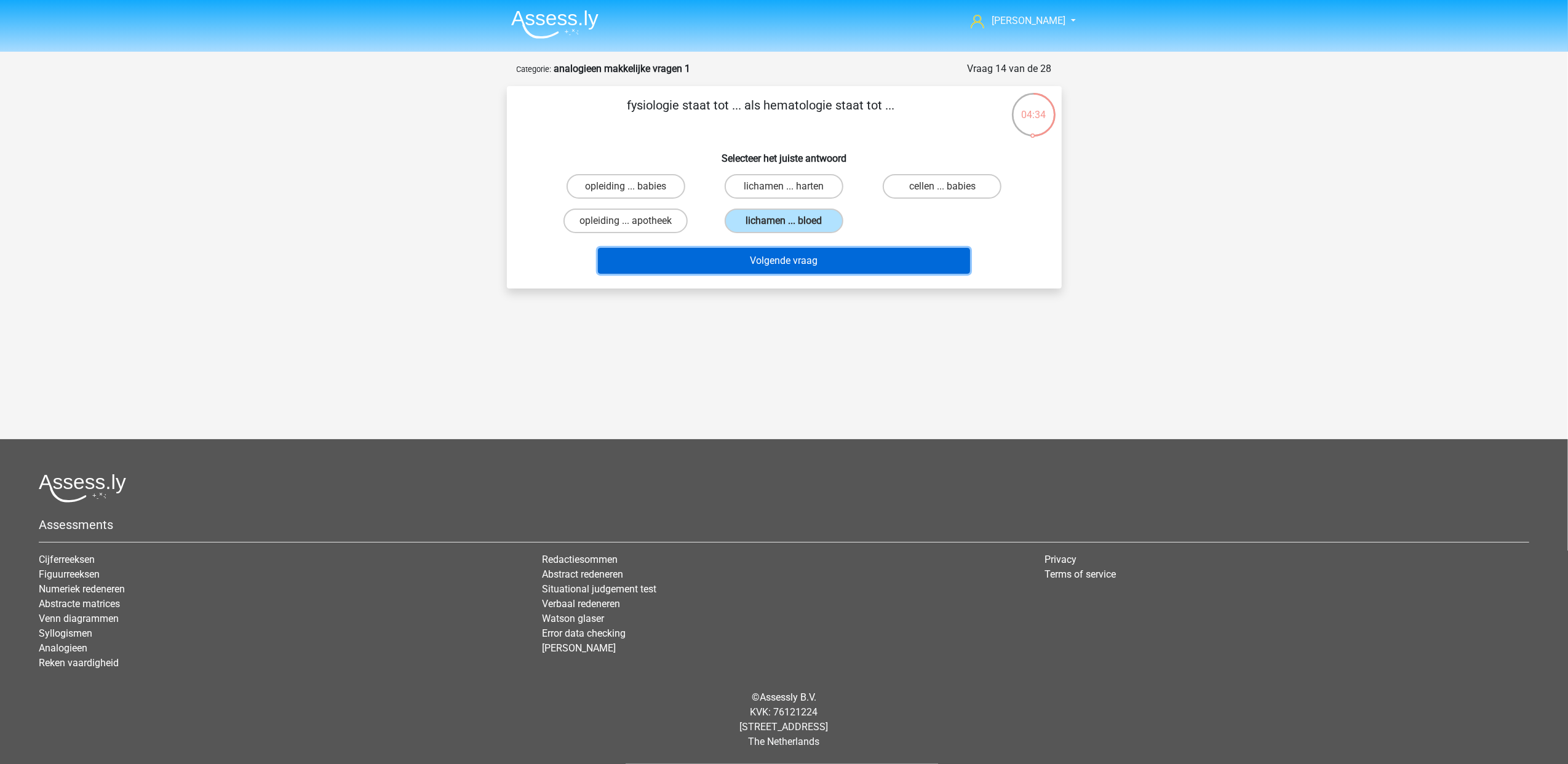
click at [805, 262] on button "Volgende vraag" at bounding box center [783, 261] width 372 height 26
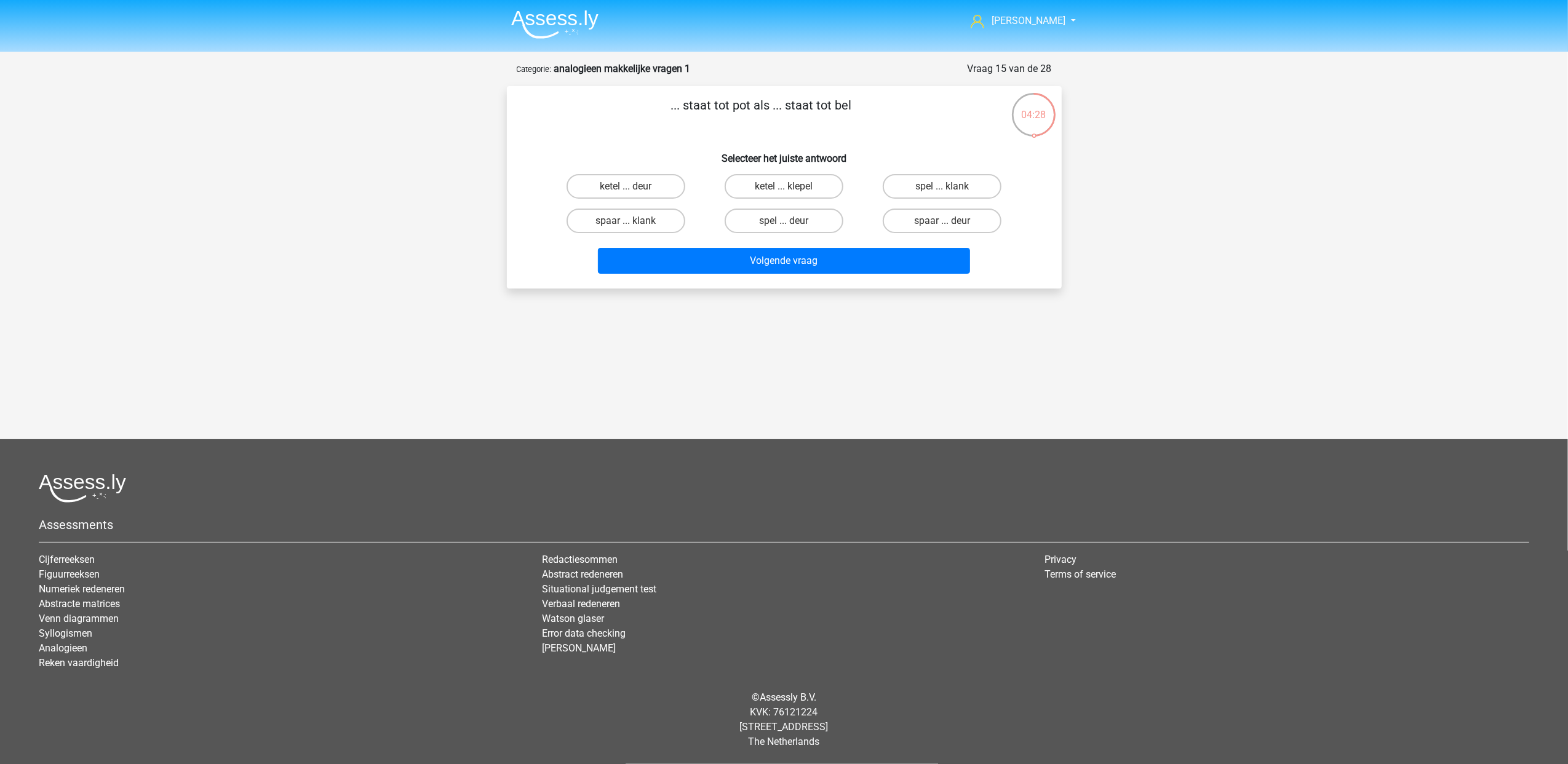
click at [943, 226] on input "spaar ... deur" at bounding box center [946, 225] width 8 height 8
radio input "true"
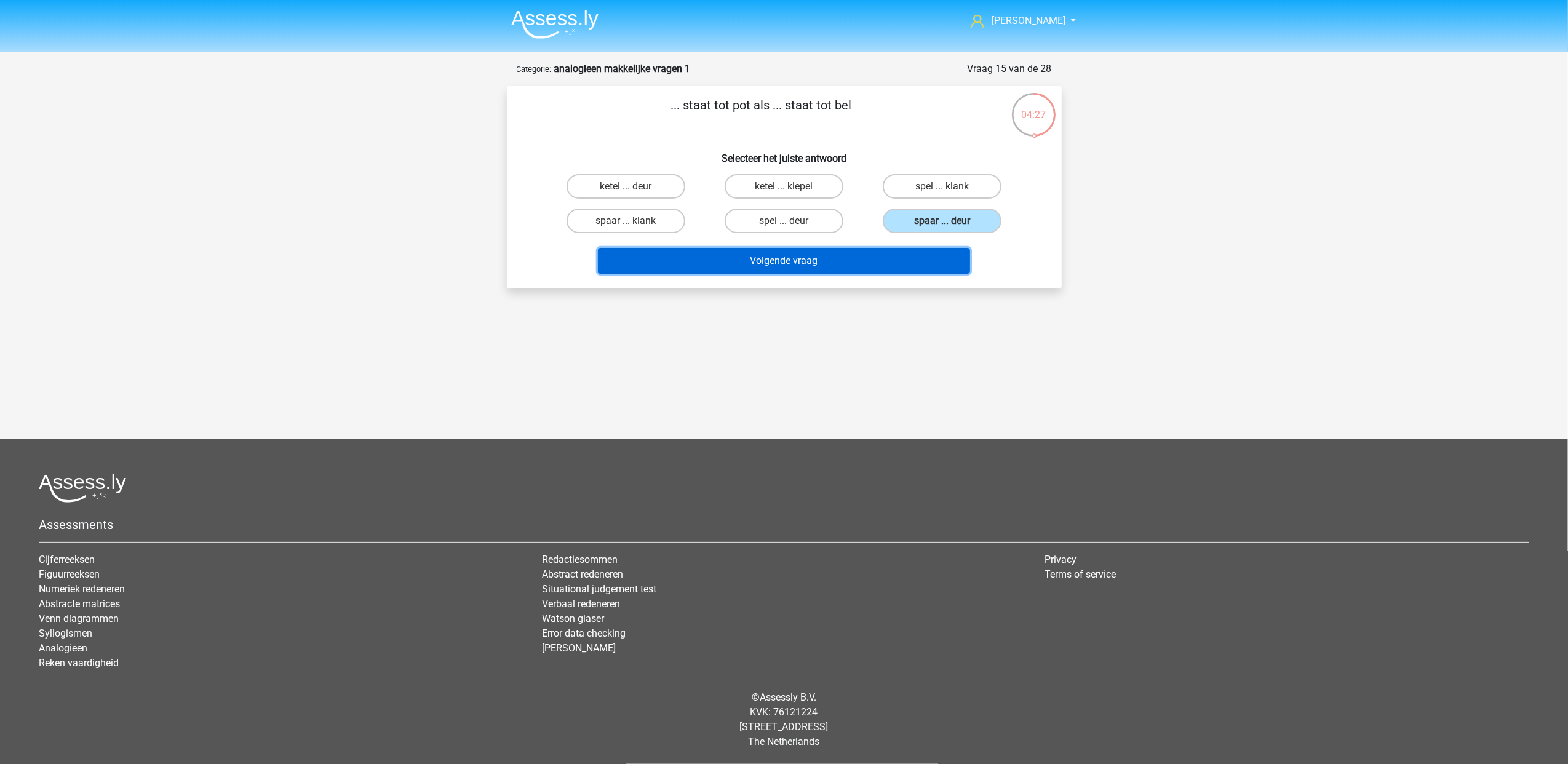
click at [920, 264] on button "Volgende vraag" at bounding box center [783, 261] width 372 height 26
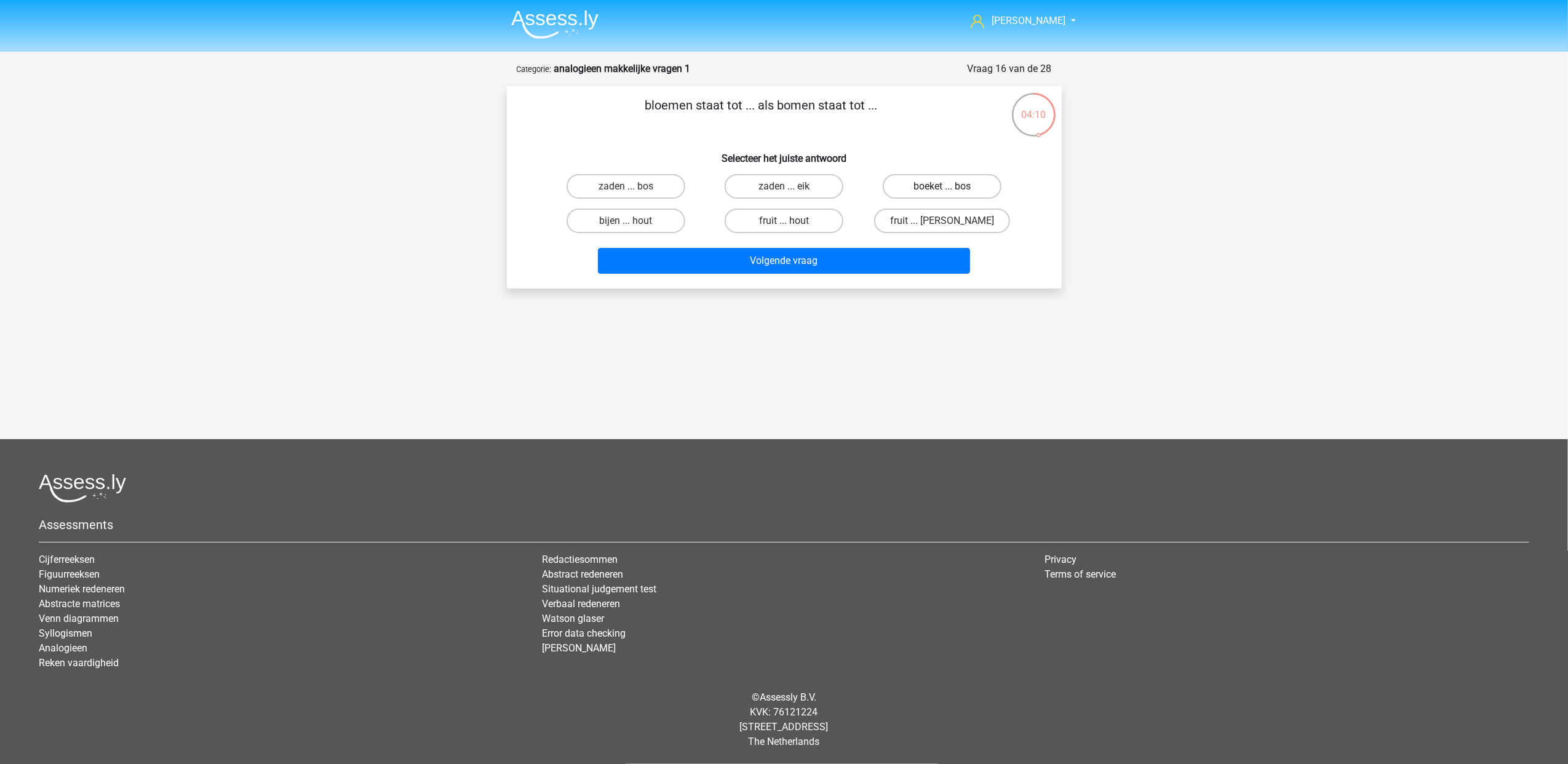
click at [930, 188] on label "boeket ... bos" at bounding box center [941, 186] width 118 height 24
click at [942, 188] on input "boeket ... bos" at bounding box center [946, 191] width 8 height 8
radio input "true"
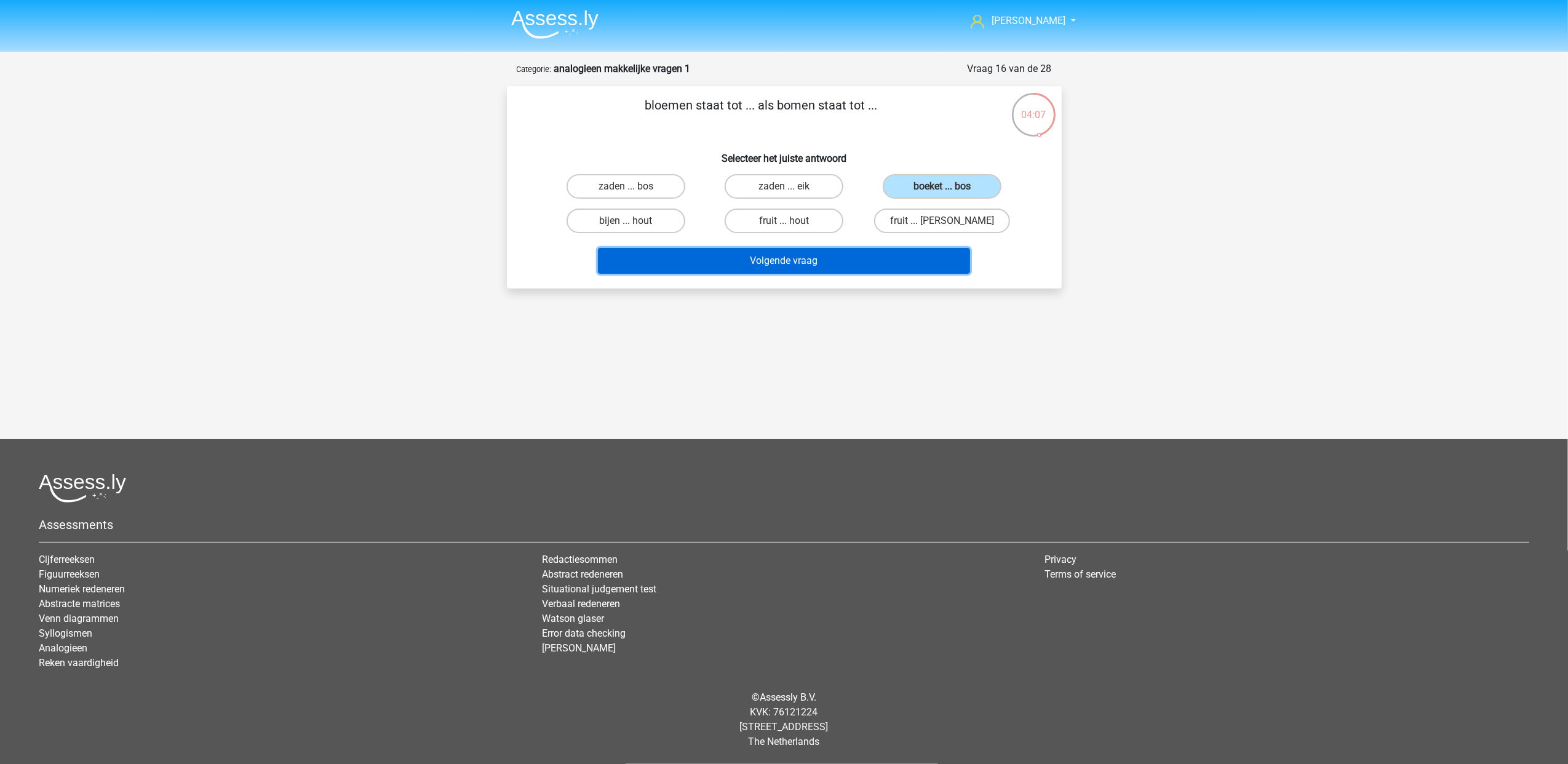
click at [823, 263] on button "Volgende vraag" at bounding box center [783, 261] width 372 height 26
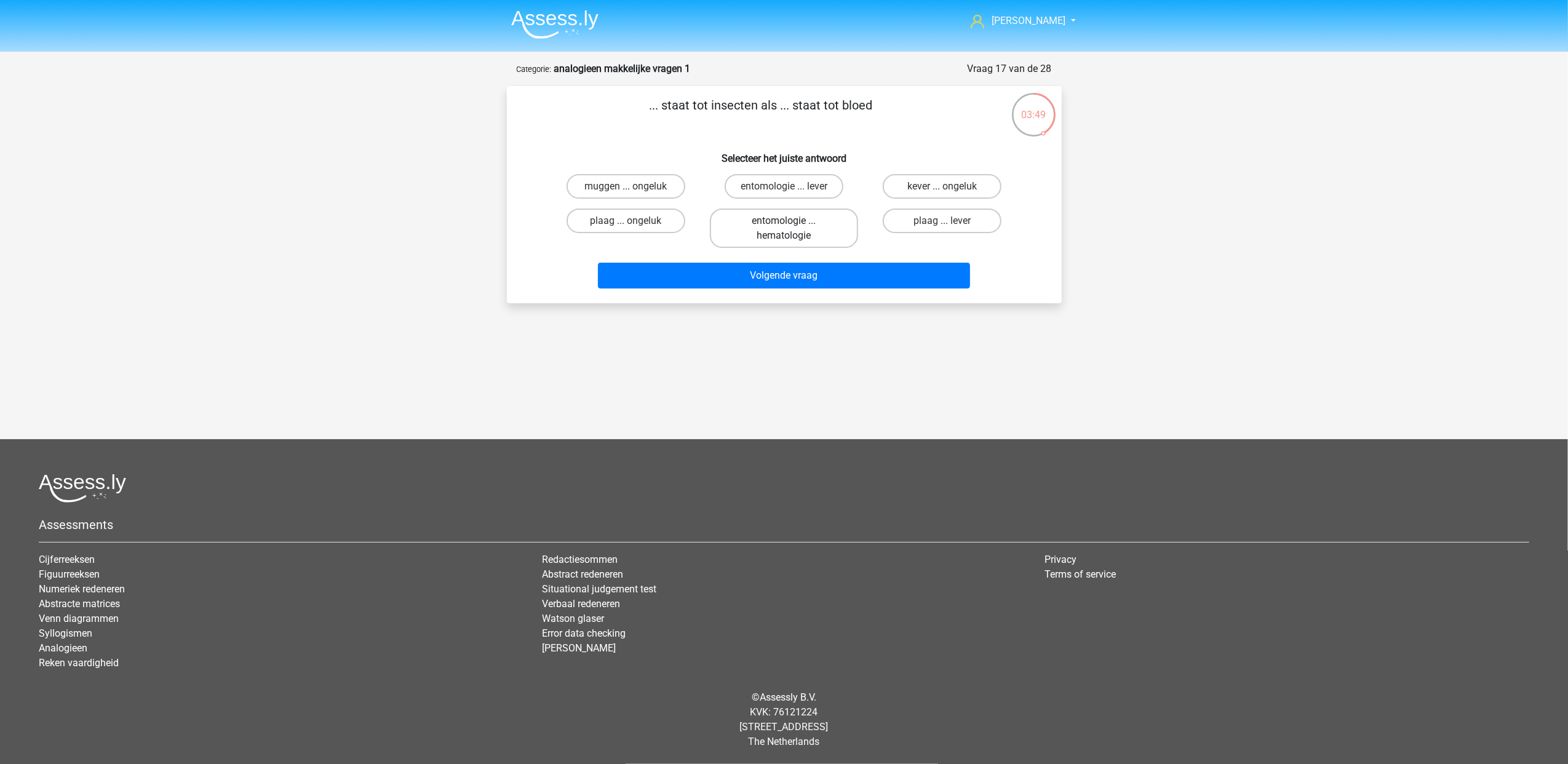
click at [833, 223] on label "entomologie ... hematologie" at bounding box center [784, 228] width 148 height 40
click at [792, 223] on input "entomologie ... hematologie" at bounding box center [787, 225] width 8 height 8
radio input "true"
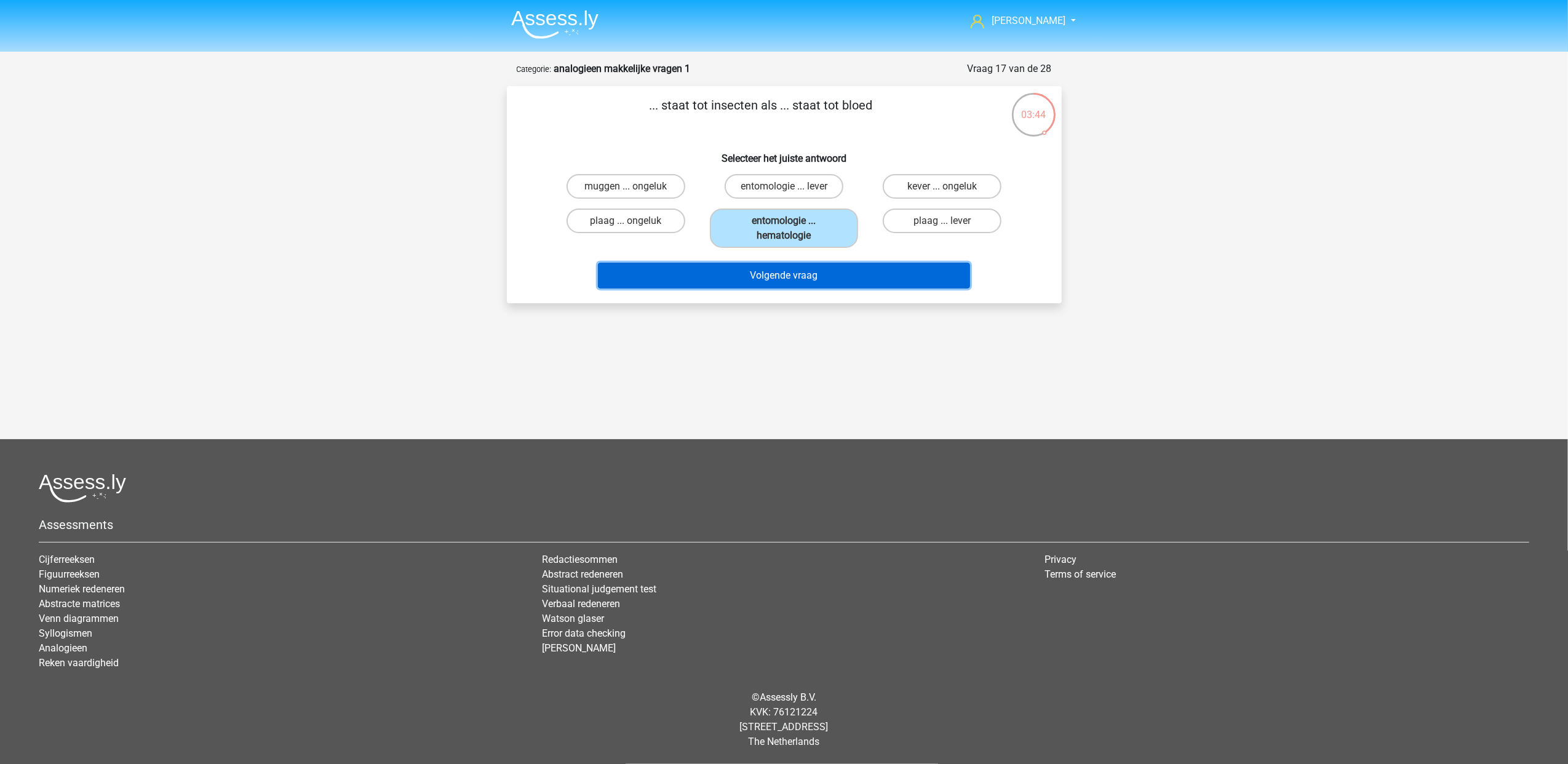
click at [837, 272] on button "Volgende vraag" at bounding box center [783, 276] width 372 height 26
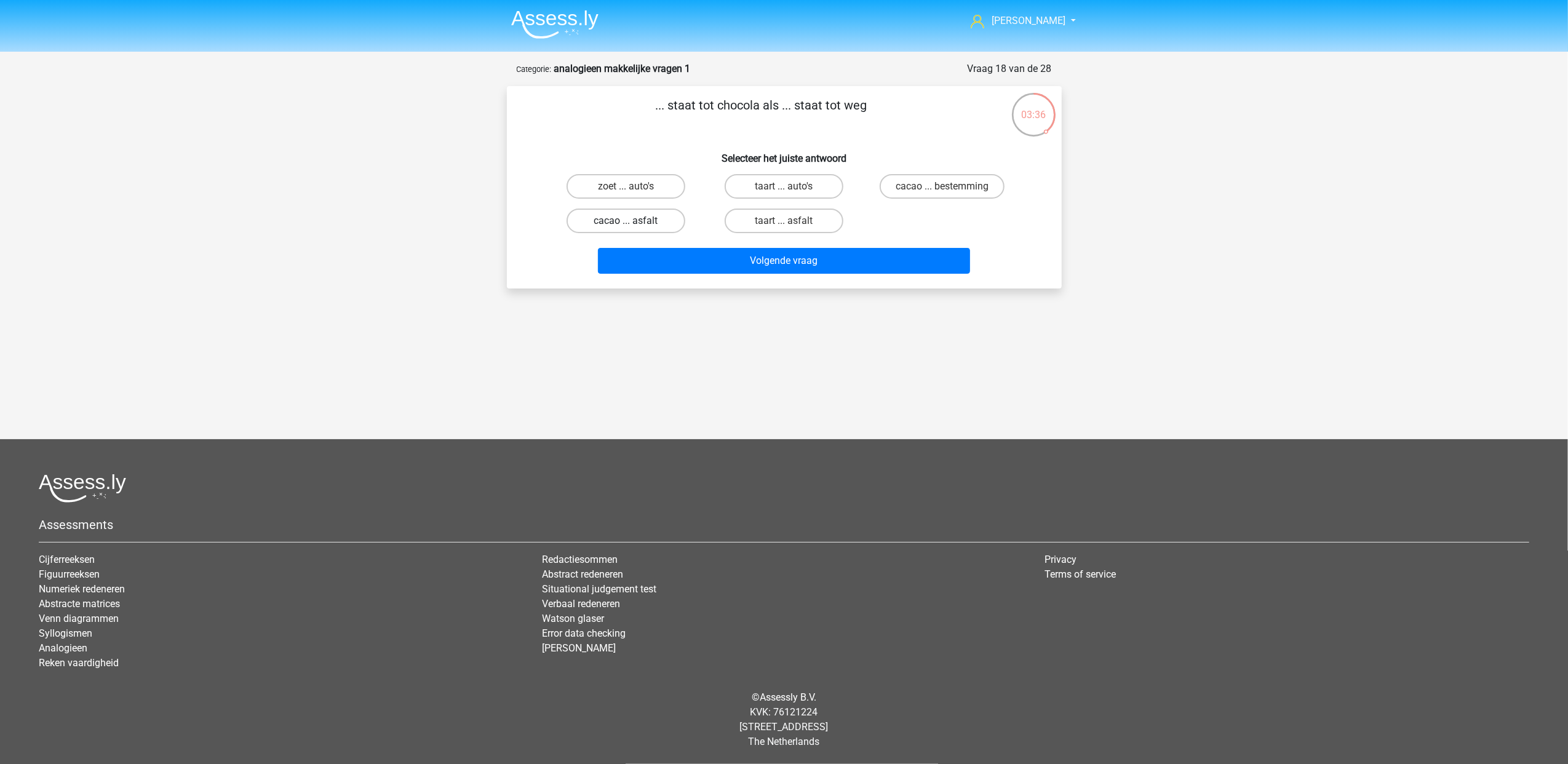
click at [657, 214] on label "cacao ... asfalt" at bounding box center [625, 220] width 118 height 24
click at [634, 221] on input "cacao ... asfalt" at bounding box center [629, 225] width 8 height 8
radio input "true"
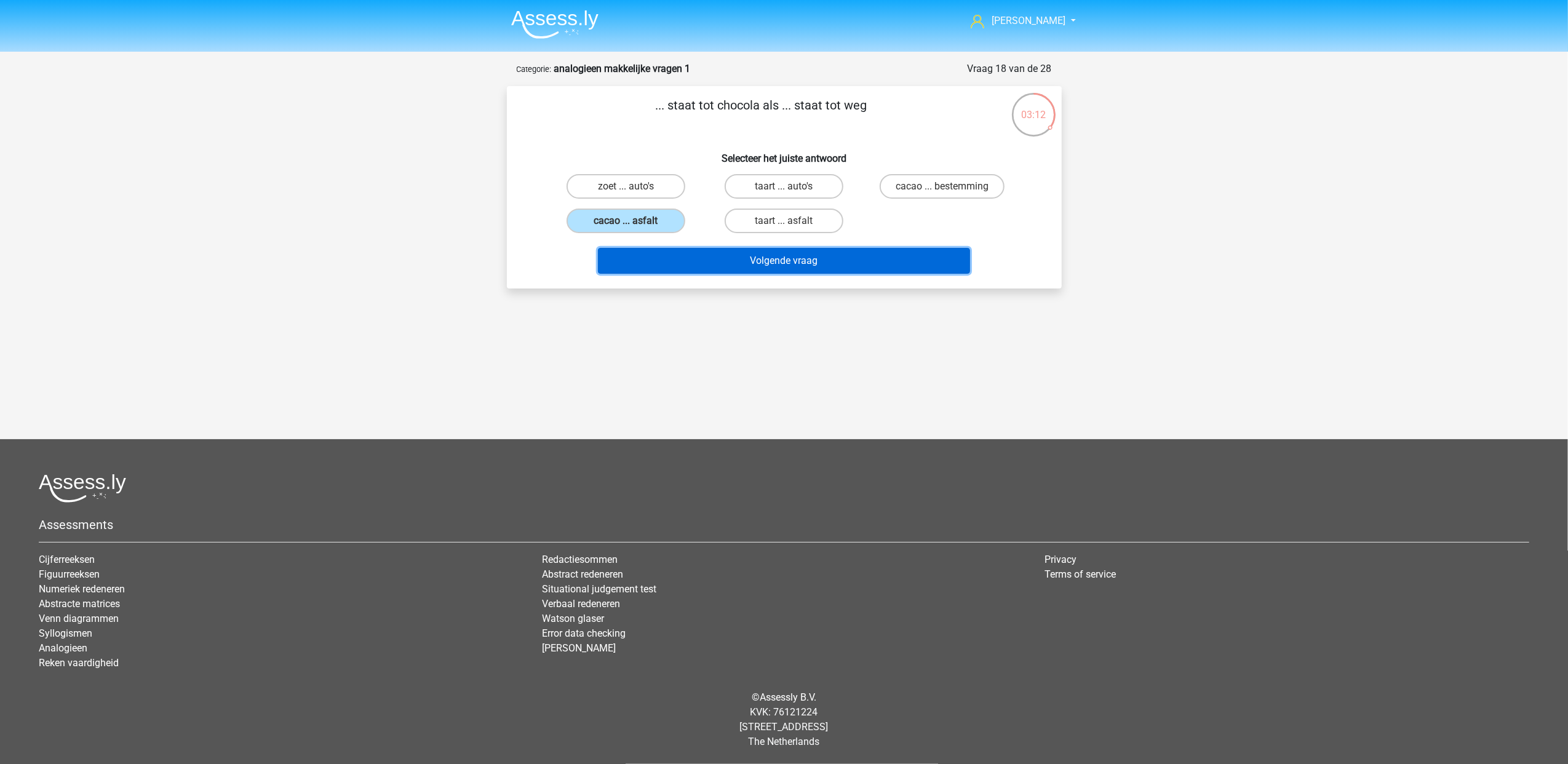
click at [748, 259] on button "Volgende vraag" at bounding box center [783, 261] width 372 height 26
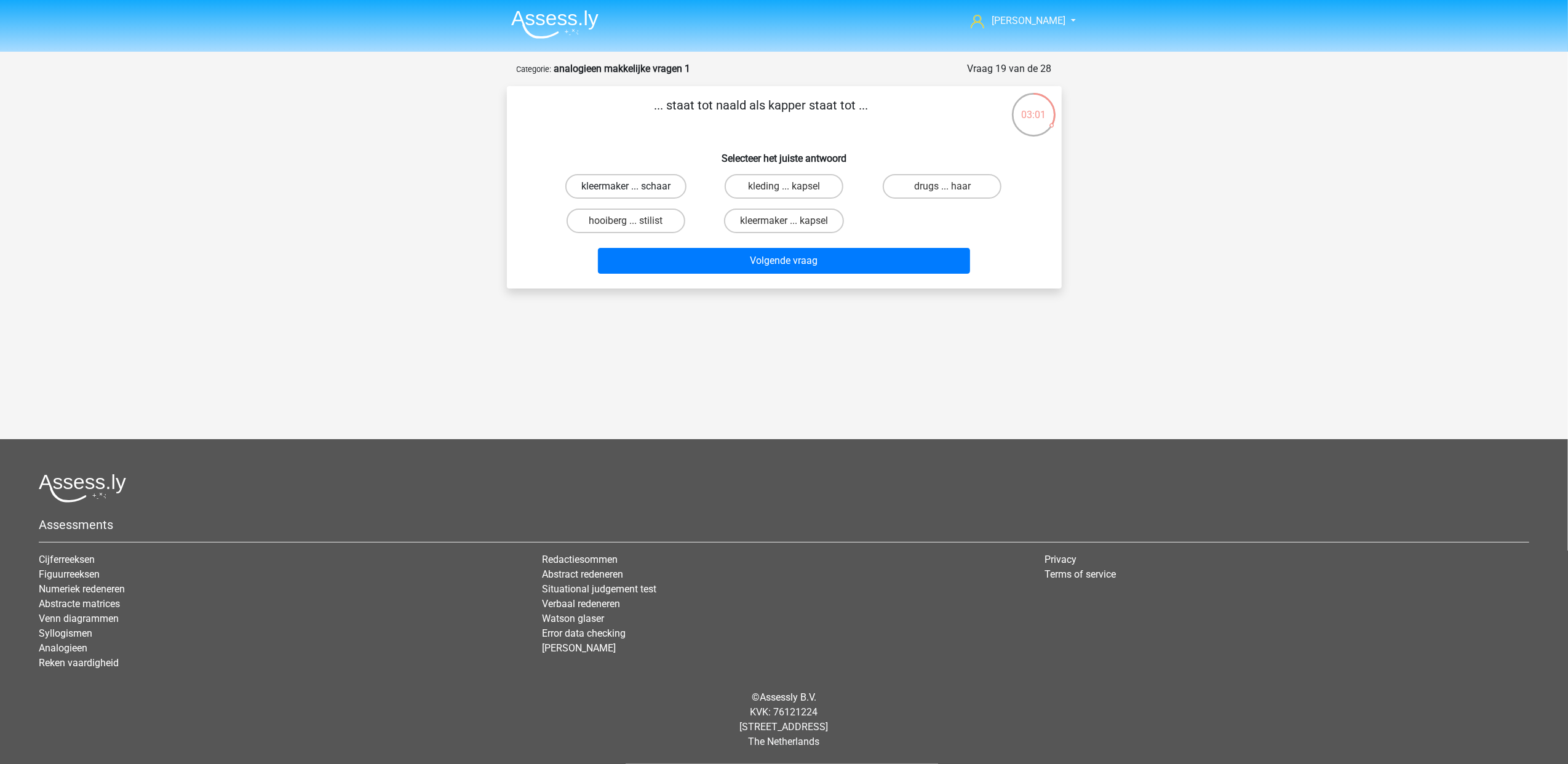
click at [672, 189] on label "kleermaker ... schaar" at bounding box center [626, 186] width 121 height 24
click at [634, 189] on input "kleermaker ... schaar" at bounding box center [629, 191] width 8 height 8
radio input "true"
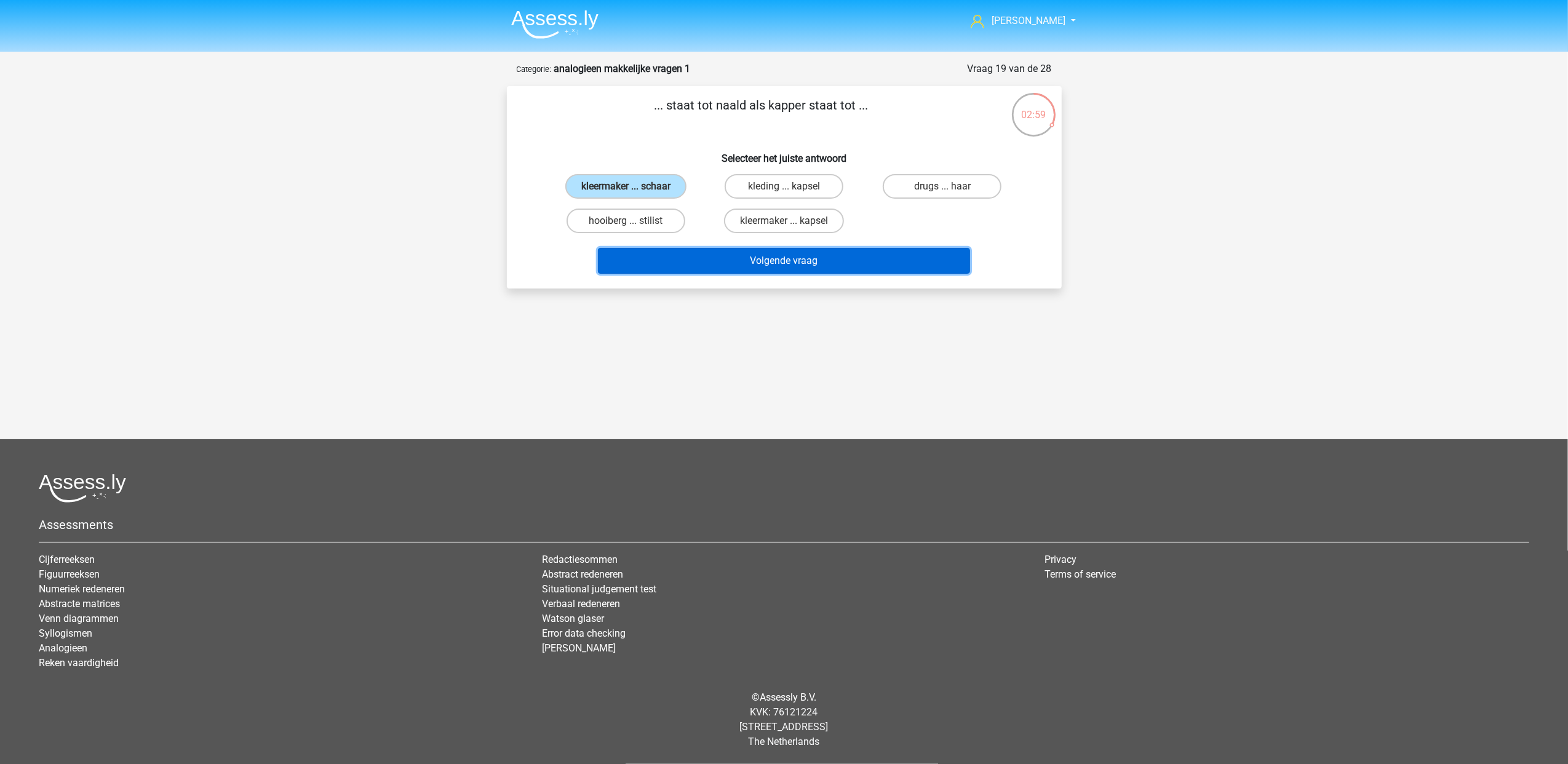
click at [749, 255] on button "Volgende vraag" at bounding box center [783, 261] width 372 height 26
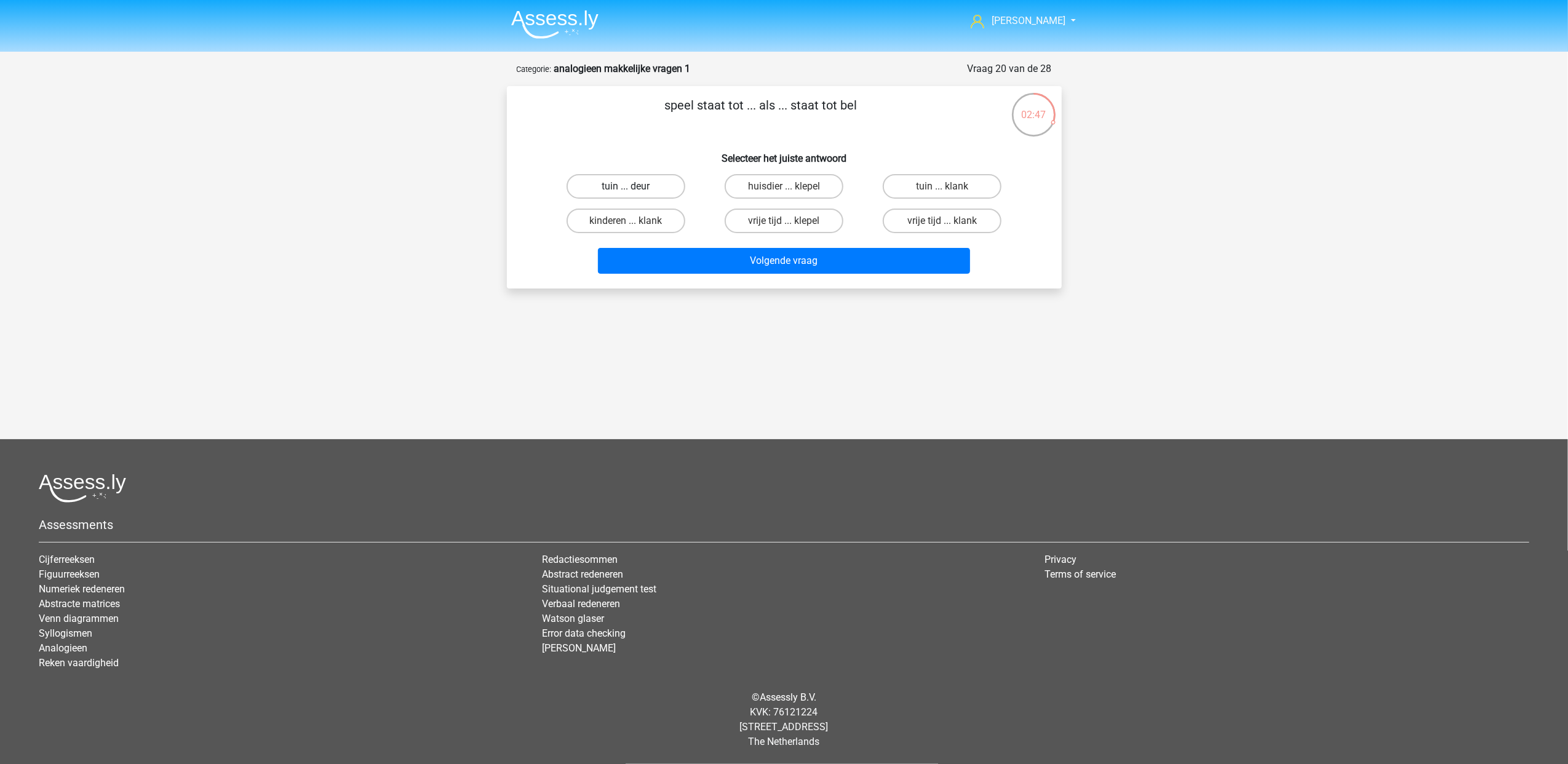
click at [645, 191] on label "tuin ... deur" at bounding box center [625, 186] width 118 height 24
click at [634, 191] on input "tuin ... deur" at bounding box center [629, 191] width 8 height 8
radio input "true"
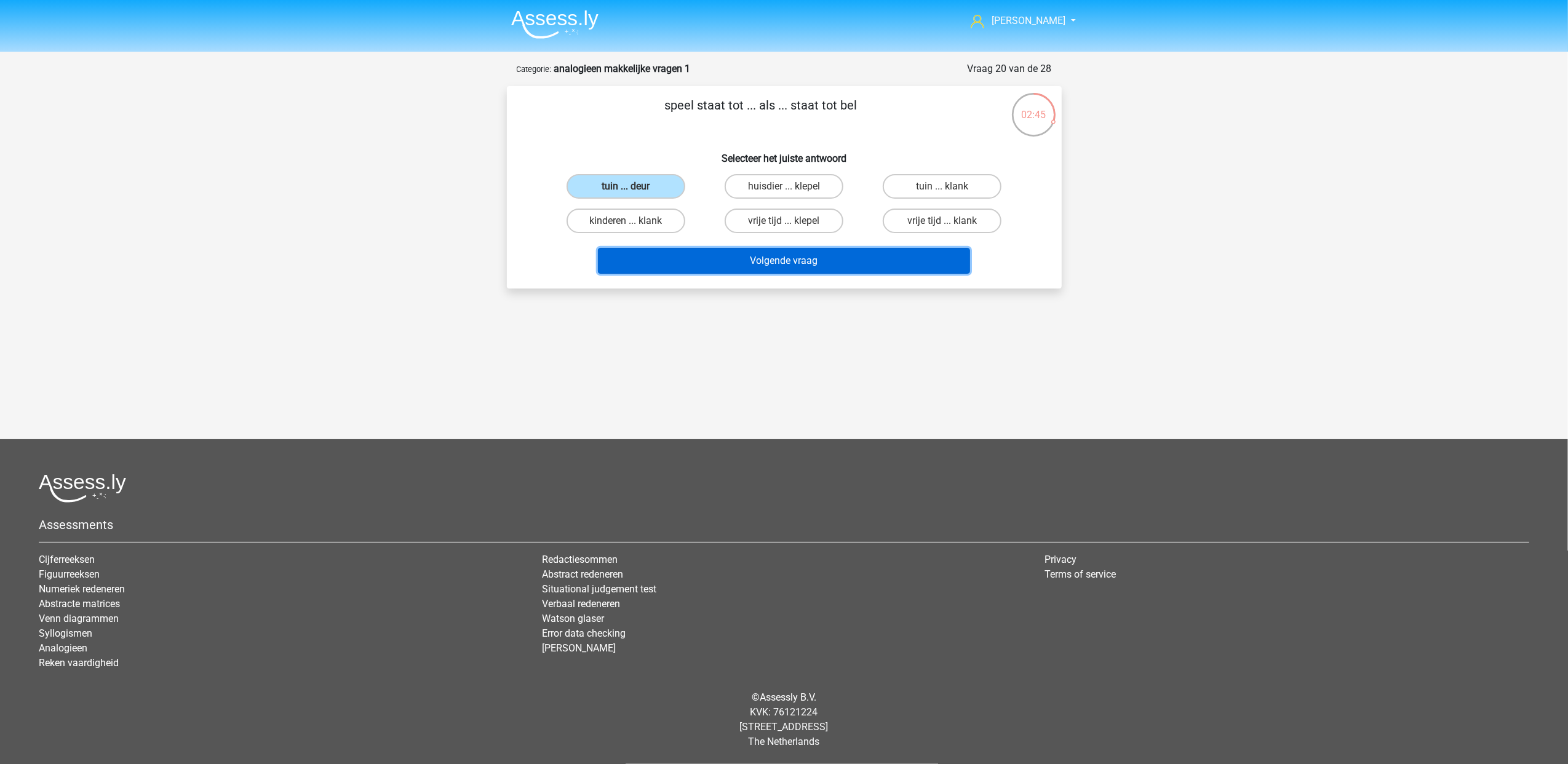
click at [766, 261] on button "Volgende vraag" at bounding box center [783, 261] width 372 height 26
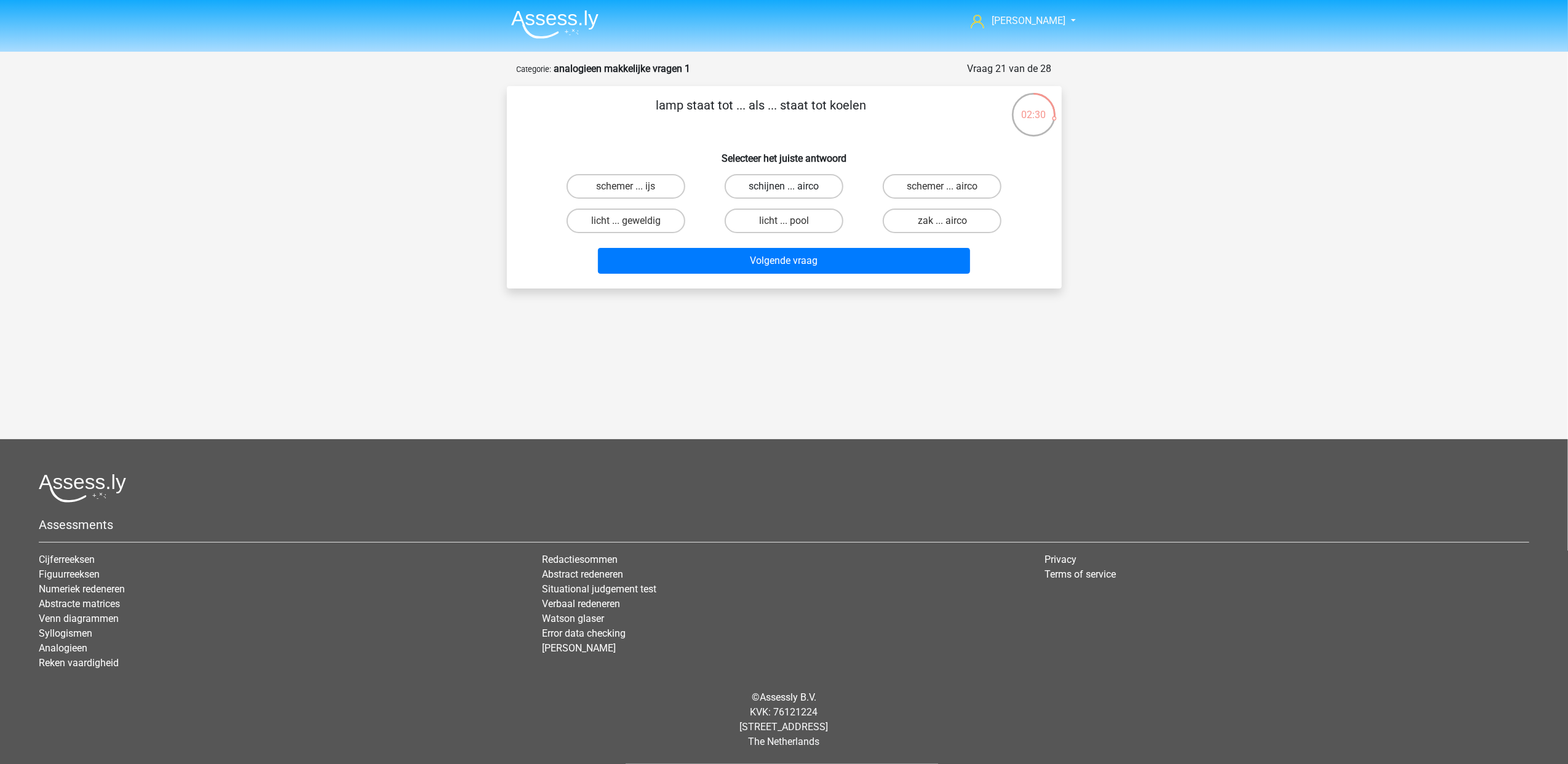
click at [801, 185] on label "schijnen ... airco" at bounding box center [783, 186] width 118 height 24
click at [792, 187] on input "schijnen ... airco" at bounding box center [787, 191] width 8 height 8
radio input "true"
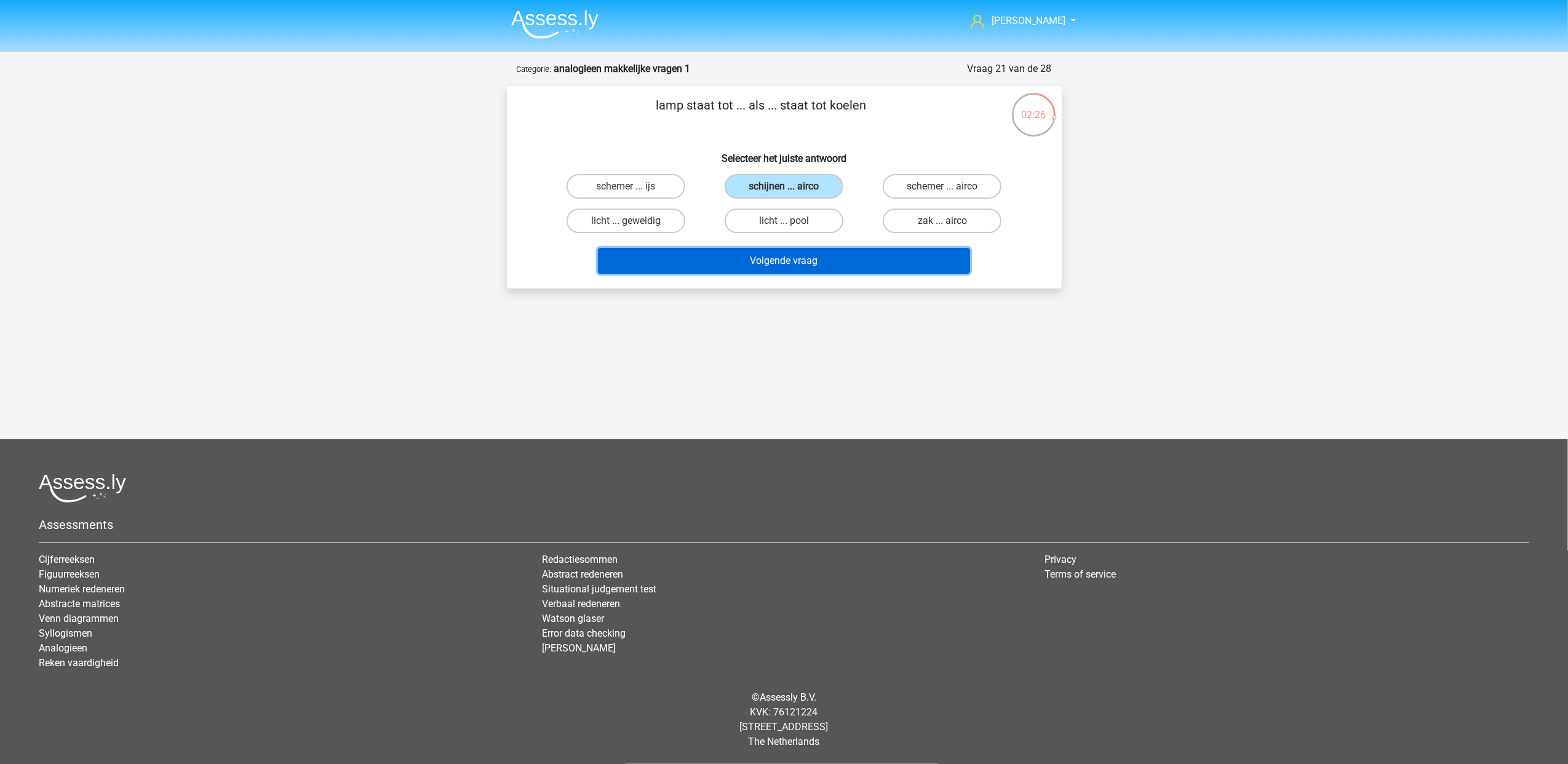
click at [795, 258] on button "Volgende vraag" at bounding box center [783, 261] width 372 height 26
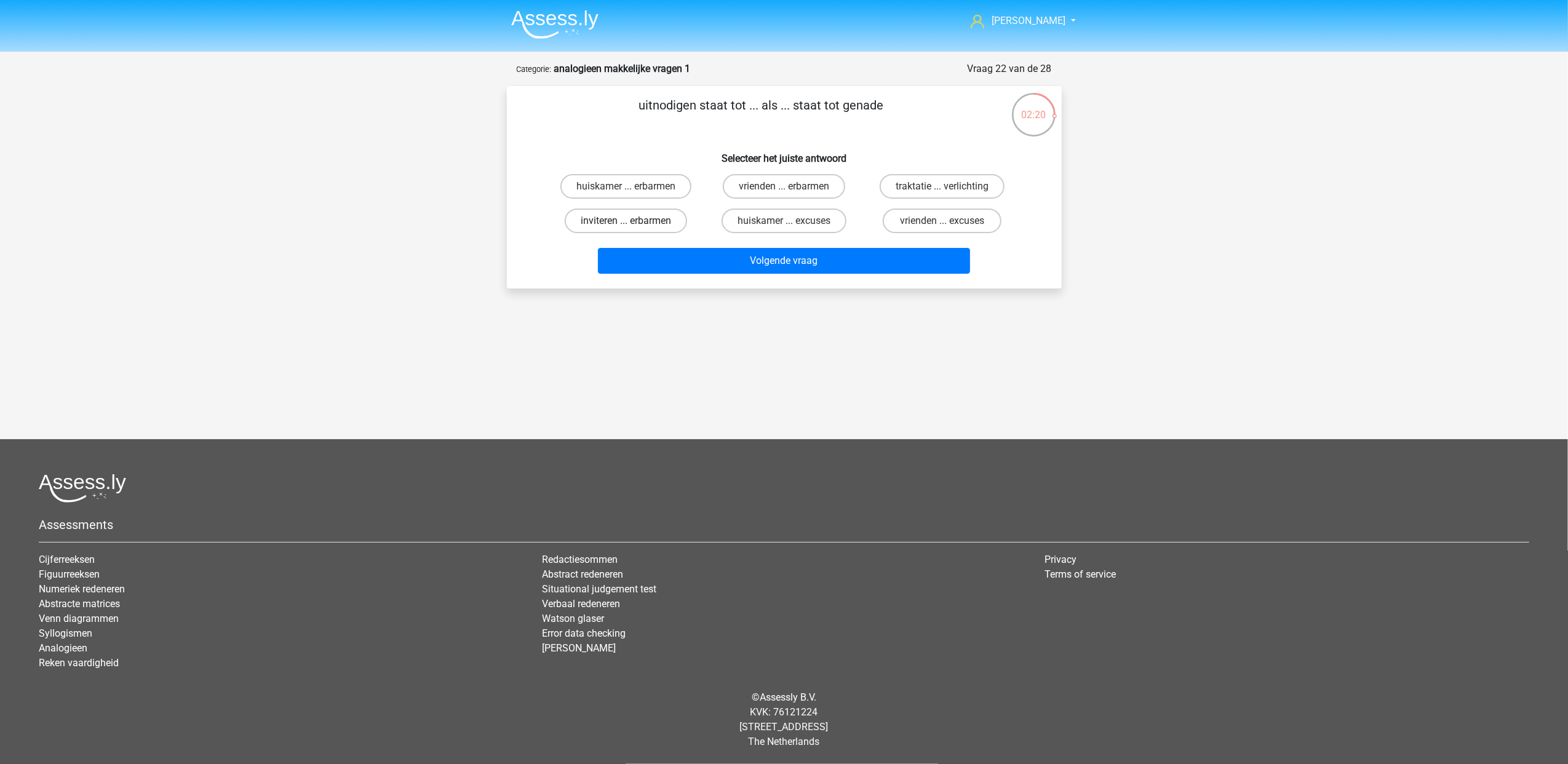
click at [663, 213] on label "inviteren ... erbarmen" at bounding box center [626, 220] width 123 height 24
click at [634, 221] on input "inviteren ... erbarmen" at bounding box center [629, 225] width 8 height 8
radio input "true"
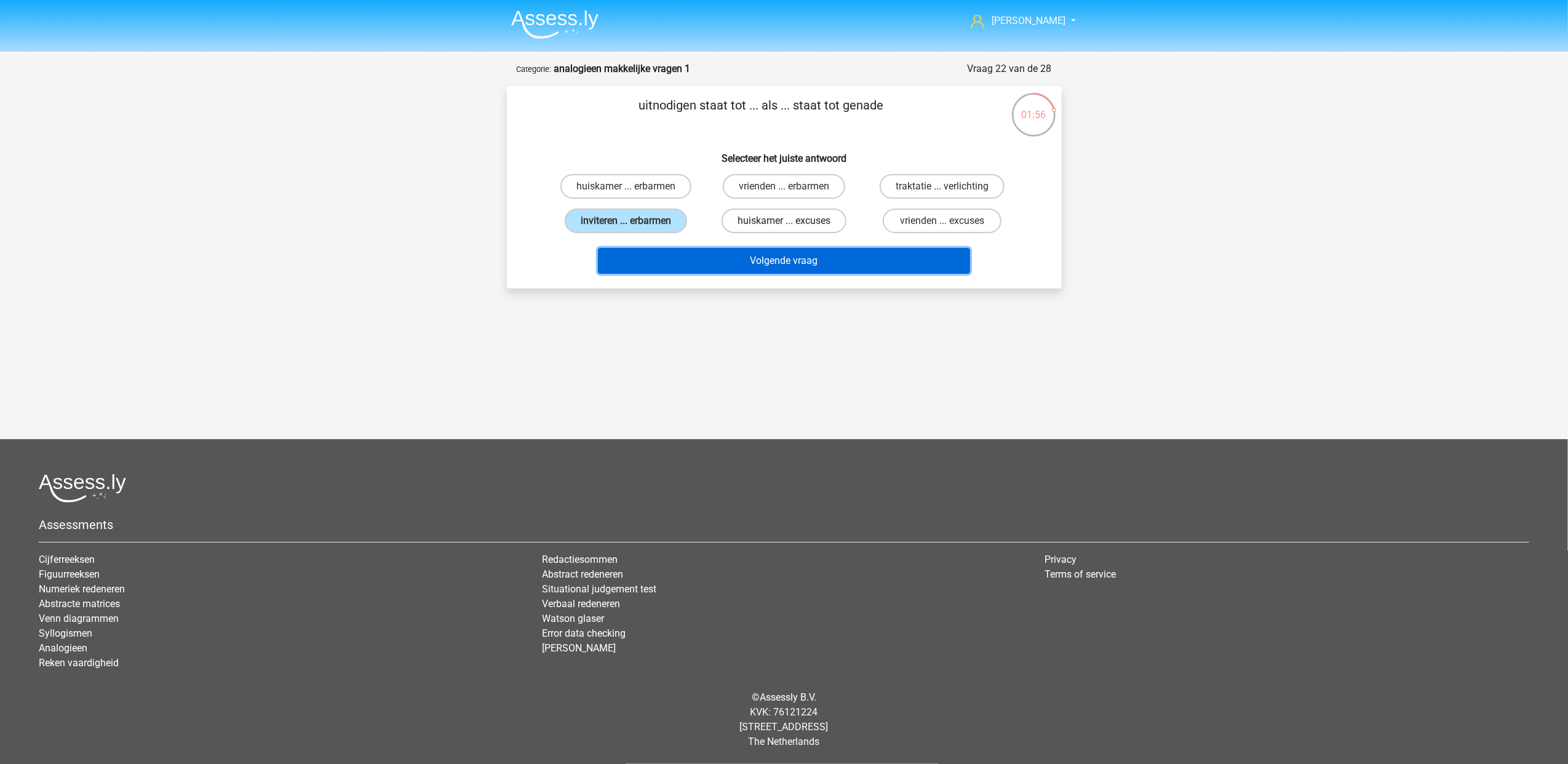
drag, startPoint x: 795, startPoint y: 249, endPoint x: 763, endPoint y: 220, distance: 43.2
click at [795, 249] on button "Volgende vraag" at bounding box center [783, 261] width 372 height 26
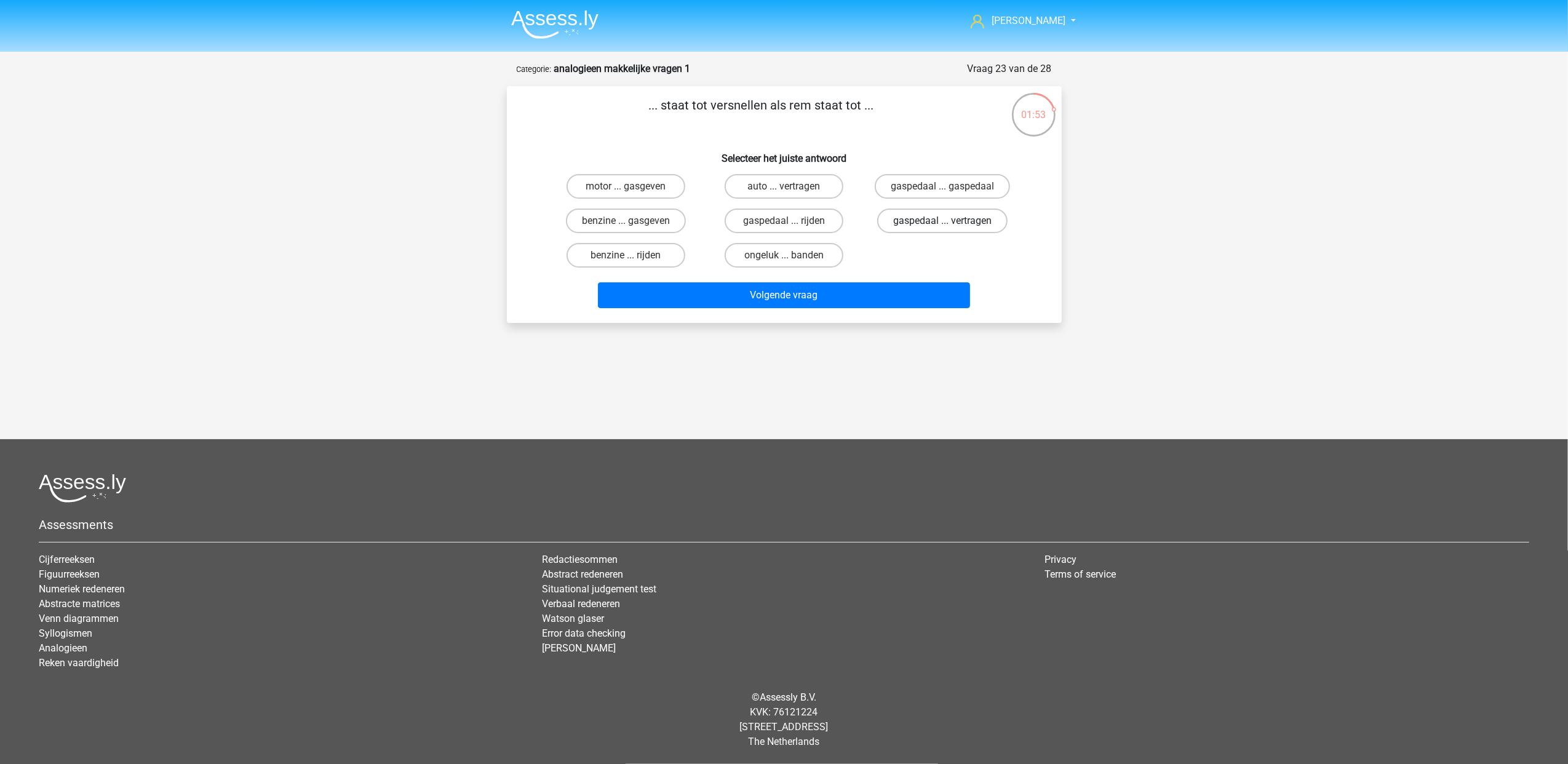
click at [970, 222] on label "gaspedaal ... vertragen" at bounding box center [942, 220] width 130 height 24
click at [950, 222] on input "gaspedaal ... vertragen" at bounding box center [946, 225] width 8 height 8
radio input "true"
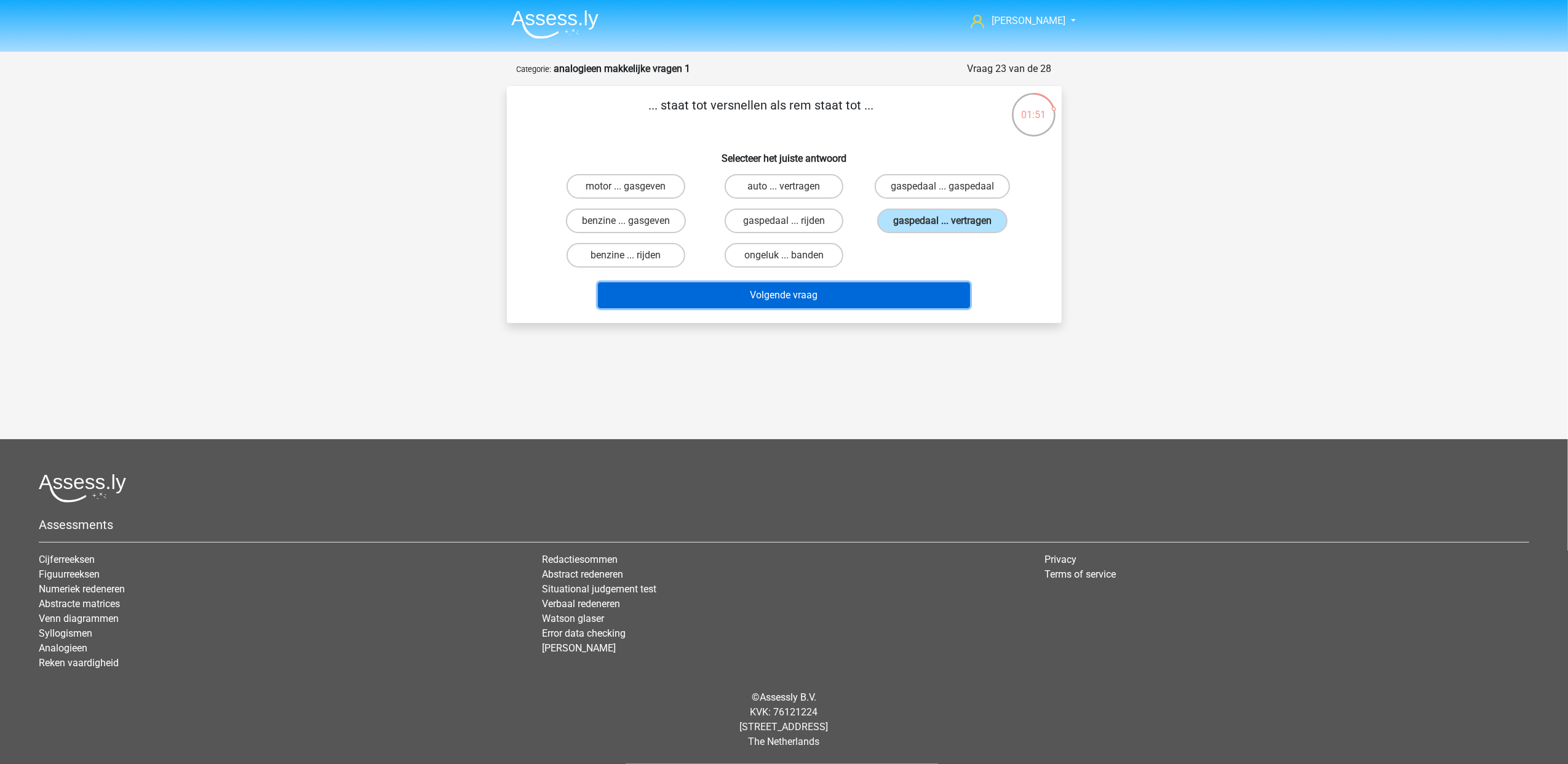
click at [843, 284] on button "Volgende vraag" at bounding box center [783, 295] width 372 height 26
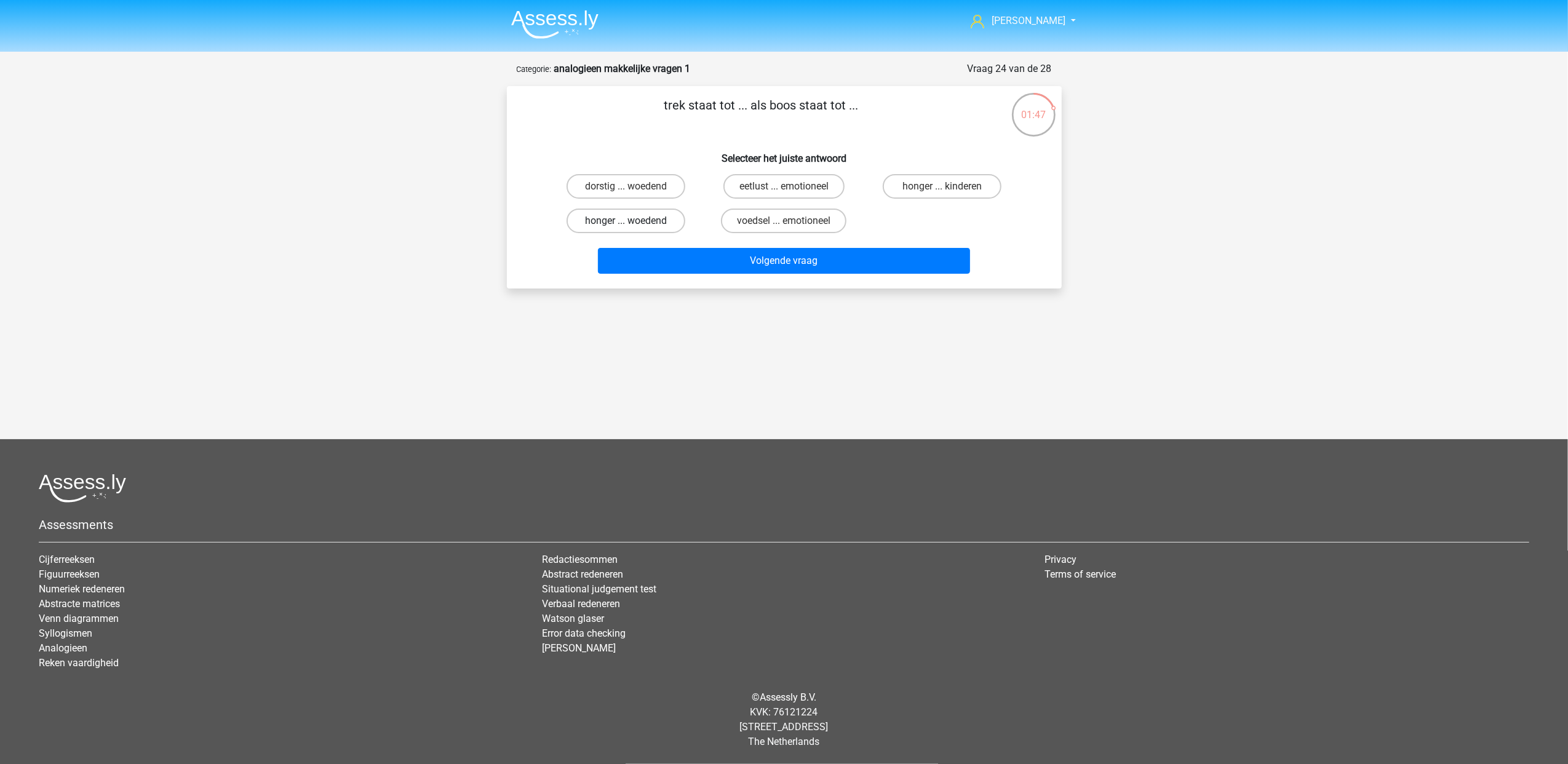
click at [662, 223] on label "honger ... woedend" at bounding box center [625, 220] width 118 height 24
click at [634, 223] on input "honger ... woedend" at bounding box center [629, 225] width 8 height 8
radio input "true"
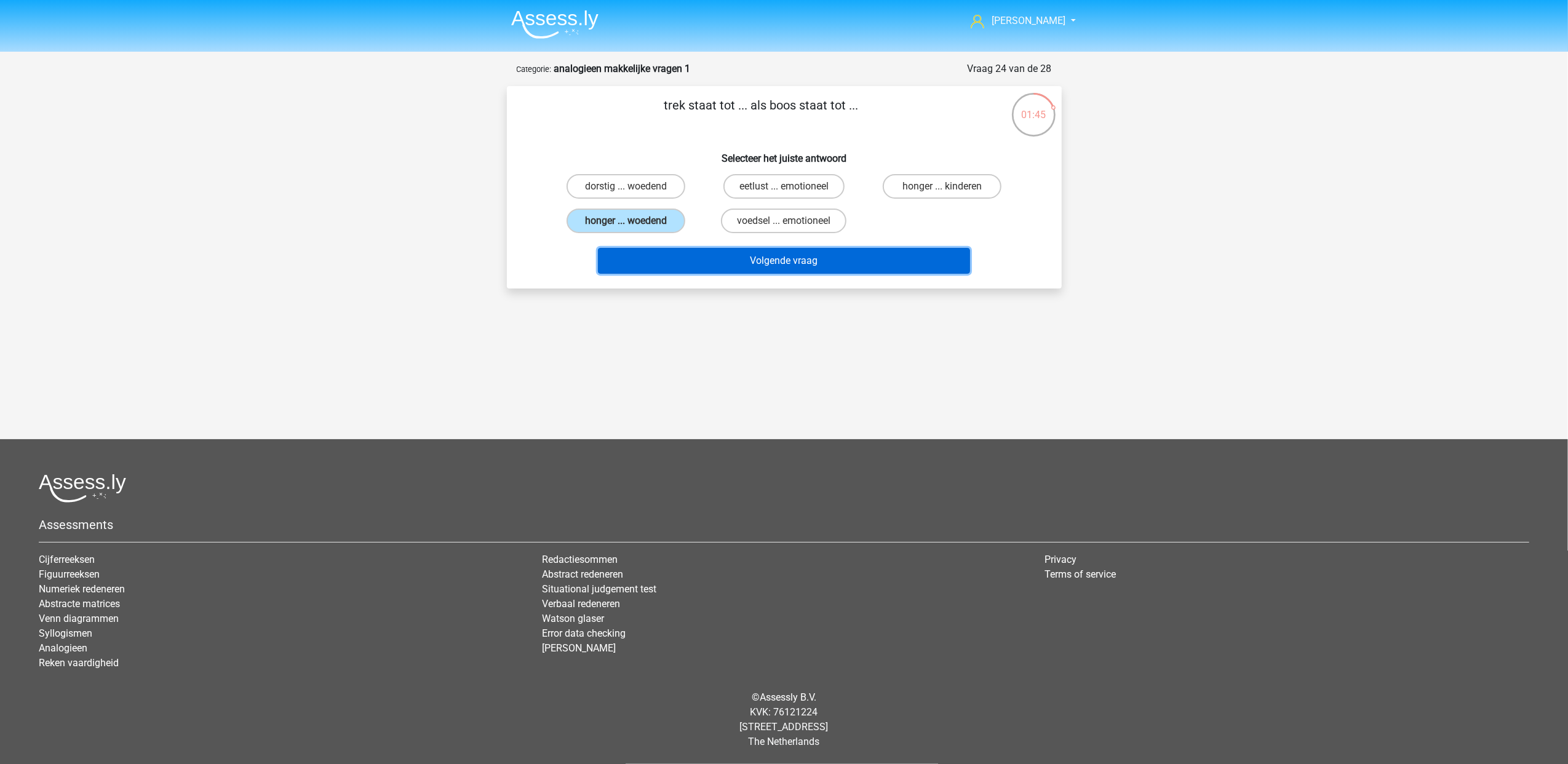
click at [727, 261] on button "Volgende vraag" at bounding box center [783, 261] width 372 height 26
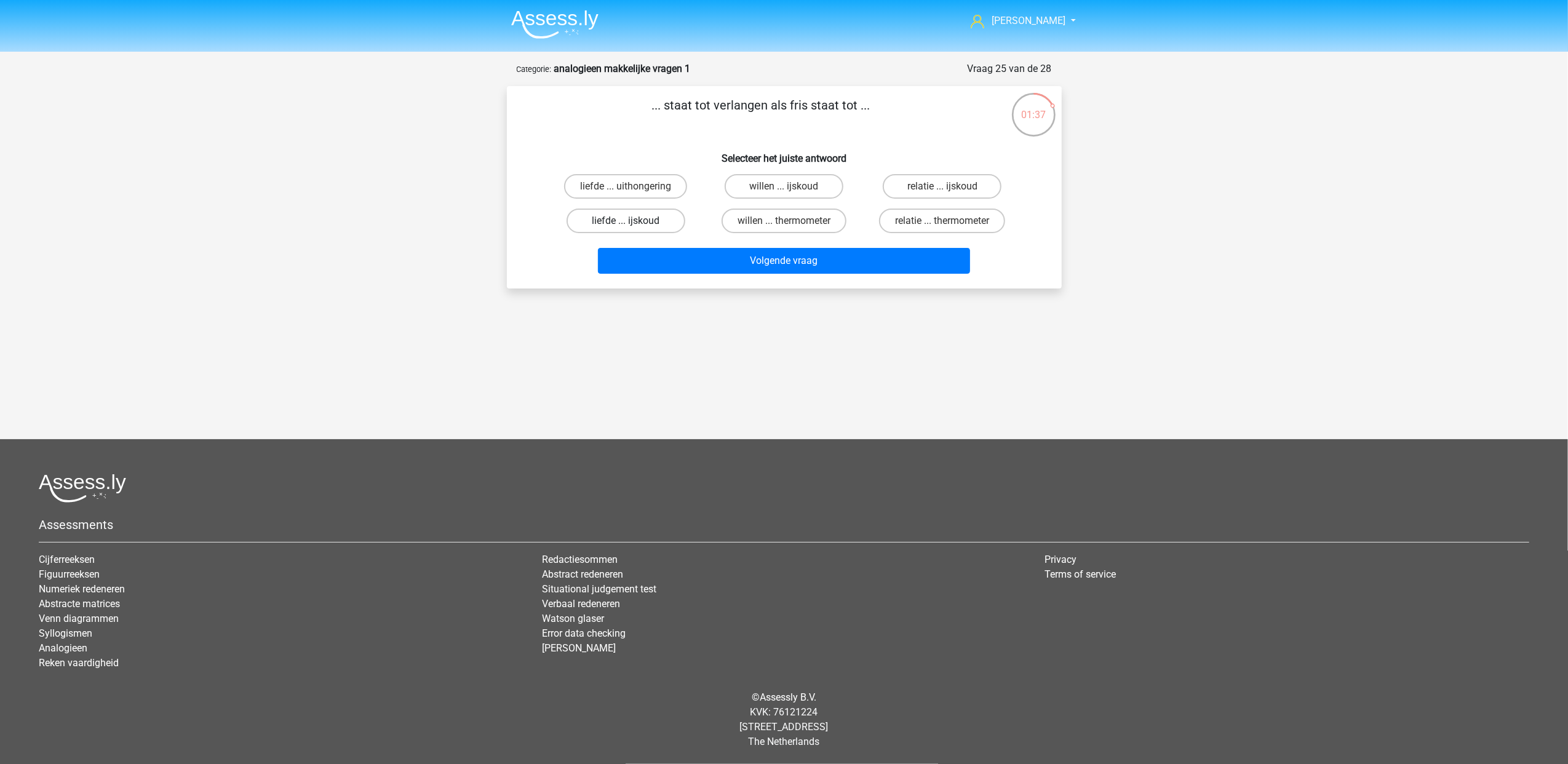
click at [662, 224] on label "liefde ... ijskoud" at bounding box center [625, 220] width 118 height 24
click at [634, 224] on input "liefde ... ijskoud" at bounding box center [629, 225] width 8 height 8
radio input "true"
click at [812, 192] on label "willen ... ijskoud" at bounding box center [783, 186] width 118 height 24
click at [792, 192] on input "willen ... ijskoud" at bounding box center [787, 191] width 8 height 8
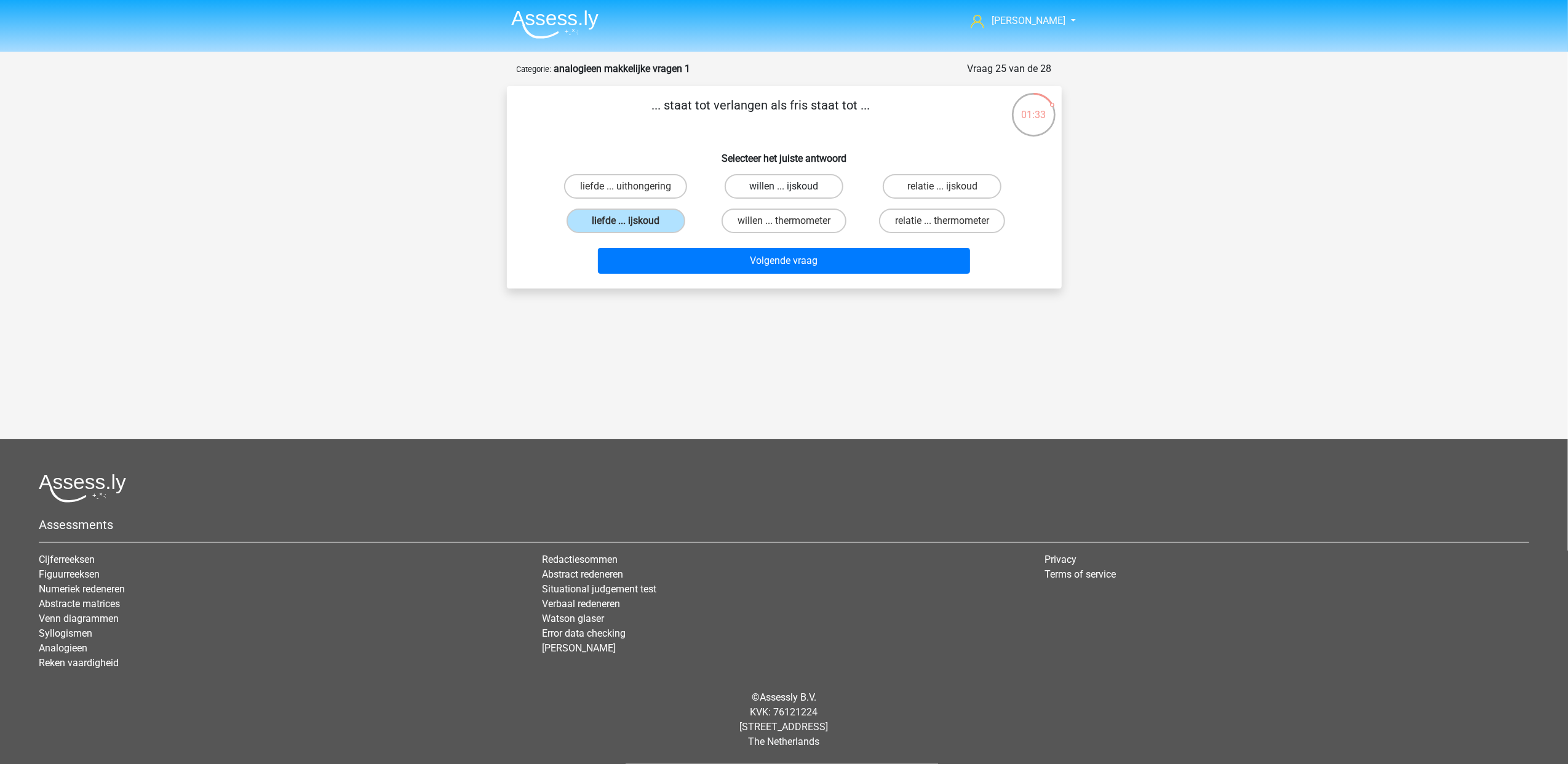
radio input "true"
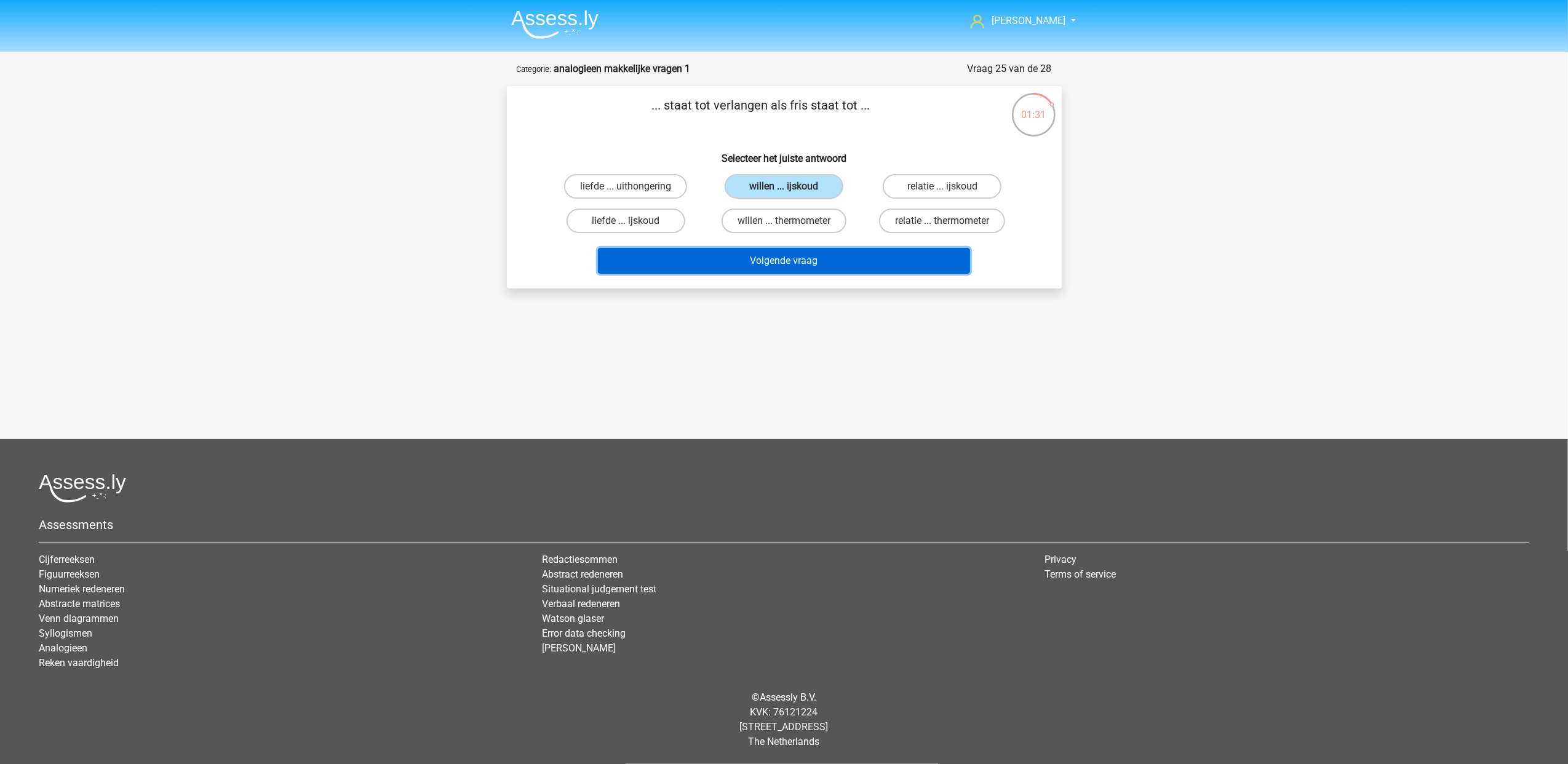
click at [814, 263] on button "Volgende vraag" at bounding box center [783, 261] width 372 height 26
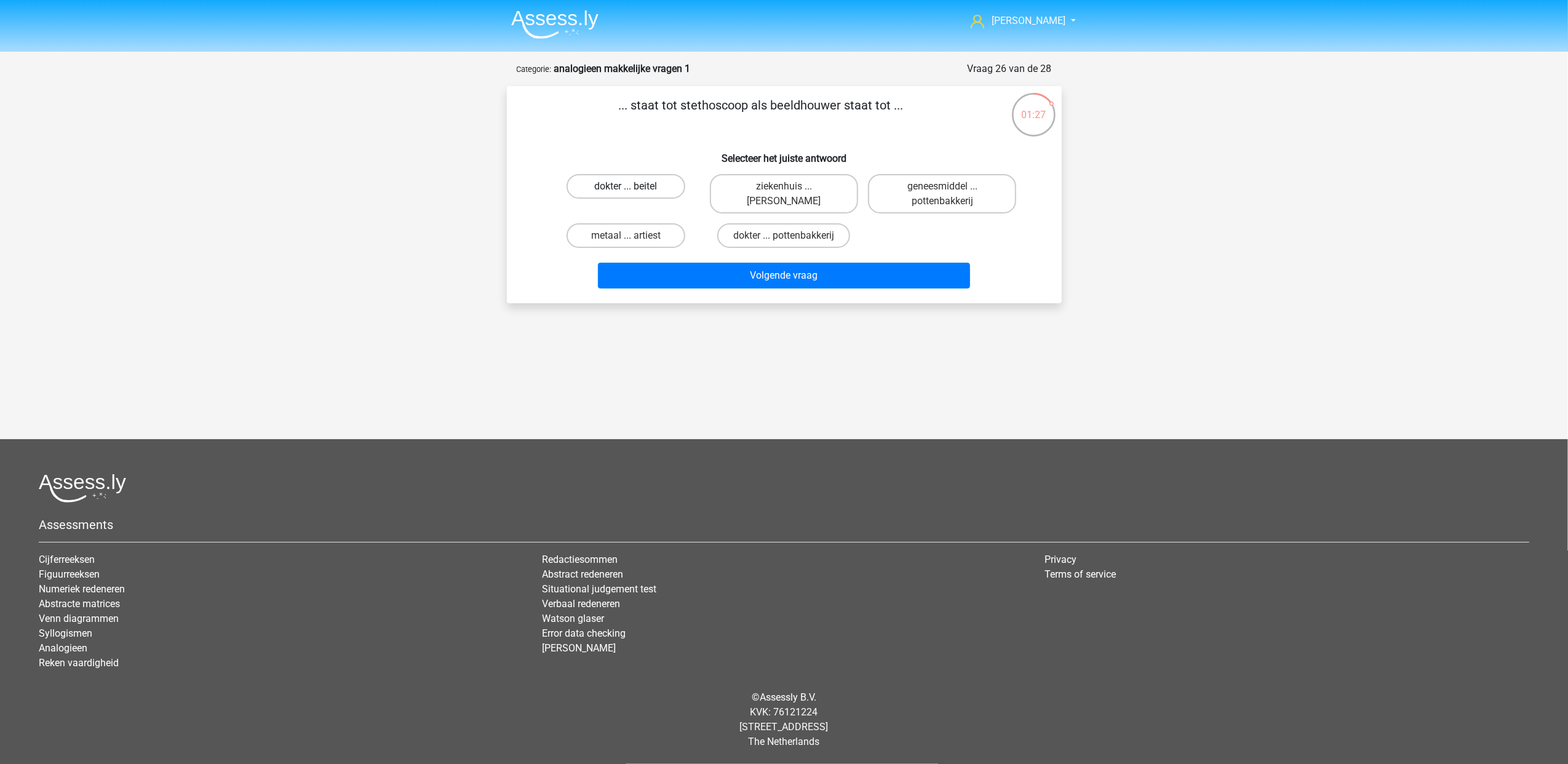
click at [648, 183] on label "dokter ... beitel" at bounding box center [625, 186] width 118 height 24
click at [634, 187] on input "dokter ... beitel" at bounding box center [629, 191] width 8 height 8
radio input "true"
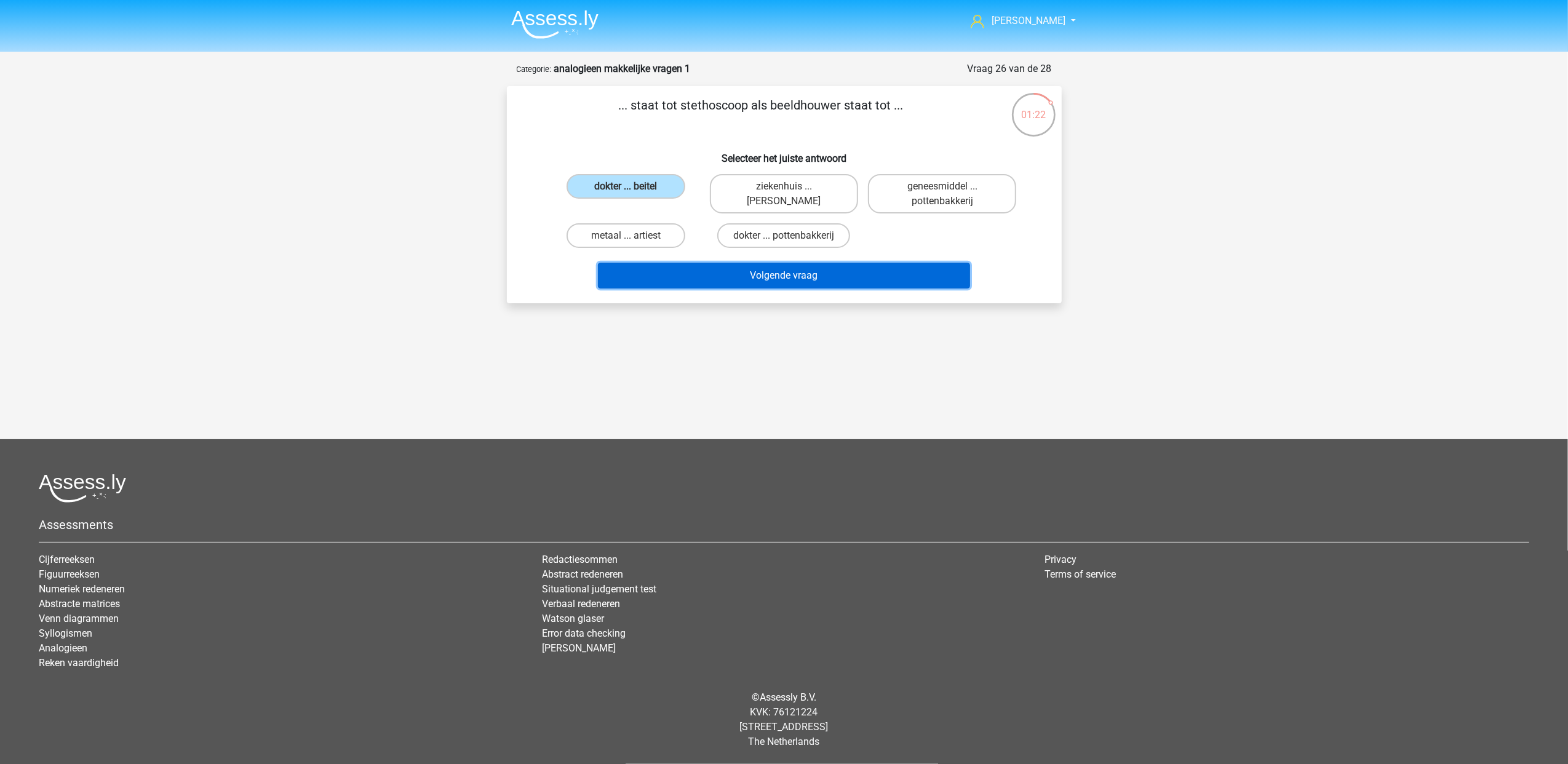
click at [823, 272] on button "Volgende vraag" at bounding box center [783, 276] width 372 height 26
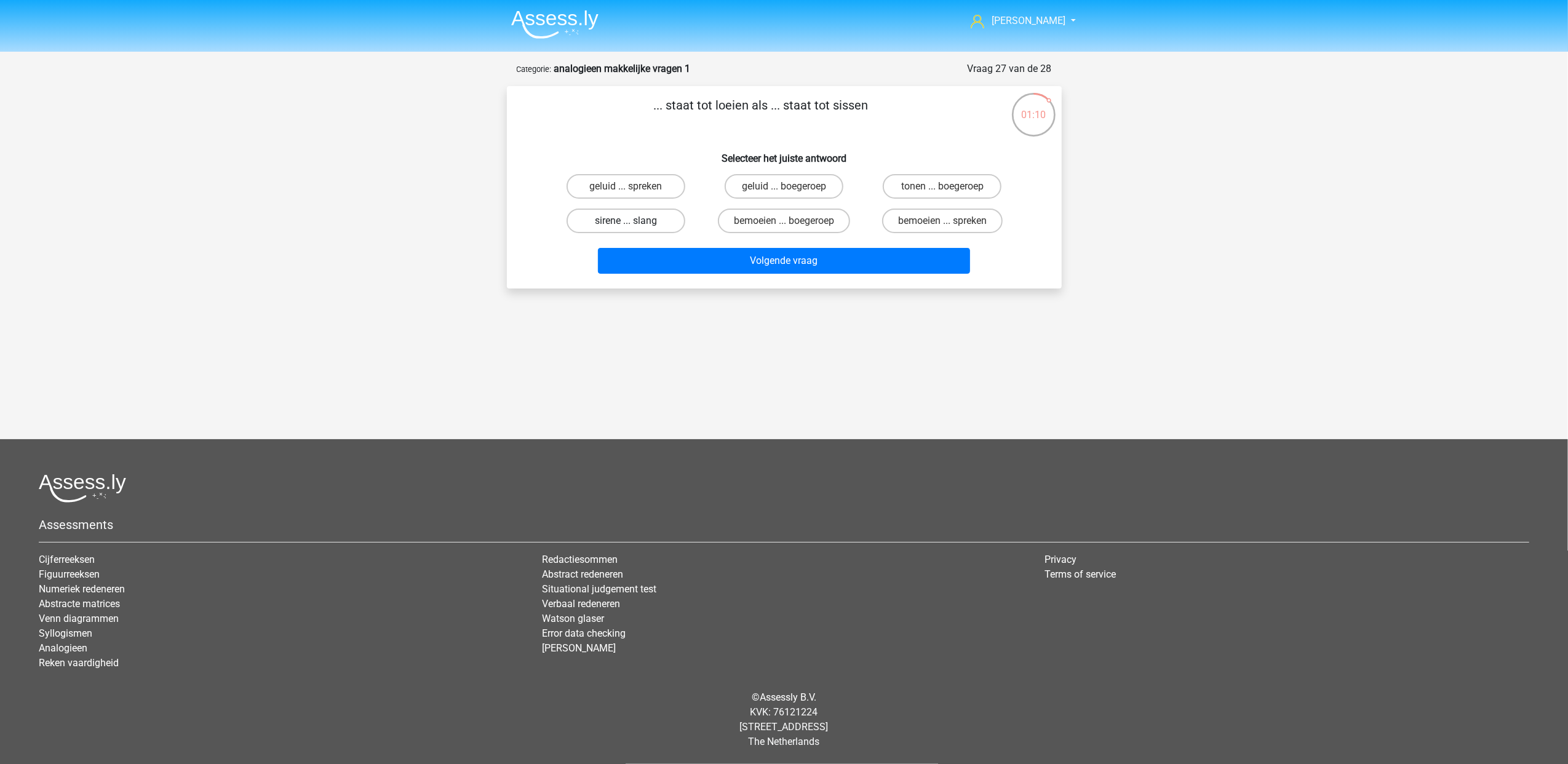
click at [645, 219] on label "sirene ... slang" at bounding box center [625, 220] width 118 height 24
click at [634, 221] on input "sirene ... slang" at bounding box center [629, 225] width 8 height 8
radio input "true"
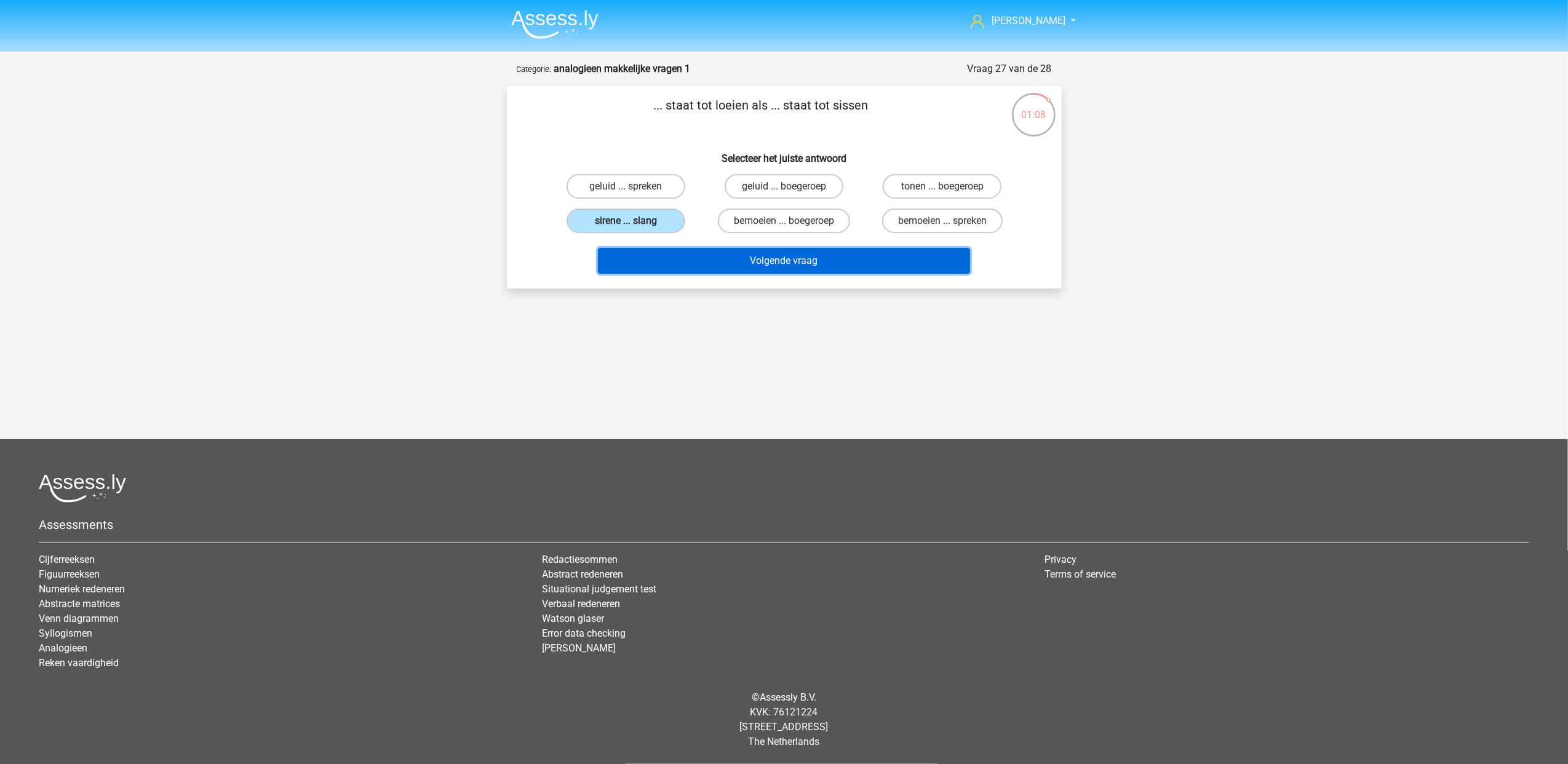
click at [792, 259] on button "Volgende vraag" at bounding box center [783, 261] width 372 height 26
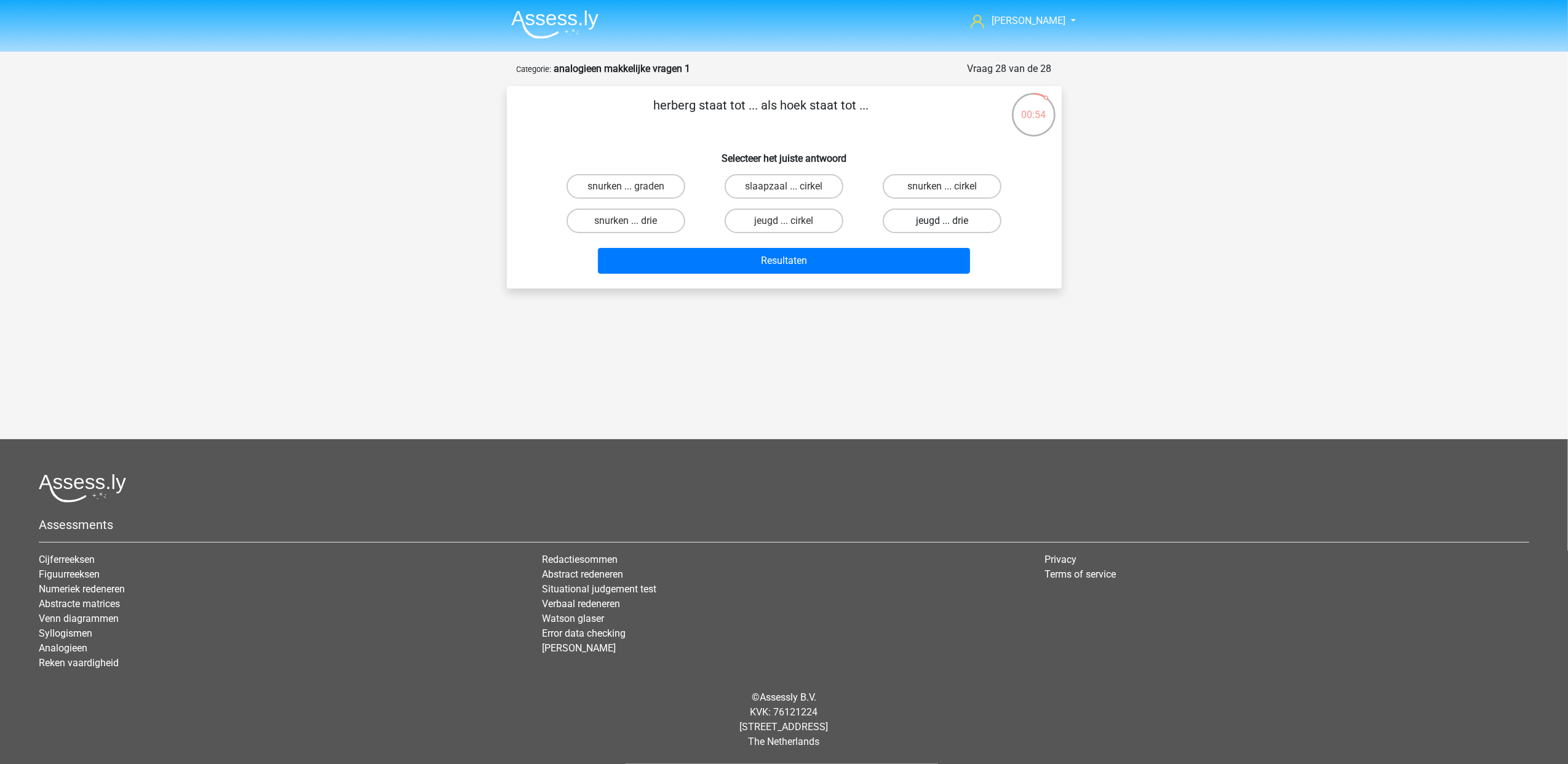
click at [970, 223] on label "jeugd ... drie" at bounding box center [941, 220] width 118 height 24
click at [950, 223] on input "jeugd ... drie" at bounding box center [946, 225] width 8 height 8
radio input "true"
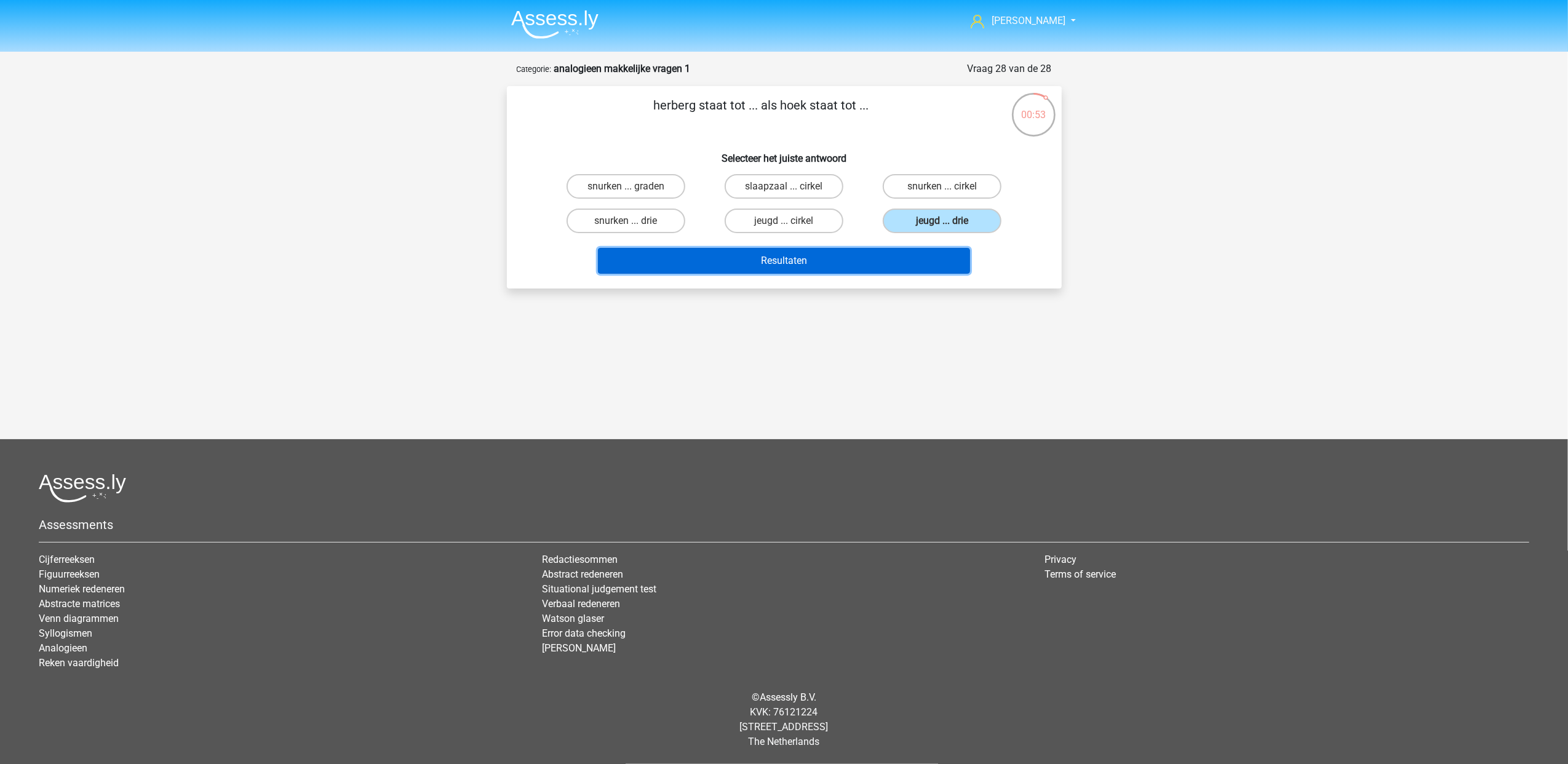
click at [856, 251] on button "Resultaten" at bounding box center [783, 261] width 372 height 26
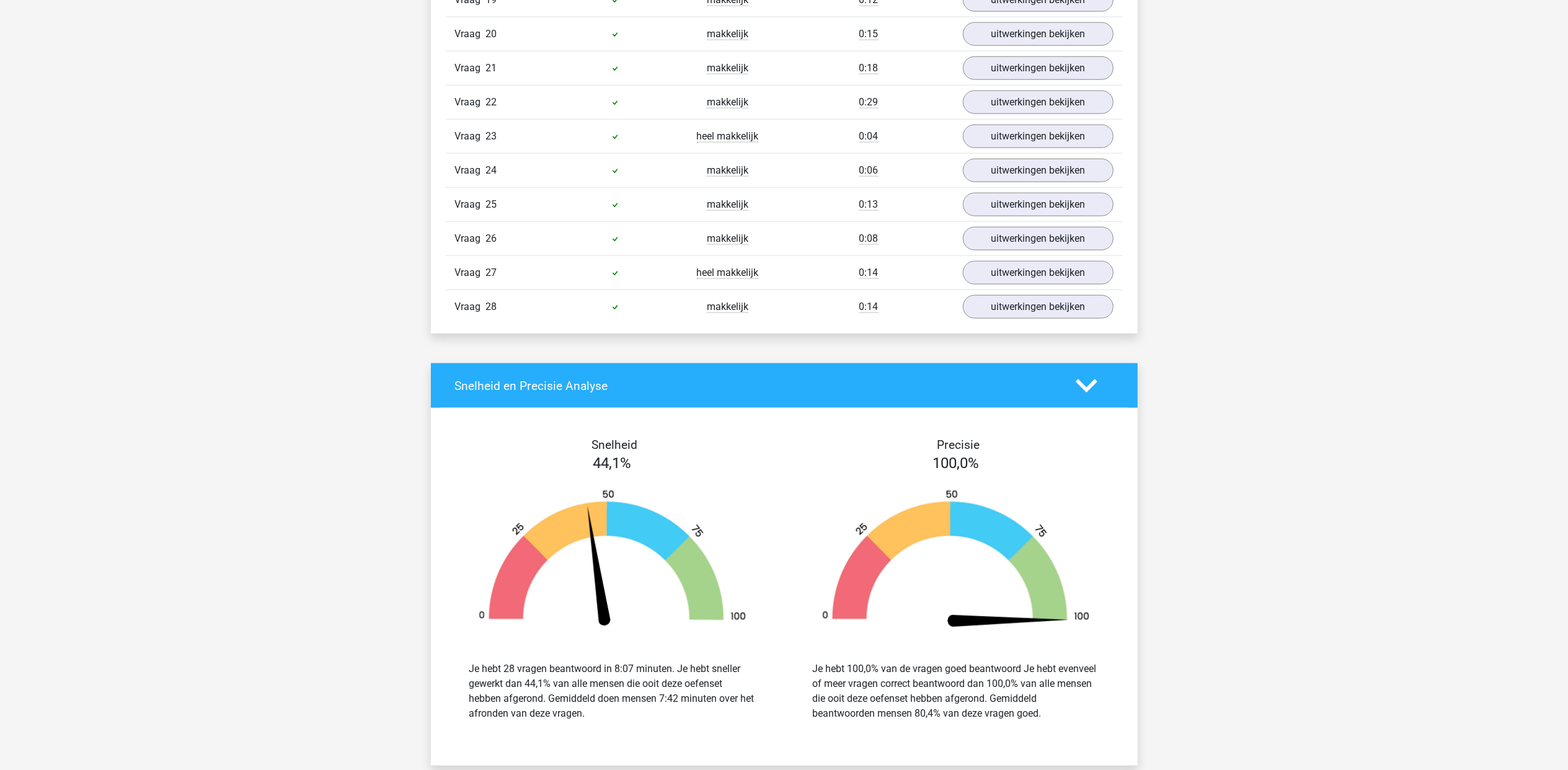
scroll to position [2067, 0]
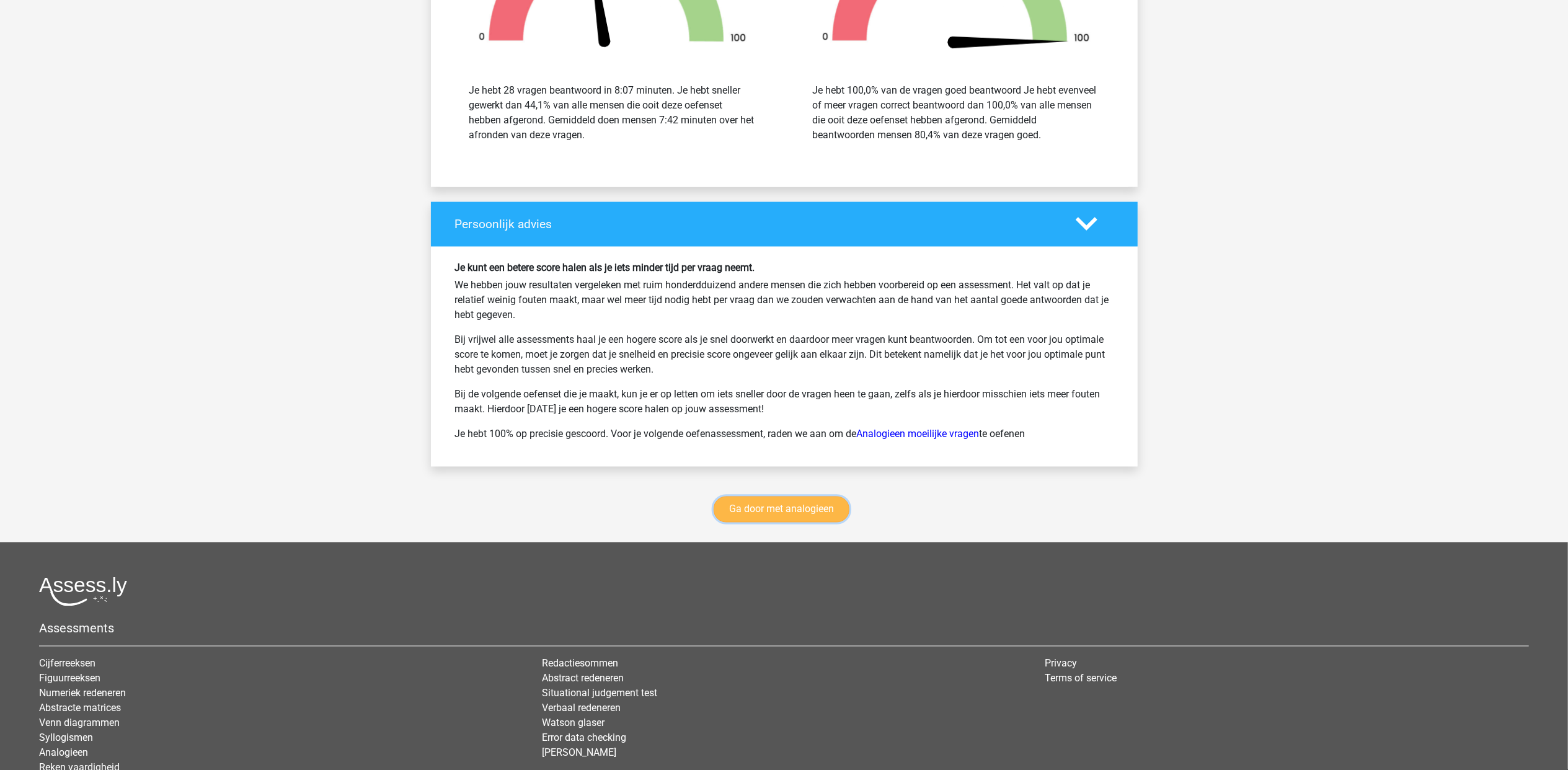
click at [822, 522] on link "Ga door met analogieen" at bounding box center [781, 509] width 136 height 26
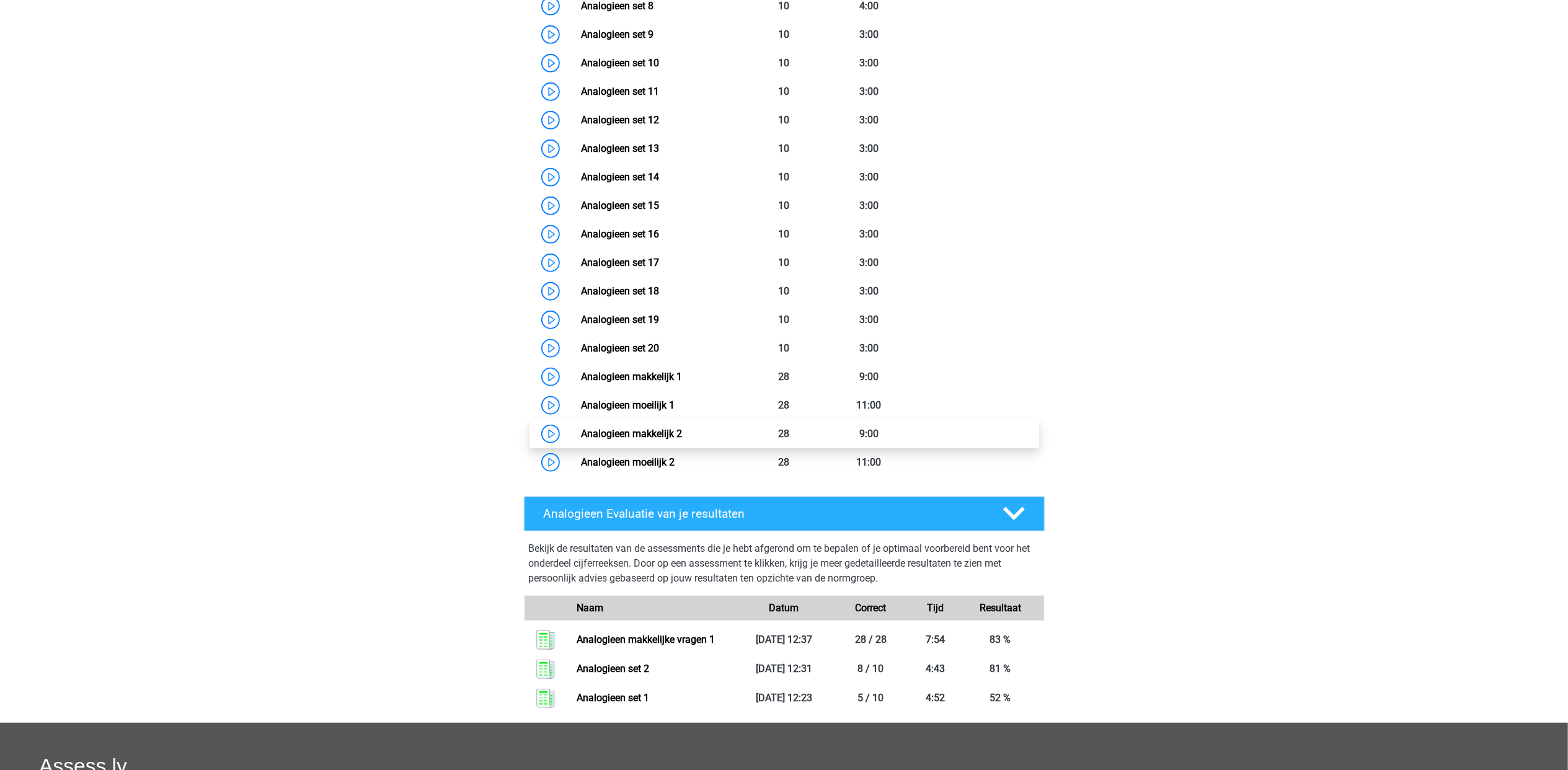
scroll to position [839, 0]
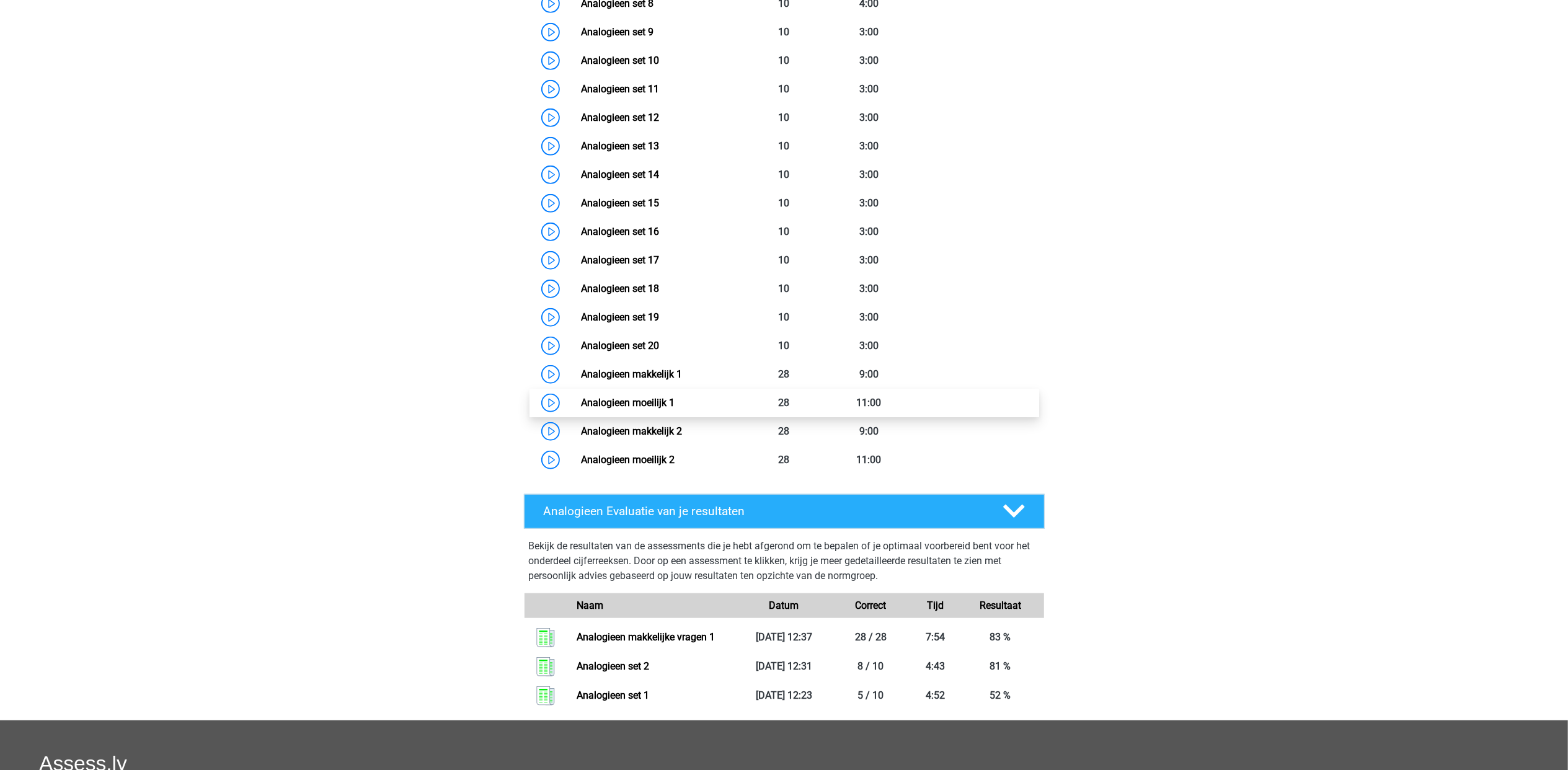
click at [665, 406] on link "Analogieen moeilijk 1" at bounding box center [628, 402] width 94 height 12
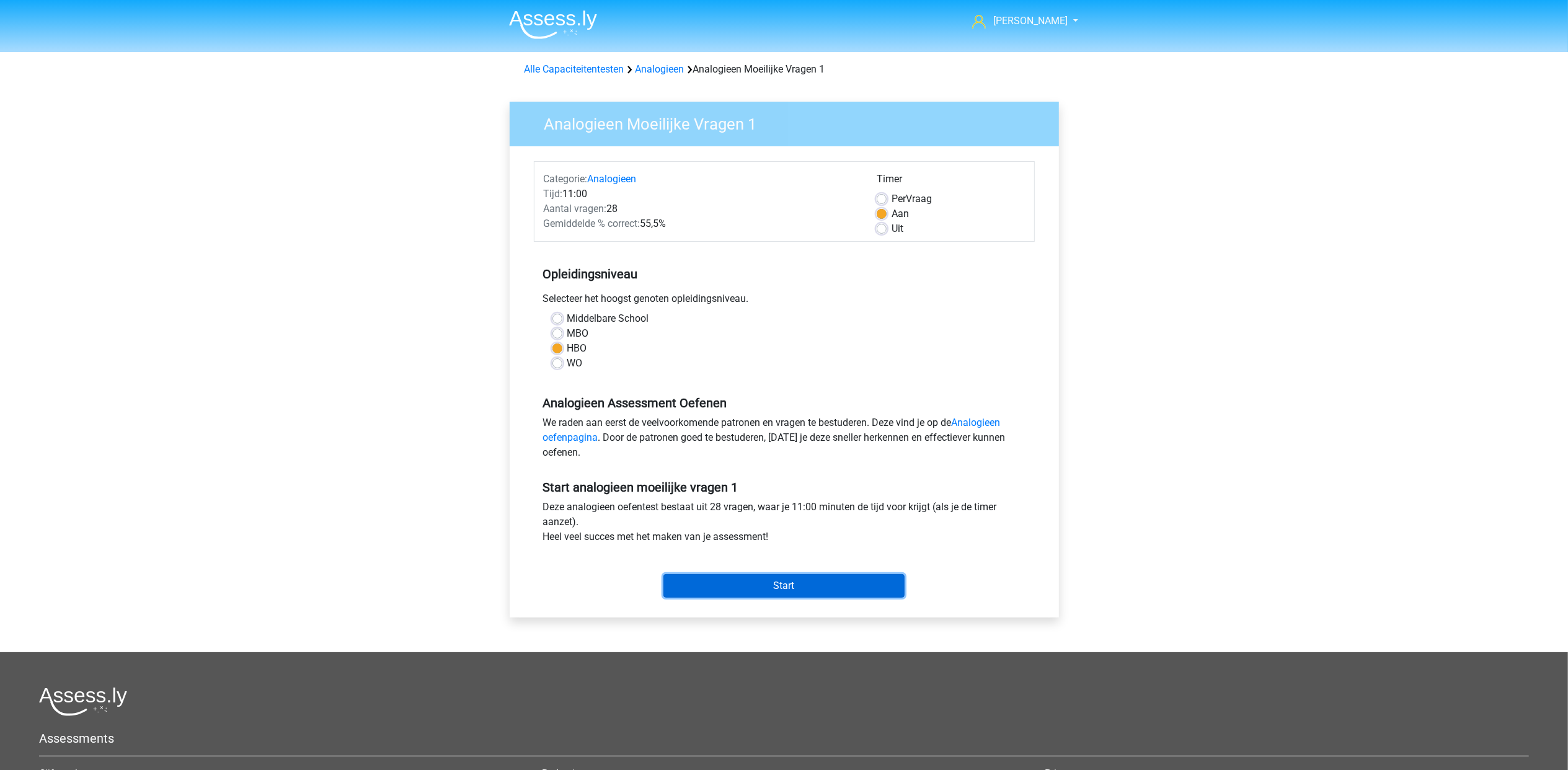
click at [804, 586] on input "Start" at bounding box center [784, 586] width 241 height 24
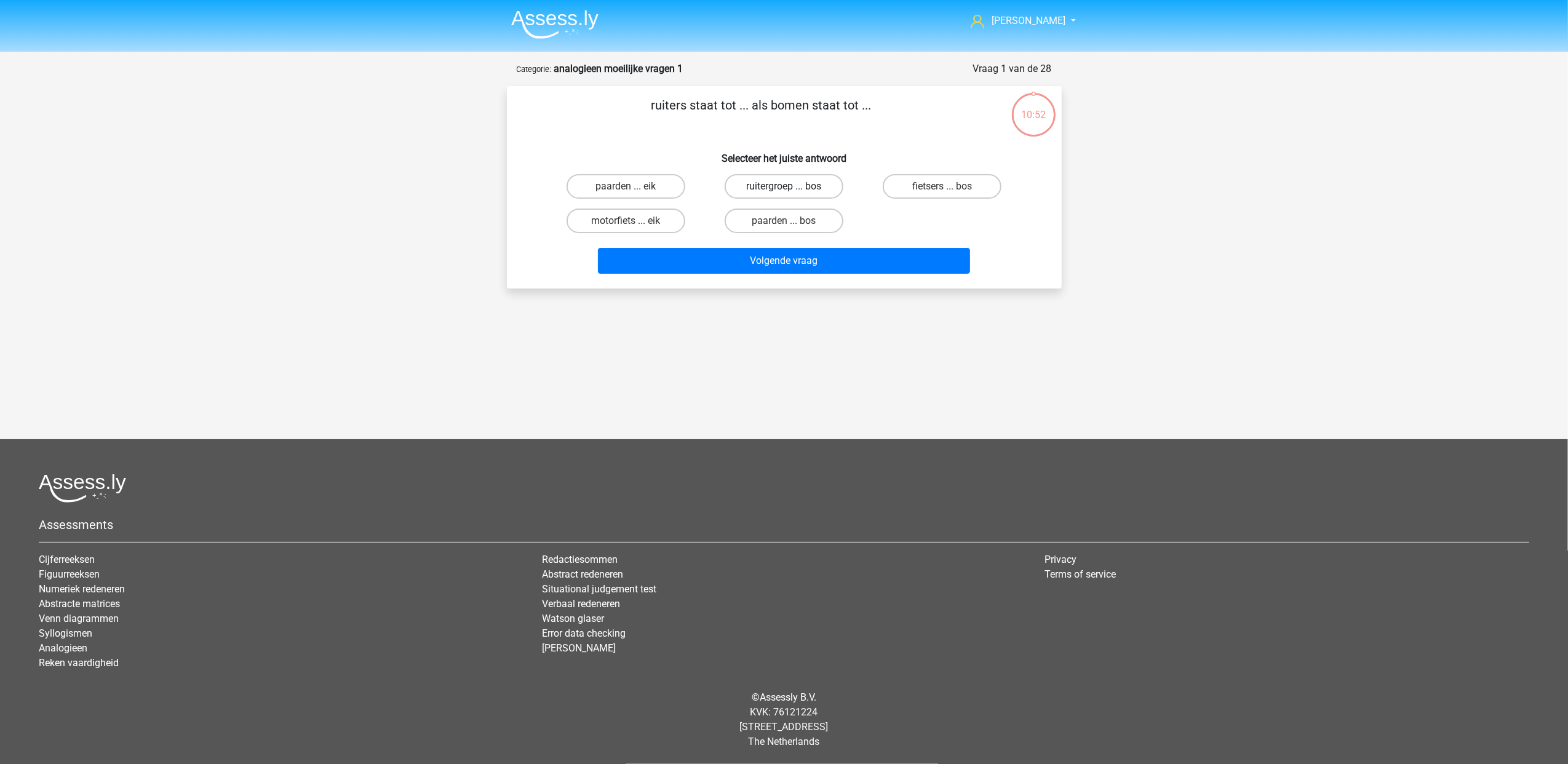
click at [808, 188] on label "ruitergroep ... bos" at bounding box center [783, 186] width 118 height 24
click at [792, 188] on input "ruitergroep ... bos" at bounding box center [787, 191] width 8 height 8
radio input "true"
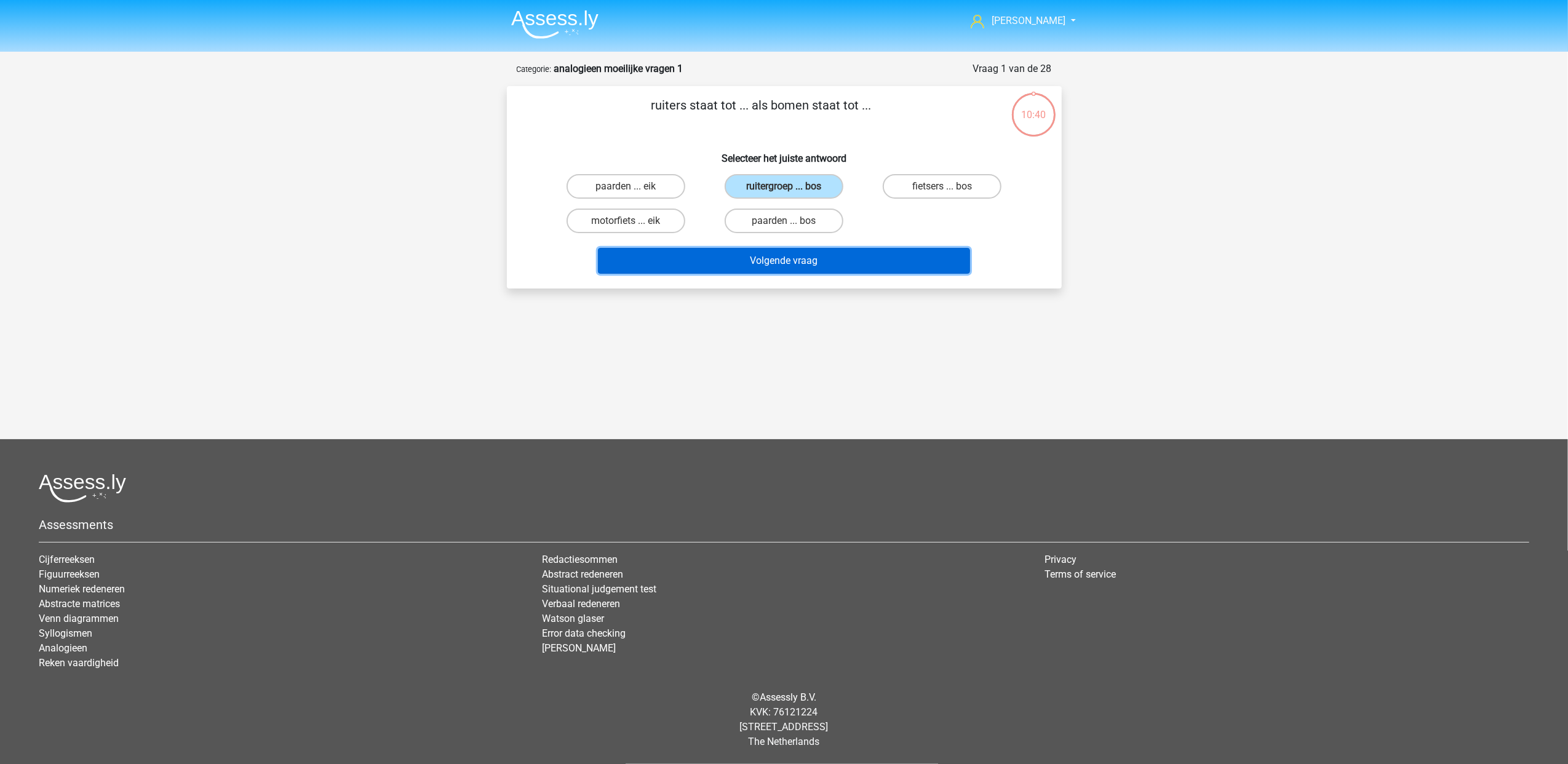
click at [815, 259] on button "Volgende vraag" at bounding box center [783, 261] width 372 height 26
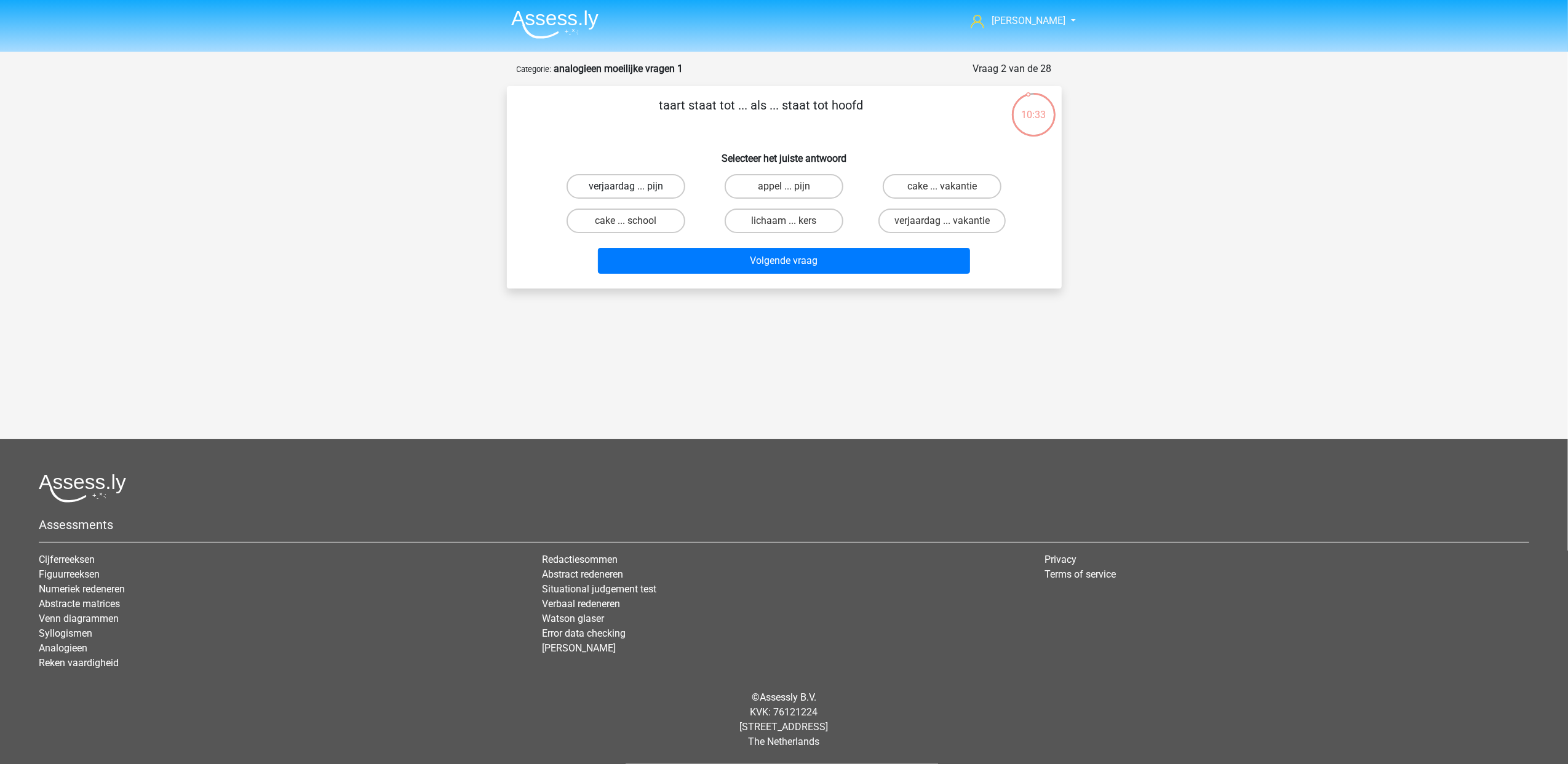
click at [647, 192] on label "verjaardag ... pijn" at bounding box center [625, 186] width 118 height 24
click at [634, 192] on input "verjaardag ... pijn" at bounding box center [629, 191] width 8 height 8
radio input "true"
click at [660, 191] on label "verjaardag ... pijn" at bounding box center [625, 186] width 118 height 24
click at [634, 191] on input "verjaardag ... pijn" at bounding box center [629, 191] width 8 height 8
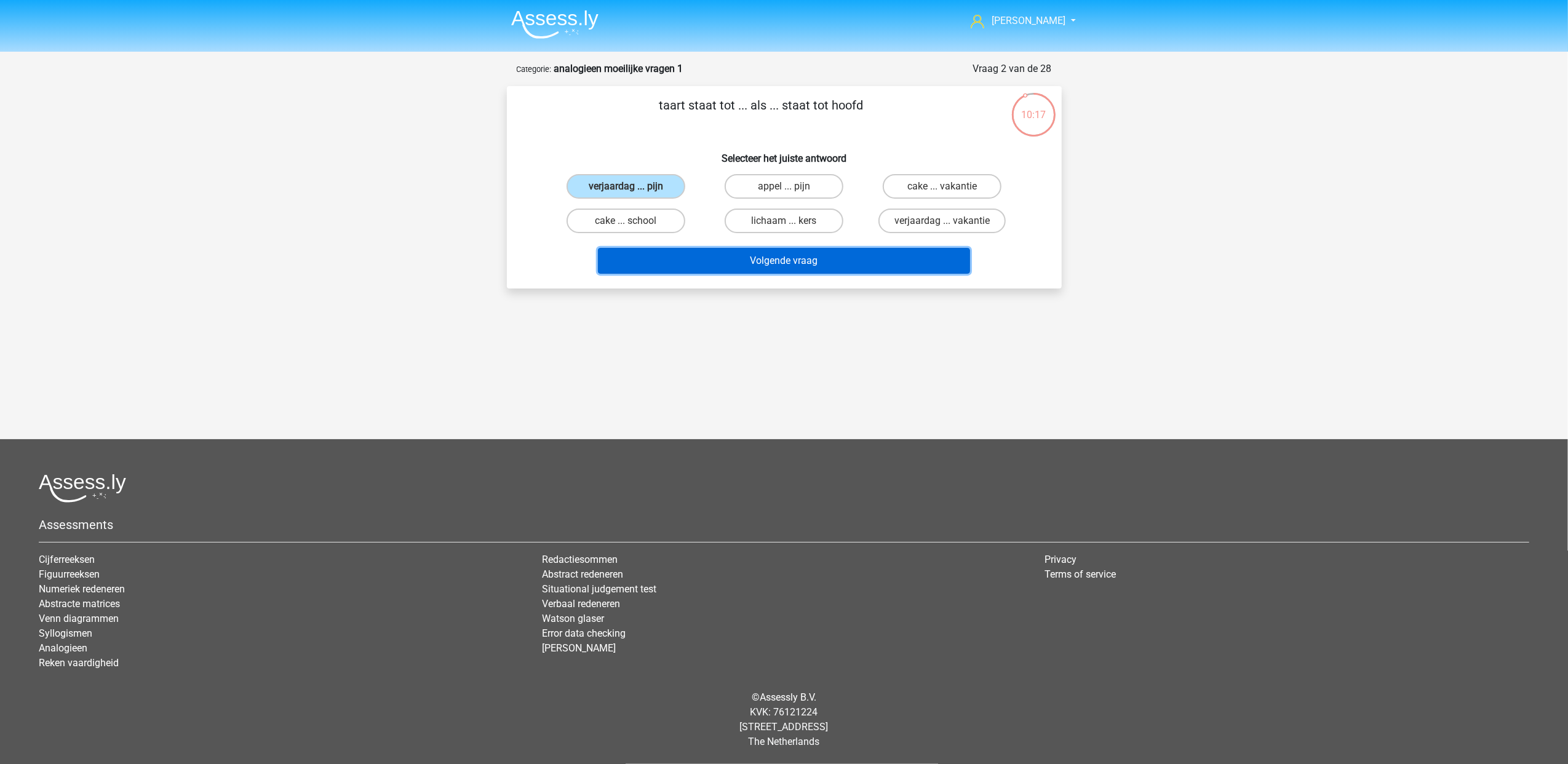
click at [743, 256] on button "Volgende vraag" at bounding box center [783, 261] width 372 height 26
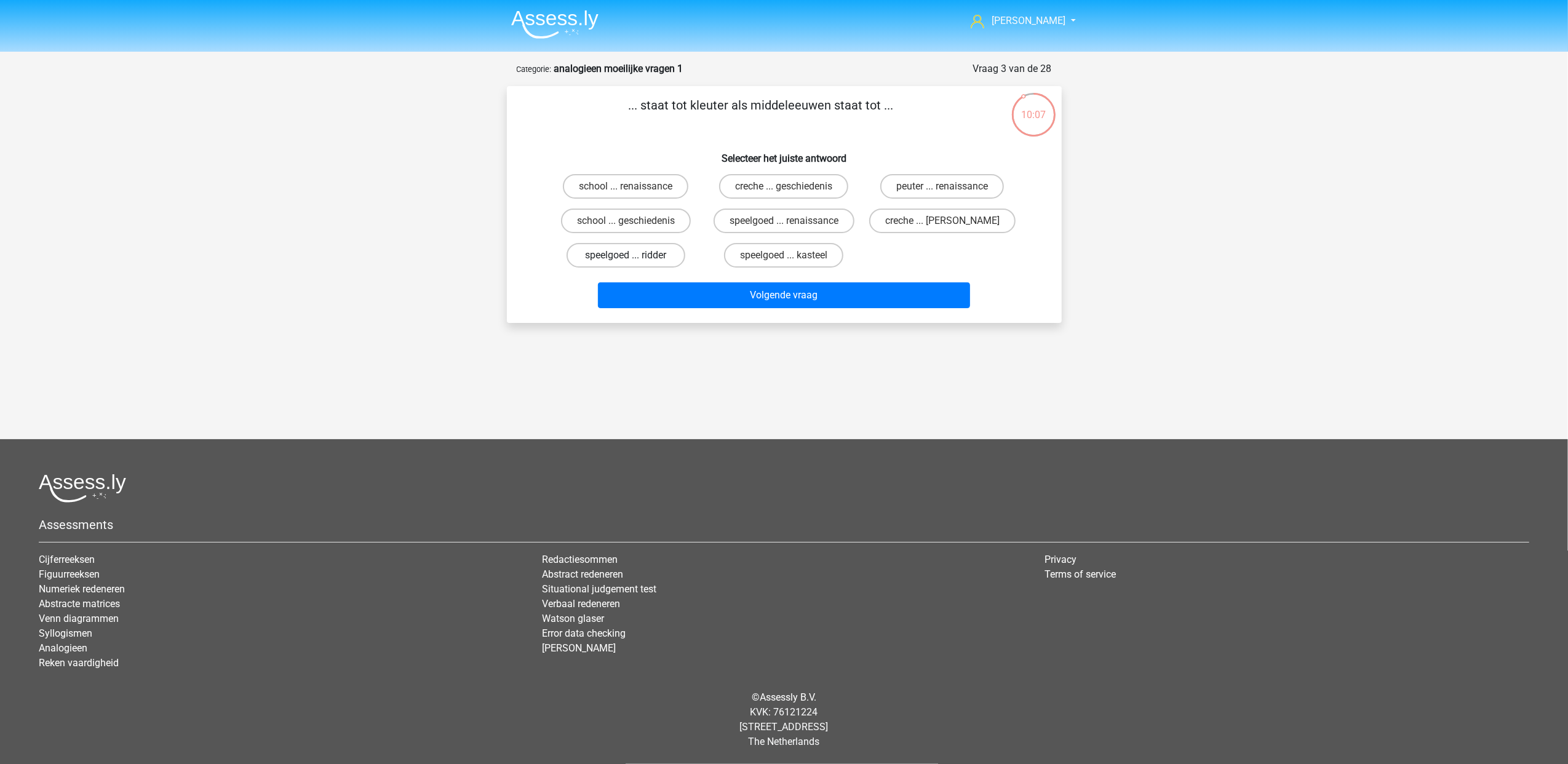
click at [665, 260] on label "speelgoed ... ridder" at bounding box center [625, 255] width 118 height 24
click at [634, 260] on input "speelgoed ... ridder" at bounding box center [629, 260] width 8 height 8
radio input "true"
click at [918, 220] on label "creche ... [PERSON_NAME]" at bounding box center [942, 220] width 146 height 24
click at [942, 221] on input "creche ... [PERSON_NAME]" at bounding box center [946, 225] width 8 height 8
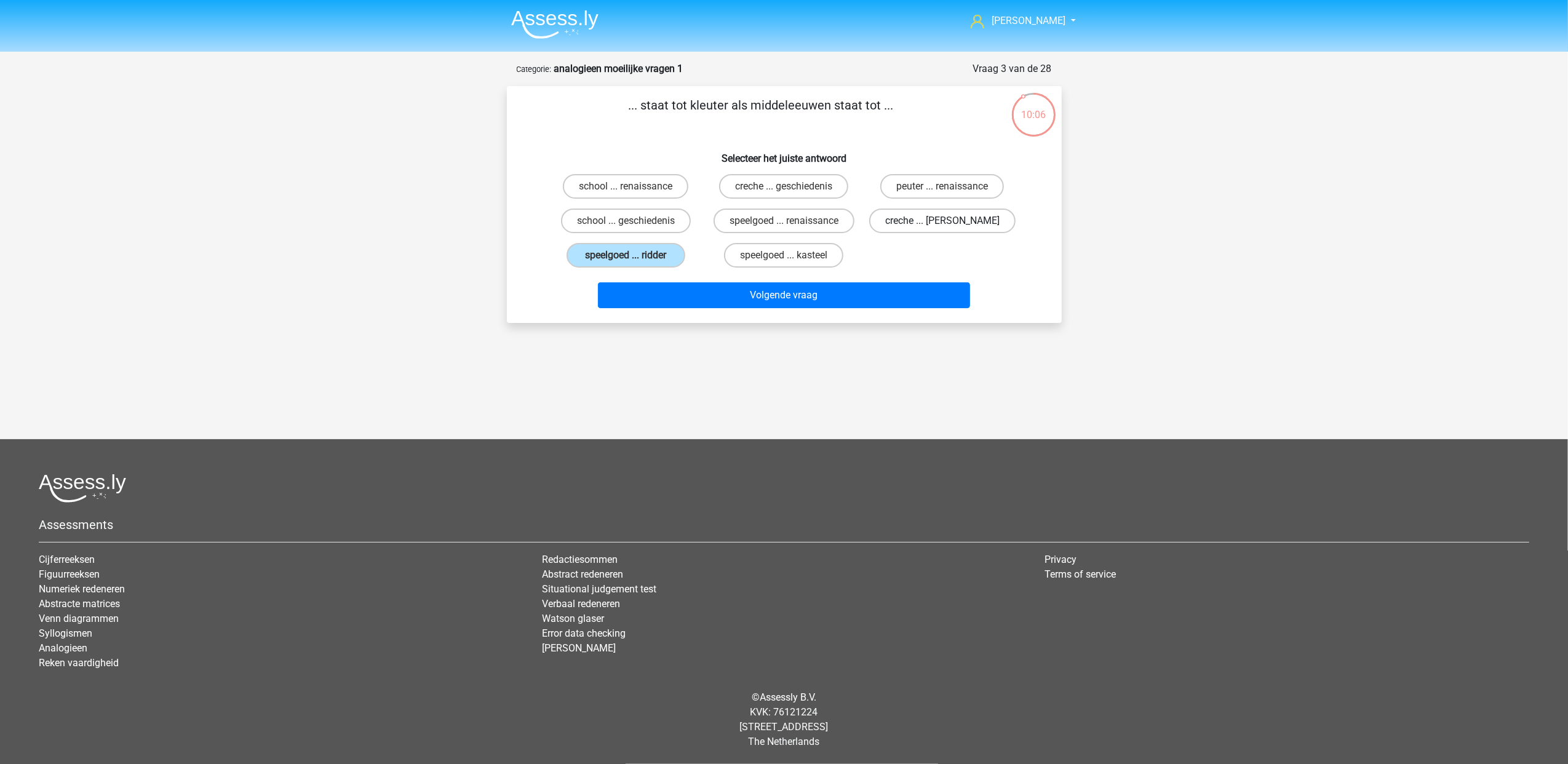
radio input "true"
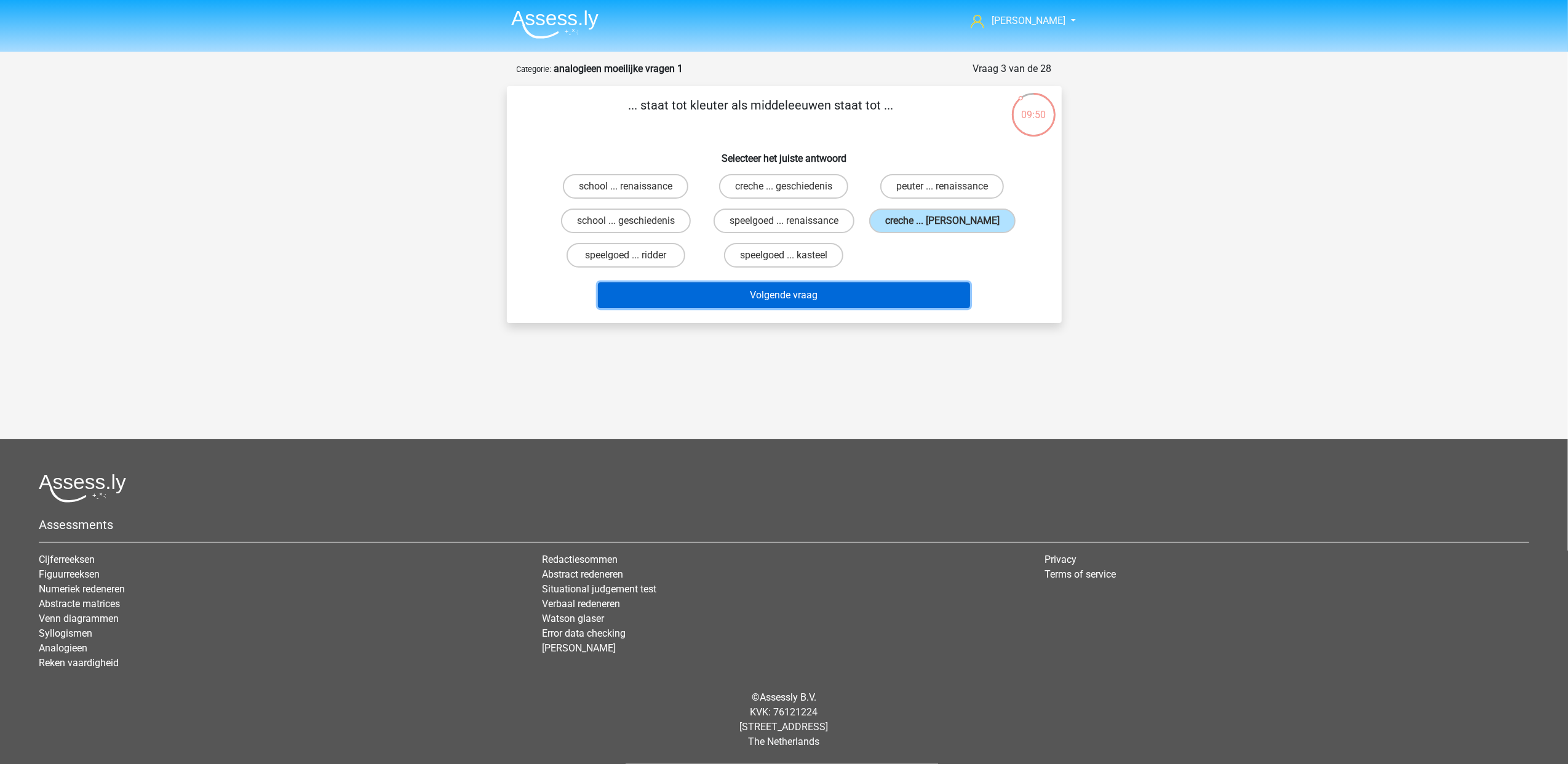
click at [807, 306] on button "Volgende vraag" at bounding box center [783, 295] width 372 height 26
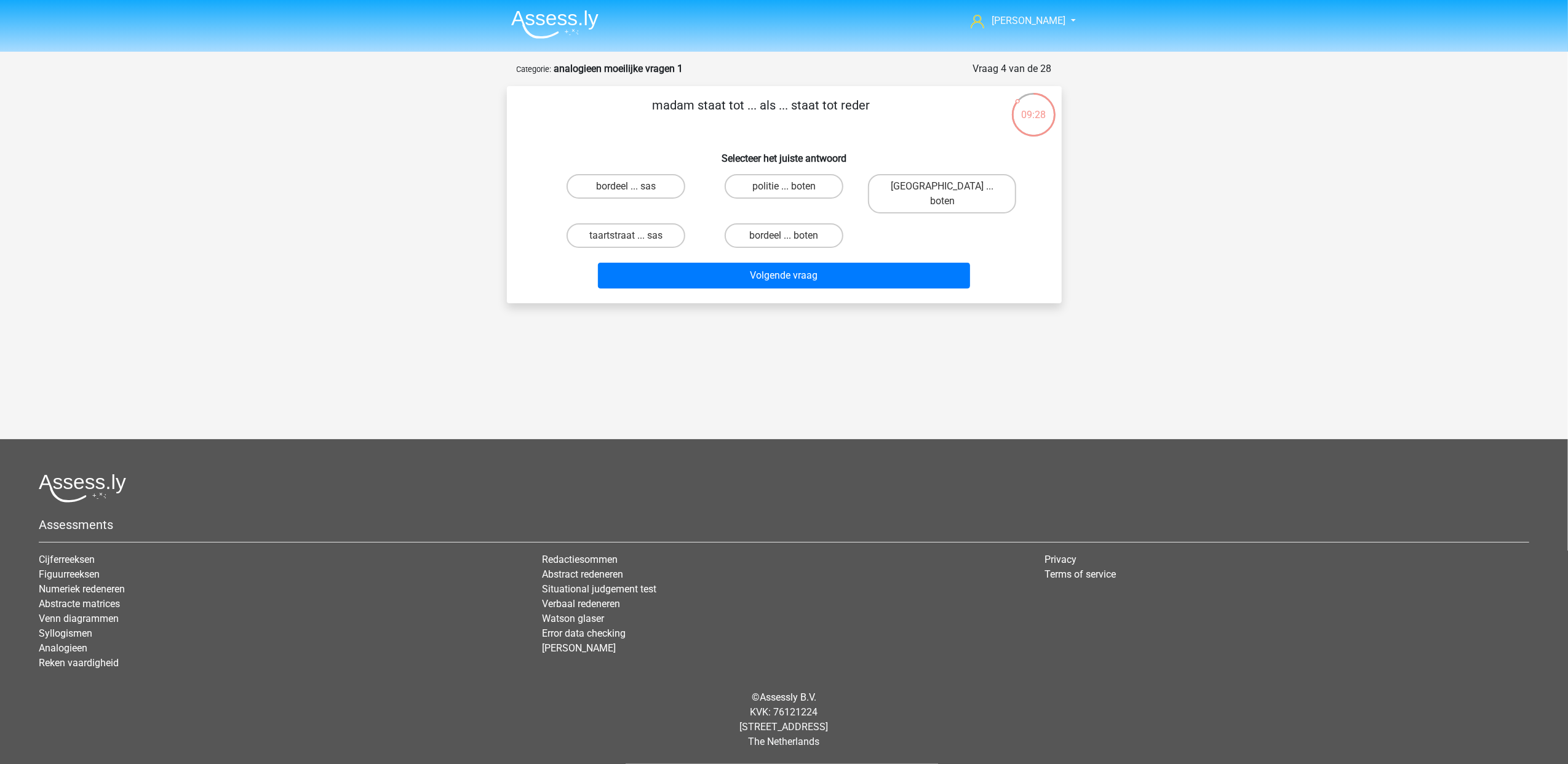
click at [630, 235] on input "taartstraat ... sas" at bounding box center [629, 240] width 8 height 8
radio input "true"
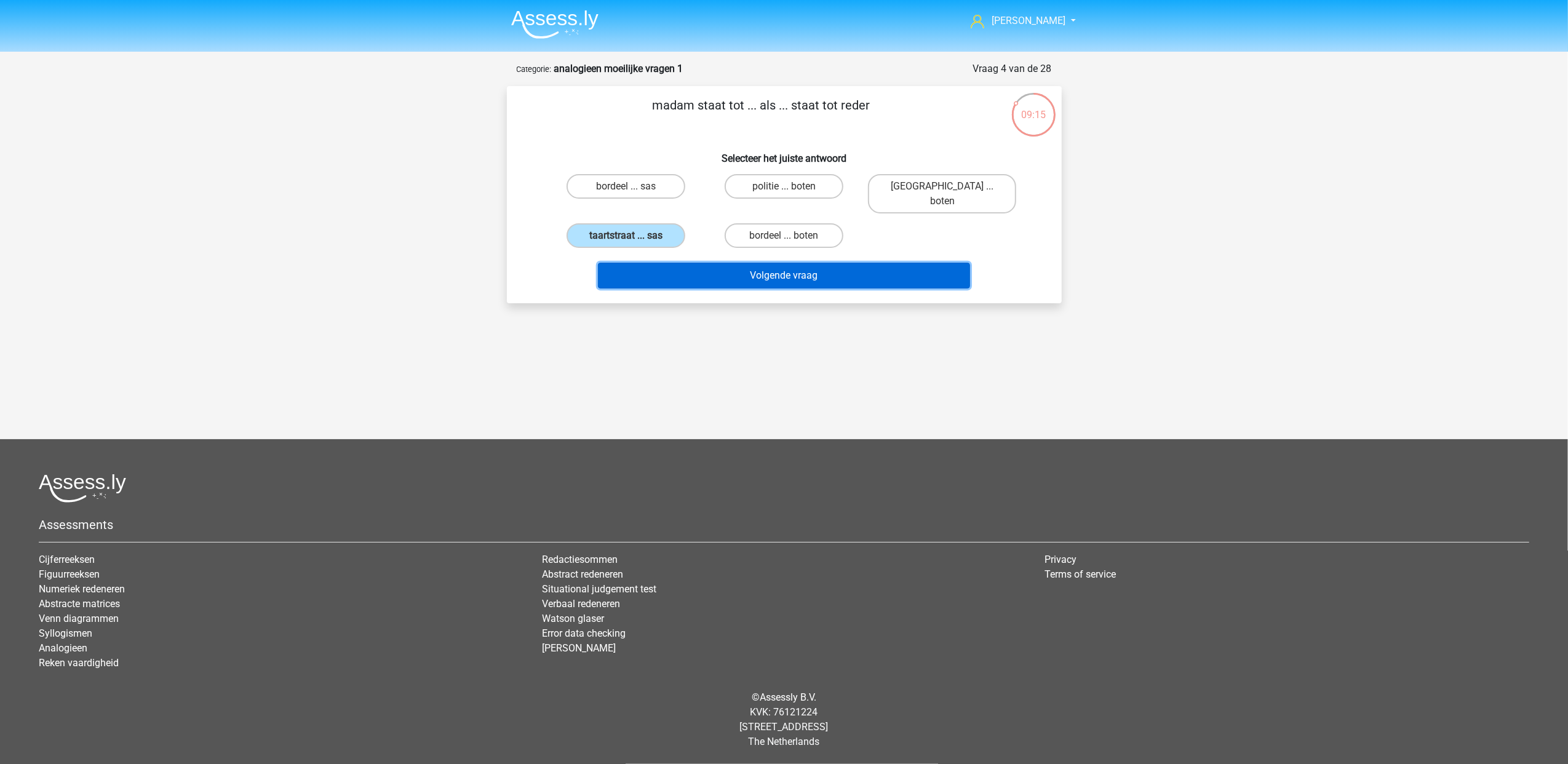
click at [827, 263] on button "Volgende vraag" at bounding box center [783, 276] width 372 height 26
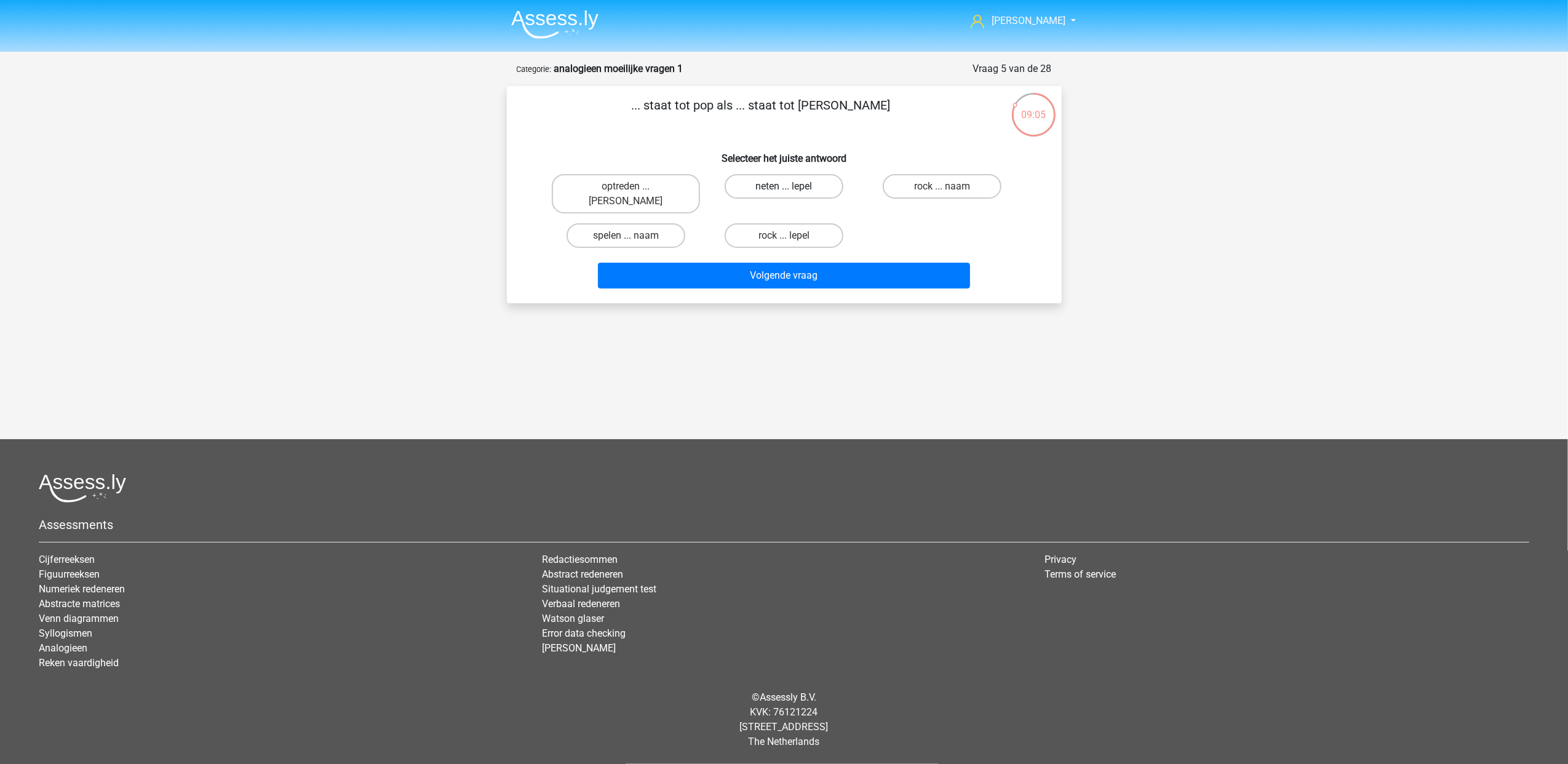
click at [804, 187] on label "neten ... lepel" at bounding box center [783, 186] width 118 height 24
click at [792, 187] on input "neten ... lepel" at bounding box center [787, 191] width 8 height 8
radio input "true"
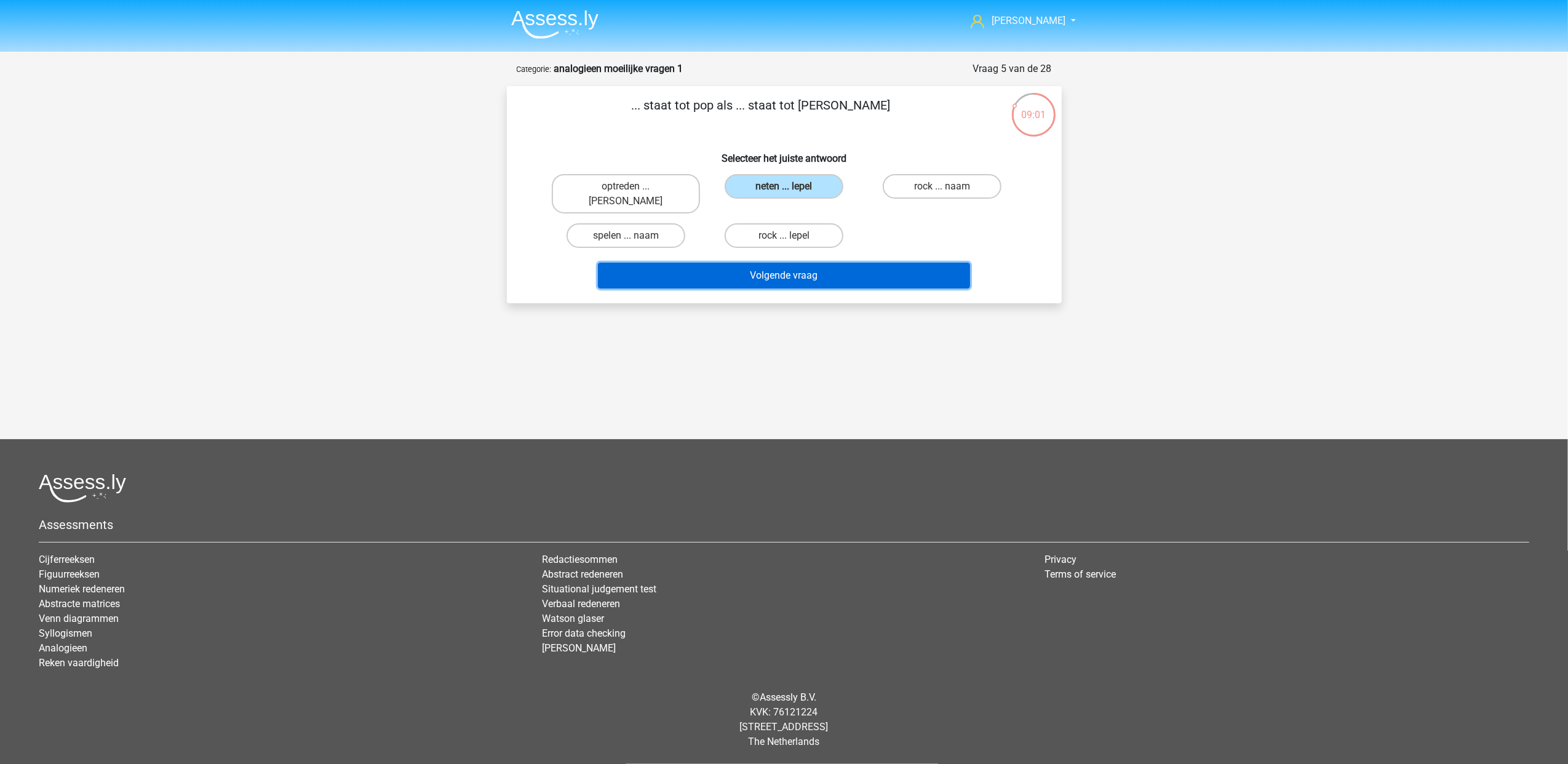
click at [800, 263] on button "Volgende vraag" at bounding box center [783, 276] width 372 height 26
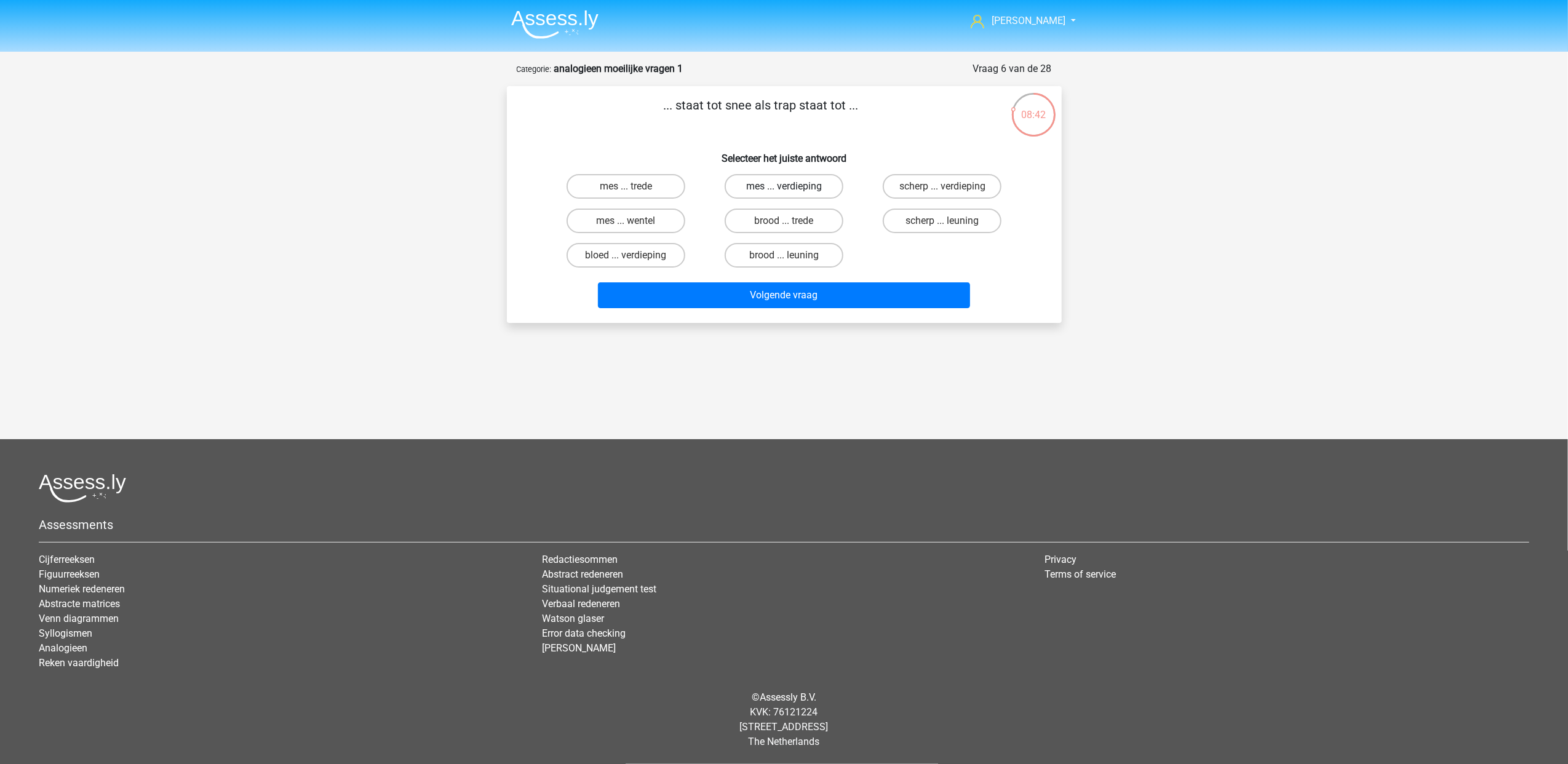
click at [823, 181] on label "mes ... verdieping" at bounding box center [783, 186] width 118 height 24
click at [792, 187] on input "mes ... verdieping" at bounding box center [787, 191] width 8 height 8
radio input "true"
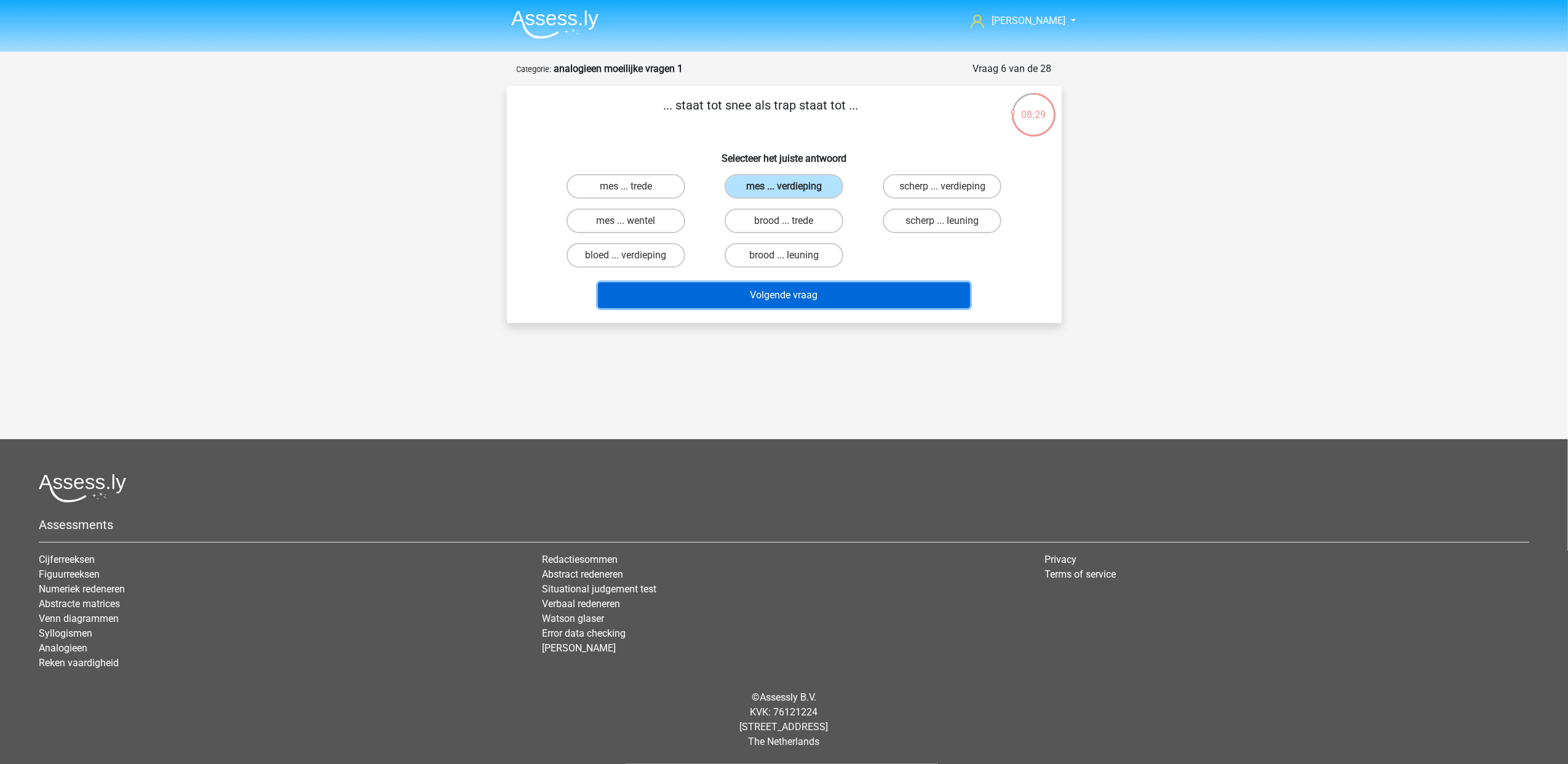
click at [781, 289] on button "Volgende vraag" at bounding box center [783, 295] width 372 height 26
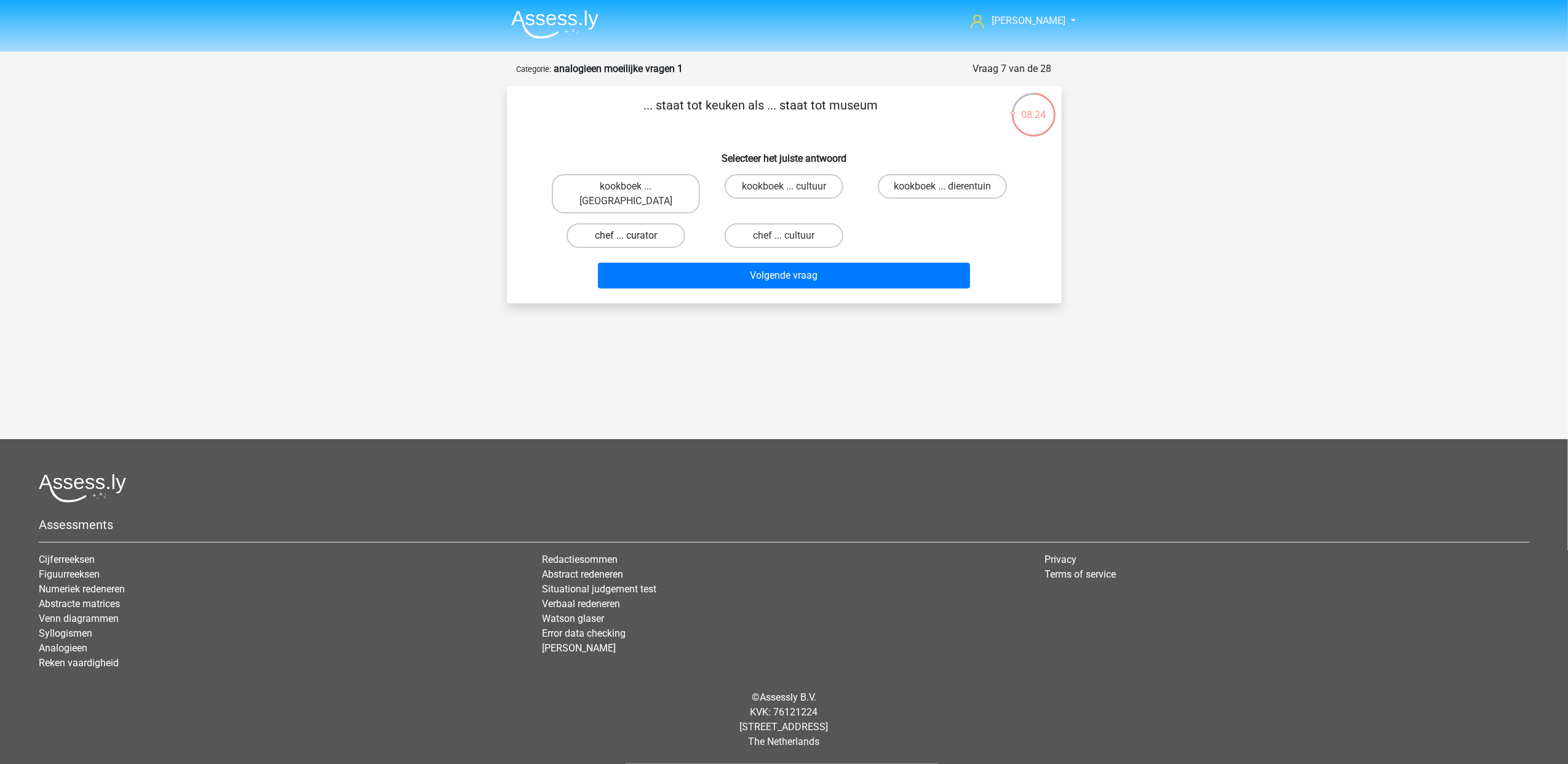
click at [637, 224] on label "chef ... curator" at bounding box center [625, 235] width 118 height 24
click at [634, 235] on input "chef ... curator" at bounding box center [629, 240] width 8 height 8
radio input "true"
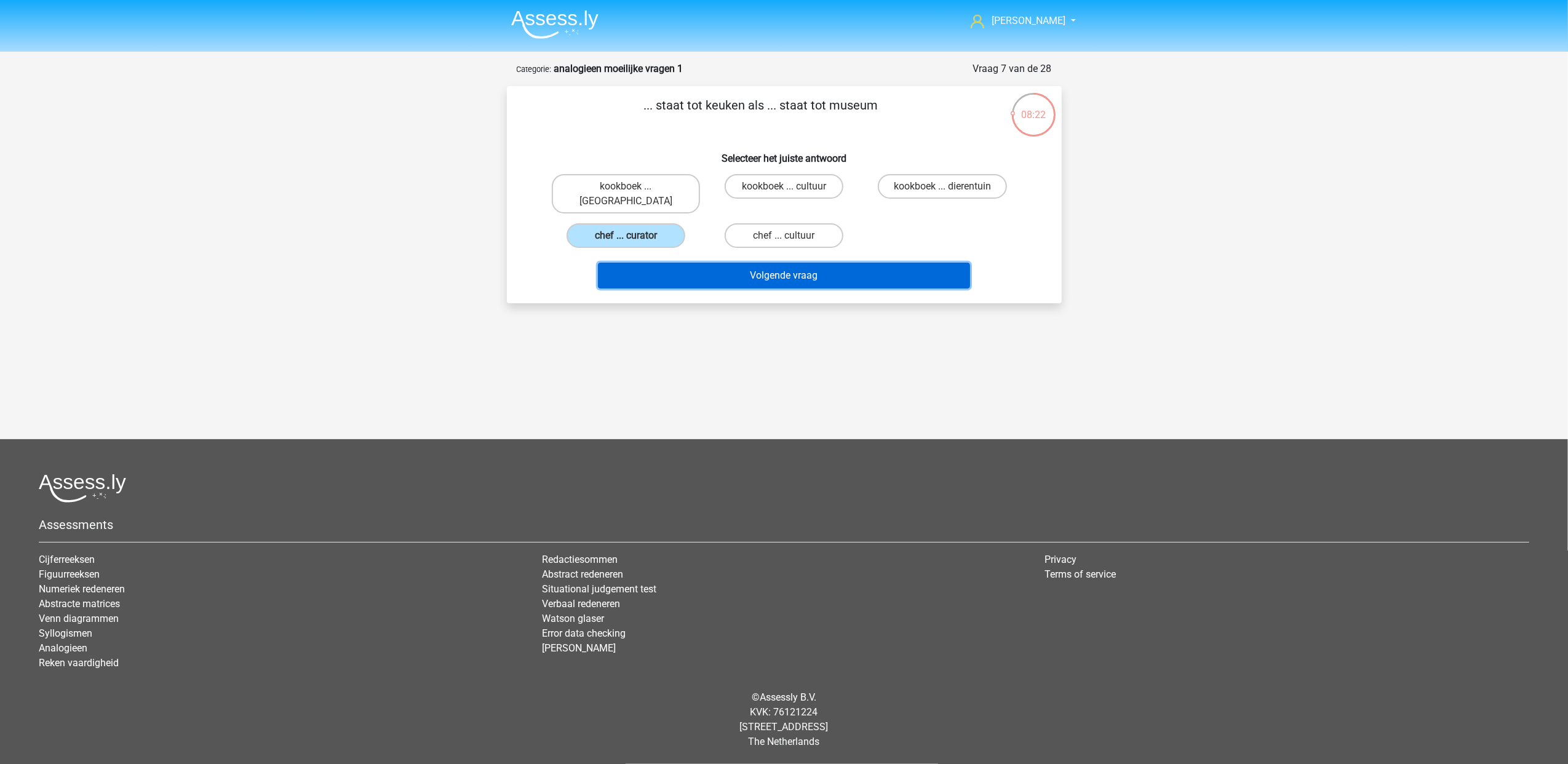
click at [717, 263] on button "Volgende vraag" at bounding box center [783, 276] width 372 height 26
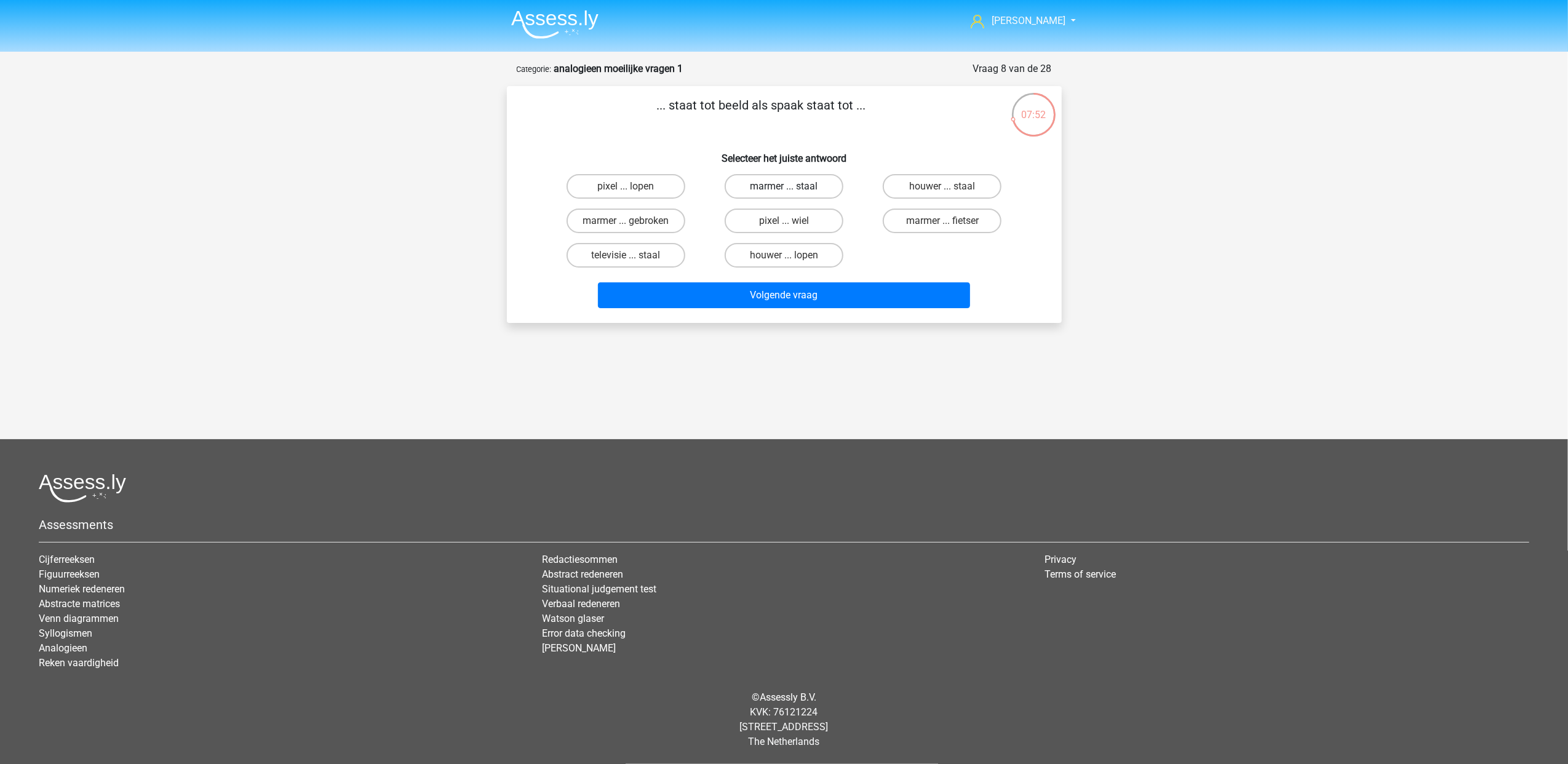
click at [786, 181] on label "marmer ... staal" at bounding box center [783, 186] width 118 height 24
click at [786, 187] on input "marmer ... staal" at bounding box center [787, 191] width 8 height 8
radio input "true"
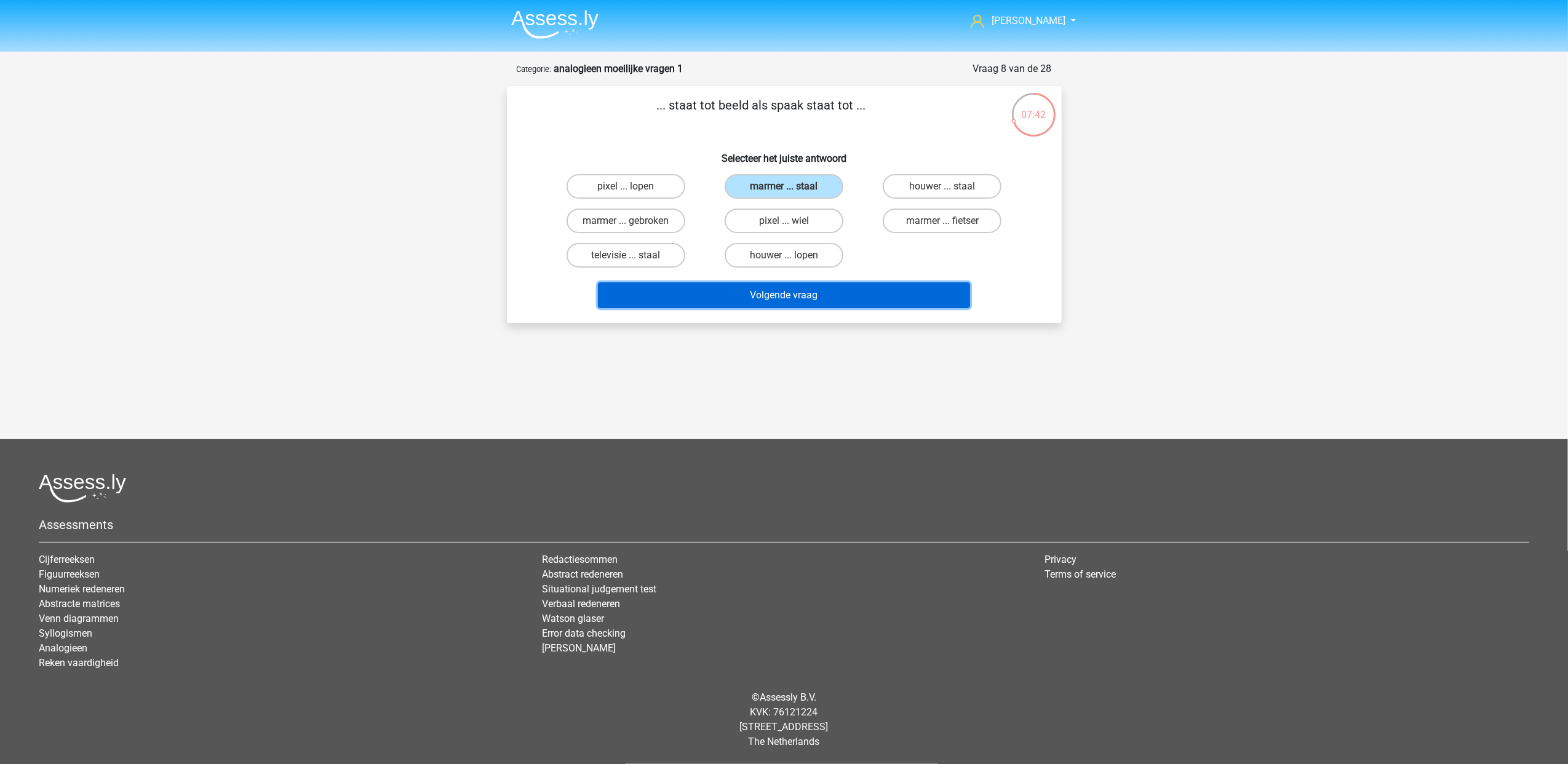
click at [829, 295] on button "Volgende vraag" at bounding box center [783, 295] width 372 height 26
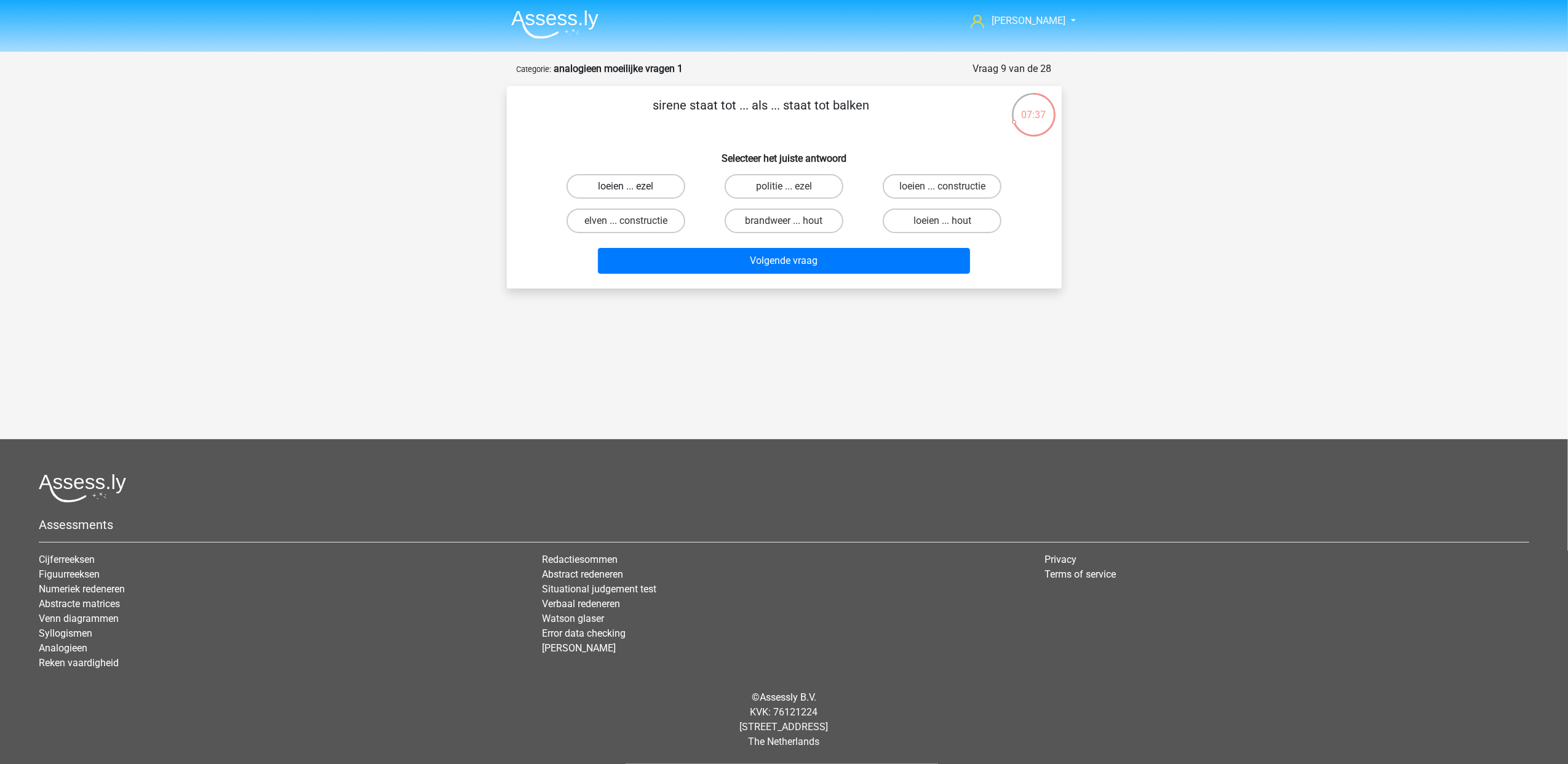
click at [642, 174] on label "loeien ... ezel" at bounding box center [625, 186] width 118 height 24
click at [634, 187] on input "loeien ... ezel" at bounding box center [629, 191] width 8 height 8
radio input "true"
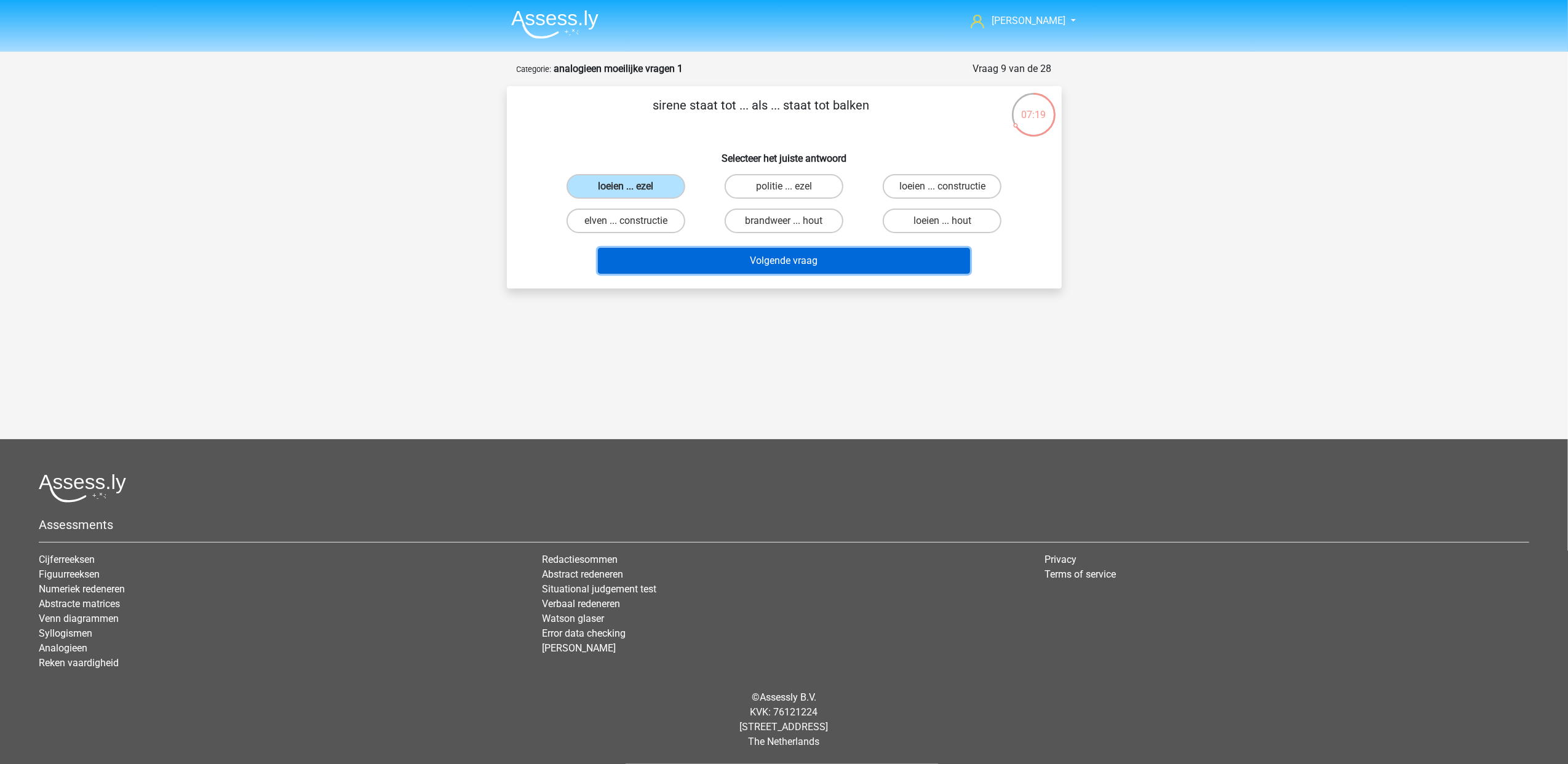
click at [744, 260] on button "Volgende vraag" at bounding box center [783, 261] width 372 height 26
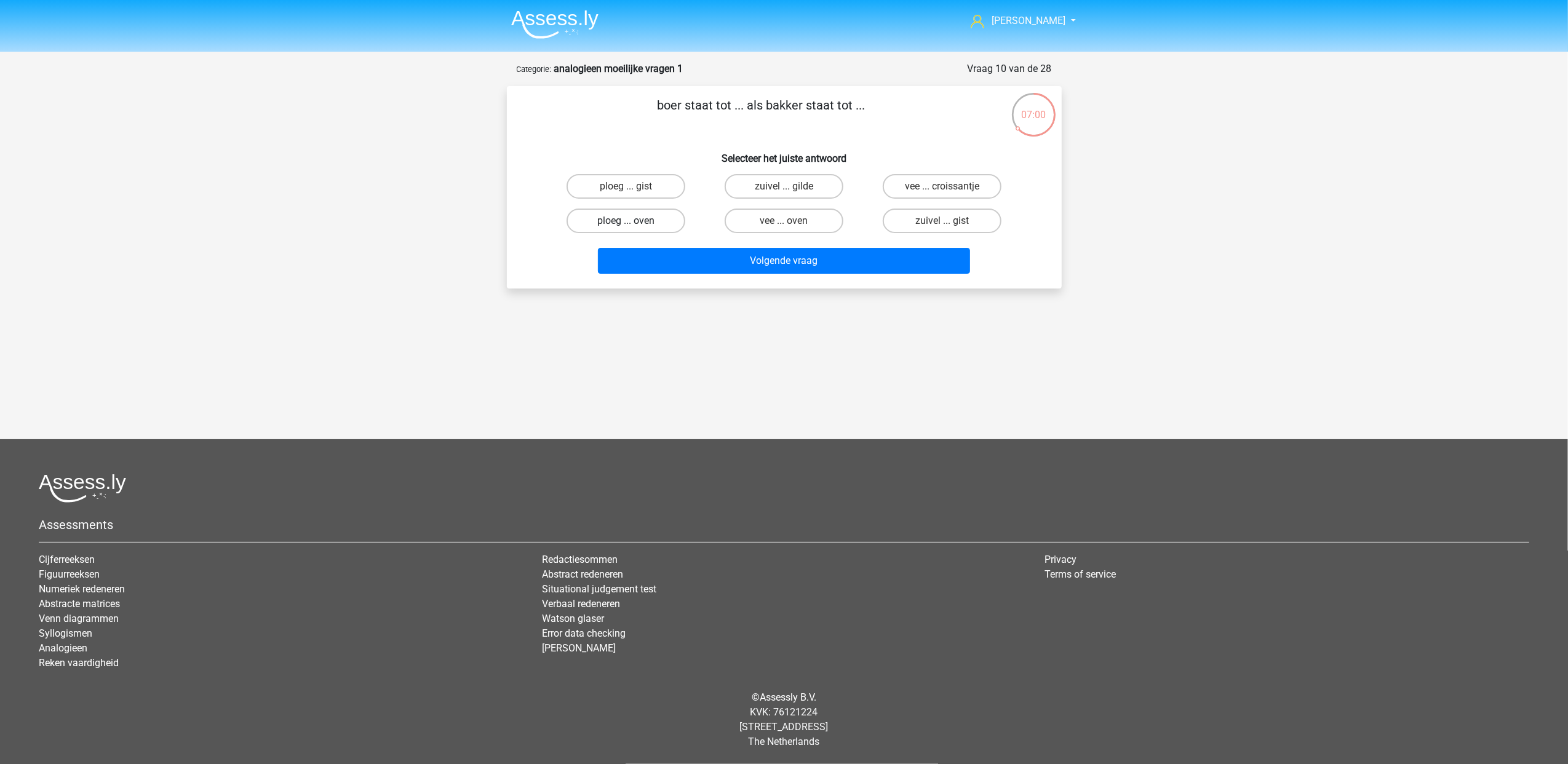
click at [666, 224] on label "ploeg ... oven" at bounding box center [625, 220] width 118 height 24
click at [634, 224] on input "ploeg ... oven" at bounding box center [629, 225] width 8 height 8
radio input "true"
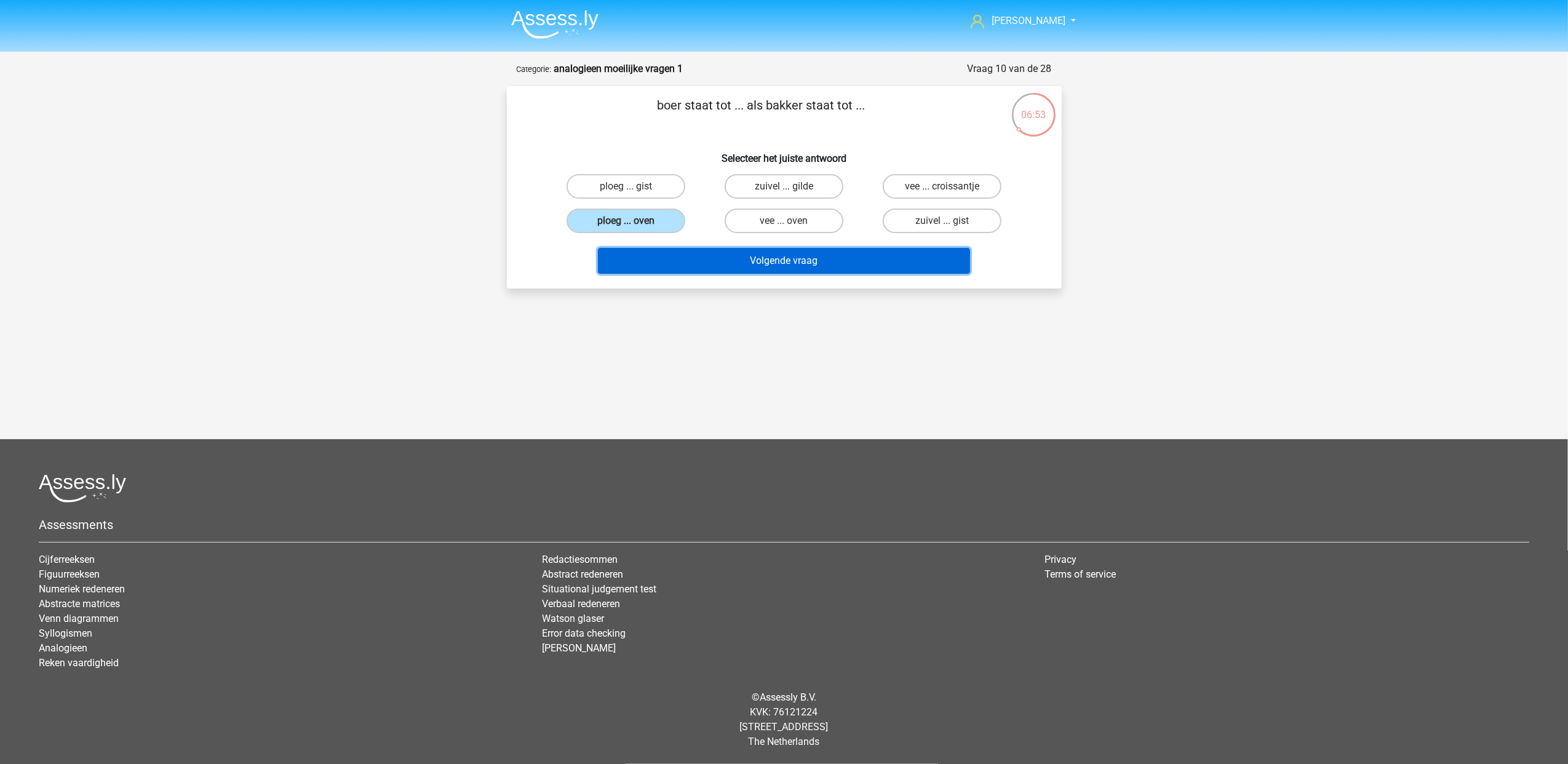
click at [758, 259] on button "Volgende vraag" at bounding box center [783, 261] width 372 height 26
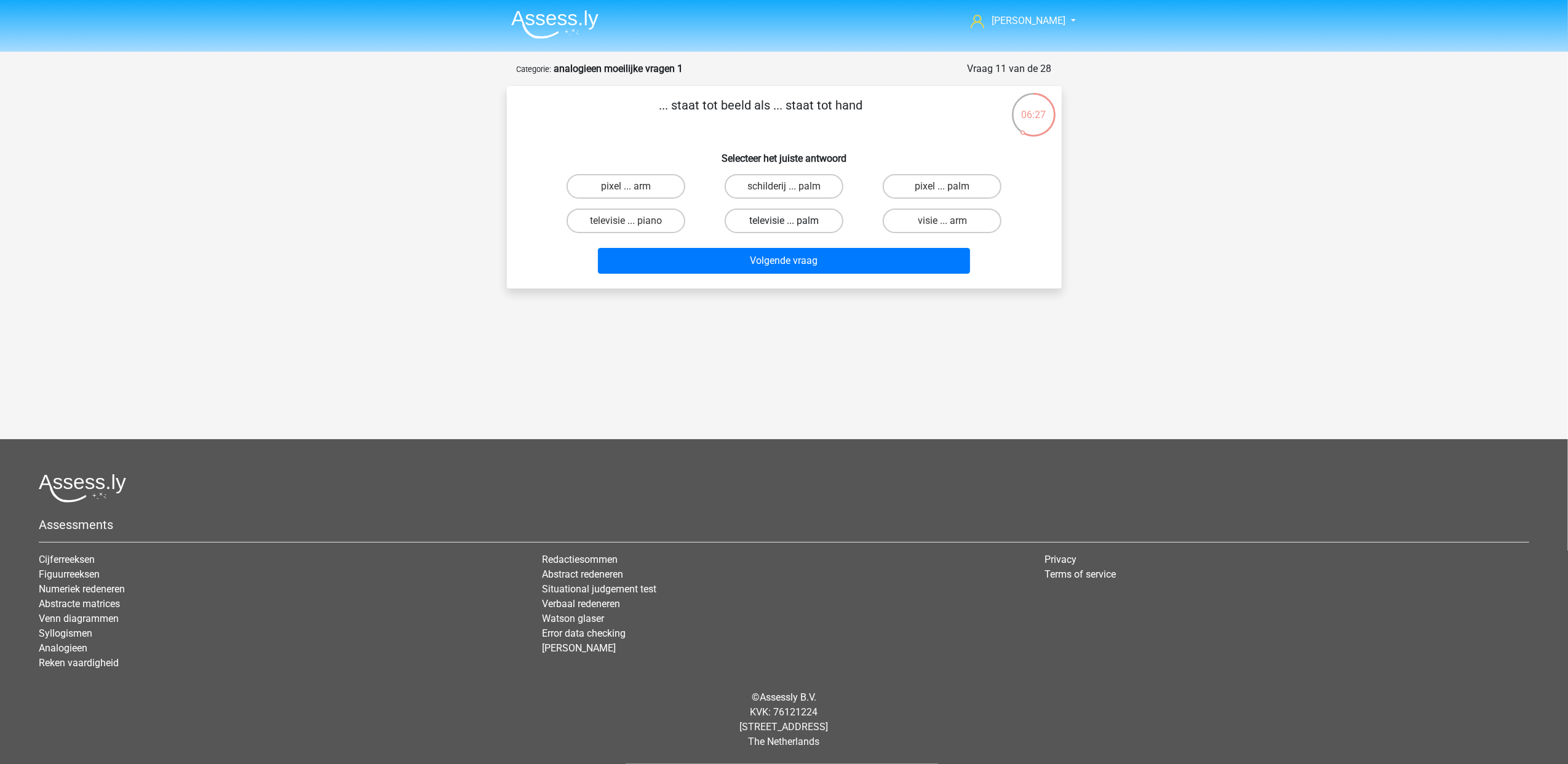
click at [782, 221] on label "televisie ... palm" at bounding box center [783, 220] width 118 height 24
click at [783, 221] on input "televisie ... palm" at bounding box center [787, 225] width 8 height 8
radio input "true"
click at [949, 182] on label "pixel ... palm" at bounding box center [941, 186] width 118 height 24
click at [949, 187] on input "pixel ... palm" at bounding box center [946, 191] width 8 height 8
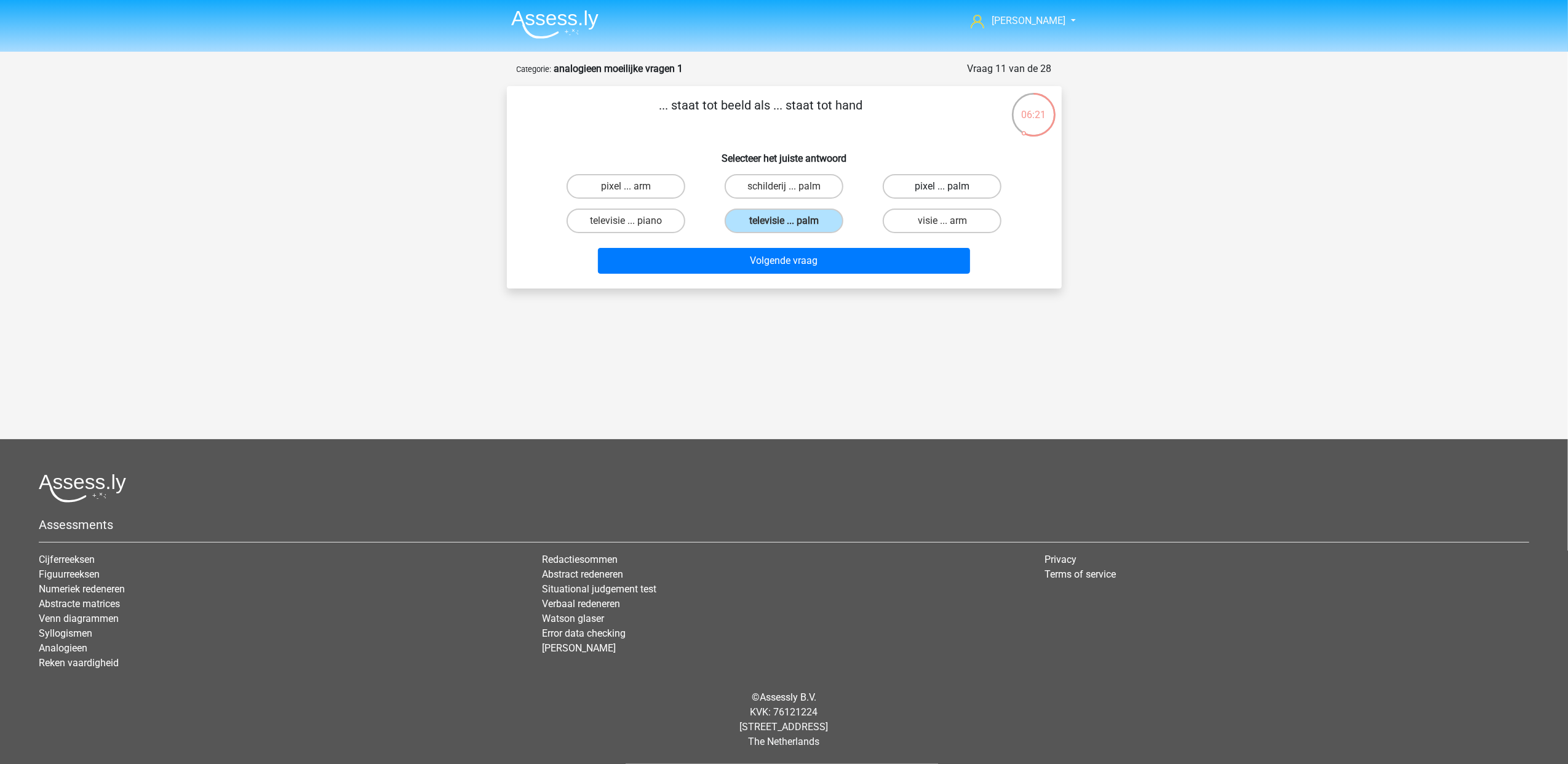
radio input "true"
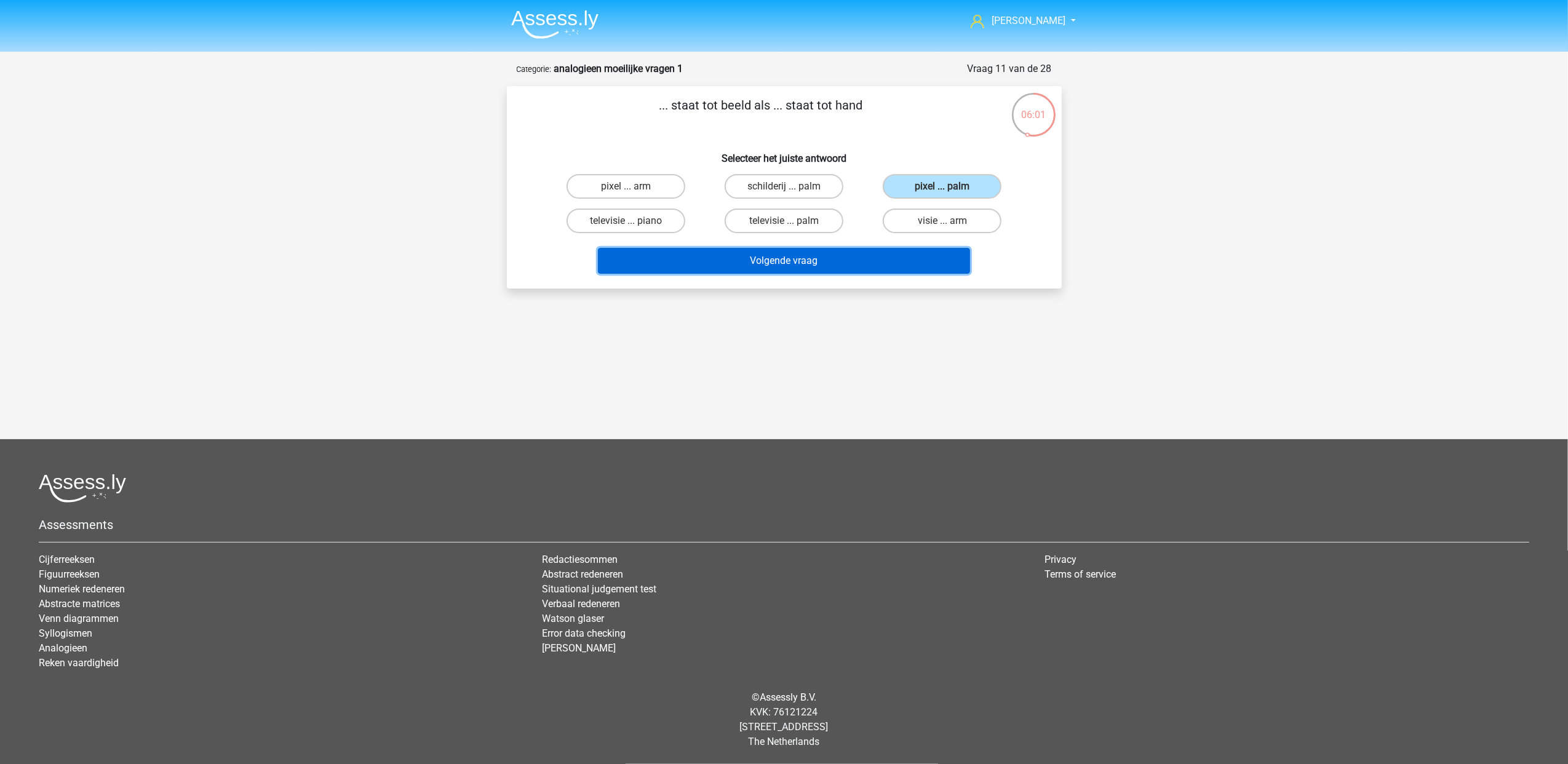
click at [792, 252] on button "Volgende vraag" at bounding box center [783, 261] width 372 height 26
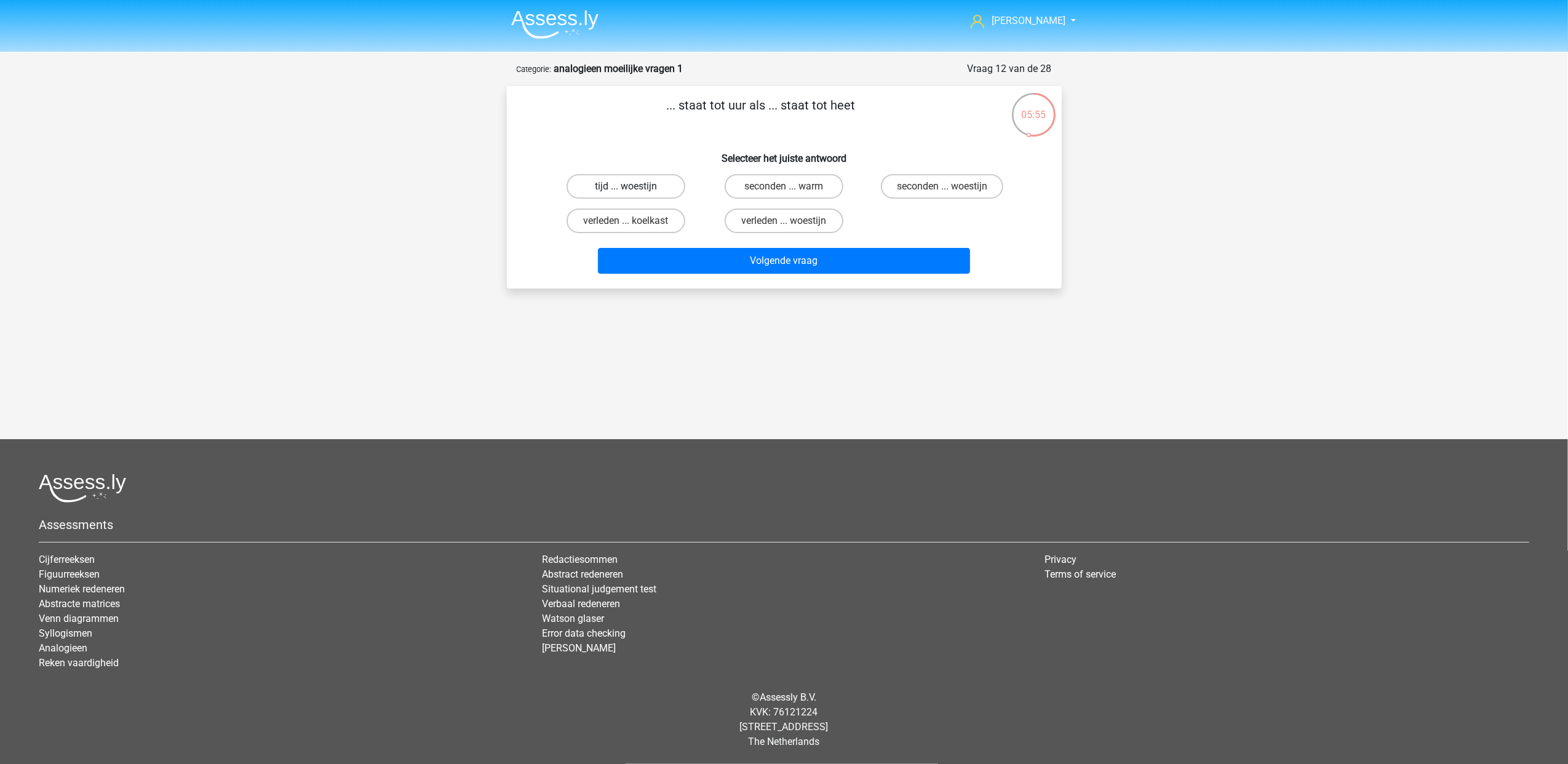
click at [642, 185] on label "tijd ... woestijn" at bounding box center [625, 186] width 118 height 24
click at [634, 187] on input "tijd ... woestijn" at bounding box center [629, 191] width 8 height 8
radio input "true"
click at [800, 192] on label "seconden ... warm" at bounding box center [783, 186] width 118 height 24
click at [792, 192] on input "seconden ... warm" at bounding box center [787, 191] width 8 height 8
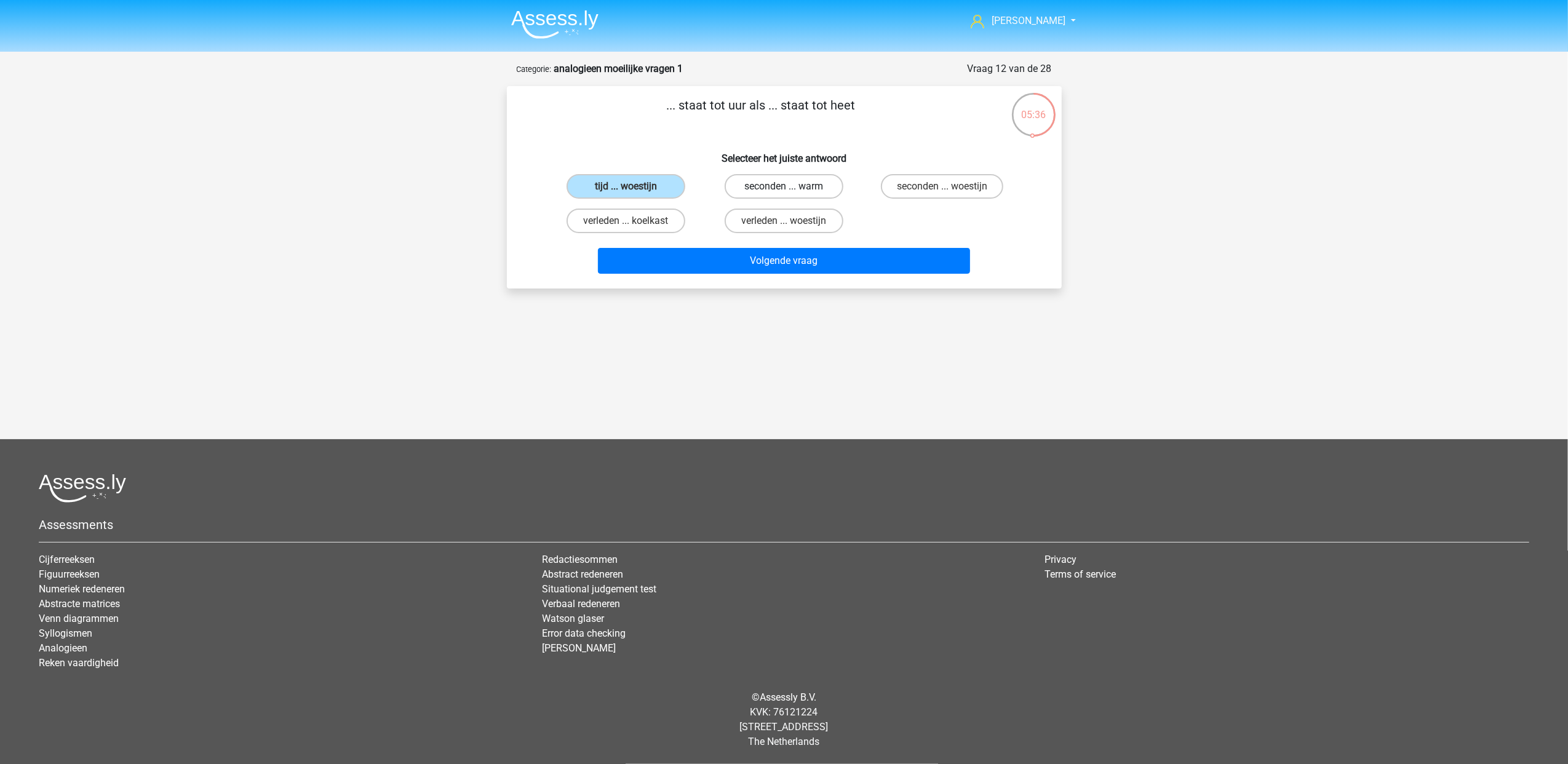
radio input "true"
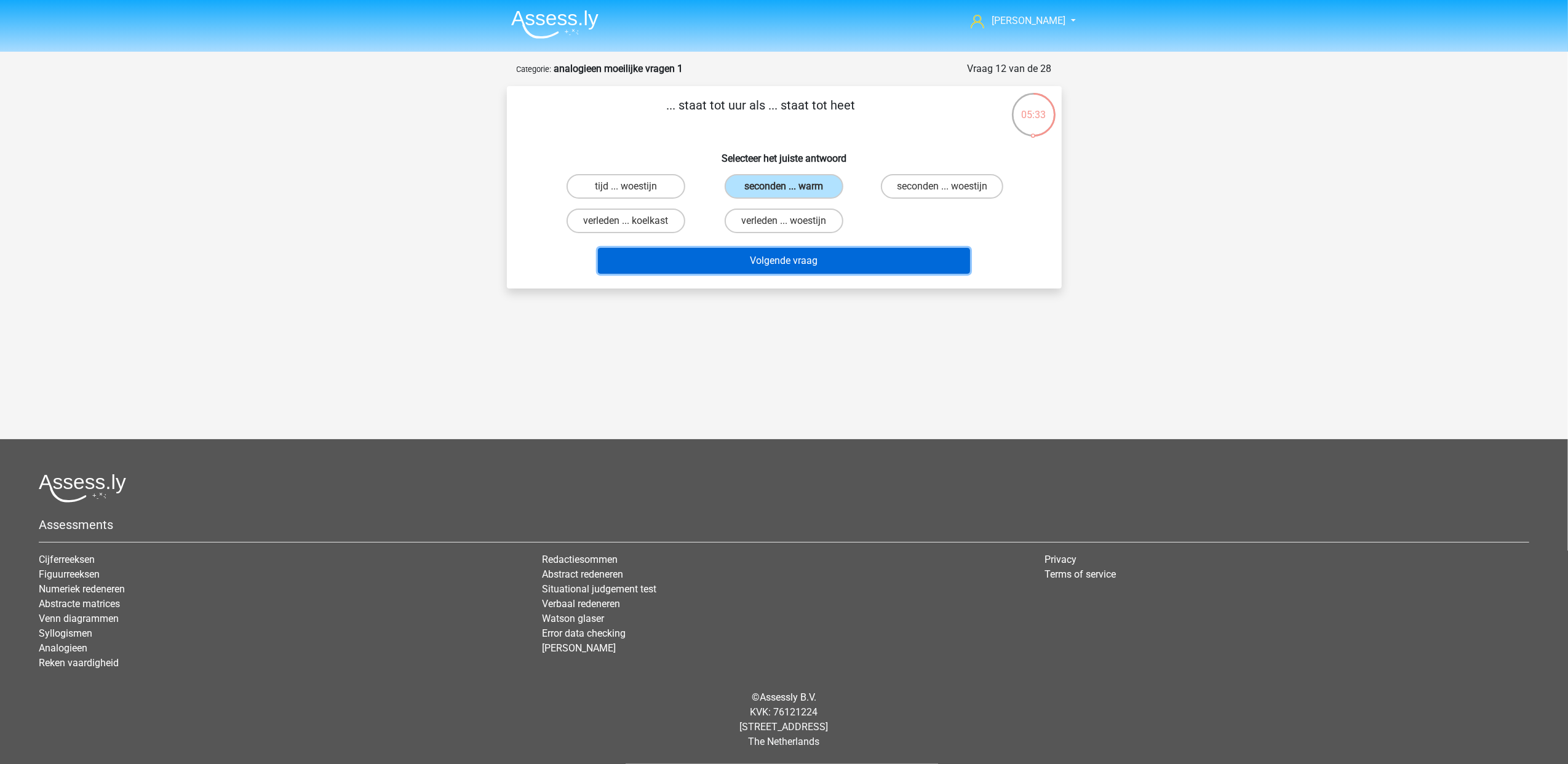
click at [835, 260] on button "Volgende vraag" at bounding box center [783, 261] width 372 height 26
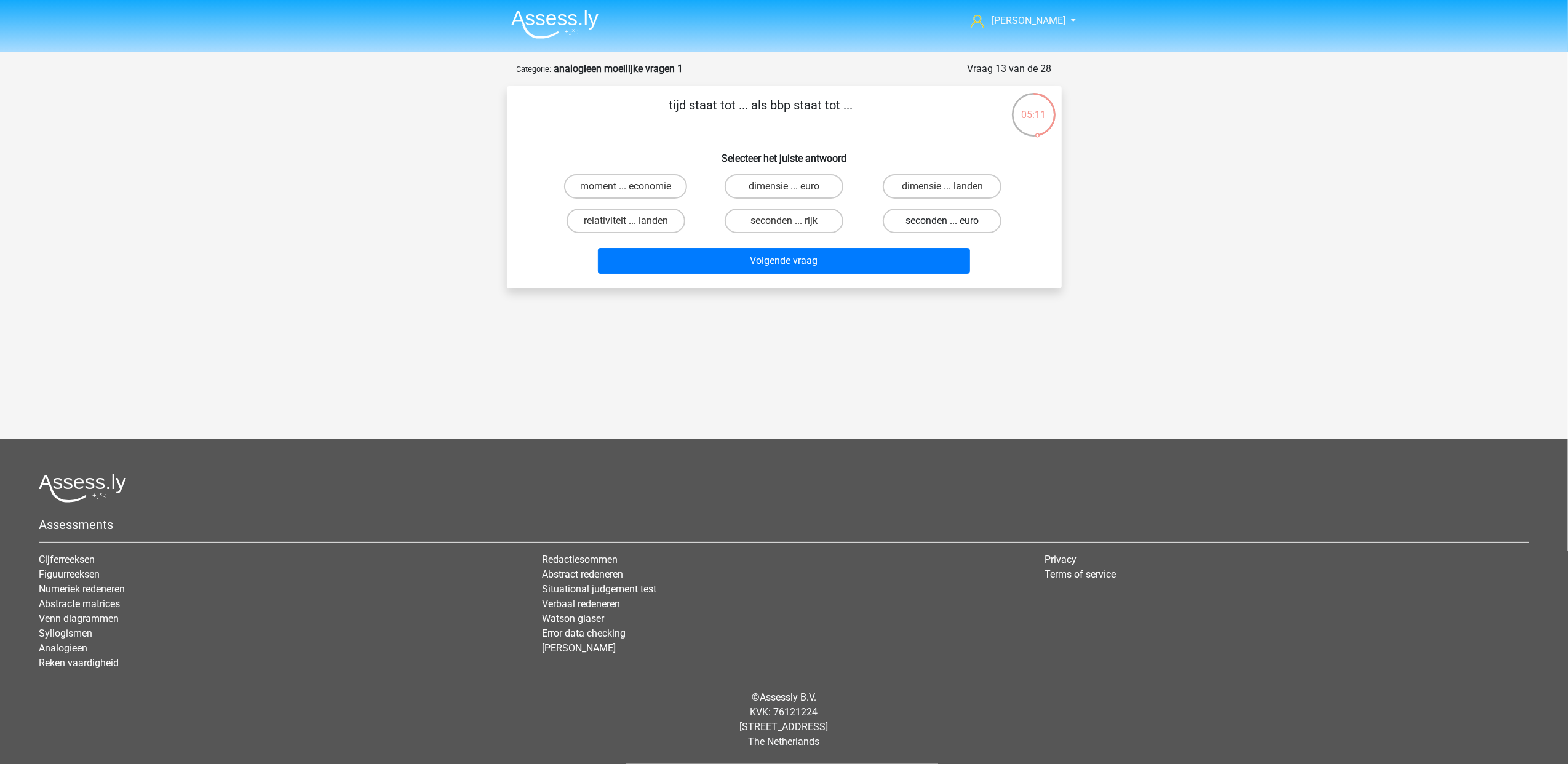
click at [928, 217] on label "seconden ... euro" at bounding box center [941, 220] width 118 height 24
click at [942, 221] on input "seconden ... euro" at bounding box center [946, 225] width 8 height 8
radio input "true"
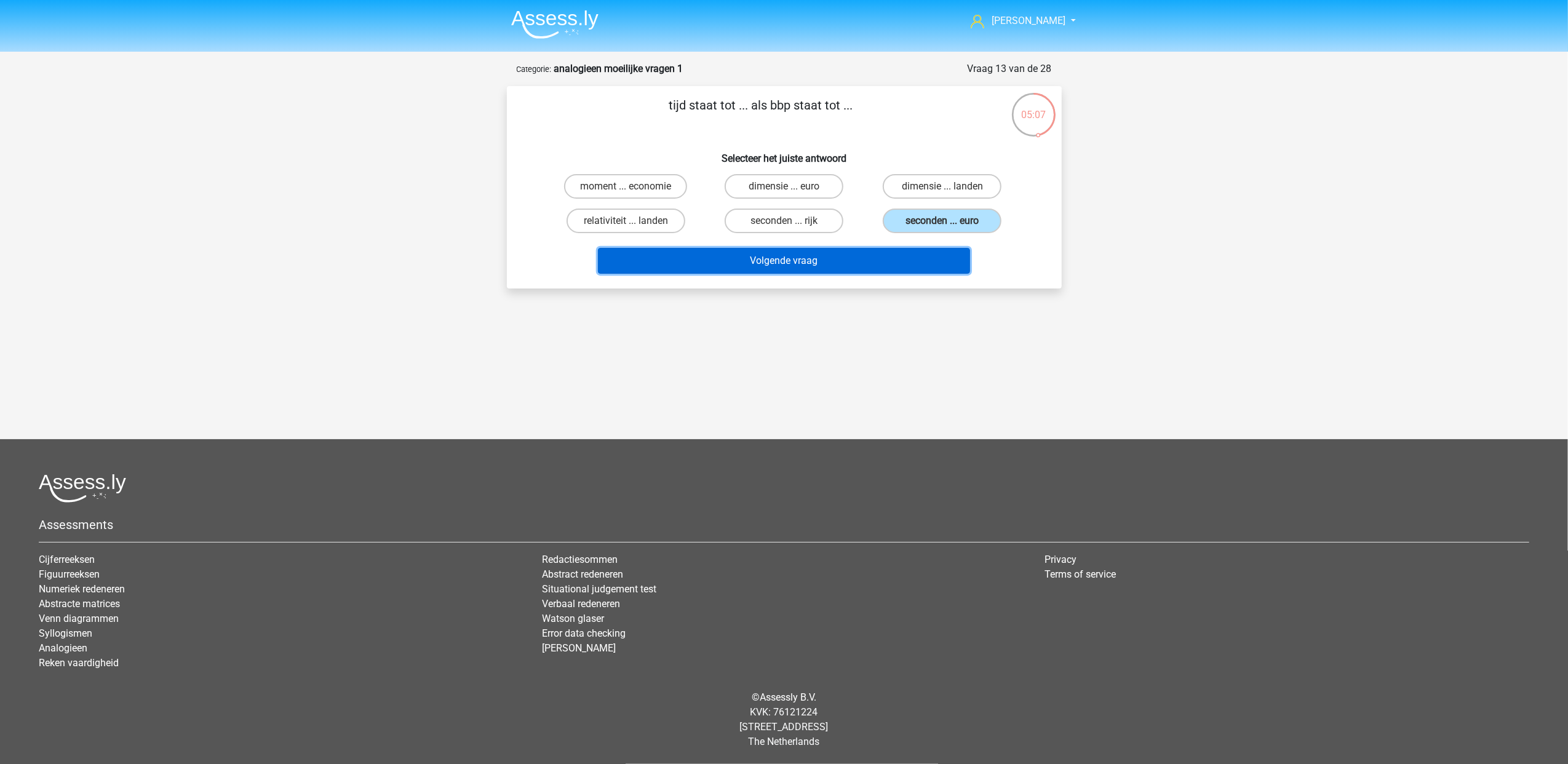
click at [855, 260] on button "Volgende vraag" at bounding box center [783, 261] width 372 height 26
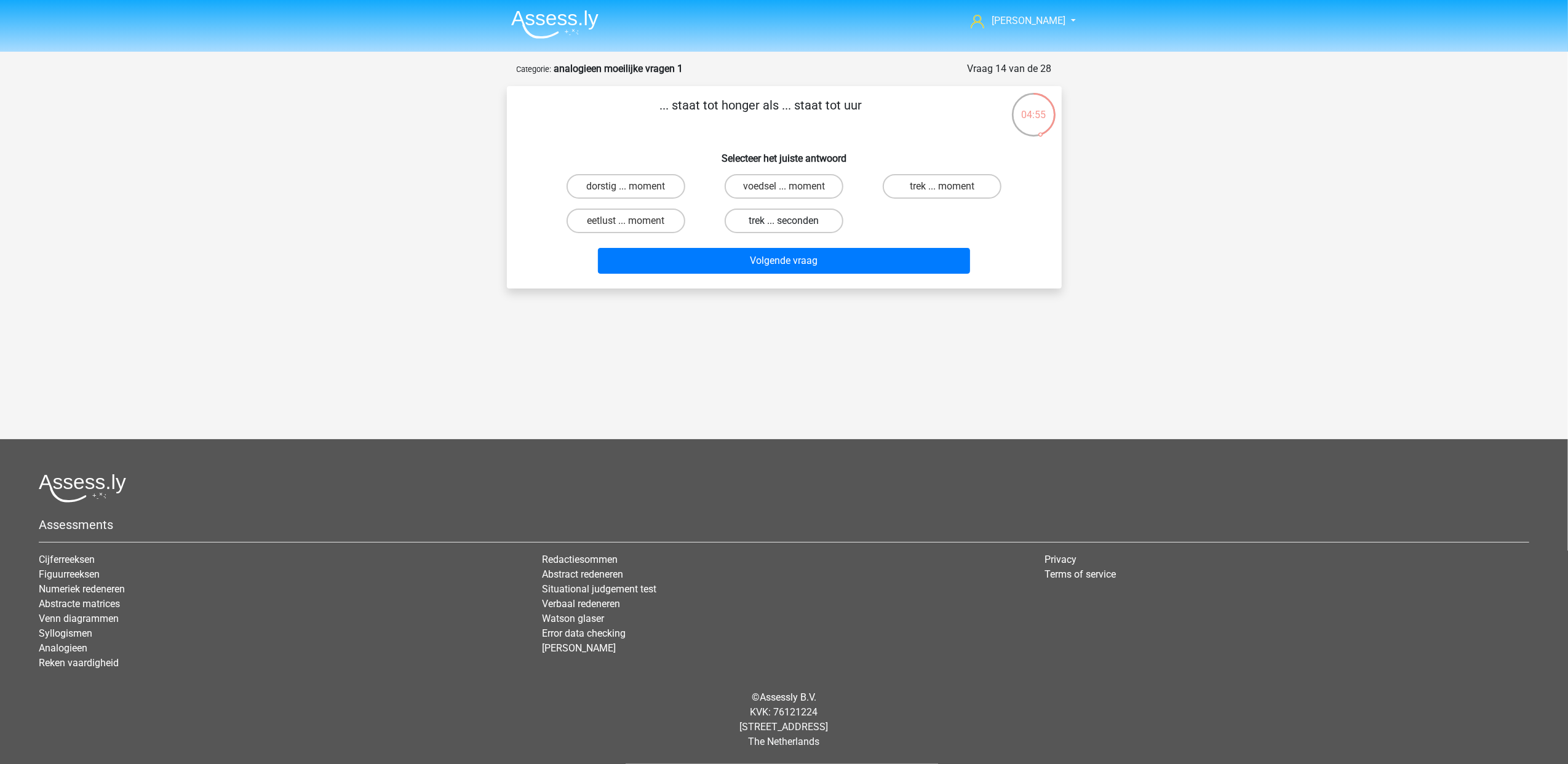
click at [807, 223] on label "trek ... seconden" at bounding box center [783, 220] width 118 height 24
click at [792, 223] on input "trek ... seconden" at bounding box center [787, 225] width 8 height 8
radio input "true"
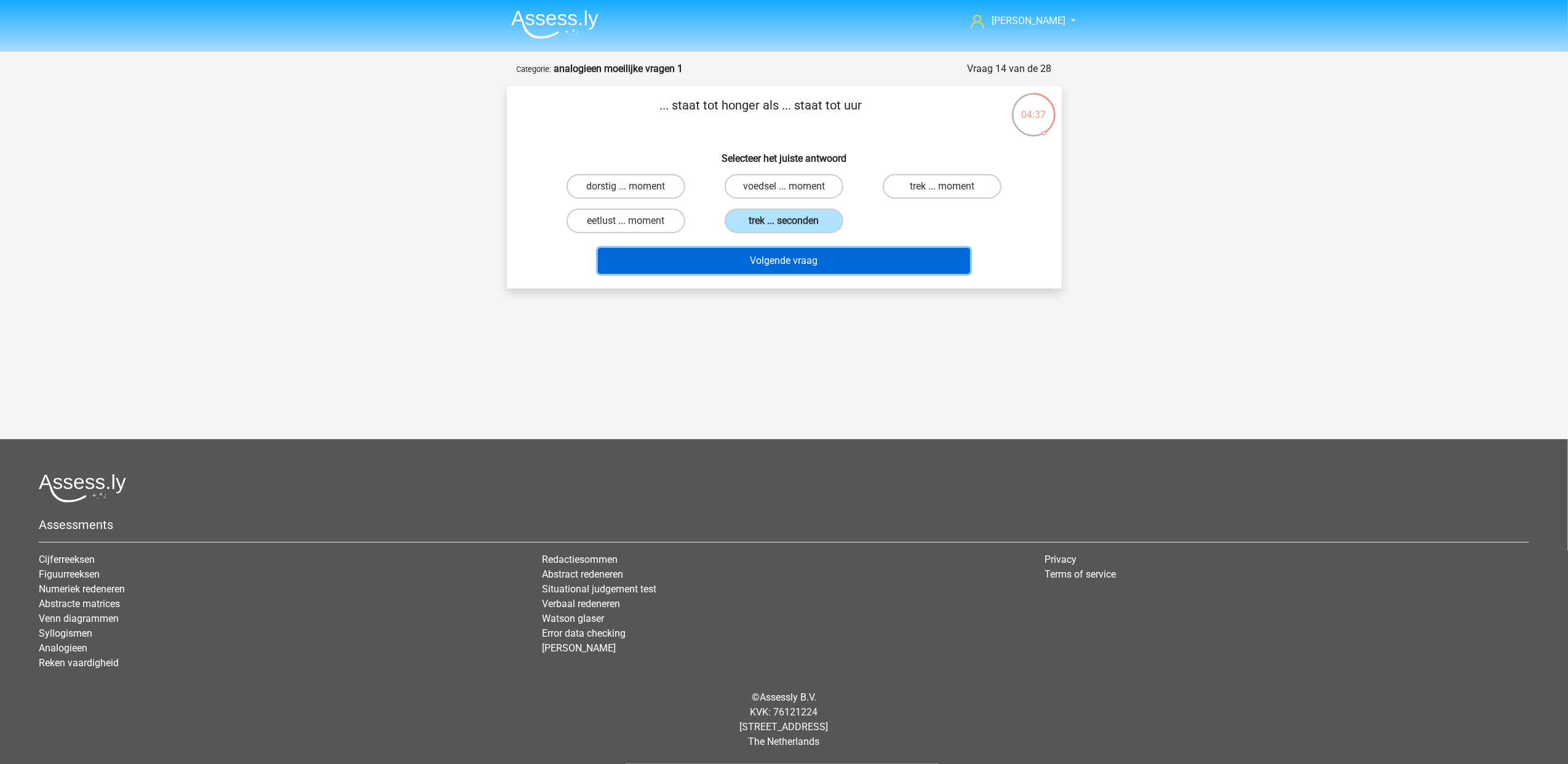
click at [865, 269] on button "Volgende vraag" at bounding box center [783, 261] width 372 height 26
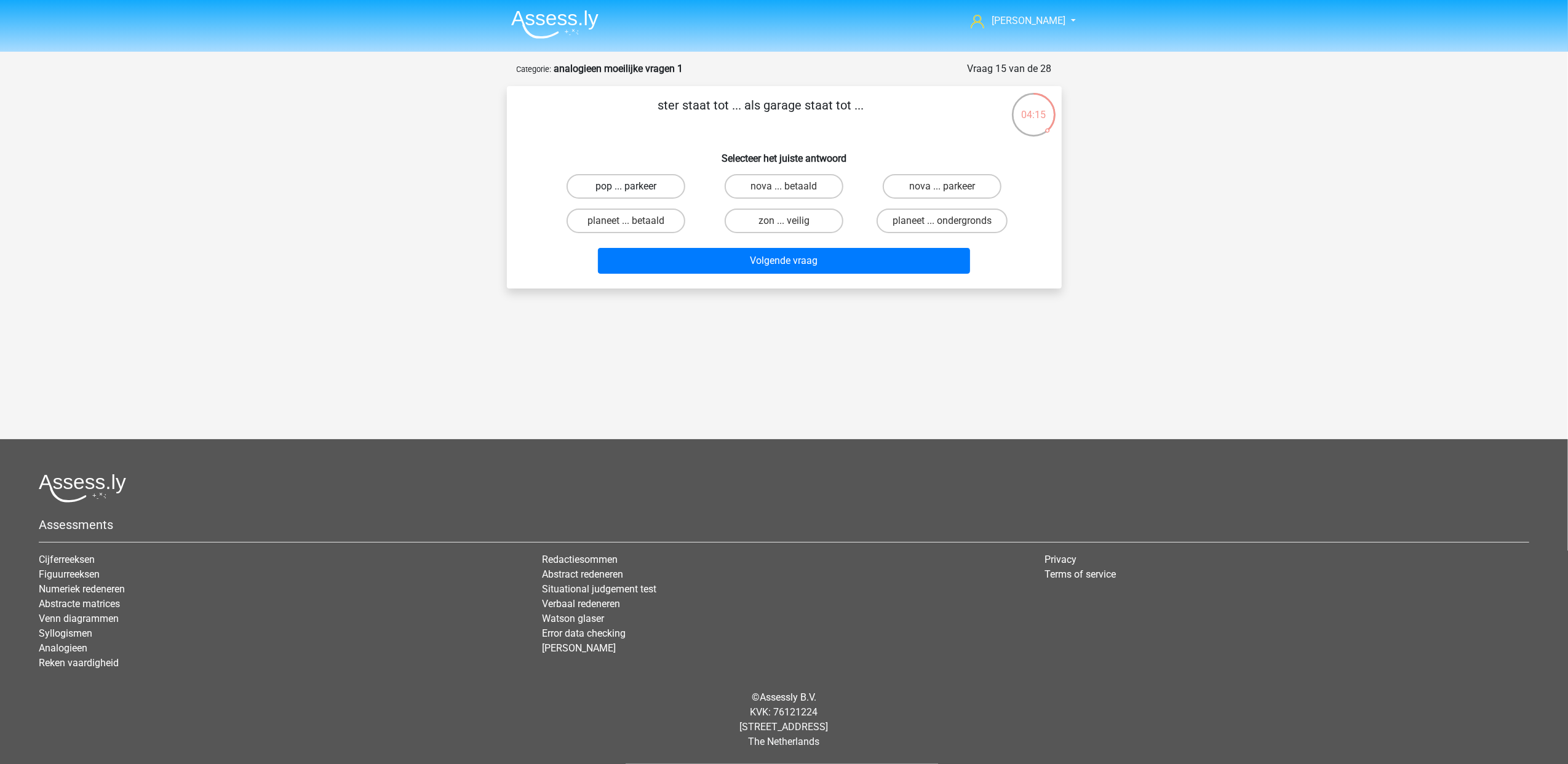
click at [650, 180] on label "pop ... parkeer" at bounding box center [625, 186] width 118 height 24
click at [634, 187] on input "pop ... parkeer" at bounding box center [629, 191] width 8 height 8
radio input "true"
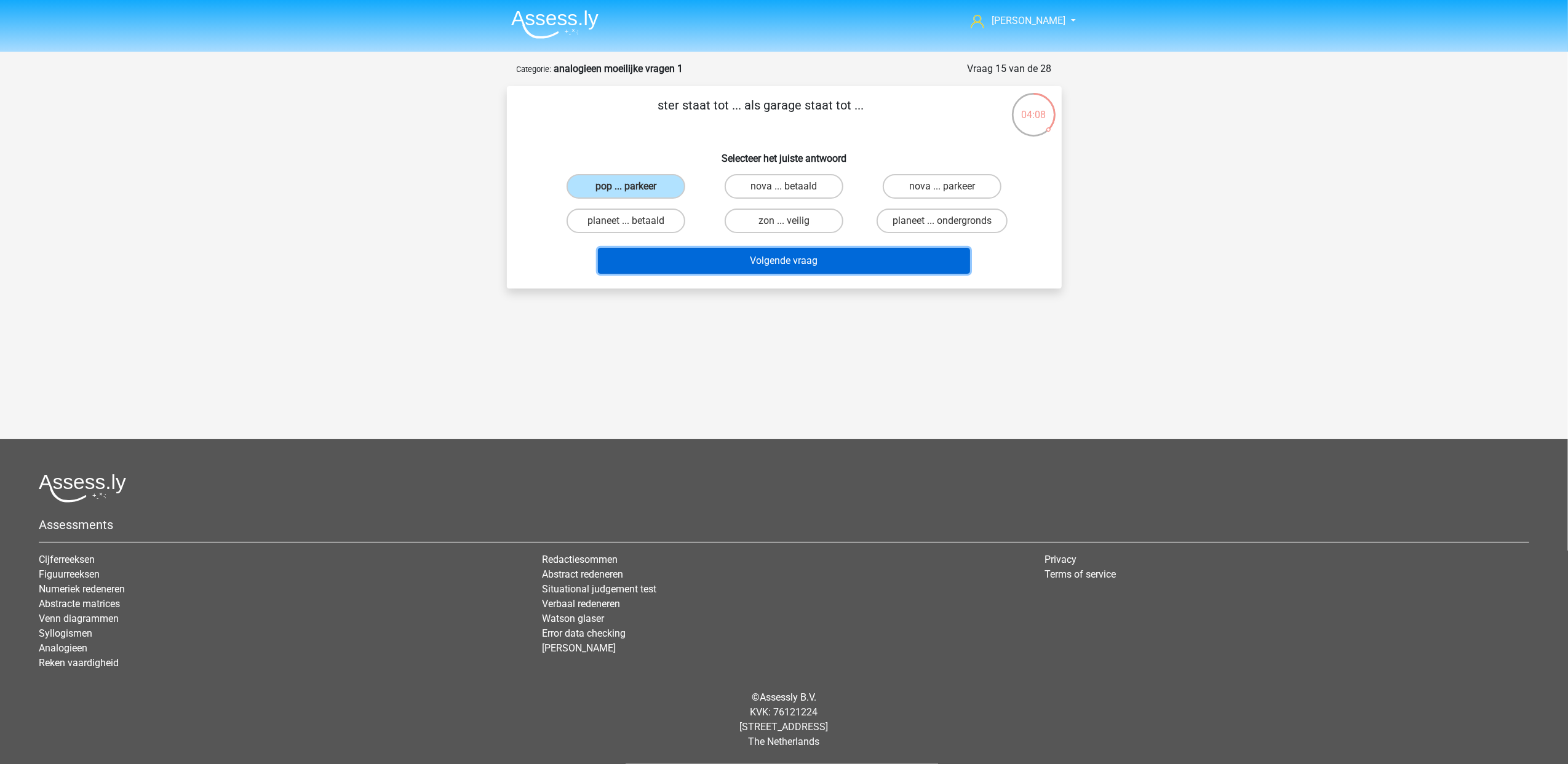
click at [827, 264] on button "Volgende vraag" at bounding box center [783, 261] width 372 height 26
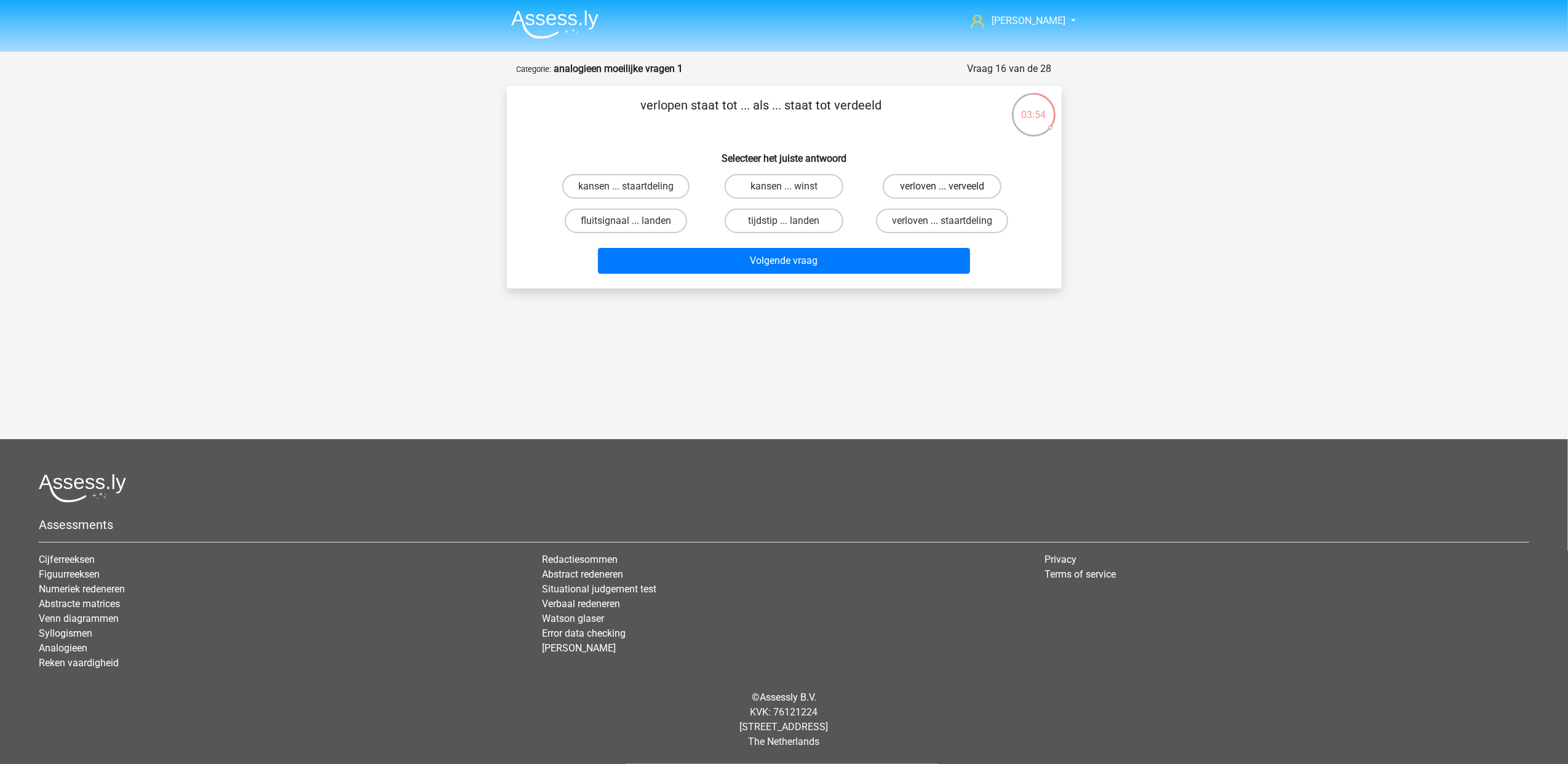
click at [971, 194] on label "verloven ... verveeld" at bounding box center [941, 186] width 118 height 24
click at [950, 194] on input "verloven ... verveeld" at bounding box center [946, 191] width 8 height 8
radio input "true"
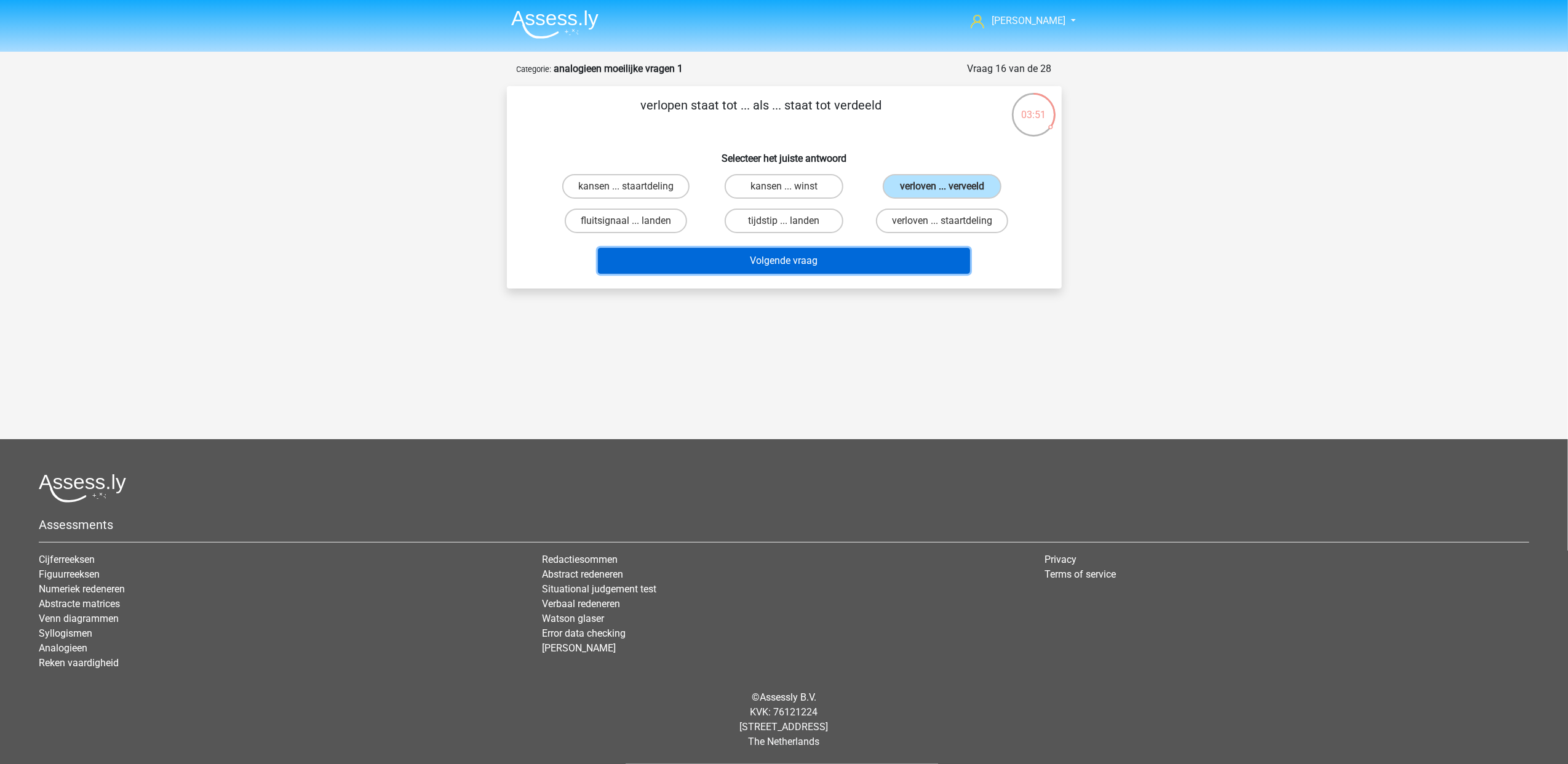
click at [891, 254] on button "Volgende vraag" at bounding box center [783, 261] width 372 height 26
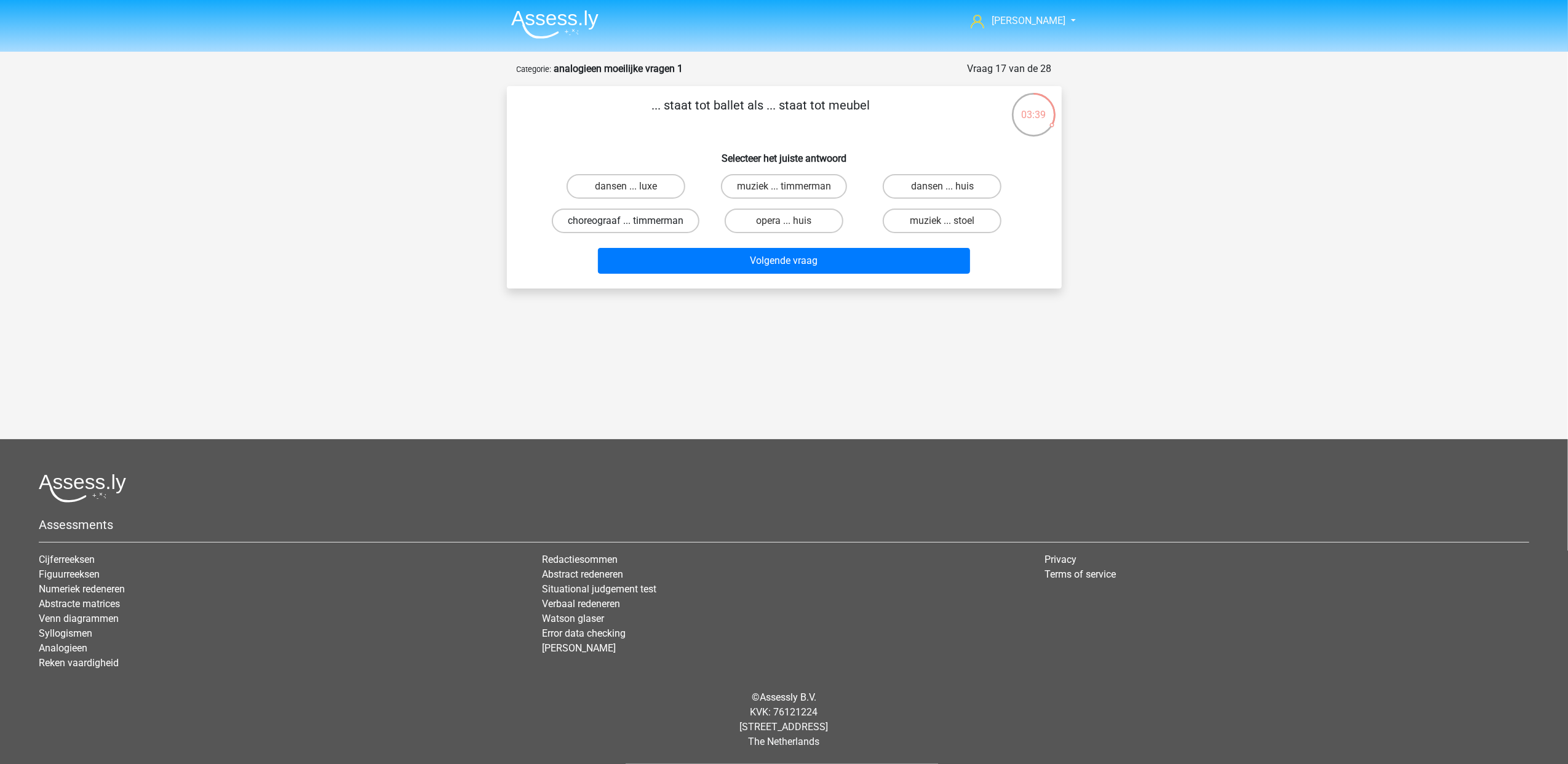
click at [618, 222] on label "choreograaf ... timmerman" at bounding box center [626, 220] width 148 height 24
click at [625, 222] on input "choreograaf ... timmerman" at bounding box center [629, 225] width 8 height 8
radio input "true"
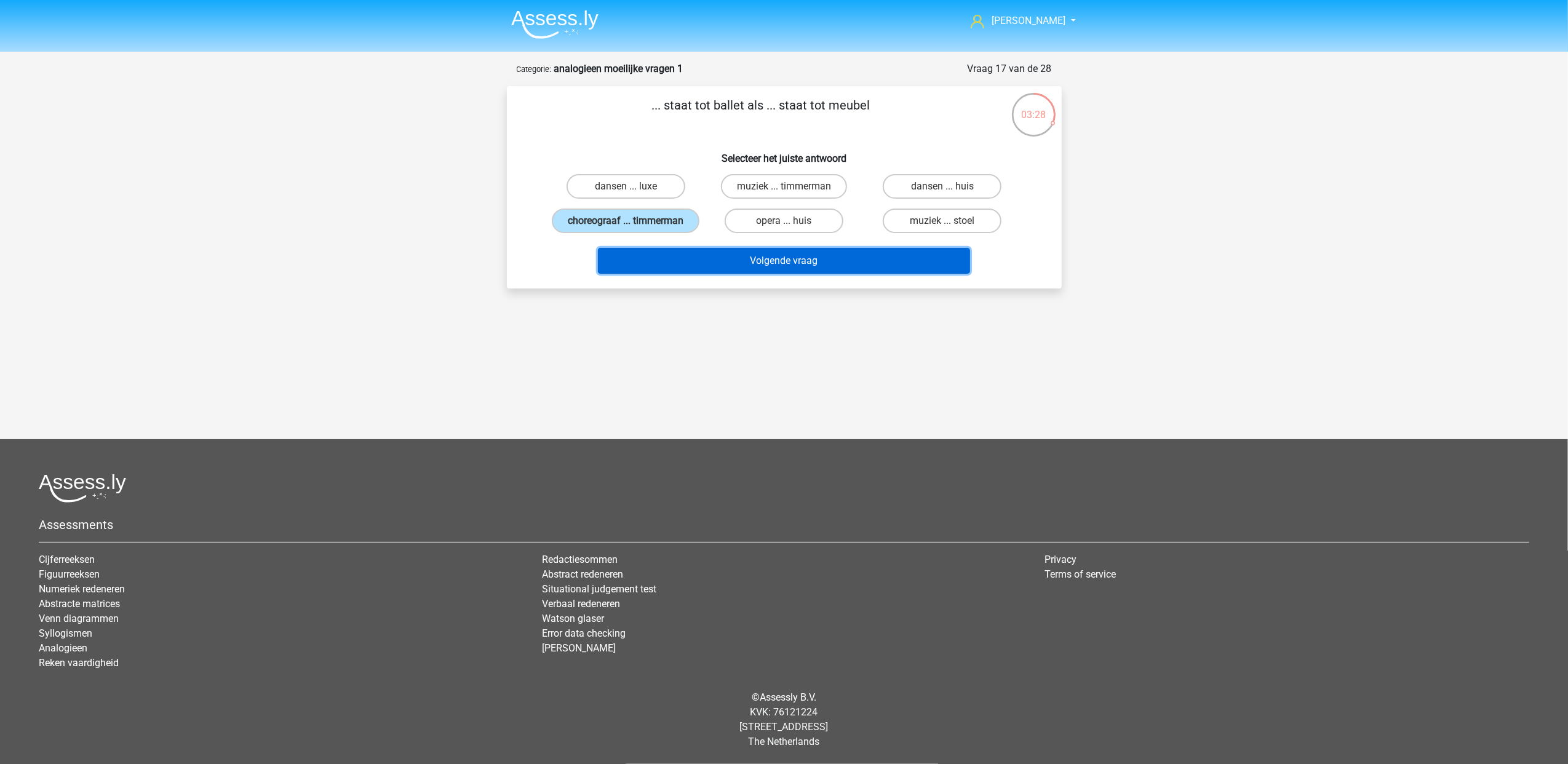
click at [818, 265] on button "Volgende vraag" at bounding box center [783, 261] width 372 height 26
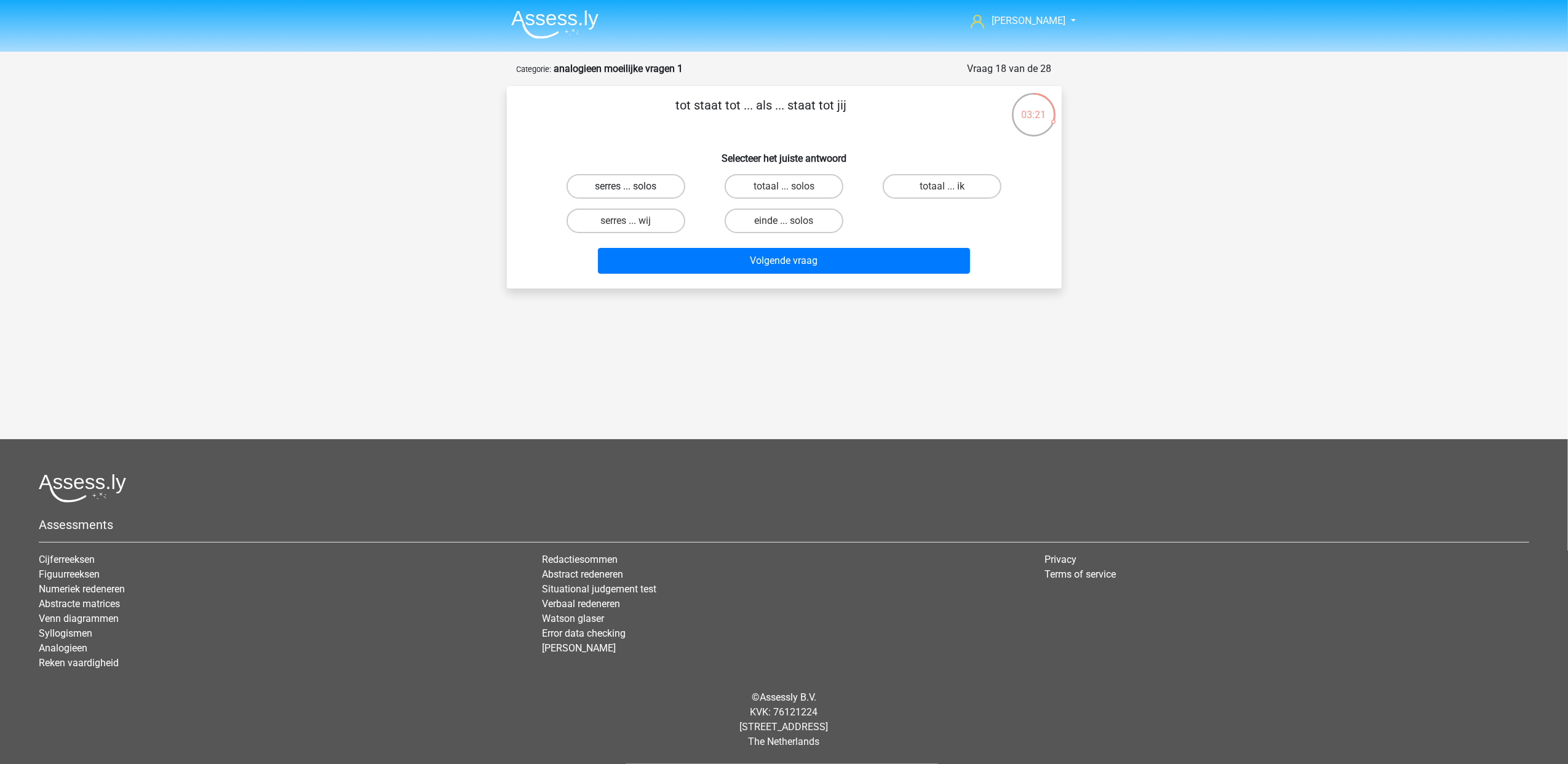
click at [604, 186] on label "serres ... solos" at bounding box center [625, 186] width 118 height 24
click at [625, 187] on input "serres ... solos" at bounding box center [629, 191] width 8 height 8
radio input "true"
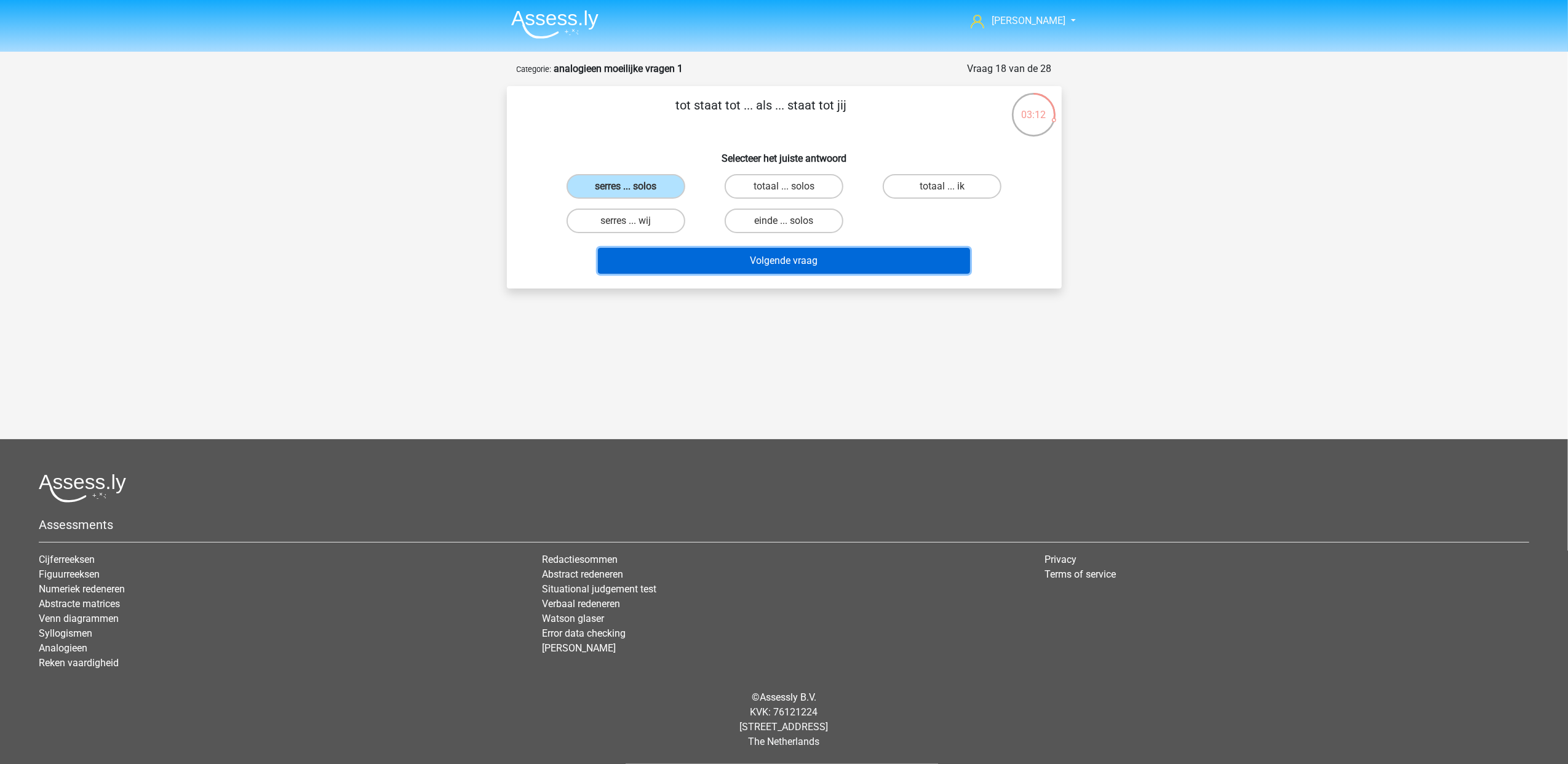
click at [801, 255] on button "Volgende vraag" at bounding box center [783, 261] width 372 height 26
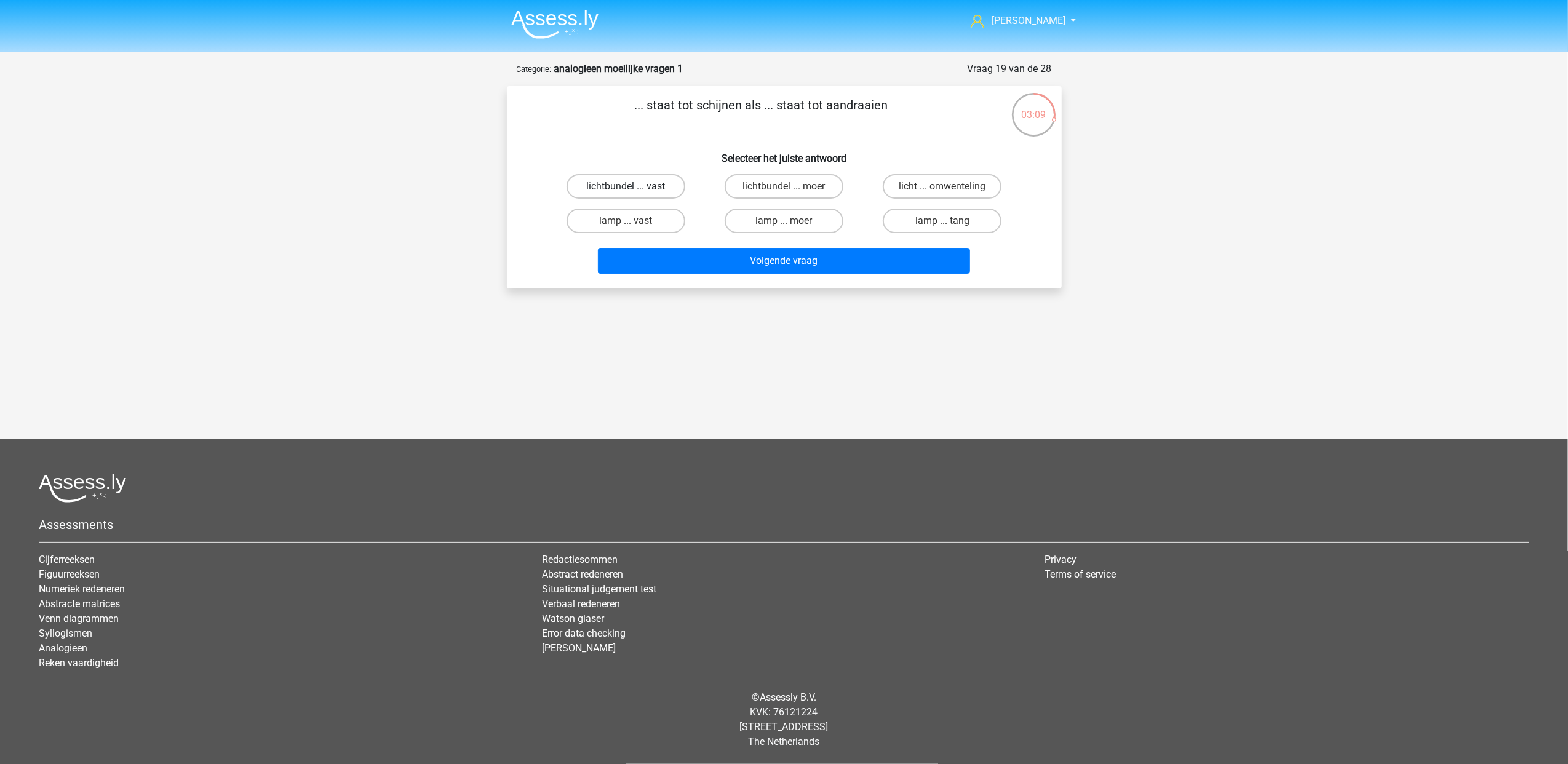
click at [634, 185] on label "lichtbundel ... vast" at bounding box center [625, 186] width 118 height 24
click at [634, 187] on input "lichtbundel ... vast" at bounding box center [629, 191] width 8 height 8
radio input "true"
click at [766, 224] on label "lamp ... moer" at bounding box center [783, 220] width 118 height 24
click at [783, 224] on input "lamp ... moer" at bounding box center [787, 225] width 8 height 8
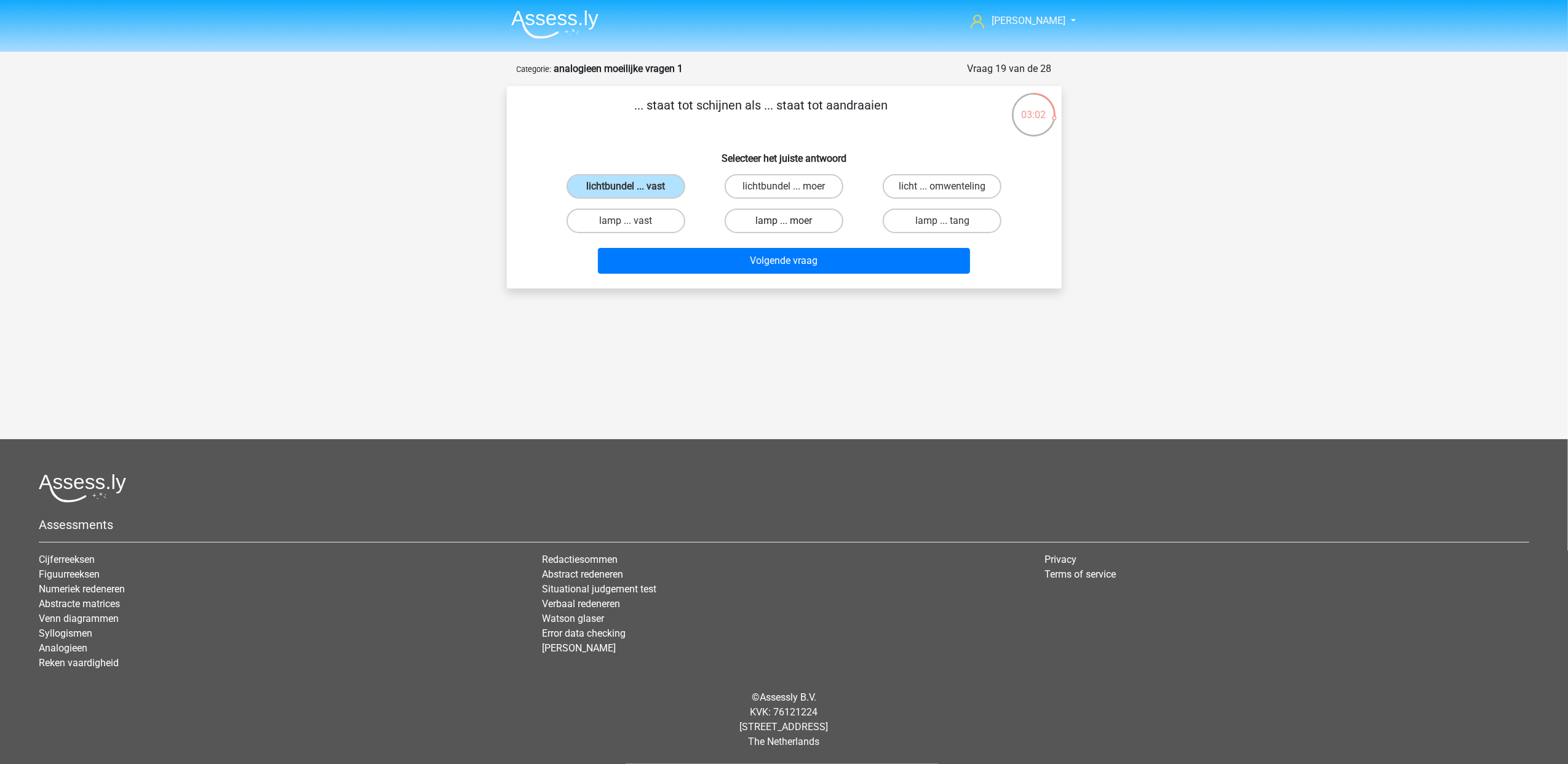
radio input "true"
click at [958, 223] on label "lamp ... tang" at bounding box center [941, 220] width 118 height 24
click at [950, 223] on input "lamp ... tang" at bounding box center [946, 225] width 8 height 8
radio input "true"
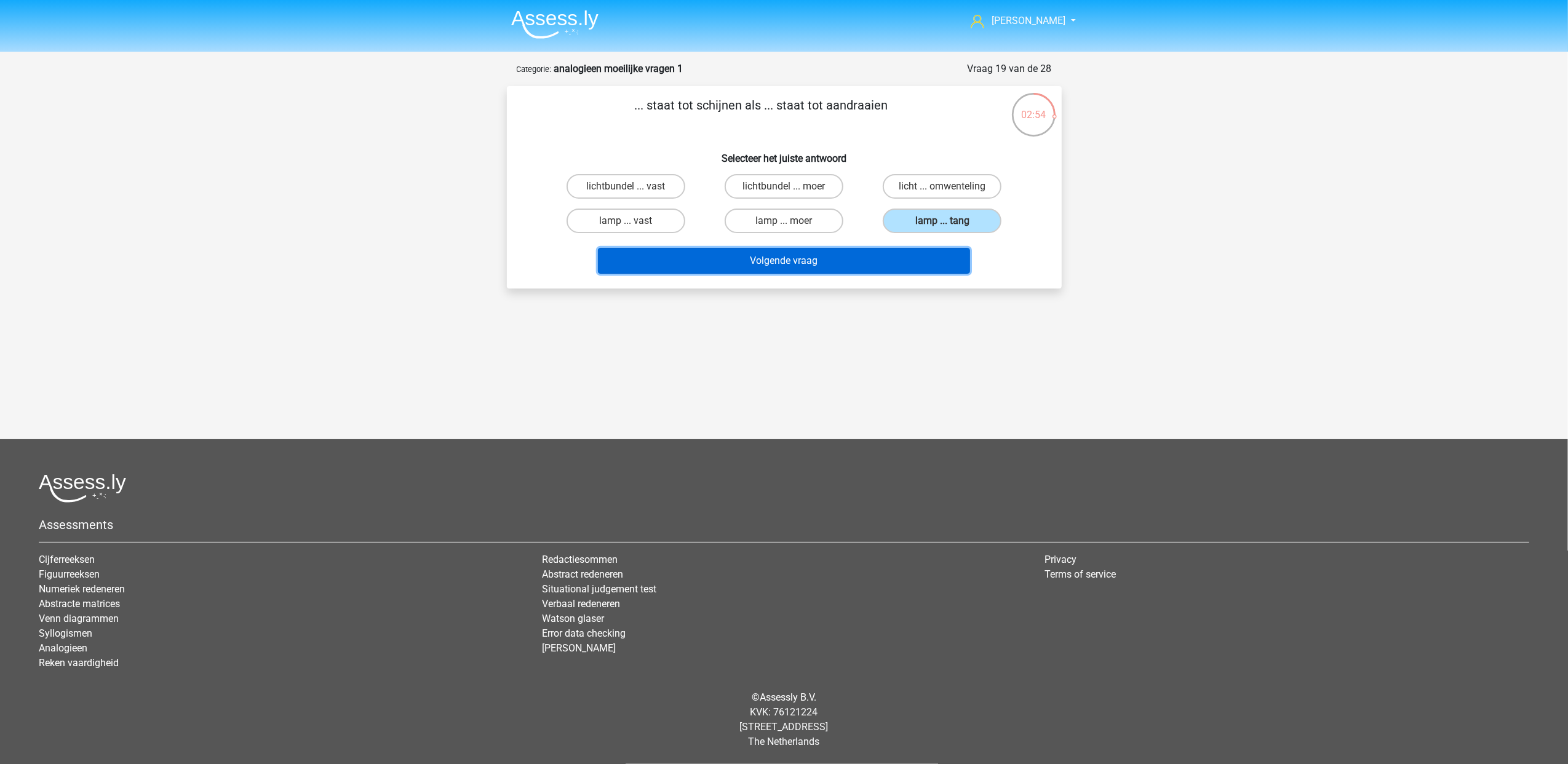
click at [849, 254] on button "Volgende vraag" at bounding box center [783, 261] width 372 height 26
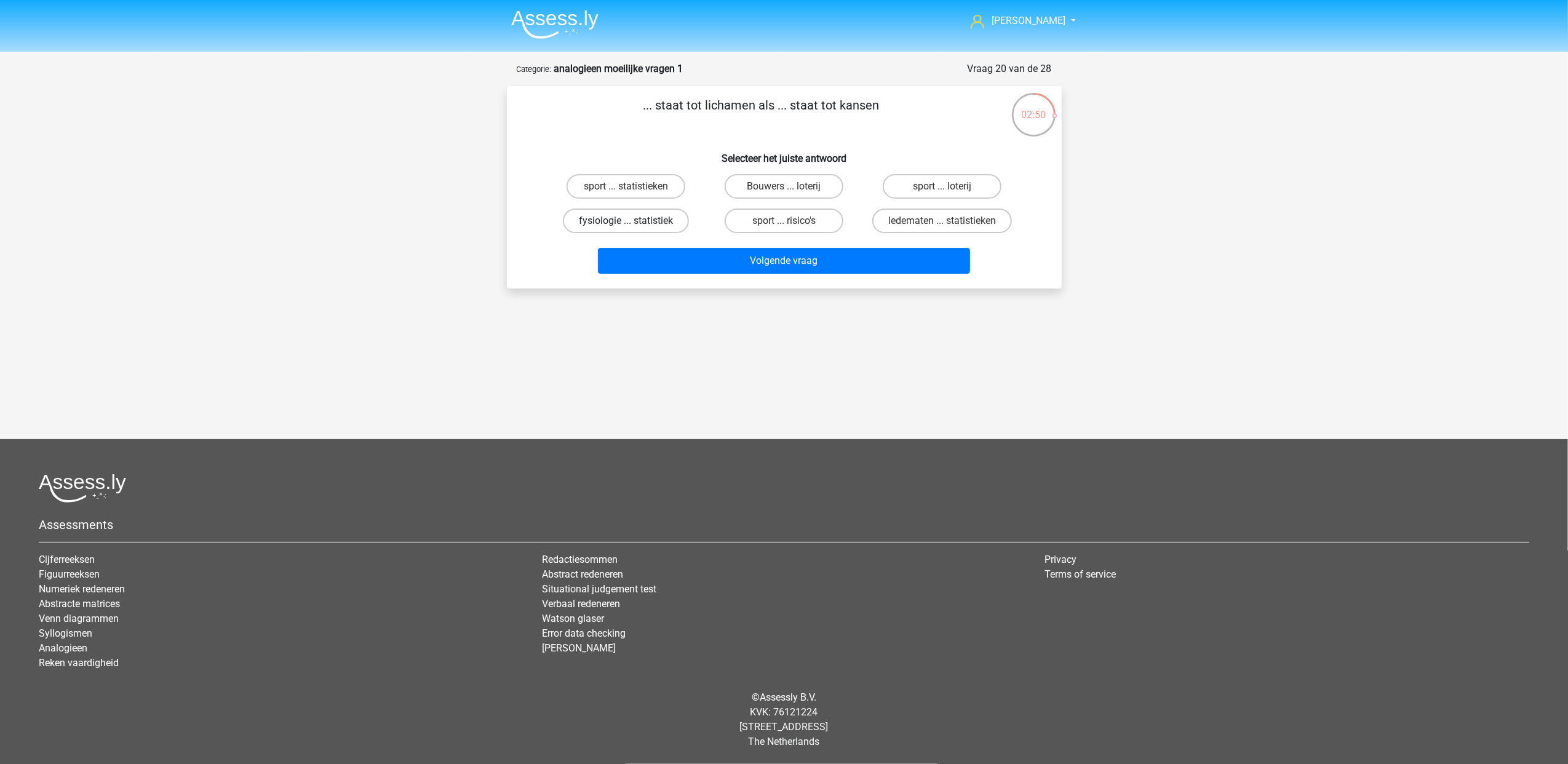
click at [645, 209] on label "fysiologie ... statistiek" at bounding box center [626, 220] width 126 height 24
click at [634, 221] on input "fysiologie ... statistiek" at bounding box center [629, 225] width 8 height 8
radio input "true"
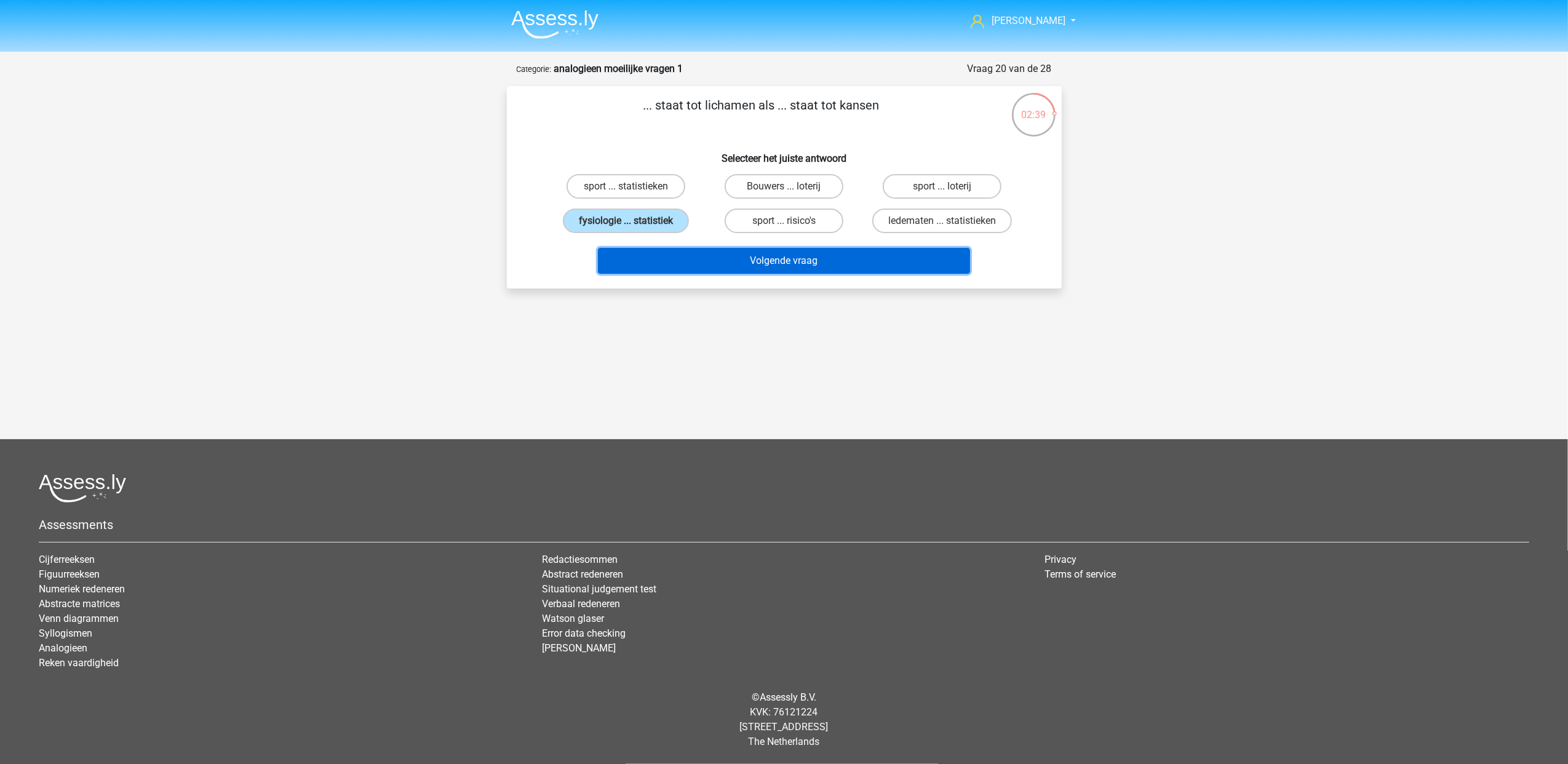
click at [716, 257] on button "Volgende vraag" at bounding box center [783, 261] width 372 height 26
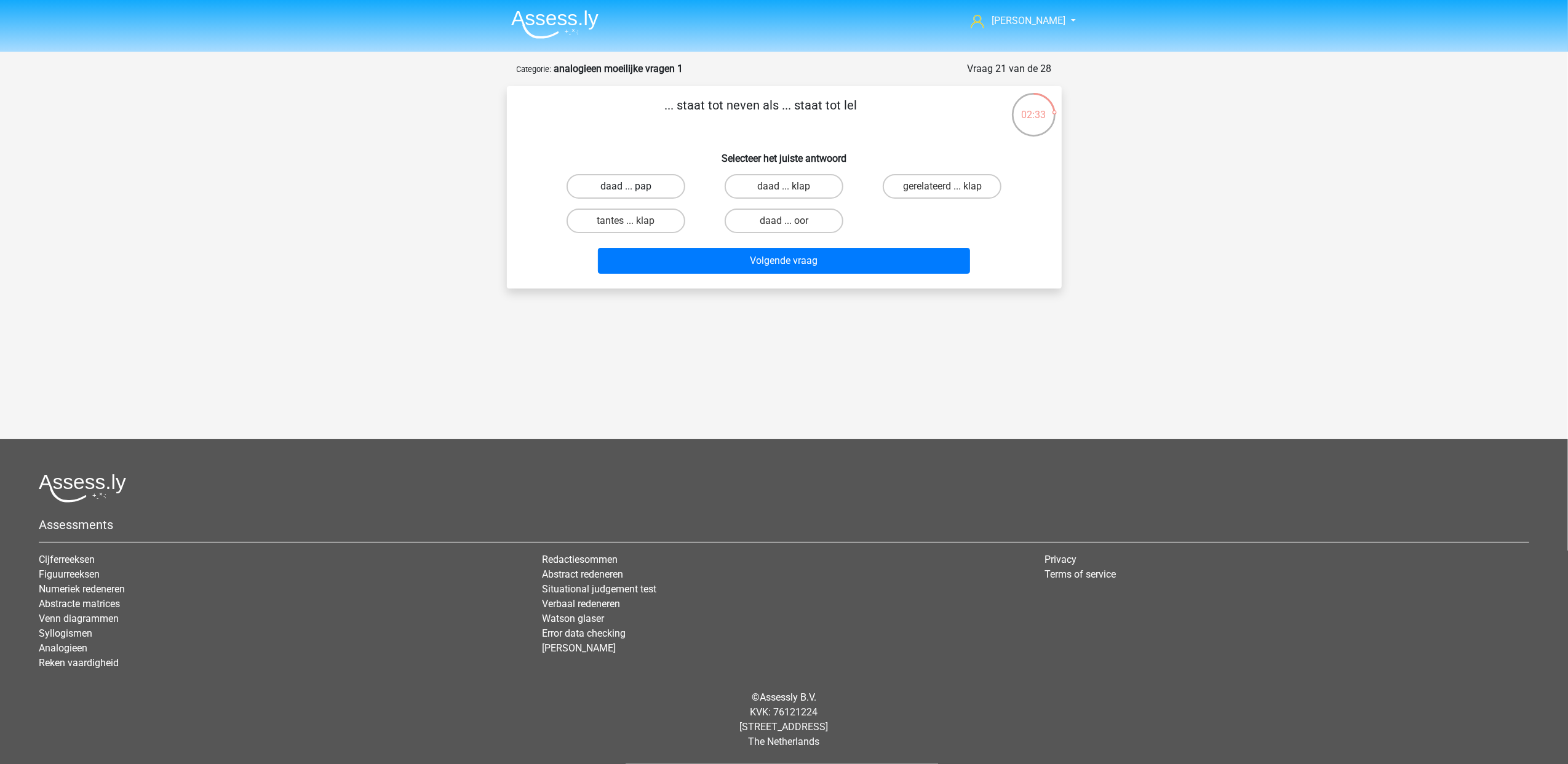
click at [660, 192] on label "daad ... pap" at bounding box center [625, 186] width 118 height 24
click at [634, 192] on input "daad ... pap" at bounding box center [629, 191] width 8 height 8
radio input "true"
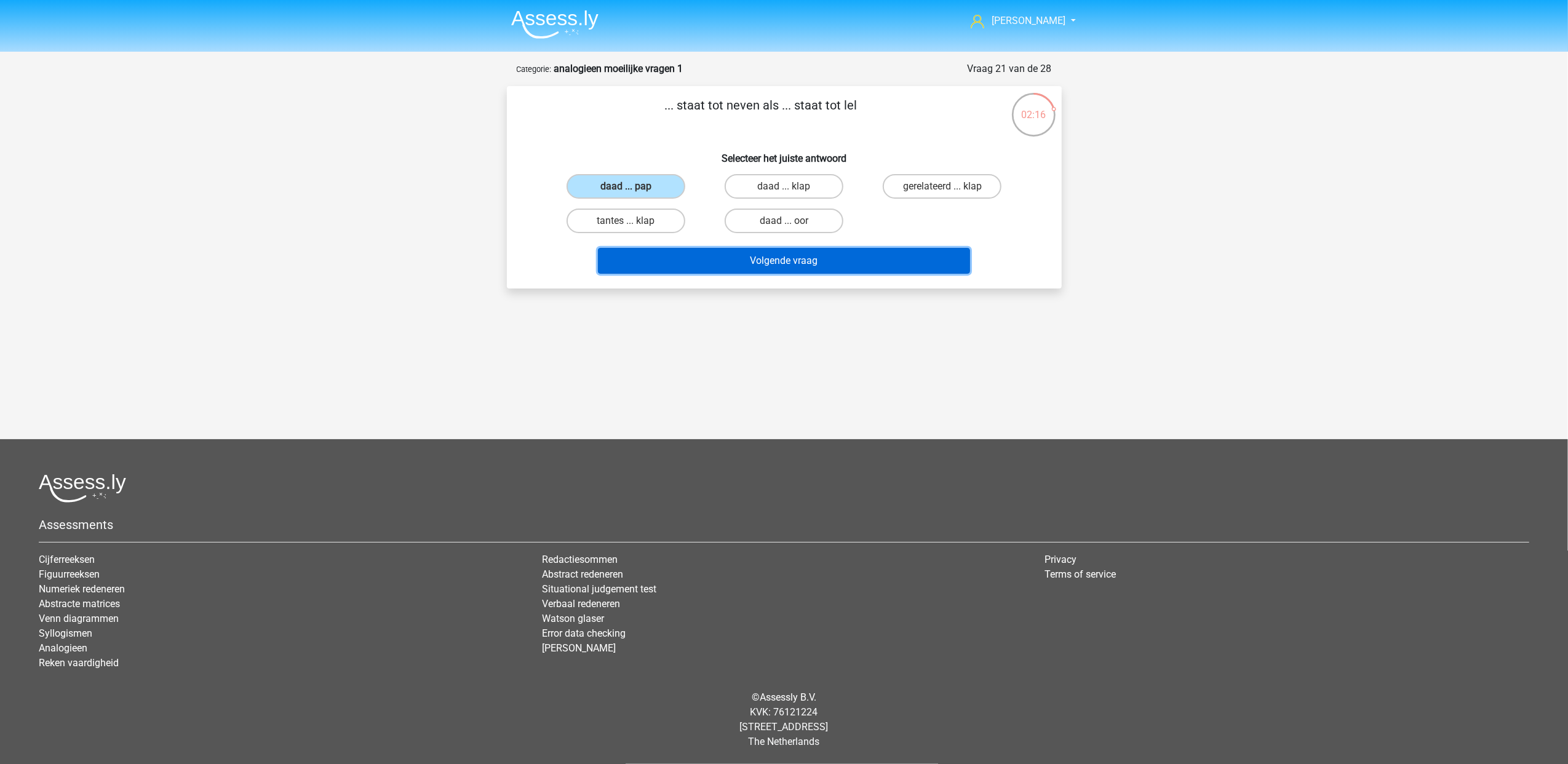
click at [701, 262] on button "Volgende vraag" at bounding box center [783, 261] width 372 height 26
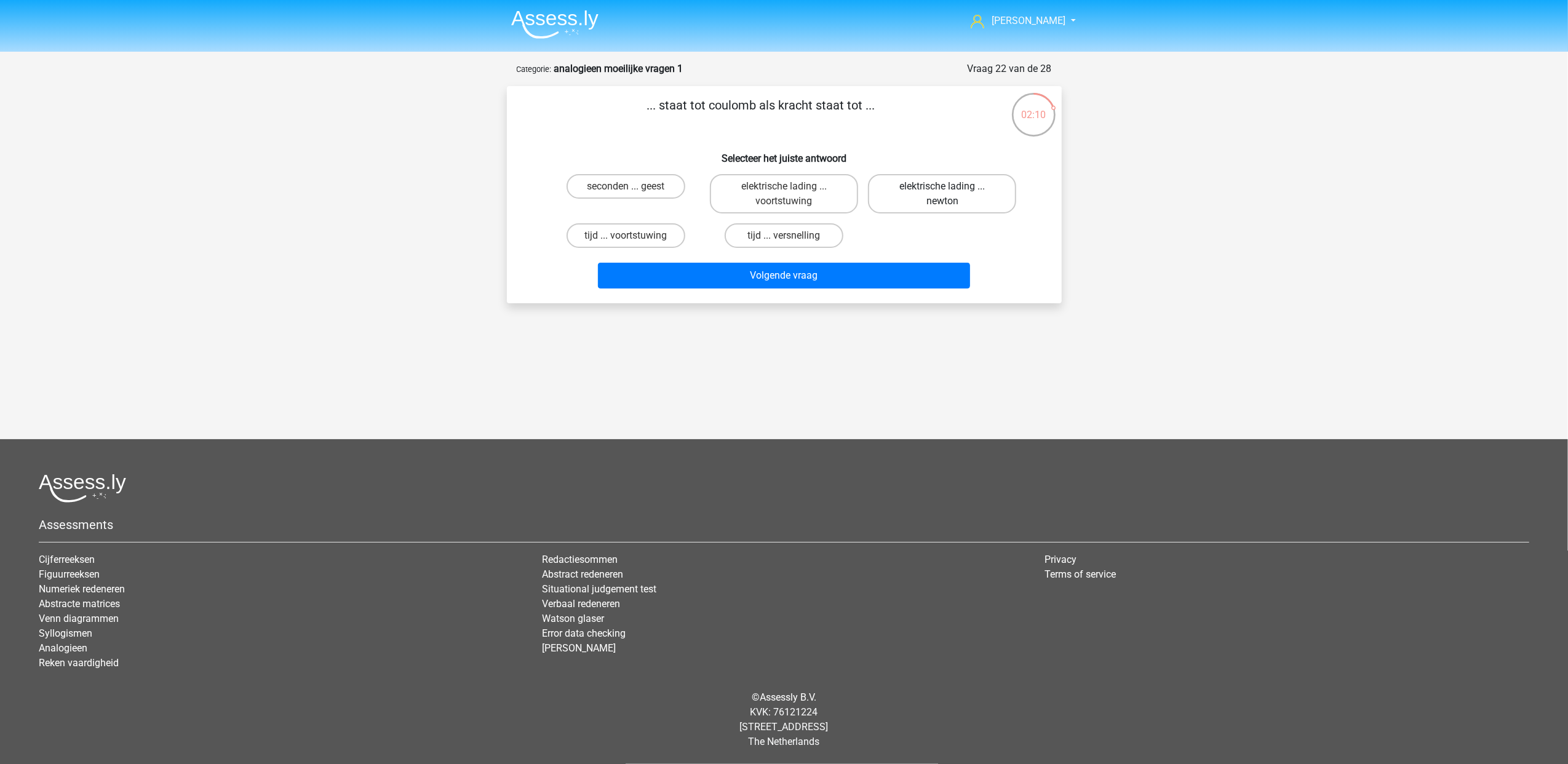
click at [985, 182] on label "elektrische lading ... newton" at bounding box center [942, 193] width 148 height 40
click at [950, 187] on input "elektrische lading ... newton" at bounding box center [946, 191] width 8 height 8
radio input "true"
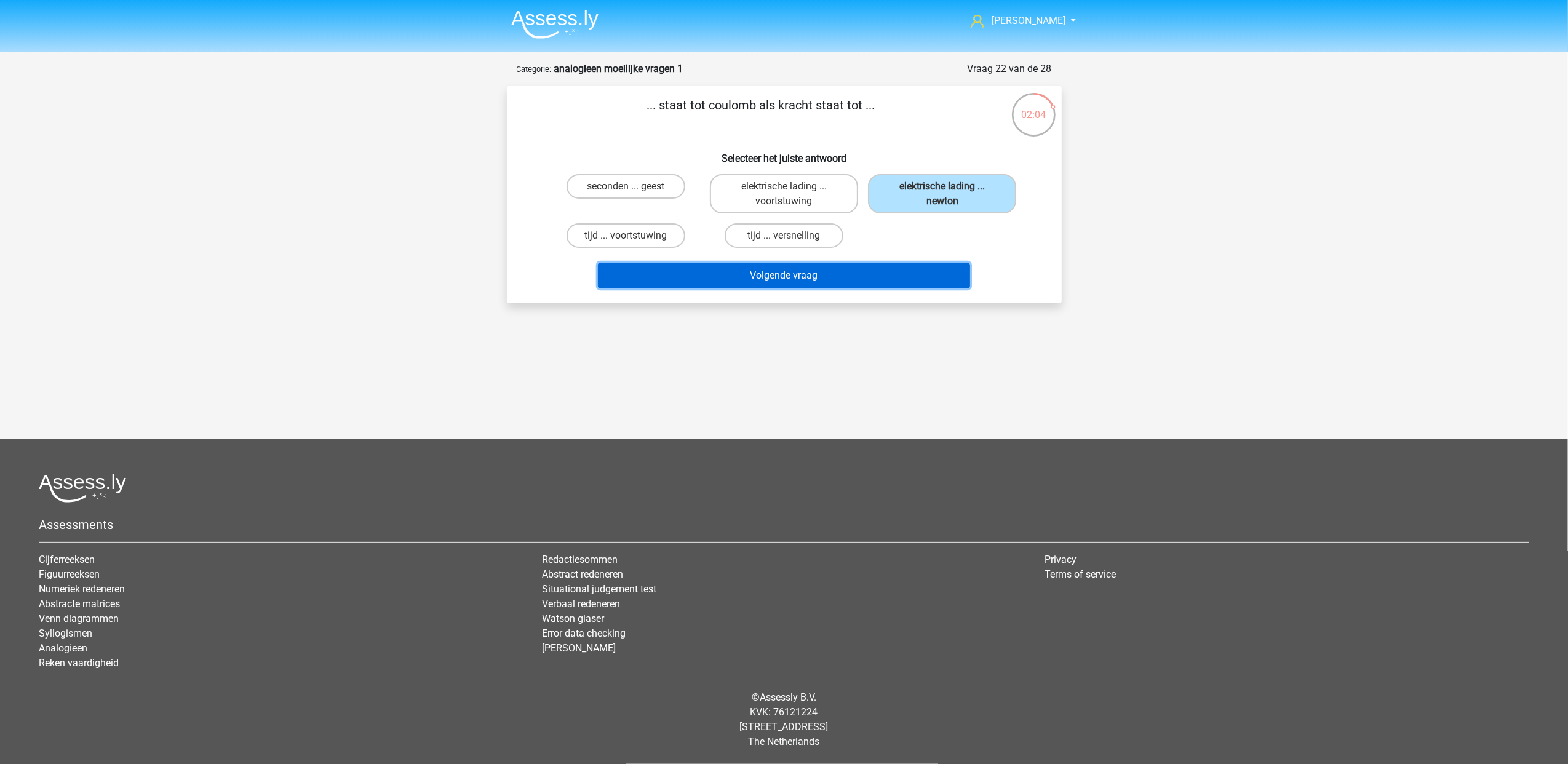
click at [813, 271] on button "Volgende vraag" at bounding box center [783, 276] width 372 height 26
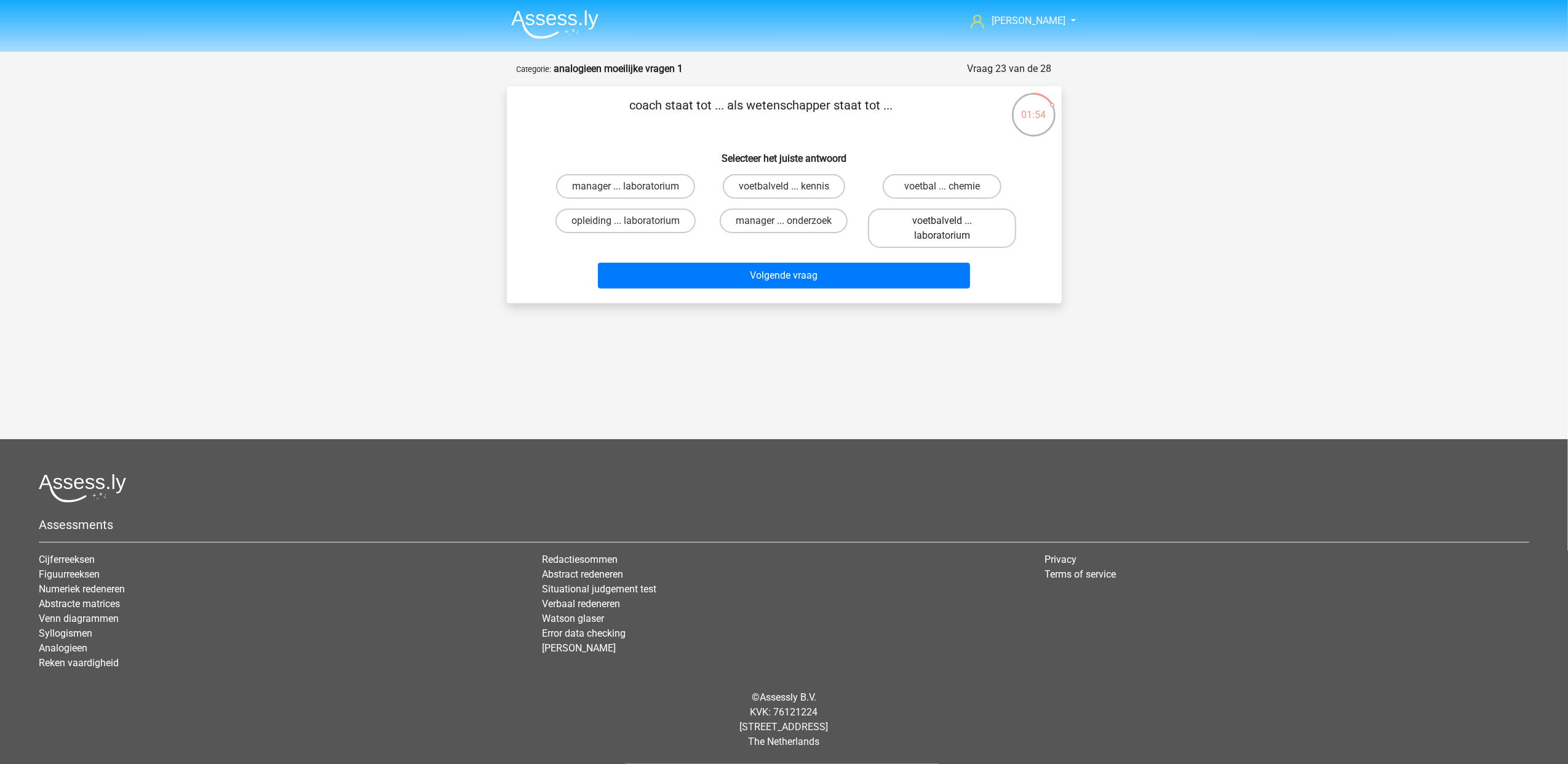
click at [930, 229] on label "voetbalveld ... laboratorium" at bounding box center [942, 228] width 148 height 40
click at [942, 229] on input "voetbalveld ... laboratorium" at bounding box center [946, 225] width 8 height 8
radio input "true"
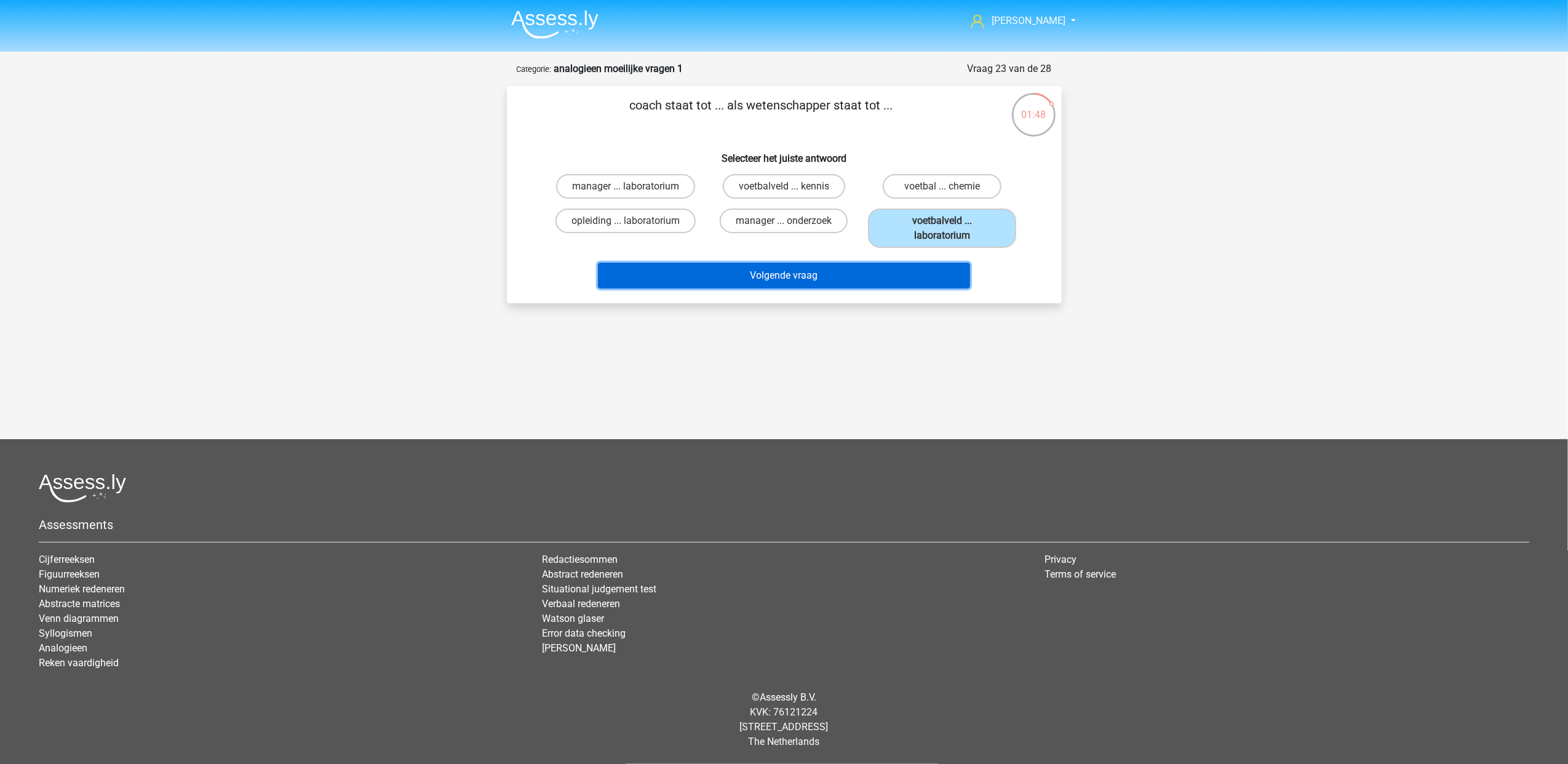
click at [817, 268] on button "Volgende vraag" at bounding box center [783, 276] width 372 height 26
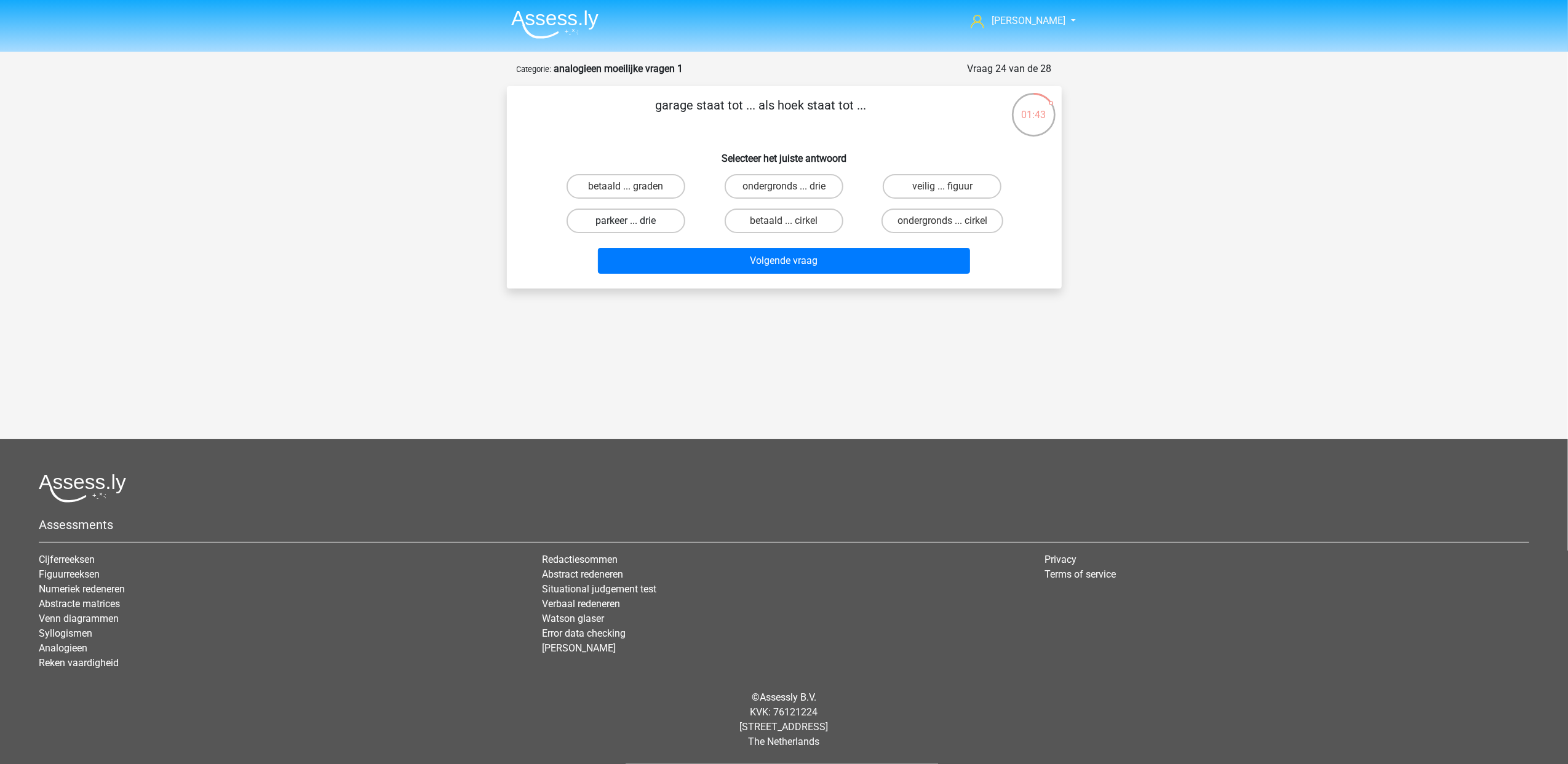
click at [660, 217] on label "parkeer ... drie" at bounding box center [625, 220] width 118 height 24
click at [634, 221] on input "parkeer ... drie" at bounding box center [629, 225] width 8 height 8
radio input "true"
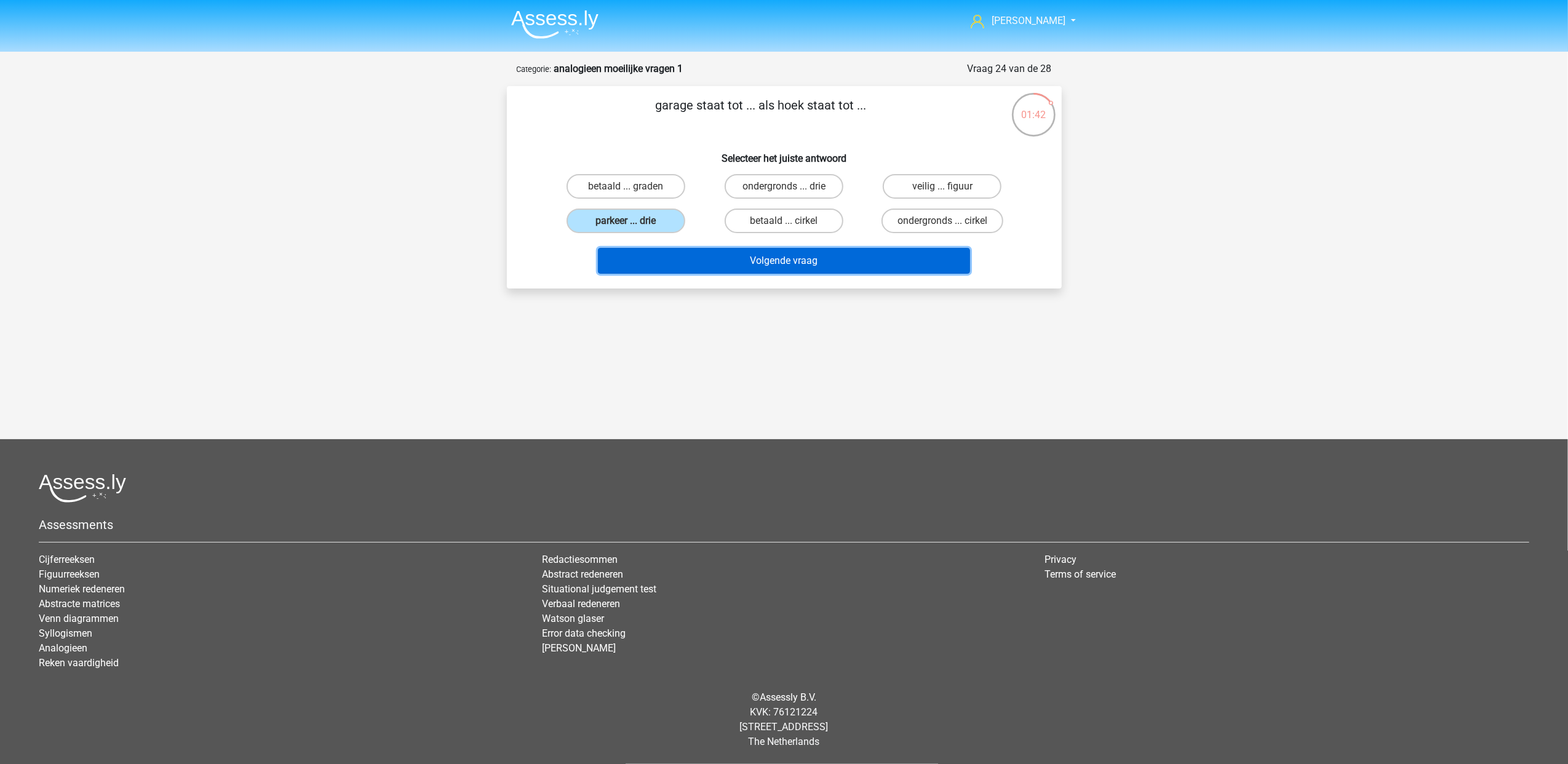
click at [718, 272] on button "Volgende vraag" at bounding box center [783, 261] width 372 height 26
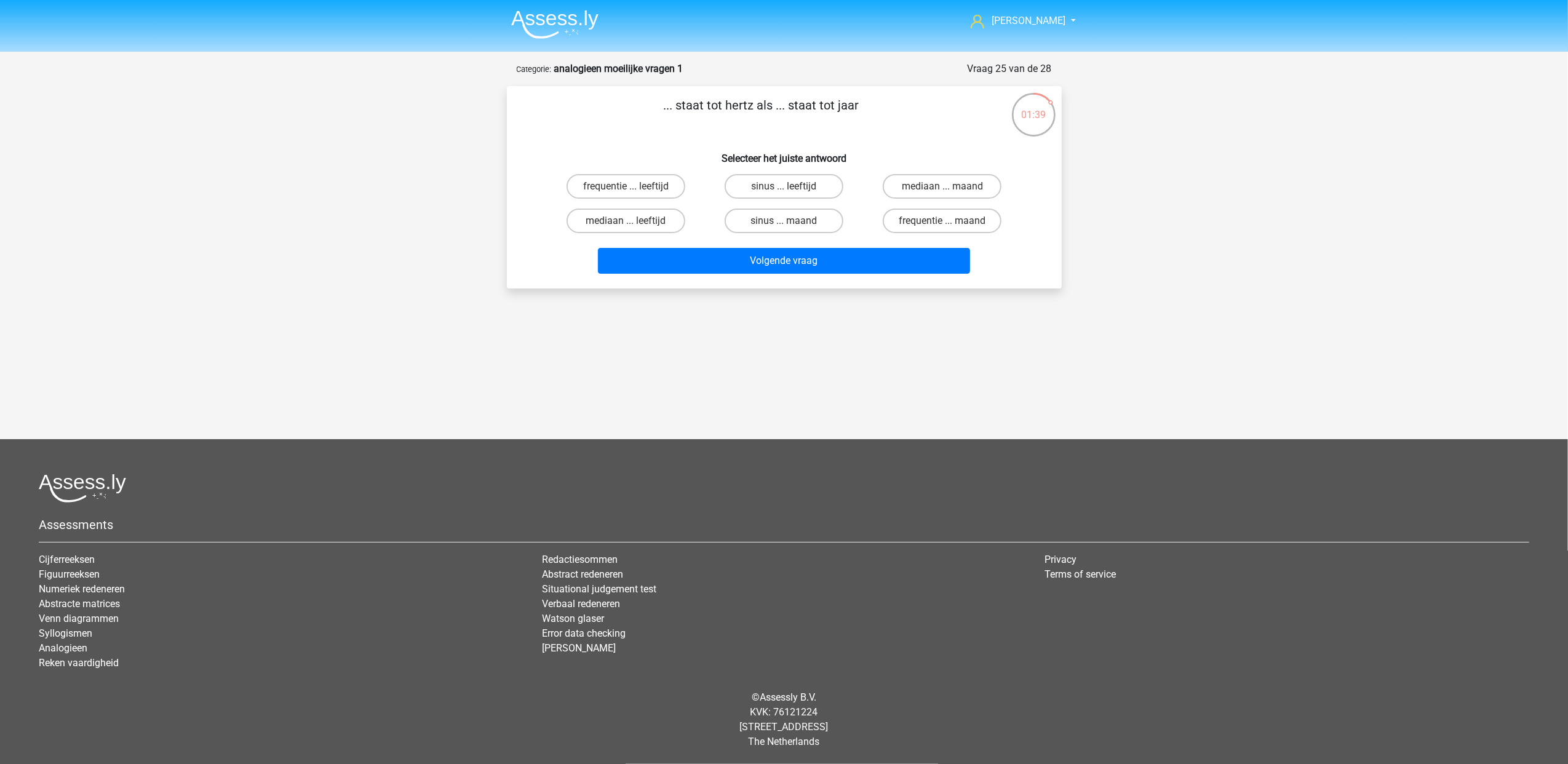
click at [648, 203] on div "mediaan ... leeftijd" at bounding box center [626, 220] width 158 height 34
click at [644, 191] on label "frequentie ... leeftijd" at bounding box center [625, 186] width 118 height 24
click at [634, 191] on input "frequentie ... leeftijd" at bounding box center [629, 191] width 8 height 8
radio input "true"
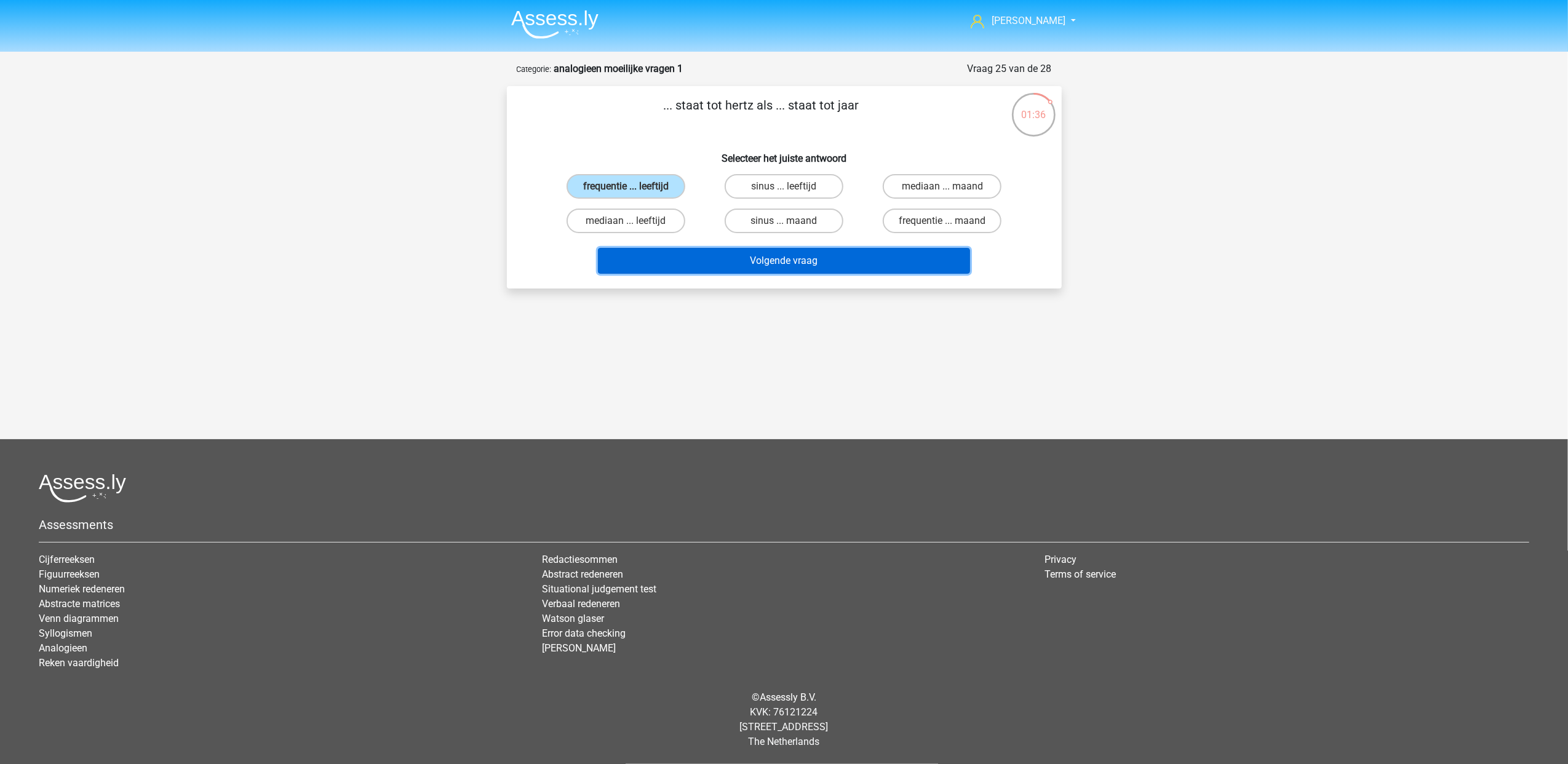
click at [729, 262] on button "Volgende vraag" at bounding box center [783, 261] width 372 height 26
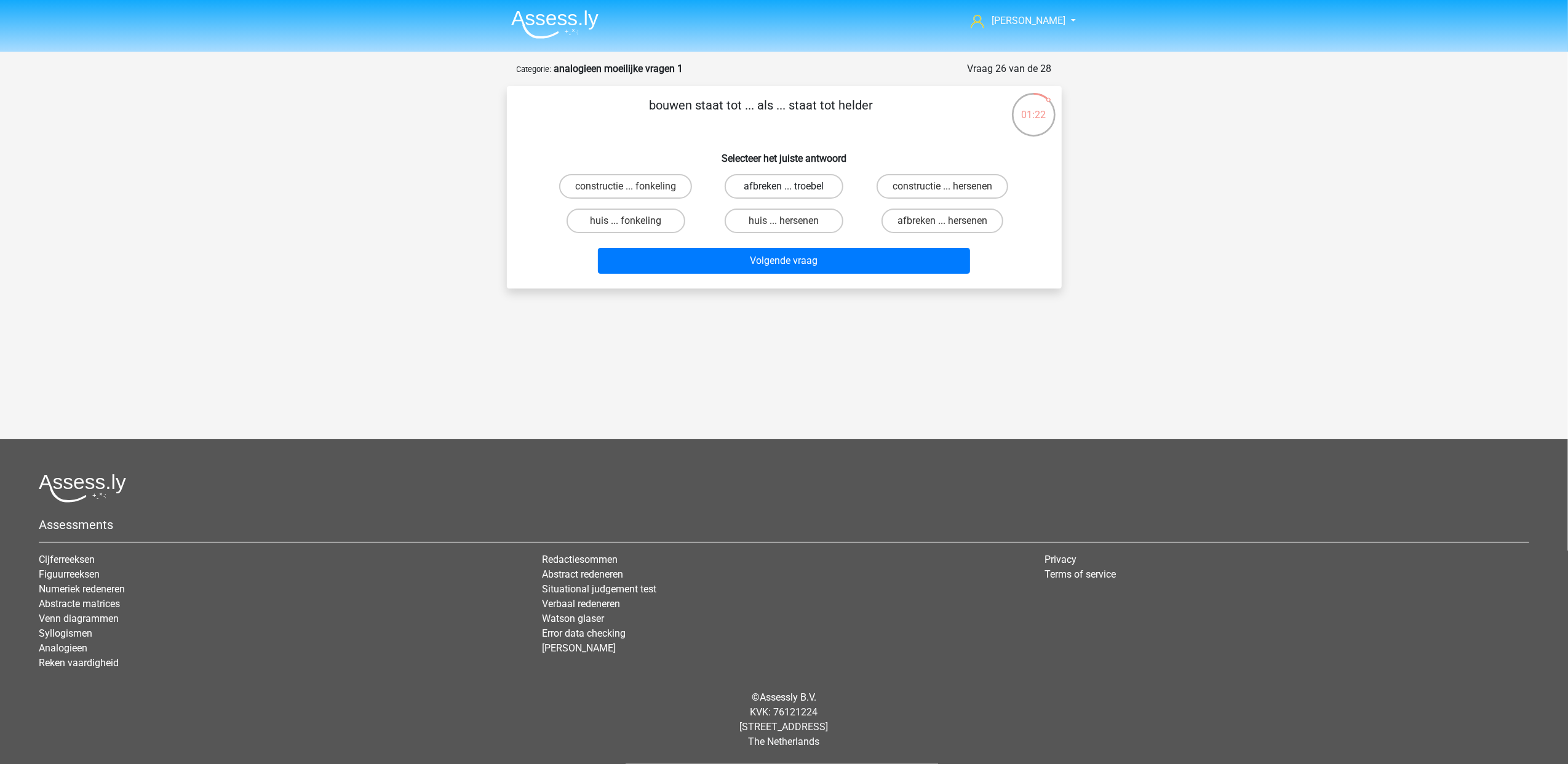
click at [800, 186] on label "afbreken ... troebel" at bounding box center [783, 186] width 118 height 24
click at [792, 187] on input "afbreken ... troebel" at bounding box center [787, 191] width 8 height 8
radio input "true"
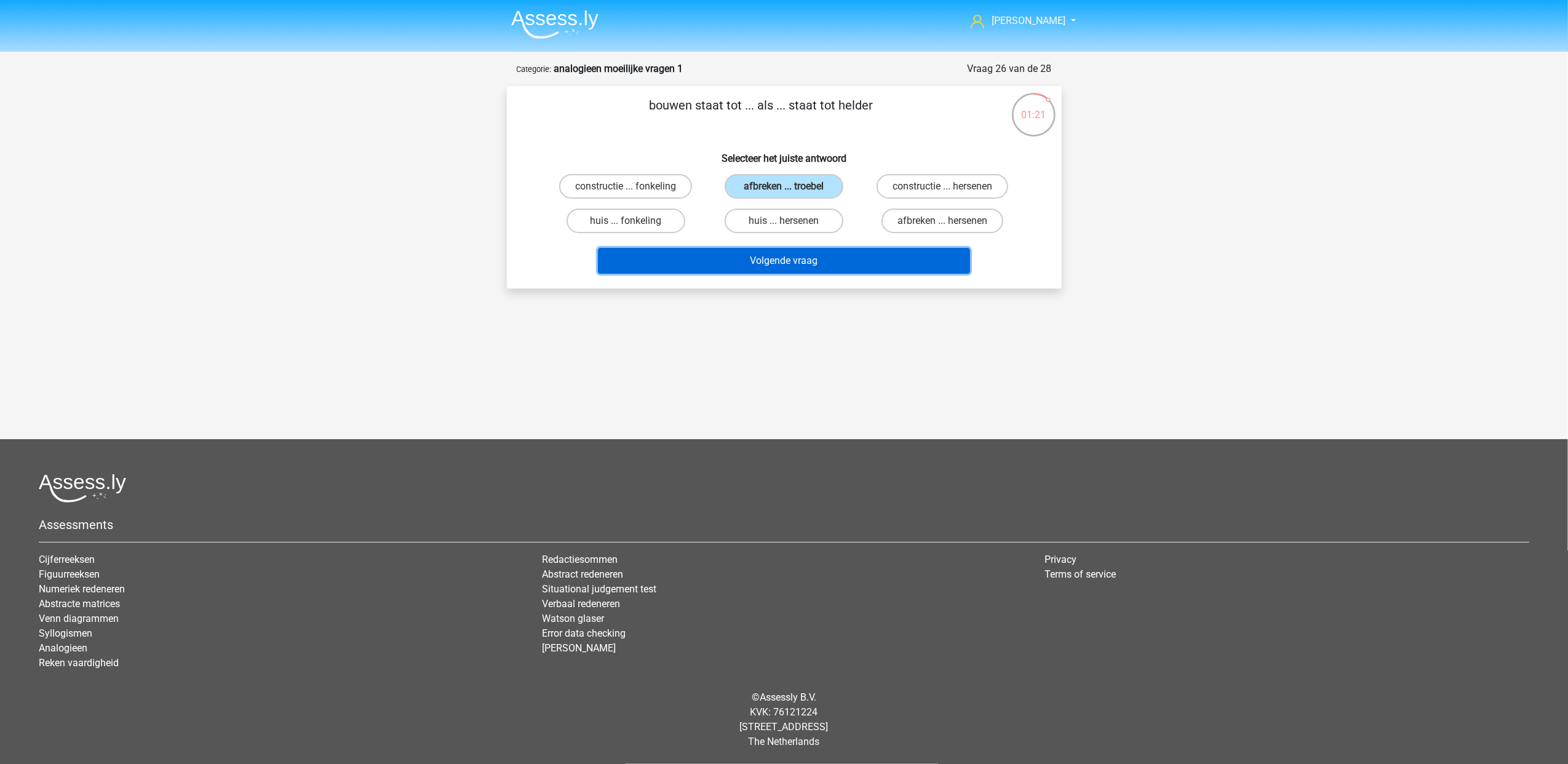
click at [805, 254] on button "Volgende vraag" at bounding box center [783, 261] width 372 height 26
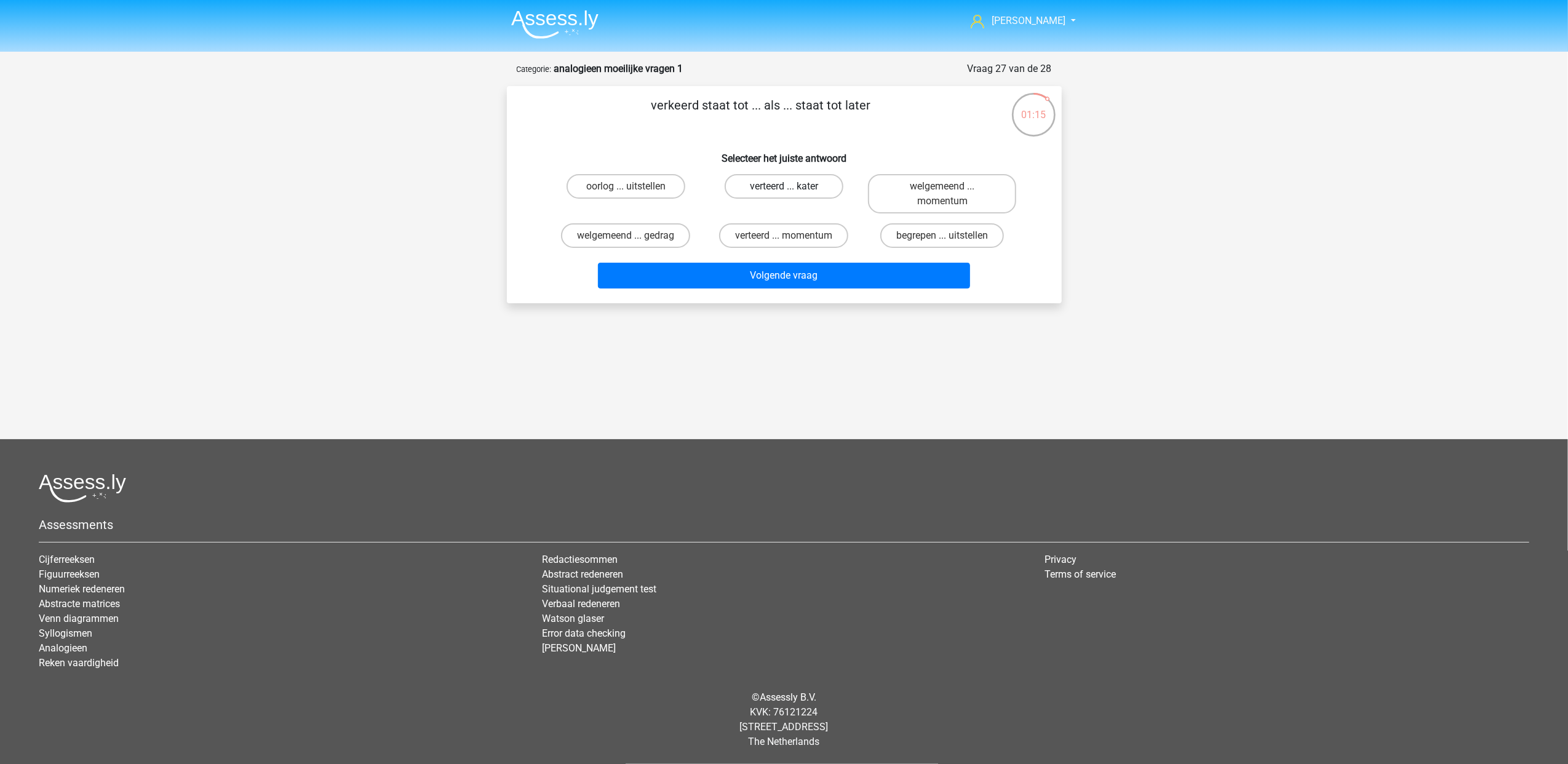
click at [798, 193] on label "verteerd ... kater" at bounding box center [783, 186] width 118 height 24
click at [792, 193] on input "verteerd ... kater" at bounding box center [787, 191] width 8 height 8
radio input "true"
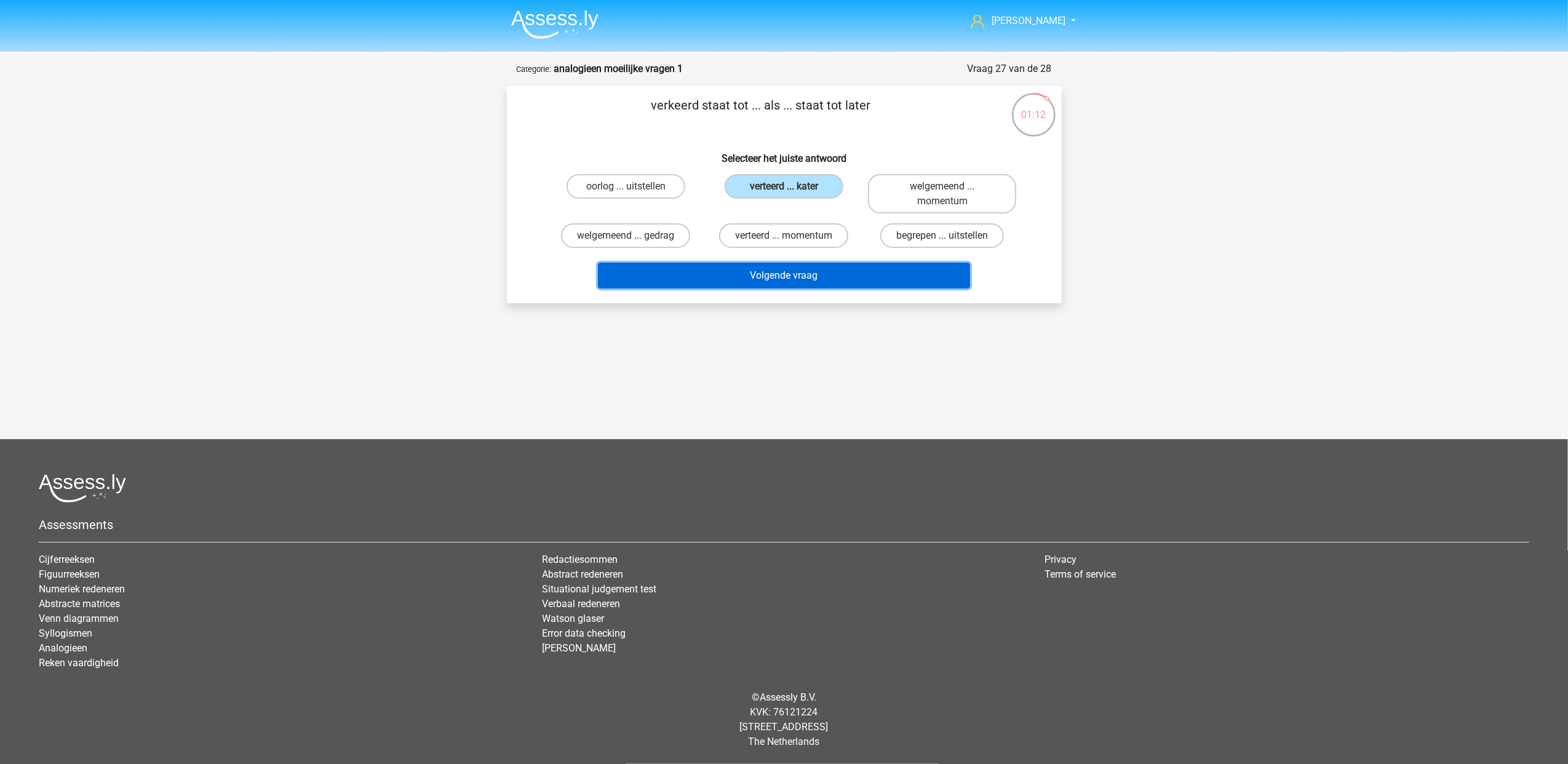
click at [813, 269] on button "Volgende vraag" at bounding box center [783, 276] width 372 height 26
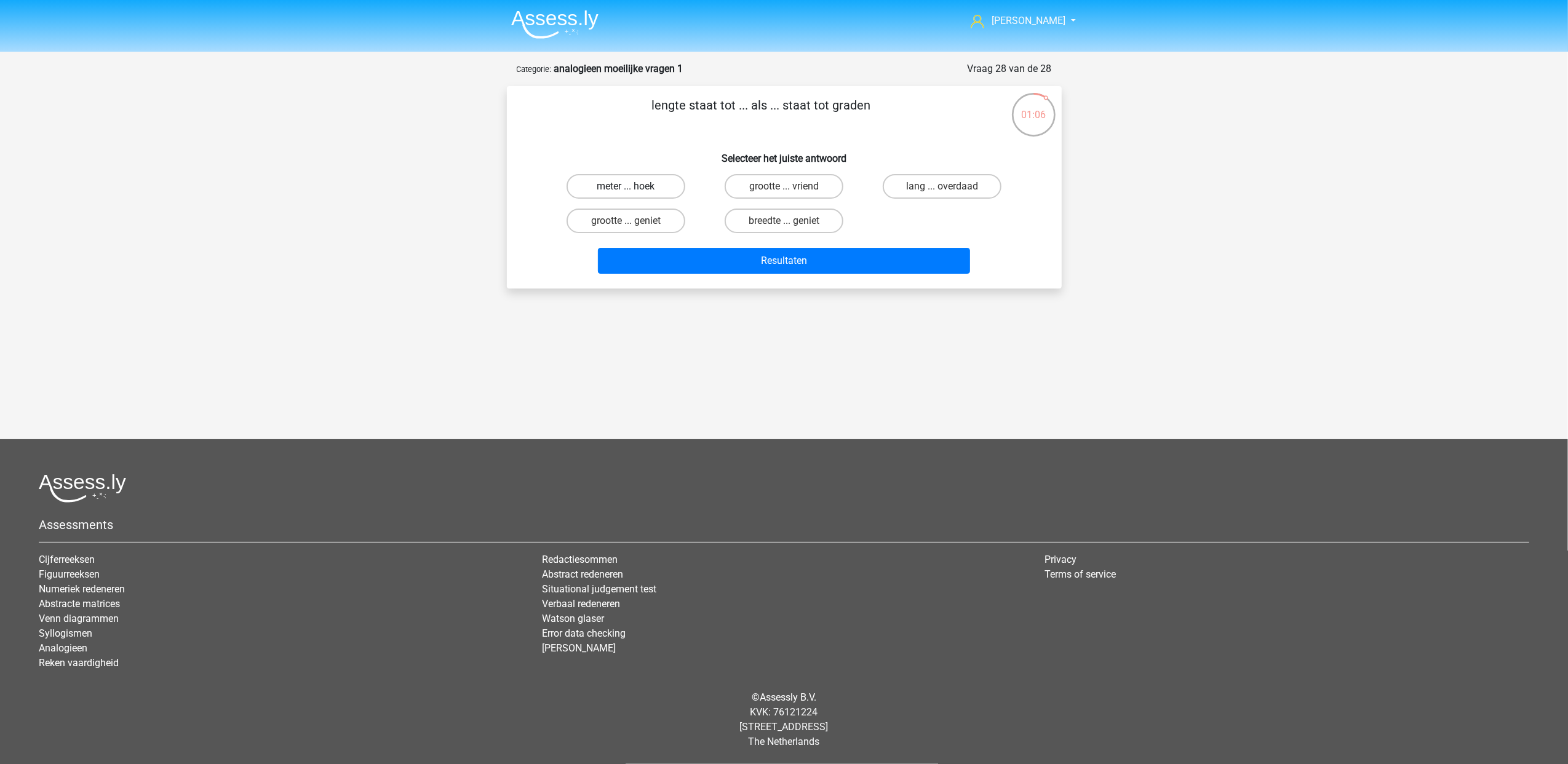
click at [667, 183] on label "meter ... hoek" at bounding box center [625, 186] width 118 height 24
click at [634, 187] on input "meter ... hoek" at bounding box center [629, 191] width 8 height 8
radio input "true"
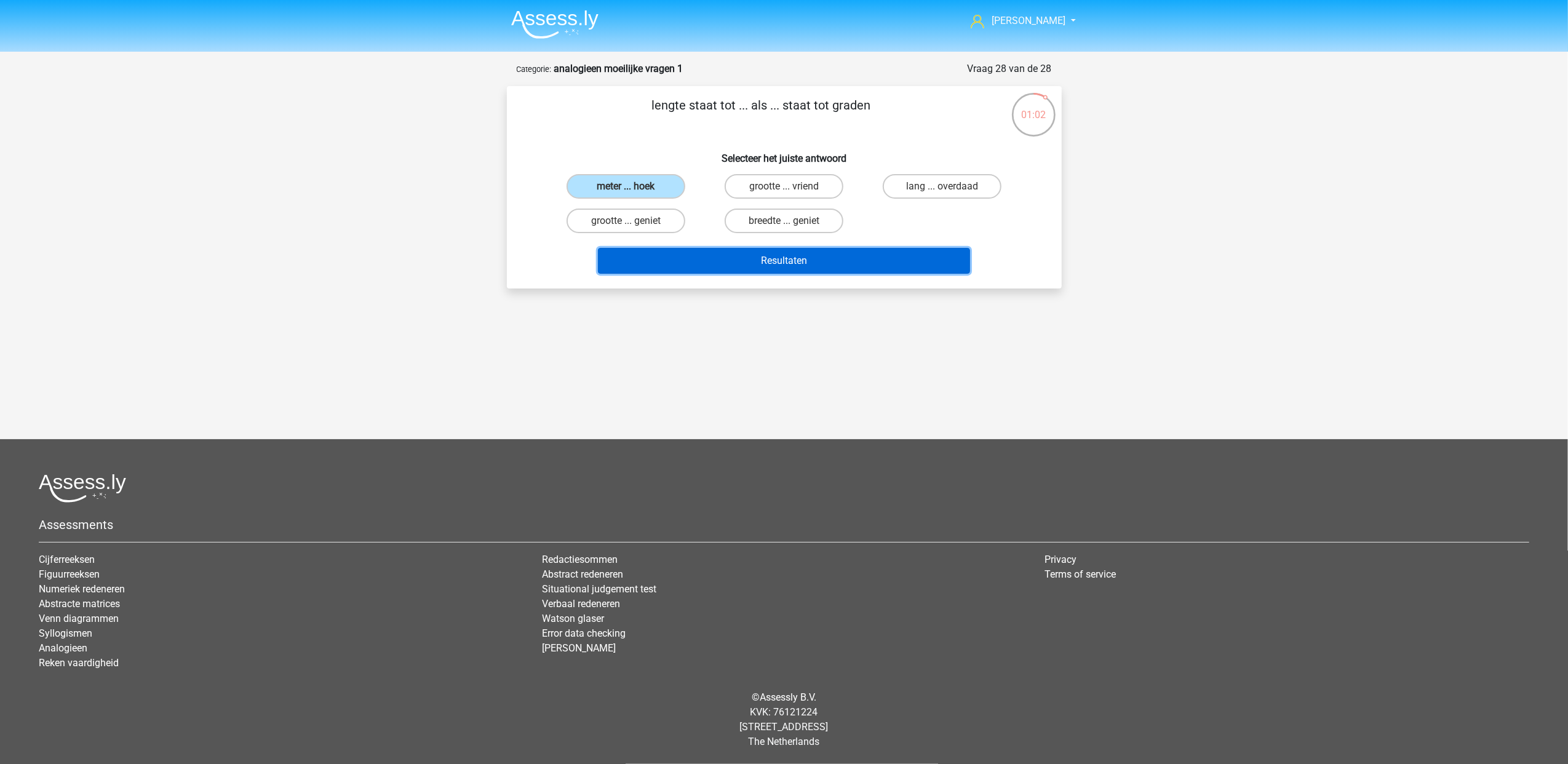
click at [740, 254] on button "Resultaten" at bounding box center [783, 261] width 372 height 26
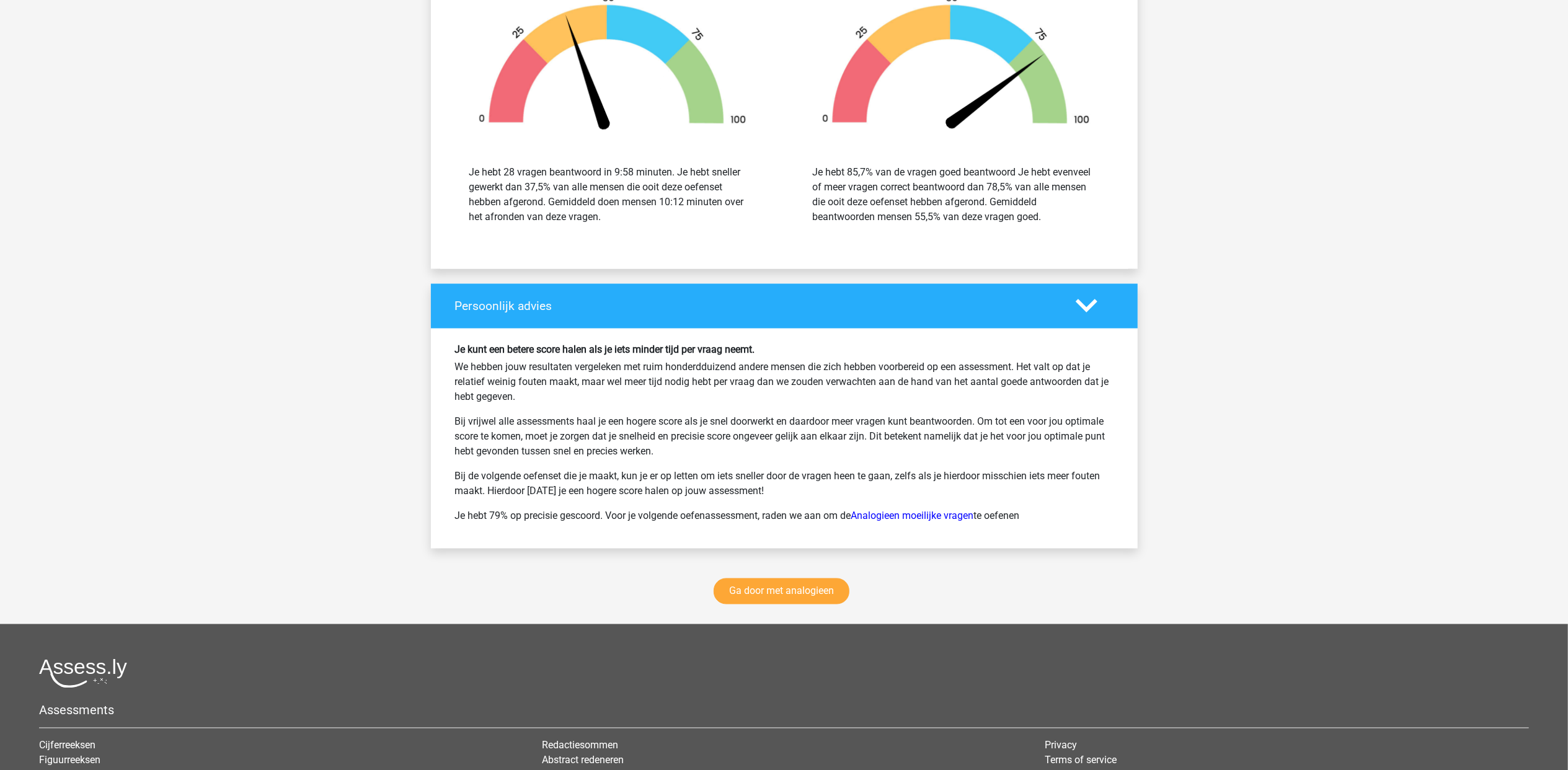
scroll to position [2184, 0]
